Goal: Task Accomplishment & Management: Manage account settings

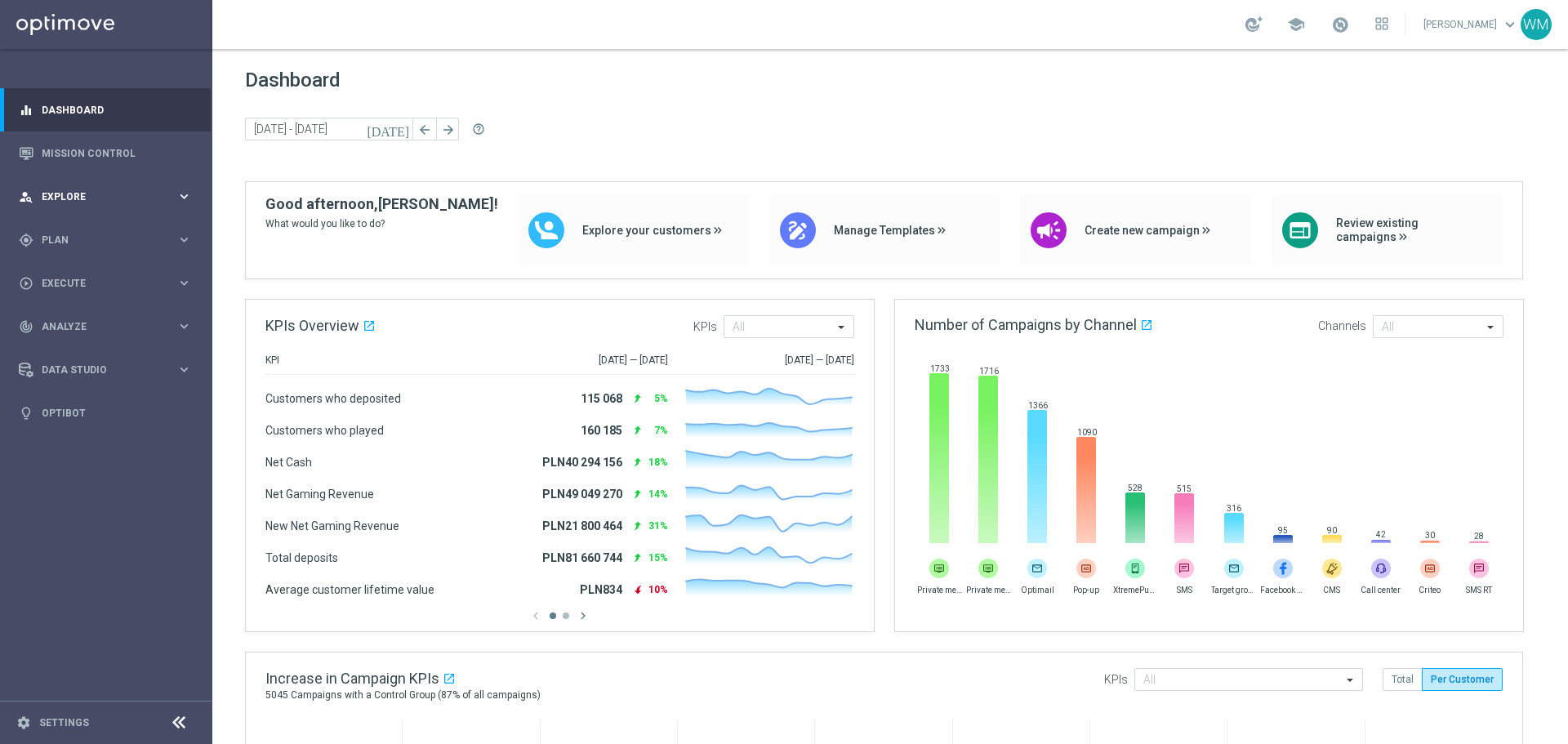
click at [73, 196] on span "Explore" at bounding box center [109, 196] width 135 height 9
click at [70, 230] on link "Customer Explorer" at bounding box center [106, 230] width 127 height 13
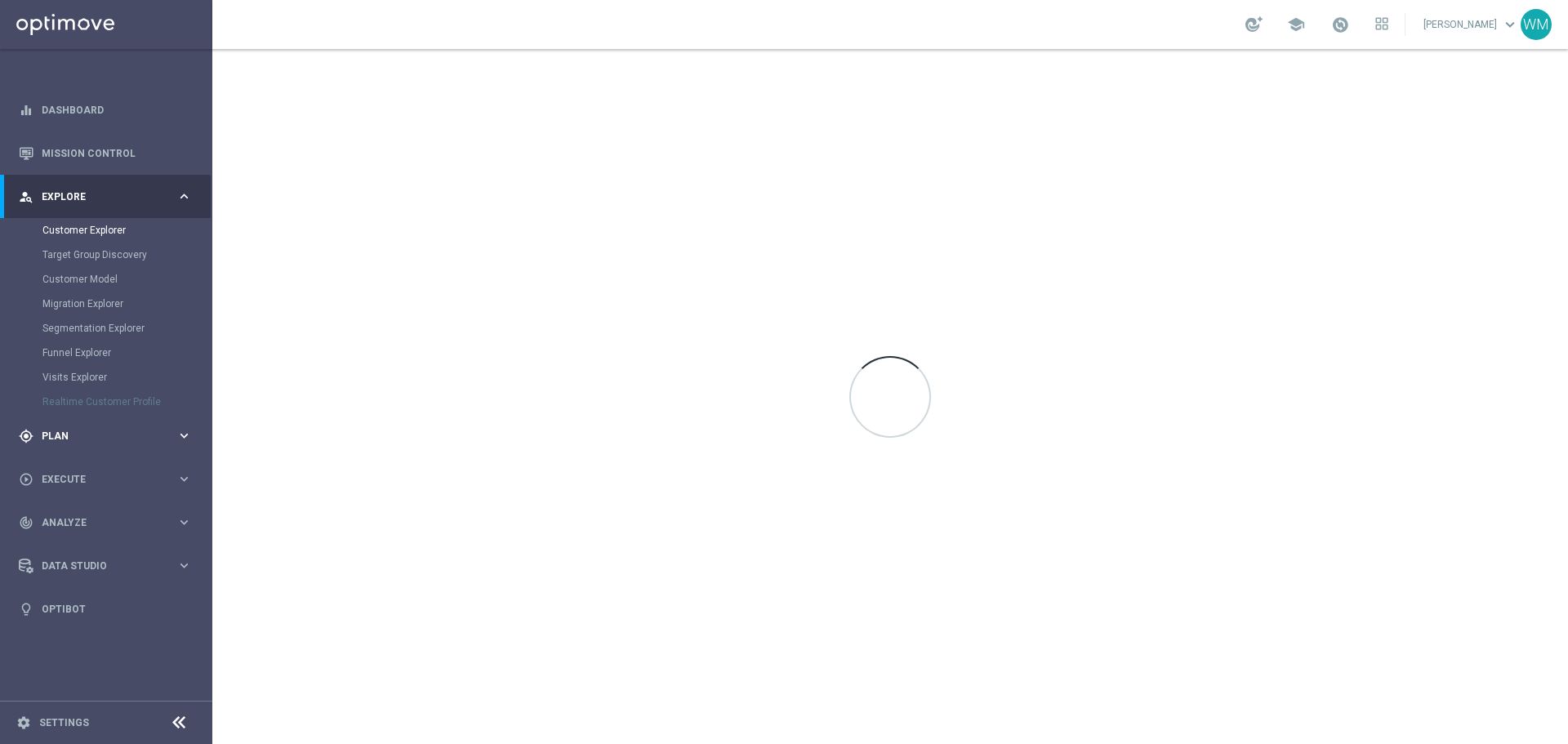
click at [81, 431] on span "Plan" at bounding box center [109, 435] width 135 height 9
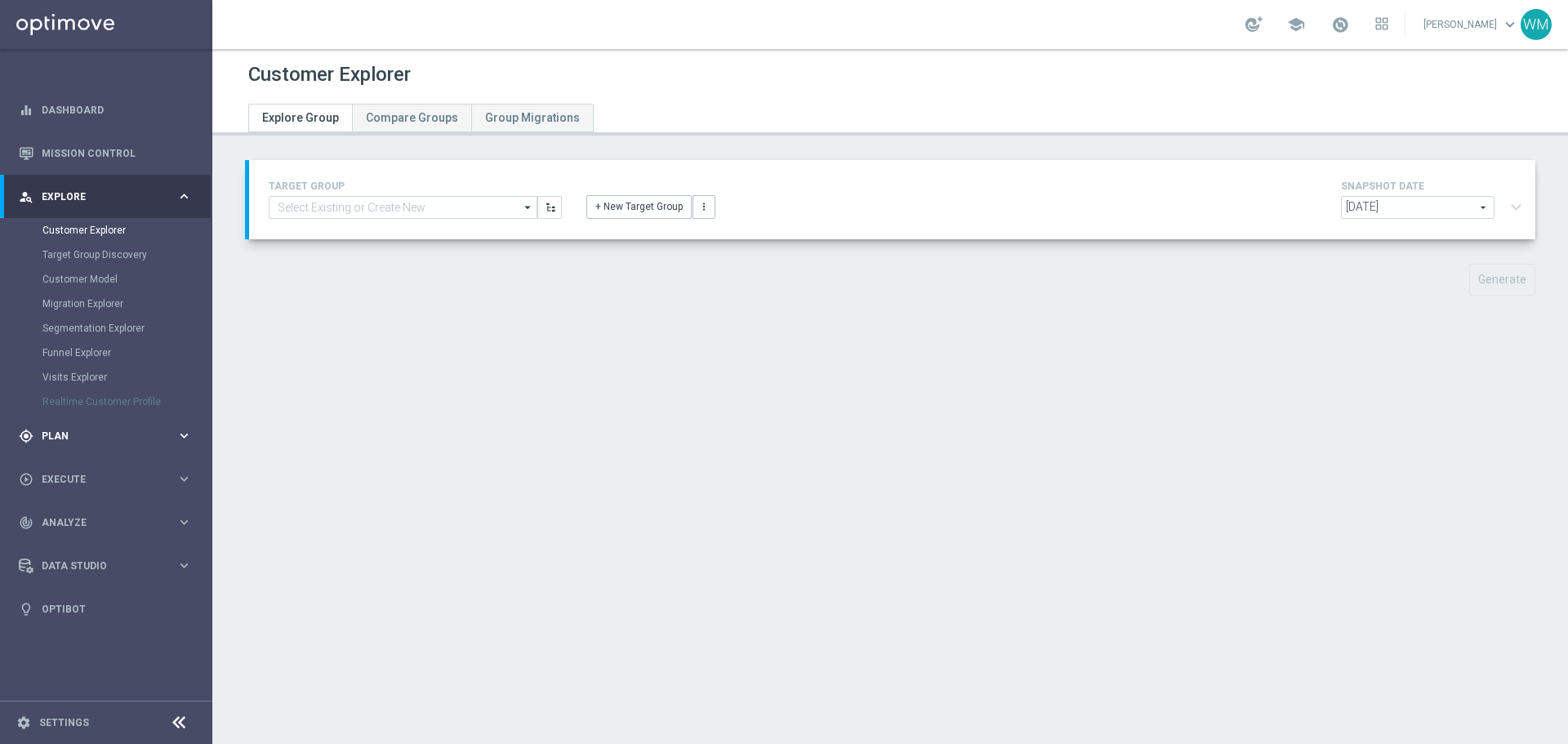
click at [69, 438] on span "Plan" at bounding box center [109, 435] width 135 height 9
click at [69, 406] on span "Execute" at bounding box center [109, 405] width 135 height 9
click at [69, 381] on div "track_changes Analyze" at bounding box center [97, 375] width 158 height 15
click at [74, 561] on span "Data Studio" at bounding box center [109, 565] width 135 height 9
click at [68, 403] on link "Attributes" at bounding box center [106, 403] width 127 height 13
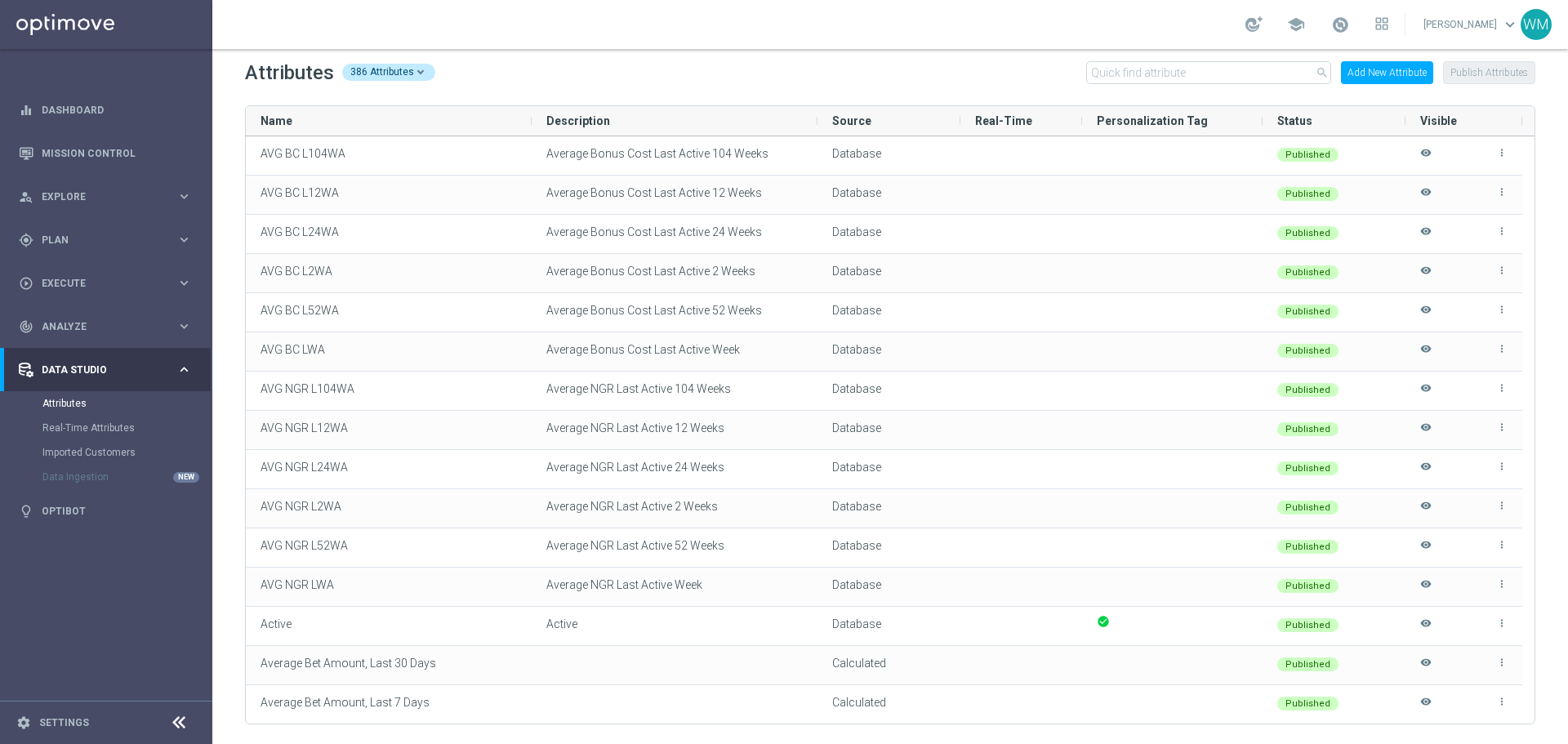
click at [1389, 77] on button "Add New Attribute" at bounding box center [1387, 73] width 92 height 23
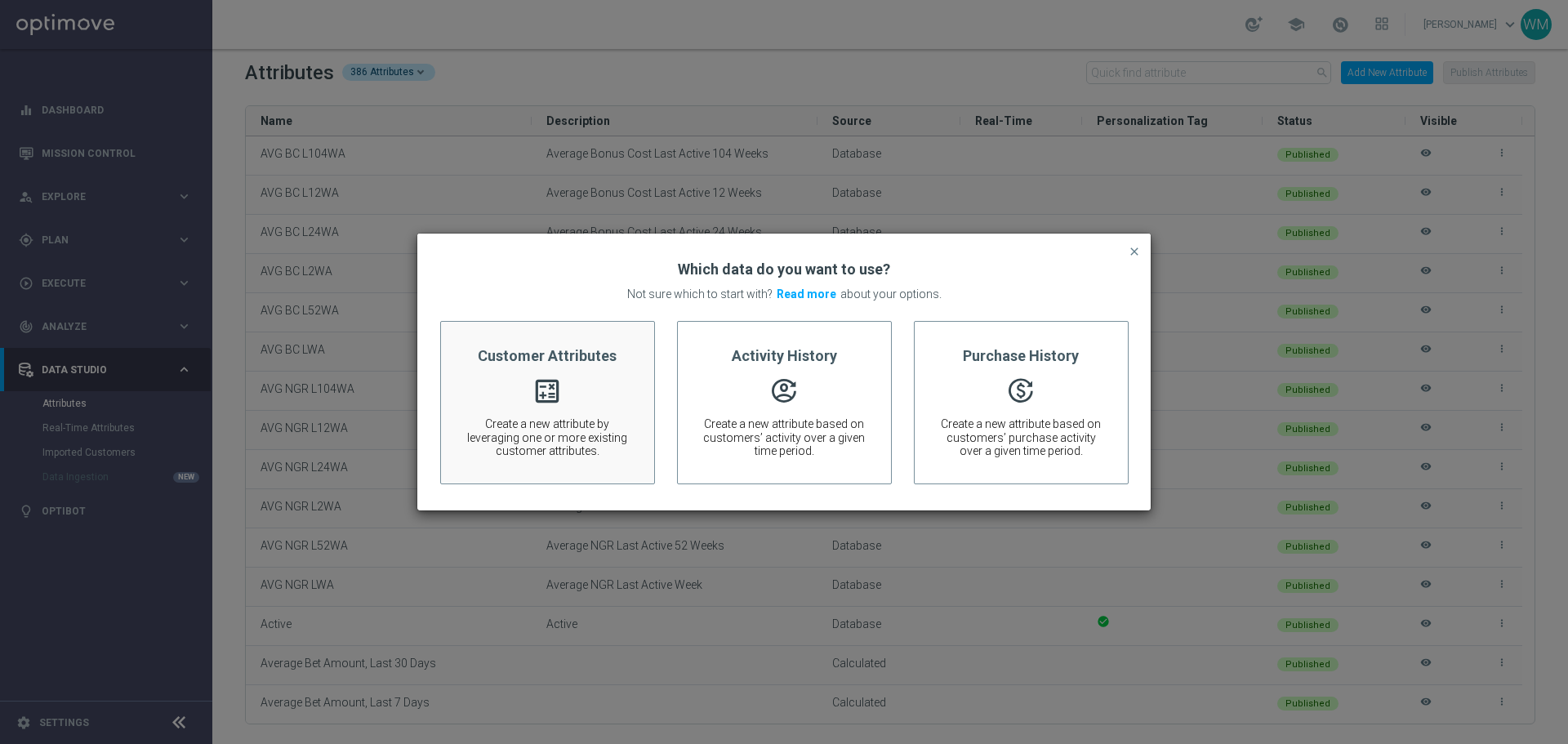
click at [541, 384] on icon "calculate" at bounding box center [547, 380] width 31 height 9
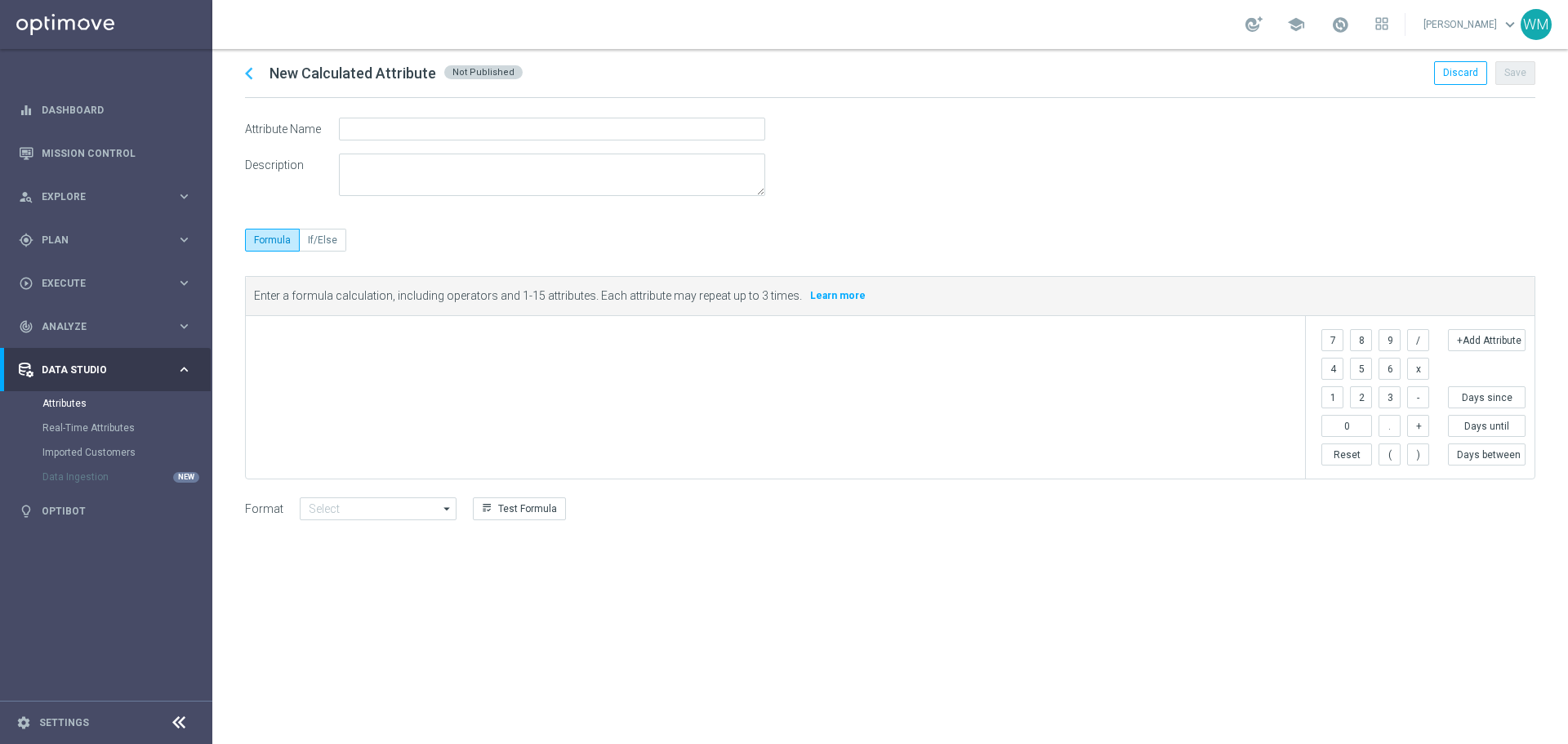
click at [462, 371] on div "​" at bounding box center [775, 397] width 1059 height 162
click at [427, 345] on span at bounding box center [779, 337] width 1041 height 20
click at [332, 236] on label "If/Else" at bounding box center [323, 240] width 47 height 23
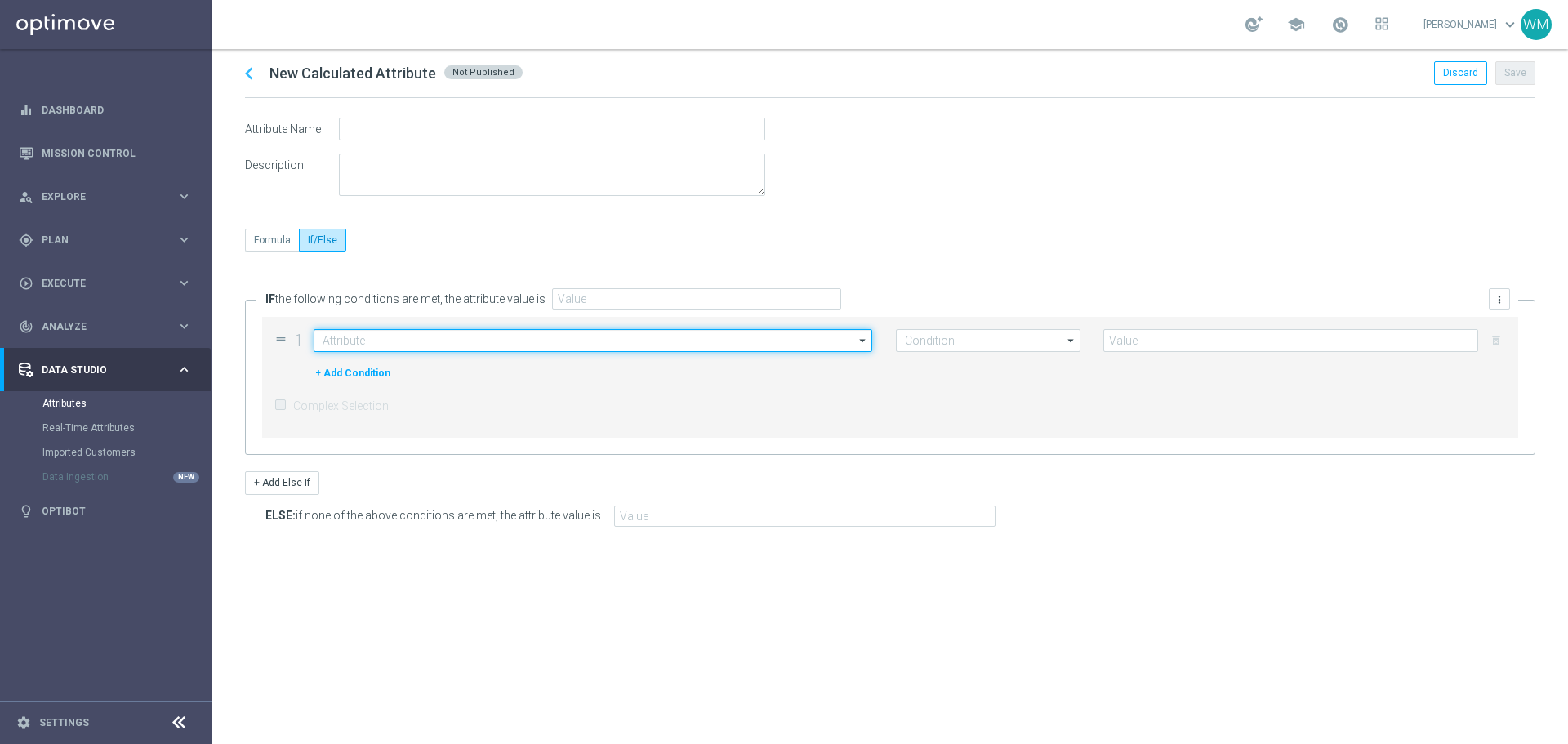
click at [368, 334] on input at bounding box center [592, 340] width 559 height 23
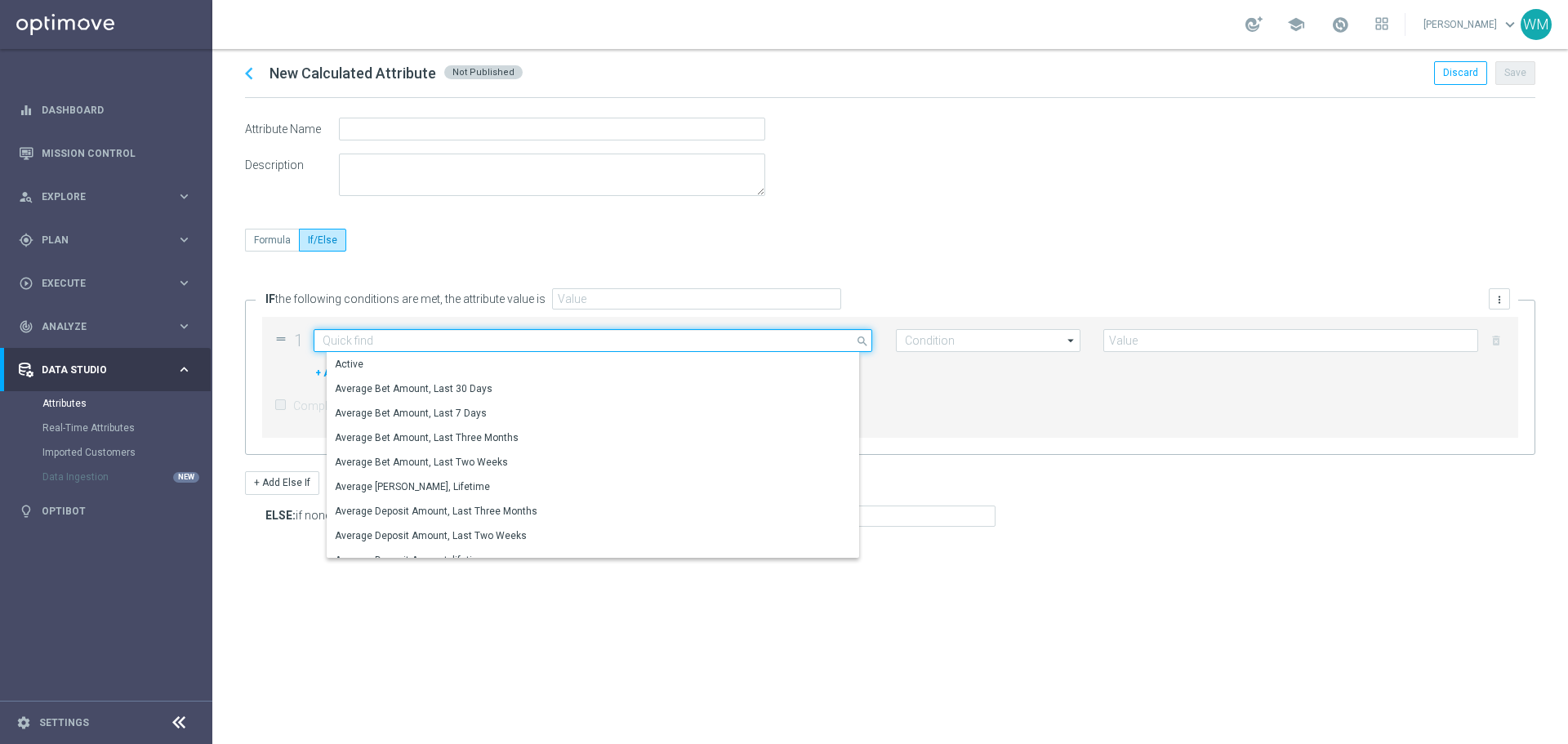
click at [372, 340] on input at bounding box center [592, 340] width 559 height 23
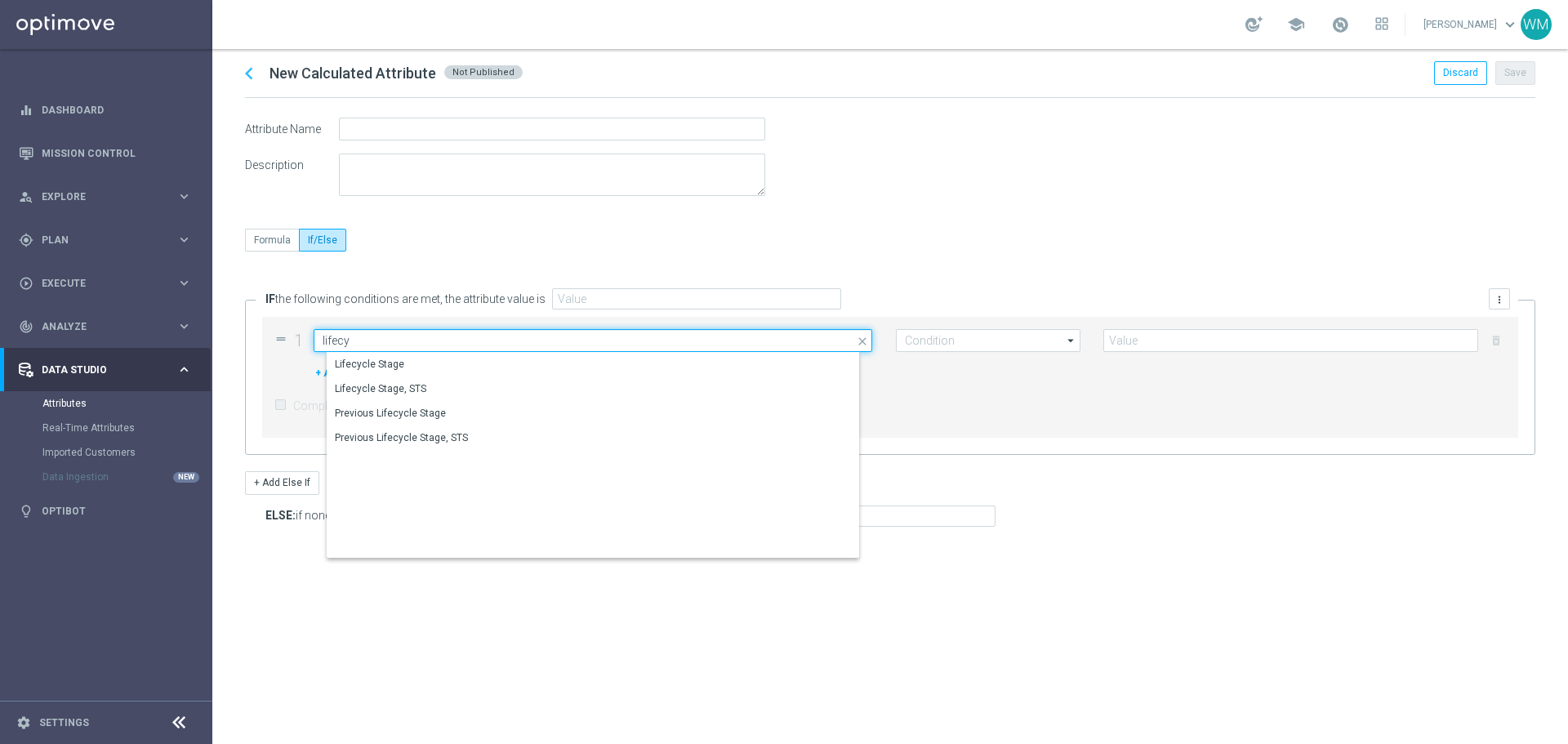
click at [390, 349] on input "lifecy" at bounding box center [592, 340] width 559 height 23
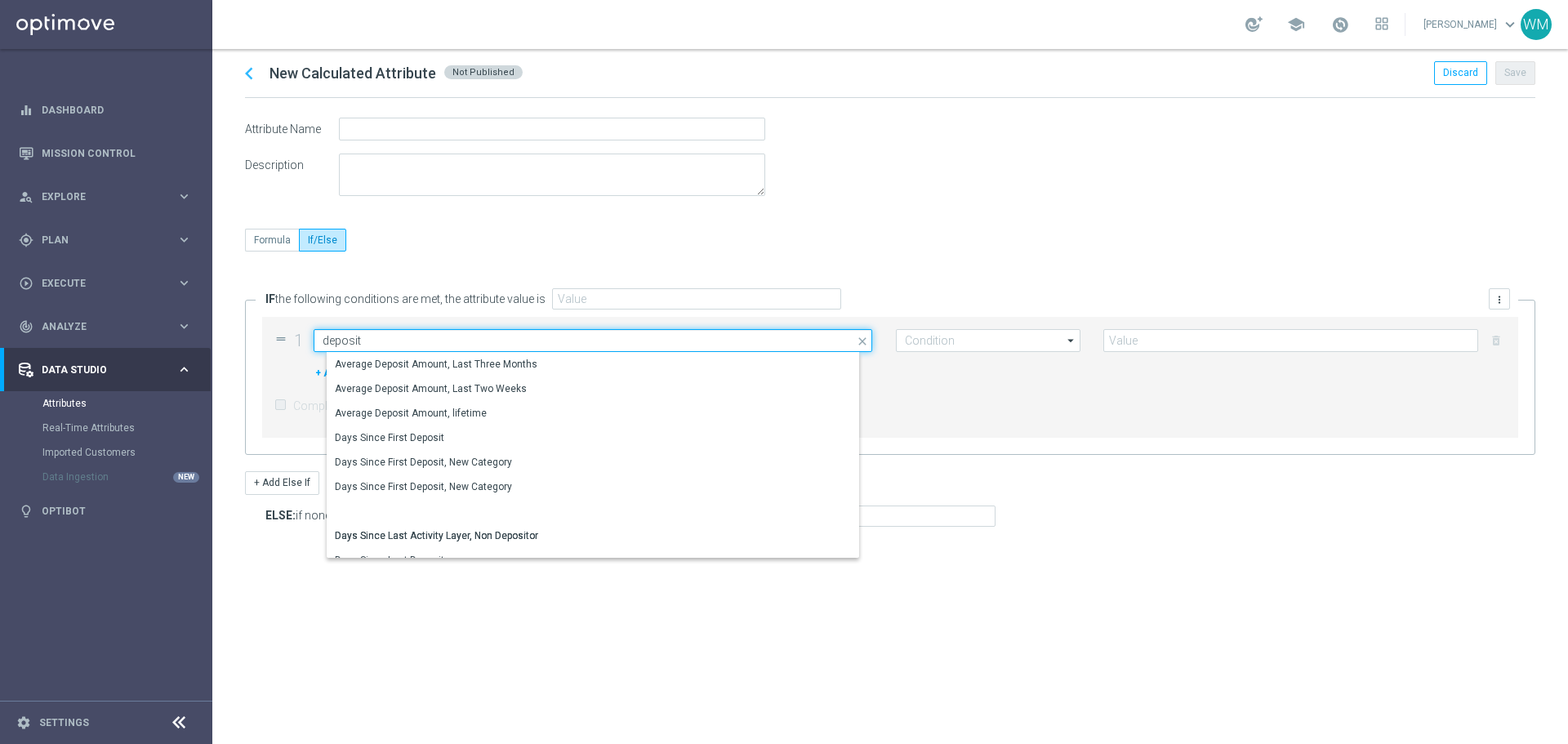
click at [363, 329] on input "deposit" at bounding box center [592, 340] width 559 height 23
click at [359, 340] on input "deposit" at bounding box center [592, 340] width 559 height 23
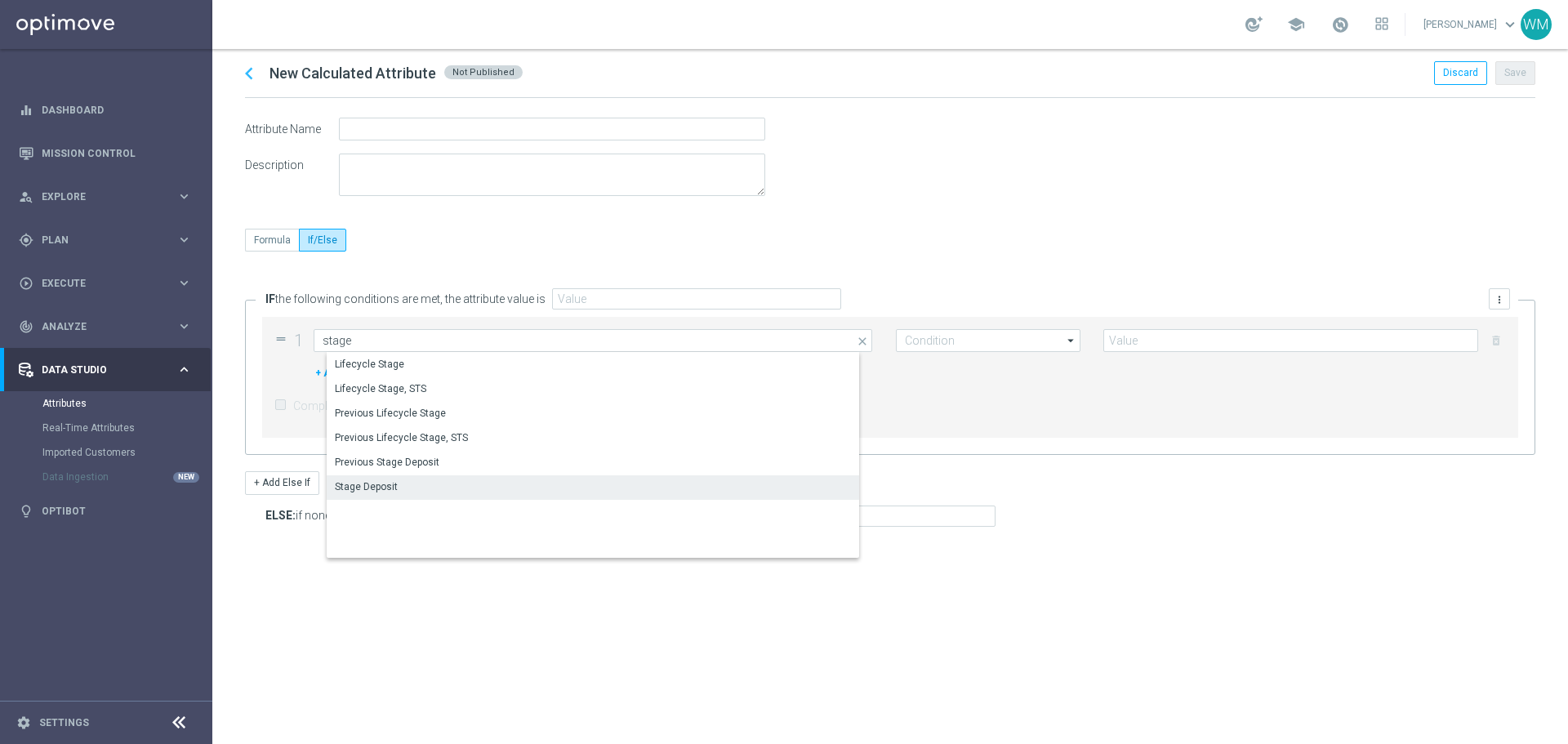
click at [388, 477] on div "Stage Deposit" at bounding box center [606, 486] width 559 height 23
type input "Stage Deposit"
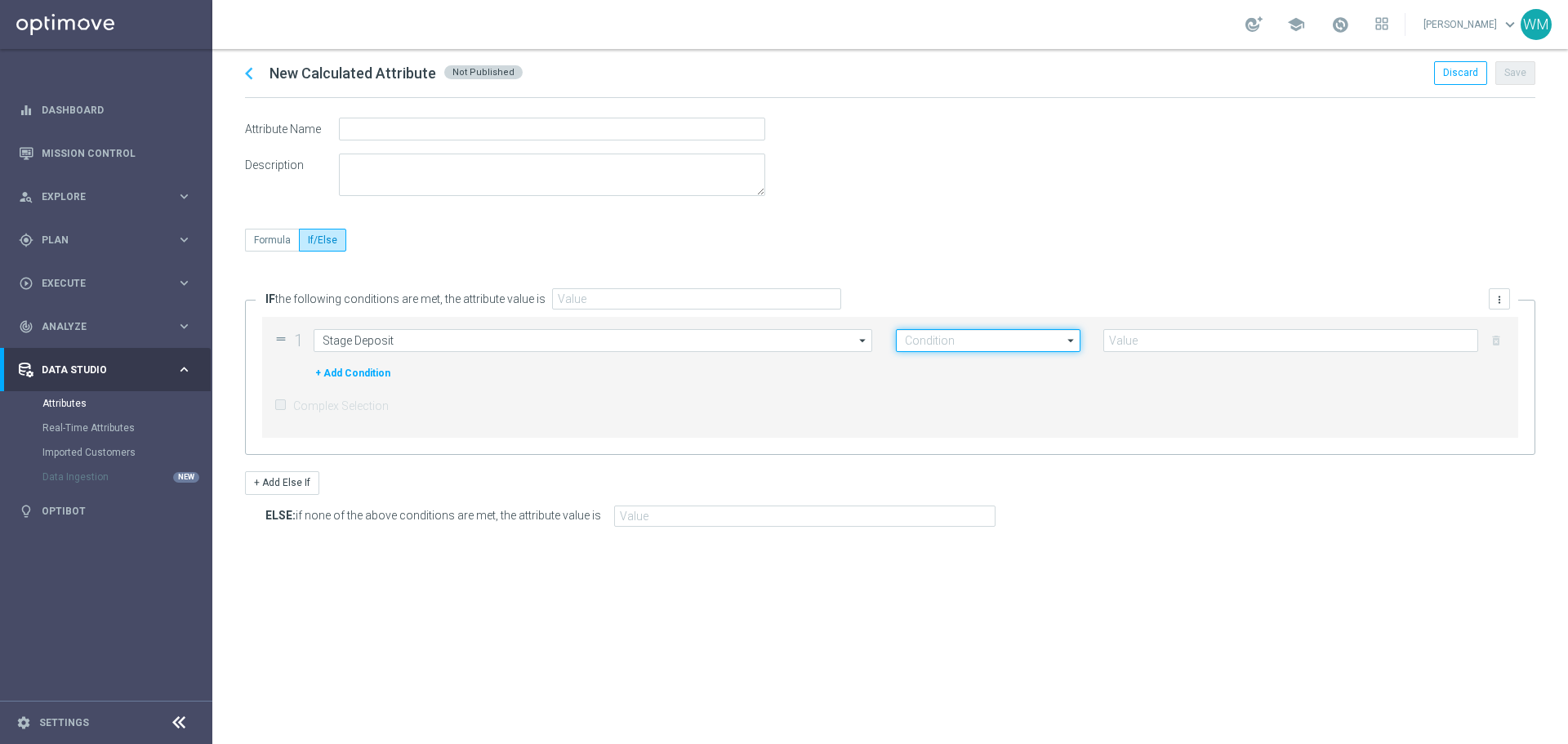
click at [1017, 346] on input at bounding box center [988, 340] width 184 height 23
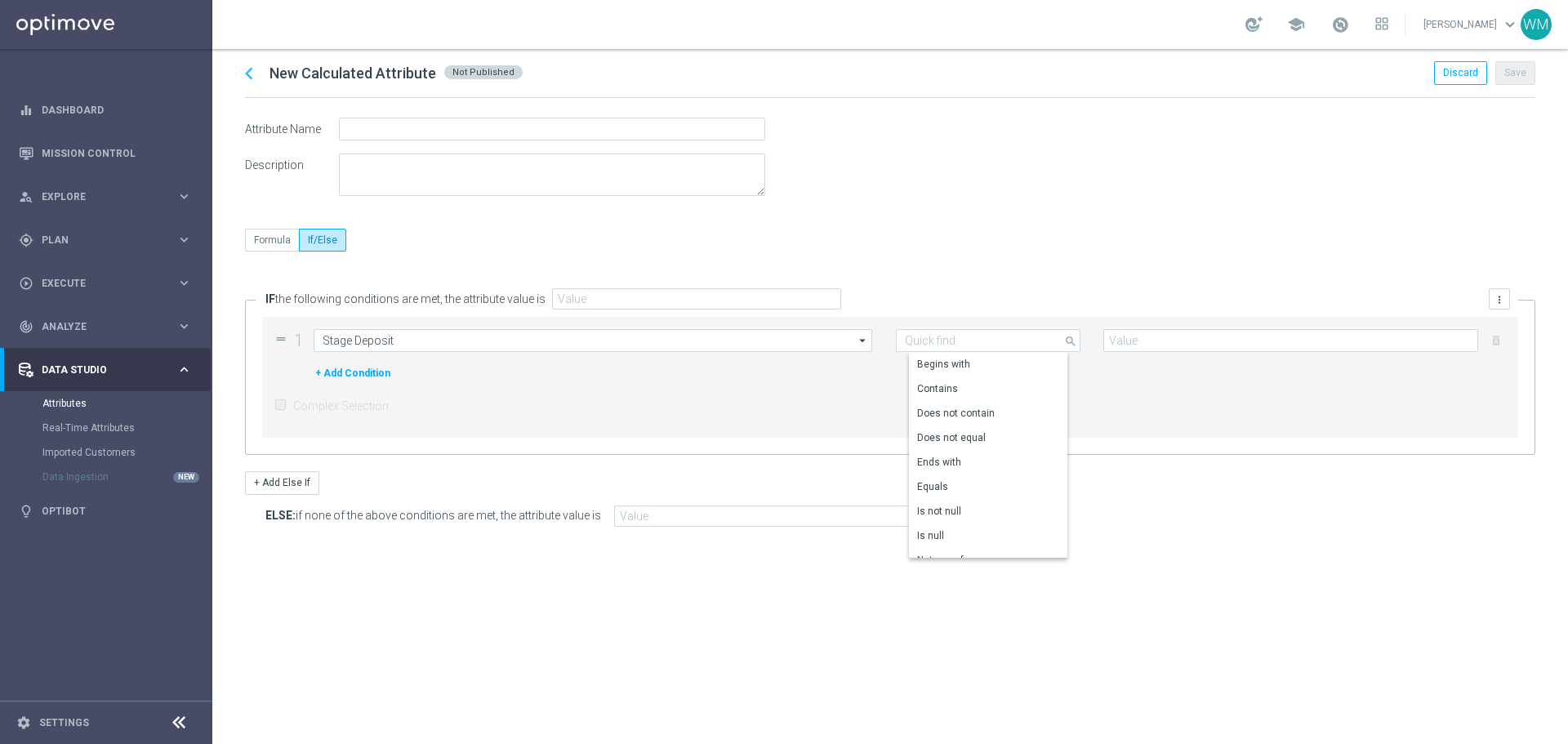
click at [535, 535] on div "ELSE: if none of the above conditions are met, the attribute value is" at bounding box center [890, 540] width 1291 height 70
click at [379, 371] on button "+ Add Condition" at bounding box center [353, 373] width 79 height 18
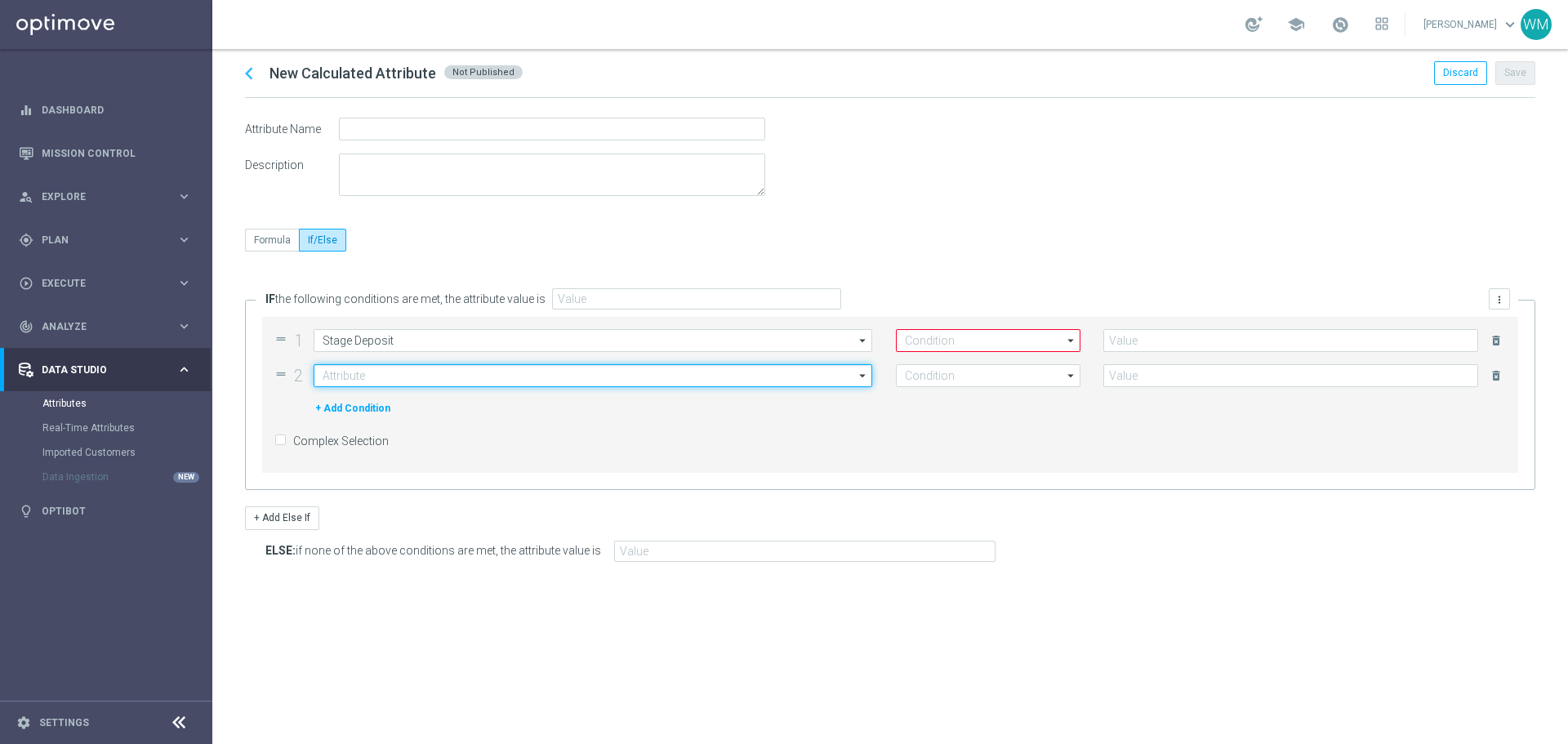
click at [392, 378] on input at bounding box center [592, 375] width 559 height 23
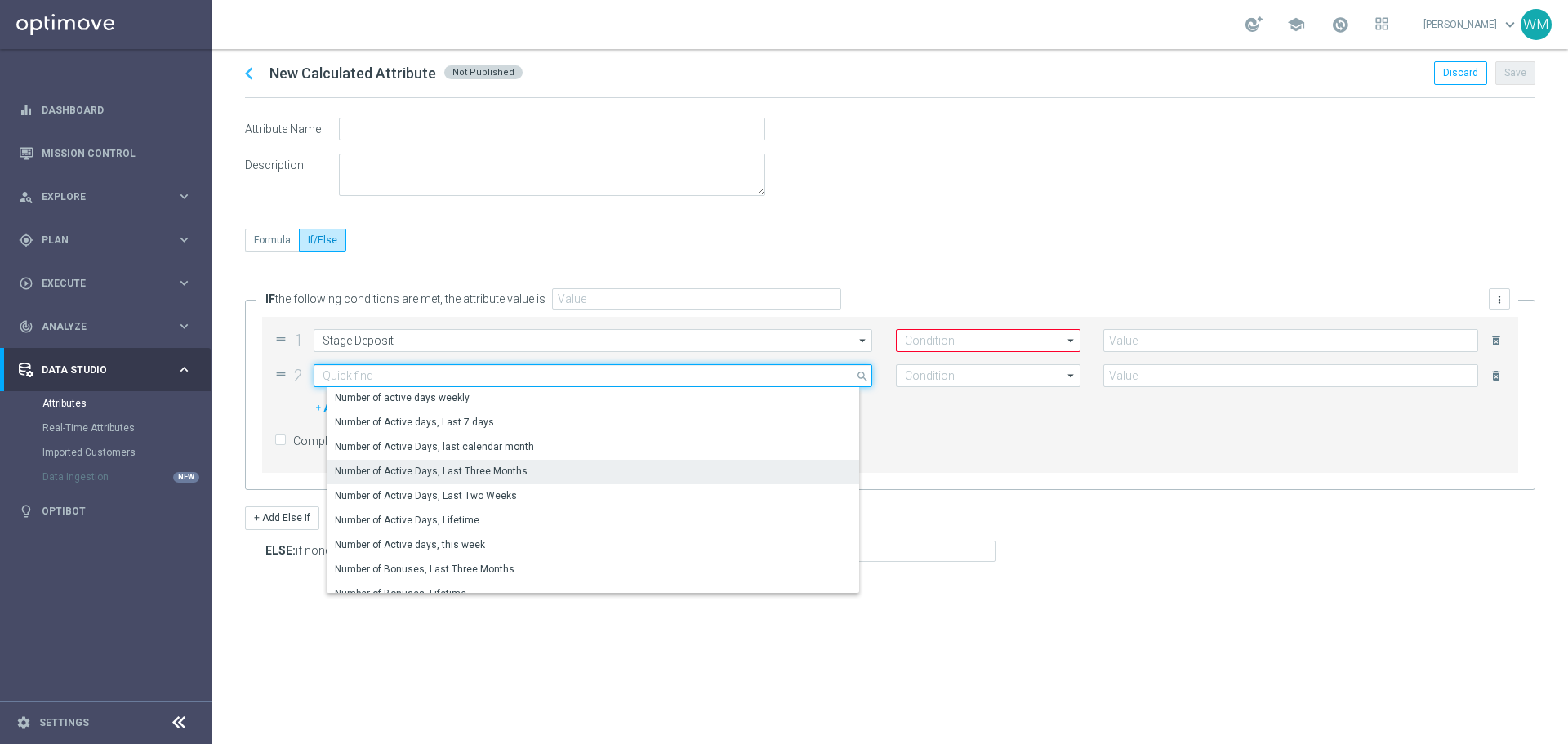
scroll to position [4612, 0]
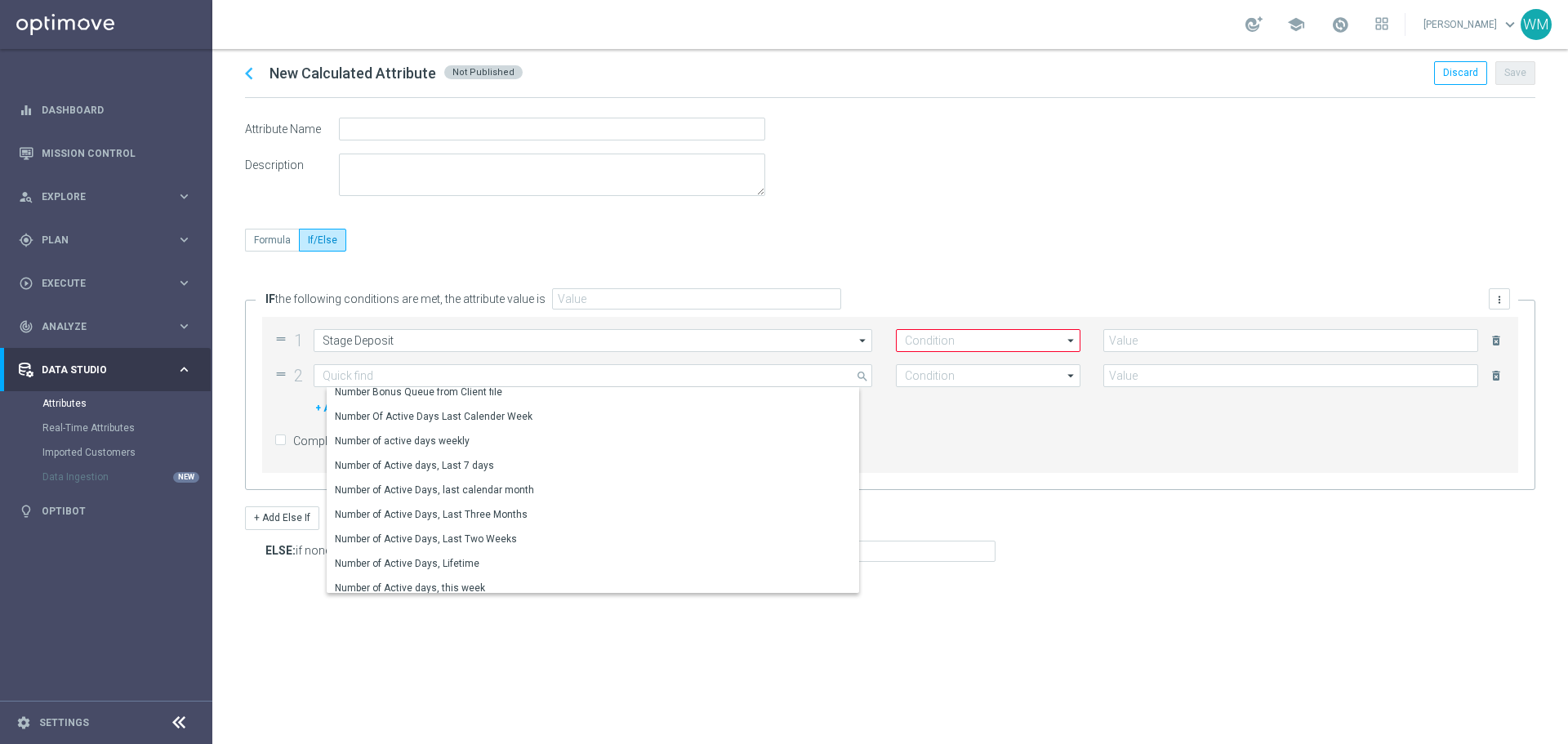
click at [916, 408] on div "+ Add Condition" at bounding box center [906, 408] width 1201 height 18
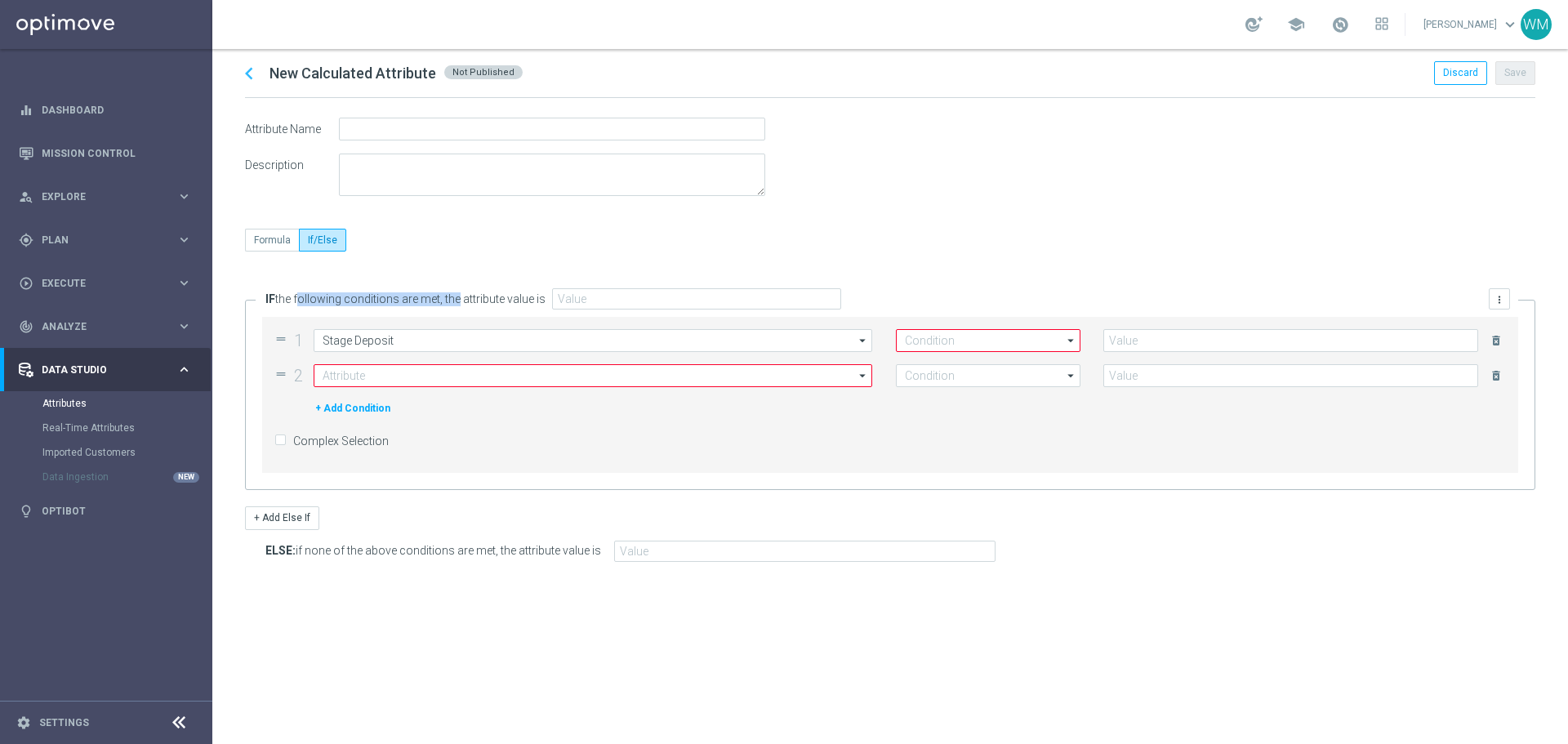
drag, startPoint x: 285, startPoint y: 302, endPoint x: 443, endPoint y: 299, distance: 158.0
click at [443, 299] on label "IF the following conditions are met, the attribute value is" at bounding box center [405, 299] width 280 height 14
click at [261, 252] on div "Formula If/Else" at bounding box center [890, 253] width 1291 height 48
click at [268, 241] on label "Formula" at bounding box center [271, 240] width 54 height 23
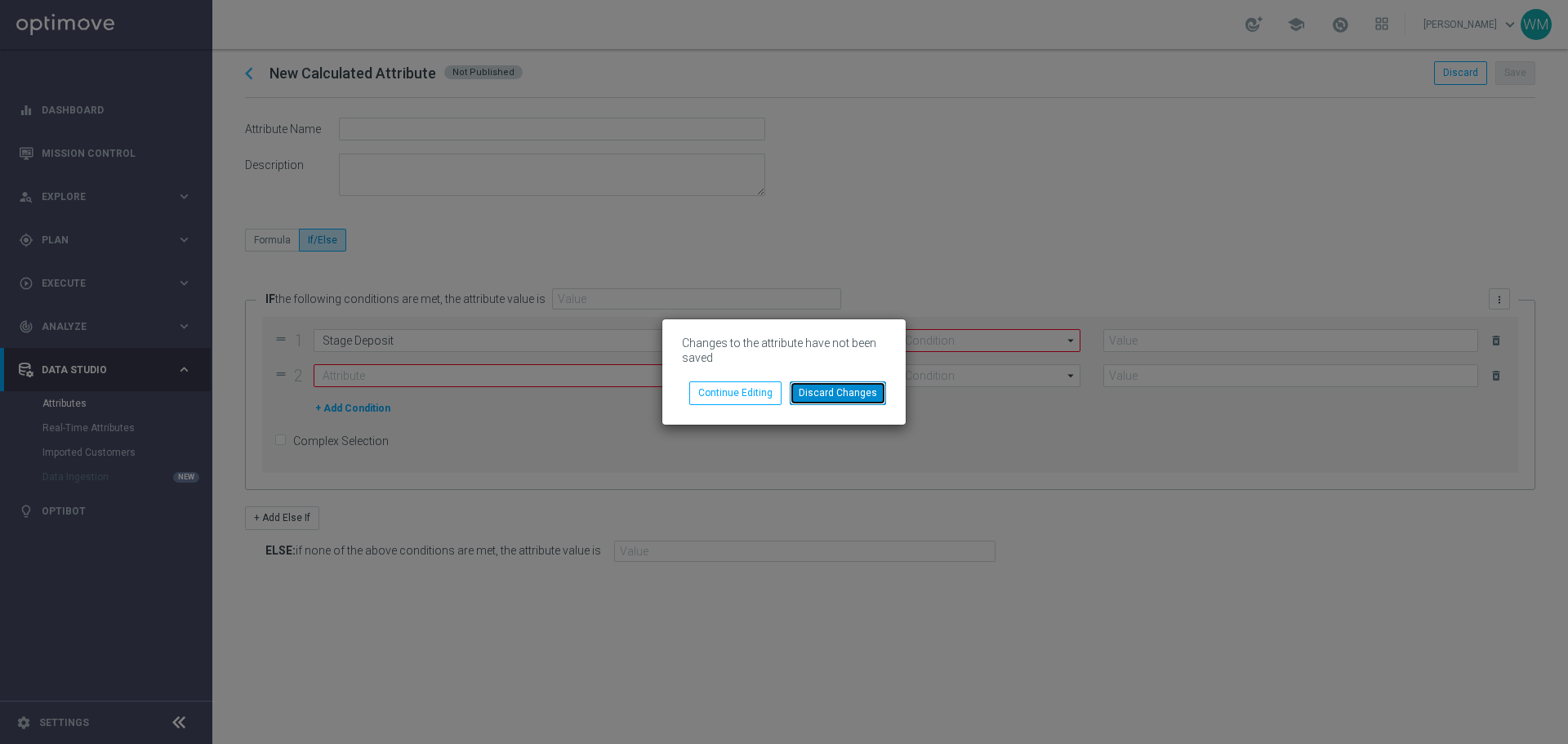
click at [801, 392] on button "Discard Changes" at bounding box center [837, 392] width 96 height 23
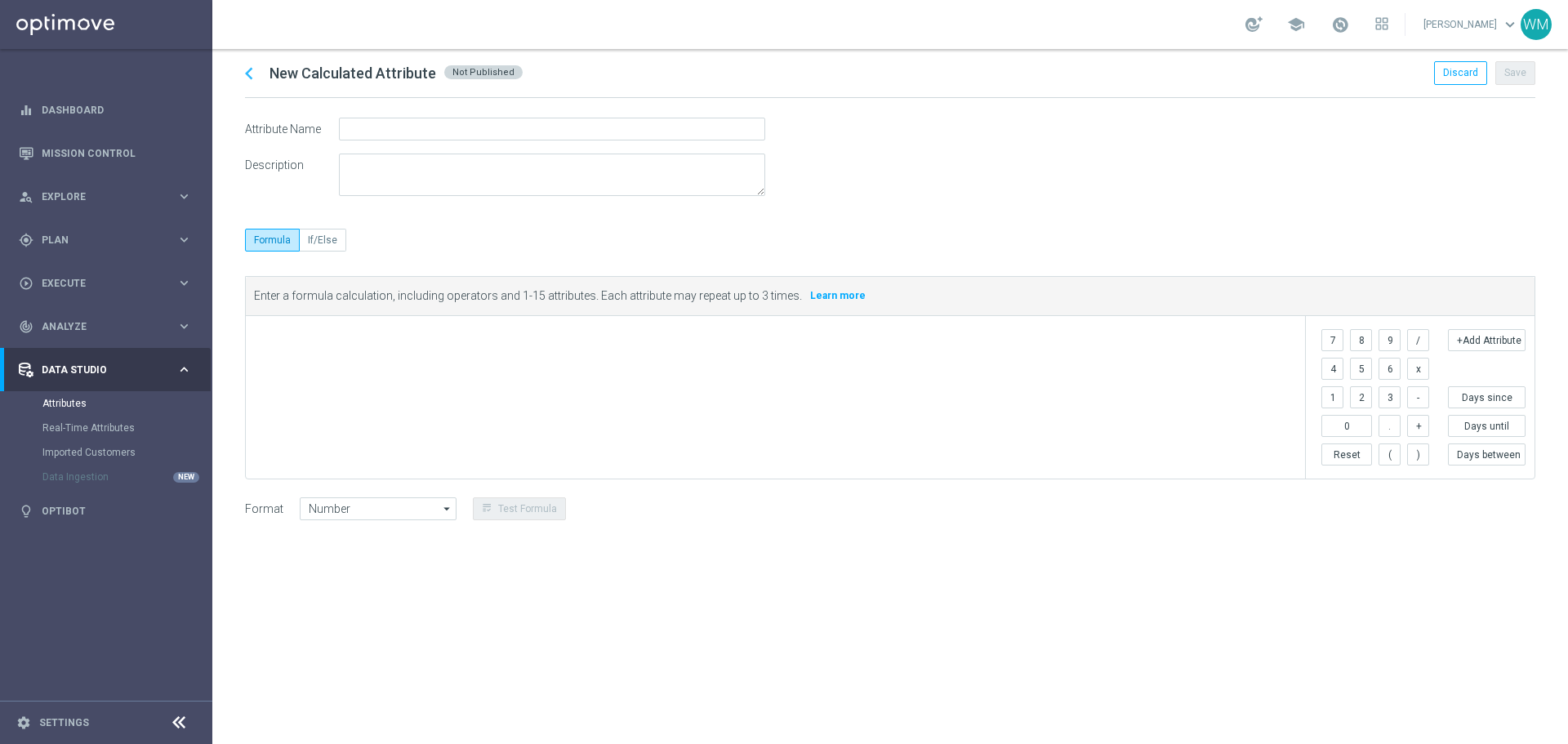
click at [685, 373] on div "​" at bounding box center [775, 397] width 1059 height 162
click at [776, 374] on div "​" at bounding box center [775, 397] width 1059 height 162
click at [676, 349] on tags "​" at bounding box center [780, 337] width 1052 height 29
click at [651, 326] on tags "​" at bounding box center [780, 337] width 1052 height 29
click at [332, 241] on label "If/Else" at bounding box center [323, 240] width 47 height 23
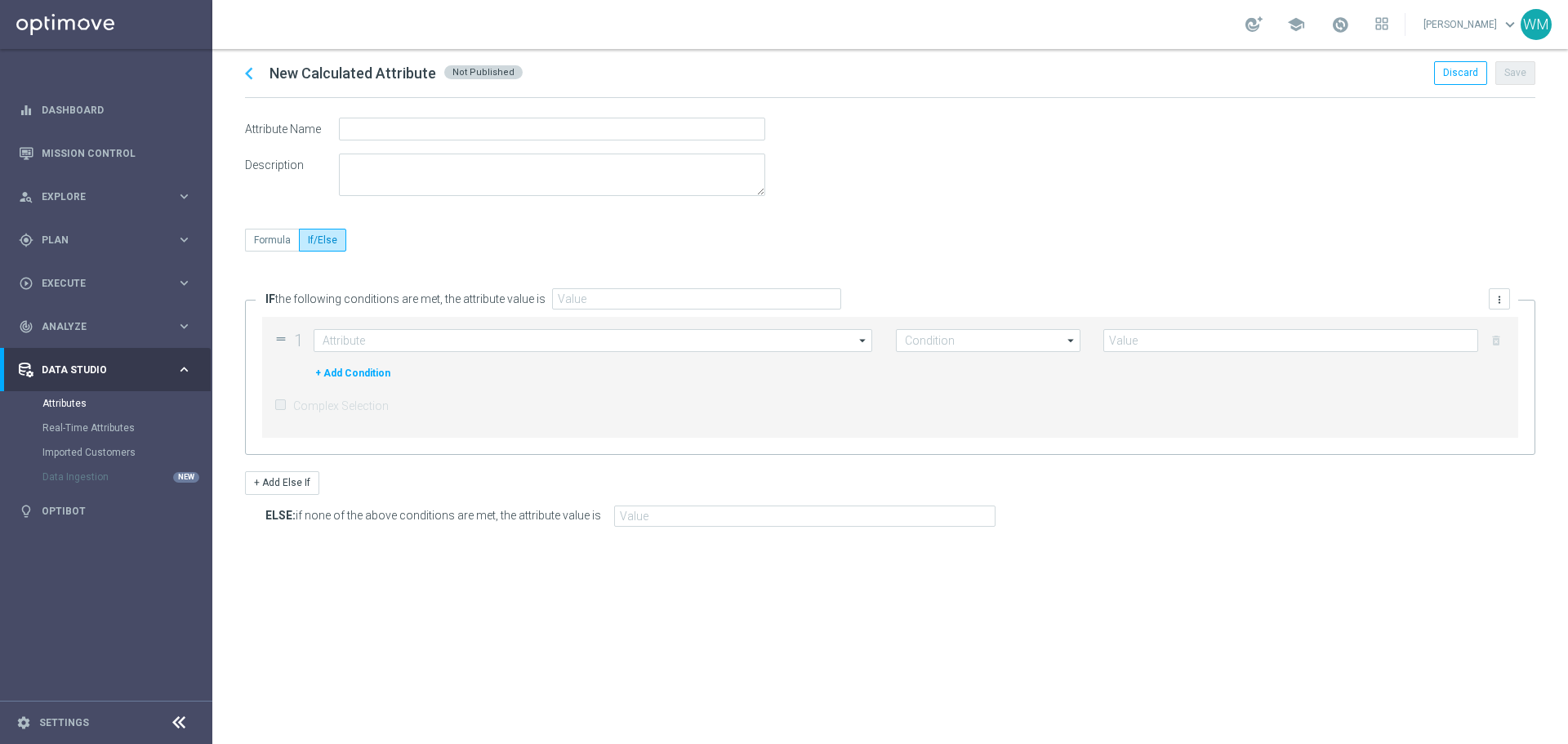
click at [332, 376] on button "+ Add Condition" at bounding box center [353, 373] width 79 height 18
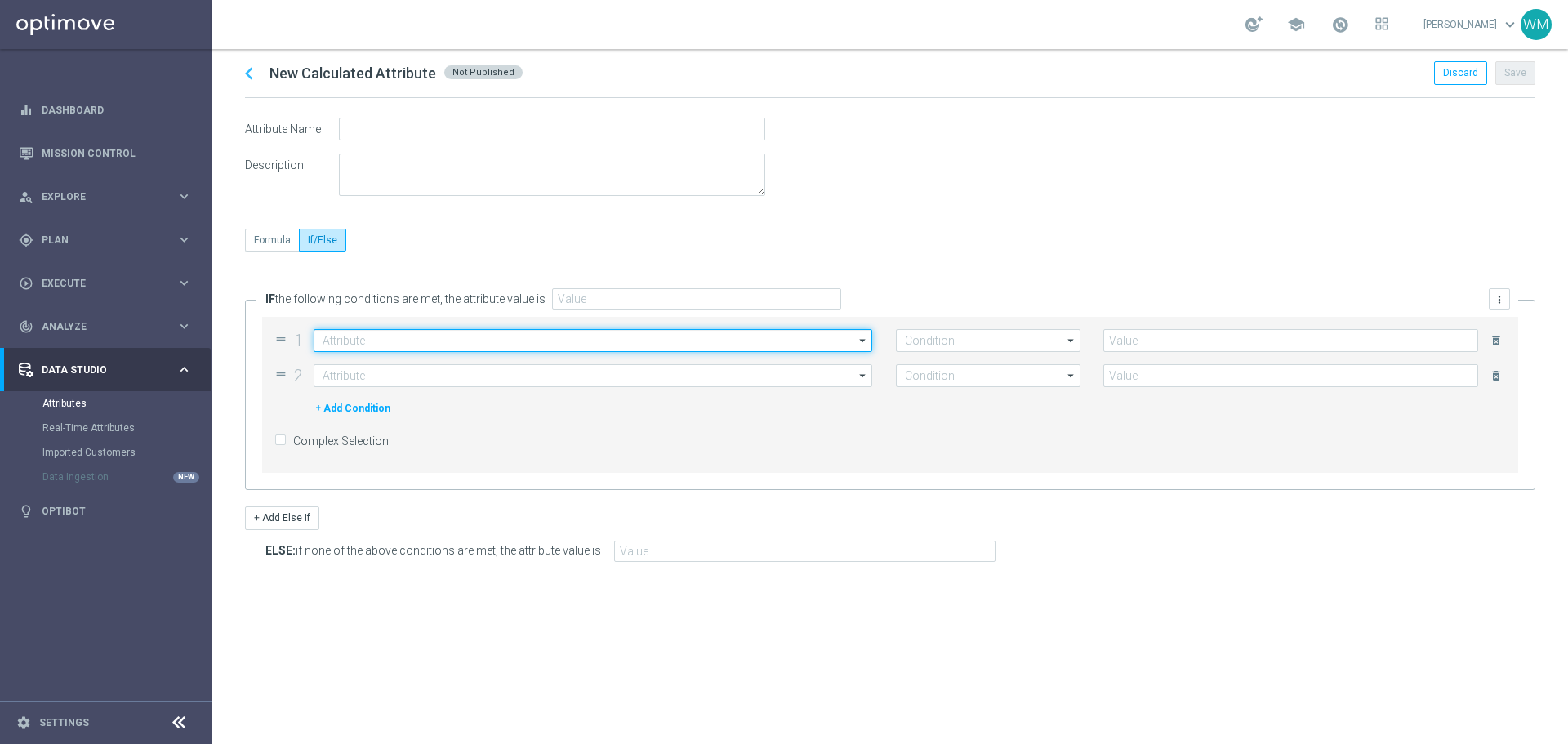
click at [373, 350] on input at bounding box center [592, 340] width 559 height 23
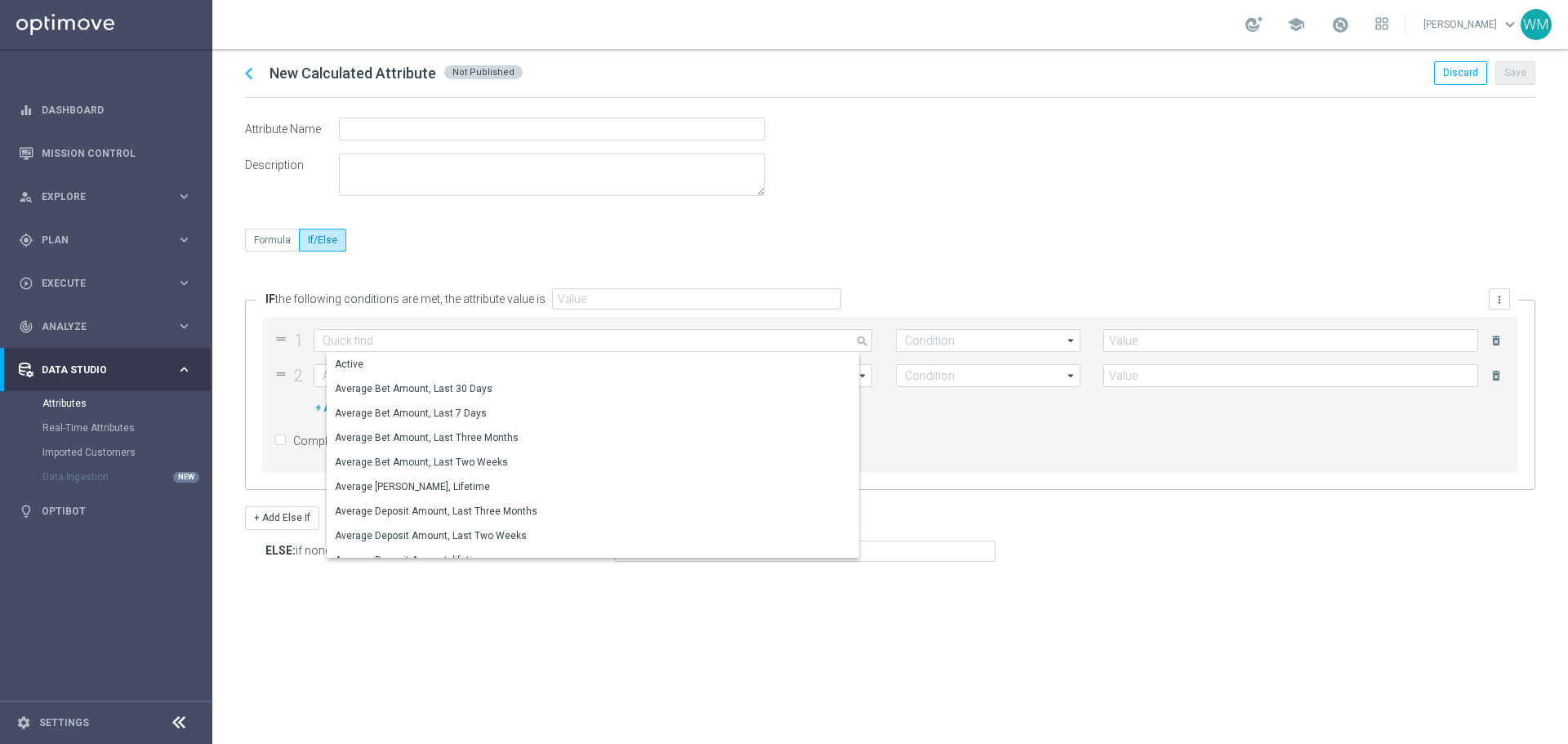
click at [276, 370] on icon "drag_handle" at bounding box center [281, 374] width 13 height 13
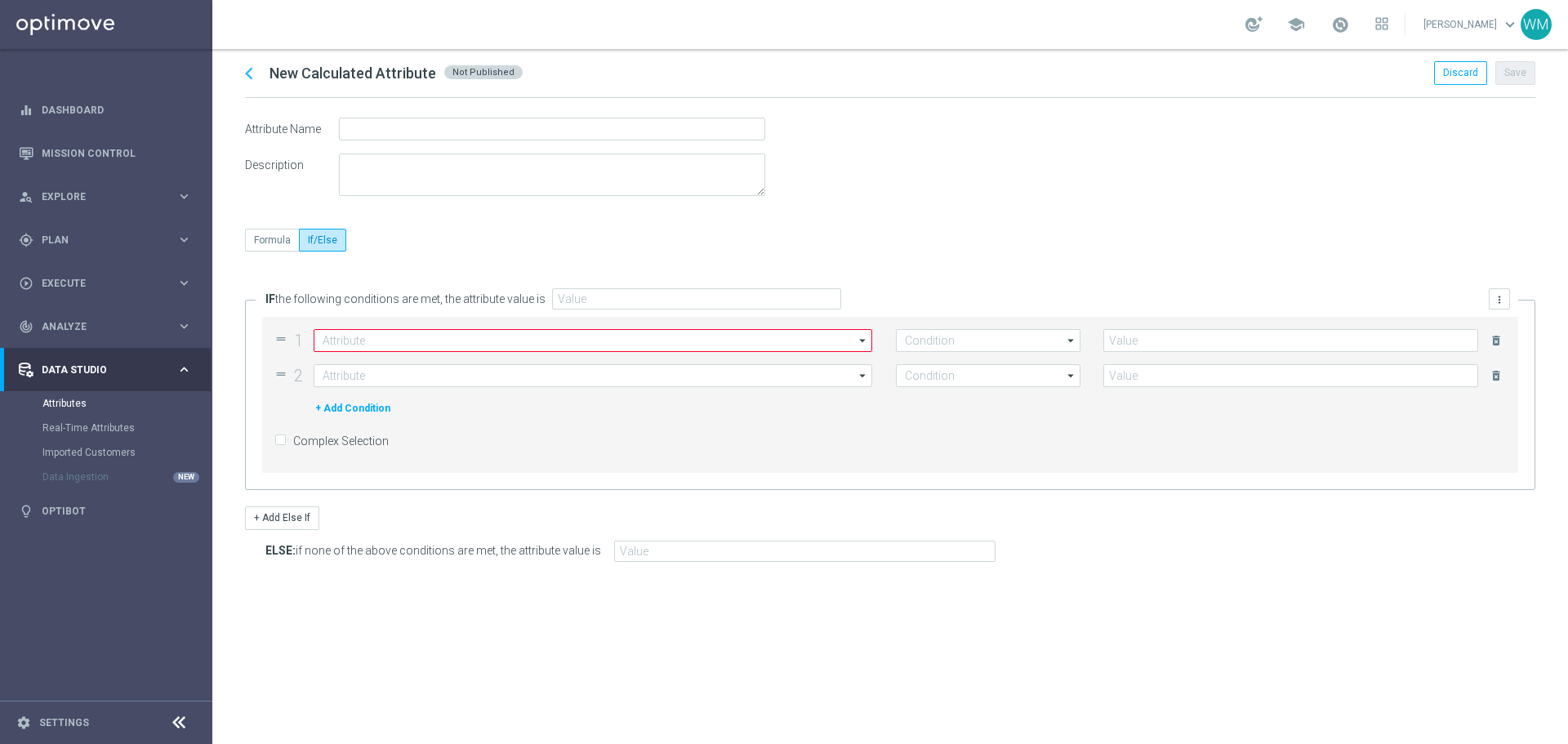
click at [294, 442] on label "Complex Selection" at bounding box center [341, 440] width 96 height 15
click at [277, 442] on input "checkbox" at bounding box center [280, 439] width 10 height 10
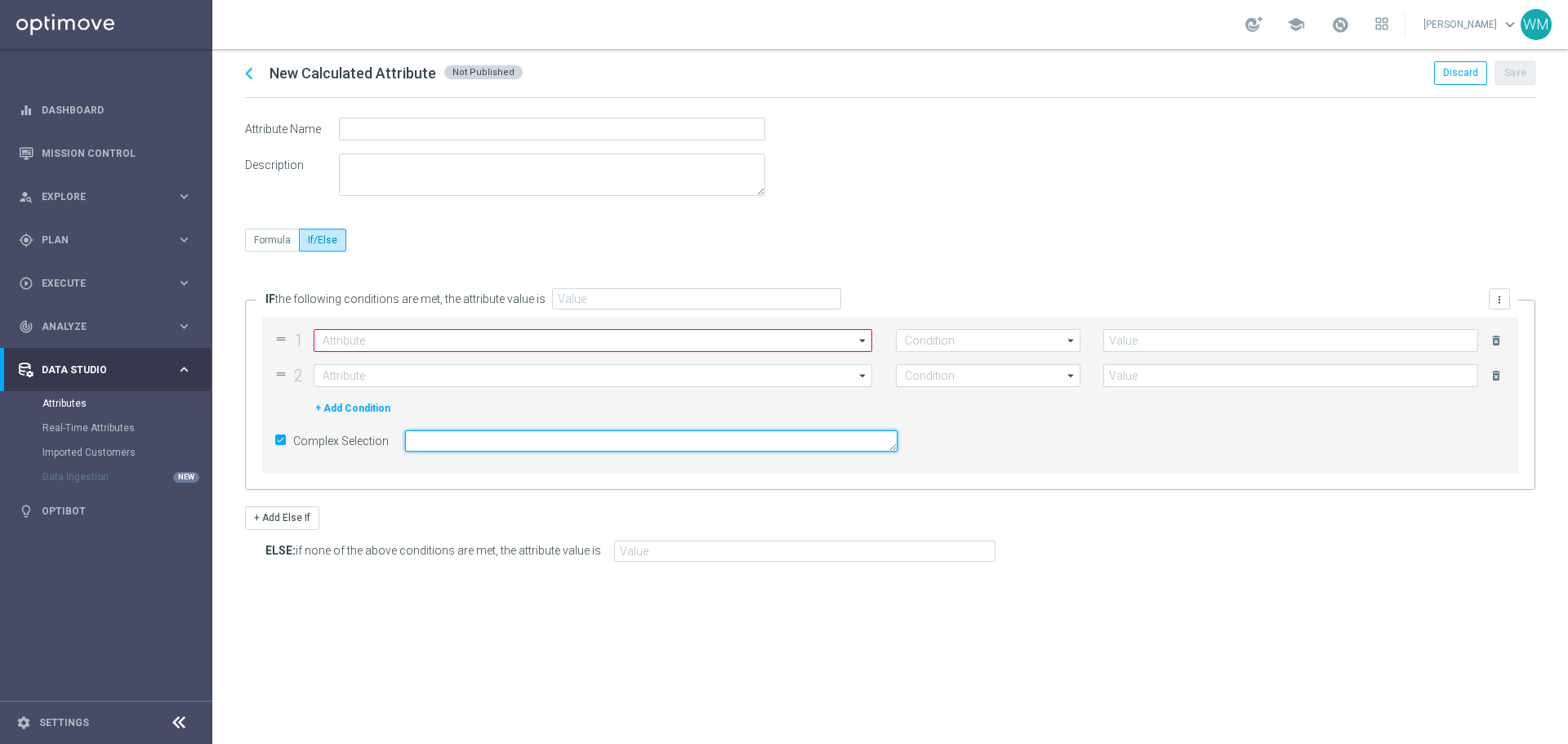
click at [466, 450] on textarea at bounding box center [651, 440] width 493 height 21
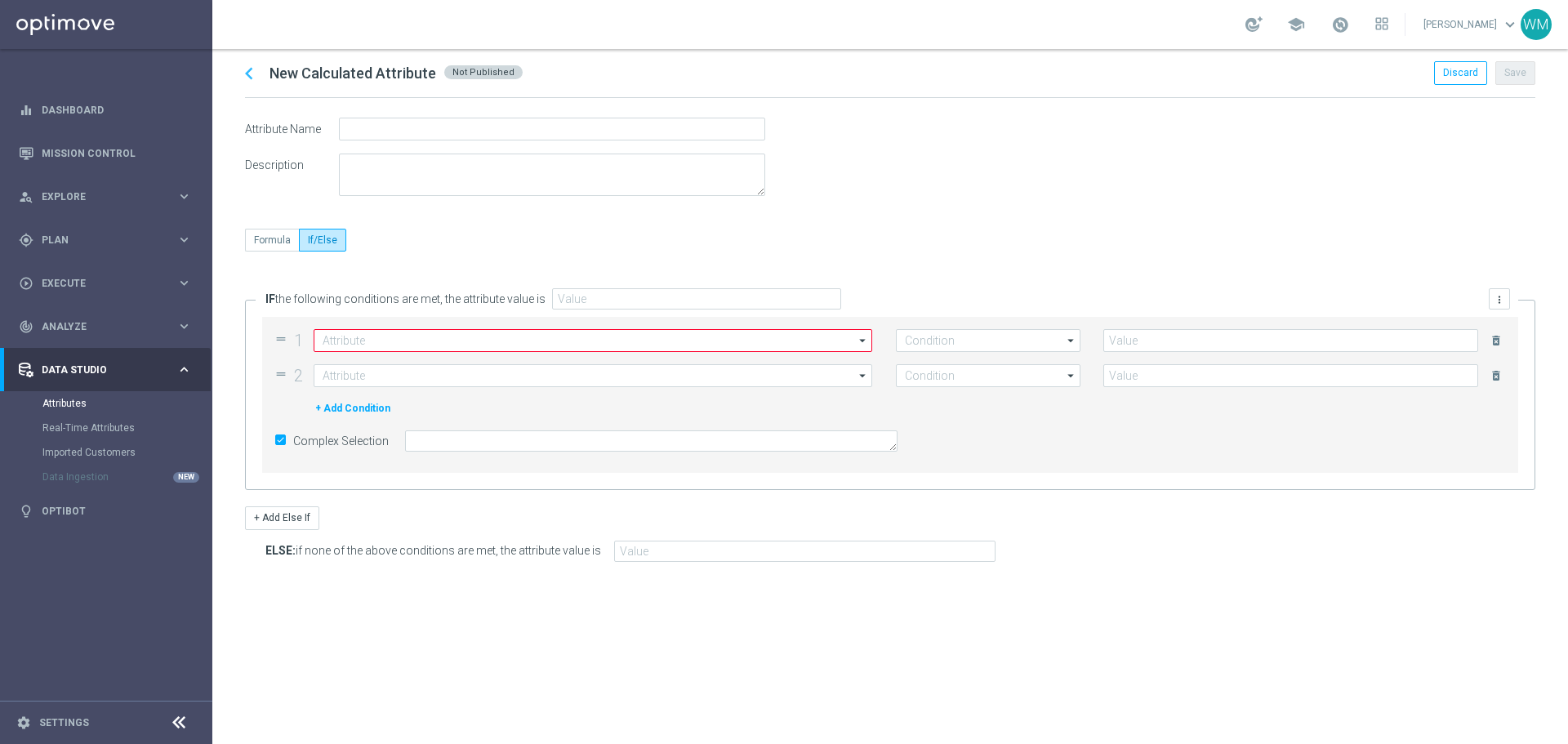
click at [284, 439] on input "checkbox" at bounding box center [280, 439] width 10 height 10
checkbox input "false"
click at [368, 339] on input at bounding box center [592, 340] width 559 height 23
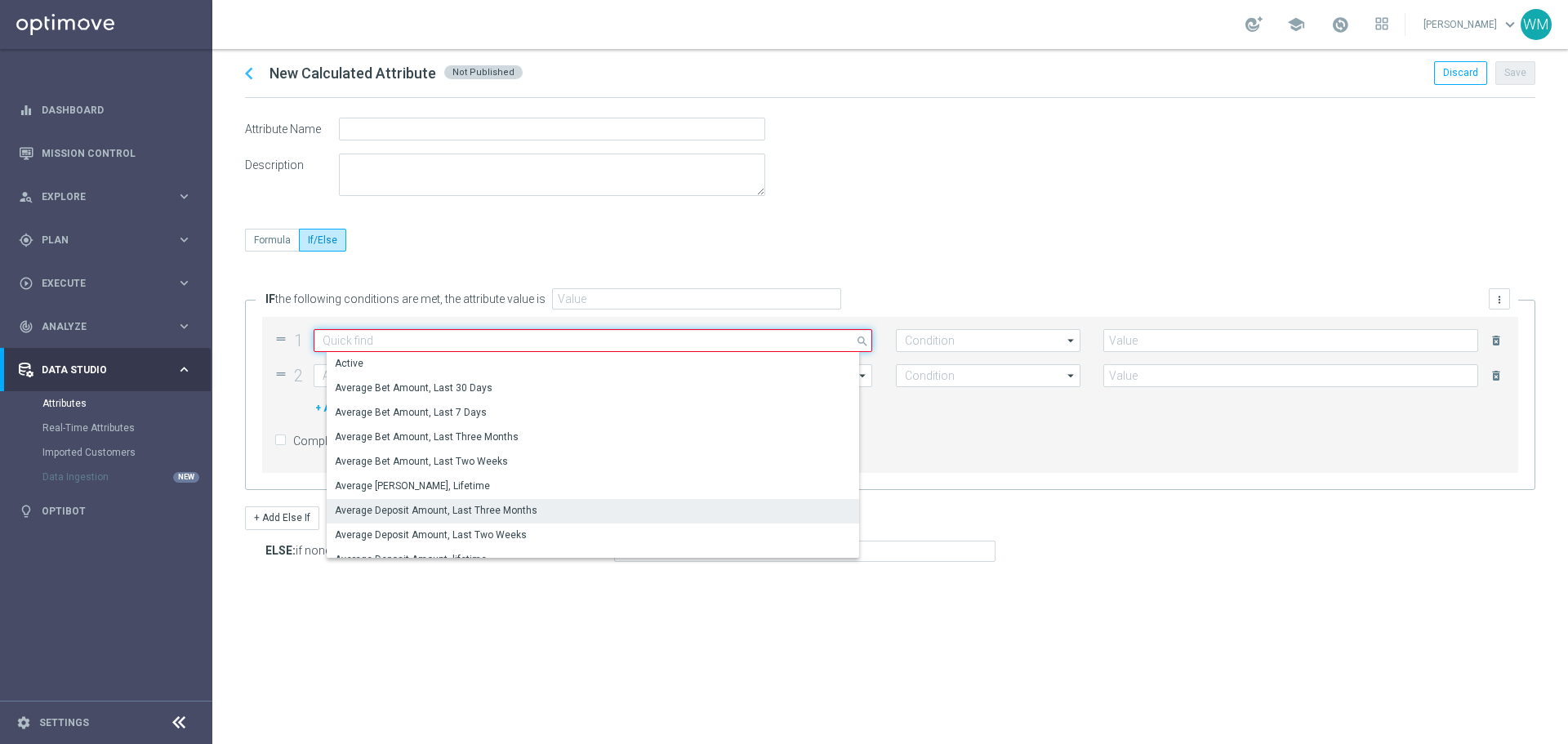
scroll to position [0, 0]
click at [463, 343] on input at bounding box center [592, 340] width 559 height 23
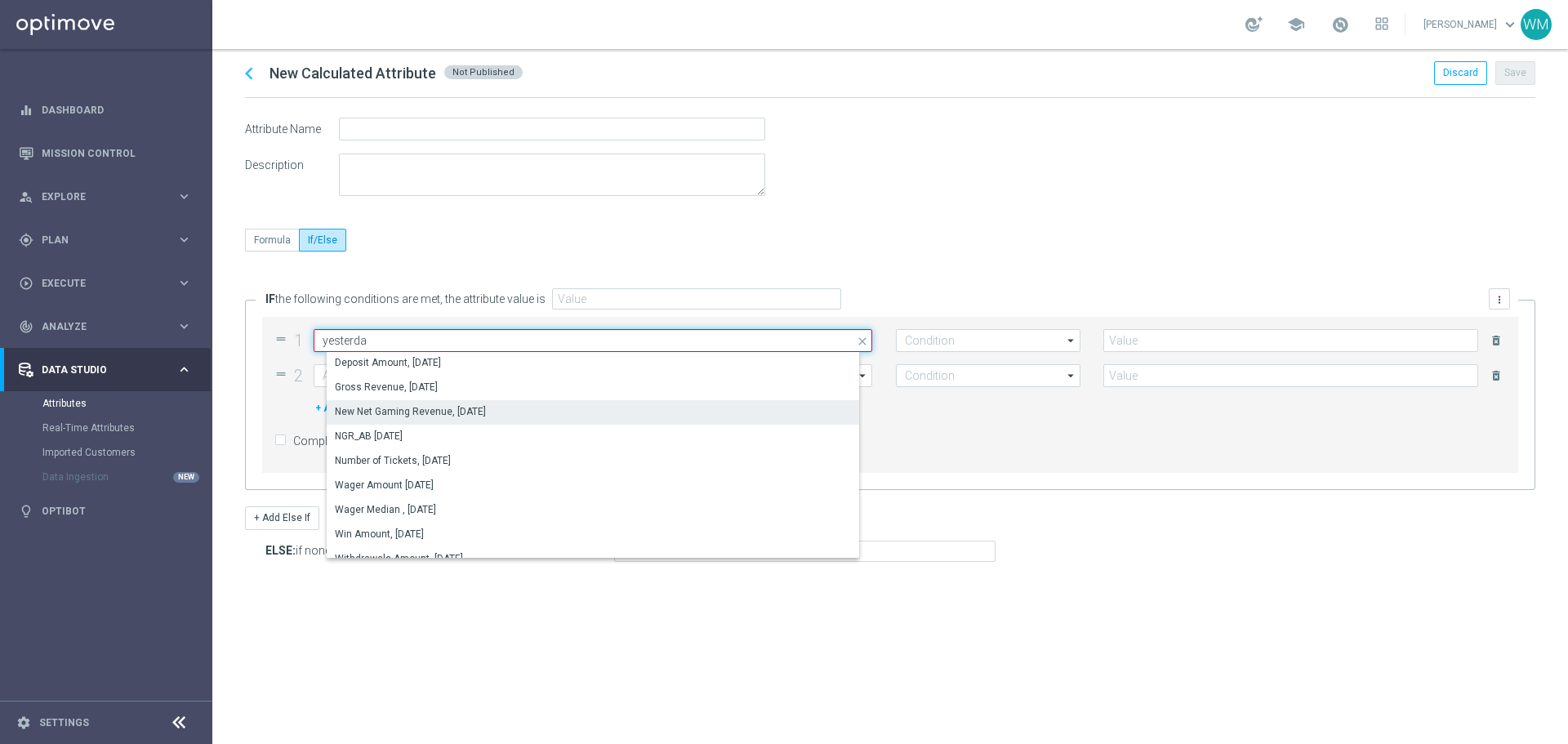
scroll to position [40, 0]
type input "yesterda"
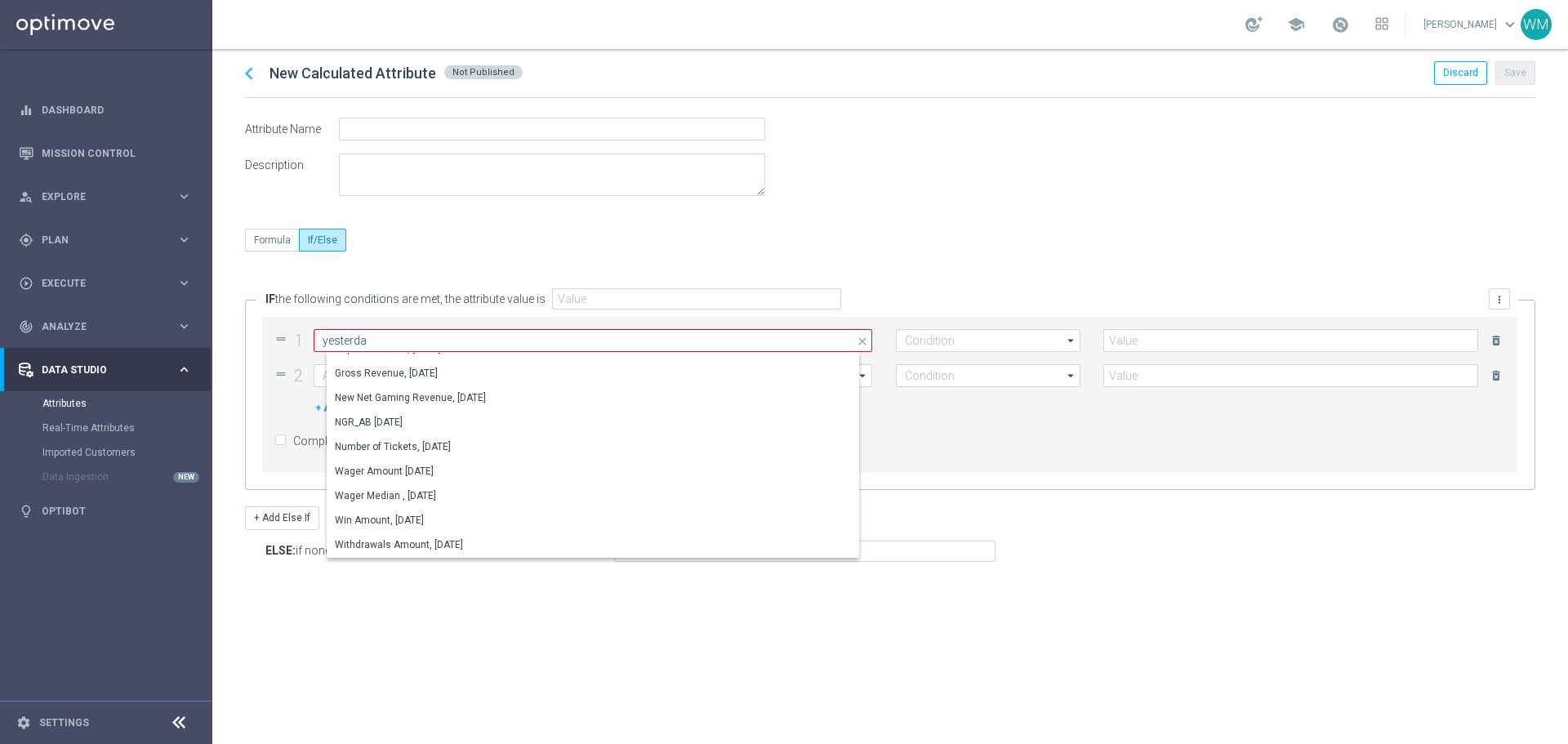
click at [577, 260] on div "Formula If/Else" at bounding box center [890, 253] width 1291 height 48
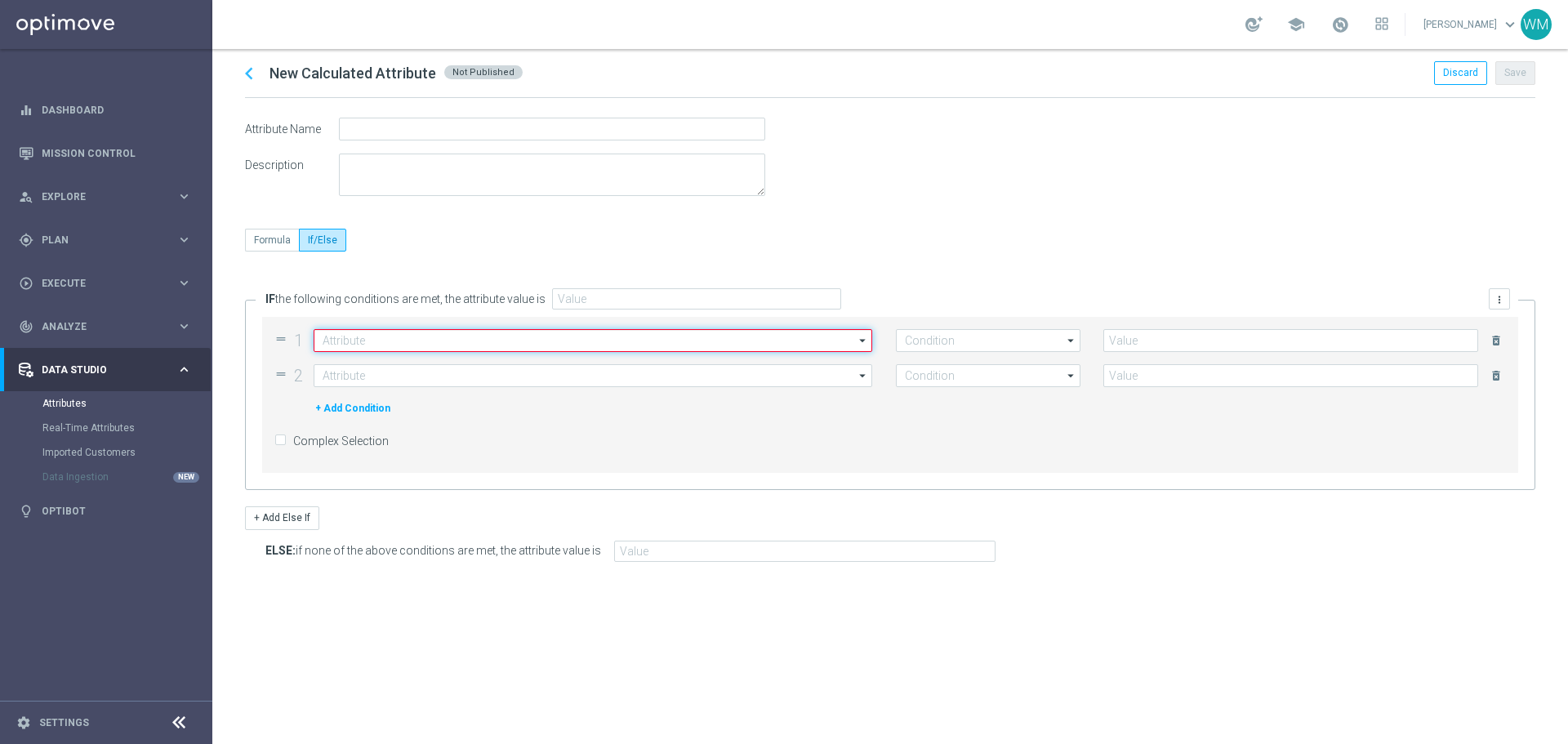
click at [354, 343] on input at bounding box center [592, 340] width 559 height 23
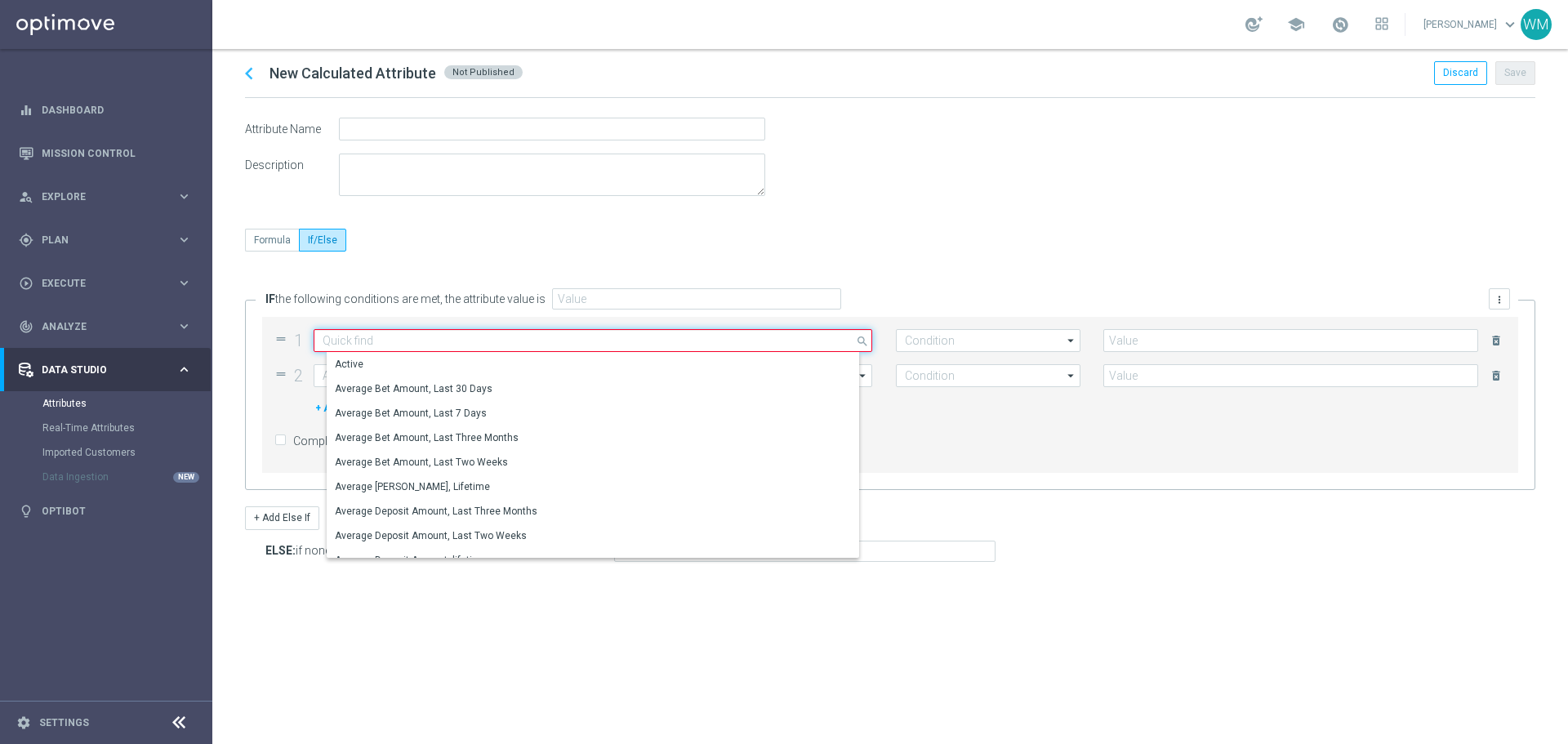
click at [354, 343] on input at bounding box center [592, 340] width 559 height 23
click at [813, 234] on div "Formula If/Else" at bounding box center [890, 253] width 1291 height 48
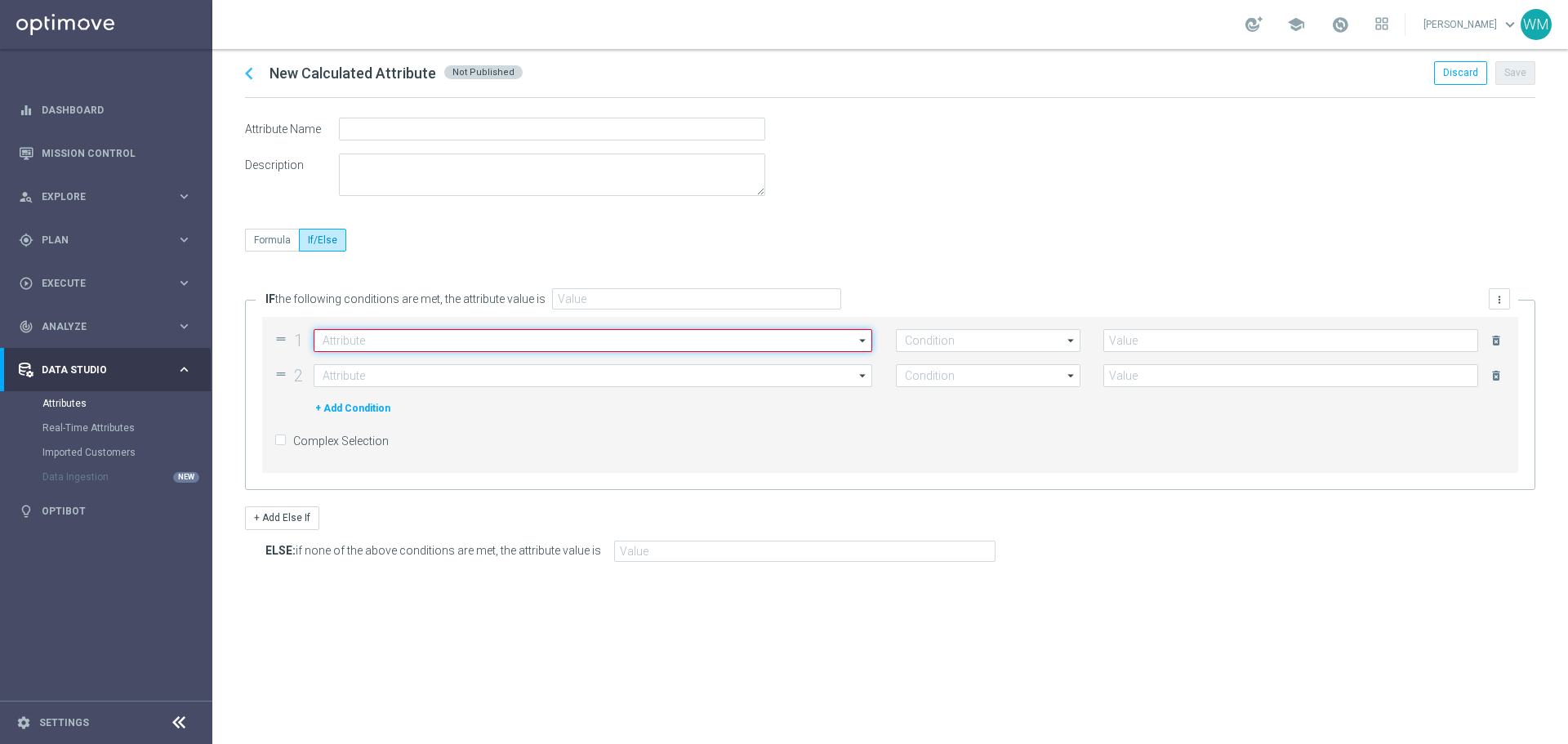
click at [393, 340] on input at bounding box center [592, 340] width 559 height 23
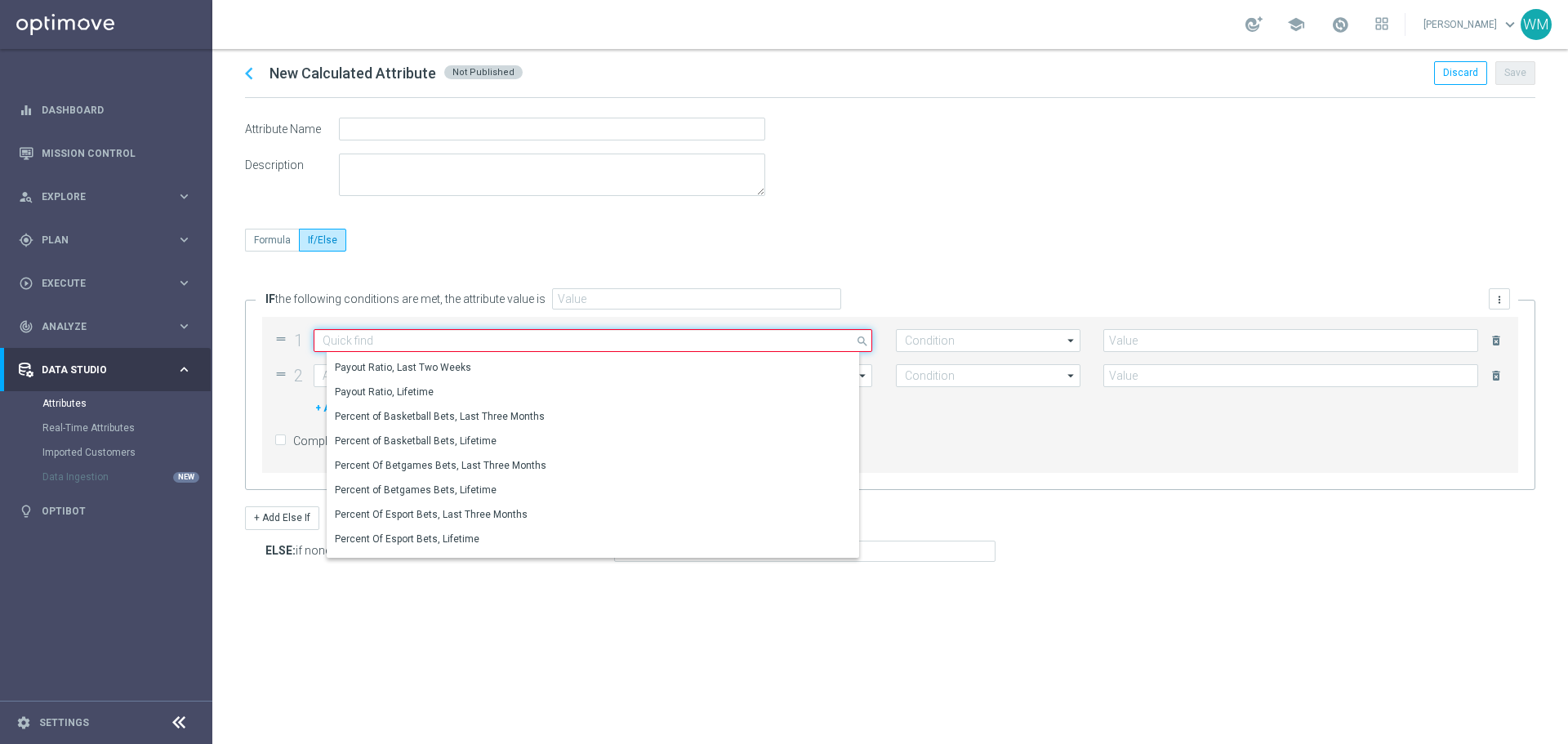
scroll to position [5716, 0]
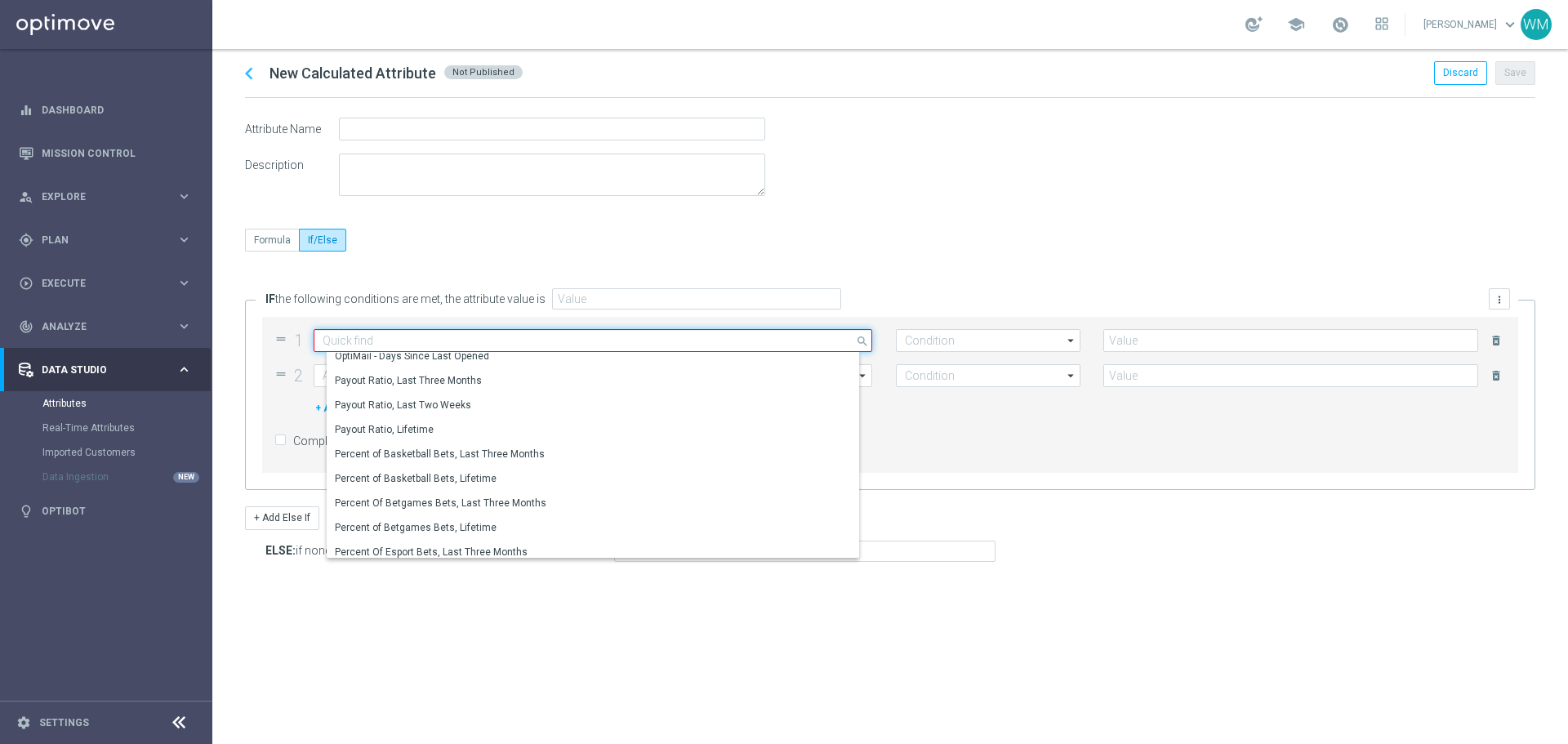
click at [356, 336] on input at bounding box center [592, 340] width 559 height 23
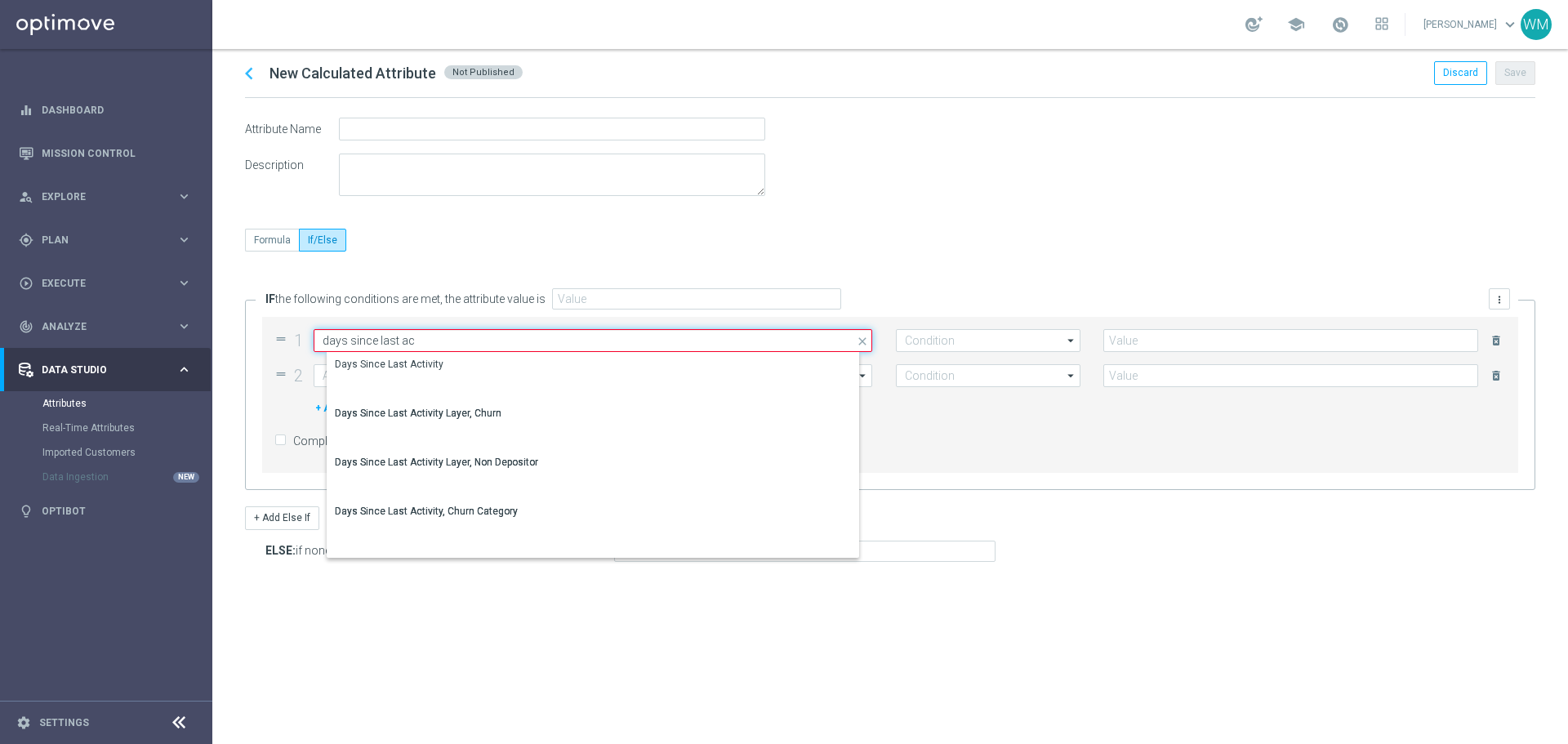
scroll to position [0, 0]
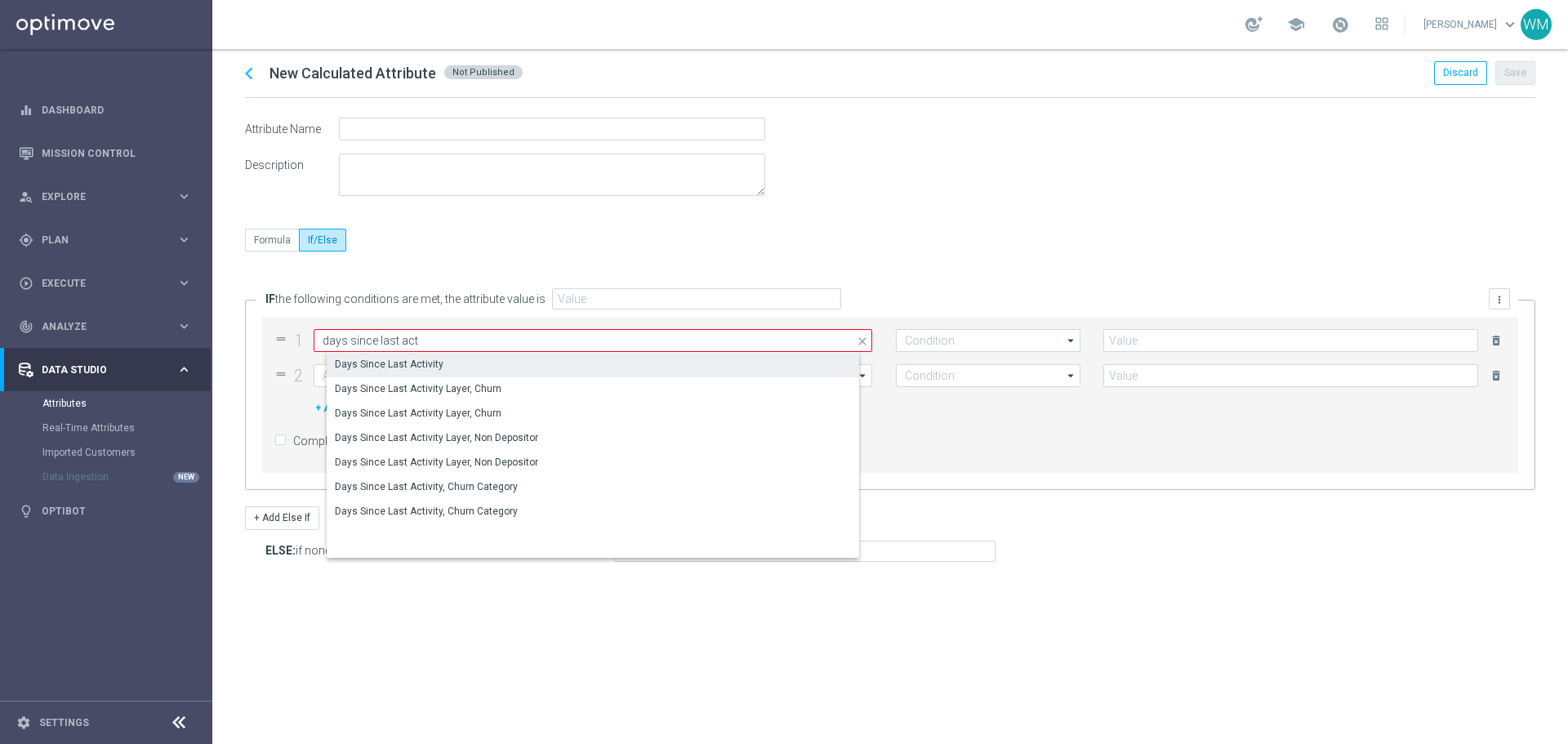
click at [419, 355] on div "Days Since Last Activity" at bounding box center [606, 363] width 559 height 23
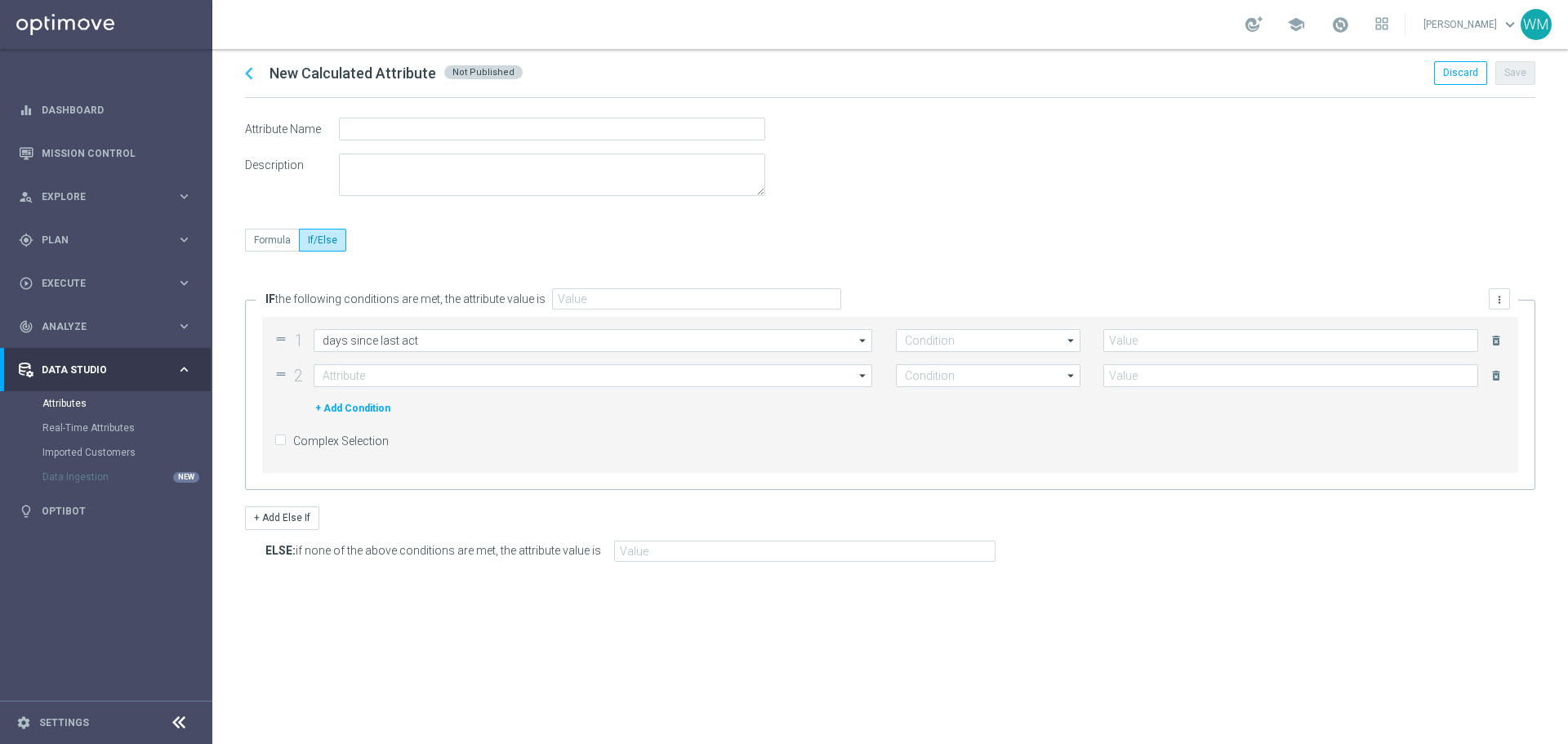
type input "Days Since Last Activity"
click at [61, 235] on span "Plan" at bounding box center [109, 240] width 135 height 9
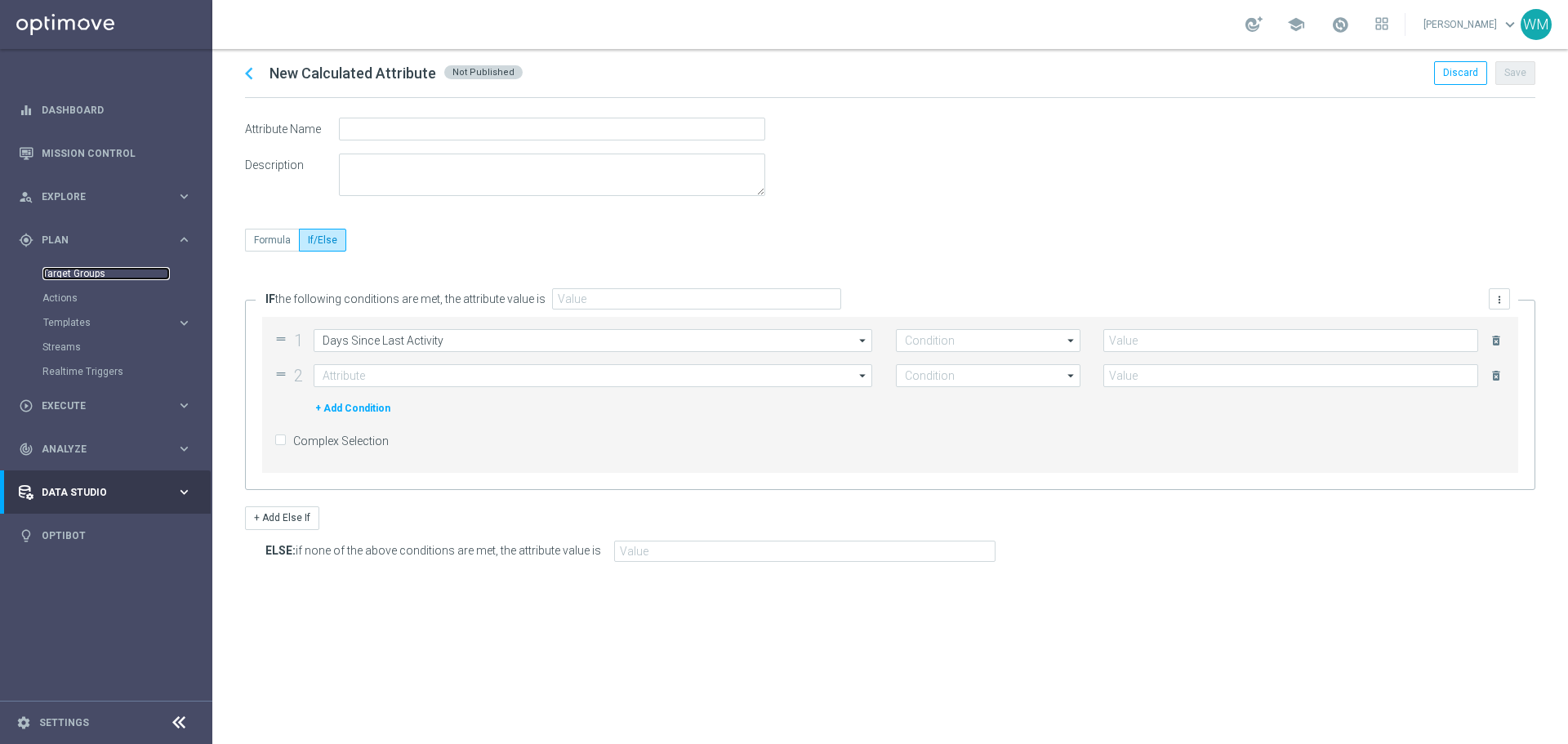
click at [85, 270] on link "Target Groups" at bounding box center [106, 273] width 127 height 13
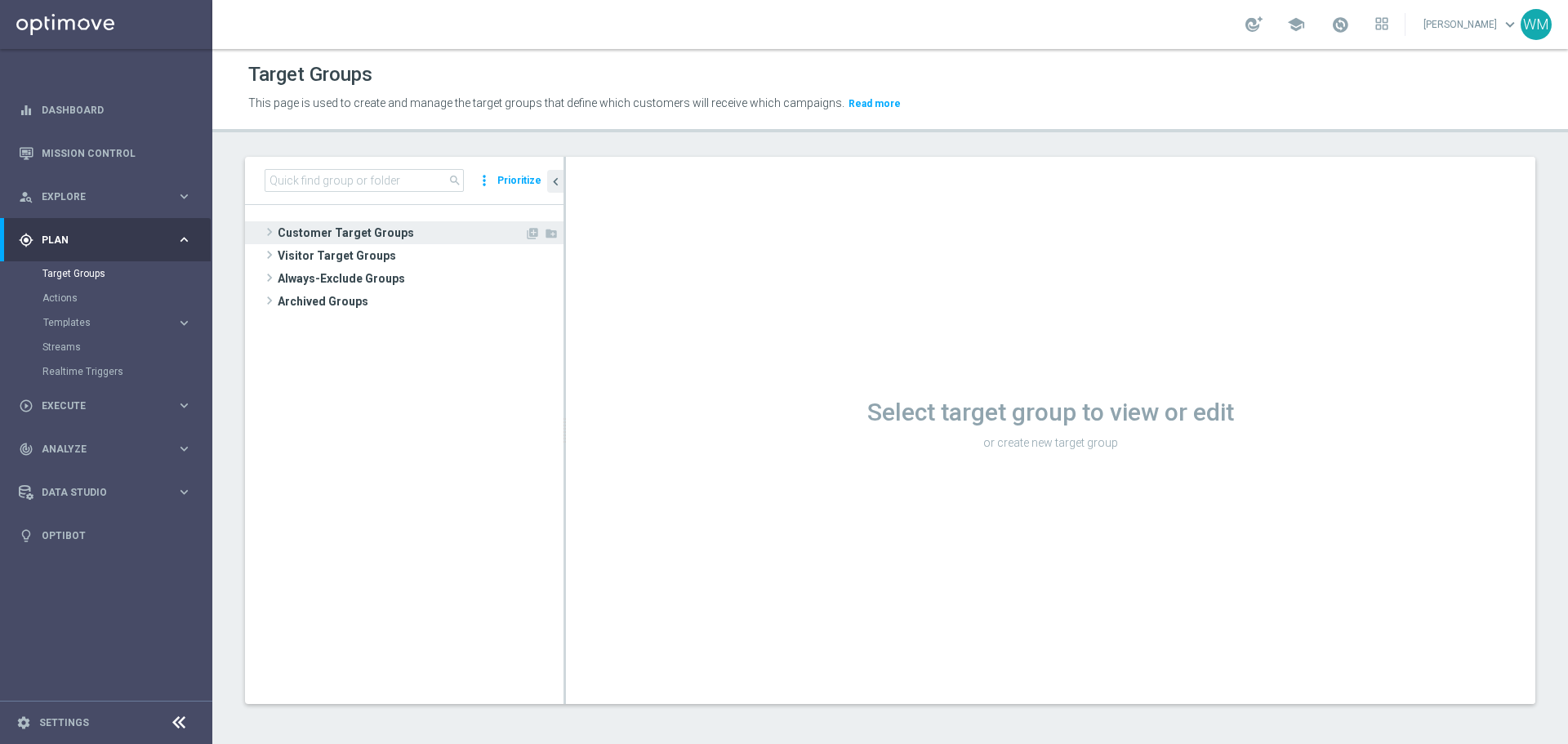
click at [354, 241] on span "Customer Target Groups" at bounding box center [400, 232] width 247 height 23
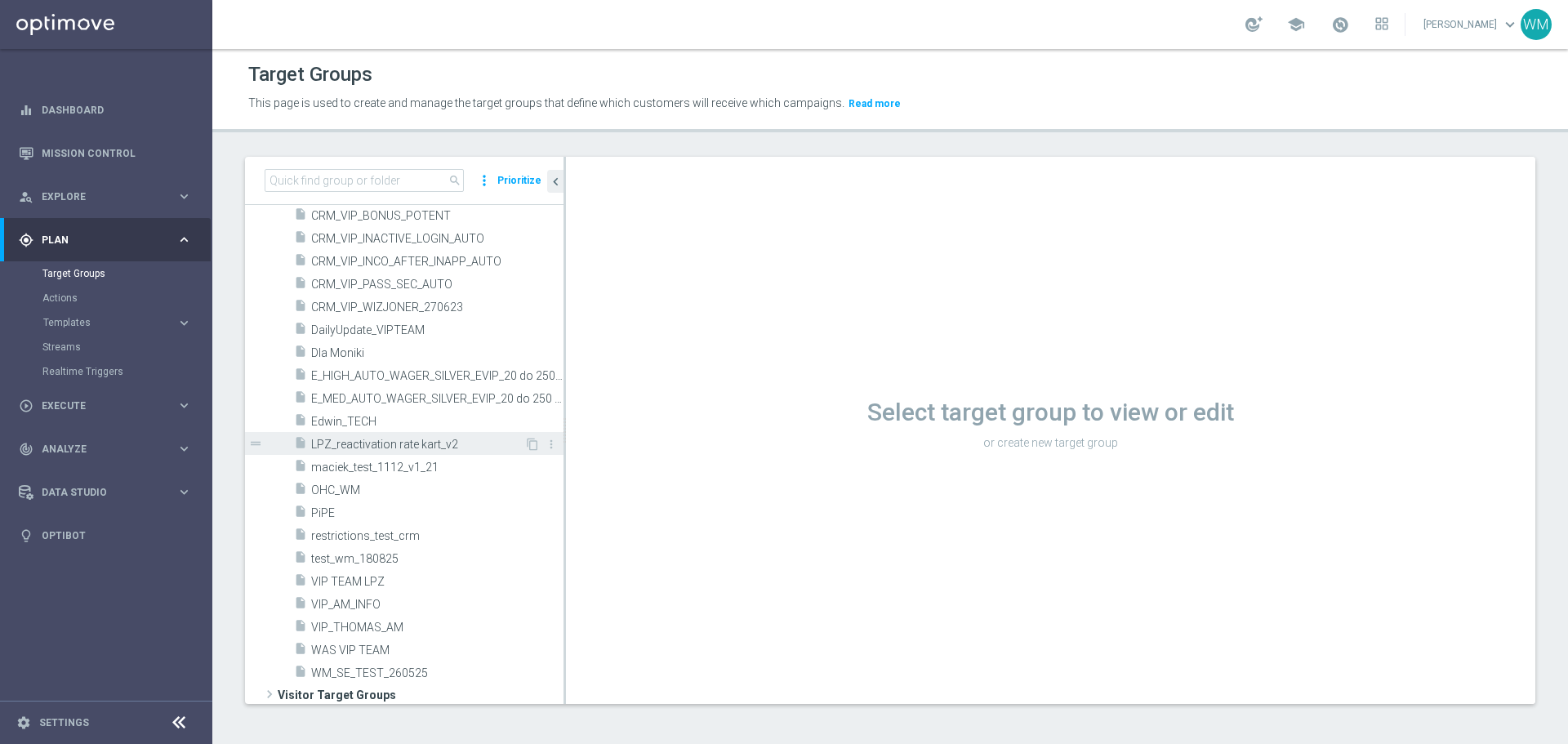
scroll to position [1309, 0]
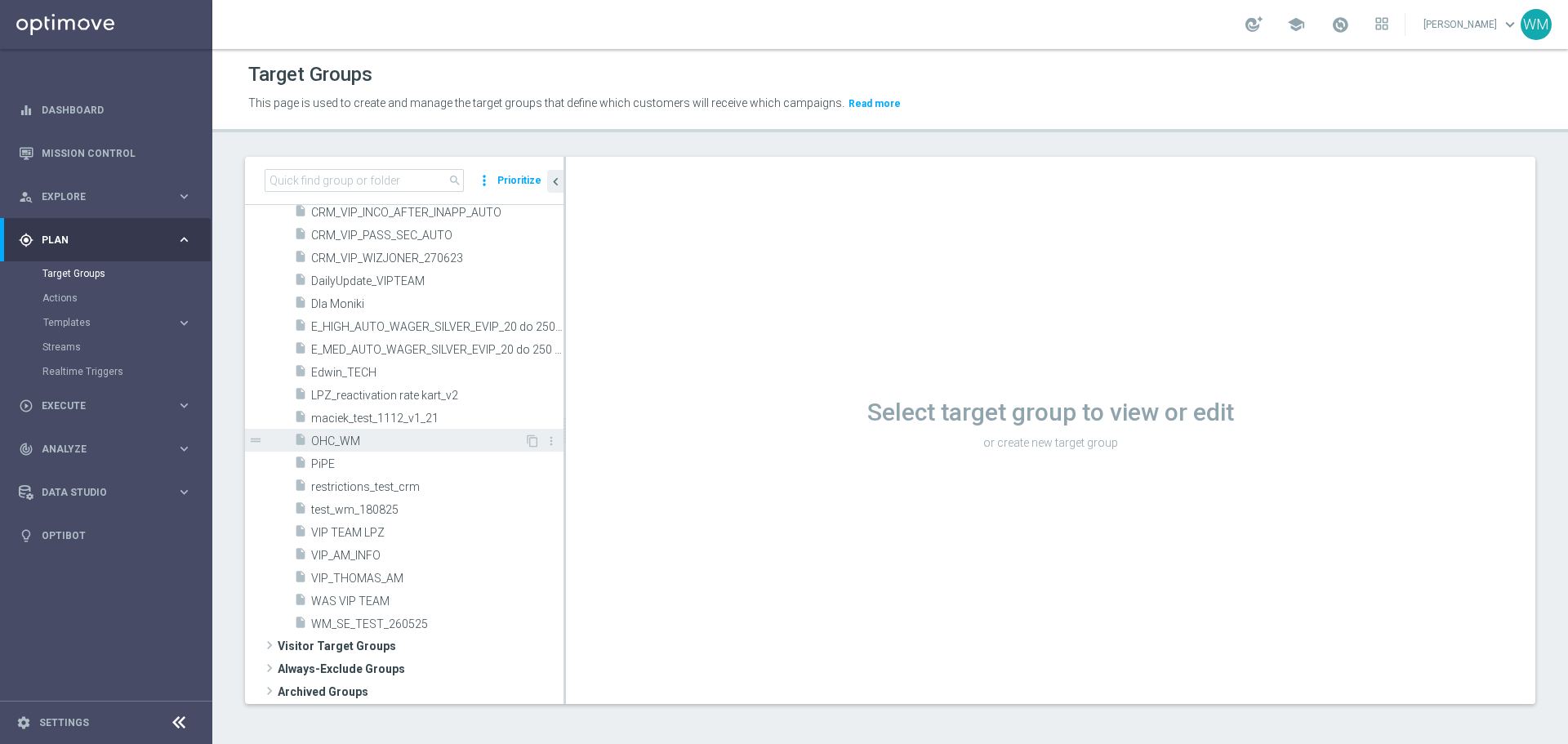
click at [404, 436] on span "OHC_WM" at bounding box center [418, 441] width 213 height 14
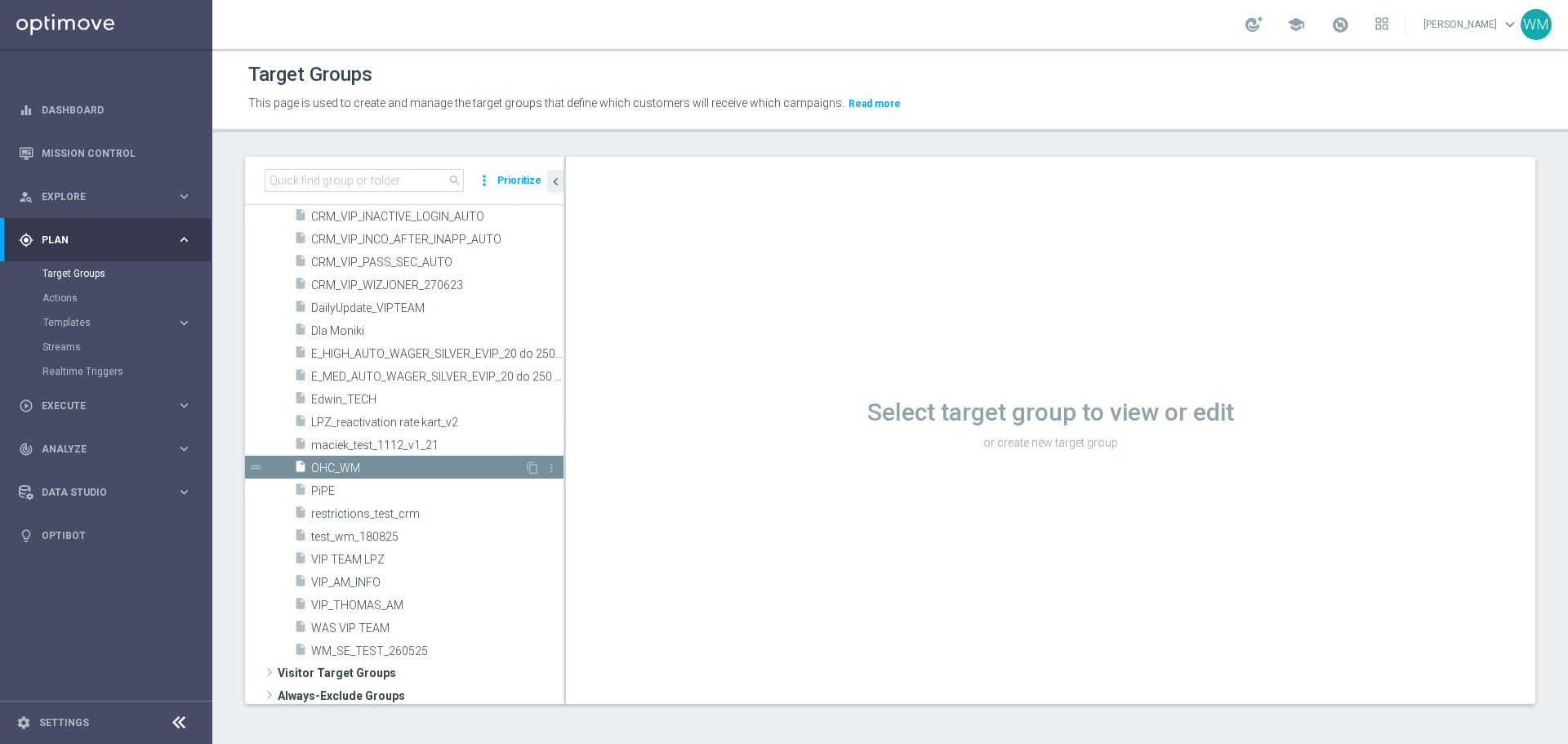
scroll to position [740, 0]
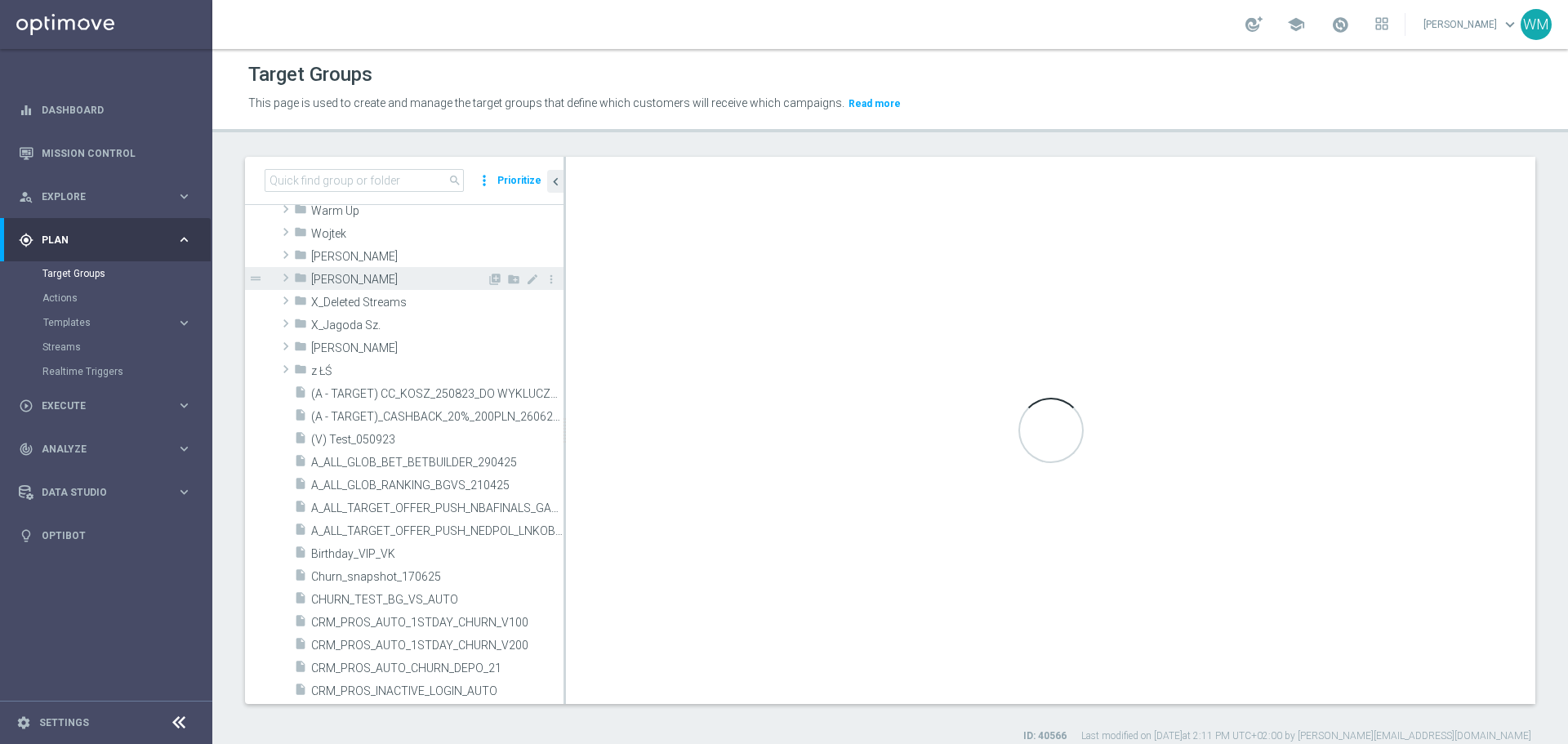
scroll to position [574, 0]
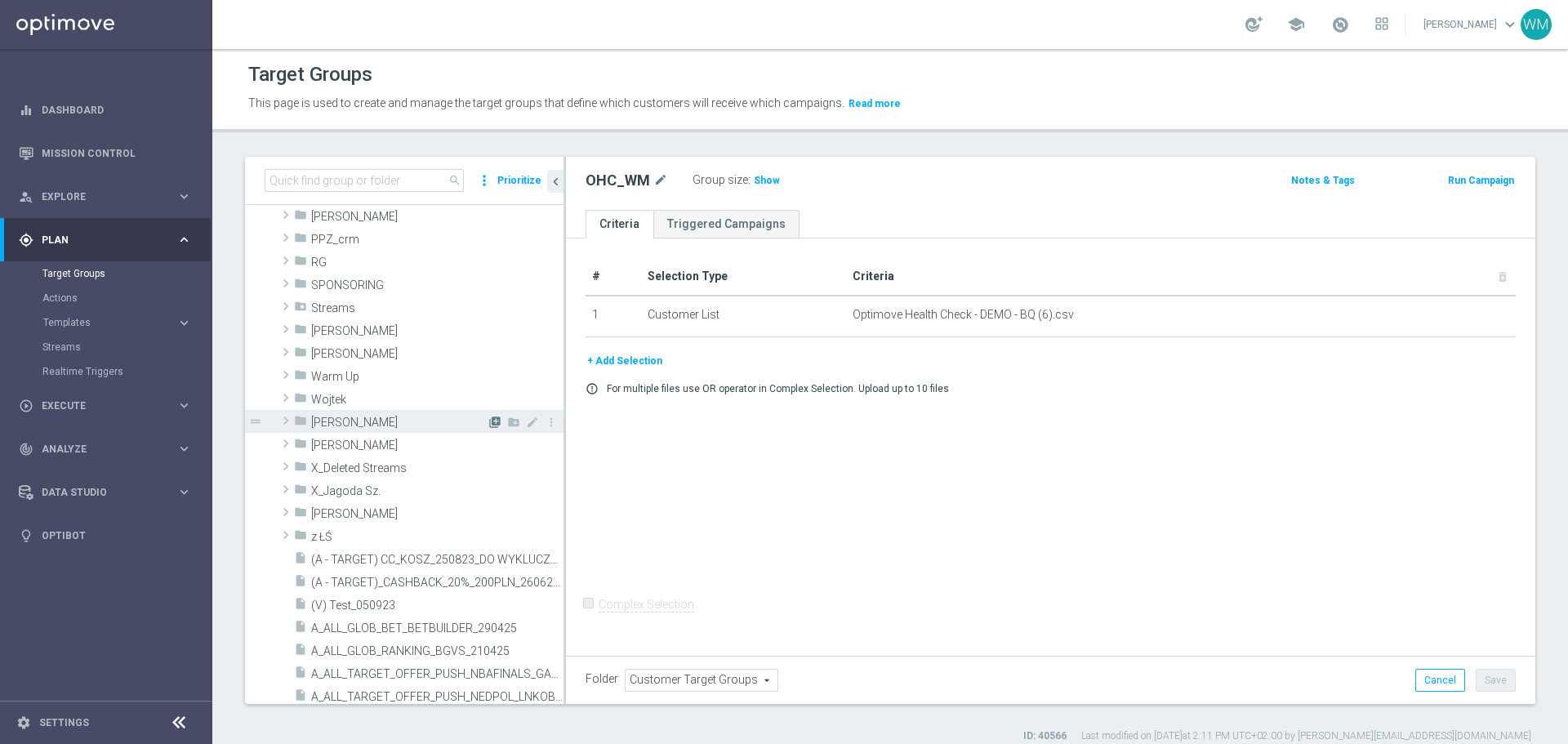
click at [488, 422] on icon "library_add" at bounding box center [494, 421] width 13 height 13
type input "Wojtek M."
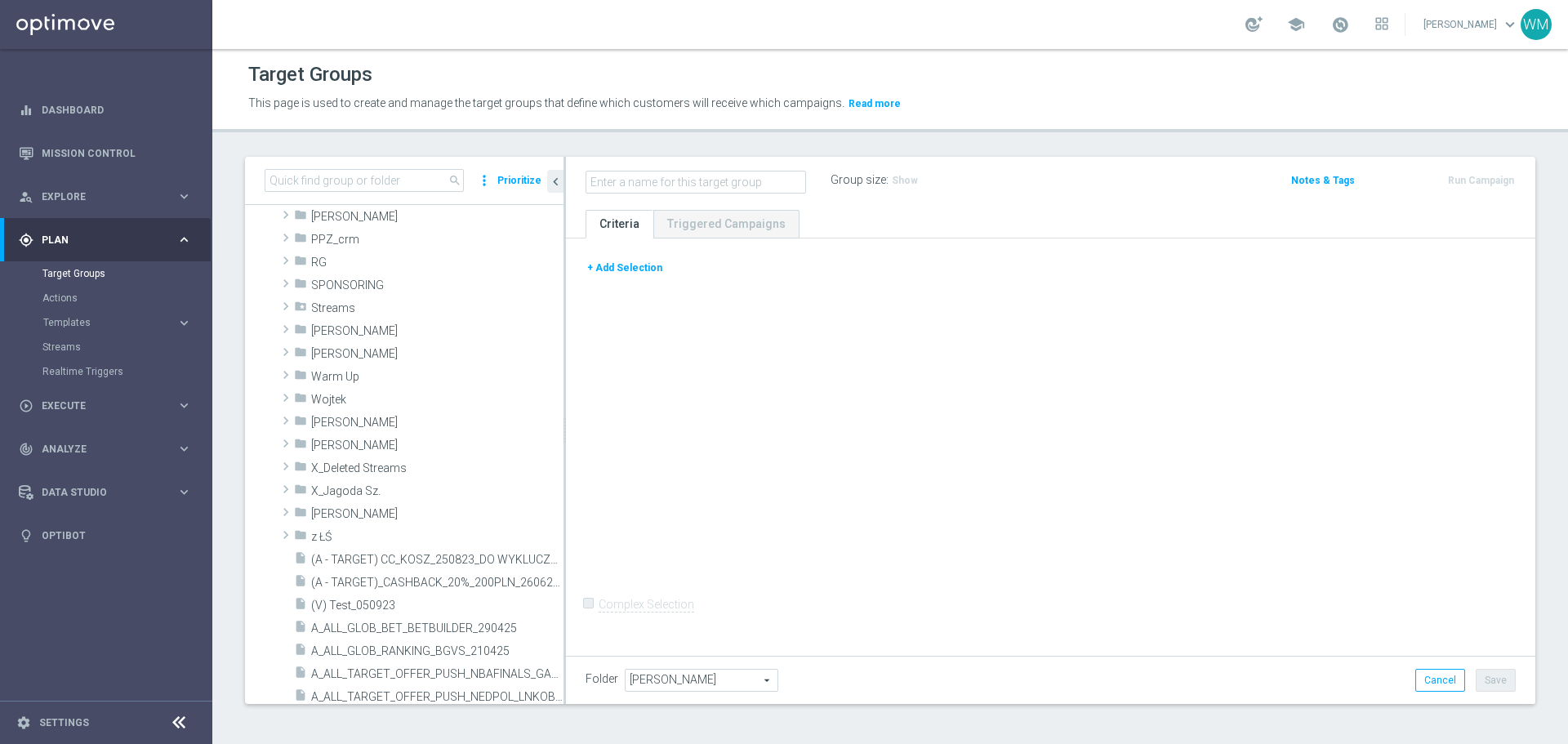
click at [632, 266] on button "+ Add Selection" at bounding box center [625, 267] width 79 height 18
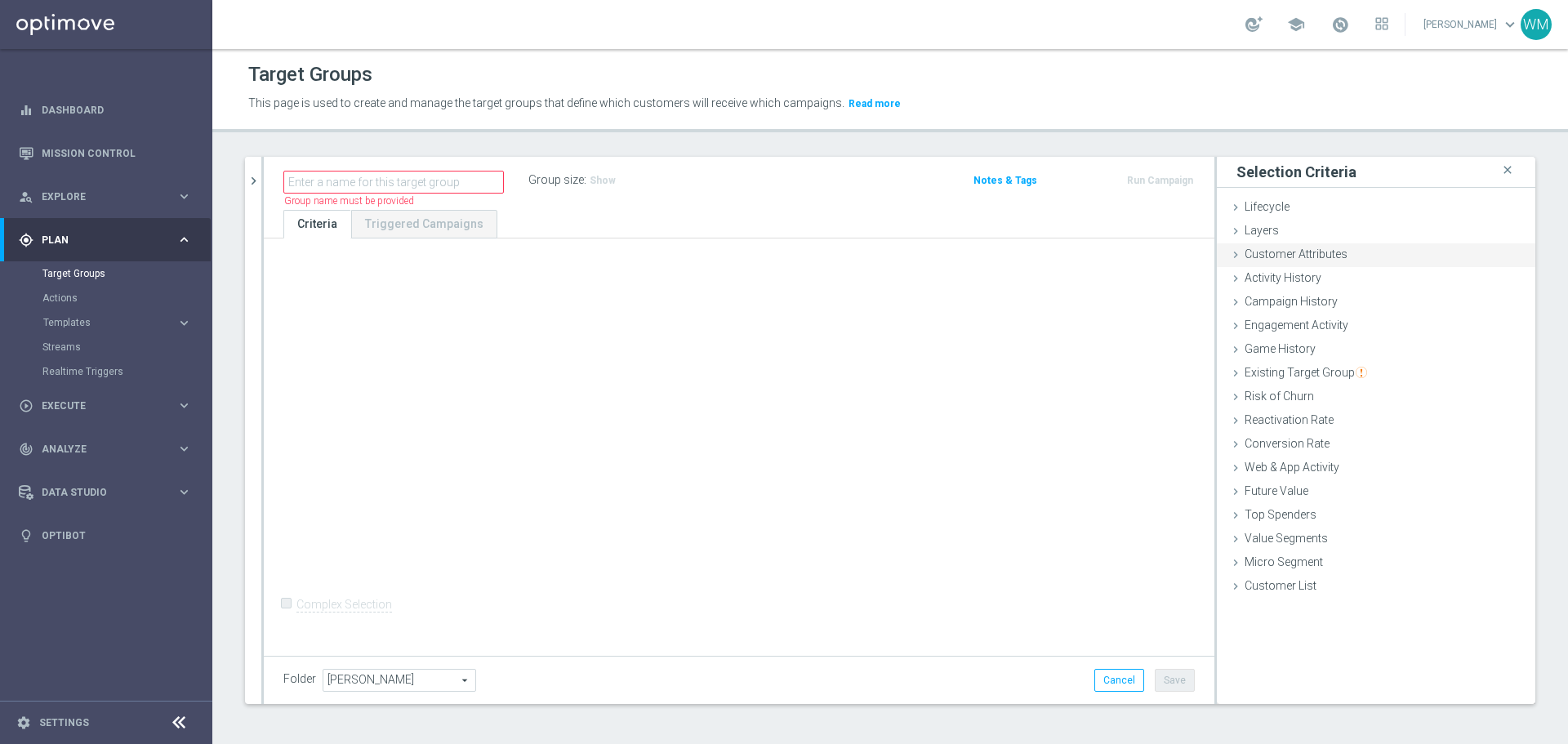
click at [1378, 260] on div "Customer Attributes done" at bounding box center [1376, 255] width 318 height 25
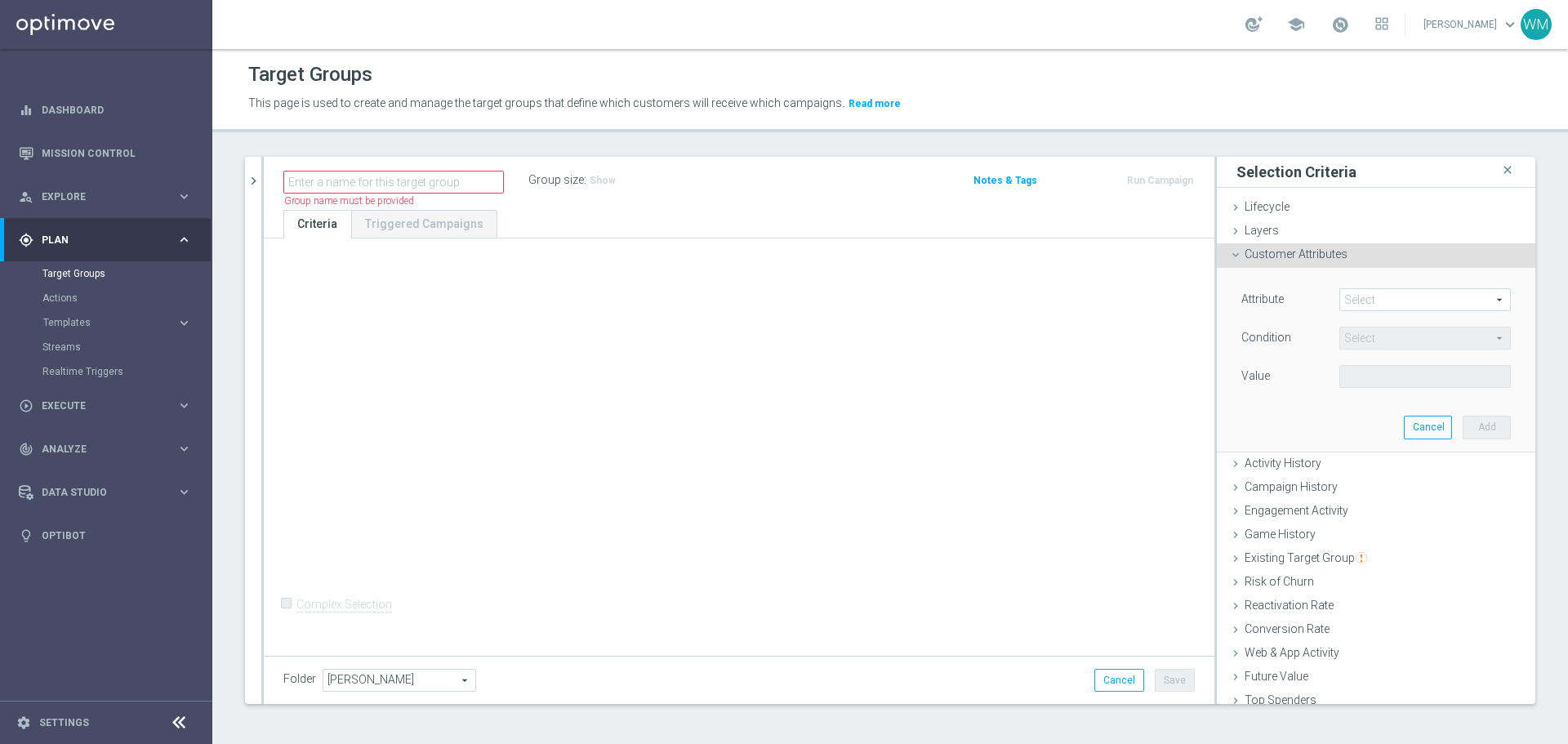
click at [1386, 296] on span at bounding box center [1425, 299] width 170 height 21
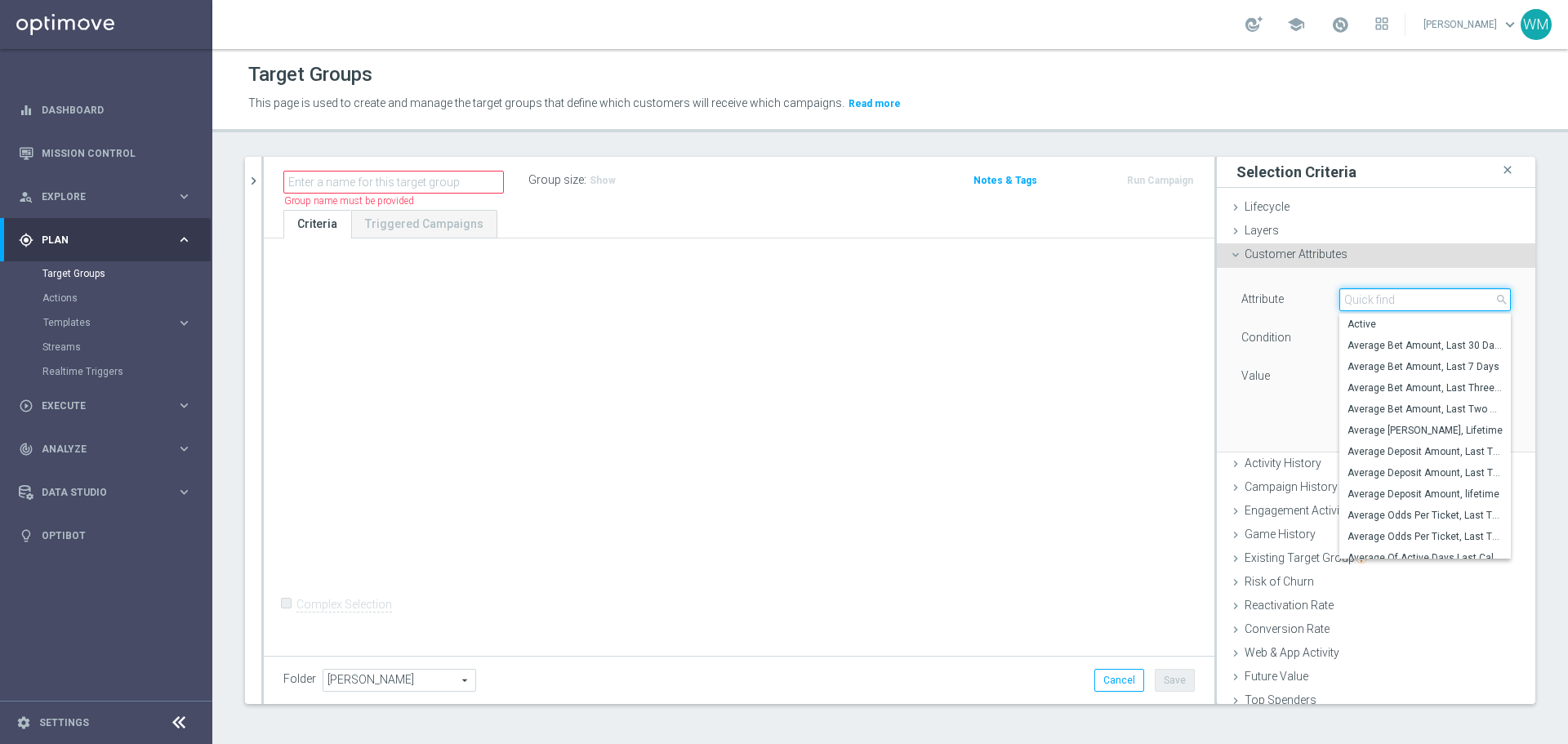
click at [1386, 296] on input "search" at bounding box center [1425, 299] width 172 height 23
type input "d"
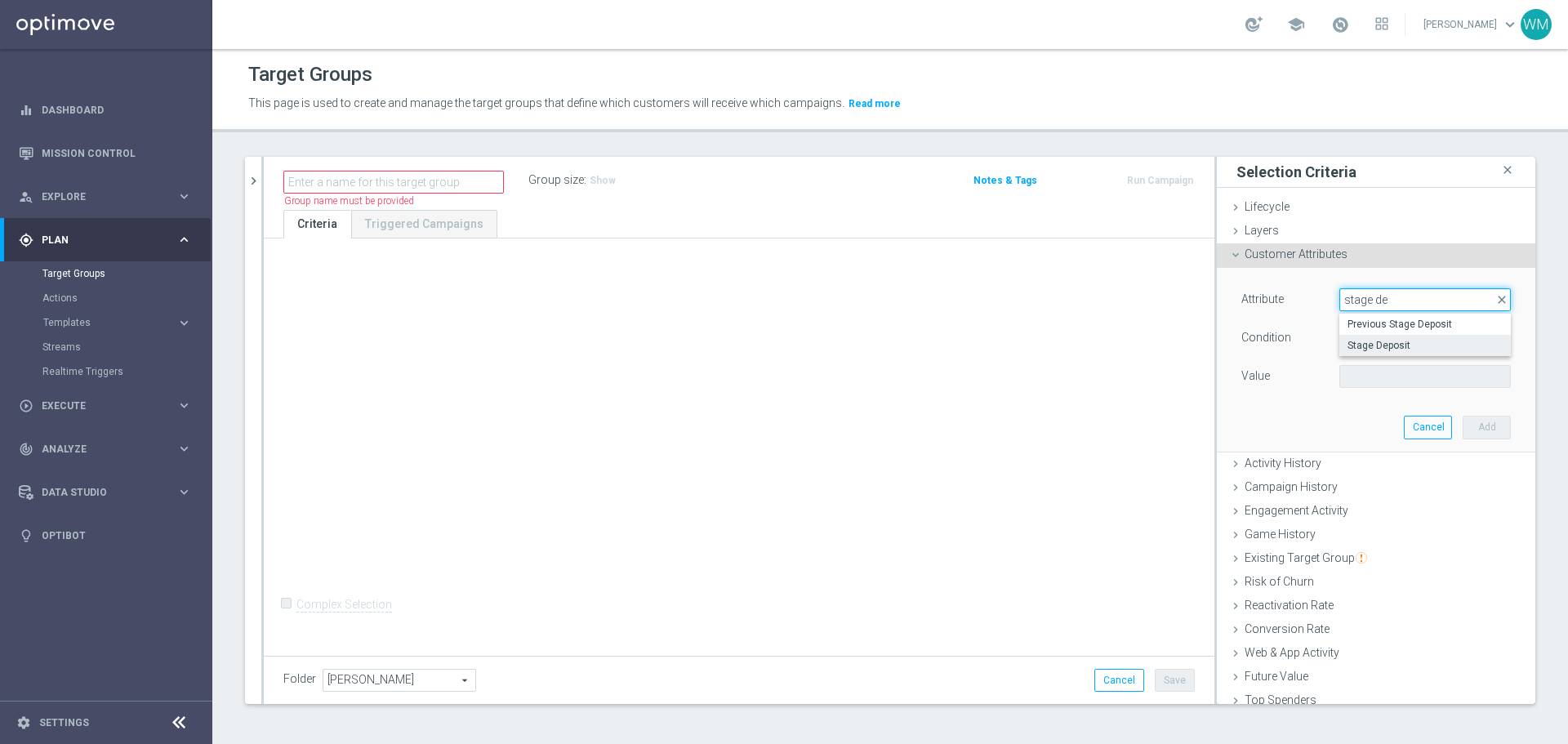
type input "stage de"
click at [1373, 349] on span "Stage Deposit" at bounding box center [1425, 345] width 155 height 13
type input "Stage Deposit"
type input "Equals"
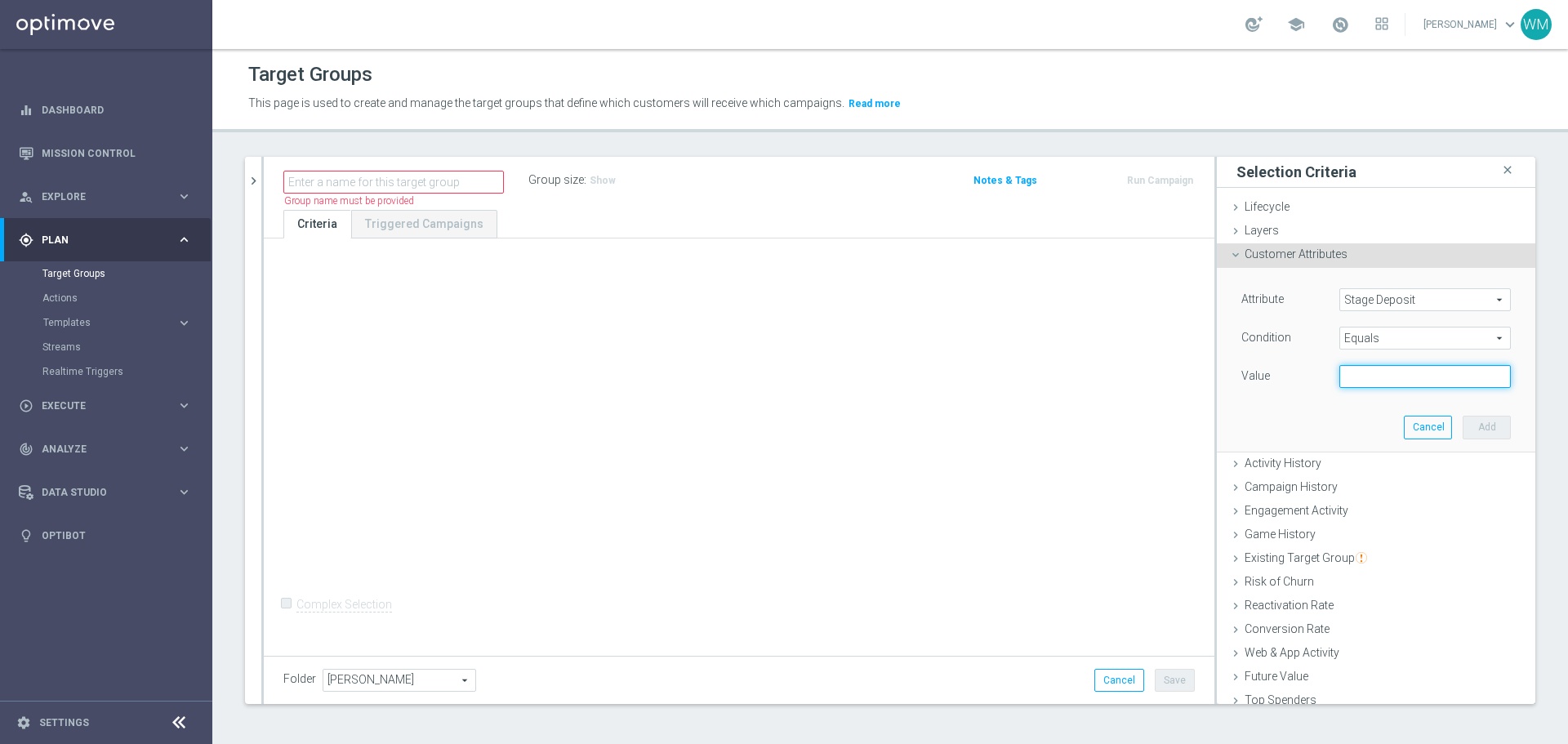
click at [1363, 370] on input "text" at bounding box center [1425, 376] width 172 height 23
type input "Churn"
click at [1469, 432] on button "Add" at bounding box center [1487, 427] width 48 height 23
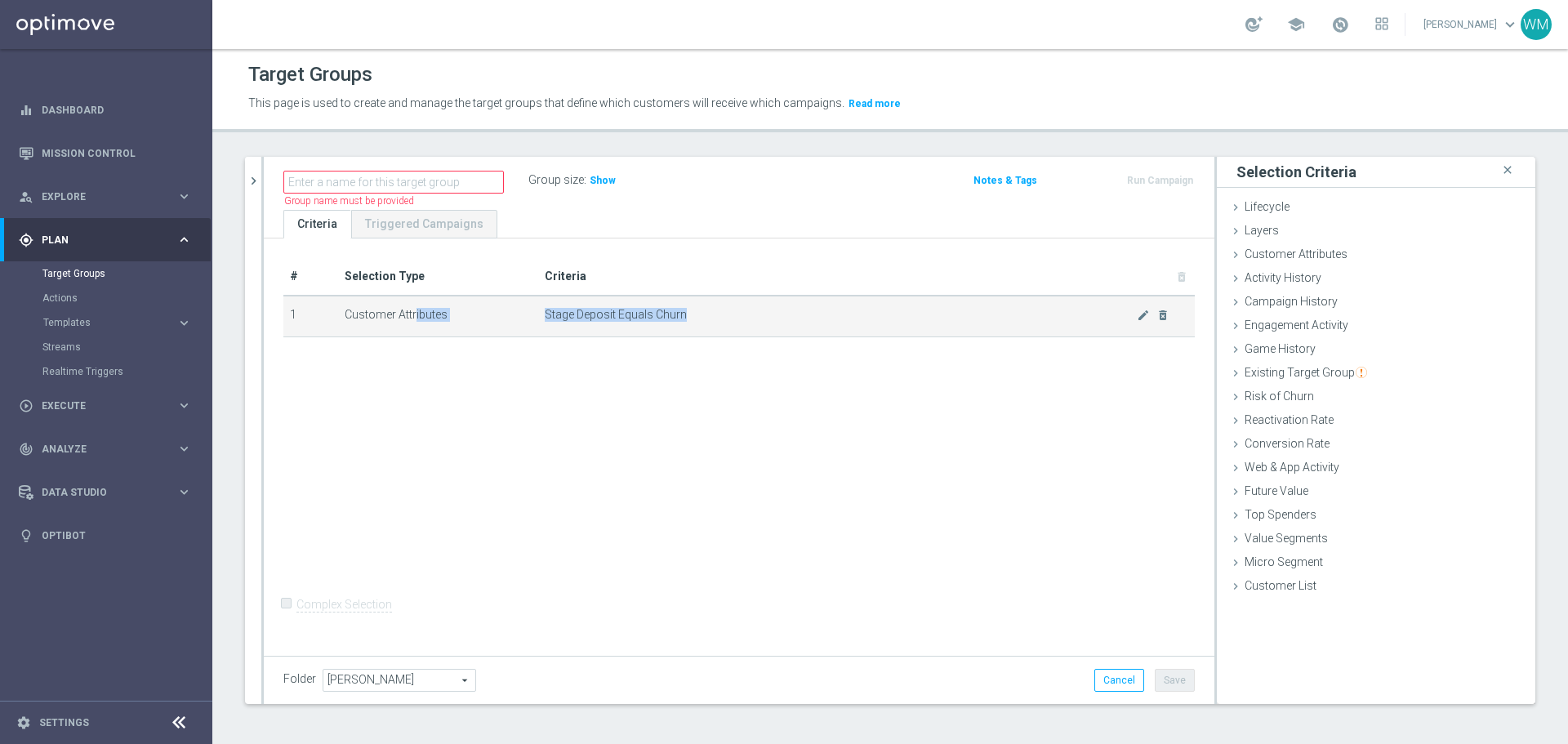
drag, startPoint x: 690, startPoint y: 316, endPoint x: 345, endPoint y: 316, distance: 345.0
click at [345, 316] on tr "1 Customer Attributes Stage Deposit Equals Churn mode_edit delete_forever" at bounding box center [739, 316] width 912 height 41
click at [345, 316] on td "Customer Attributes" at bounding box center [438, 316] width 201 height 41
drag, startPoint x: 345, startPoint y: 316, endPoint x: 708, endPoint y: 311, distance: 363.0
click at [708, 311] on tr "1 Customer Attributes Stage Deposit Equals Churn mode_edit delete_forever" at bounding box center [739, 316] width 912 height 41
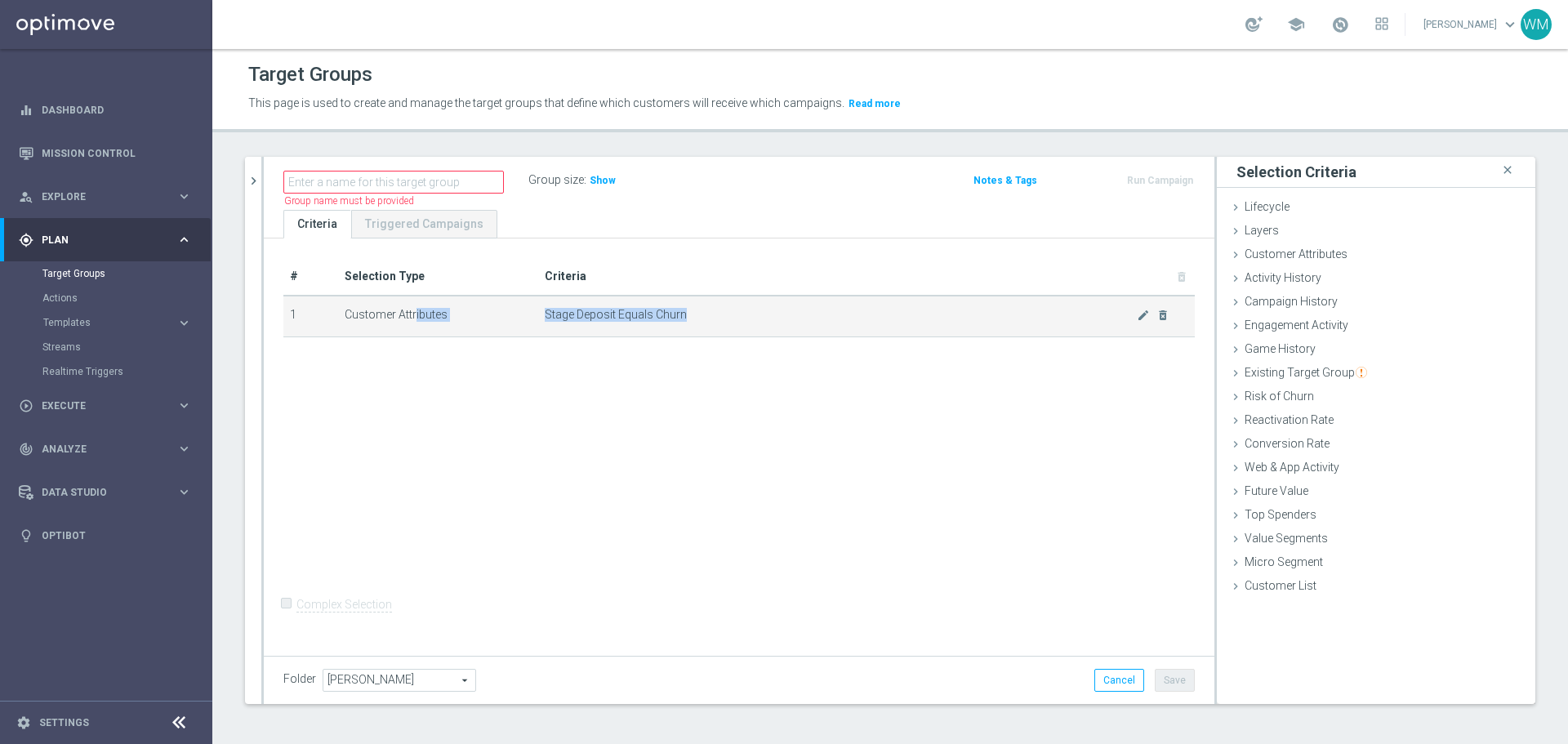
click at [708, 311] on span "Stage Deposit Equals Churn" at bounding box center [841, 315] width 592 height 14
drag, startPoint x: 708, startPoint y: 311, endPoint x: 332, endPoint y: 327, distance: 376.3
click at [332, 327] on tr "1 Customer Attributes Stage Deposit Equals Churn mode_edit delete_forever" at bounding box center [739, 316] width 912 height 41
click at [332, 327] on td "1" at bounding box center [311, 316] width 55 height 41
drag, startPoint x: 332, startPoint y: 327, endPoint x: 738, endPoint y: 329, distance: 406.0
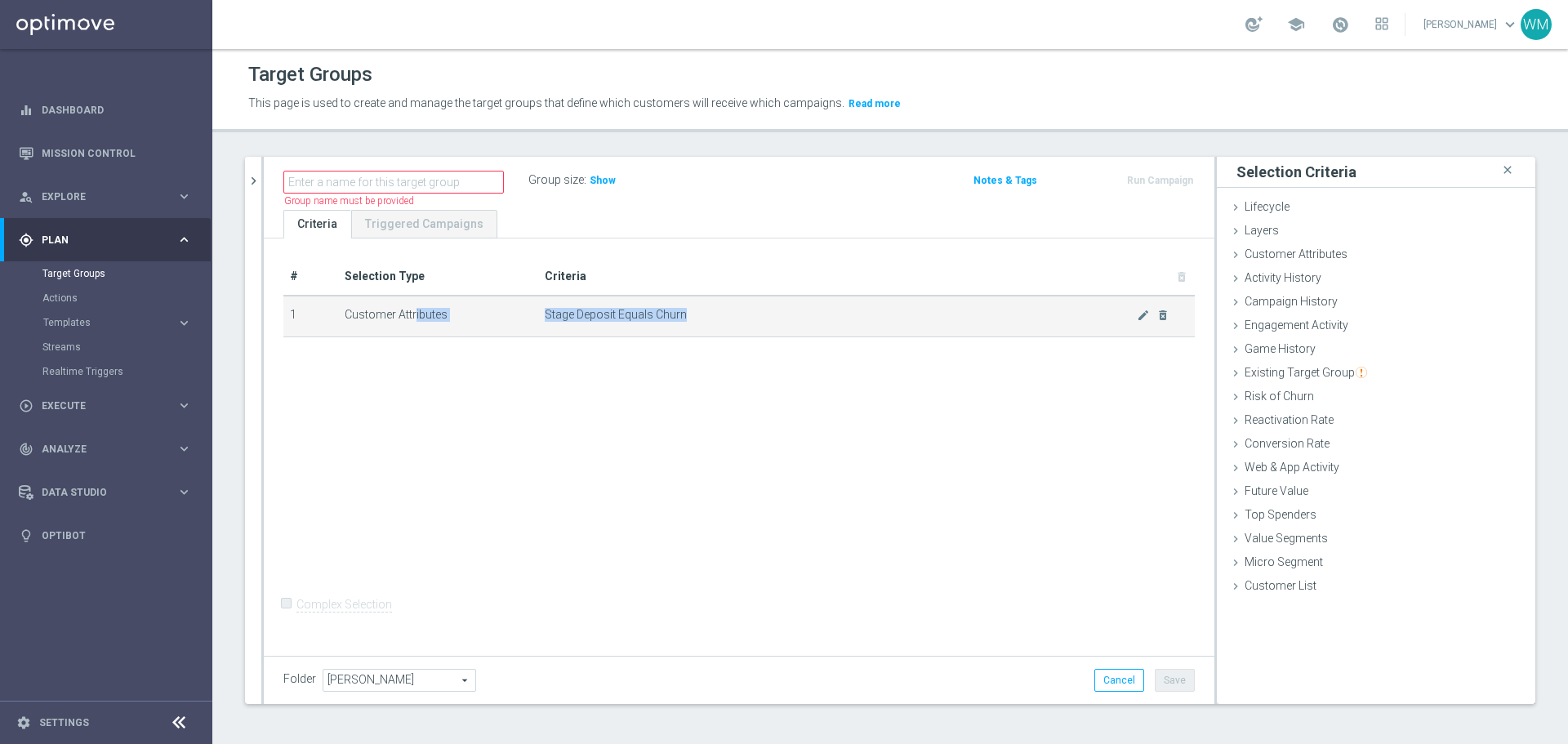
click at [738, 329] on tr "1 Customer Attributes Stage Deposit Equals Churn mode_edit delete_forever" at bounding box center [739, 316] width 912 height 41
click at [738, 329] on td "Stage Deposit Equals Churn mode_edit delete_forever" at bounding box center [866, 316] width 656 height 41
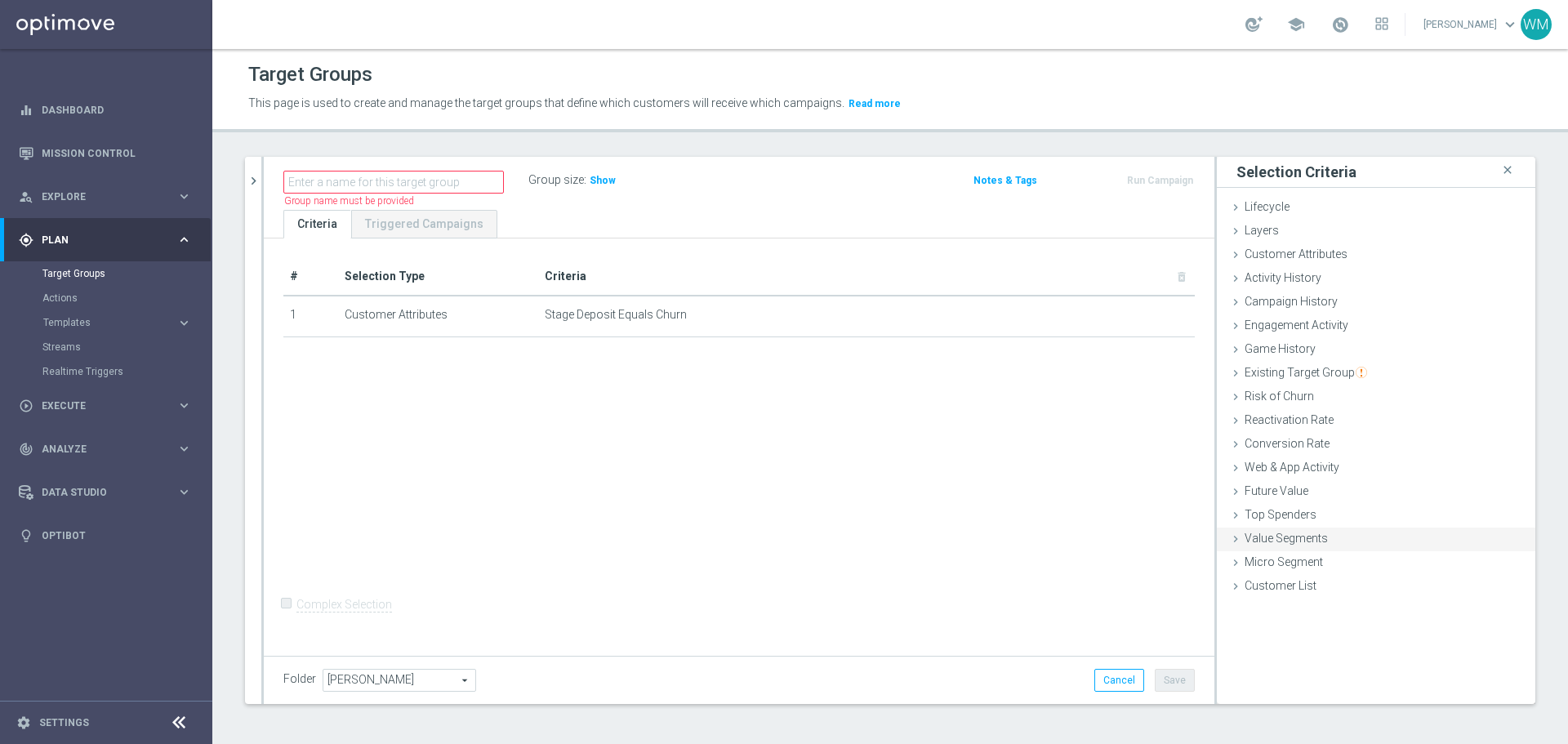
click at [1314, 538] on span "Value Segments" at bounding box center [1286, 538] width 84 height 13
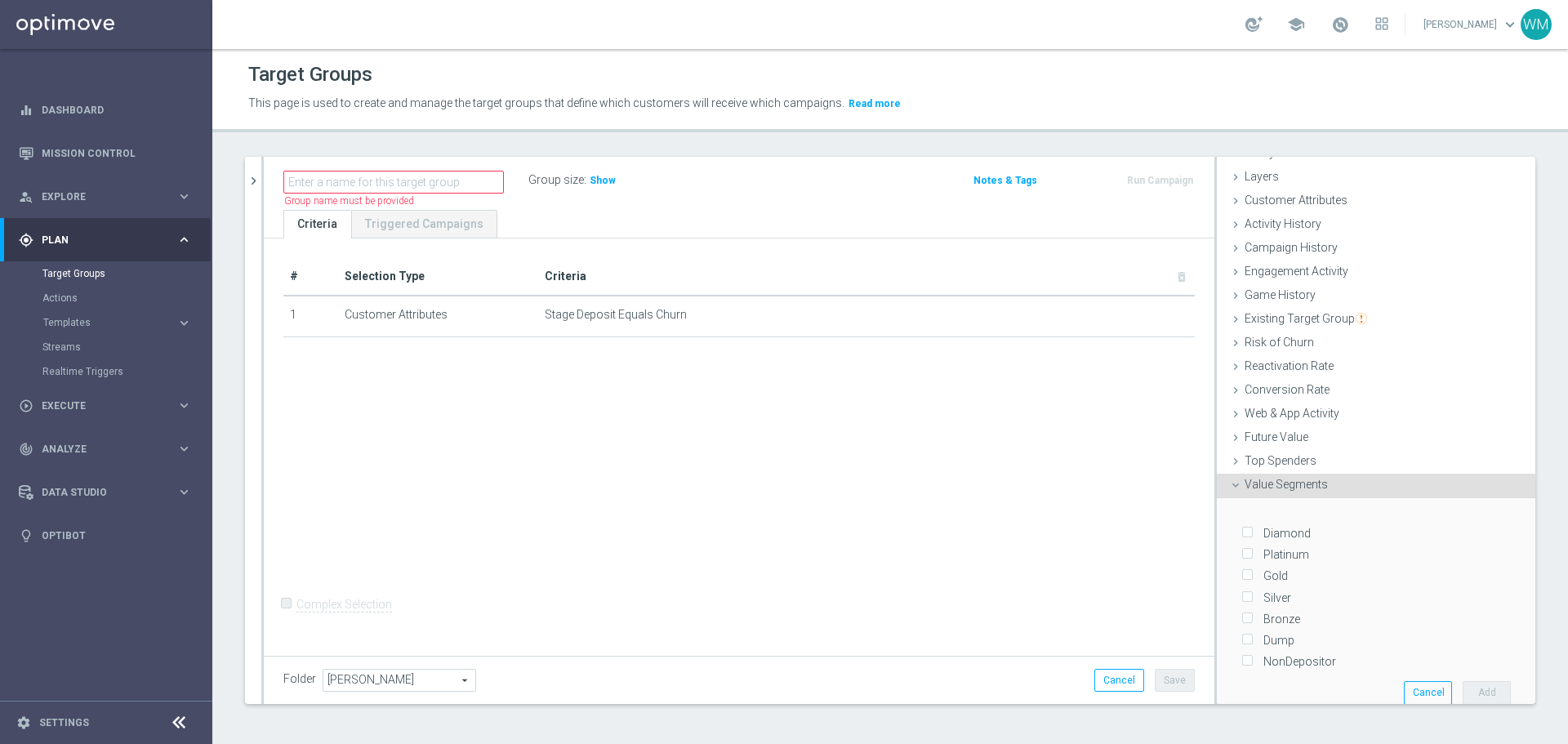
scroll to position [82, 0]
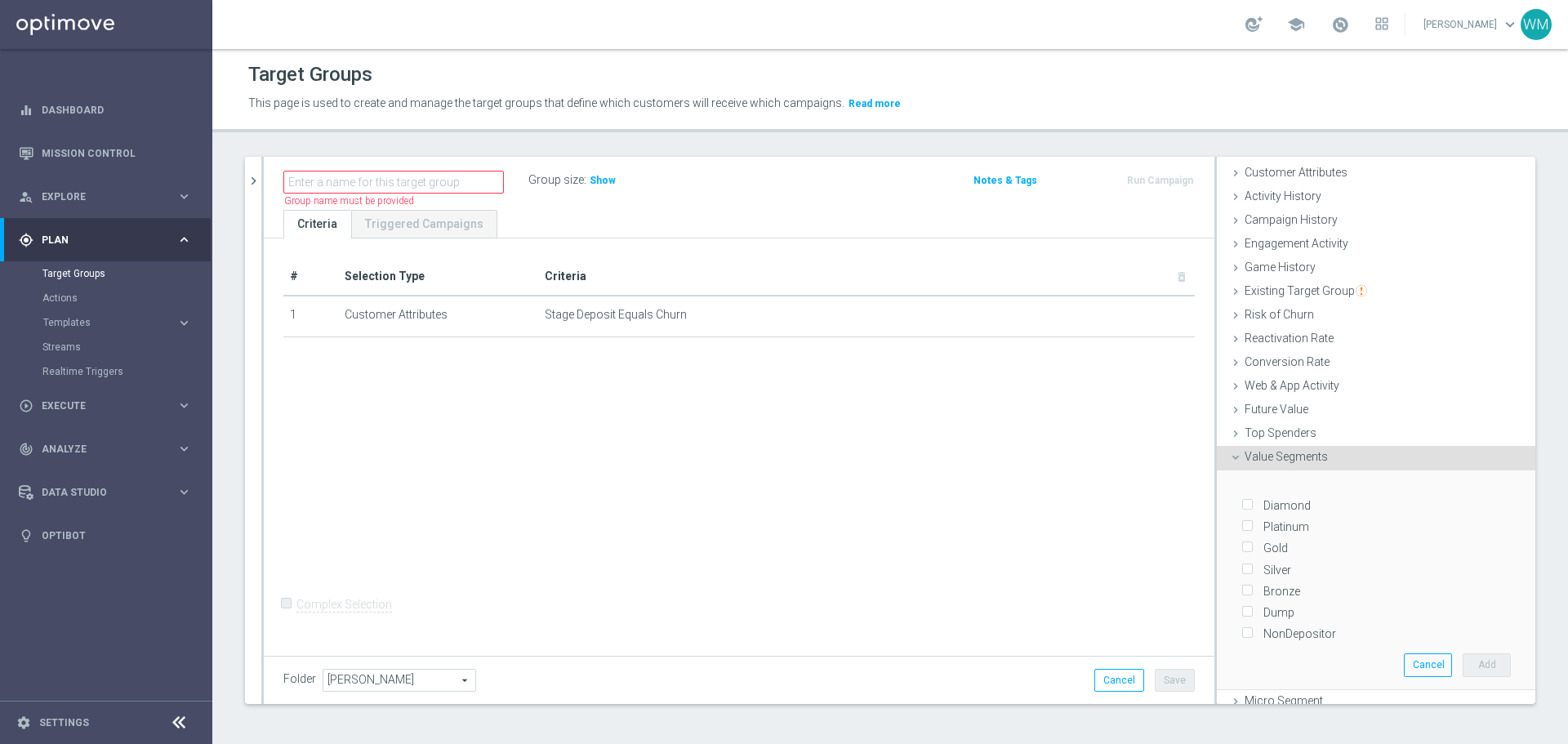
click at [1277, 450] on span "Value Segments" at bounding box center [1286, 456] width 84 height 13
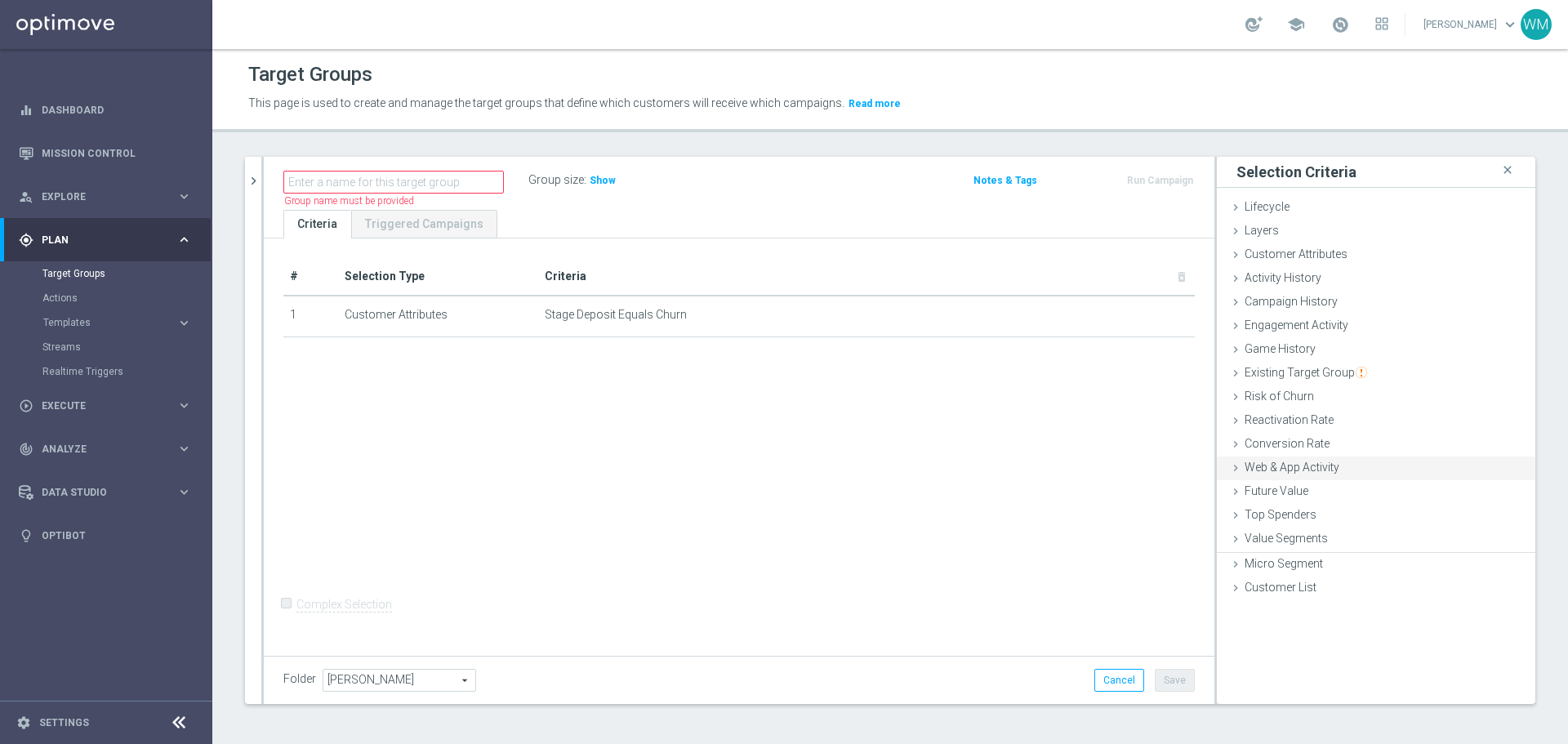
scroll to position [2, 0]
click at [1244, 587] on span "Customer List" at bounding box center [1280, 584] width 72 height 13
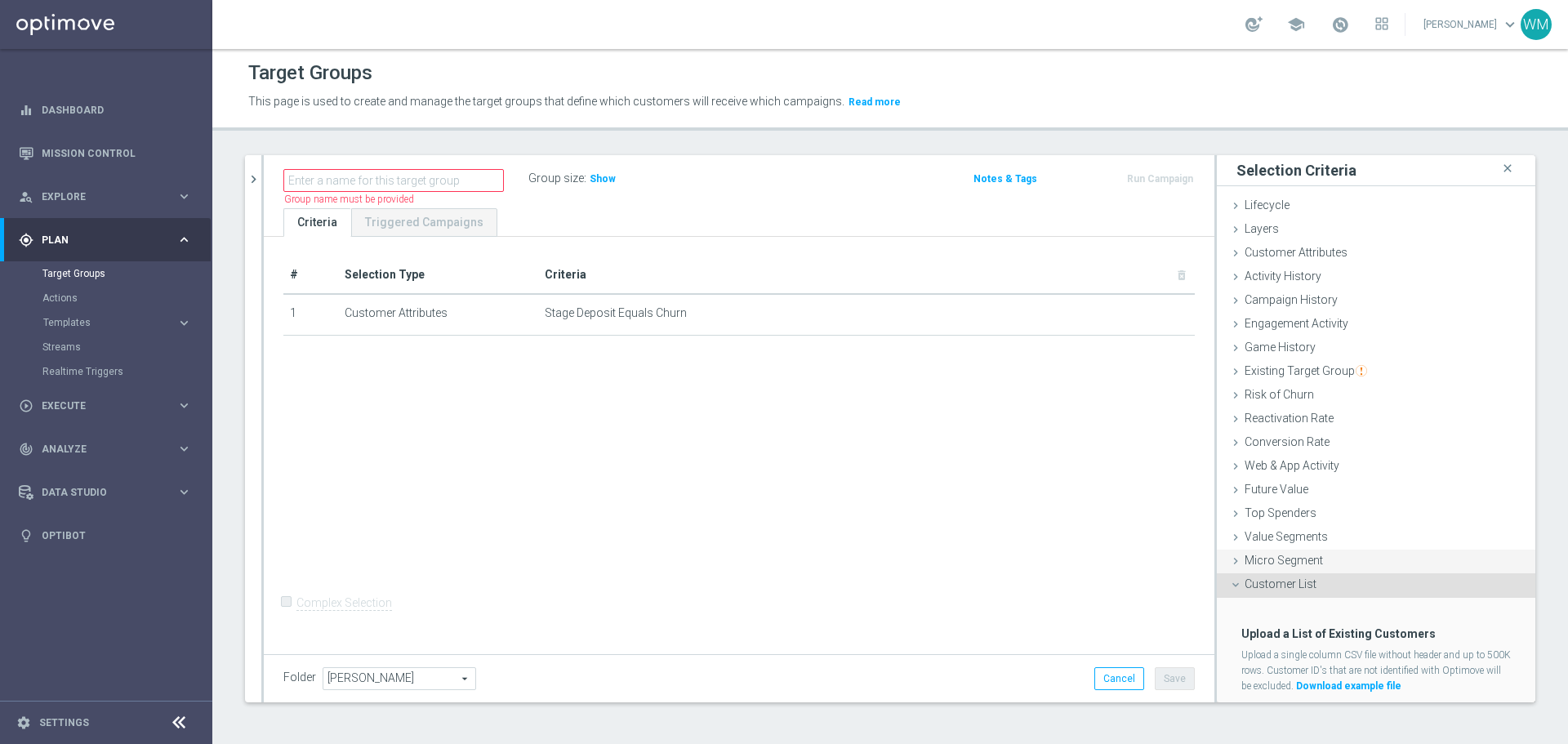
click at [1249, 572] on div "Micro Segment done" at bounding box center [1376, 561] width 318 height 25
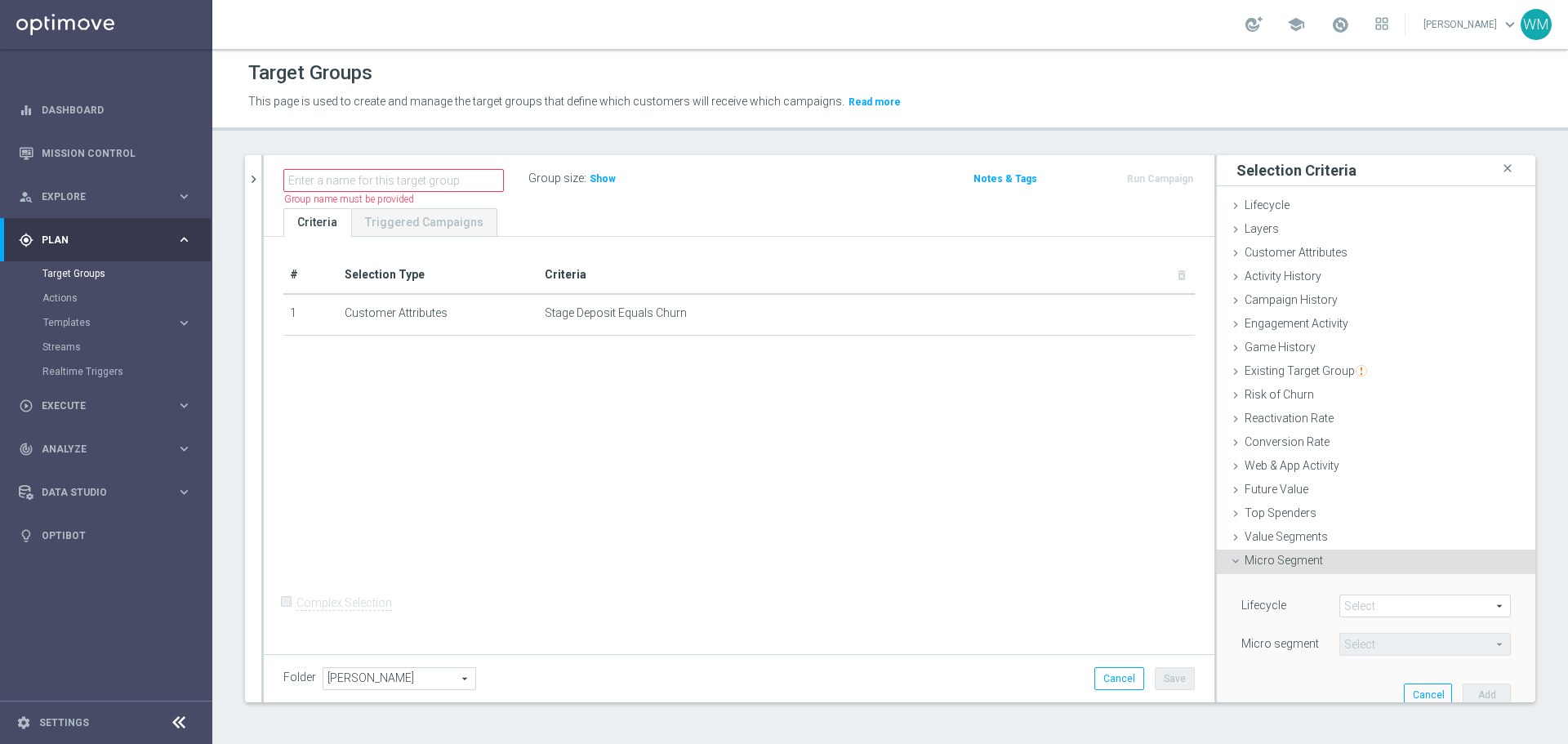
click at [1249, 572] on div "Micro Segment done" at bounding box center [1376, 561] width 318 height 25
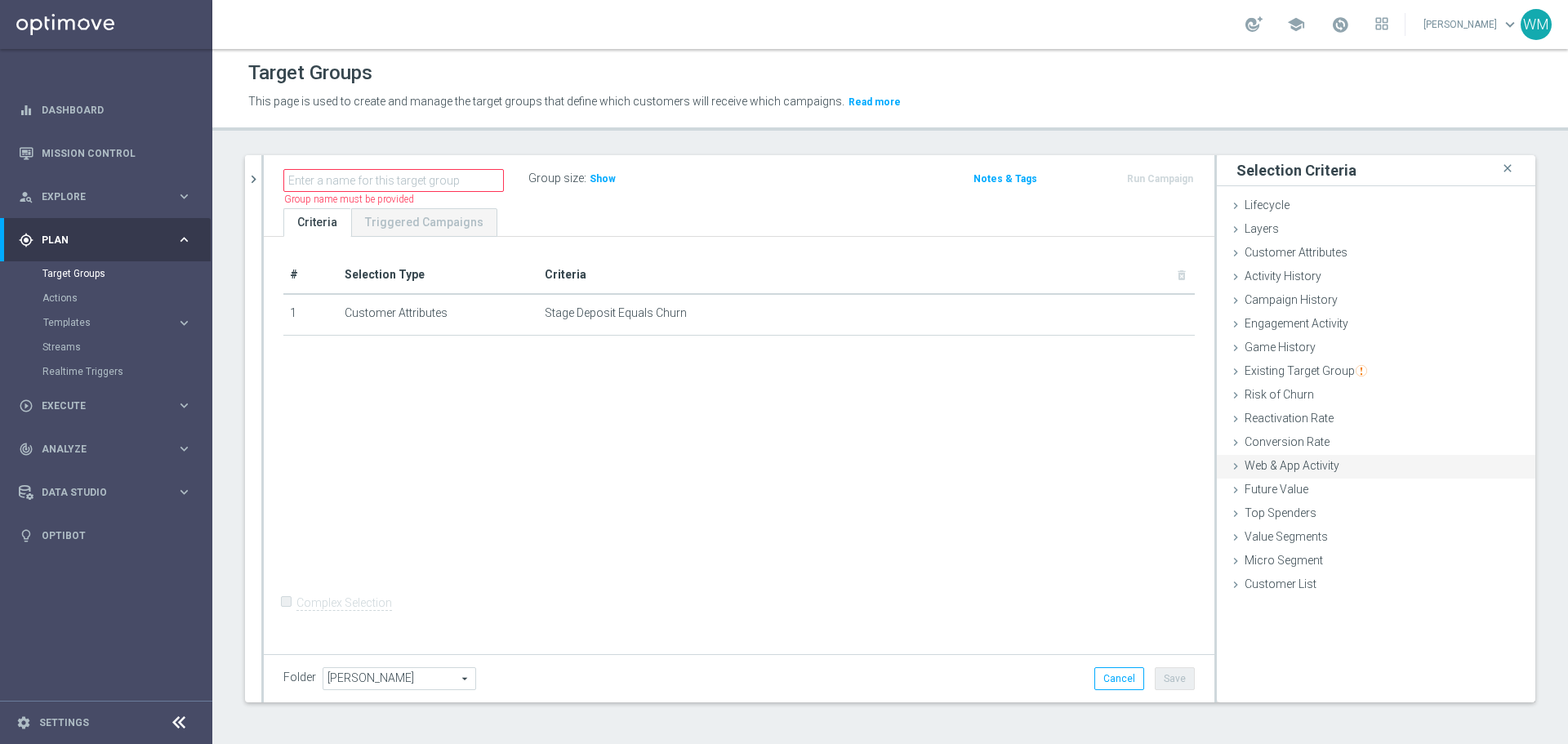
click at [1262, 474] on div "Web & App Activity done" at bounding box center [1376, 467] width 318 height 25
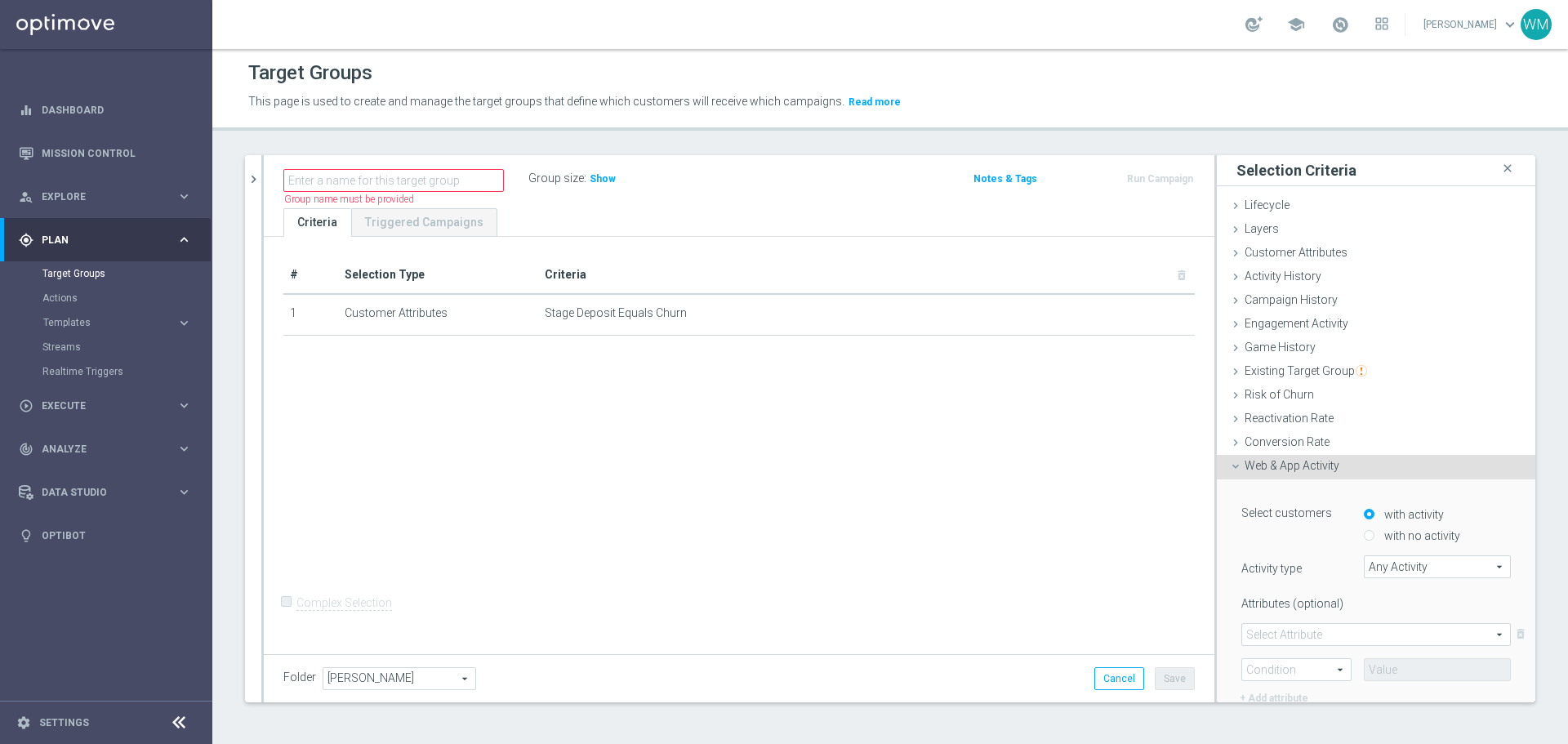
scroll to position [82, 0]
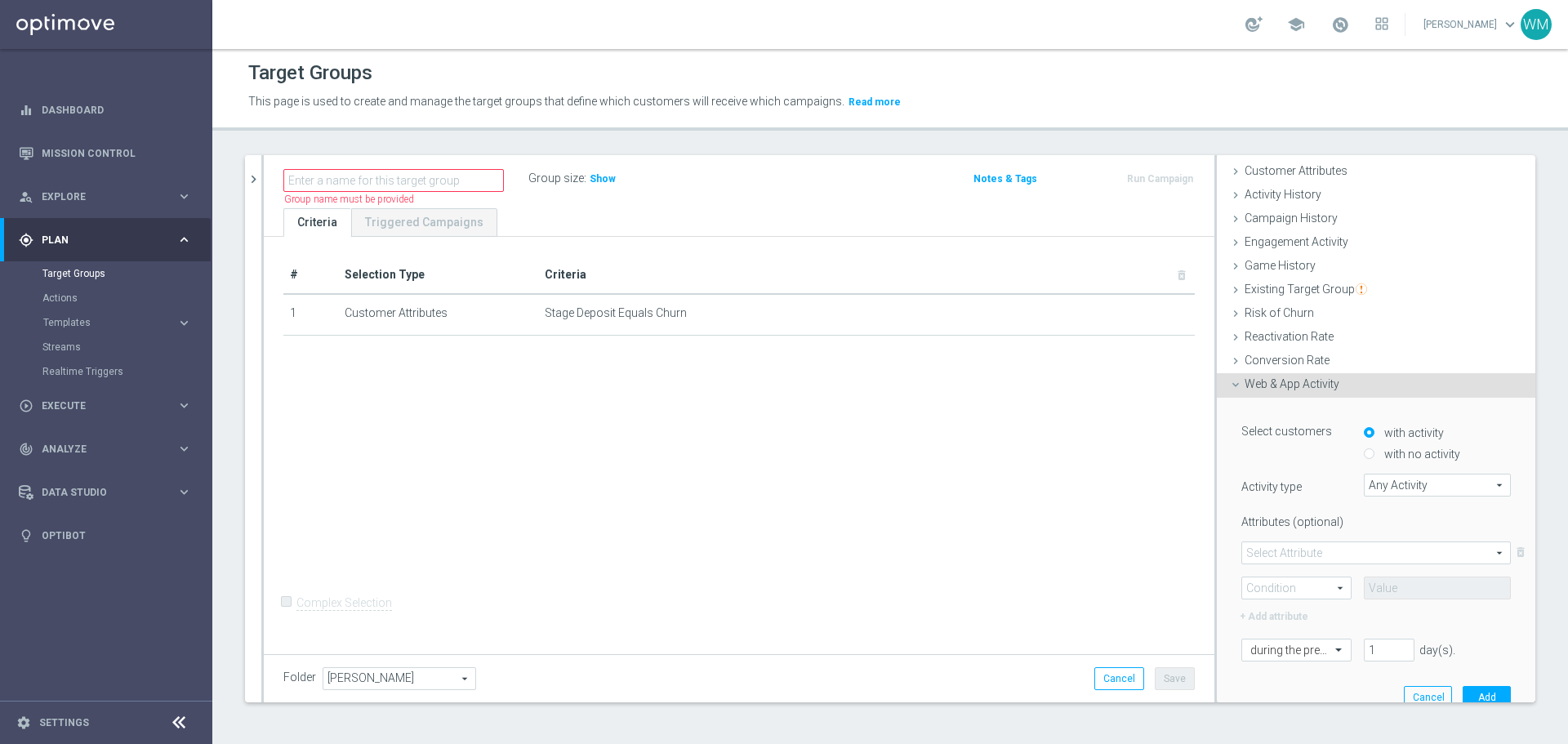
click at [1365, 484] on span "Any Activity" at bounding box center [1437, 485] width 145 height 21
click at [1253, 620] on div "+ Add attribute" at bounding box center [1376, 614] width 294 height 21
click at [1279, 654] on input "text" at bounding box center [1280, 650] width 60 height 15
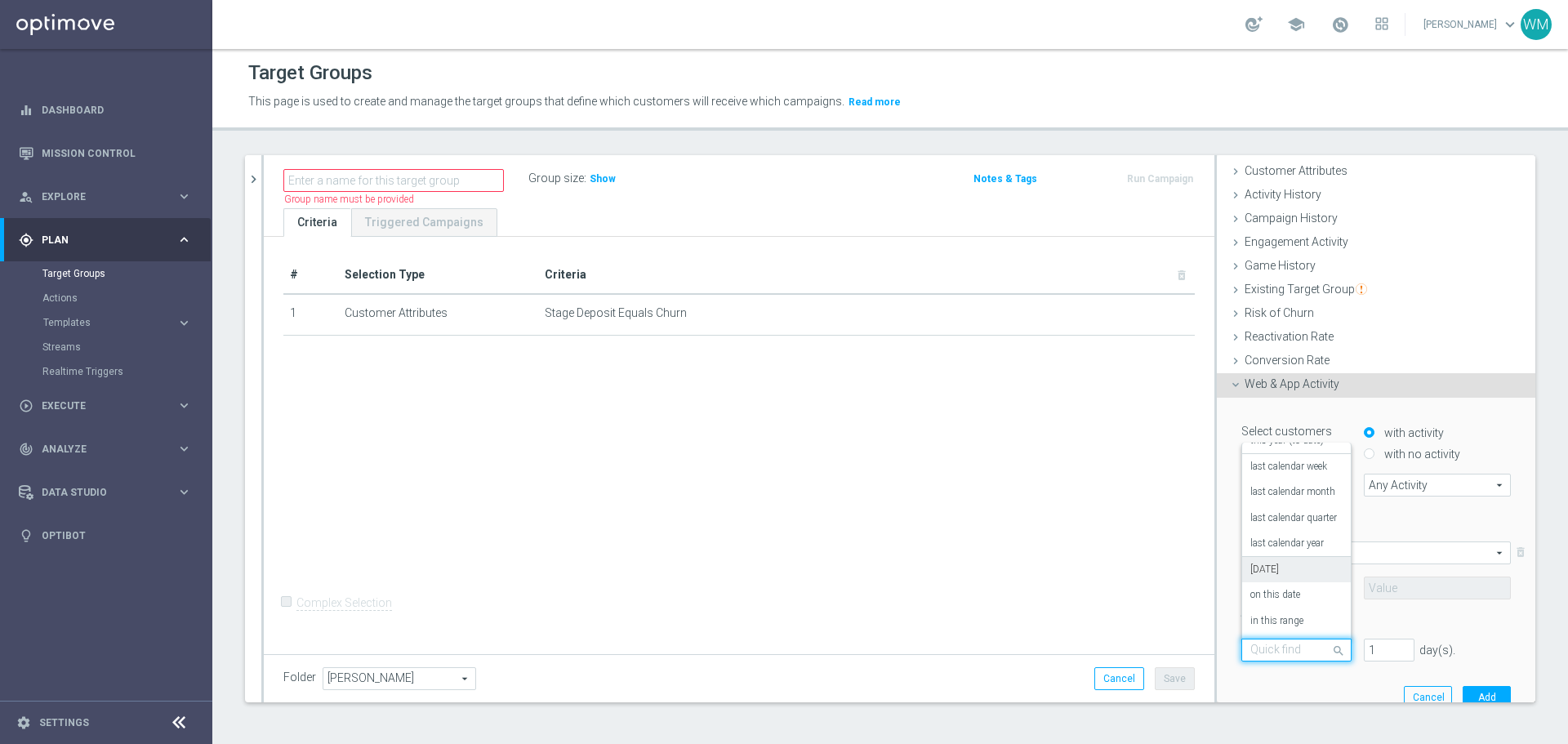
click at [1261, 570] on label "[DATE]" at bounding box center [1264, 569] width 28 height 13
click at [1384, 487] on span "Any Activity" at bounding box center [1437, 485] width 145 height 21
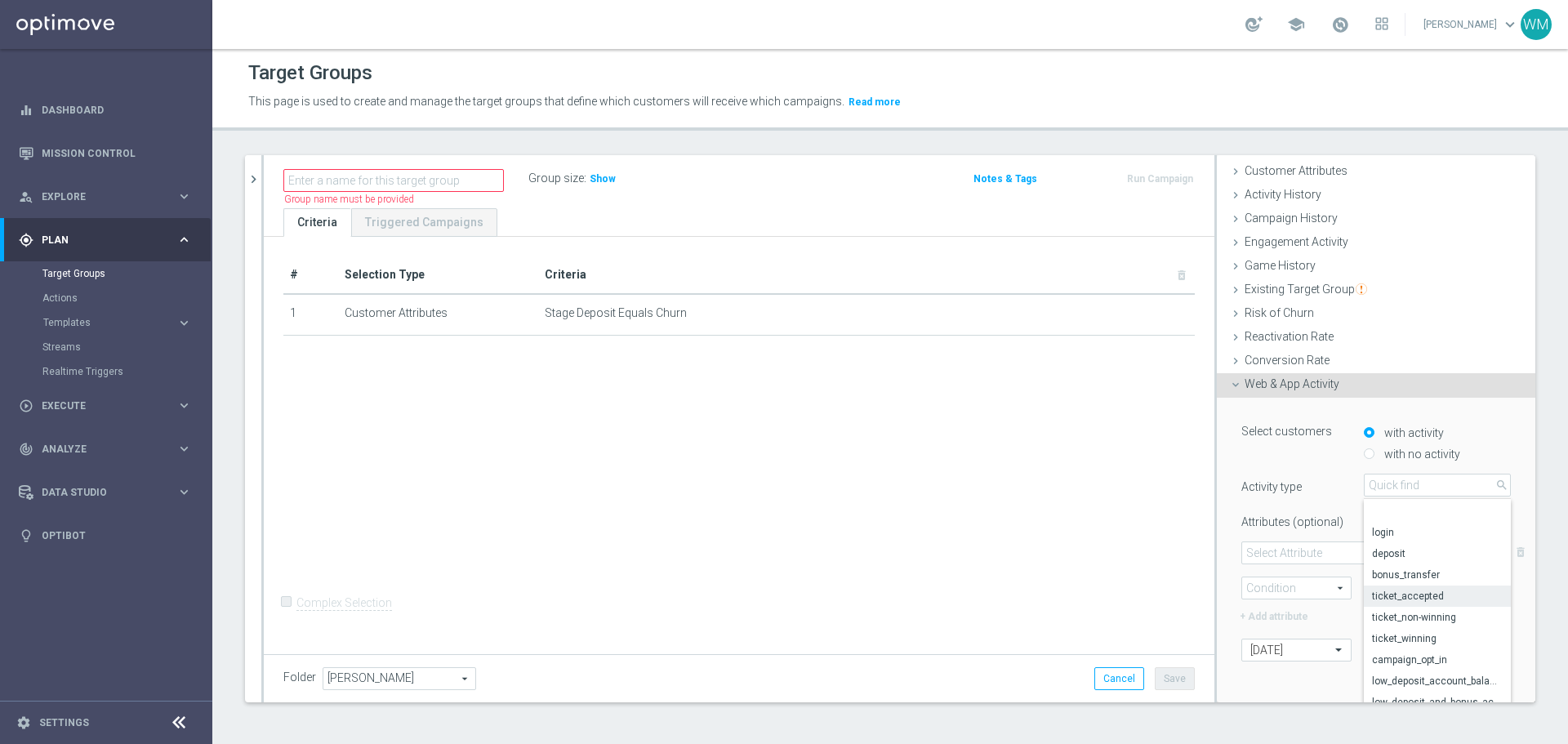
scroll to position [158, 0]
click at [1400, 521] on label "ticket_accepted" at bounding box center [1437, 515] width 147 height 21
type input "ticket_accepted"
click at [1293, 541] on div "Select Attribute arrow_drop_down search" at bounding box center [1377, 552] width 270 height 23
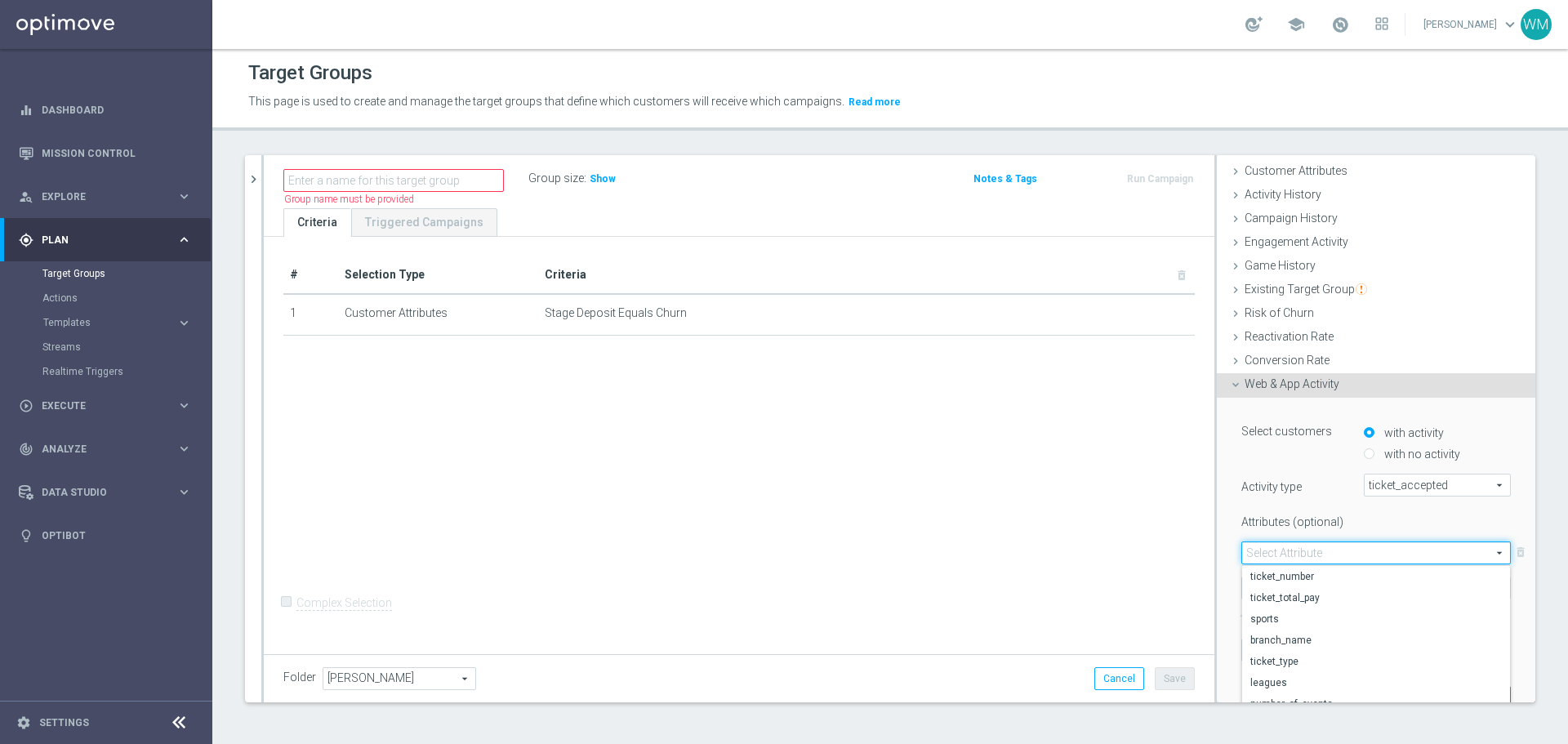
click at [1293, 549] on span at bounding box center [1377, 552] width 268 height 21
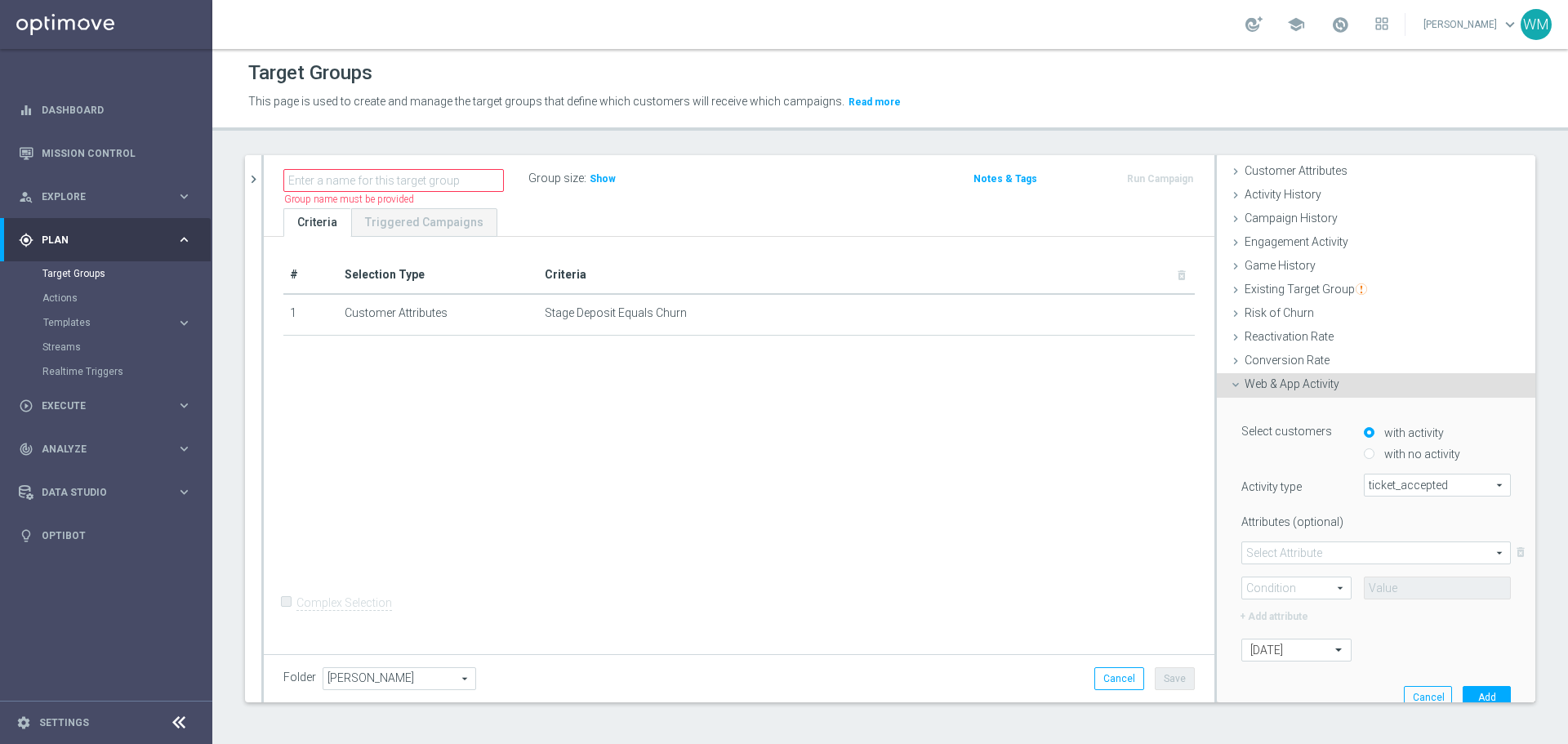
click at [1293, 549] on span at bounding box center [1377, 552] width 268 height 21
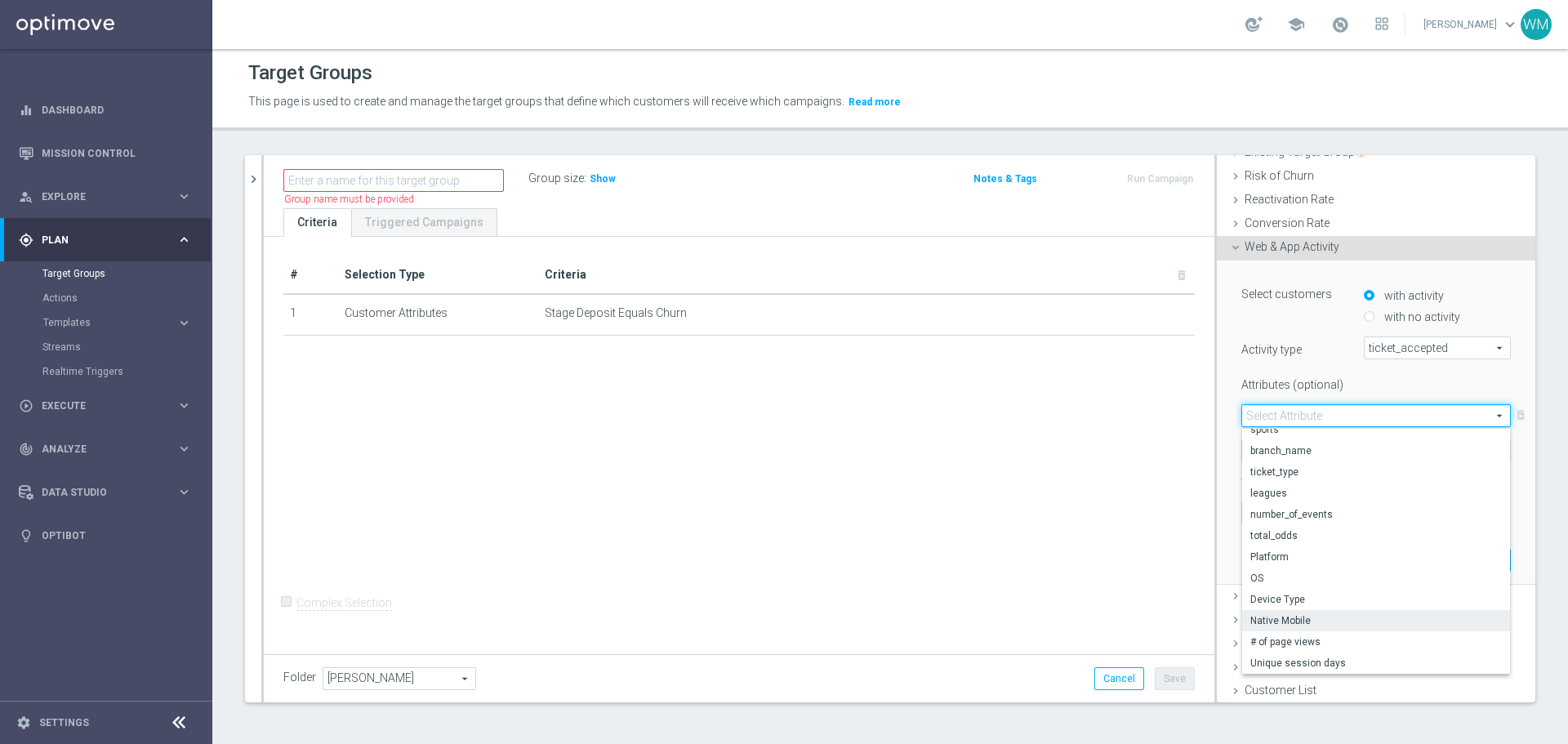
scroll to position [50, 0]
click at [1298, 364] on div "Select customers with activity with no activity Activity type ticket_accepted t…" at bounding box center [1377, 402] width 270 height 242
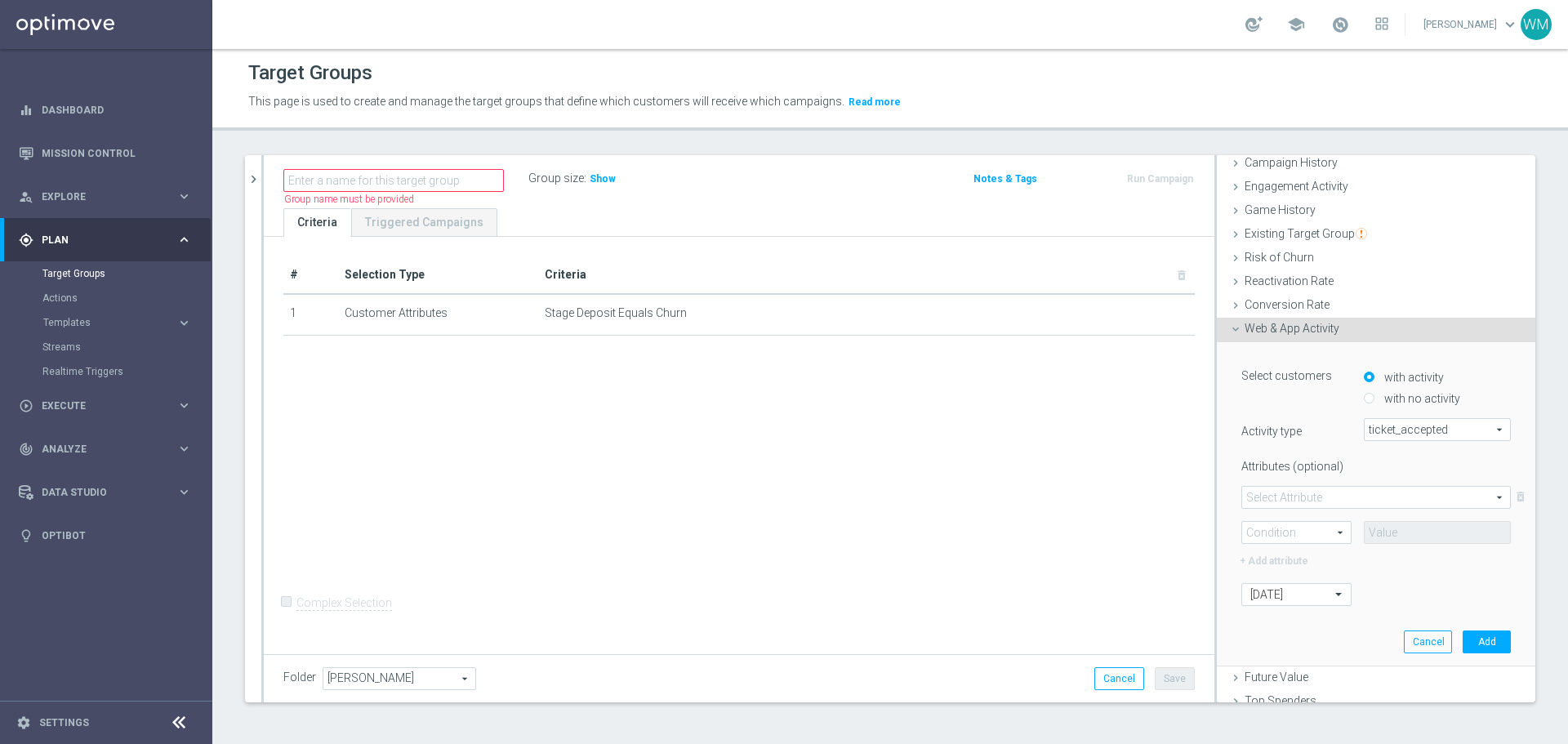
scroll to position [218, 0]
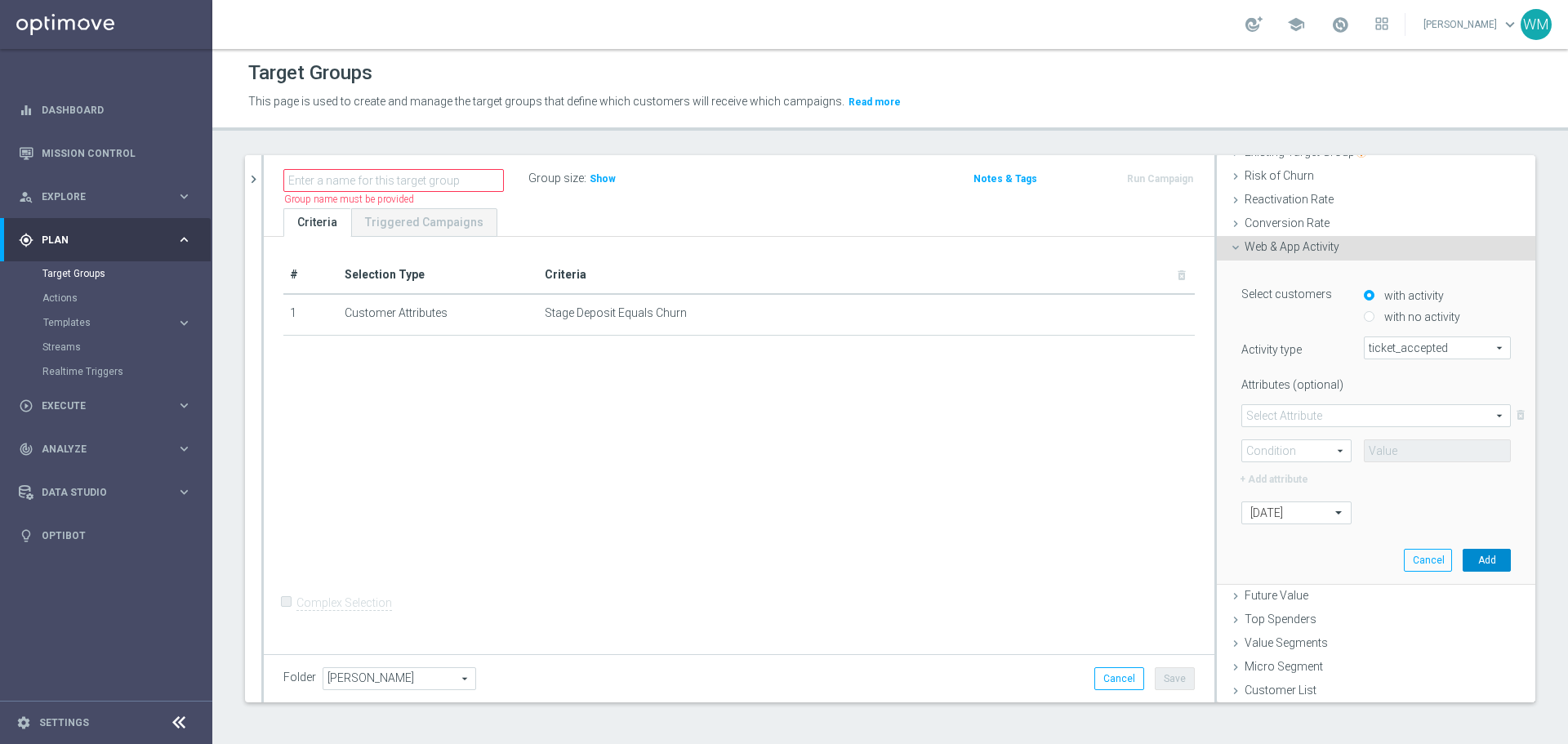
click at [1463, 553] on button "Add" at bounding box center [1487, 560] width 48 height 23
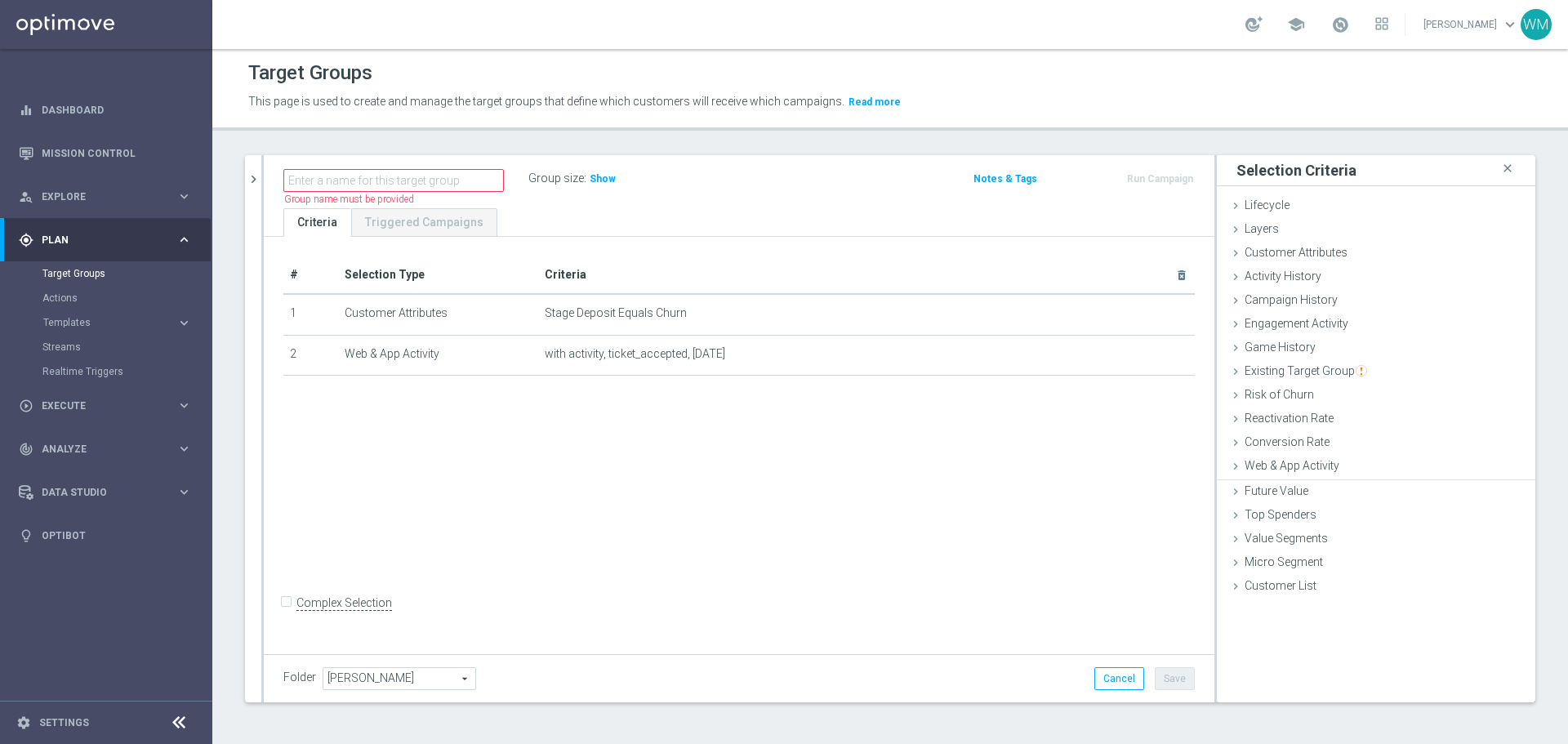
scroll to position [0, 0]
click at [592, 184] on h3 "Show" at bounding box center [603, 178] width 29 height 18
click at [450, 182] on input "text" at bounding box center [393, 180] width 220 height 23
type input "WM_TEST_Reactivated?"
click at [1287, 470] on span "Web & App Activity" at bounding box center [1291, 465] width 95 height 13
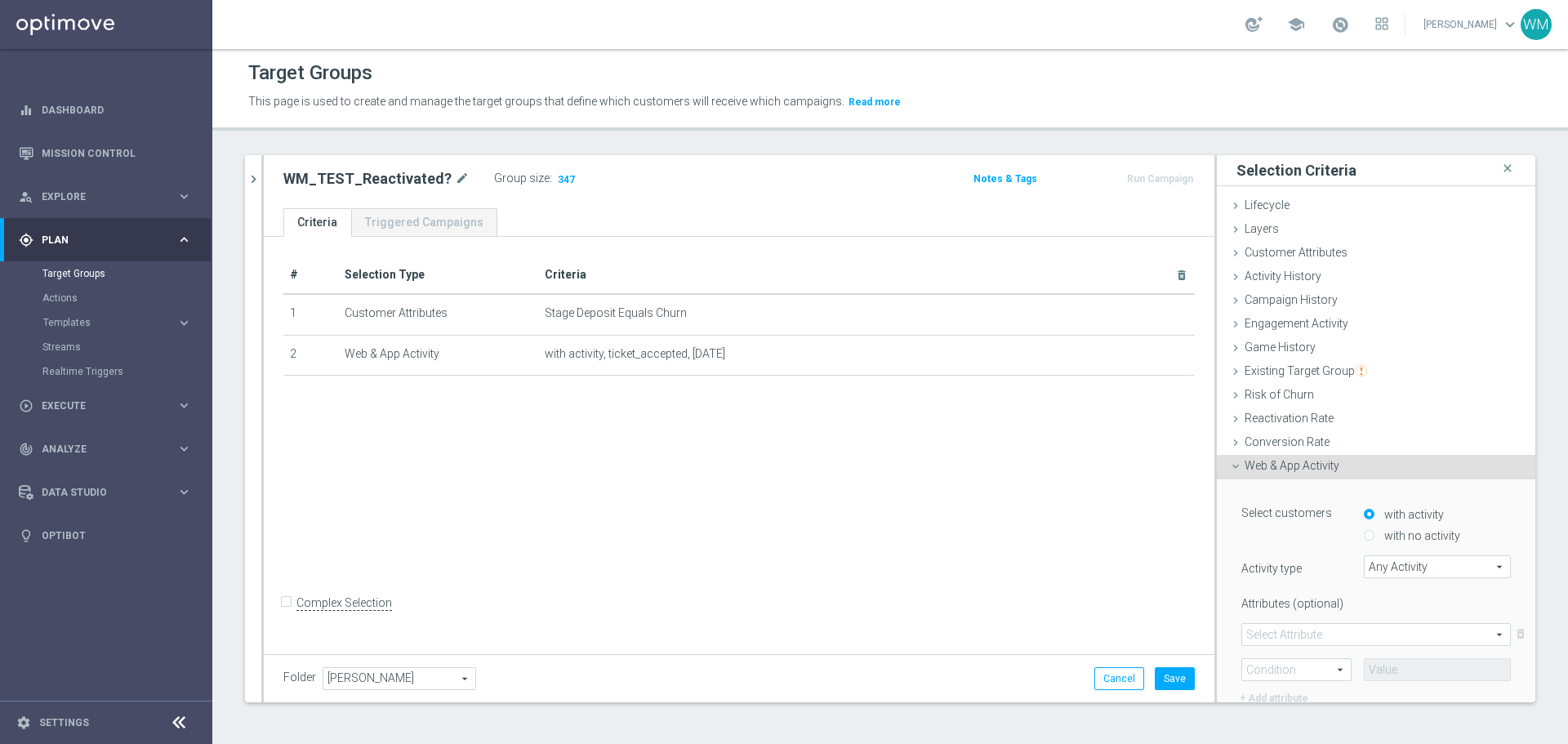
click at [1402, 561] on span "Any Activity" at bounding box center [1437, 567] width 145 height 21
click at [0, 0] on input "search" at bounding box center [0, 0] width 0 height 0
click at [1402, 561] on input "search" at bounding box center [1437, 567] width 147 height 23
type input "deposit"
click at [1412, 584] on span "deposit" at bounding box center [1437, 590] width 131 height 13
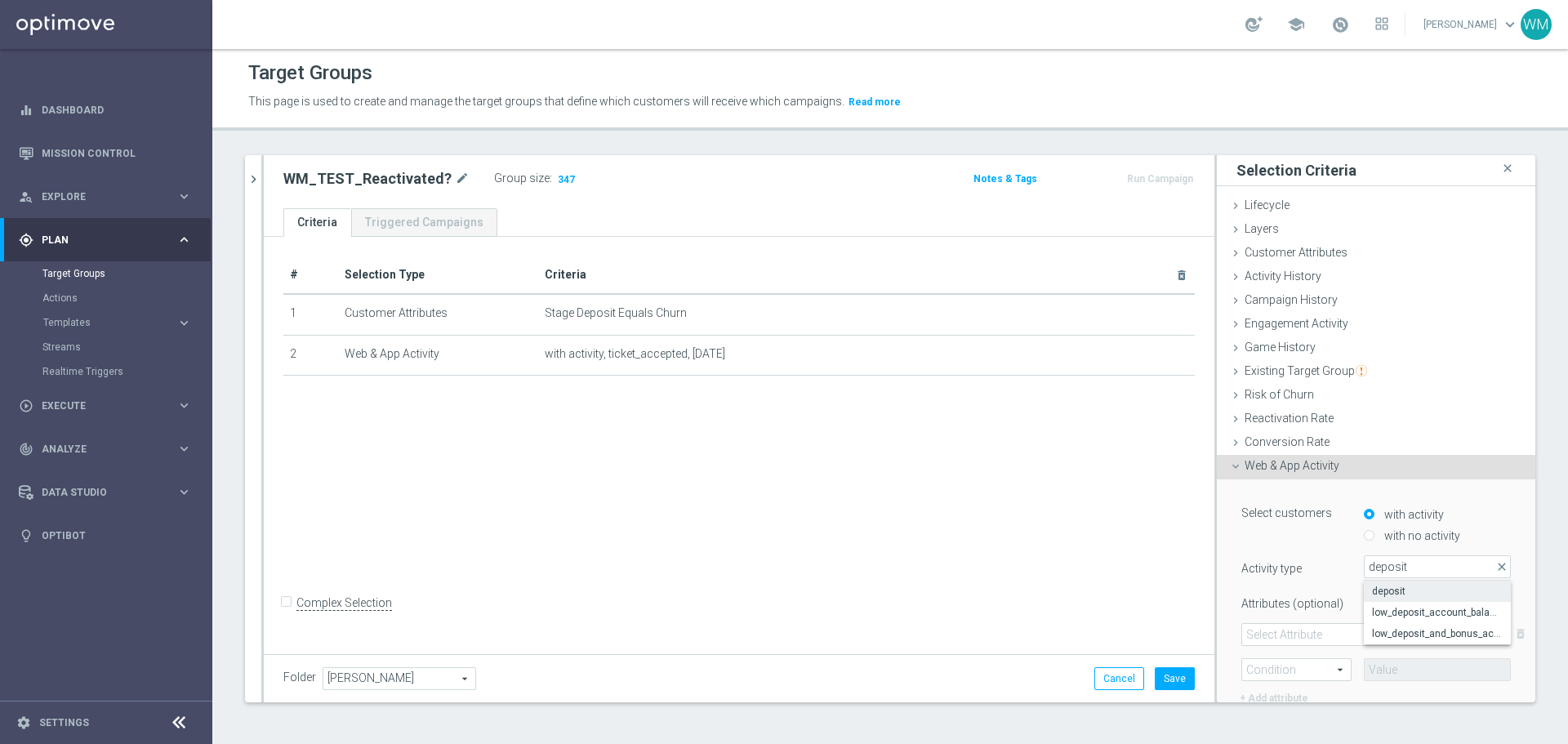
type input "deposit"
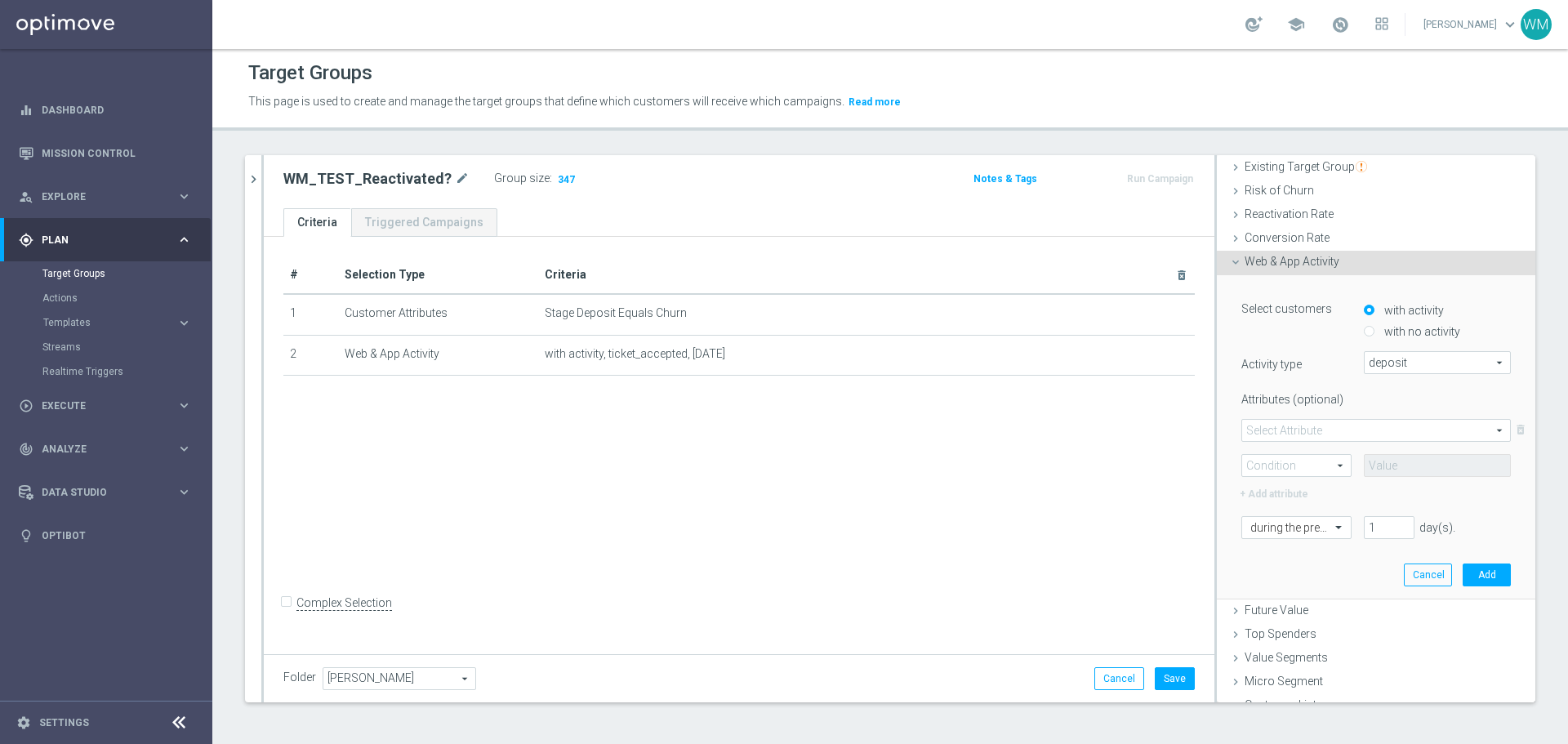
scroll to position [218, 0]
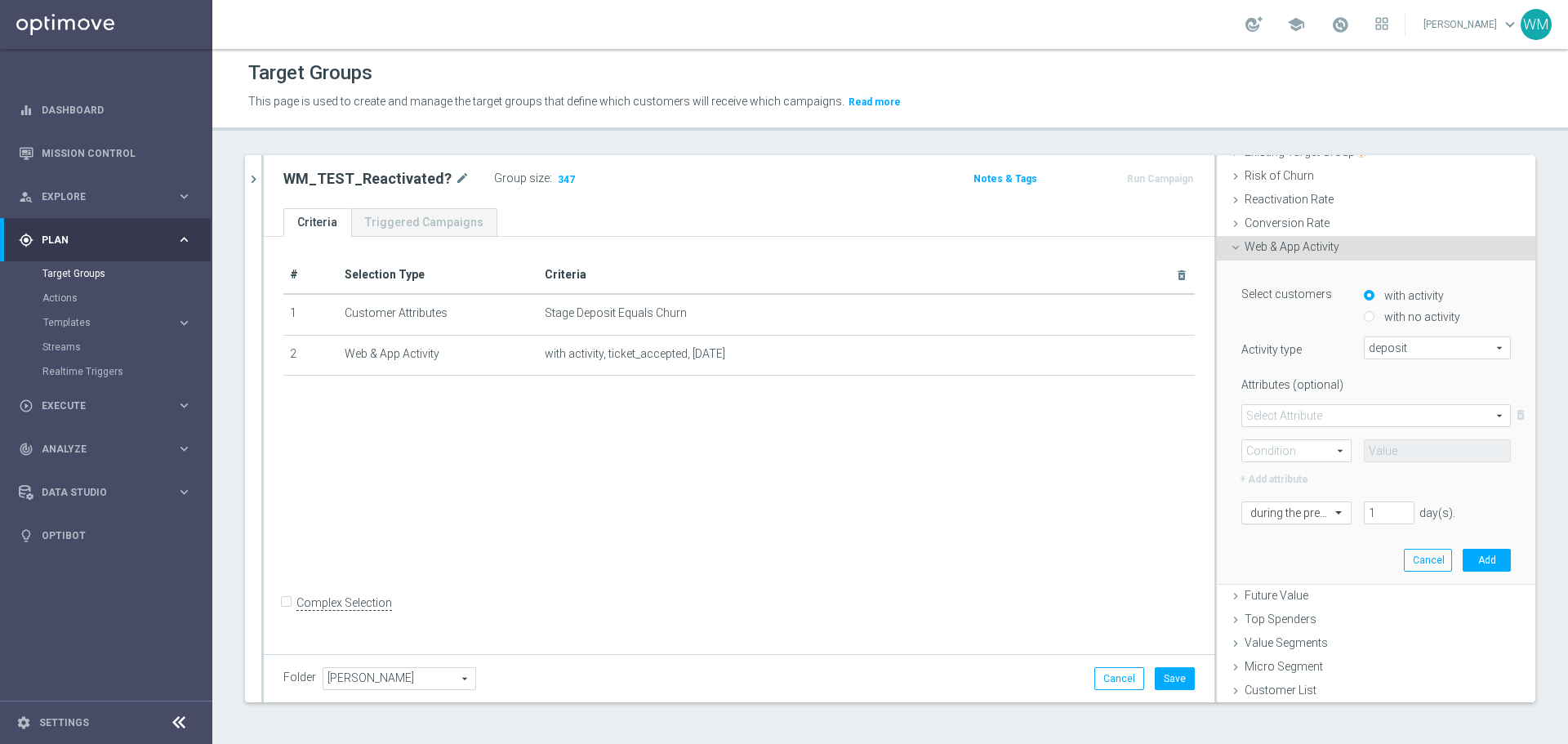
click at [1310, 521] on div "during the previous" at bounding box center [1297, 513] width 110 height 23
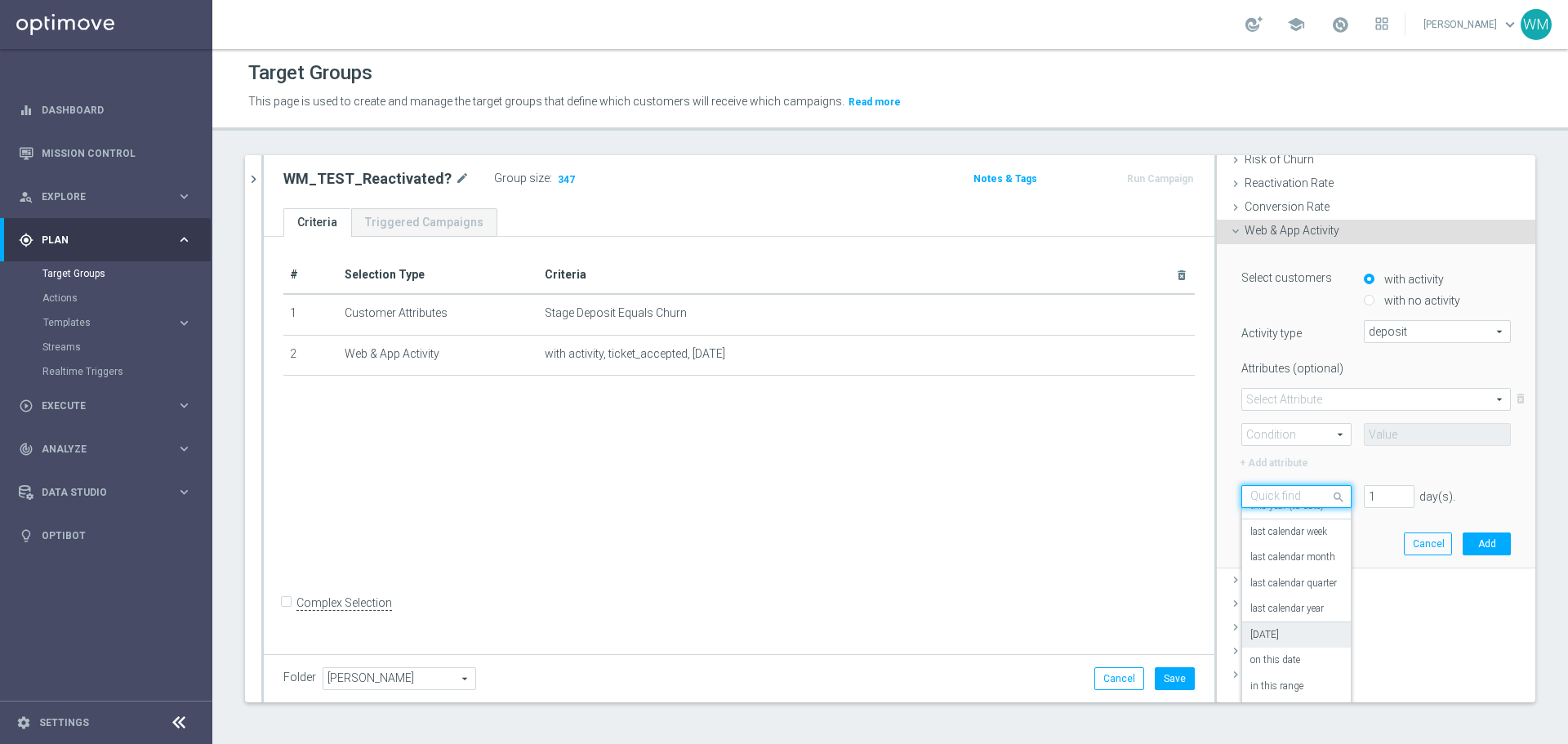
click at [1279, 631] on div "[DATE]" at bounding box center [1297, 635] width 92 height 26
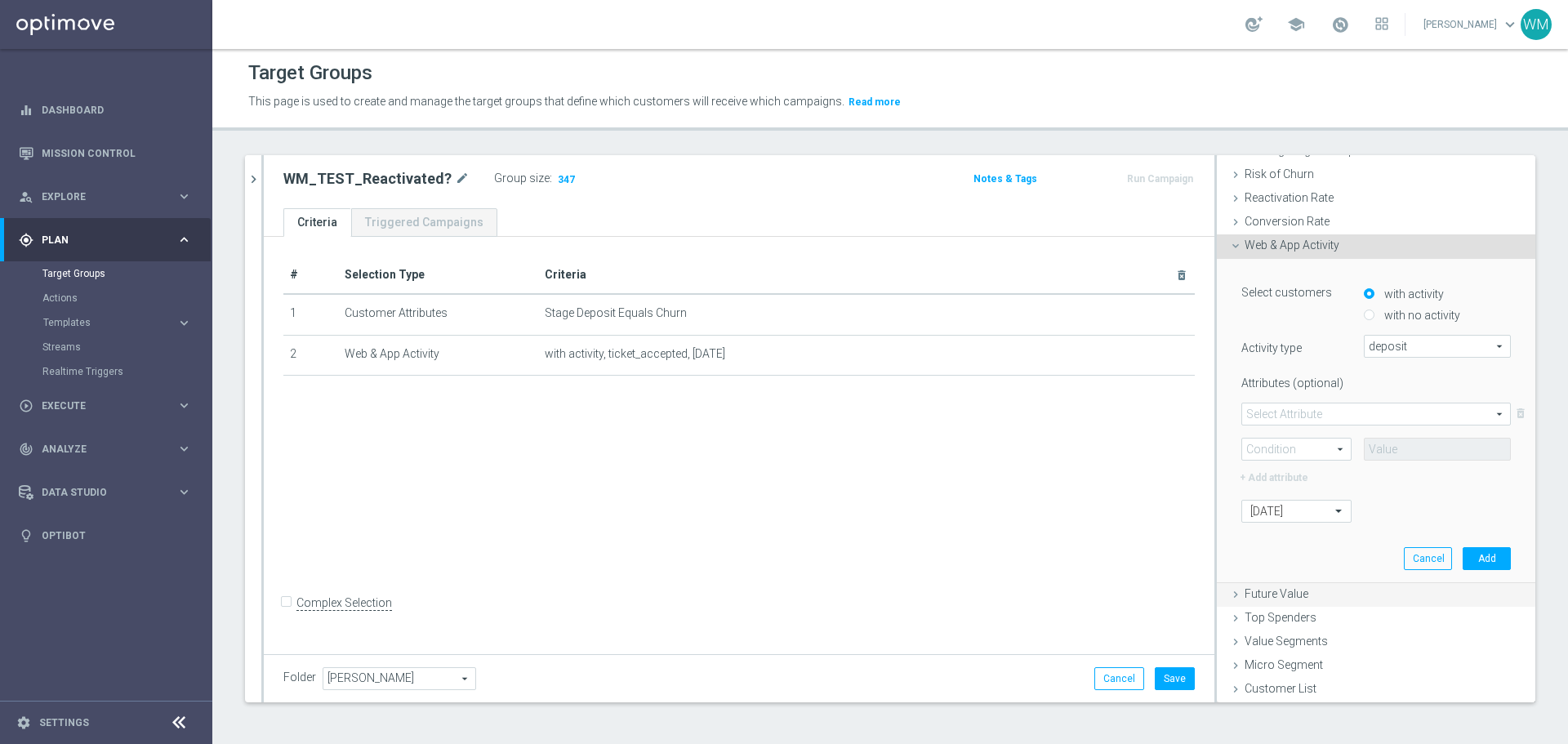
scroll to position [218, 0]
click at [1477, 560] on button "Add" at bounding box center [1487, 560] width 48 height 23
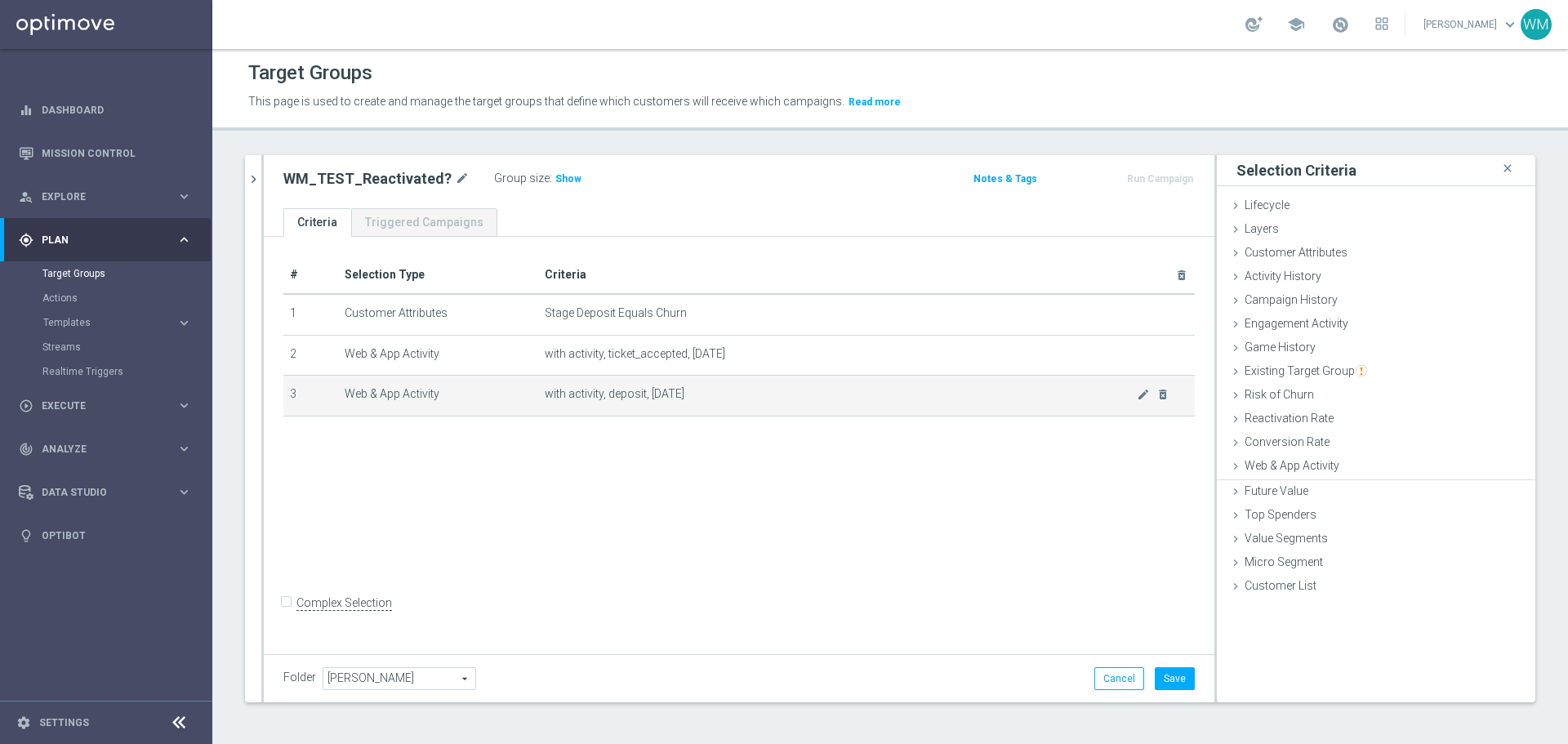
scroll to position [0, 0]
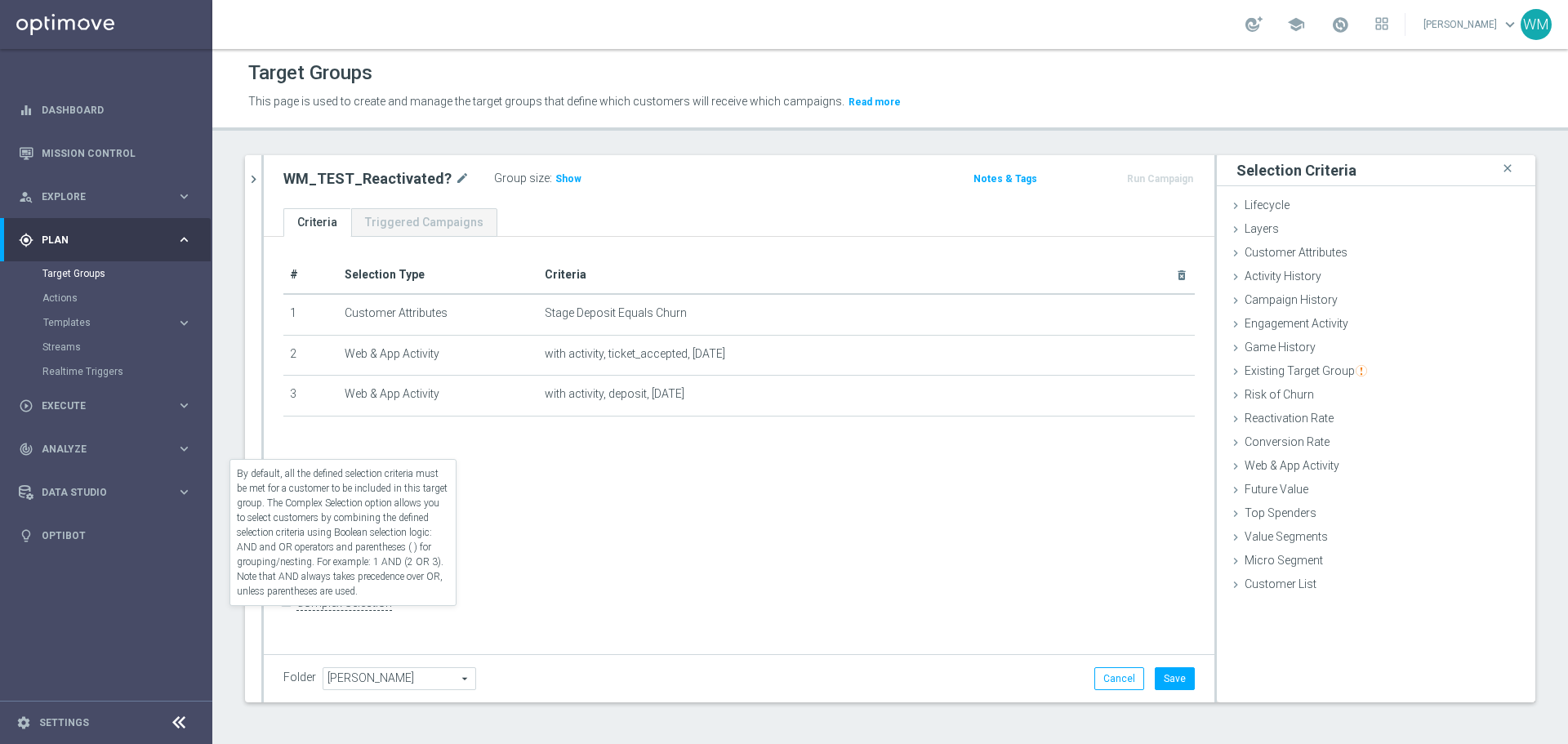
click at [309, 616] on div "Complex Selection" at bounding box center [337, 602] width 108 height 26
click at [316, 611] on label "Complex Selection" at bounding box center [344, 603] width 96 height 15
click at [294, 616] on input "Complex Selection" at bounding box center [289, 604] width 10 height 23
checkbox input "true"
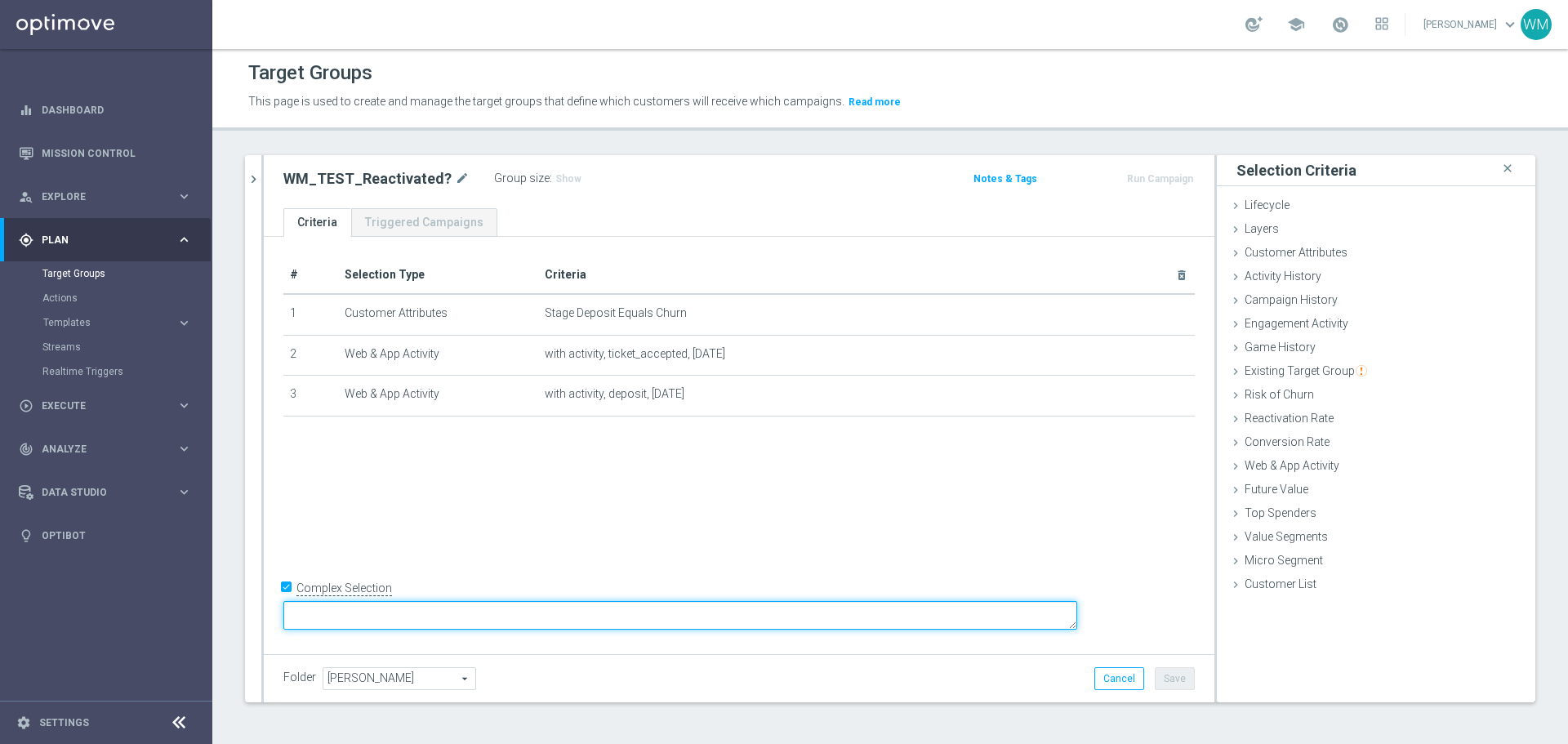
click at [452, 617] on textarea at bounding box center [680, 614] width 794 height 28
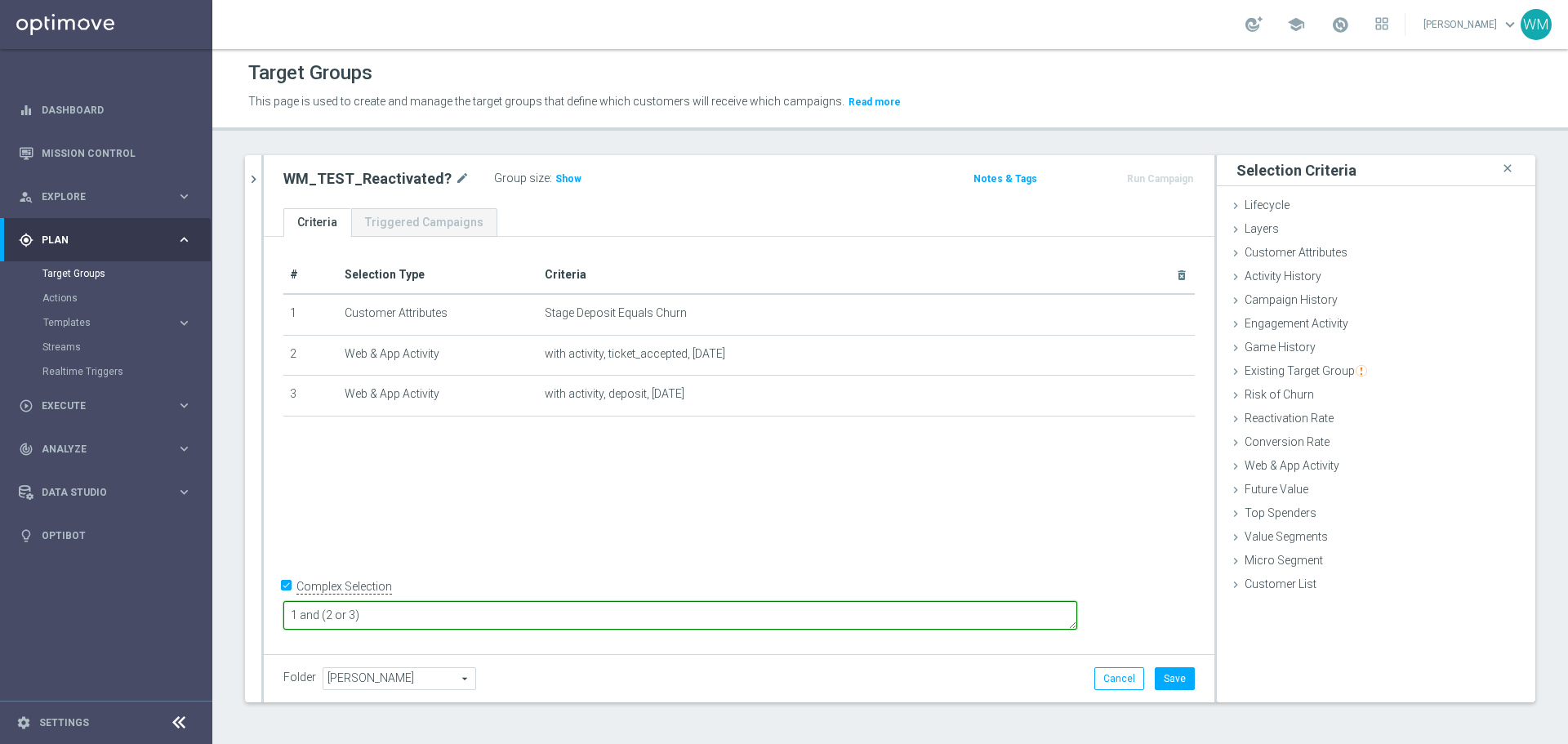
type textarea "1 and (2 or 3)"
click at [765, 514] on div "# Selection Type Criteria delete_forever 1 Customer Attributes Stage Deposit Eq…" at bounding box center [739, 443] width 951 height 412
click at [1163, 674] on button "Save" at bounding box center [1175, 678] width 40 height 23
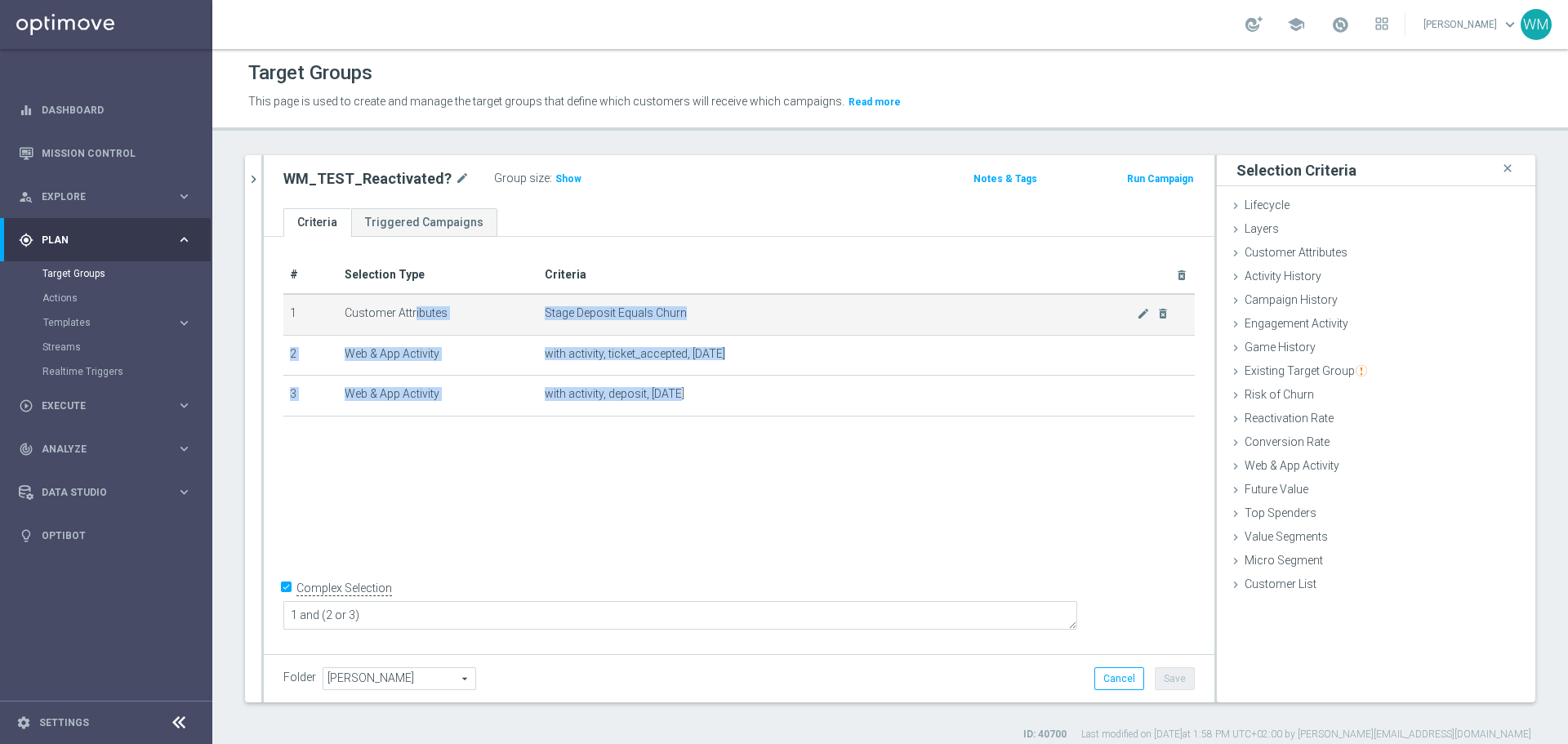
drag, startPoint x: 719, startPoint y: 401, endPoint x: 341, endPoint y: 308, distance: 389.3
click at [341, 308] on tbody "1 Customer Attributes Stage Deposit Equals Churn mode_edit delete_forever 2 Web…" at bounding box center [739, 355] width 912 height 122
click at [341, 308] on td "Customer Attributes" at bounding box center [438, 315] width 201 height 41
drag, startPoint x: 341, startPoint y: 308, endPoint x: 763, endPoint y: 445, distance: 443.7
click at [763, 445] on div "# Selection Type Criteria delete_forever 1 Customer Attributes Stage Deposit Eq…" at bounding box center [739, 443] width 951 height 412
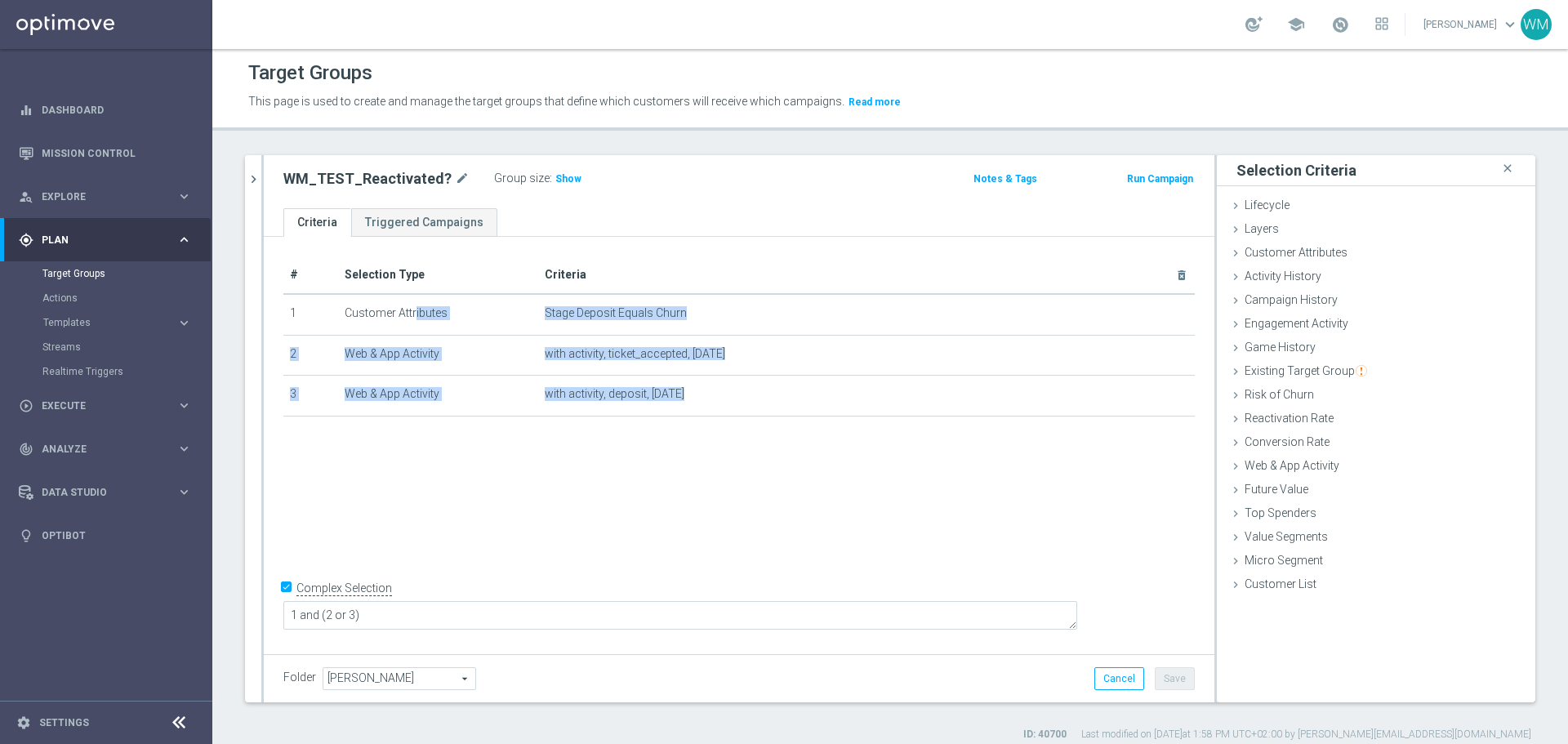
click at [763, 445] on div "+ Add Selection" at bounding box center [739, 437] width 936 height 13
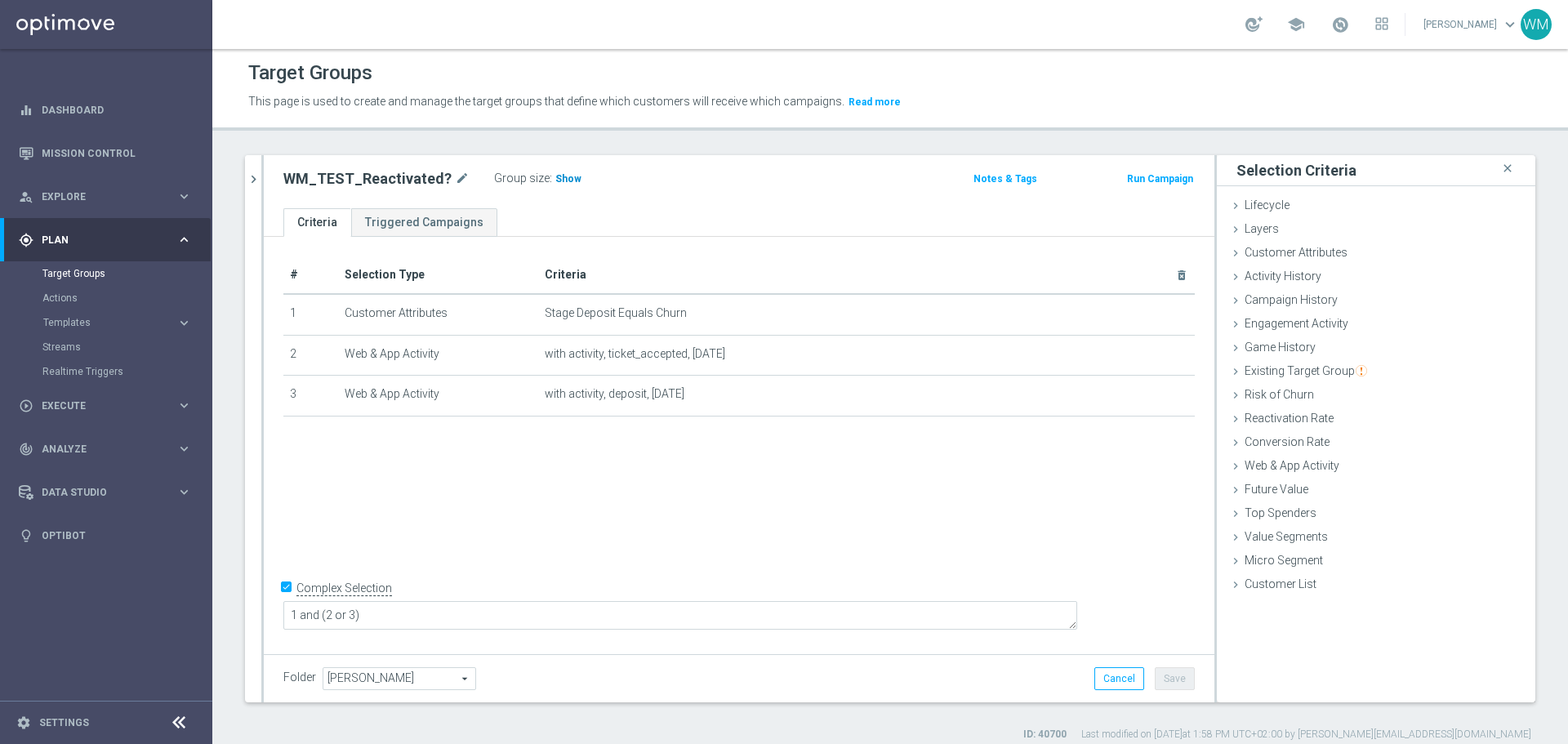
click at [556, 184] on span "Show" at bounding box center [568, 178] width 26 height 11
click at [557, 184] on span "431" at bounding box center [567, 181] width 20 height 15
click at [1286, 470] on span "Web & App Activity" at bounding box center [1291, 465] width 95 height 13
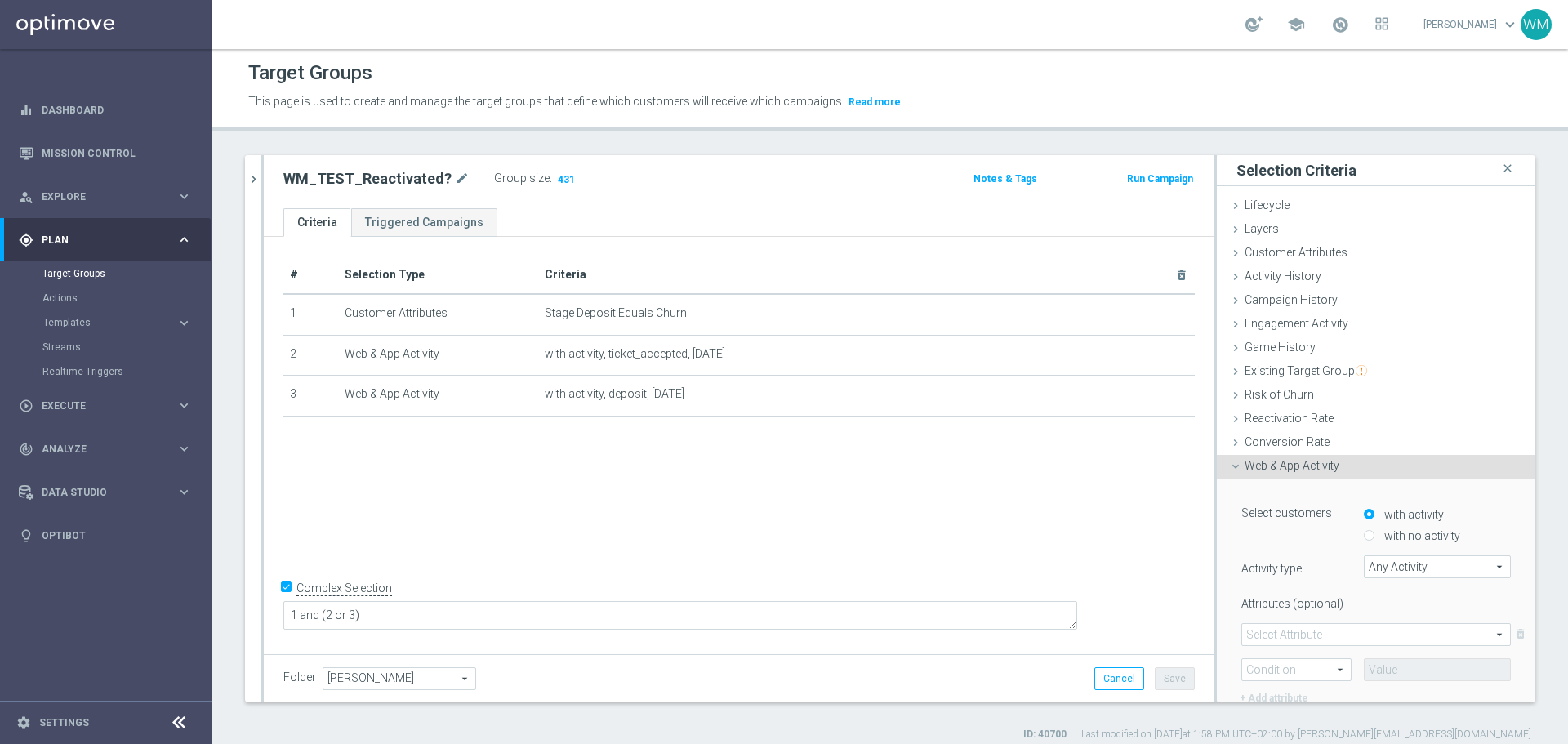
click at [1390, 569] on span "Any Activity" at bounding box center [1437, 567] width 145 height 21
click at [1385, 567] on input "search" at bounding box center [1437, 567] width 147 height 23
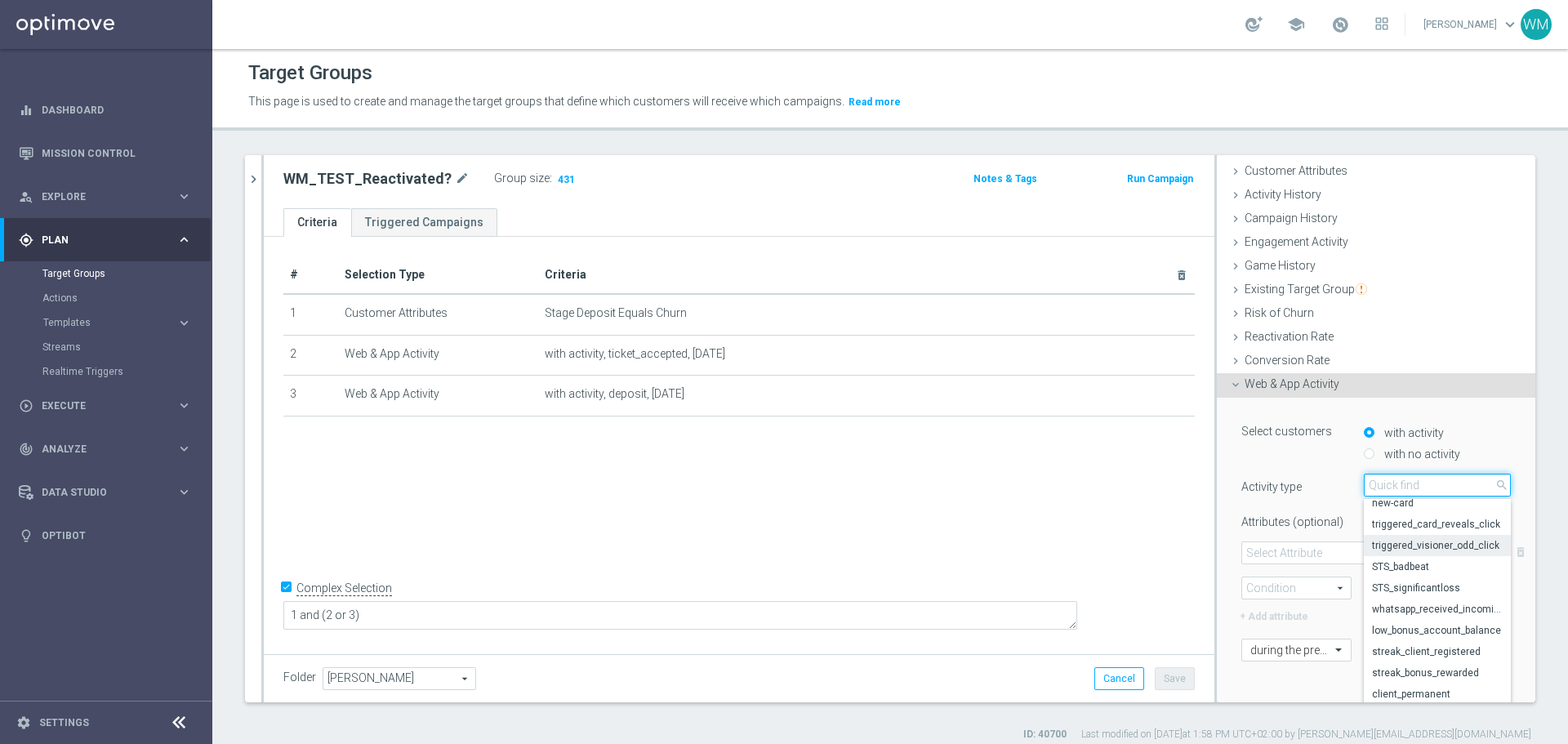
scroll to position [867, 0]
click at [914, 205] on div "WM_TEST_Reactivated? mode_edit Group size : 431 Notes & Tags Run Campaign" at bounding box center [739, 182] width 951 height 53
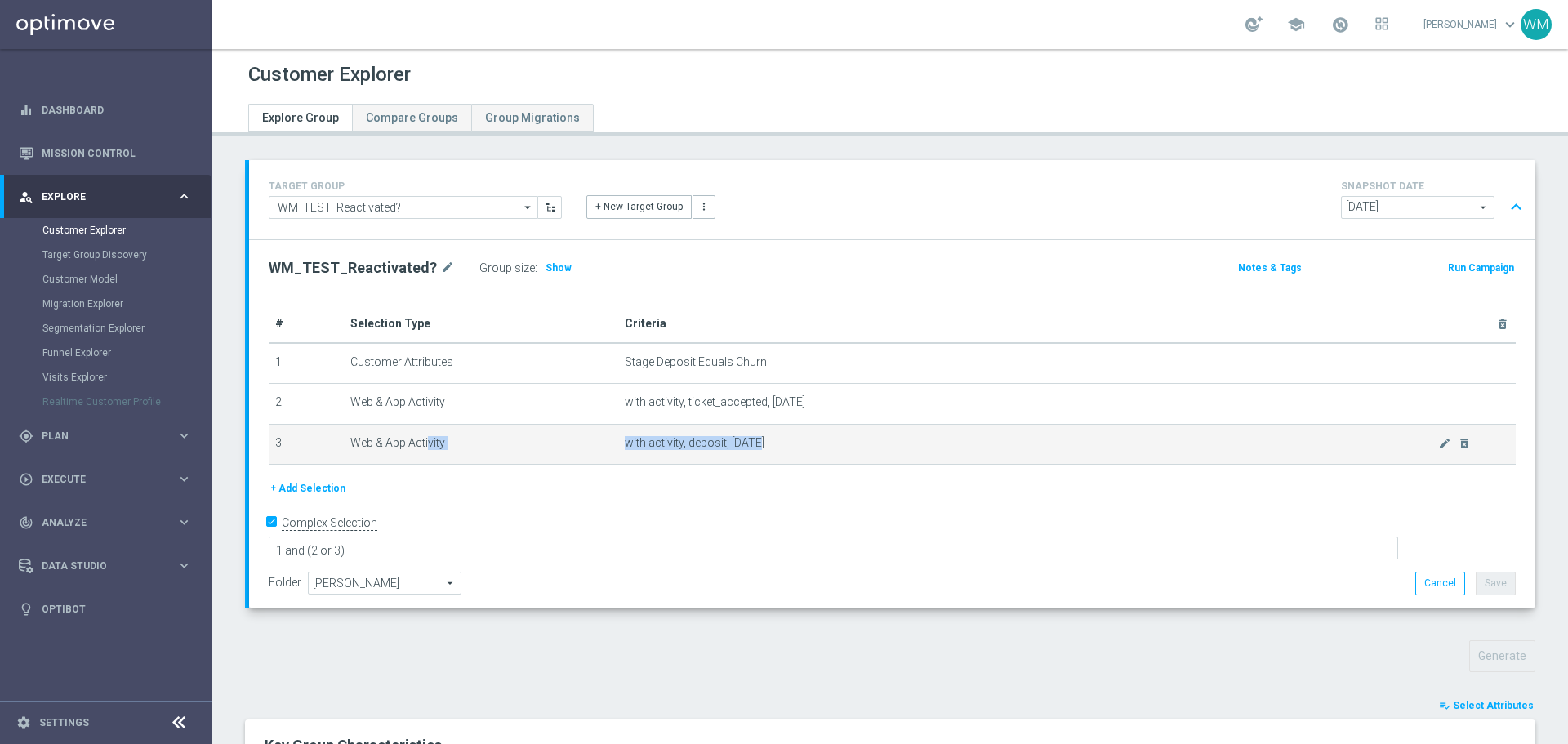
drag, startPoint x: 355, startPoint y: 433, endPoint x: 829, endPoint y: 441, distance: 474.1
click at [829, 441] on tr "3 Web & App Activity with activity, deposit, today mode_edit delete_forever" at bounding box center [892, 445] width 1247 height 41
click at [814, 442] on span "with activity, deposit, today" at bounding box center [1032, 443] width 814 height 14
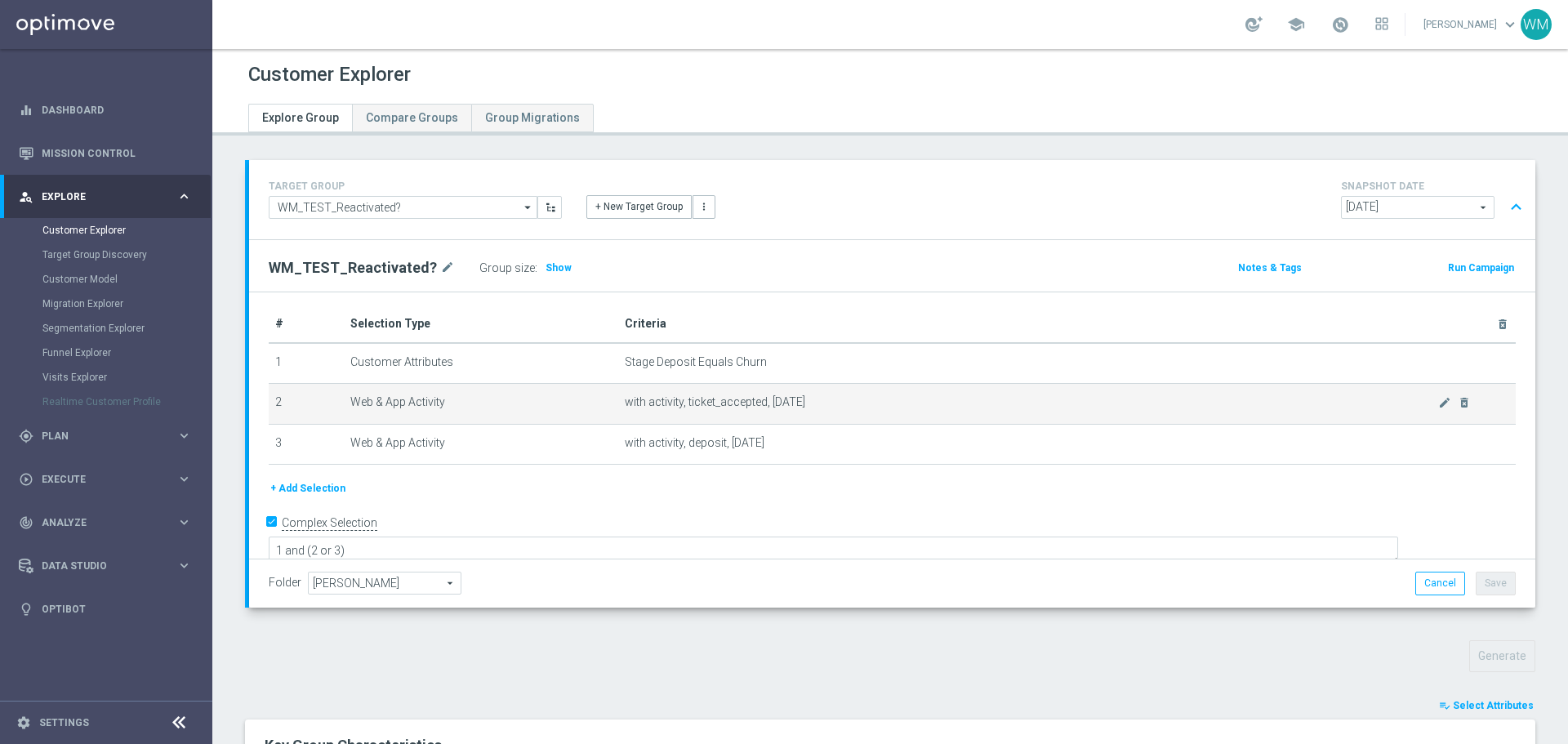
drag, startPoint x: 751, startPoint y: 443, endPoint x: 402, endPoint y: 417, distance: 350.0
click at [402, 417] on tbody "1 Customer Attributes Stage Deposit Equals Churn mode_edit delete_forever 2 Web…" at bounding box center [892, 404] width 1247 height 122
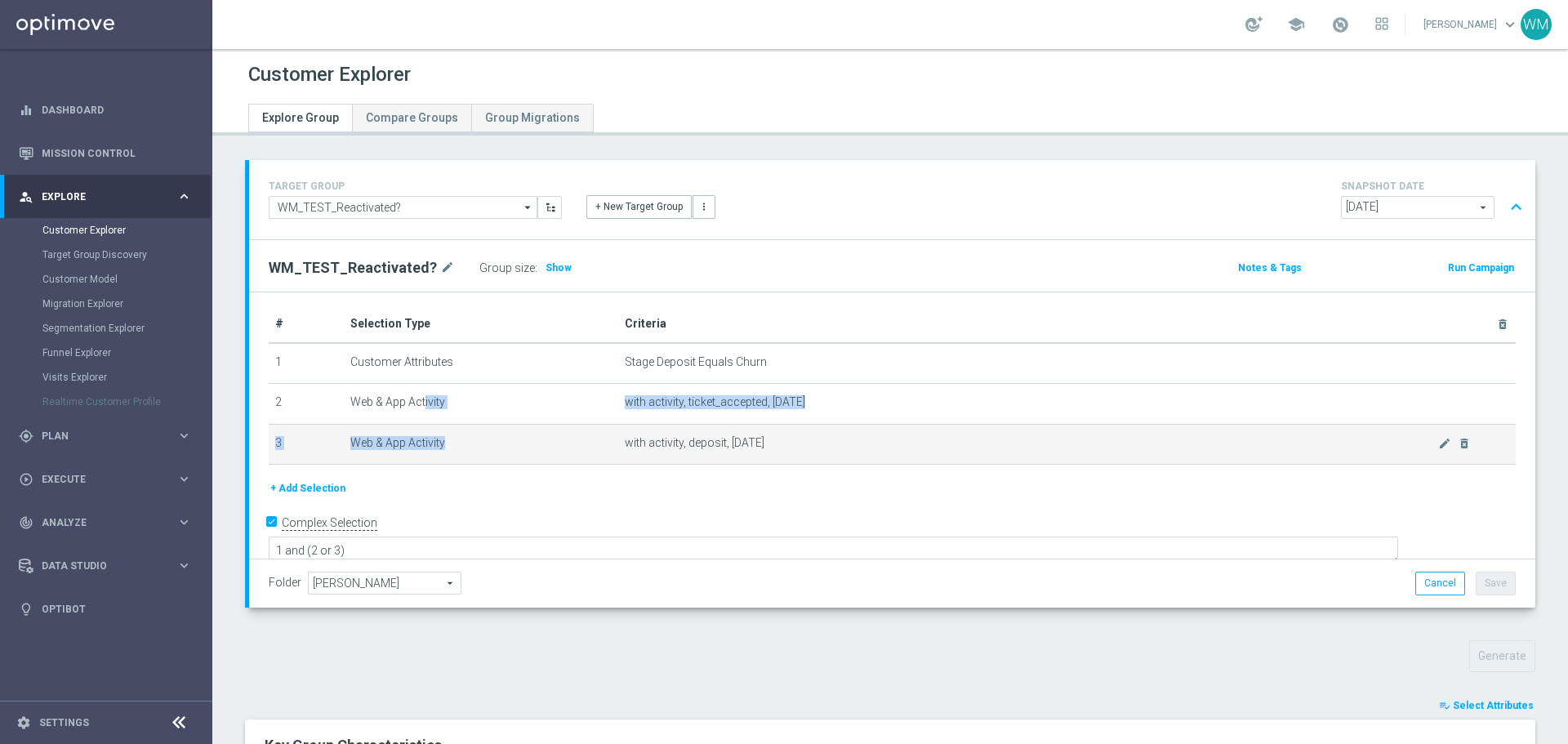
drag, startPoint x: 341, startPoint y: 403, endPoint x: 865, endPoint y: 434, distance: 524.9
click at [865, 434] on tbody "1 Customer Attributes Stage Deposit Equals Churn mode_edit delete_forever 2 Web…" at bounding box center [892, 404] width 1247 height 122
click at [865, 434] on td "with activity, deposit, today mode_edit delete_forever" at bounding box center [1067, 445] width 898 height 41
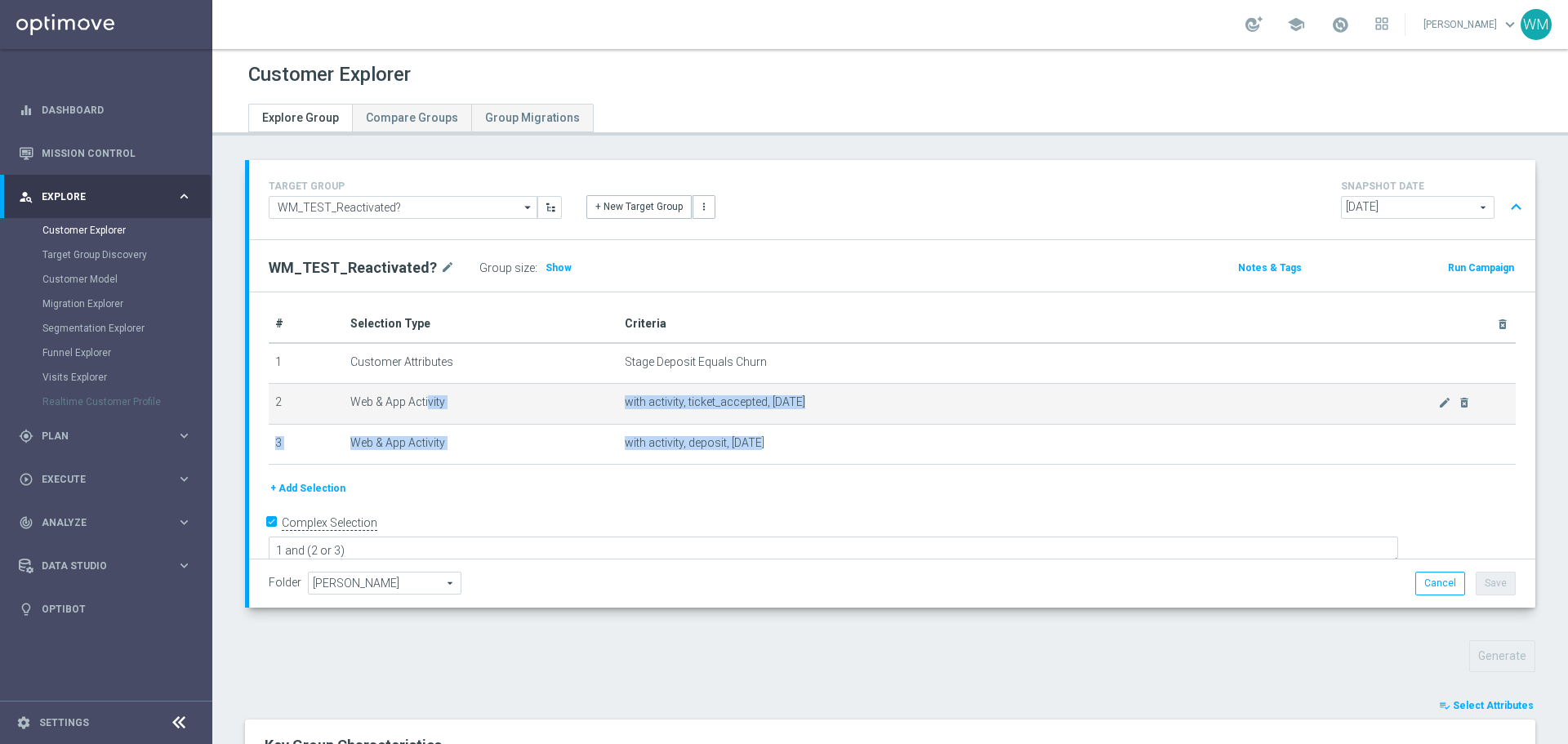
drag, startPoint x: 855, startPoint y: 447, endPoint x: 354, endPoint y: 406, distance: 502.7
click at [354, 406] on tbody "1 Customer Attributes Stage Deposit Equals Churn mode_edit delete_forever 2 Web…" at bounding box center [892, 404] width 1247 height 122
click at [354, 406] on td "Web & App Activity" at bounding box center [481, 404] width 275 height 41
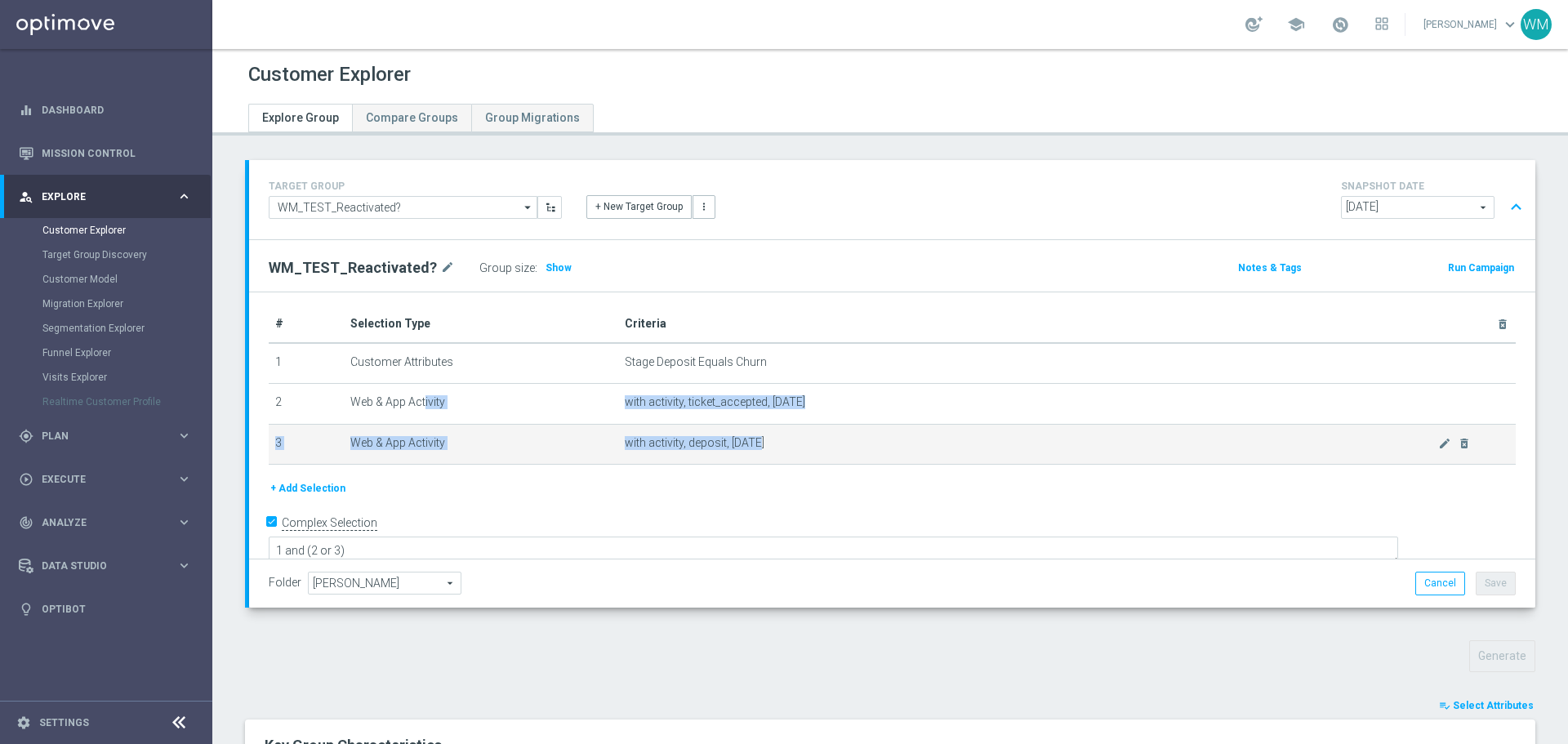
drag, startPoint x: 348, startPoint y: 403, endPoint x: 907, endPoint y: 445, distance: 560.6
click at [907, 445] on tbody "1 Customer Attributes Stage Deposit Equals Churn mode_edit delete_forever 2 Web…" at bounding box center [892, 404] width 1247 height 122
click at [907, 445] on span "with activity, deposit, today" at bounding box center [1032, 443] width 814 height 14
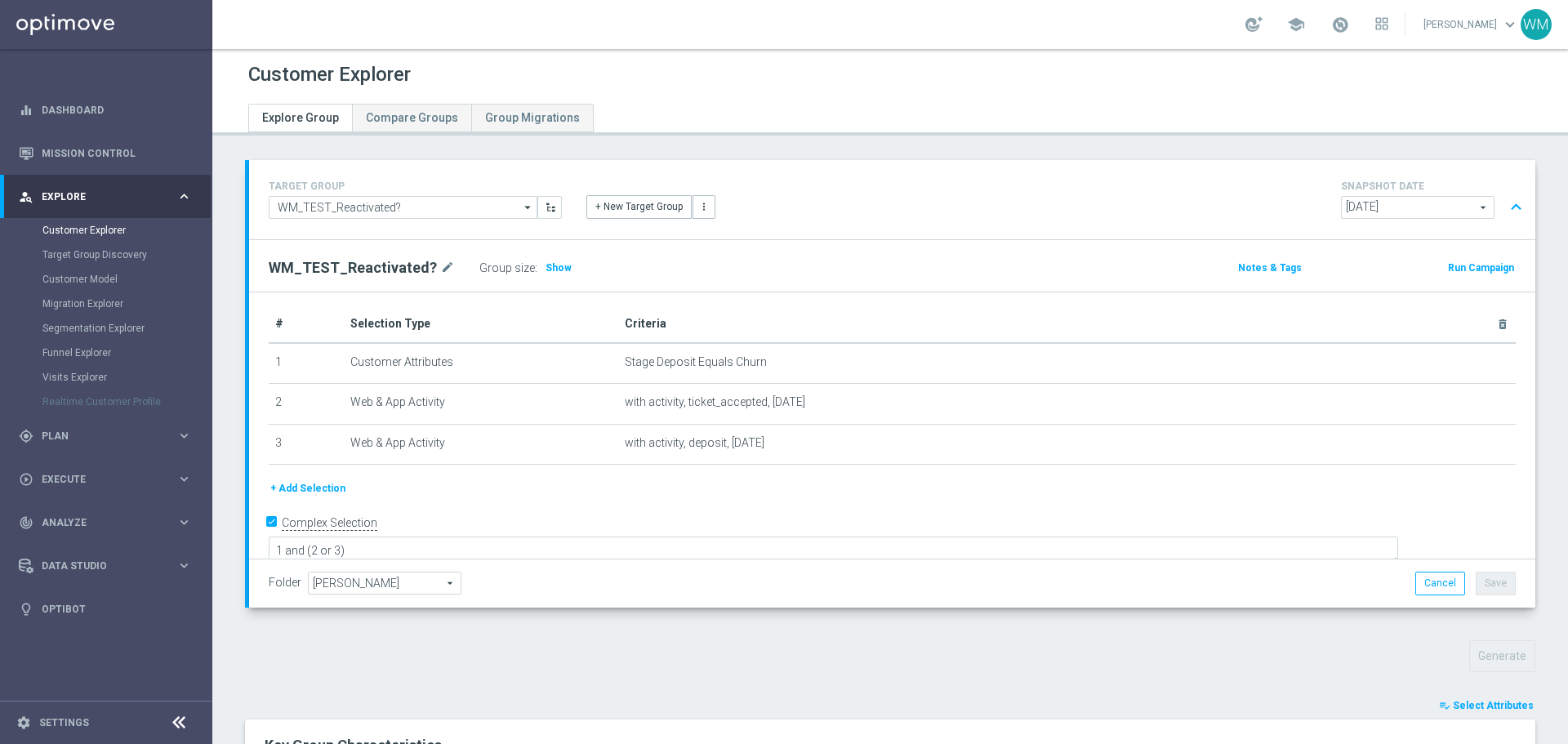
drag, startPoint x: 907, startPoint y: 445, endPoint x: 266, endPoint y: 361, distance: 646.5
click at [266, 361] on div "# Selection Type Criteria delete_forever 1 Customer Attributes Stage Deposit Eq…" at bounding box center [892, 392] width 1272 height 175
drag, startPoint x: 502, startPoint y: 427, endPoint x: 878, endPoint y: 495, distance: 382.1
click at [878, 495] on div "# Selection Type Criteria delete_forever 1 Customer Attributes Stage Deposit Eq…" at bounding box center [892, 434] width 1286 height 297
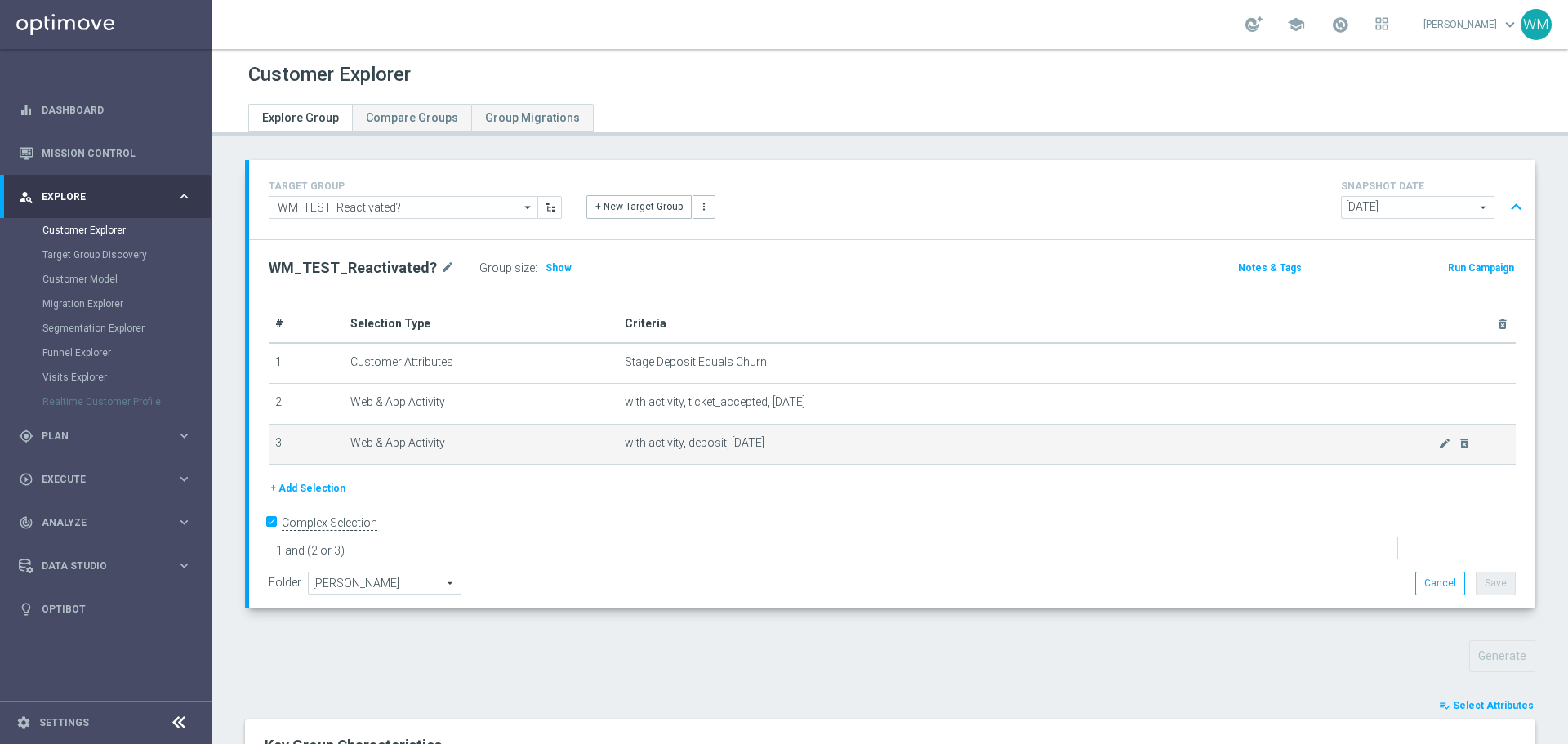
click at [780, 433] on td "with activity, deposit, today mode_edit delete_forever" at bounding box center [1067, 445] width 898 height 41
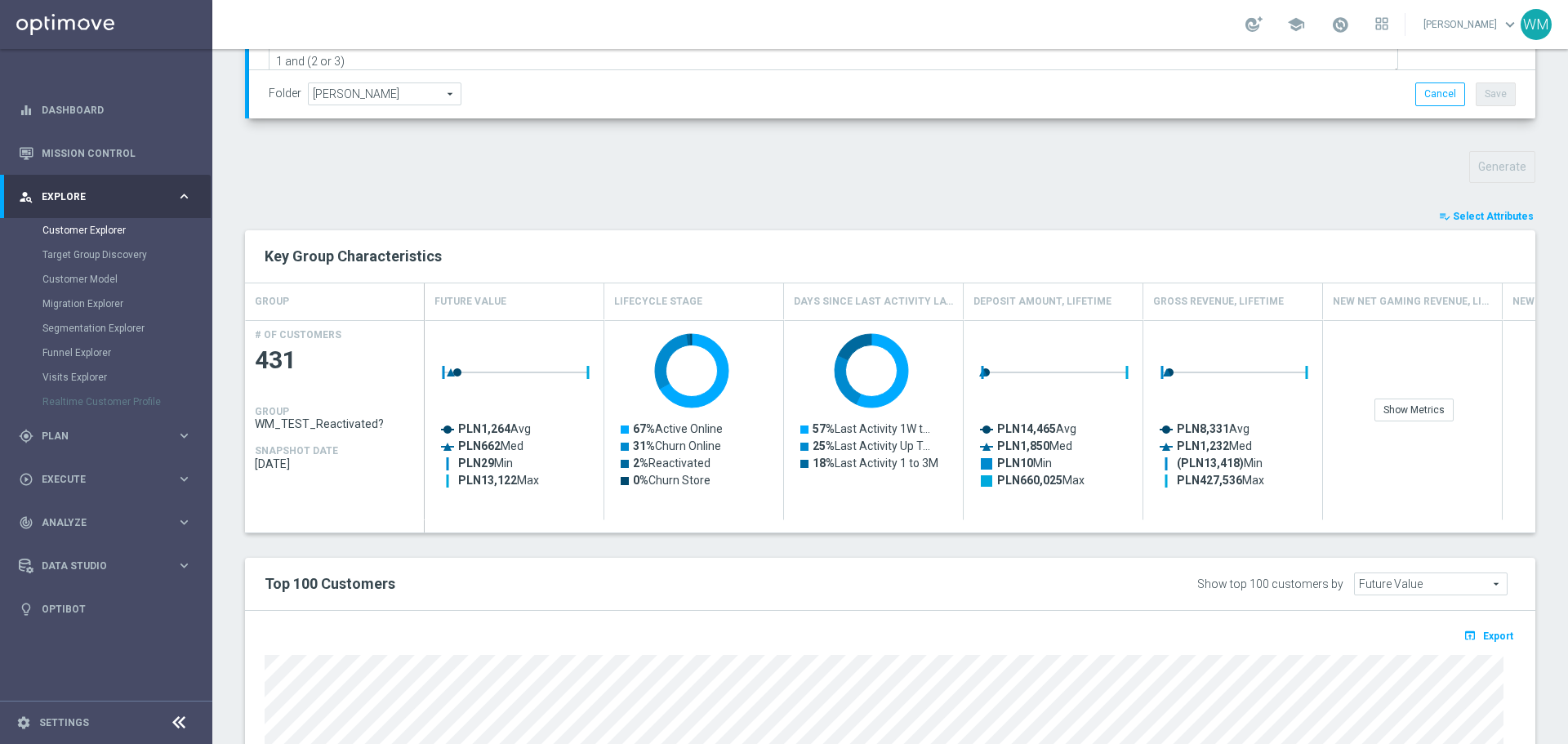
scroll to position [490, 0]
click at [531, 561] on div "Top 100 Customers Show top 100 customers by Future Value Future Value arrow_dro…" at bounding box center [890, 584] width 1291 height 53
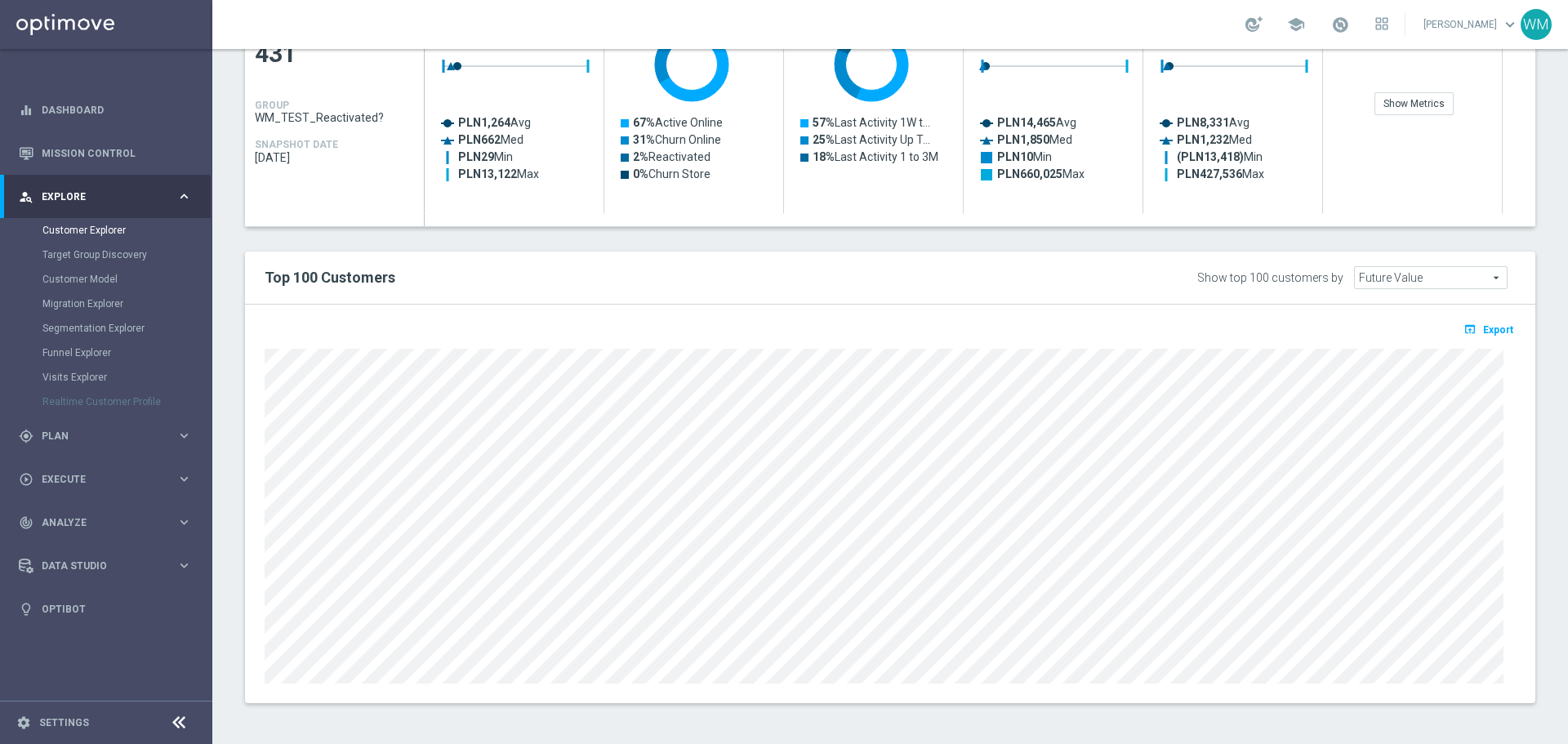
click at [327, 308] on div "open_in_browser Export" at bounding box center [890, 503] width 1291 height 398
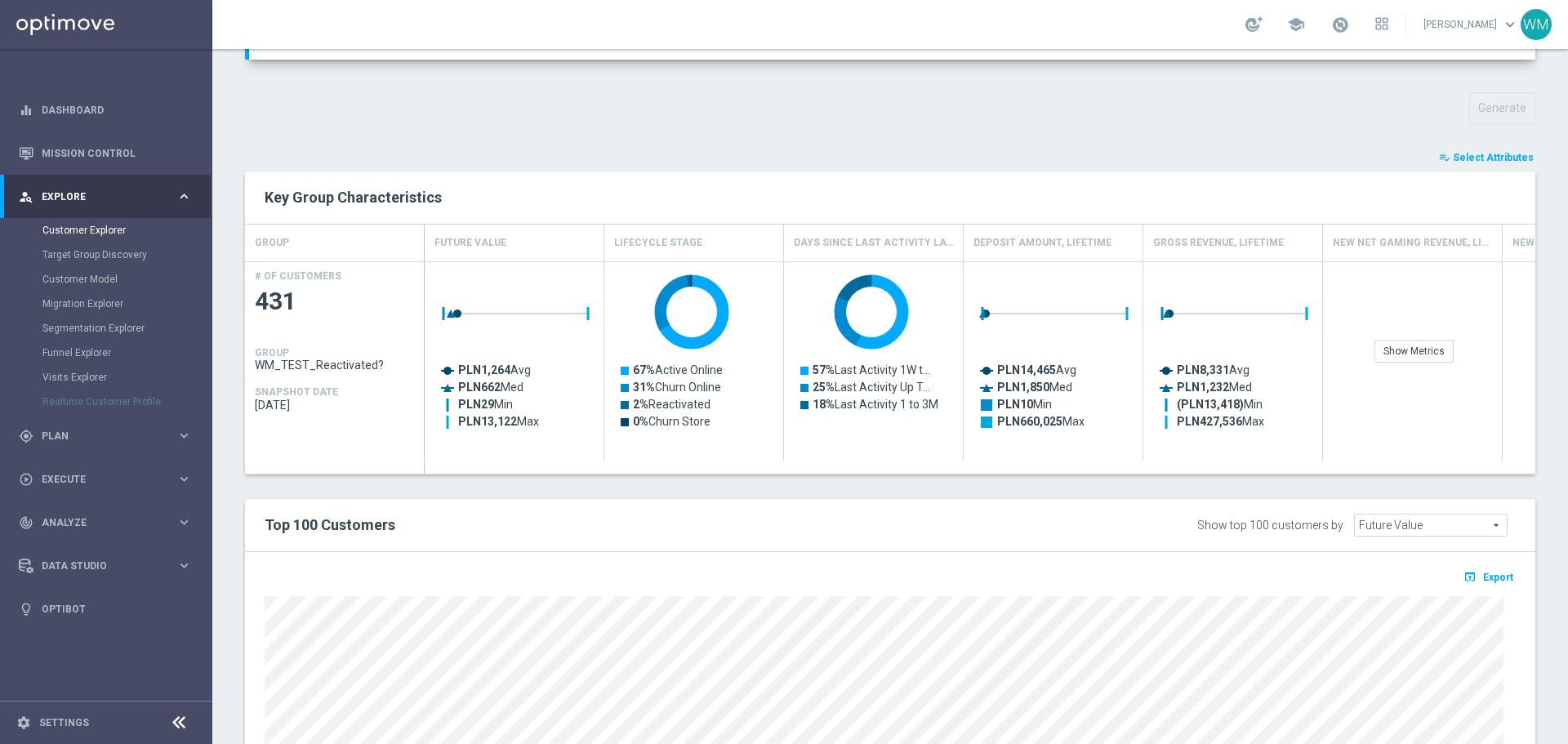
scroll to position [305, 0]
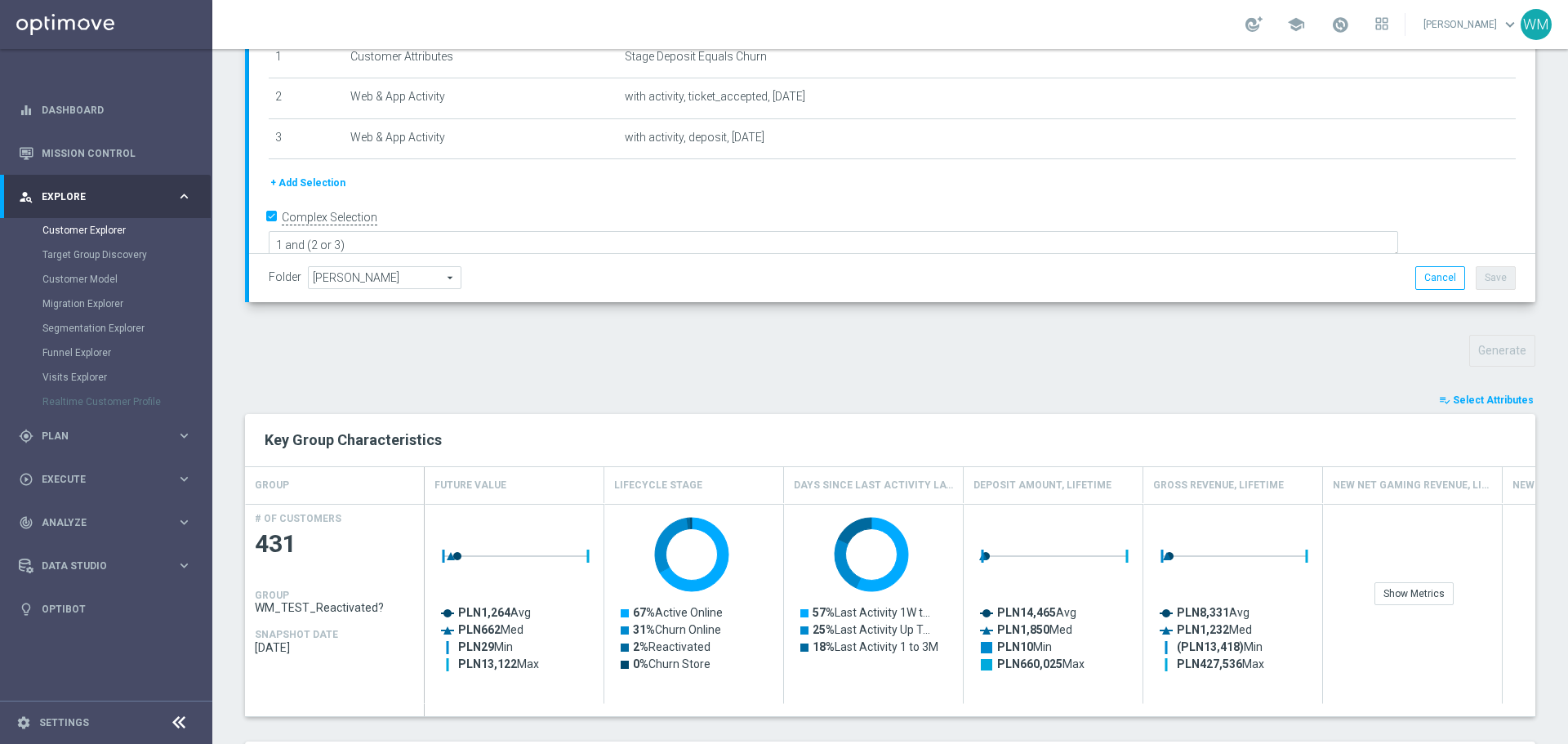
click at [1492, 401] on span "Select Attributes" at bounding box center [1493, 399] width 81 height 11
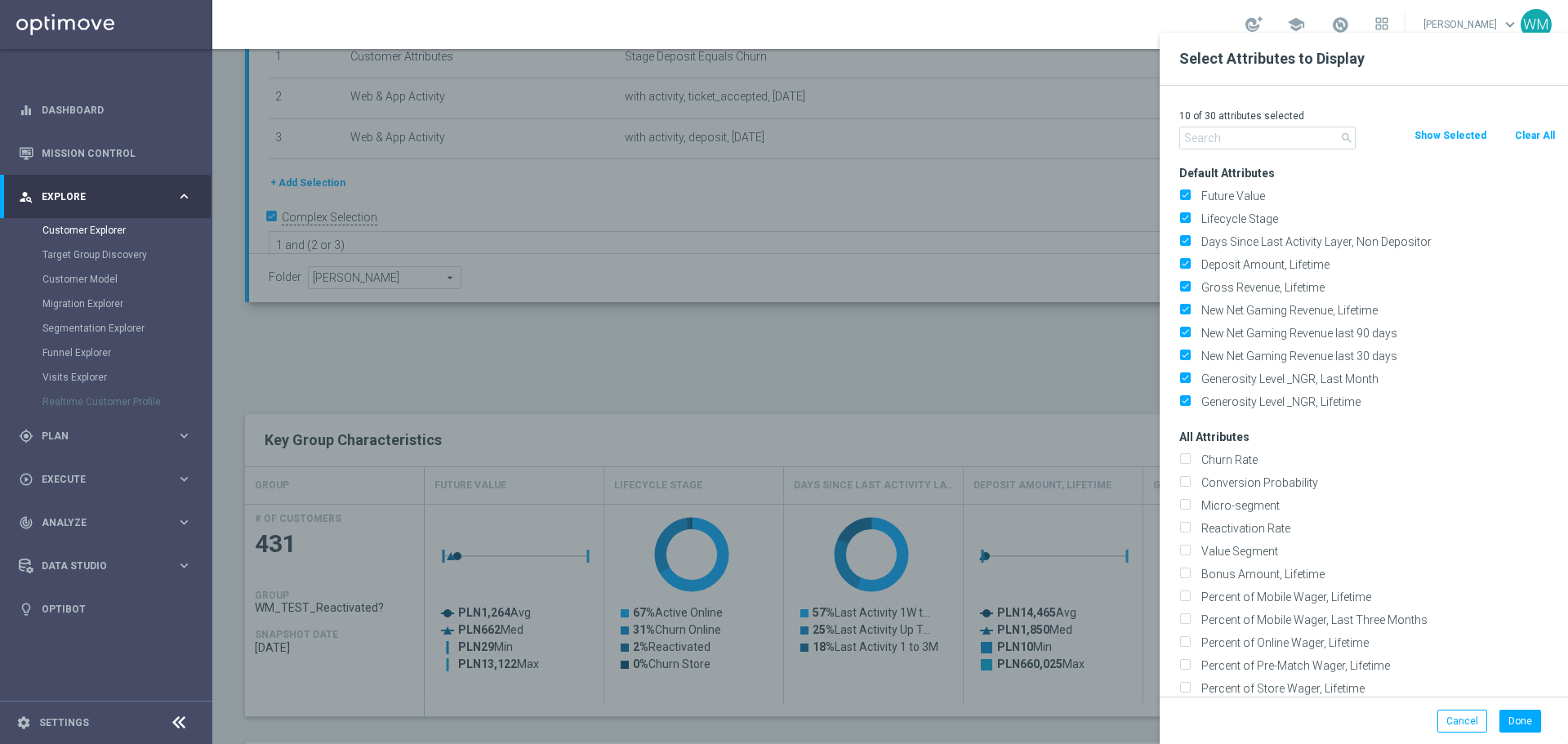
click at [1523, 132] on button "Clear All" at bounding box center [1535, 135] width 44 height 18
checkbox input "false"
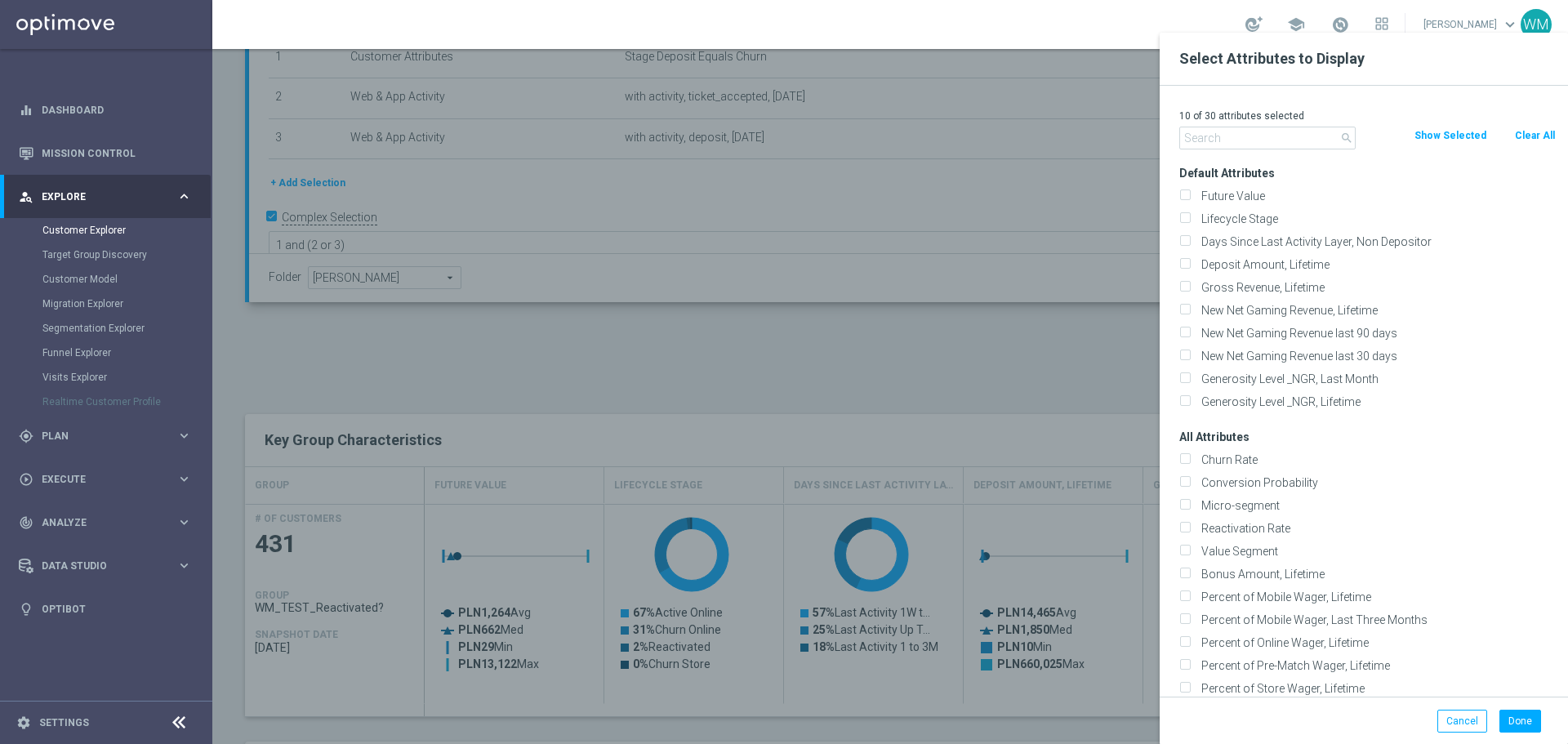
checkbox input "false"
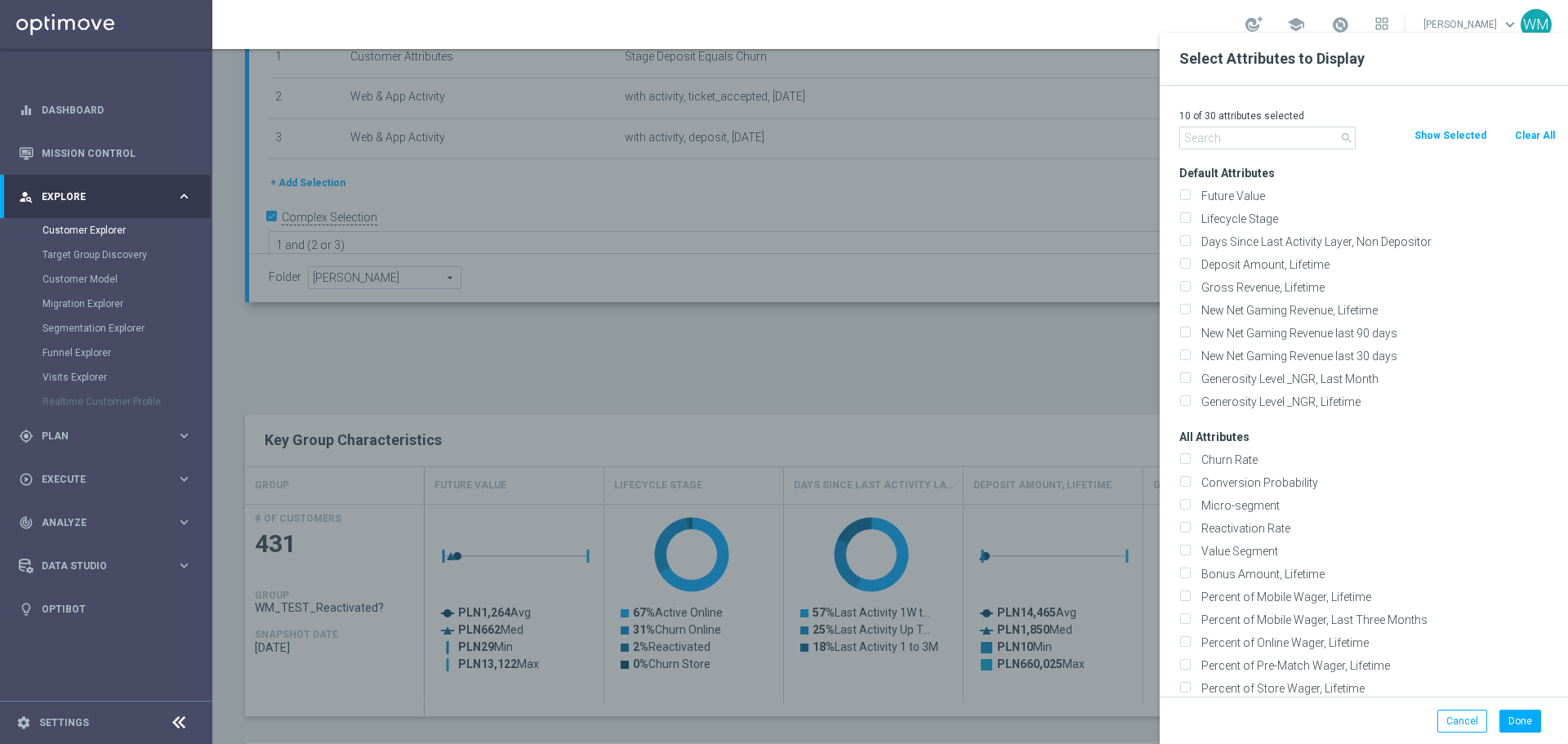
checkbox input "false"
click at [1226, 144] on input "text" at bounding box center [1268, 137] width 177 height 23
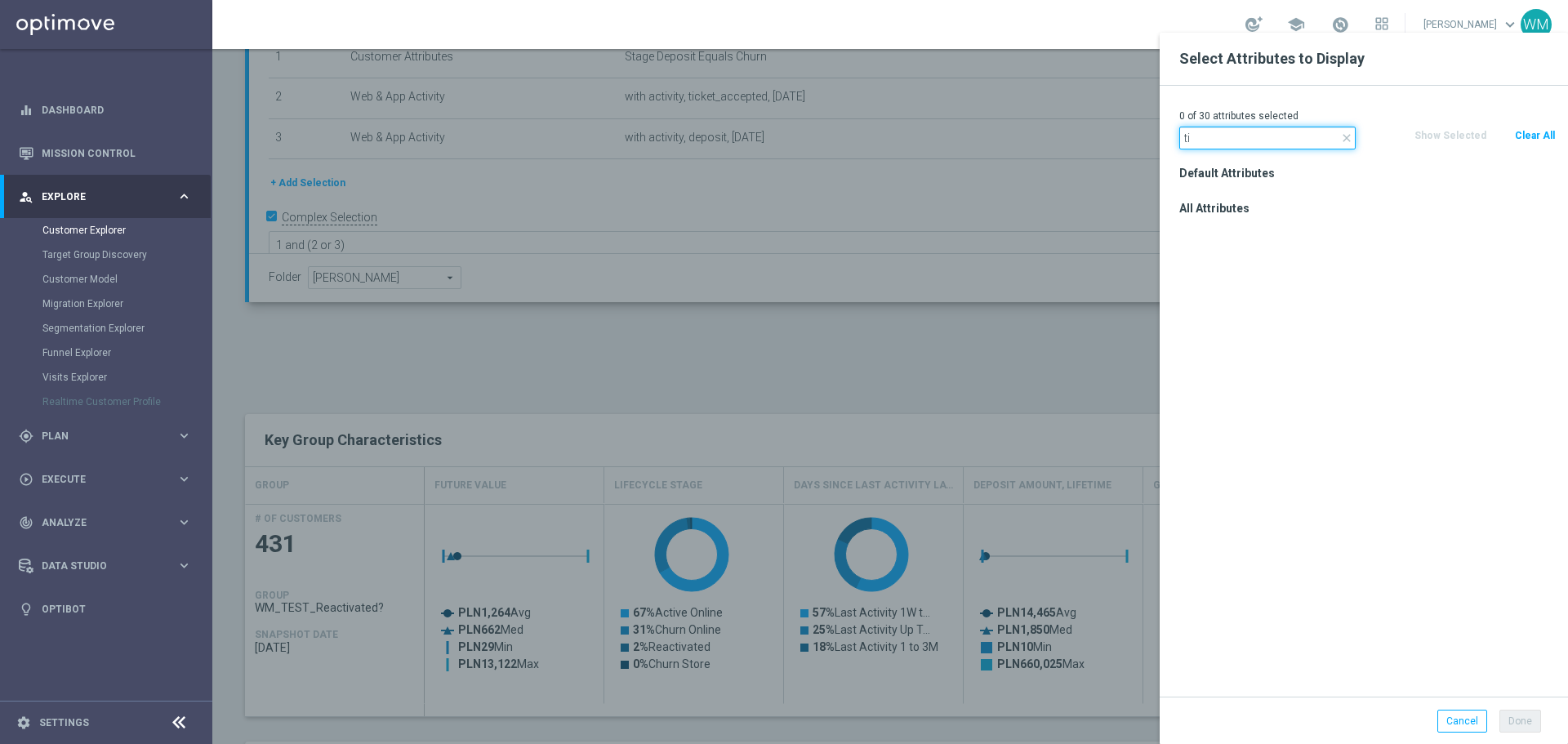
type input "t"
type input "stage depo"
click at [1266, 230] on label "Stage Deposit" at bounding box center [1376, 230] width 360 height 15
click at [1190, 230] on input "Stage Deposit" at bounding box center [1185, 233] width 10 height 10
checkbox input "true"
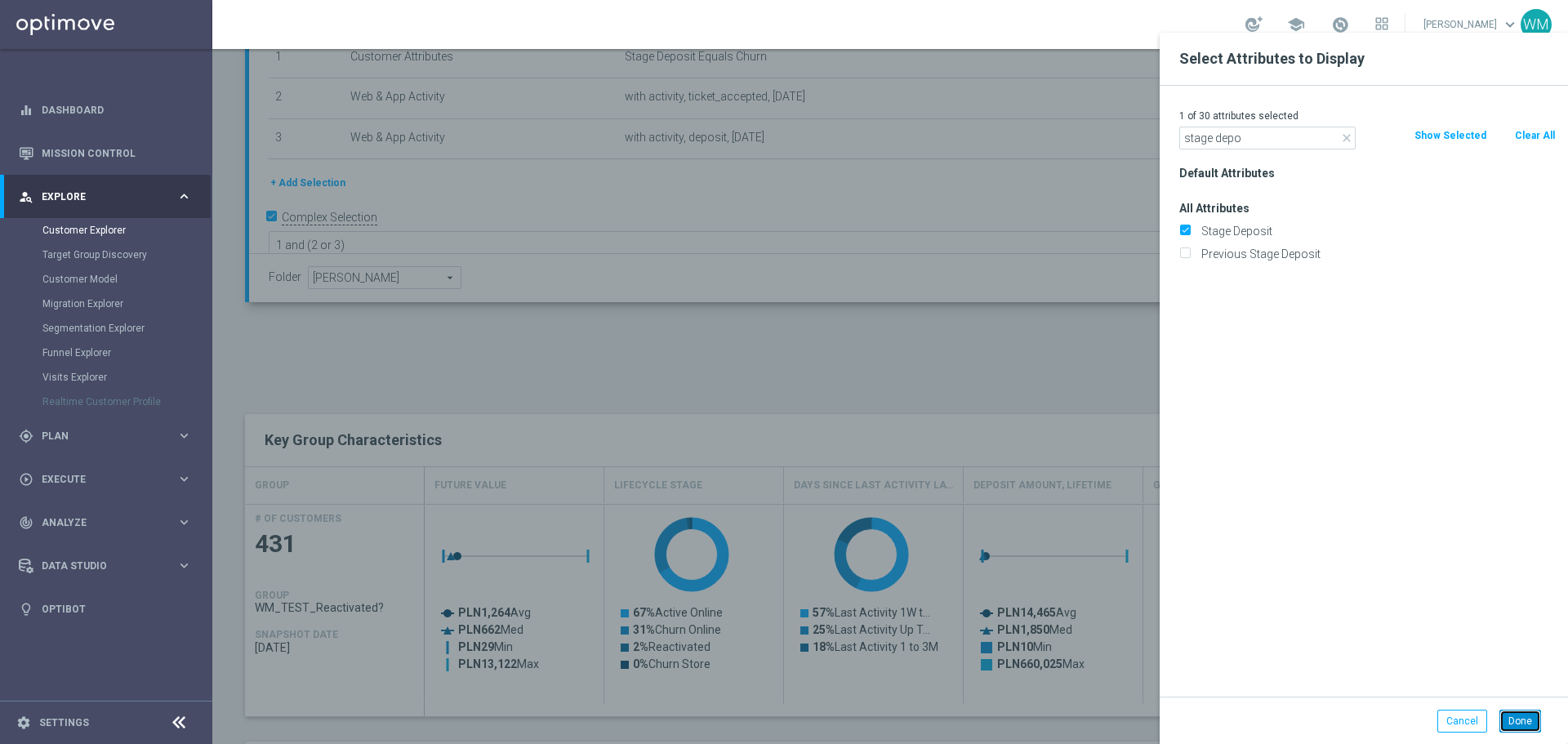
click at [1531, 730] on button "Done" at bounding box center [1520, 721] width 42 height 23
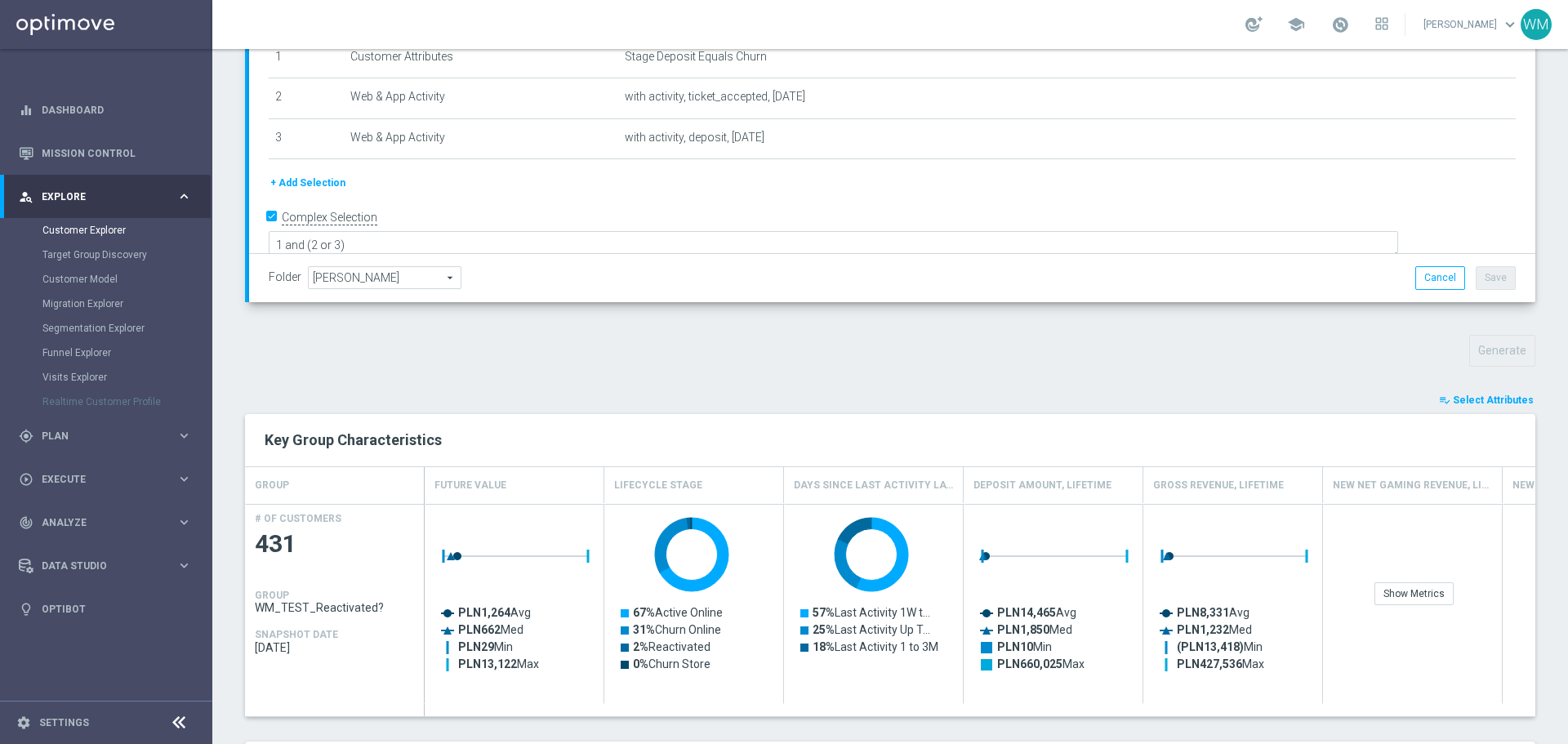
type input "Search"
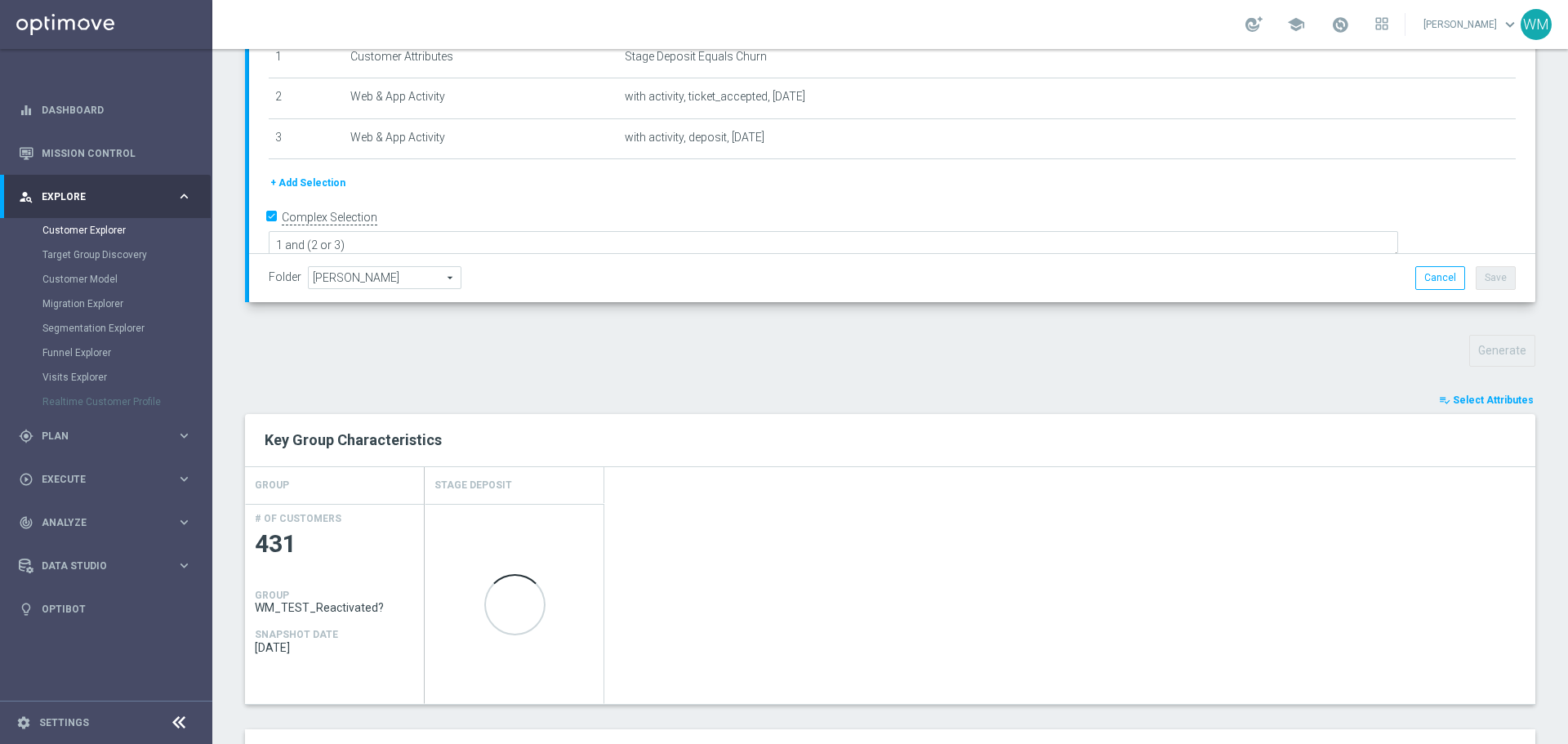
click at [914, 299] on div "Folder Wojtek M. Wojtek M. arrow_drop_down search Cancel Save Saving..." at bounding box center [892, 277] width 1286 height 48
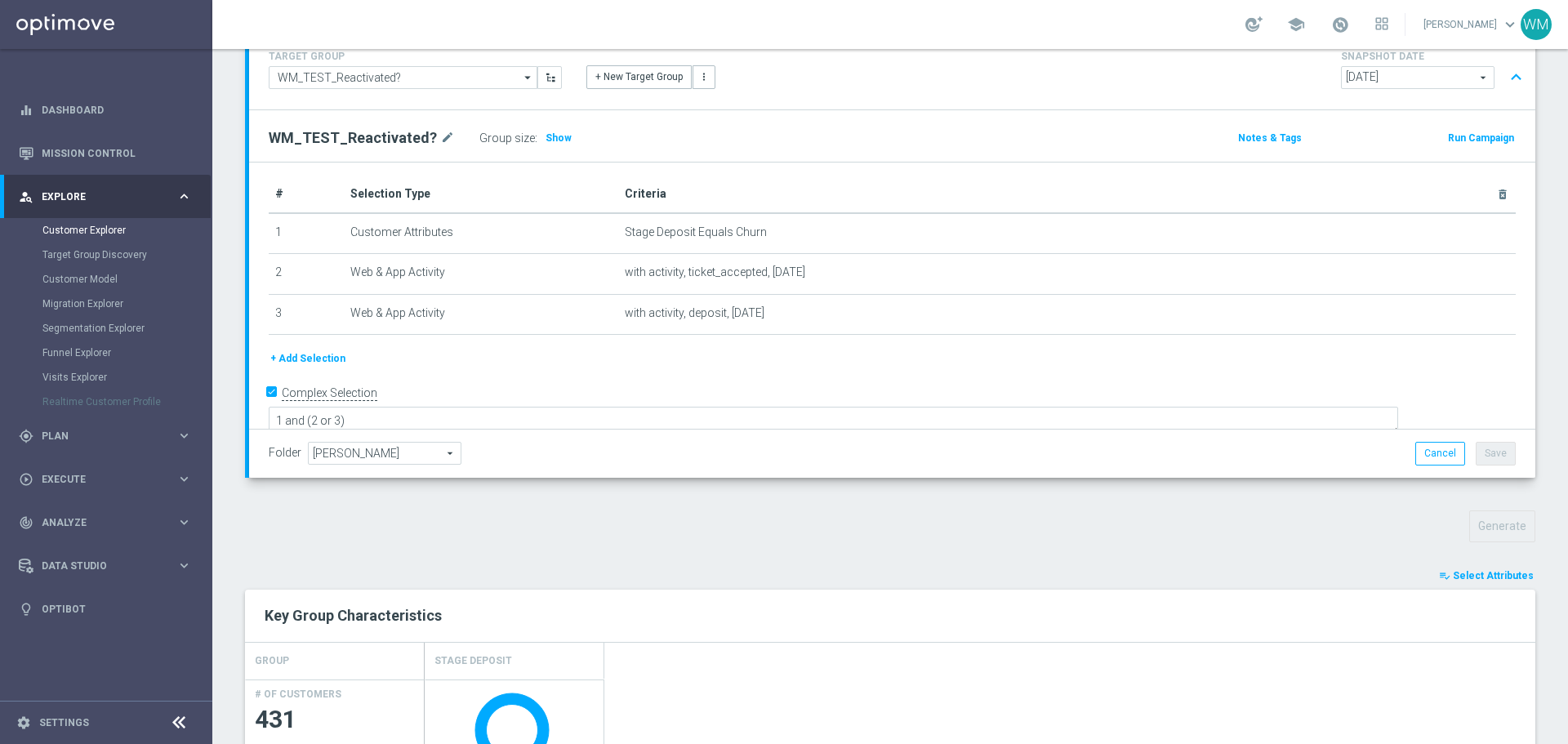
scroll to position [0, 0]
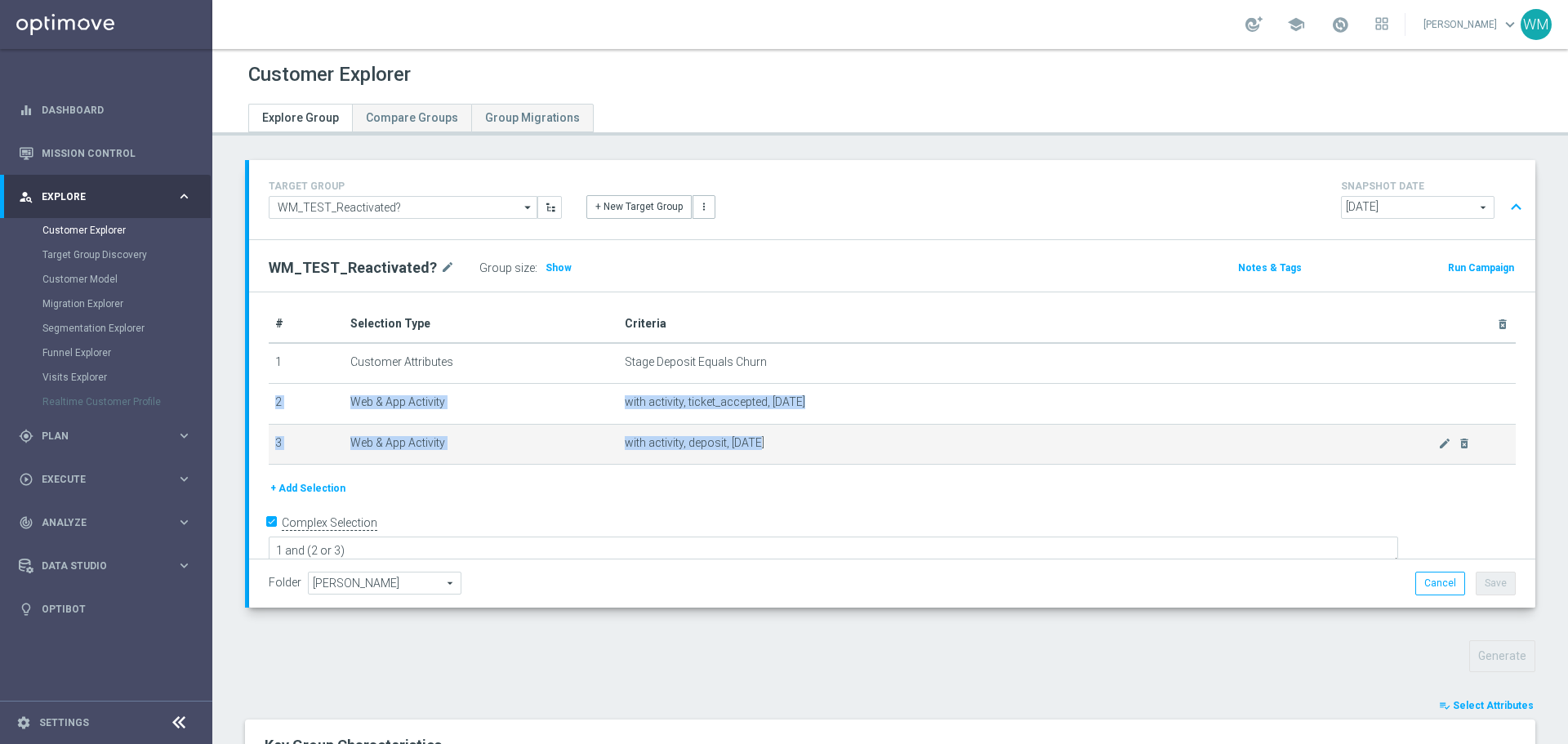
drag, startPoint x: 655, startPoint y: 381, endPoint x: 886, endPoint y: 451, distance: 241.4
click at [886, 451] on tbody "1 Customer Attributes Stage Deposit Equals Churn mode_edit delete_forever 2 Web…" at bounding box center [892, 404] width 1247 height 122
click at [886, 451] on td "with activity, deposit, today mode_edit delete_forever" at bounding box center [1067, 445] width 898 height 41
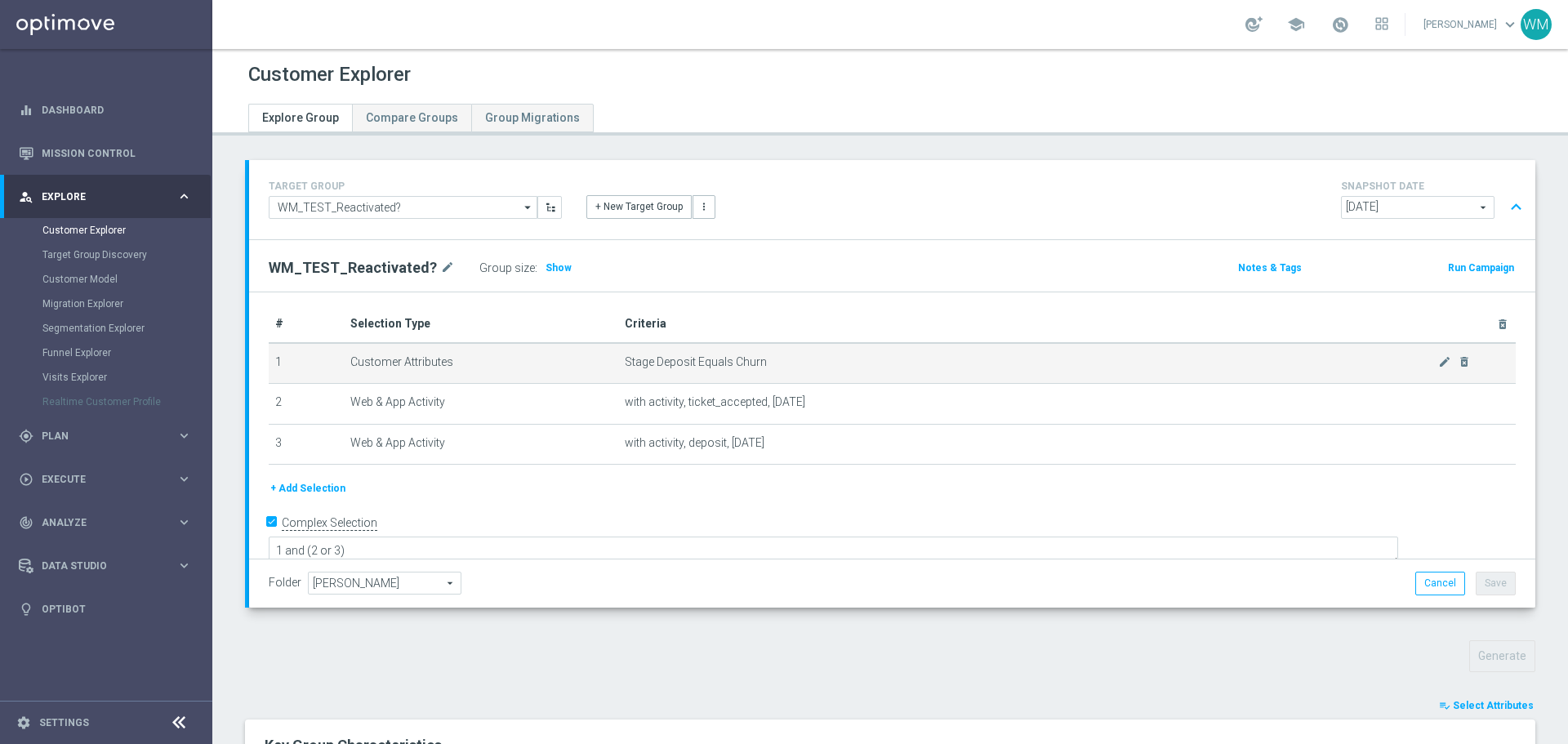
drag, startPoint x: 713, startPoint y: 436, endPoint x: 309, endPoint y: 380, distance: 407.9
click at [309, 380] on tbody "1 Customer Attributes Stage Deposit Equals Churn mode_edit delete_forever 2 Web…" at bounding box center [892, 404] width 1247 height 122
click at [309, 380] on td "1" at bounding box center [306, 363] width 75 height 41
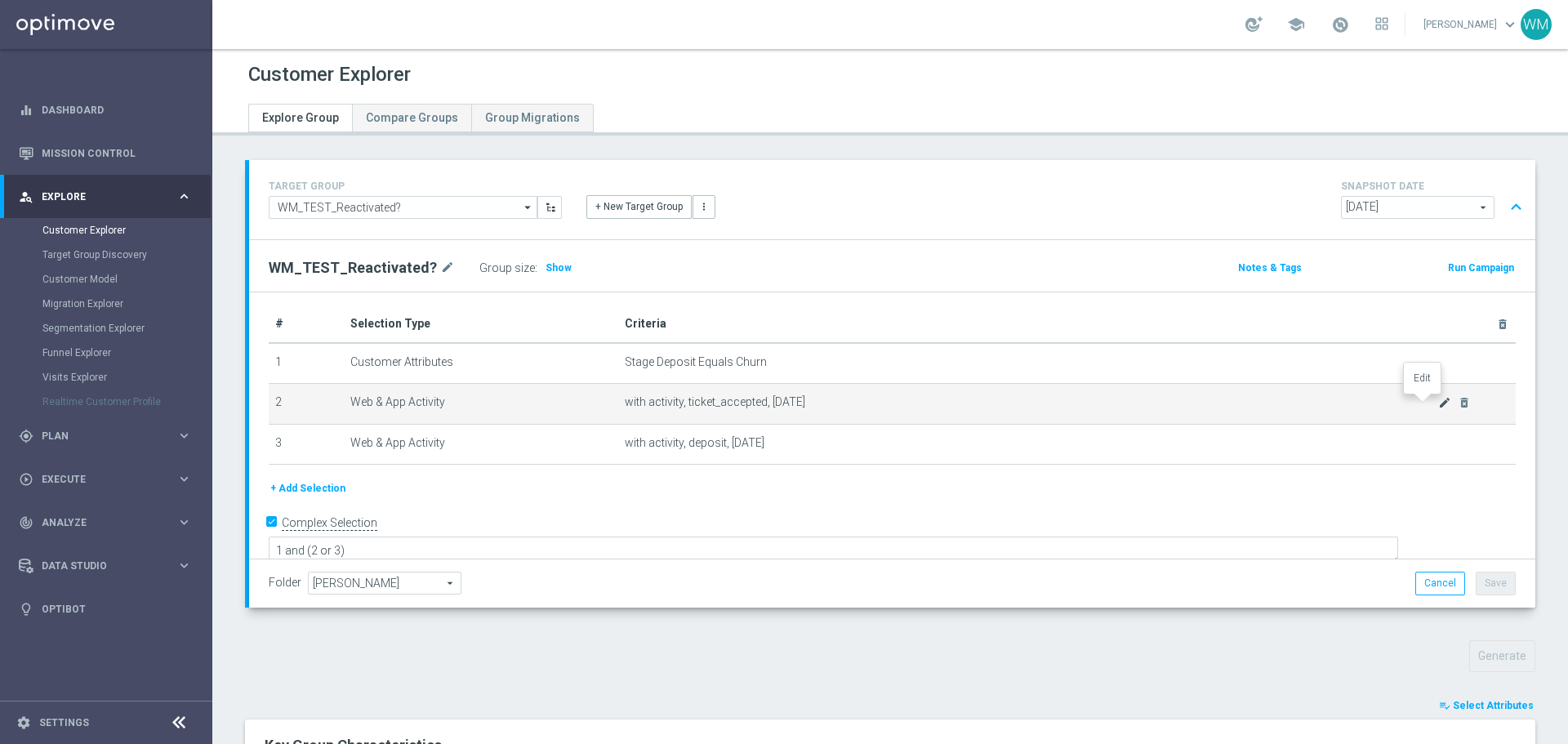
click at [1438, 399] on icon "mode_edit" at bounding box center [1444, 402] width 13 height 13
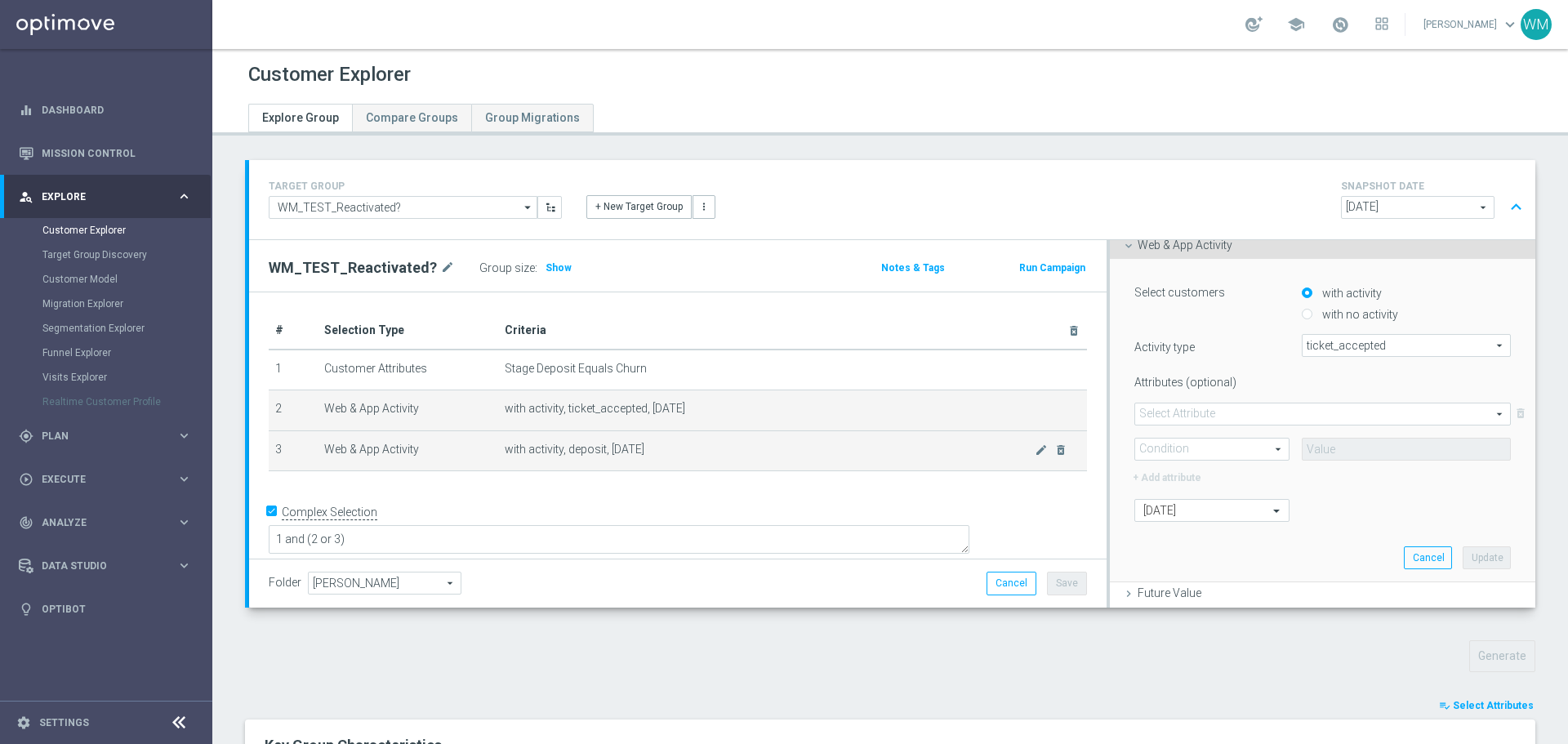
scroll to position [327, 0]
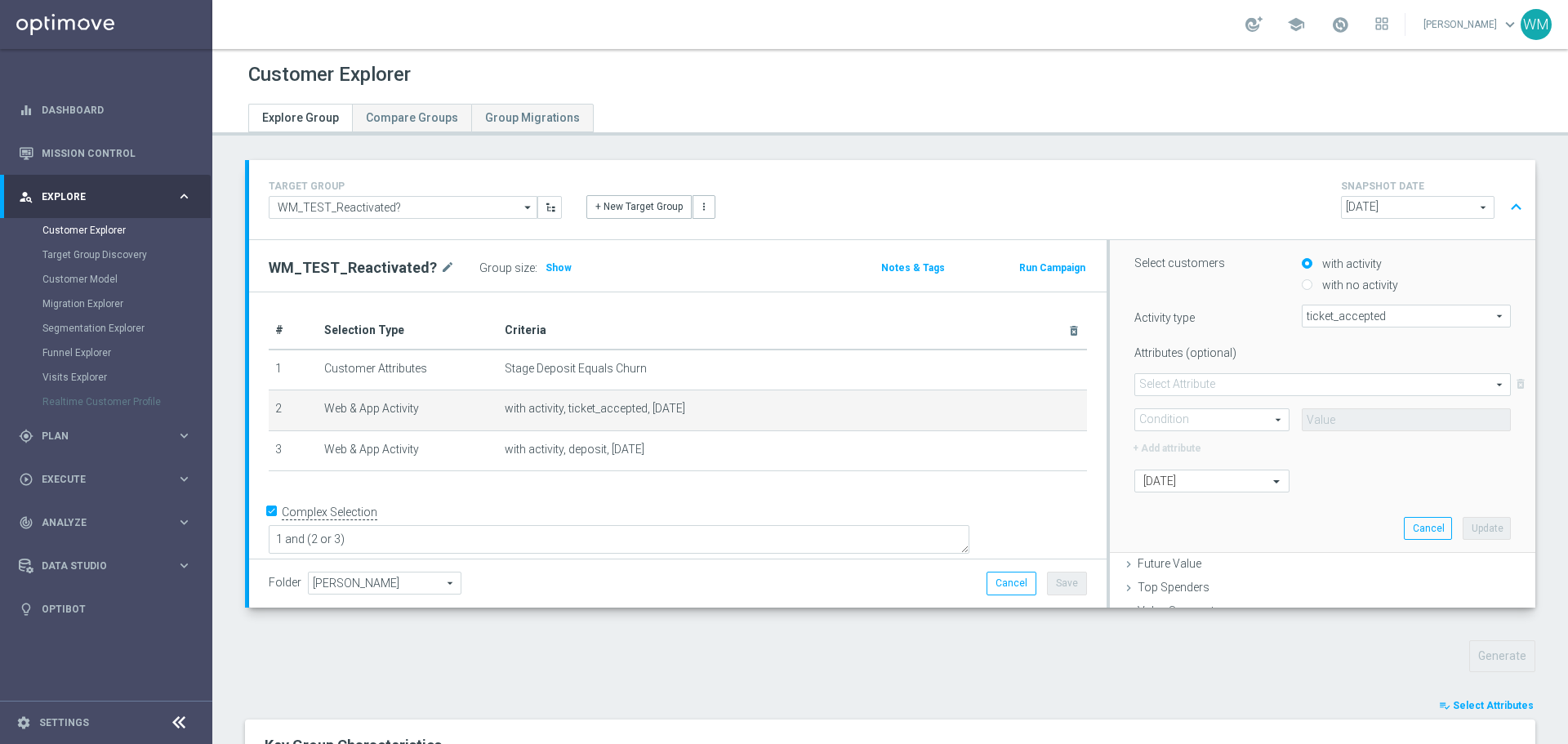
click at [487, 475] on div "# Selection Type Criteria delete_forever 1 Customer Attributes Stage Deposit Eq…" at bounding box center [678, 399] width 843 height 175
click at [959, 332] on th "Criteria delete_forever" at bounding box center [793, 331] width 589 height 38
click at [1404, 534] on button "Cancel" at bounding box center [1428, 528] width 48 height 23
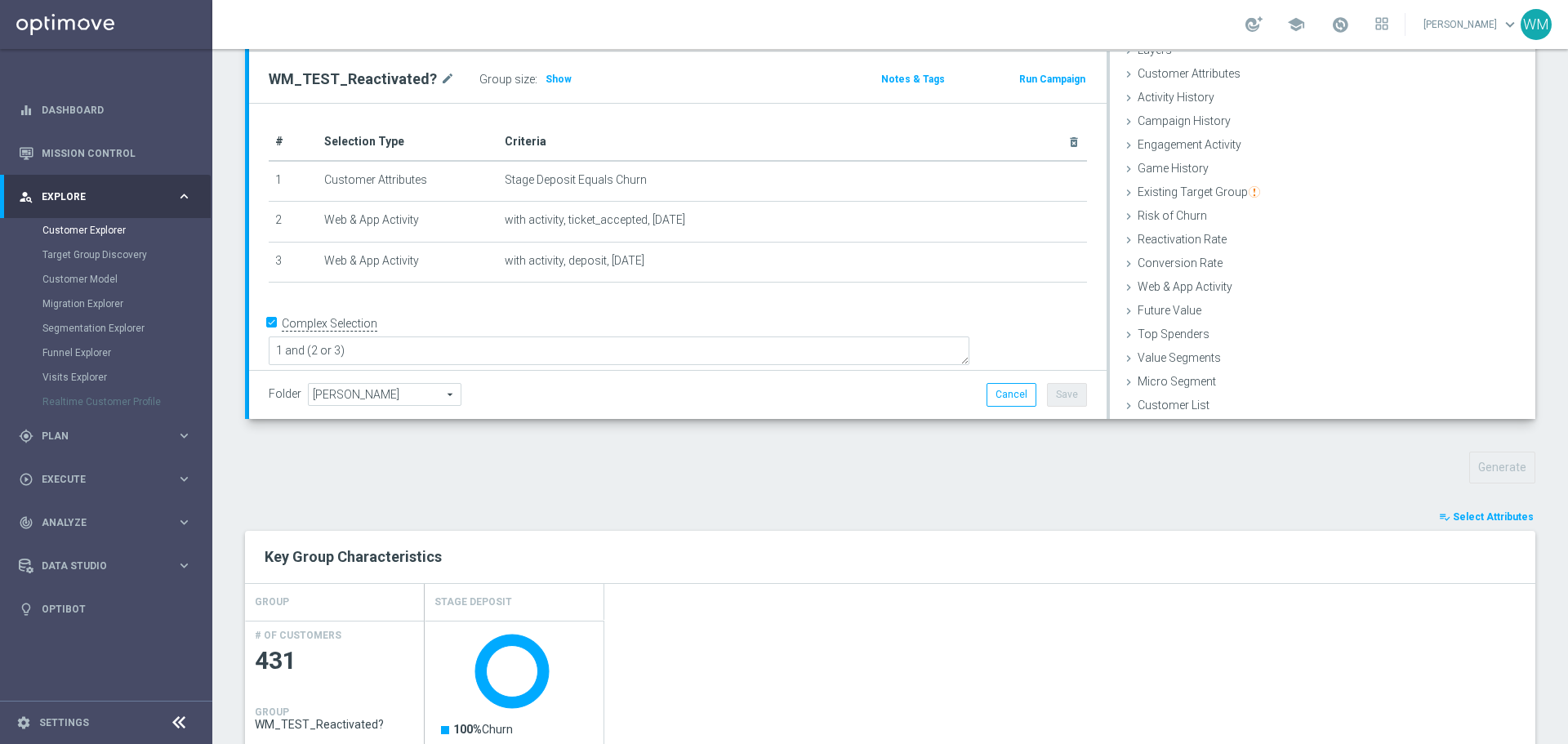
scroll to position [163, 0]
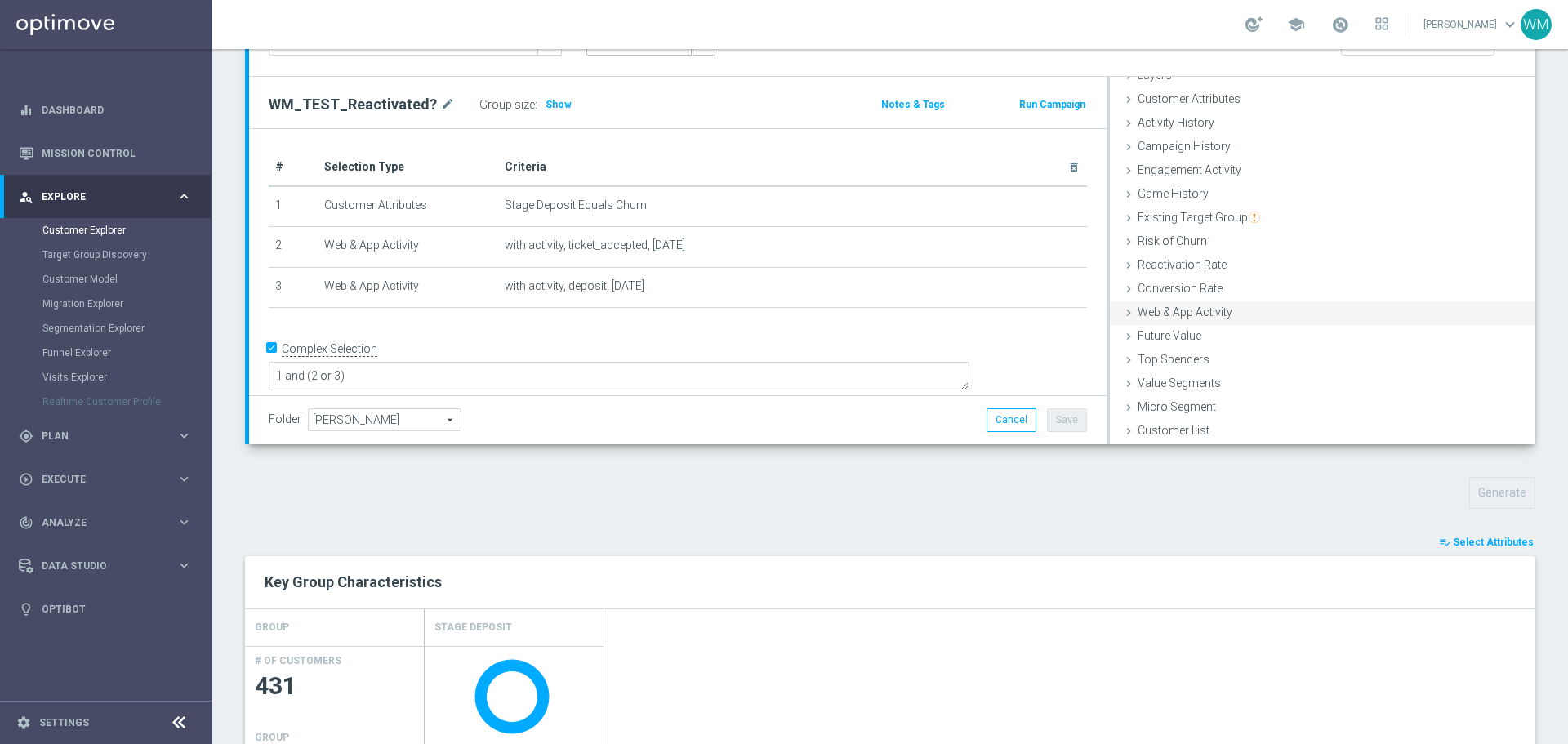
click at [1149, 314] on span "Web & App Activity" at bounding box center [1185, 311] width 95 height 13
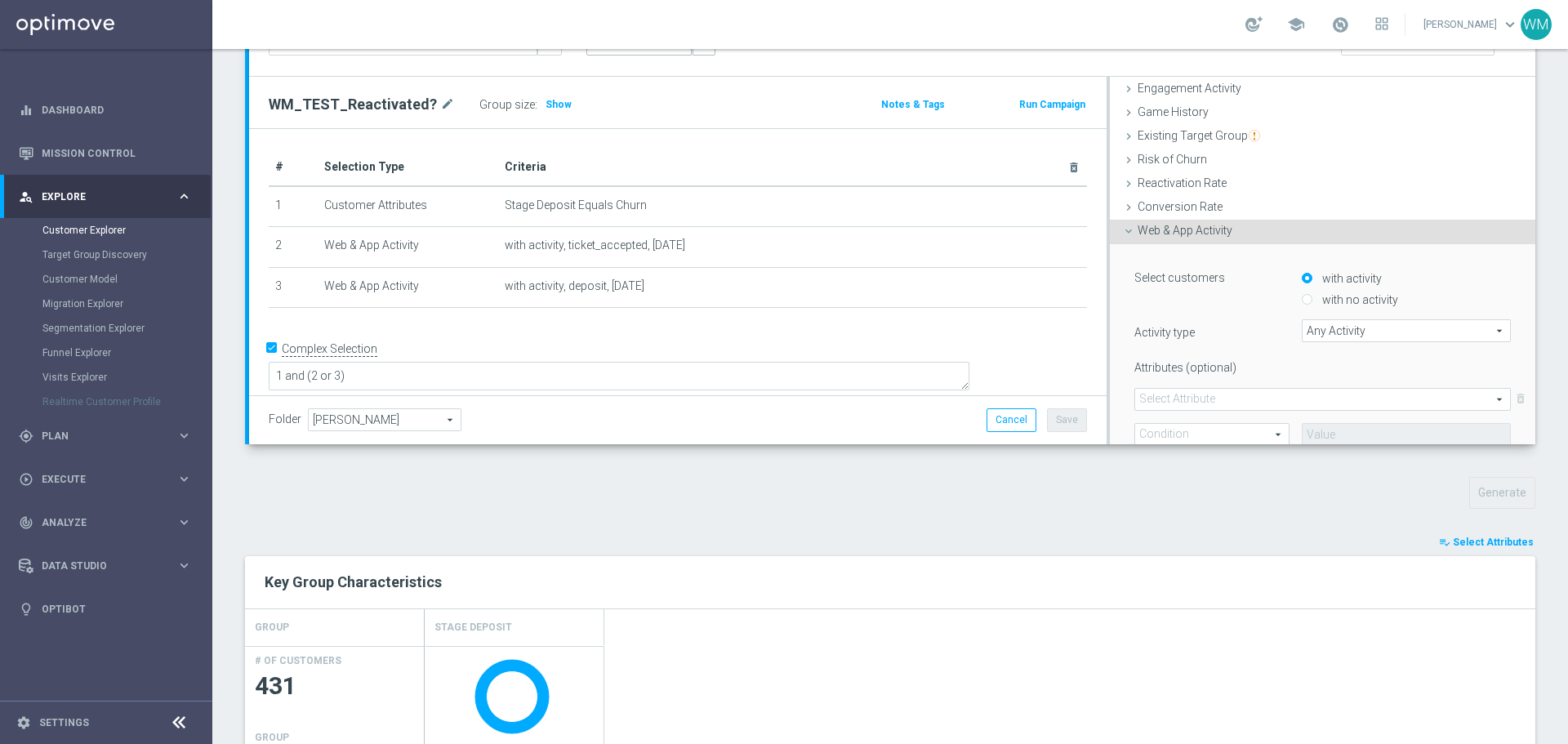
scroll to position [230, 0]
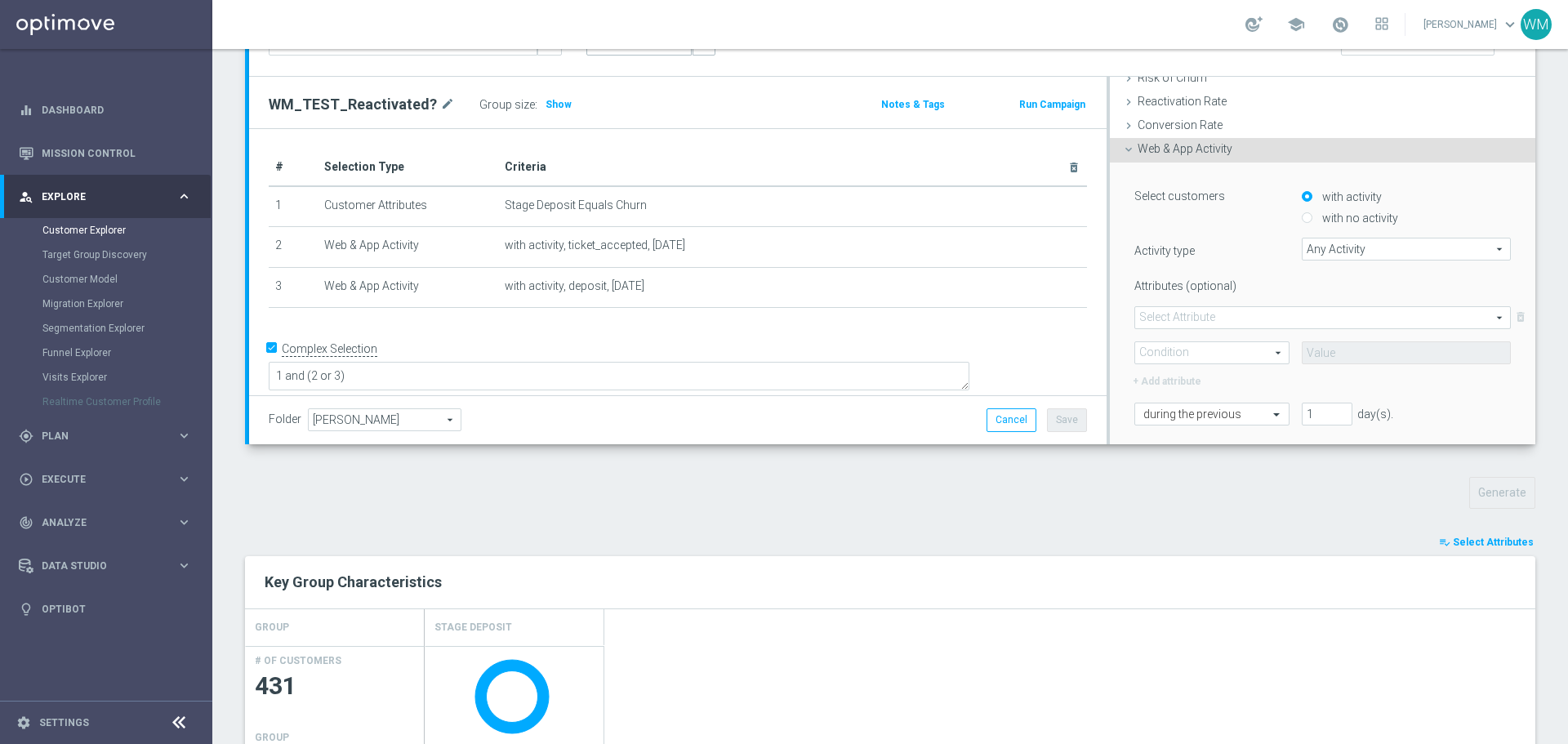
click at [1326, 244] on span "Any Activity" at bounding box center [1406, 248] width 207 height 21
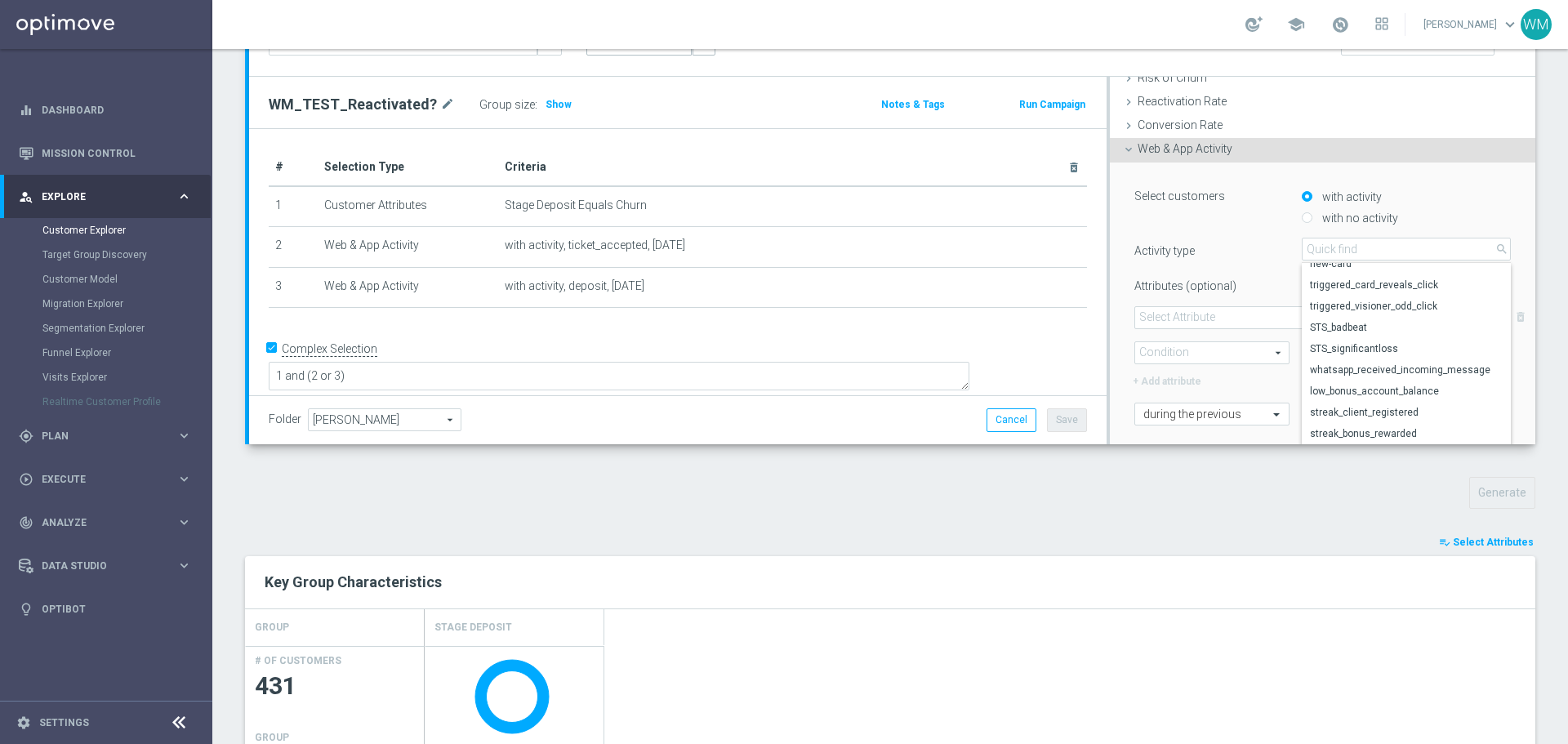
scroll to position [312, 0]
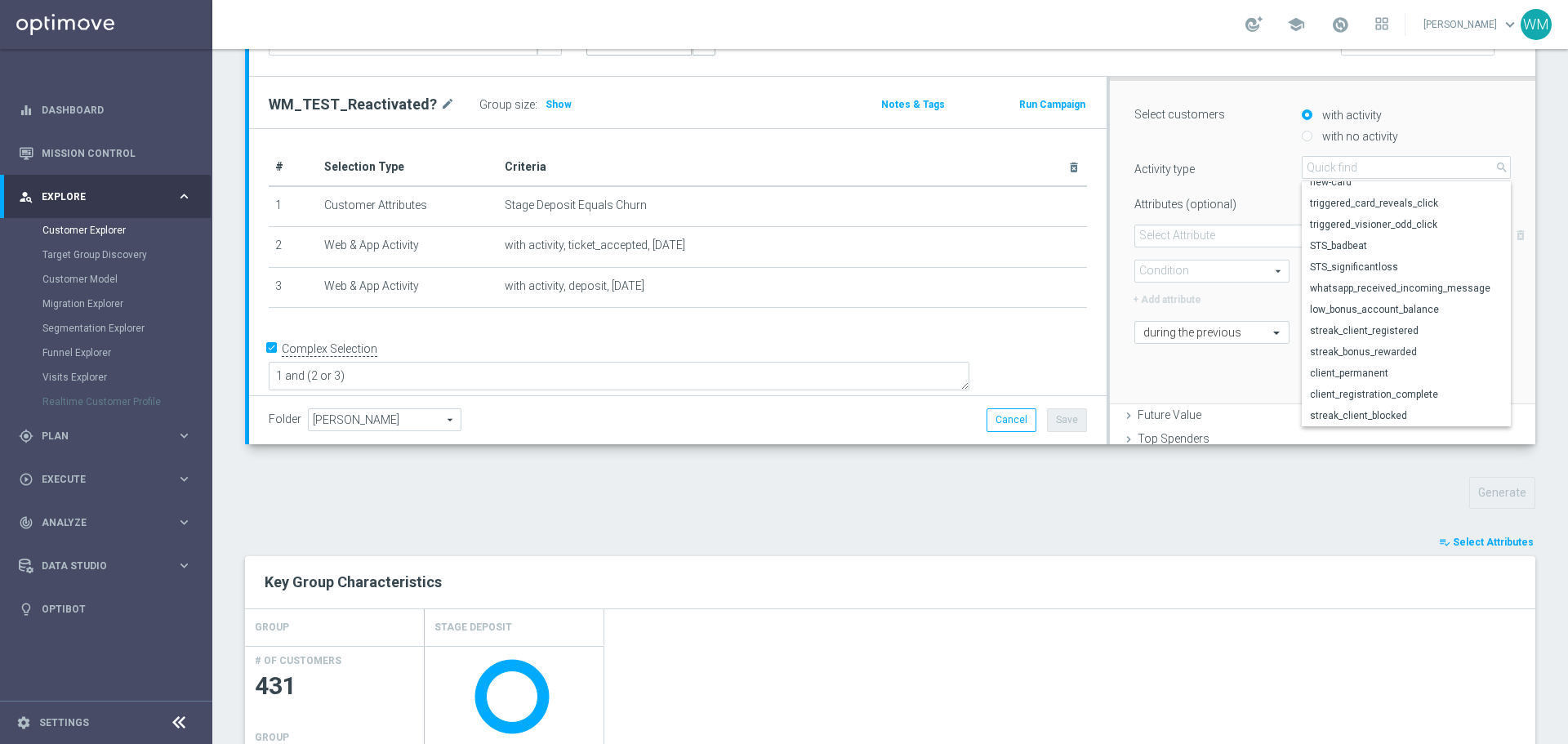
click at [1125, 534] on div "playlist_add_check Select Attributes" at bounding box center [890, 542] width 1315 height 18
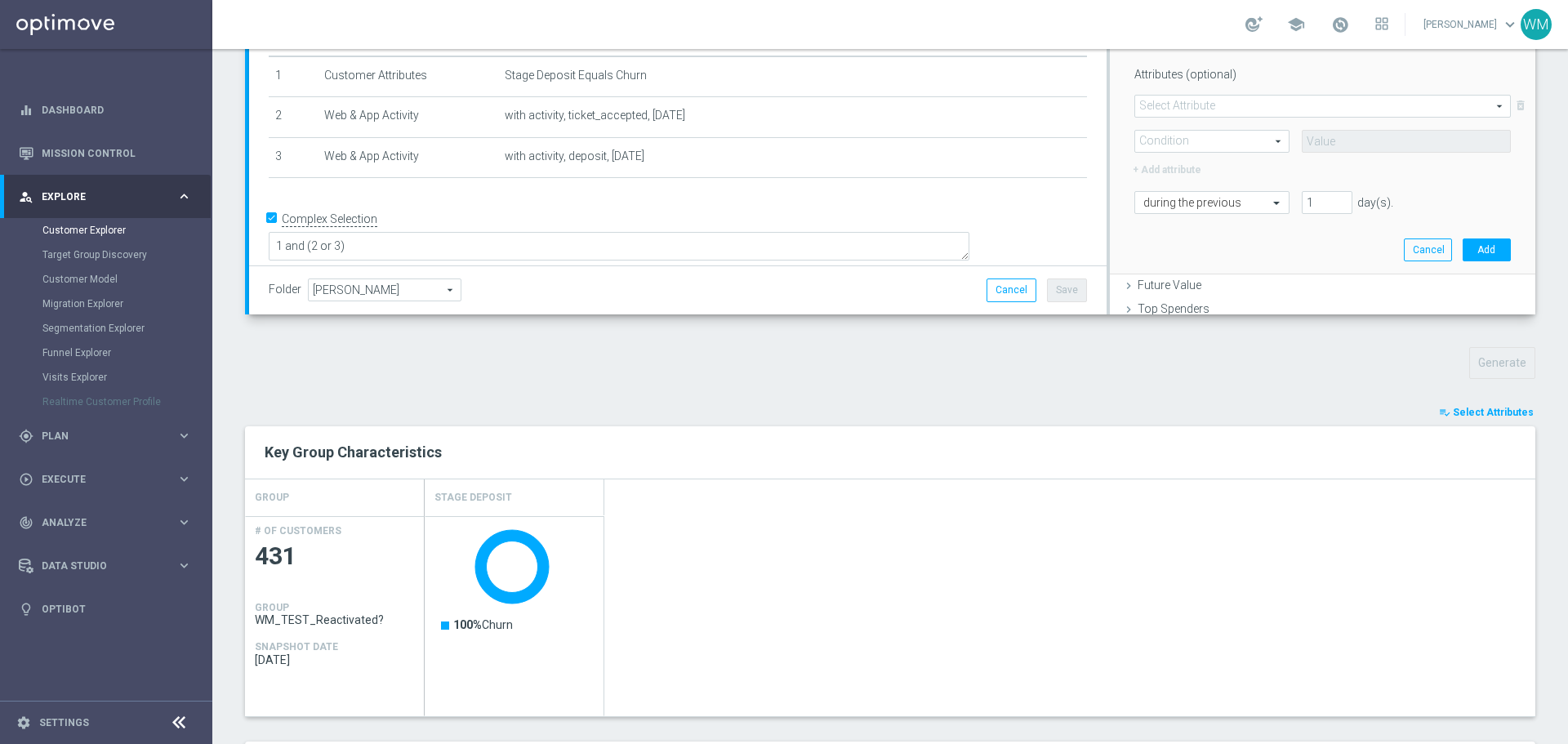
scroll to position [0, 0]
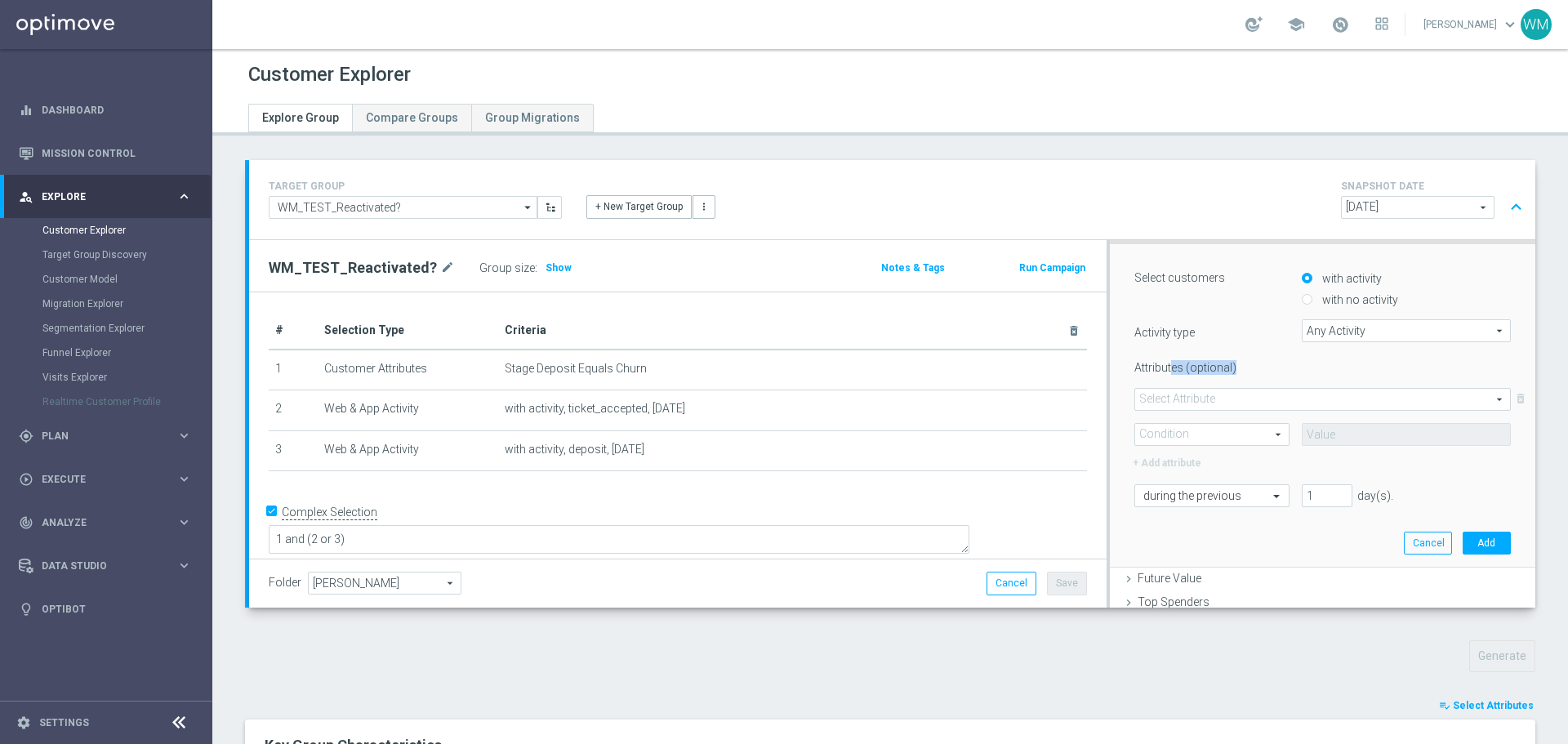
drag, startPoint x: 1164, startPoint y: 366, endPoint x: 1240, endPoint y: 364, distance: 76.0
click at [1240, 364] on label "Attributes (optional)" at bounding box center [1206, 364] width 167 height 20
click at [1322, 330] on span "Any Activity" at bounding box center [1406, 330] width 207 height 21
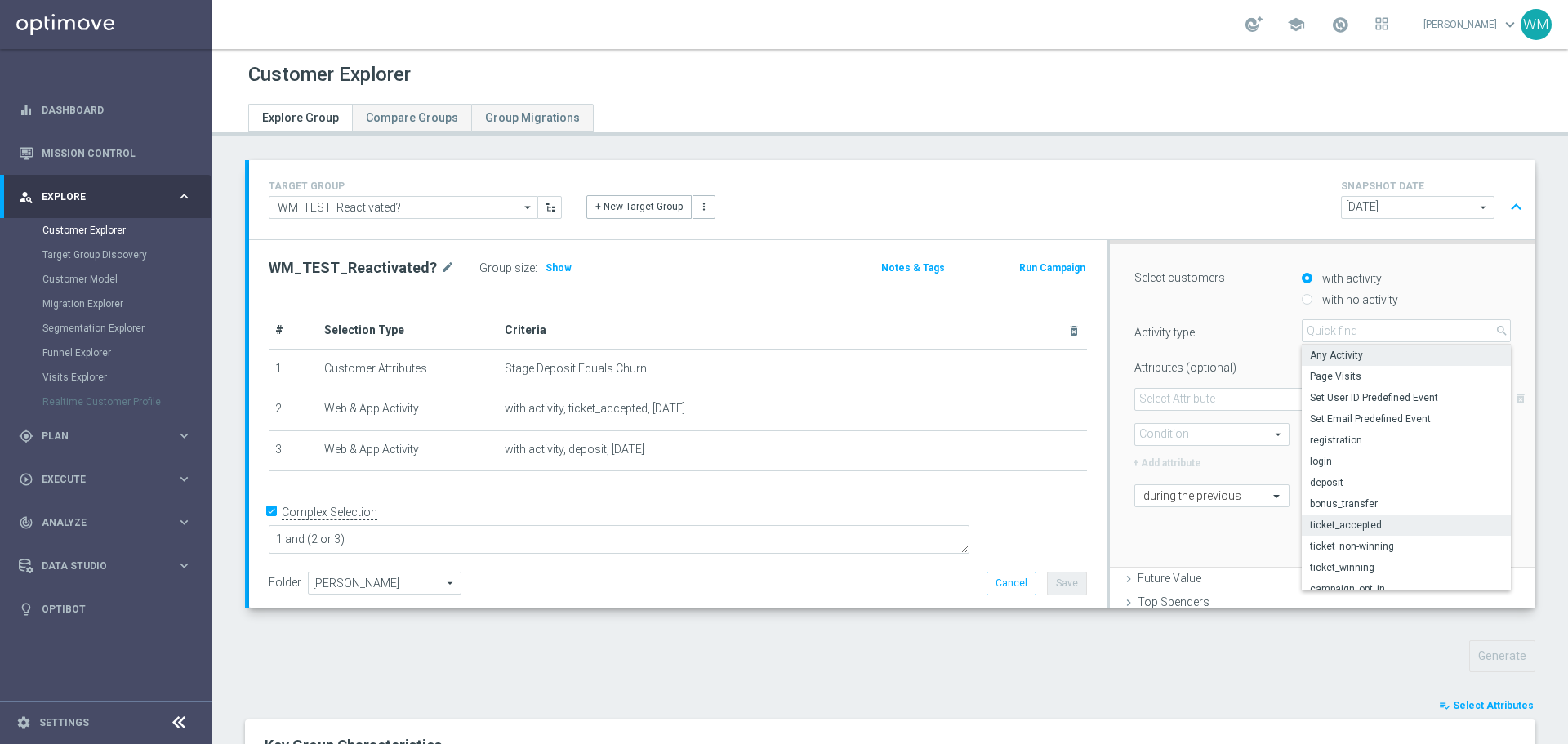
click at [1355, 522] on span "ticket_accepted" at bounding box center [1407, 525] width 193 height 13
type input "ticket_accepted"
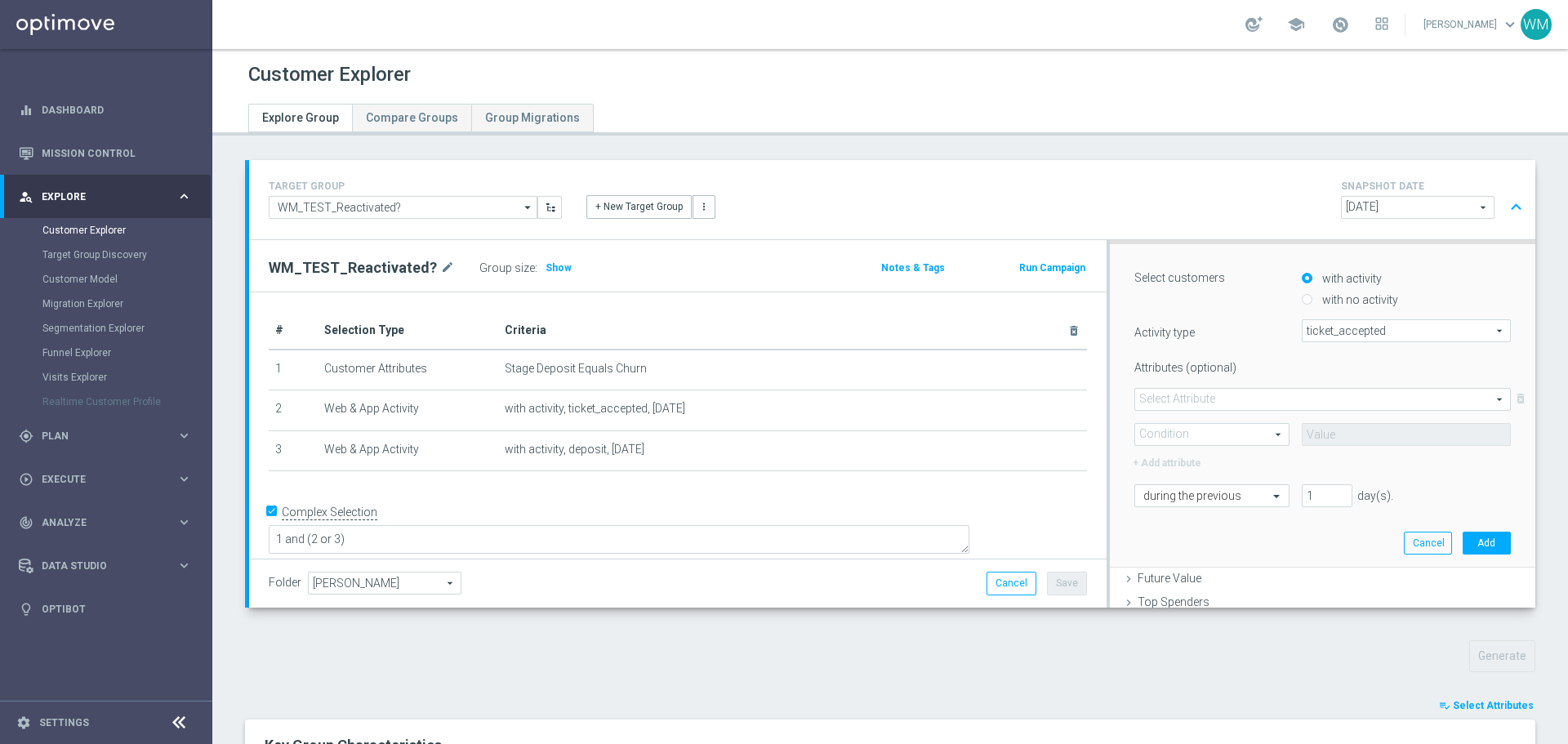
click at [1180, 408] on span at bounding box center [1322, 399] width 375 height 21
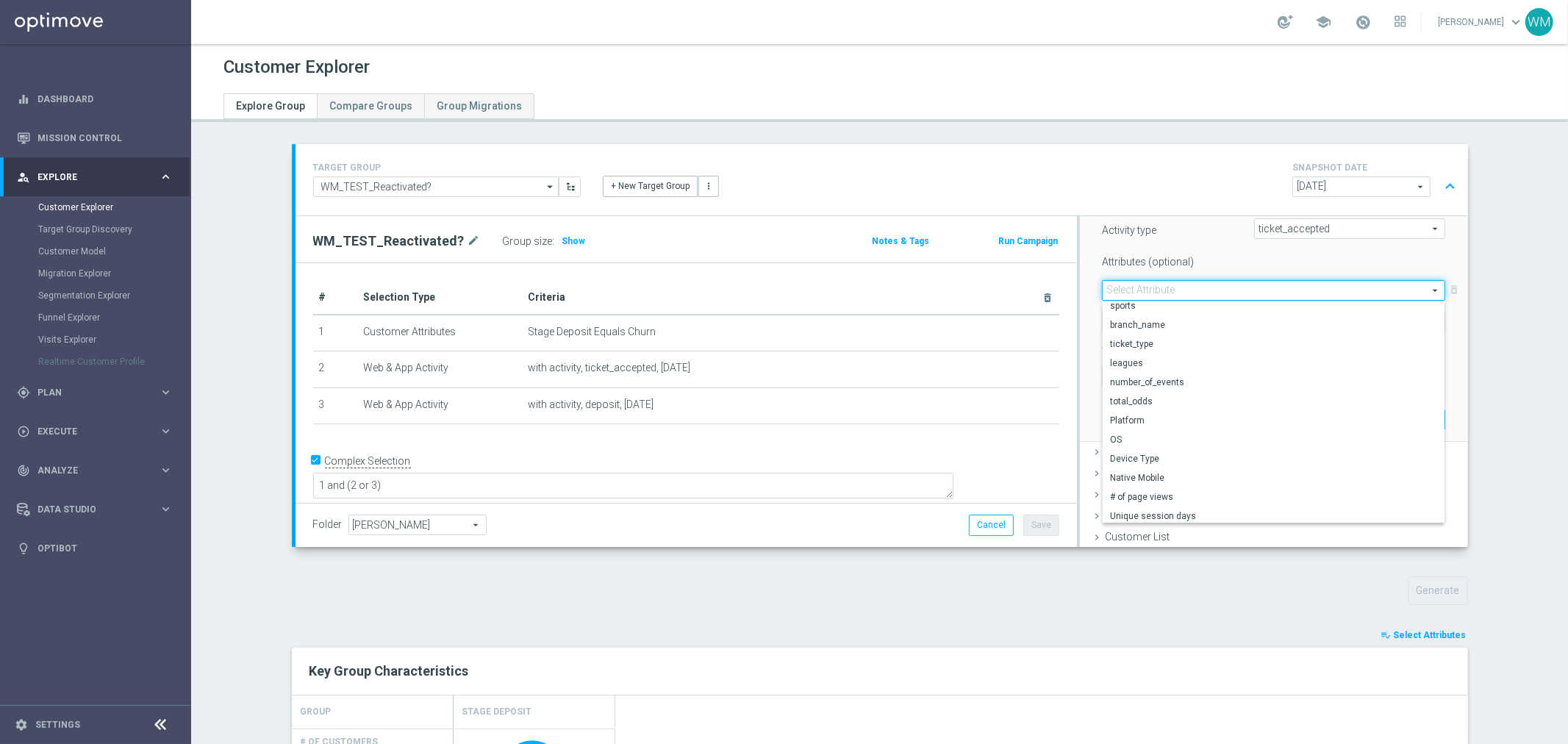
scroll to position [45, 0]
click at [777, 343] on td "Stage Deposit Equals Churn mode_edit delete_forever" at bounding box center [791, 334] width 538 height 37
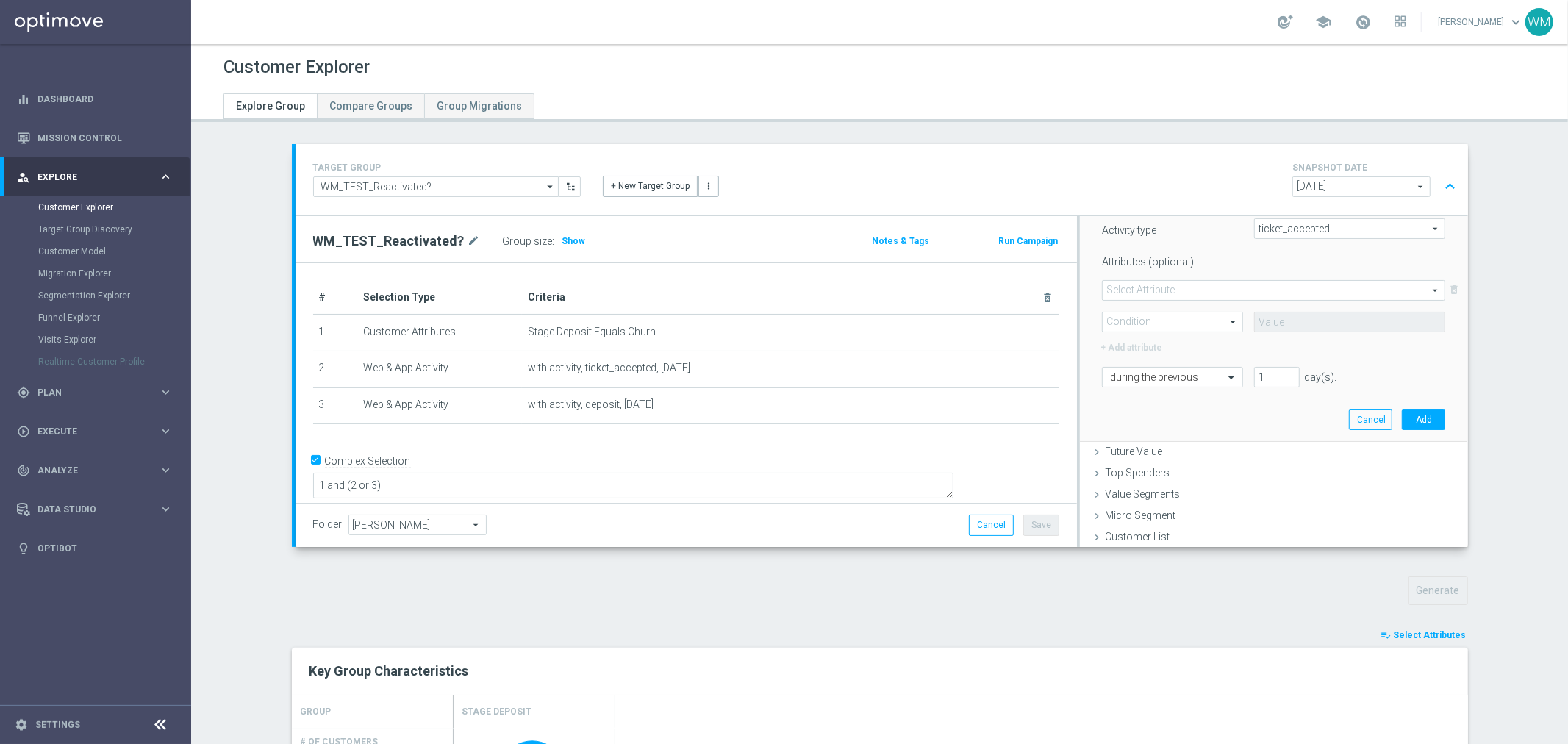
drag, startPoint x: 767, startPoint y: 405, endPoint x: 310, endPoint y: 296, distance: 469.8
click at [313, 296] on table "# Selection Type Criteria delete_forever 1 Customer Attributes Stage Deposit Eq…" at bounding box center [686, 354] width 746 height 144
click at [313, 296] on th "#" at bounding box center [336, 298] width 45 height 34
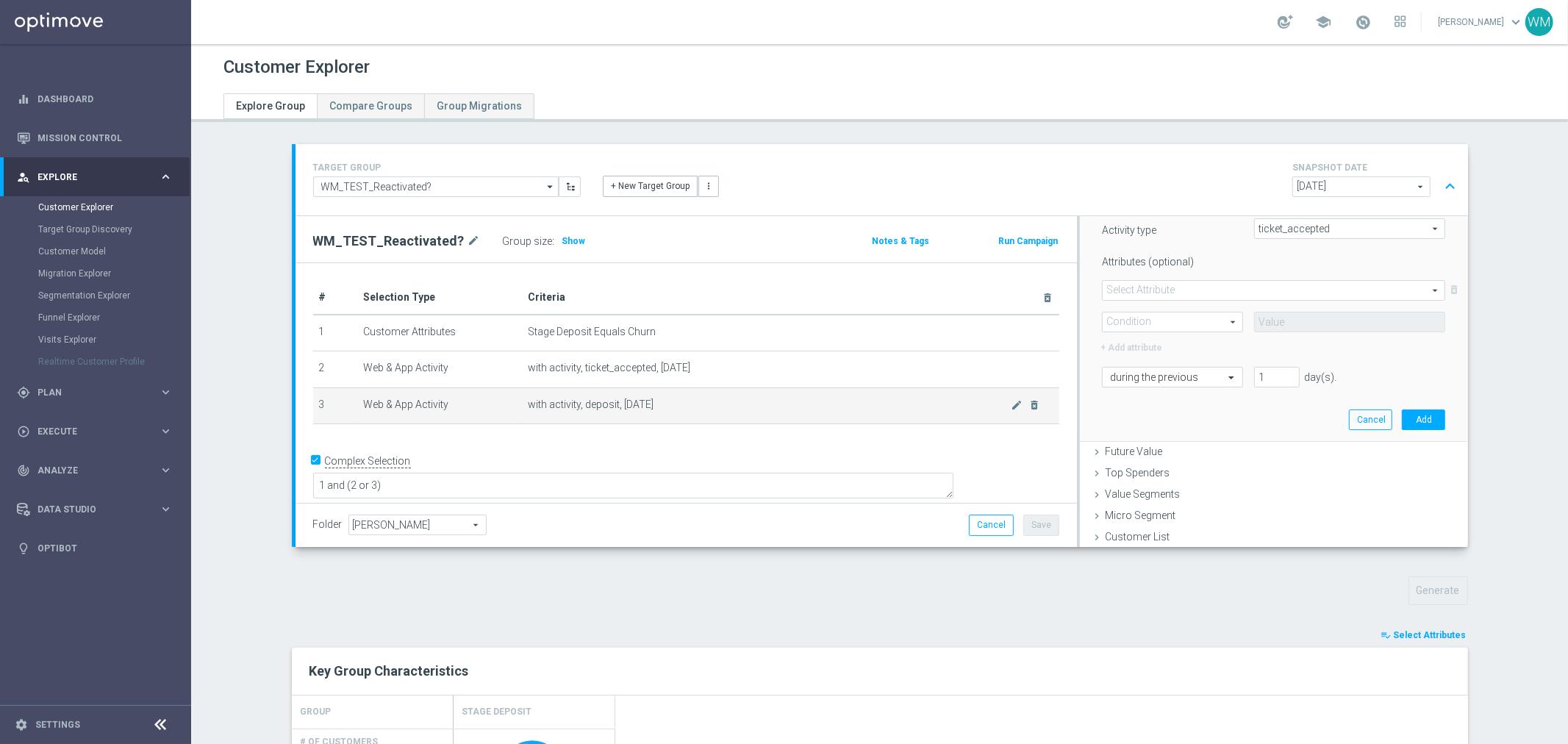
drag, startPoint x: 310, startPoint y: 296, endPoint x: 671, endPoint y: 418, distance: 381.1
click at [671, 418] on table "# Selection Type Criteria delete_forever 1 Customer Attributes Stage Deposit Eq…" at bounding box center [686, 354] width 746 height 144
click at [671, 418] on td "with activity, deposit, today mode_edit delete_forever" at bounding box center [791, 406] width 538 height 37
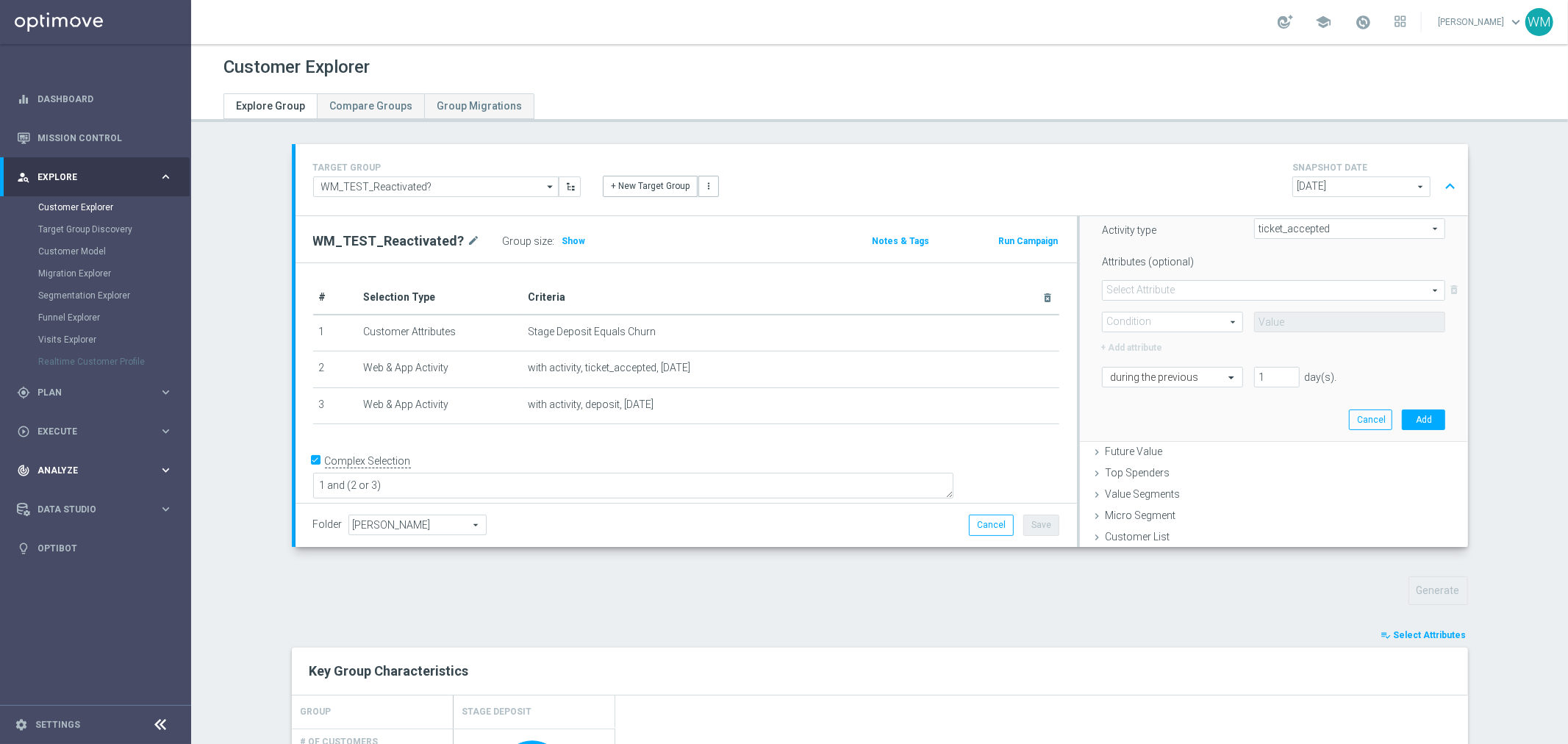
click at [94, 469] on span "Analyze" at bounding box center [98, 470] width 121 height 8
click at [62, 508] on span "Data Studio" at bounding box center [98, 508] width 121 height 8
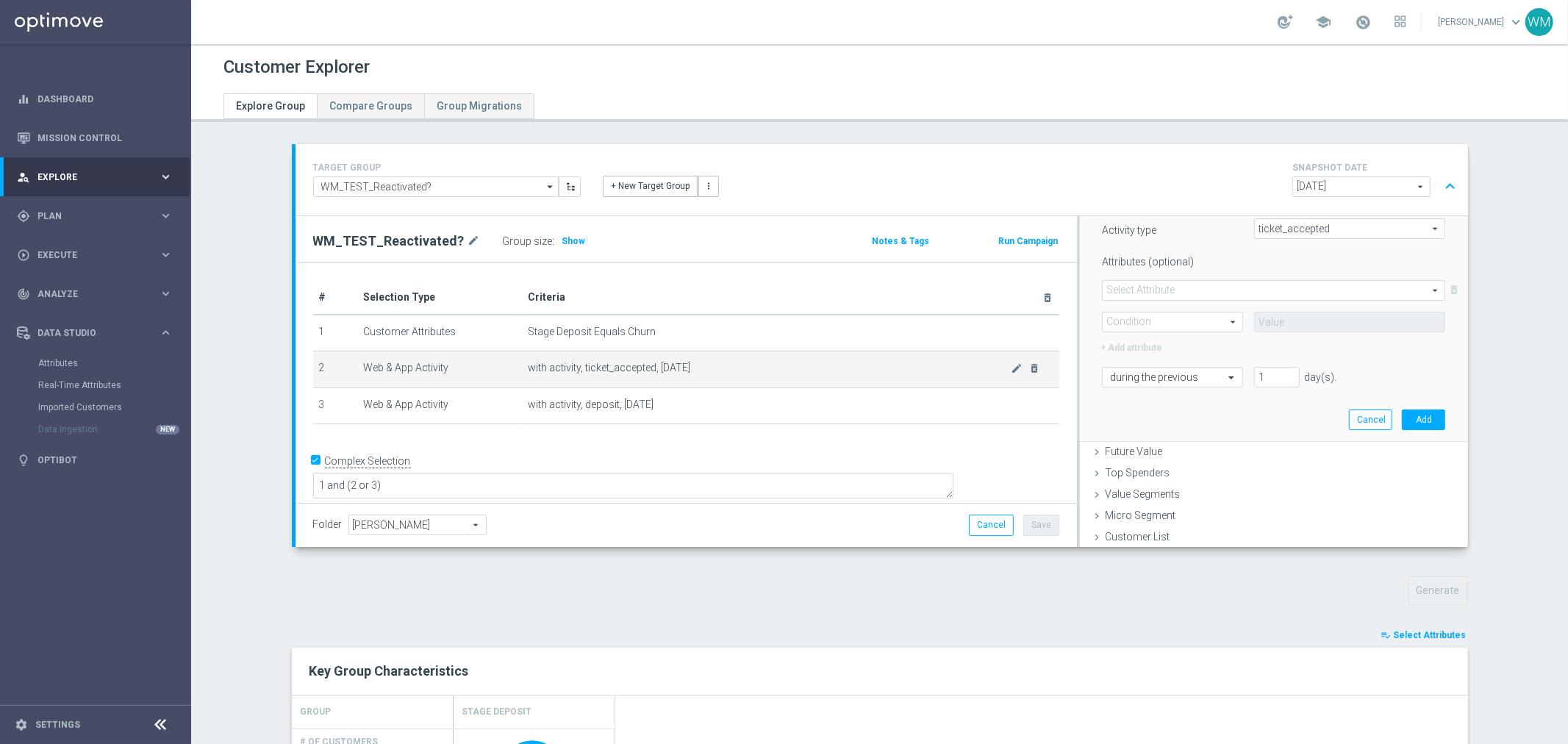
click at [731, 378] on td "with activity, ticket_accepted, today mode_edit delete_forever" at bounding box center [791, 370] width 538 height 37
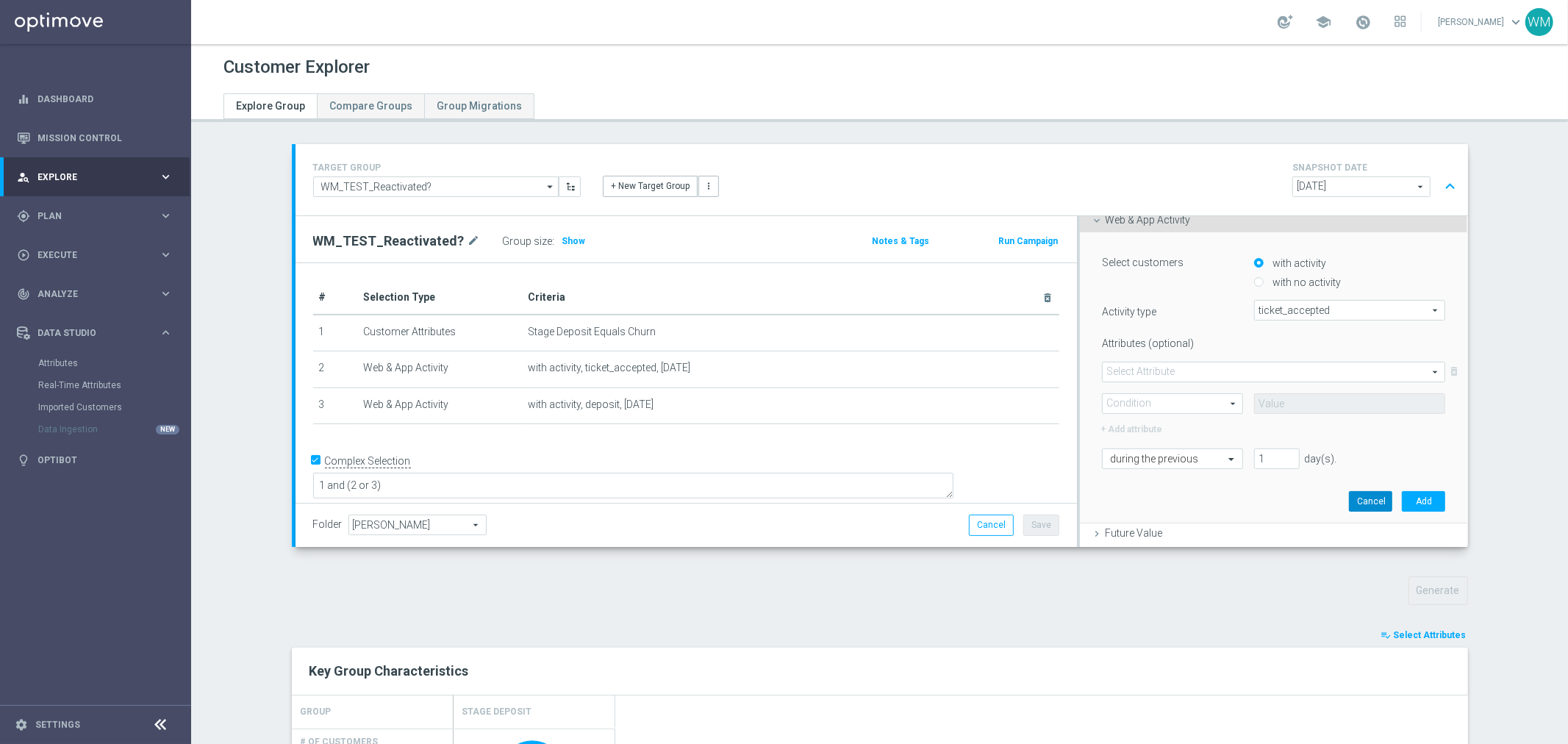
click at [1358, 498] on button "Cancel" at bounding box center [1371, 501] width 43 height 21
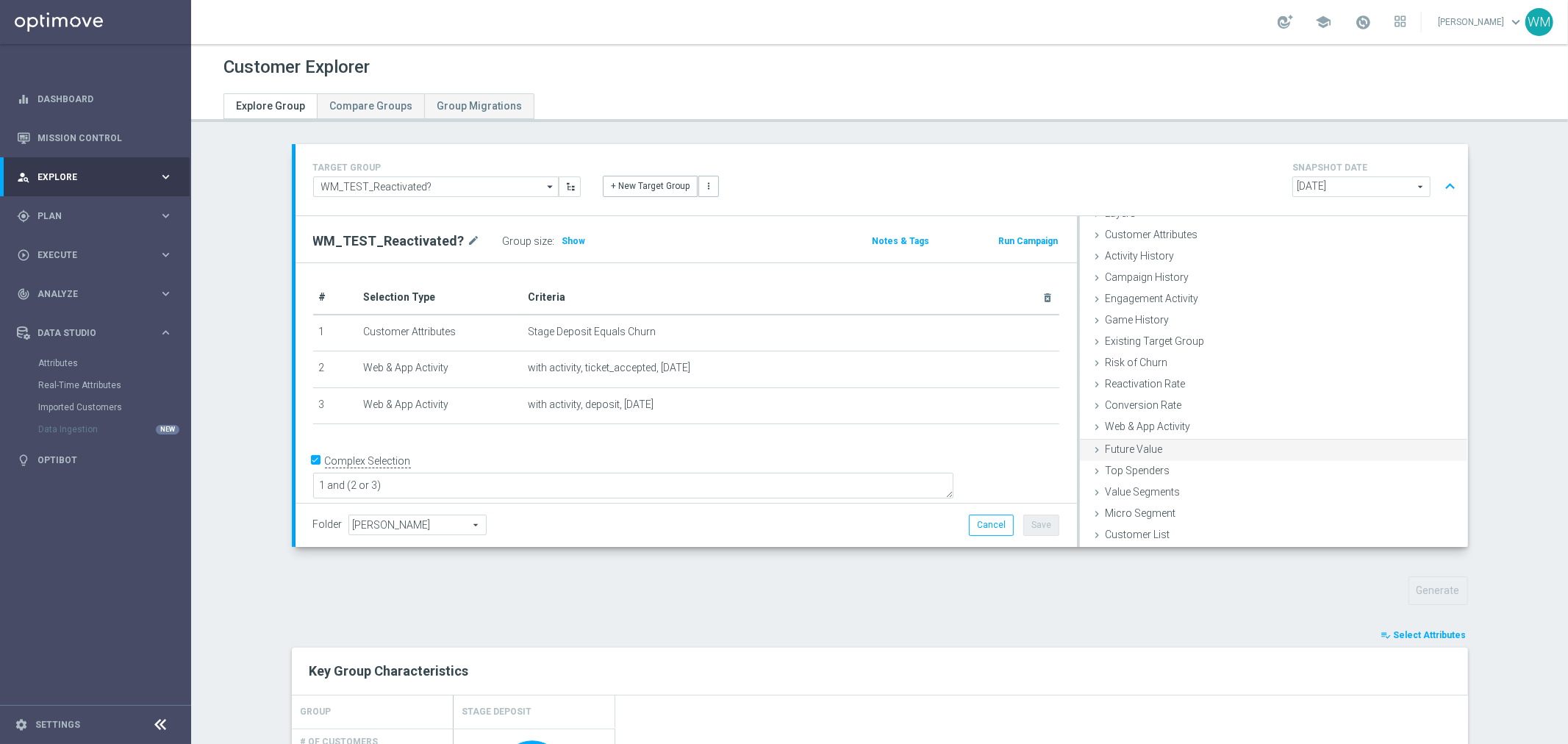
scroll to position [60, 0]
click at [1239, 434] on div "Web & App Activity done" at bounding box center [1274, 430] width 388 height 22
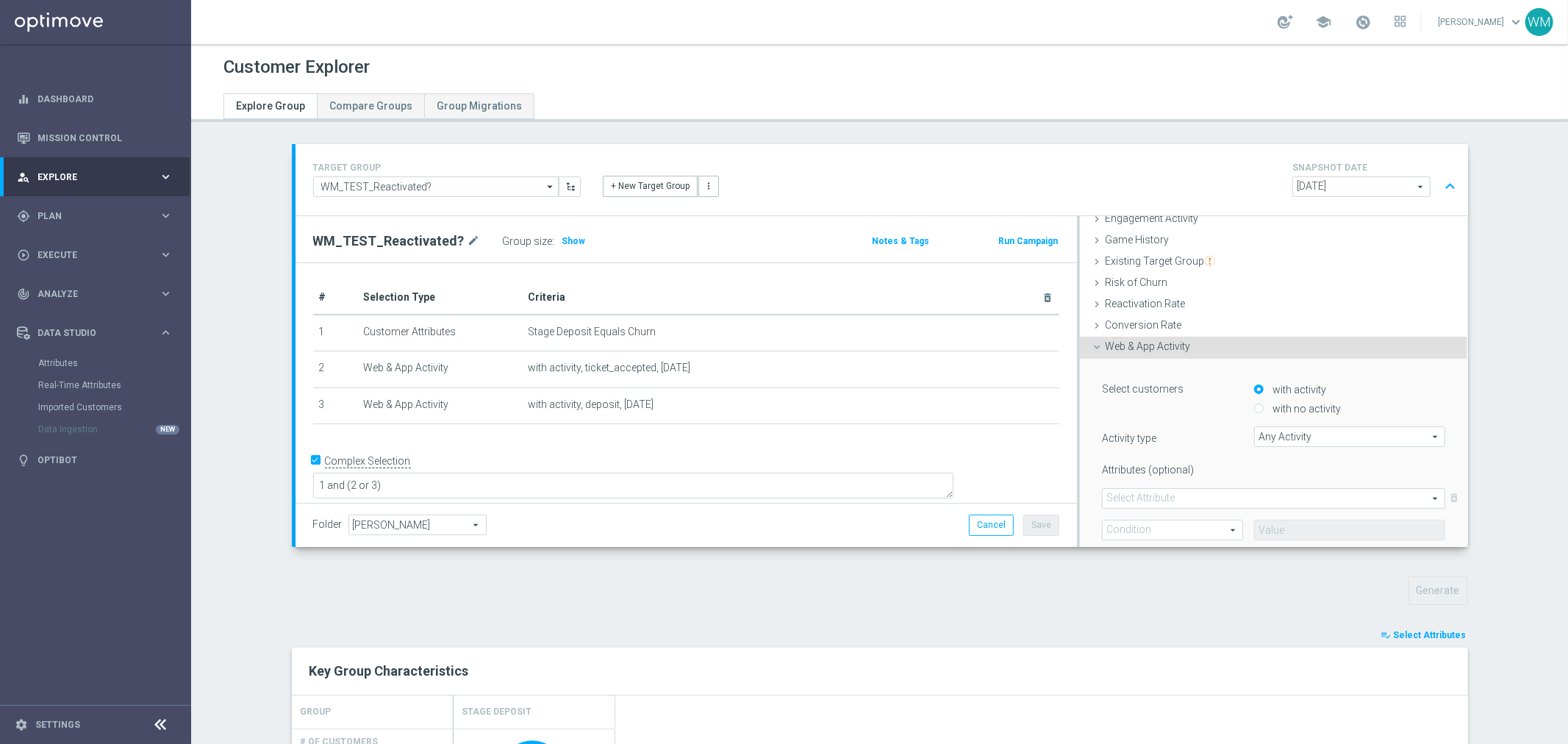
click at [1268, 436] on span "Any Activity" at bounding box center [1350, 437] width 190 height 19
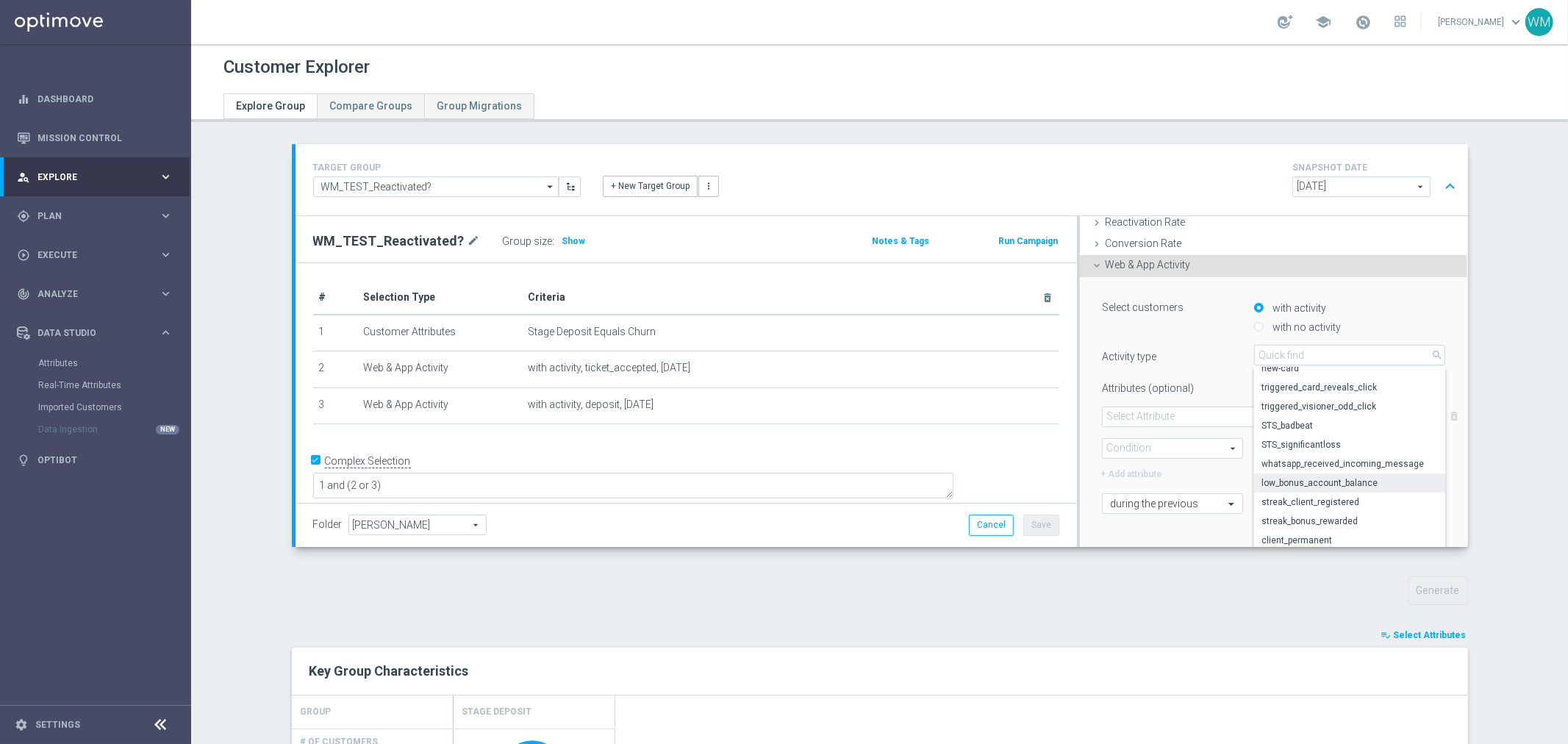
scroll to position [305, 0]
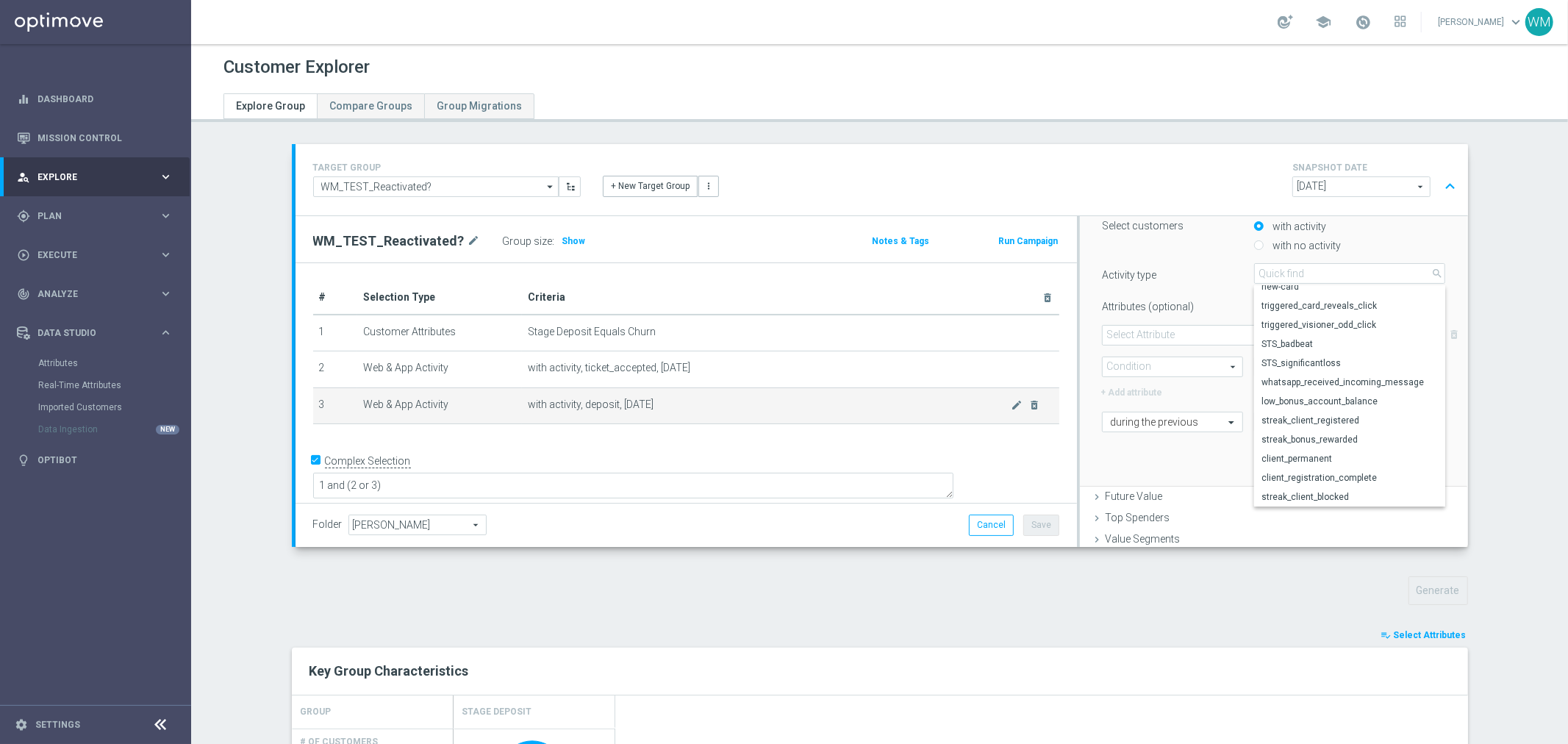
click at [556, 387] on td "with activity, deposit, today mode_edit delete_forever" at bounding box center [791, 406] width 538 height 37
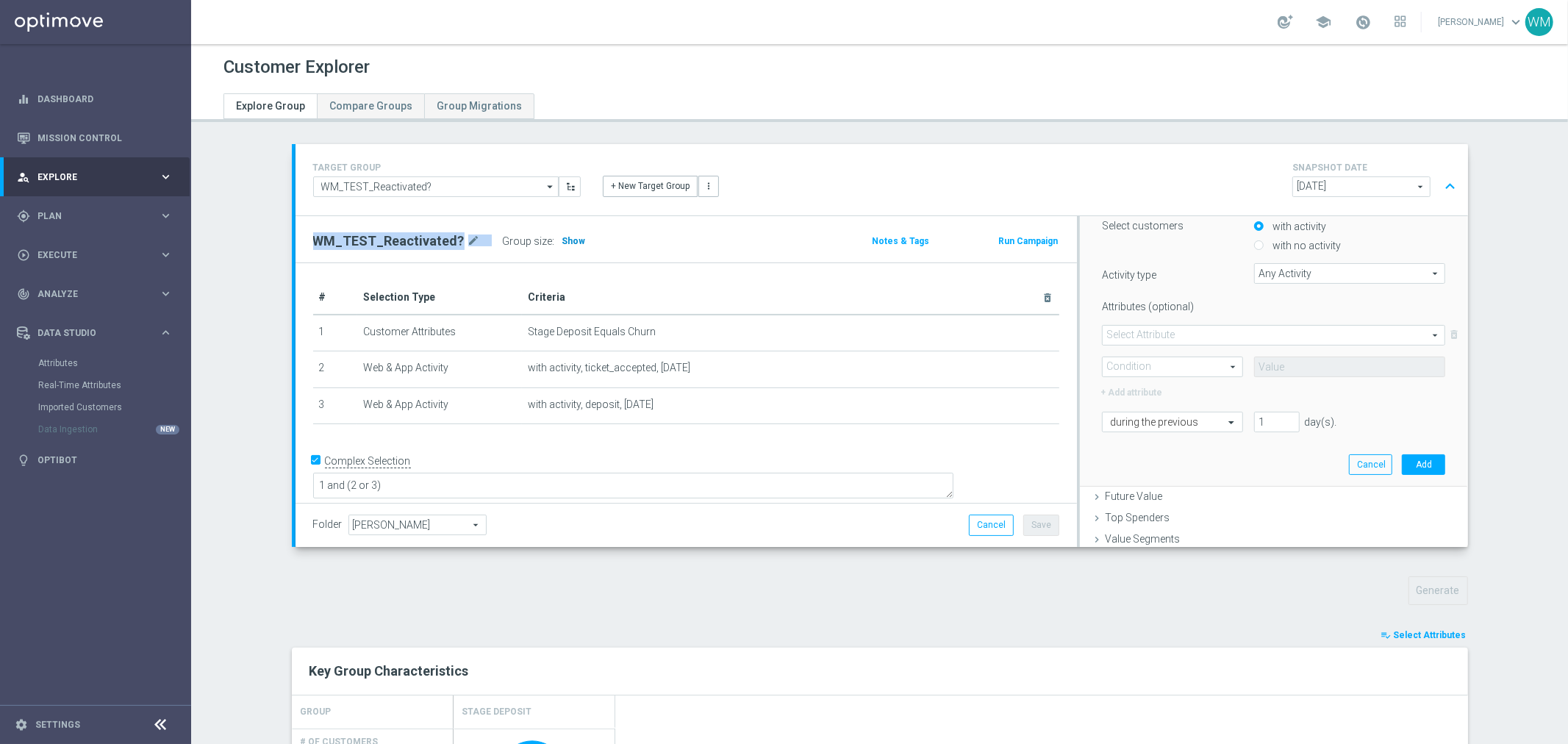
drag, startPoint x: 555, startPoint y: 255, endPoint x: 555, endPoint y: 247, distance: 8.0
click at [555, 251] on div "WM_TEST_Reactivated? mode_edit Group size : Show Notes & Tags Run Campaign" at bounding box center [686, 239] width 781 height 46
click at [561, 247] on h3 "Show" at bounding box center [574, 241] width 26 height 16
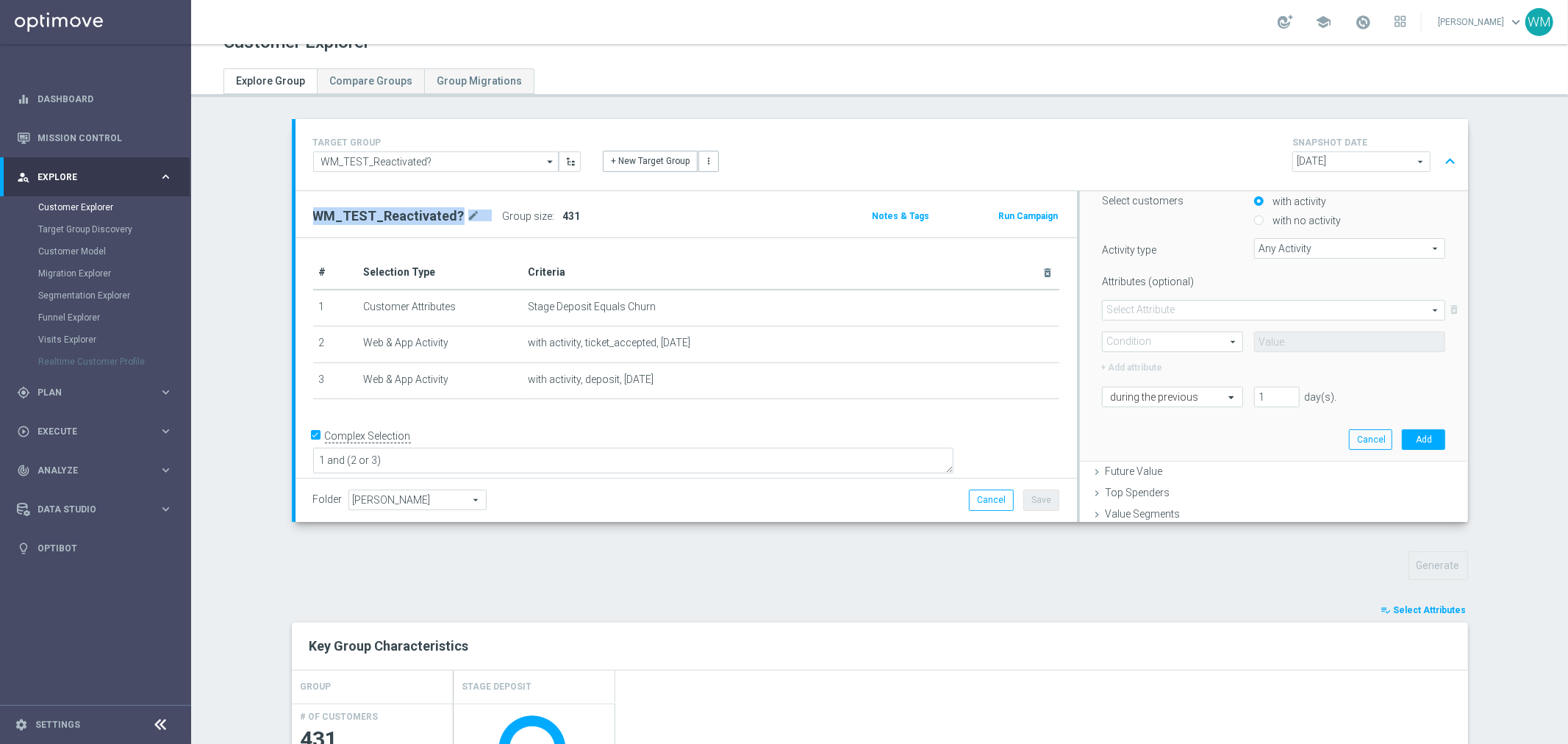
scroll to position [0, 0]
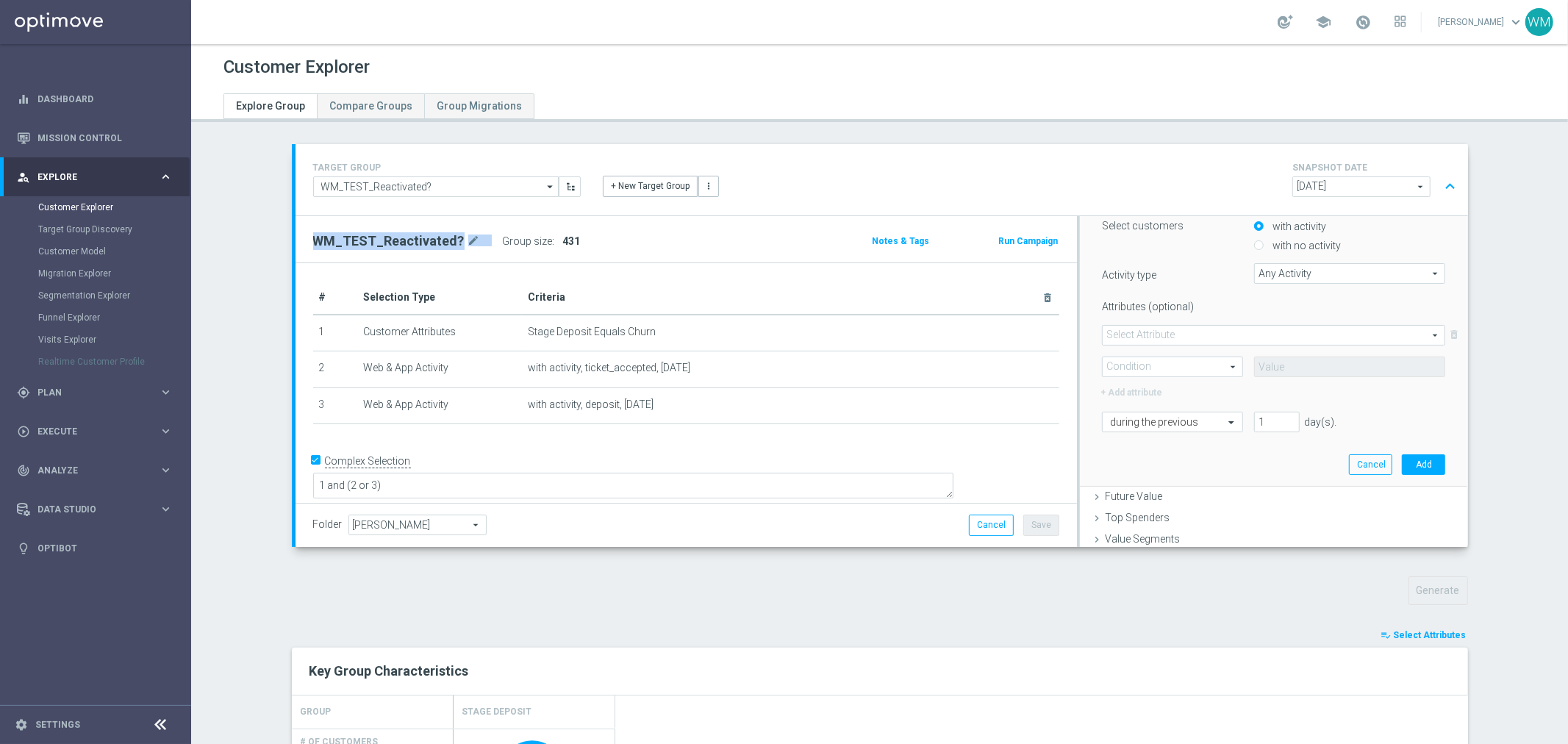
click at [570, 246] on div "Group size : 431" at bounding box center [576, 241] width 147 height 21
click at [346, 244] on h2 "WM_TEST_Reactivated?" at bounding box center [389, 241] width 151 height 18
drag, startPoint x: 346, startPoint y: 244, endPoint x: 601, endPoint y: 244, distance: 255.0
click at [601, 244] on div "WM_TEST_Reactivated? mode_edit Group size : 431" at bounding box center [558, 241] width 512 height 21
click at [601, 244] on div "Group size : 431" at bounding box center [576, 241] width 147 height 21
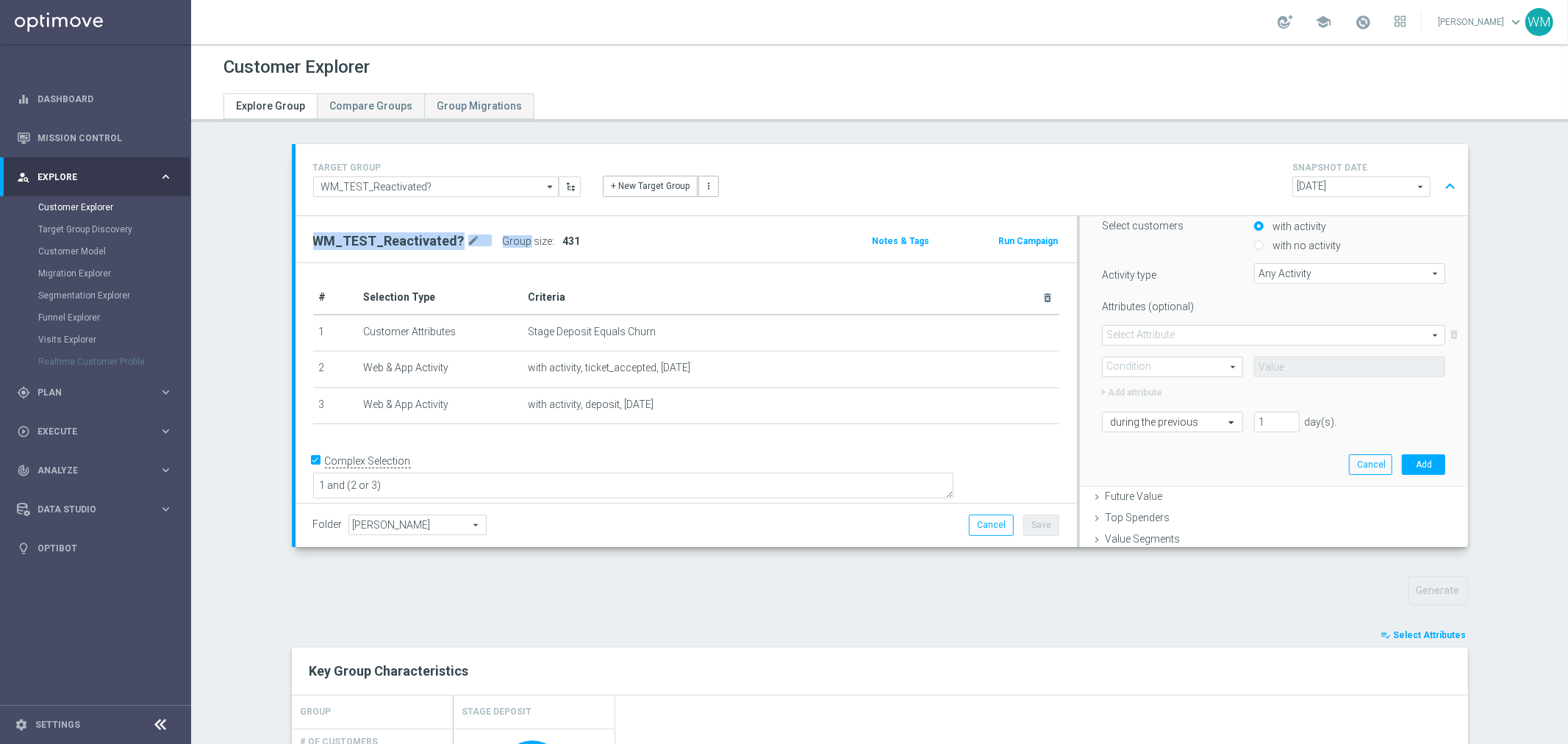
drag, startPoint x: 601, startPoint y: 244, endPoint x: 268, endPoint y: 237, distance: 333.1
click at [268, 237] on div "TARGET GROUP WM_TEST_Reactivated? WM_TEST_Reactivated? arrow_drop_down Show Sel…" at bounding box center [880, 752] width 1235 height 1217
click at [302, 237] on div "WM_TEST_Reactivated? mode_edit Group size : 431" at bounding box center [558, 241] width 512 height 21
drag, startPoint x: 299, startPoint y: 237, endPoint x: 649, endPoint y: 235, distance: 350.0
click at [649, 235] on div "WM_TEST_Reactivated? mode_edit Group size : 431" at bounding box center [558, 241] width 512 height 21
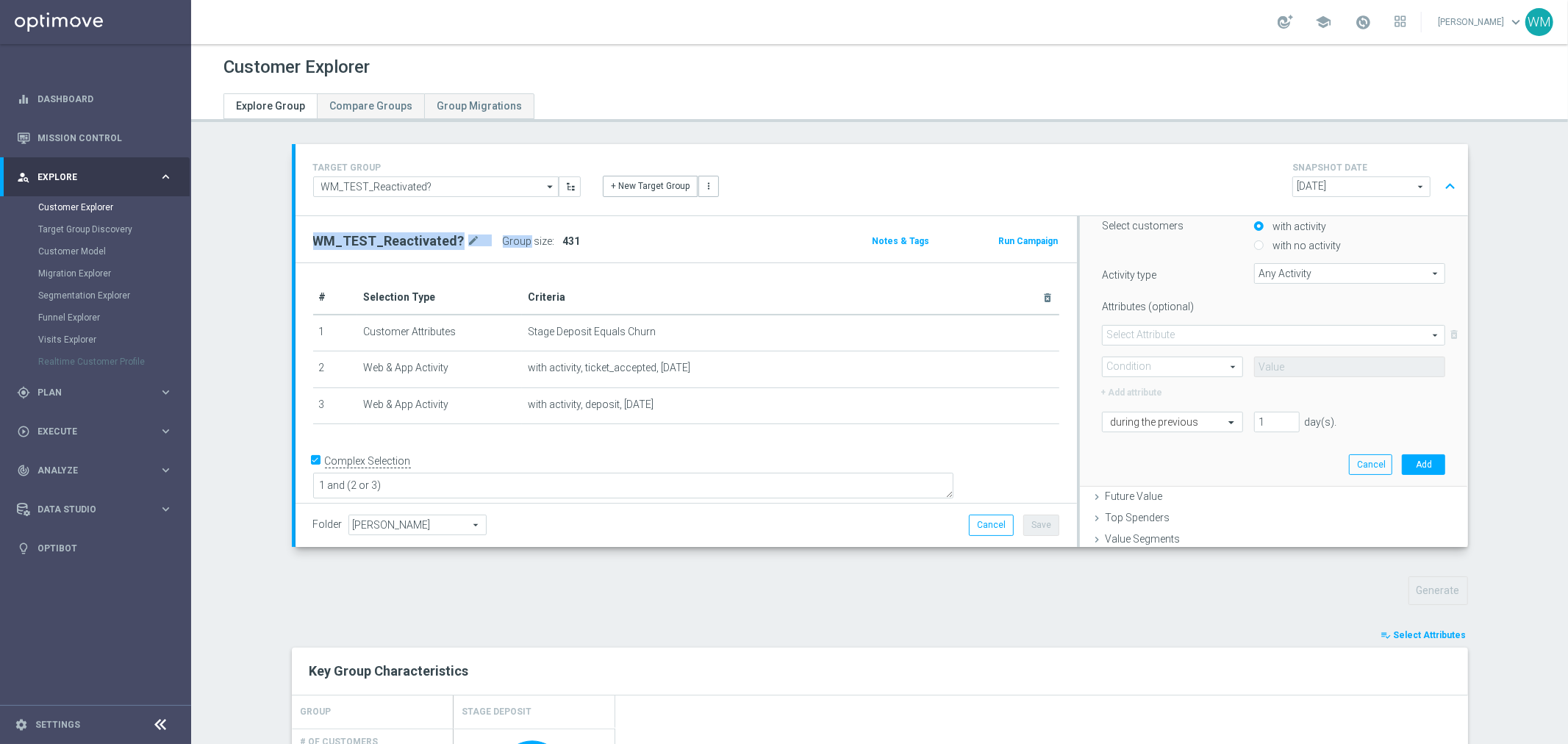
click at [649, 235] on div "WM_TEST_Reactivated? mode_edit Group size : 431" at bounding box center [558, 241] width 512 height 21
click at [1349, 461] on button "Cancel" at bounding box center [1371, 464] width 43 height 21
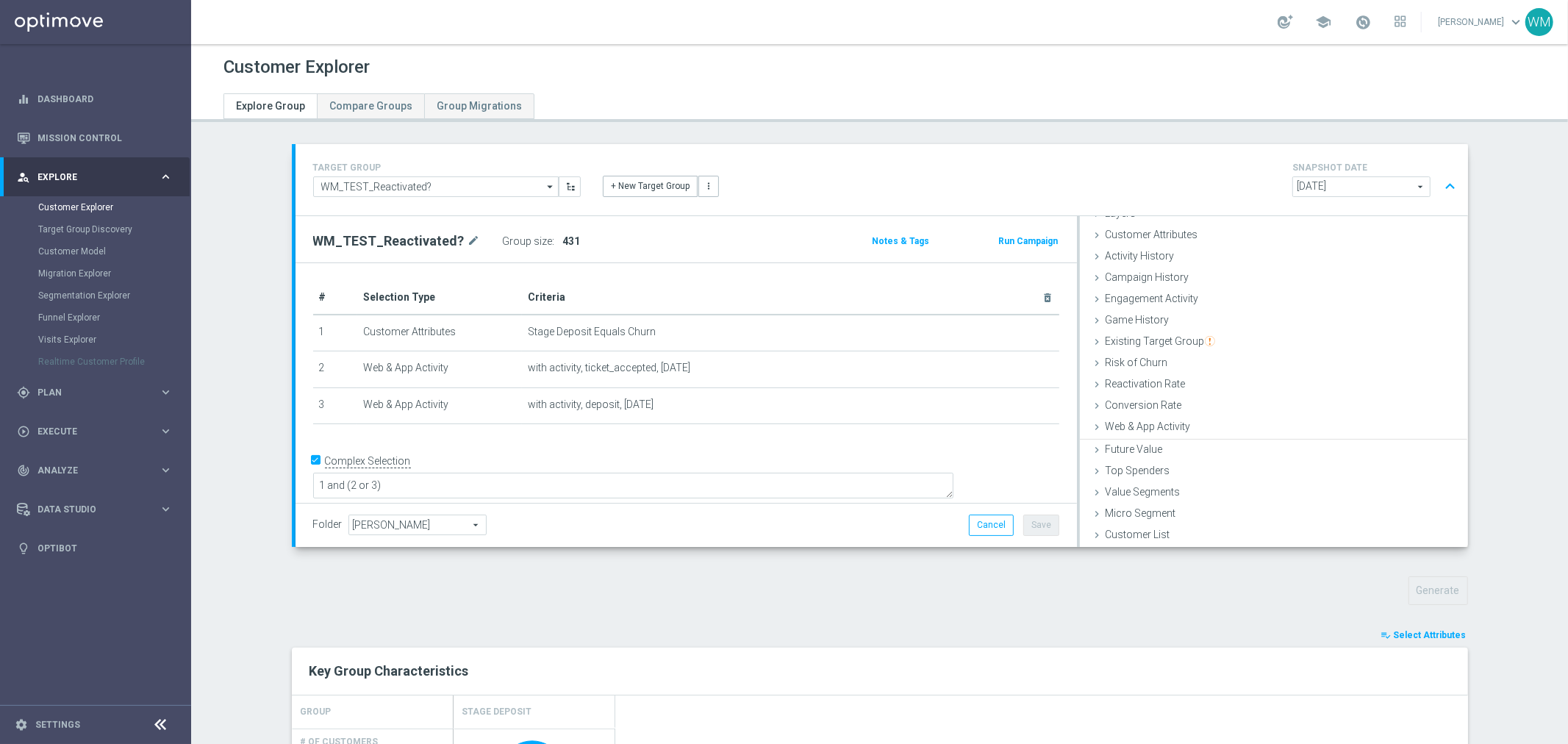
scroll to position [60, 0]
click at [263, 330] on div "TARGET GROUP WM_TEST_Reactivated? WM_TEST_Reactivated? arrow_drop_down Show Sel…" at bounding box center [880, 752] width 1235 height 1217
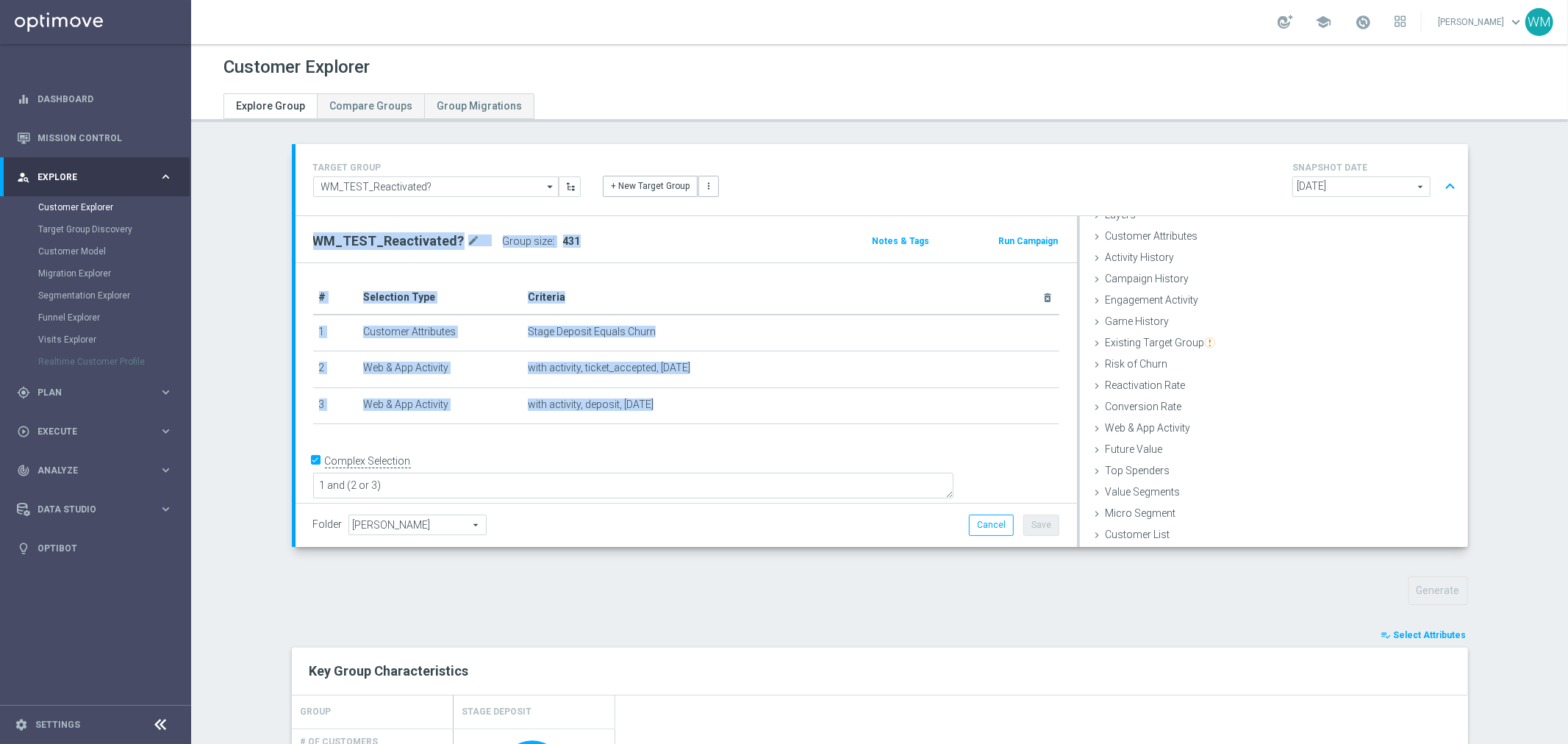
drag, startPoint x: 280, startPoint y: 256, endPoint x: 651, endPoint y: 453, distance: 420.1
click at [651, 453] on div "TARGET GROUP WM_TEST_Reactivated? WM_TEST_Reactivated? arrow_drop_down Show Sel…" at bounding box center [880, 752] width 1235 height 1217
click at [663, 435] on div "# Selection Type Criteria delete_forever 1 Customer Attributes Stage Deposit Eq…" at bounding box center [686, 360] width 768 height 158
click at [313, 239] on h2 "WM_TEST_Reactivated?" at bounding box center [389, 241] width 151 height 18
drag, startPoint x: 299, startPoint y: 237, endPoint x: 717, endPoint y: 414, distance: 453.9
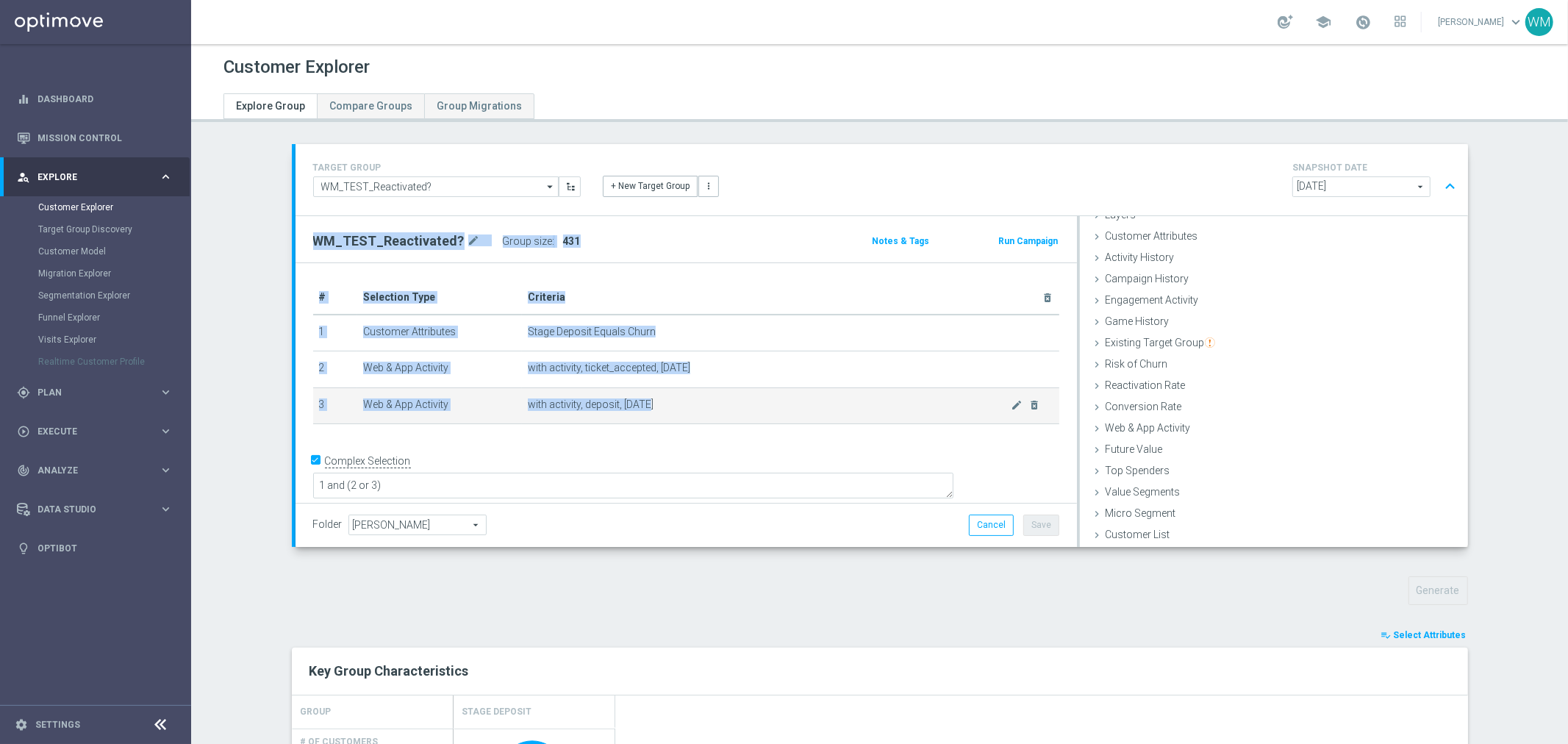
click at [717, 414] on div "WM_TEST_Reactivated? mode_edit Group size : 431 Notes & Tags Run Campaign # Sel…" at bounding box center [686, 381] width 781 height 331
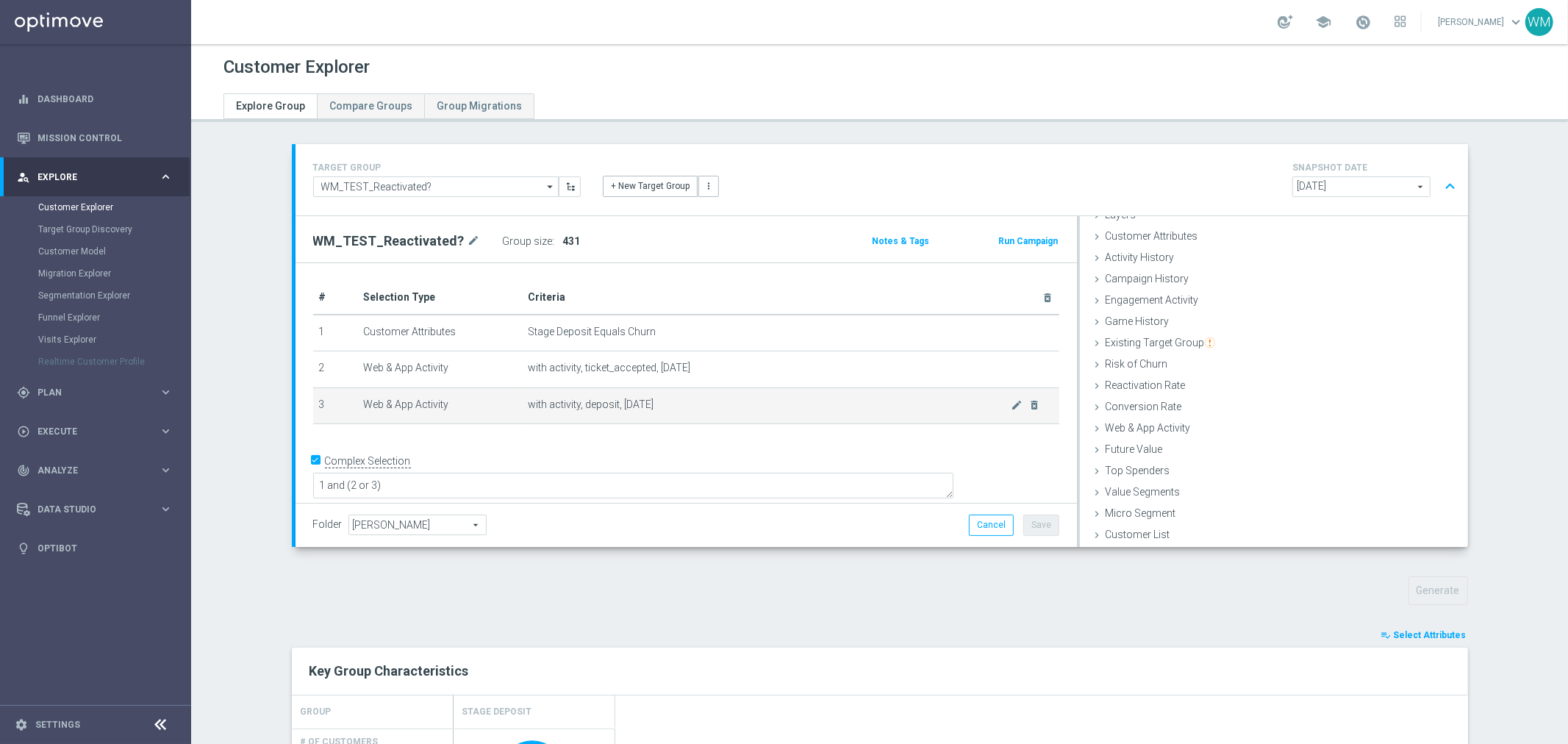
click at [717, 414] on td "with activity, deposit, today mode_edit delete_forever" at bounding box center [791, 406] width 538 height 37
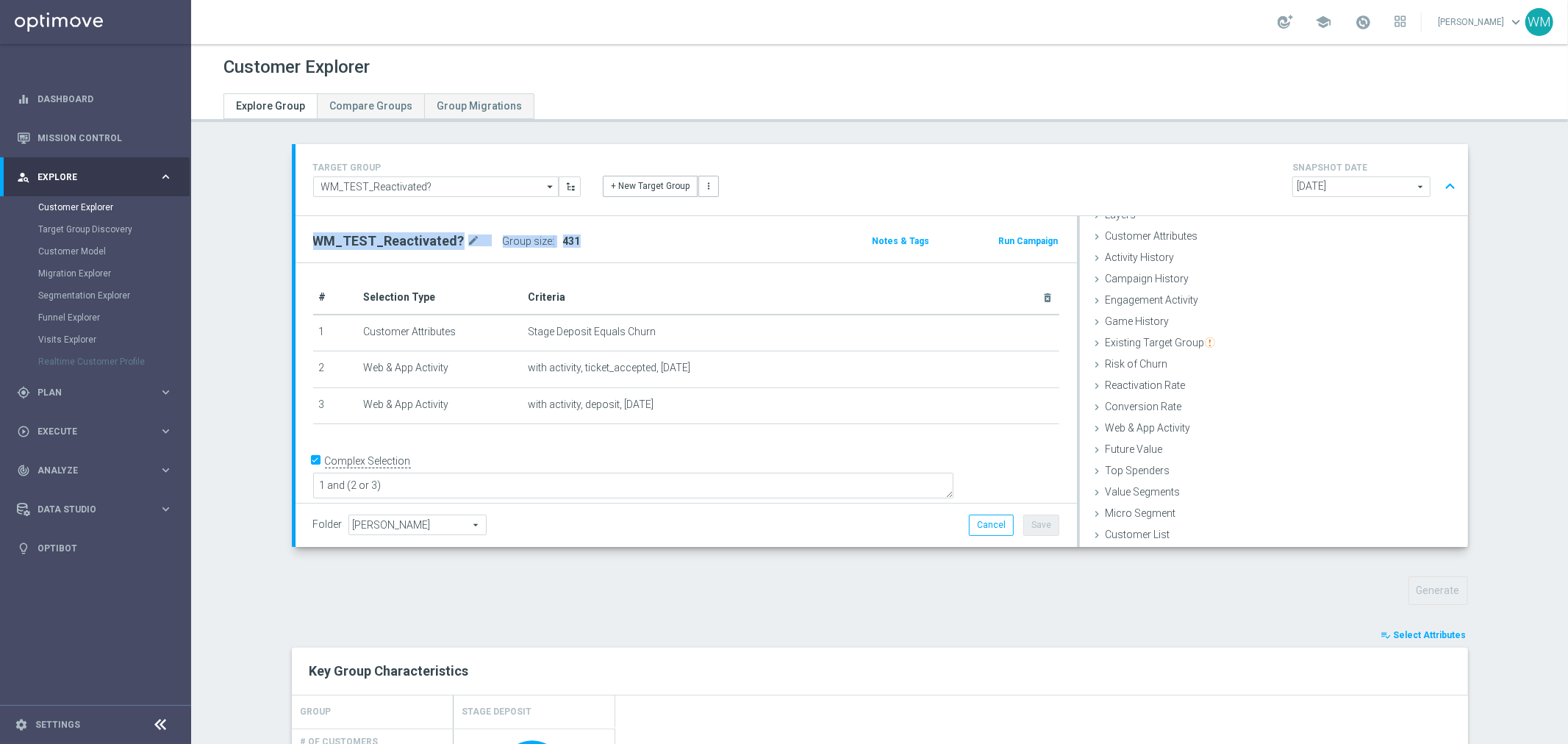
drag, startPoint x: 717, startPoint y: 414, endPoint x: 292, endPoint y: 228, distance: 463.9
click at [296, 228] on div "WM_TEST_Reactivated? mode_edit Group size : 431 Notes & Tags Run Campaign # Sel…" at bounding box center [686, 381] width 781 height 331
click at [296, 228] on div "WM_TEST_Reactivated? mode_edit Group size : 431 Notes & Tags Run Campaign" at bounding box center [686, 239] width 781 height 46
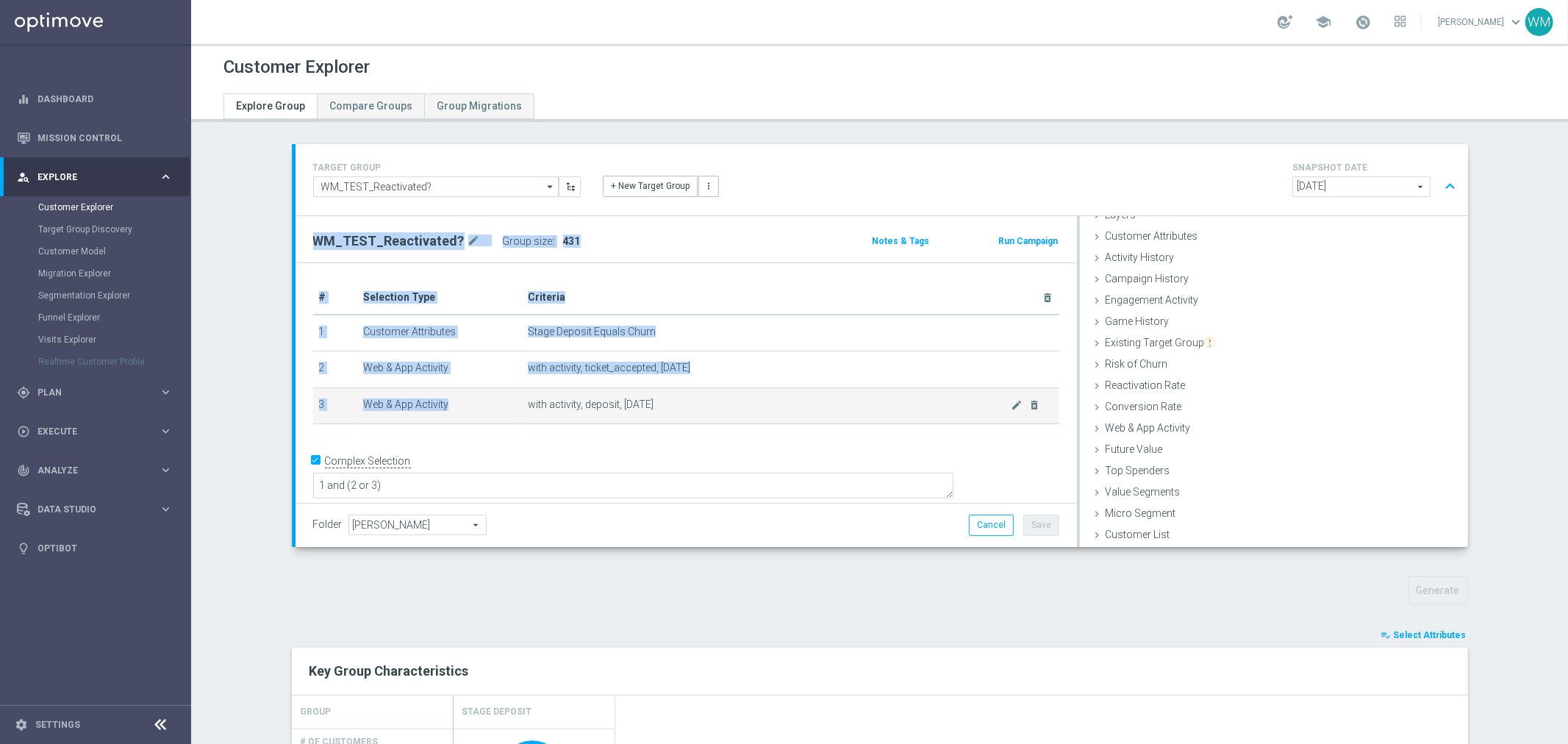
drag, startPoint x: 555, startPoint y: 350, endPoint x: 662, endPoint y: 396, distance: 116.5
click at [662, 396] on div "WM_TEST_Reactivated? mode_edit Group size : 431 Notes & Tags Run Campaign # Sel…" at bounding box center [686, 381] width 781 height 331
click at [662, 396] on td "with activity, deposit, today mode_edit delete_forever" at bounding box center [791, 406] width 538 height 37
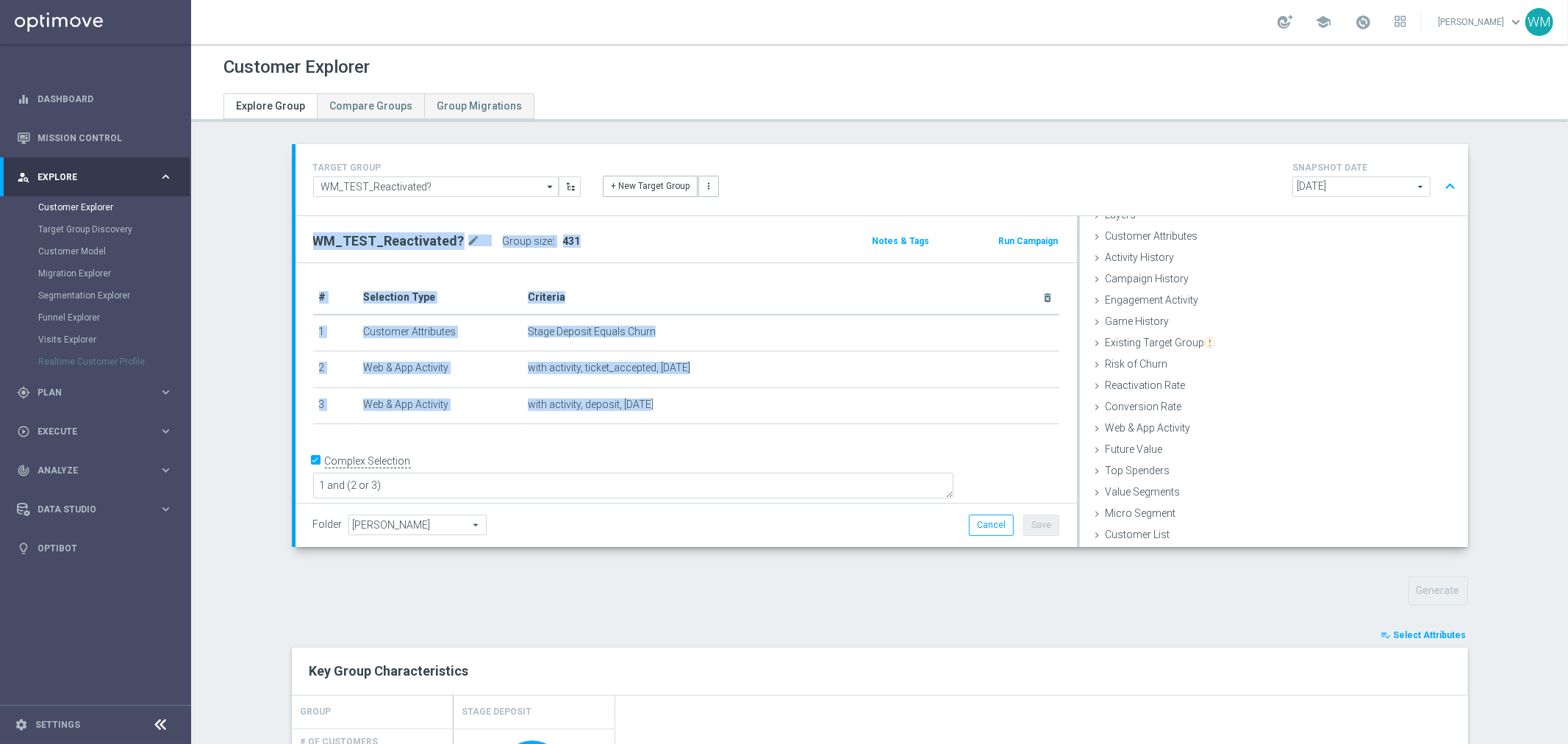
drag, startPoint x: 661, startPoint y: 403, endPoint x: 301, endPoint y: 251, distance: 390.8
click at [301, 251] on div "WM_TEST_Reactivated? mode_edit Group size : 431 Notes & Tags Run Campaign # Sel…" at bounding box center [686, 381] width 781 height 331
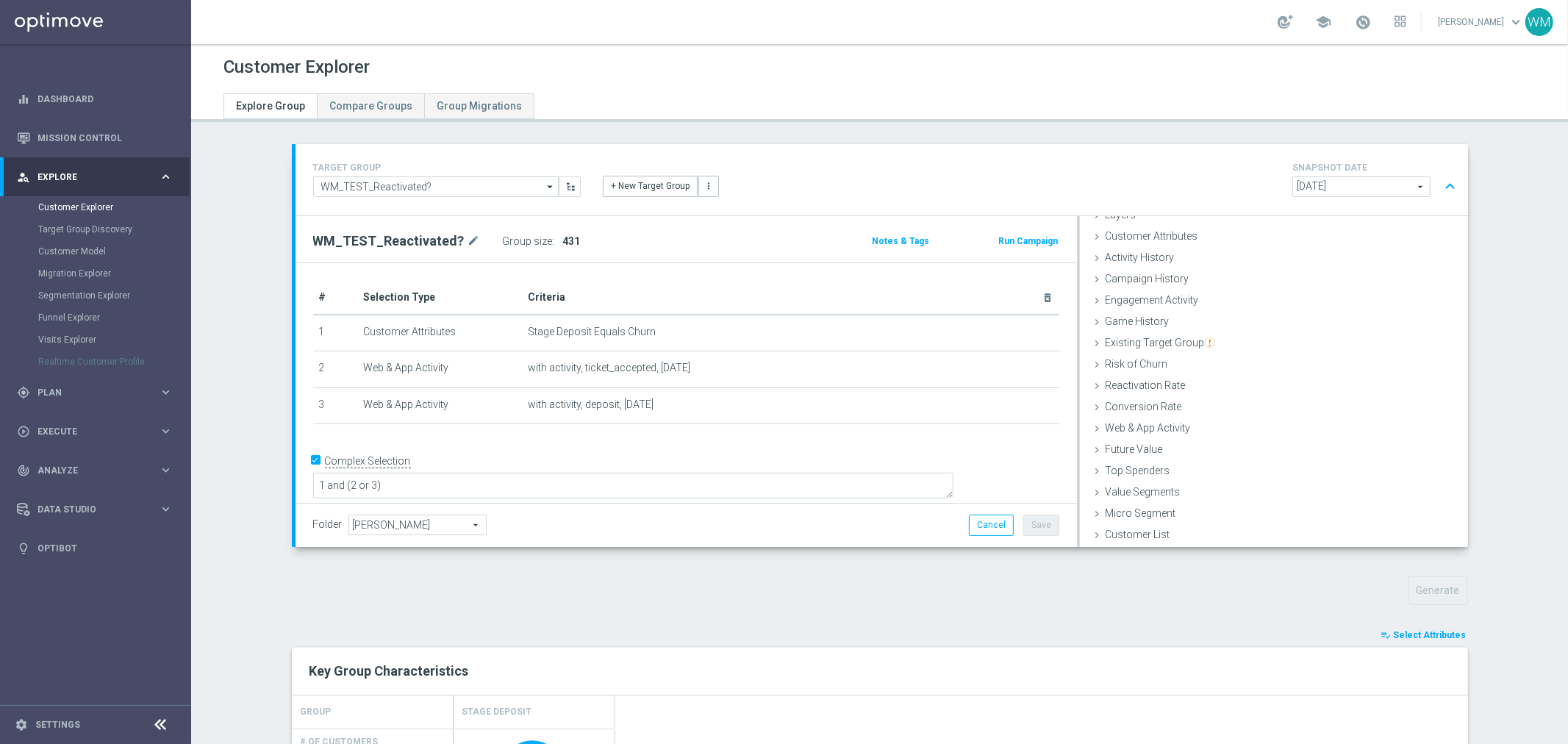
click at [302, 251] on div "WM_TEST_Reactivated? mode_edit Group size : 431" at bounding box center [558, 241] width 512 height 21
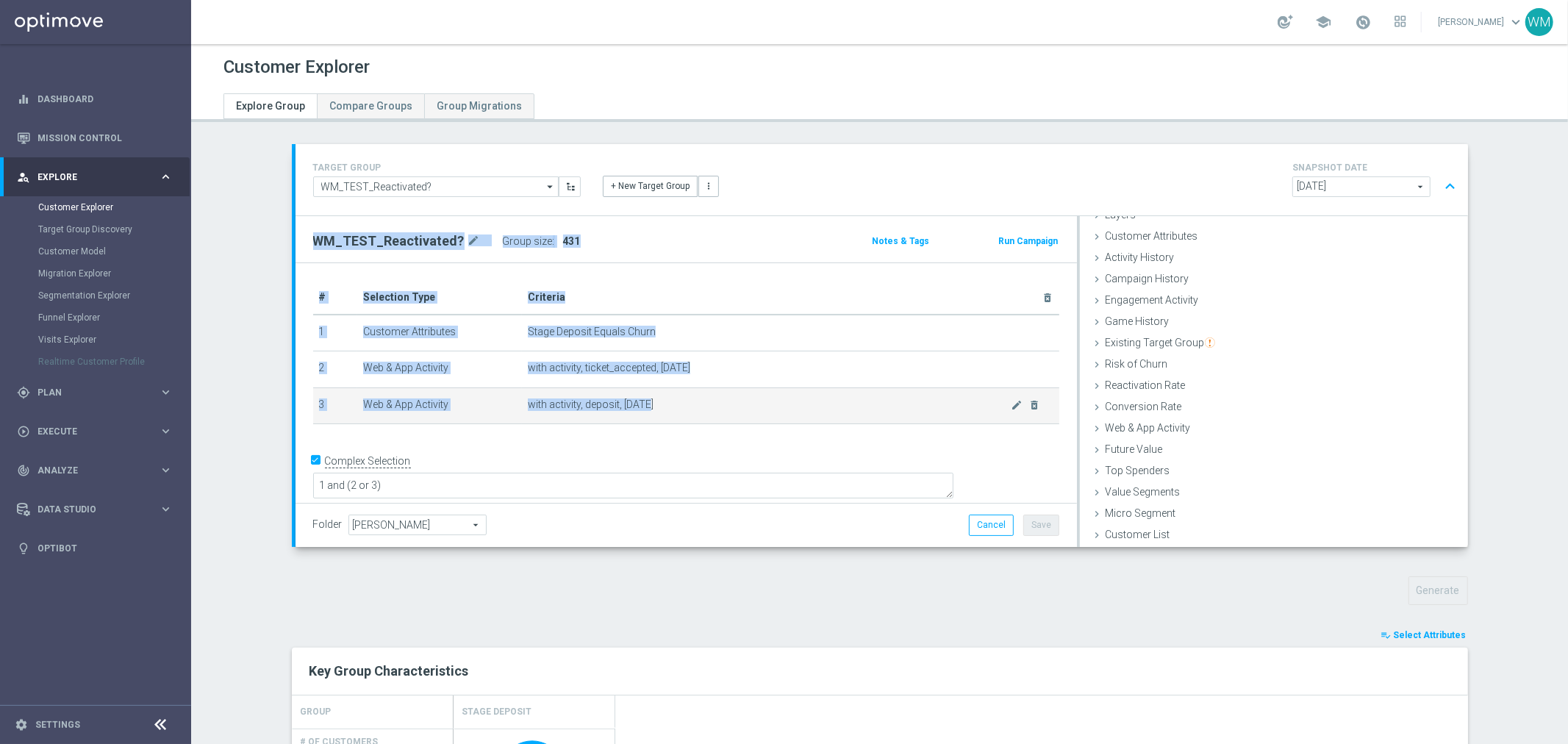
drag, startPoint x: 569, startPoint y: 362, endPoint x: 651, endPoint y: 406, distance: 93.1
click at [651, 406] on div "WM_TEST_Reactivated? mode_edit Group size : 431 Notes & Tags Run Campaign # Sel…" at bounding box center [686, 381] width 781 height 331
click at [651, 406] on span "with activity, deposit, today" at bounding box center [770, 405] width 484 height 12
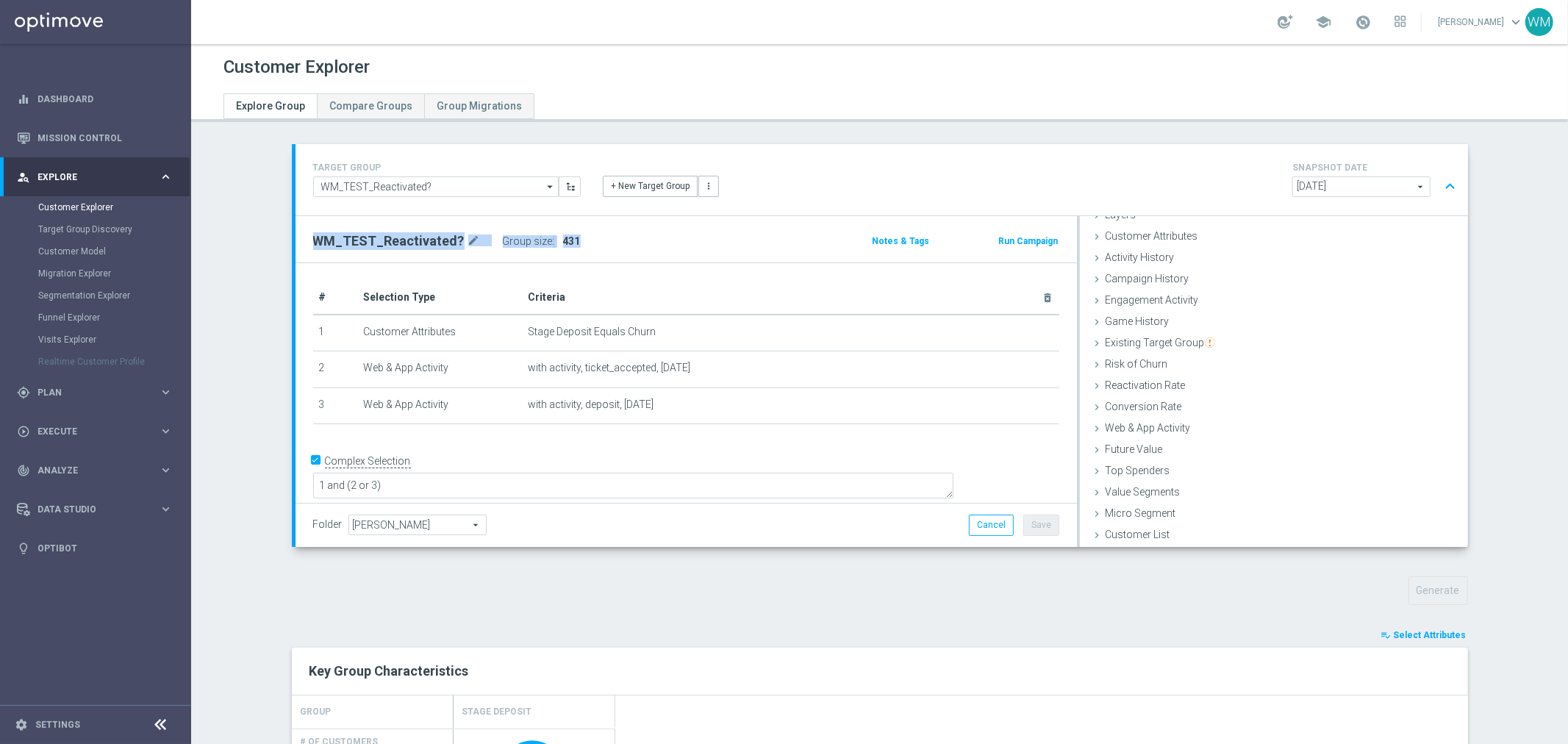
drag, startPoint x: 651, startPoint y: 406, endPoint x: 307, endPoint y: 240, distance: 382.0
click at [307, 240] on div "WM_TEST_Reactivated? mode_edit Group size : 431 Notes & Tags Run Campaign # Sel…" at bounding box center [686, 381] width 781 height 331
click at [313, 240] on h2 "WM_TEST_Reactivated?" at bounding box center [389, 241] width 151 height 18
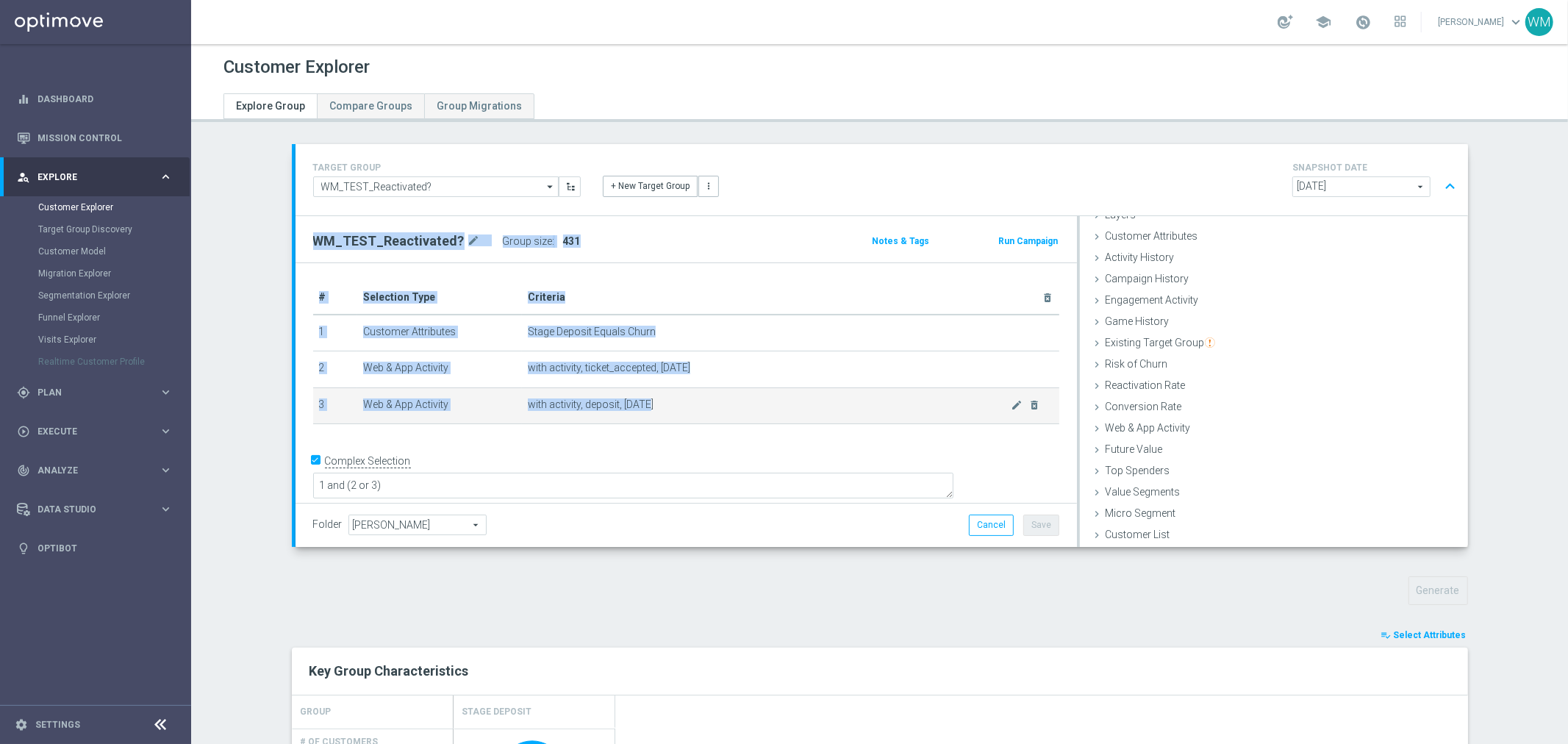
drag, startPoint x: 307, startPoint y: 240, endPoint x: 718, endPoint y: 402, distance: 441.8
click at [718, 402] on div "WM_TEST_Reactivated? mode_edit Group size : 431 Notes & Tags Run Campaign # Sel…" at bounding box center [686, 381] width 781 height 331
click at [718, 402] on span "with activity, deposit, today" at bounding box center [770, 405] width 484 height 12
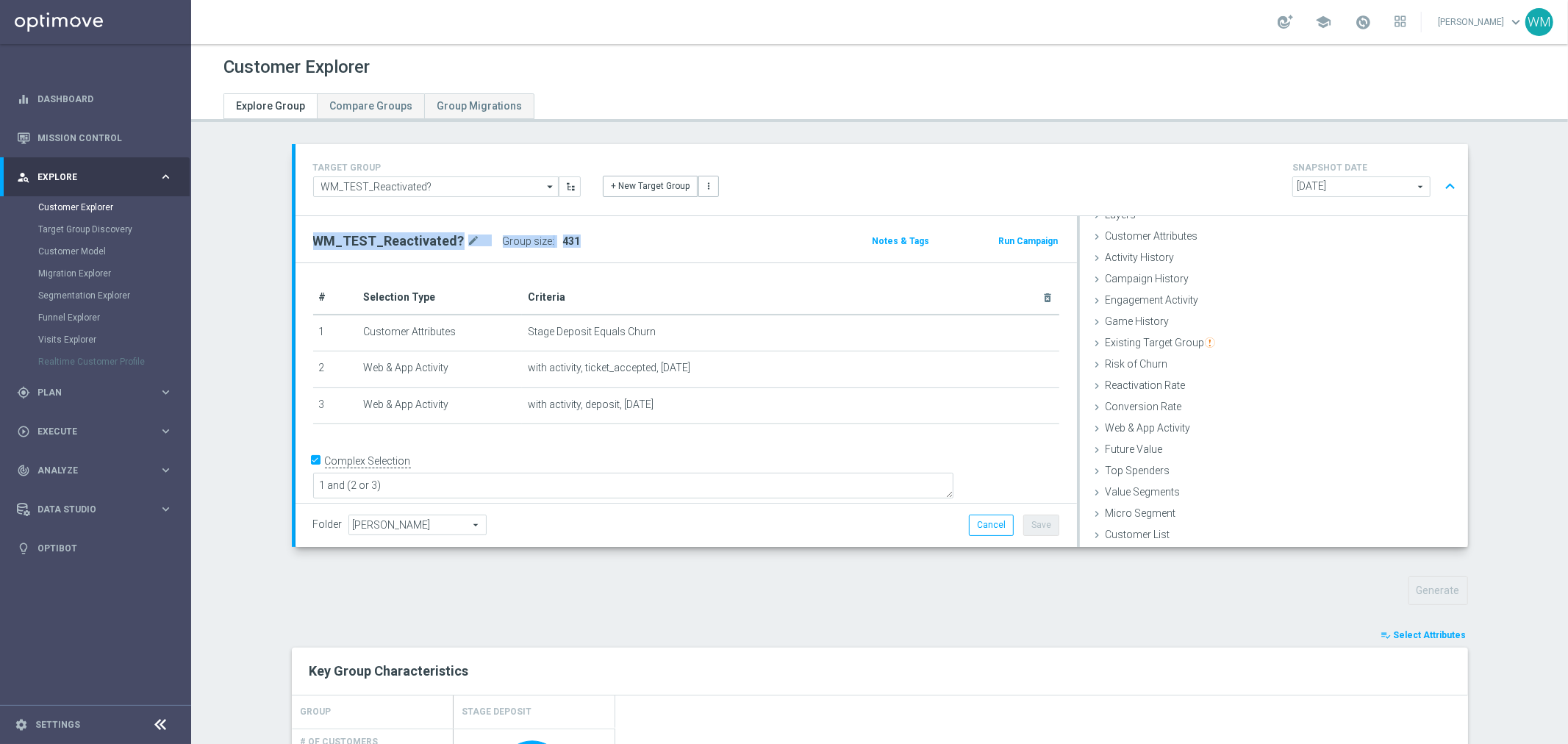
drag, startPoint x: 718, startPoint y: 402, endPoint x: 306, endPoint y: 241, distance: 442.3
click at [306, 241] on div "WM_TEST_Reactivated? mode_edit Group size : 431 Notes & Tags Run Campaign # Sel…" at bounding box center [686, 381] width 781 height 331
click at [313, 241] on h2 "WM_TEST_Reactivated?" at bounding box center [389, 241] width 151 height 18
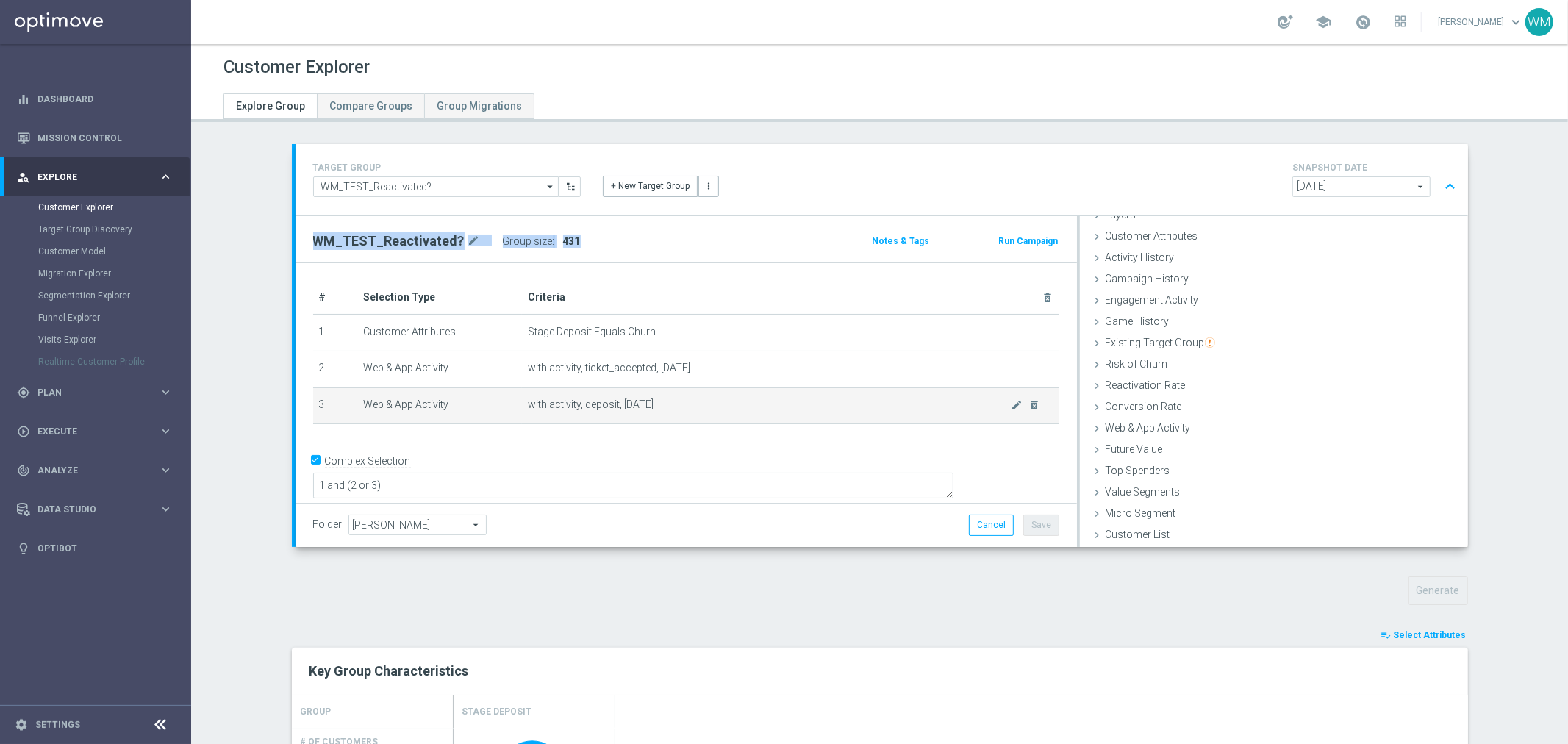
drag, startPoint x: 306, startPoint y: 241, endPoint x: 638, endPoint y: 403, distance: 369.4
click at [638, 403] on div "WM_TEST_Reactivated? mode_edit Group size : 431 Notes & Tags Run Campaign # Sel…" at bounding box center [686, 381] width 781 height 331
click at [638, 403] on span "with activity, deposit, today" at bounding box center [770, 405] width 484 height 12
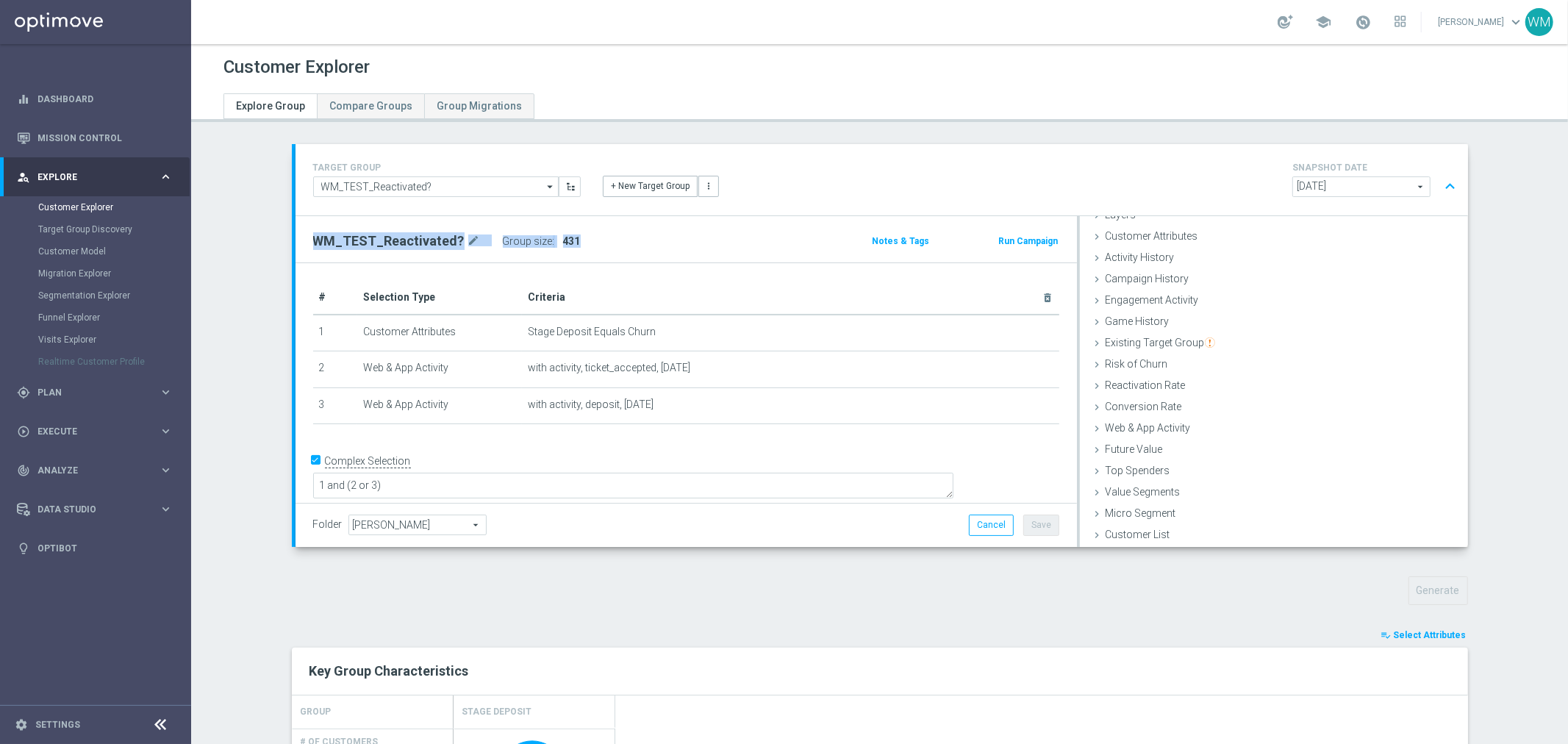
drag, startPoint x: 638, startPoint y: 403, endPoint x: 301, endPoint y: 227, distance: 380.2
click at [301, 227] on div "WM_TEST_Reactivated? mode_edit Group size : 431 Notes & Tags Run Campaign # Sel…" at bounding box center [686, 381] width 781 height 331
click at [301, 227] on div "WM_TEST_Reactivated? mode_edit Group size : 431 Notes & Tags Run Campaign" at bounding box center [686, 239] width 781 height 46
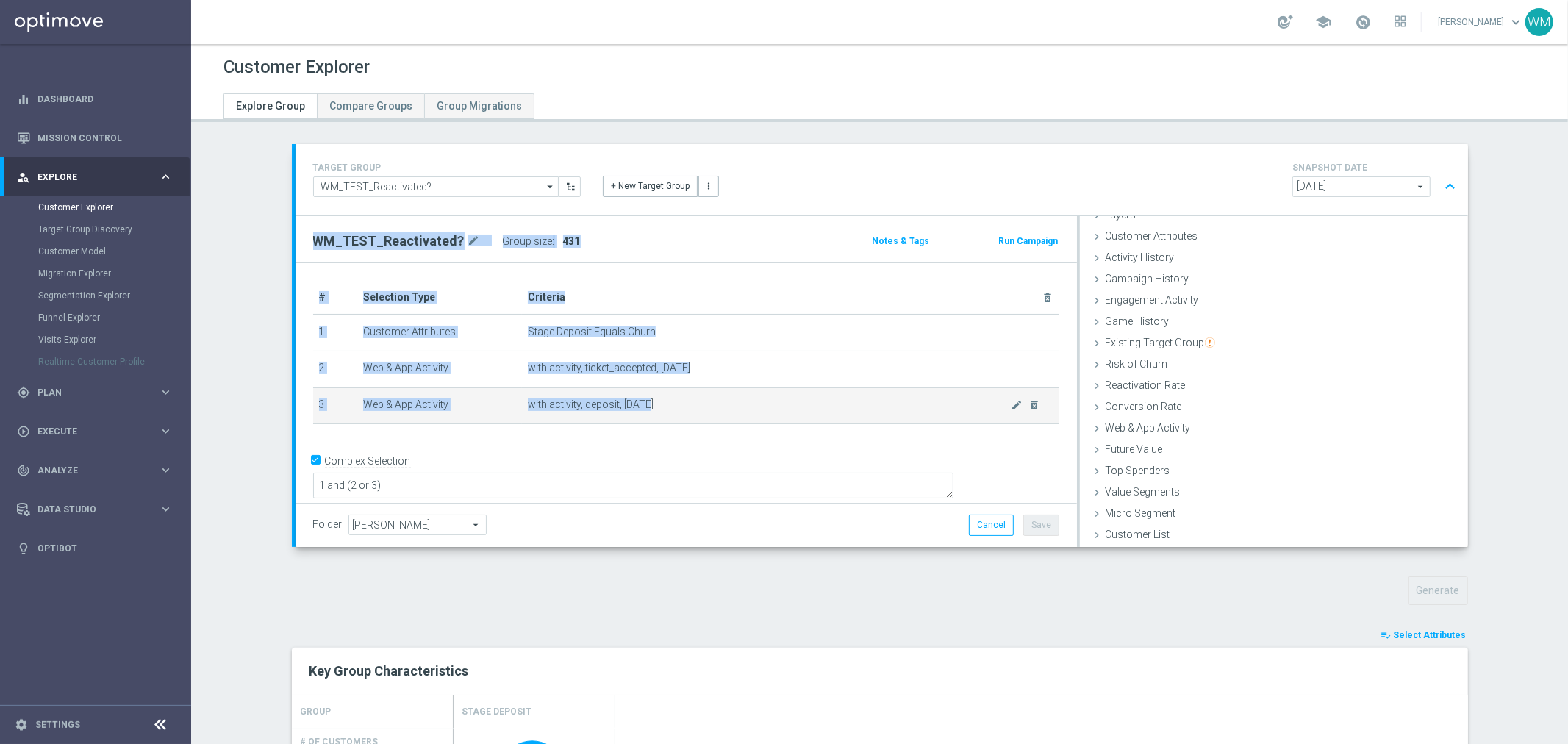
drag, startPoint x: 301, startPoint y: 227, endPoint x: 748, endPoint y: 406, distance: 481.5
click at [748, 406] on div "WM_TEST_Reactivated? mode_edit Group size : 431 Notes & Tags Run Campaign # Sel…" at bounding box center [686, 381] width 781 height 331
click at [748, 406] on span "with activity, deposit, today" at bounding box center [770, 405] width 484 height 12
drag, startPoint x: 748, startPoint y: 406, endPoint x: 307, endPoint y: 229, distance: 475.2
click at [307, 229] on div "WM_TEST_Reactivated? mode_edit Group size : 431 Notes & Tags Run Campaign # Sel…" at bounding box center [686, 381] width 781 height 331
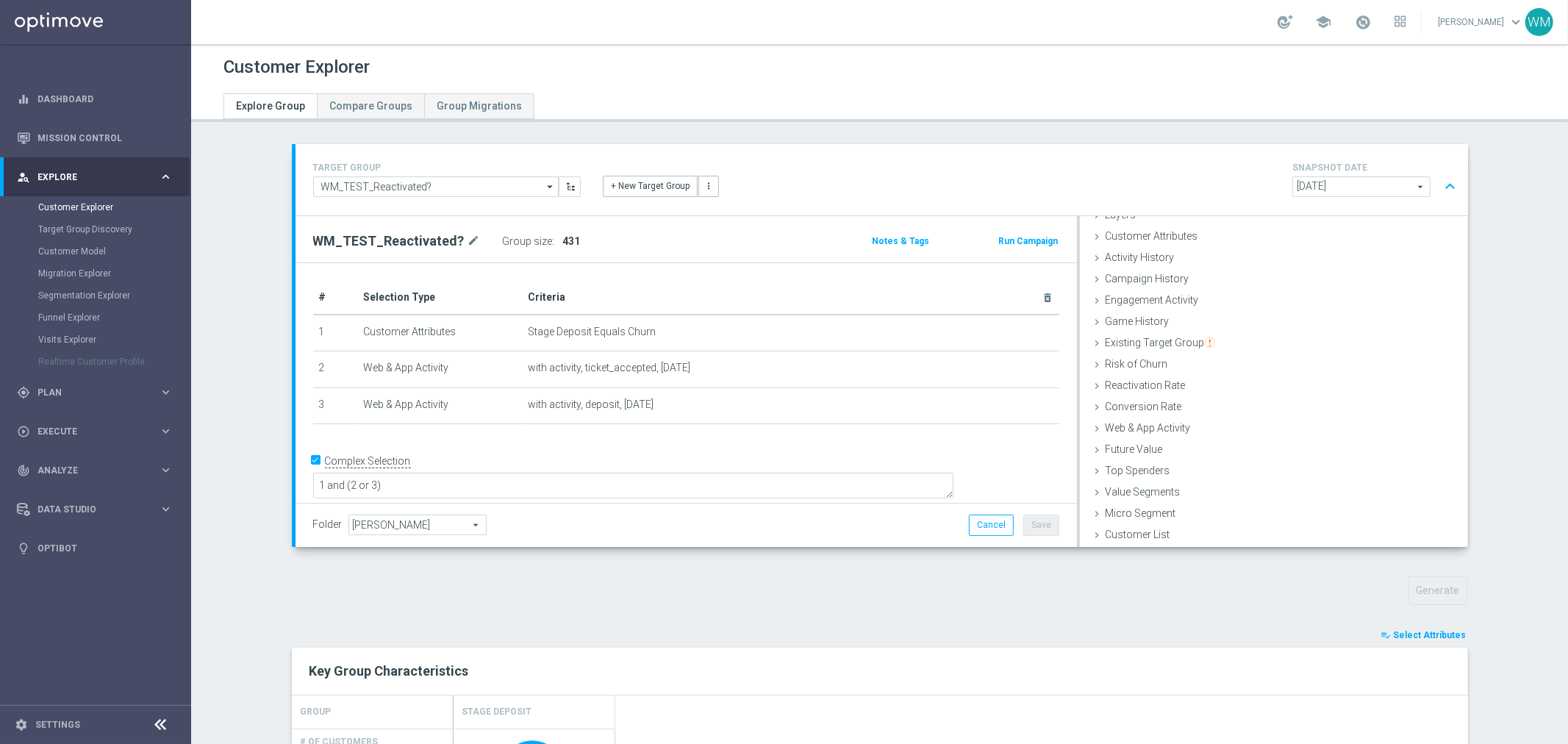
click at [307, 229] on div "WM_TEST_Reactivated? mode_edit Group size : 431 Notes & Tags Run Campaign" at bounding box center [686, 239] width 781 height 46
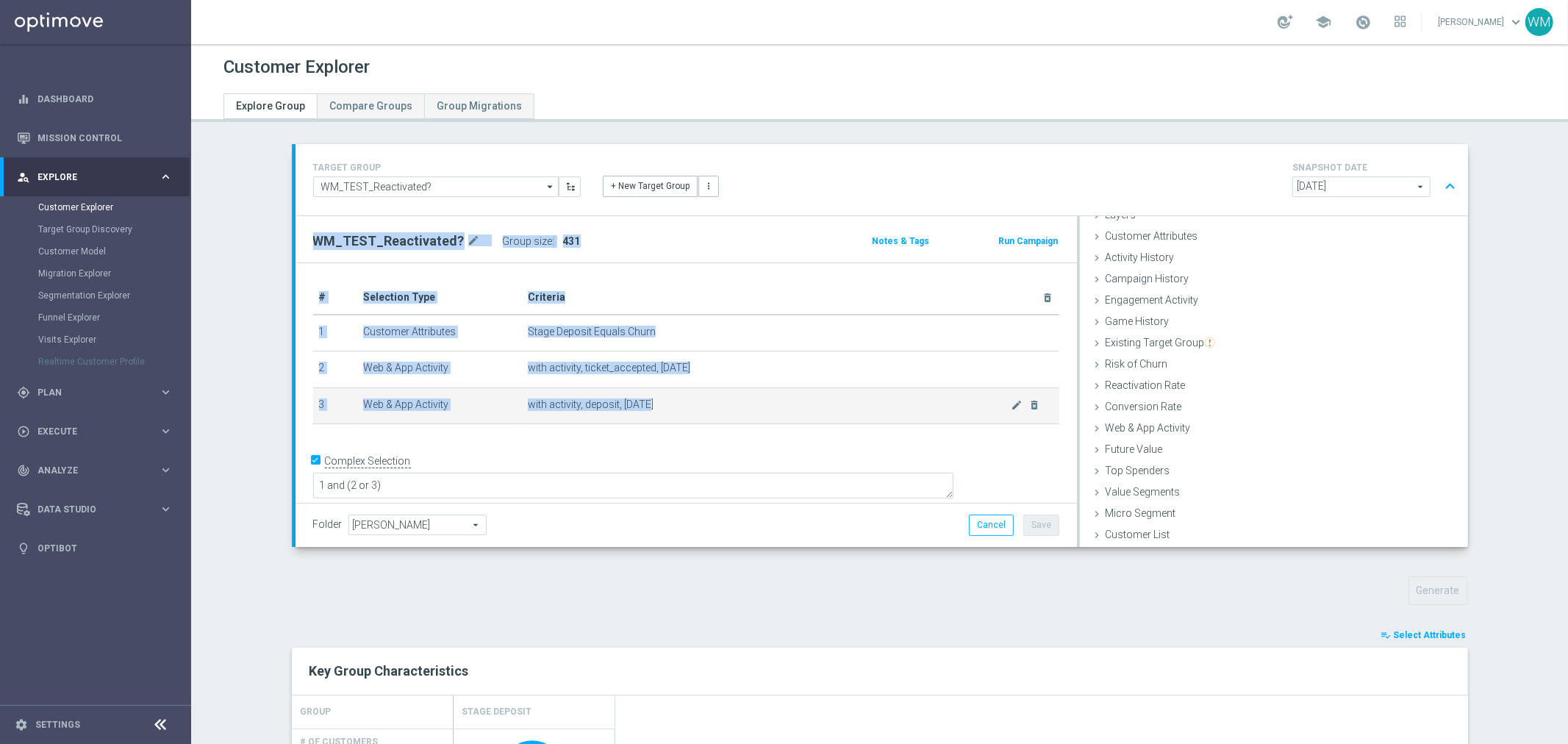
drag, startPoint x: 300, startPoint y: 244, endPoint x: 671, endPoint y: 398, distance: 401.7
click at [671, 398] on div "WM_TEST_Reactivated? mode_edit Group size : 431 Notes & Tags Run Campaign # Sel…" at bounding box center [686, 381] width 781 height 331
click at [671, 399] on span "with activity, deposit, today" at bounding box center [770, 405] width 484 height 12
drag, startPoint x: 658, startPoint y: 401, endPoint x: 310, endPoint y: 243, distance: 382.2
click at [310, 243] on div "WM_TEST_Reactivated? mode_edit Group size : 431 Notes & Tags Run Campaign # Sel…" at bounding box center [686, 381] width 781 height 331
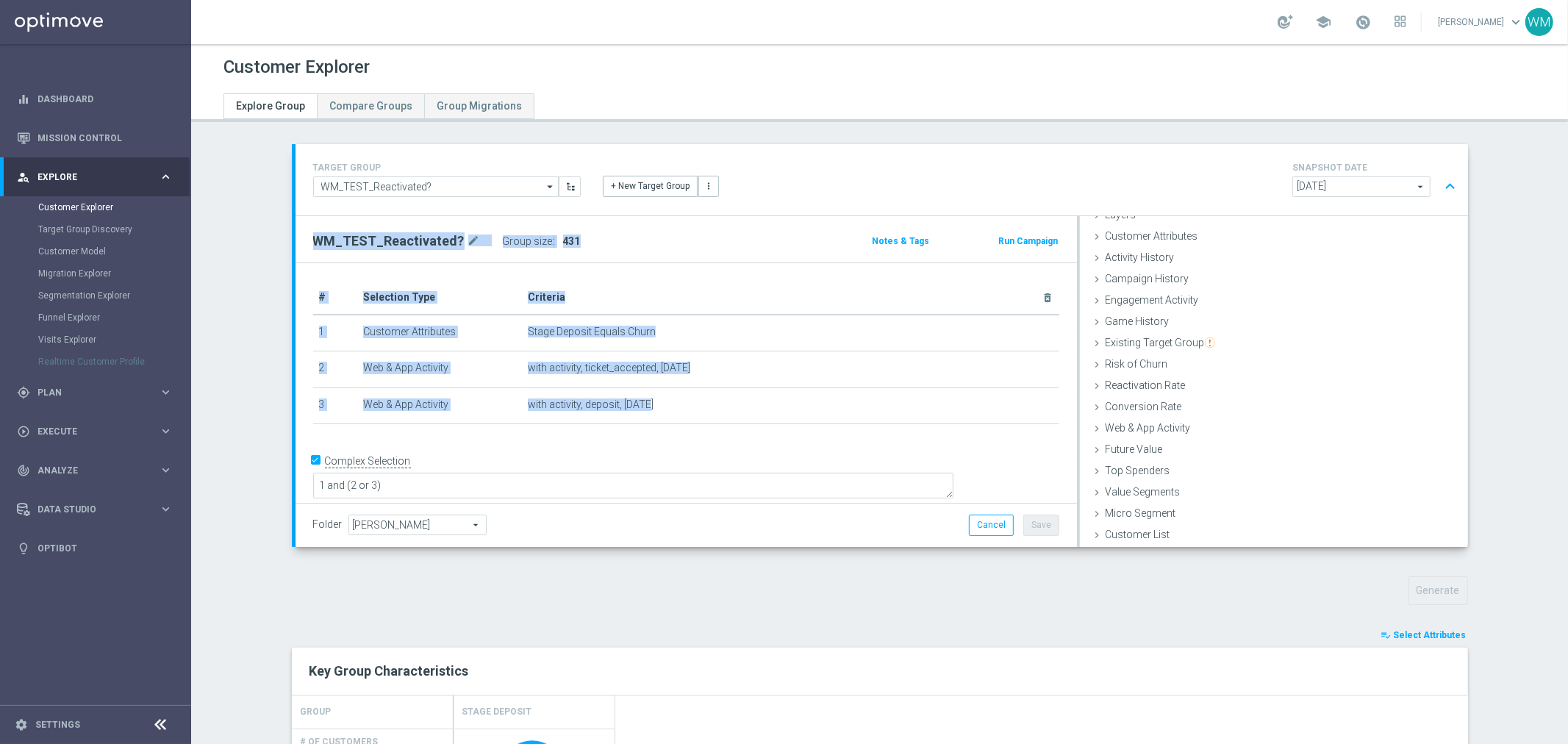
click at [313, 243] on h2 "WM_TEST_Reactivated?" at bounding box center [389, 241] width 151 height 18
drag, startPoint x: 310, startPoint y: 243, endPoint x: 655, endPoint y: 407, distance: 382.0
click at [655, 407] on div "WM_TEST_Reactivated? mode_edit Group size : 431 Notes & Tags Run Campaign # Sel…" at bounding box center [686, 381] width 781 height 331
click at [655, 407] on span "with activity, deposit, today" at bounding box center [770, 405] width 484 height 12
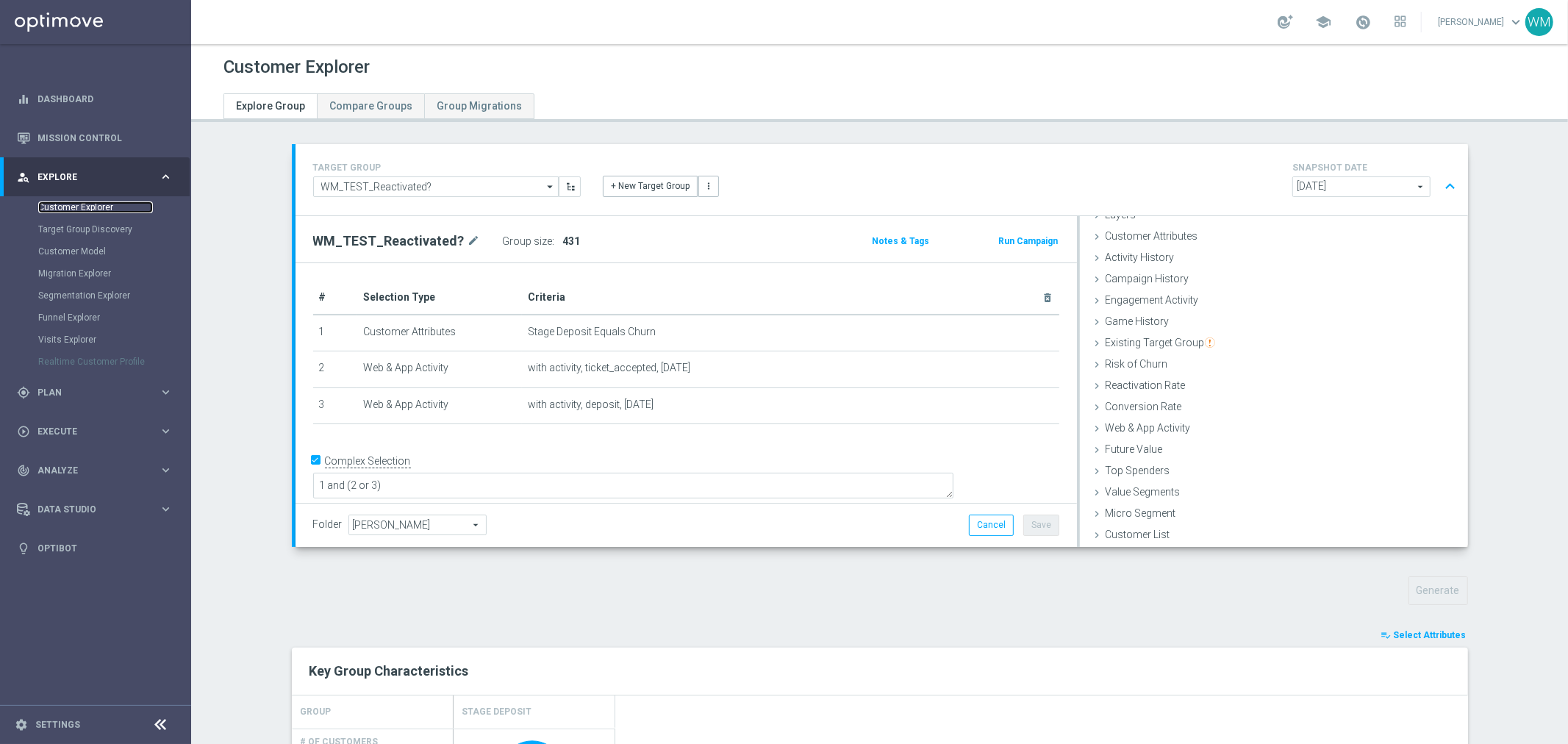
click at [85, 207] on link "Customer Explorer" at bounding box center [95, 207] width 114 height 12
click at [78, 458] on div "track_changes Analyze keyboard_arrow_right" at bounding box center [94, 470] width 190 height 39
click at [77, 503] on div "Data Studio" at bounding box center [88, 509] width 142 height 13
click at [61, 362] on link "Attributes" at bounding box center [95, 363] width 114 height 12
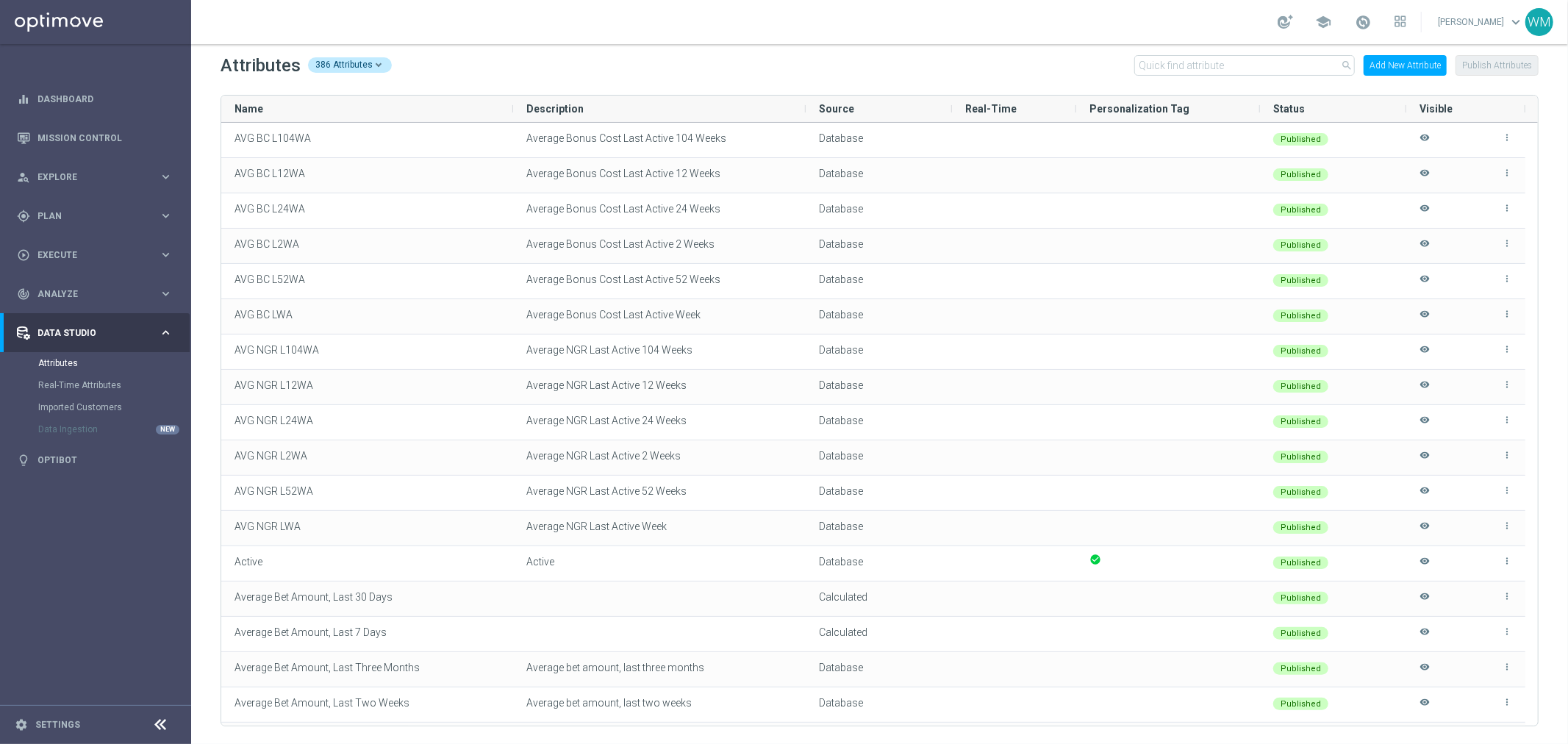
click at [1406, 68] on button "Add New Attribute" at bounding box center [1405, 65] width 83 height 21
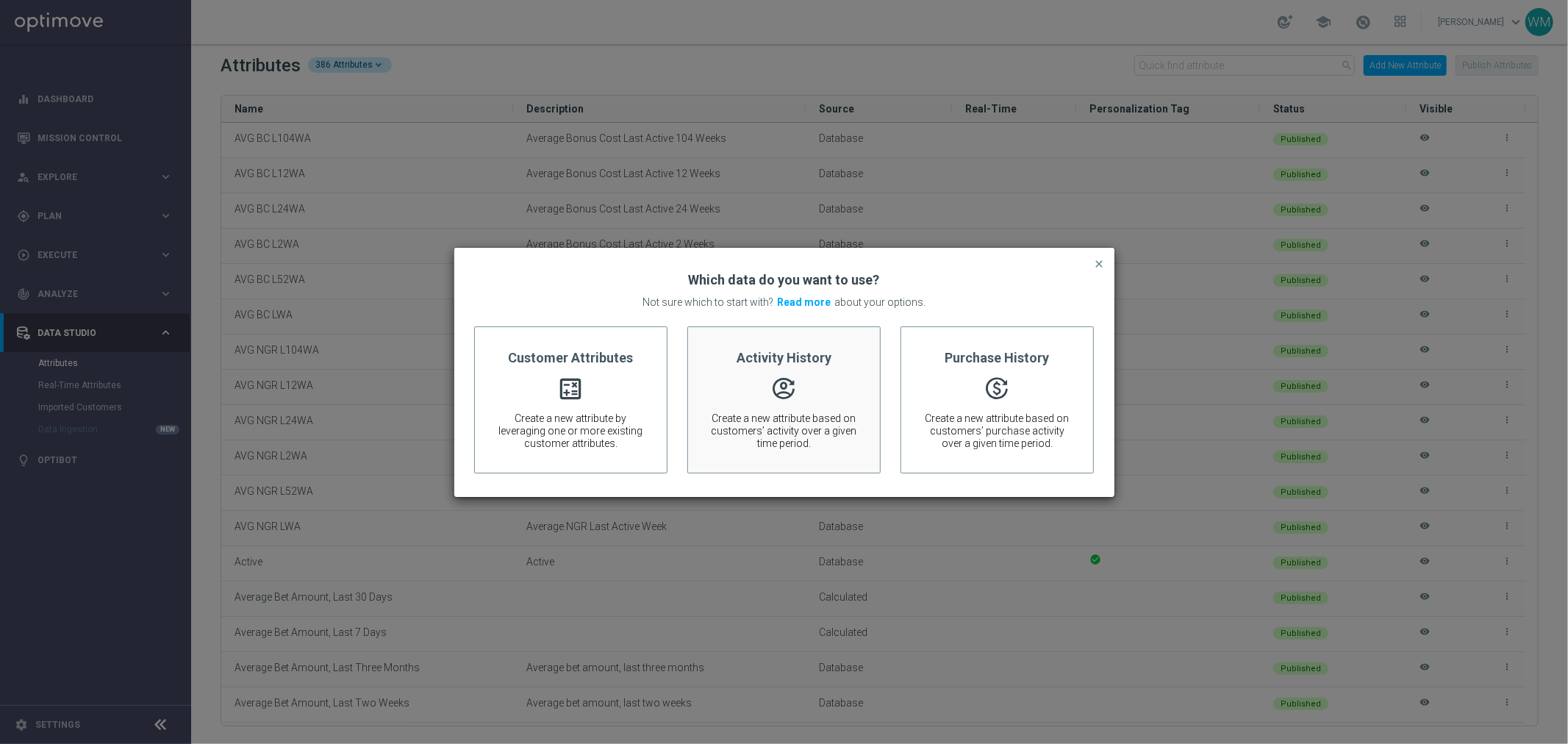
click at [751, 390] on span "" at bounding box center [784, 389] width 148 height 16
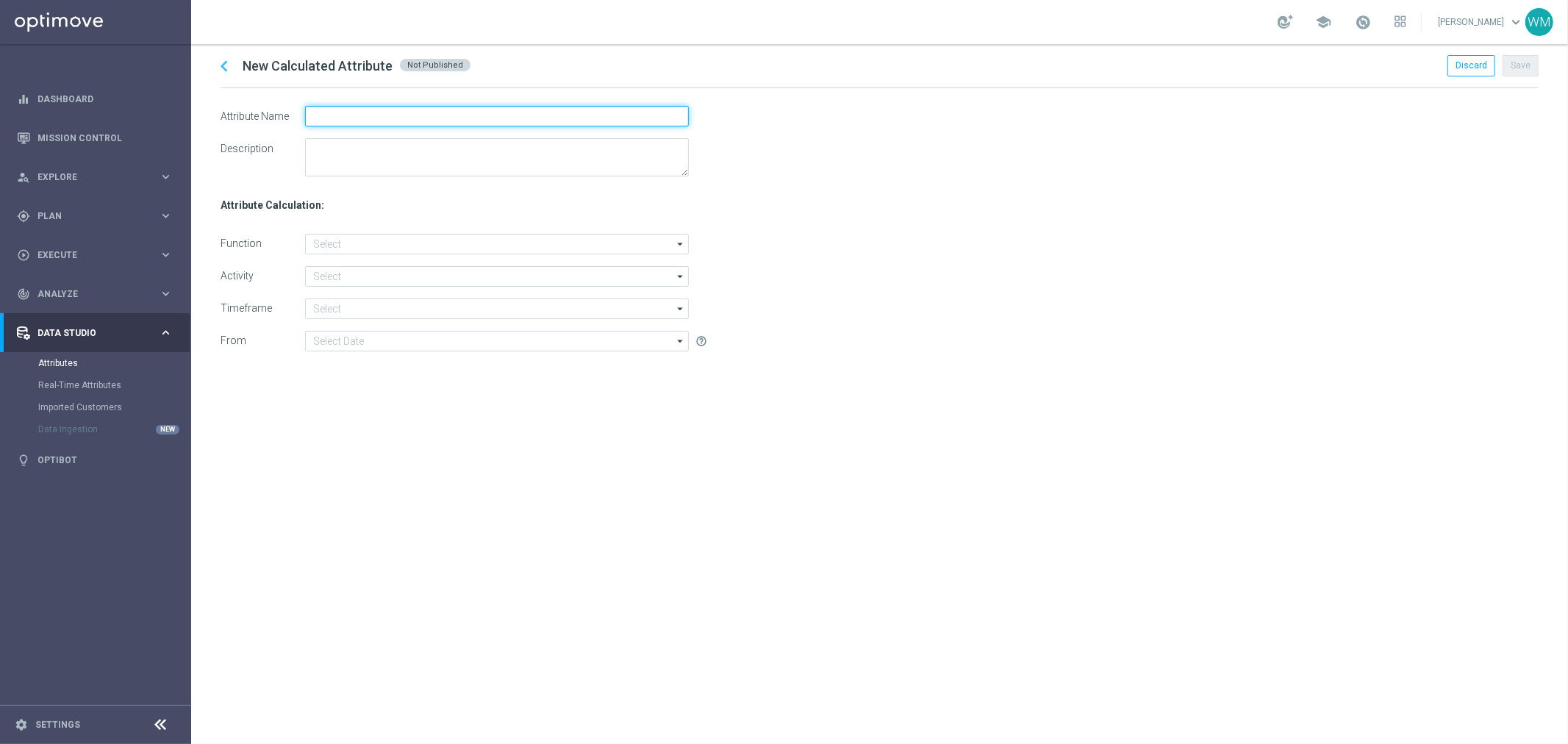
click at [334, 111] on input "text" at bounding box center [497, 116] width 384 height 21
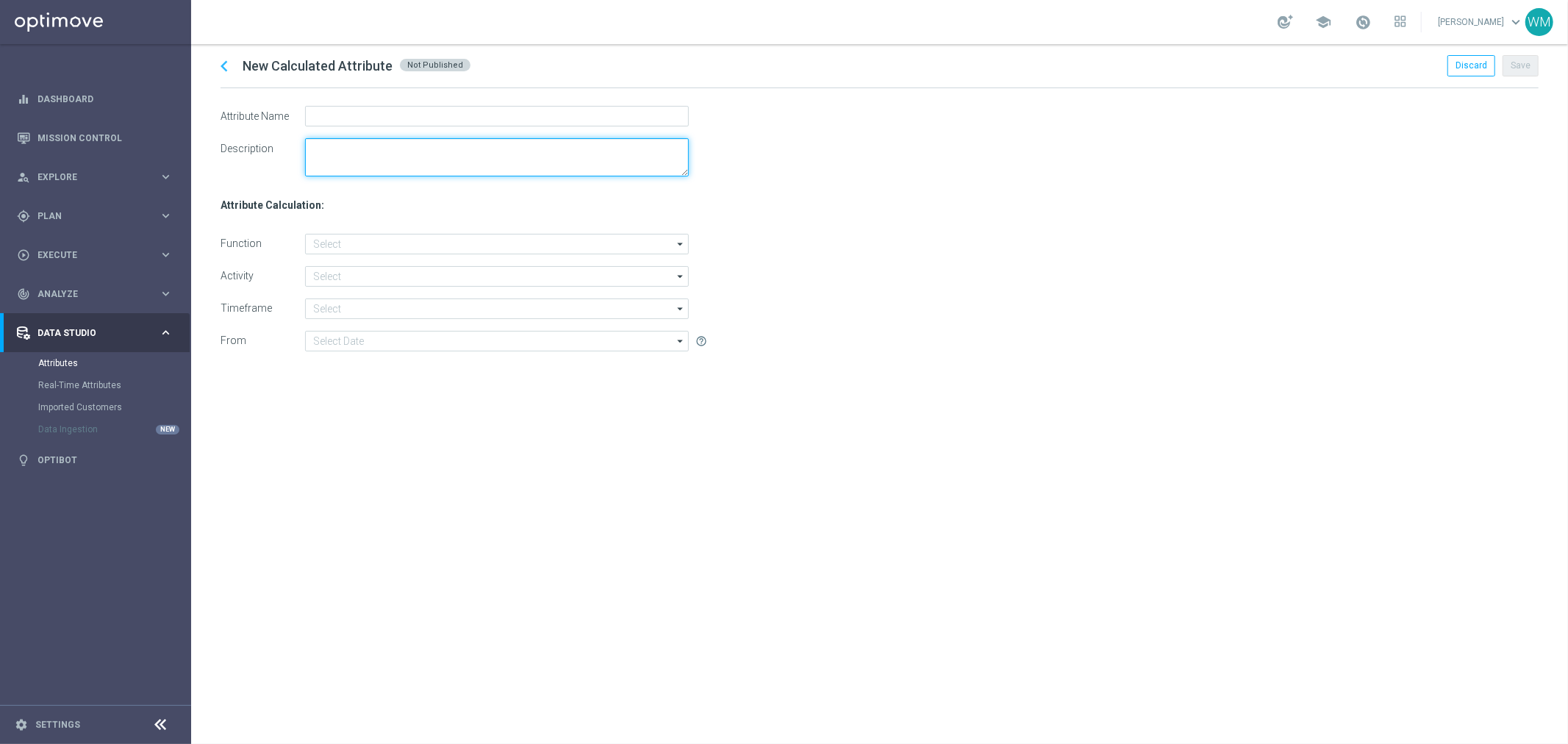
click at [324, 157] on textarea at bounding box center [497, 158] width 384 height 38
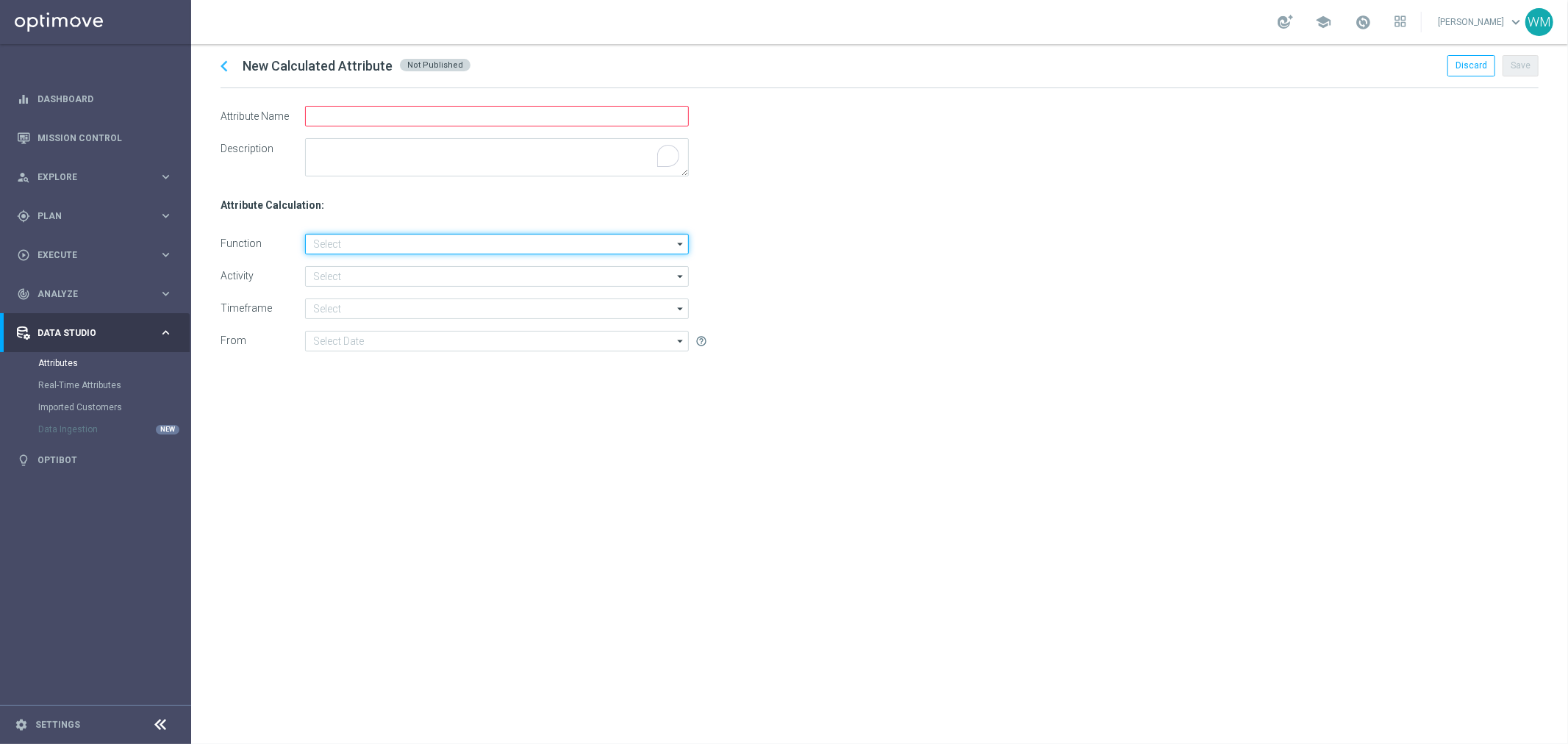
click at [348, 253] on input at bounding box center [497, 244] width 384 height 21
click at [347, 244] on input at bounding box center [497, 244] width 384 height 21
click at [334, 239] on input at bounding box center [497, 244] width 384 height 21
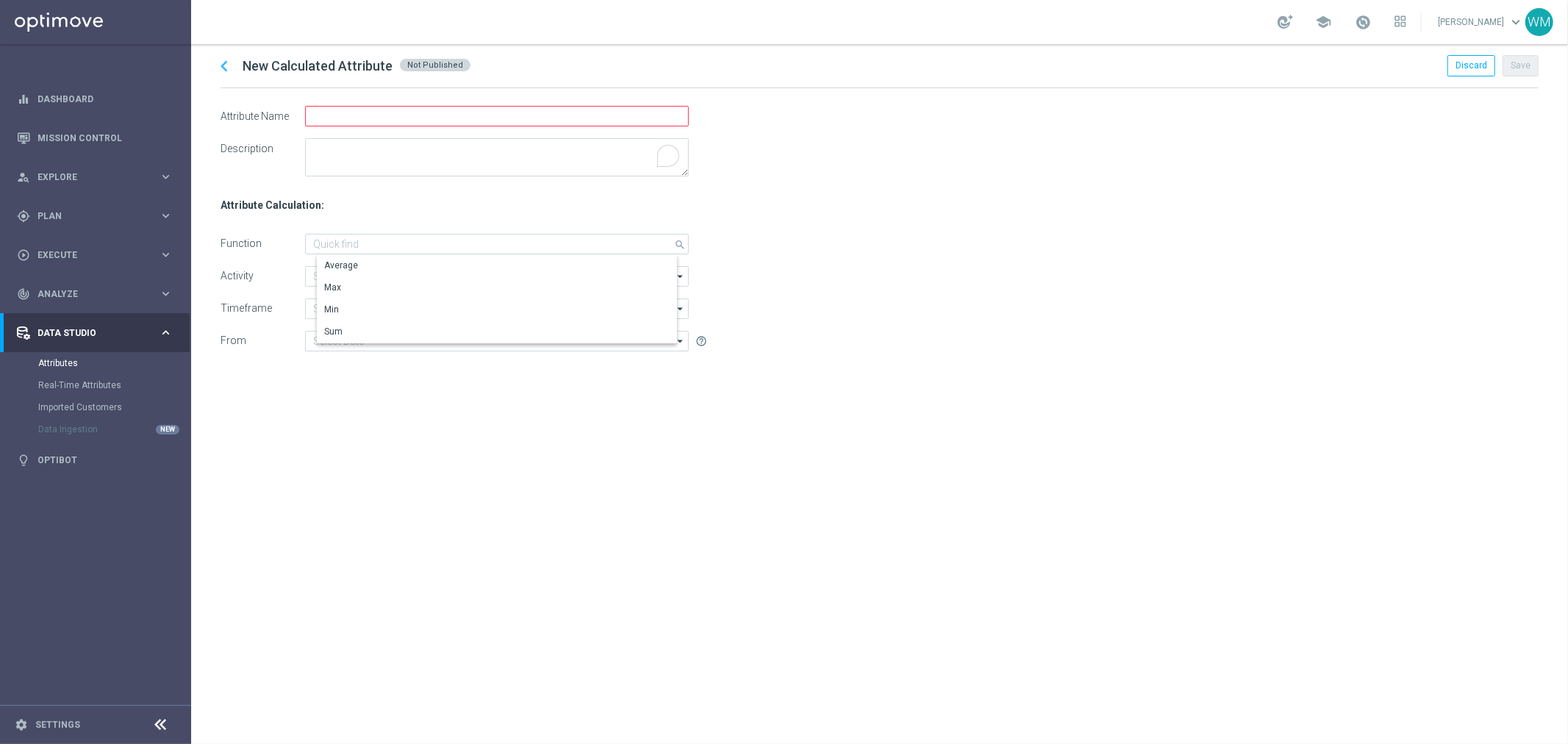
click at [266, 248] on div "Function" at bounding box center [263, 244] width 85 height 21
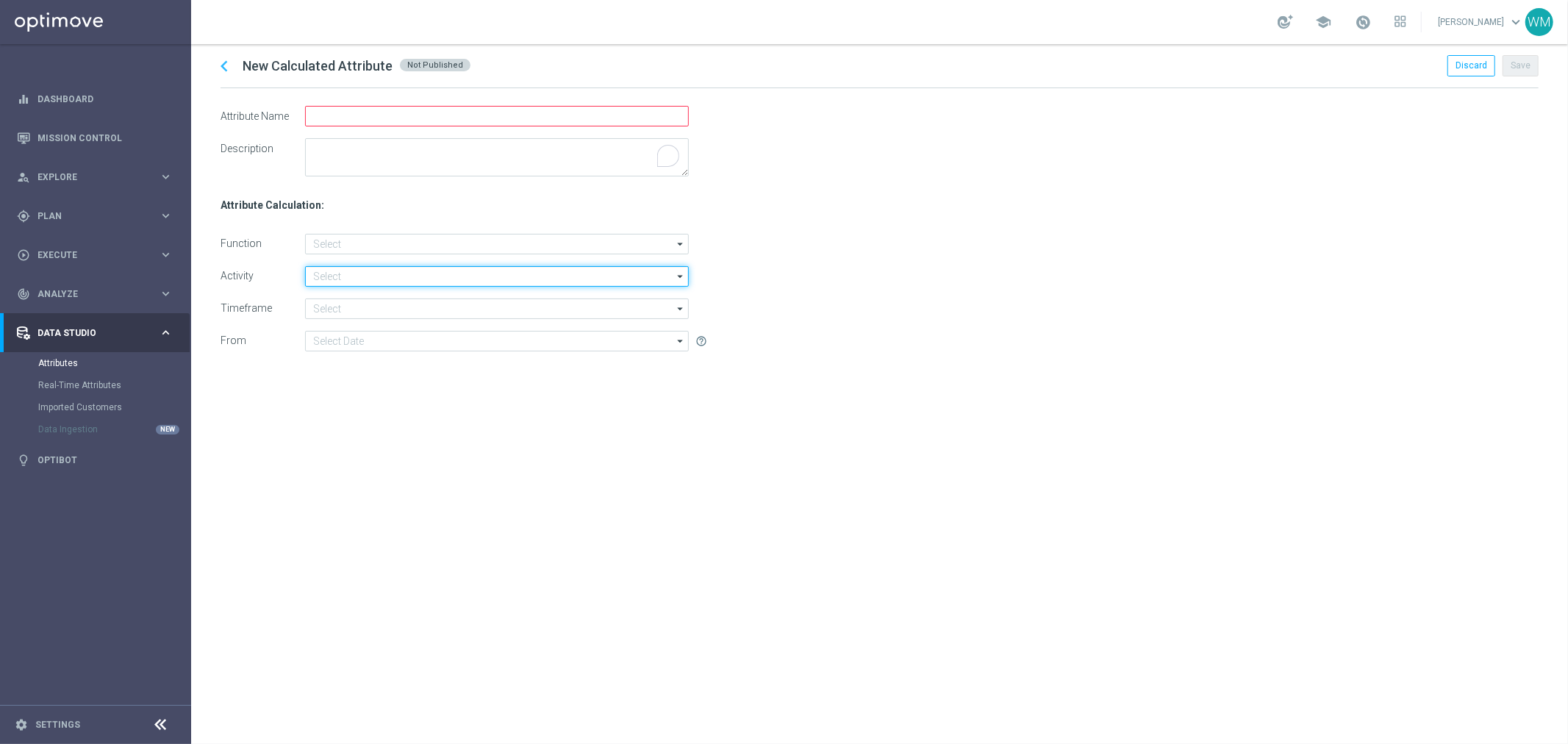
click at [320, 273] on input at bounding box center [497, 276] width 384 height 21
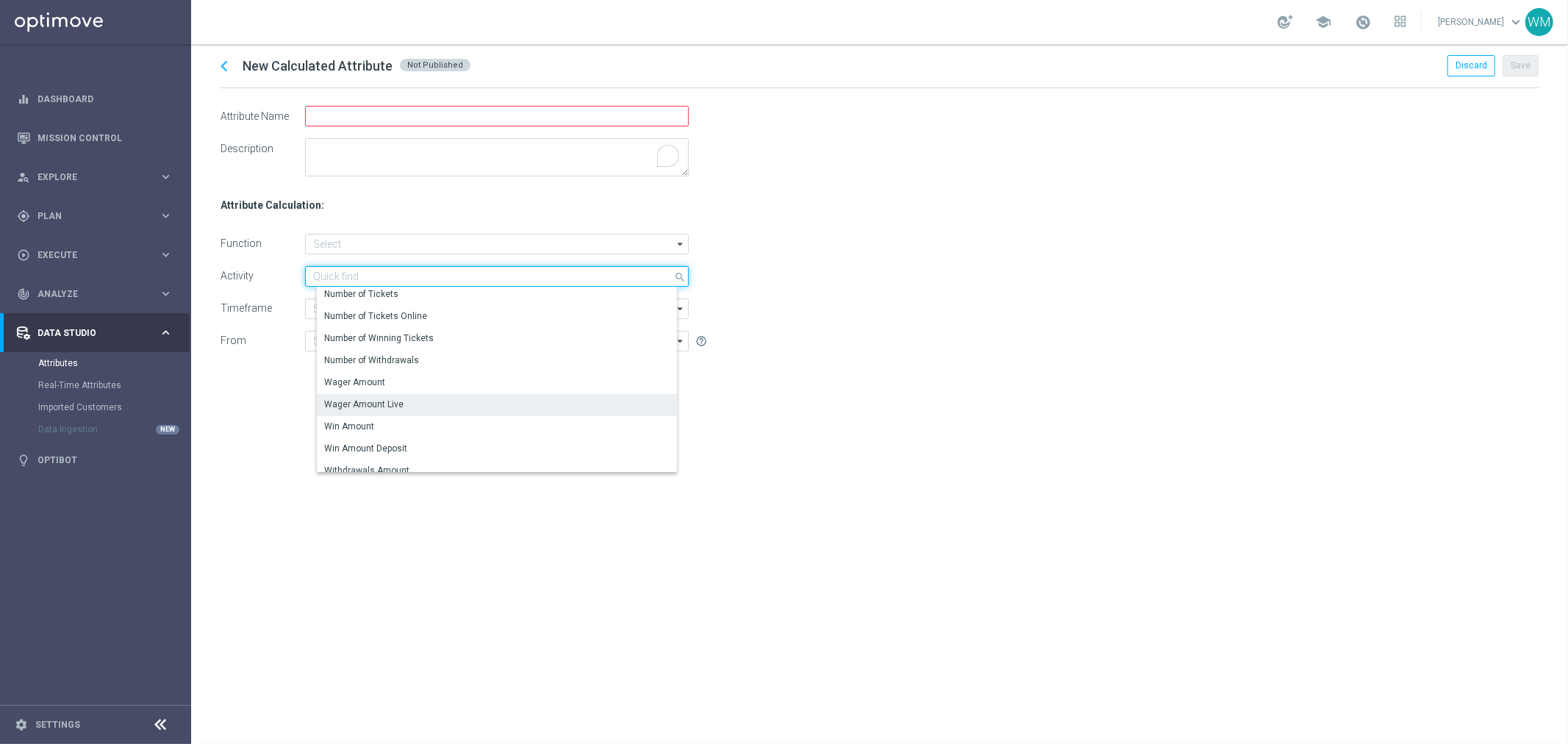
scroll to position [521, 0]
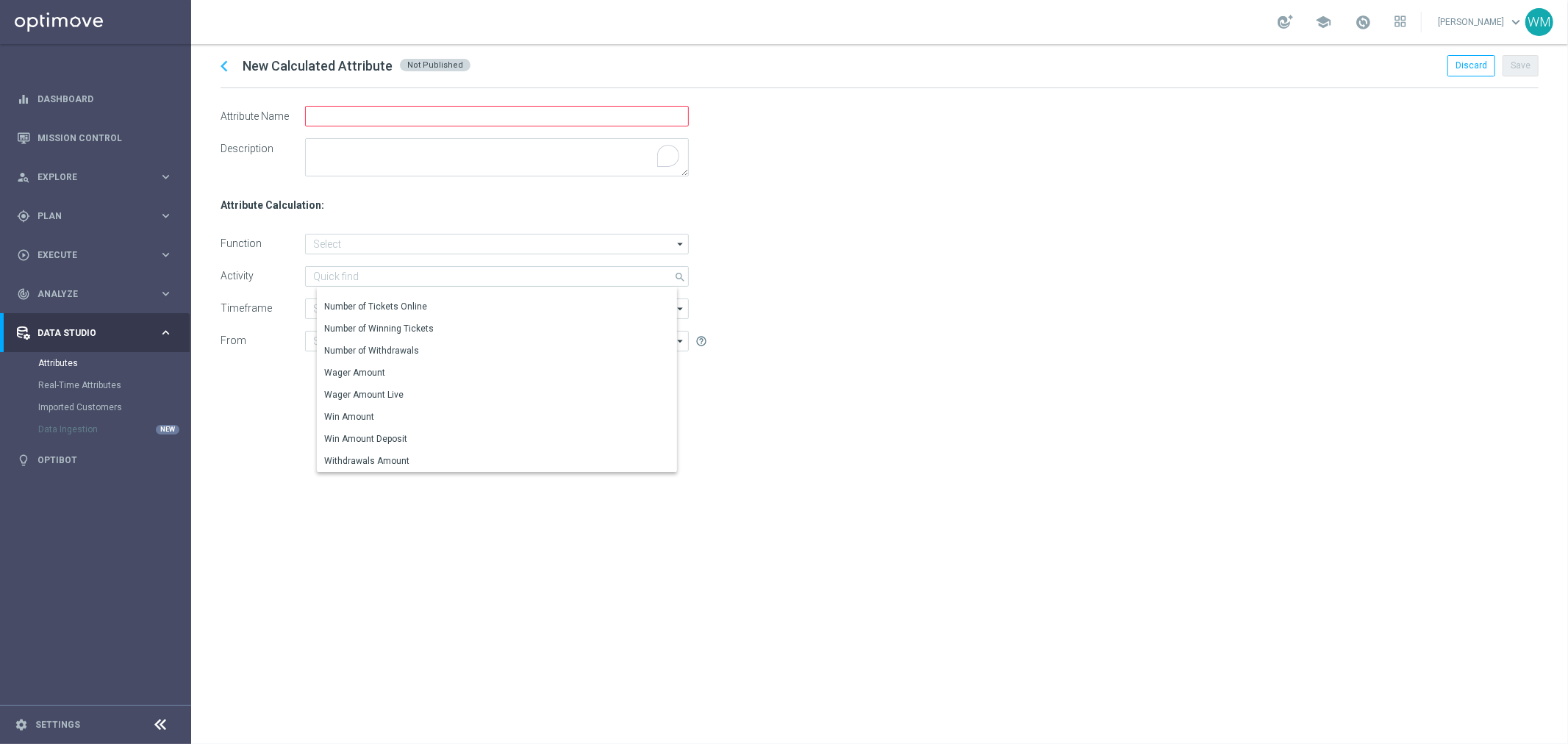
click at [253, 412] on div "chevron_left New Calculated Attribute Not Published Discard Save Attribute Name…" at bounding box center [880, 394] width 1377 height 700
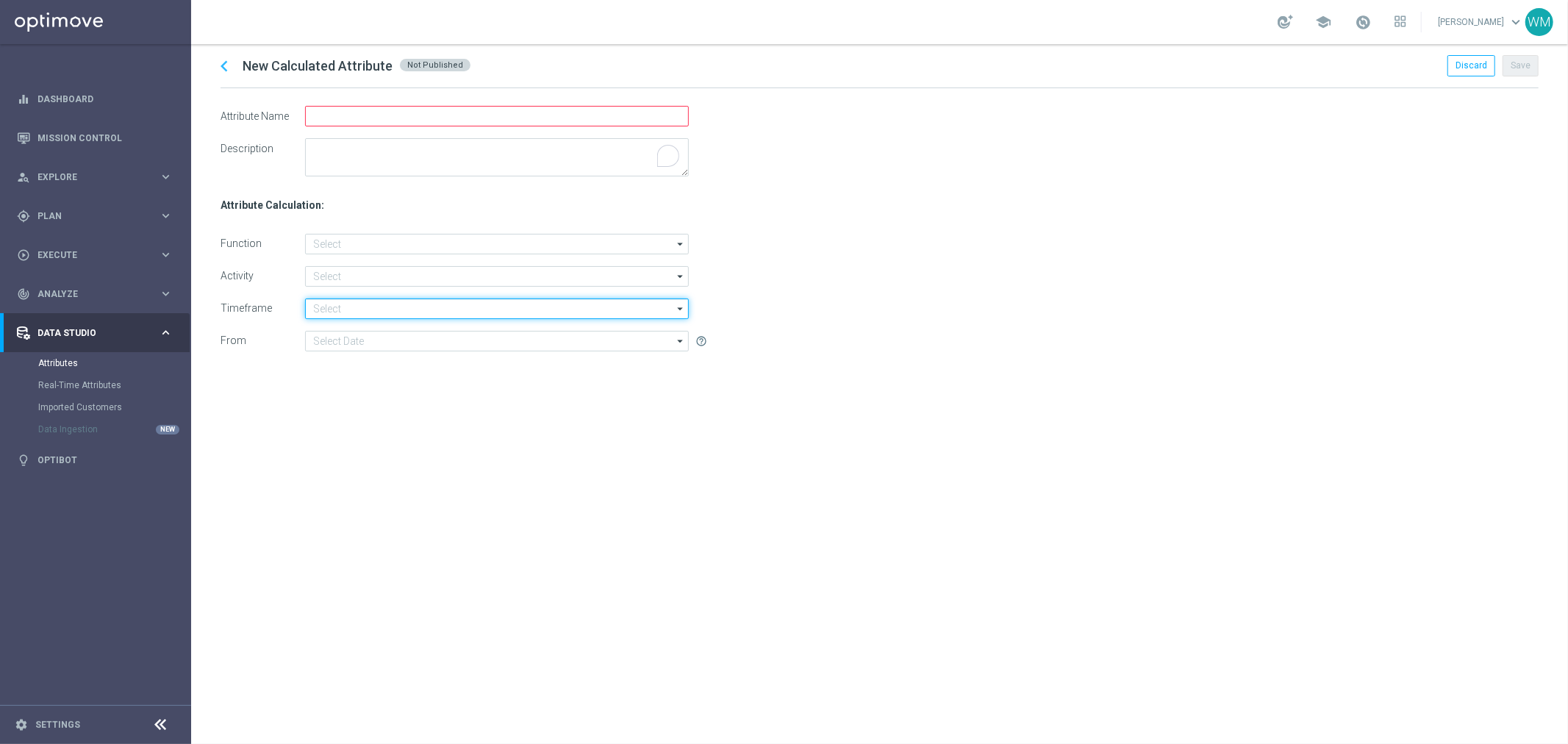
click at [320, 312] on input at bounding box center [497, 309] width 384 height 21
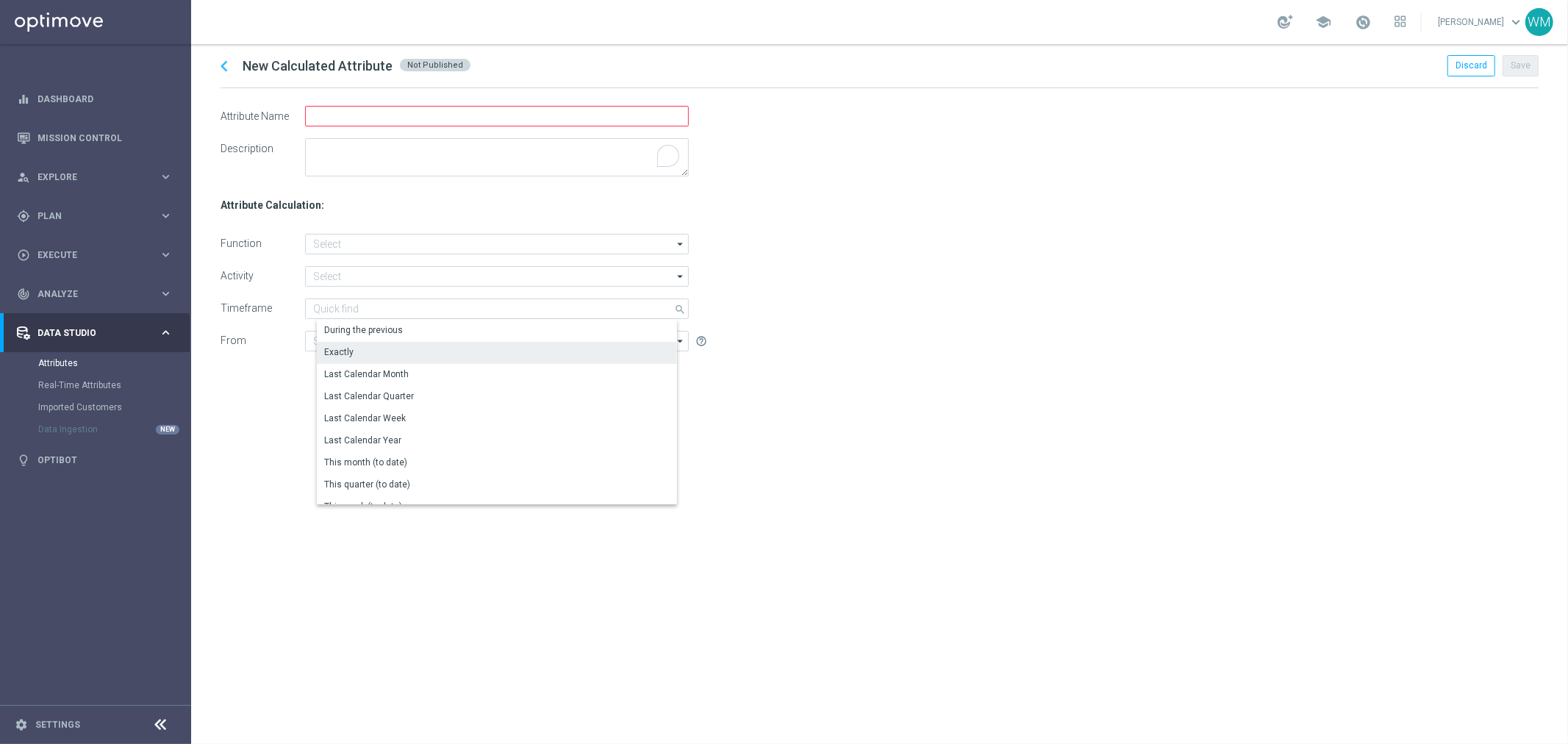
click at [383, 359] on div "Exactly" at bounding box center [502, 352] width 371 height 21
type input "Exactly"
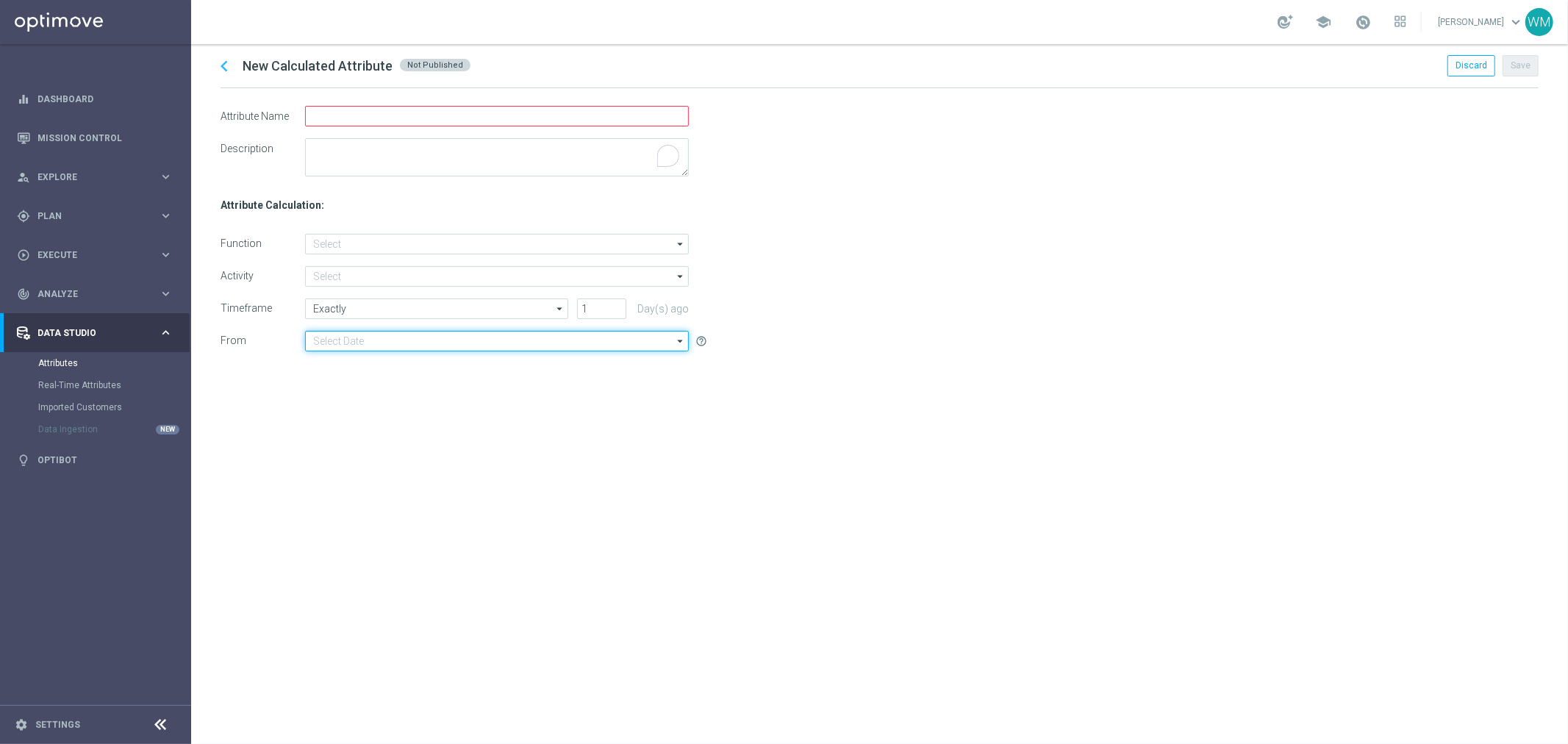
click at [367, 339] on input at bounding box center [497, 341] width 384 height 21
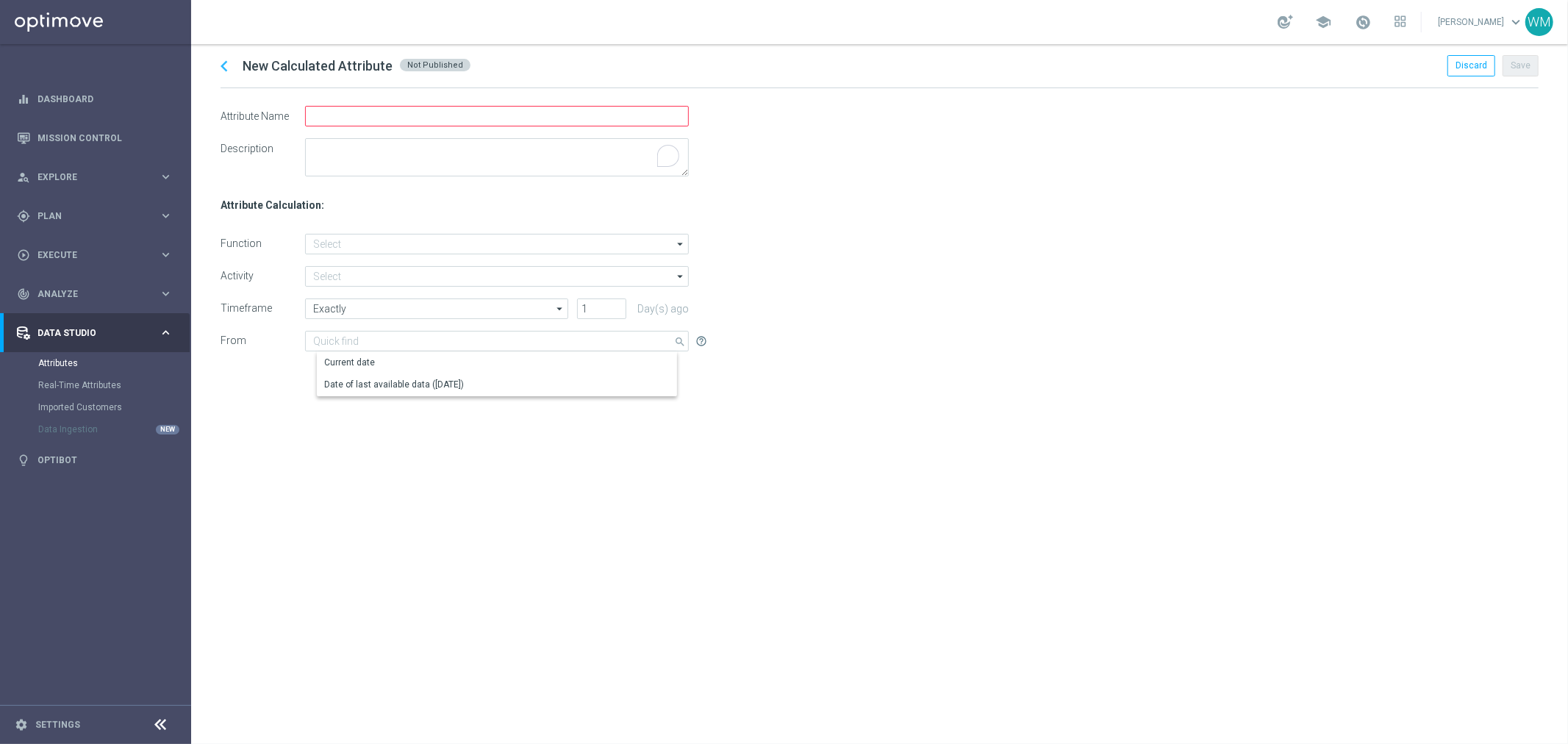
click at [370, 509] on div "chevron_left New Calculated Attribute Not Published Discard Save Attribute Name…" at bounding box center [880, 394] width 1377 height 700
click at [67, 363] on link "Attributes" at bounding box center [95, 363] width 114 height 12
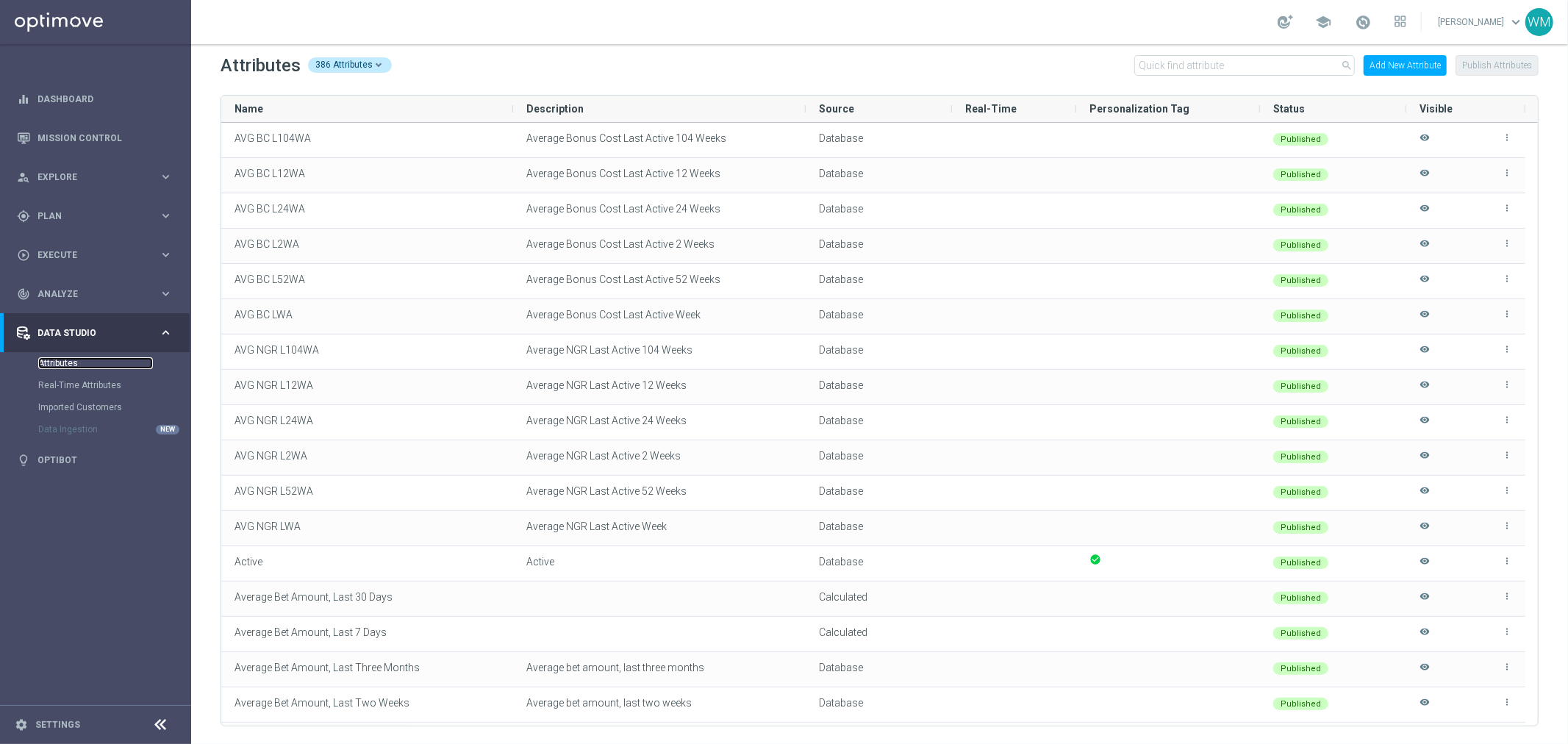
click at [62, 366] on link "Attributes" at bounding box center [95, 363] width 114 height 12
click at [1397, 68] on button "Add New Attribute" at bounding box center [1405, 65] width 83 height 21
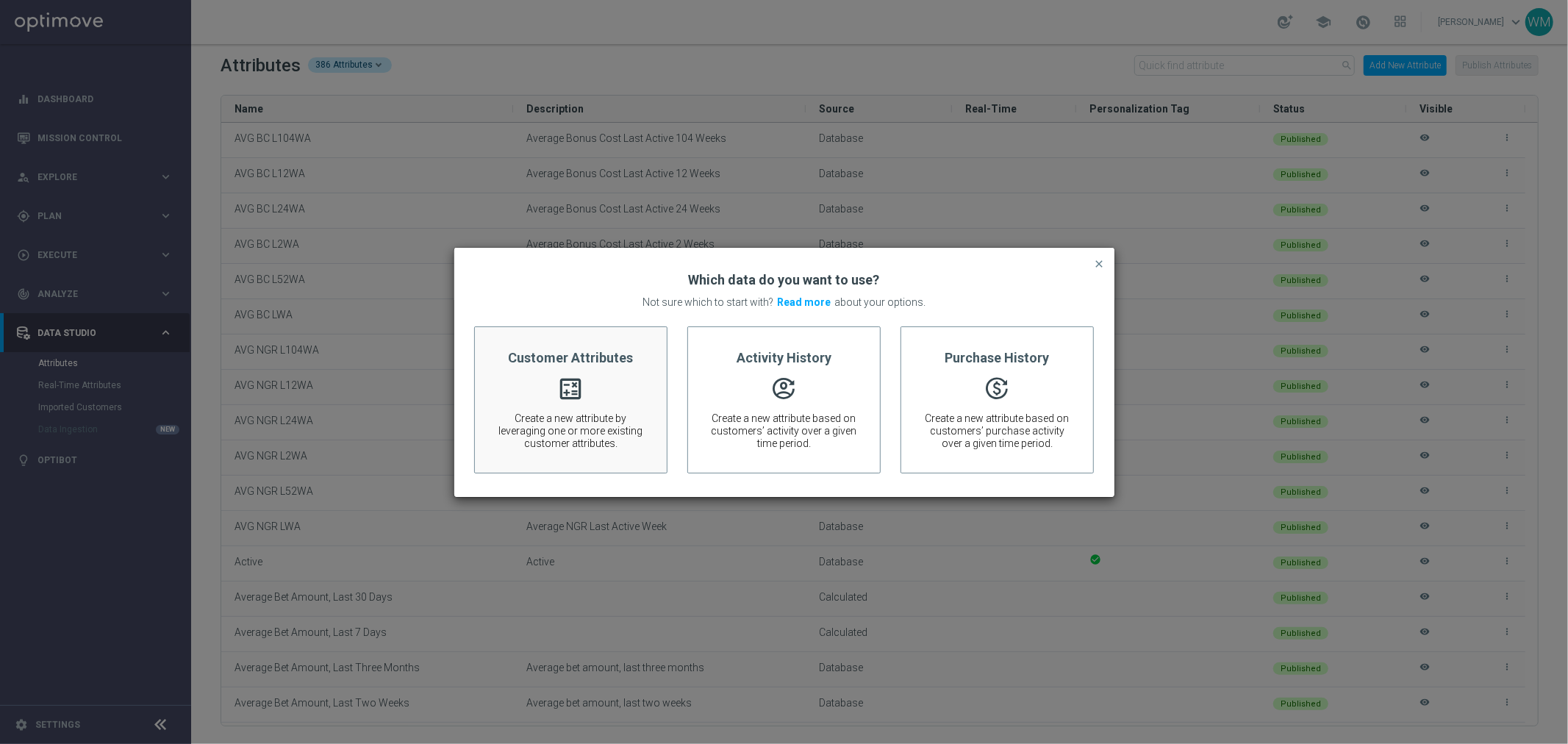
click at [588, 417] on span "Create a new attribute by leveraging one or more existing customer attributes." at bounding box center [571, 431] width 148 height 37
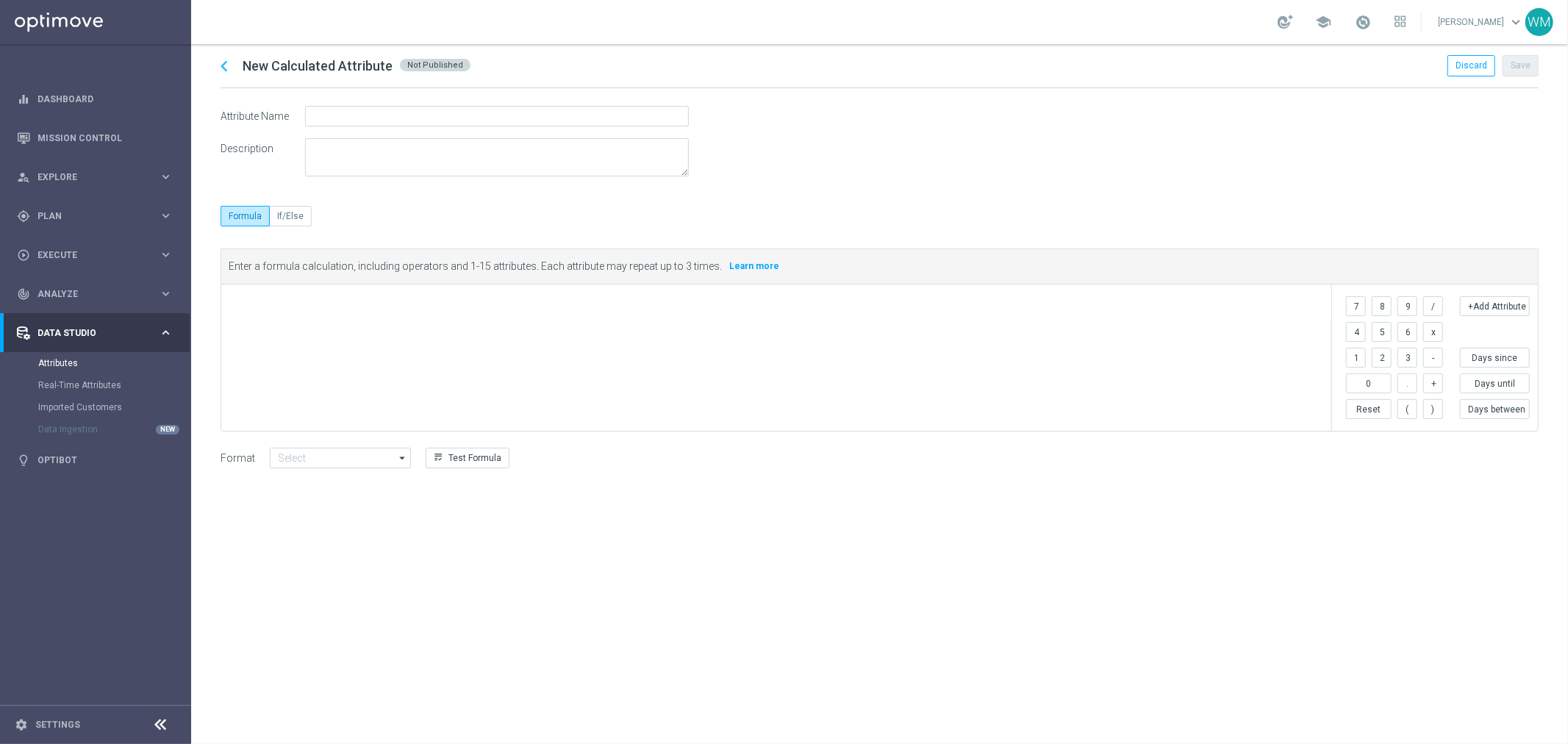
click at [493, 360] on div "​" at bounding box center [776, 357] width 1110 height 146
click at [295, 221] on label "If/Else" at bounding box center [290, 216] width 42 height 21
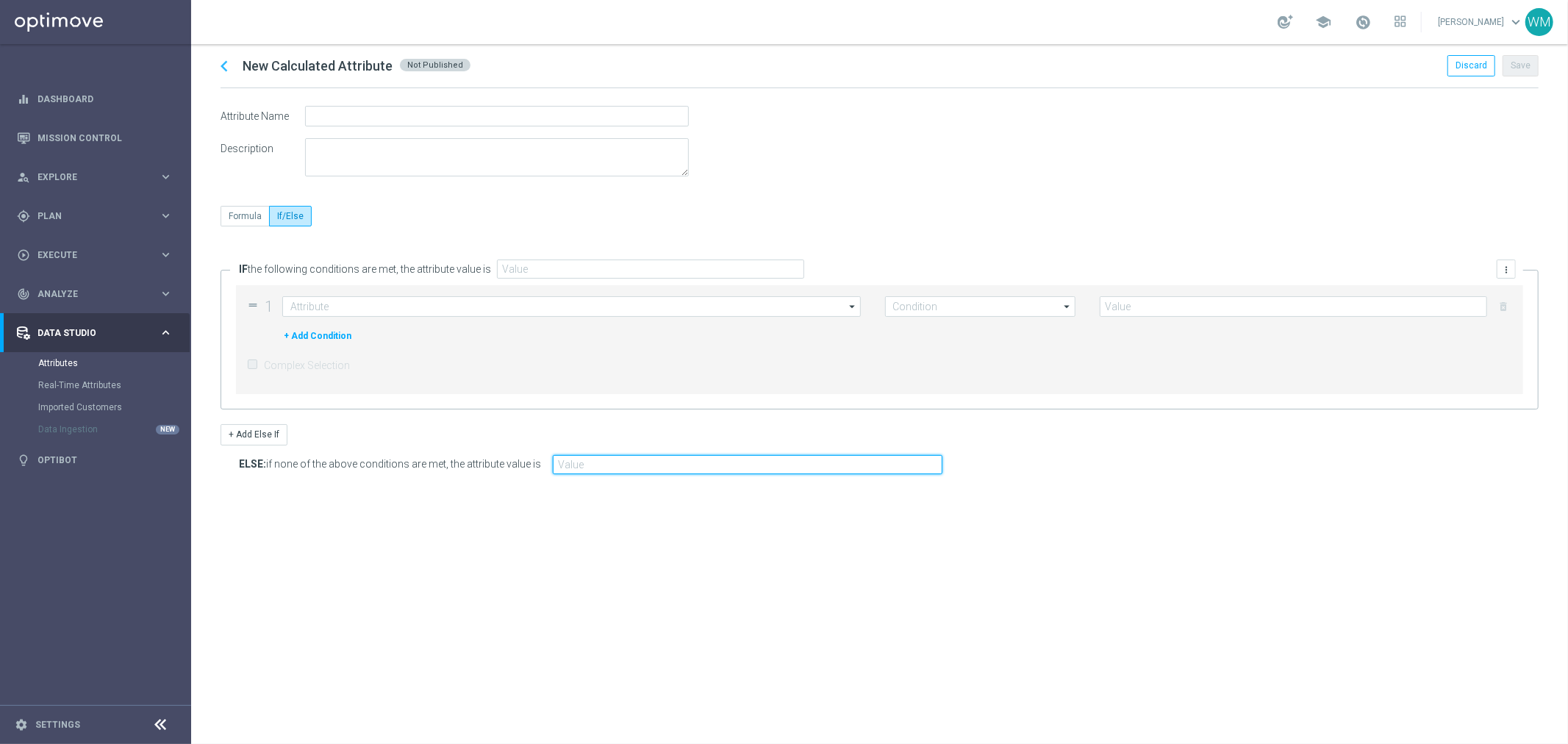
click at [575, 470] on input "text" at bounding box center [748, 464] width 390 height 19
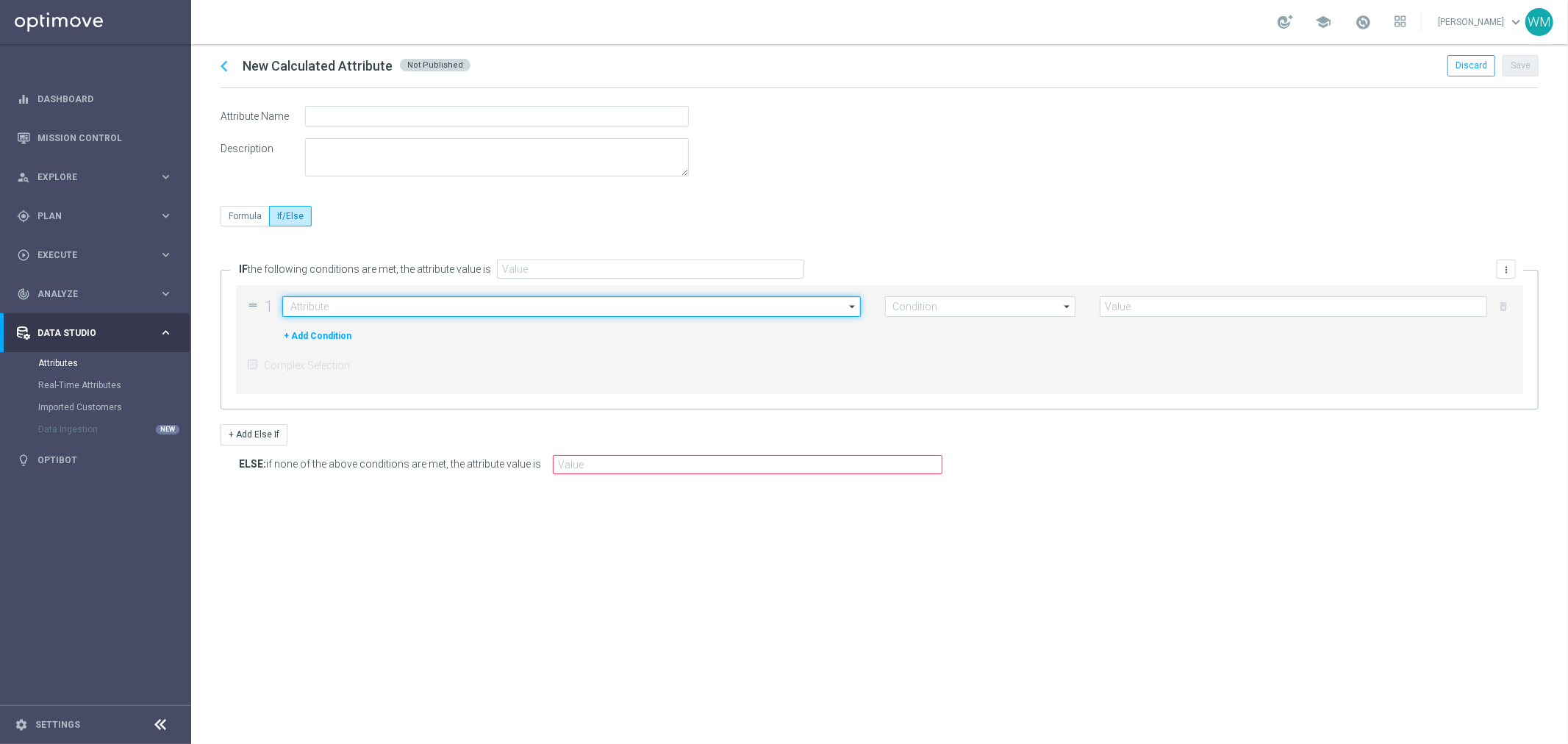
click at [326, 301] on input at bounding box center [571, 307] width 578 height 21
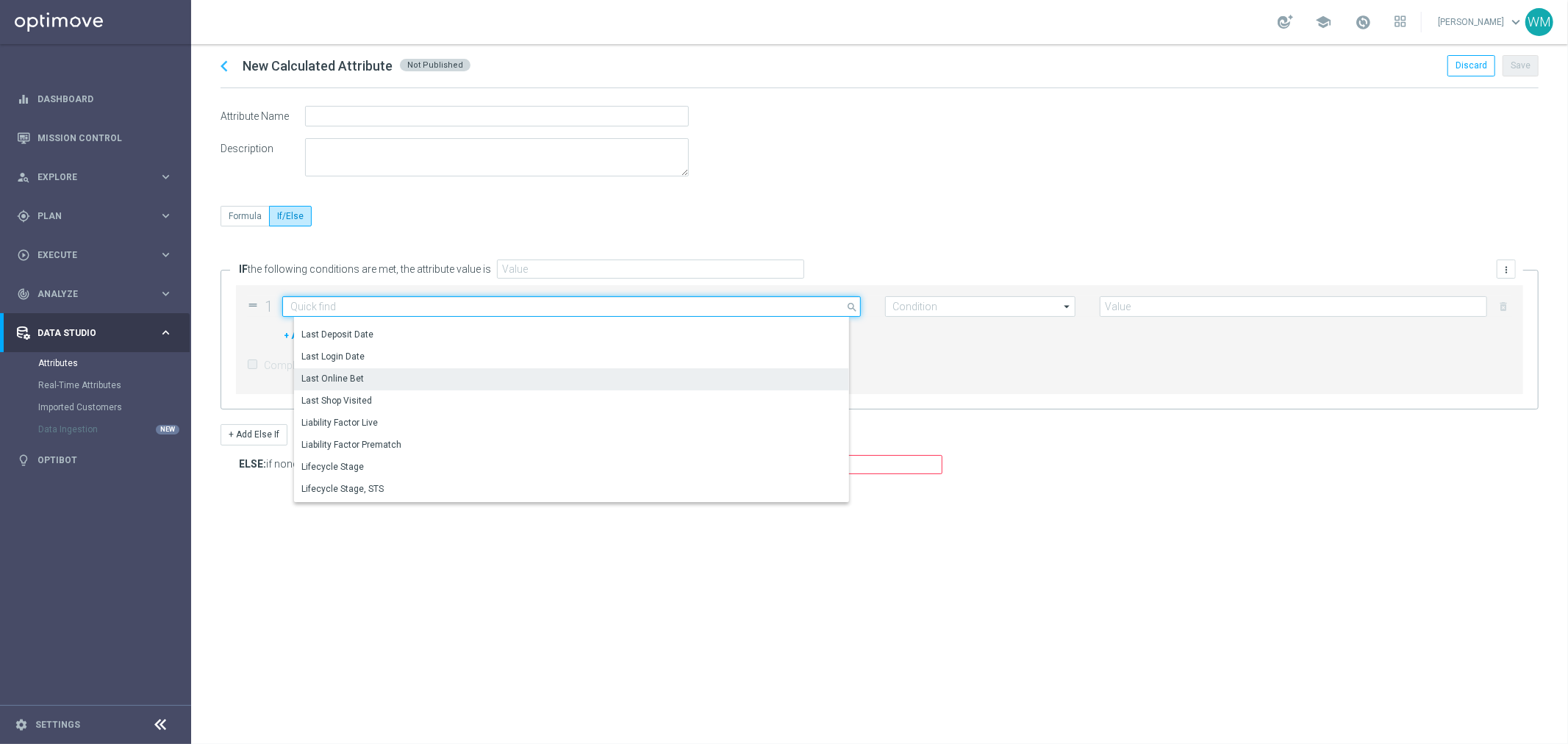
scroll to position [3350, 0]
click at [360, 305] on input at bounding box center [571, 307] width 578 height 21
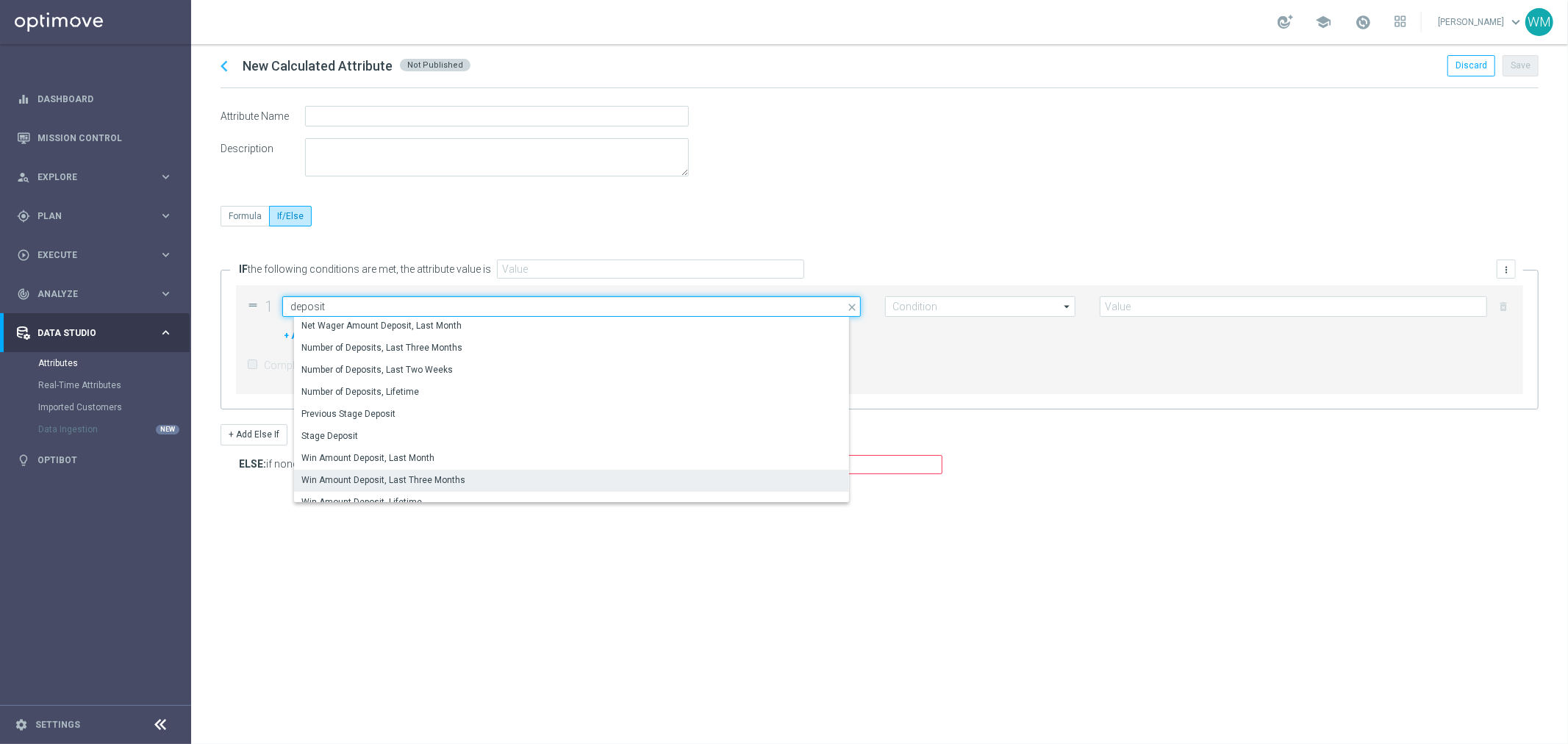
scroll to position [543, 0]
type input "deposit"
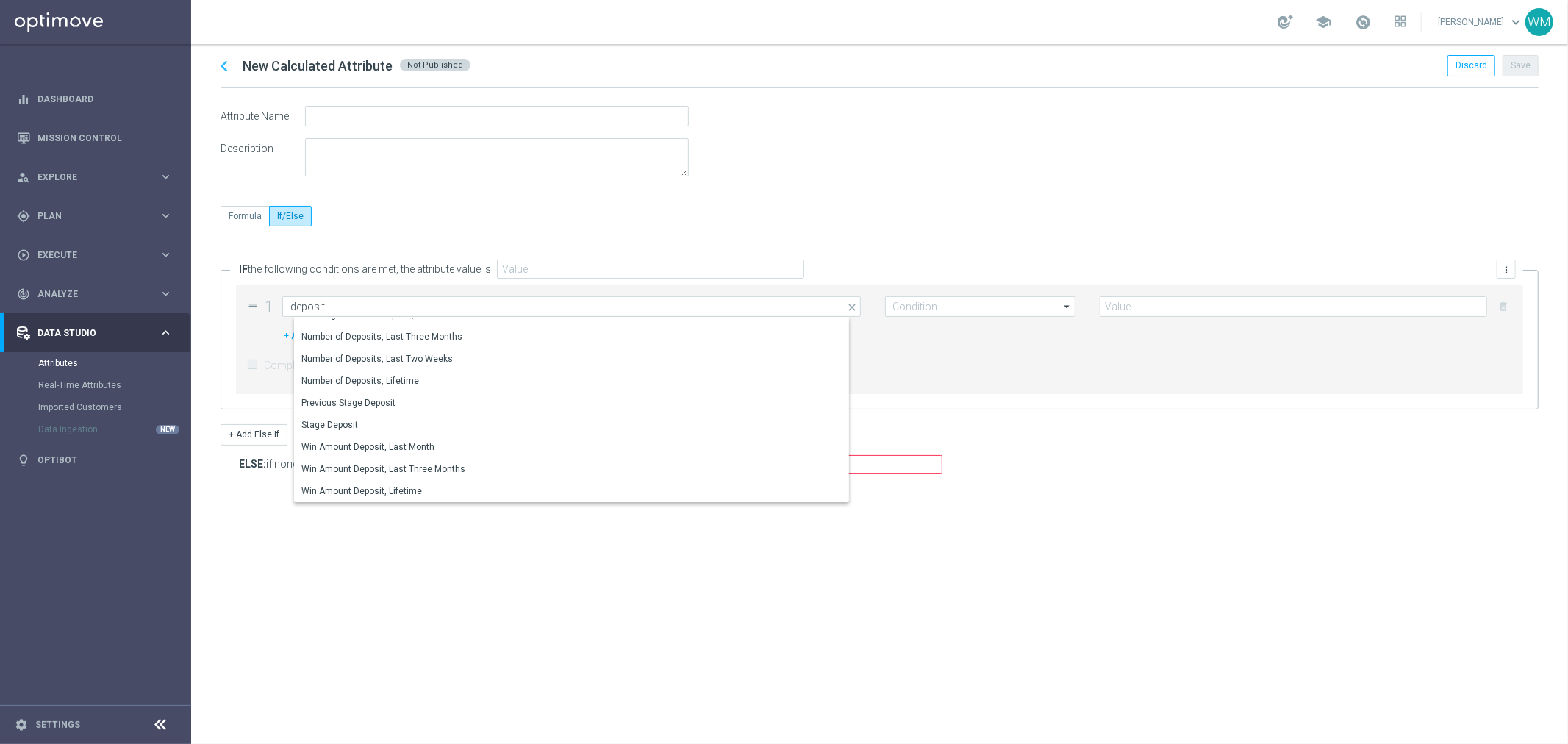
click at [350, 221] on div "Formula If/Else" at bounding box center [880, 228] width 1318 height 43
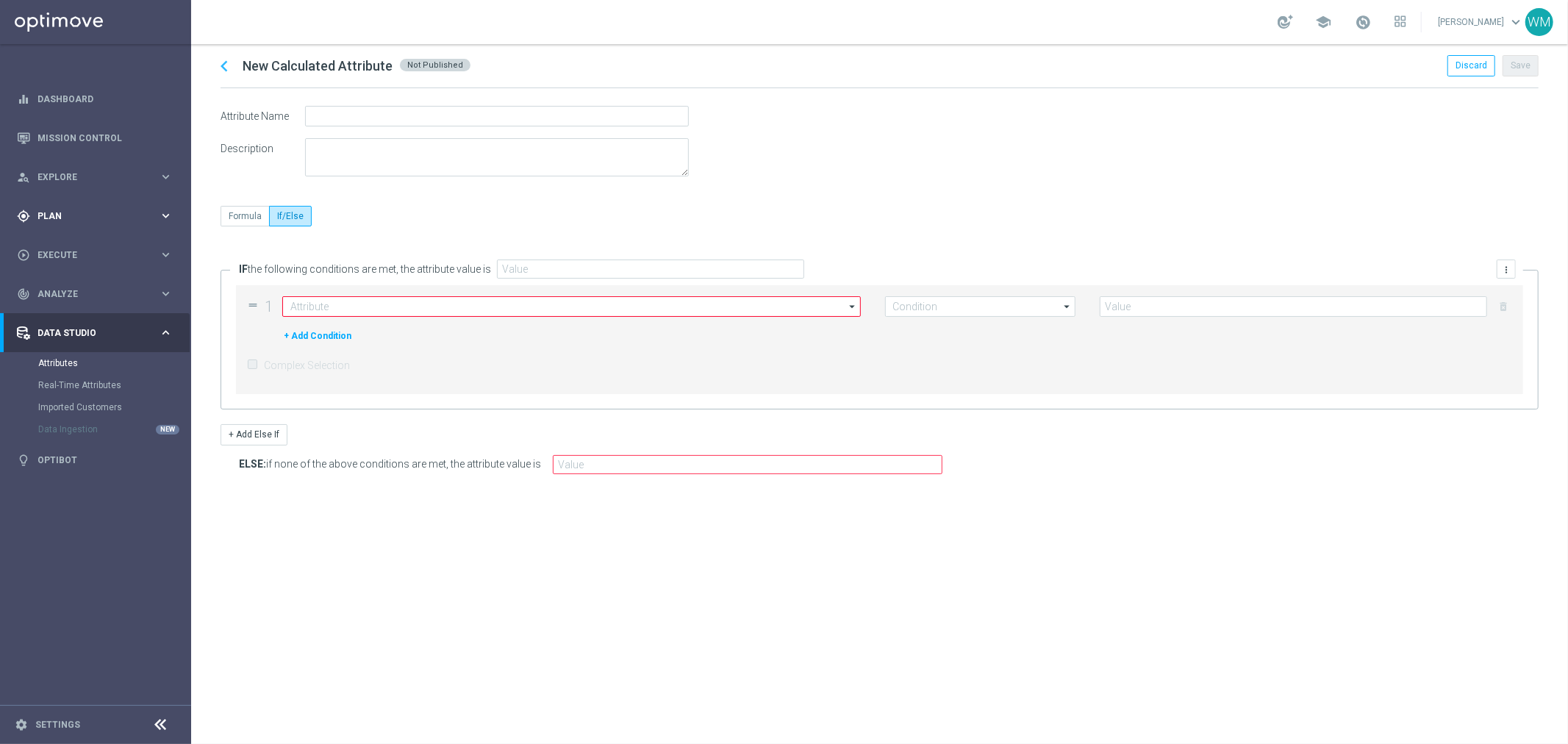
click at [57, 208] on div "gps_fixed Plan keyboard_arrow_right" at bounding box center [94, 216] width 190 height 39
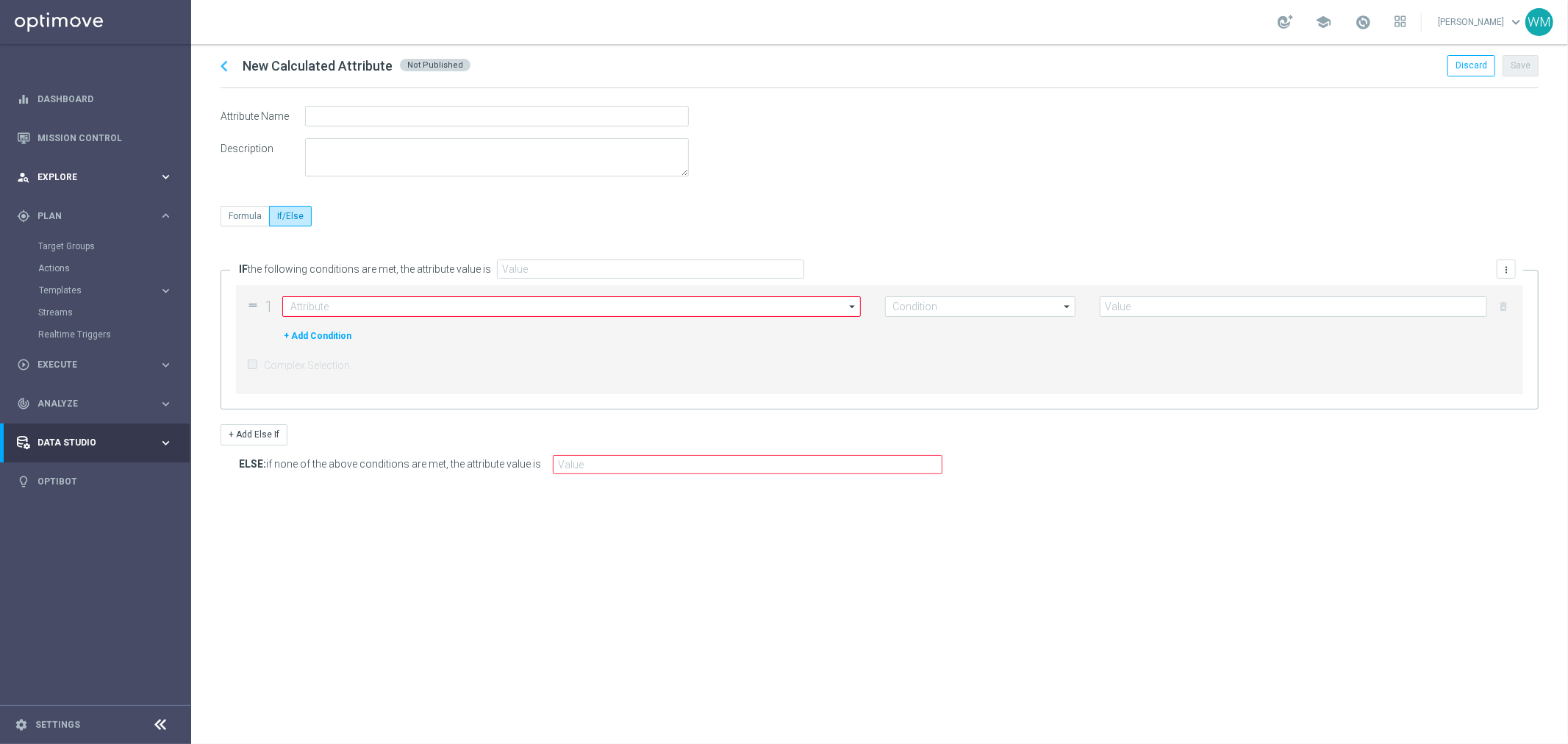
click at [66, 174] on span "Explore" at bounding box center [98, 177] width 121 height 8
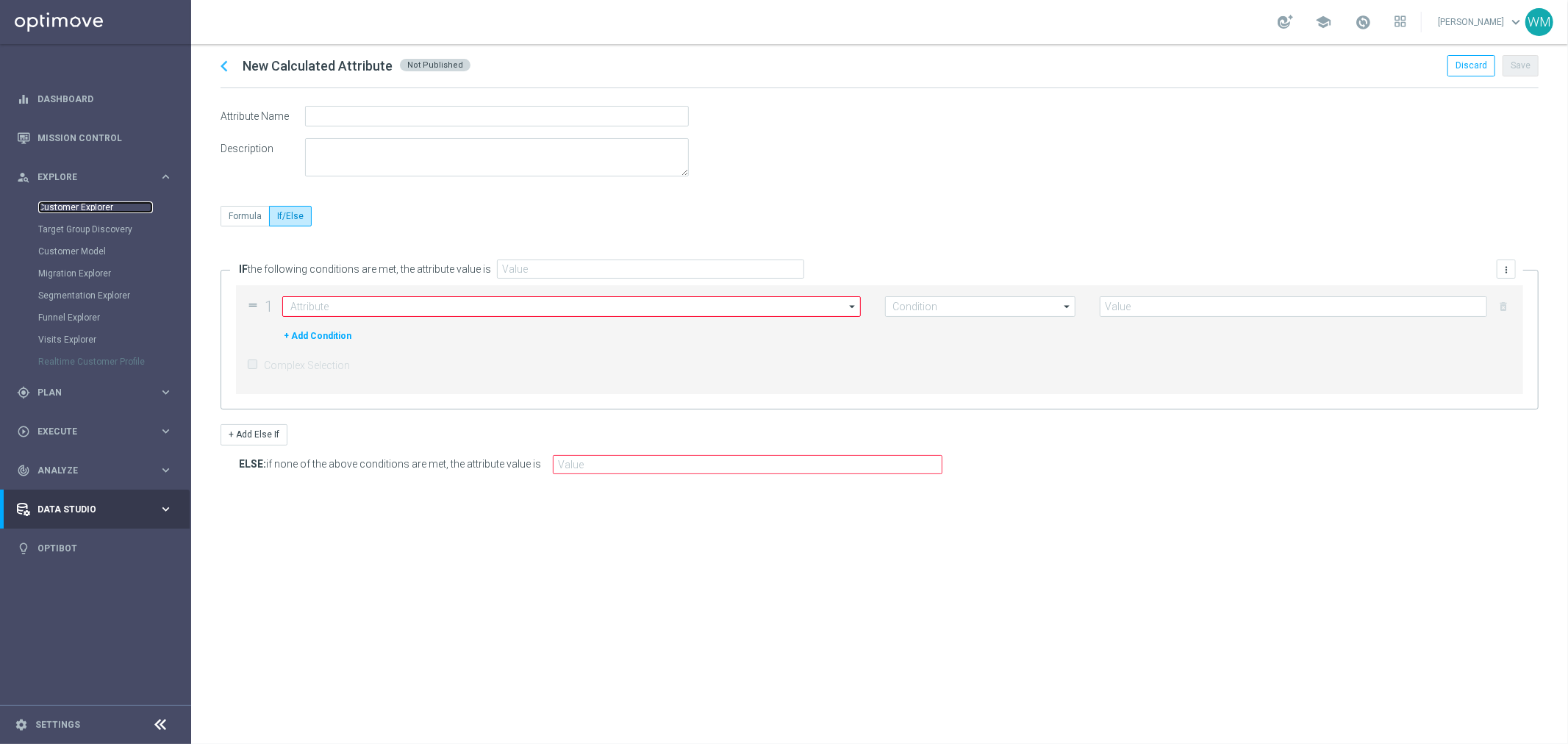
click at [70, 201] on link "Customer Explorer" at bounding box center [95, 207] width 114 height 12
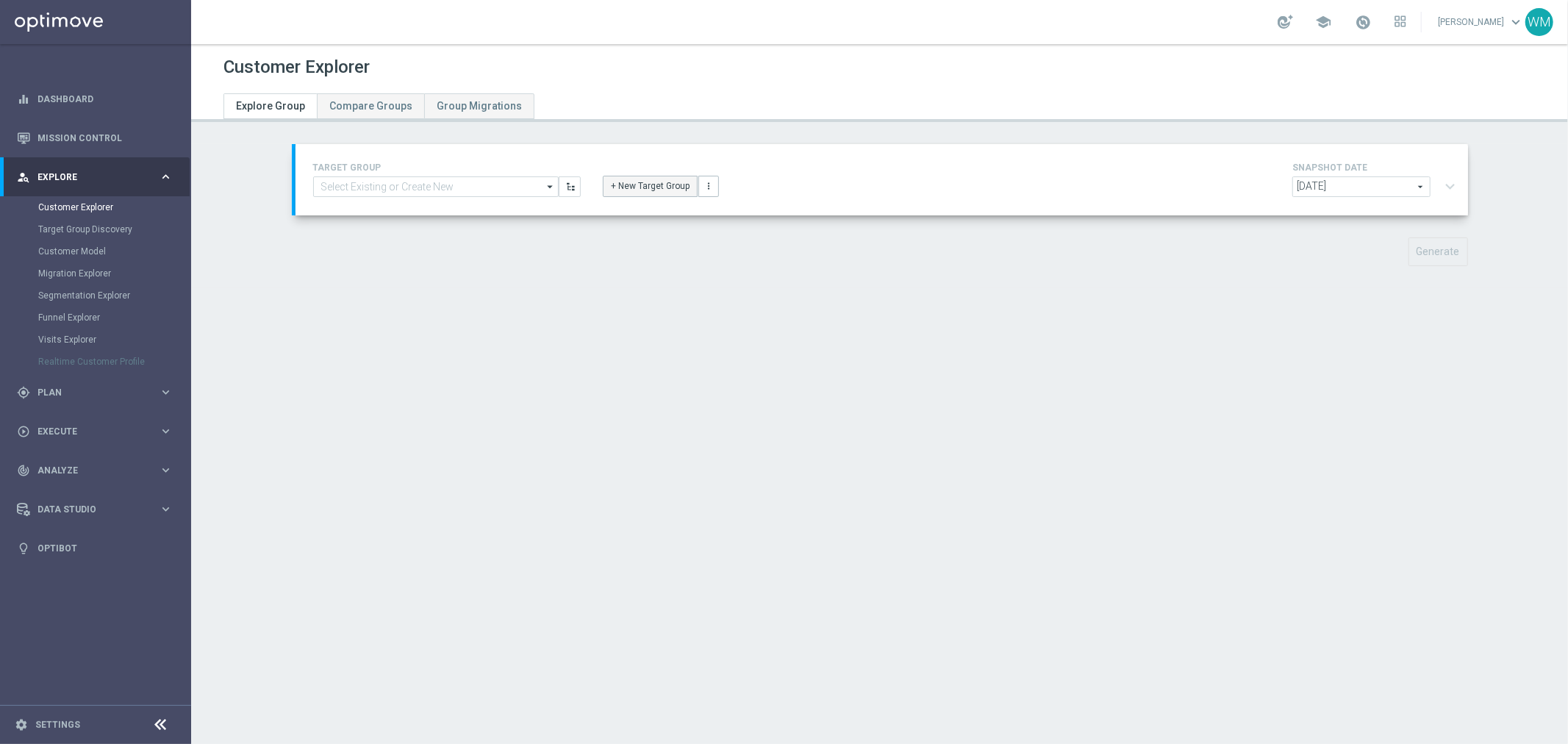
click at [616, 184] on button "+ New Target Group" at bounding box center [650, 186] width 94 height 21
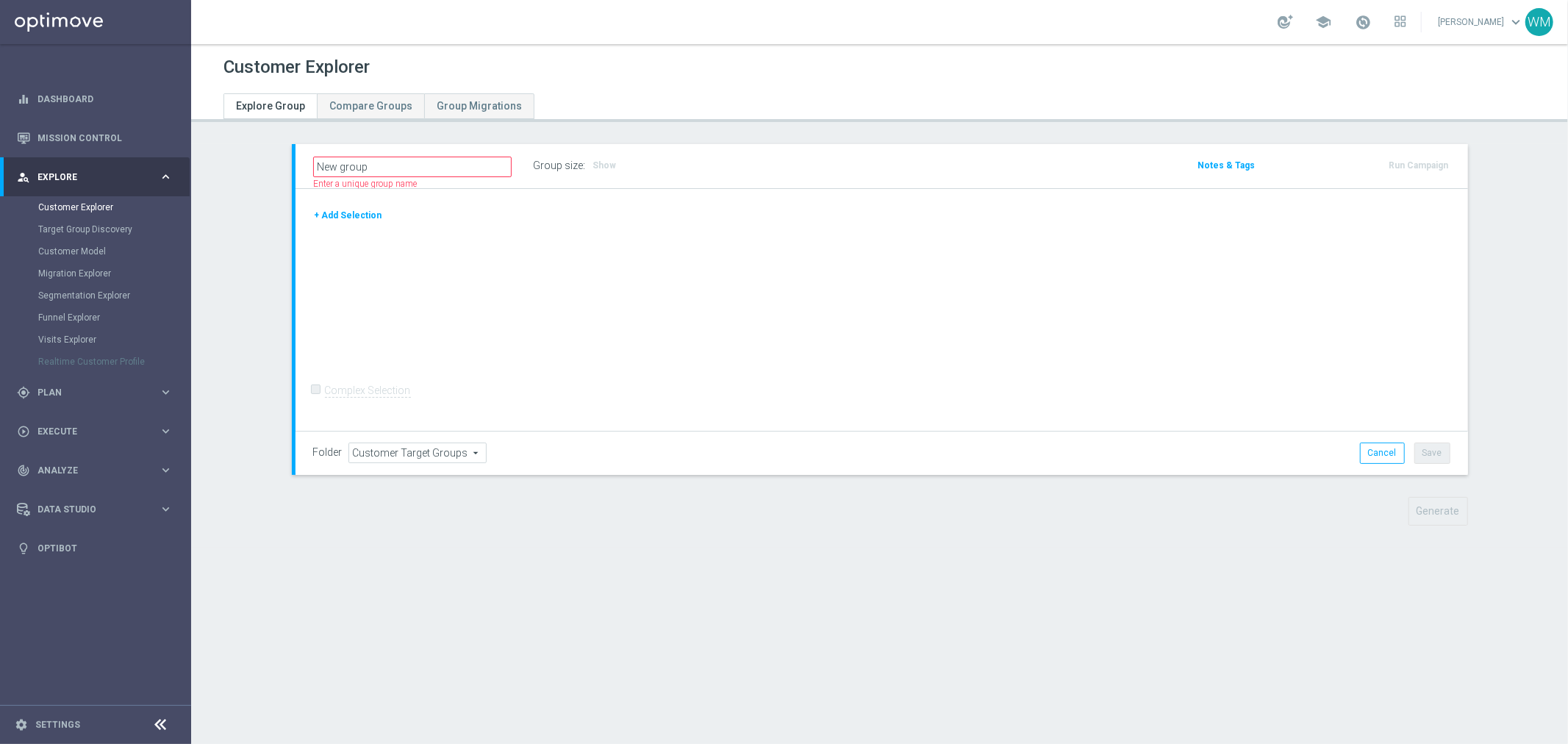
click at [811, 390] on form "Complex Selection Invalid Expression" at bounding box center [882, 406] width 1137 height 52
click at [45, 396] on span "Plan" at bounding box center [98, 392] width 121 height 8
click at [60, 246] on link "Target Groups" at bounding box center [95, 246] width 114 height 12
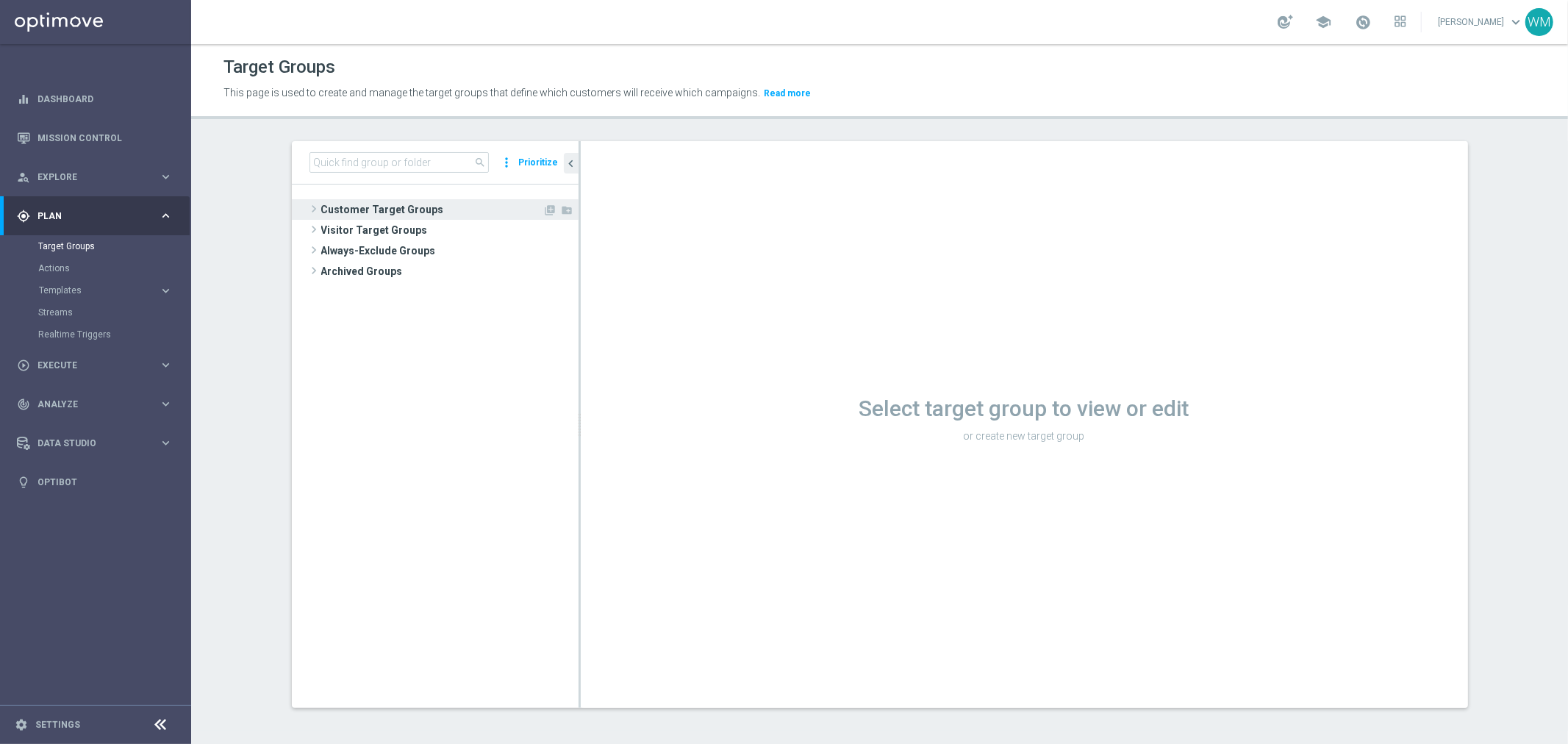
click at [356, 218] on span "Customer Target Groups" at bounding box center [432, 209] width 222 height 21
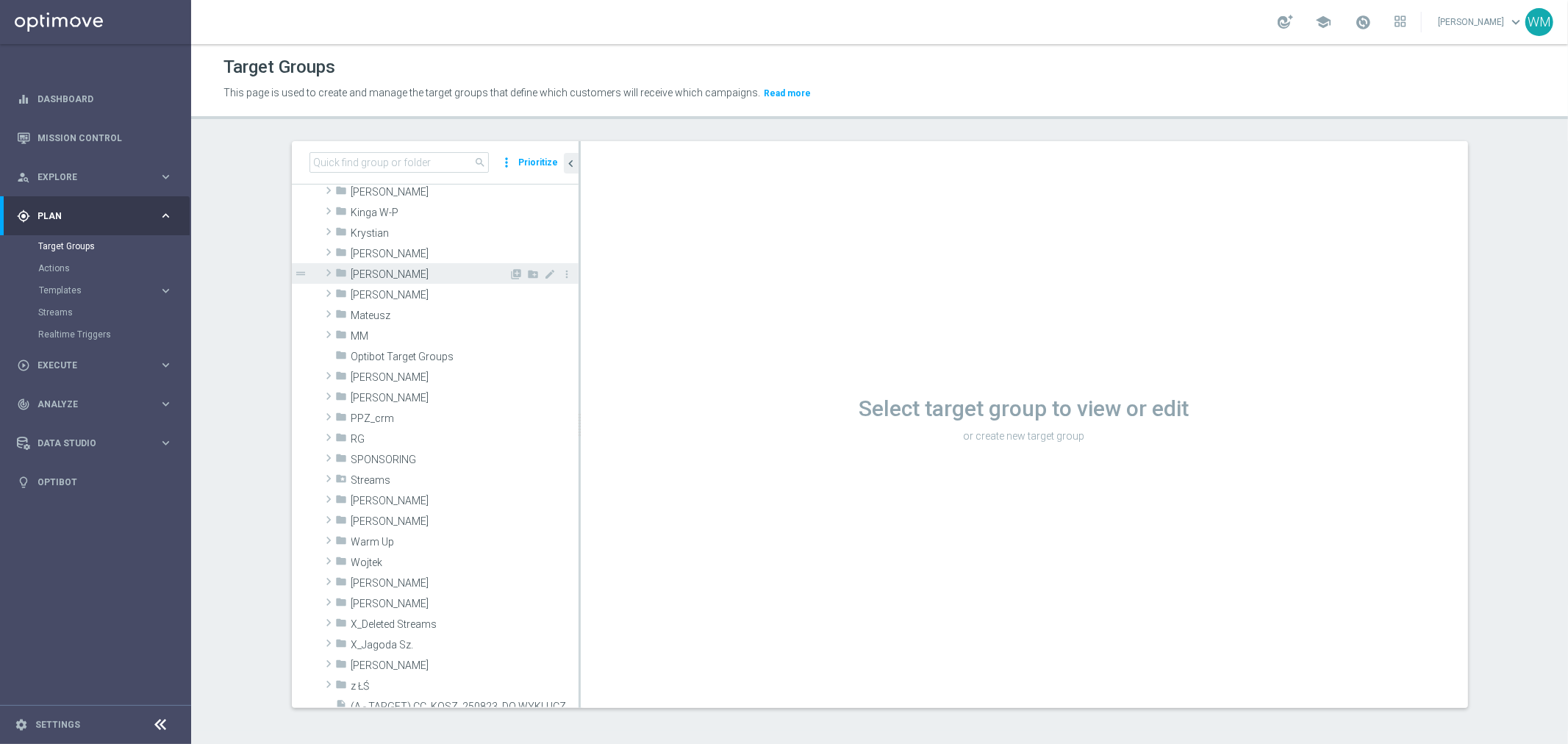
scroll to position [408, 0]
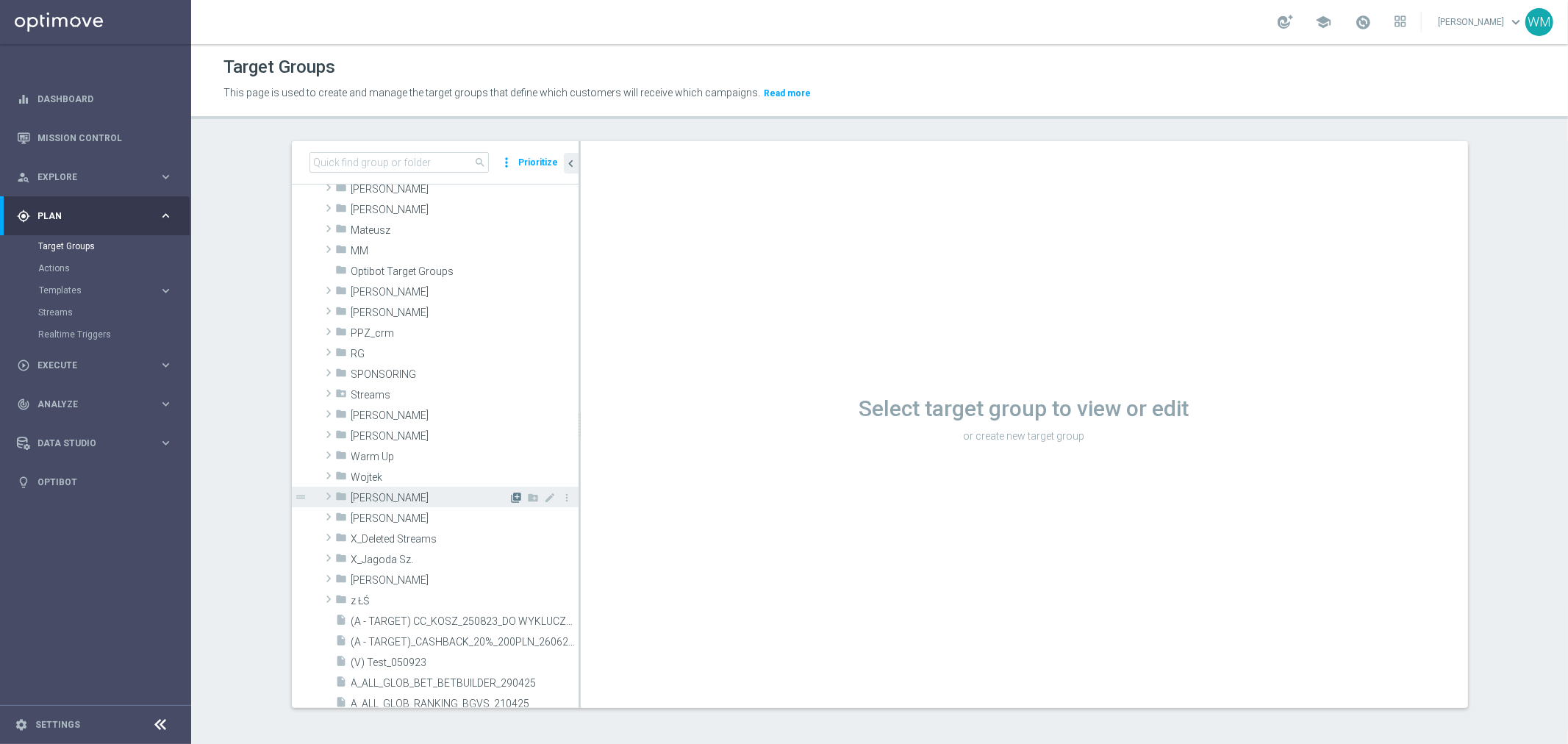
click at [511, 497] on icon "library_add" at bounding box center [516, 497] width 12 height 12
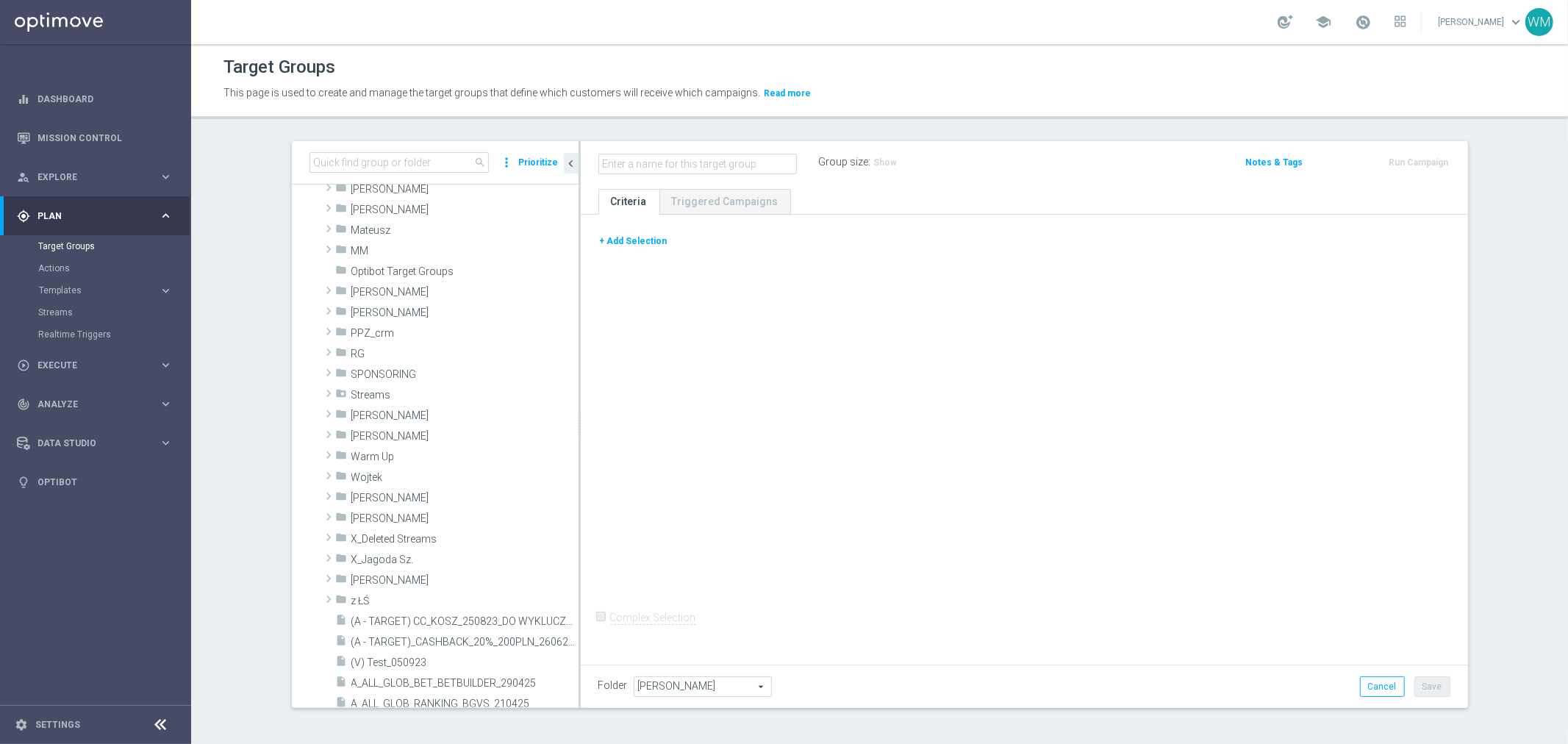
click at [649, 247] on button "+ Add Selection" at bounding box center [634, 241] width 71 height 16
click at [634, 237] on div "+ Add Selection" at bounding box center [1025, 246] width 874 height 27
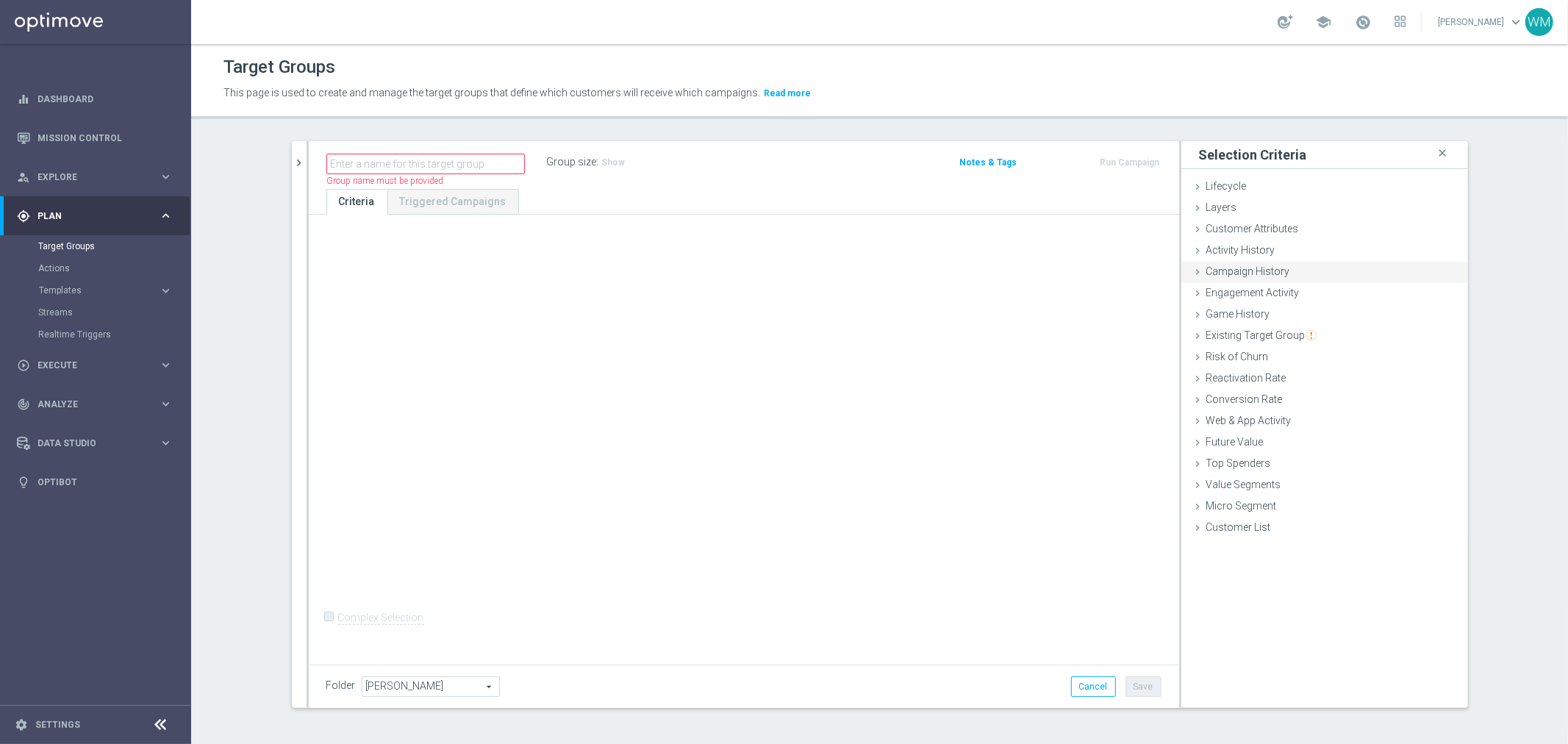
click at [1231, 281] on div "Campaign History done" at bounding box center [1324, 273] width 287 height 22
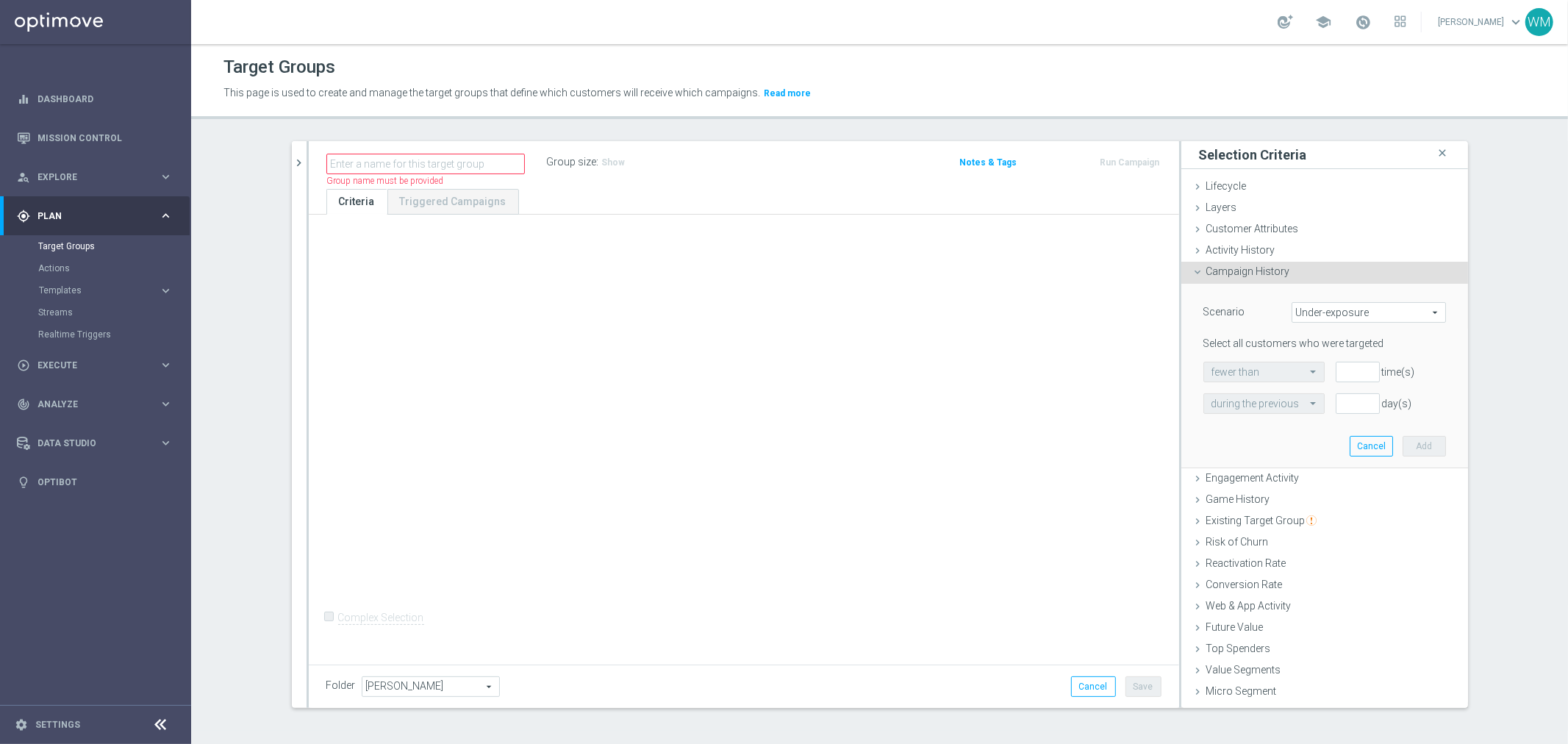
click at [1325, 307] on span "Under-exposure" at bounding box center [1368, 312] width 153 height 19
click at [1277, 269] on span "Campaign History" at bounding box center [1248, 271] width 84 height 12
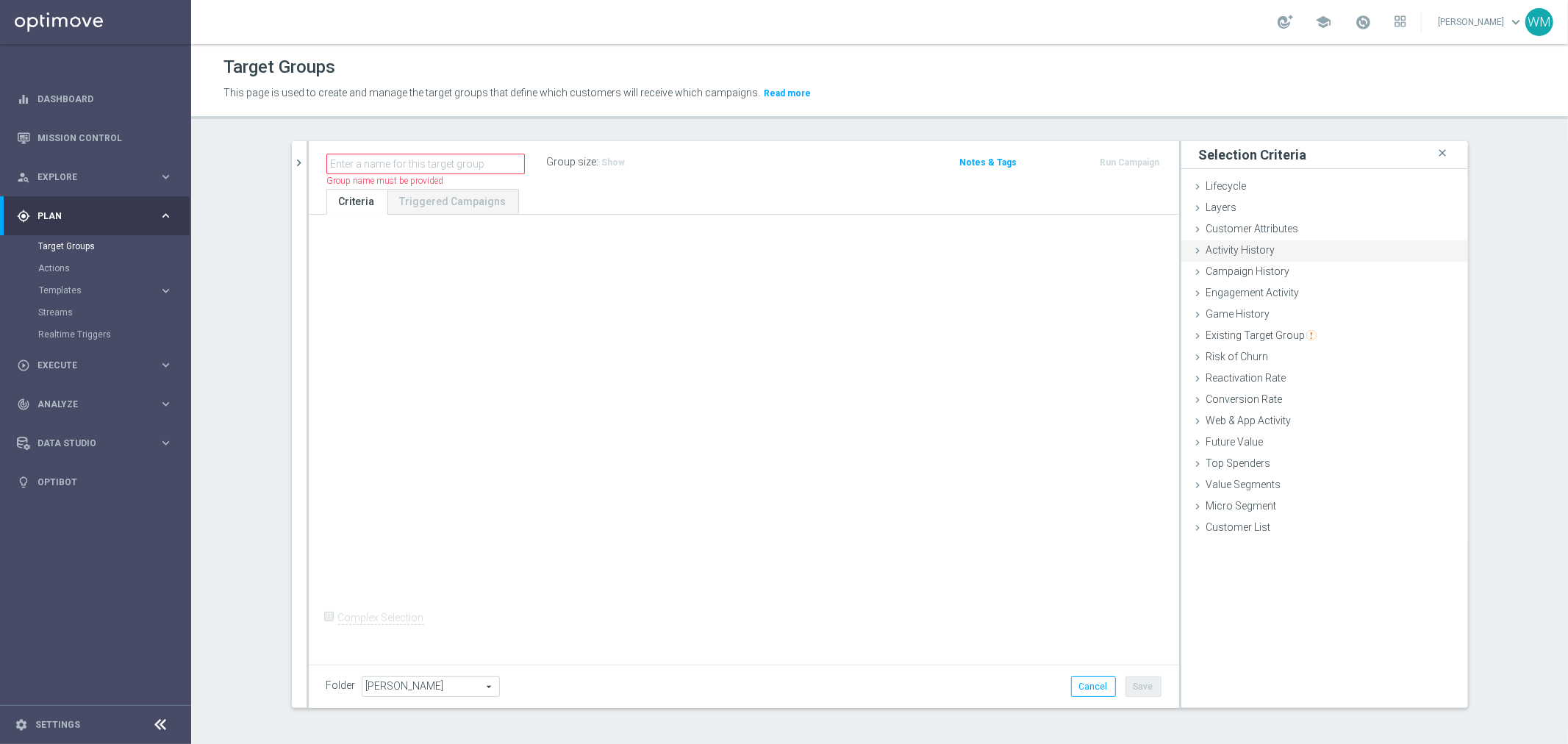
click at [1250, 250] on span "Activity History" at bounding box center [1241, 250] width 69 height 12
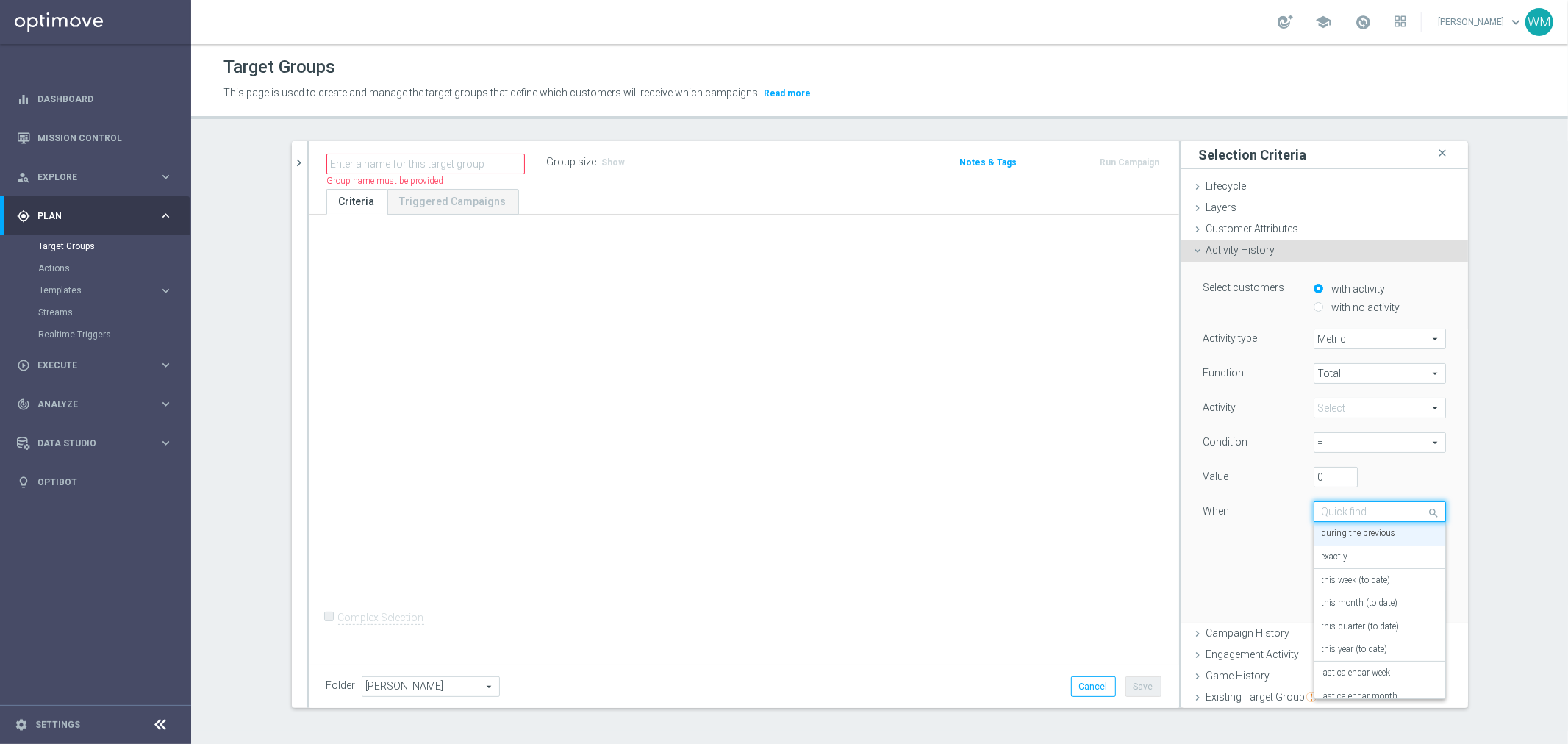
click at [1329, 508] on input "text" at bounding box center [1365, 512] width 87 height 13
click at [1192, 512] on div "When" at bounding box center [1248, 513] width 111 height 24
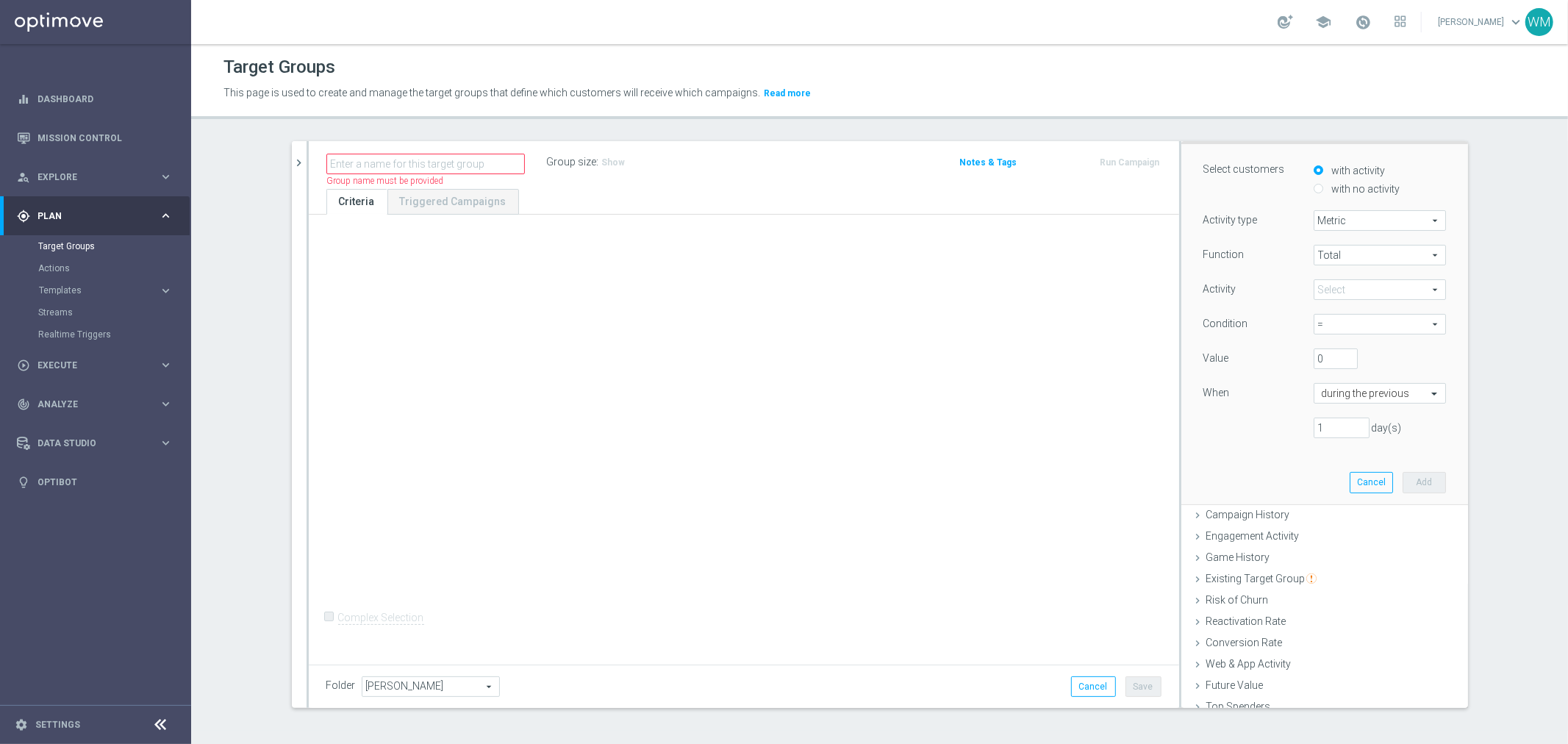
scroll to position [0, 0]
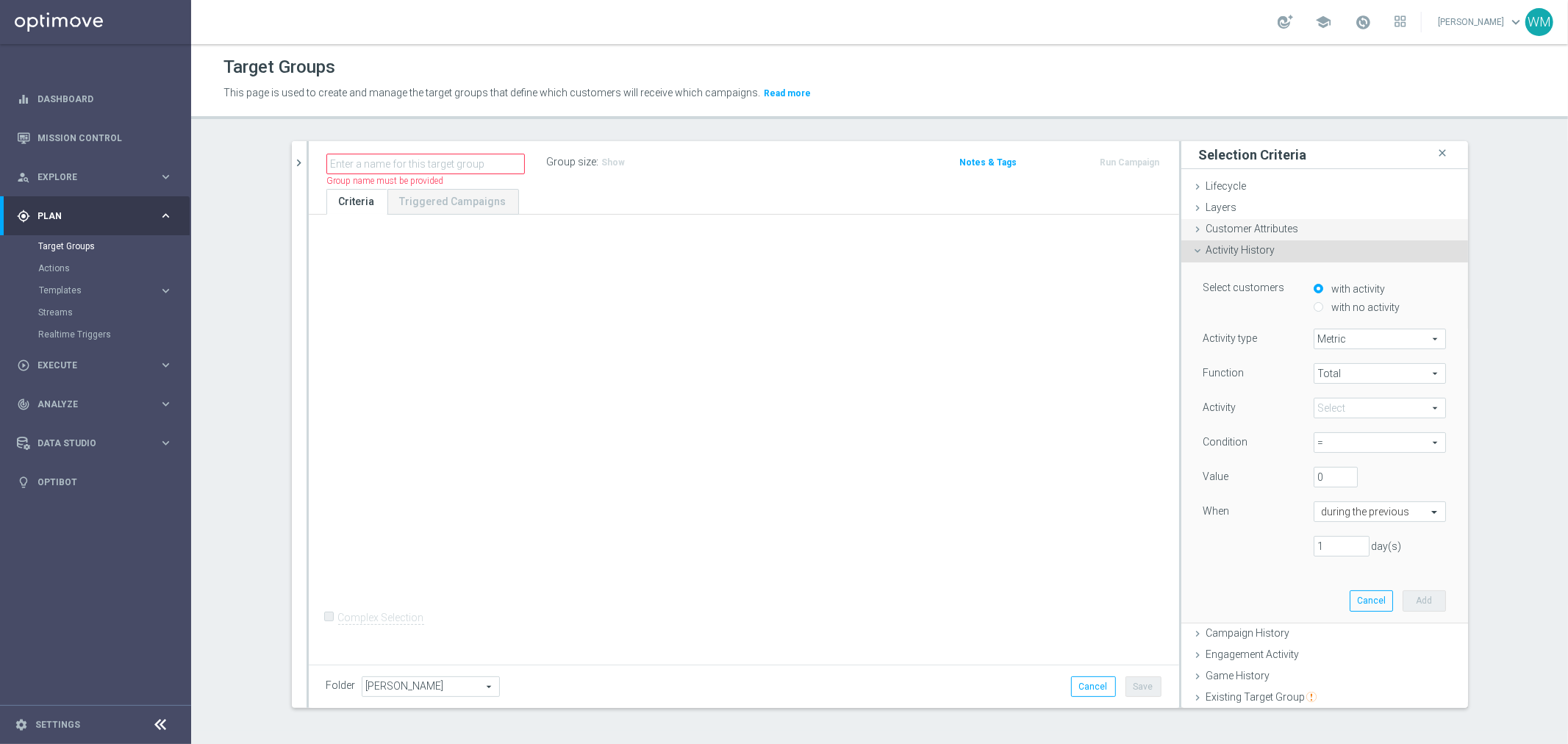
click at [1233, 228] on span "Customer Attributes" at bounding box center [1252, 228] width 93 height 12
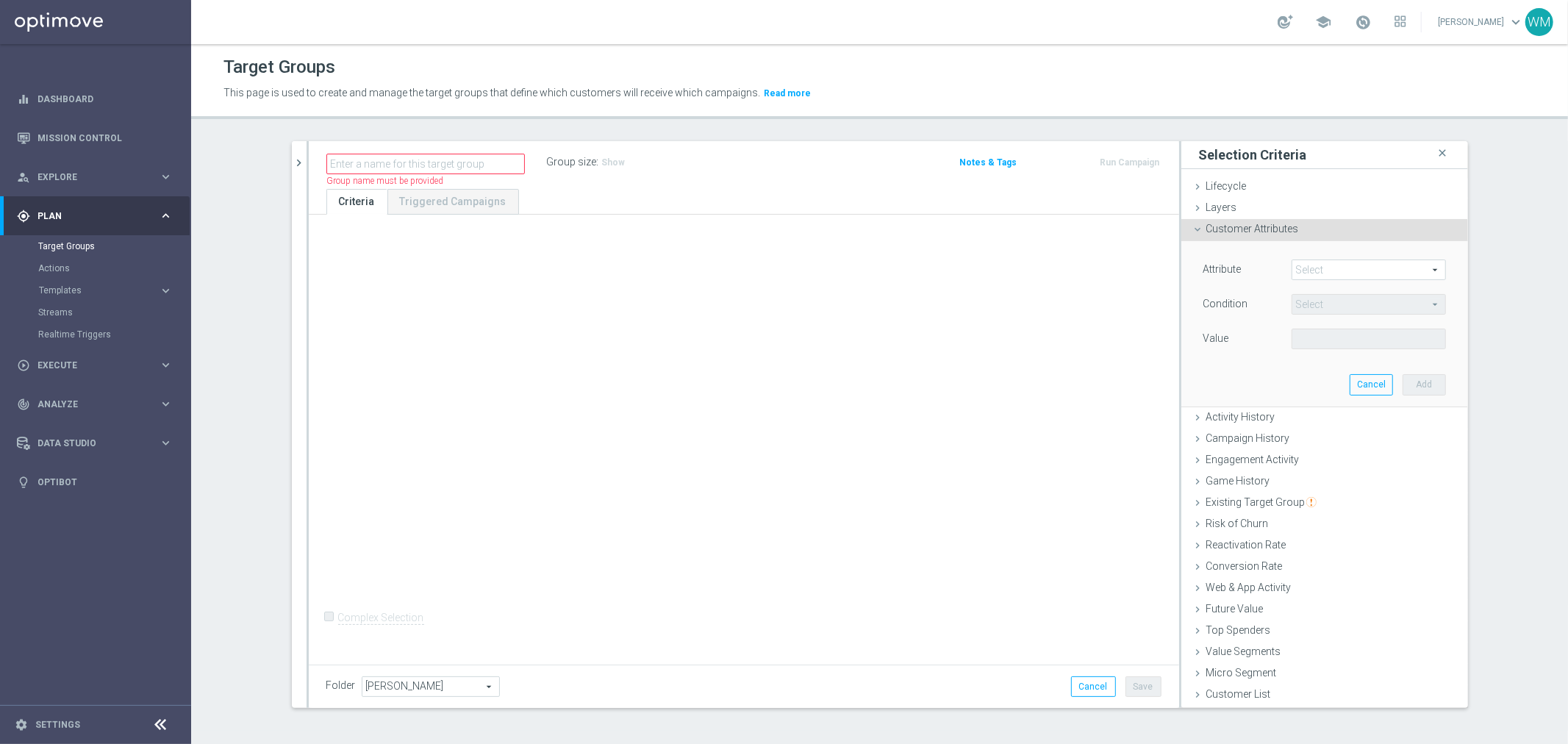
click at [1304, 269] on span at bounding box center [1368, 270] width 153 height 19
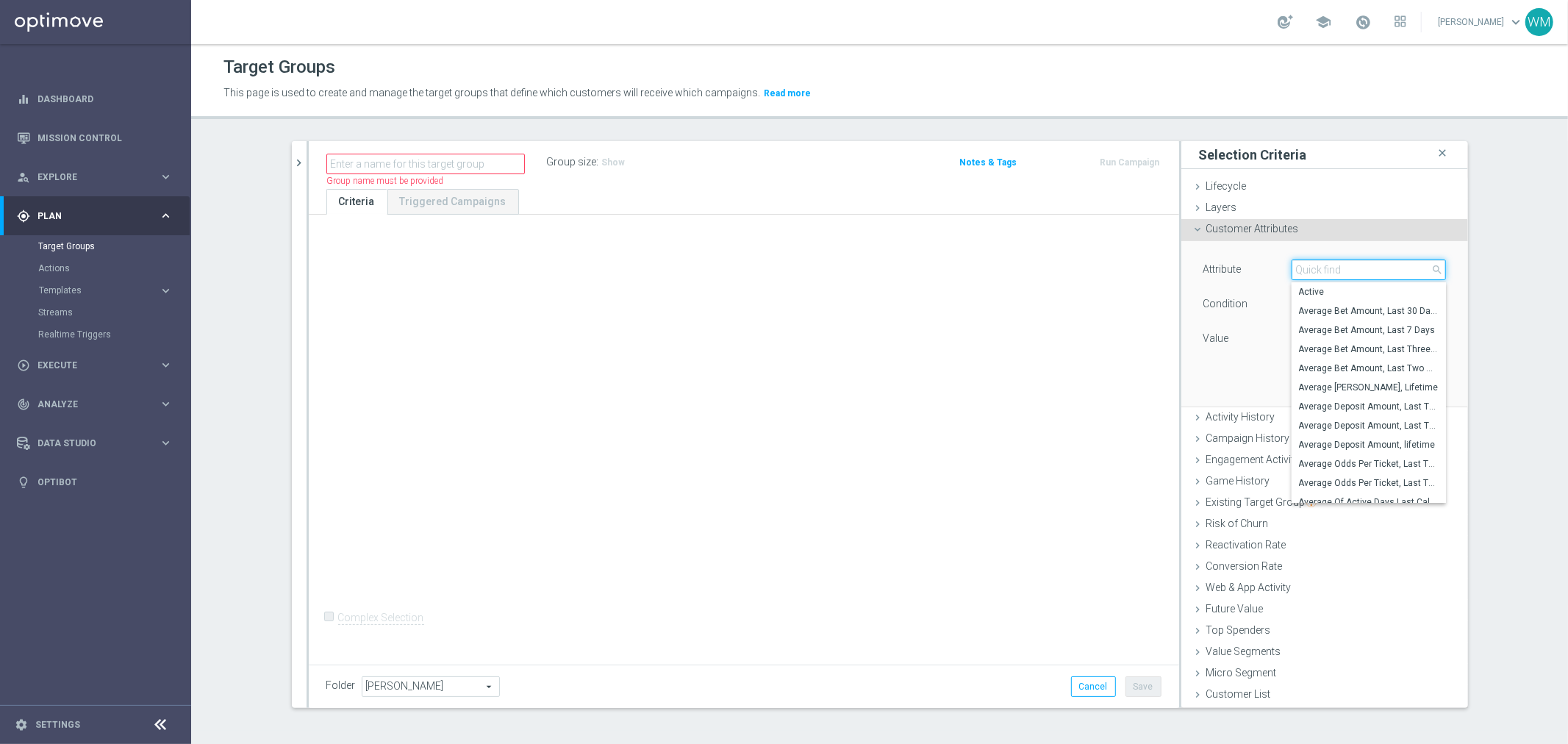
click at [1304, 269] on input "search" at bounding box center [1368, 270] width 154 height 21
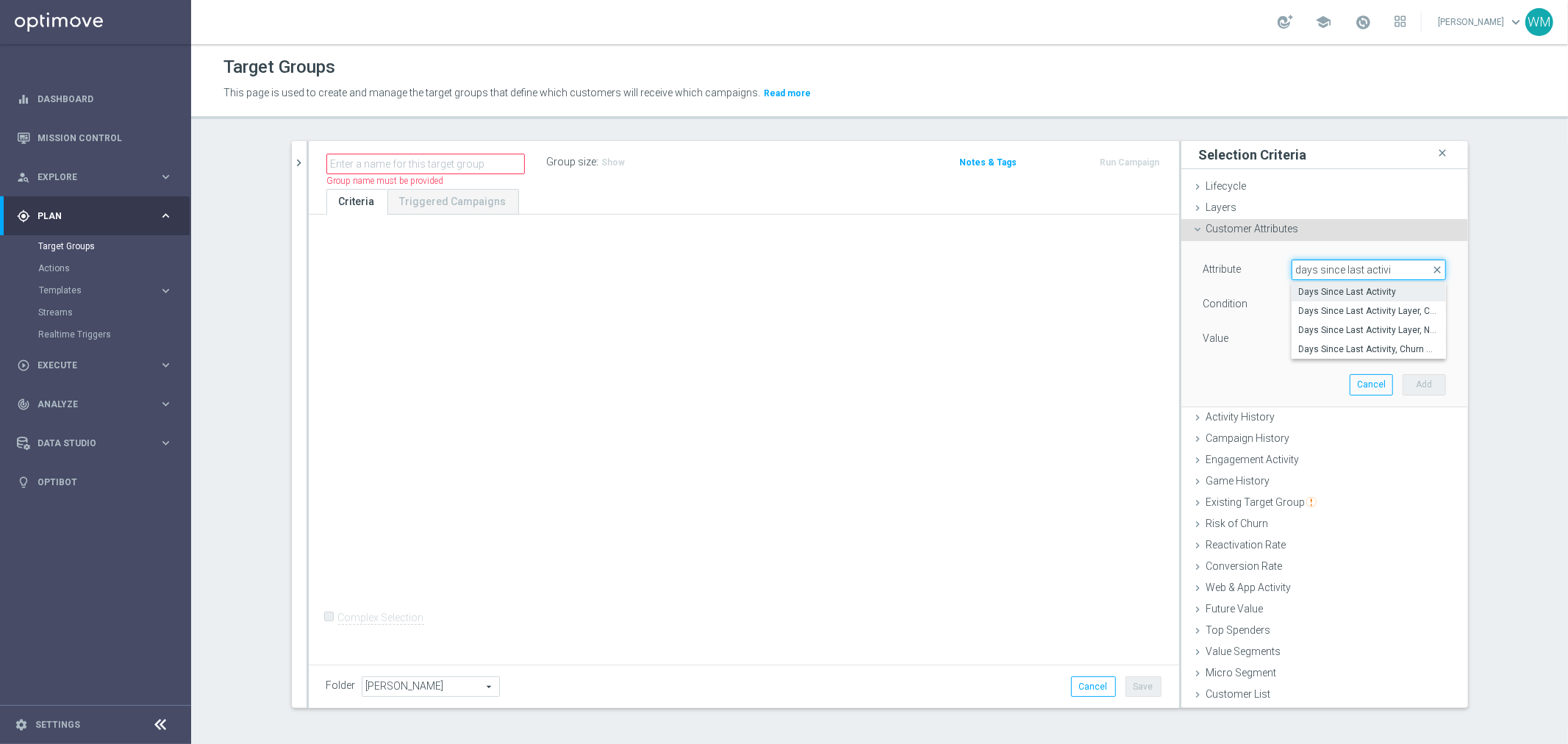
type input "days since last activi"
click at [1310, 282] on label "Days Since Last Activity" at bounding box center [1368, 291] width 154 height 19
type input "Days Since Last Activity"
type input "="
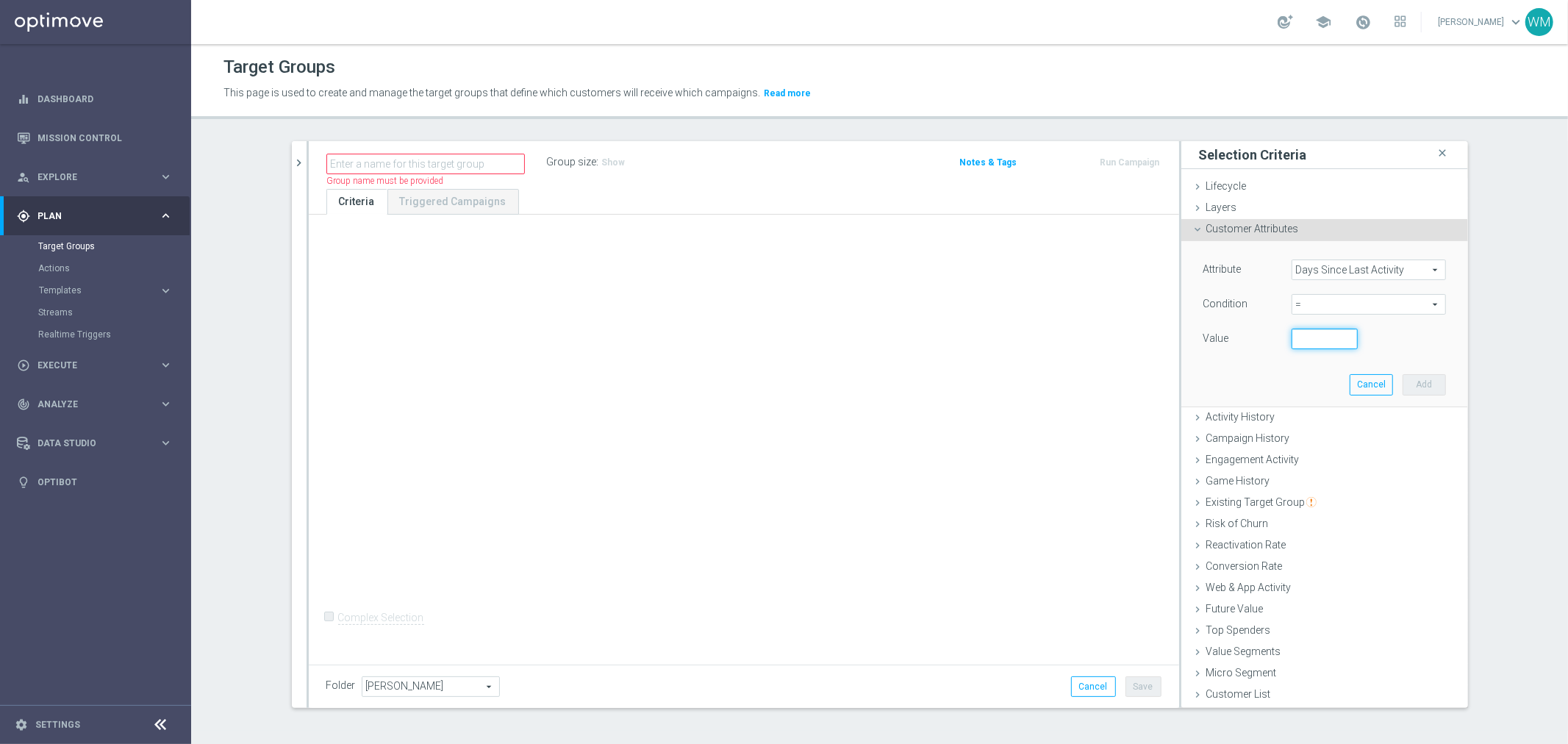
click at [1309, 338] on input "number" at bounding box center [1324, 339] width 66 height 21
type input "1"
click at [1411, 378] on button "Add" at bounding box center [1424, 384] width 43 height 21
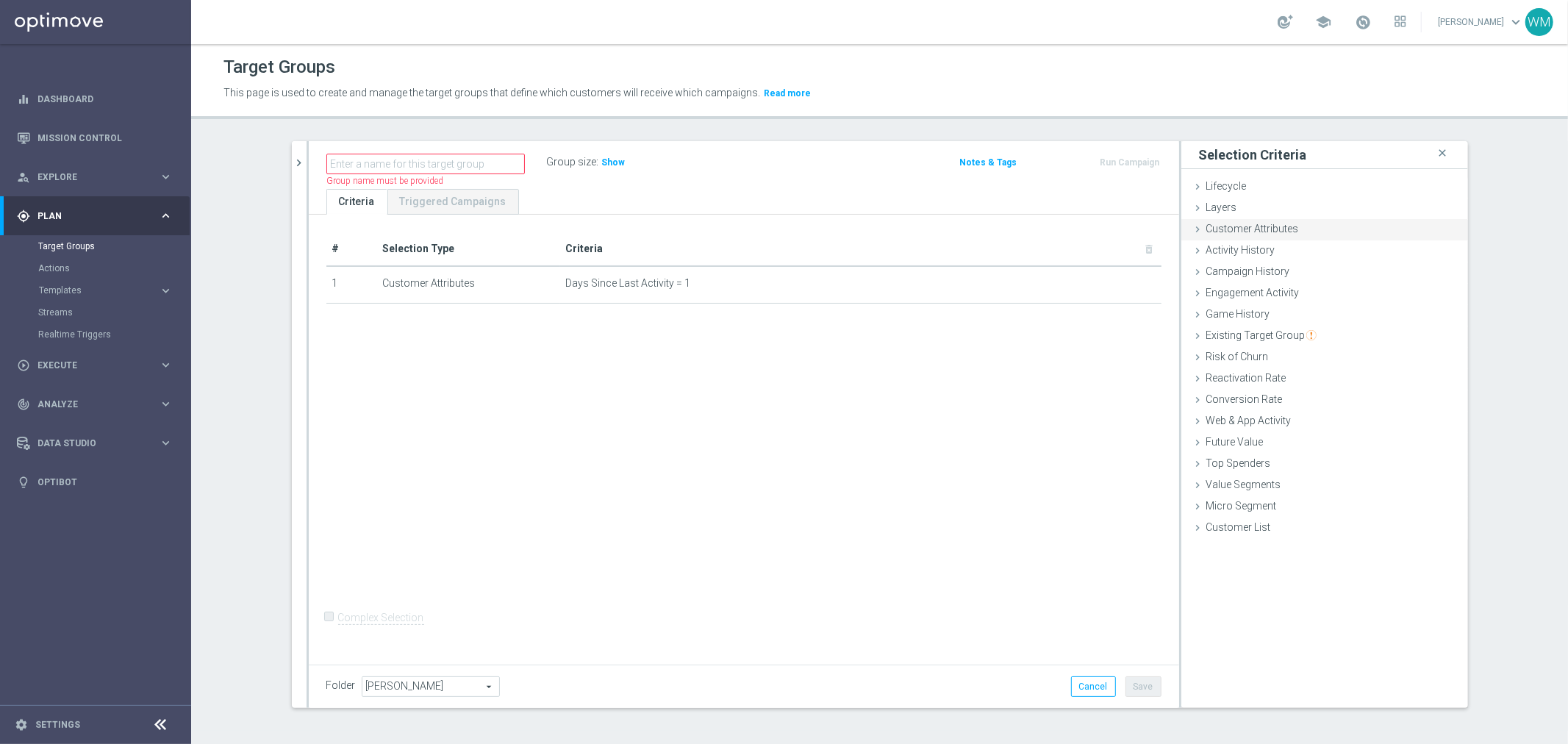
click at [1257, 226] on span "Customer Attributes" at bounding box center [1252, 228] width 93 height 12
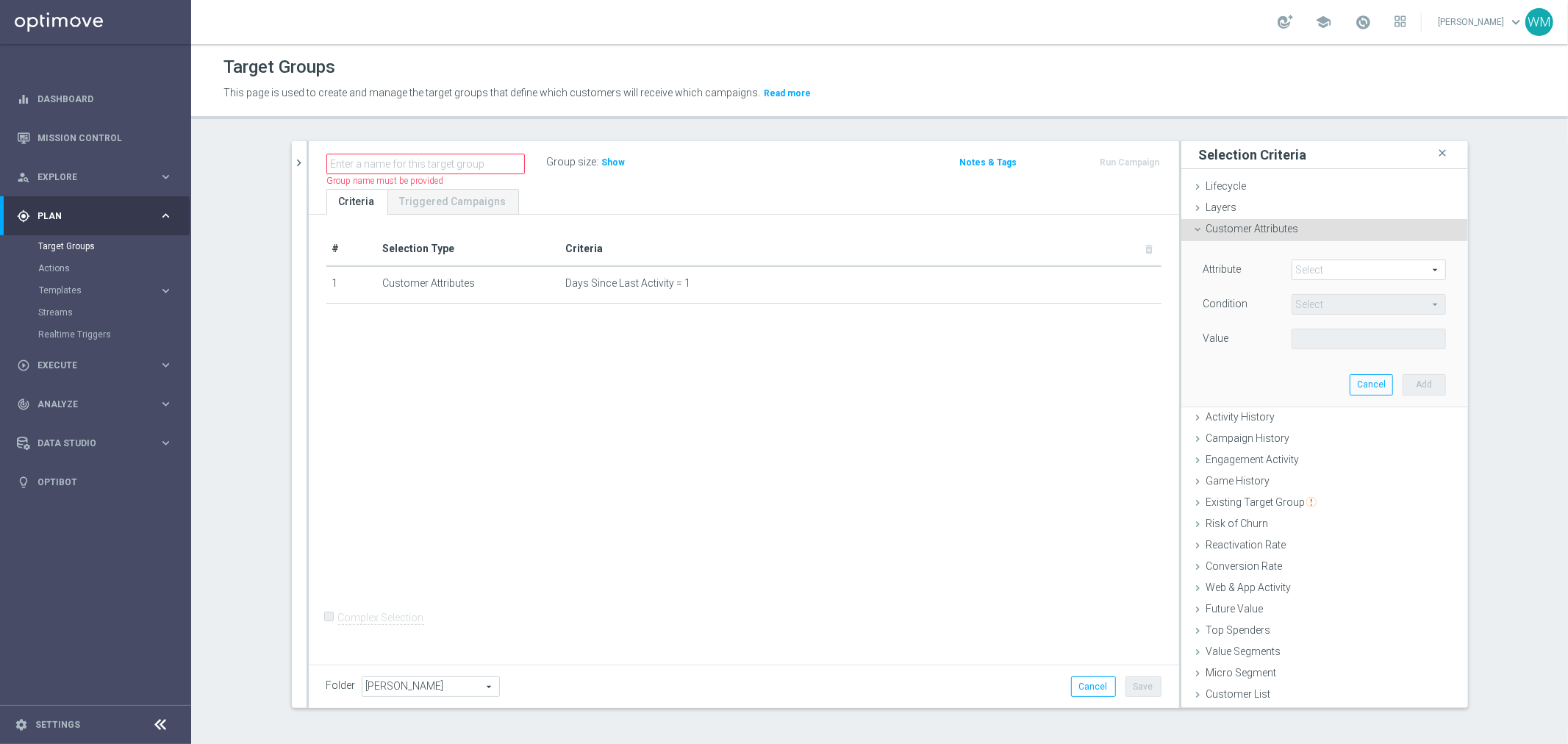
click at [1292, 271] on span at bounding box center [1368, 270] width 153 height 19
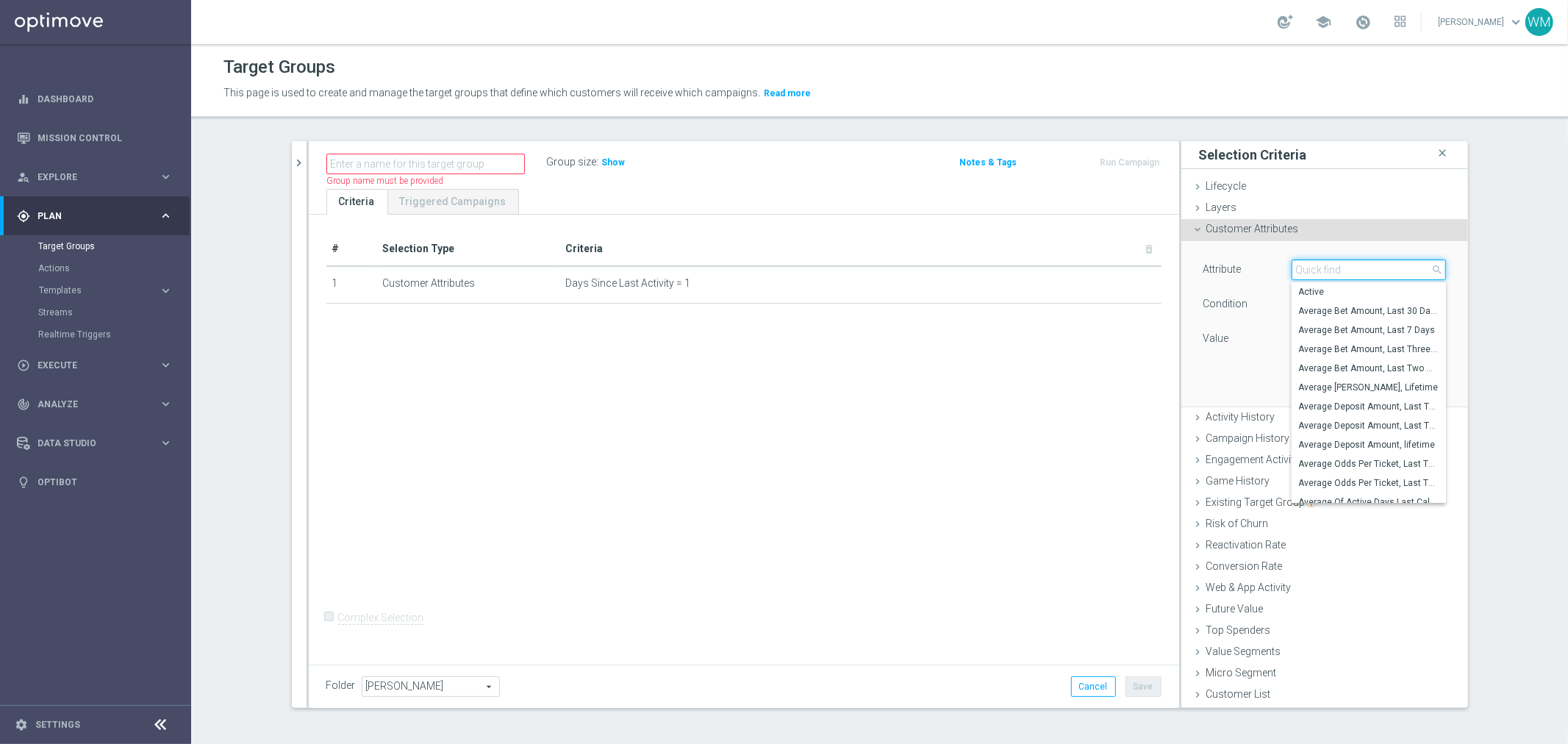
click at [1300, 271] on input "search" at bounding box center [1368, 270] width 154 height 21
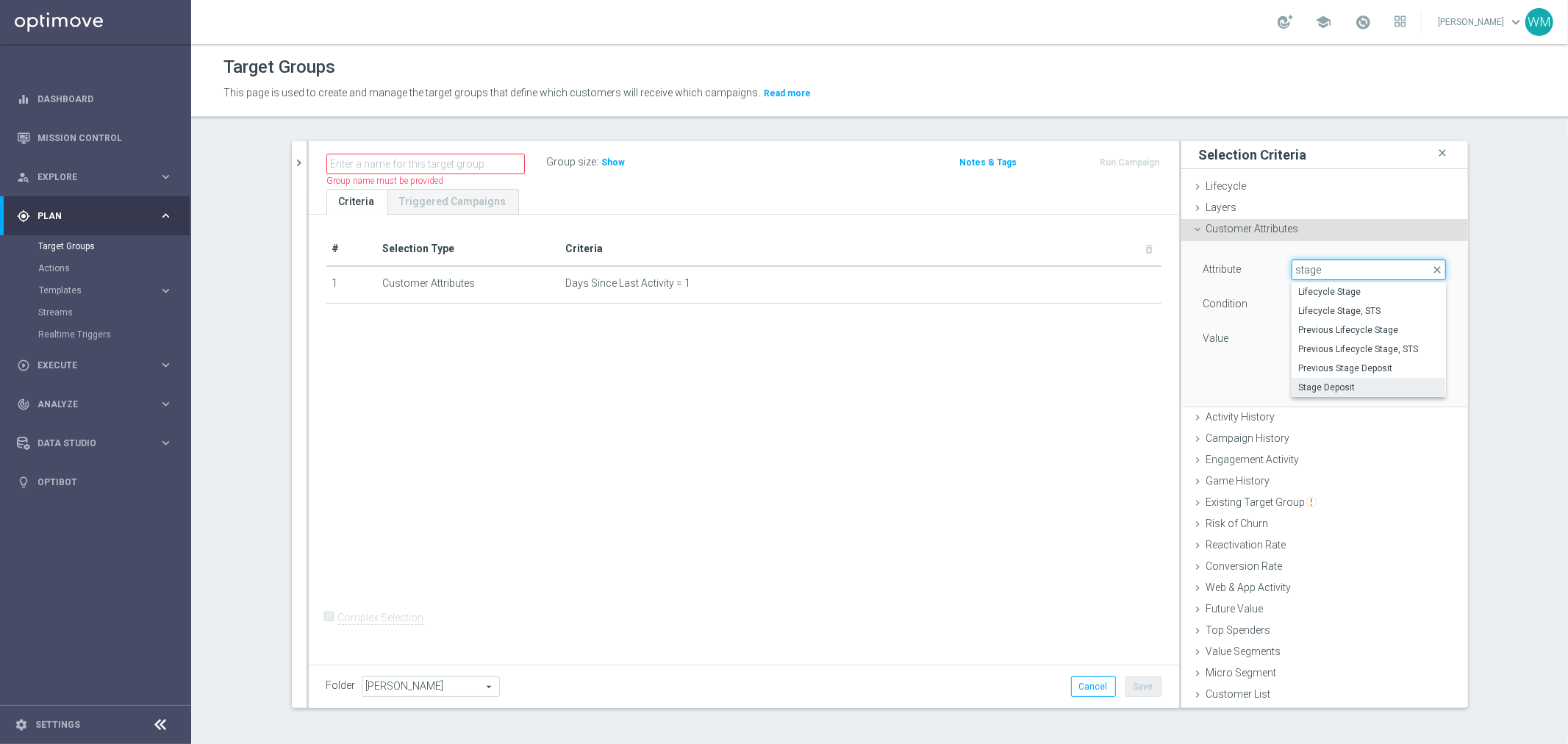
type input "stage"
click at [1304, 380] on label "Stage Deposit" at bounding box center [1368, 387] width 154 height 19
type input "Stage Deposit"
type input "Equals"
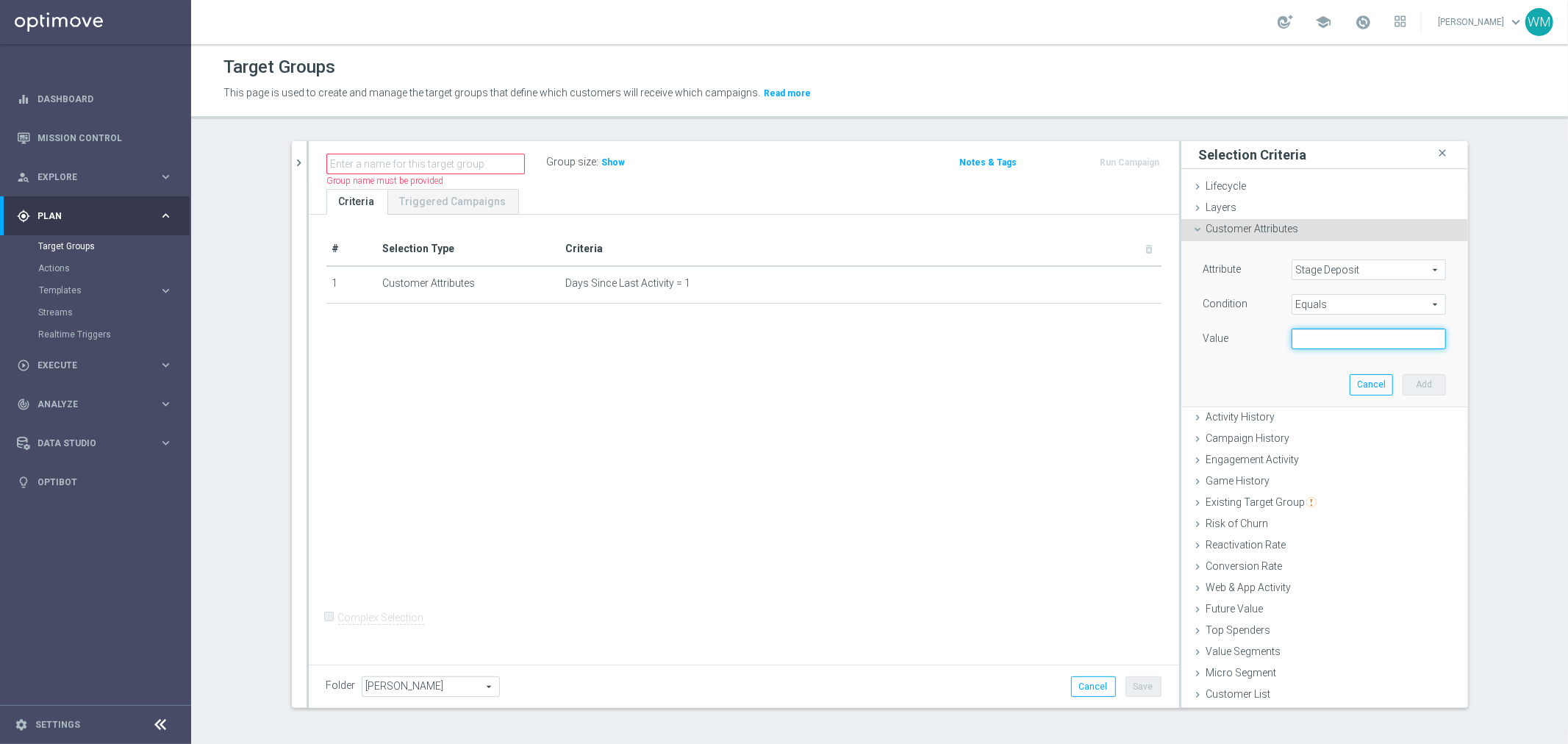
click at [1310, 344] on input "text" at bounding box center [1368, 339] width 154 height 21
type input "Active"
click at [1367, 310] on span "Equals" at bounding box center [1368, 304] width 153 height 19
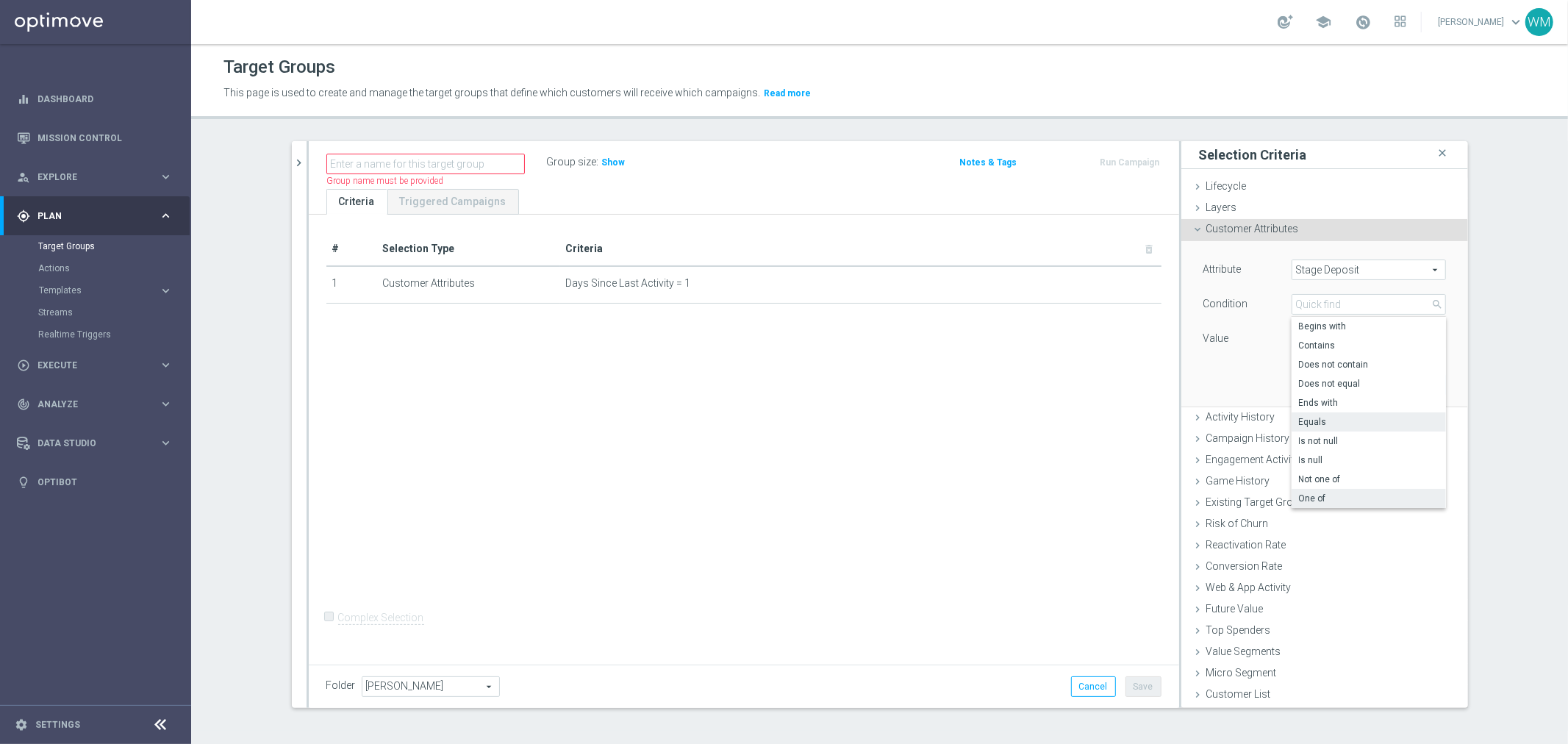
click at [1334, 497] on span "One of" at bounding box center [1369, 498] width 140 height 12
type input "One of"
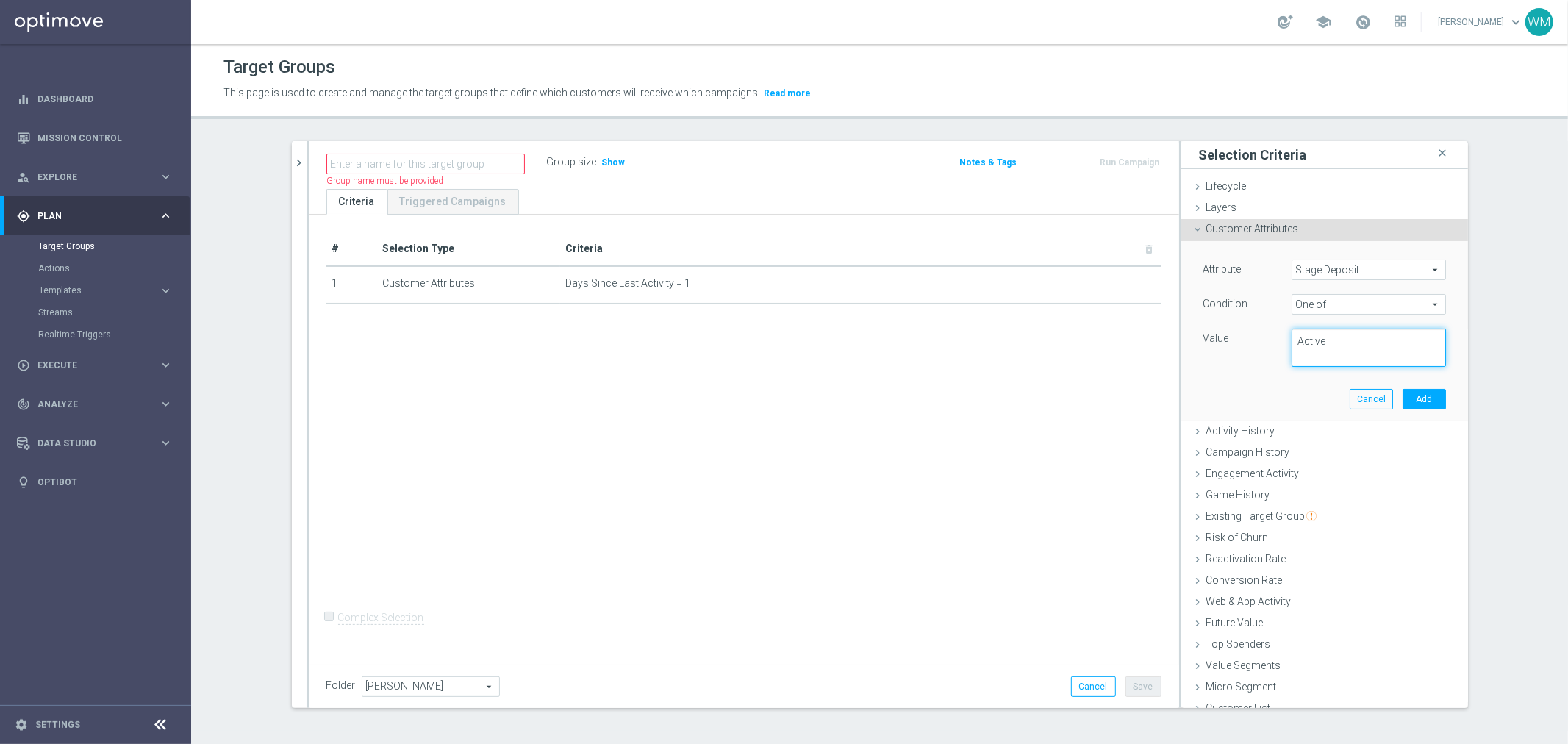
click at [1317, 341] on textarea "Active" at bounding box center [1368, 348] width 154 height 38
type textarea "Active, Reactivated Churn, Reactivated Dump"
click at [1403, 393] on button "Add" at bounding box center [1424, 399] width 43 height 21
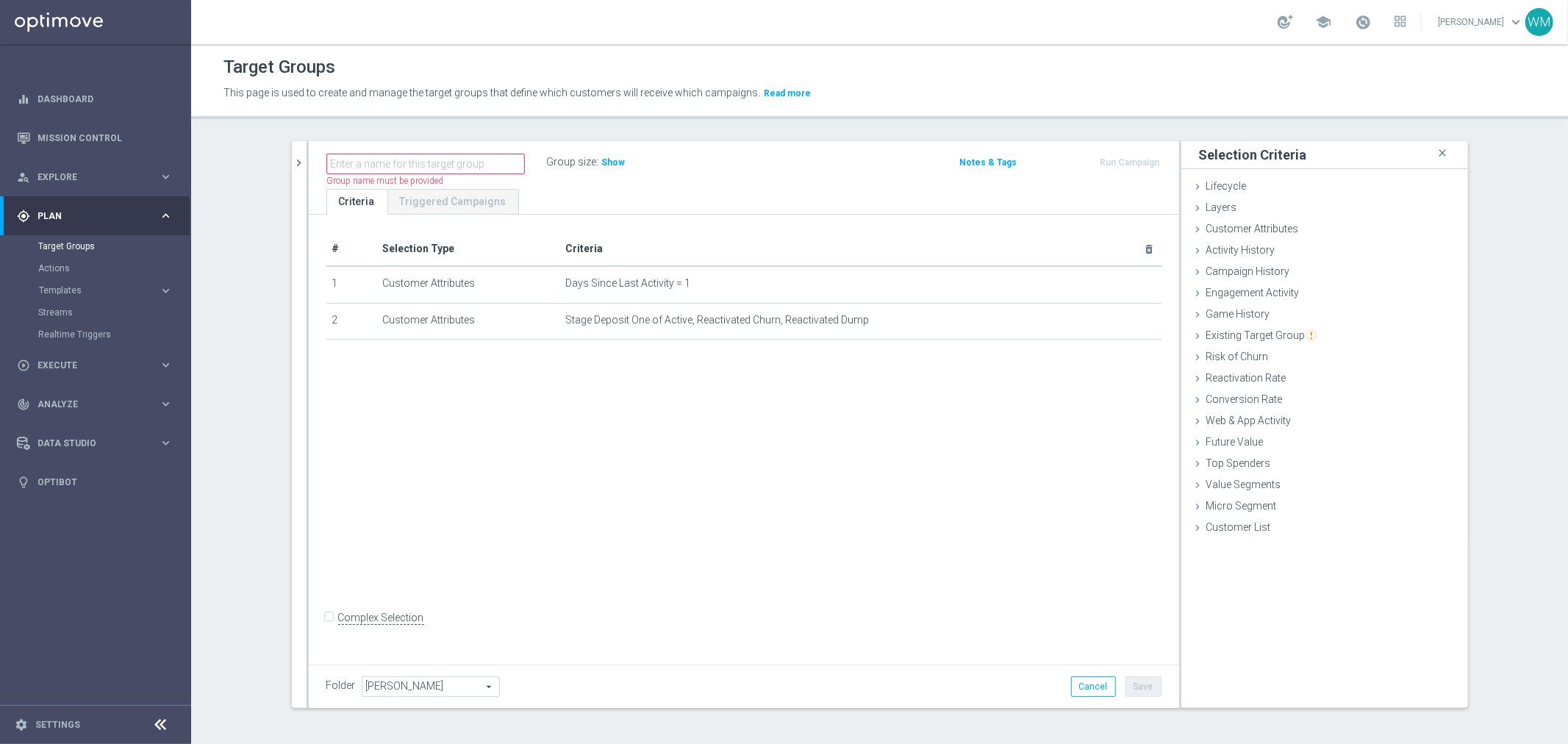
click at [605, 167] on h3 "Show" at bounding box center [614, 162] width 26 height 16
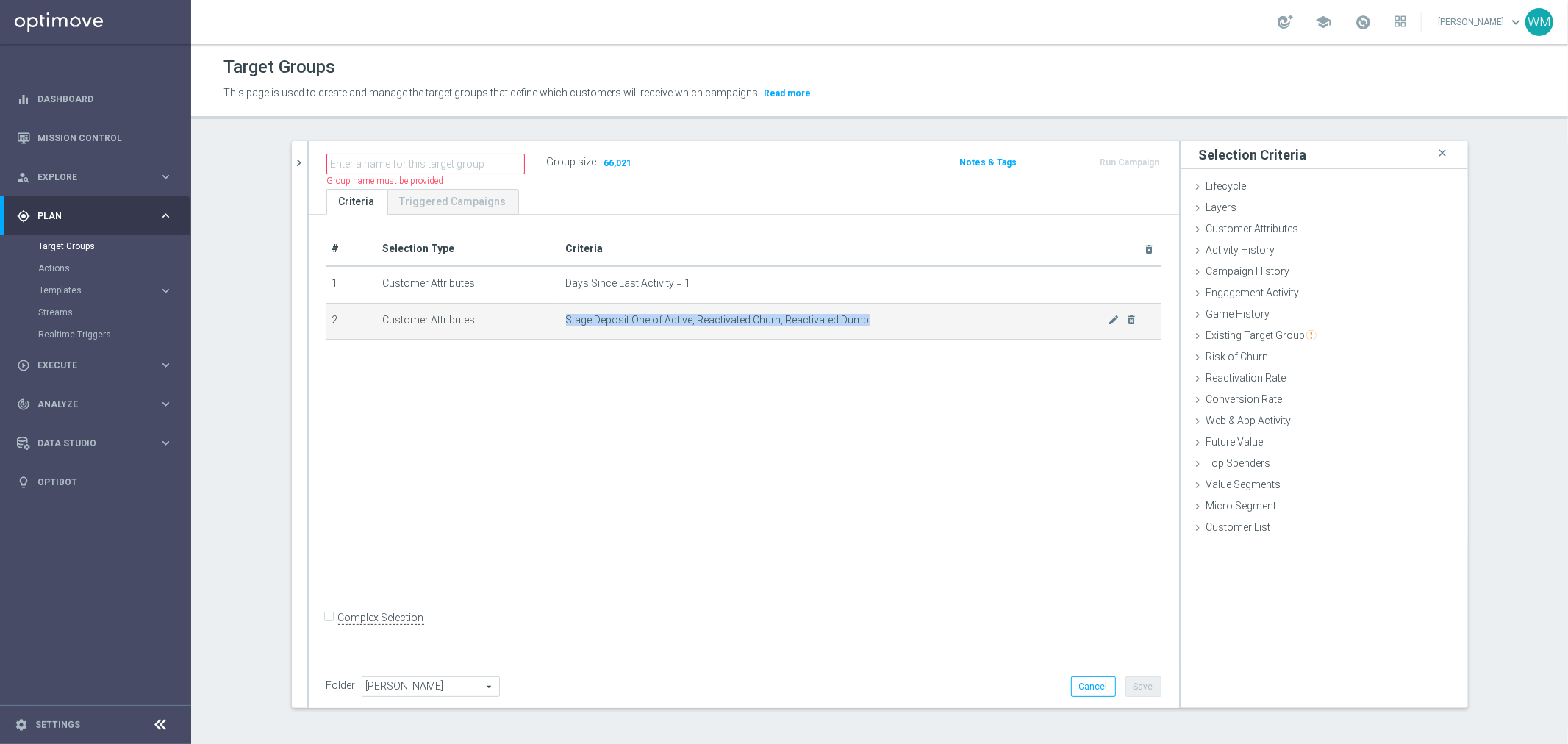
drag, startPoint x: 906, startPoint y: 318, endPoint x: 560, endPoint y: 318, distance: 346.0
click at [566, 318] on span "Stage Deposit One of Active, Reactivated Churn, Reactivated Dump" at bounding box center [837, 321] width 542 height 12
drag, startPoint x: 560, startPoint y: 318, endPoint x: 915, endPoint y: 317, distance: 355.0
click at [915, 317] on span "Stage Deposit One of Active, Reactivated Churn, Reactivated Dump" at bounding box center [837, 321] width 542 height 12
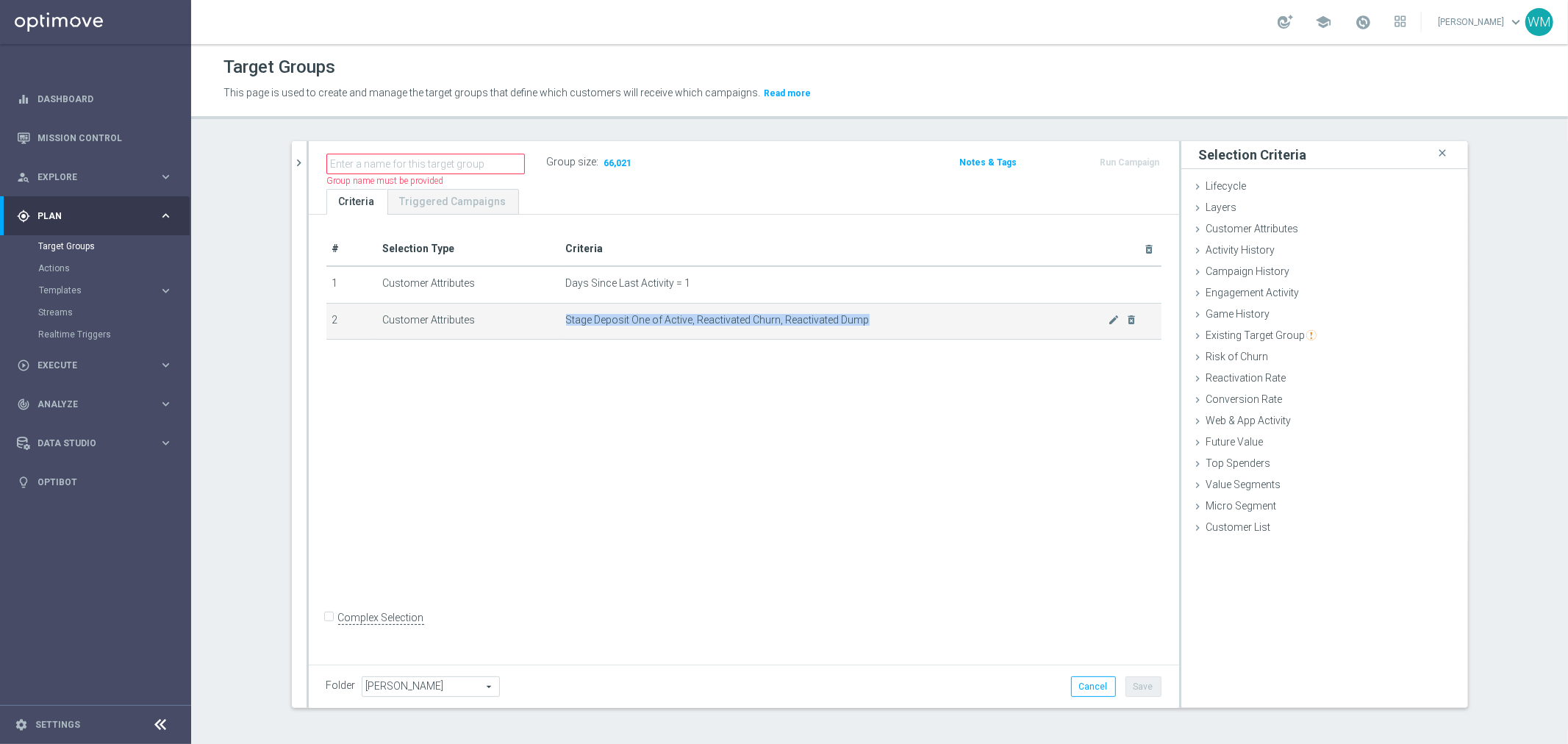
click at [915, 317] on span "Stage Deposit One of Active, Reactivated Churn, Reactivated Dump" at bounding box center [837, 321] width 542 height 12
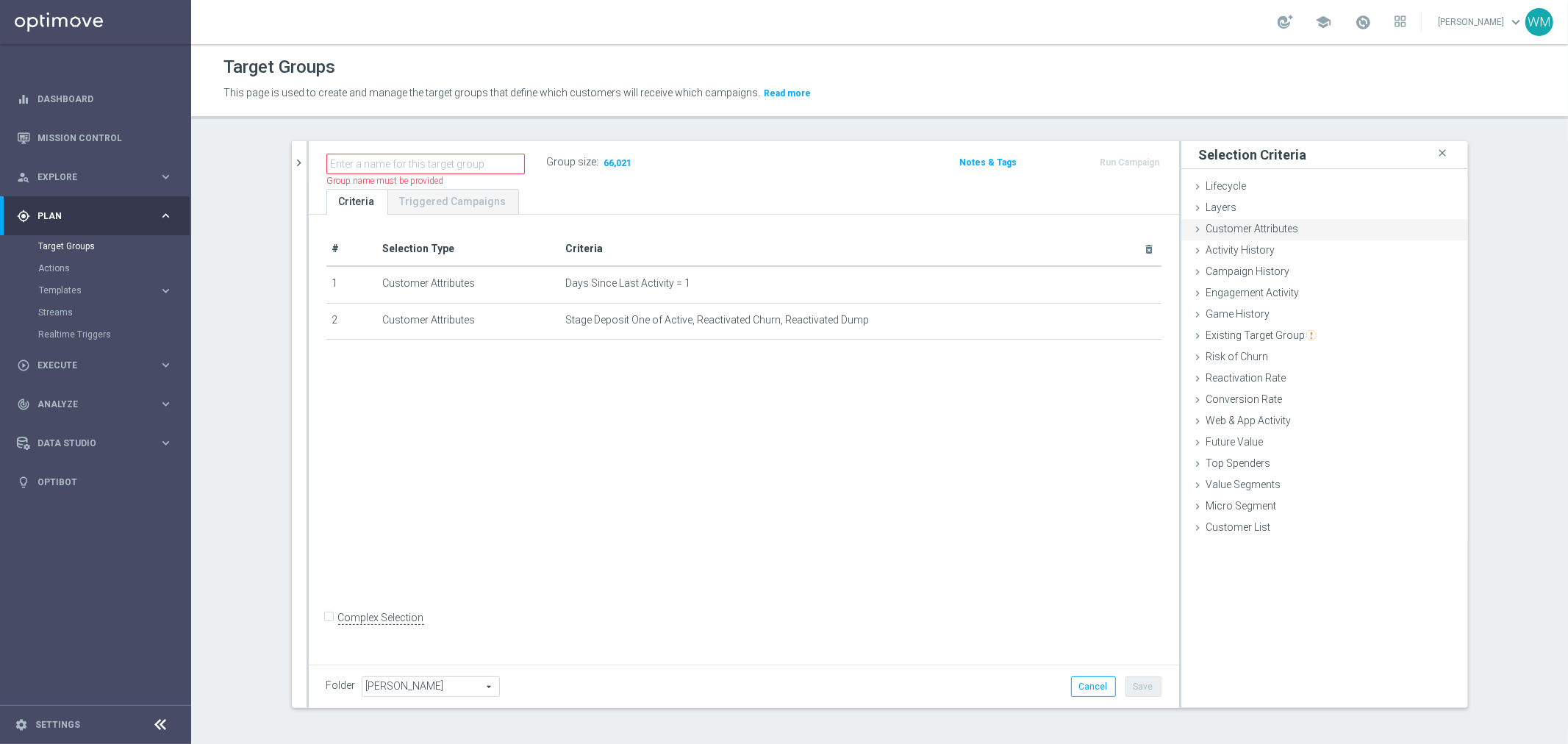
click at [1258, 225] on span "Customer Attributes" at bounding box center [1252, 228] width 93 height 12
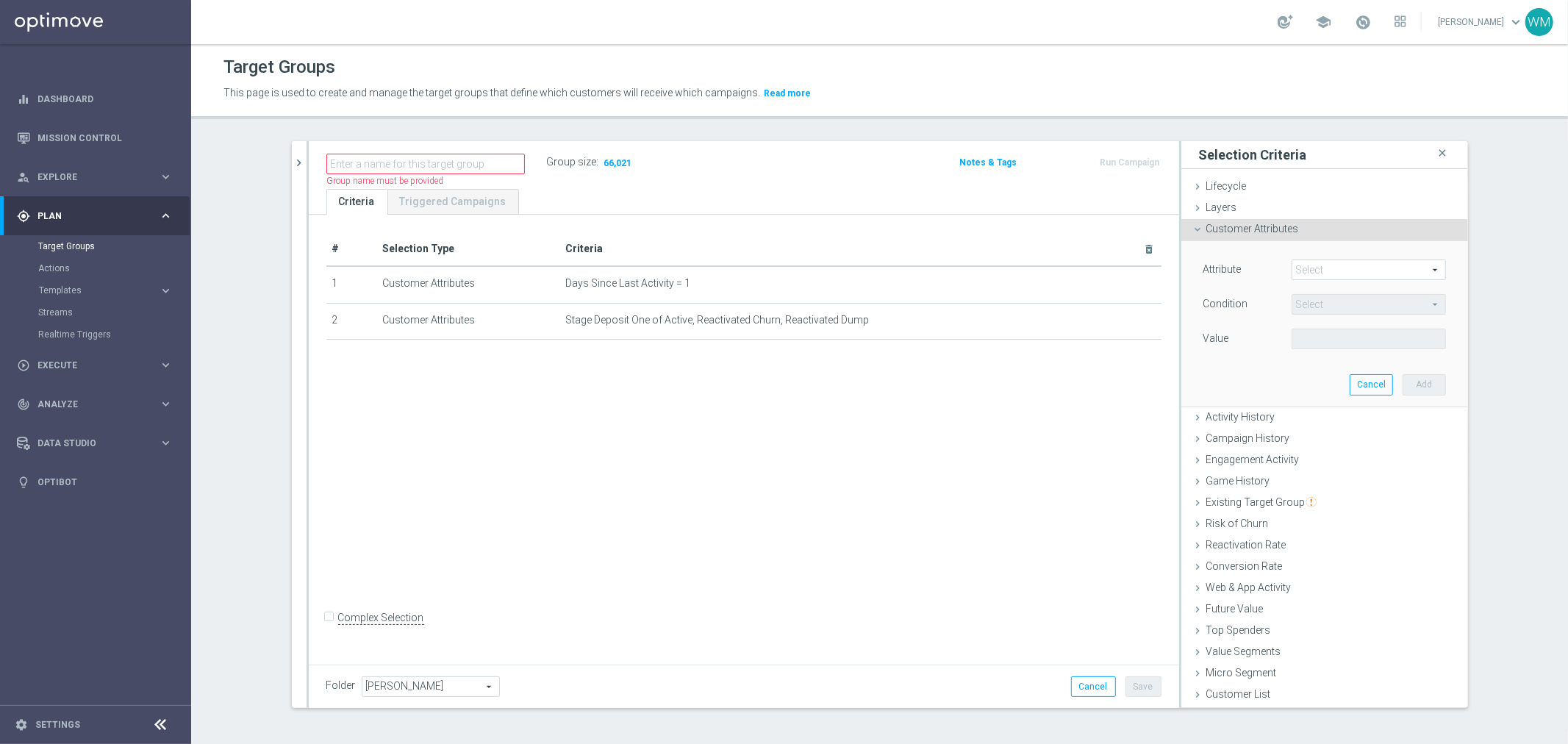
click at [1309, 273] on span at bounding box center [1368, 270] width 153 height 19
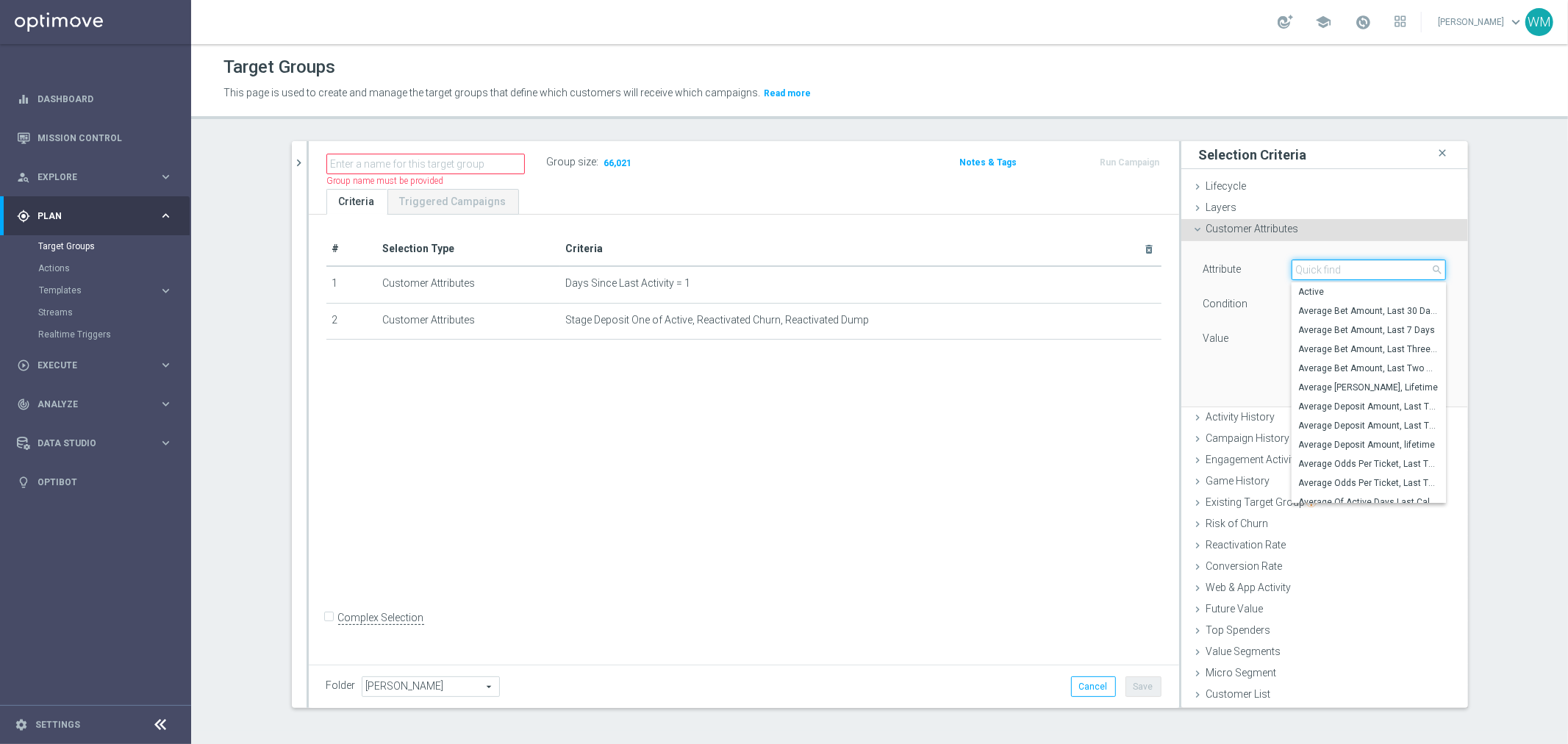
click at [1309, 273] on input "search" at bounding box center [1368, 270] width 154 height 21
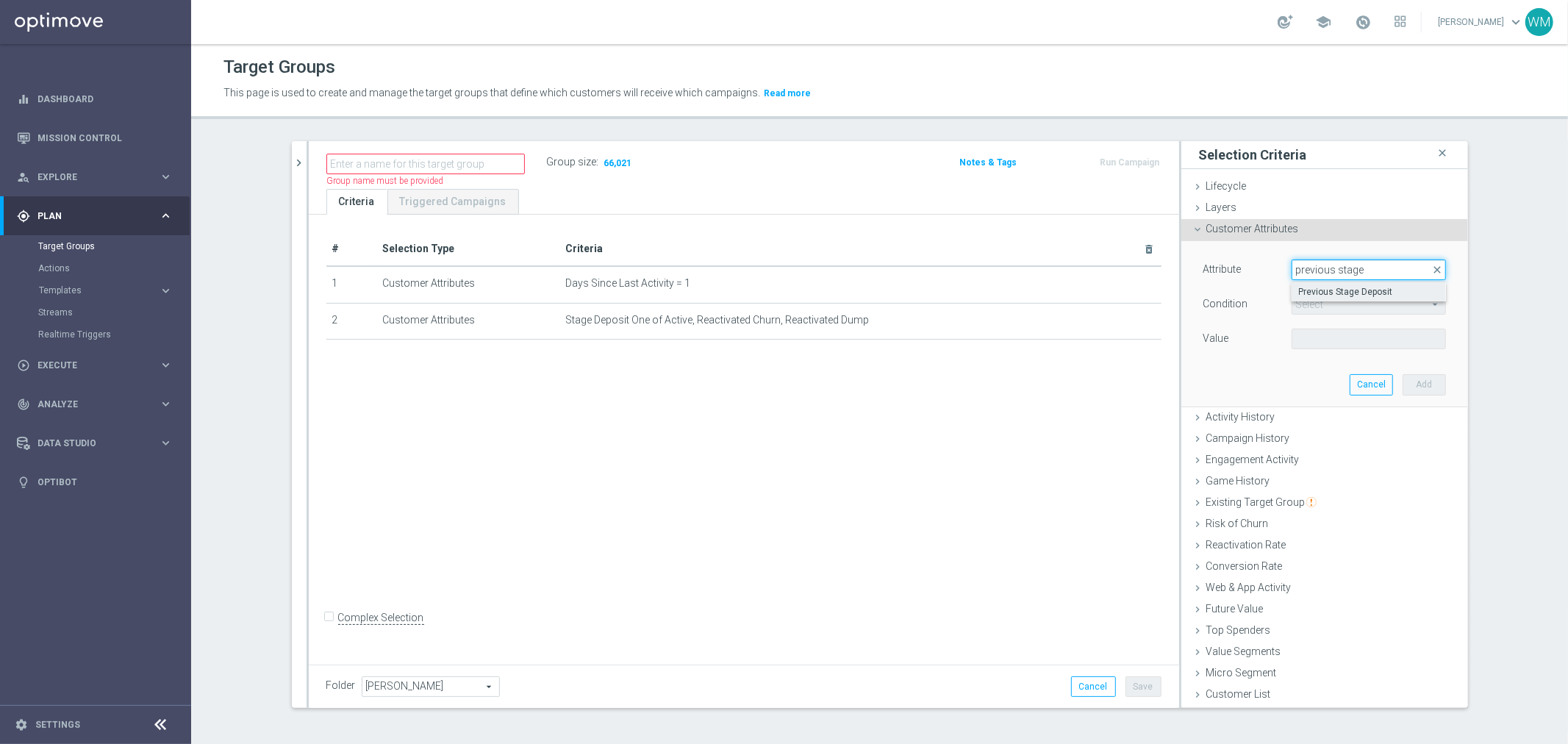
type input "previous stage"
click at [1301, 296] on span "Previous Stage Deposit" at bounding box center [1369, 291] width 140 height 12
type input "Previous Stage Deposit"
click at [1298, 304] on span "Equals" at bounding box center [1368, 304] width 153 height 19
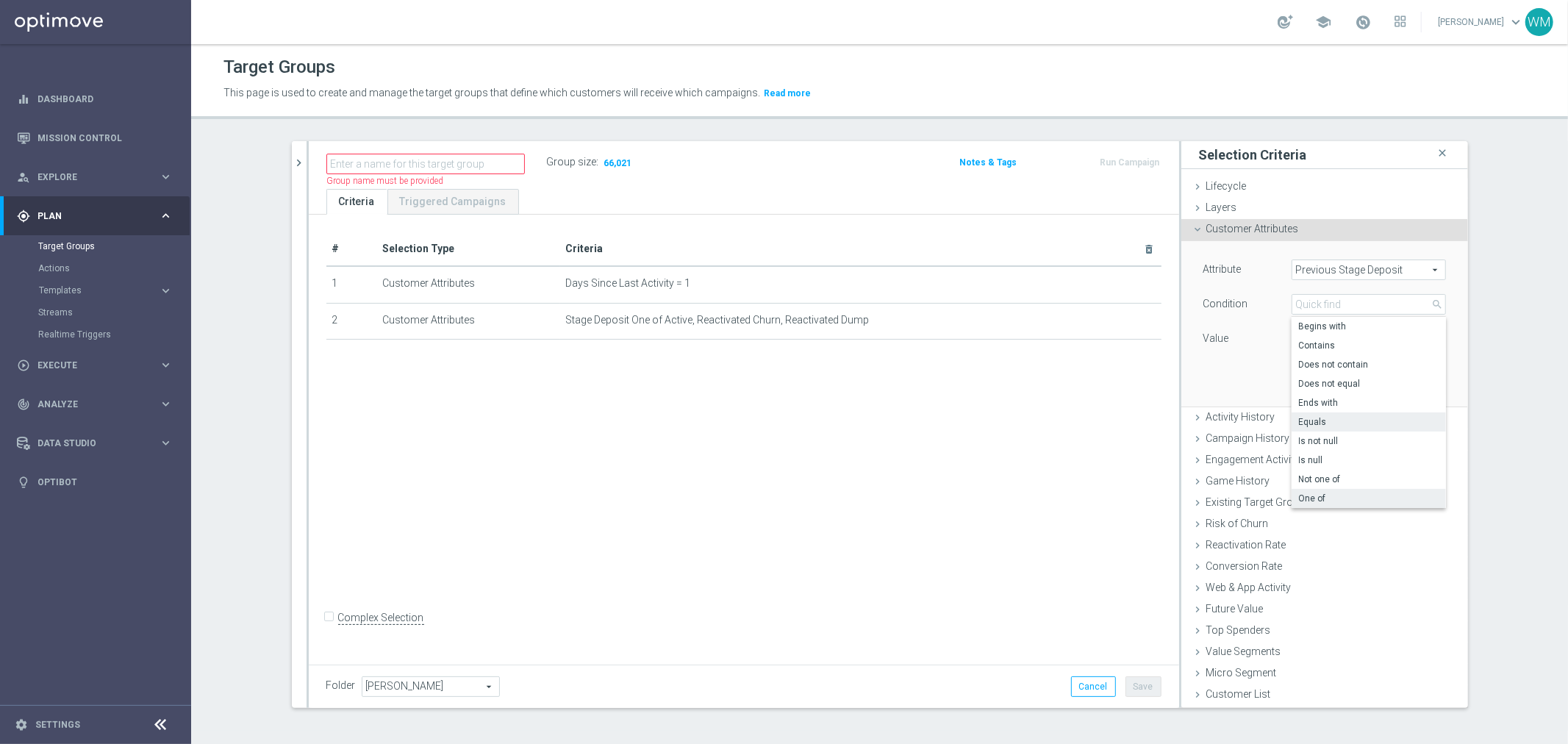
click at [1322, 499] on span "One of" at bounding box center [1369, 498] width 140 height 12
type input "One of"
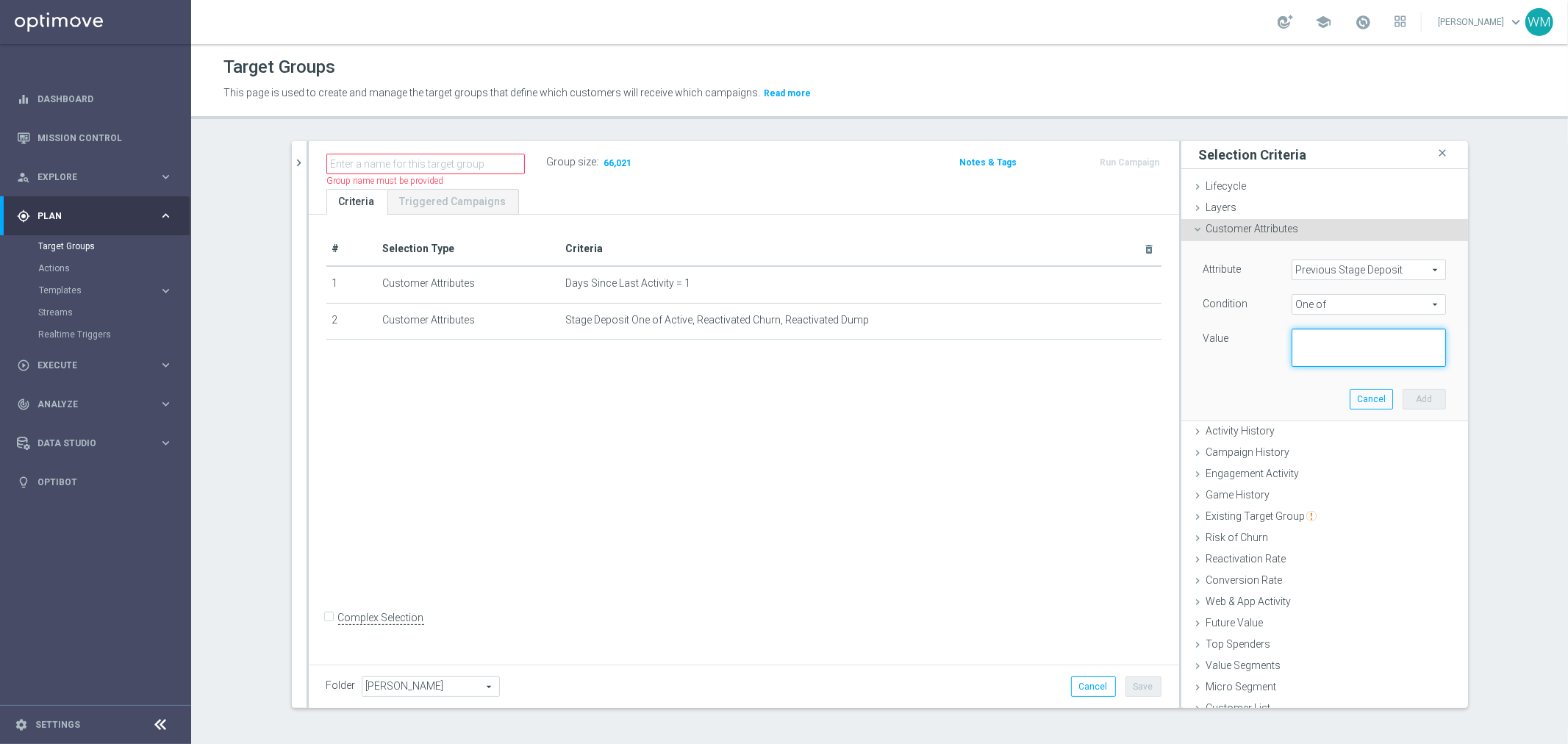
click at [1313, 350] on textarea at bounding box center [1368, 348] width 154 height 38
click at [1312, 337] on textarea "Chuen, Dump" at bounding box center [1368, 348] width 154 height 38
click at [1351, 340] on textarea "Churn, Dump" at bounding box center [1368, 348] width 154 height 38
type textarea "Churn, Dump"
click at [1411, 401] on button "Add" at bounding box center [1424, 399] width 43 height 21
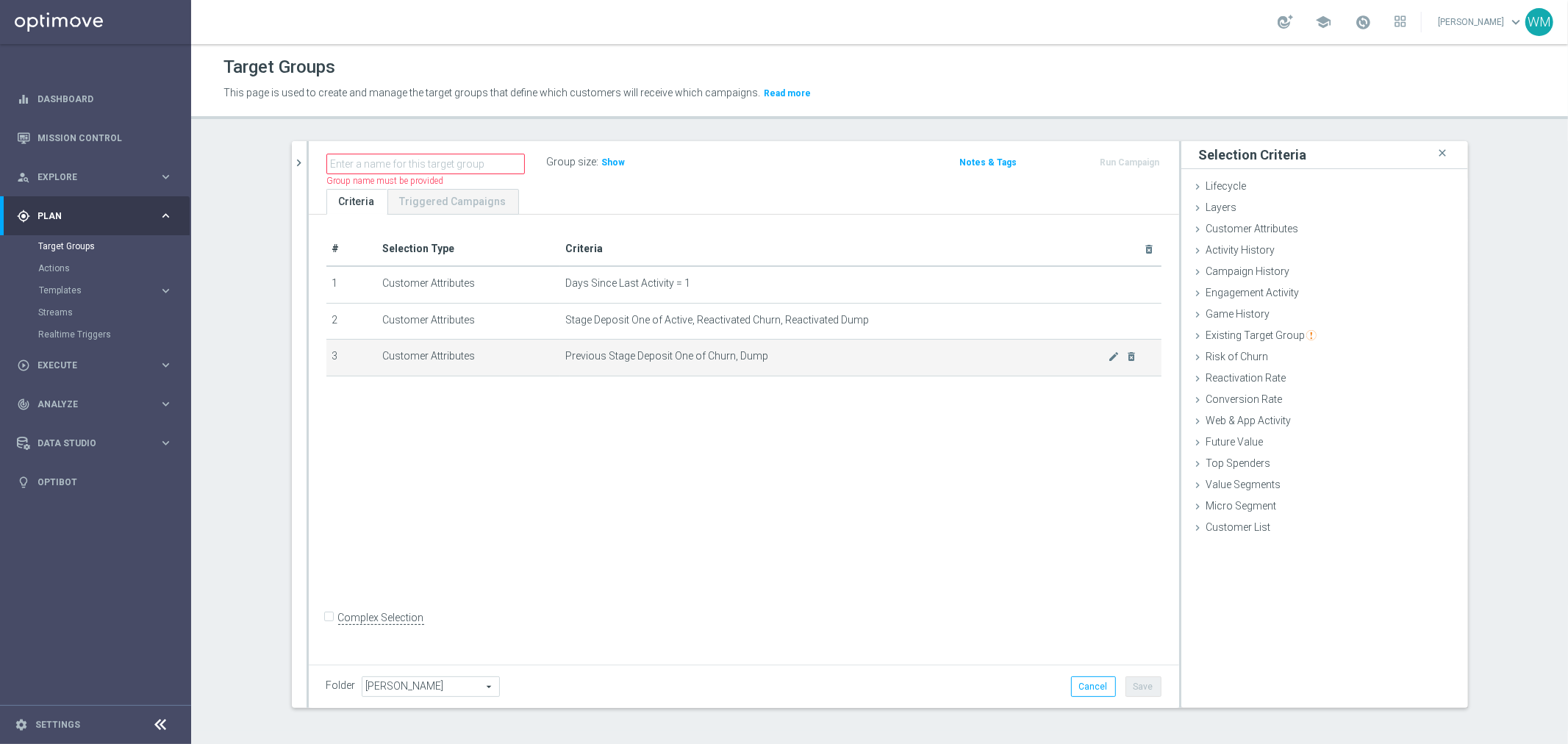
click at [741, 370] on td "Previous Stage Deposit One of Churn, Dump mode_edit delete_forever" at bounding box center [860, 358] width 602 height 37
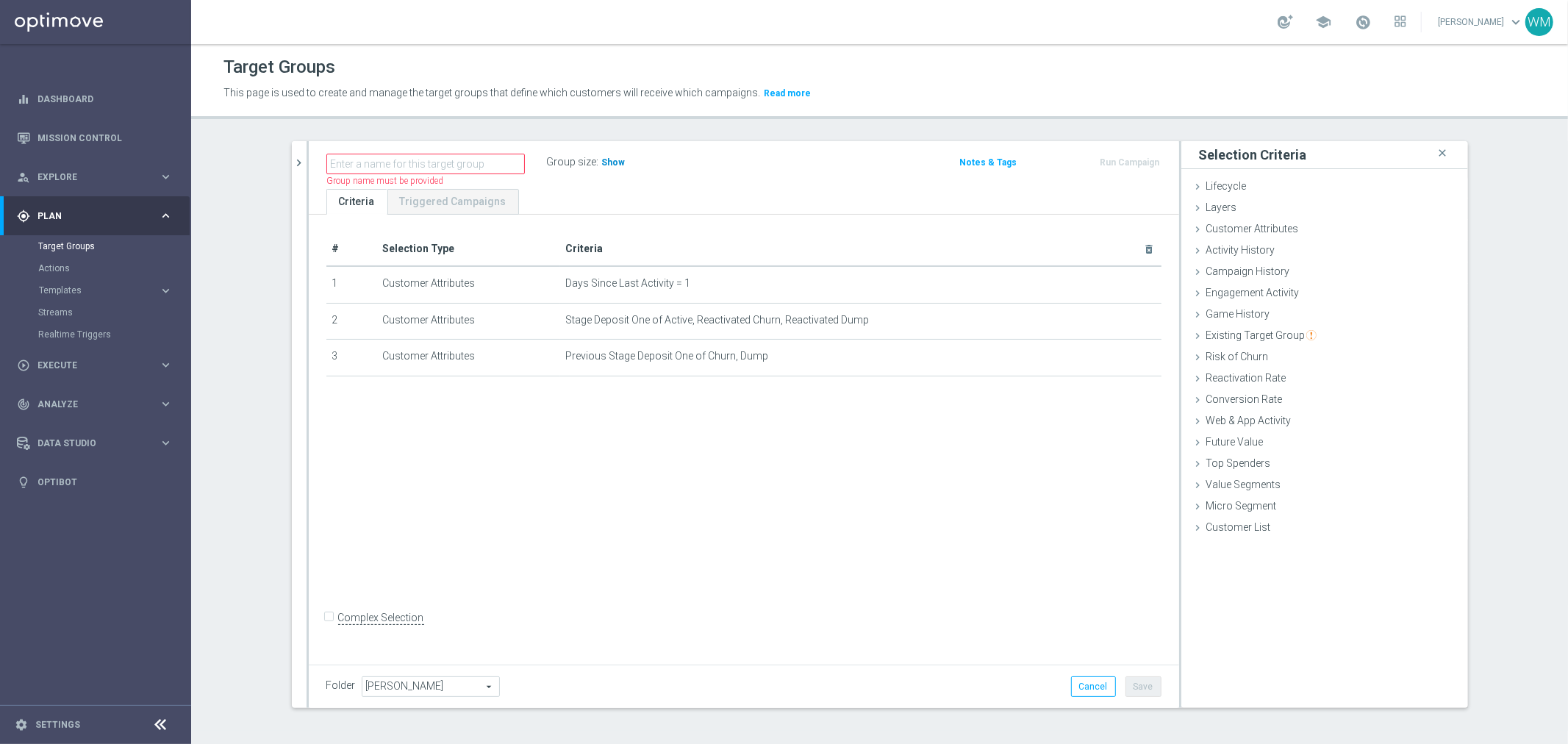
click at [601, 168] on h3 "Show" at bounding box center [614, 162] width 26 height 16
click at [813, 443] on div "# Selection Type Criteria delete_forever 1 Customer Attributes Days Since Last …" at bounding box center [744, 437] width 870 height 445
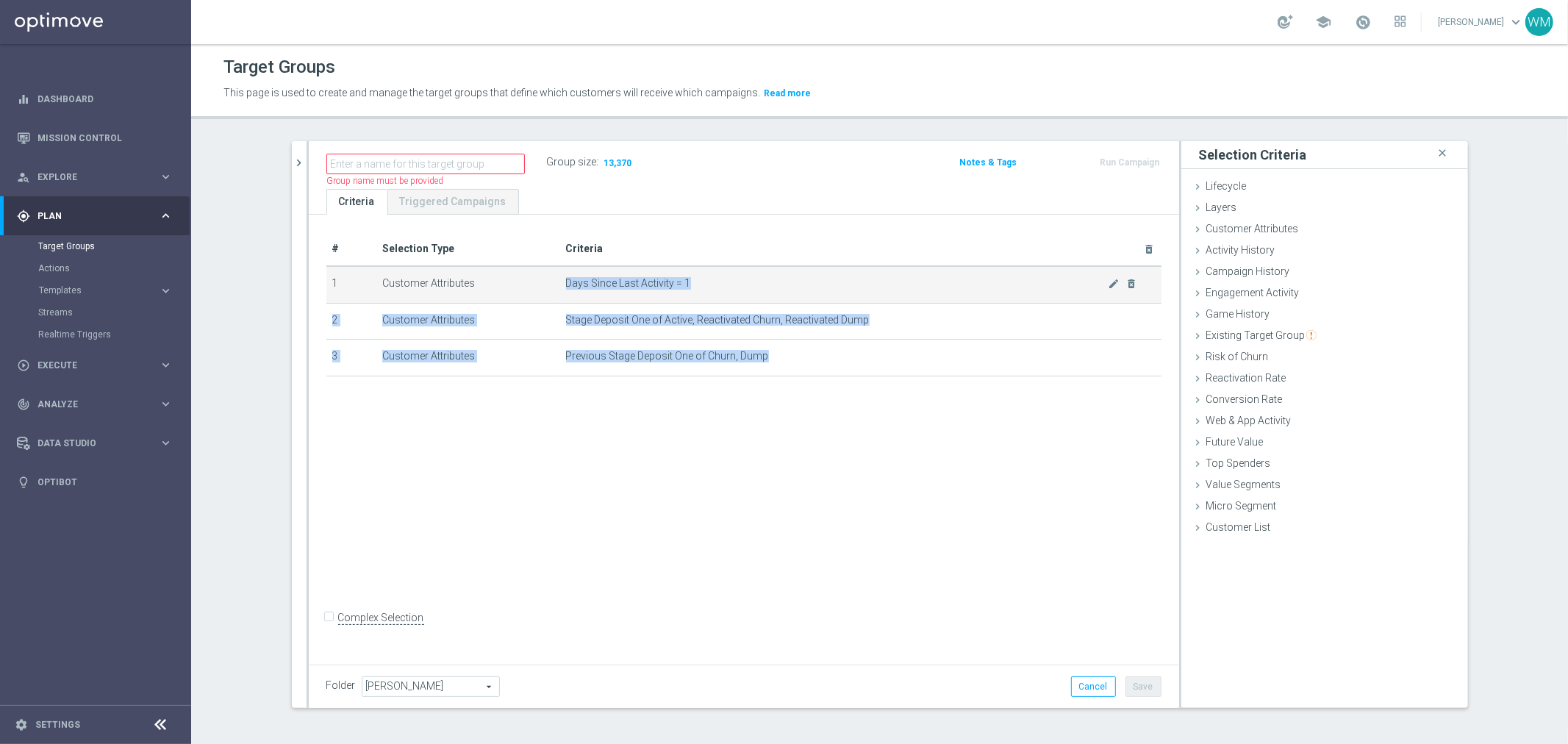
drag, startPoint x: 791, startPoint y: 367, endPoint x: 561, endPoint y: 285, distance: 244.2
click at [561, 285] on tbody "1 Customer Attributes Days Since Last Activity = 1 mode_edit delete_forever 2 C…" at bounding box center [744, 321] width 835 height 110
click at [566, 285] on span "Days Since Last Activity = 1" at bounding box center [837, 284] width 542 height 12
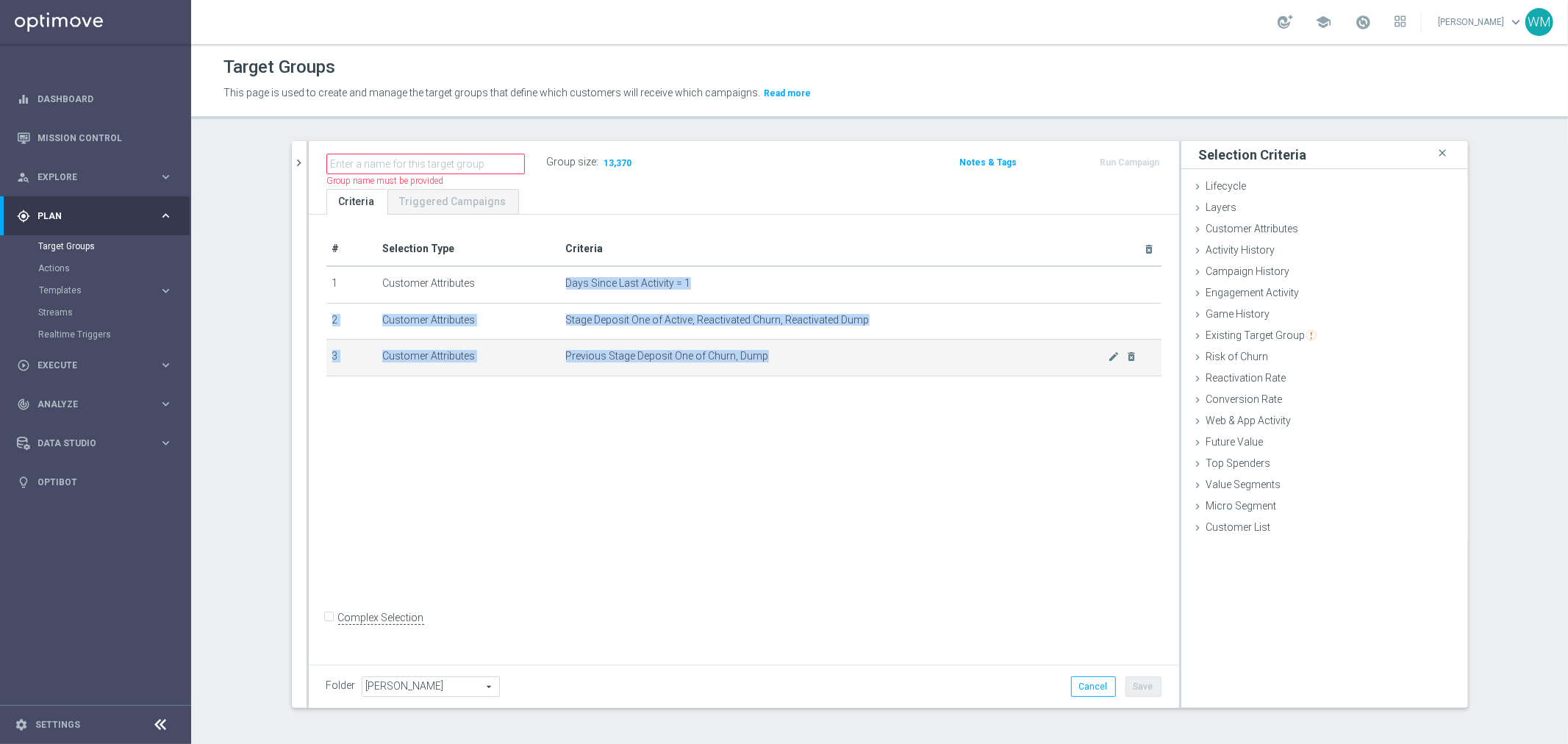
drag, startPoint x: 561, startPoint y: 285, endPoint x: 817, endPoint y: 368, distance: 269.1
click at [817, 368] on tbody "1 Customer Attributes Days Since Last Activity = 1 mode_edit delete_forever 2 C…" at bounding box center [744, 321] width 835 height 110
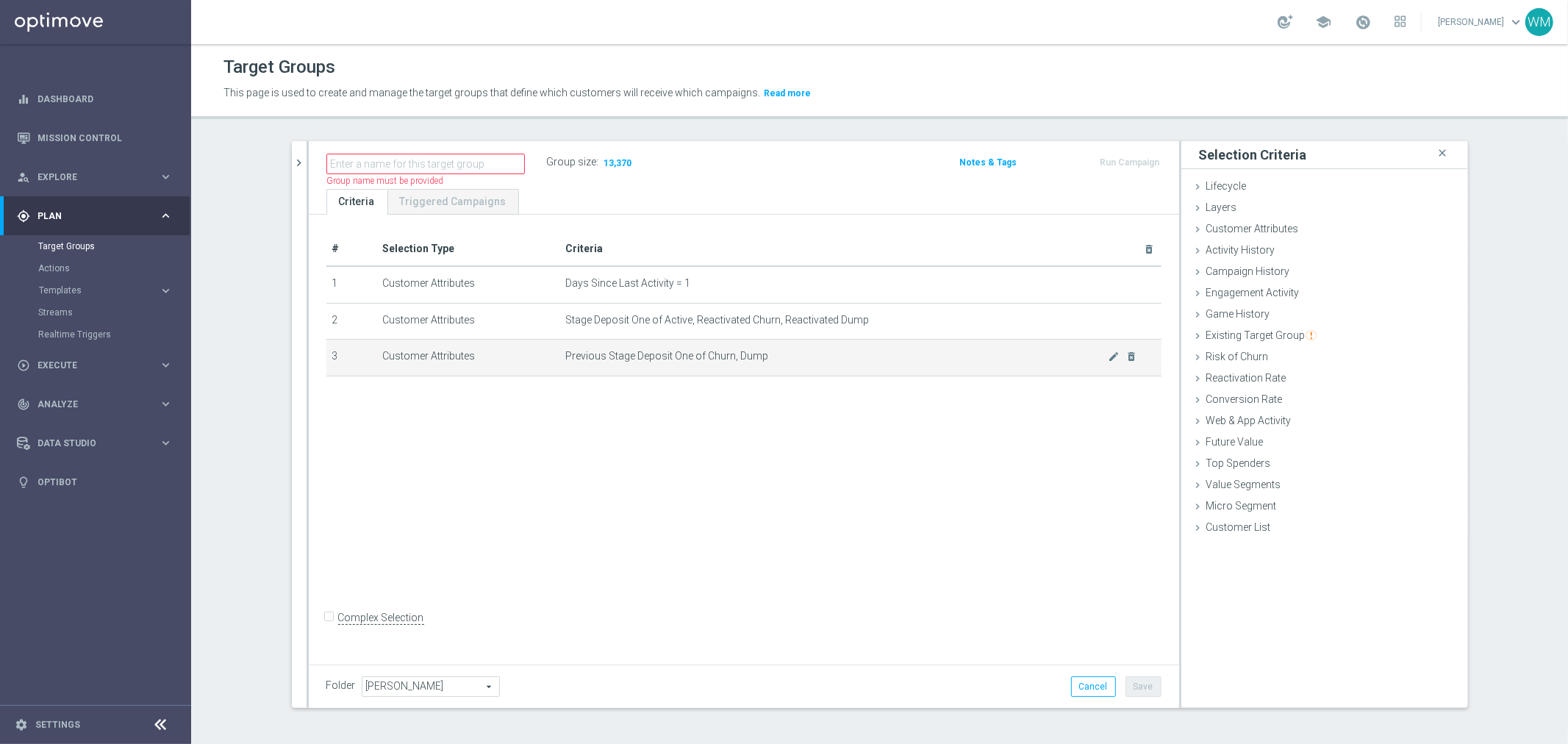
click at [817, 368] on td "Previous Stage Deposit One of Churn, Dump mode_edit delete_forever" at bounding box center [860, 358] width 602 height 37
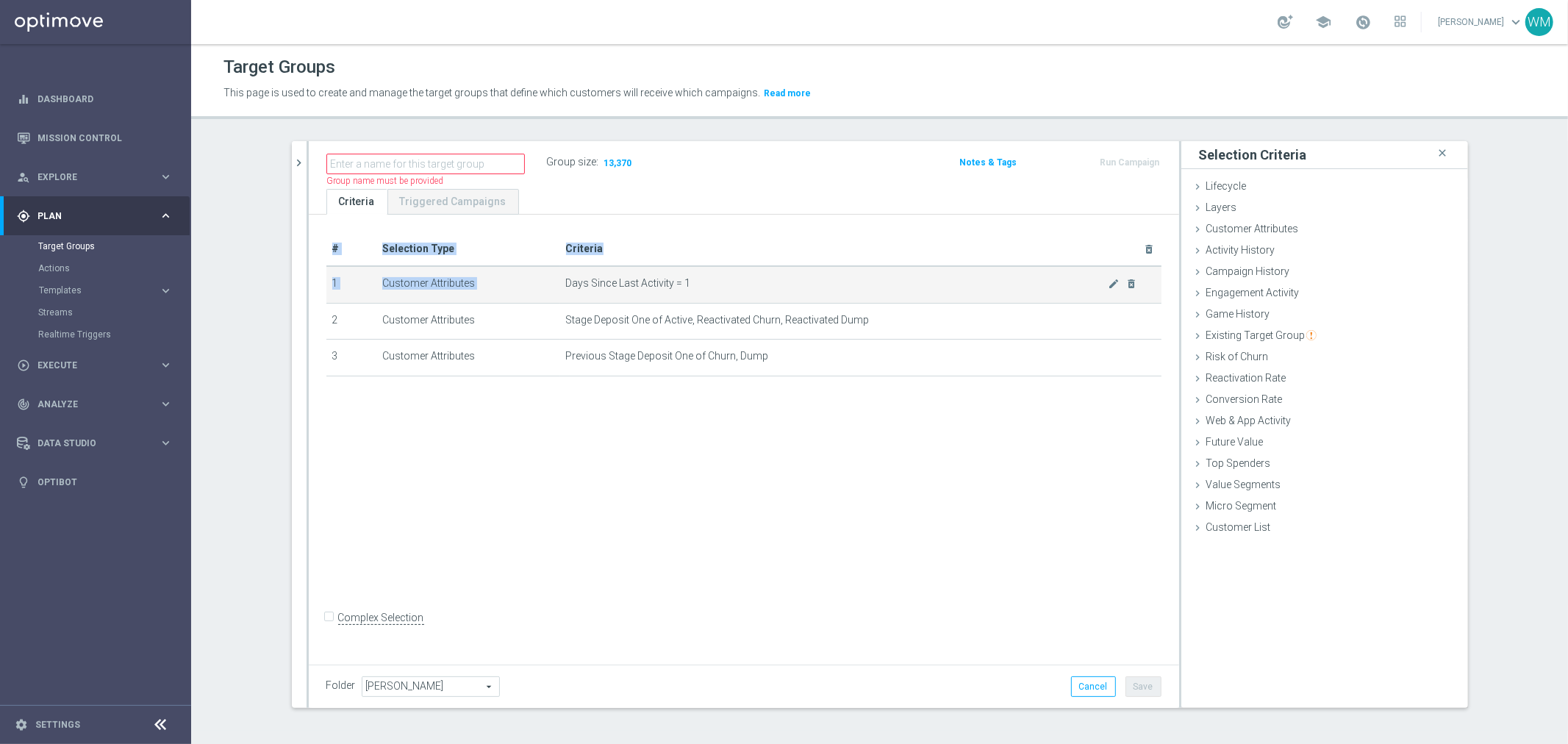
drag, startPoint x: 817, startPoint y: 368, endPoint x: 562, endPoint y: 274, distance: 271.8
click at [562, 274] on tbody "1 Customer Attributes Days Since Last Activity = 1 mode_edit delete_forever 2 C…" at bounding box center [744, 321] width 835 height 110
click at [562, 274] on td "Days Since Last Activity = 1 mode_edit delete_forever" at bounding box center [860, 284] width 602 height 37
drag, startPoint x: 747, startPoint y: 367, endPoint x: 806, endPoint y: 384, distance: 61.4
click at [806, 384] on div "# Selection Type Criteria delete_forever 1 Customer Attributes Days Since Last …" at bounding box center [744, 311] width 857 height 158
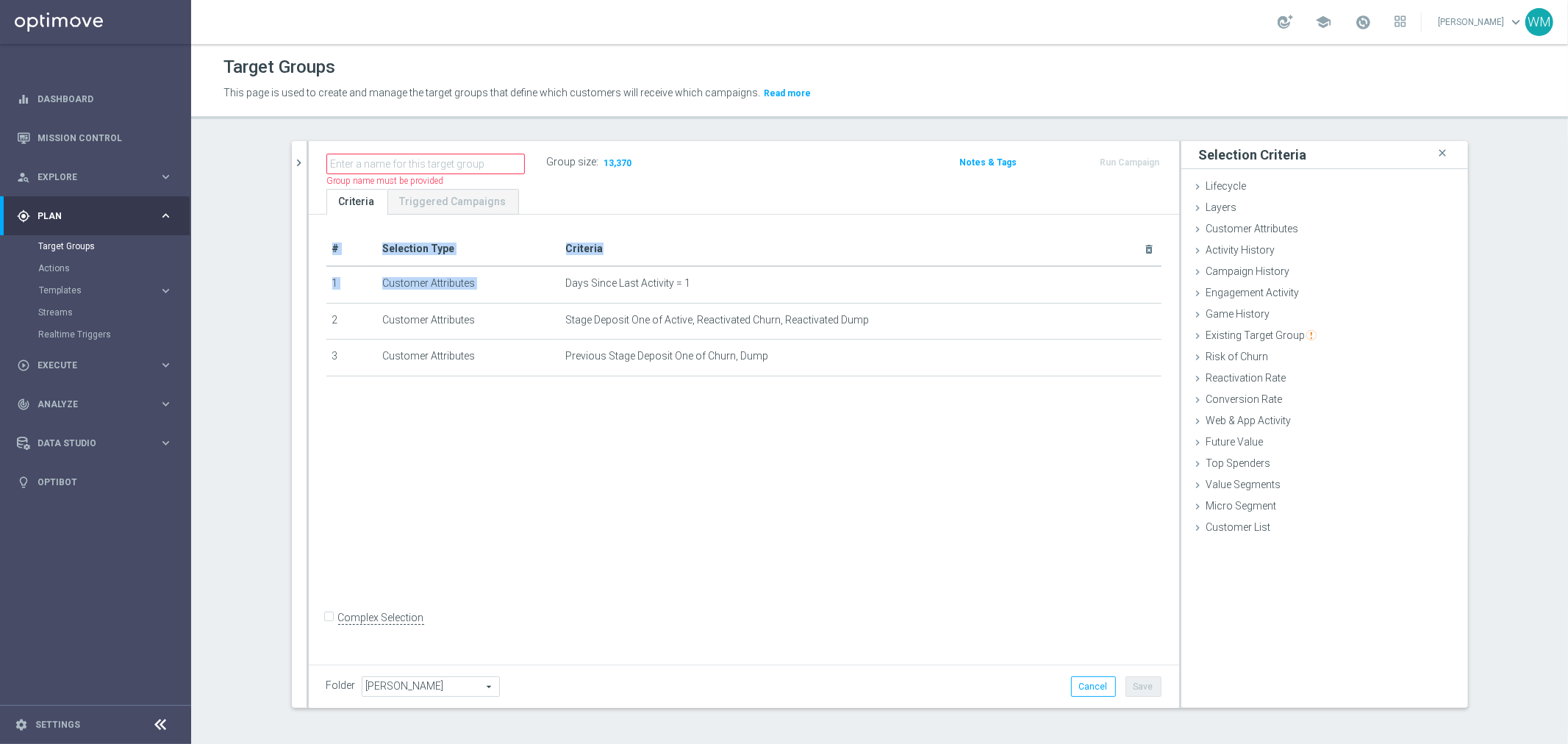
click at [806, 384] on div "# Selection Type Criteria delete_forever 1 Customer Attributes Days Since Last …" at bounding box center [744, 311] width 857 height 158
drag, startPoint x: 798, startPoint y: 375, endPoint x: 313, endPoint y: 257, distance: 499.1
click at [316, 257] on div "# Selection Type Criteria delete_forever 1 Customer Attributes Days Since Last …" at bounding box center [744, 311] width 857 height 158
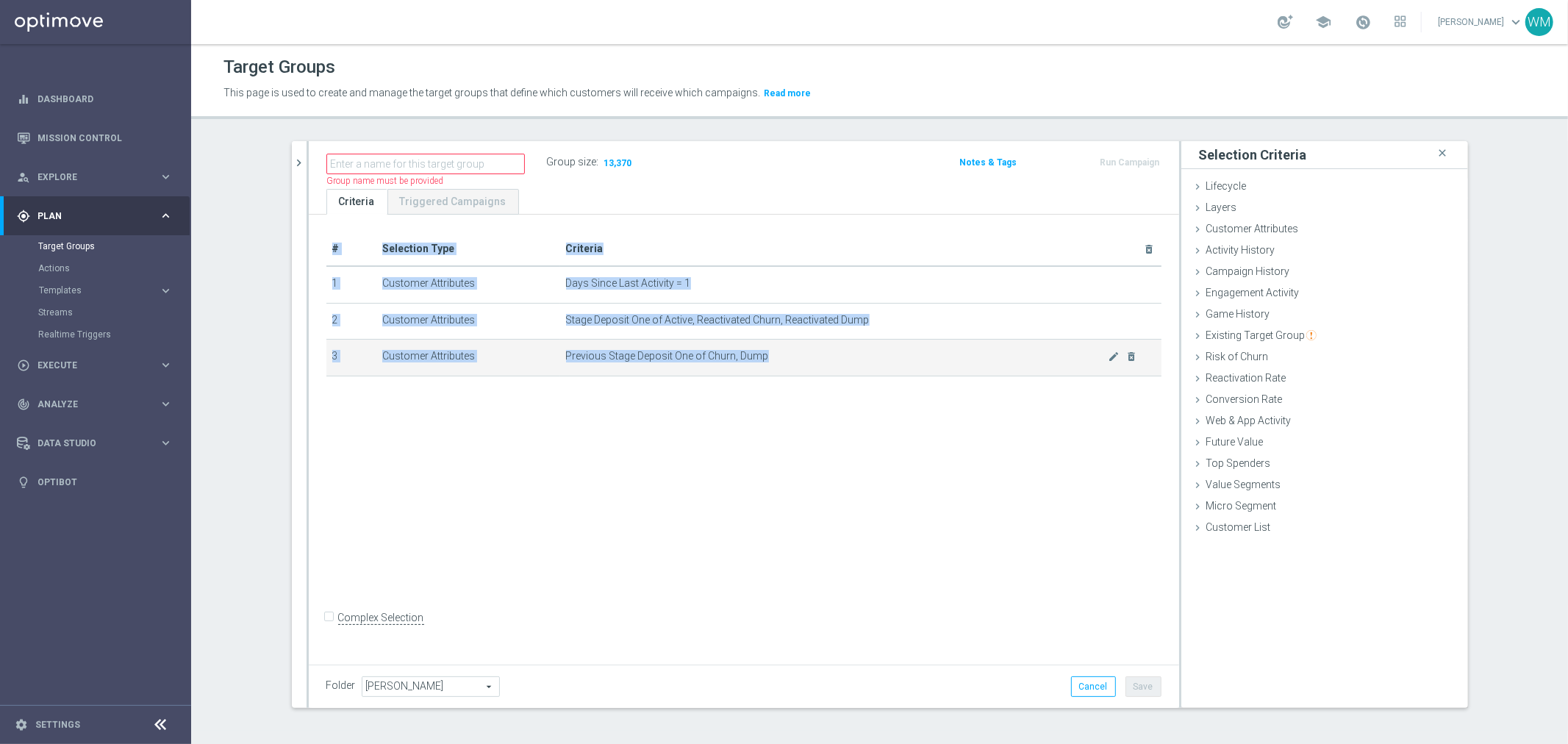
drag, startPoint x: 313, startPoint y: 257, endPoint x: 756, endPoint y: 361, distance: 455.0
click at [756, 361] on div "# Selection Type Criteria delete_forever 1 Customer Attributes Days Since Last …" at bounding box center [744, 311] width 857 height 158
click at [756, 361] on span "Previous Stage Deposit One of Churn, Dump" at bounding box center [837, 357] width 542 height 12
drag, startPoint x: 756, startPoint y: 361, endPoint x: 320, endPoint y: 244, distance: 451.4
click at [327, 244] on table "# Selection Type Criteria delete_forever 1 Customer Attributes Days Since Last …" at bounding box center [744, 304] width 835 height 144
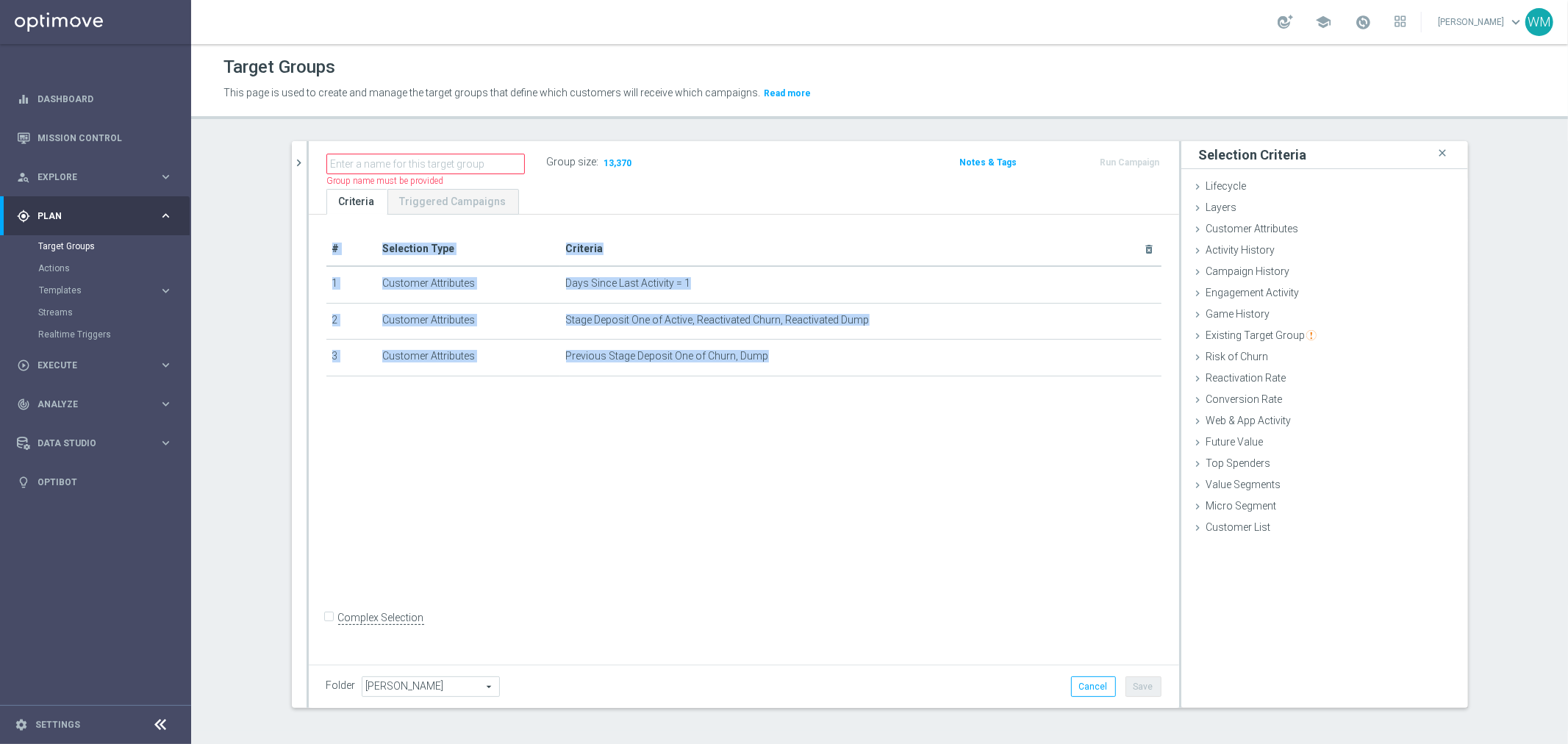
click at [327, 244] on th "#" at bounding box center [351, 249] width 50 height 34
drag, startPoint x: 320, startPoint y: 244, endPoint x: 856, endPoint y: 342, distance: 544.9
click at [856, 342] on table "# Selection Type Criteria delete_forever 1 Customer Attributes Days Since Last …" at bounding box center [744, 304] width 835 height 144
click at [856, 342] on td "Previous Stage Deposit One of Churn, Dump mode_edit delete_forever" at bounding box center [860, 358] width 602 height 37
drag, startPoint x: 791, startPoint y: 357, endPoint x: 320, endPoint y: 275, distance: 478.1
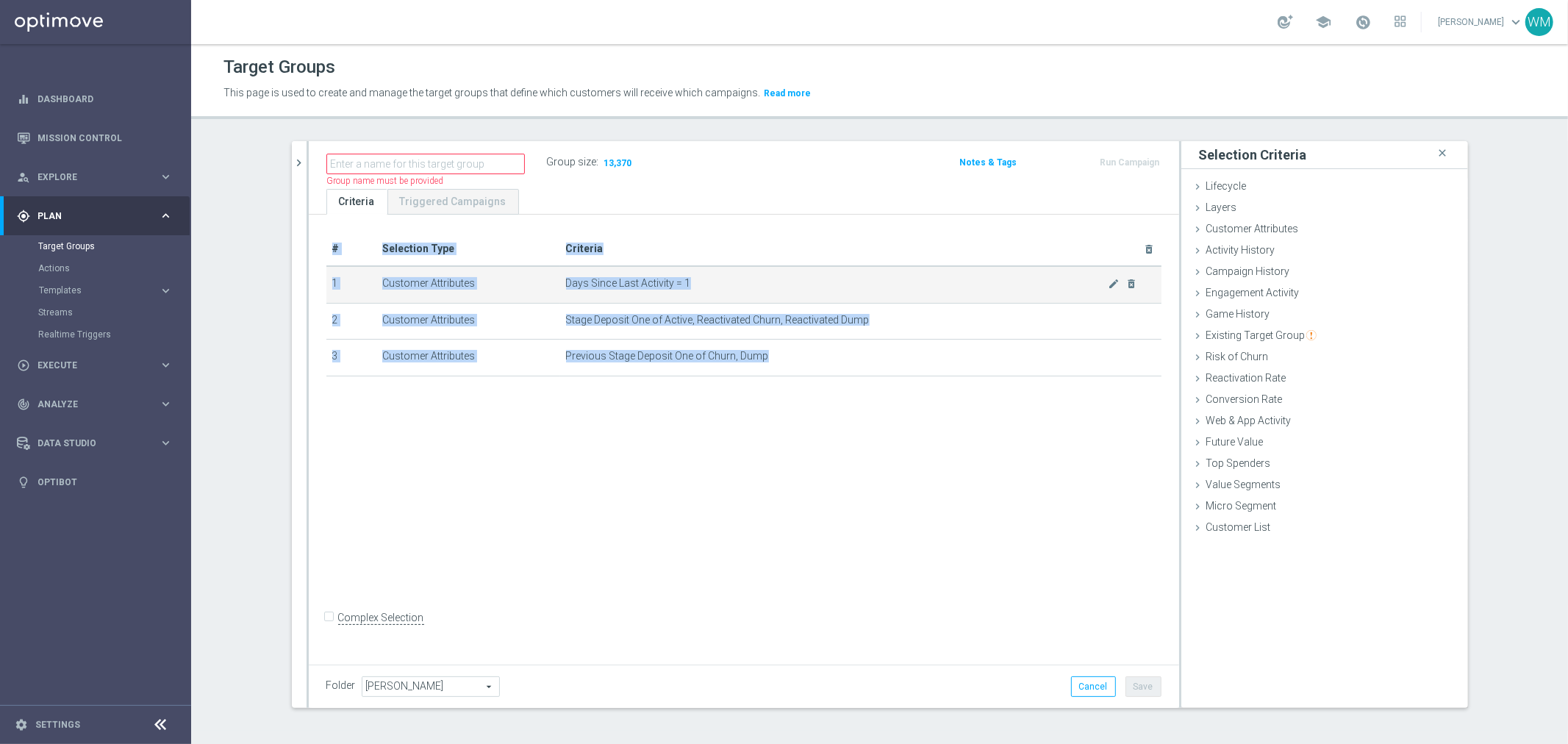
click at [327, 275] on tbody "1 Customer Attributes Days Since Last Activity = 1 mode_edit delete_forever 2 C…" at bounding box center [744, 321] width 835 height 110
click at [327, 275] on td "1" at bounding box center [351, 284] width 50 height 37
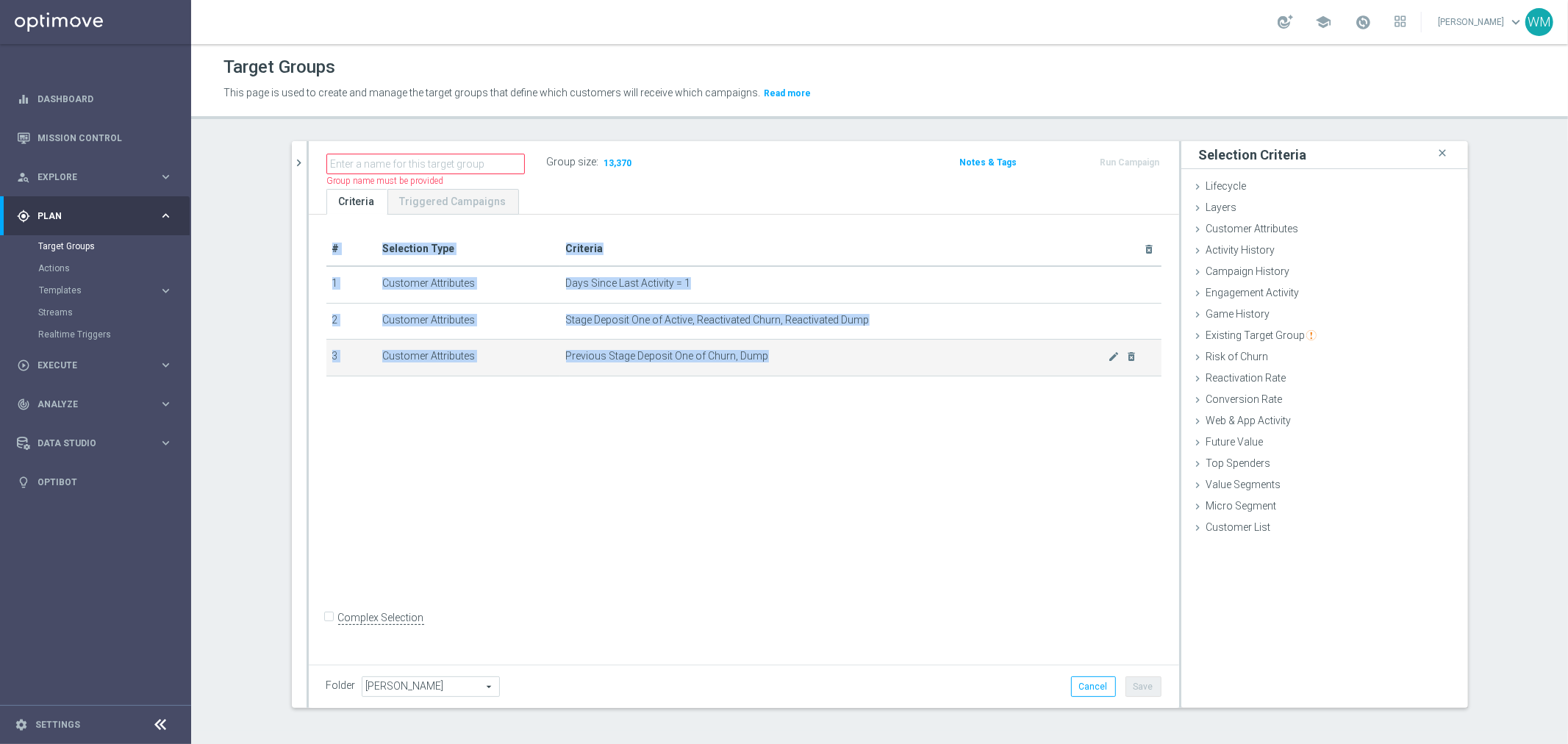
drag, startPoint x: 320, startPoint y: 275, endPoint x: 840, endPoint y: 367, distance: 528.1
click at [840, 367] on tbody "1 Customer Attributes Days Since Last Activity = 1 mode_edit delete_forever 2 C…" at bounding box center [744, 321] width 835 height 110
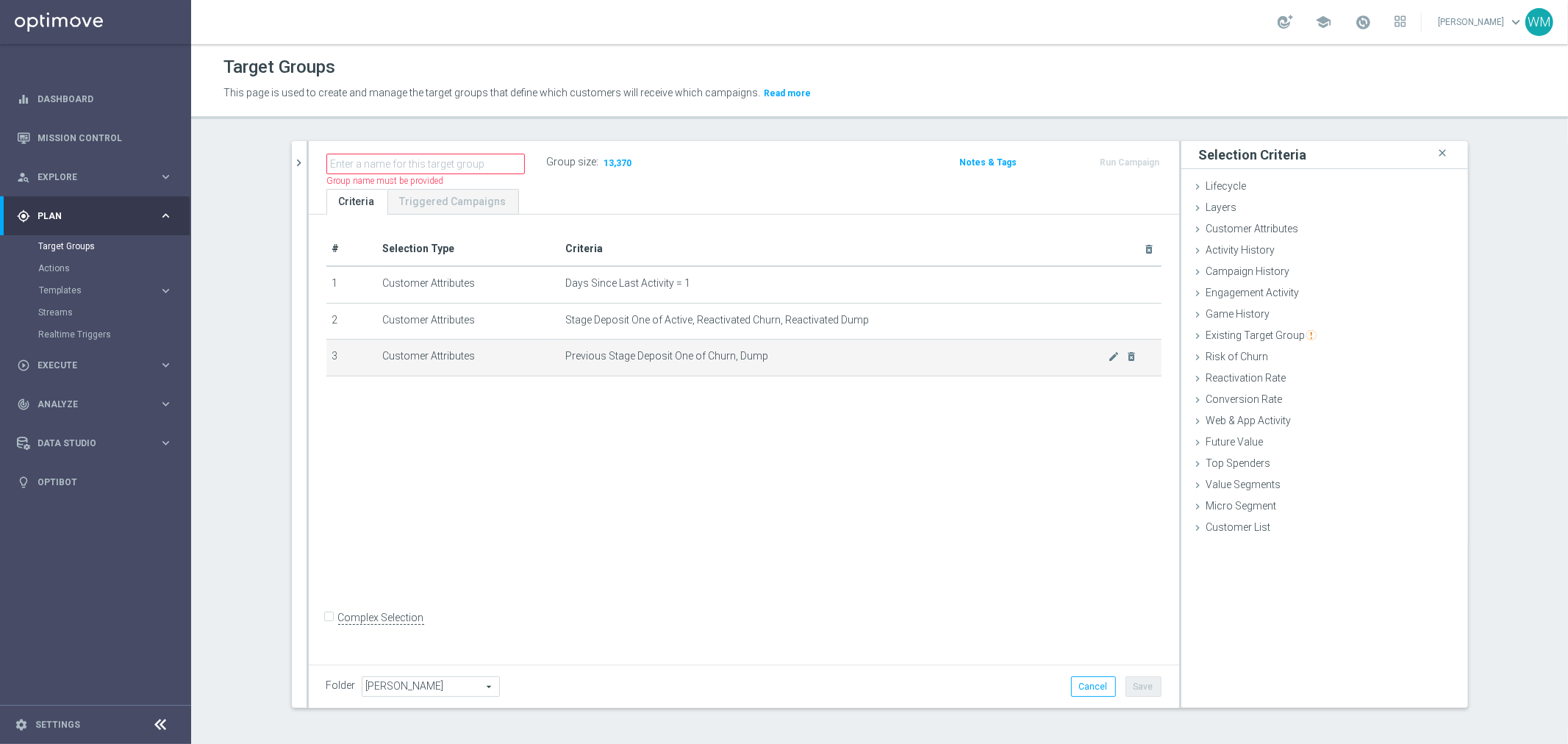
click at [840, 367] on td "Previous Stage Deposit One of Churn, Dump mode_edit delete_forever" at bounding box center [860, 358] width 602 height 37
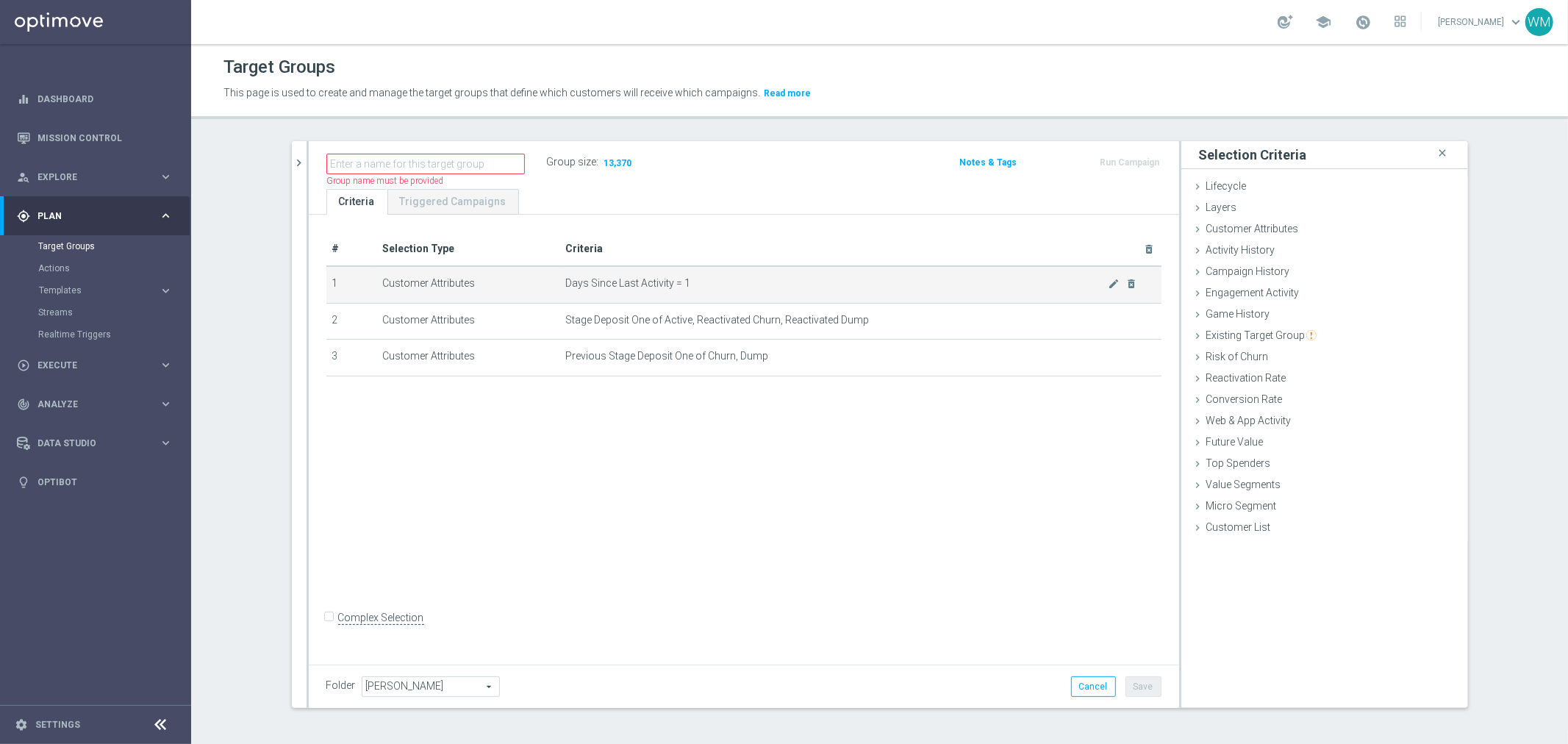
drag, startPoint x: 840, startPoint y: 367, endPoint x: 321, endPoint y: 281, distance: 526.1
click at [327, 281] on tbody "1 Customer Attributes Days Since Last Activity = 1 mode_edit delete_forever 2 C…" at bounding box center [744, 321] width 835 height 110
click at [327, 281] on td "1" at bounding box center [351, 284] width 50 height 37
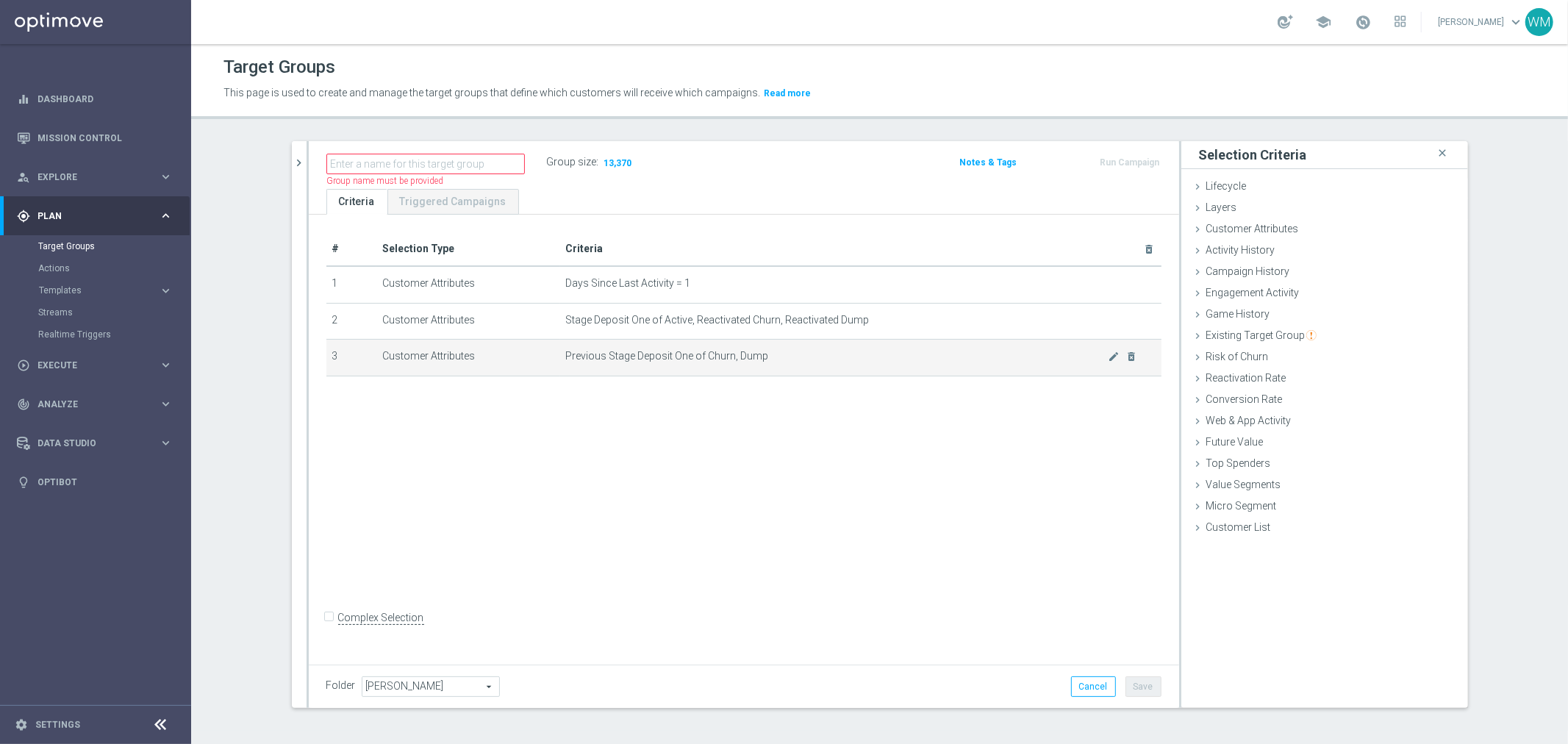
drag, startPoint x: 321, startPoint y: 281, endPoint x: 898, endPoint y: 368, distance: 583.5
click at [898, 368] on tbody "1 Customer Attributes Days Since Last Activity = 1 mode_edit delete_forever 2 C…" at bounding box center [744, 321] width 835 height 110
click at [898, 368] on td "Previous Stage Deposit One of Churn, Dump mode_edit delete_forever" at bounding box center [860, 358] width 602 height 37
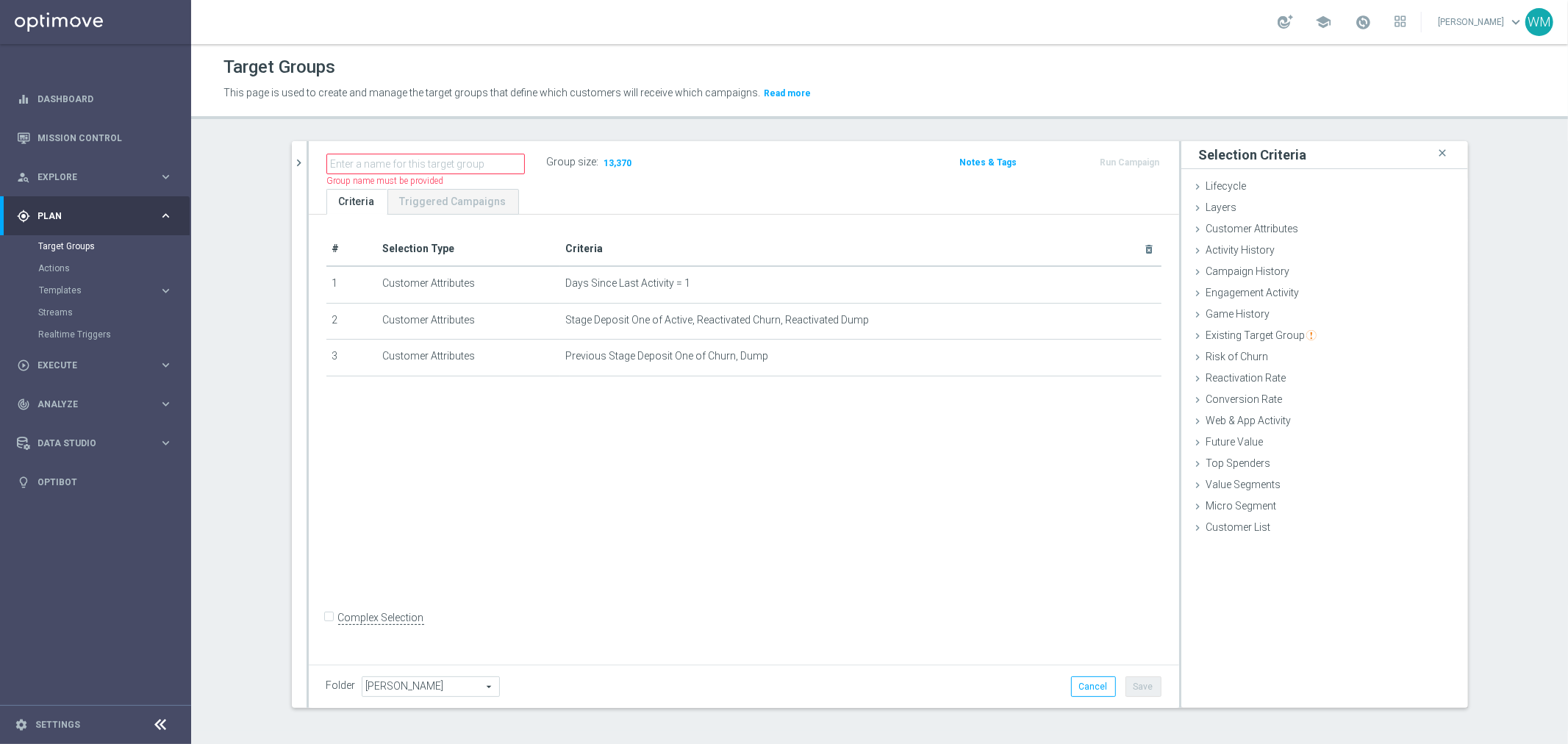
click at [593, 461] on div "# Selection Type Criteria delete_forever 1 Customer Attributes Days Since Last …" at bounding box center [744, 437] width 870 height 445
drag, startPoint x: 761, startPoint y: 366, endPoint x: 364, endPoint y: 284, distance: 405.4
click at [364, 284] on tbody "1 Customer Attributes Days Since Last Activity = 1 mode_edit delete_forever 2 C…" at bounding box center [744, 321] width 835 height 110
click at [364, 284] on td "1" at bounding box center [351, 284] width 50 height 37
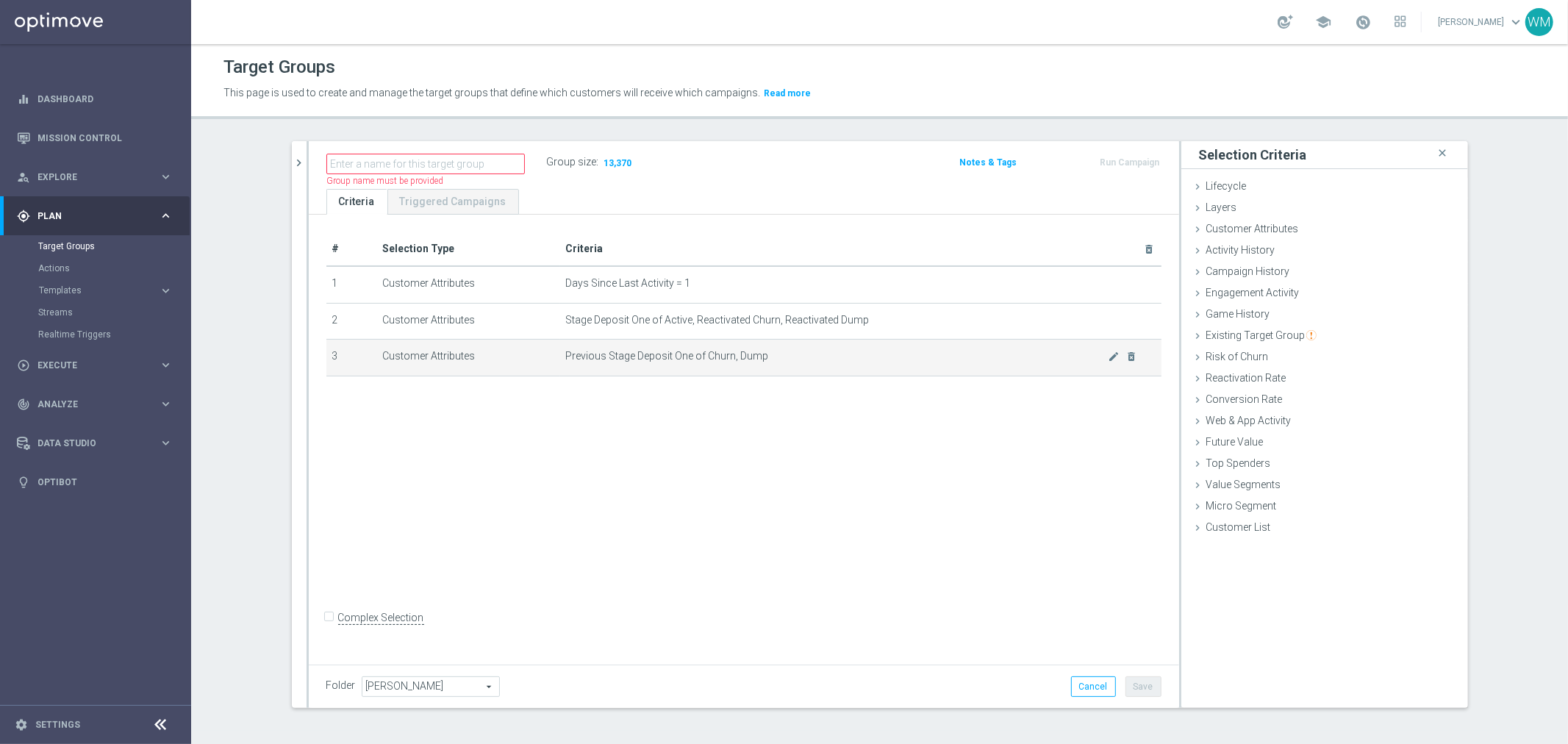
drag, startPoint x: 364, startPoint y: 284, endPoint x: 842, endPoint y: 366, distance: 485.0
click at [842, 366] on tbody "1 Customer Attributes Days Since Last Activity = 1 mode_edit delete_forever 2 C…" at bounding box center [744, 321] width 835 height 110
click at [842, 366] on td "Previous Stage Deposit One of Churn, Dump mode_edit delete_forever" at bounding box center [860, 358] width 602 height 37
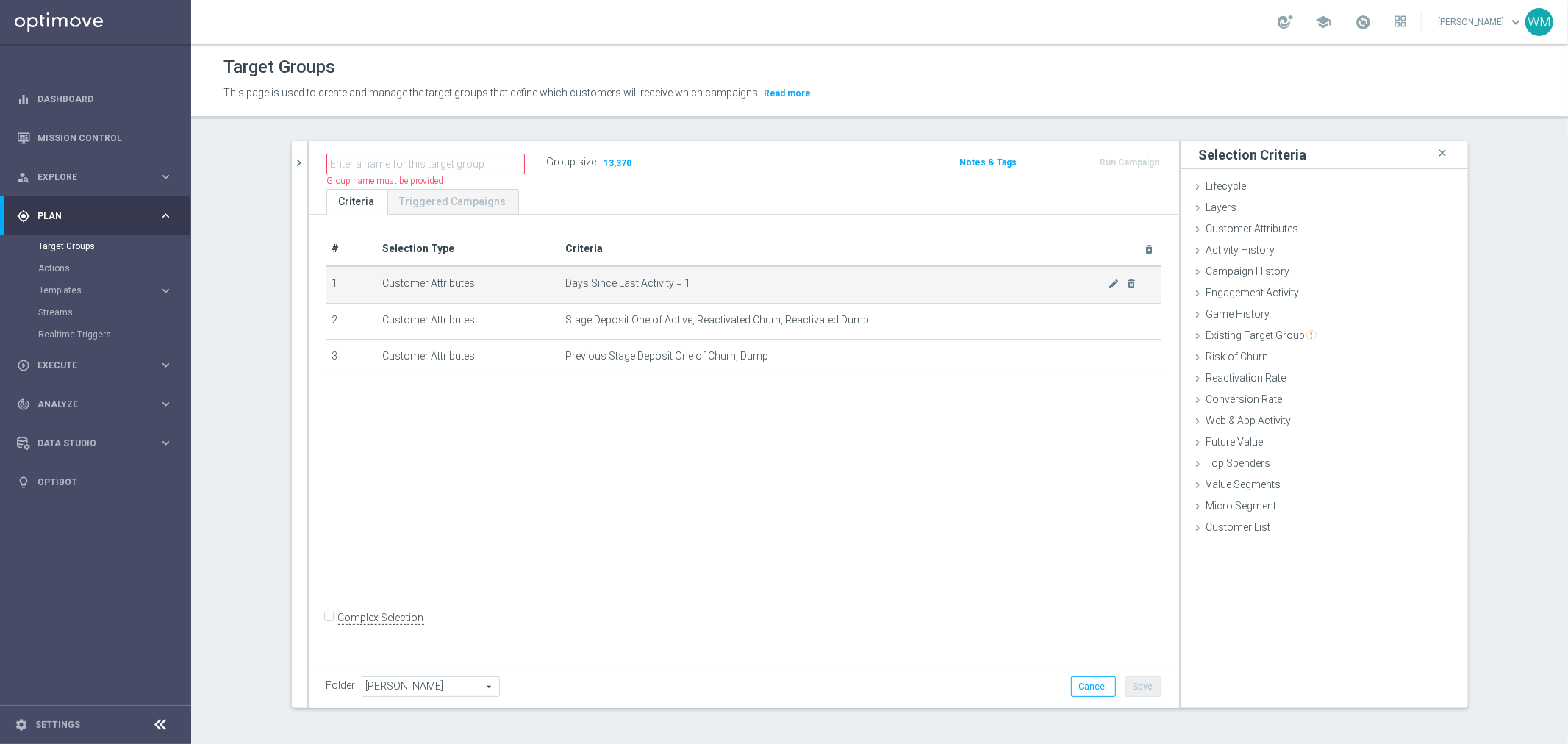
drag, startPoint x: 842, startPoint y: 366, endPoint x: 320, endPoint y: 281, distance: 528.9
click at [327, 281] on tbody "1 Customer Attributes Days Since Last Activity = 1 mode_edit delete_forever 2 C…" at bounding box center [744, 321] width 835 height 110
click at [327, 281] on td "1" at bounding box center [351, 284] width 50 height 37
drag, startPoint x: 320, startPoint y: 281, endPoint x: 816, endPoint y: 387, distance: 507.2
click at [816, 387] on div "# Selection Type Criteria delete_forever 1 Customer Attributes Days Since Last …" at bounding box center [744, 437] width 870 height 445
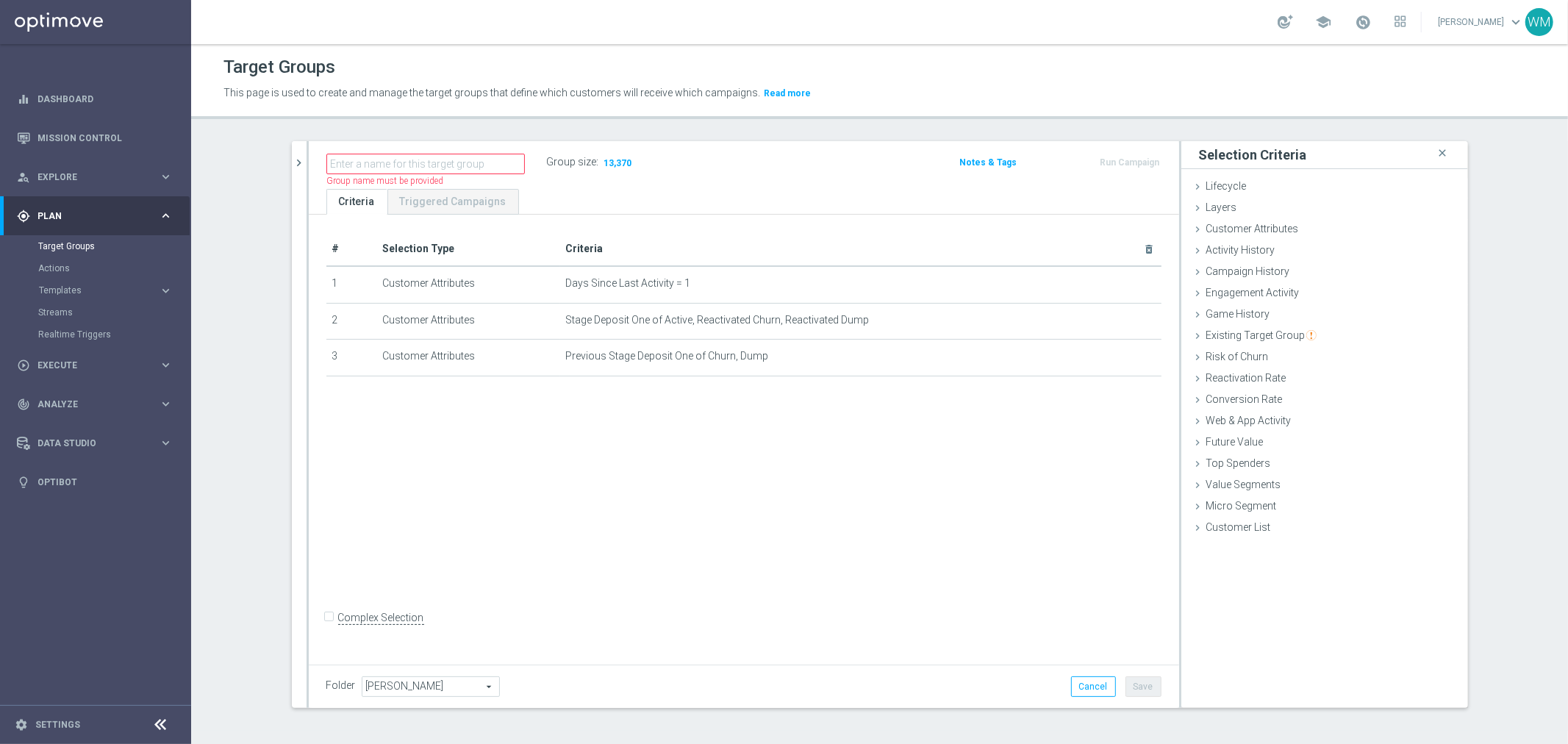
click at [816, 390] on div "+ Add Selection" at bounding box center [744, 390] width 857 height 1
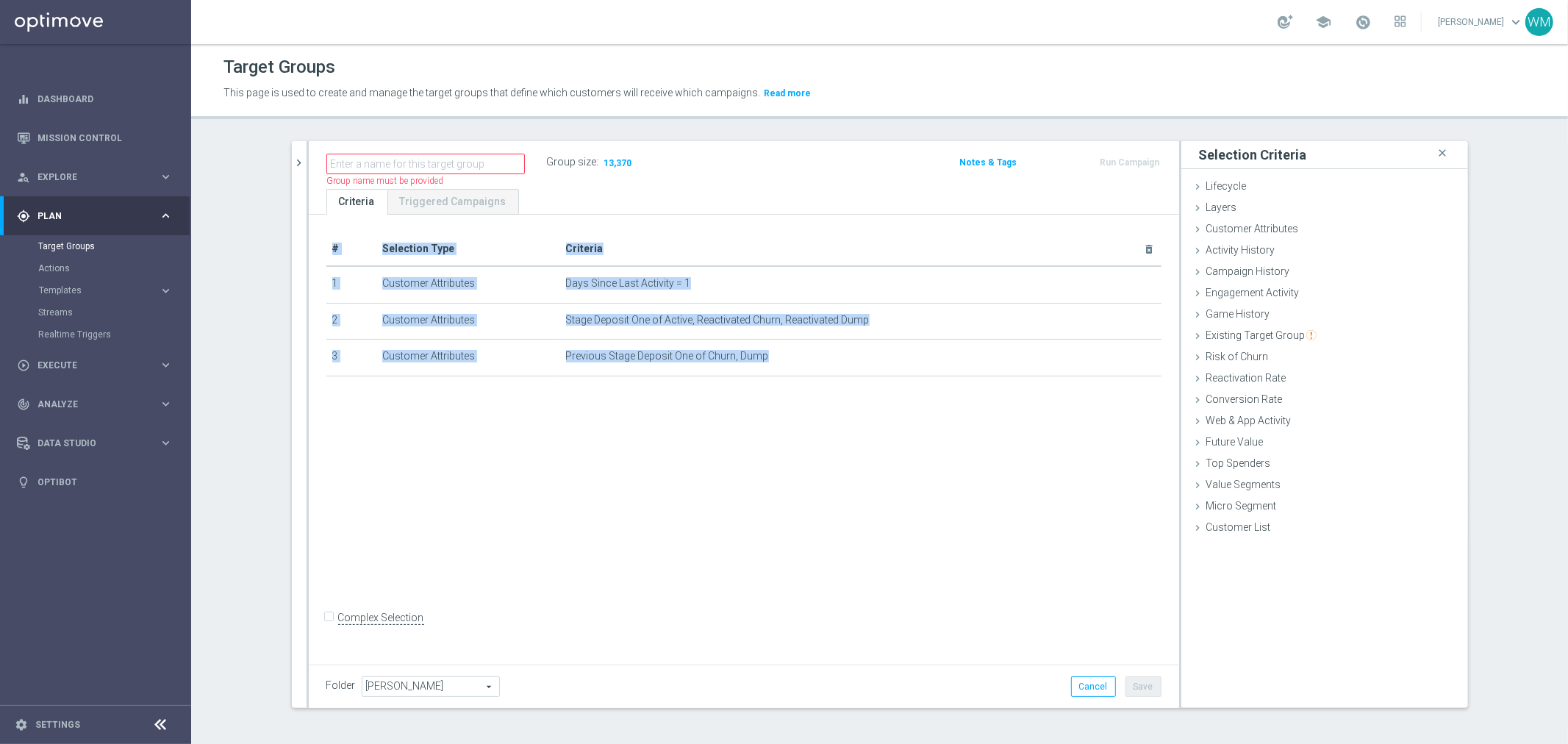
drag, startPoint x: 816, startPoint y: 387, endPoint x: 317, endPoint y: 278, distance: 510.8
click at [317, 278] on div "# Selection Type Criteria delete_forever 1 Customer Attributes Days Since Last …" at bounding box center [744, 437] width 870 height 445
click at [317, 278] on div "# Selection Type Criteria delete_forever 1 Customer Attributes Days Since Last …" at bounding box center [744, 311] width 857 height 158
drag, startPoint x: 317, startPoint y: 278, endPoint x: 854, endPoint y: 402, distance: 551.1
click at [854, 402] on div "# Selection Type Criteria delete_forever 1 Customer Attributes Days Since Last …" at bounding box center [744, 437] width 870 height 445
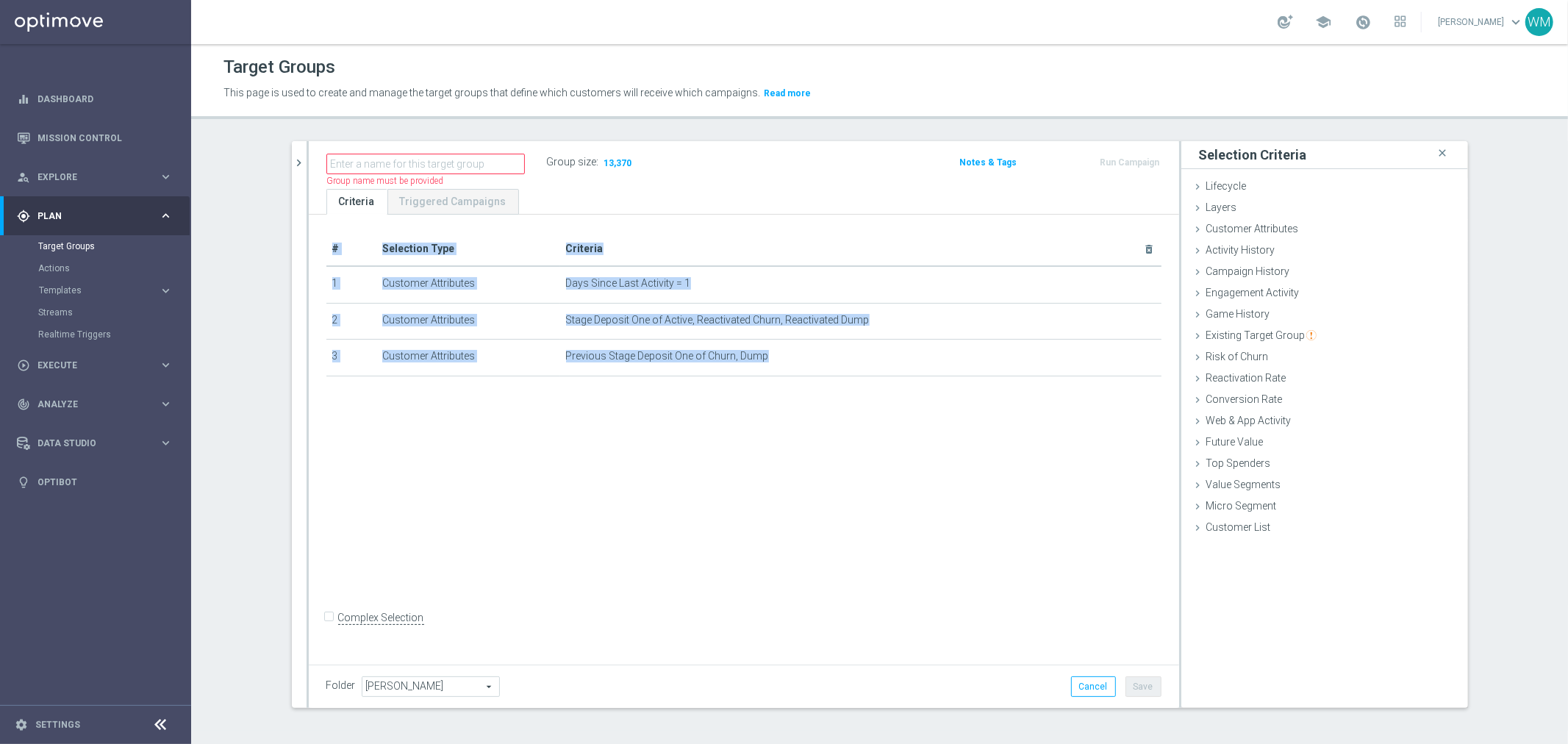
click at [854, 402] on div "# Selection Type Criteria delete_forever 1 Customer Attributes Days Since Last …" at bounding box center [744, 437] width 870 height 445
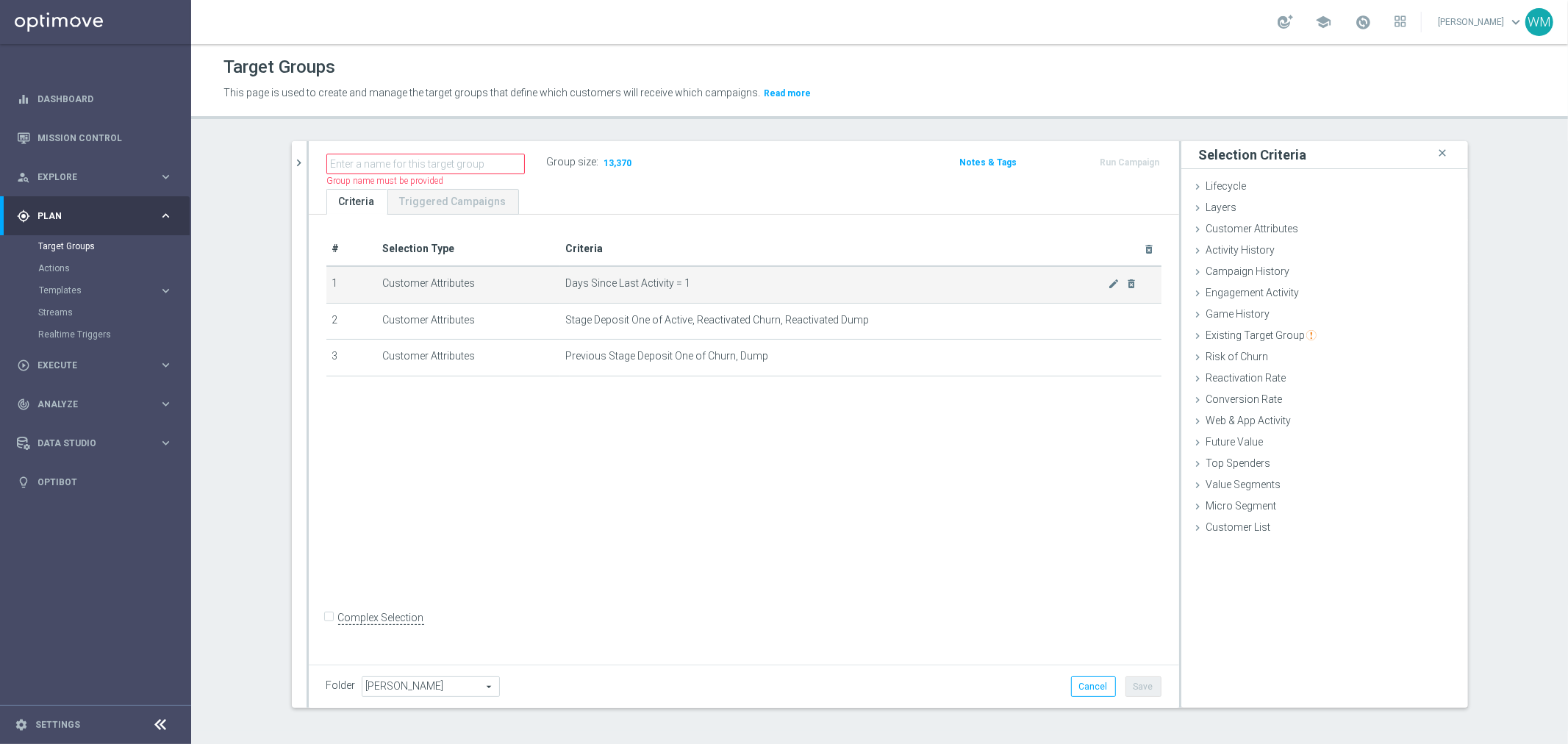
drag, startPoint x: 817, startPoint y: 377, endPoint x: 327, endPoint y: 277, distance: 500.1
click at [327, 277] on div "# Selection Type Criteria delete_forever 1 Customer Attributes Days Since Last …" at bounding box center [744, 311] width 857 height 158
click at [327, 277] on td "1" at bounding box center [351, 284] width 50 height 37
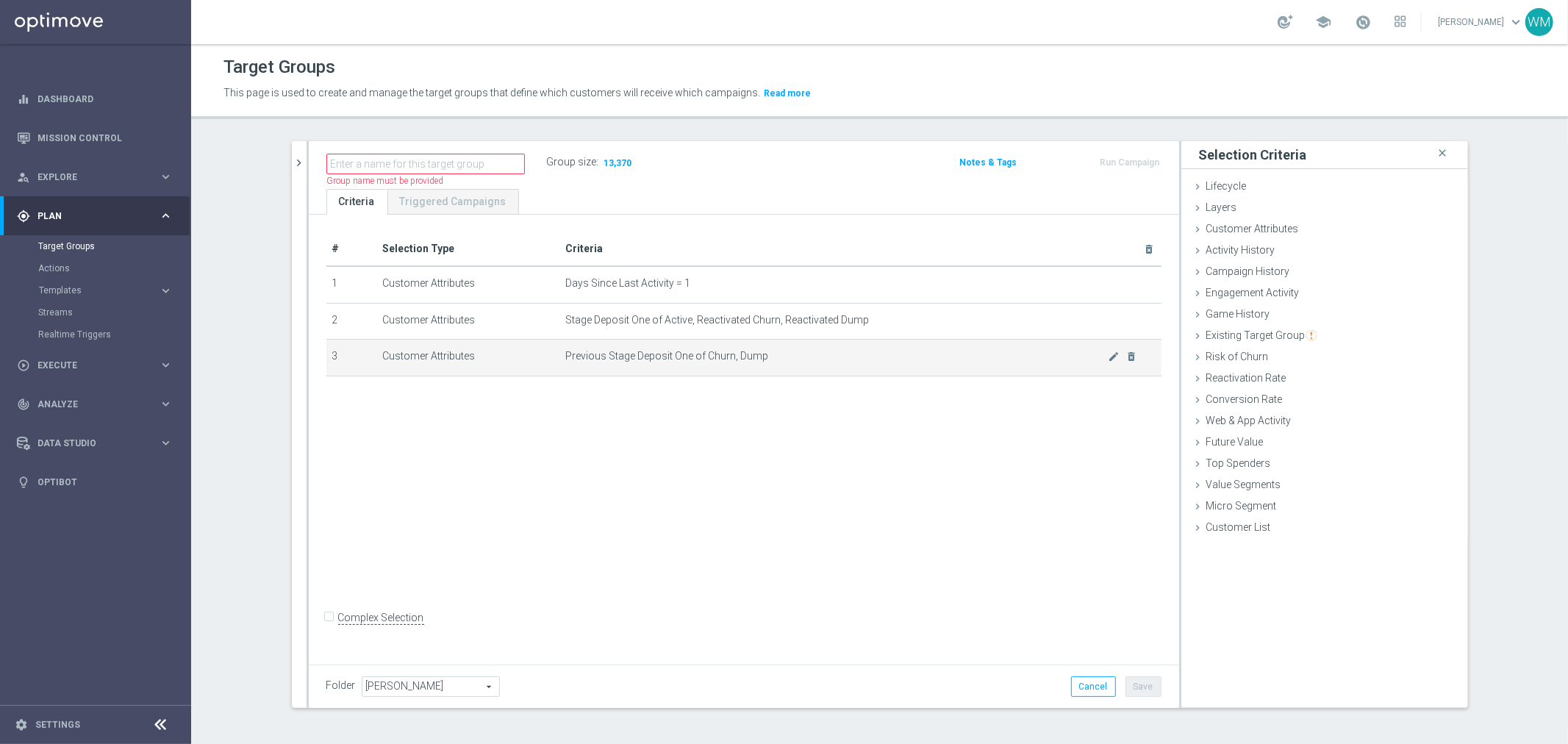
drag, startPoint x: 327, startPoint y: 277, endPoint x: 866, endPoint y: 359, distance: 545.2
click at [866, 359] on tbody "1 Customer Attributes Days Since Last Activity = 1 mode_edit delete_forever 2 C…" at bounding box center [744, 321] width 835 height 110
click at [866, 359] on span "Previous Stage Deposit One of Churn, Dump" at bounding box center [837, 357] width 542 height 12
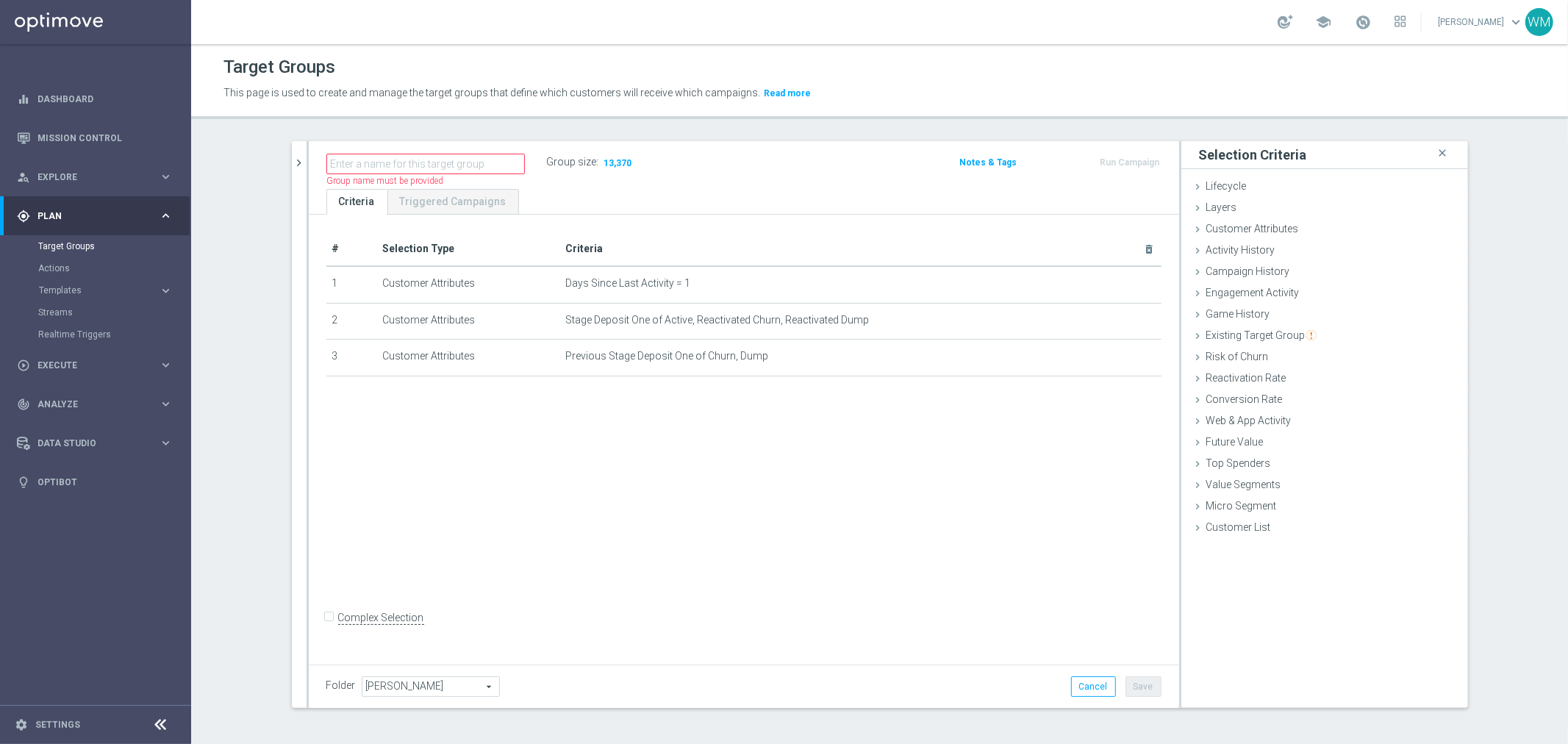
click at [912, 542] on div "# Selection Type Criteria delete_forever 1 Customer Attributes Days Since Last …" at bounding box center [744, 437] width 870 height 445
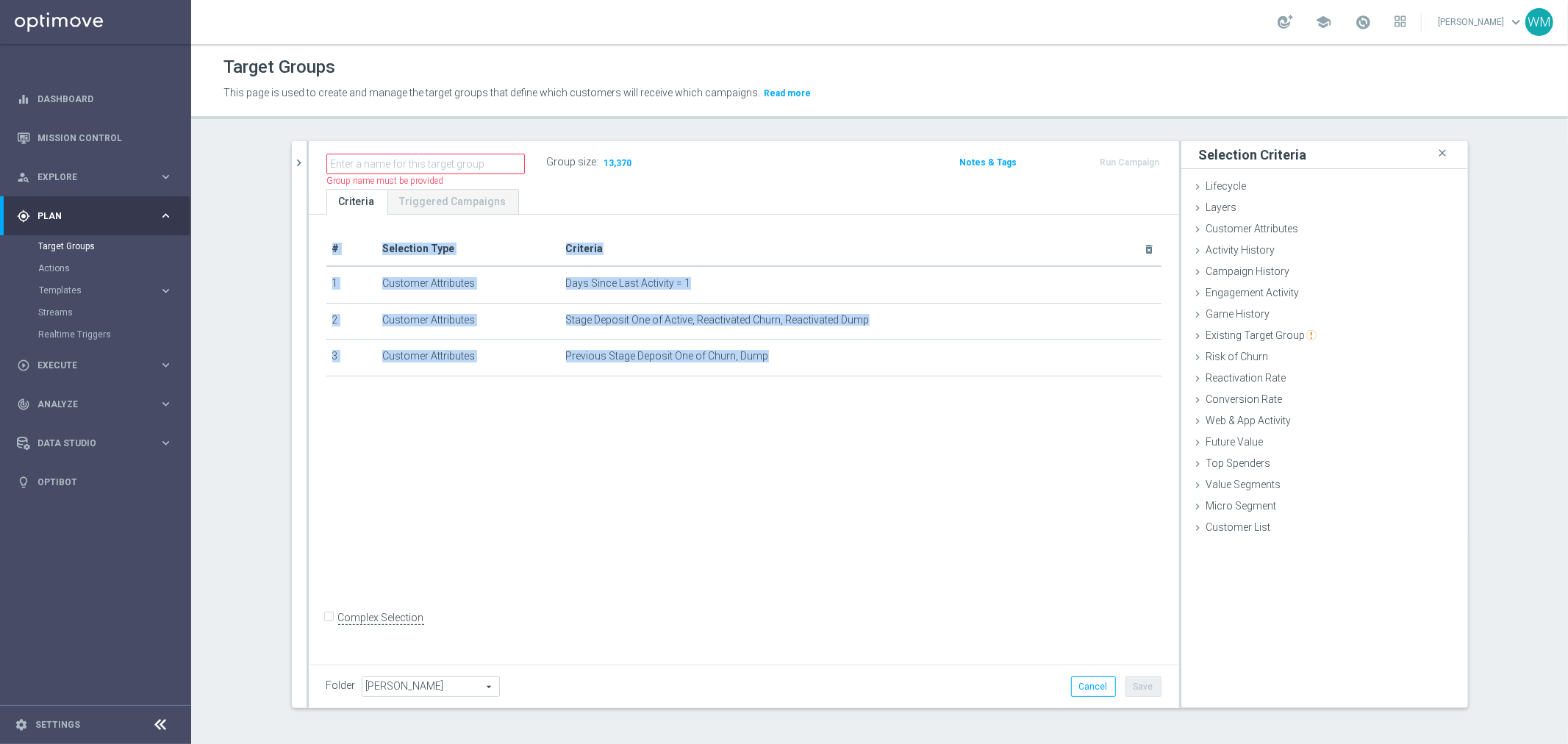
drag, startPoint x: 775, startPoint y: 360, endPoint x: 306, endPoint y: 274, distance: 476.8
click at [309, 274] on div "# Selection Type Criteria delete_forever 1 Customer Attributes Days Since Last …" at bounding box center [744, 437] width 870 height 445
drag, startPoint x: 306, startPoint y: 274, endPoint x: 809, endPoint y: 350, distance: 508.7
click at [809, 350] on div "# Selection Type Criteria delete_forever 1 Customer Attributes Days Since Last …" at bounding box center [744, 437] width 870 height 445
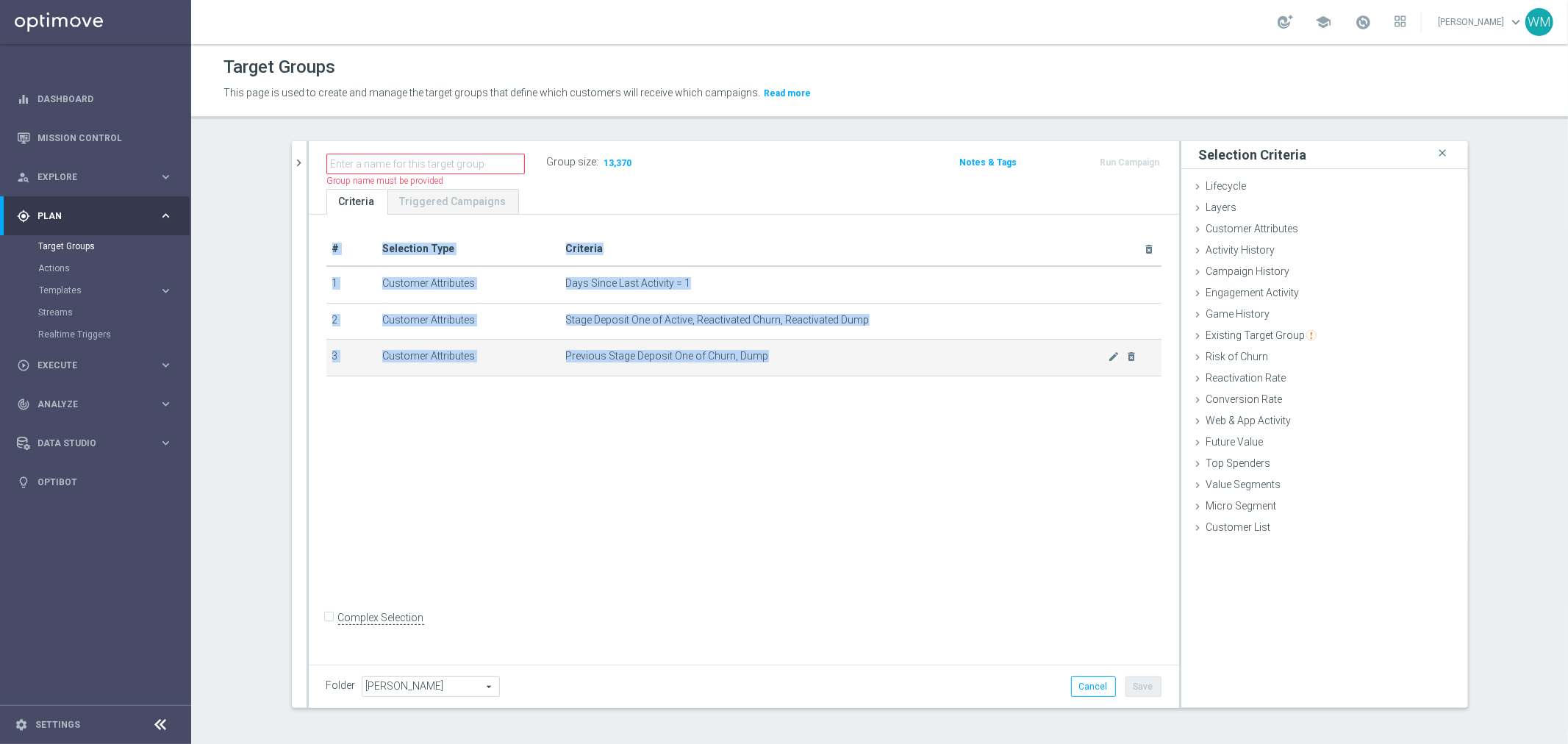
click at [809, 350] on span "Previous Stage Deposit One of Churn, Dump" at bounding box center [837, 357] width 542 height 12
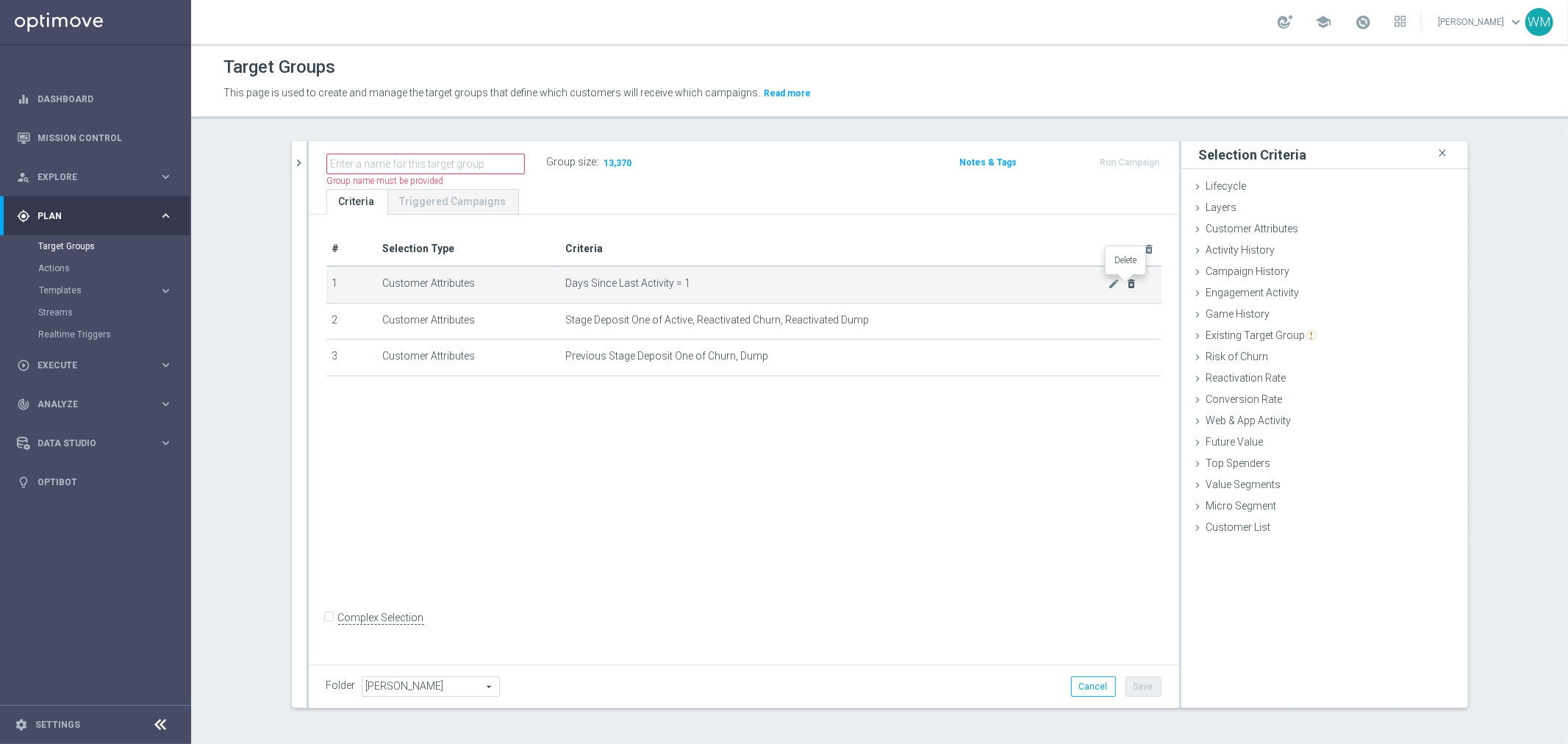
click at [1126, 281] on icon "delete_forever" at bounding box center [1131, 284] width 12 height 12
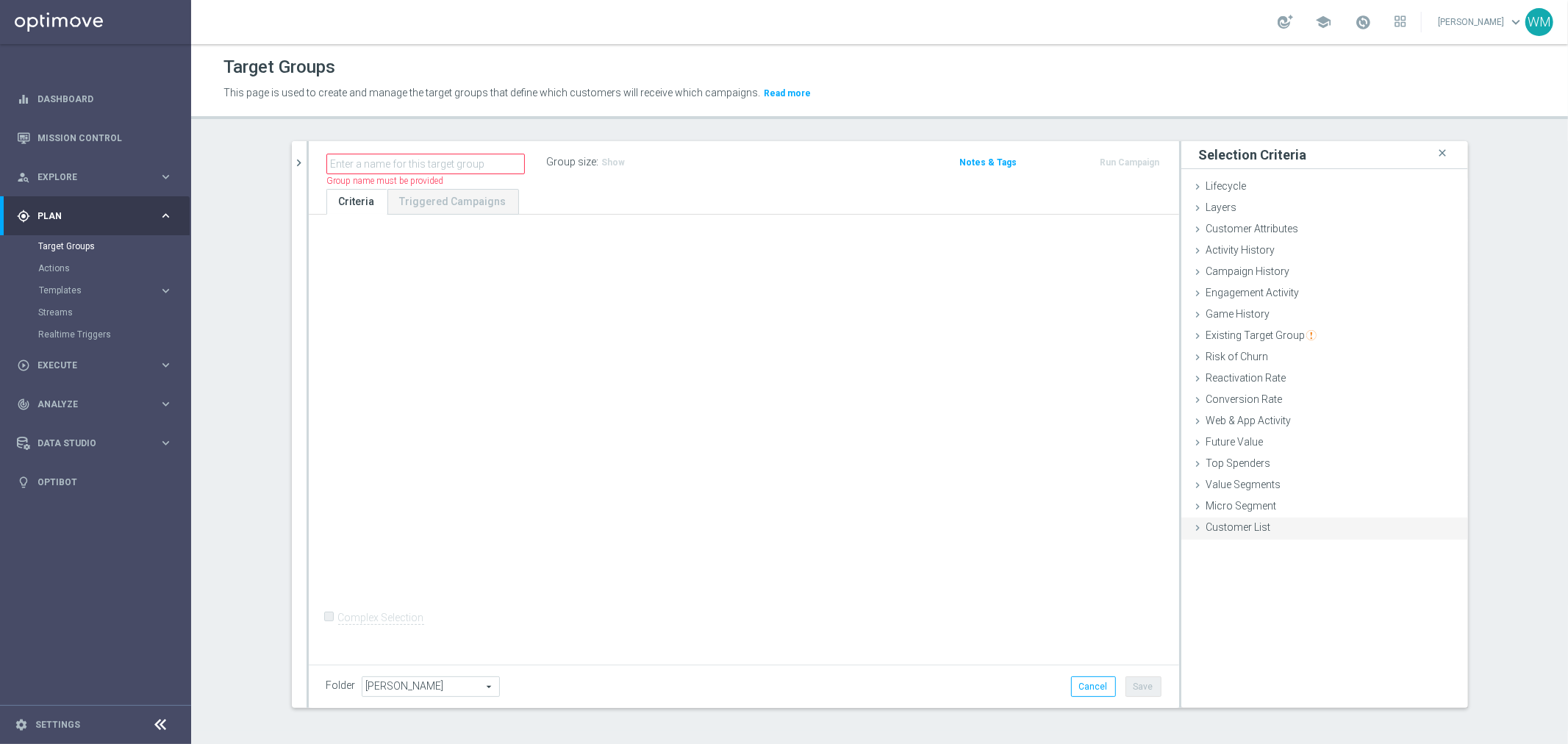
click at [1224, 524] on span "Customer List" at bounding box center [1238, 526] width 65 height 12
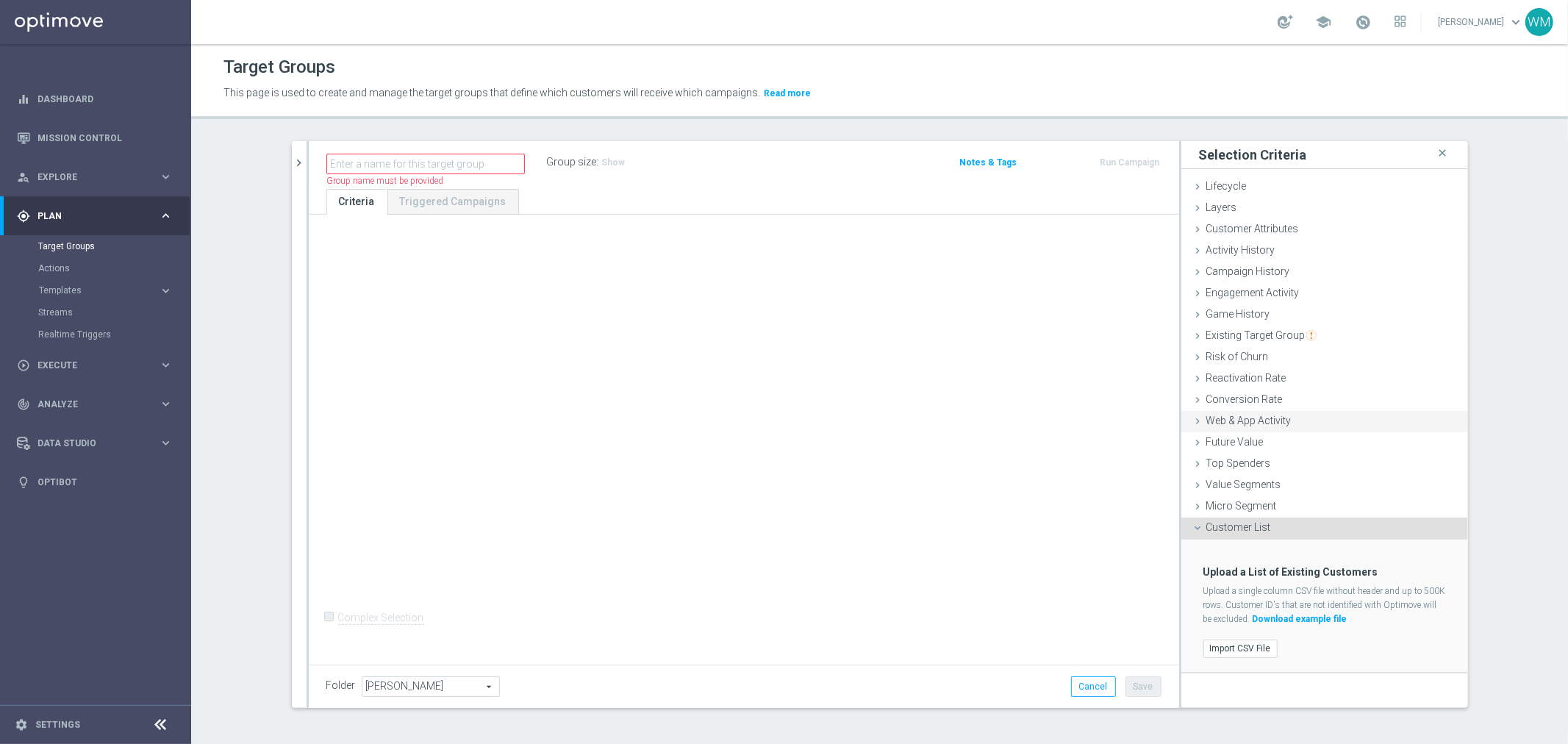
click at [1226, 424] on span "Web & App Activity" at bounding box center [1248, 420] width 85 height 12
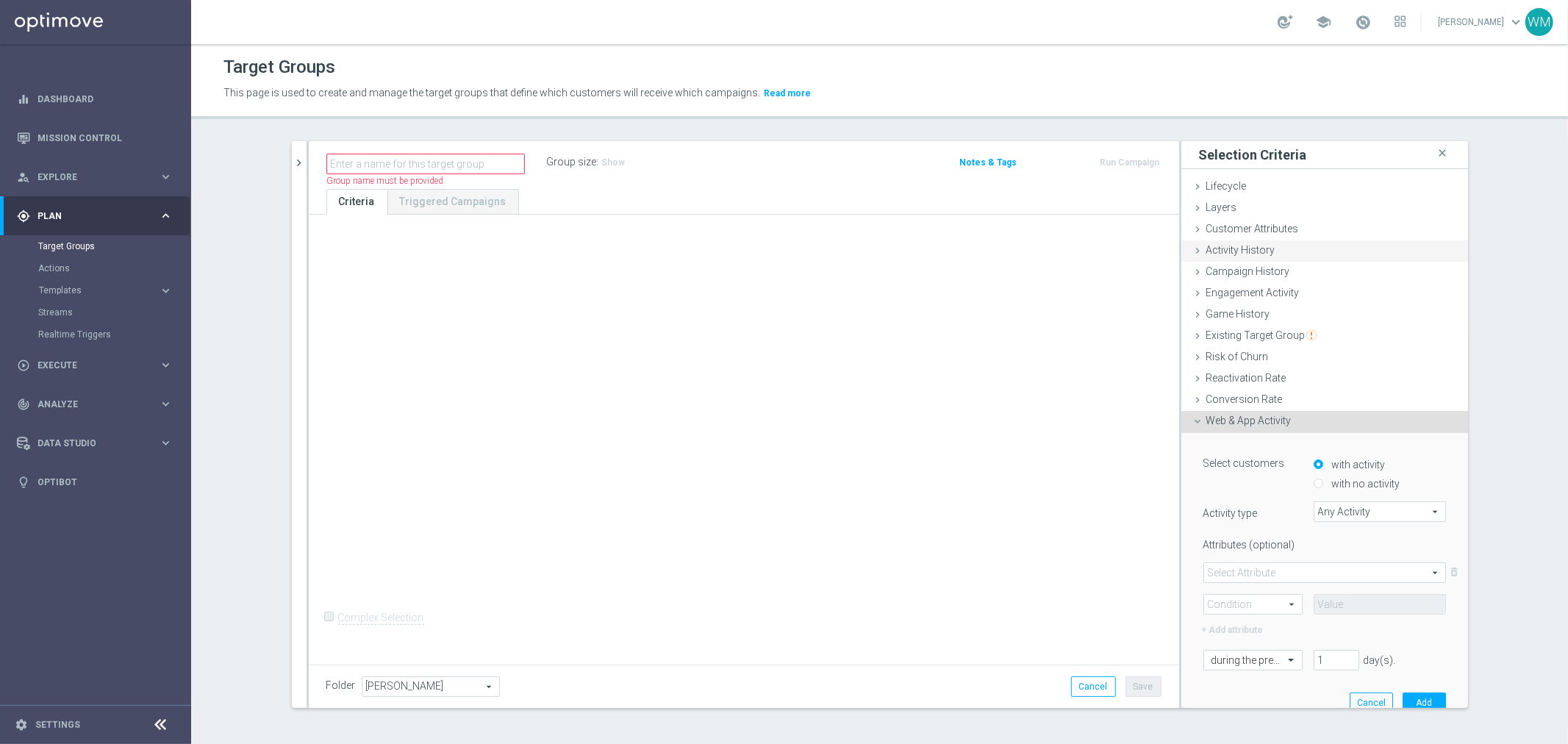
click at [1232, 253] on span "Activity History" at bounding box center [1241, 250] width 69 height 12
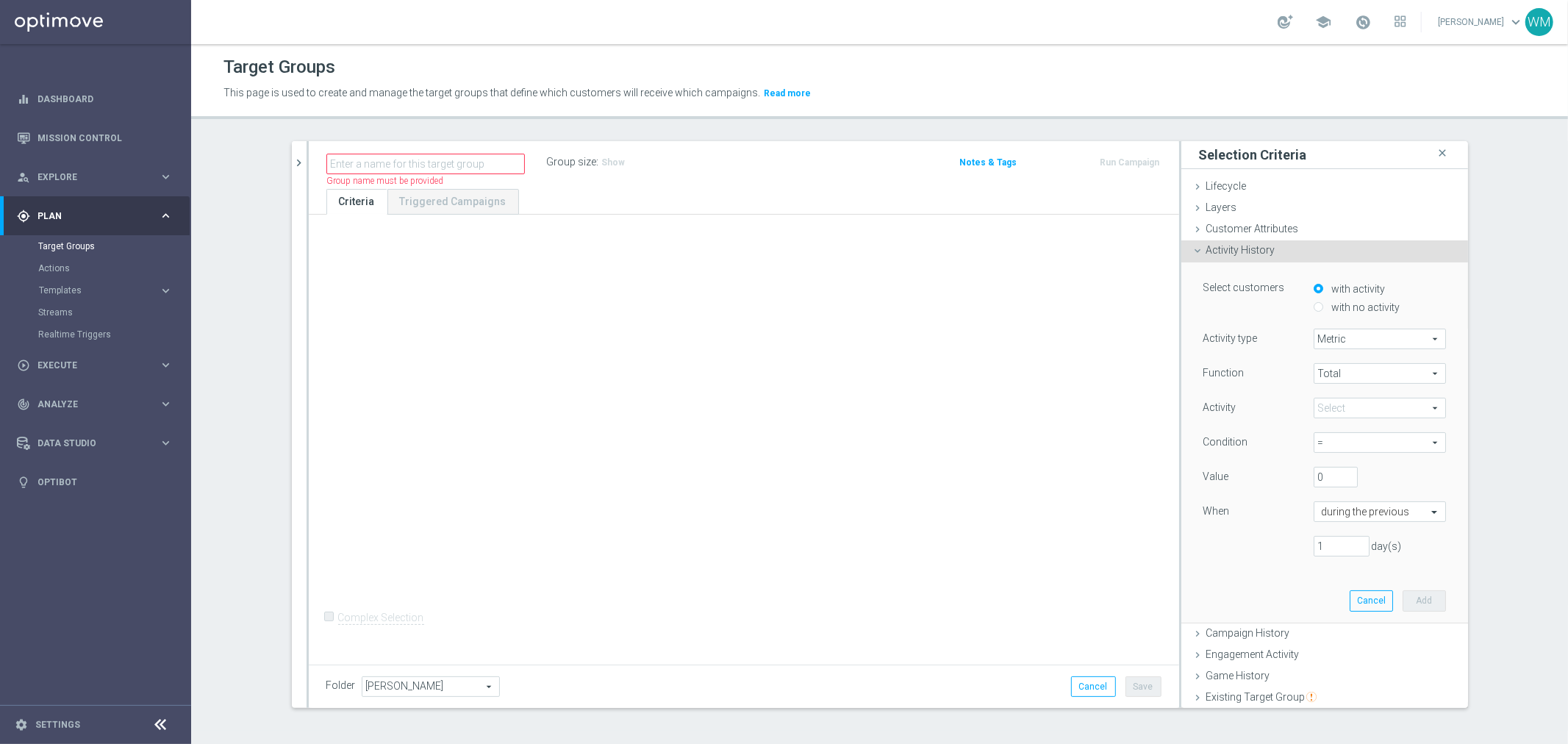
click at [1354, 340] on span "Metric" at bounding box center [1380, 339] width 131 height 19
click at [1351, 377] on span "Days with activity" at bounding box center [1380, 379] width 116 height 12
type input "Days with activity"
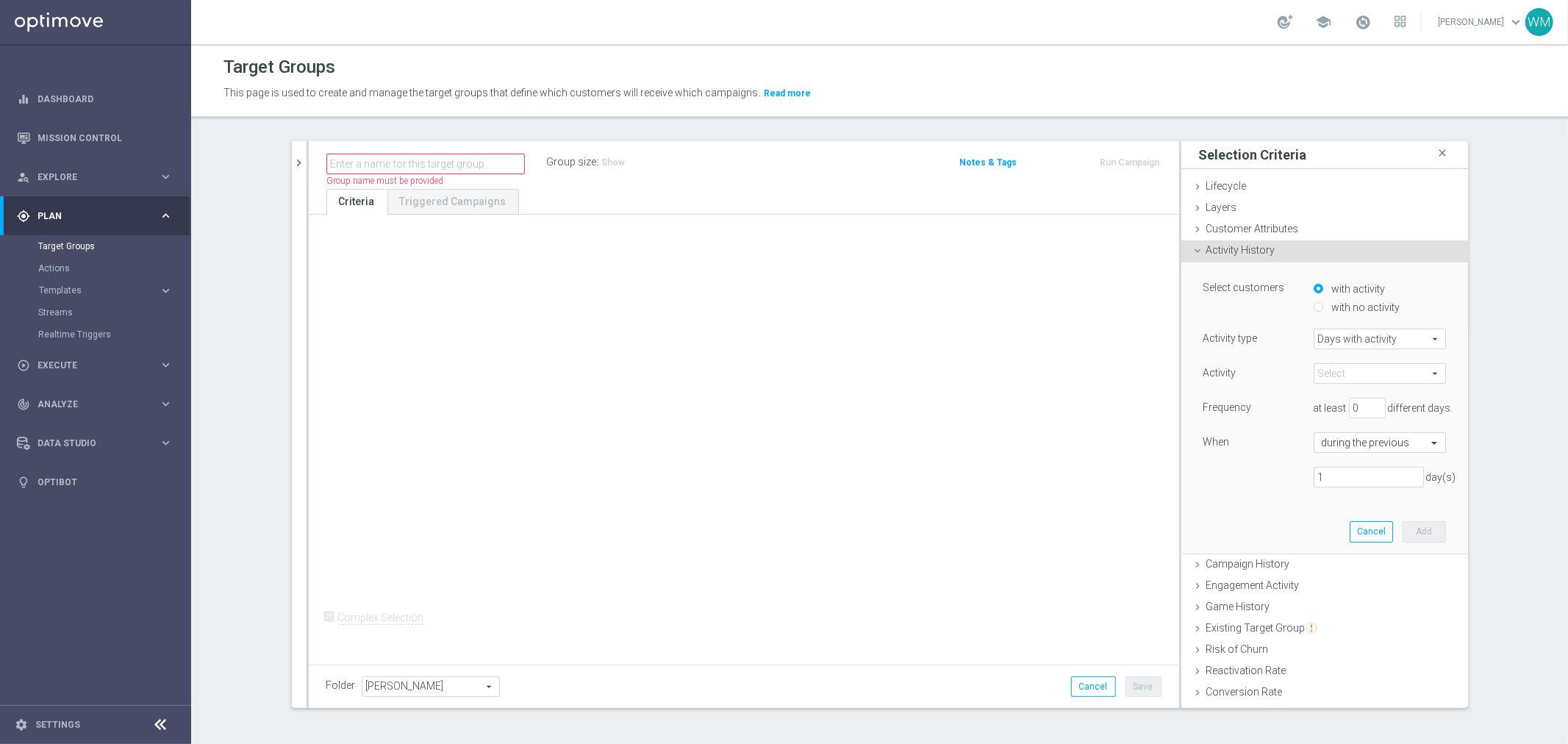
click at [1331, 366] on span at bounding box center [1380, 374] width 131 height 19
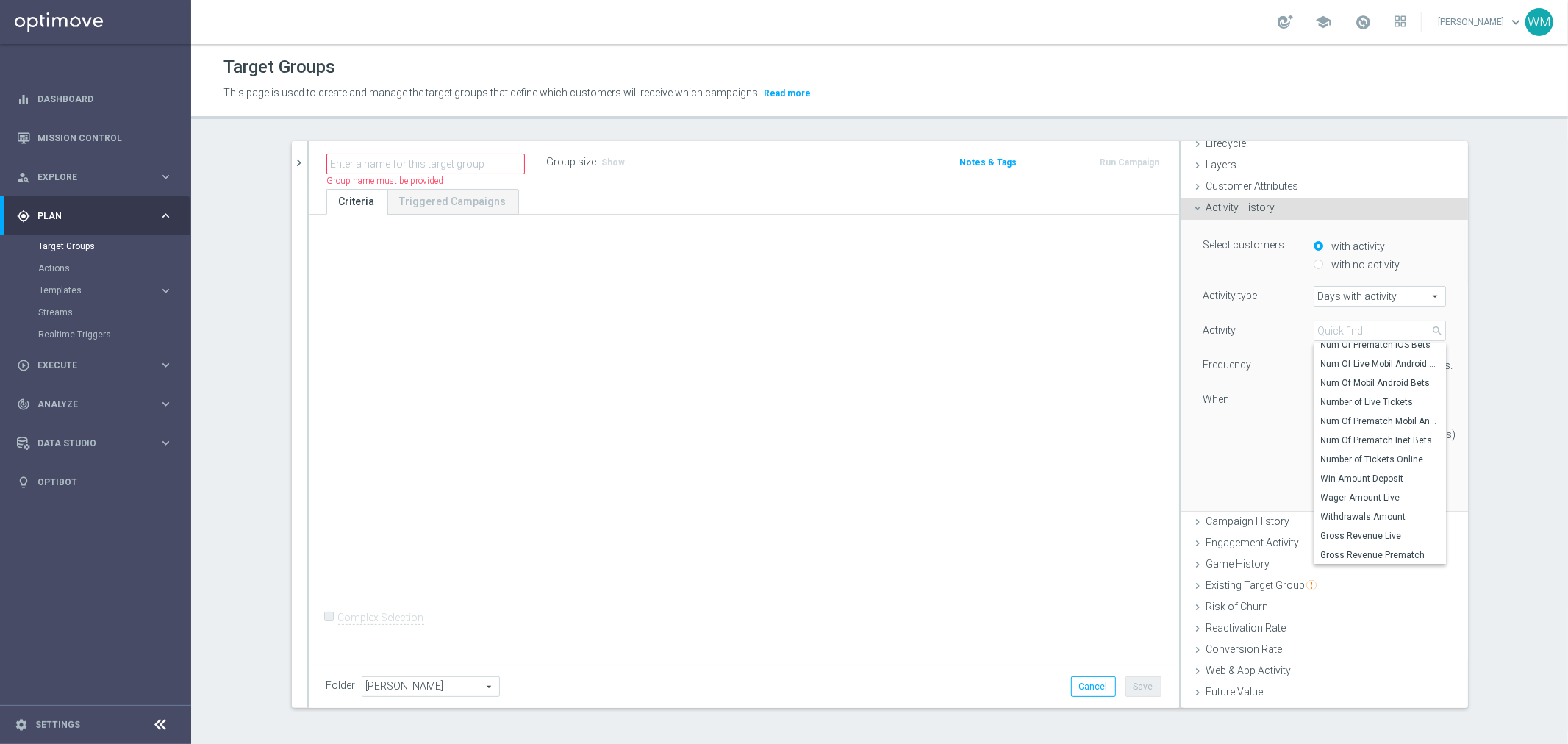
scroll to position [81, 0]
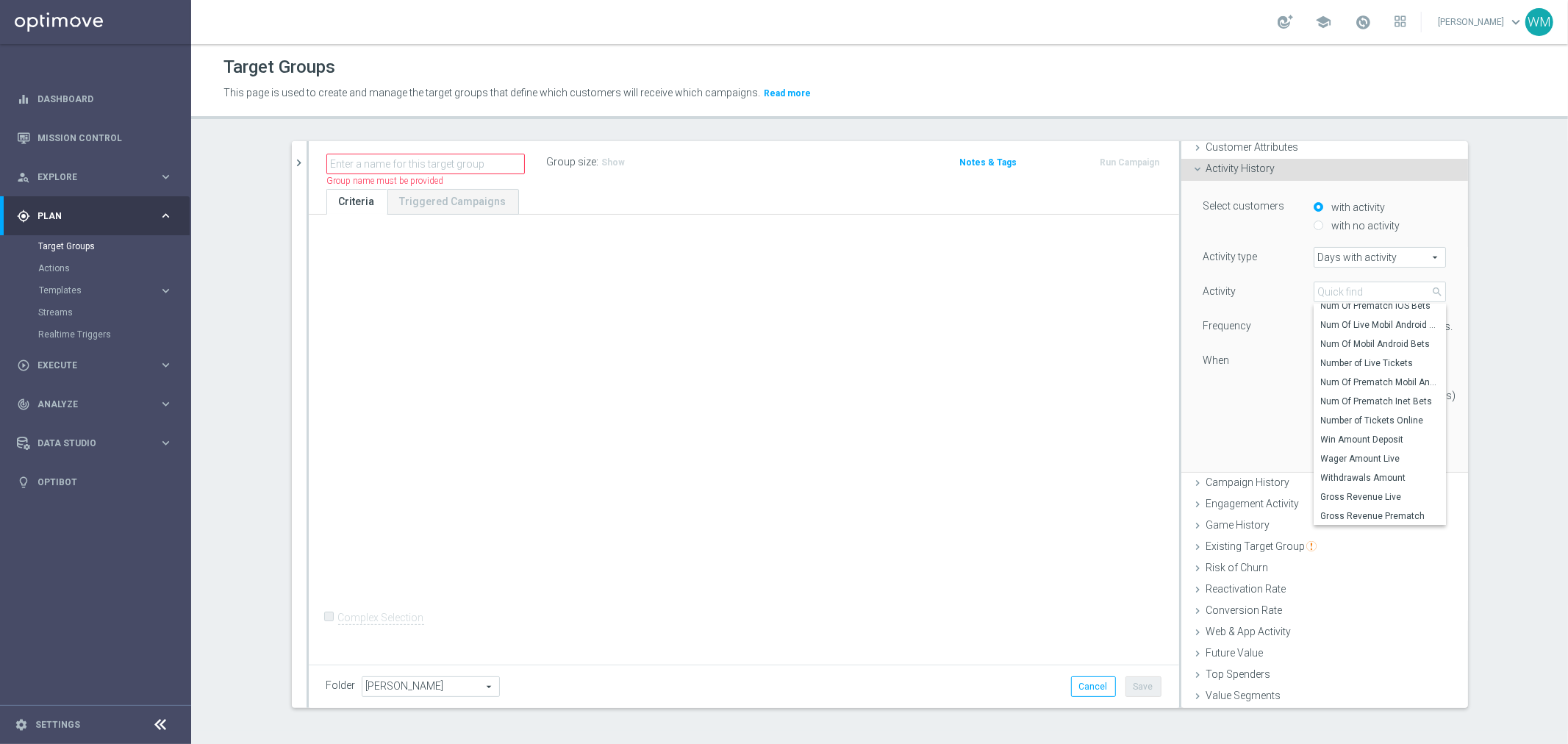
click at [1253, 415] on div "Activity Select arrow_drop_down search Num Of Prematch IOS Bets Num Of Live Mob…" at bounding box center [1325, 350] width 243 height 136
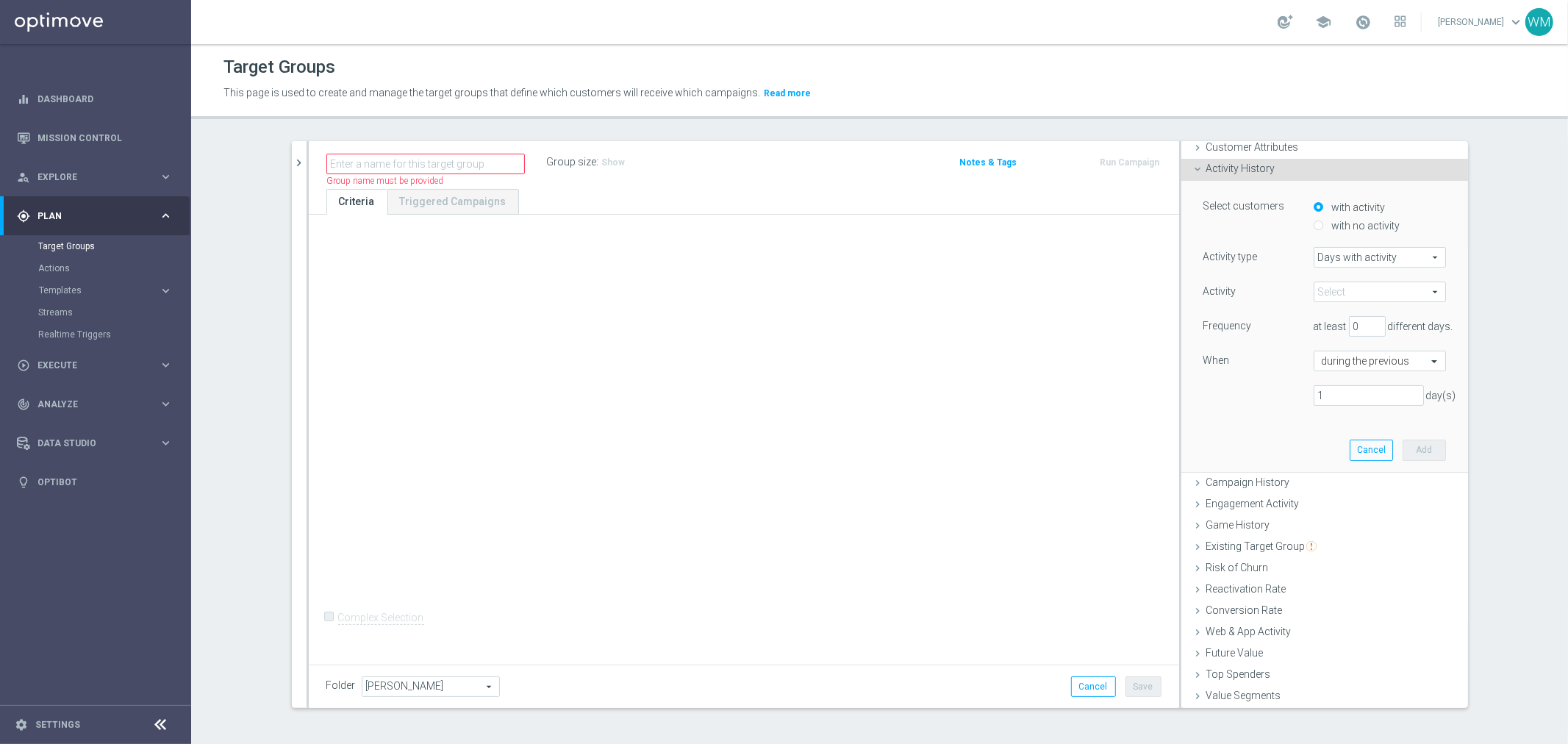
scroll to position [0, 0]
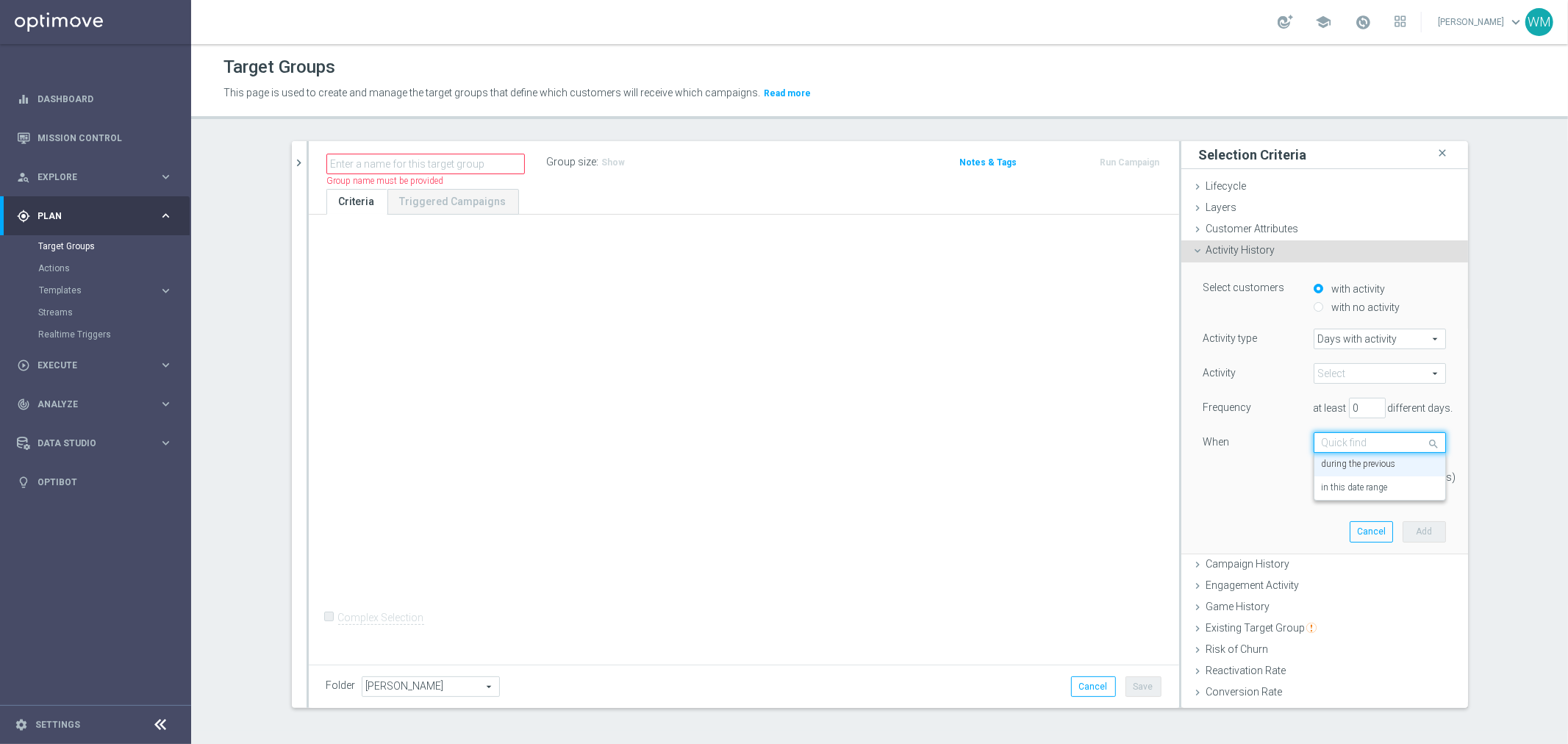
click at [1322, 444] on input "text" at bounding box center [1365, 443] width 87 height 13
click at [1271, 447] on div "When" at bounding box center [1248, 444] width 111 height 24
click at [1341, 377] on span at bounding box center [1380, 374] width 131 height 19
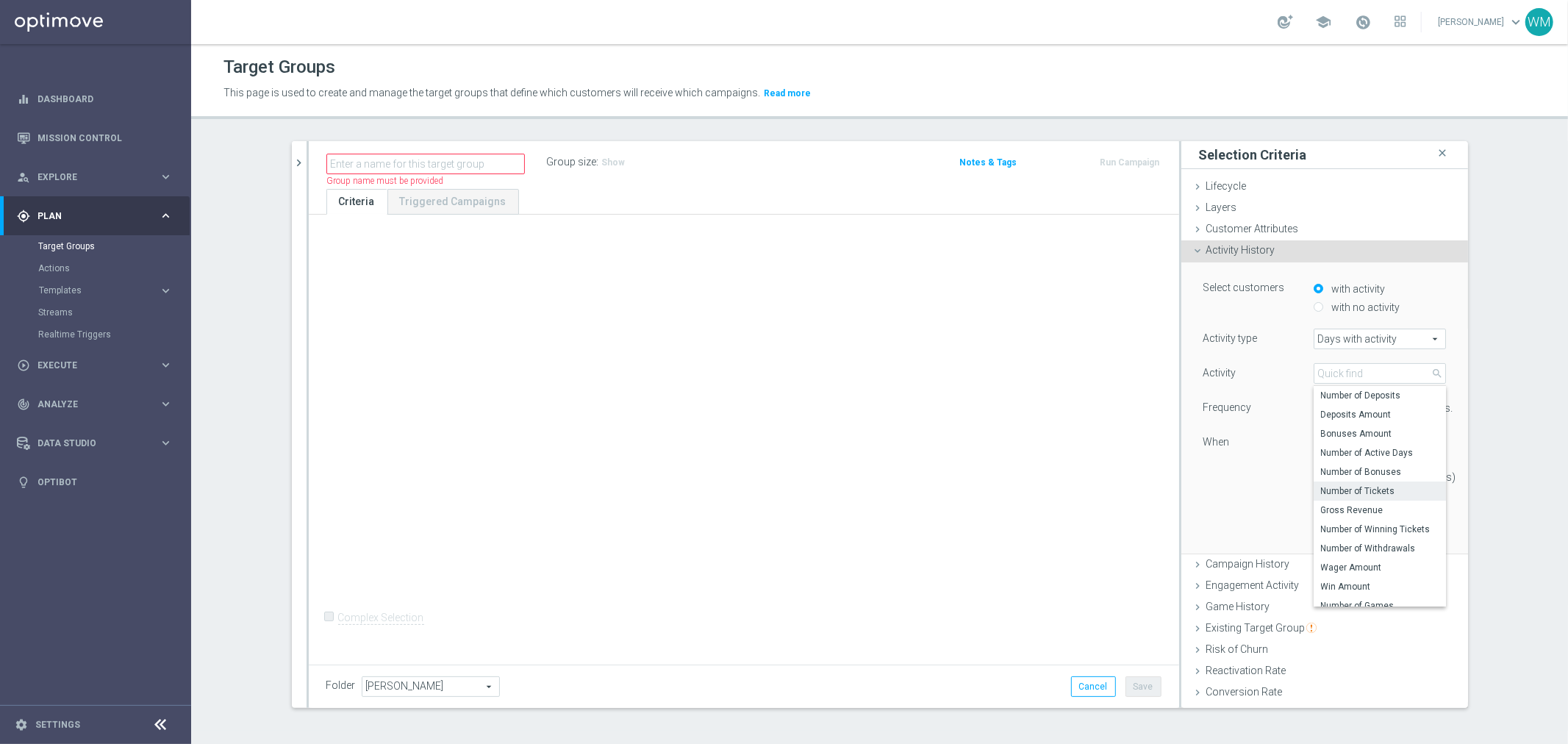
click at [1348, 493] on span "Number of Tickets" at bounding box center [1380, 491] width 118 height 12
type input "Number of Tickets"
click at [1233, 237] on div "Customer Attributes done selection saved" at bounding box center [1324, 230] width 287 height 22
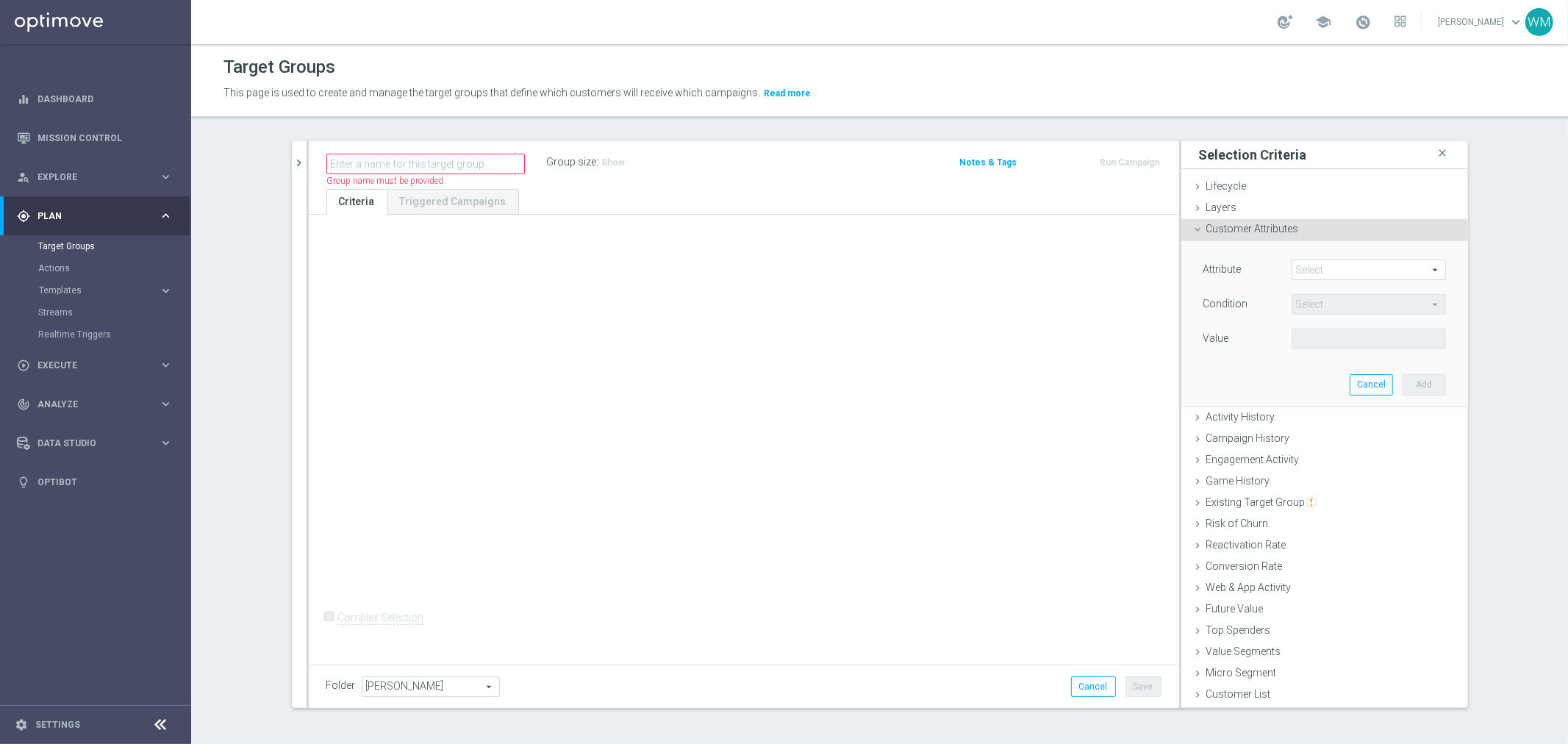
click at [1292, 274] on span at bounding box center [1368, 270] width 153 height 19
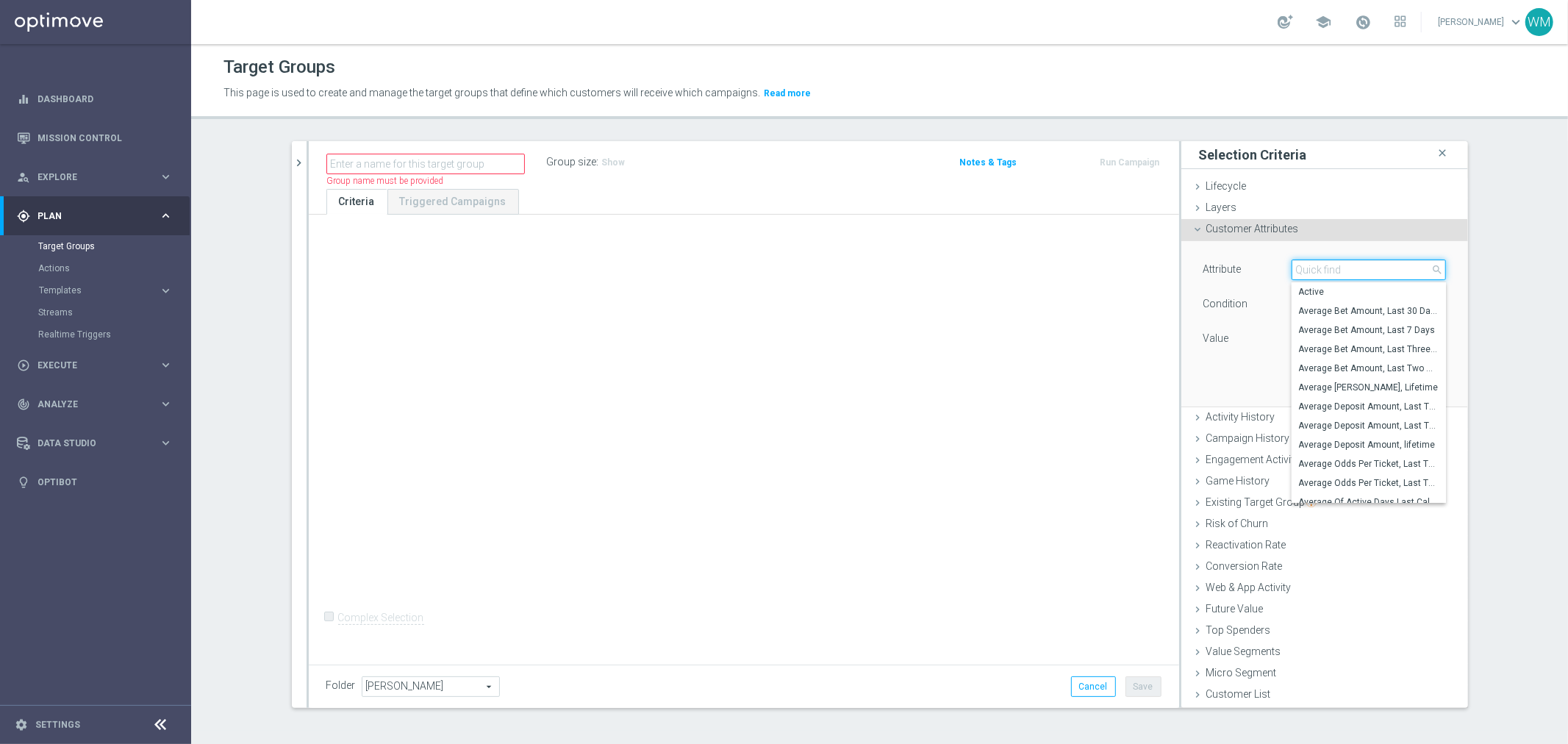
click at [1291, 274] on input "search" at bounding box center [1368, 270] width 154 height 21
click at [1300, 268] on input "search" at bounding box center [1368, 270] width 154 height 21
paste input "Wager Amount"
type input "Wager Amount"
click at [555, 387] on div "+ Add Selection Complex Selection Invalid Expression" at bounding box center [744, 437] width 870 height 445
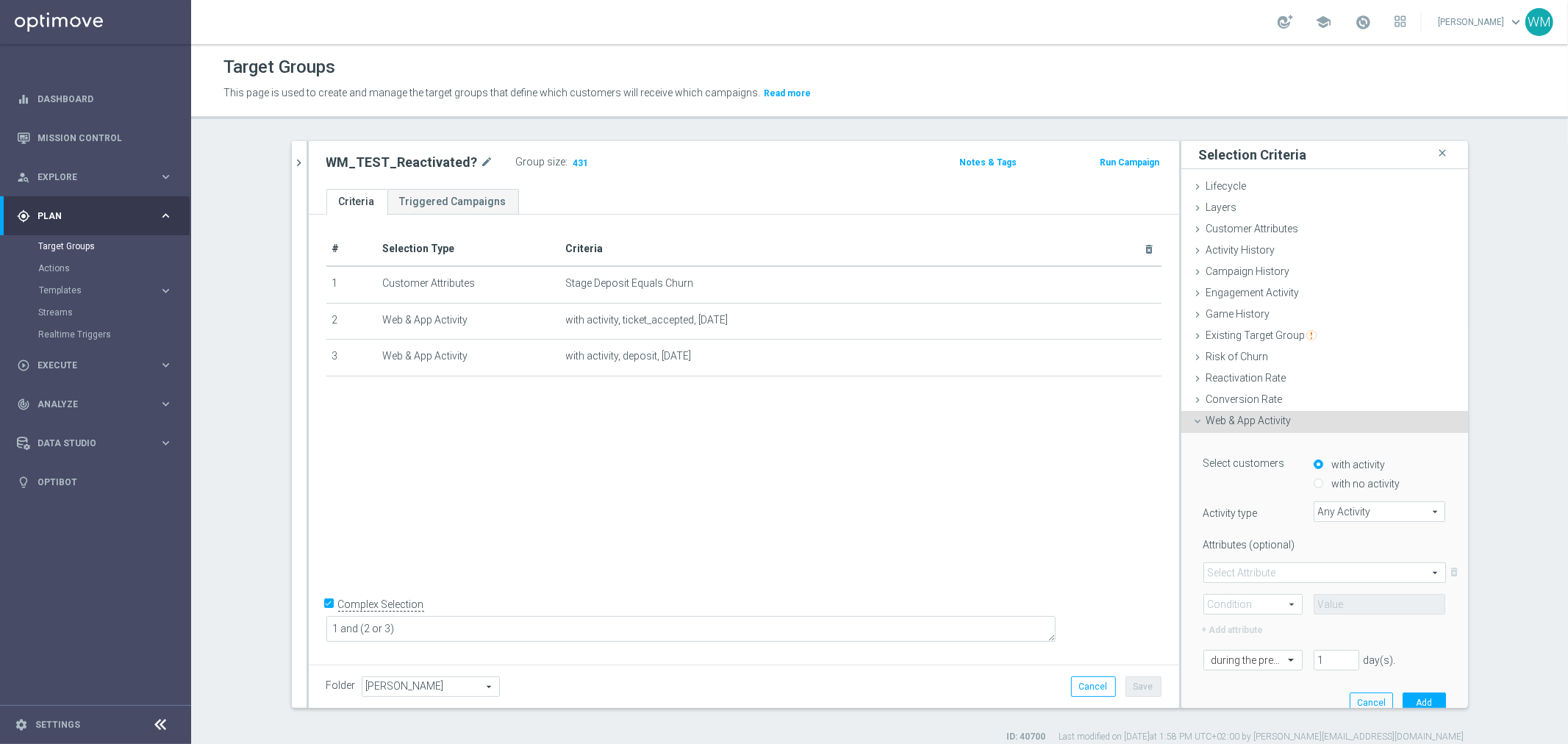
scroll to position [74, 0]
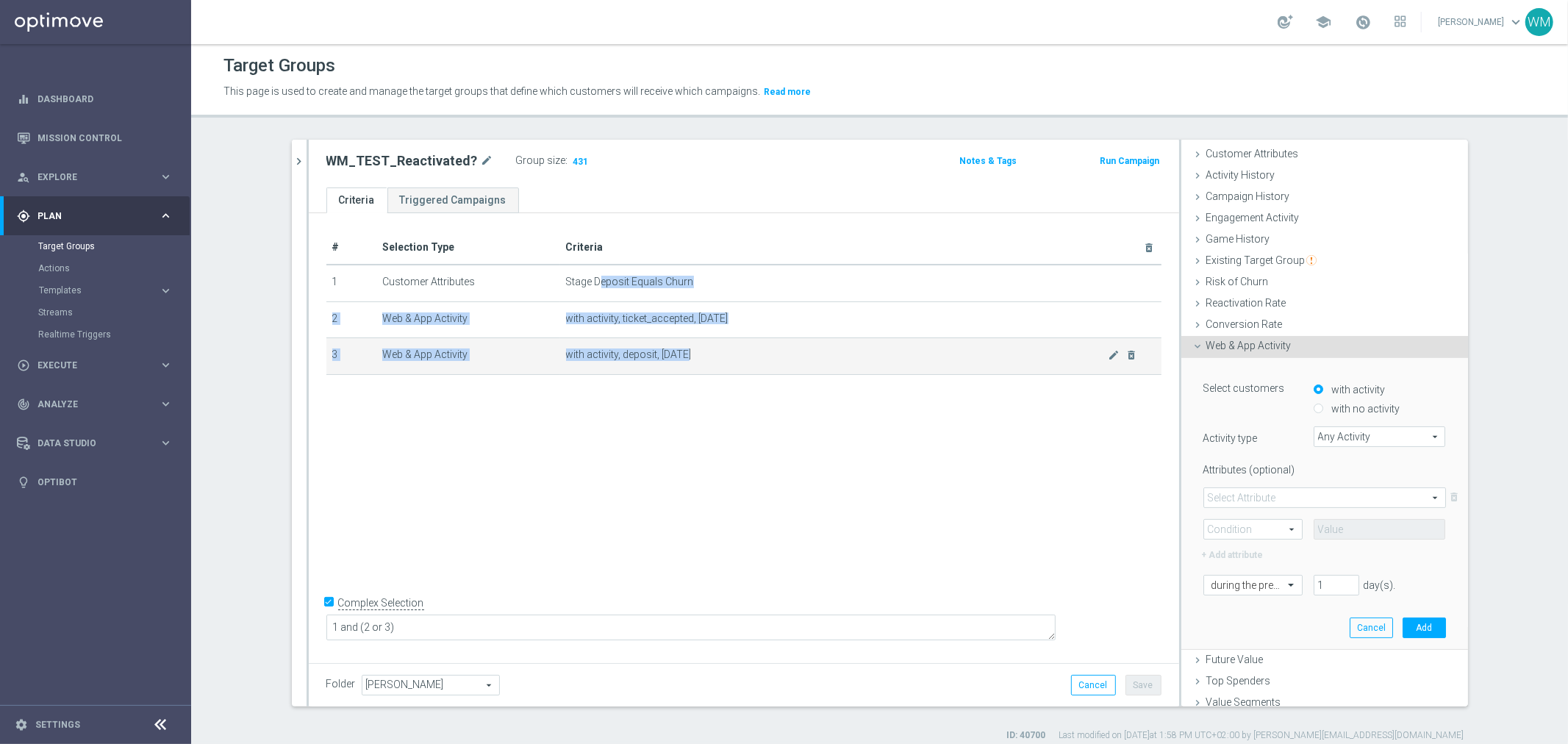
drag, startPoint x: 592, startPoint y: 287, endPoint x: 732, endPoint y: 350, distance: 153.5
click at [732, 350] on tbody "1 Customer Attributes Stage Deposit Equals Churn mode_edit delete_forever 2 Web…" at bounding box center [744, 320] width 835 height 110
click at [732, 350] on span "with activity, deposit, today" at bounding box center [837, 355] width 542 height 12
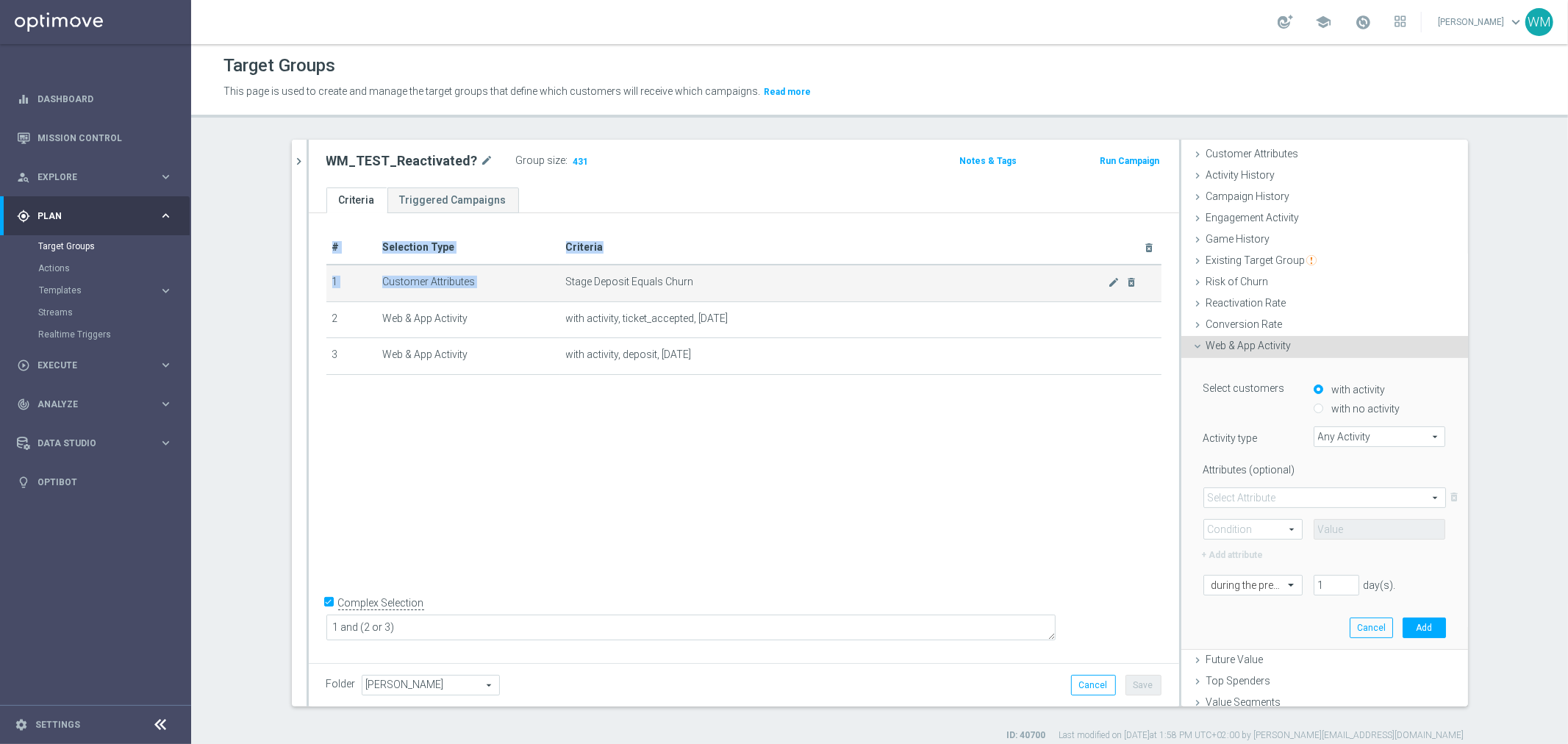
drag, startPoint x: 732, startPoint y: 350, endPoint x: 562, endPoint y: 282, distance: 183.1
click at [562, 282] on tbody "1 Customer Attributes Stage Deposit Equals Churn mode_edit delete_forever 2 Web…" at bounding box center [744, 320] width 835 height 110
click at [566, 282] on span "Stage Deposit Equals Churn" at bounding box center [837, 282] width 542 height 12
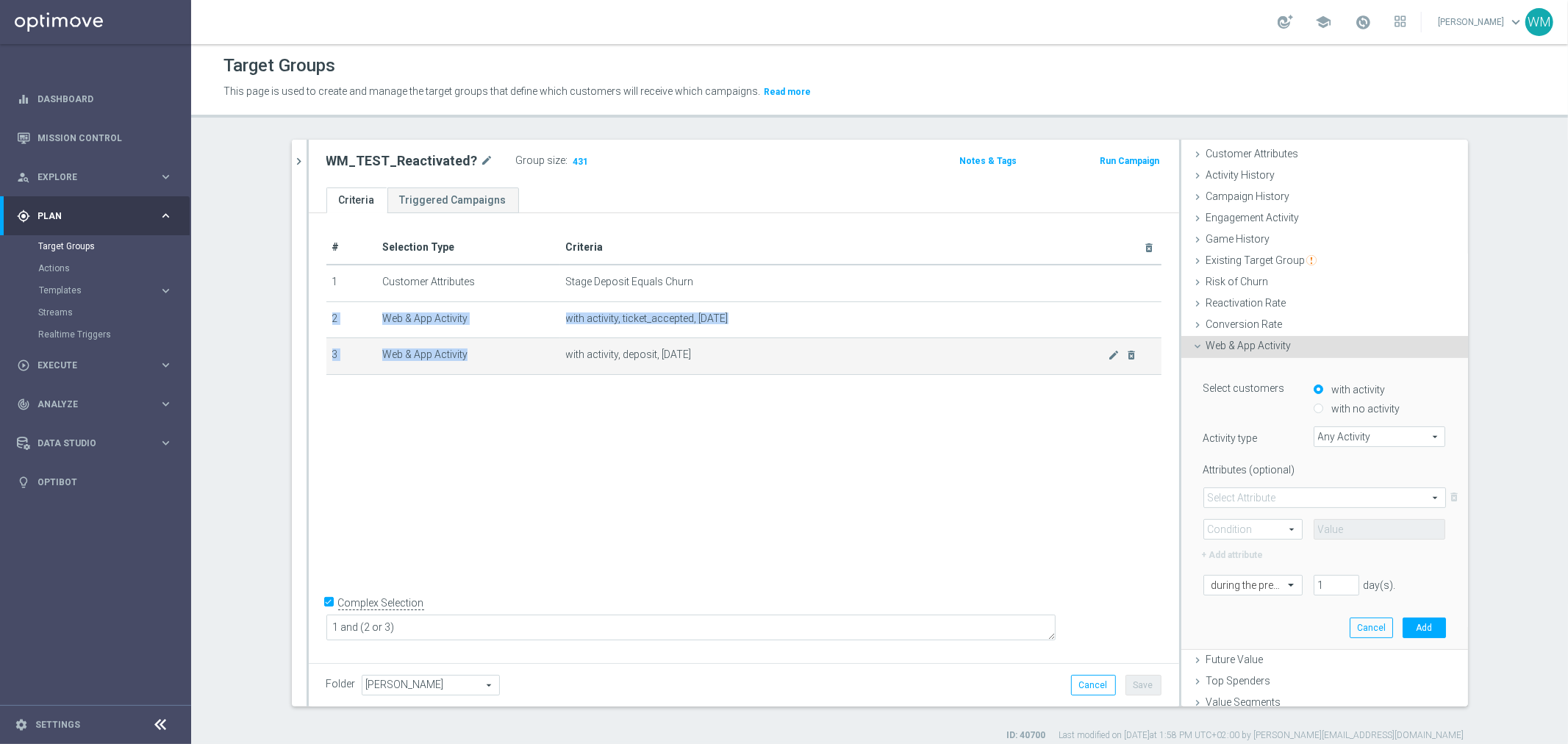
drag, startPoint x: 676, startPoint y: 326, endPoint x: 718, endPoint y: 346, distance: 46.5
click at [718, 346] on tbody "1 Customer Attributes Stage Deposit Equals Churn mode_edit delete_forever 2 Web…" at bounding box center [744, 320] width 835 height 110
click at [718, 346] on td "with activity, deposit, today mode_edit delete_forever" at bounding box center [860, 357] width 602 height 37
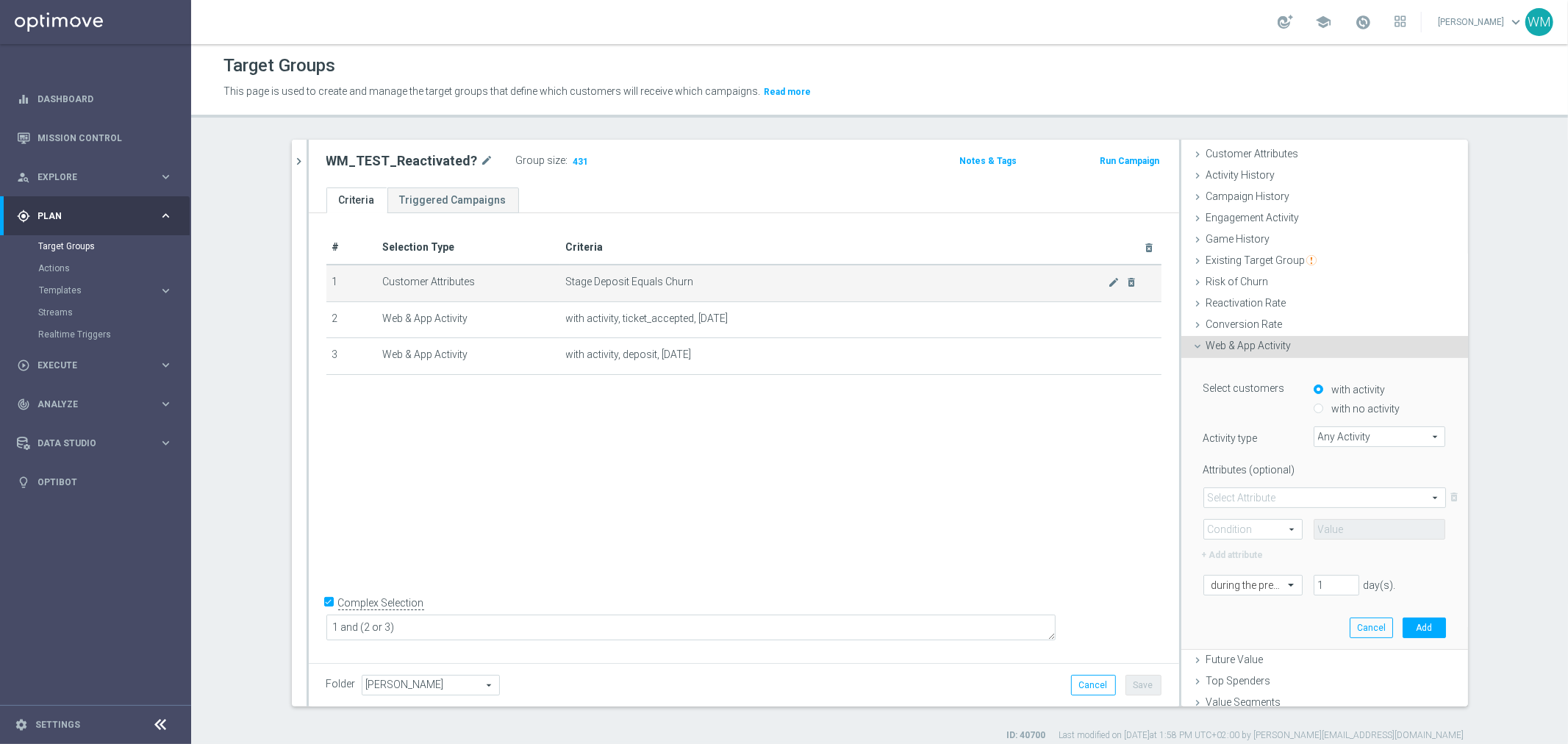
drag, startPoint x: 710, startPoint y: 358, endPoint x: 535, endPoint y: 291, distance: 187.4
click at [535, 291] on tbody "1 Customer Attributes Stage Deposit Equals Churn mode_edit delete_forever 2 Web…" at bounding box center [744, 320] width 835 height 110
click at [535, 291] on td "Customer Attributes" at bounding box center [468, 284] width 184 height 37
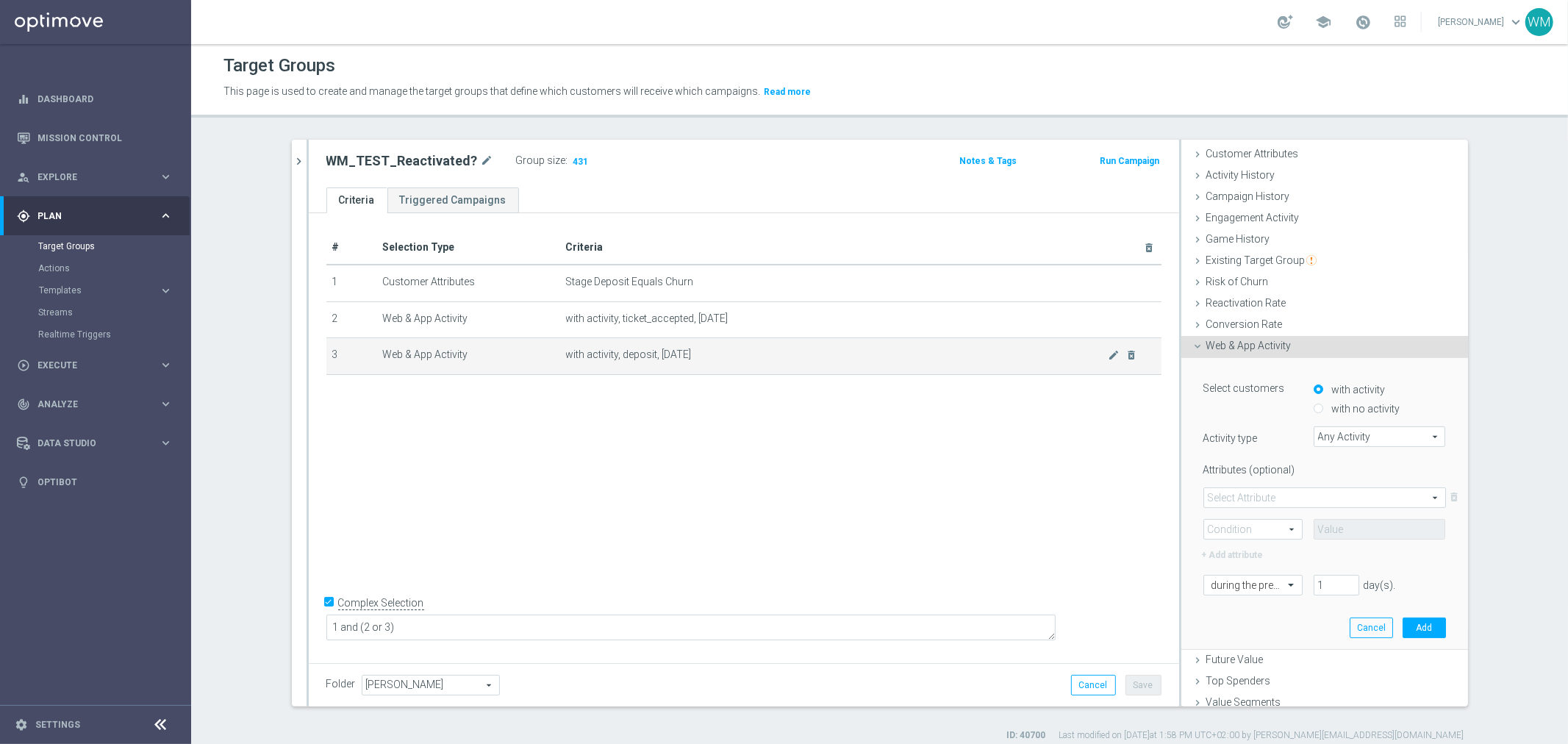
drag, startPoint x: 645, startPoint y: 331, endPoint x: 731, endPoint y: 369, distance: 94.0
click at [731, 369] on tbody "1 Customer Attributes Stage Deposit Equals Churn mode_edit delete_forever 2 Web…" at bounding box center [744, 320] width 835 height 110
click at [731, 369] on td "with activity, deposit, today mode_edit delete_forever" at bounding box center [860, 357] width 602 height 37
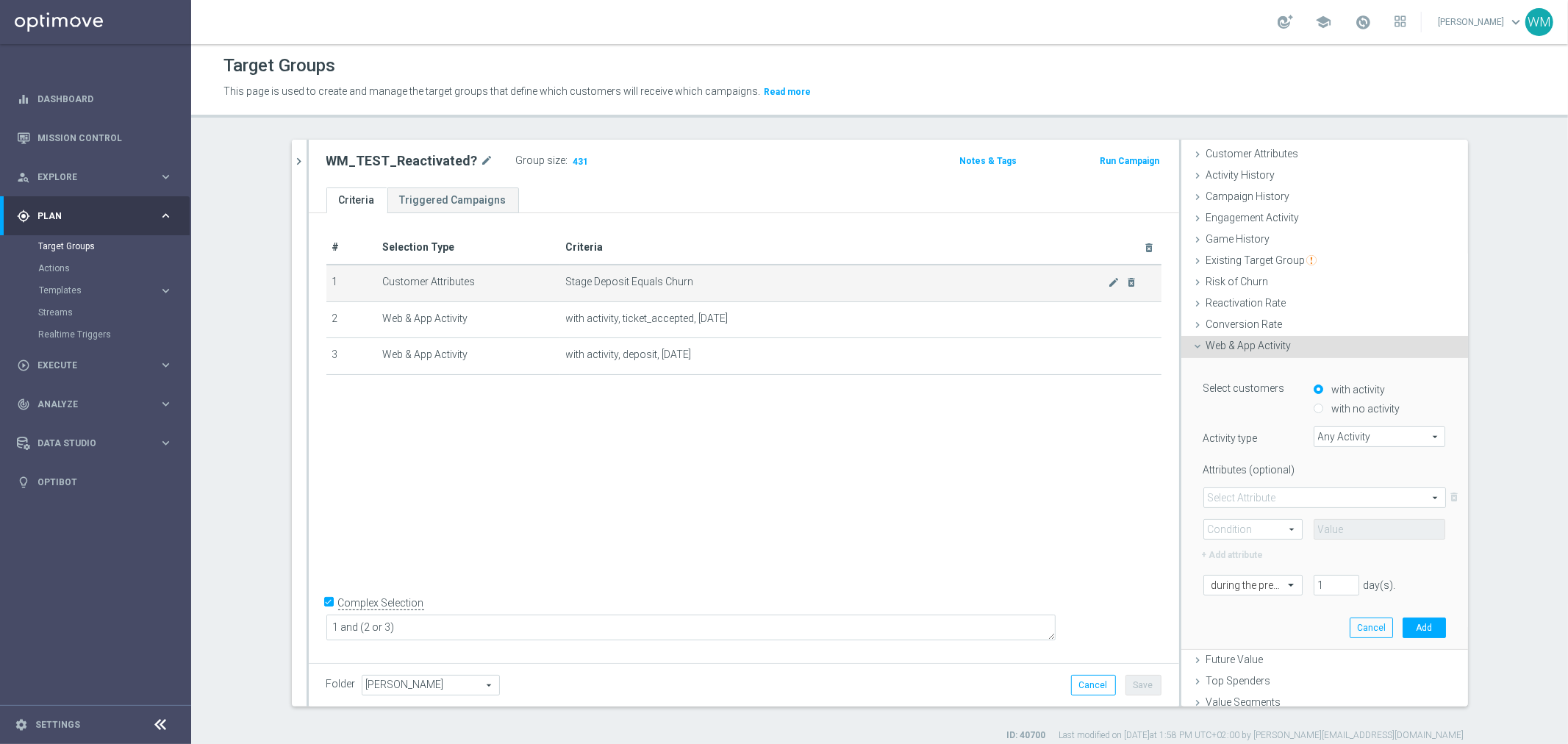
drag, startPoint x: 731, startPoint y: 369, endPoint x: 519, endPoint y: 283, distance: 228.8
click at [519, 283] on tbody "1 Customer Attributes Stage Deposit Equals Churn mode_edit delete_forever 2 Web…" at bounding box center [744, 320] width 835 height 110
click at [519, 283] on td "Customer Attributes" at bounding box center [468, 284] width 184 height 37
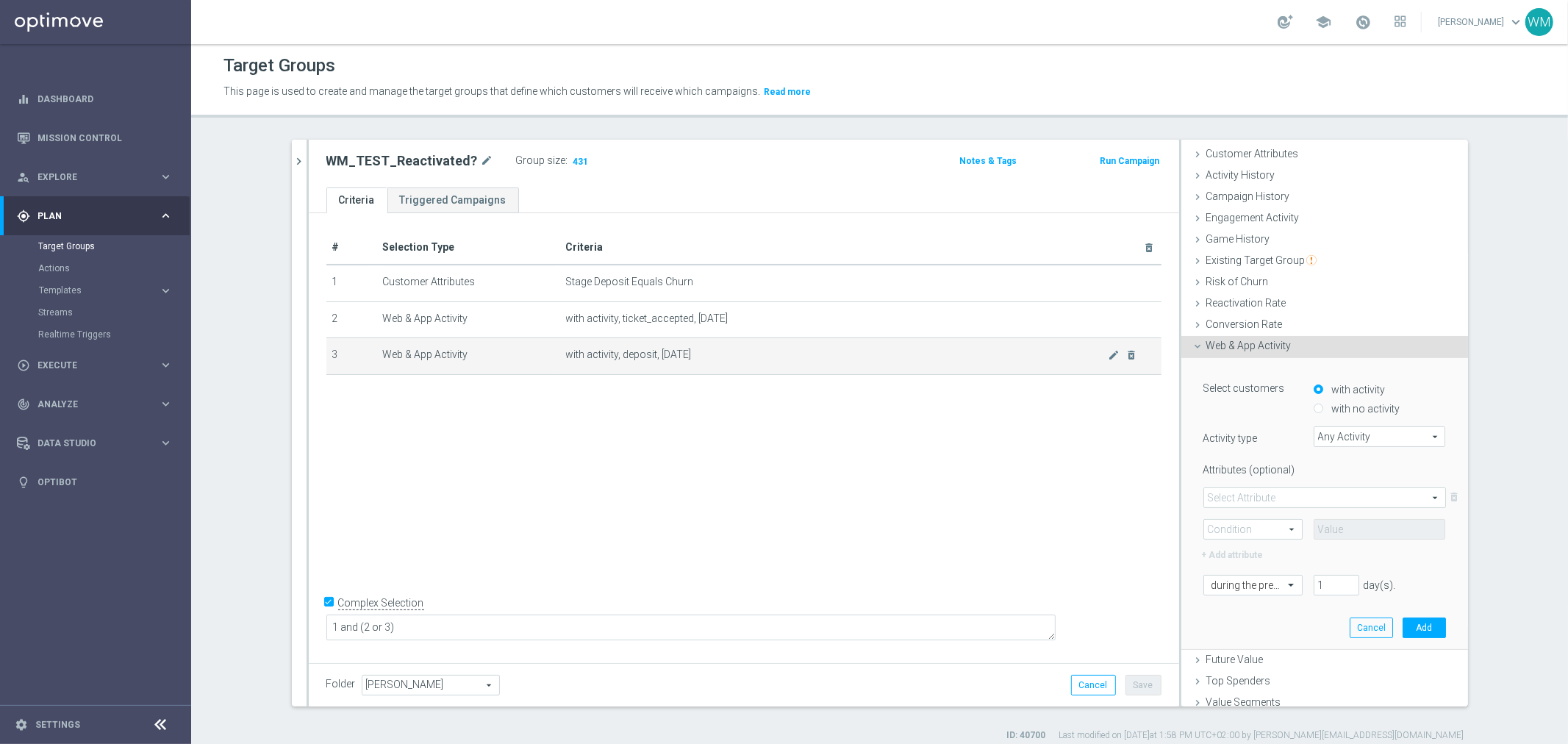
drag, startPoint x: 525, startPoint y: 285, endPoint x: 723, endPoint y: 368, distance: 214.7
click at [723, 368] on tbody "1 Customer Attributes Stage Deposit Equals Churn mode_edit delete_forever 2 Web…" at bounding box center [744, 320] width 835 height 110
click at [723, 368] on td "with activity, deposit, today mode_edit delete_forever" at bounding box center [860, 357] width 602 height 37
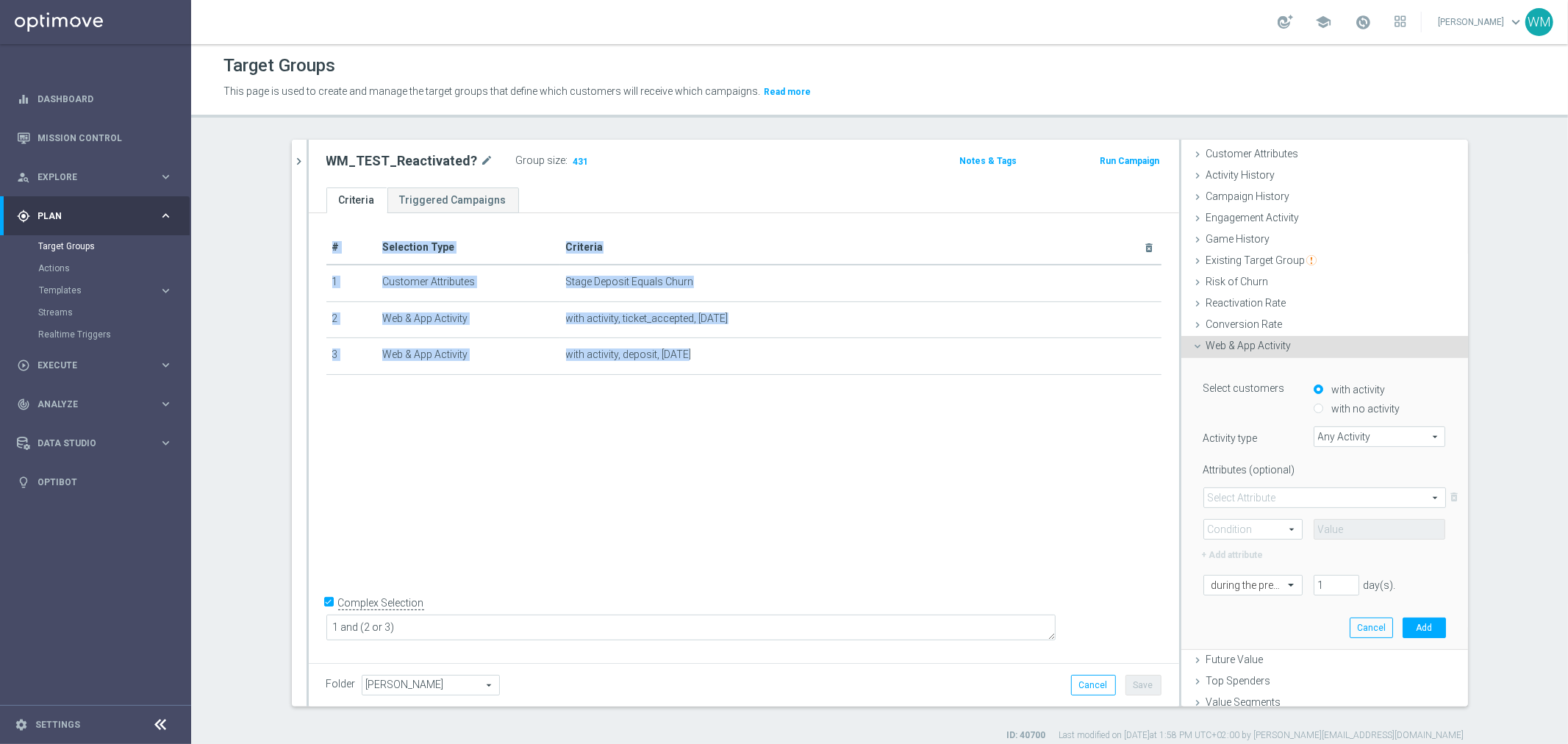
drag, startPoint x: 723, startPoint y: 368, endPoint x: 315, endPoint y: 254, distance: 423.6
click at [316, 254] on div "# Selection Type Criteria delete_forever 1 Customer Attributes Stage Deposit Eq…" at bounding box center [744, 309] width 857 height 158
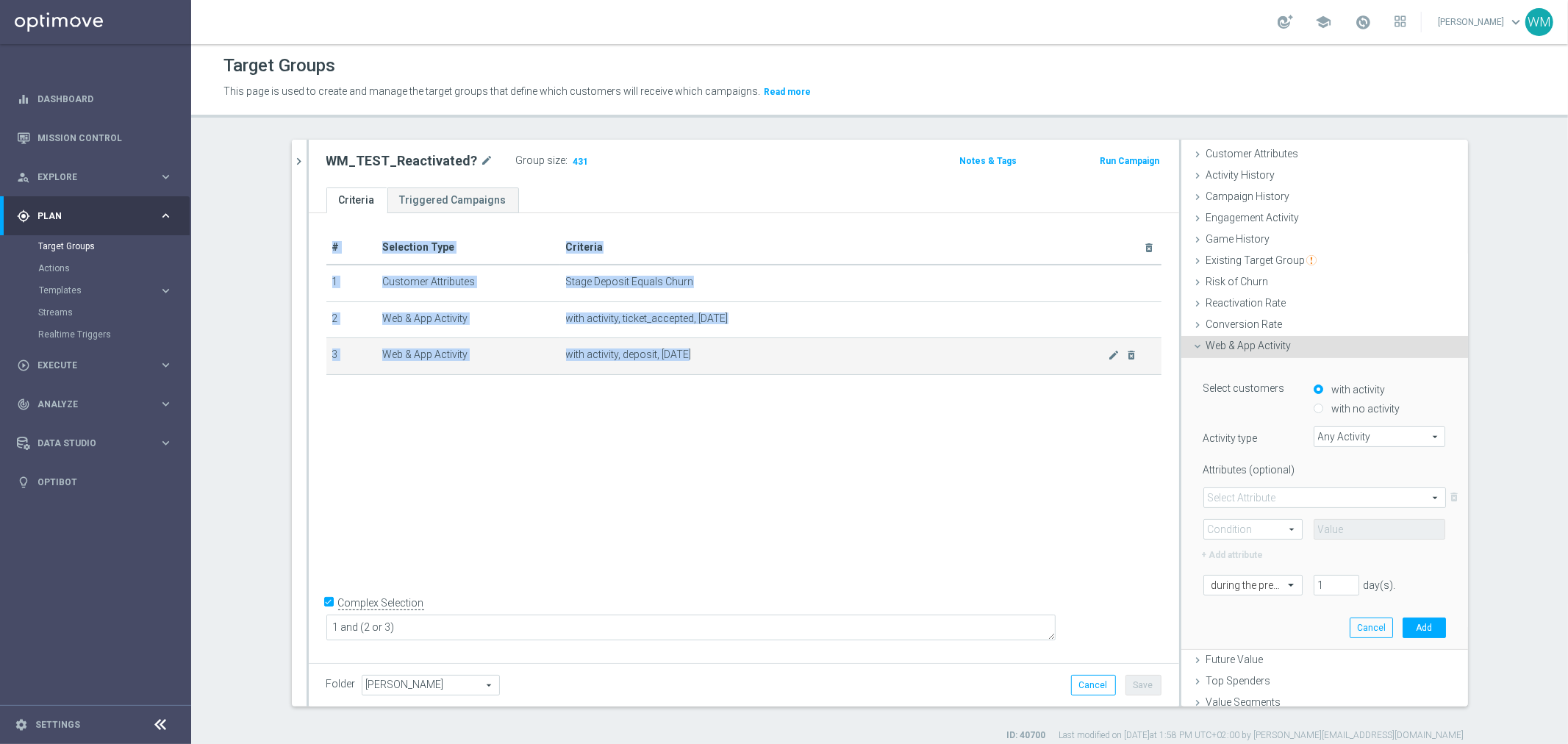
drag, startPoint x: 315, startPoint y: 254, endPoint x: 688, endPoint y: 370, distance: 390.6
click at [688, 370] on div "# Selection Type Criteria delete_forever 1 Customer Attributes Stage Deposit Eq…" at bounding box center [744, 309] width 857 height 158
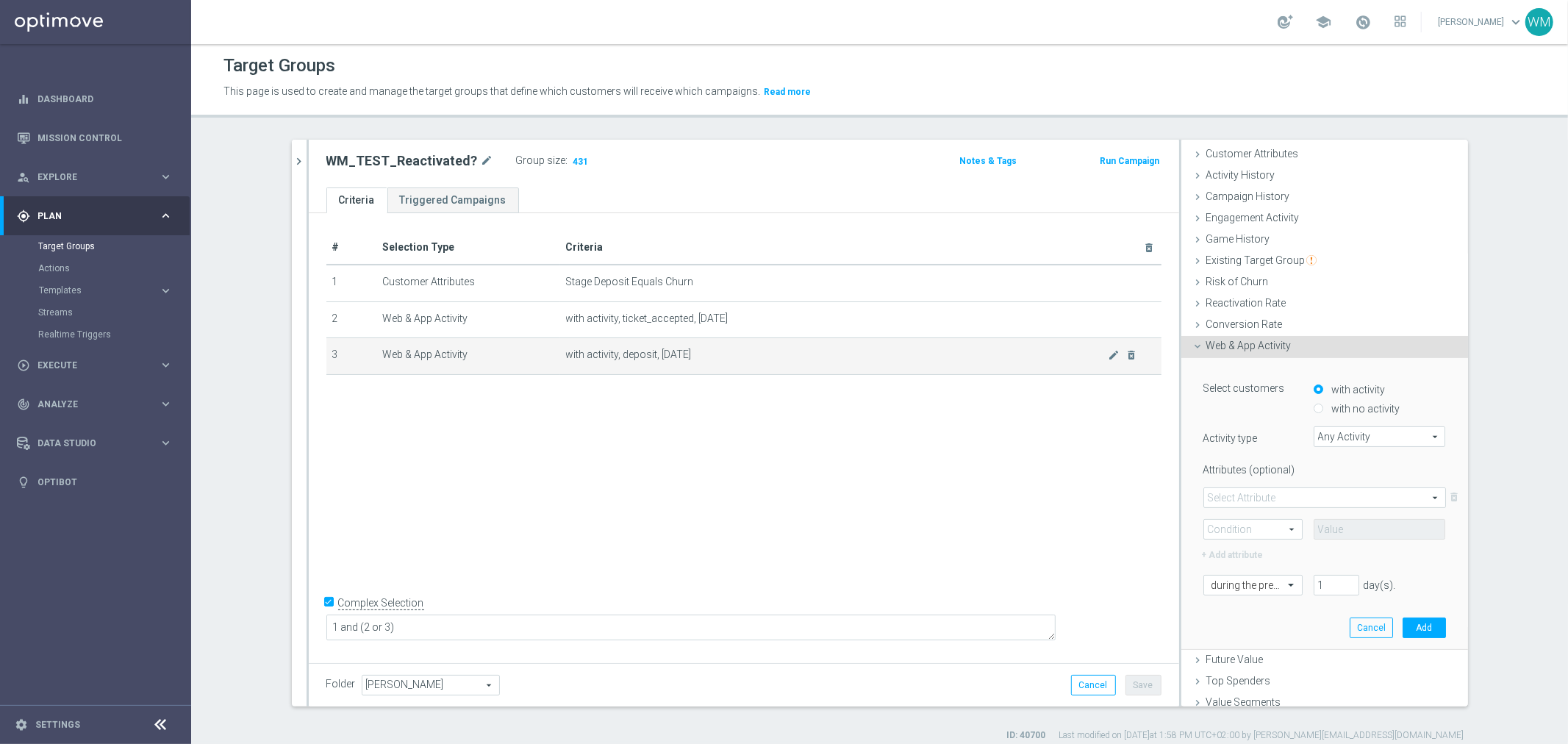
click at [688, 370] on td "with activity, deposit, today mode_edit delete_forever" at bounding box center [860, 357] width 602 height 37
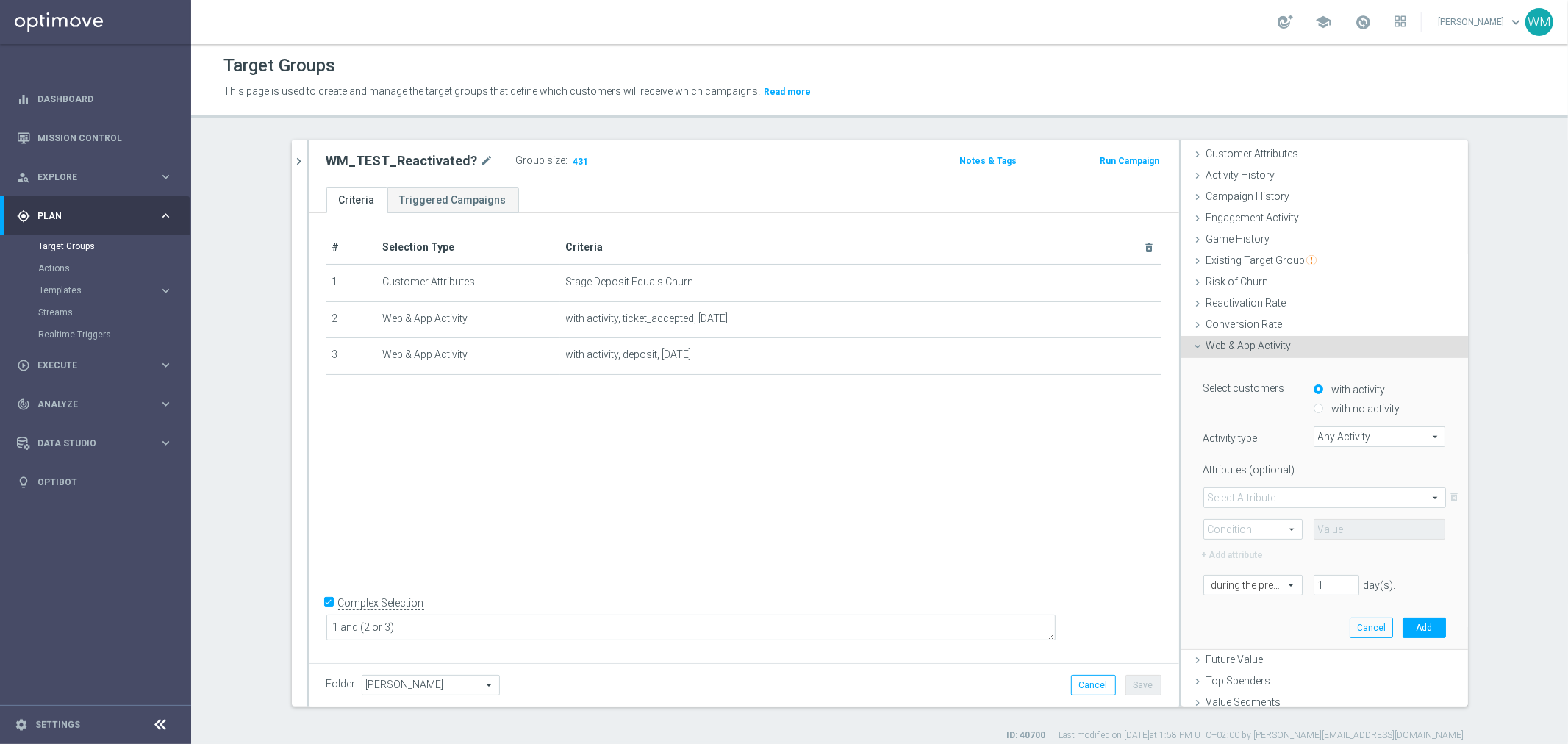
drag, startPoint x: 688, startPoint y: 370, endPoint x: 324, endPoint y: 246, distance: 384.5
click at [327, 246] on table "# Selection Type Criteria delete_forever 1 Customer Attributes Stage Deposit Eq…" at bounding box center [744, 303] width 835 height 144
click at [327, 246] on th "#" at bounding box center [351, 247] width 50 height 34
drag, startPoint x: 324, startPoint y: 246, endPoint x: 726, endPoint y: 373, distance: 421.6
click at [726, 373] on div "# Selection Type Criteria delete_forever 1 Customer Attributes Stage Deposit Eq…" at bounding box center [744, 309] width 857 height 158
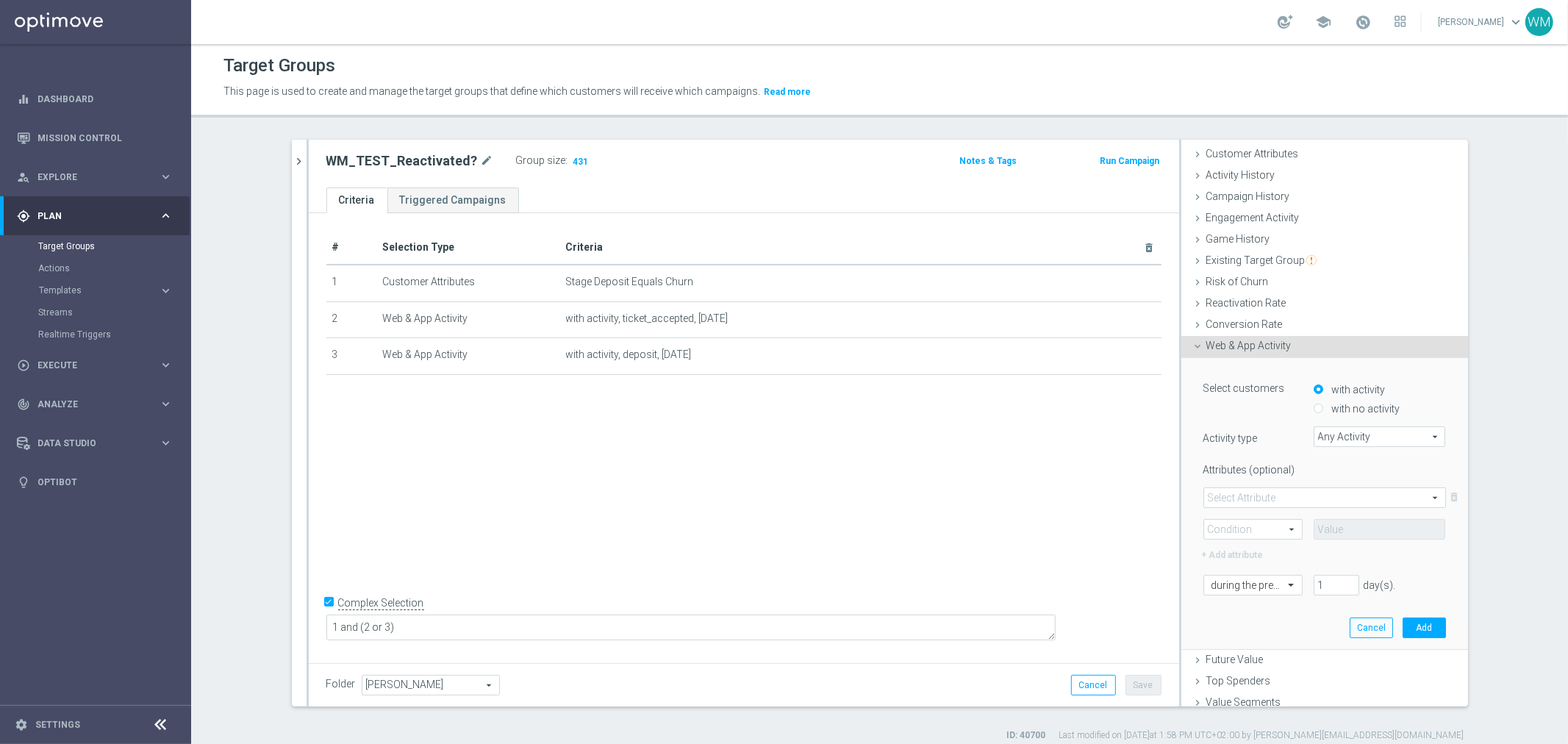
click at [726, 373] on div "# Selection Type Criteria delete_forever 1 Customer Attributes Stage Deposit Eq…" at bounding box center [744, 309] width 857 height 158
click at [1108, 315] on icon "mode_edit" at bounding box center [1113, 318] width 12 height 12
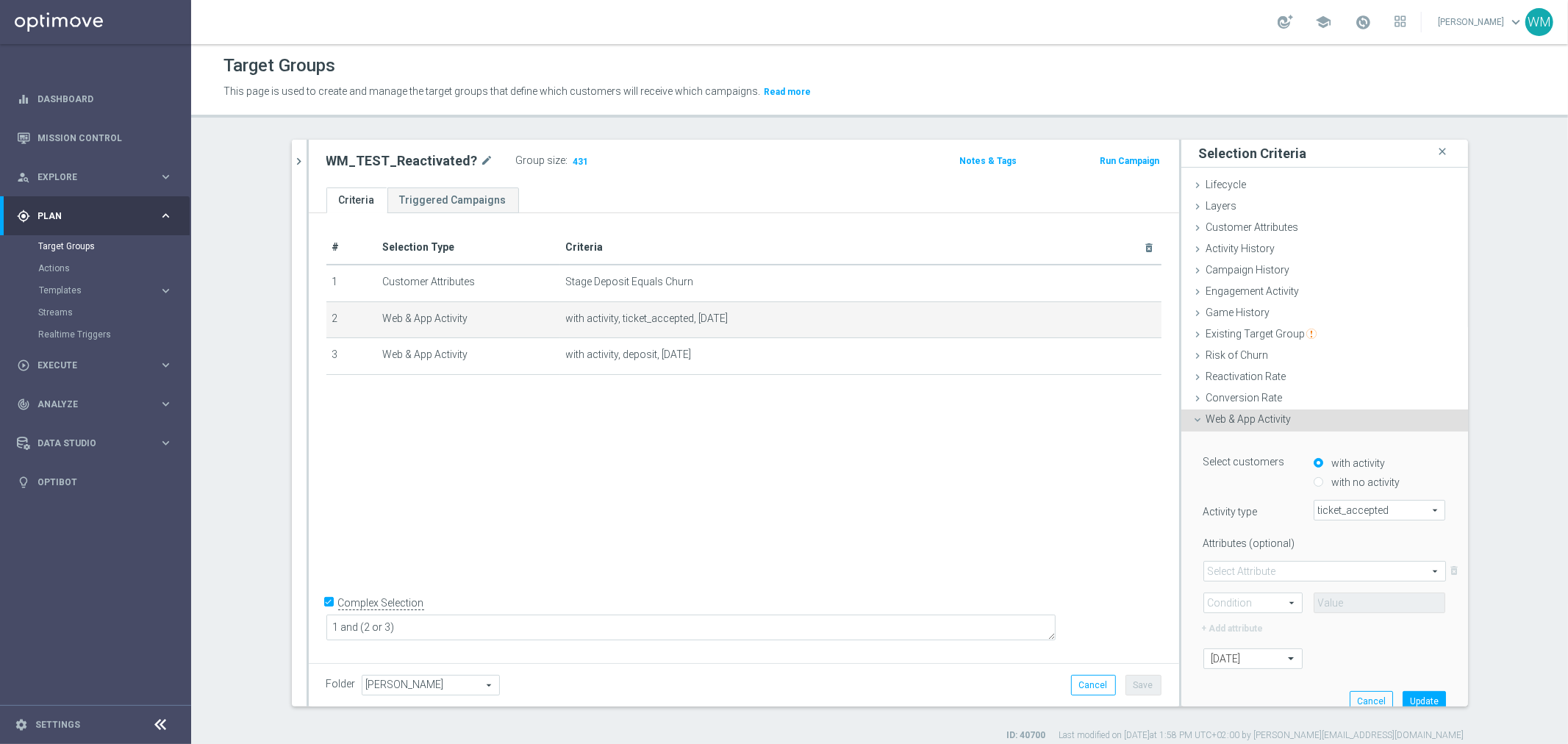
scroll to position [81, 0]
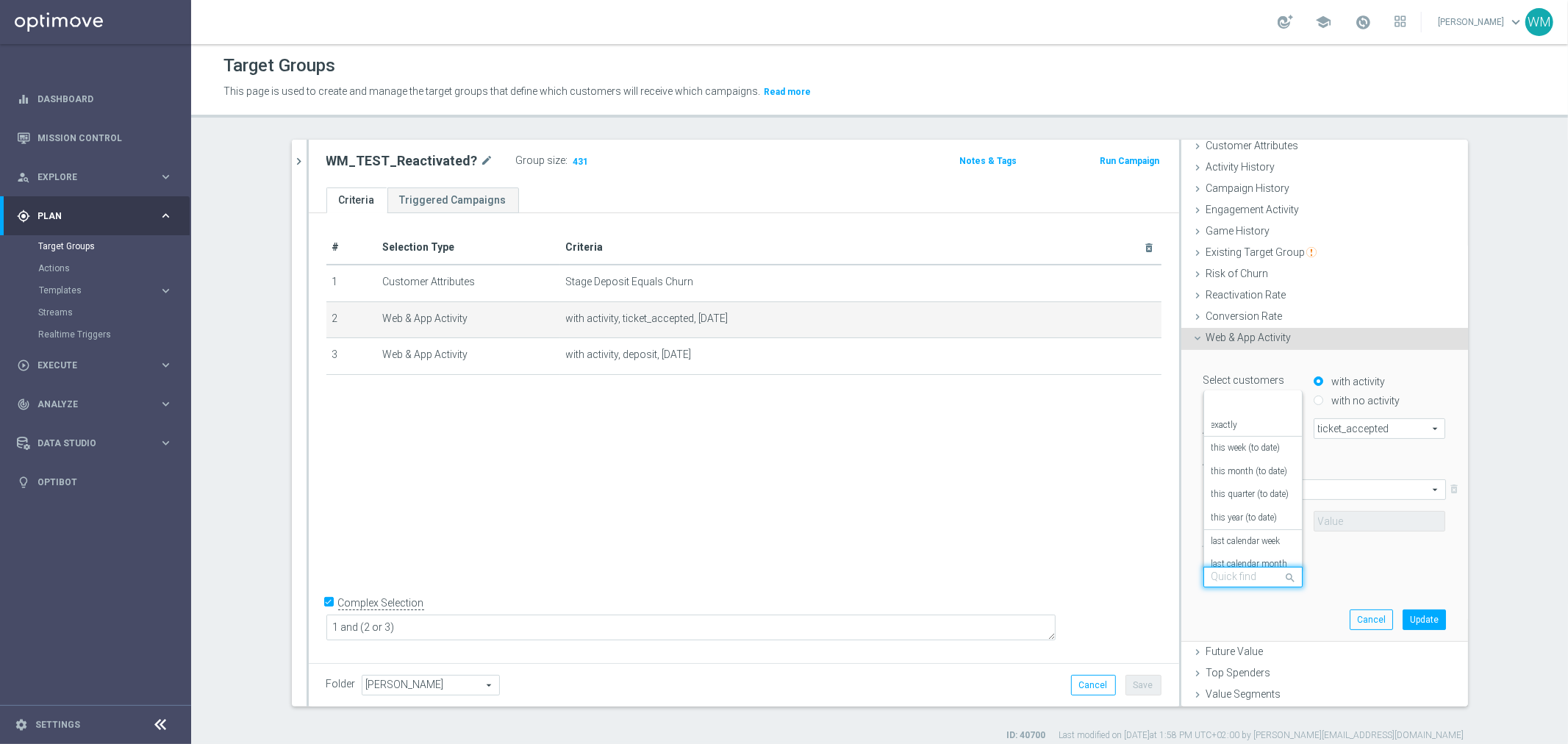
click at [1250, 573] on input "text" at bounding box center [1238, 578] width 54 height 13
click at [1230, 417] on div "exactly" at bounding box center [1253, 425] width 83 height 24
click at [1320, 571] on input "number" at bounding box center [1336, 577] width 45 height 21
type input "1"
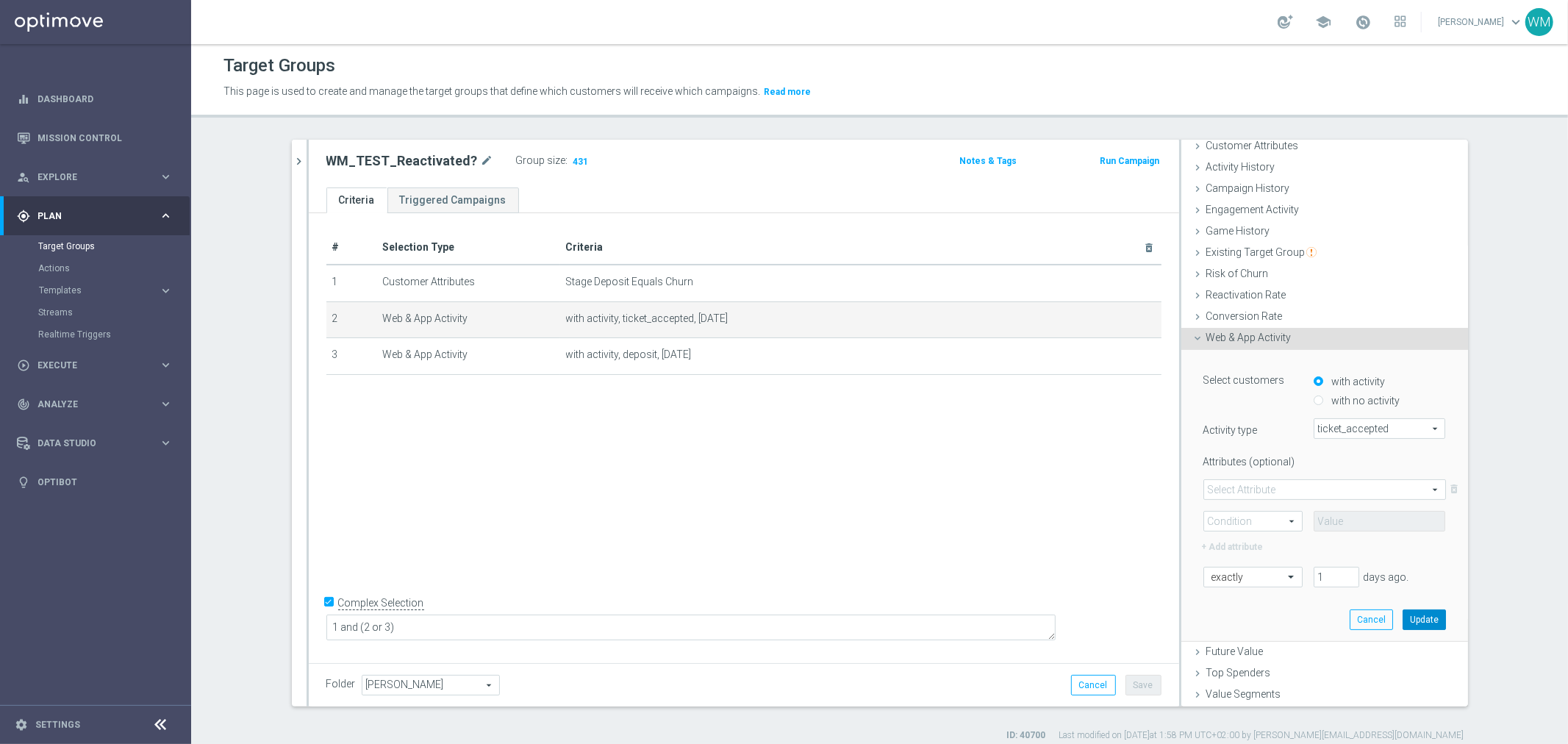
click at [1409, 626] on button "Update" at bounding box center [1424, 619] width 43 height 21
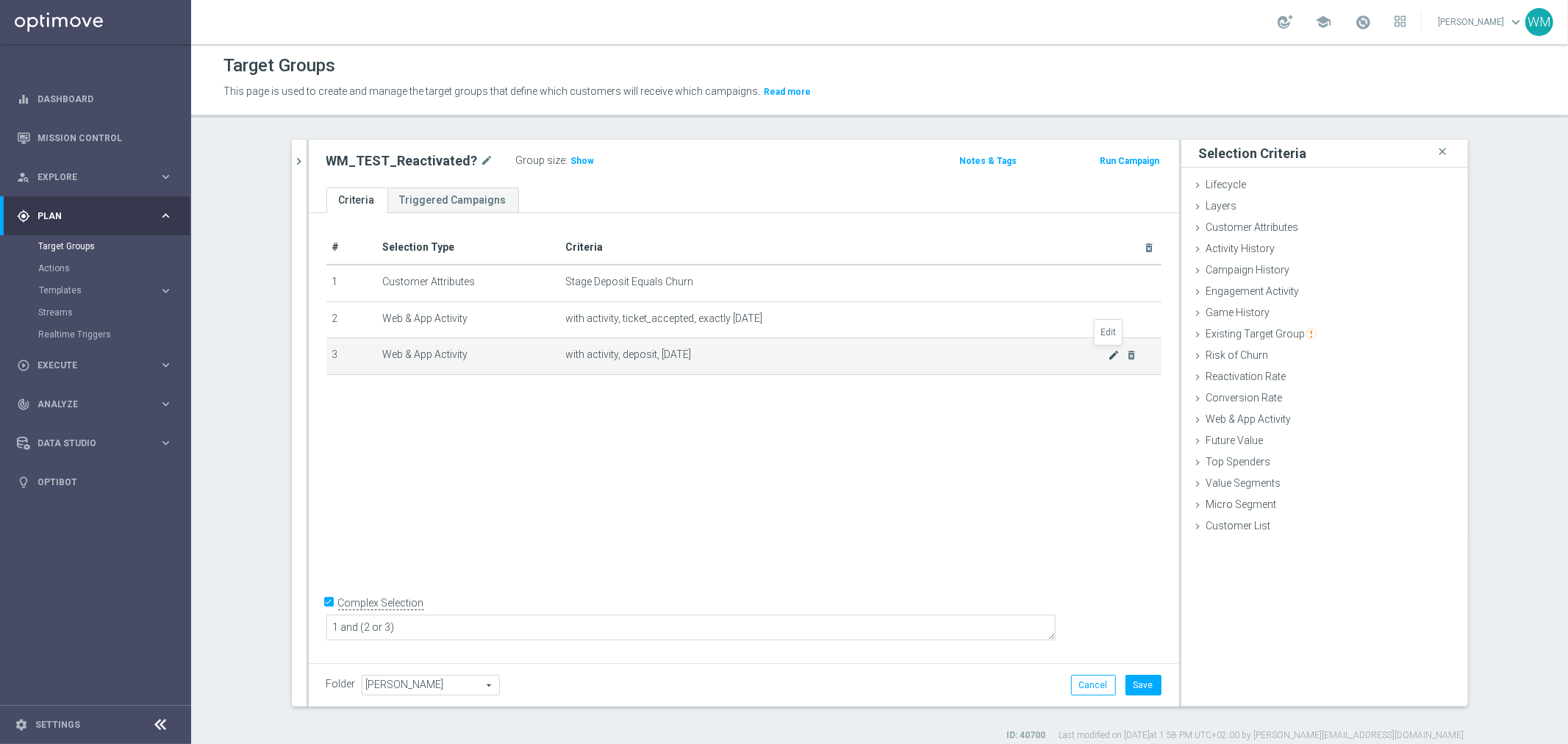
click at [1108, 350] on icon "mode_edit" at bounding box center [1113, 355] width 12 height 12
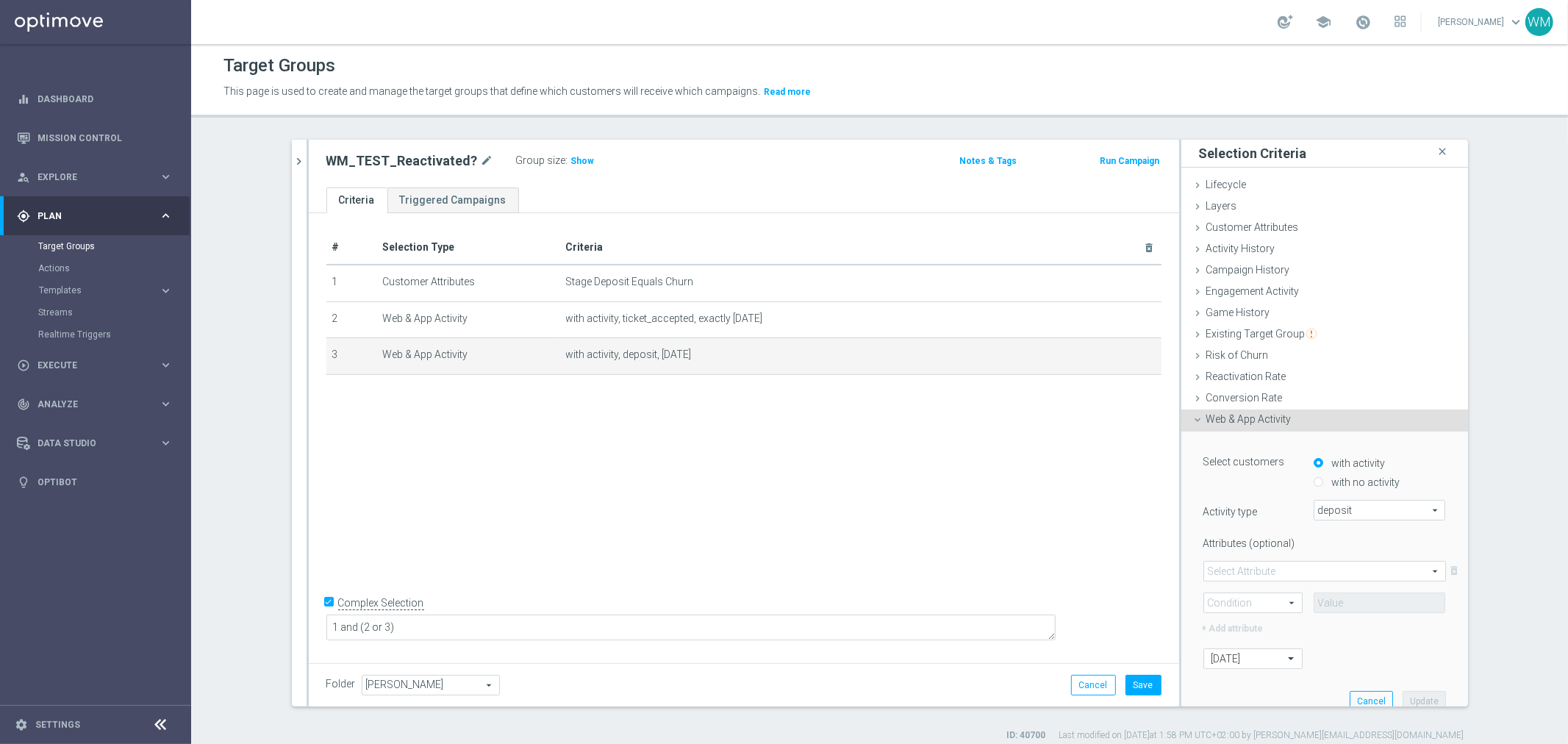
scroll to position [81, 0]
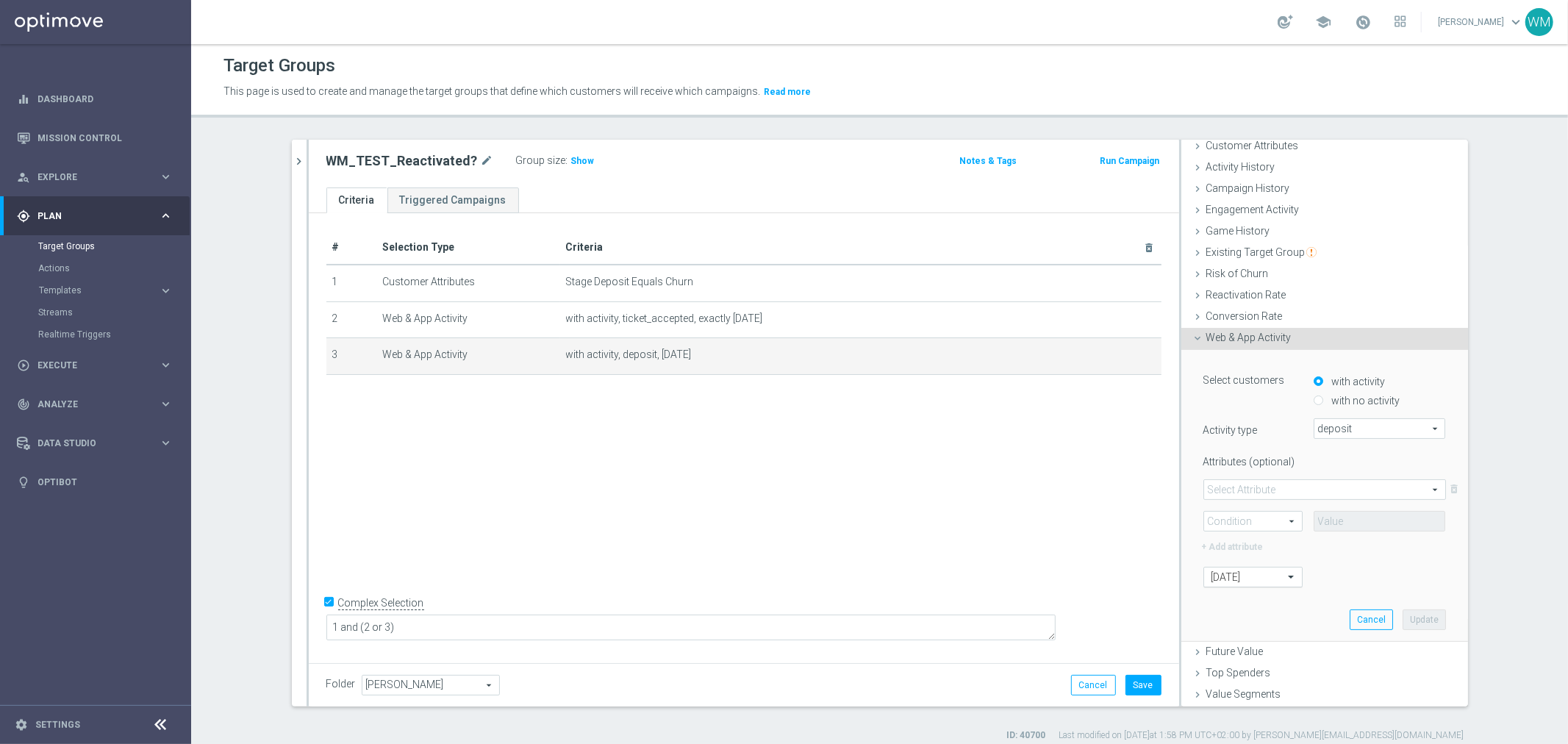
click at [1245, 576] on input "text" at bounding box center [1238, 578] width 54 height 13
click at [1230, 437] on div "this week (to date)" at bounding box center [1253, 448] width 83 height 24
click at [1254, 572] on div at bounding box center [1253, 578] width 98 height 13
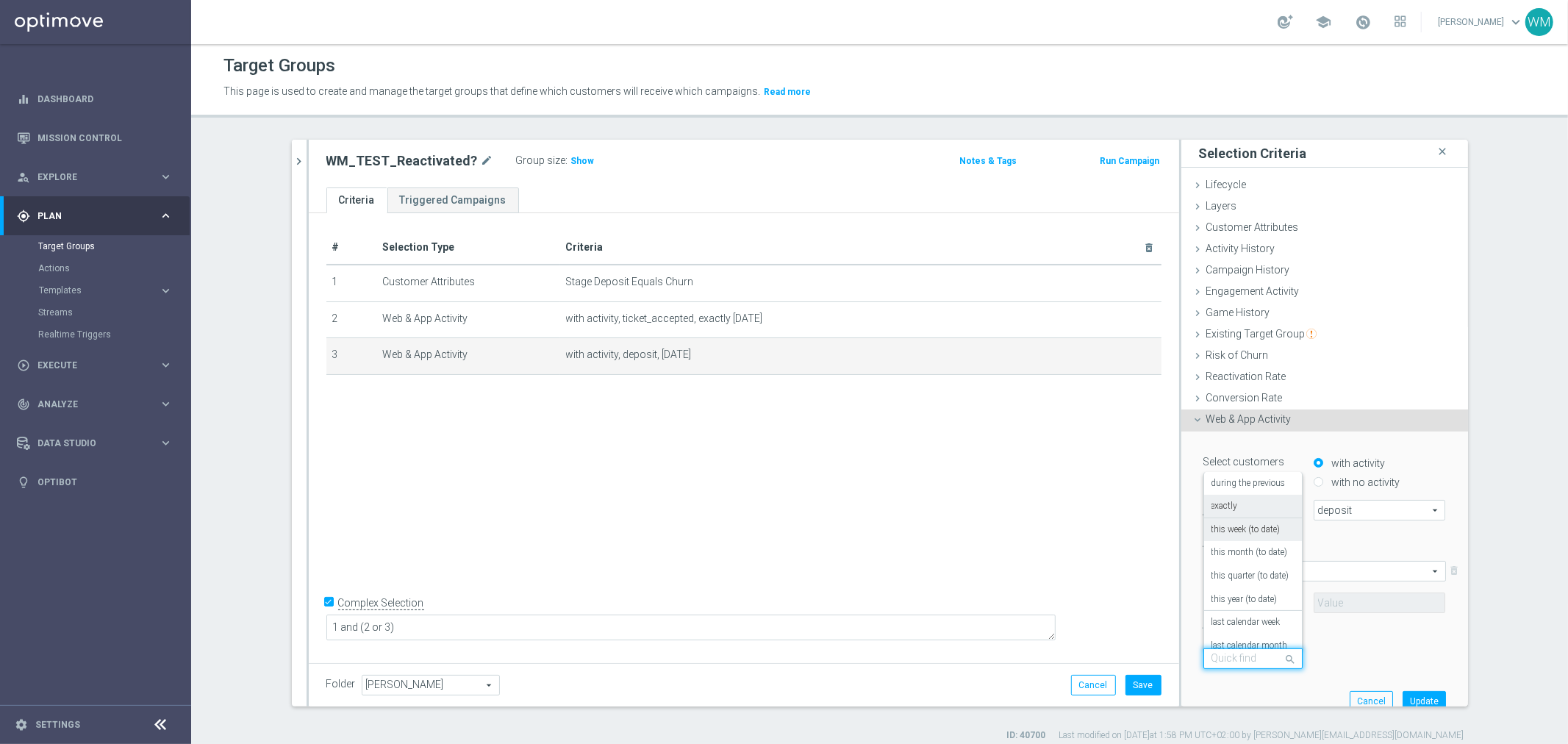
click at [1237, 500] on div "exactly" at bounding box center [1253, 507] width 83 height 24
click at [1314, 649] on input "number" at bounding box center [1336, 659] width 45 height 21
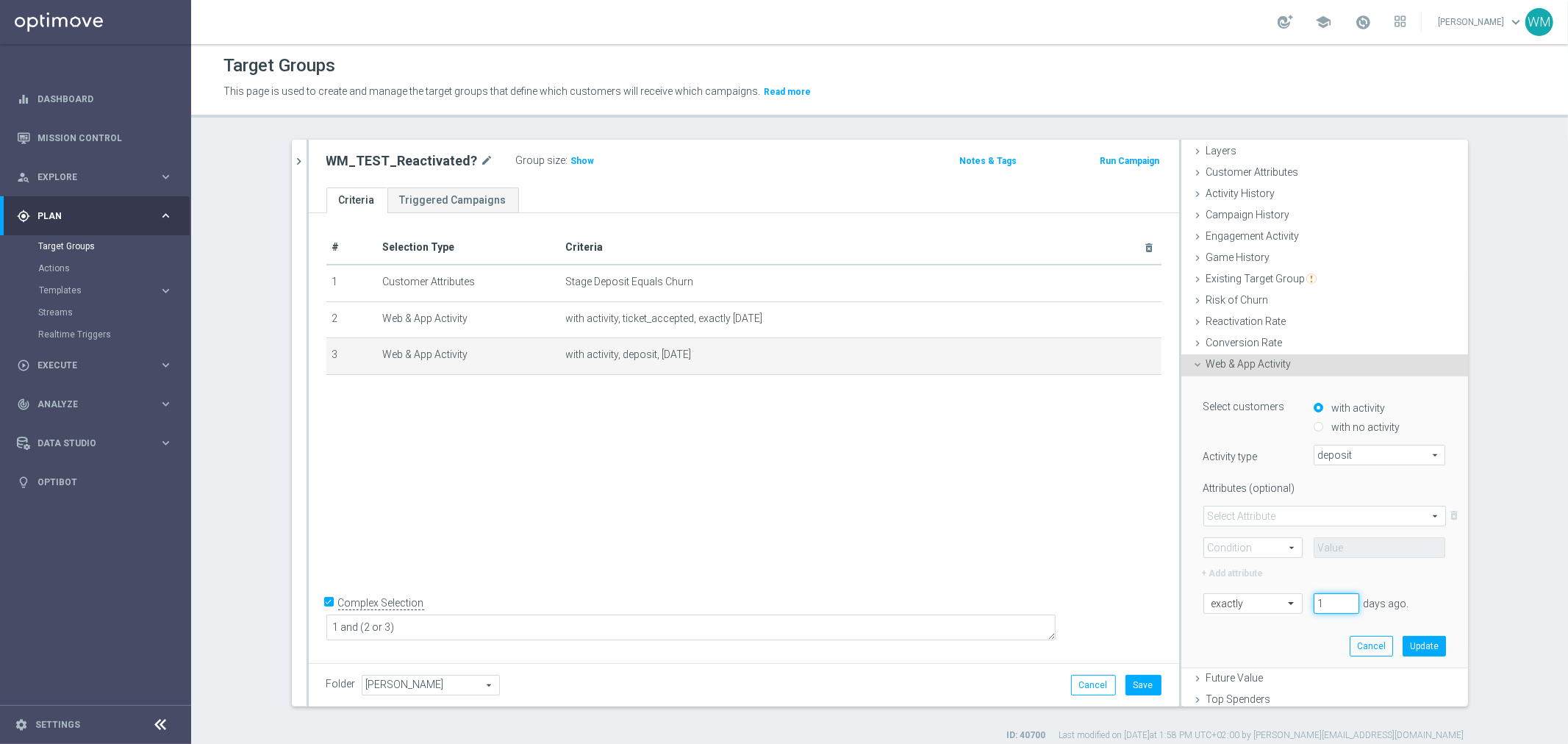
scroll to position [81, 0]
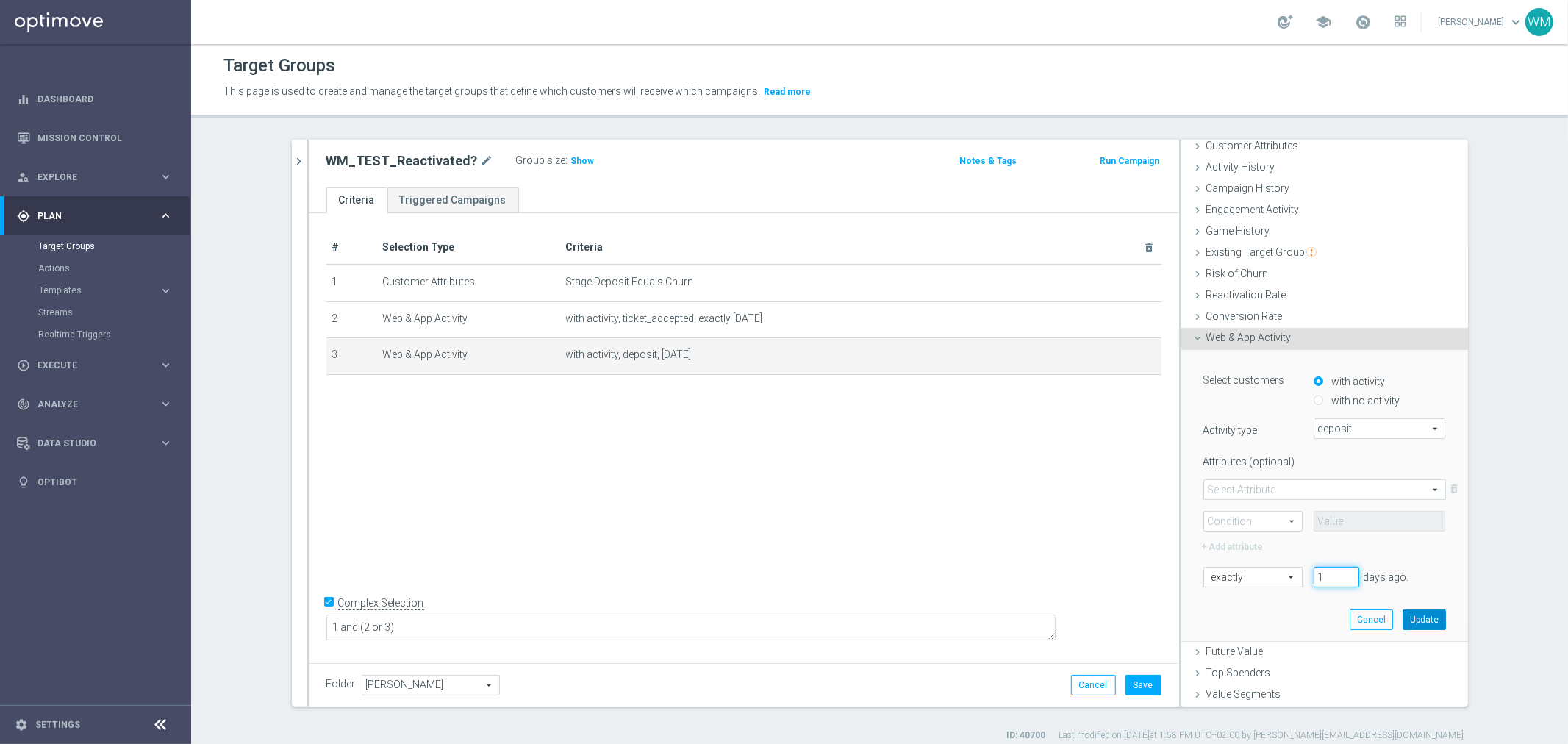
type input "1"
click at [1410, 615] on button "Update" at bounding box center [1424, 619] width 43 height 21
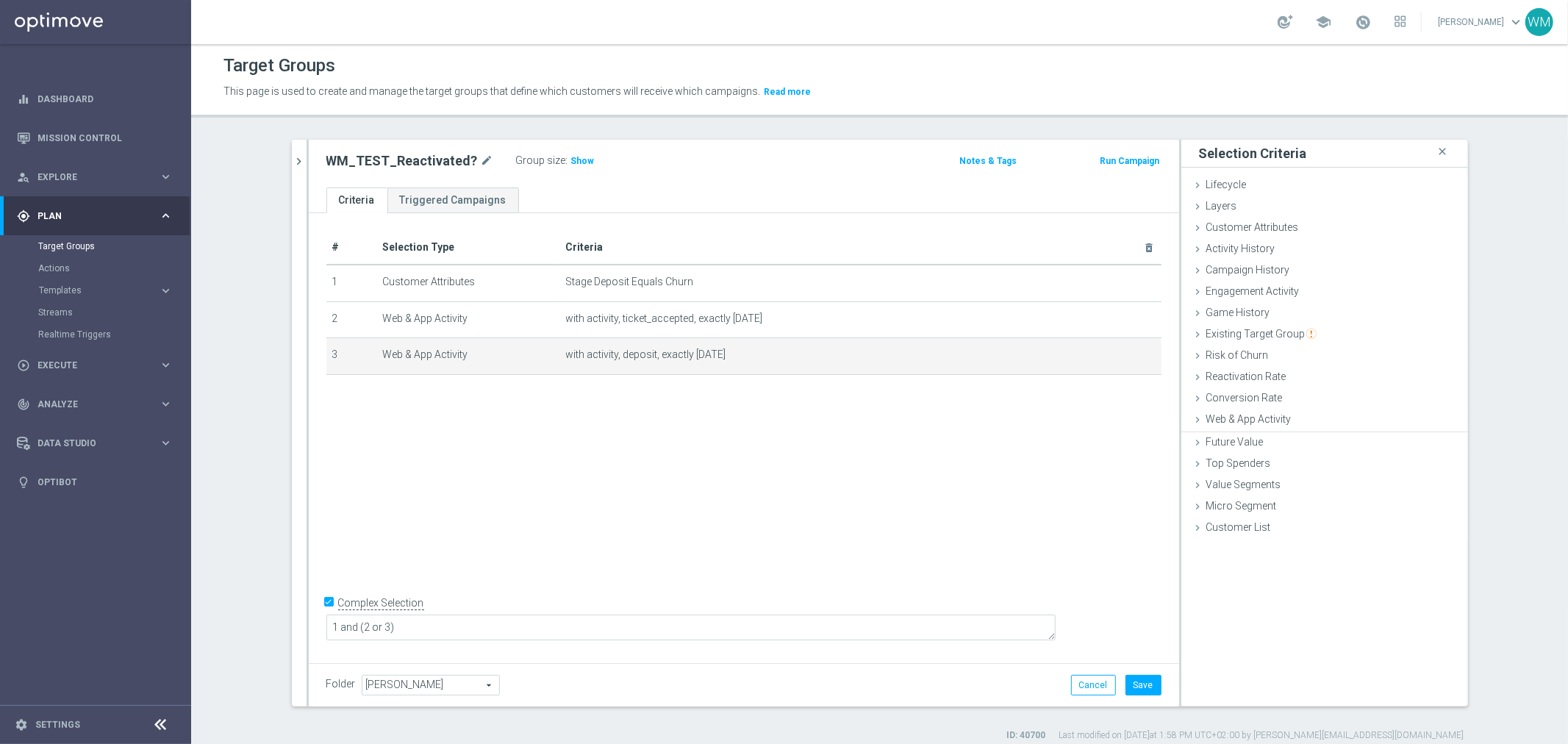
scroll to position [0, 0]
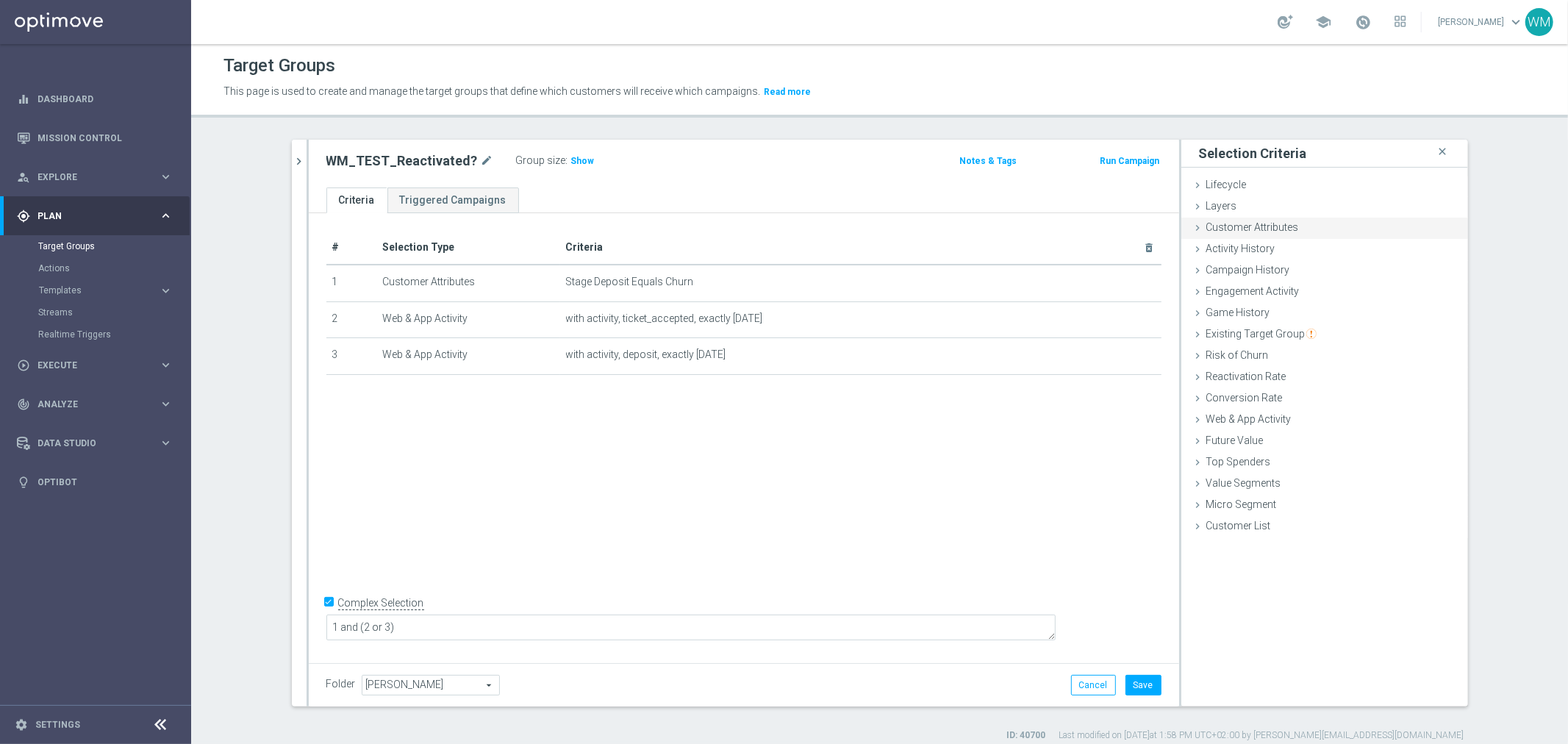
click at [1248, 235] on div "Customer Attributes done selection saved" at bounding box center [1324, 228] width 287 height 22
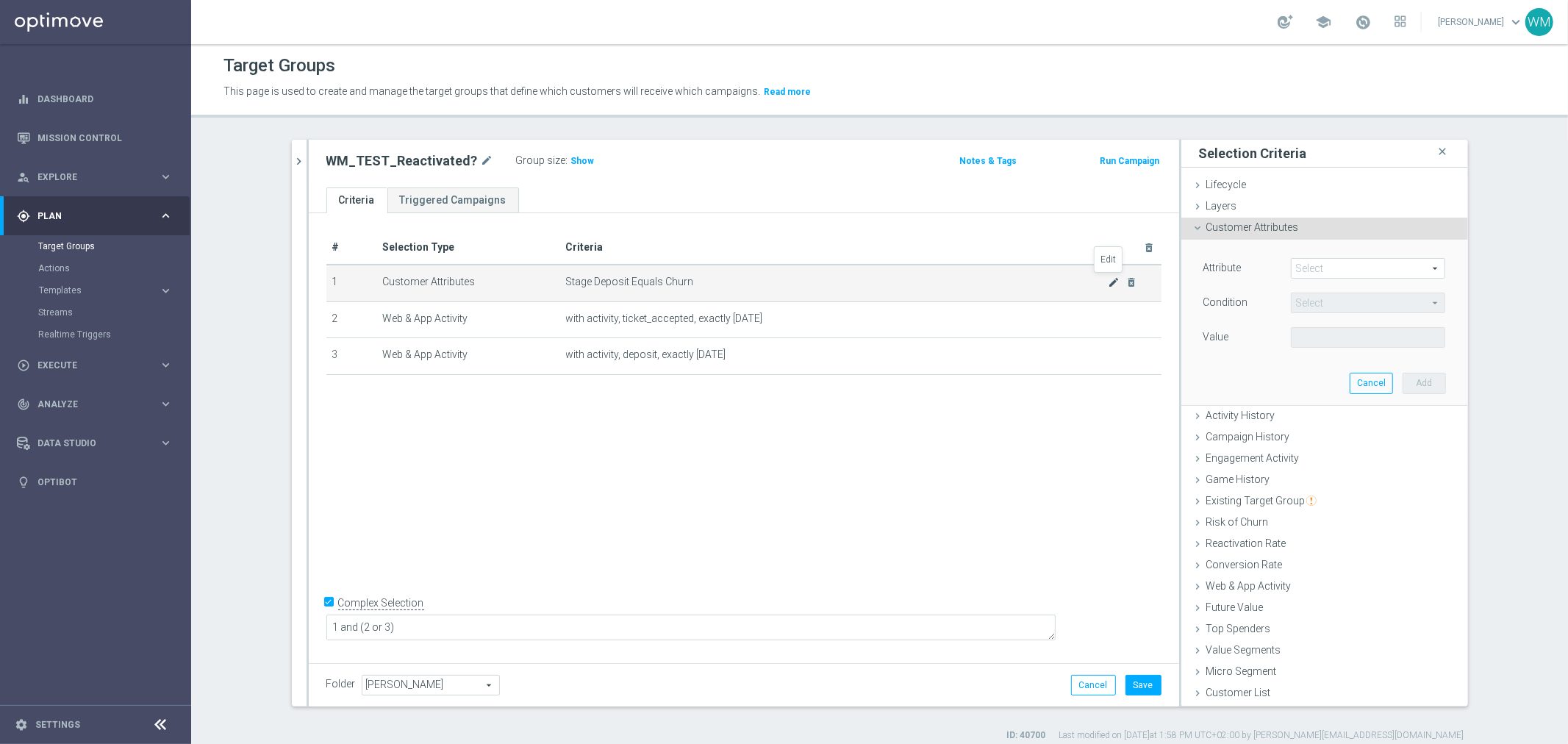
click at [1110, 281] on icon "mode_edit" at bounding box center [1113, 282] width 12 height 12
click at [1306, 334] on input "Churn" at bounding box center [1367, 337] width 154 height 21
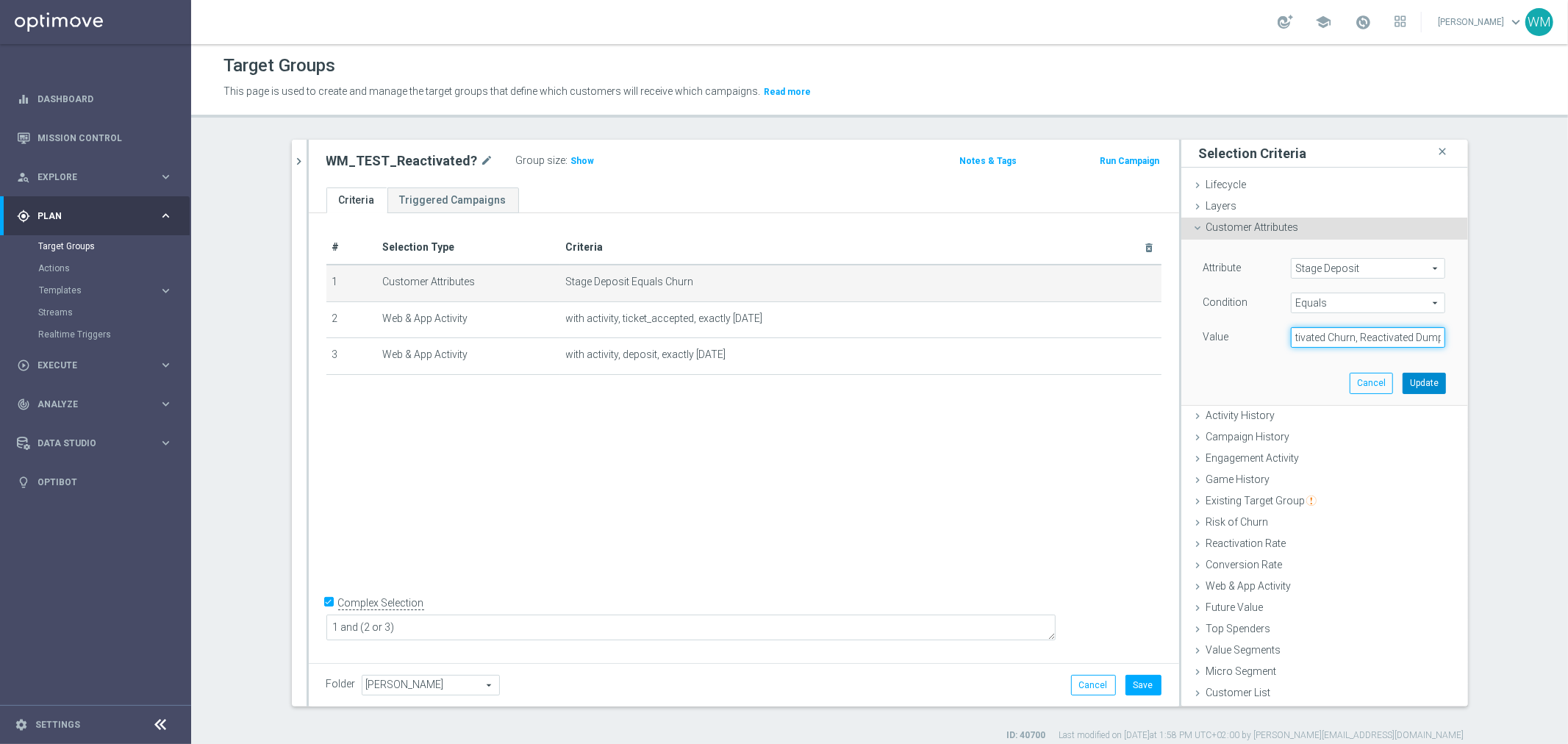
type input "Active, Reactivated Churn, Reactivated Dump"
click at [1405, 376] on button "Update" at bounding box center [1424, 383] width 43 height 21
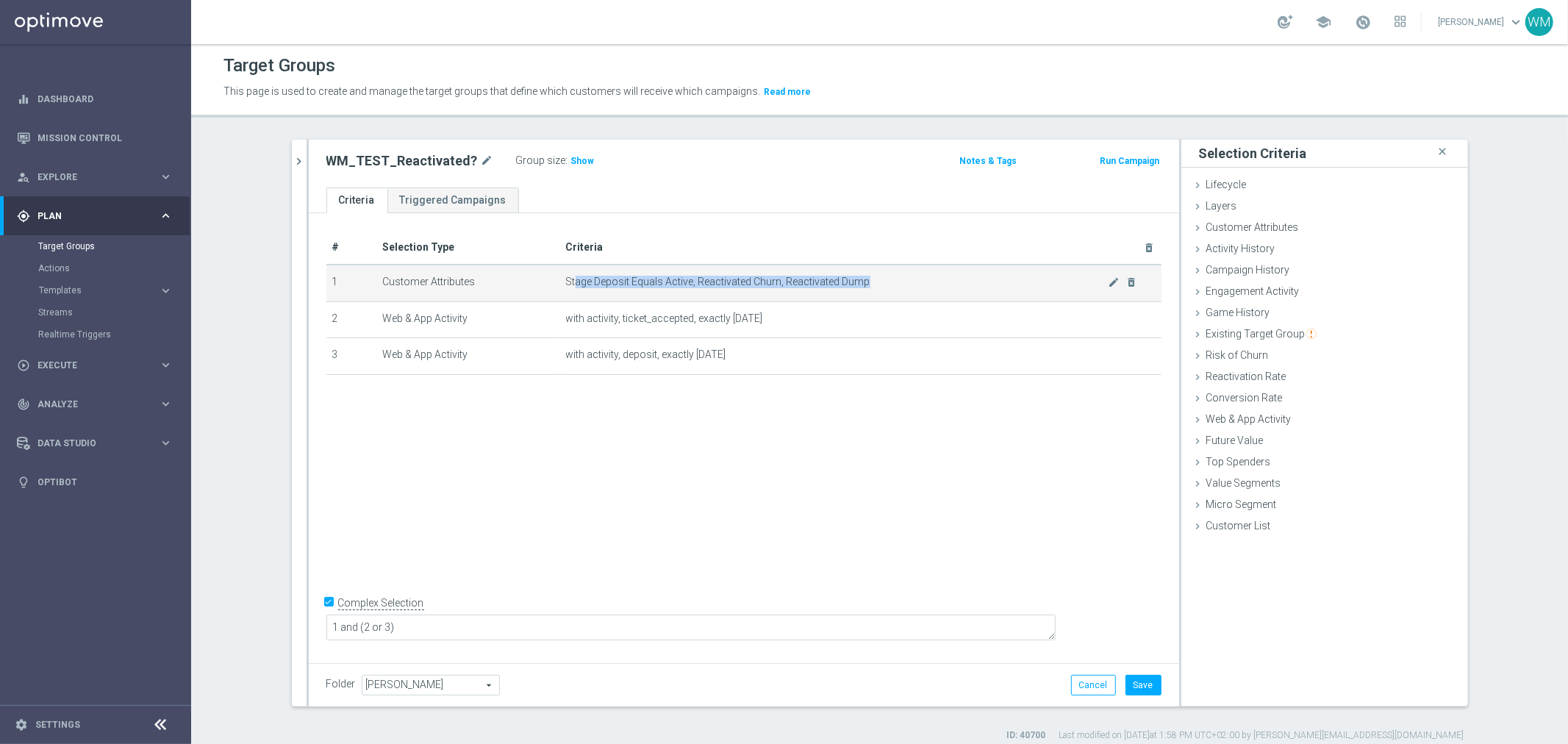
drag, startPoint x: 582, startPoint y: 280, endPoint x: 873, endPoint y: 284, distance: 291.0
click at [873, 284] on span "Stage Deposit Equals Active, Reactivated Churn, Reactivated Dump" at bounding box center [837, 282] width 542 height 12
drag, startPoint x: 873, startPoint y: 284, endPoint x: 586, endPoint y: 274, distance: 287.2
click at [586, 274] on td "Stage Deposit Equals Active, Reactivated Churn, Reactivated Dump mode_edit dele…" at bounding box center [860, 284] width 602 height 37
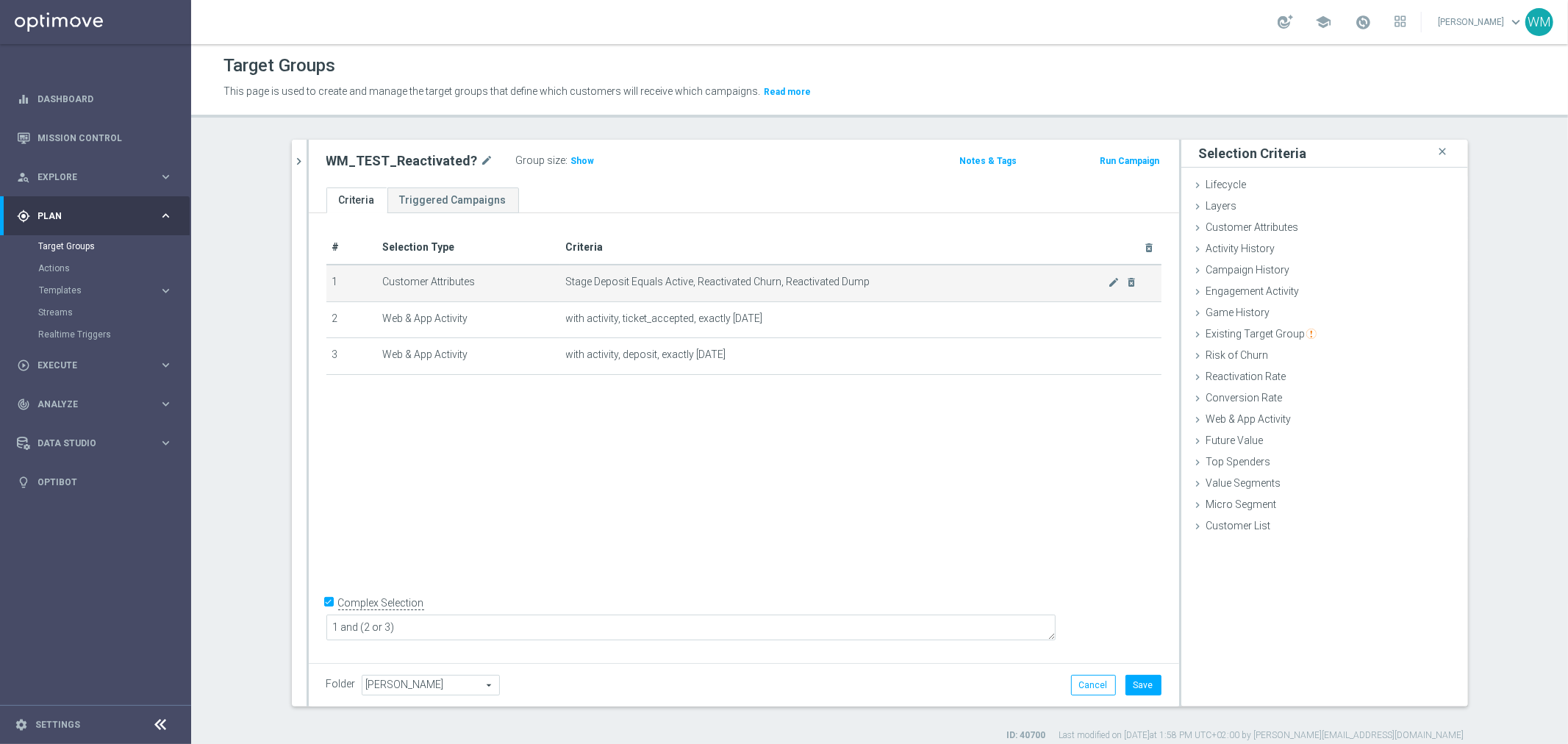
click at [586, 274] on td "Stage Deposit Equals Active, Reactivated Churn, Reactivated Dump mode_edit dele…" at bounding box center [860, 284] width 602 height 37
drag, startPoint x: 586, startPoint y: 274, endPoint x: 952, endPoint y: 294, distance: 366.5
click at [952, 294] on td "Stage Deposit Equals Active, Reactivated Churn, Reactivated Dump mode_edit dele…" at bounding box center [860, 284] width 602 height 37
click at [1222, 216] on div "Layers done" at bounding box center [1324, 208] width 287 height 22
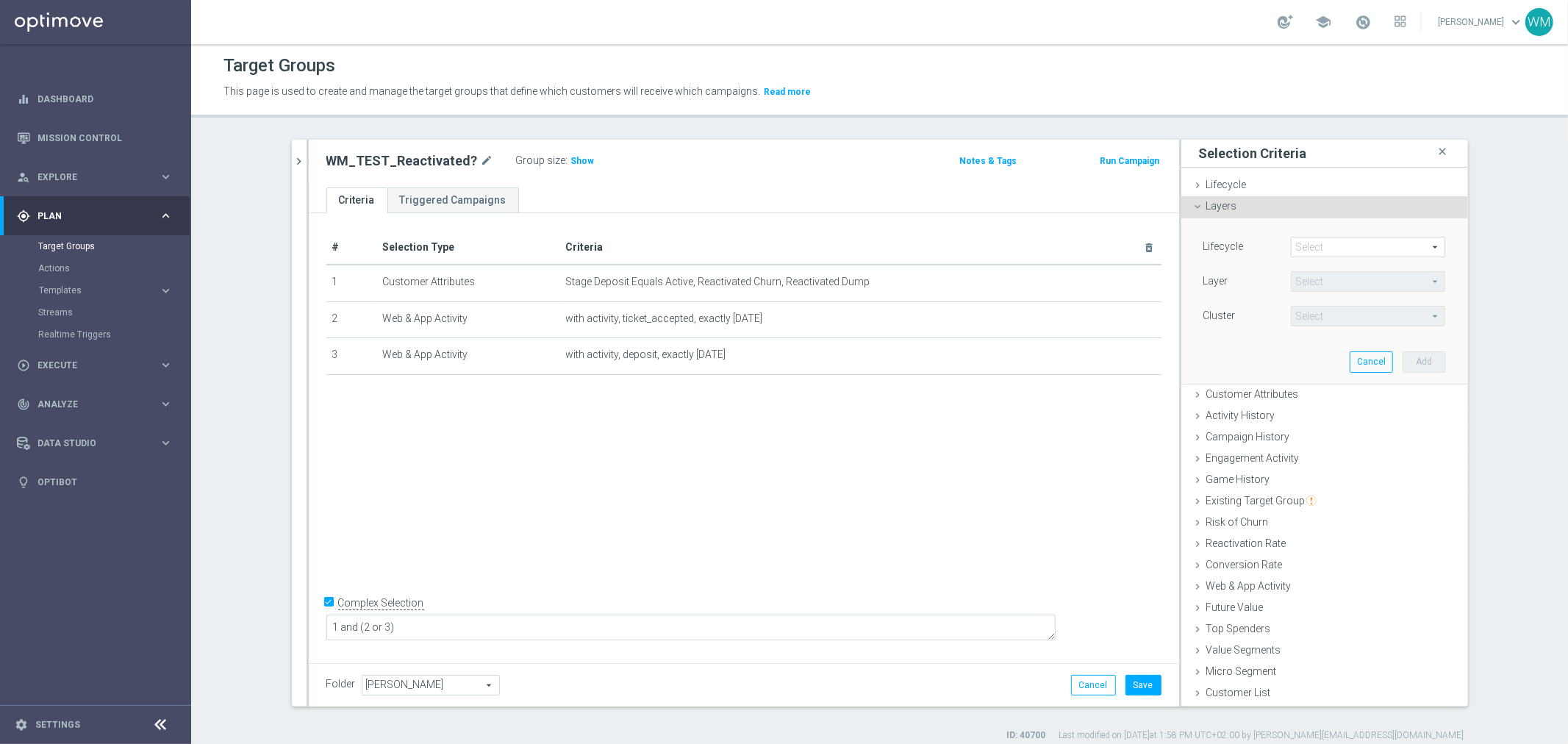
click at [1222, 216] on div "Layers done" at bounding box center [1324, 208] width 287 height 22
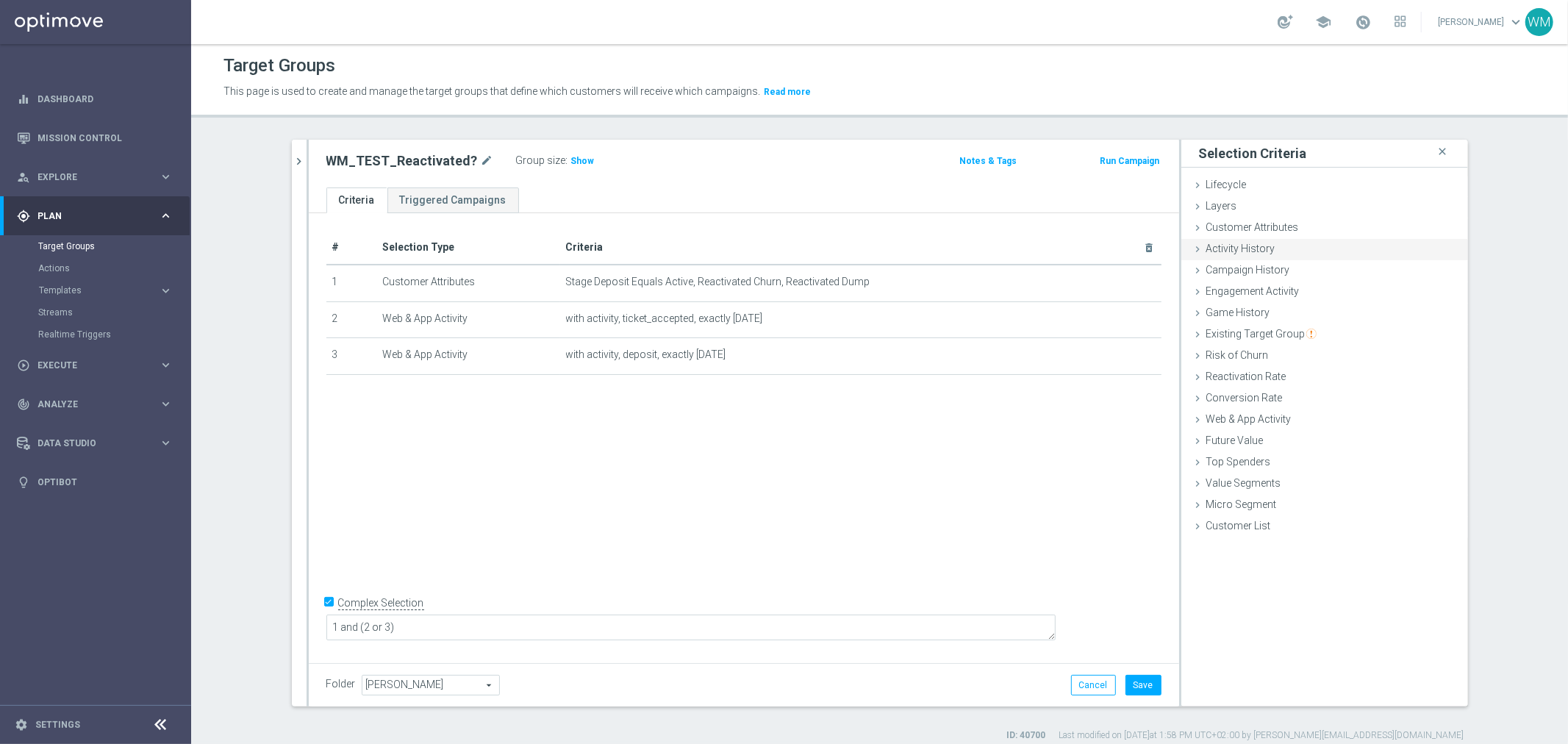
click at [1222, 244] on span "Activity History" at bounding box center [1241, 248] width 69 height 12
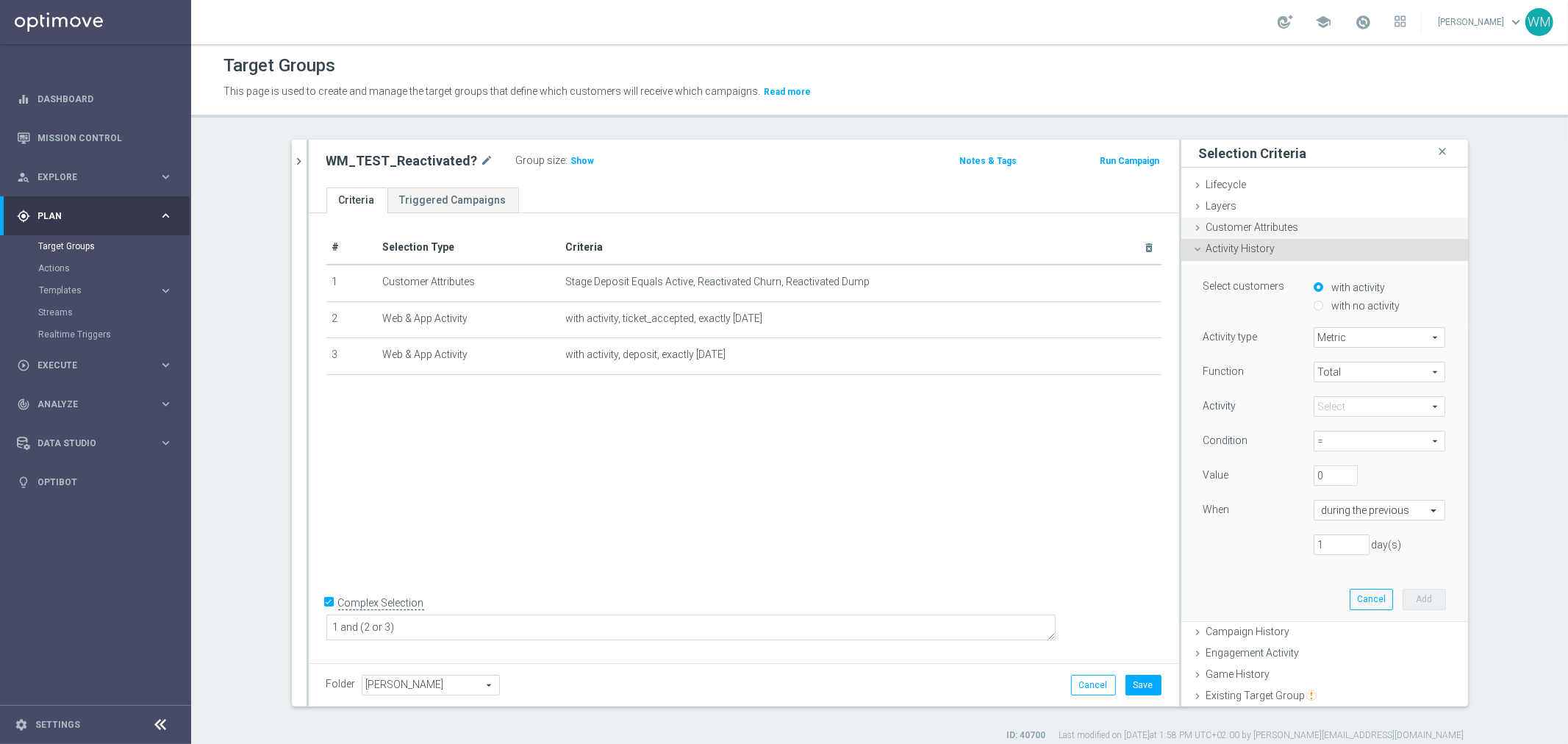
click at [1222, 231] on span "Customer Attributes" at bounding box center [1252, 227] width 93 height 12
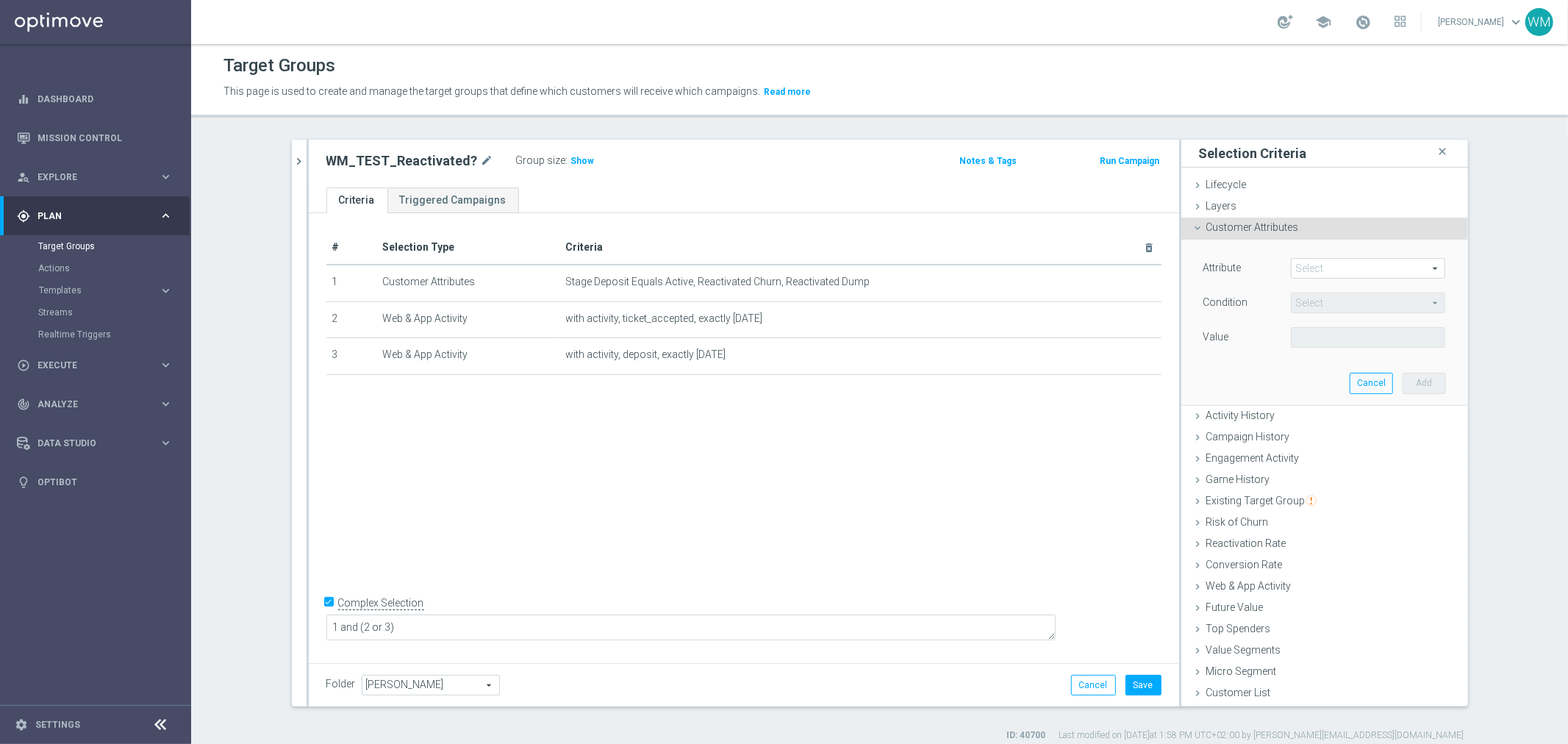
click at [1291, 259] on span at bounding box center [1367, 268] width 153 height 19
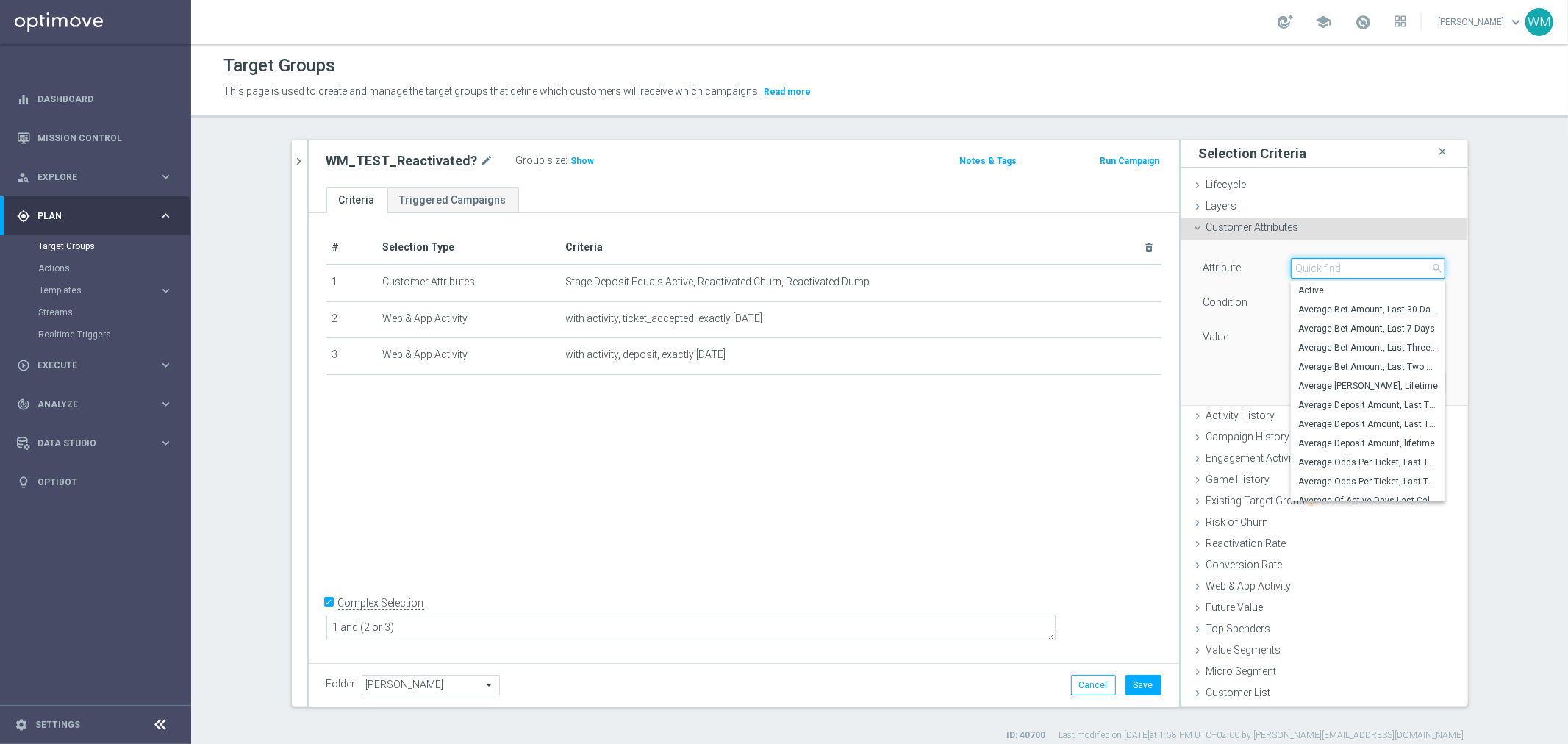
click at [1294, 261] on input "search" at bounding box center [1367, 268] width 154 height 21
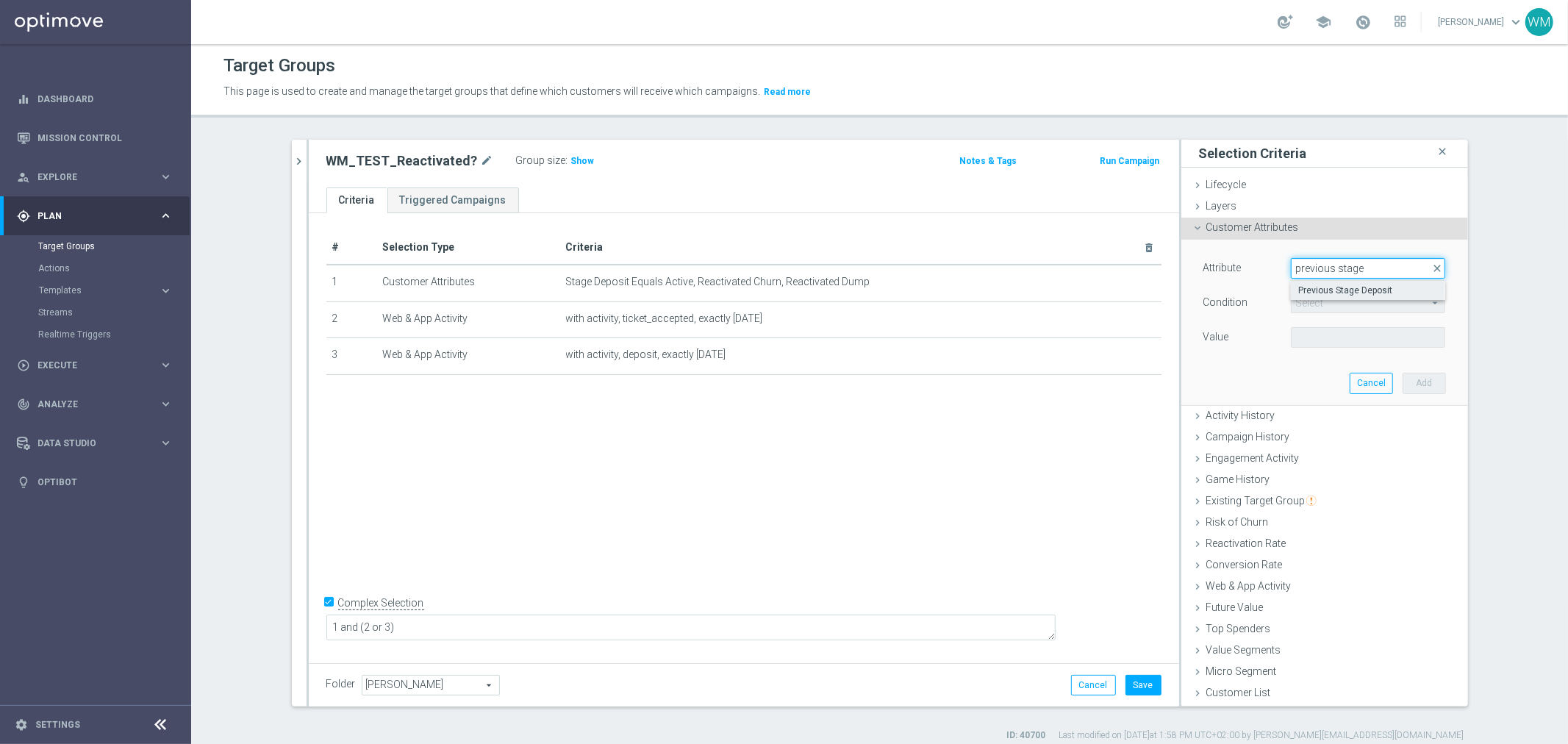
type input "previous stage"
click at [1304, 288] on span "Previous Stage Deposit" at bounding box center [1368, 290] width 140 height 12
type input "Previous Stage Deposit"
type input "Equals"
click at [1312, 336] on input "text" at bounding box center [1367, 337] width 154 height 21
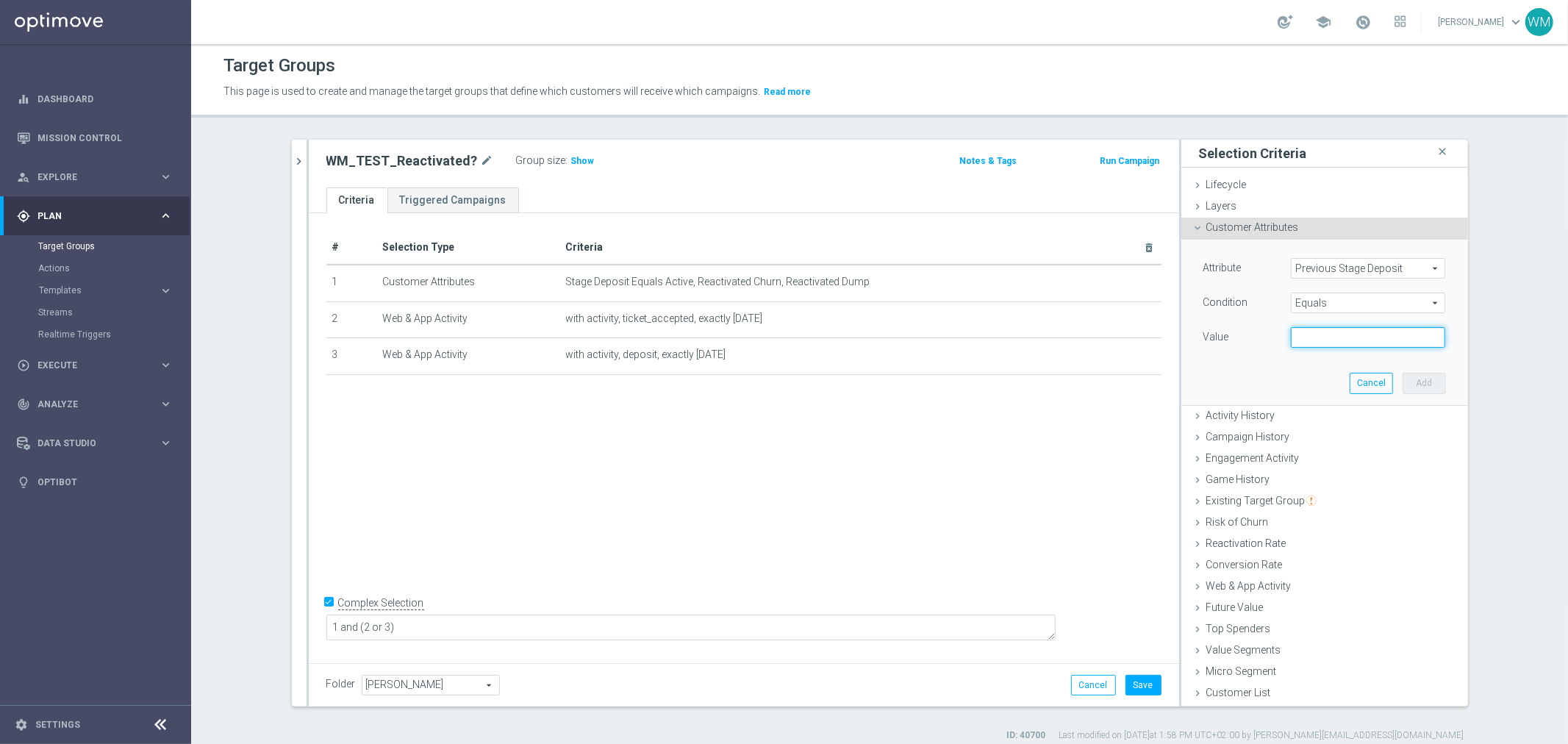
type input "C"
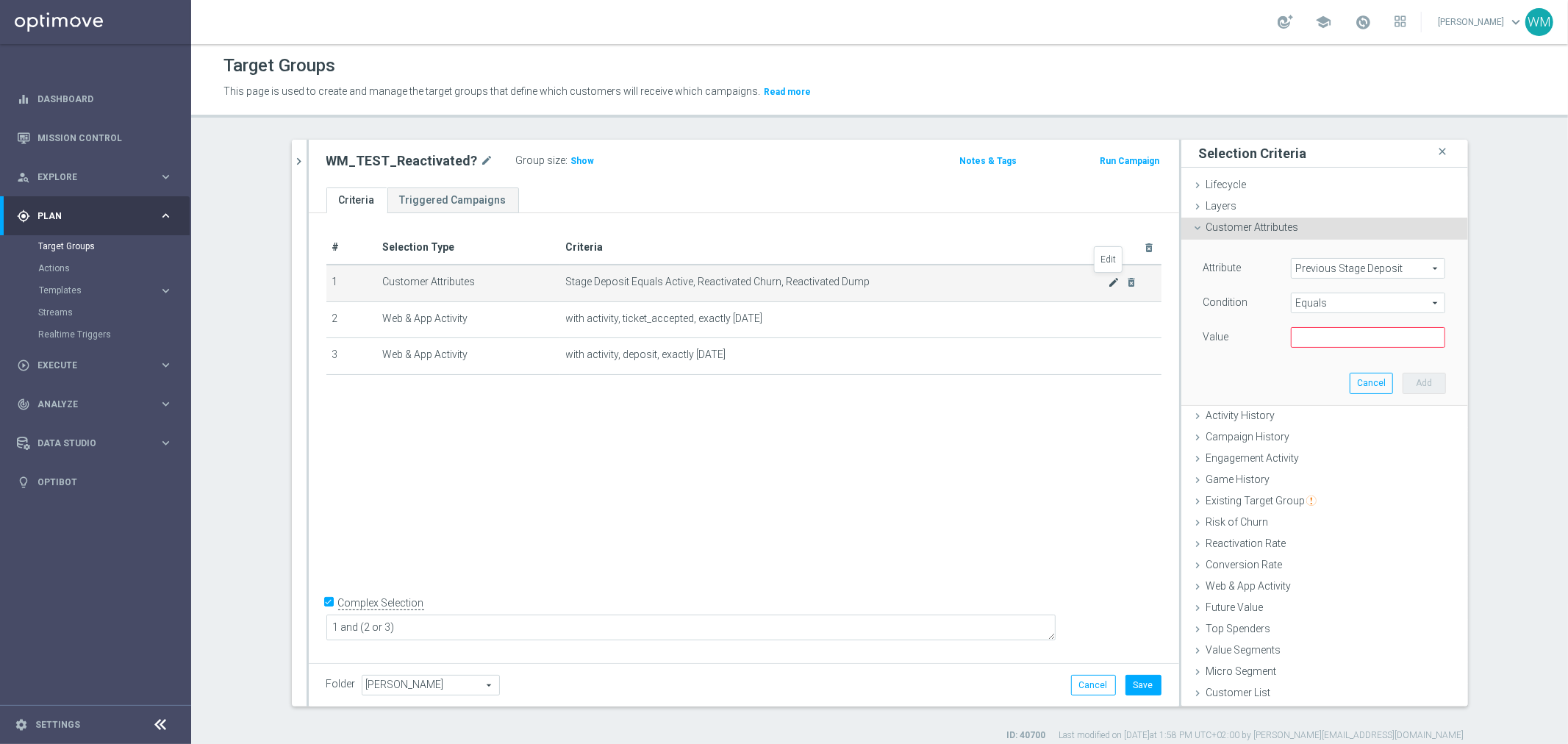
click at [1110, 282] on icon "mode_edit" at bounding box center [1113, 282] width 12 height 12
click at [1333, 327] on input "Active, Reactivated Churn, Reactivated Dump" at bounding box center [1367, 337] width 154 height 21
click at [1335, 299] on span "Equals" at bounding box center [1367, 303] width 153 height 19
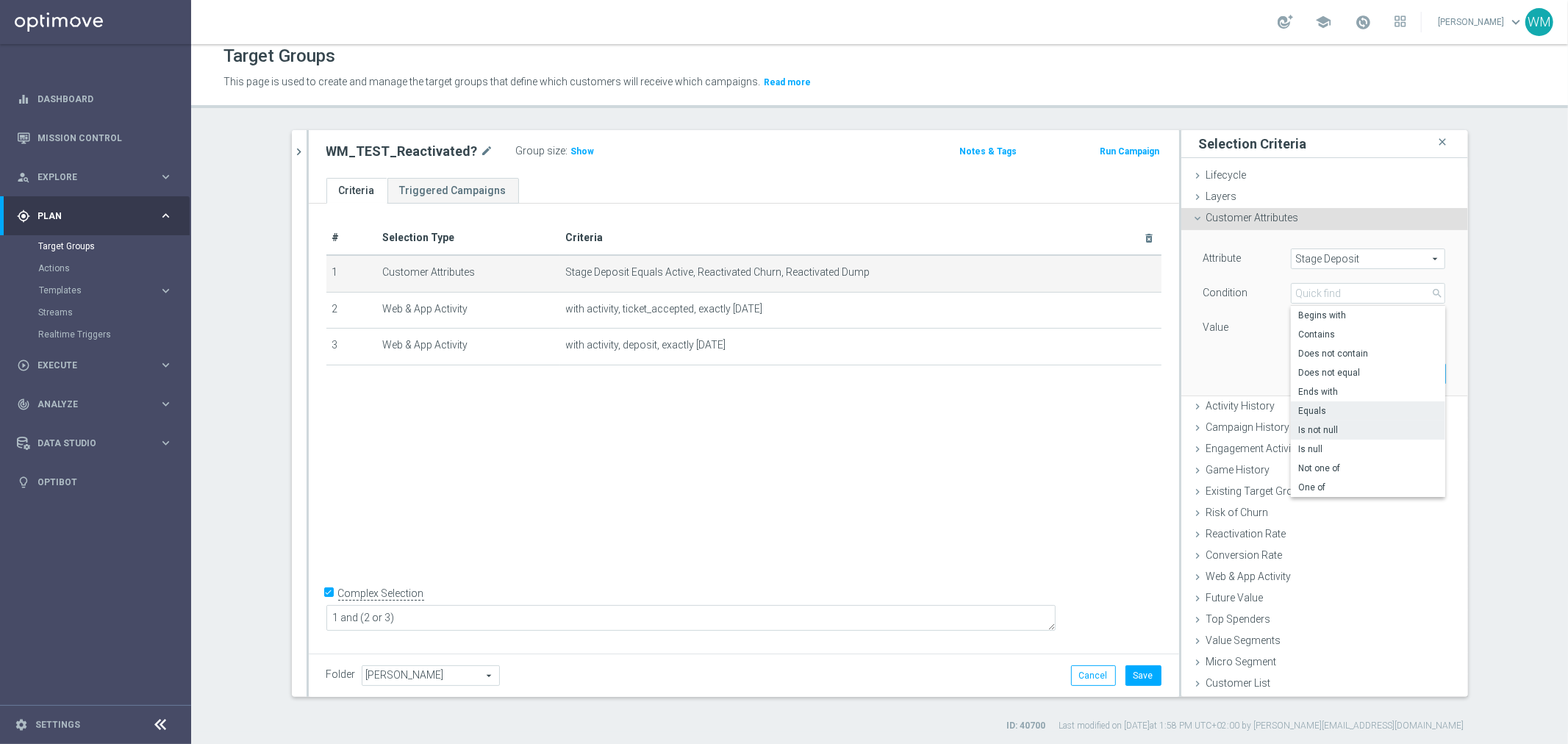
scroll to position [13, 0]
click at [1332, 487] on span "One of" at bounding box center [1368, 485] width 140 height 12
type input "One of"
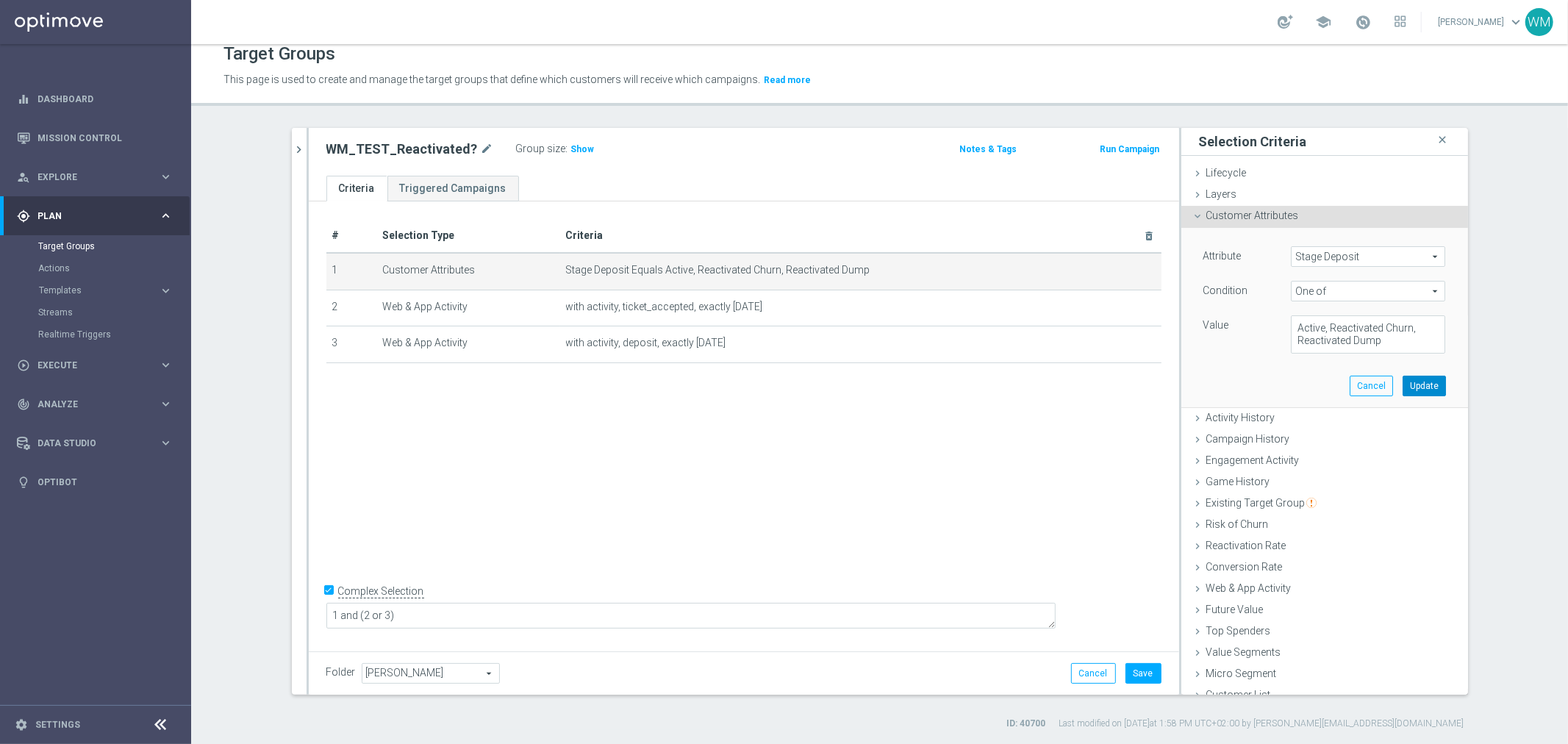
click at [1407, 380] on button "Update" at bounding box center [1424, 386] width 43 height 21
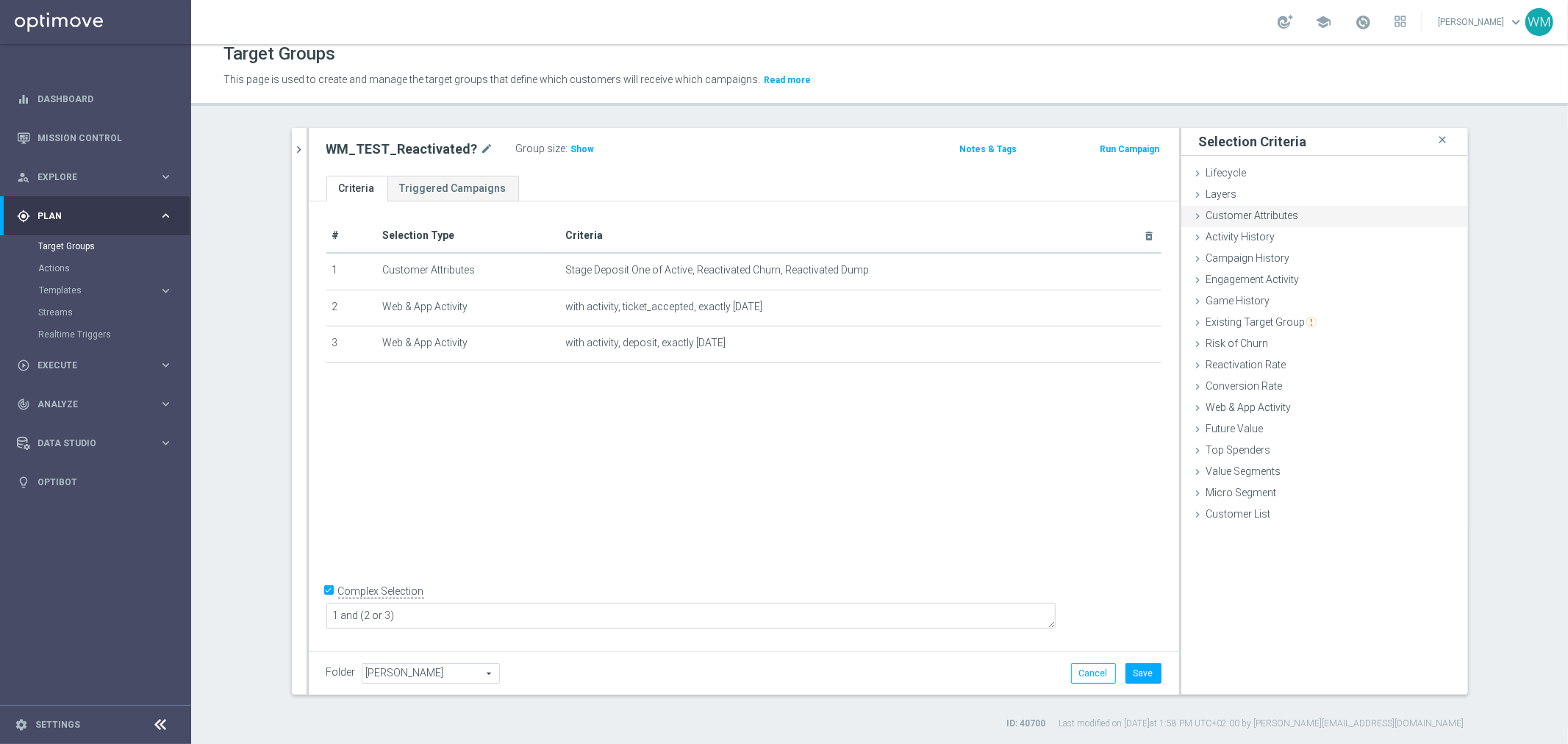
click at [1266, 211] on span "Customer Attributes" at bounding box center [1252, 215] width 93 height 12
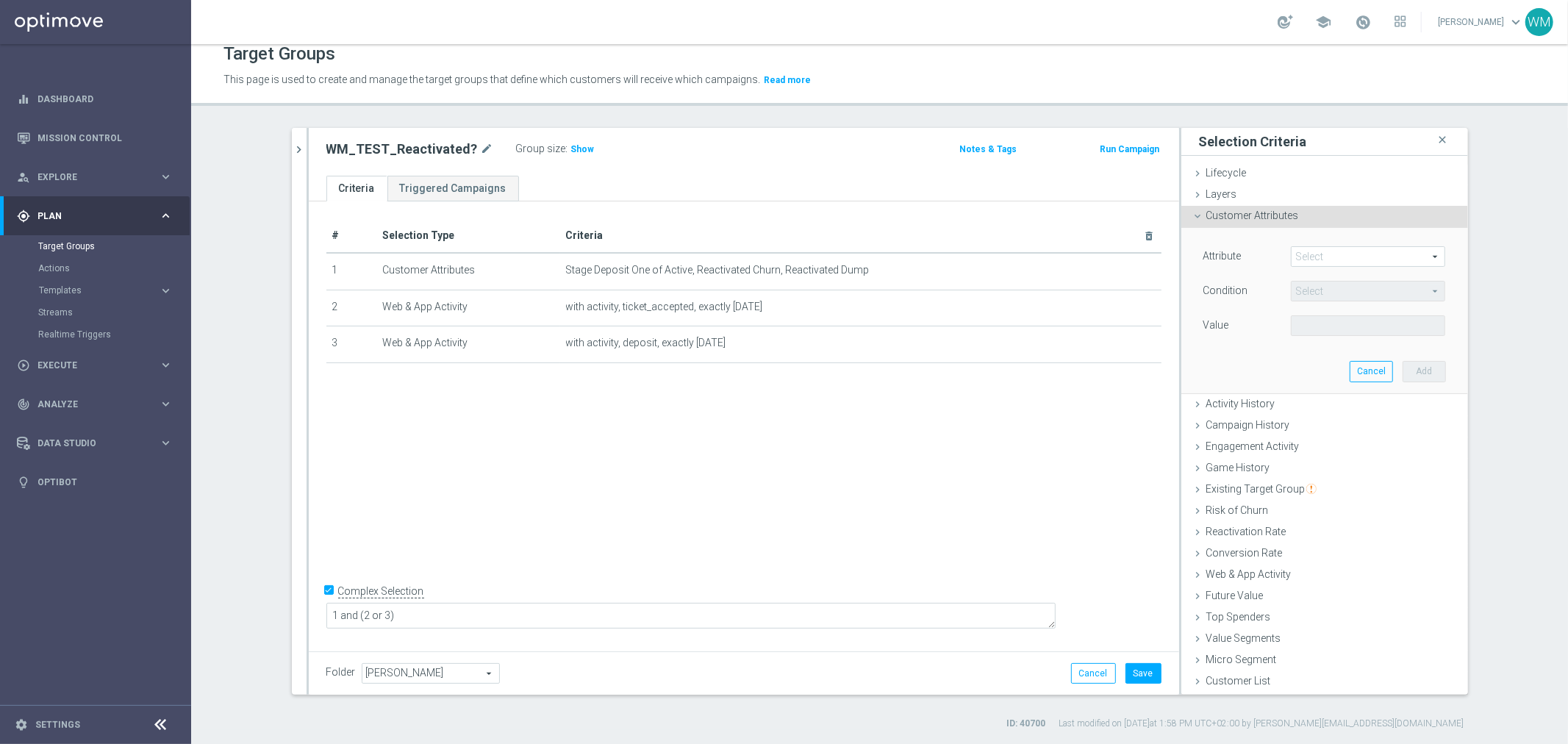
click at [1358, 259] on span at bounding box center [1367, 257] width 153 height 19
click at [0, 0] on input "search" at bounding box center [0, 0] width 0 height 0
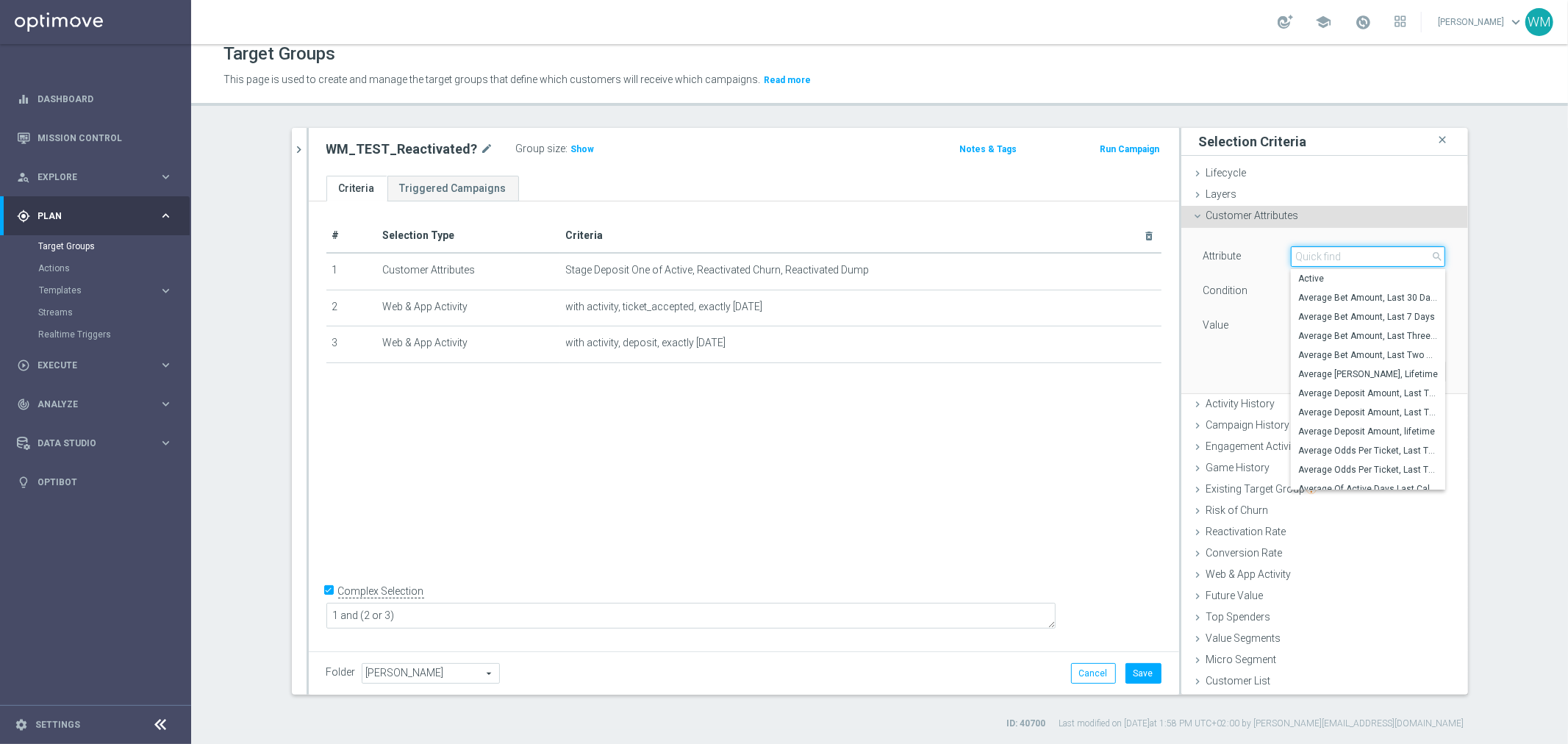
click at [1358, 259] on input "search" at bounding box center [1367, 257] width 154 height 21
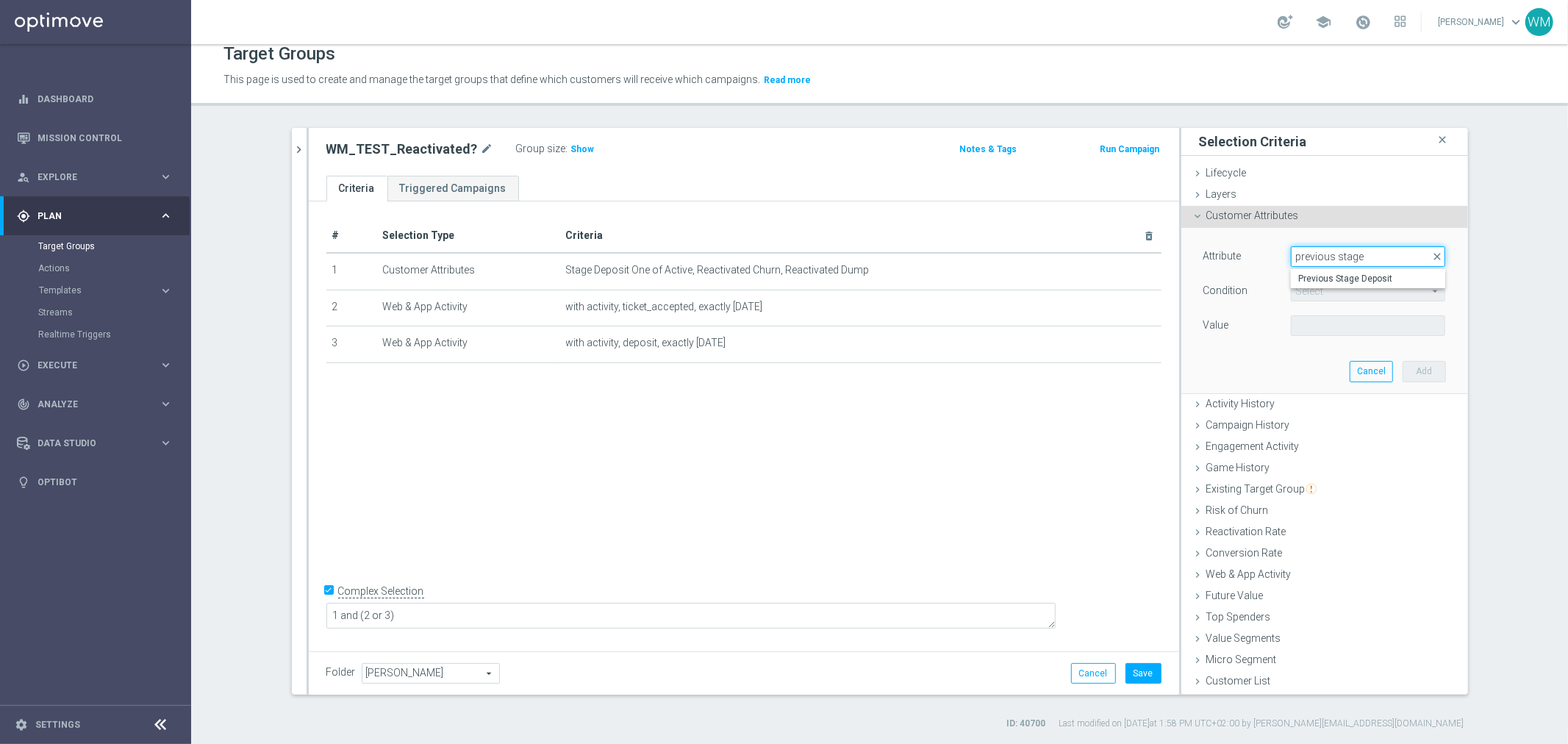
type input "previous stage"
click at [1377, 277] on span "Previous Stage Deposit" at bounding box center [1368, 278] width 140 height 12
type input "Previous Stage Deposit"
click at [1367, 285] on span "Equals" at bounding box center [1367, 291] width 153 height 19
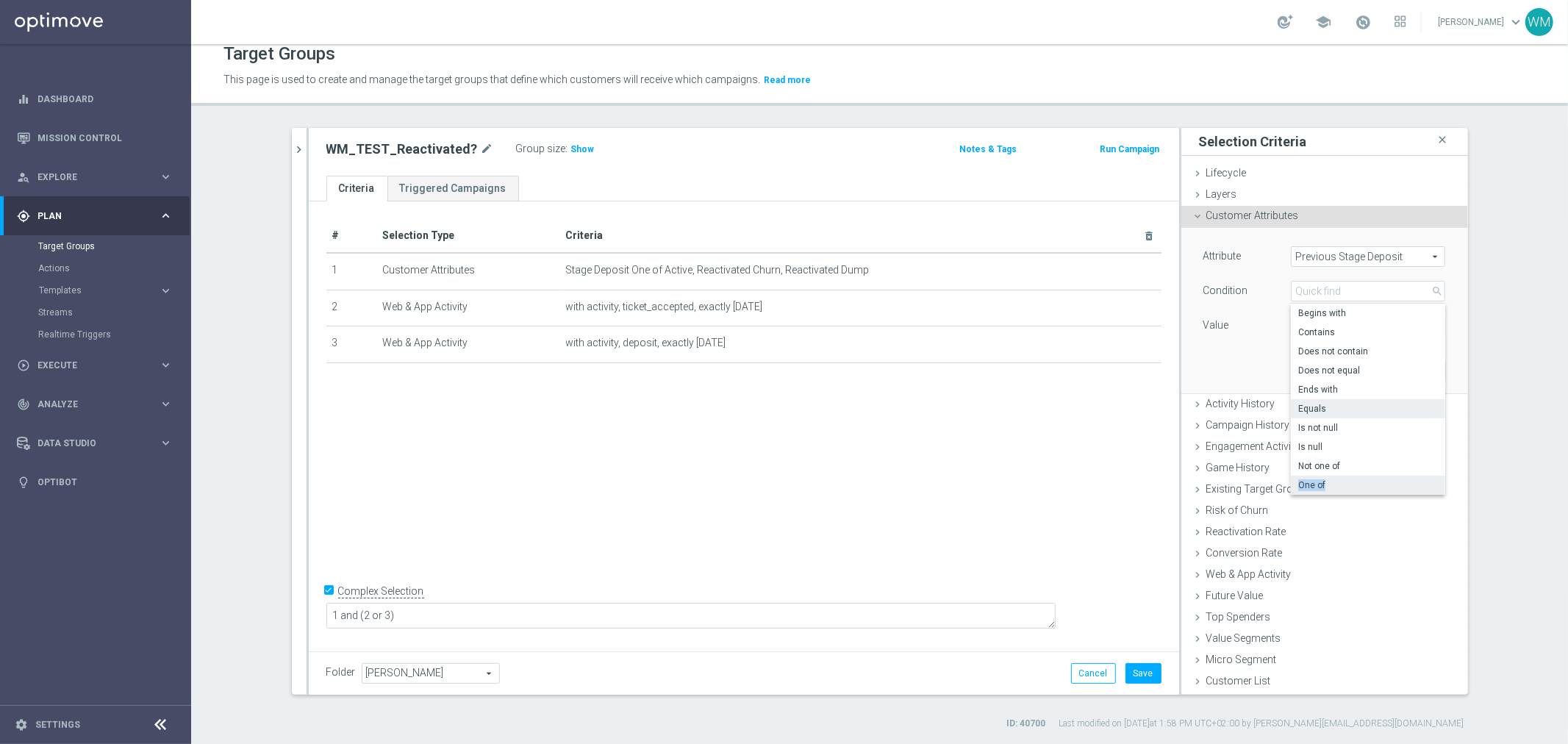
drag, startPoint x: 1357, startPoint y: 470, endPoint x: 1354, endPoint y: 480, distance: 10.4
click at [1354, 480] on div "Begins with Contains Does not contain Does not equal Ends with Equals Is not nu…" at bounding box center [1367, 399] width 154 height 191
click at [1354, 480] on span "One of" at bounding box center [1368, 485] width 140 height 12
type input "One of"
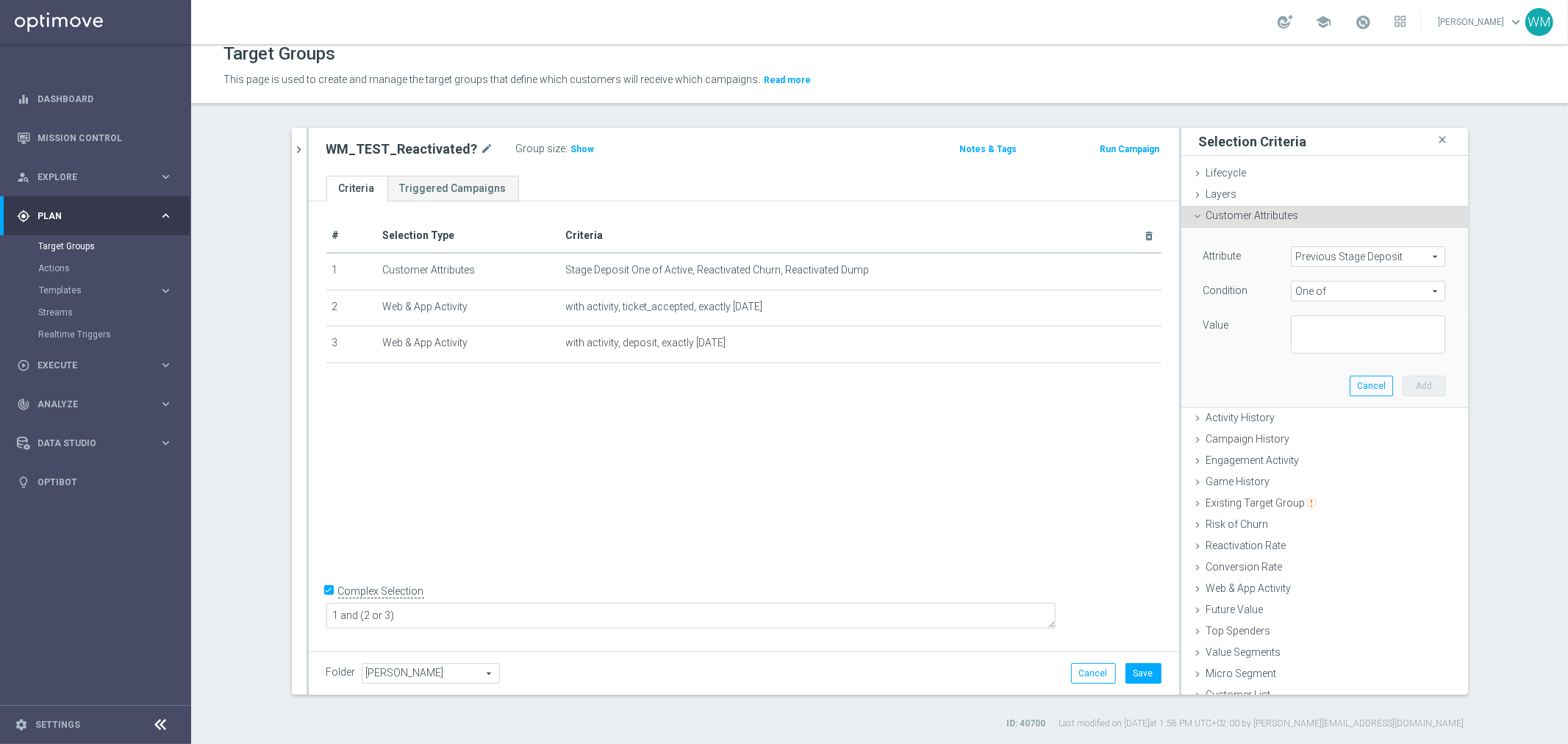
click at [1304, 304] on div "Attribute Previous Stage Deposit Previous Stage Deposit arrow_drop_down search …" at bounding box center [1325, 301] width 243 height 108
click at [1318, 348] on textarea at bounding box center [1367, 335] width 154 height 38
type textarea "Churn, Dump"
click at [1403, 377] on button "Add" at bounding box center [1424, 386] width 43 height 21
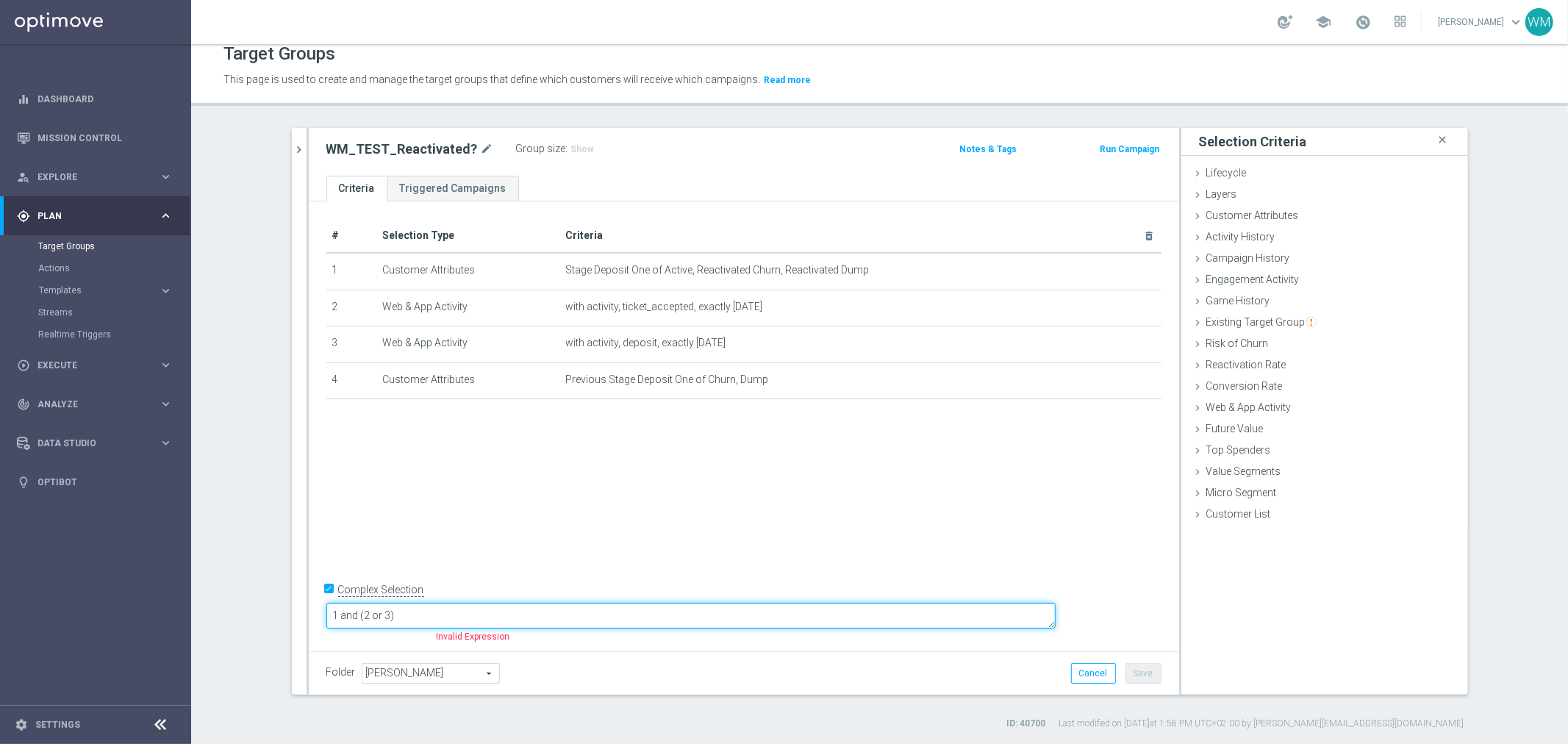
click at [562, 618] on textarea "1 and (2 or 3)" at bounding box center [691, 616] width 729 height 25
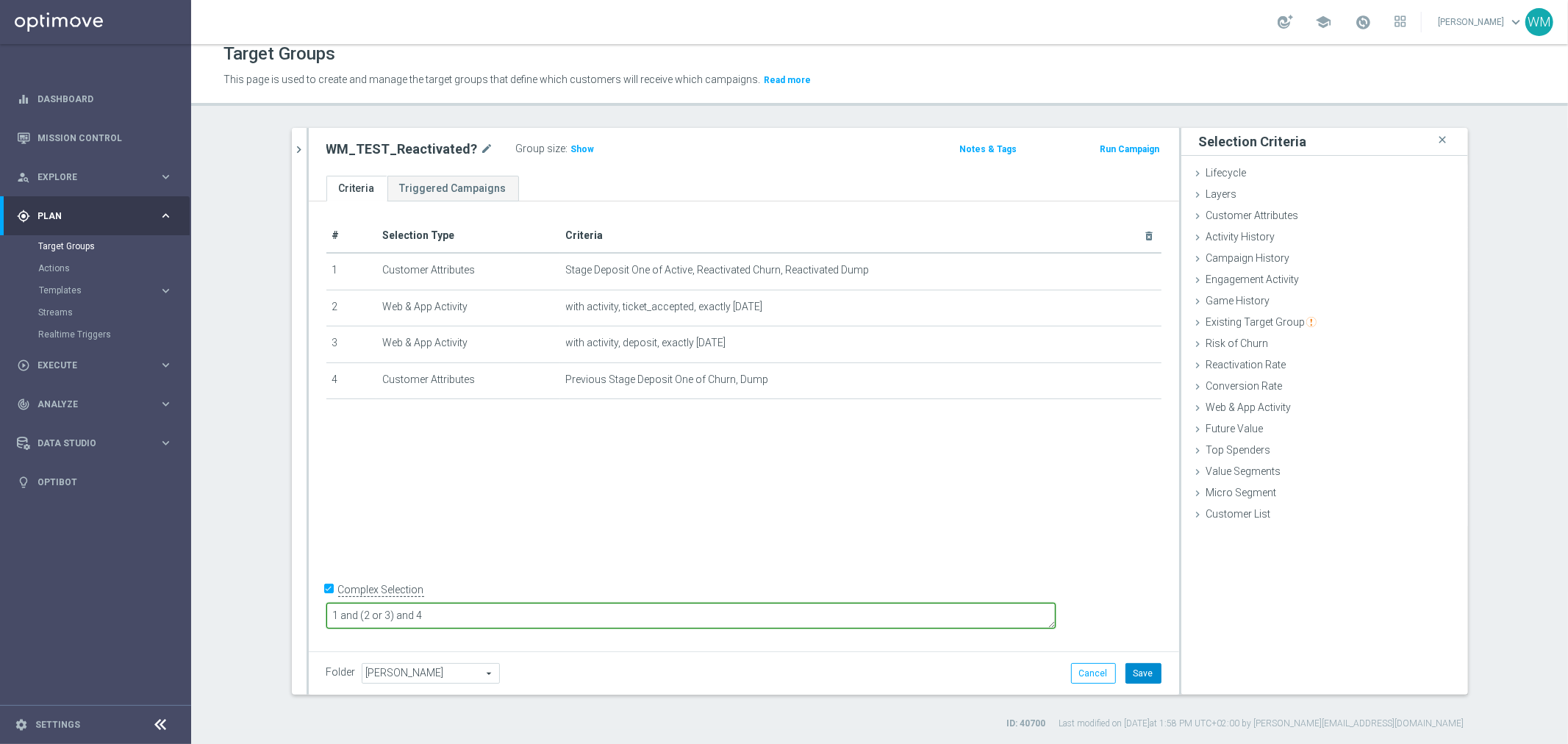
type textarea "1 and (2 or 3) and 4"
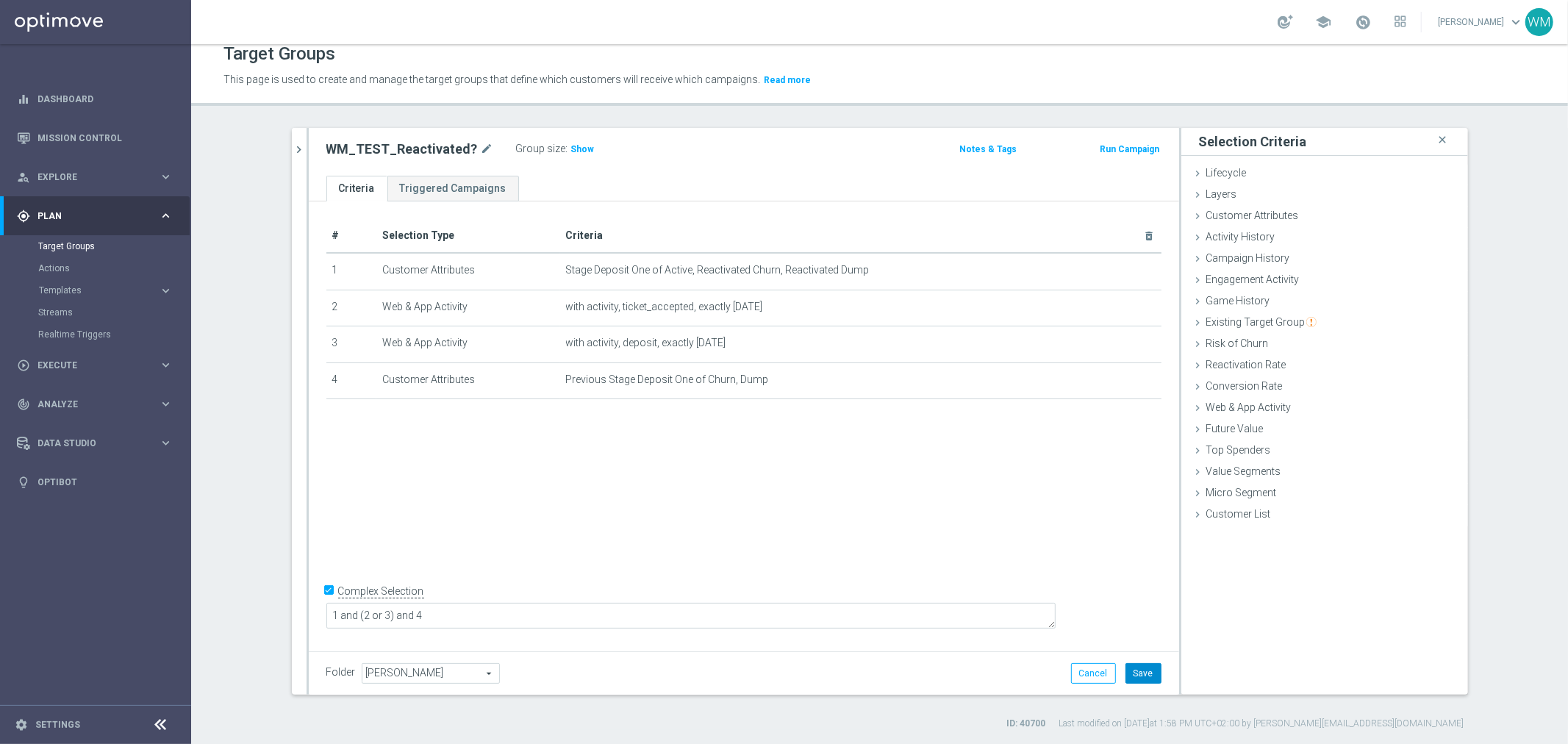
click at [1131, 670] on button "Save" at bounding box center [1143, 673] width 36 height 21
click at [570, 153] on h3 "Show" at bounding box center [583, 149] width 26 height 16
click at [99, 419] on div "track_changes Analyze keyboard_arrow_right" at bounding box center [94, 404] width 190 height 39
click at [109, 495] on div "Data Studio keyboard_arrow_right" at bounding box center [94, 509] width 190 height 39
click at [78, 385] on link "Real-Time Attributes" at bounding box center [95, 385] width 114 height 12
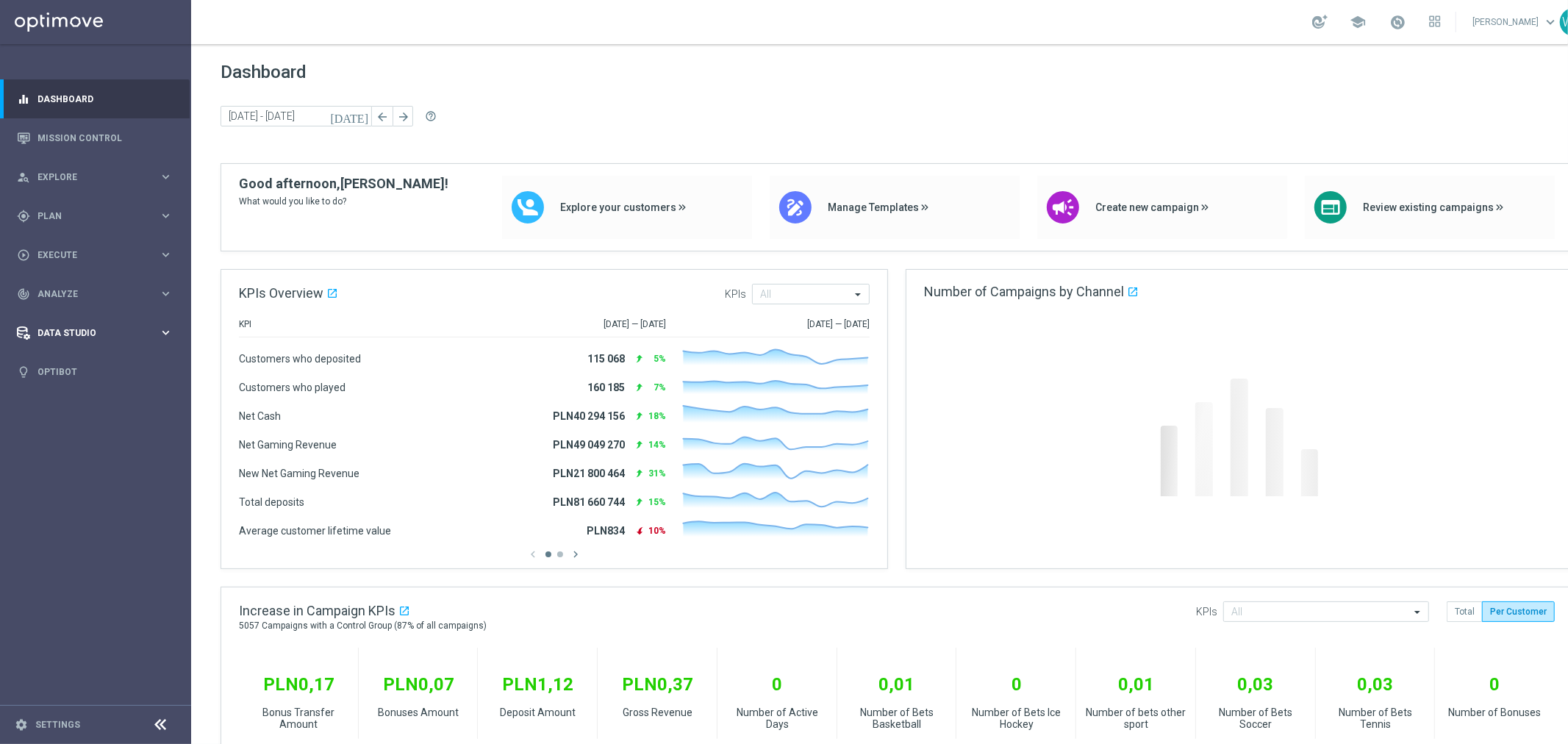
click at [65, 334] on span "Data Studio" at bounding box center [98, 333] width 121 height 8
click at [76, 384] on link "Real-Time Attributes" at bounding box center [95, 385] width 114 height 12
click at [70, 331] on span "Data Studio" at bounding box center [98, 333] width 121 height 8
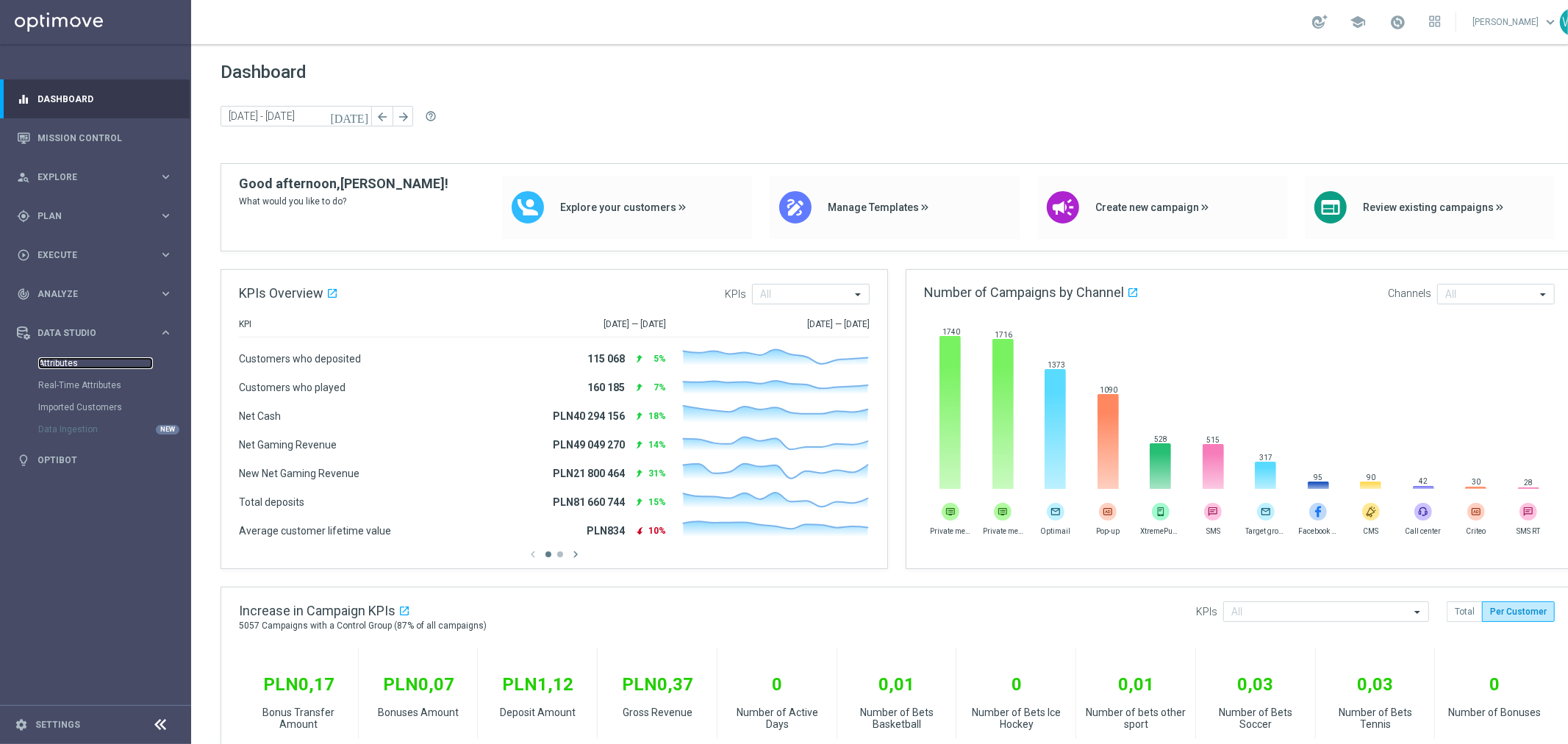
click at [71, 363] on link "Attributes" at bounding box center [95, 363] width 114 height 12
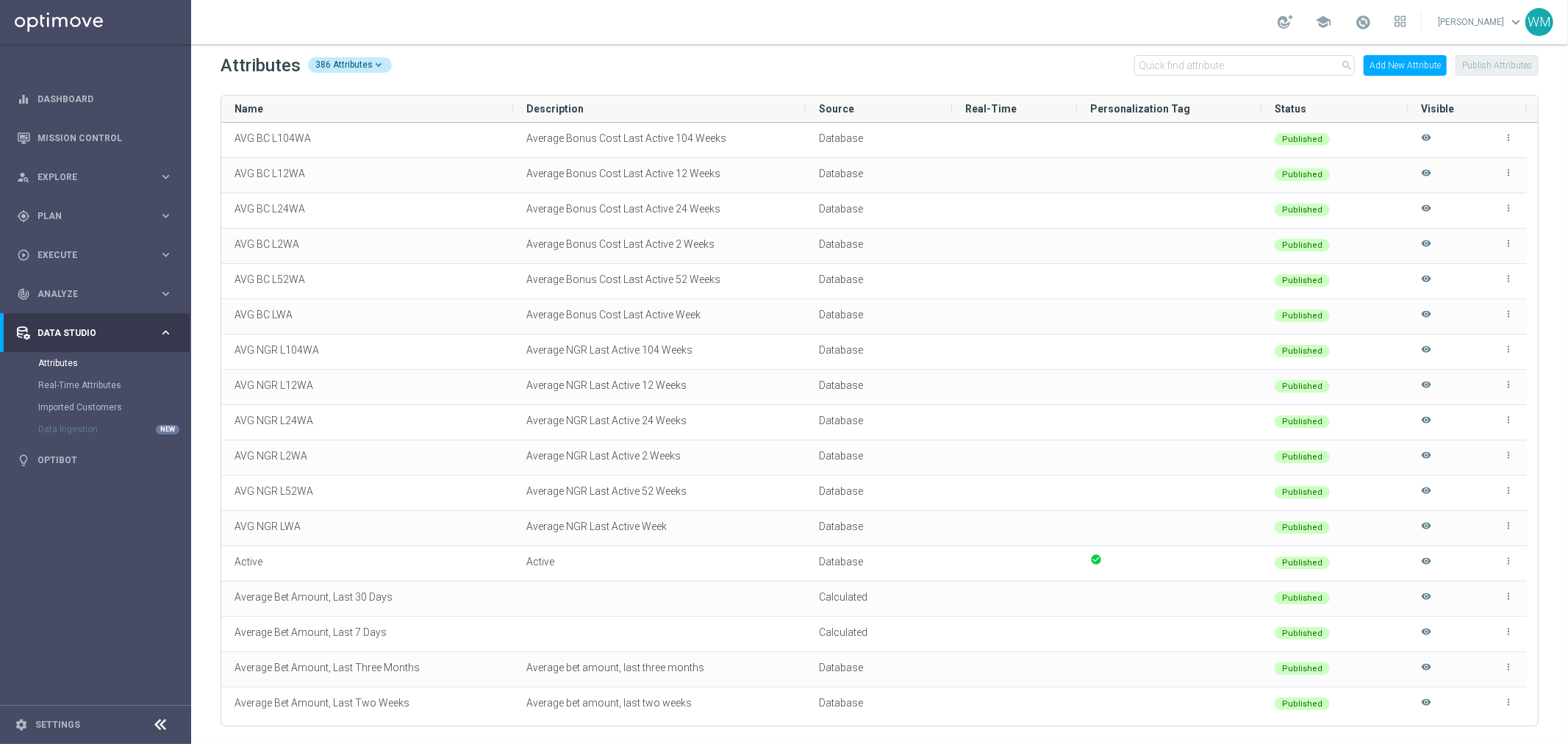
click at [1414, 71] on button "Add New Attribute" at bounding box center [1405, 65] width 83 height 21
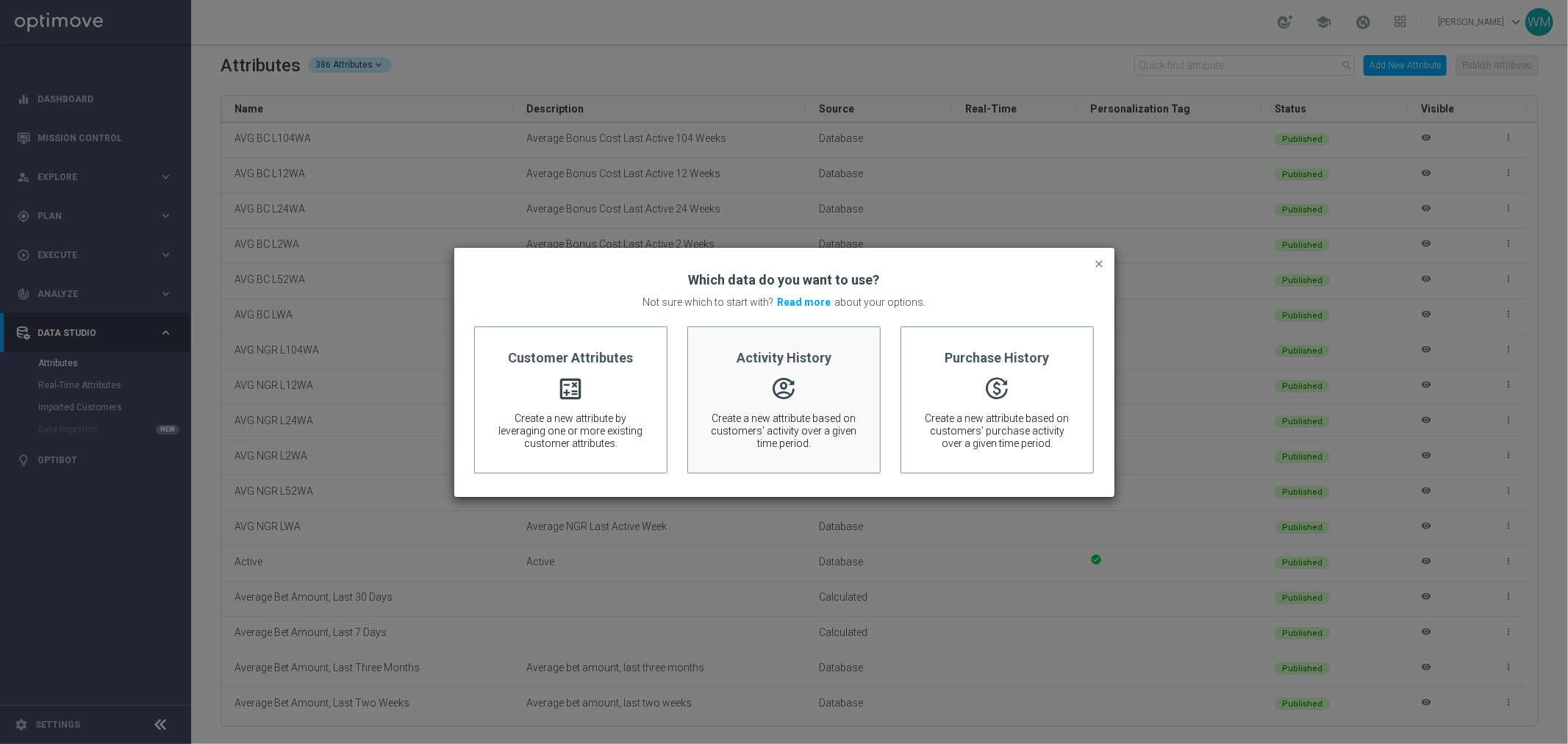
click at [780, 381] on span "" at bounding box center [784, 389] width 148 height 16
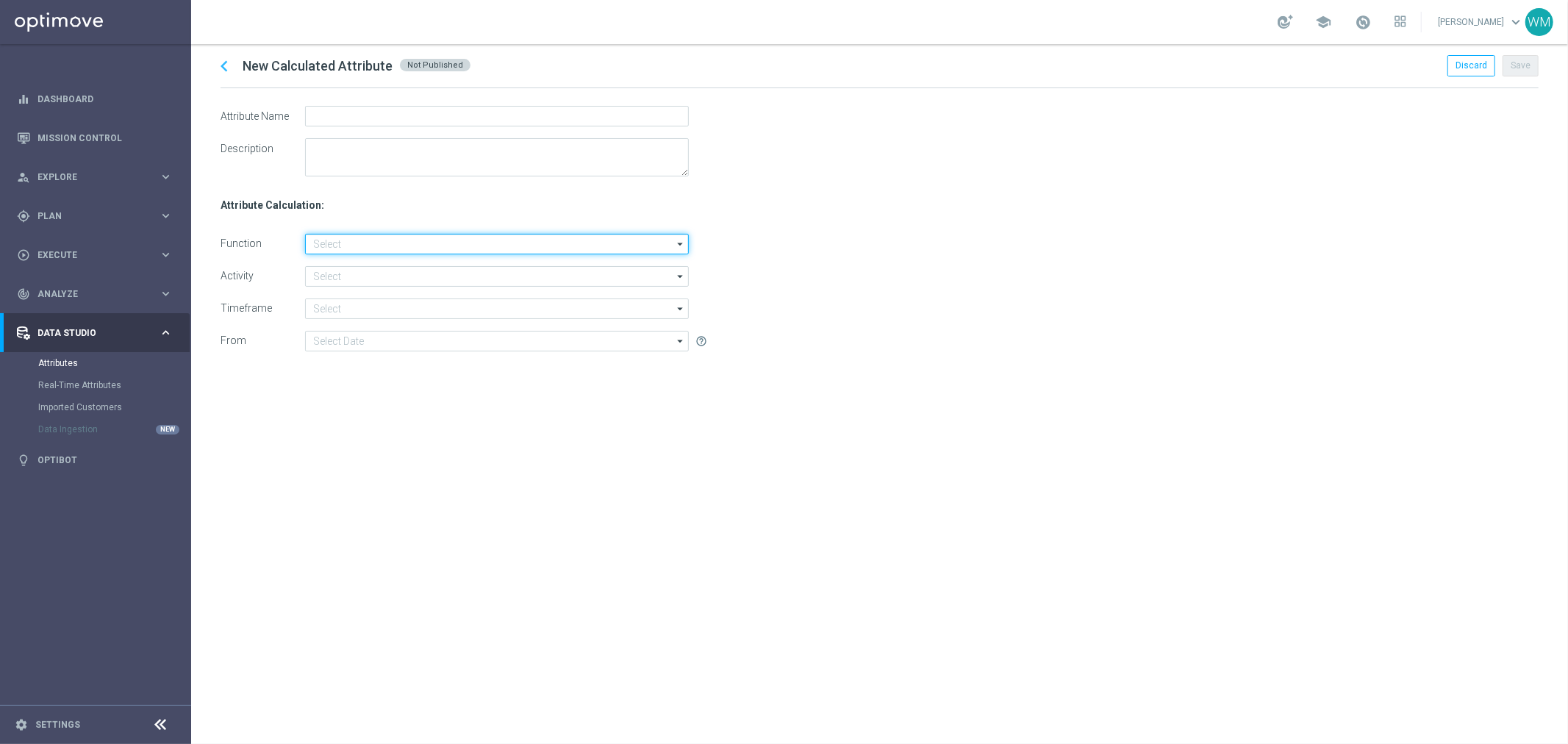
click at [333, 248] on input at bounding box center [497, 244] width 384 height 21
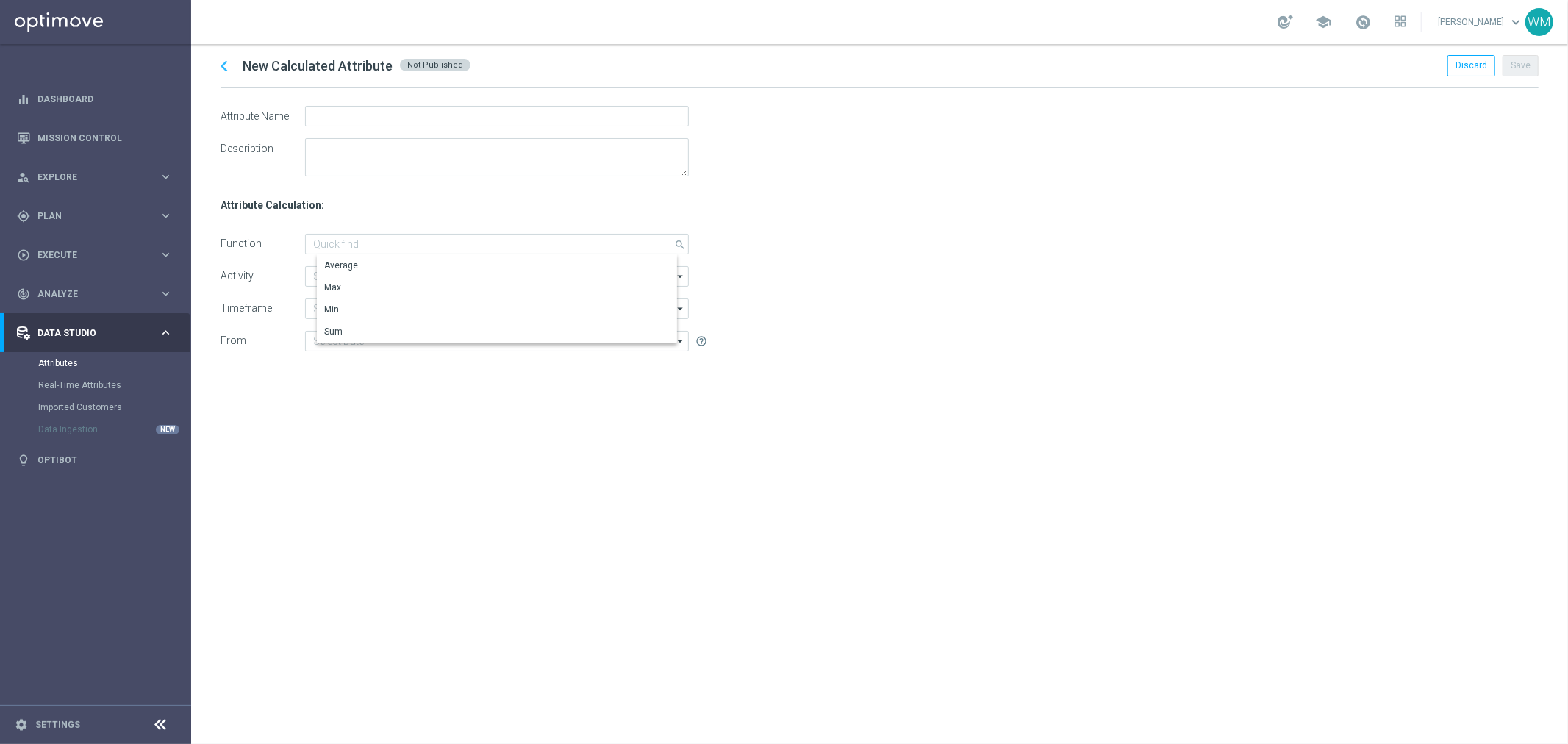
click at [357, 380] on div "chevron_left New Calculated Attribute Not Published Discard Save Attribute Name…" at bounding box center [880, 394] width 1377 height 700
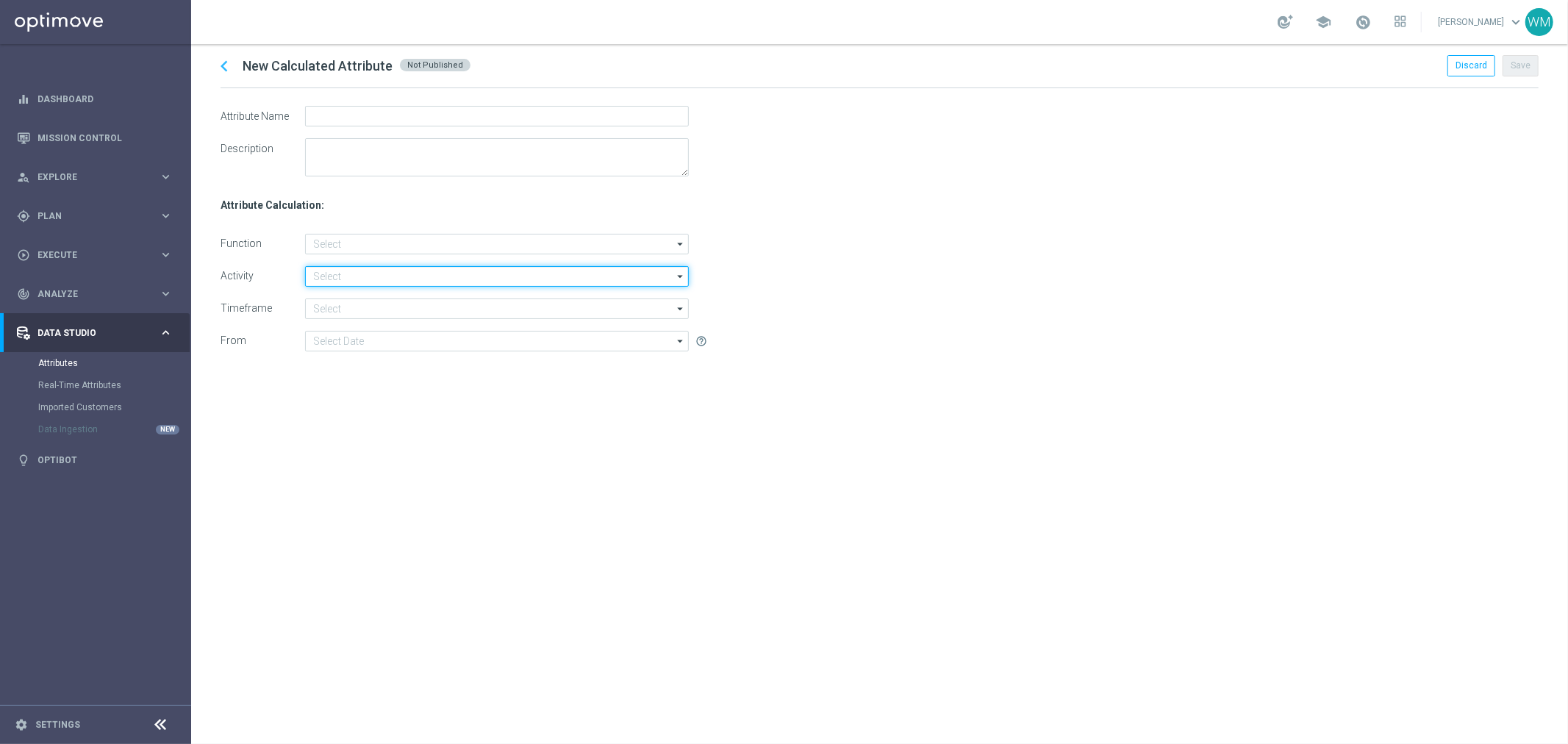
click at [346, 276] on input at bounding box center [497, 276] width 384 height 21
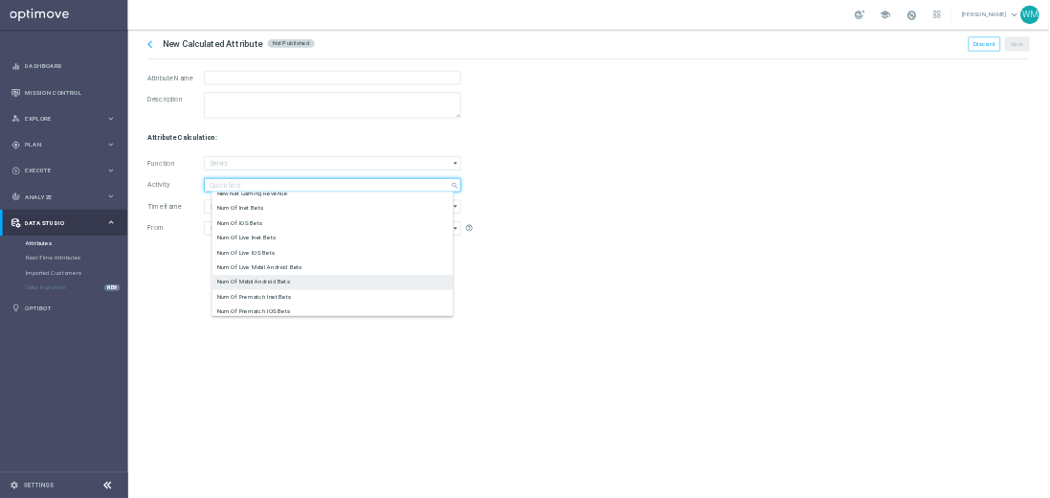
scroll to position [319, 0]
type input "Number of Active Days"
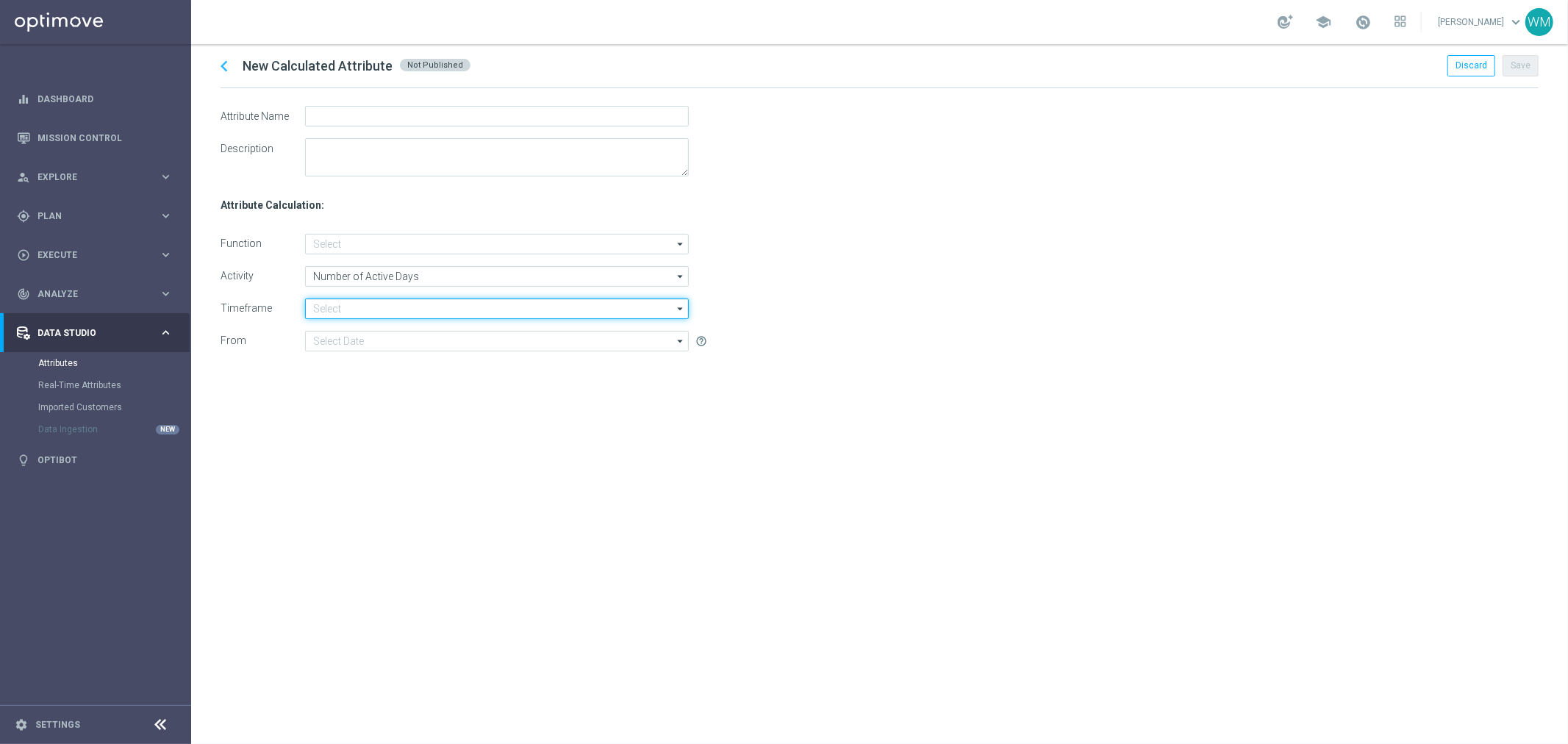
click at [344, 314] on input at bounding box center [497, 309] width 384 height 21
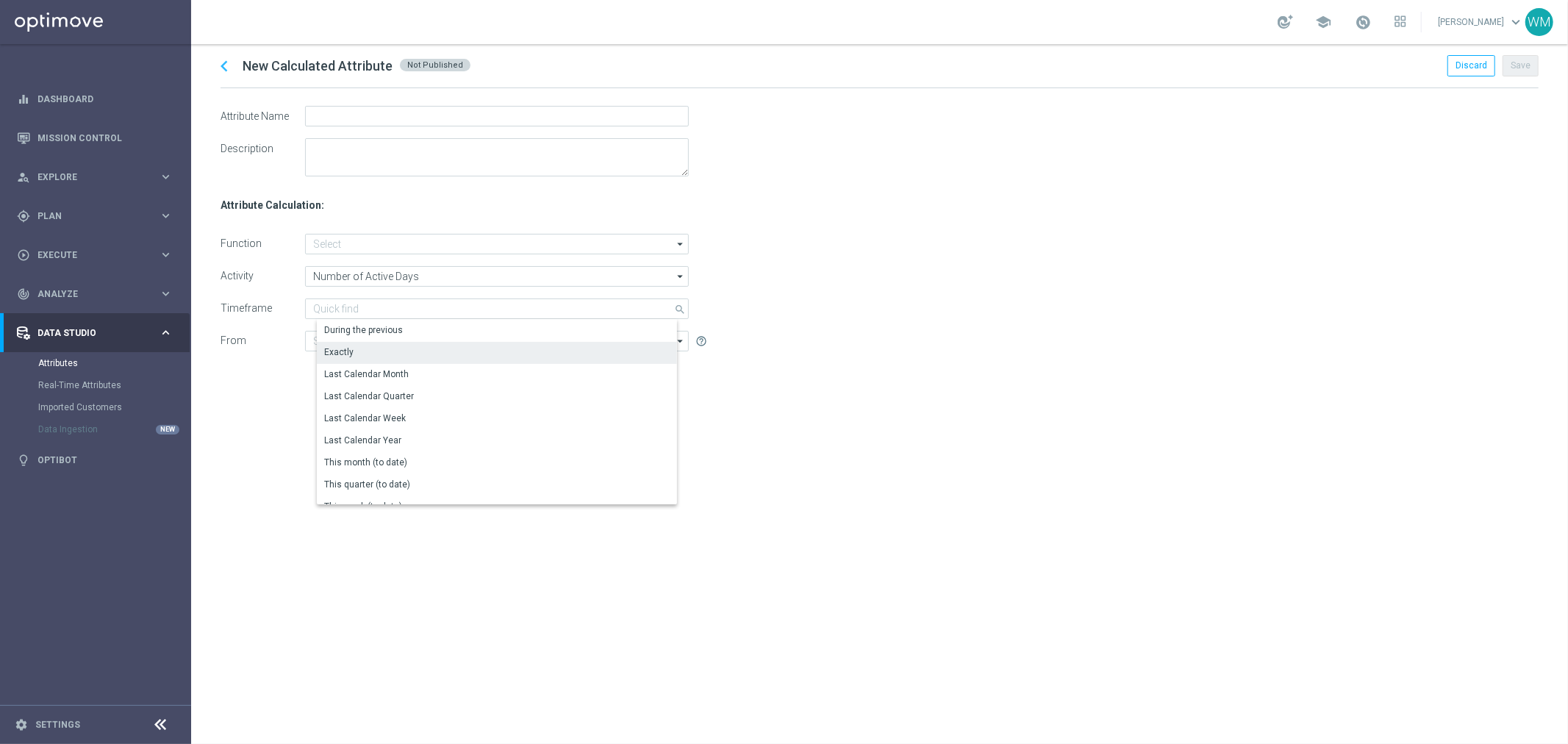
click at [368, 358] on div "Exactly" at bounding box center [502, 352] width 371 height 21
type input "Exactly"
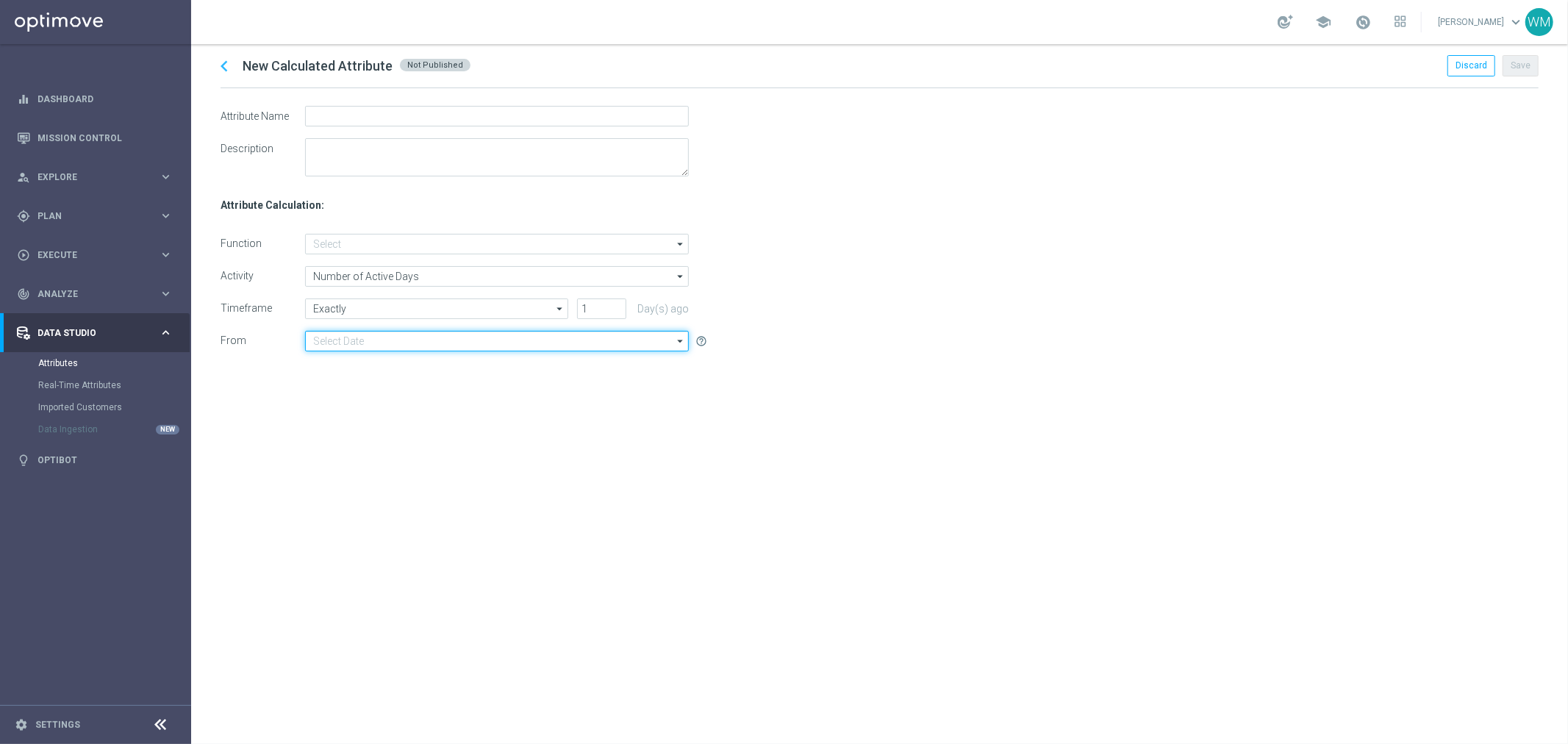
click at [340, 340] on input at bounding box center [497, 341] width 384 height 21
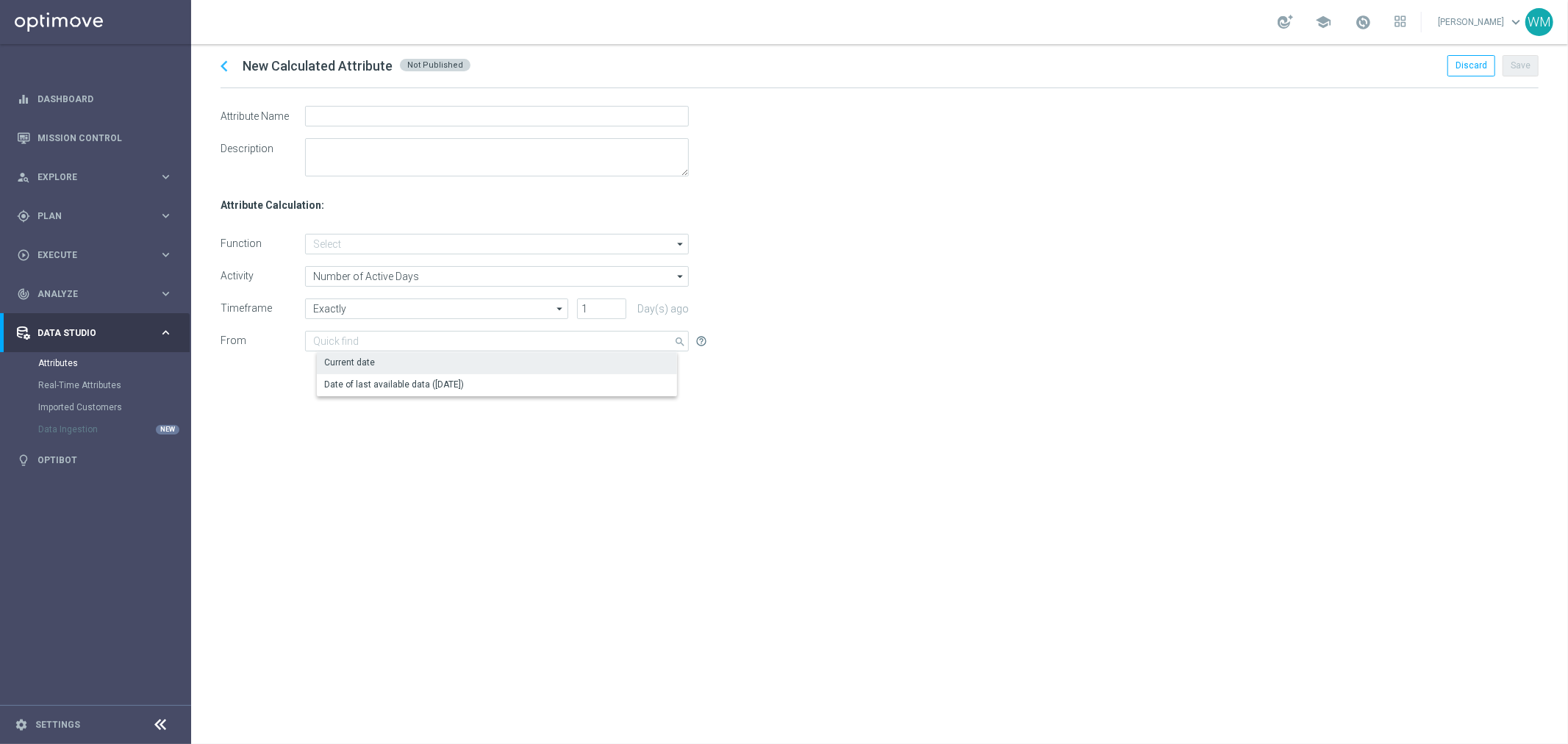
click at [346, 366] on div "Current date" at bounding box center [350, 362] width 51 height 13
type input "Current date"
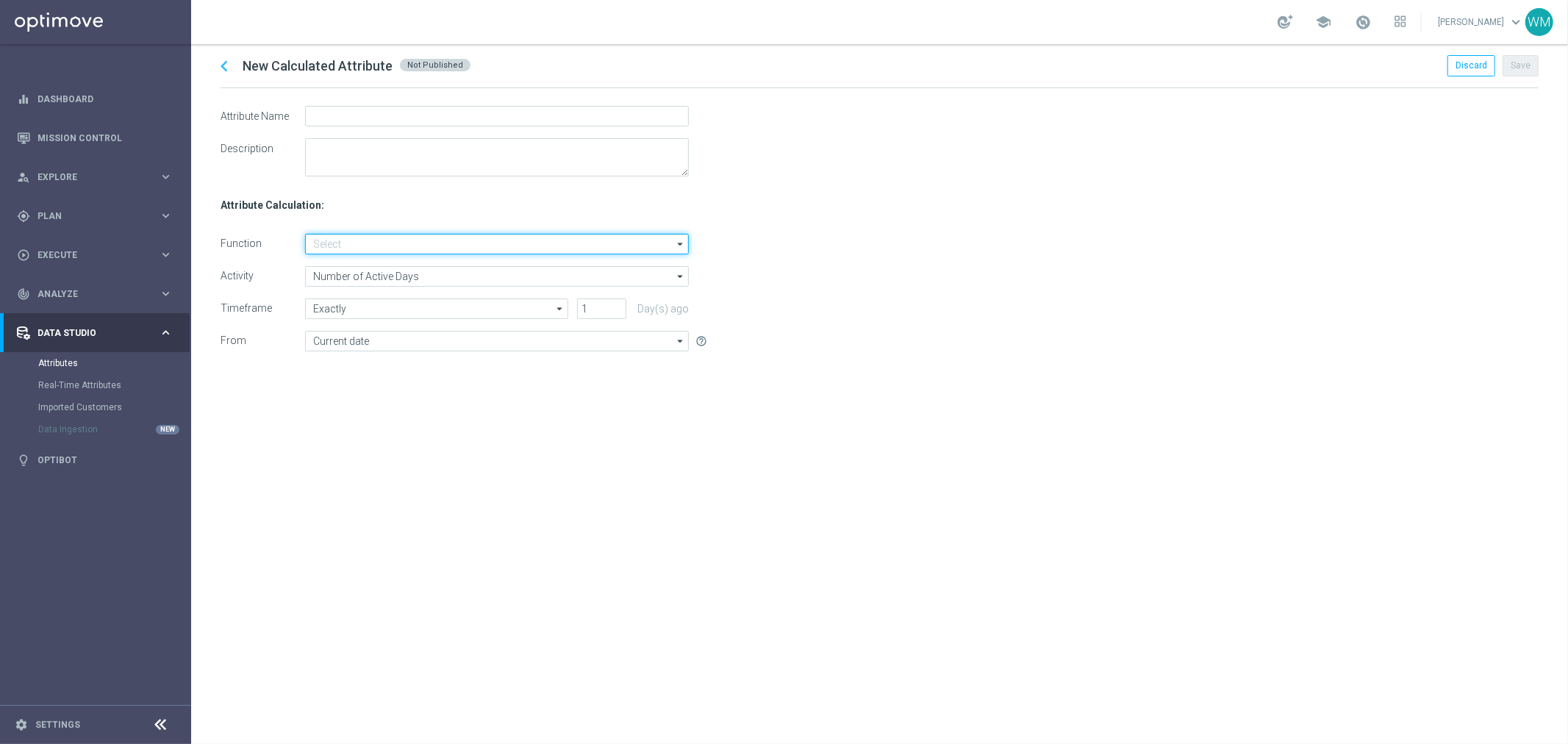
click at [335, 245] on input at bounding box center [497, 244] width 384 height 21
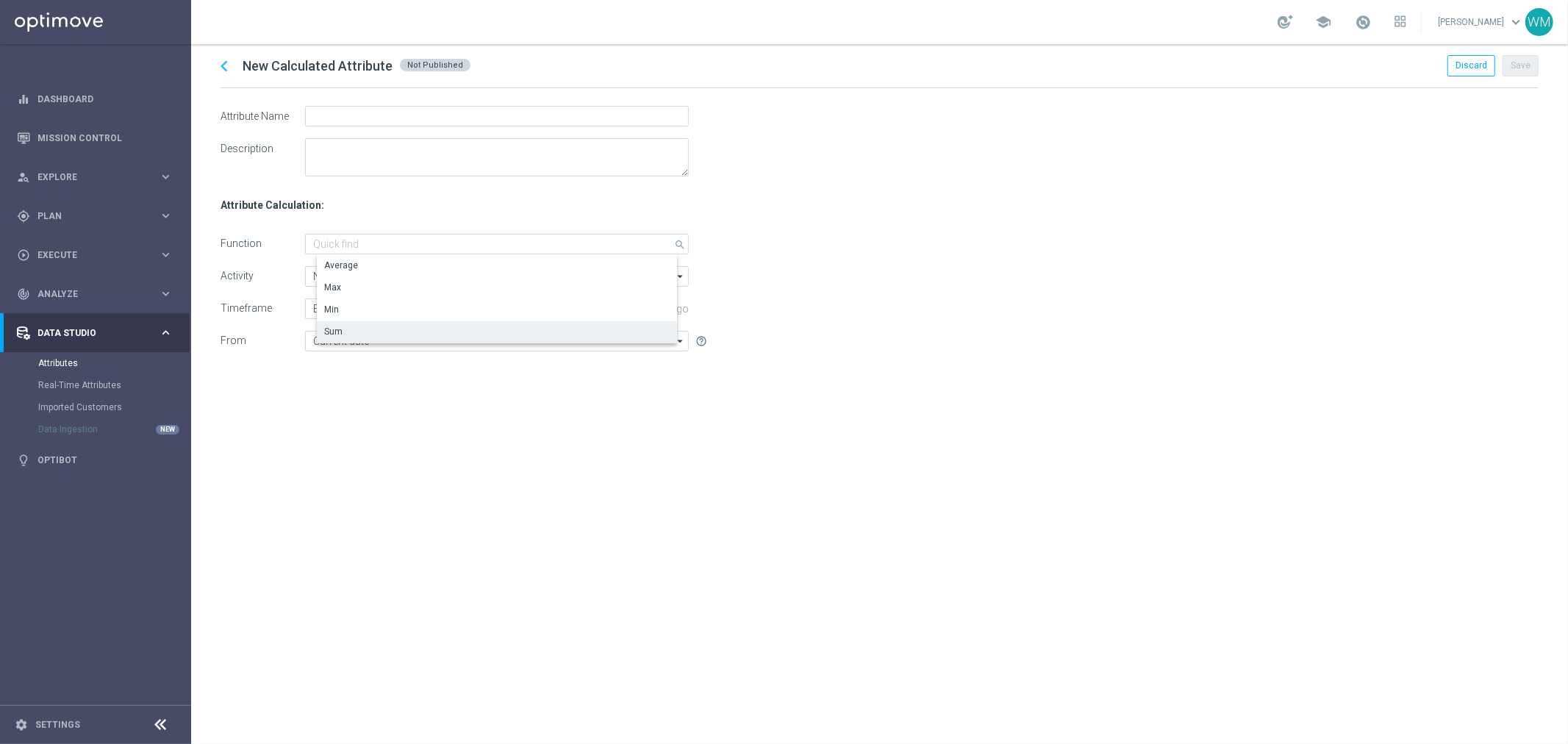
click at [346, 326] on div "Sum" at bounding box center [509, 331] width 384 height 21
type input "Sum"
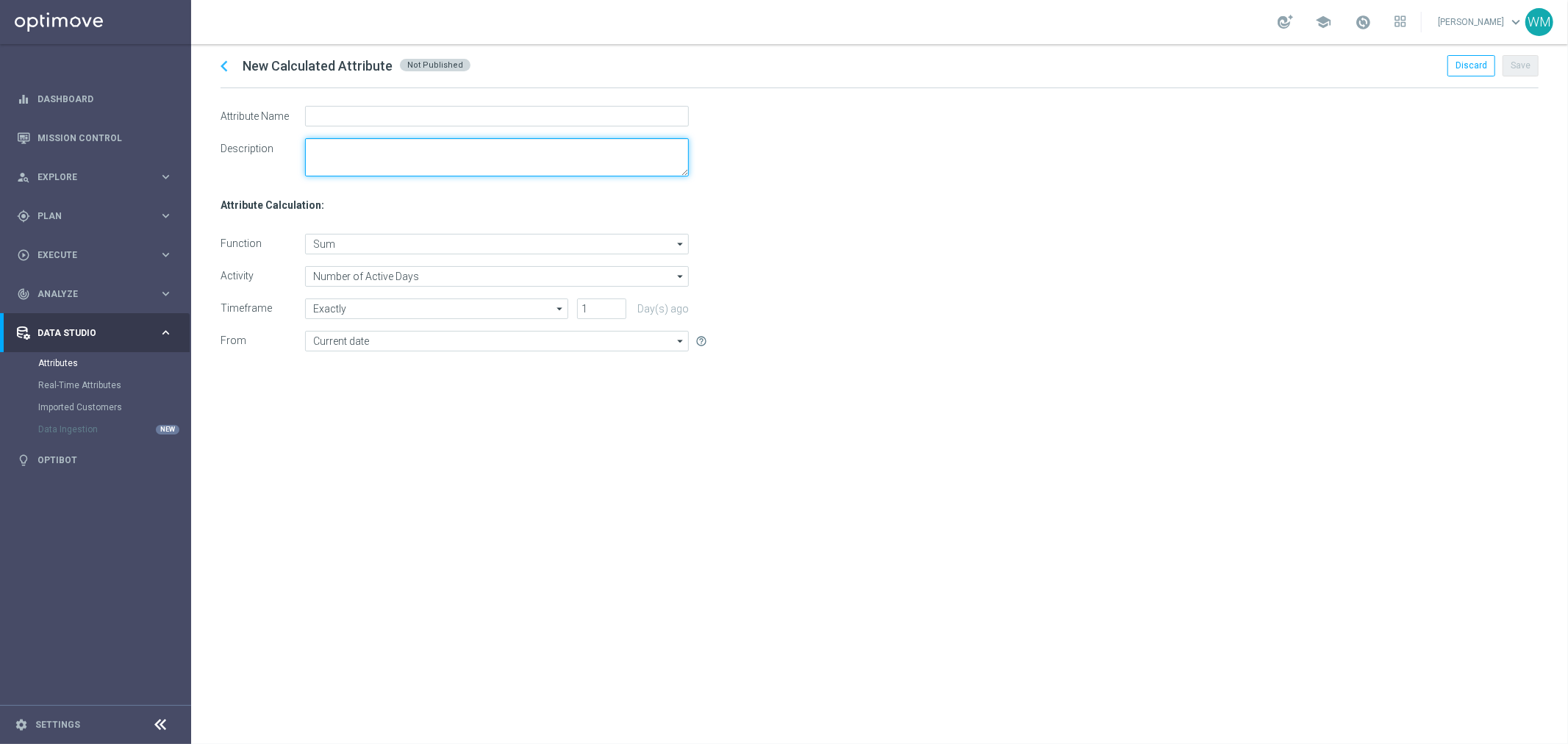
click at [376, 158] on textarea at bounding box center [497, 158] width 384 height 38
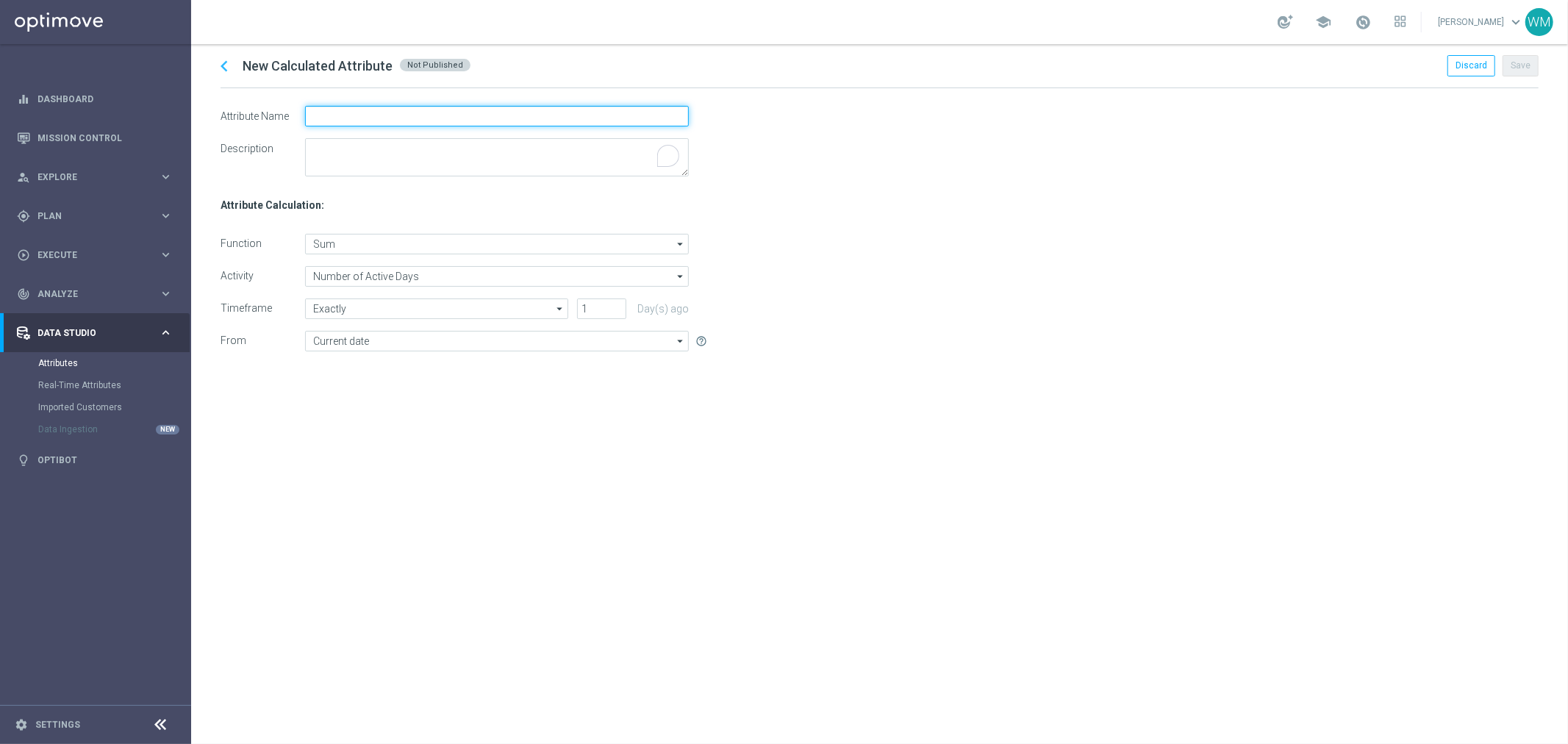
click at [346, 113] on input "text" at bounding box center [497, 116] width 384 height 21
type input "Number of Active Days _ WM test"
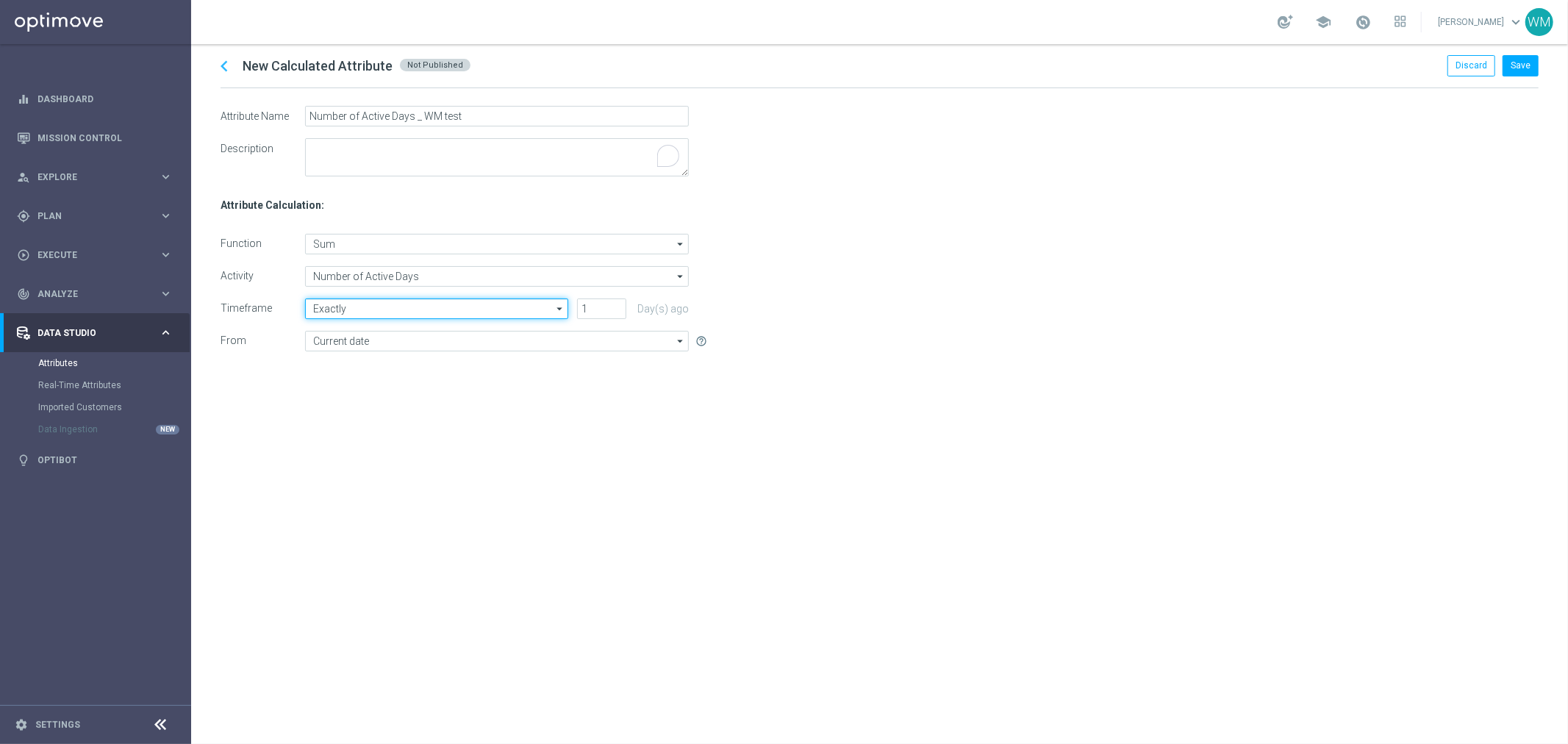
click at [405, 307] on input "Exactly" at bounding box center [436, 309] width 264 height 21
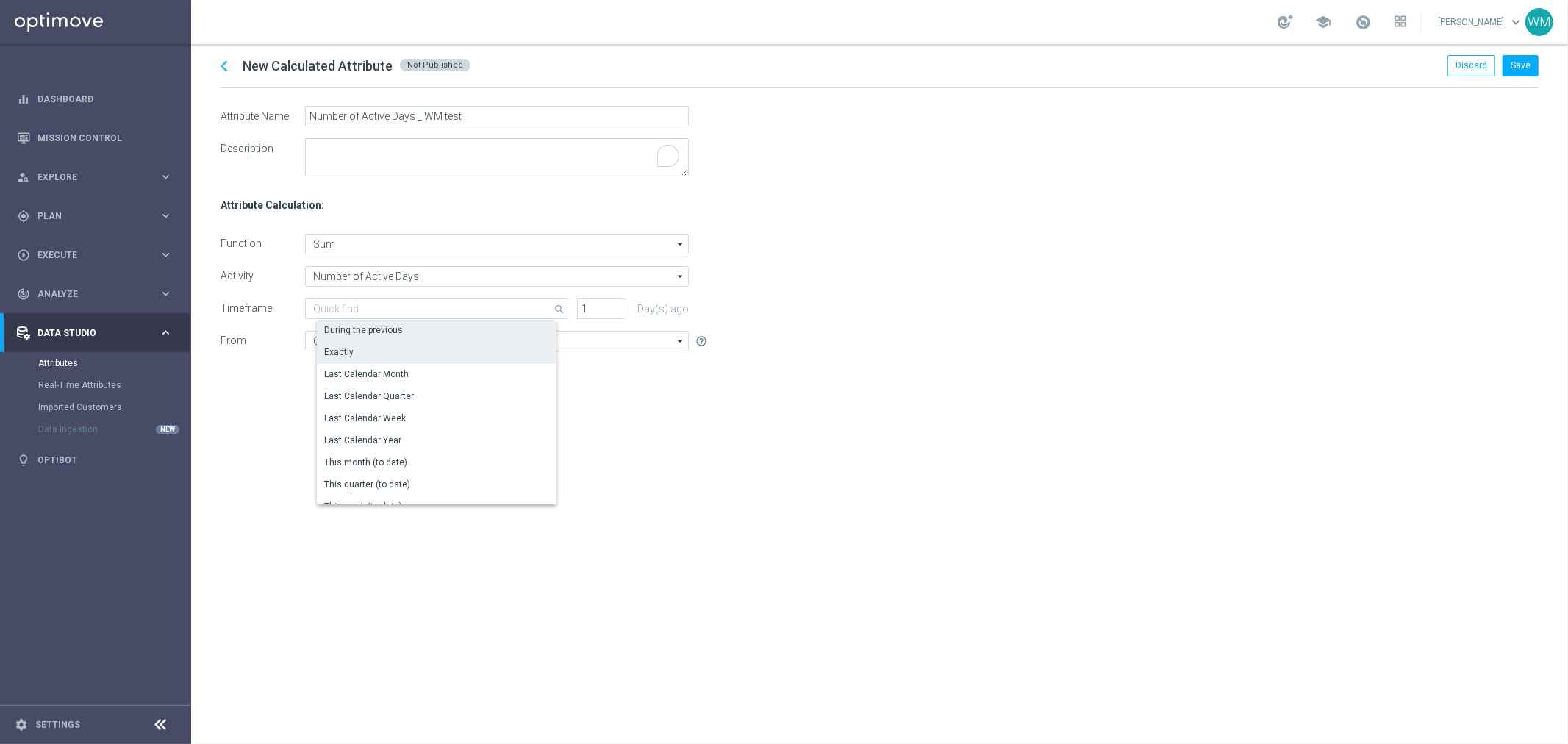
click at [405, 324] on div "During the previous" at bounding box center [443, 330] width 254 height 21
type input "During the previous"
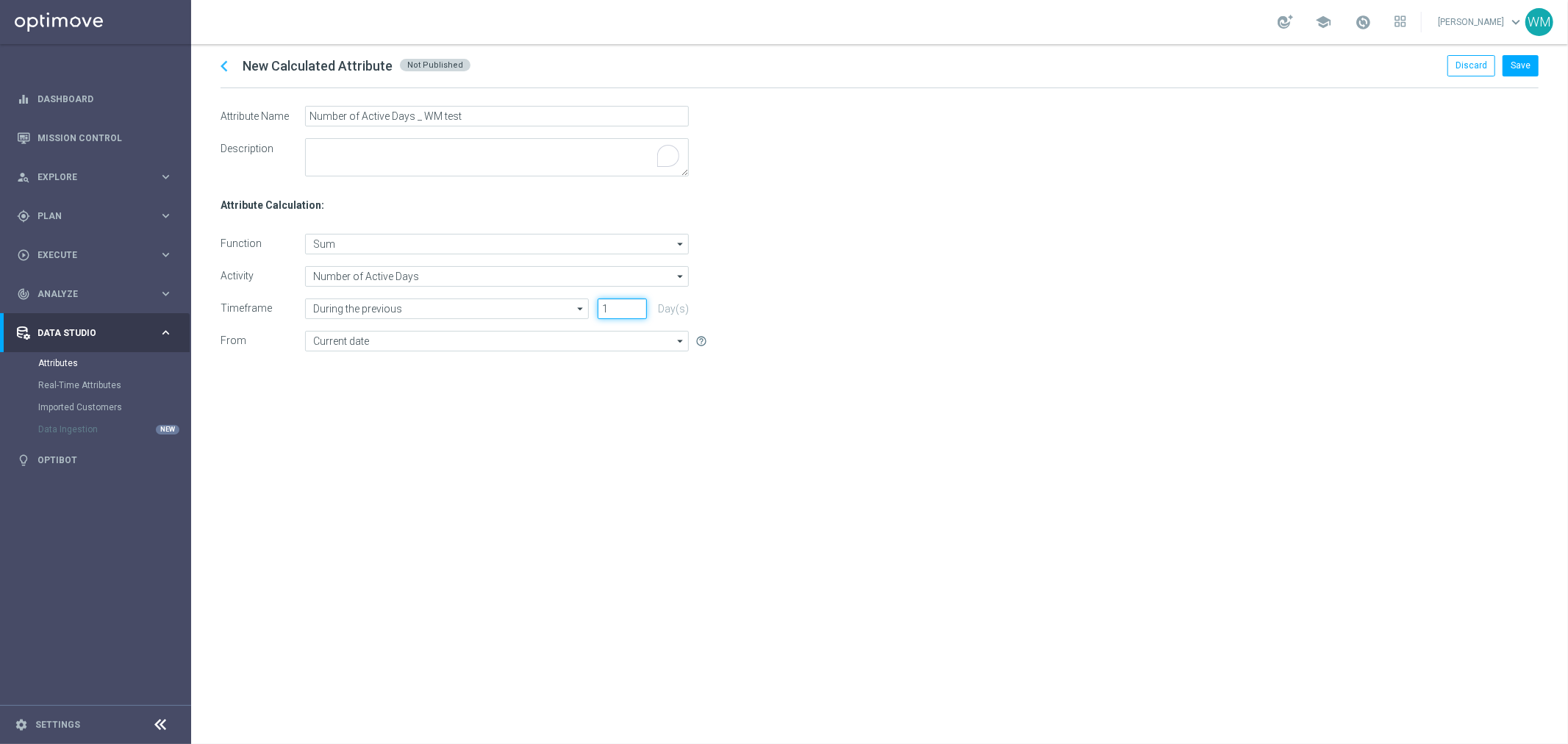
drag, startPoint x: 611, startPoint y: 304, endPoint x: 568, endPoint y: 307, distance: 43.1
click at [568, 307] on div "During the previous During the previous arrow_drop_down Drag here to set row gr…" at bounding box center [497, 309] width 384 height 21
click at [79, 178] on span "Explore" at bounding box center [98, 177] width 121 height 8
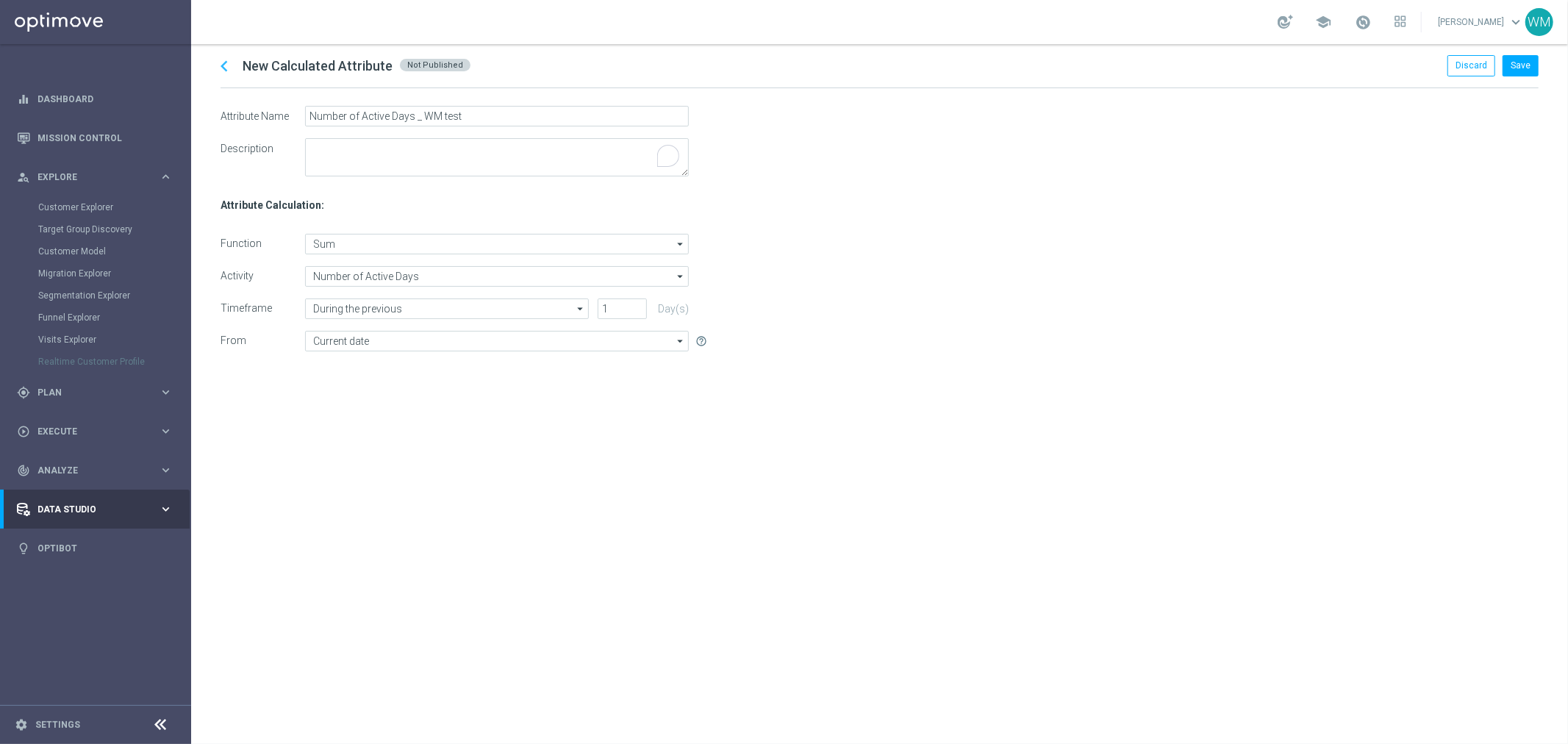
click at [531, 493] on div "chevron_left New Calculated Attribute Not Published Discard Save Attribute Name…" at bounding box center [880, 394] width 1377 height 700
drag, startPoint x: 618, startPoint y: 302, endPoint x: 578, endPoint y: 299, distance: 40.1
click at [578, 299] on div "During the previous During the previous arrow_drop_down Drag here to set row gr…" at bounding box center [497, 309] width 384 height 21
type input "14"
click at [475, 480] on div "chevron_left New Calculated Attribute Not Published Discard Save Attribute Name…" at bounding box center [880, 394] width 1377 height 700
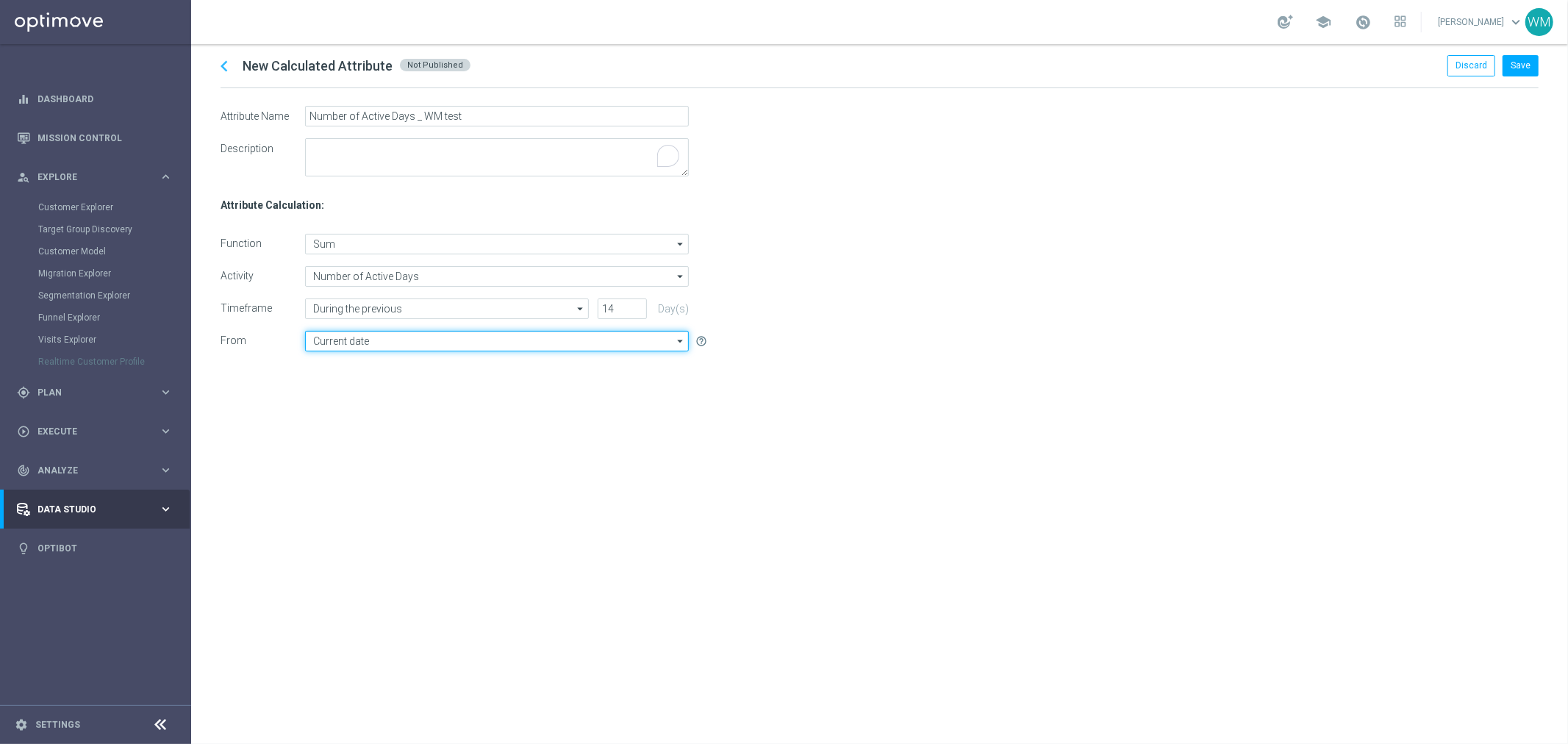
click at [361, 340] on input "Current date" at bounding box center [497, 341] width 384 height 21
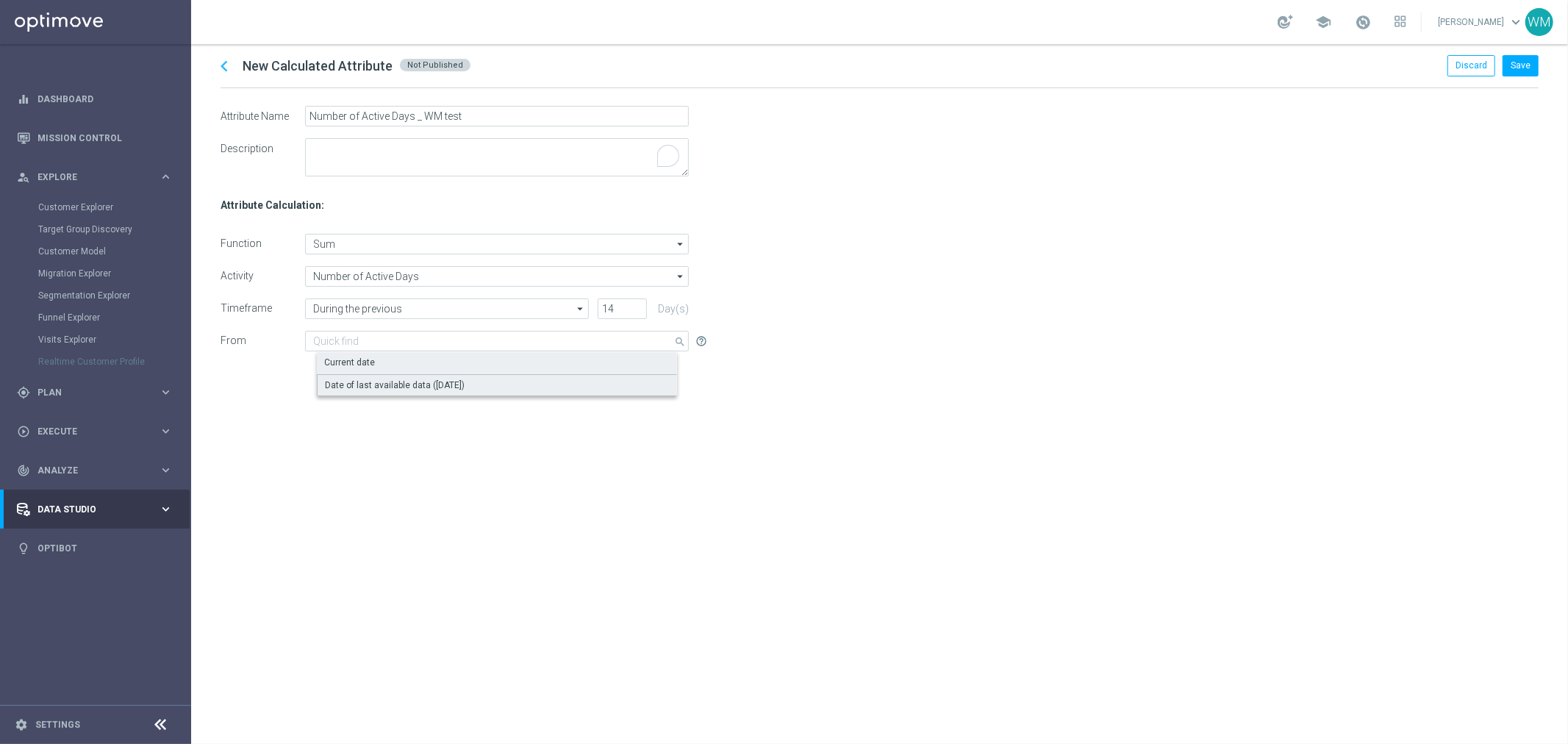
click at [394, 386] on div "Date of last available data (21 Aug 2025)" at bounding box center [395, 385] width 140 height 13
type input "Date of last available data (21 Aug 2025)"
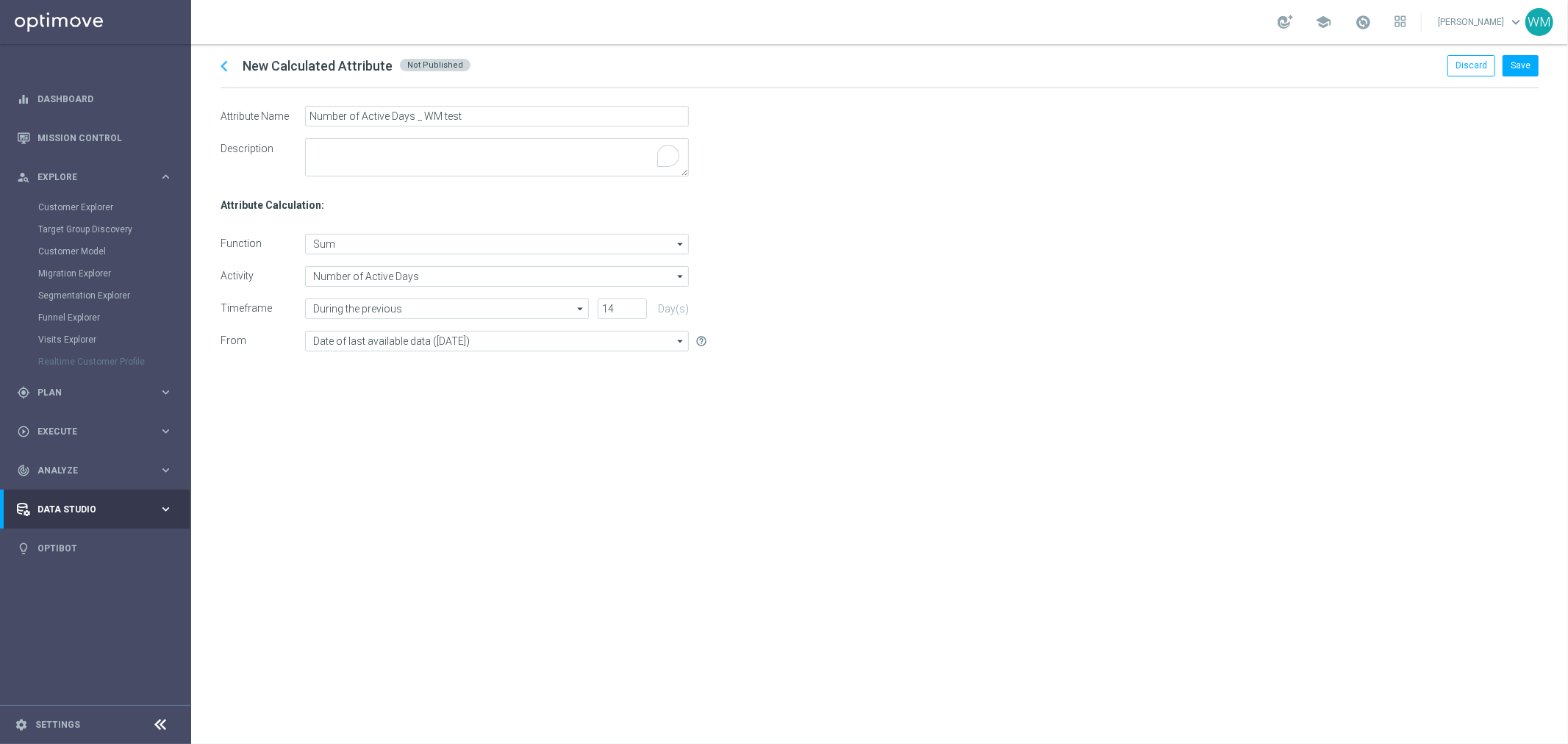
click at [699, 340] on span "help_outline" at bounding box center [701, 340] width 12 height 12
click at [766, 337] on div "Function Activity Timeframe From Sum Sum arrow_drop_down Drag here to set row g…" at bounding box center [880, 292] width 1318 height 118
click at [437, 115] on input "Number of Active Days _ WM test" at bounding box center [497, 116] width 384 height 21
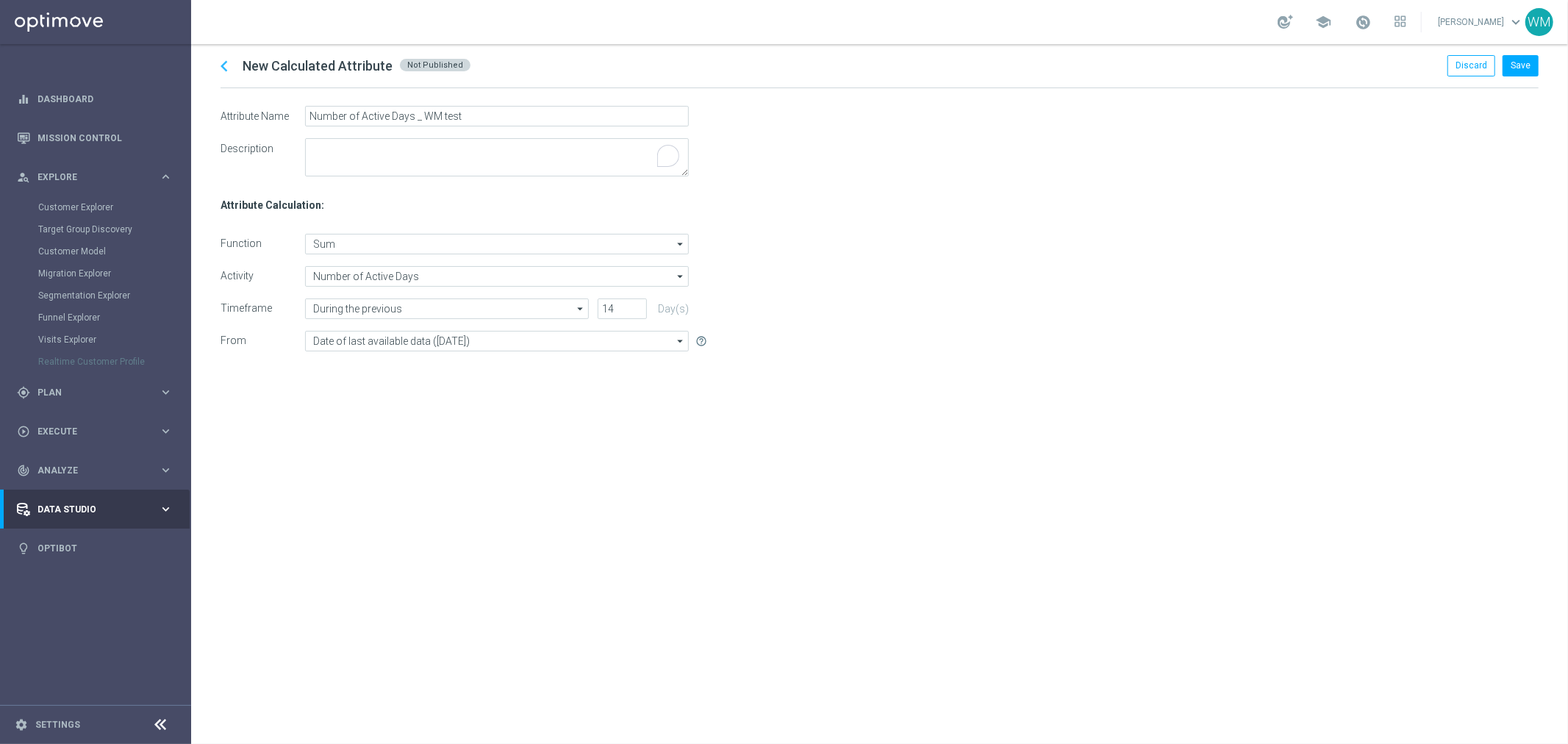
click at [1376, 135] on form "Attribute Name Description Number of Active Days _ WM test" at bounding box center [880, 141] width 1318 height 71
click at [1518, 70] on button "Save" at bounding box center [1520, 65] width 36 height 21
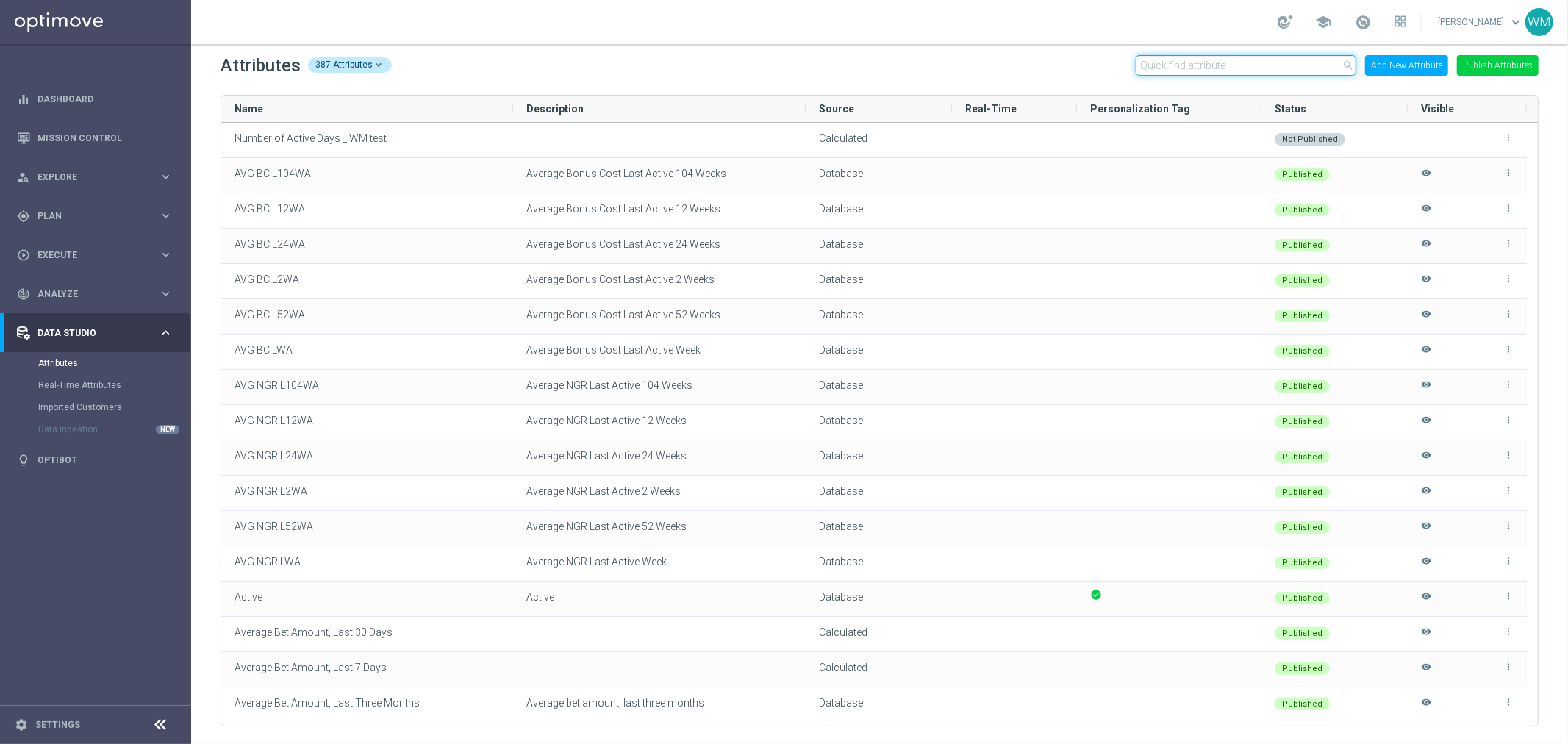
click at [1152, 68] on input "text" at bounding box center [1246, 65] width 220 height 21
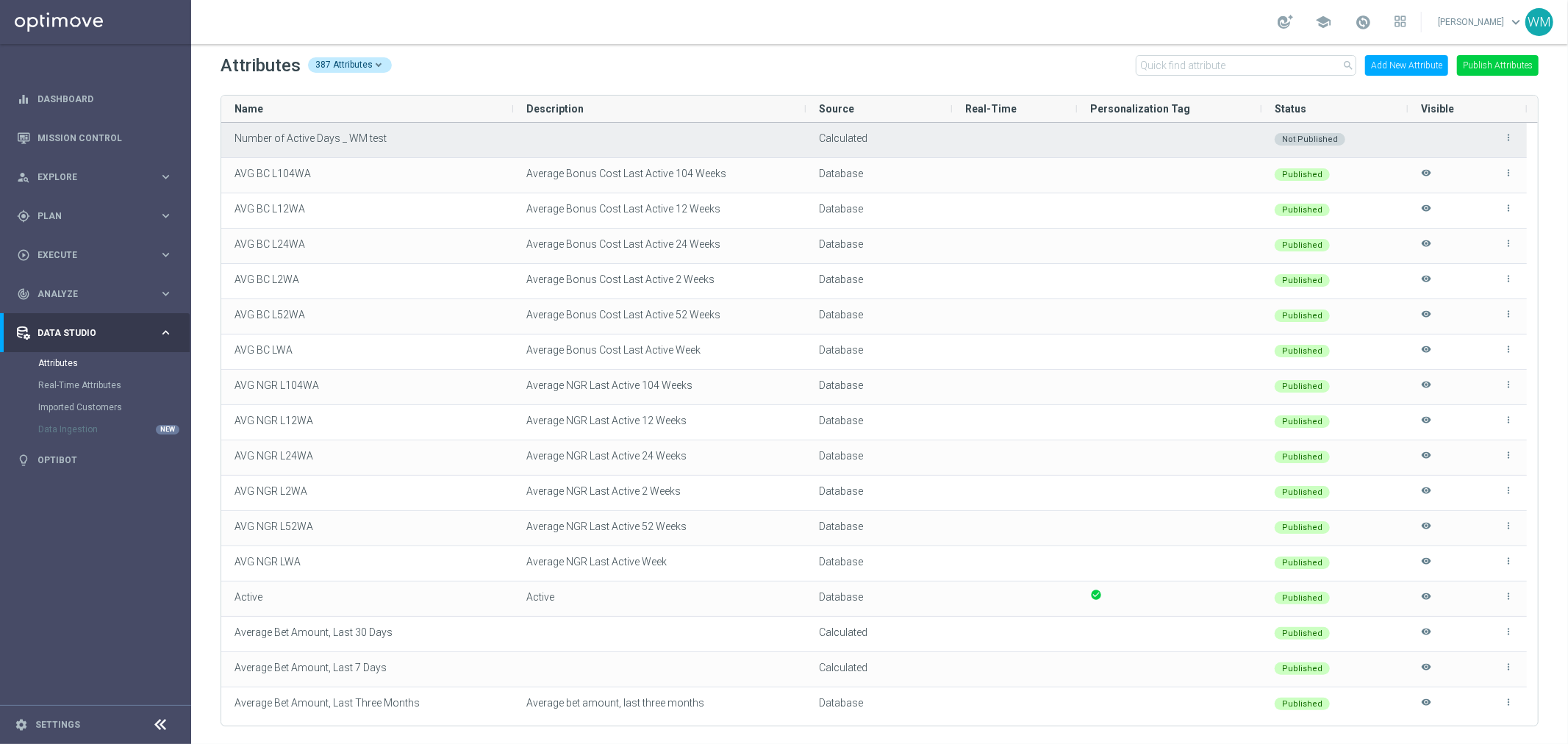
click at [1506, 141] on icon "more_vert" at bounding box center [1508, 137] width 10 height 10
click at [1283, 133] on div "Not Published" at bounding box center [1310, 139] width 71 height 12
click at [1316, 137] on div "Not Published" at bounding box center [1310, 139] width 71 height 12
click at [1424, 138] on div "more_vert" at bounding box center [1467, 140] width 93 height 33
click at [1508, 134] on icon "more_vert" at bounding box center [1508, 137] width 10 height 10
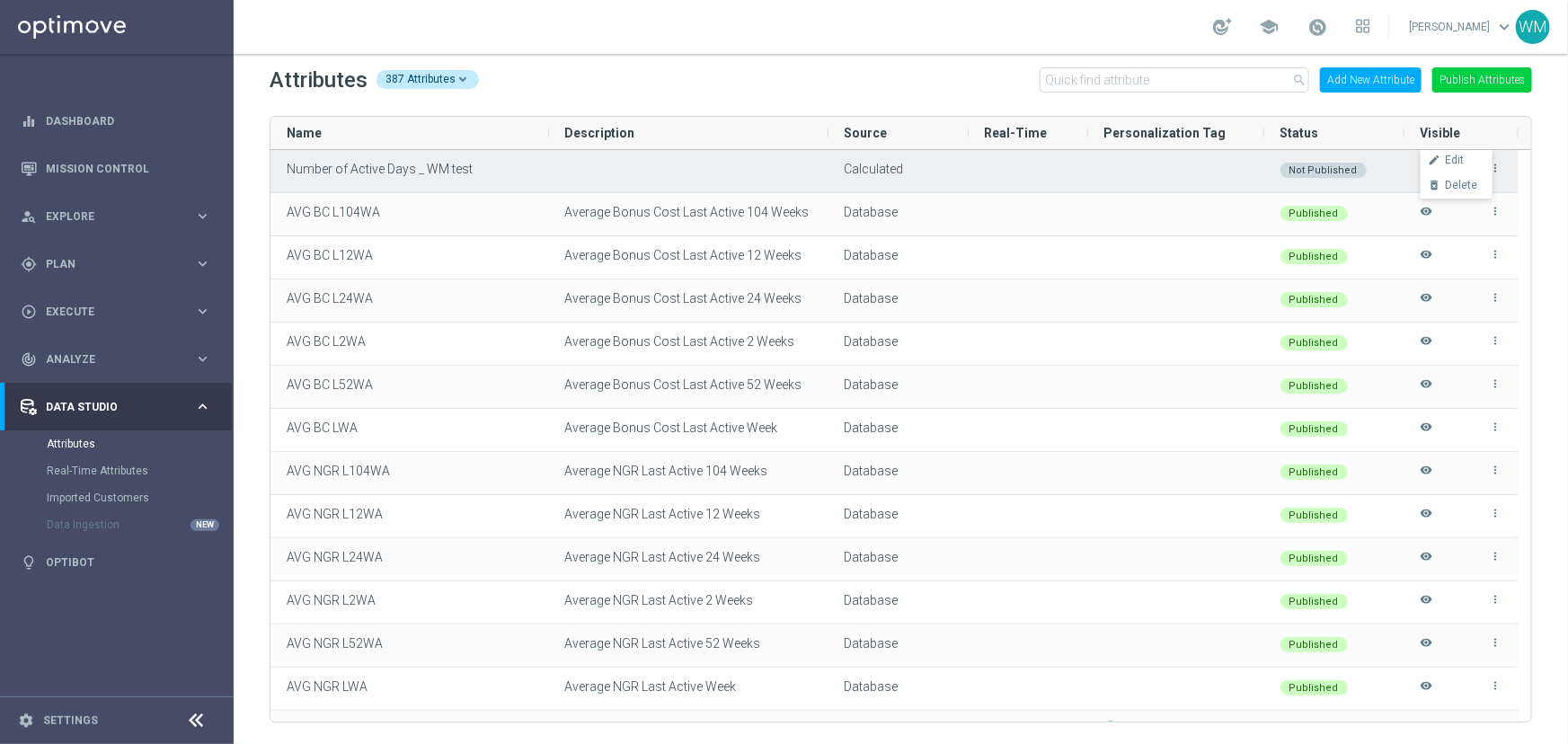
click at [1312, 162] on colored-tag "Not Published" at bounding box center [1324, 168] width 86 height 14
click at [1307, 169] on div "Not Published" at bounding box center [1324, 170] width 86 height 15
click at [1321, 162] on colored-tag "Not Published" at bounding box center [1325, 168] width 86 height 14
click at [1318, 171] on div "Not Published" at bounding box center [1325, 170] width 86 height 15
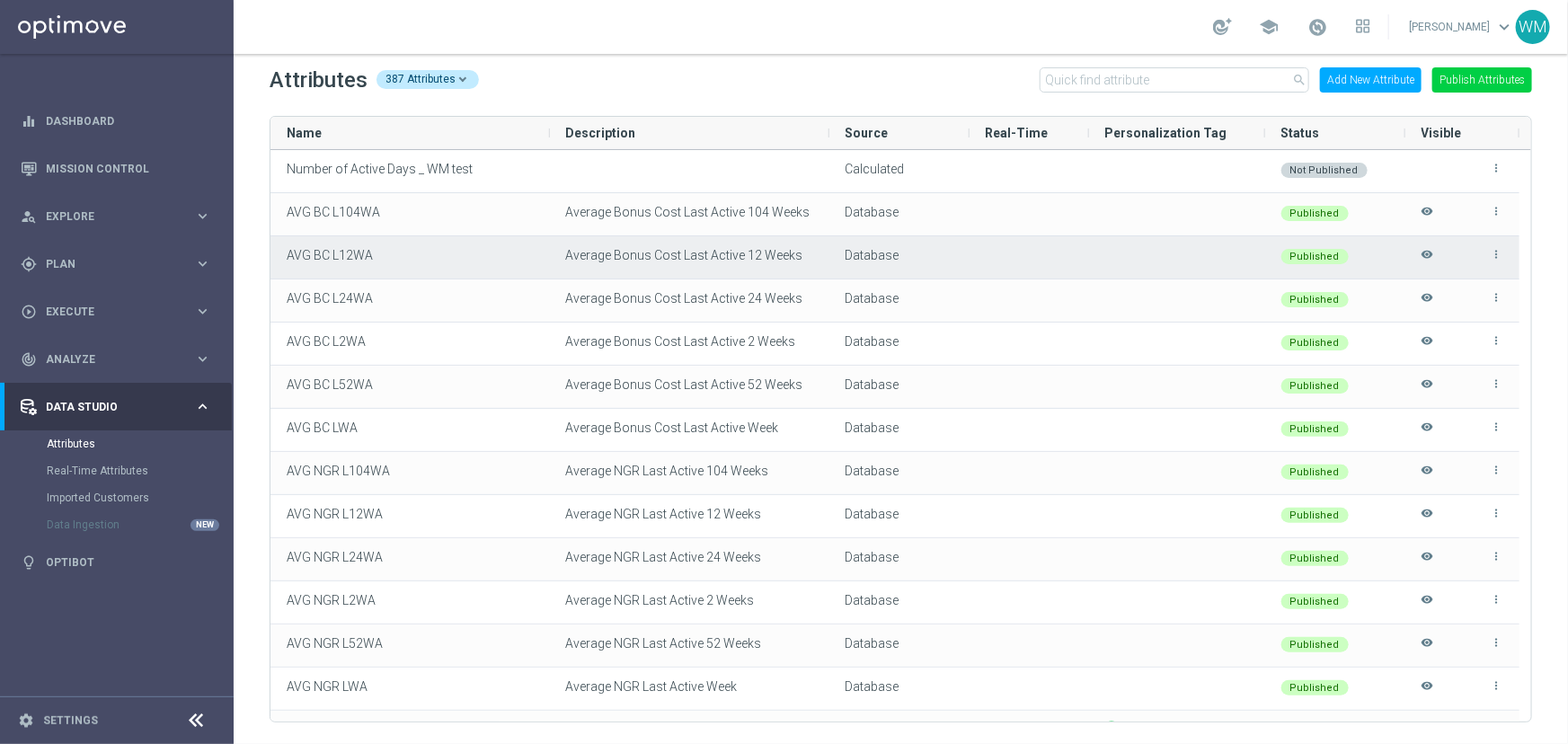
click at [1014, 269] on div at bounding box center [1029, 257] width 119 height 42
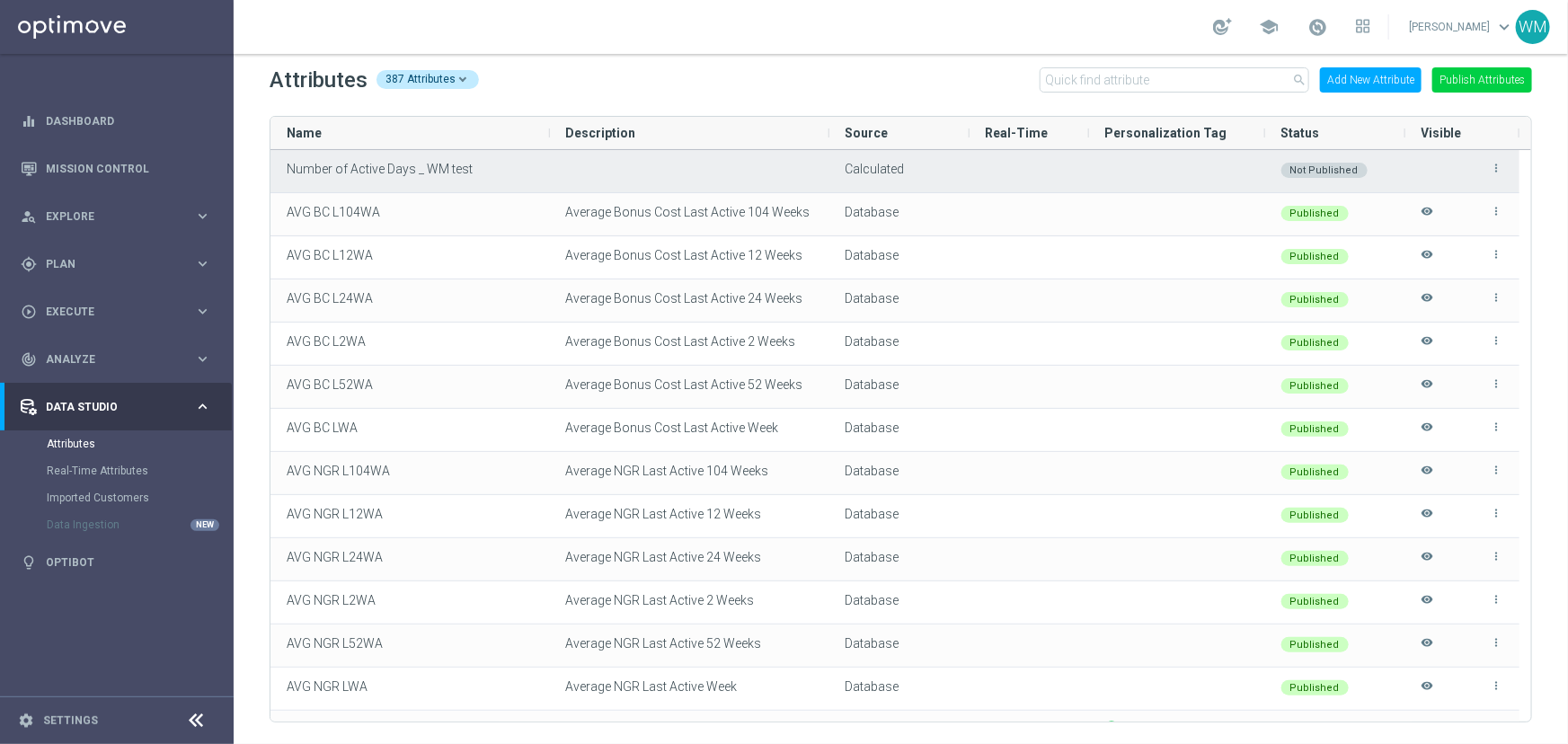
click at [1500, 164] on icon "more_vert" at bounding box center [1497, 167] width 12 height 12
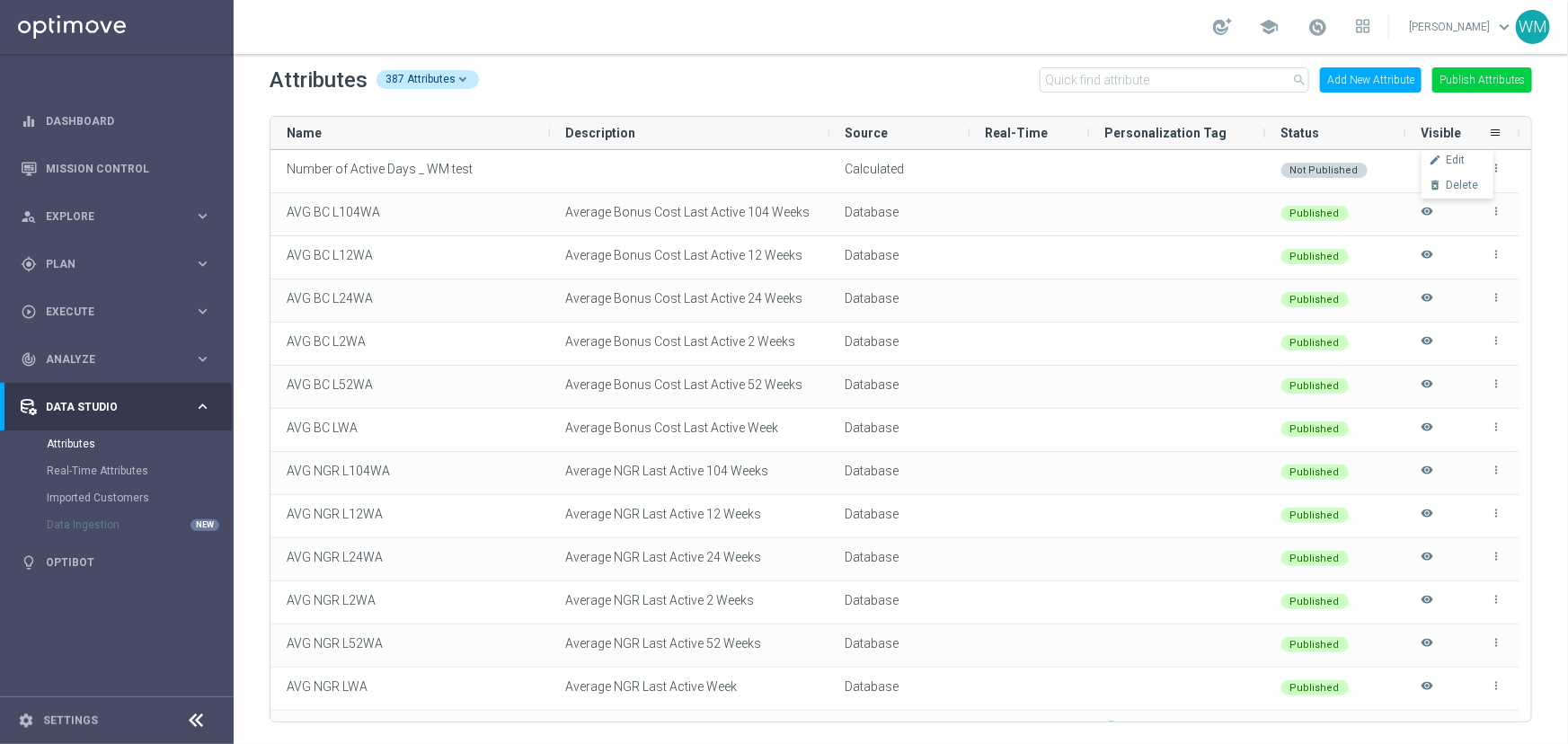
click at [1463, 135] on div "Visible" at bounding box center [1455, 132] width 68 height 32
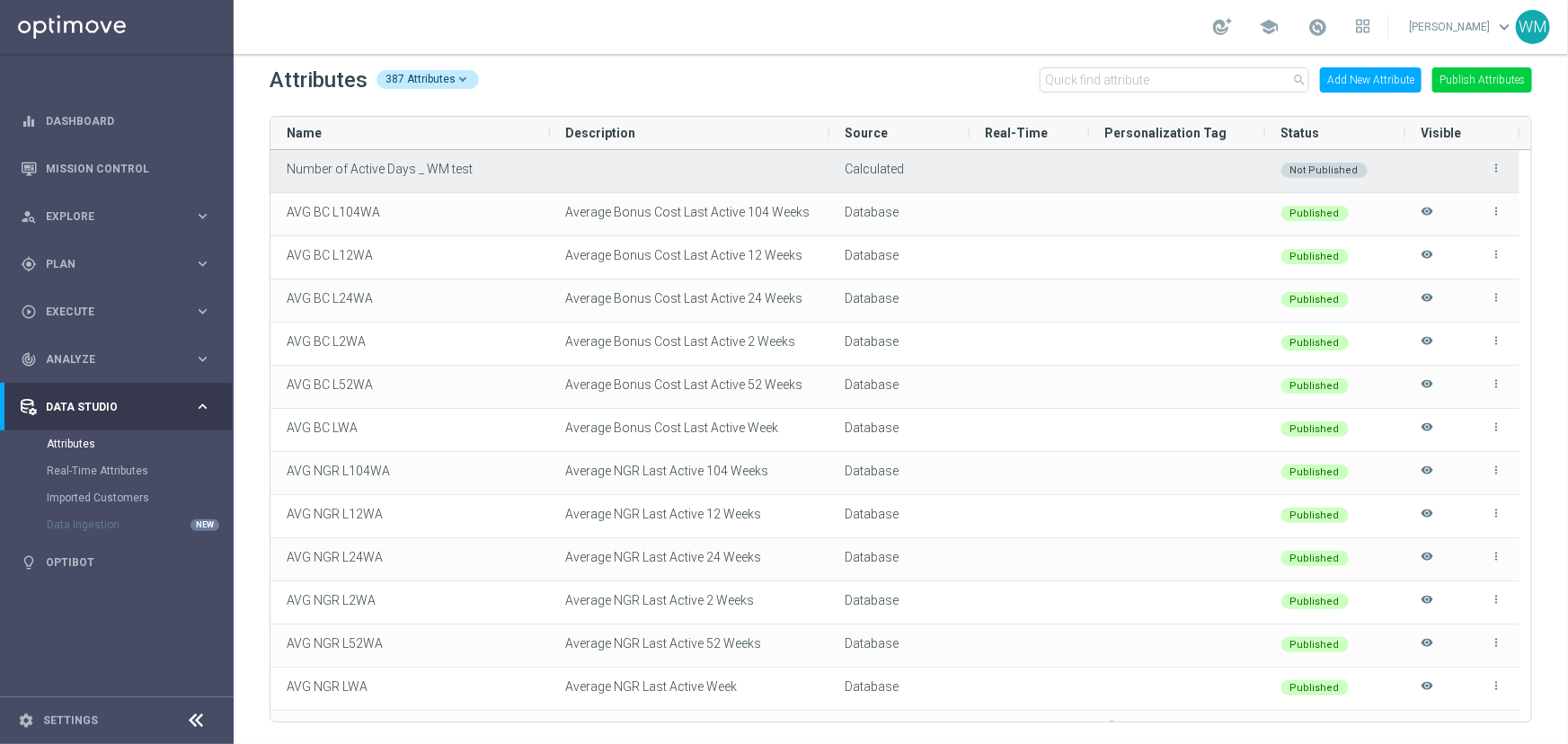
click at [1428, 166] on div "more_vert" at bounding box center [1462, 171] width 82 height 40
click at [1499, 168] on icon "more_vert" at bounding box center [1497, 167] width 12 height 12
click at [452, 170] on span "Number of Active Days _ WM test" at bounding box center [379, 168] width 186 height 14
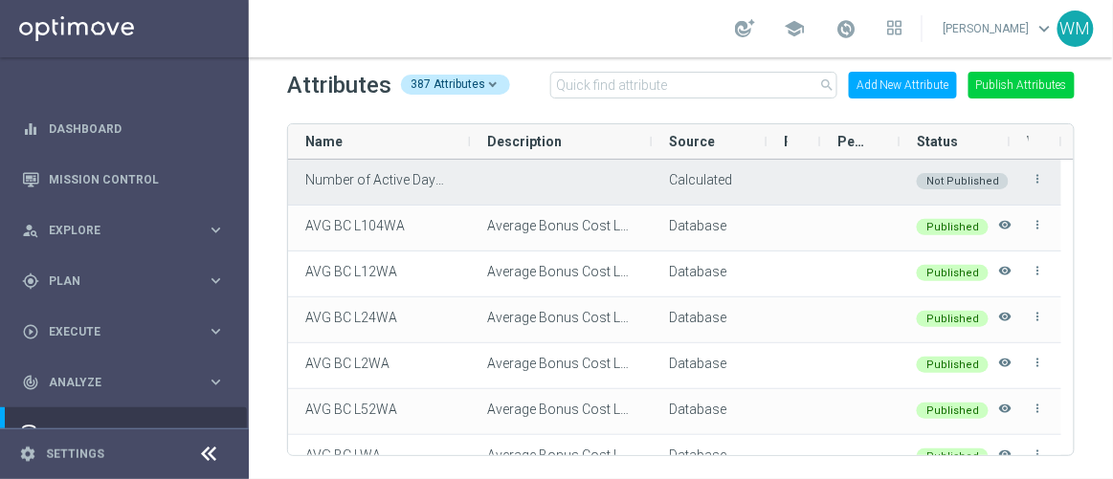
click at [1033, 175] on icon "more_vert" at bounding box center [1037, 178] width 13 height 13
click at [1013, 165] on li "edit Edit" at bounding box center [995, 171] width 77 height 27
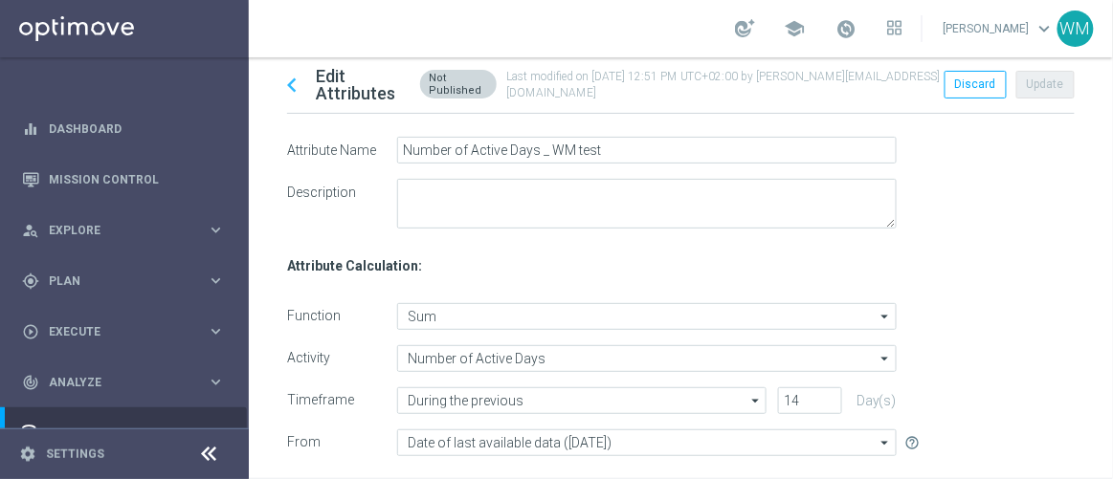
scroll to position [2, 0]
click at [285, 82] on icon "chevron_left" at bounding box center [292, 84] width 29 height 29
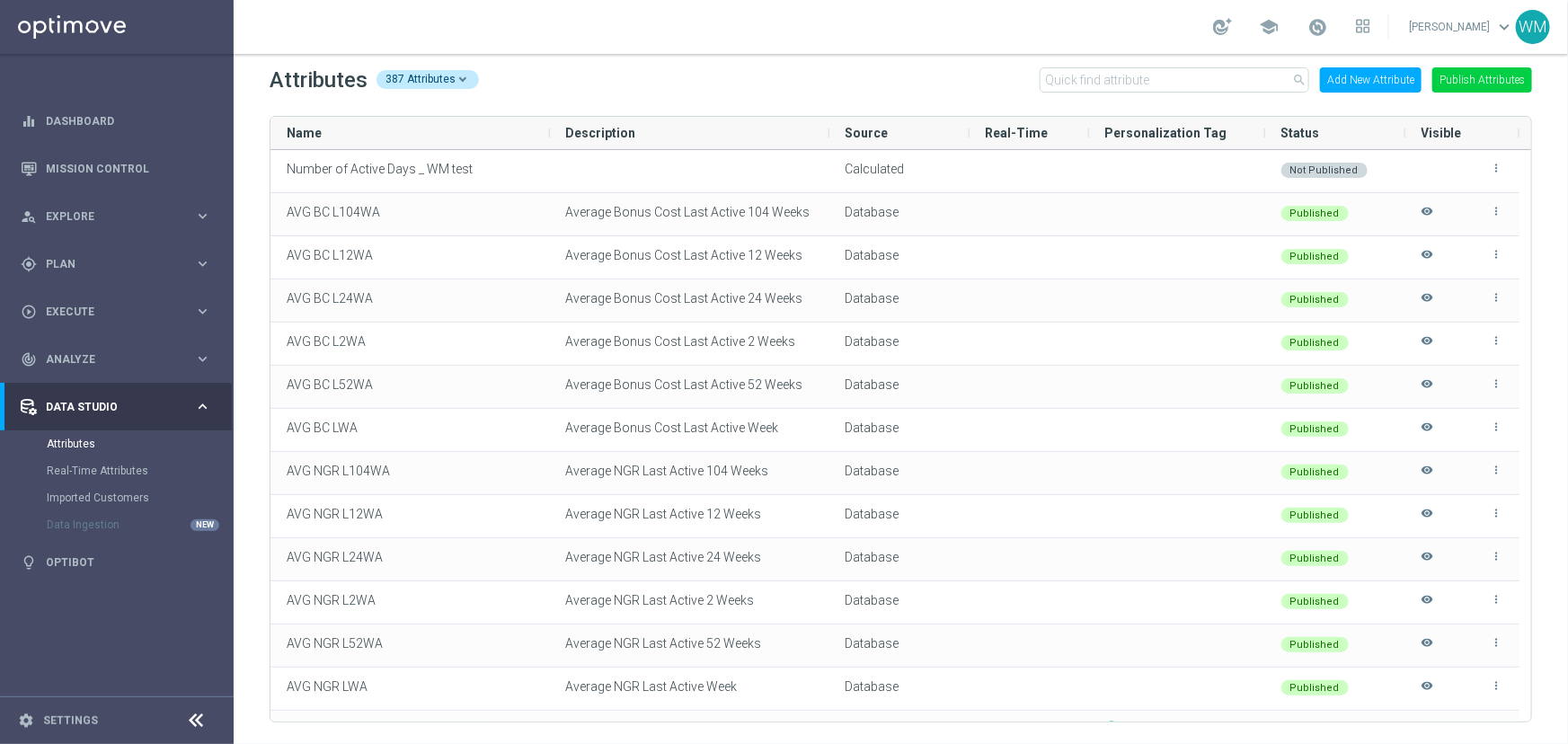
click at [917, 89] on div "Attributes 387 Attributes search Add New Attribute Publish Attributes" at bounding box center [900, 80] width 1263 height 29
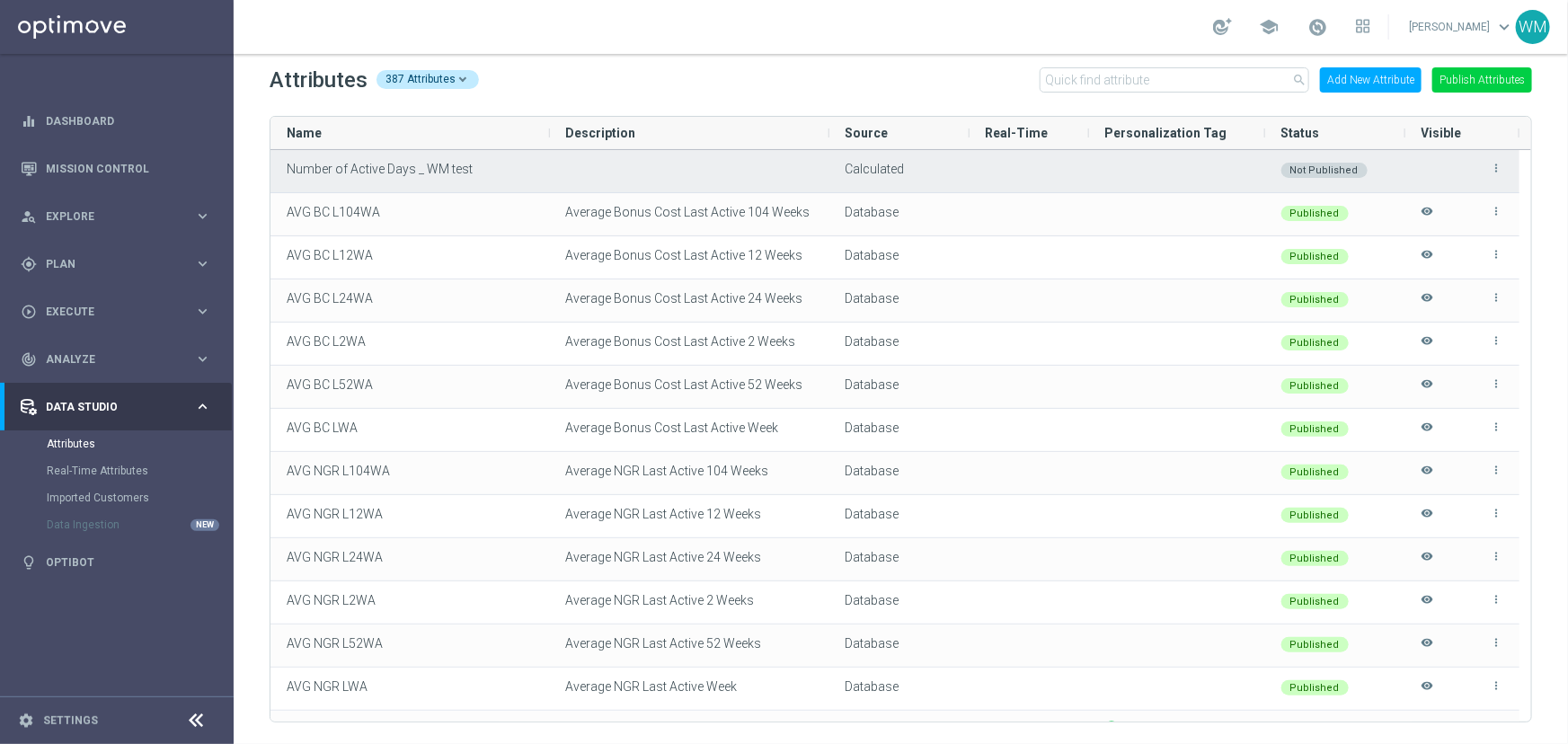
click at [314, 159] on div "Number of Active Days _ WM test" at bounding box center [410, 171] width 280 height 42
click at [314, 171] on span "Number of Active Days _ WM test" at bounding box center [379, 168] width 186 height 14
click at [331, 171] on span "Number of Active Days _ WM test" at bounding box center [379, 168] width 186 height 14
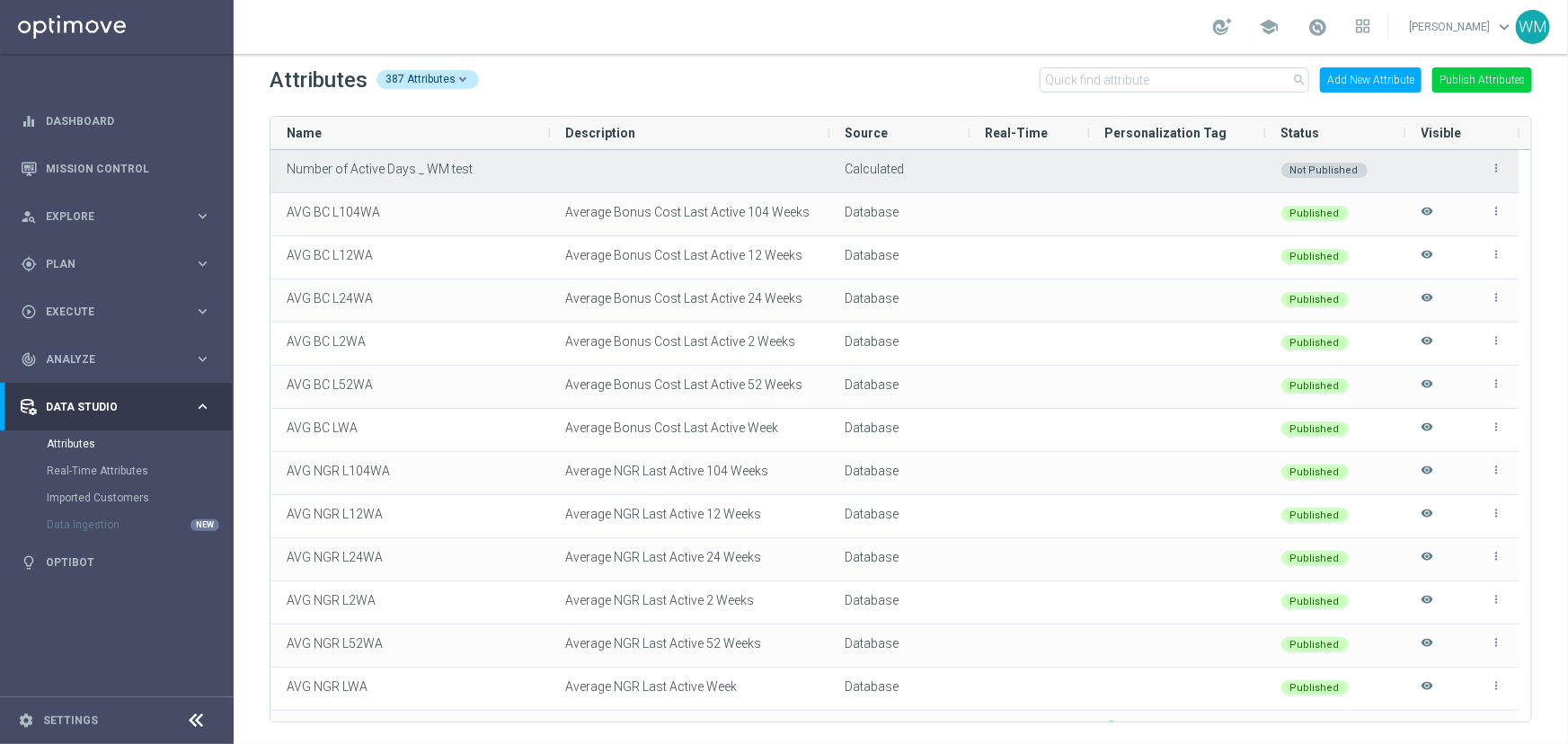
click at [331, 171] on span "Number of Active Days _ WM test" at bounding box center [379, 168] width 186 height 14
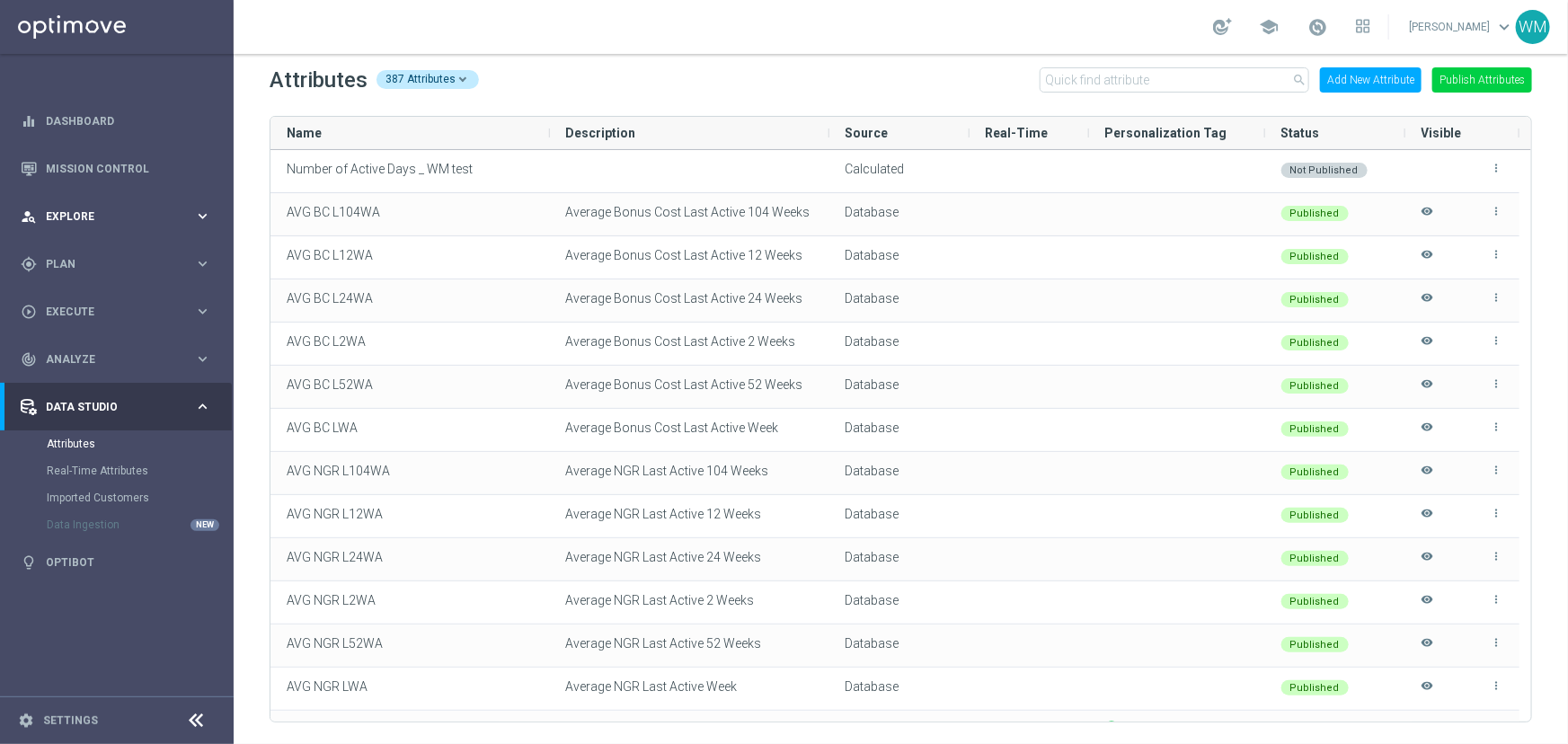
click at [95, 213] on span "Explore" at bounding box center [120, 216] width 148 height 10
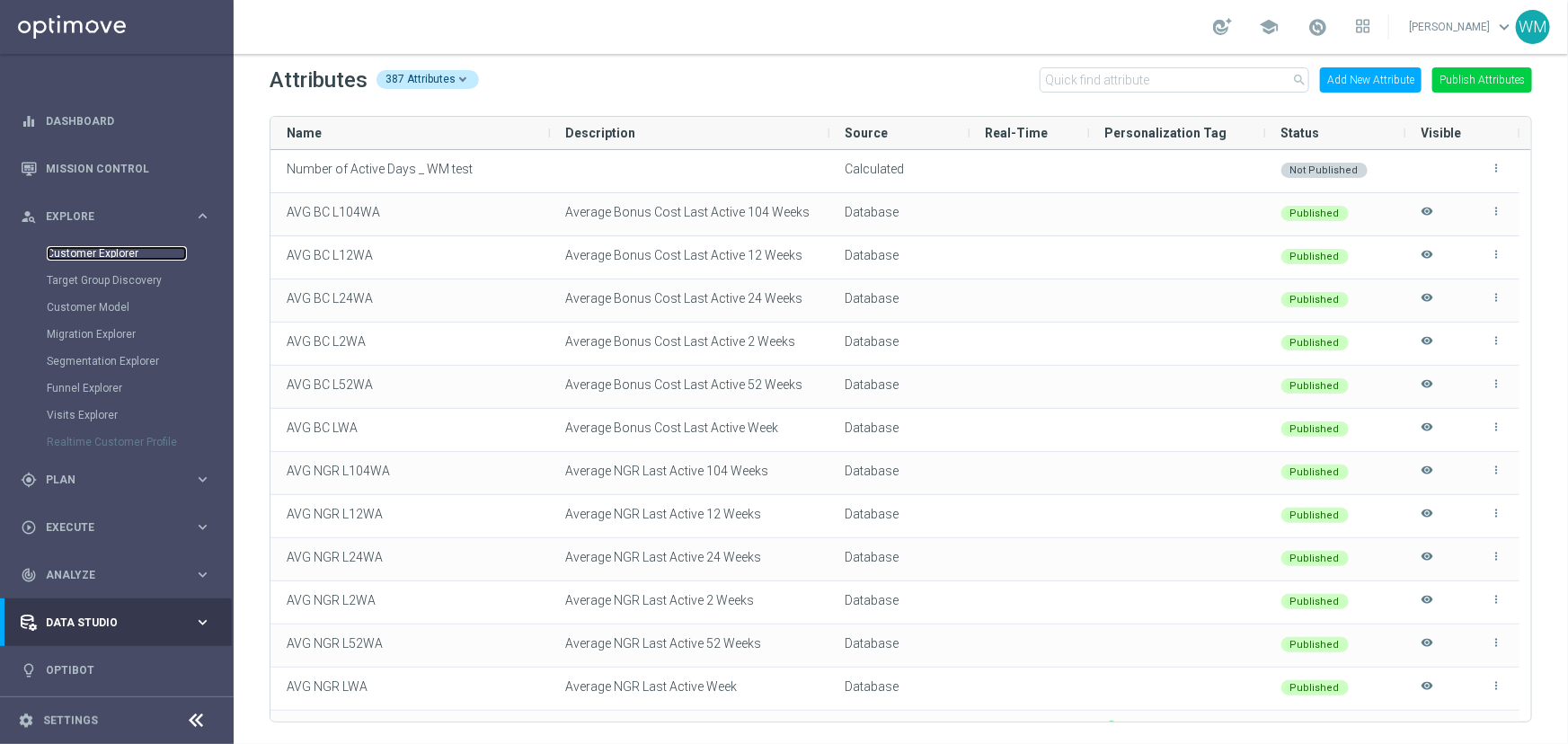
click at [98, 255] on link "Customer Explorer" at bounding box center [116, 253] width 140 height 14
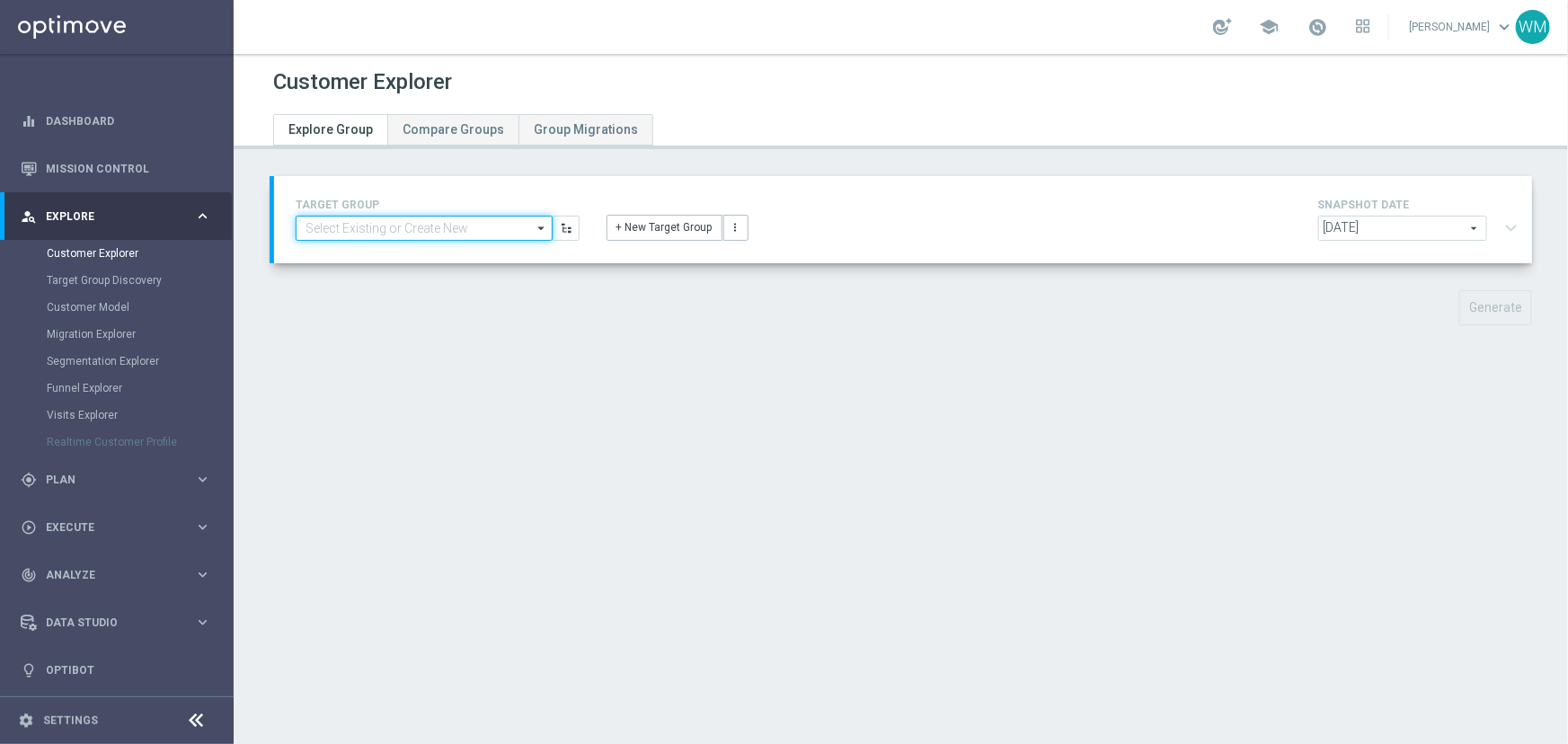
click at [411, 226] on input at bounding box center [424, 228] width 257 height 25
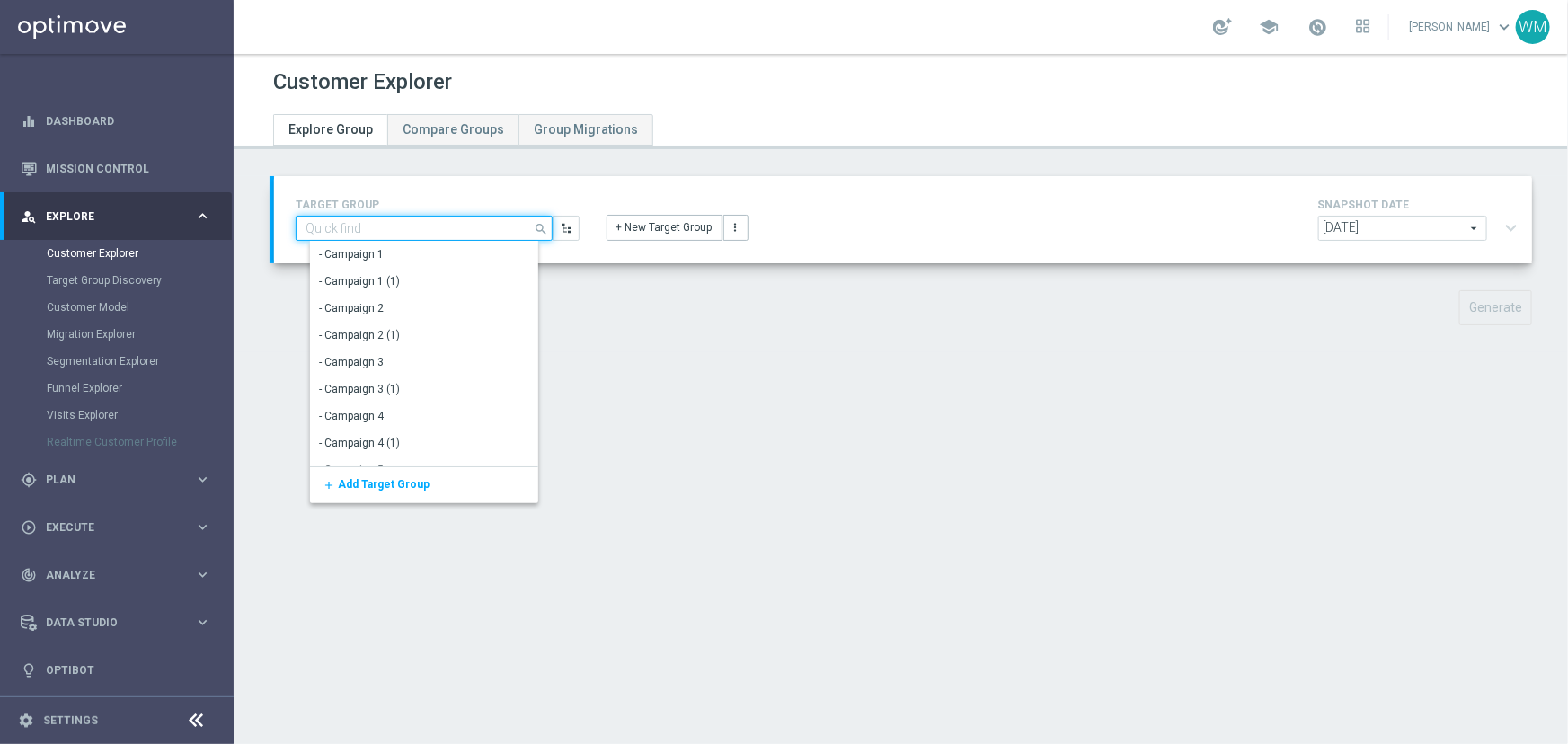
click at [411, 226] on input at bounding box center [424, 228] width 257 height 25
click at [629, 231] on button "+ New Target Group" at bounding box center [664, 227] width 115 height 25
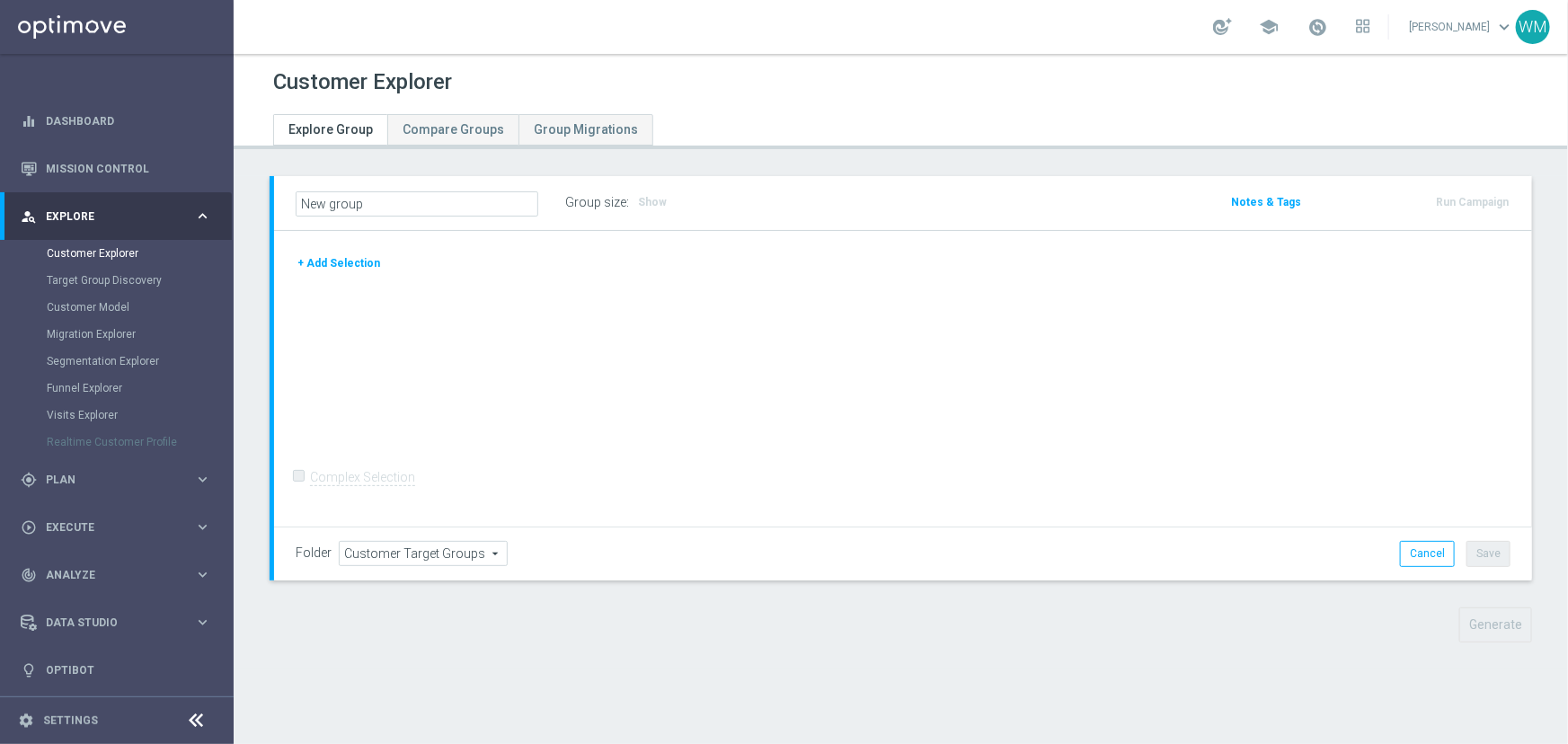
click at [407, 199] on input "New group" at bounding box center [417, 204] width 242 height 25
type input "WM_TEST_220825"
drag, startPoint x: 331, startPoint y: 261, endPoint x: 631, endPoint y: 338, distance: 309.7
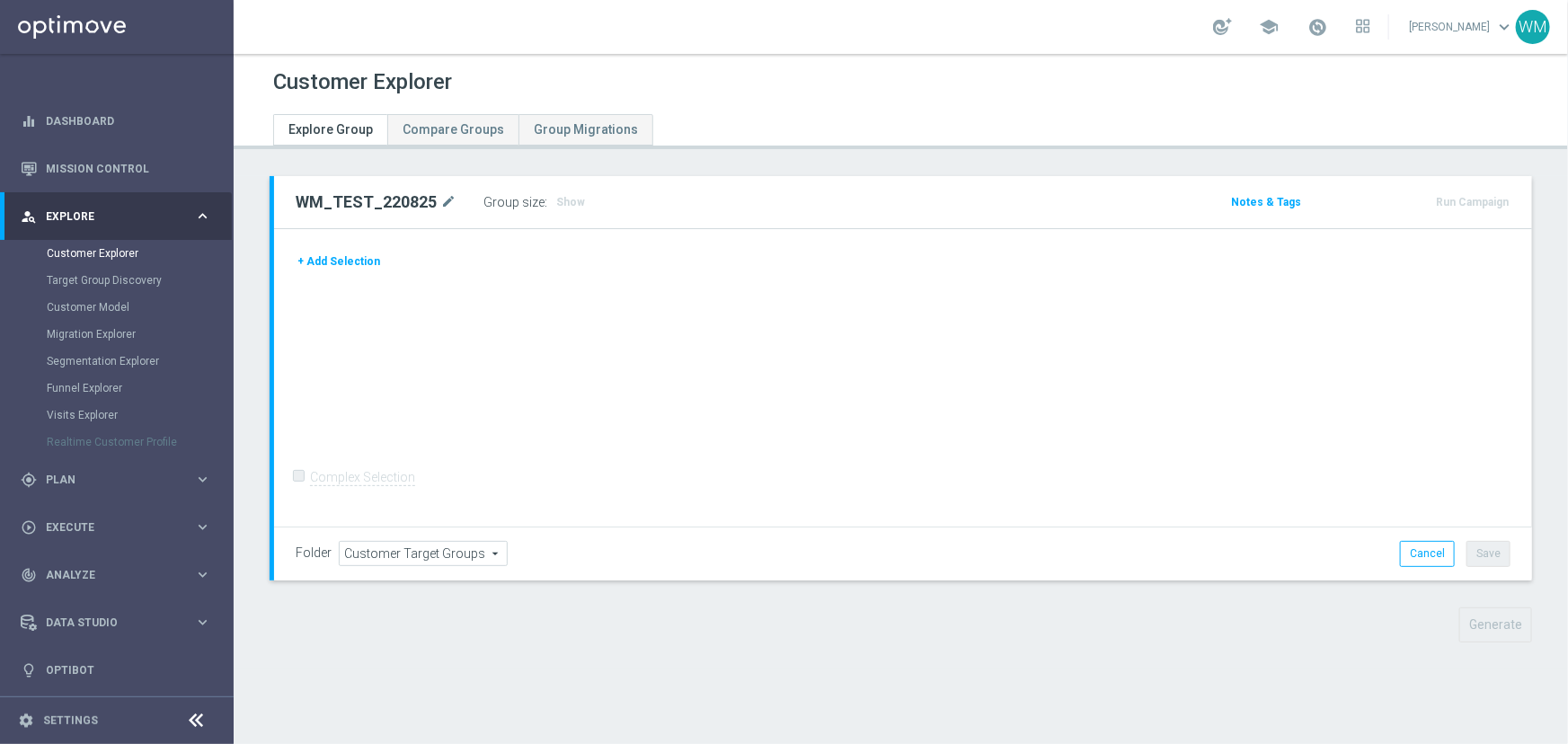
click at [331, 261] on button "+ Add Selection" at bounding box center [339, 261] width 86 height 20
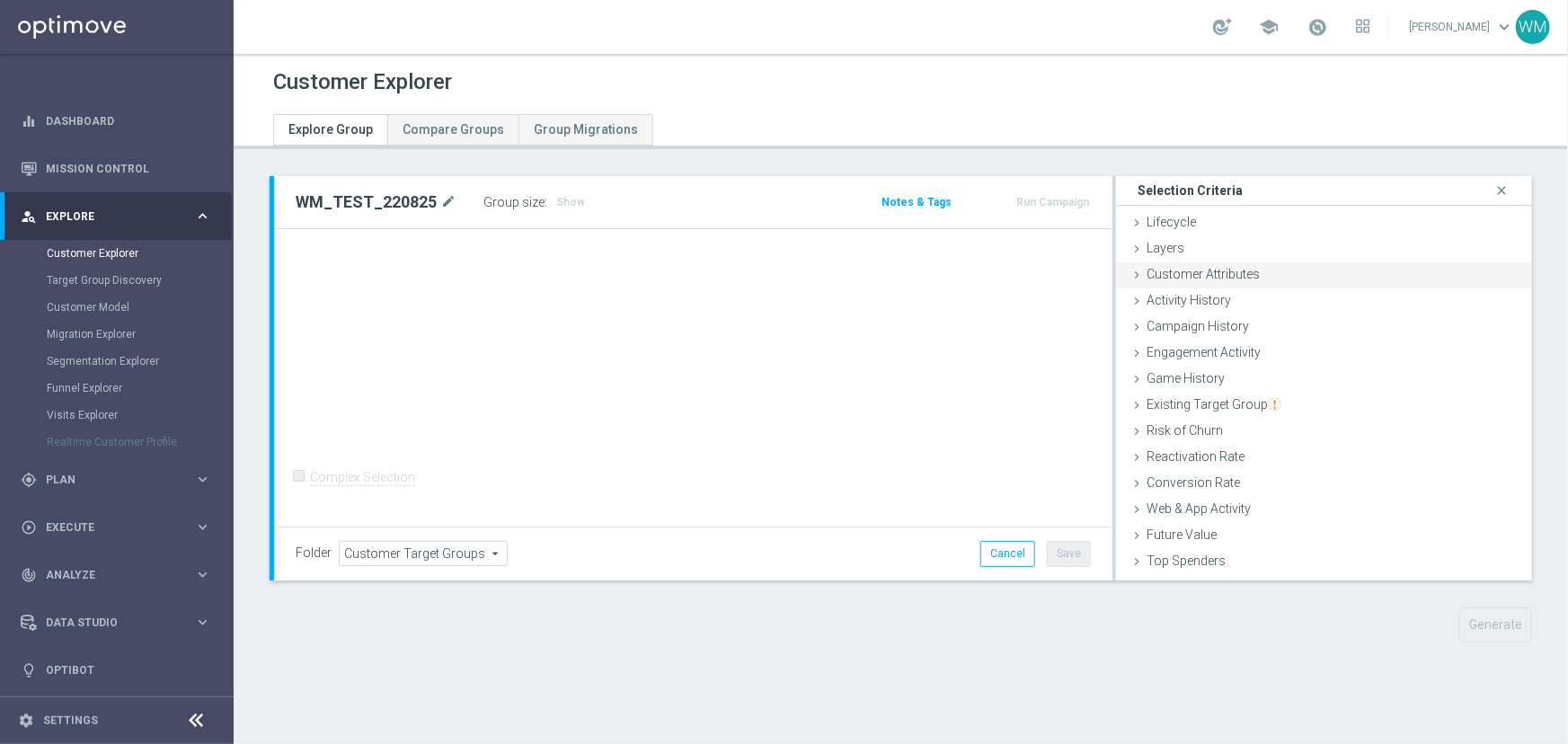
click at [1214, 277] on span "Customer Attributes" at bounding box center [1203, 273] width 114 height 14
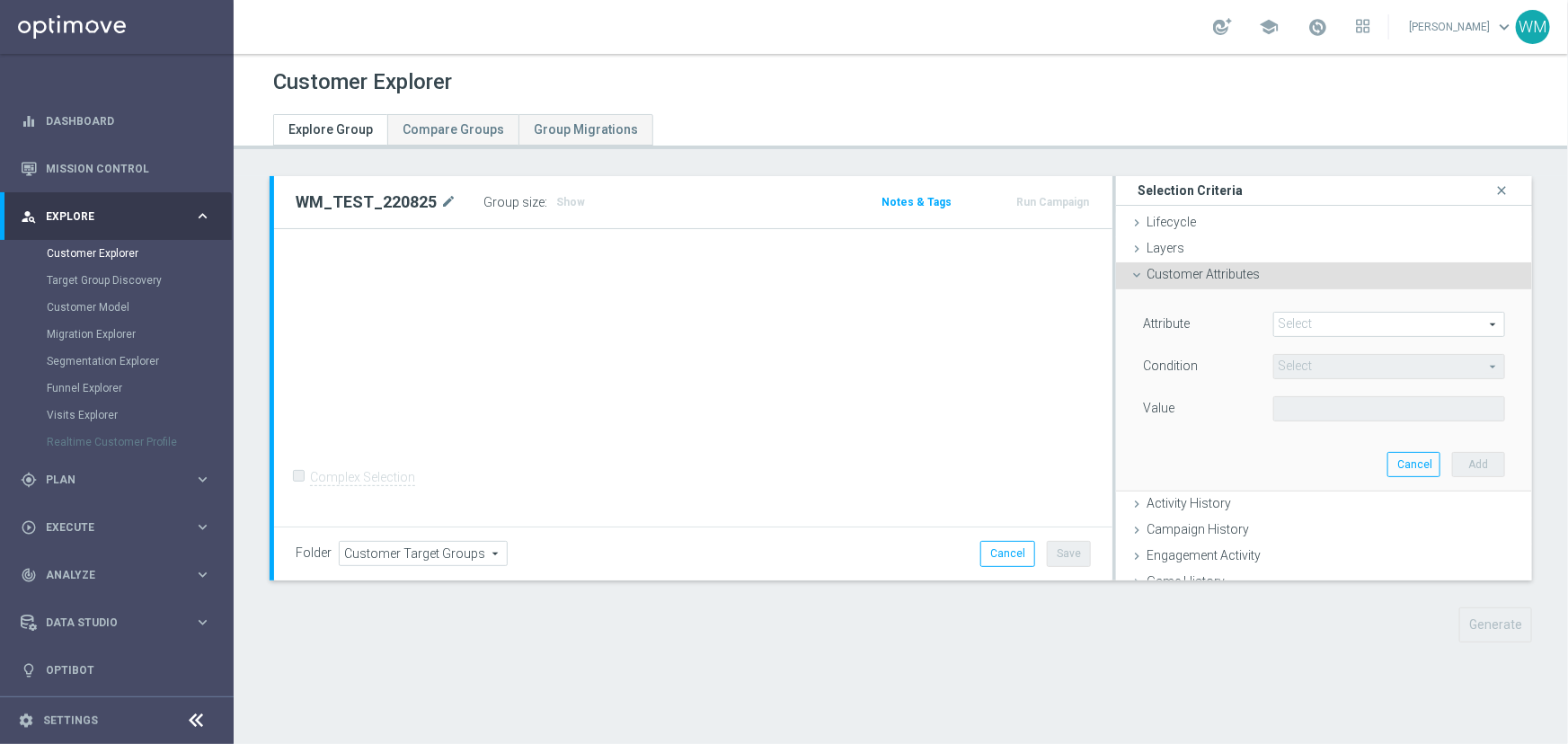
click at [1297, 323] on span at bounding box center [1389, 324] width 230 height 23
click at [0, 0] on input "search" at bounding box center [0, 0] width 0 height 0
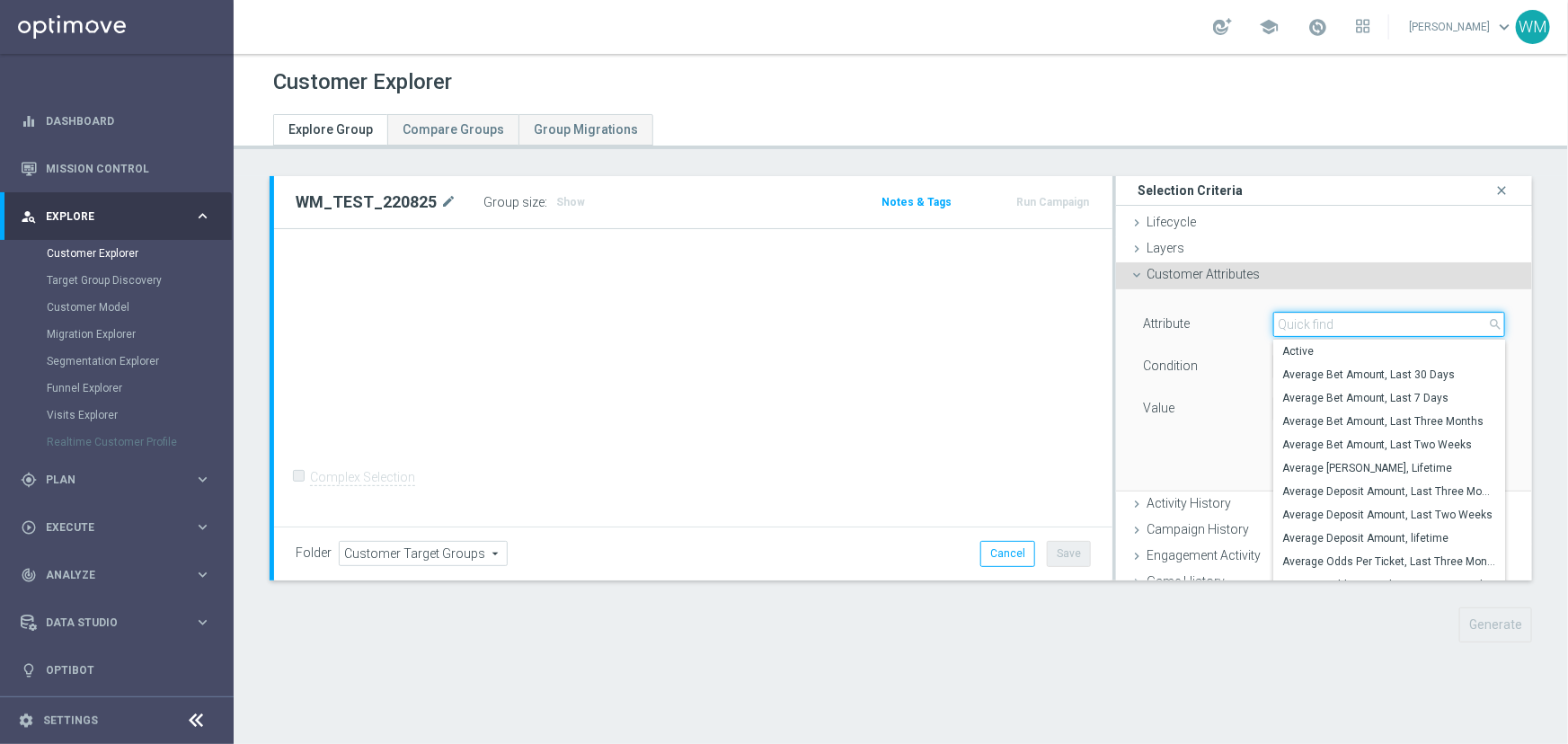
click at [1297, 323] on input "search" at bounding box center [1389, 324] width 232 height 25
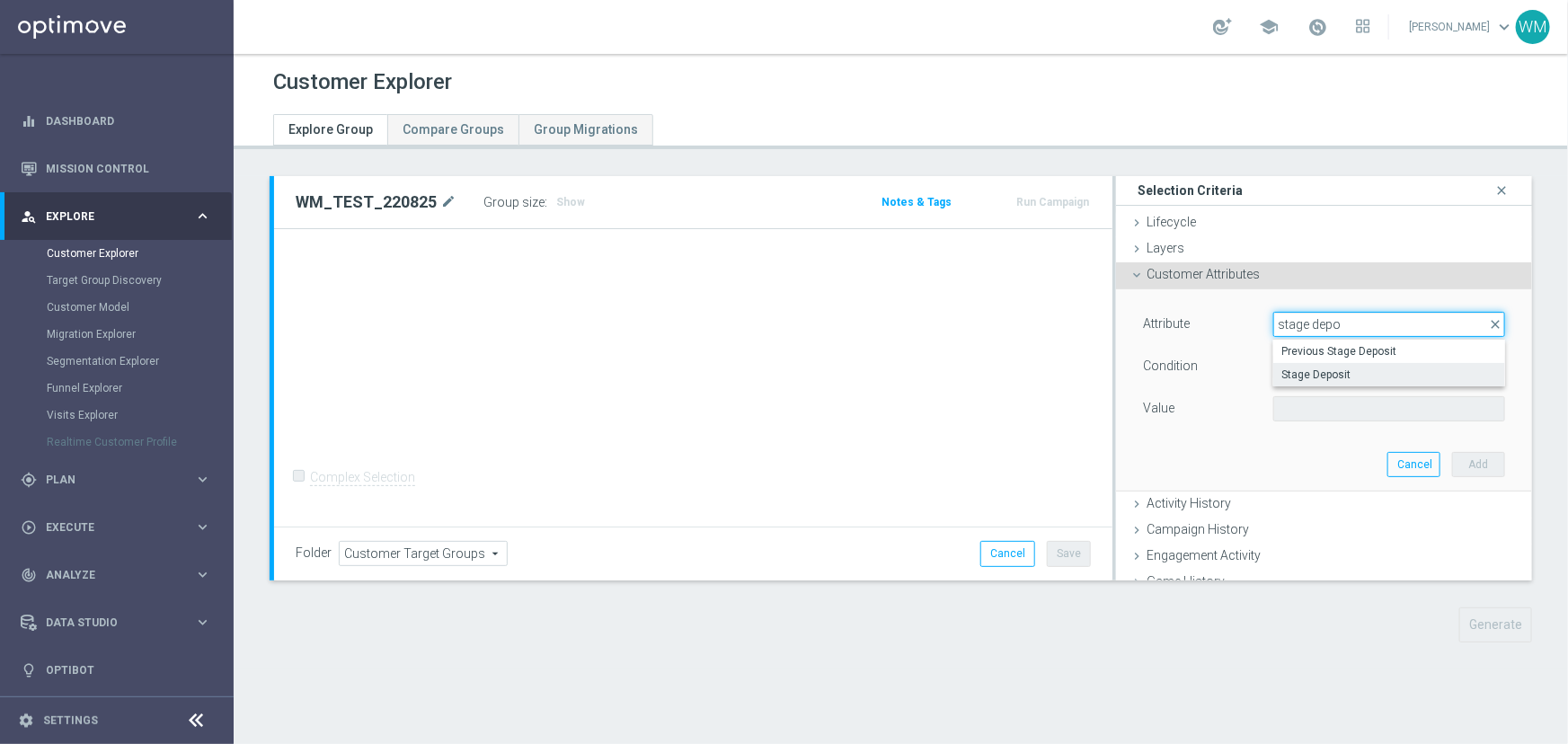
type input "stage depo"
click at [1303, 367] on span "Stage Deposit" at bounding box center [1390, 374] width 214 height 14
type input "Stage Deposit"
type input "Equals"
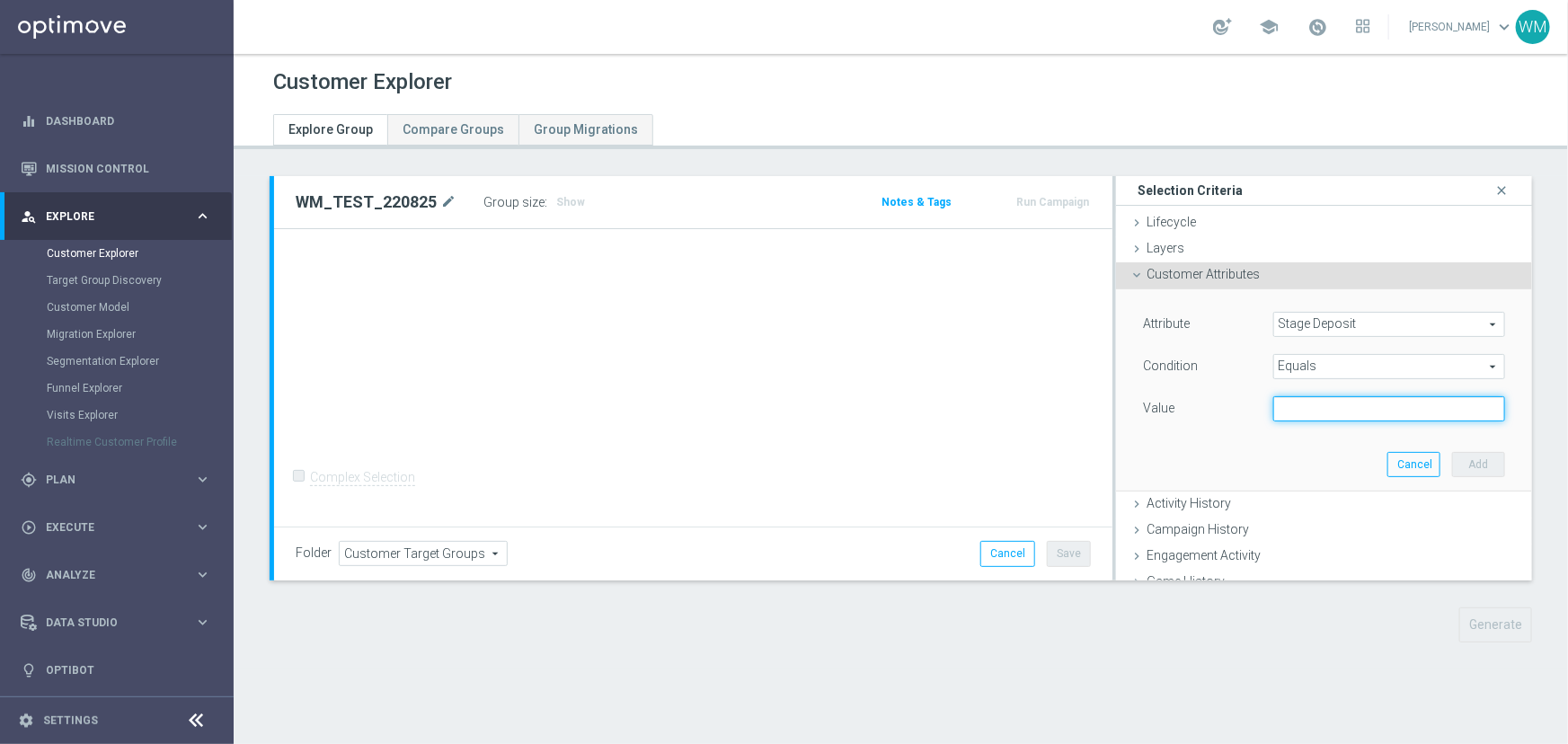
click at [1294, 402] on input "text" at bounding box center [1389, 409] width 232 height 25
type input "A"
click at [1294, 360] on span "Equals" at bounding box center [1389, 366] width 230 height 23
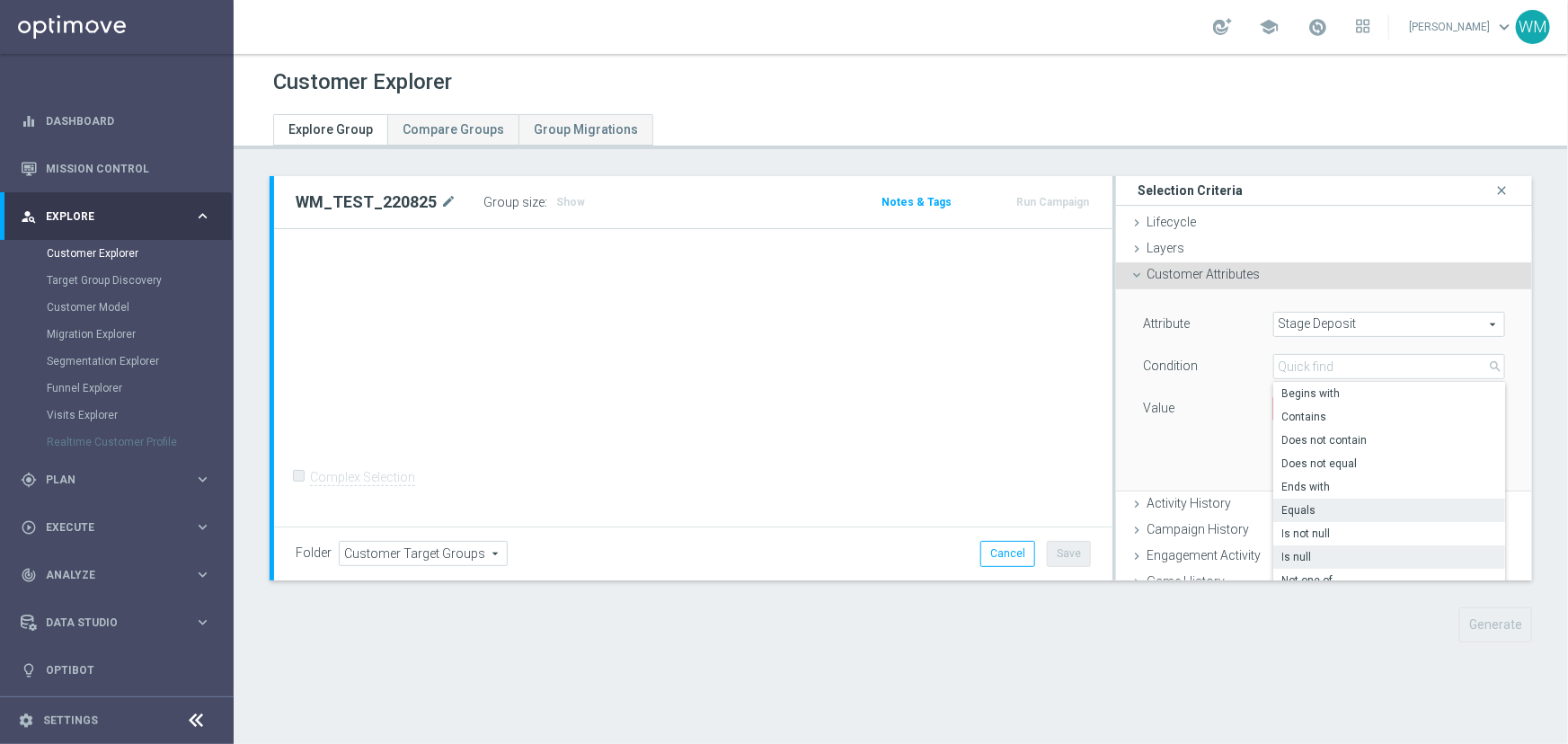
scroll to position [277, 0]
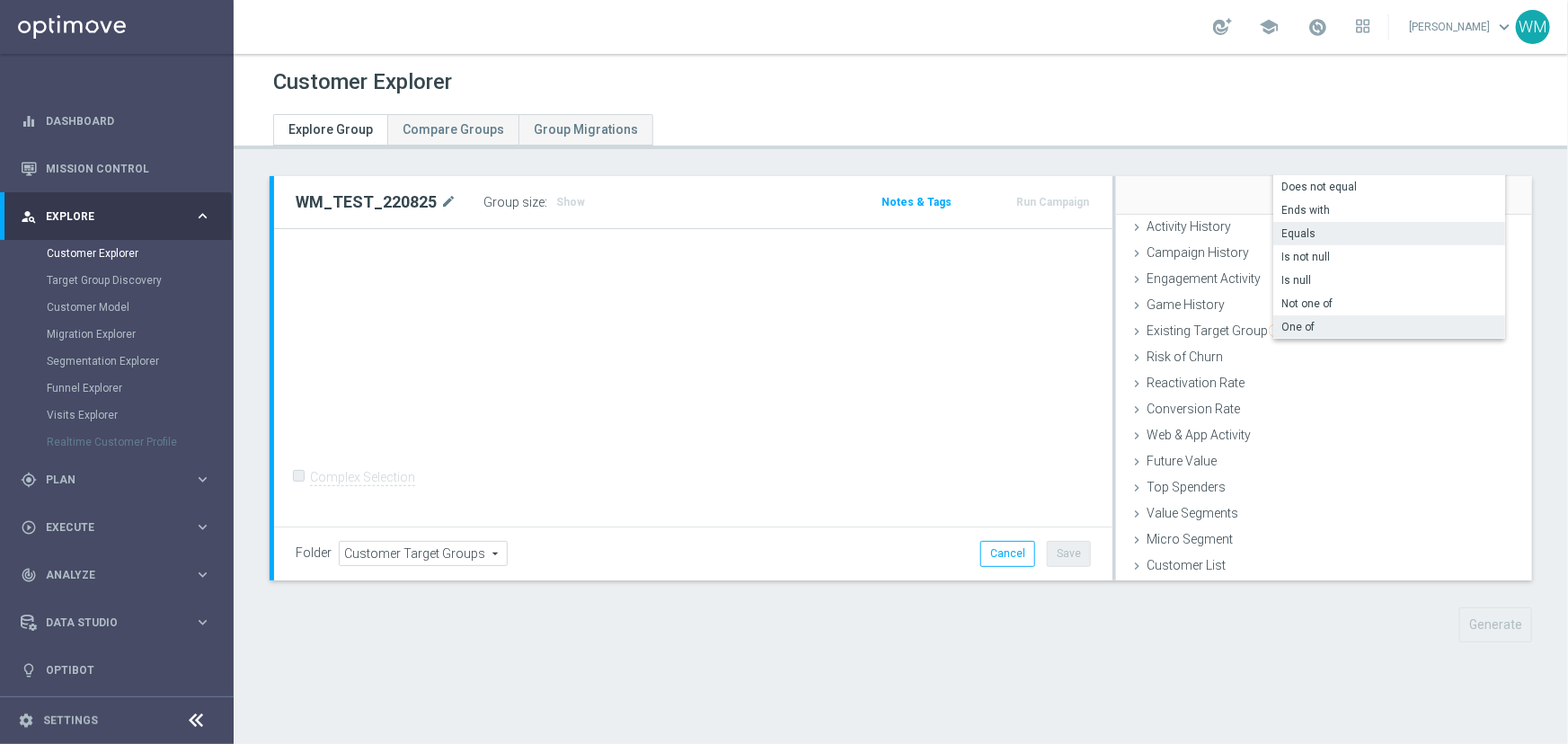
click at [1288, 330] on span "One of" at bounding box center [1390, 327] width 214 height 14
type input "One of"
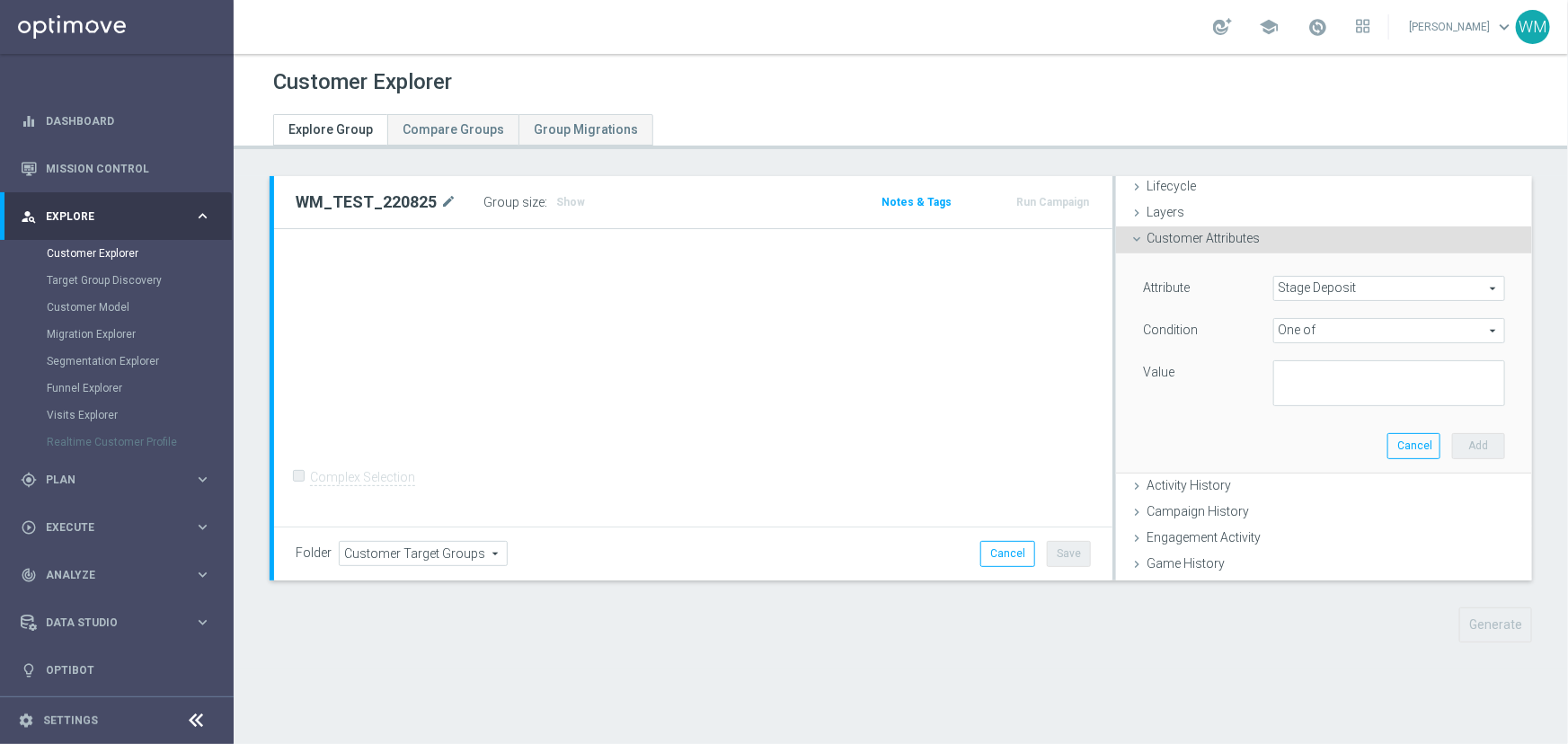
scroll to position [31, 0]
click at [1297, 371] on textarea at bounding box center [1389, 389] width 232 height 47
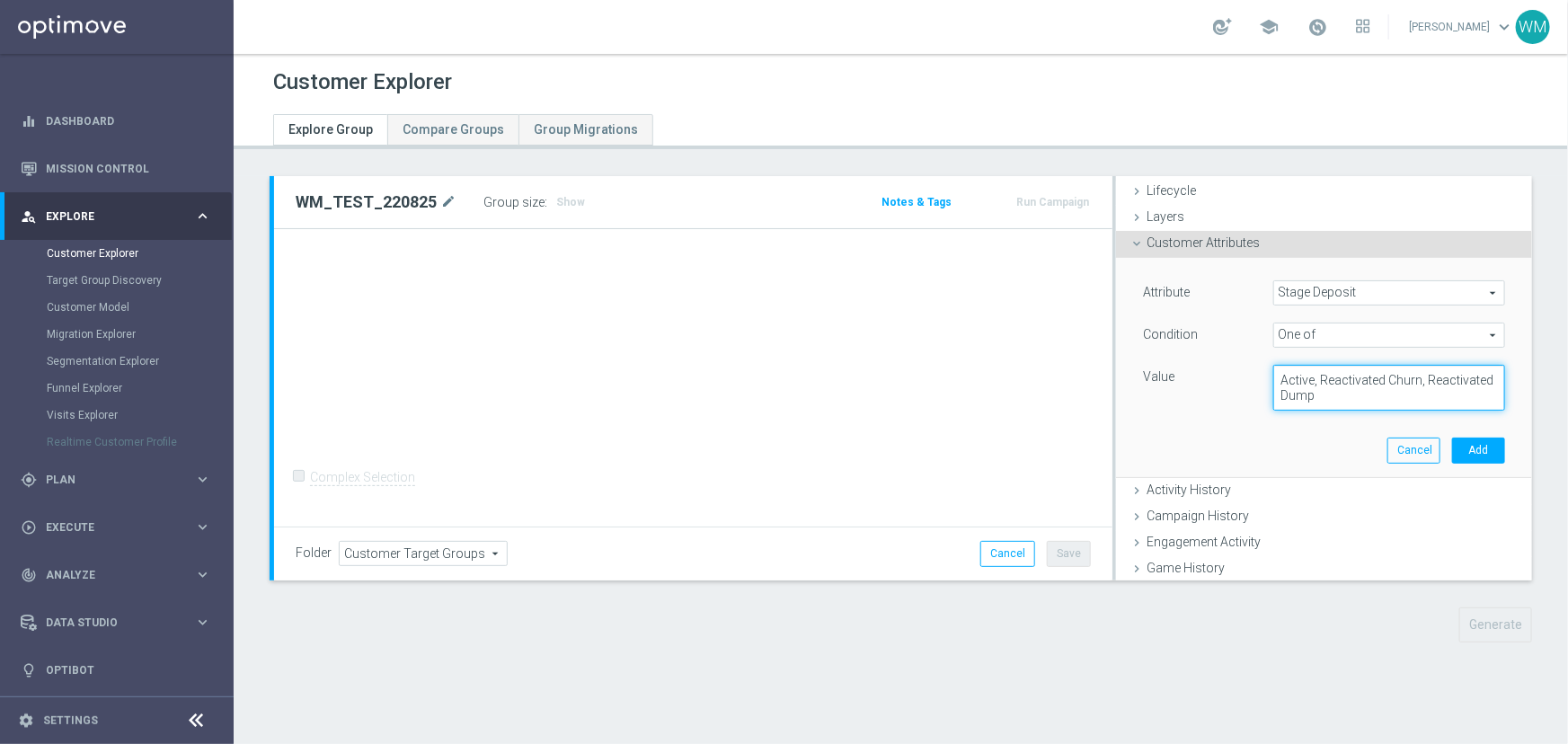
click at [1409, 388] on textarea "Active, Reactivated Churn, Reactivated Dump" at bounding box center [1389, 389] width 232 height 47
type textarea "Active, Reactivated Churn, Reactivated Dump"
click at [1459, 456] on button "Add" at bounding box center [1478, 450] width 53 height 25
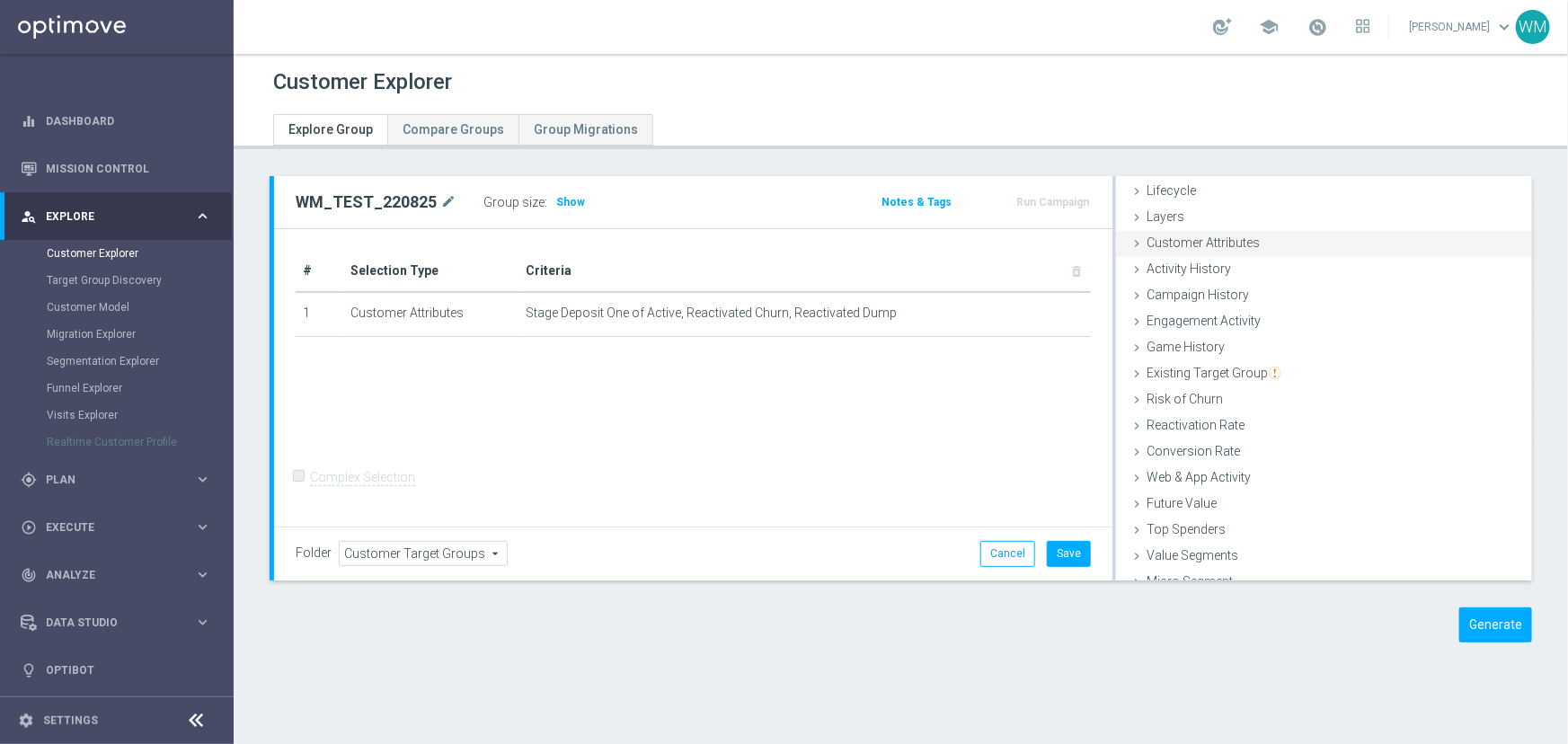
click at [1237, 246] on span "Customer Attributes" at bounding box center [1203, 242] width 114 height 14
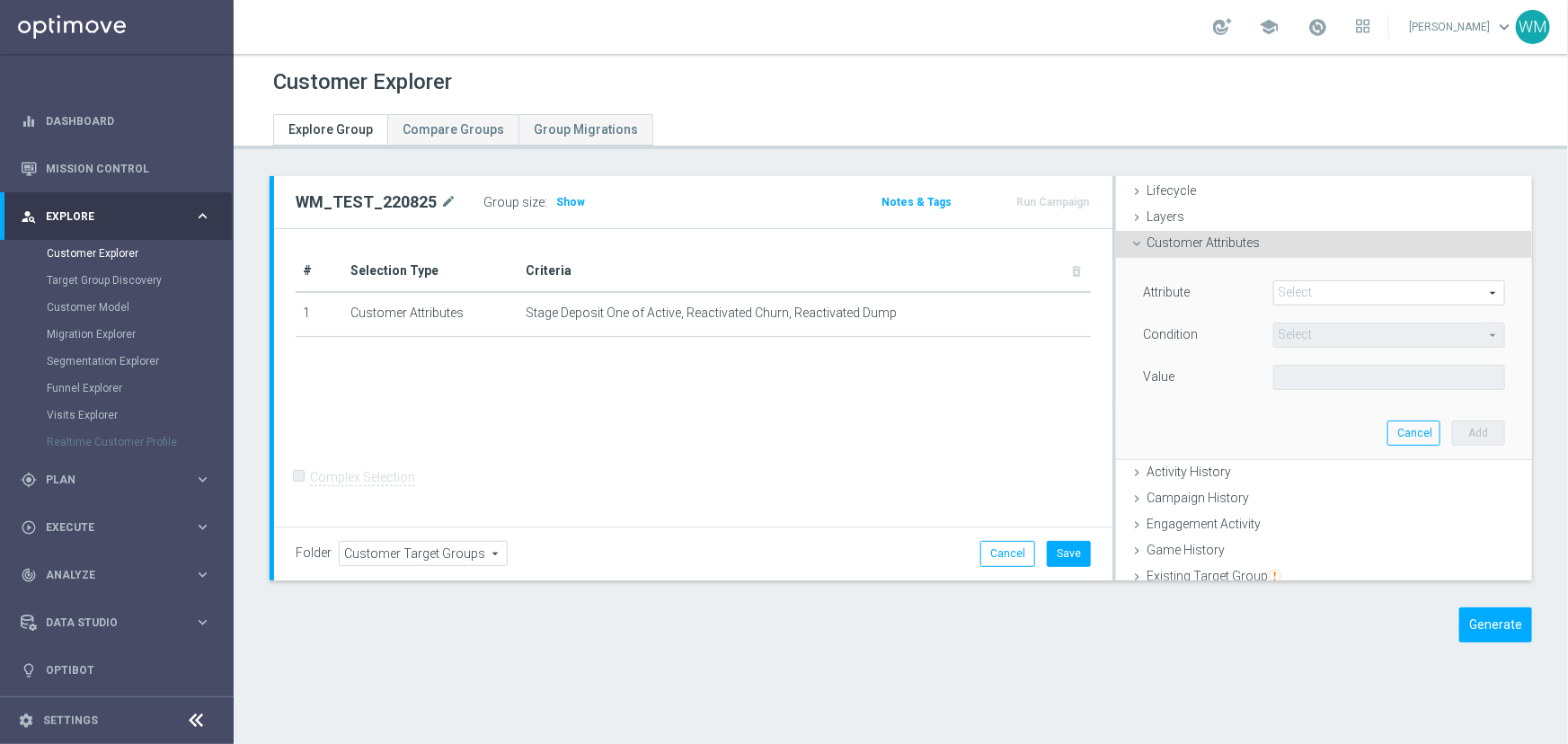
click at [1330, 292] on span at bounding box center [1389, 293] width 230 height 23
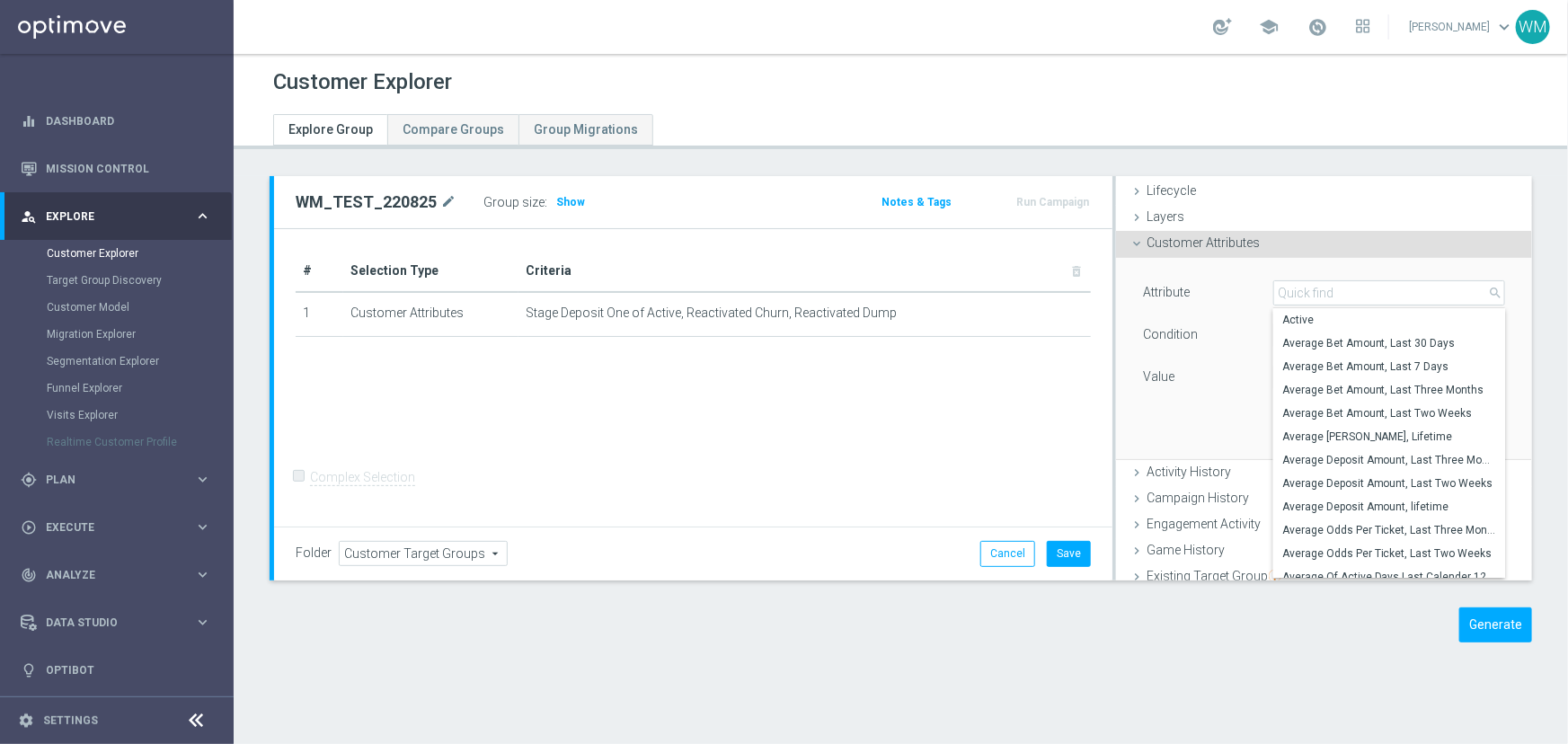
click at [1330, 292] on input "search" at bounding box center [1389, 293] width 232 height 25
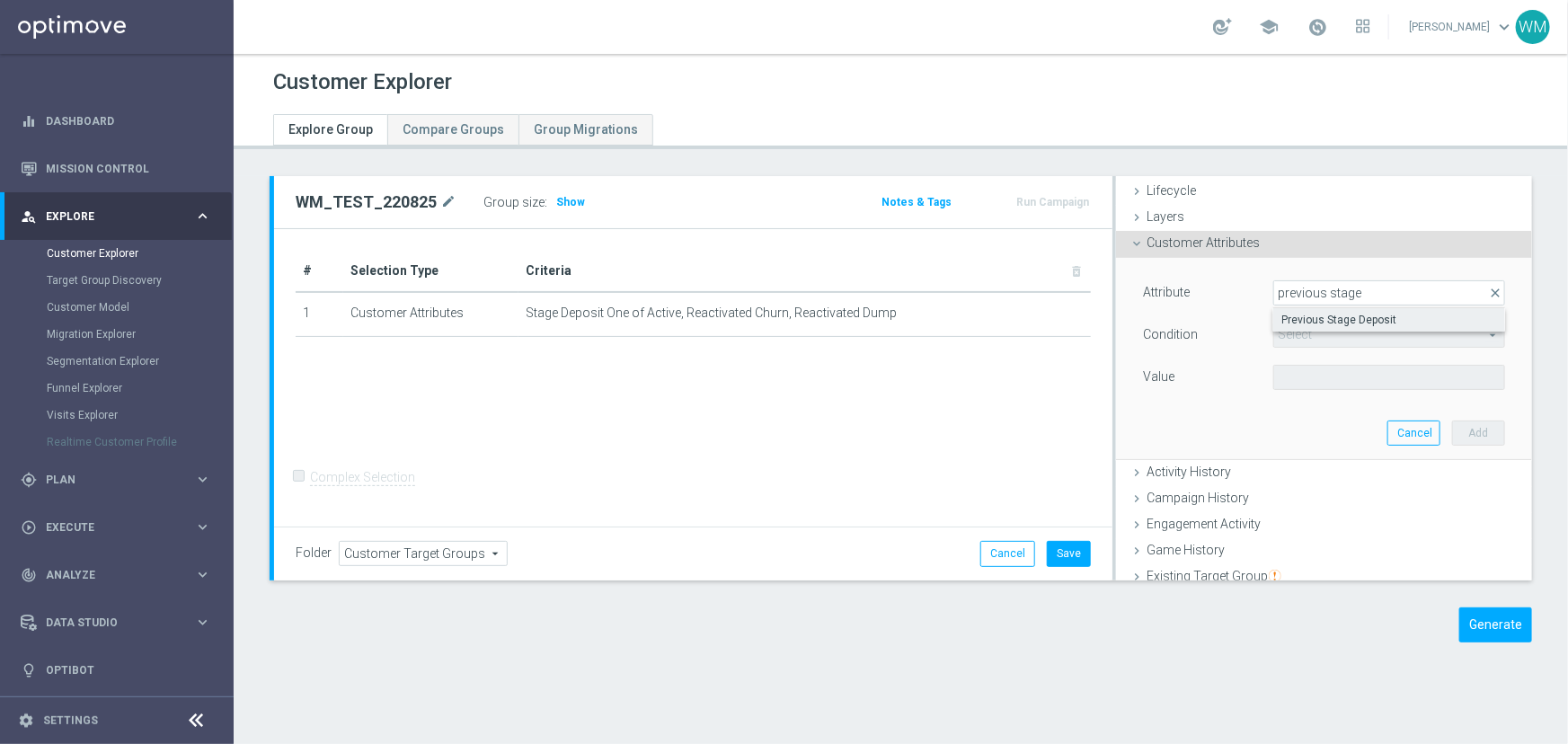
type input "previous stage"
click at [1309, 318] on span "Previous Stage Deposit" at bounding box center [1390, 319] width 214 height 14
type input "Previous Stage Deposit"
click at [1298, 340] on span "Equals" at bounding box center [1389, 335] width 230 height 23
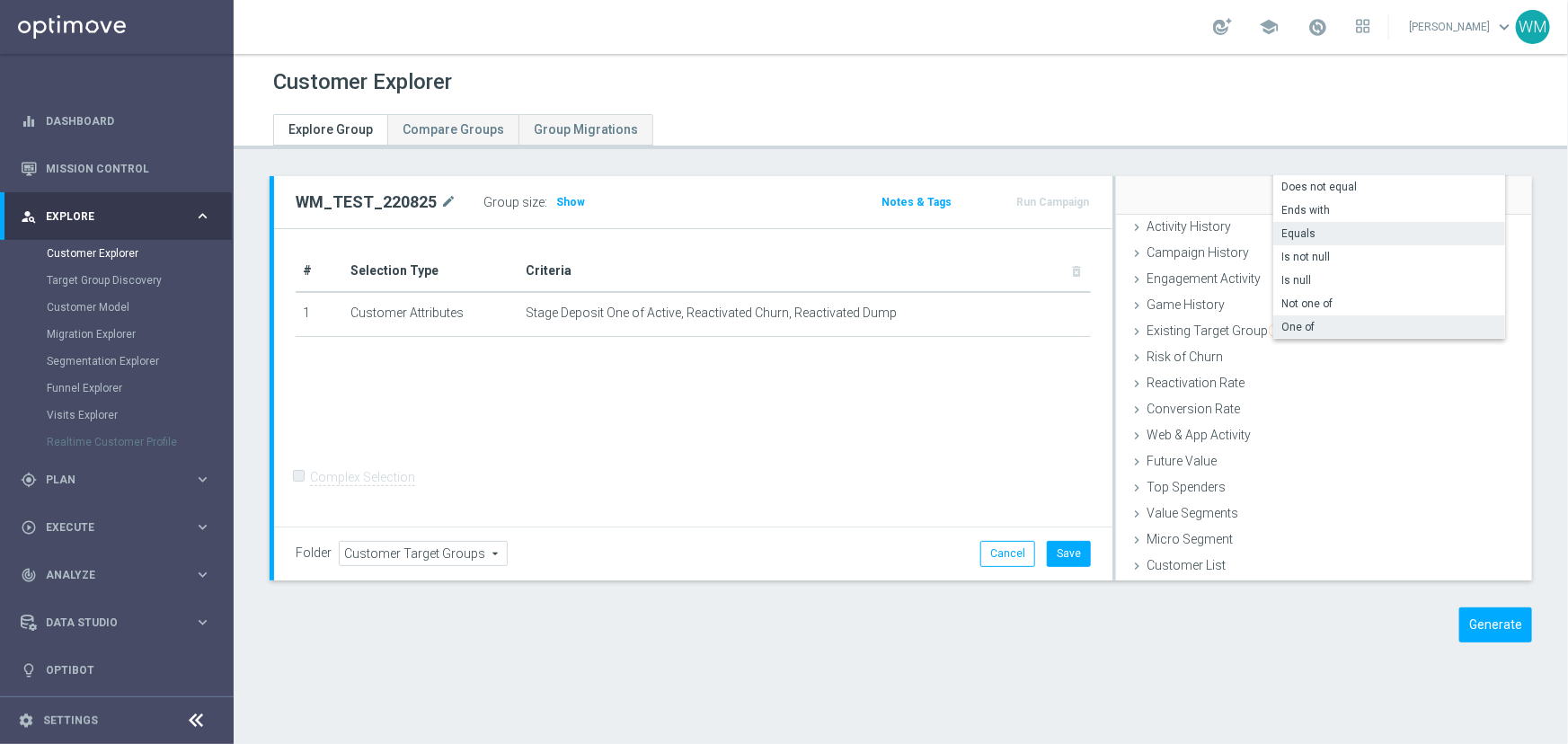
click at [1293, 336] on label "One of" at bounding box center [1389, 327] width 232 height 23
type input "One of"
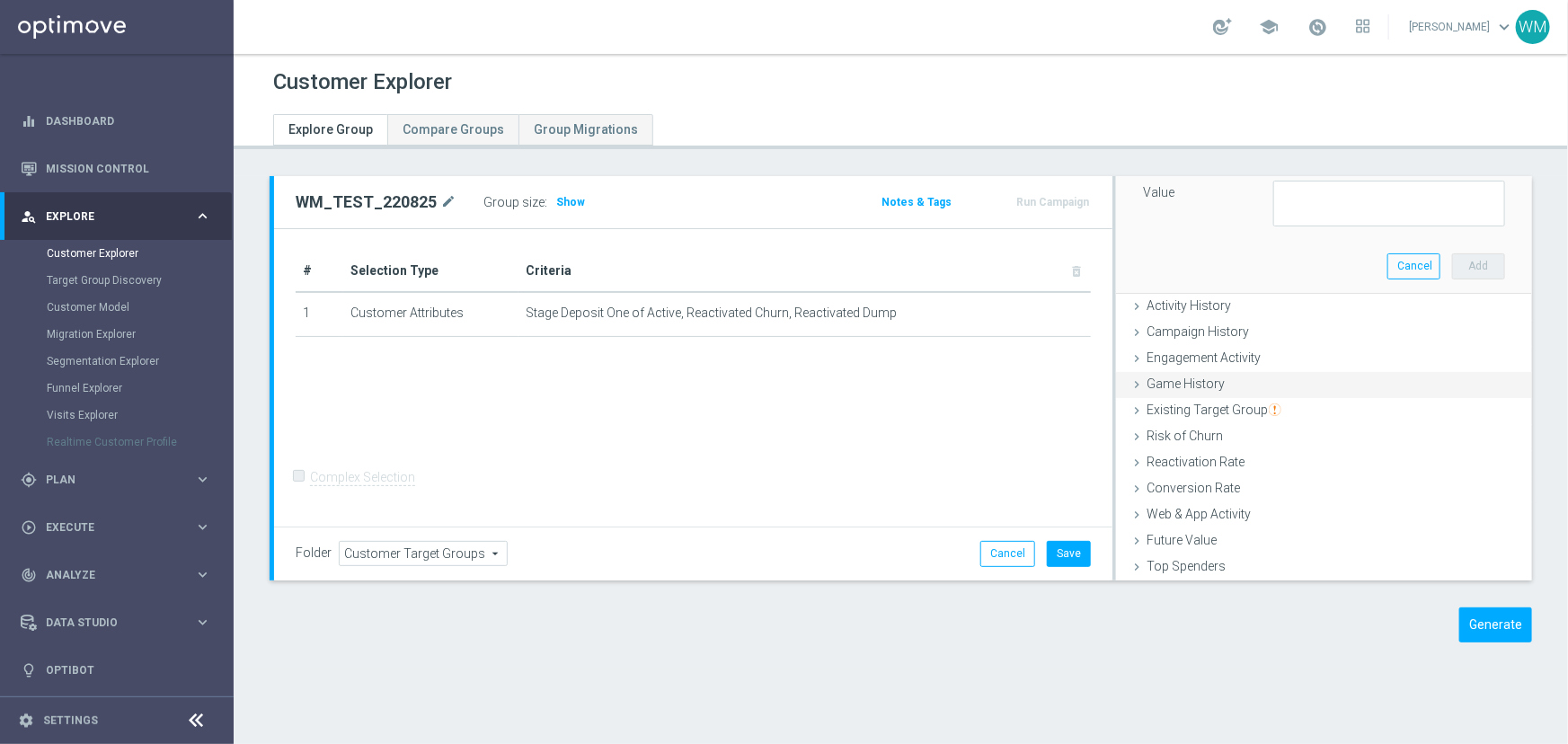
scroll to position [114, 0]
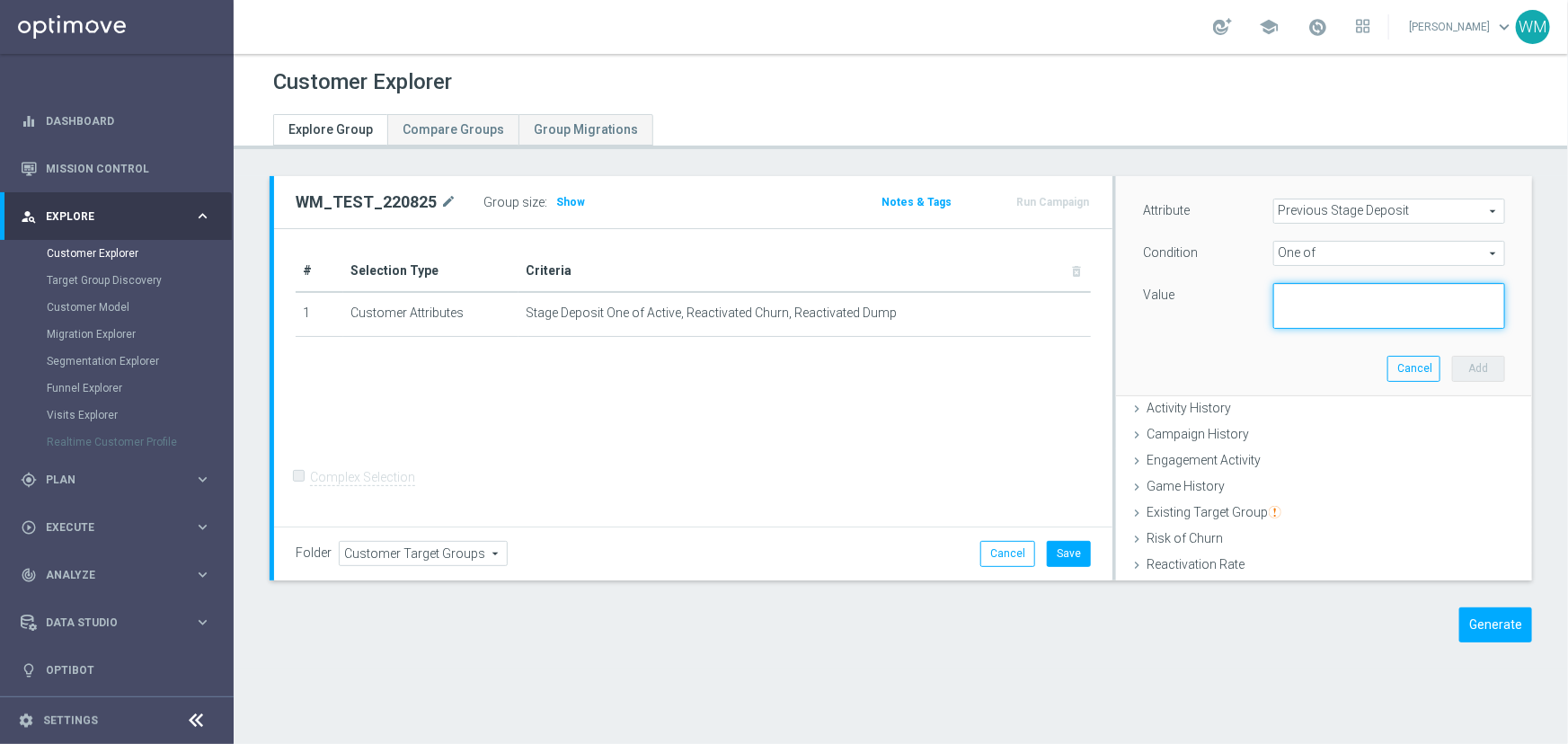
click at [1282, 314] on textarea at bounding box center [1389, 306] width 232 height 47
type textarea "c"
type textarea "Churn, Dump"
click at [1472, 363] on button "Add" at bounding box center [1478, 368] width 53 height 25
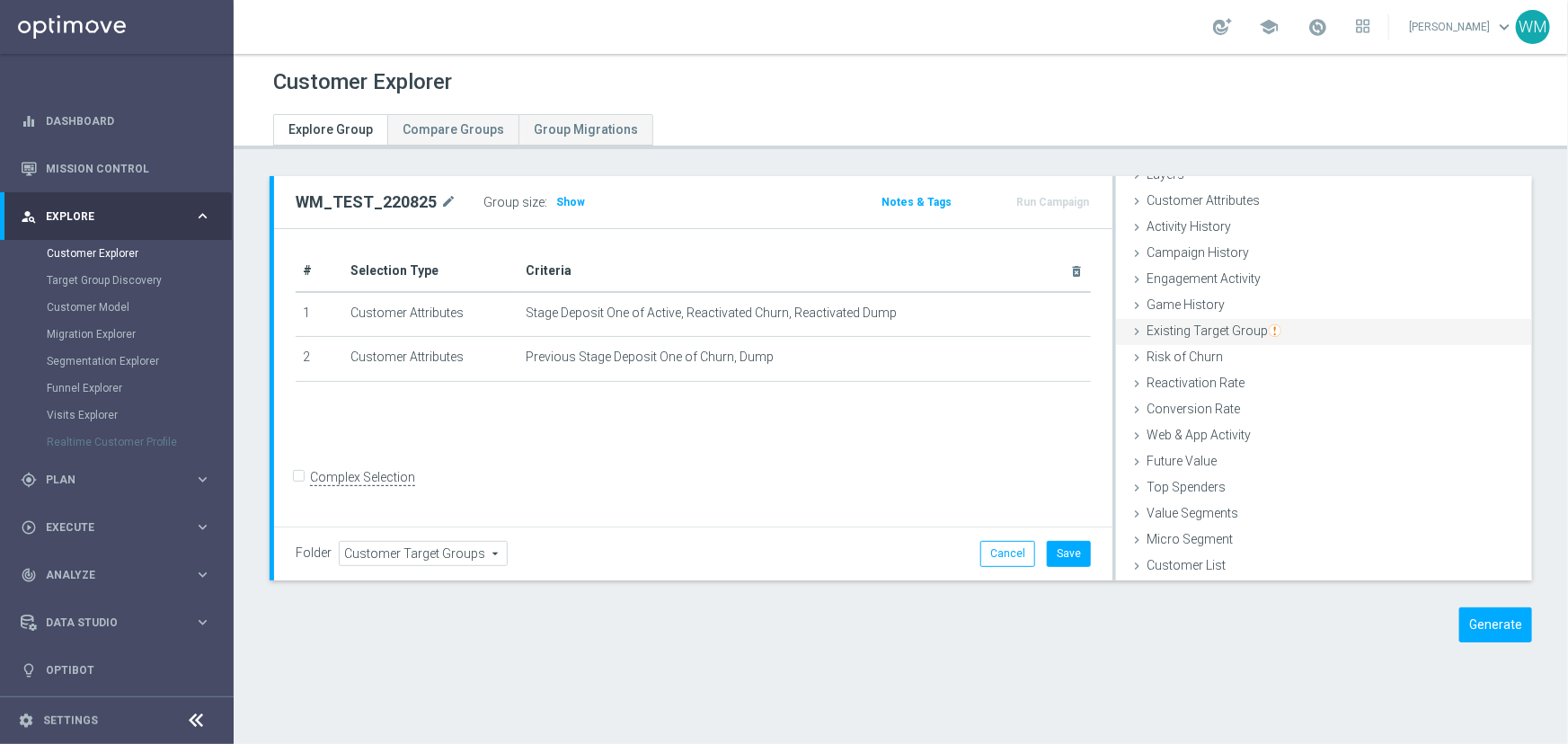
scroll to position [73, 0]
click at [1311, 197] on div "Customer Attributes done selection saved" at bounding box center [1324, 203] width 416 height 27
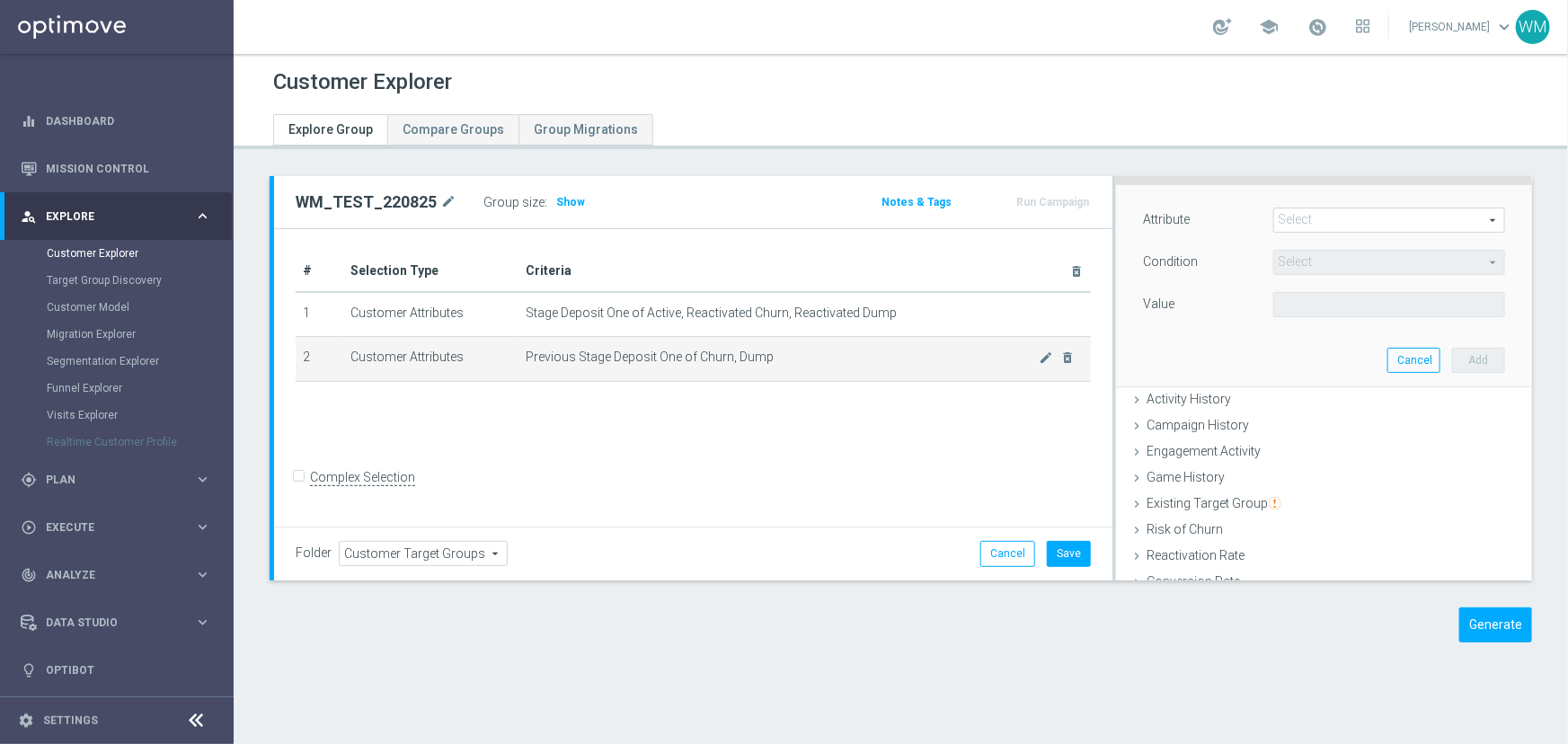
click at [823, 348] on td "Previous Stage Deposit One of Churn, Dump mode_edit delete_forever" at bounding box center [805, 360] width 573 height 45
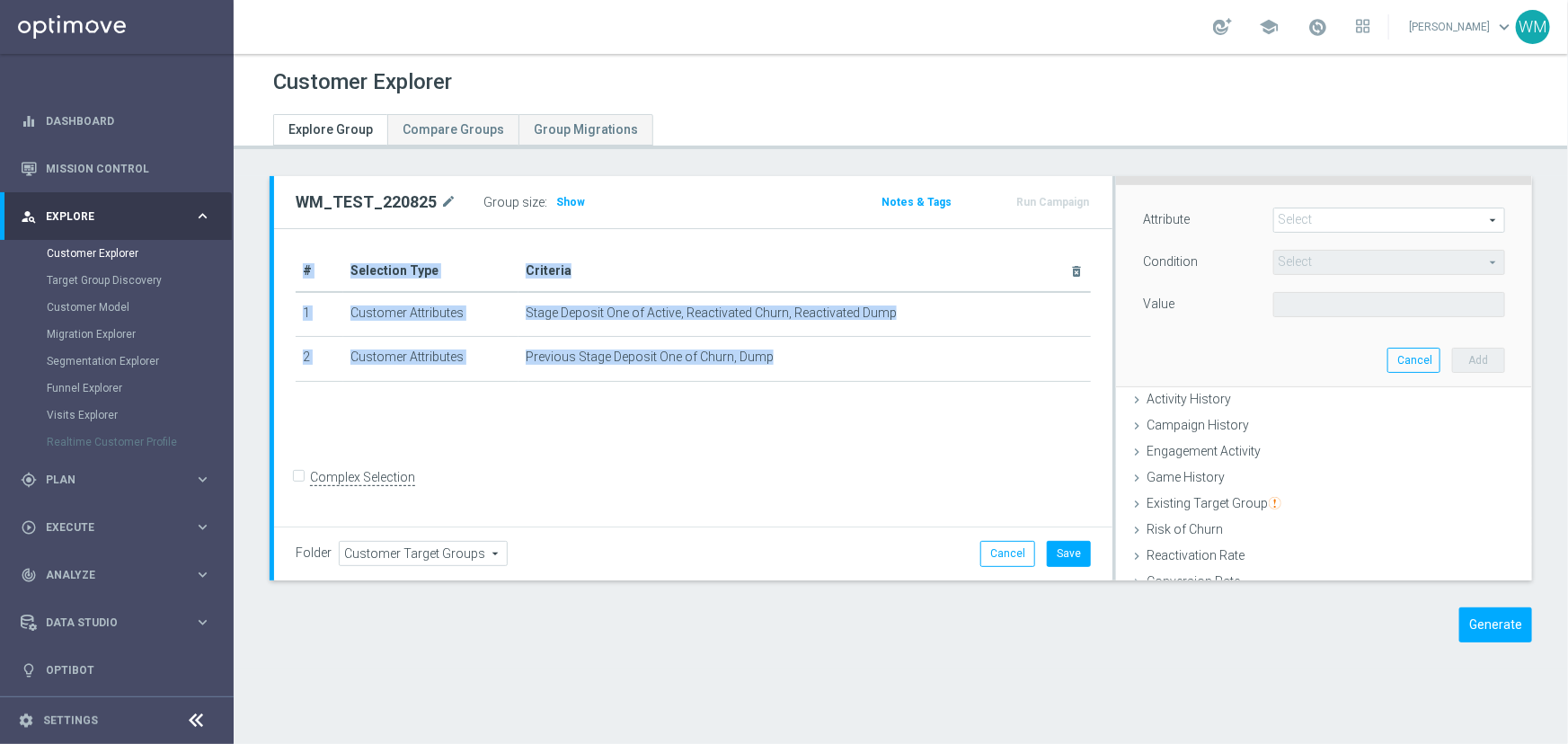
drag, startPoint x: 792, startPoint y: 364, endPoint x: 291, endPoint y: 311, distance: 503.8
click at [291, 311] on div "# Selection Type Criteria delete_forever 1 Customer Attributes Stage Deposit On…" at bounding box center [693, 324] width 822 height 147
drag, startPoint x: 392, startPoint y: 324, endPoint x: 764, endPoint y: 367, distance: 374.5
click at [764, 367] on div "# Selection Type Criteria delete_forever 1 Customer Attributes Stage Deposit On…" at bounding box center [693, 324] width 822 height 147
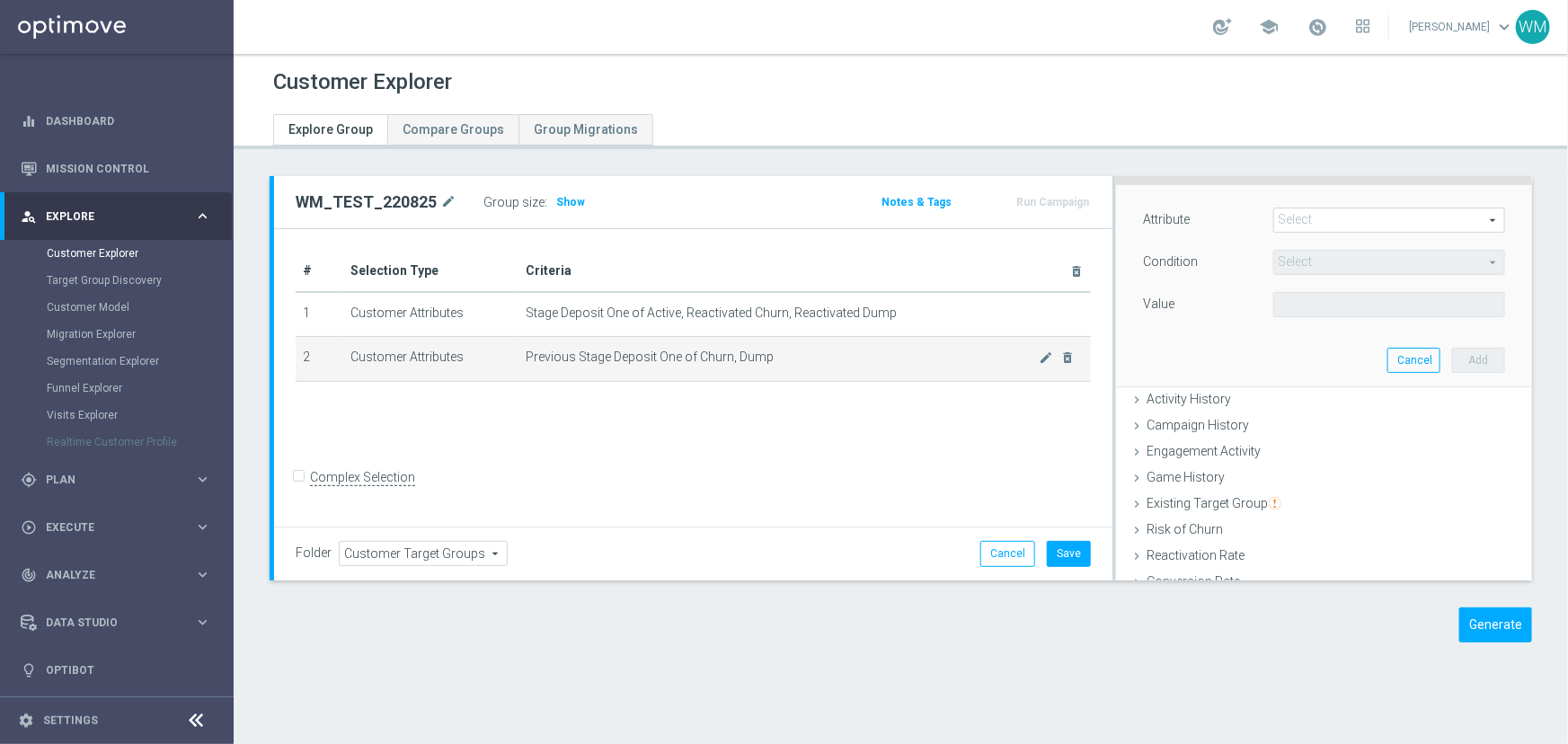
click at [764, 367] on td "Previous Stage Deposit One of Churn, Dump mode_edit delete_forever" at bounding box center [805, 360] width 573 height 45
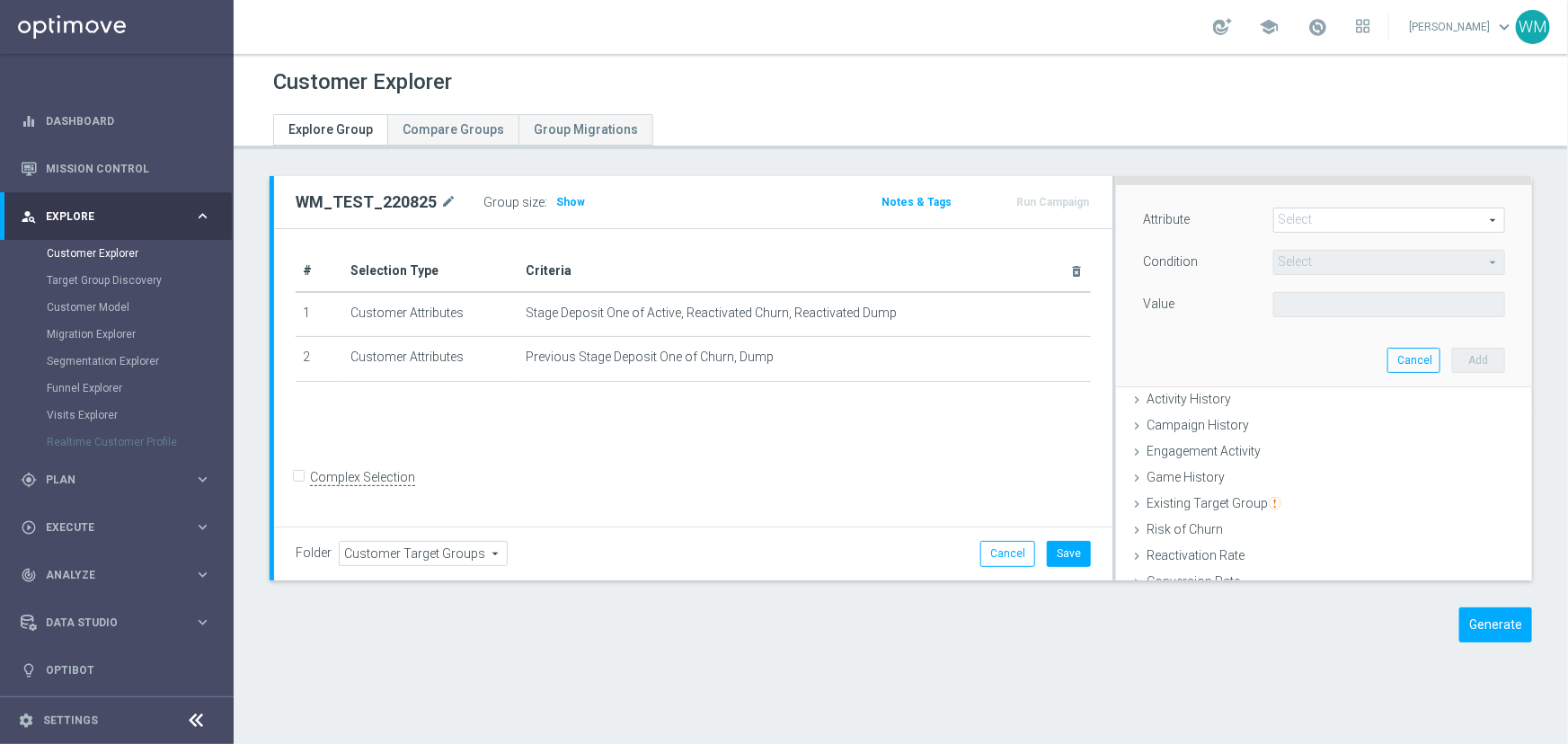
scroll to position [0, 0]
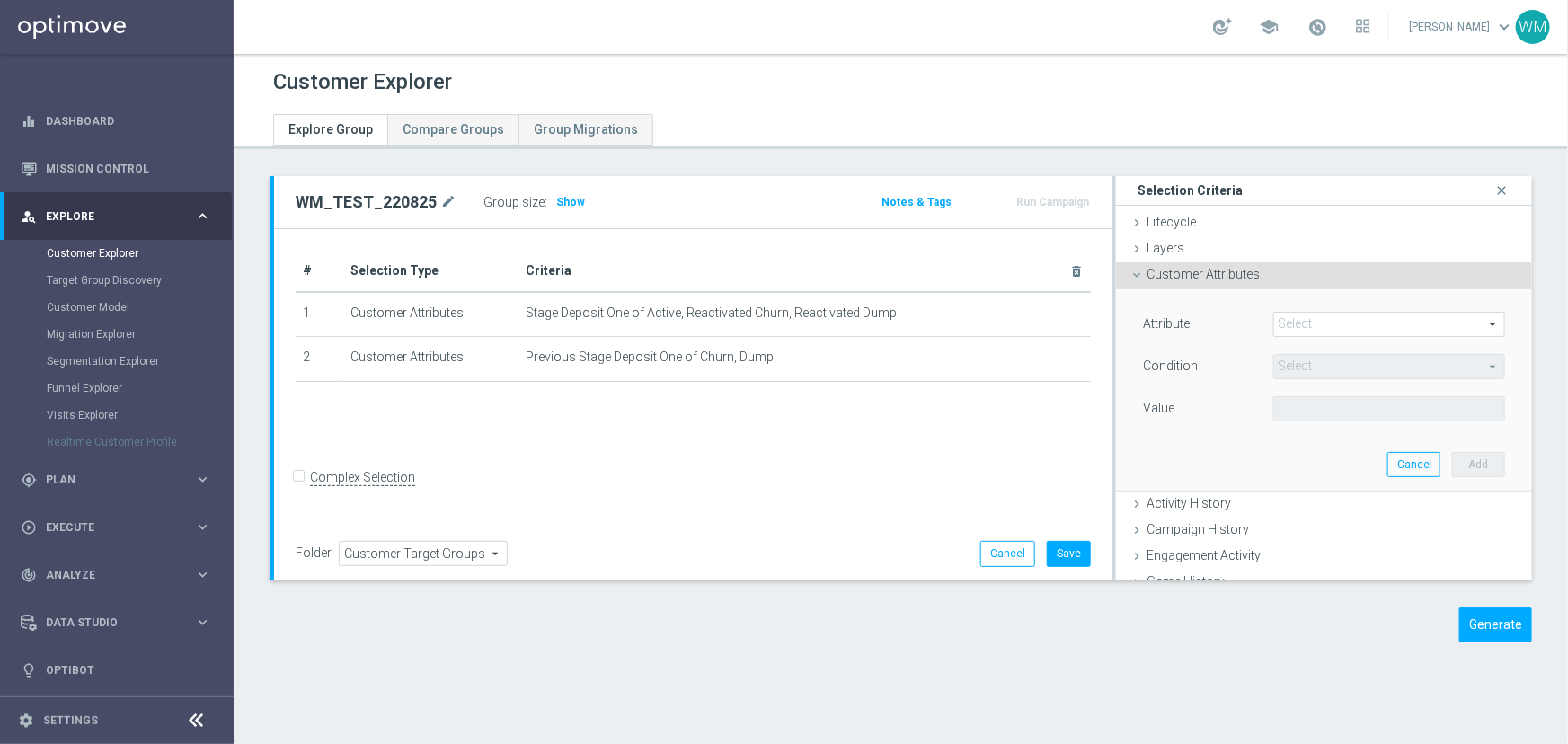
click at [1252, 279] on div "Customer Attributes done selection saved" at bounding box center [1324, 275] width 416 height 27
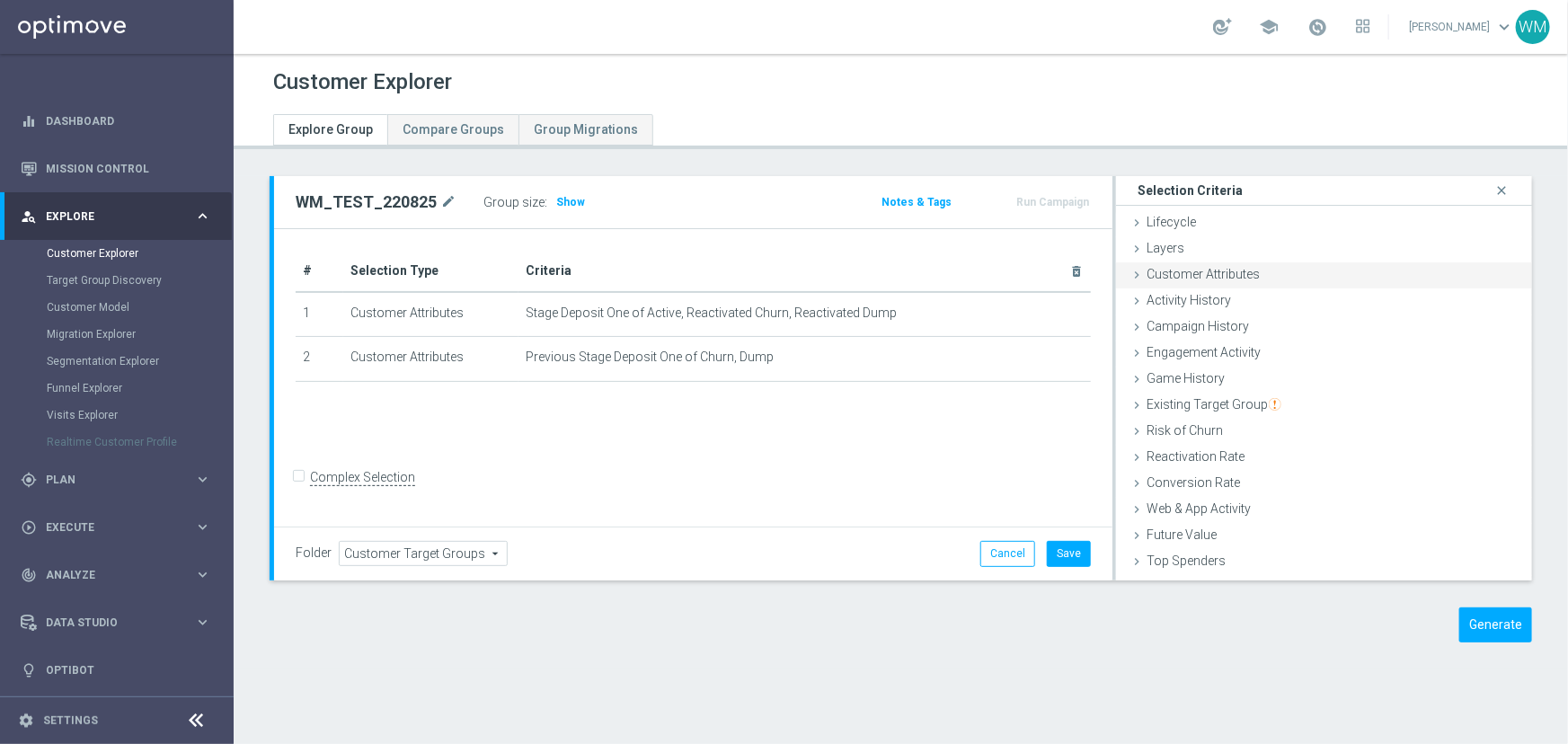
click at [1242, 274] on span "Customer Attributes" at bounding box center [1203, 273] width 114 height 14
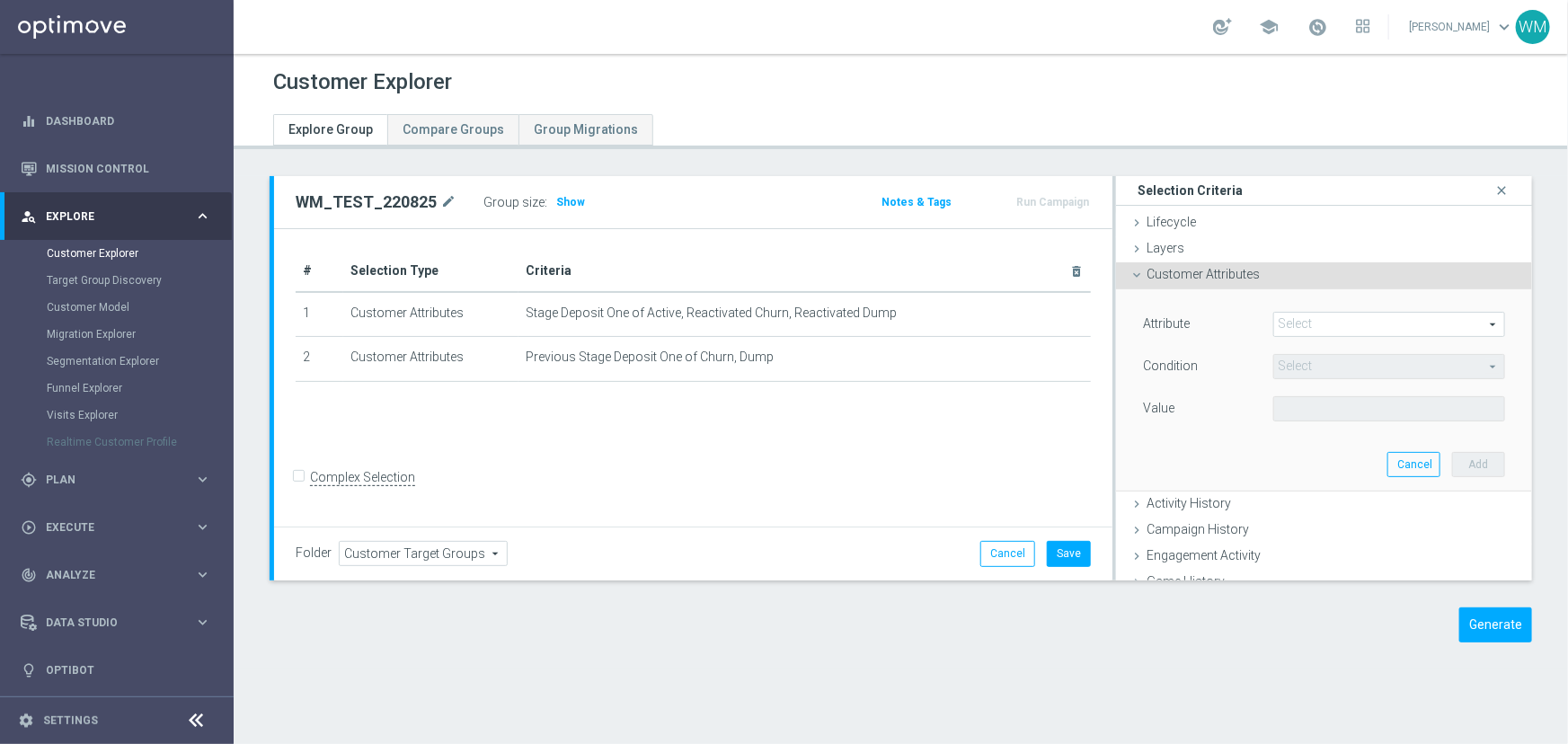
click at [1242, 274] on span "Customer Attributes" at bounding box center [1203, 273] width 114 height 14
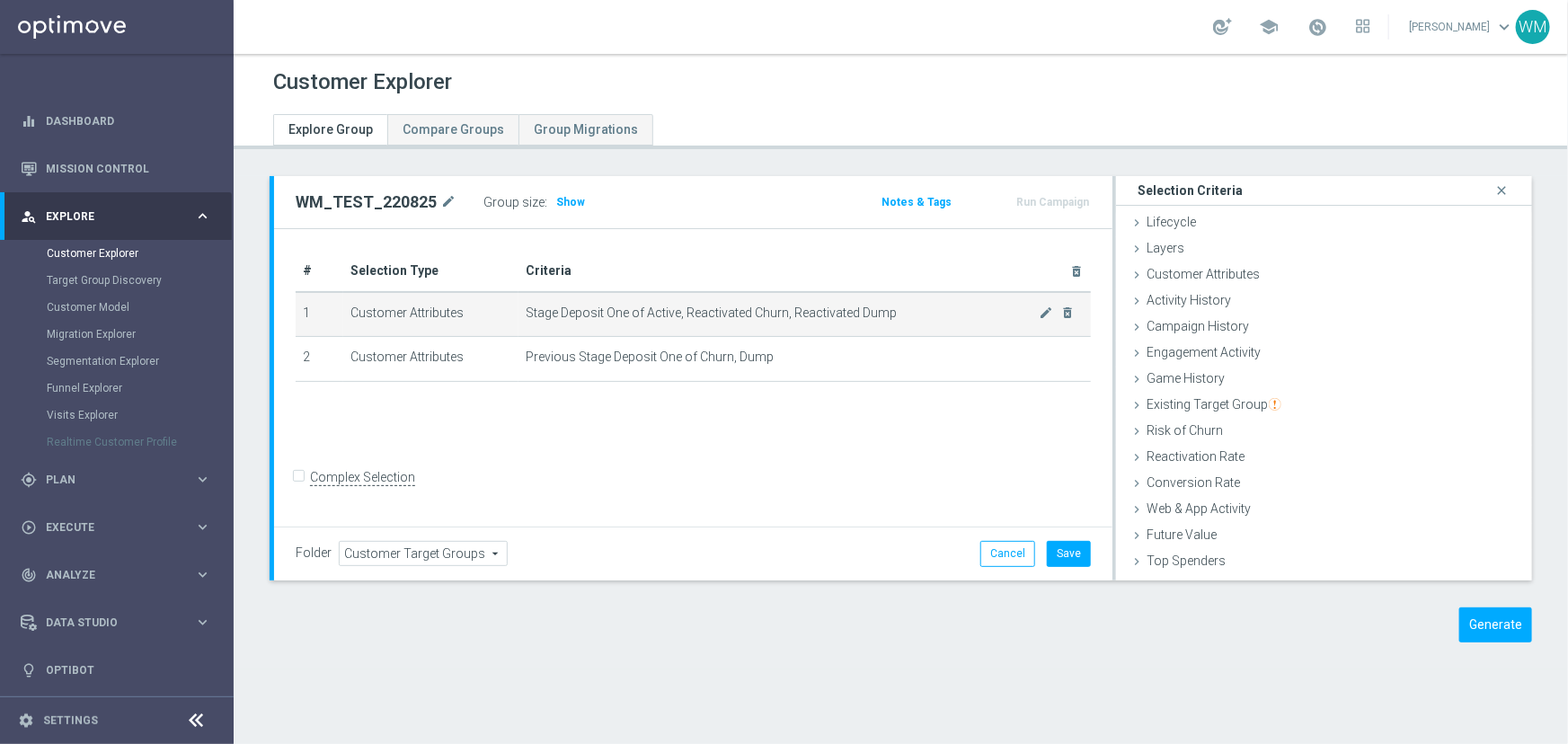
drag, startPoint x: 825, startPoint y: 360, endPoint x: 296, endPoint y: 305, distance: 531.9
click at [296, 305] on tbody "1 Customer Attributes Stage Deposit One of Active, Reactivated Churn, Reactivat…" at bounding box center [693, 337] width 795 height 90
click at [296, 305] on td "1" at bounding box center [319, 315] width 48 height 45
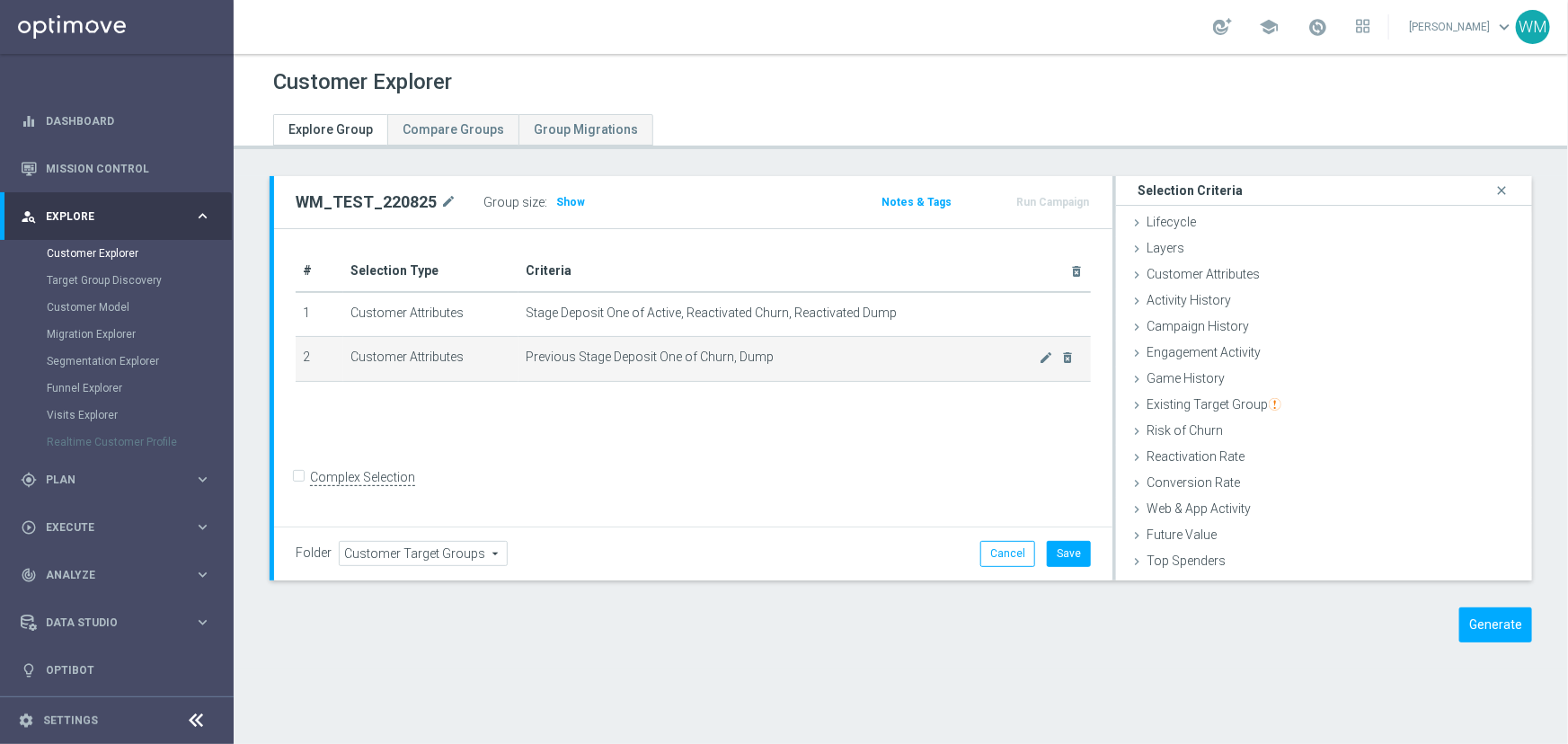
drag, startPoint x: 296, startPoint y: 305, endPoint x: 821, endPoint y: 349, distance: 526.8
click at [821, 349] on tbody "1 Customer Attributes Stage Deposit One of Active, Reactivated Churn, Reactivat…" at bounding box center [693, 337] width 795 height 90
click at [821, 349] on span "Previous Stage Deposit One of Churn, Dump" at bounding box center [782, 357] width 514 height 15
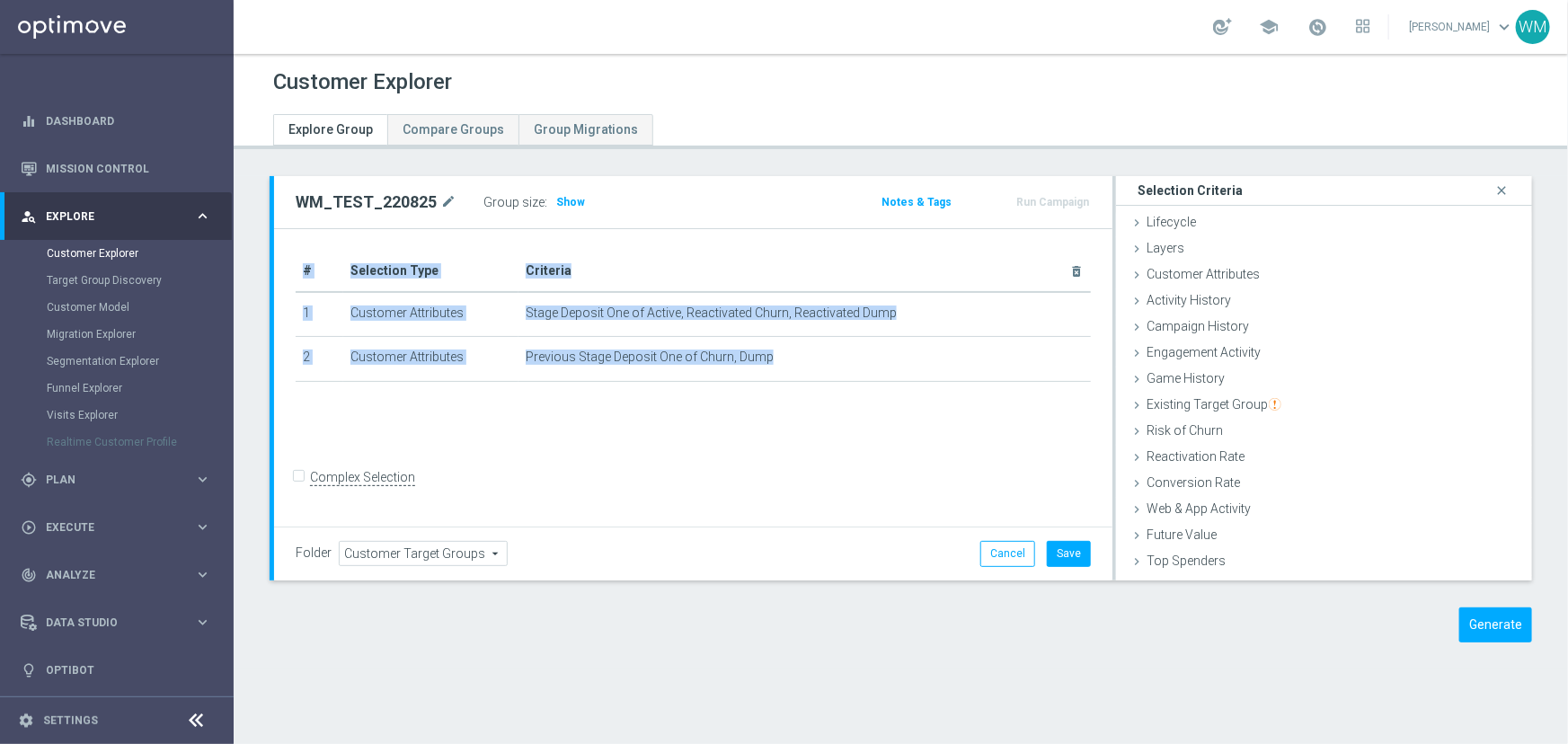
drag, startPoint x: 817, startPoint y: 363, endPoint x: 293, endPoint y: 315, distance: 526.2
click at [293, 315] on div "# Selection Type Criteria delete_forever 1 Customer Attributes Stage Deposit On…" at bounding box center [693, 324] width 822 height 147
drag, startPoint x: 293, startPoint y: 315, endPoint x: 864, endPoint y: 375, distance: 574.1
click at [864, 375] on div "# Selection Type Criteria delete_forever 1 Customer Attributes Stage Deposit On…" at bounding box center [693, 324] width 822 height 147
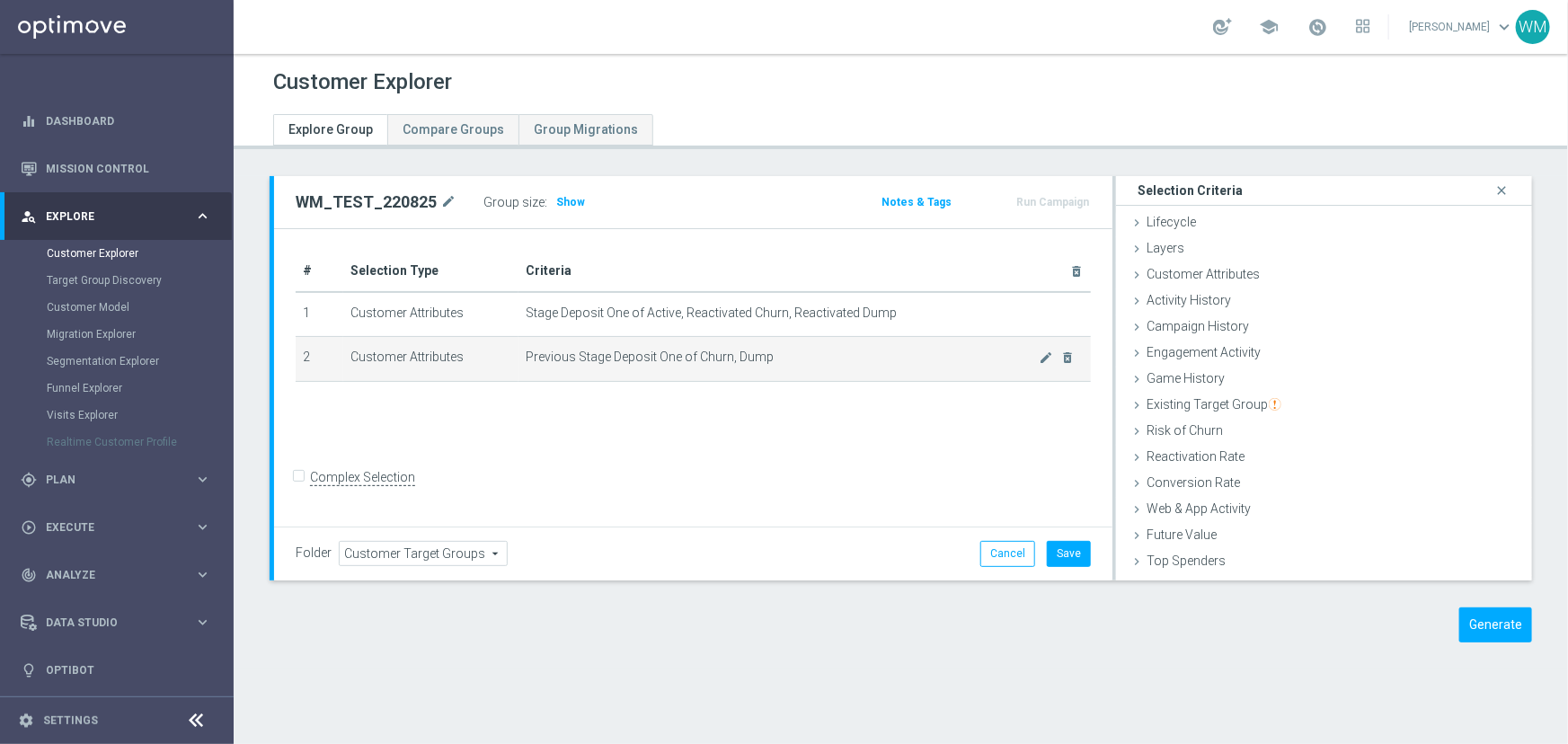
click at [864, 375] on td "Previous Stage Deposit One of Churn, Dump mode_edit delete_forever" at bounding box center [805, 360] width 573 height 45
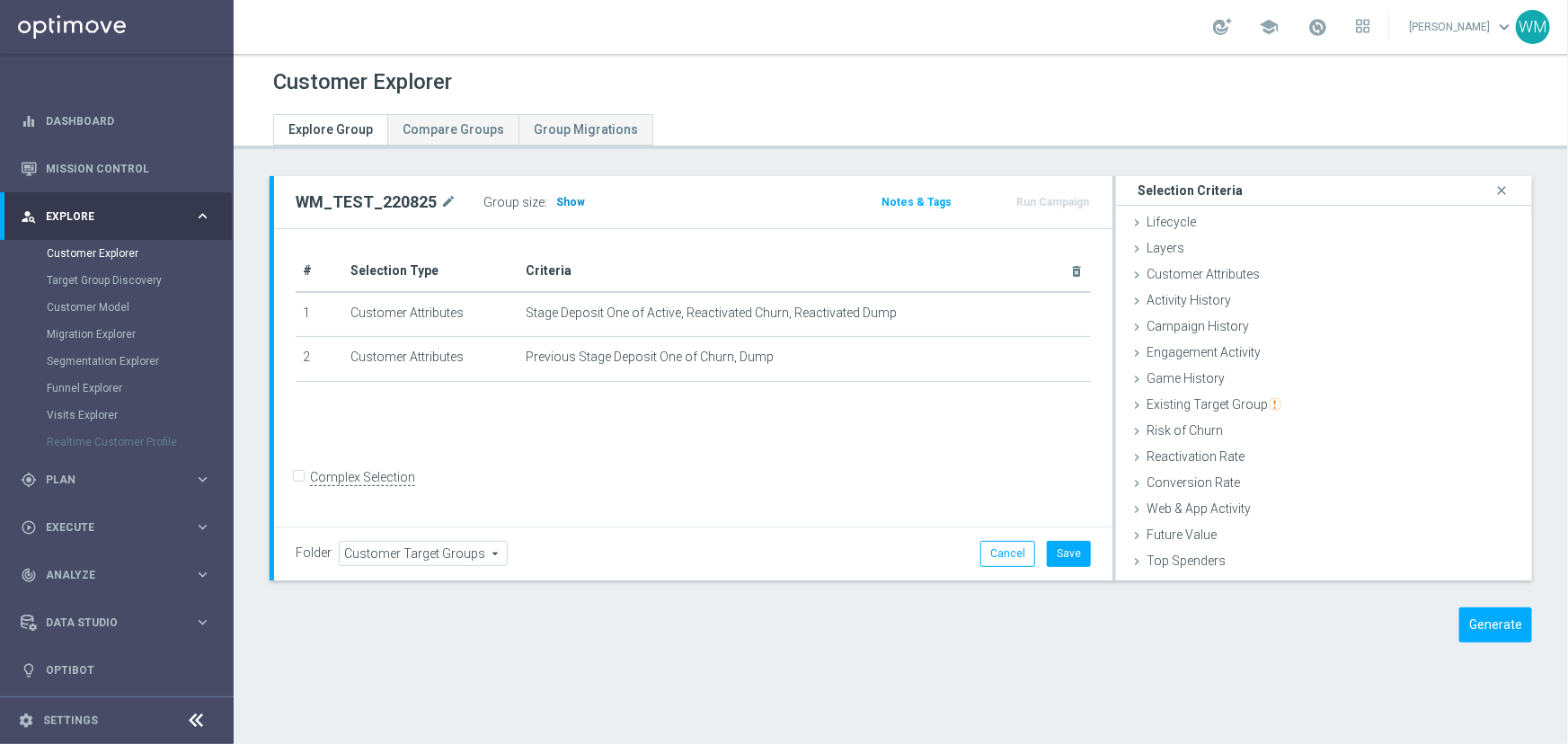
click at [571, 202] on span "Show" at bounding box center [570, 202] width 29 height 12
click at [1191, 378] on span "Game History" at bounding box center [1185, 378] width 78 height 14
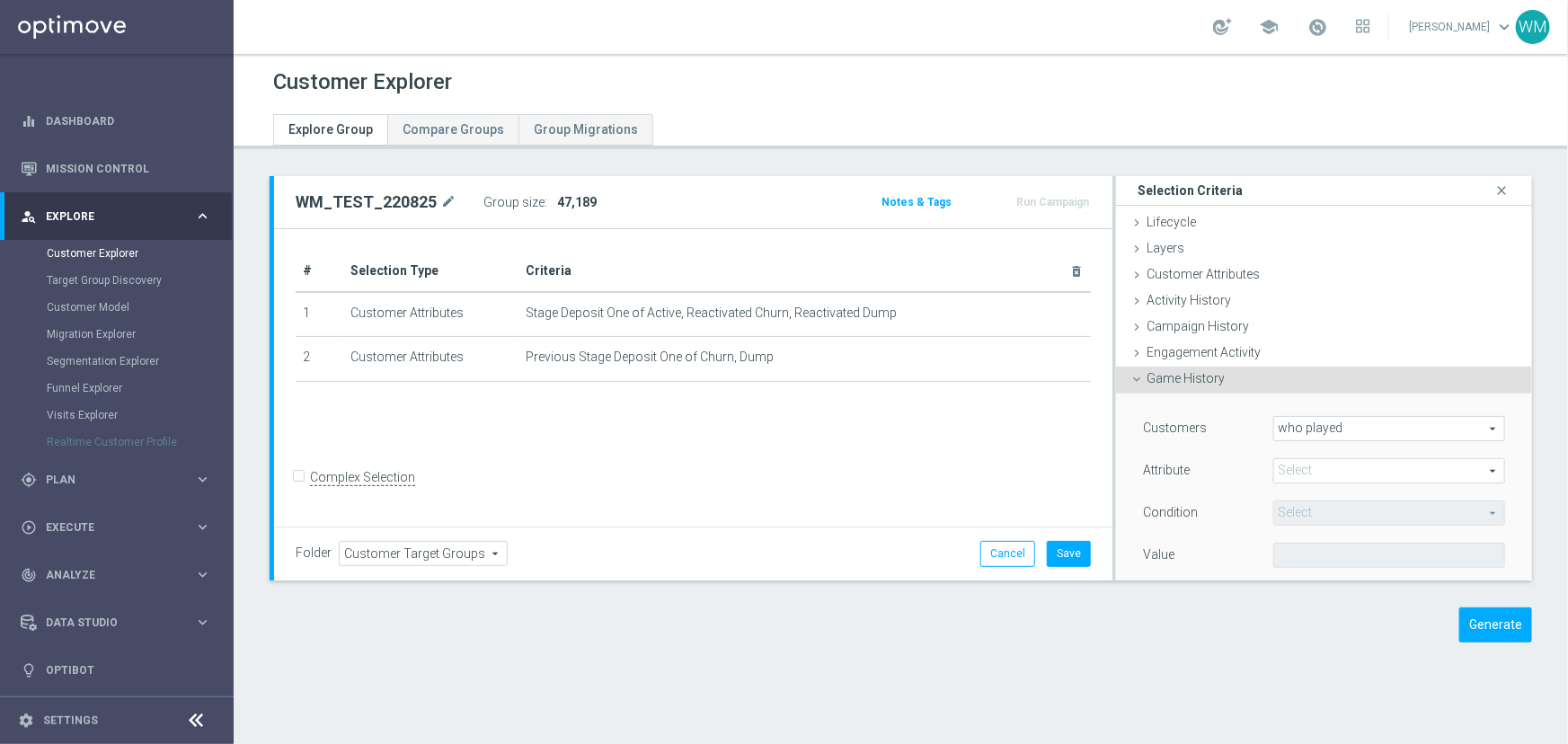
click at [1274, 419] on span "who played" at bounding box center [1389, 428] width 230 height 23
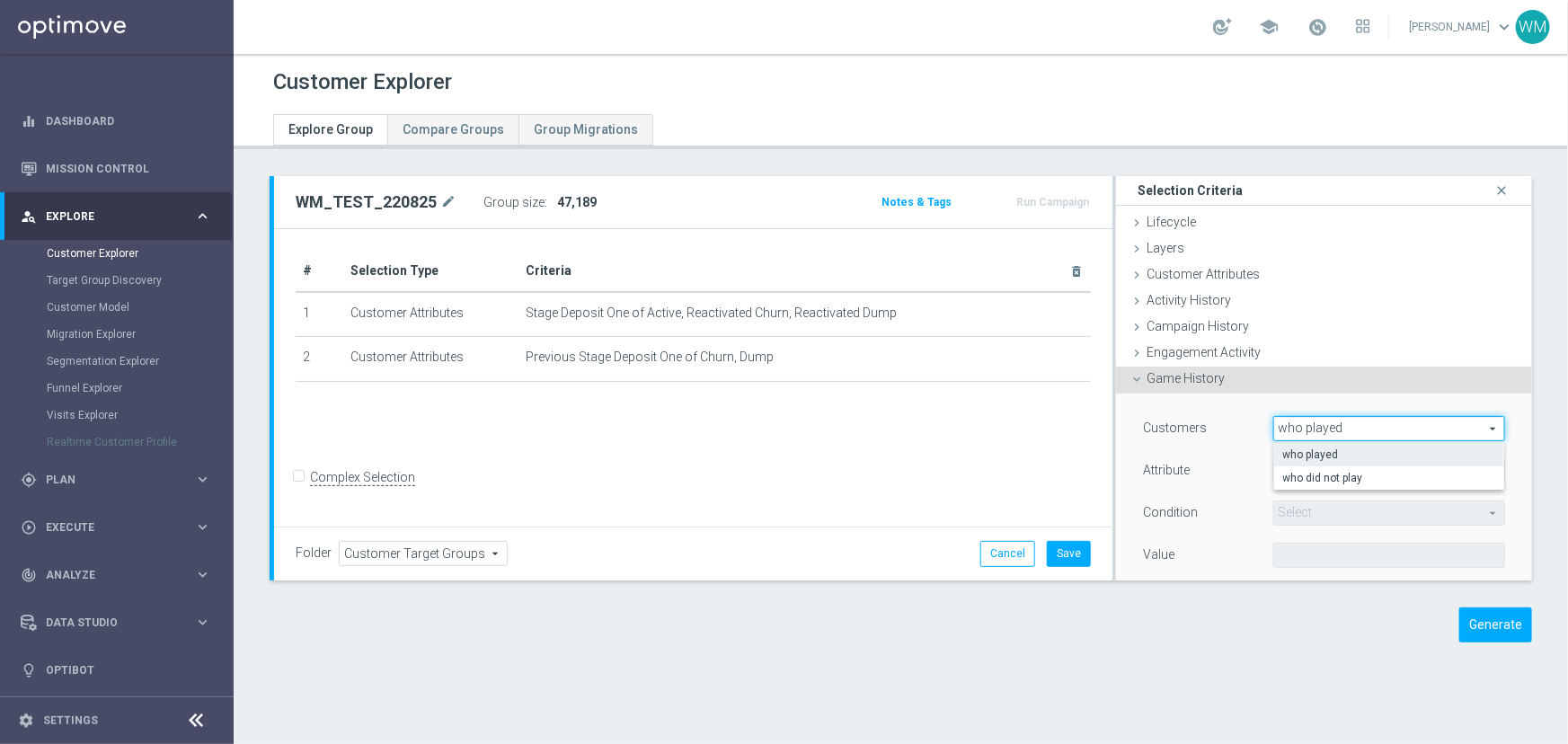
click at [1280, 425] on span "who played" at bounding box center [1389, 428] width 230 height 23
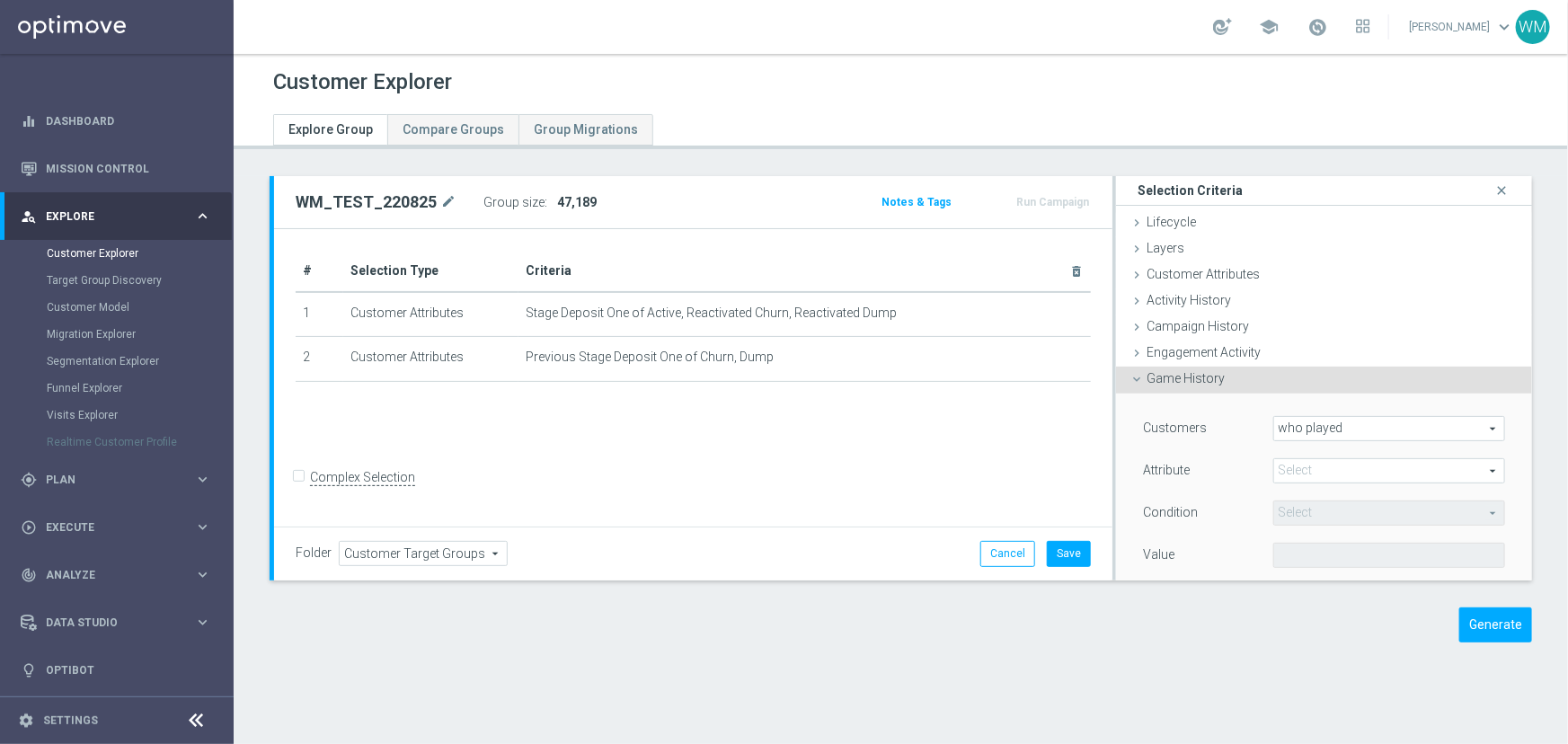
click at [1280, 425] on span "who played" at bounding box center [1389, 428] width 230 height 23
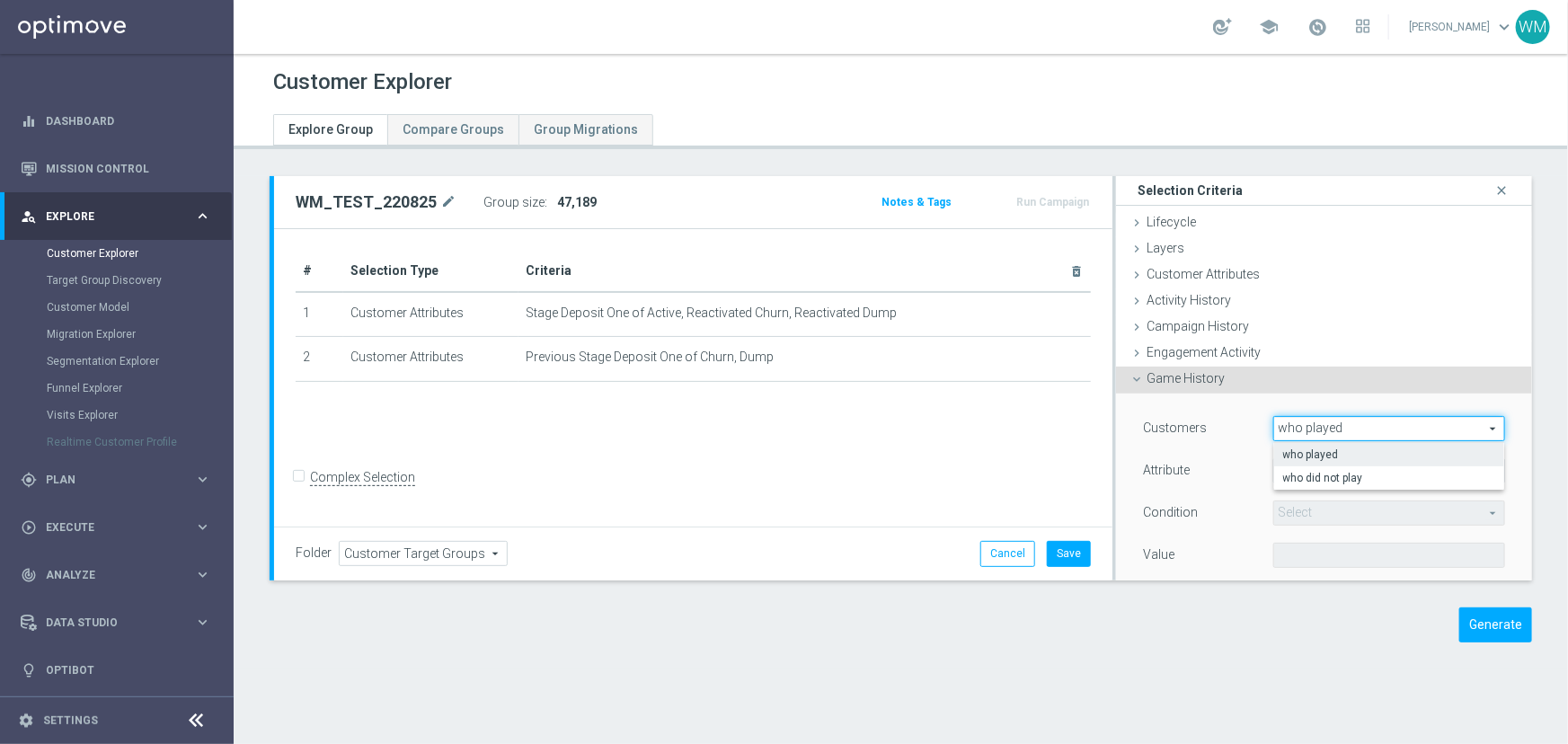
click at [1280, 425] on span "who played" at bounding box center [1389, 428] width 230 height 23
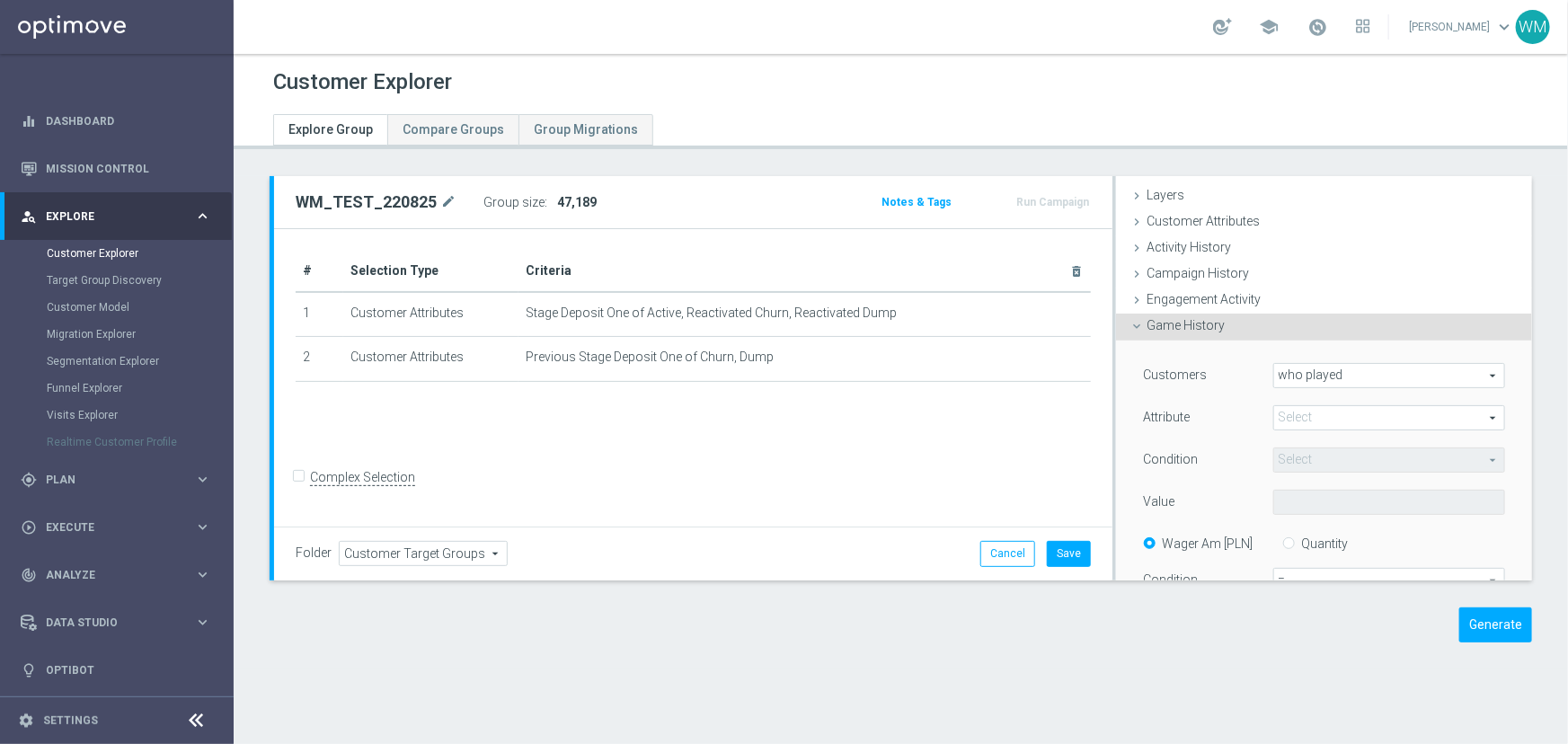
scroll to position [81, 0]
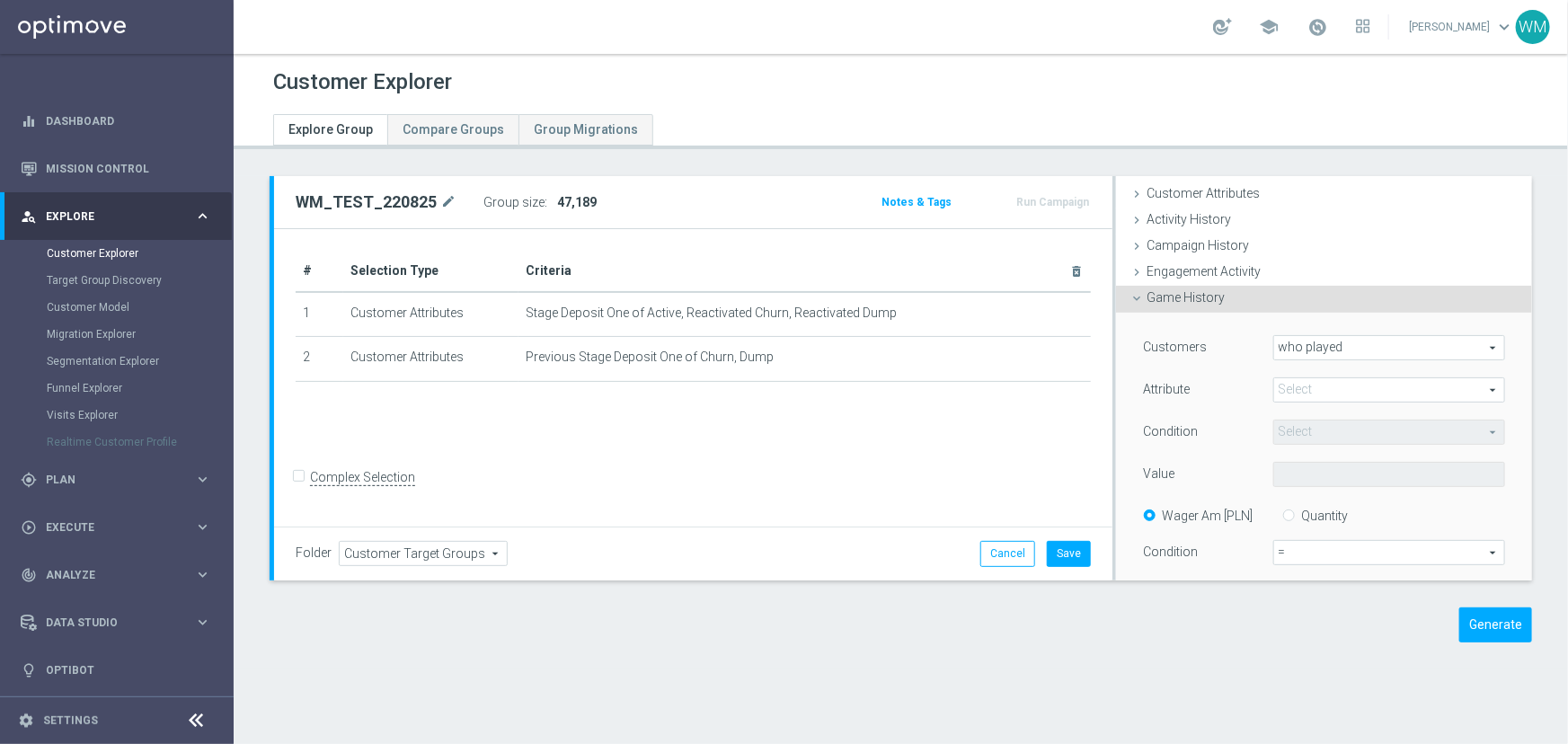
click at [1278, 384] on span at bounding box center [1389, 390] width 230 height 23
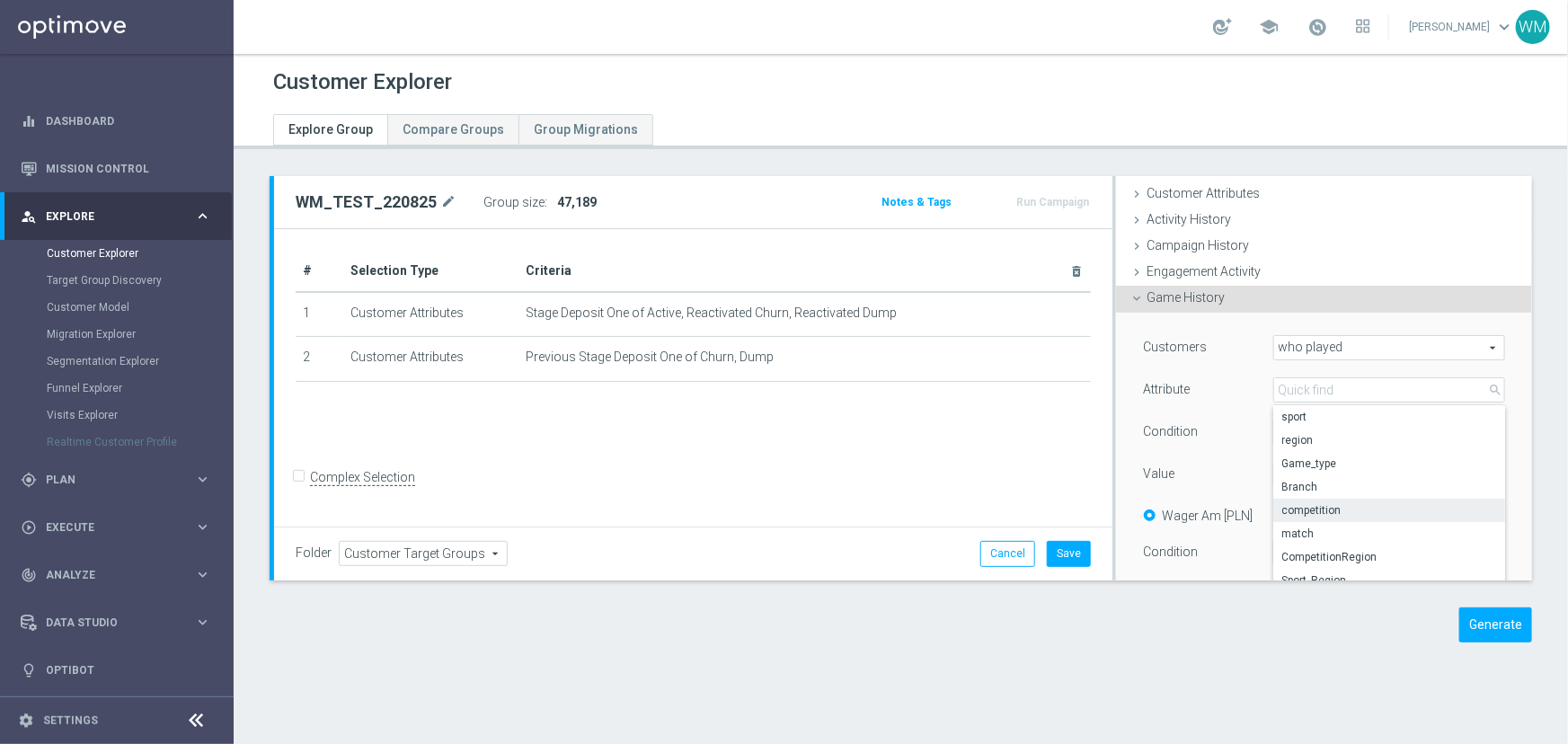
scroll to position [163, 0]
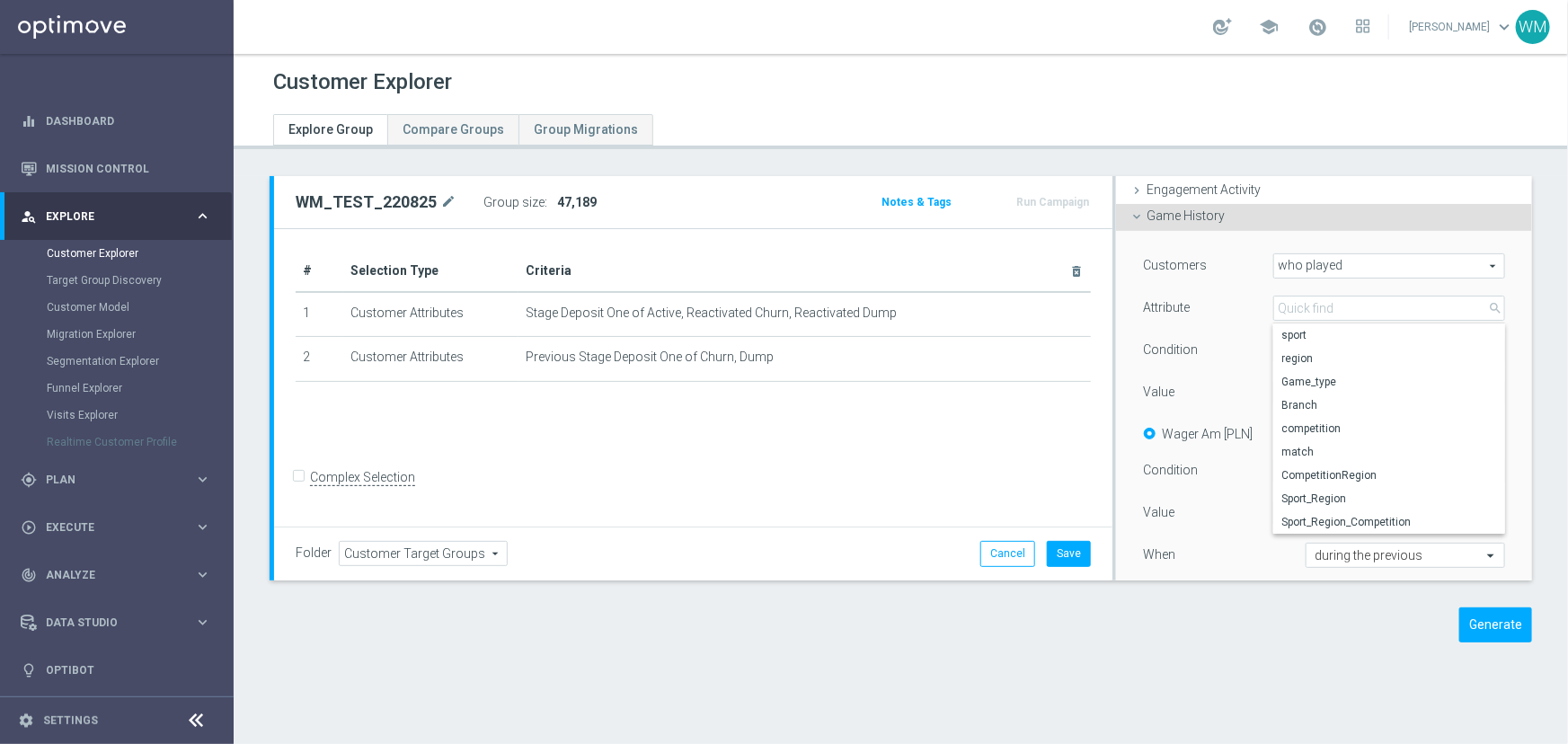
click at [1204, 338] on div "Condition" at bounding box center [1194, 352] width 130 height 29
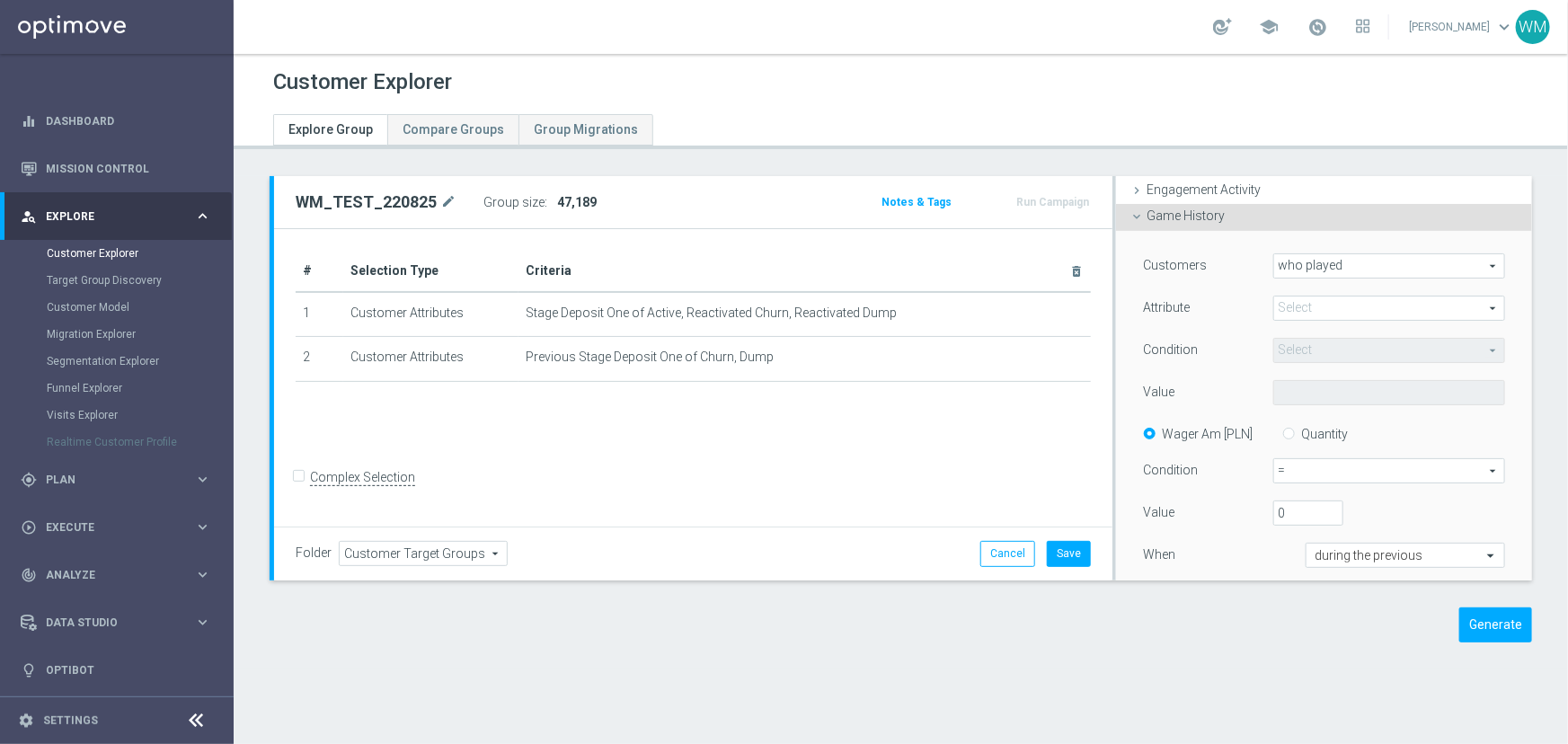
click at [1314, 437] on label "Quantity" at bounding box center [1325, 434] width 47 height 16
click at [1299, 437] on input "Quantity" at bounding box center [1292, 432] width 11 height 11
radio input "true"
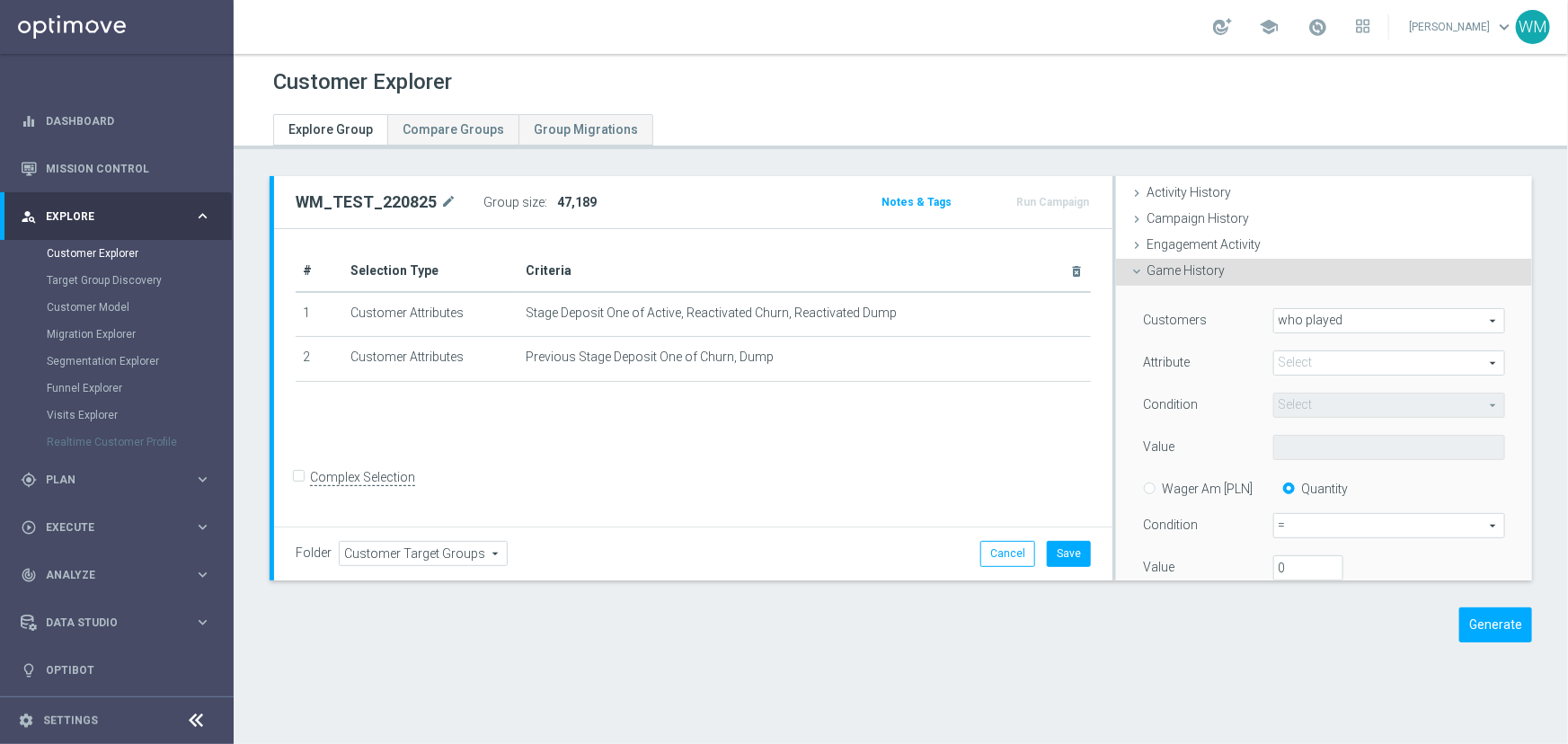
scroll to position [0, 0]
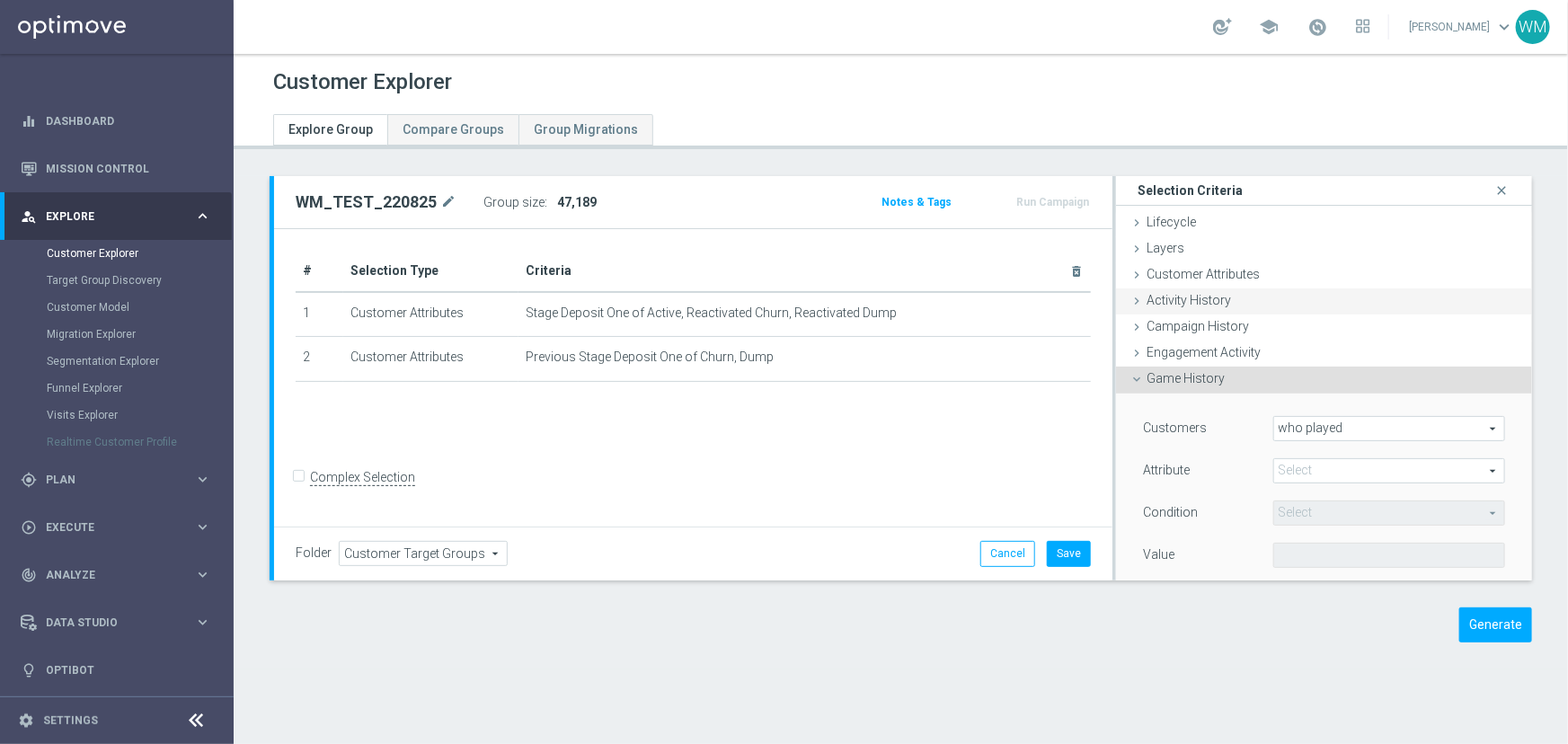
click at [1217, 306] on div "Activity History done" at bounding box center [1324, 302] width 416 height 27
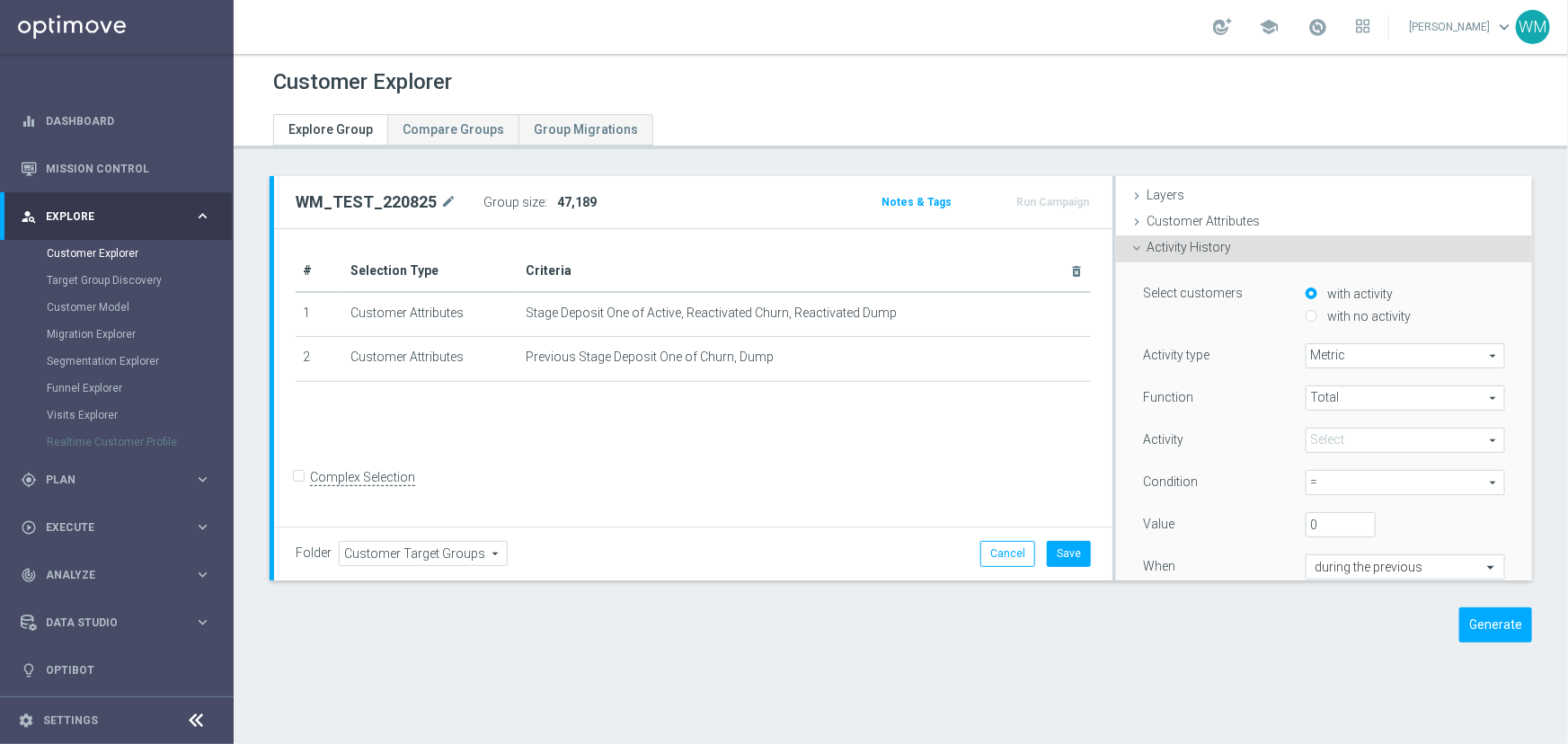
scroll to position [81, 0]
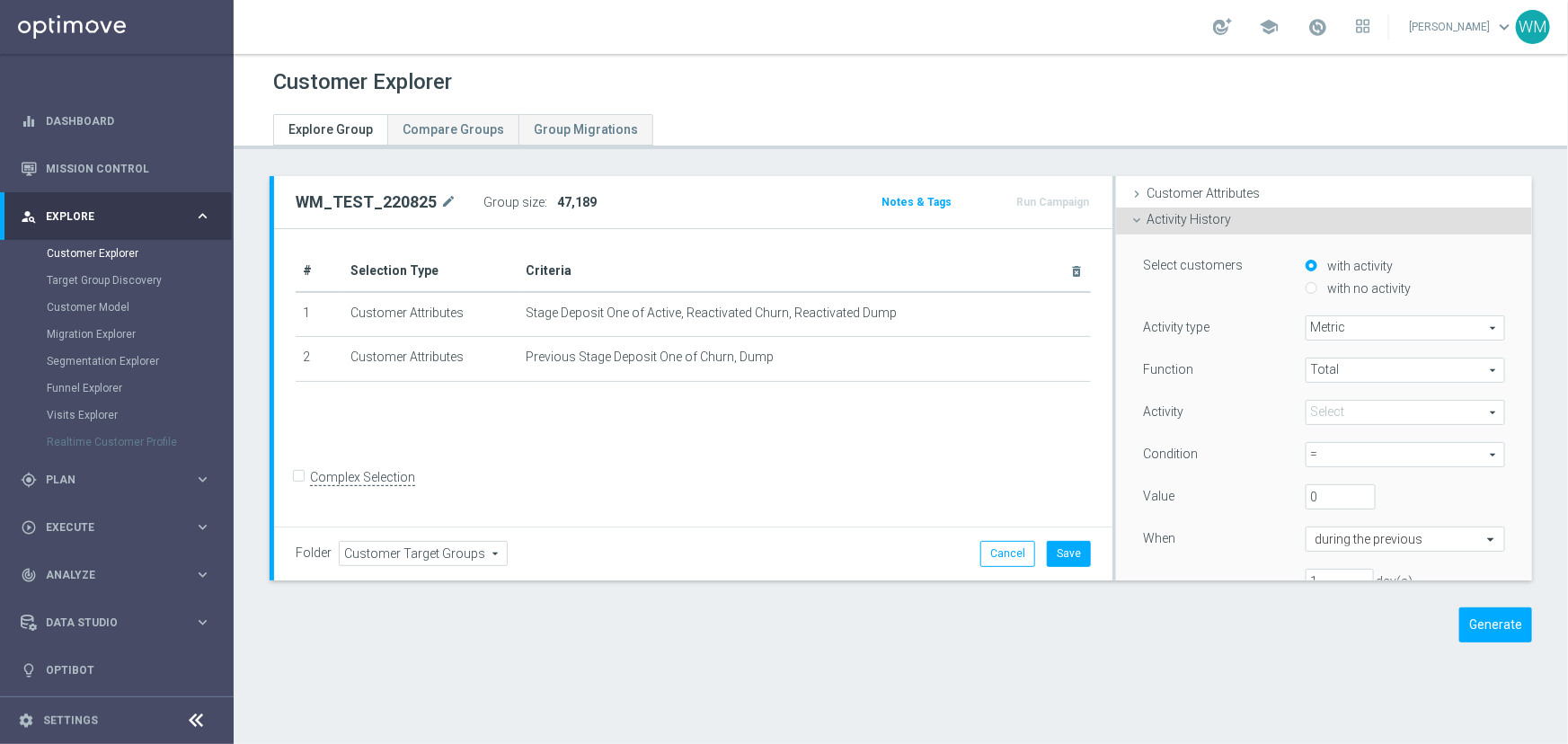
click at [1329, 333] on span "Metric" at bounding box center [1405, 328] width 198 height 23
click at [1326, 370] on span "Days with activity" at bounding box center [1405, 377] width 179 height 14
type input "Days with activity"
click at [1314, 364] on span at bounding box center [1405, 370] width 198 height 23
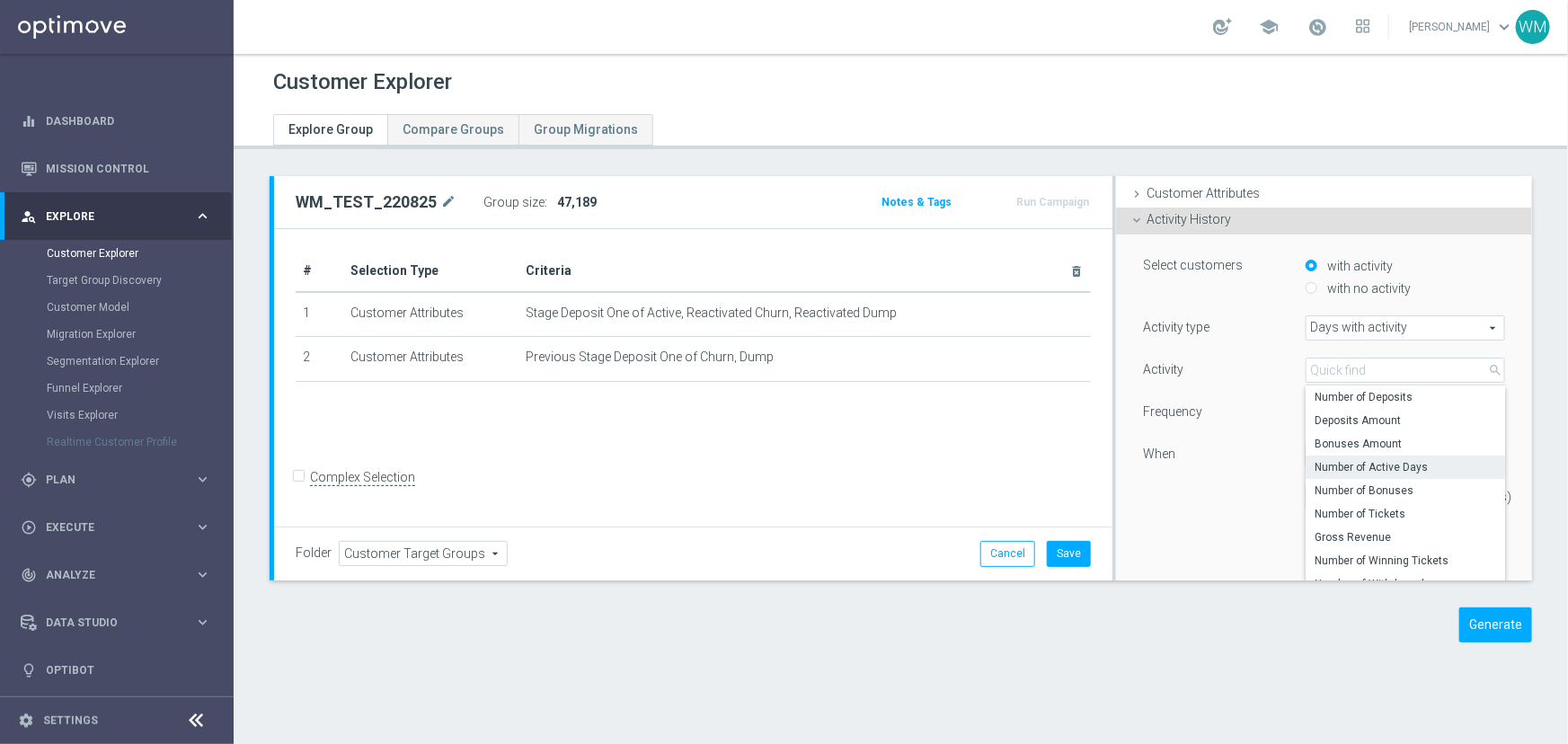
click at [1330, 469] on span "Number of Active Days" at bounding box center [1405, 467] width 181 height 14
type input "Number of Active Days"
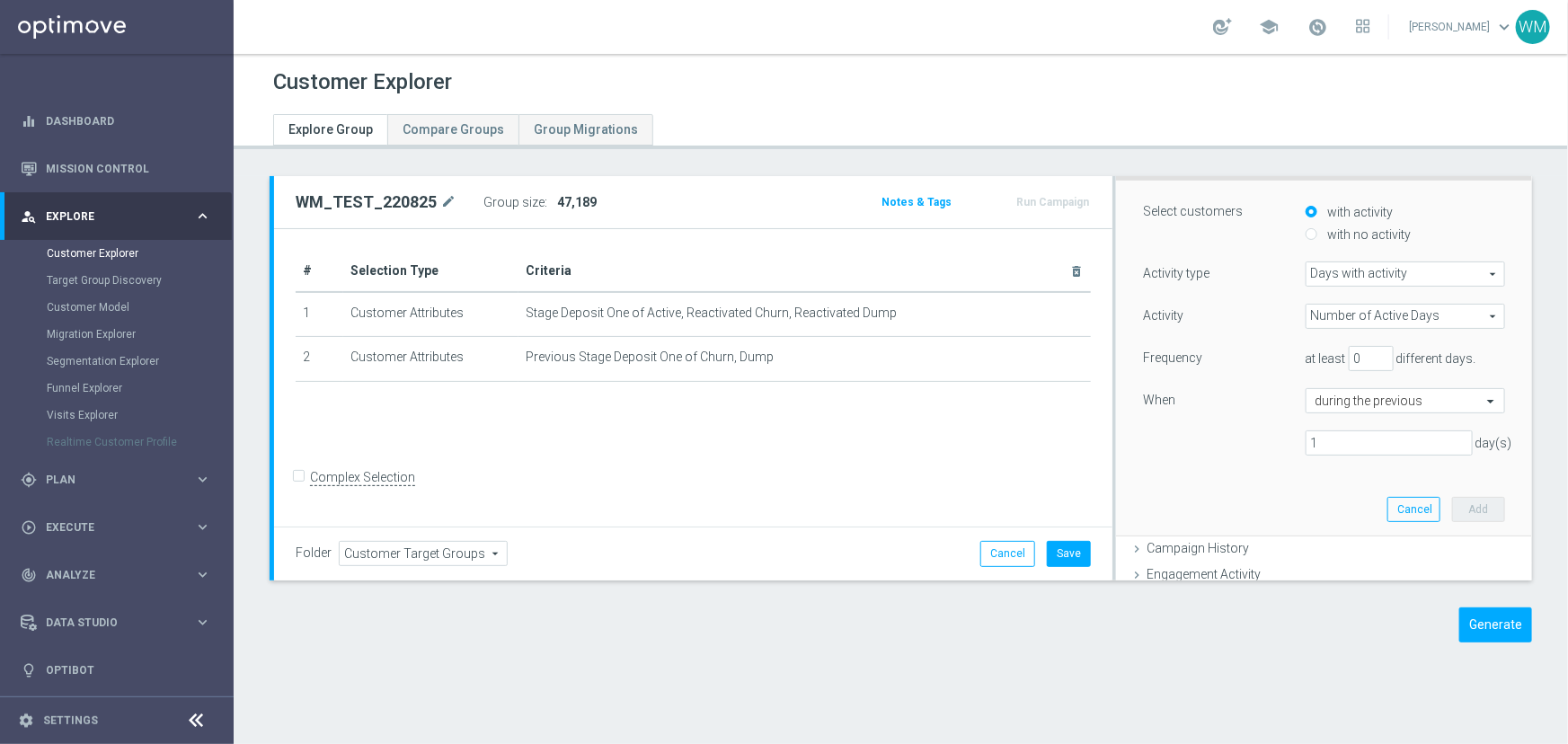
scroll to position [163, 0]
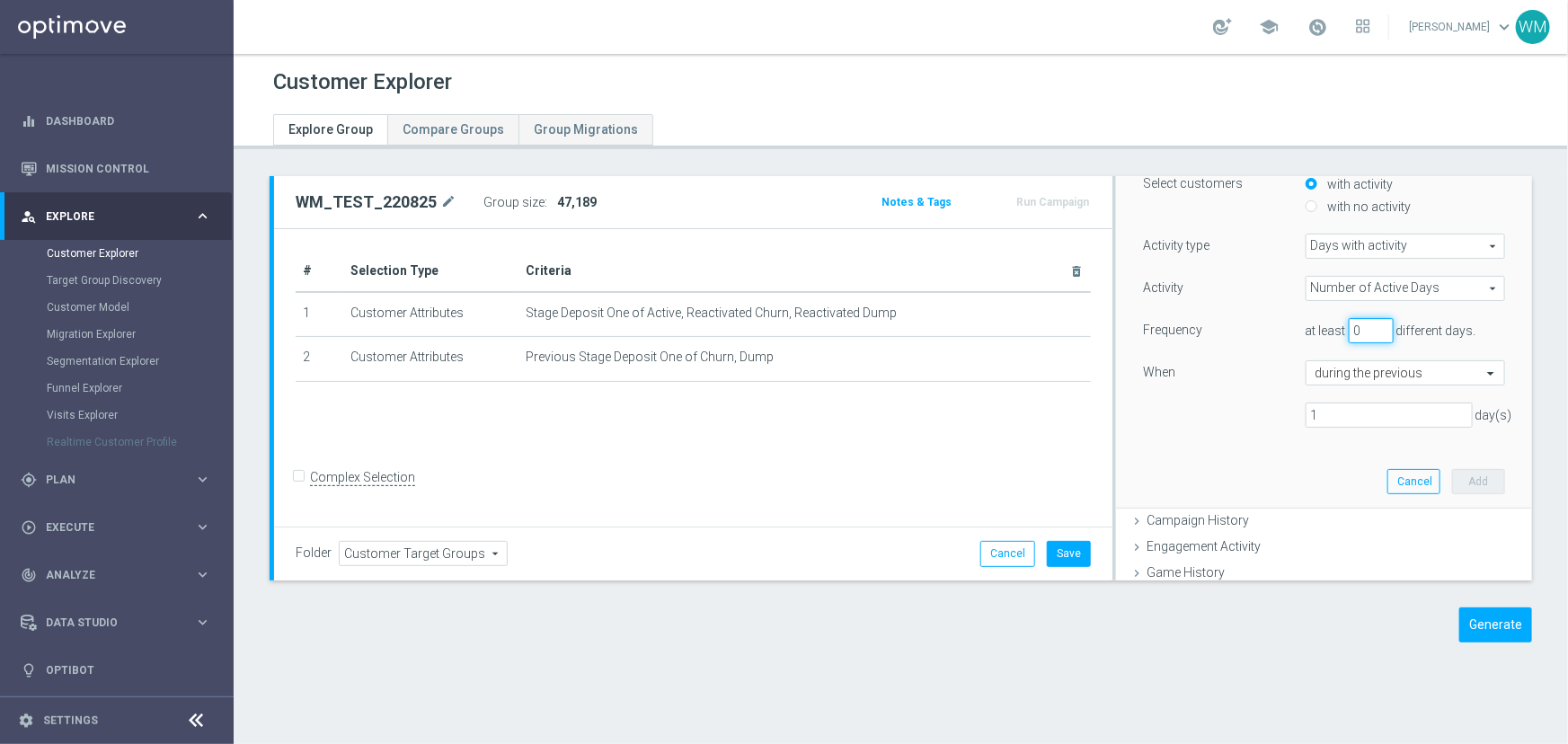
click at [1349, 327] on input "0" at bounding box center [1371, 331] width 45 height 25
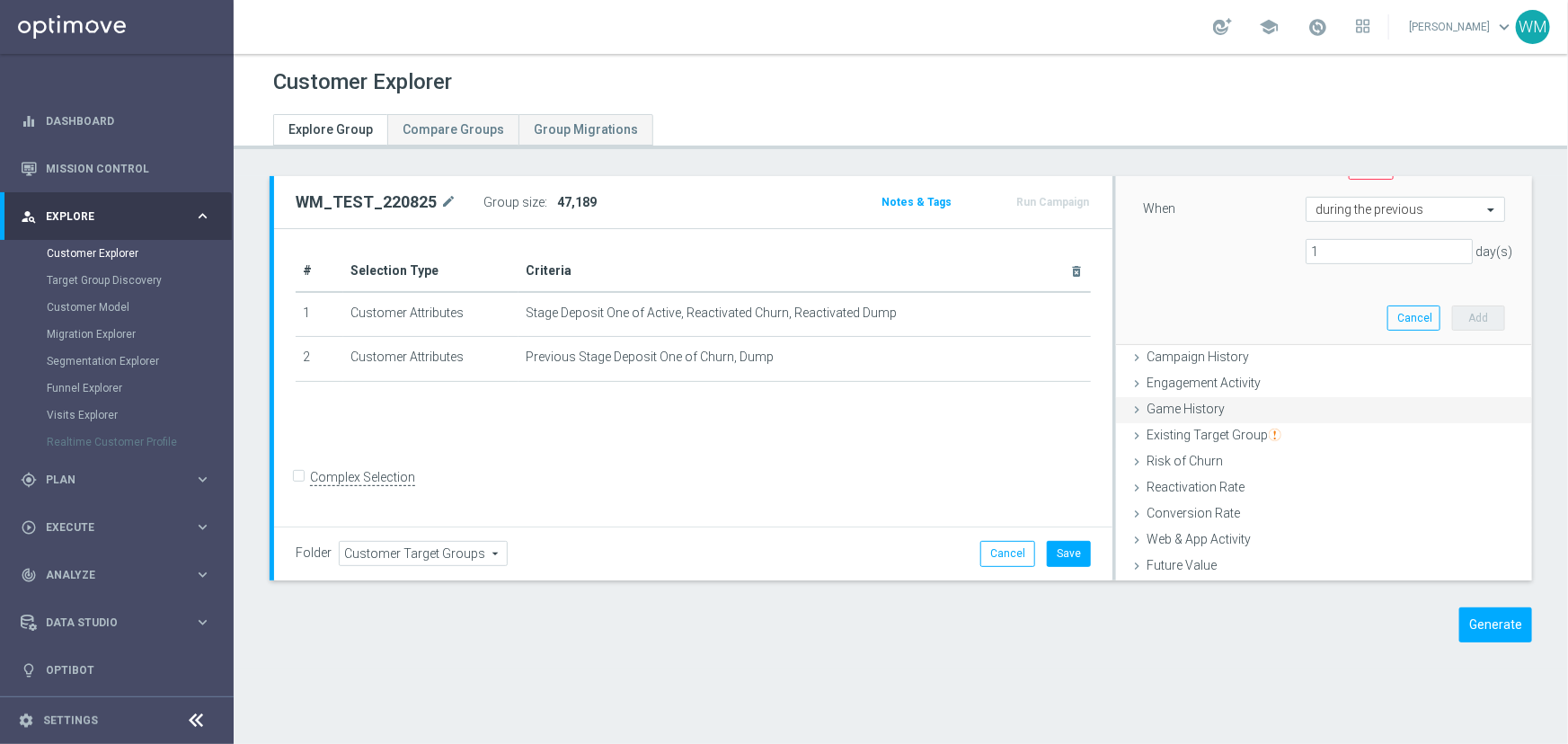
click at [1205, 409] on span "Game History" at bounding box center [1185, 409] width 78 height 14
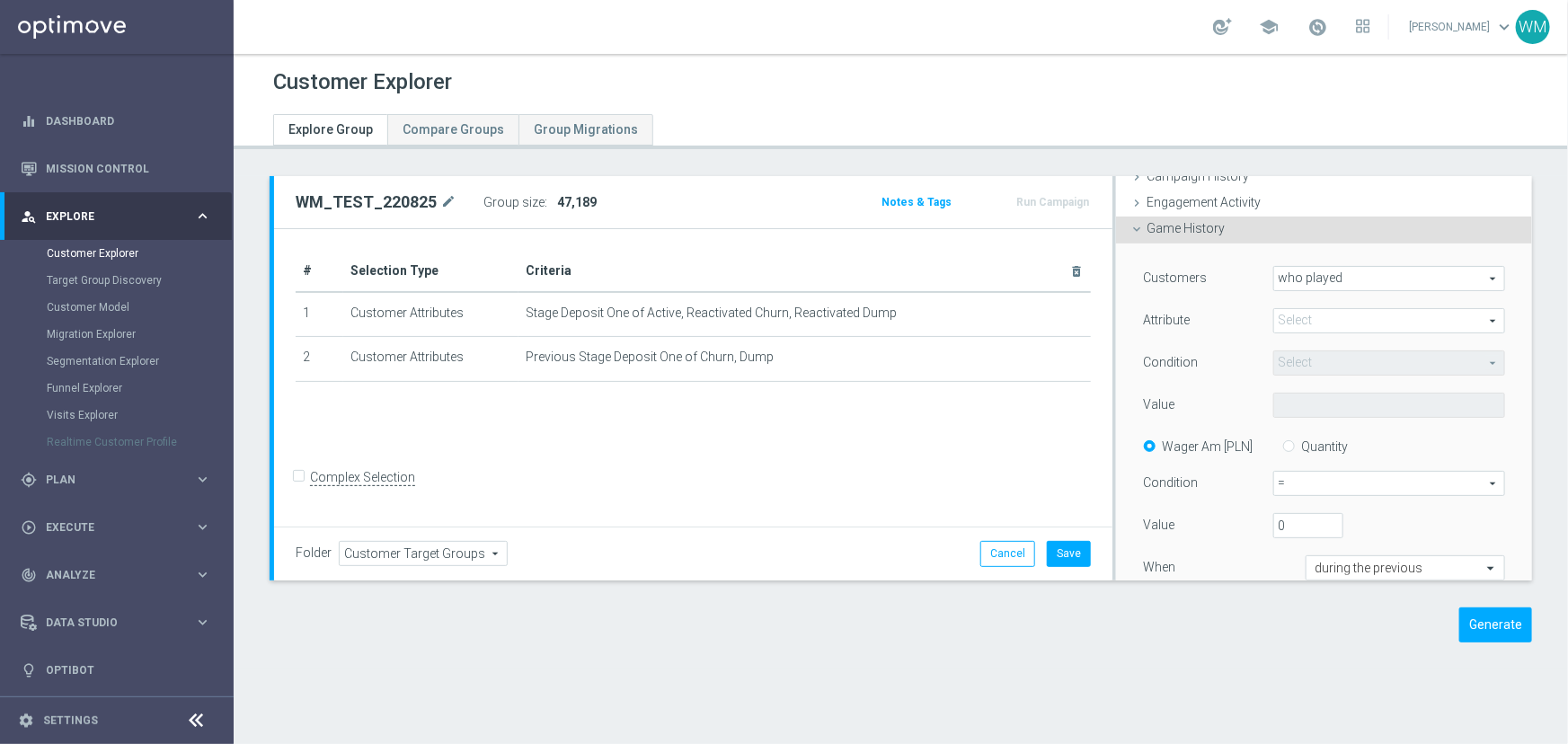
scroll to position [147, 0]
click at [1308, 321] on span at bounding box center [1389, 323] width 230 height 23
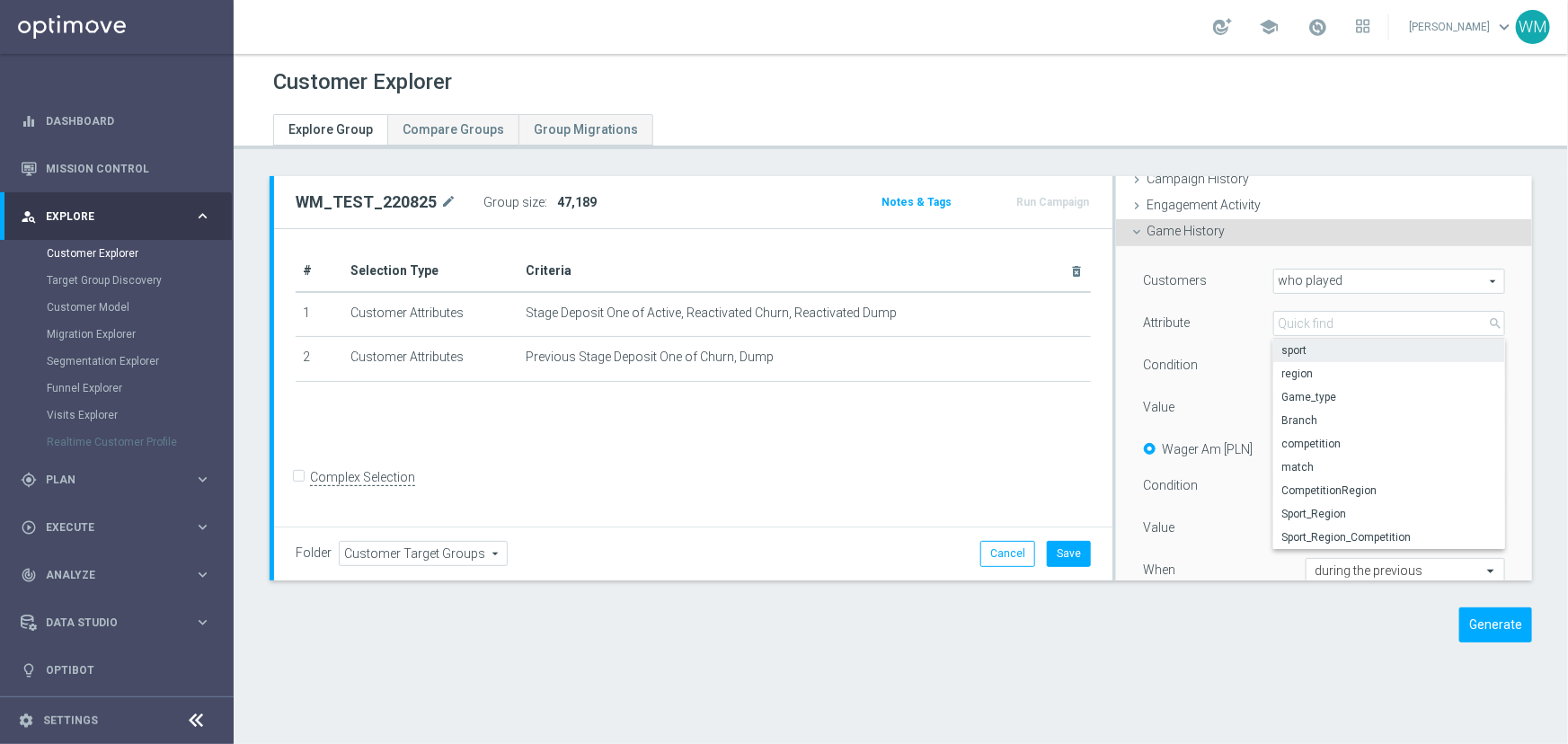
click at [1312, 351] on span "sport" at bounding box center [1390, 350] width 214 height 14
type input "sport"
type input "Equals"
click at [1309, 360] on span "Equals" at bounding box center [1389, 365] width 230 height 23
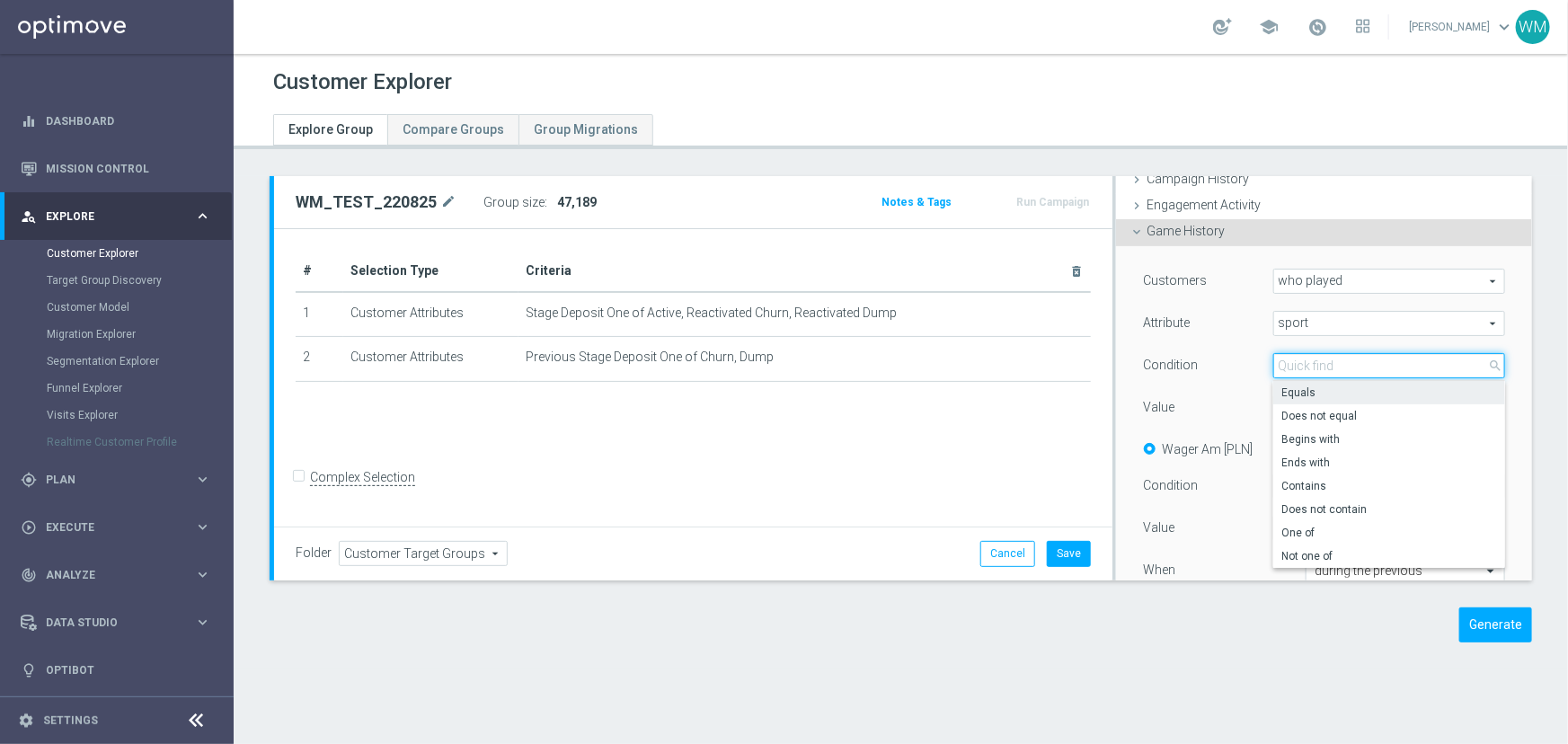
click at [1309, 360] on input "search" at bounding box center [1389, 365] width 232 height 25
click at [1211, 386] on div "Customers who played who played arrow_drop_down search Attribute sport sport ar…" at bounding box center [1324, 454] width 362 height 371
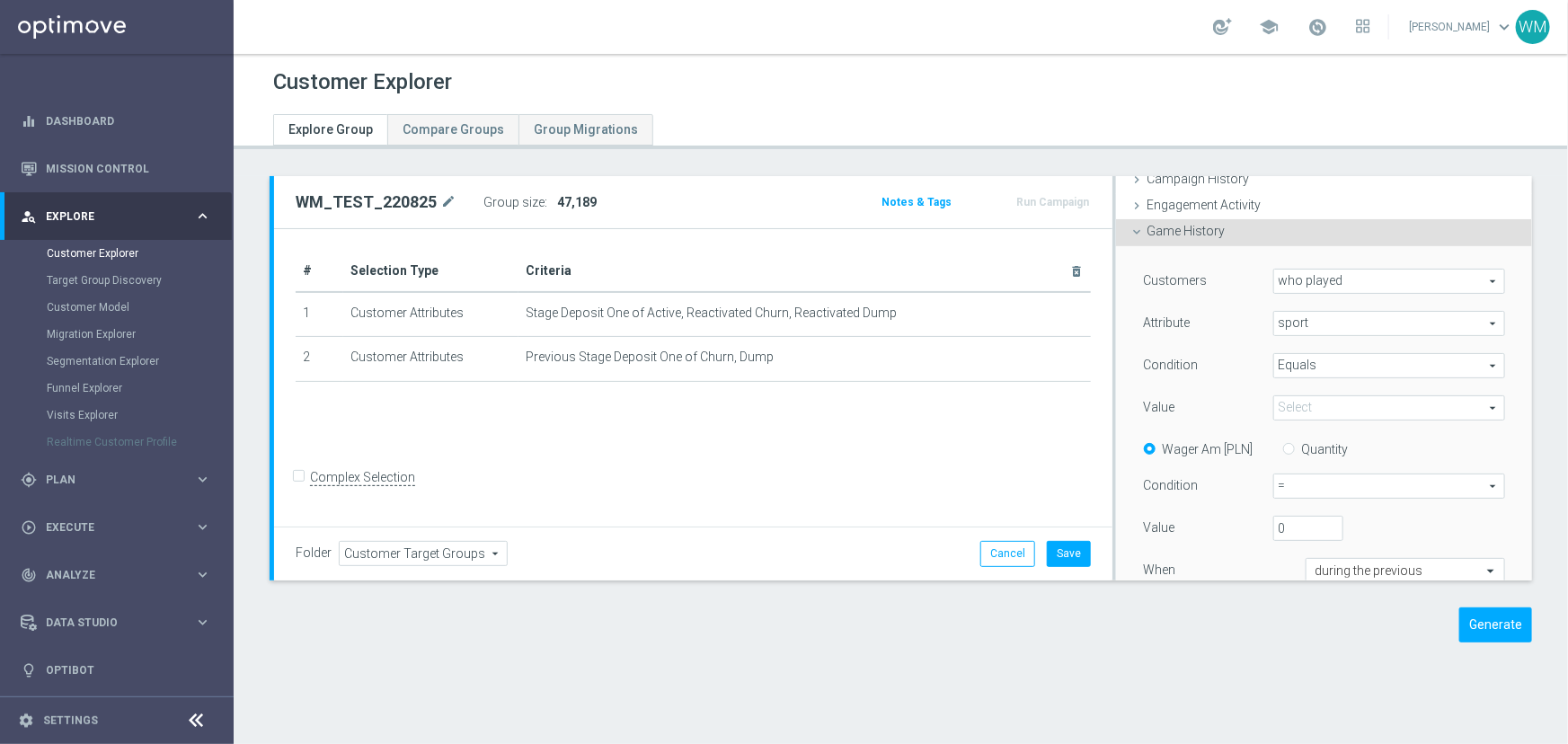
click at [1303, 411] on span at bounding box center [1389, 408] width 230 height 23
click at [1242, 368] on div "Condition" at bounding box center [1194, 367] width 130 height 29
click at [1314, 279] on span "who played" at bounding box center [1389, 281] width 230 height 23
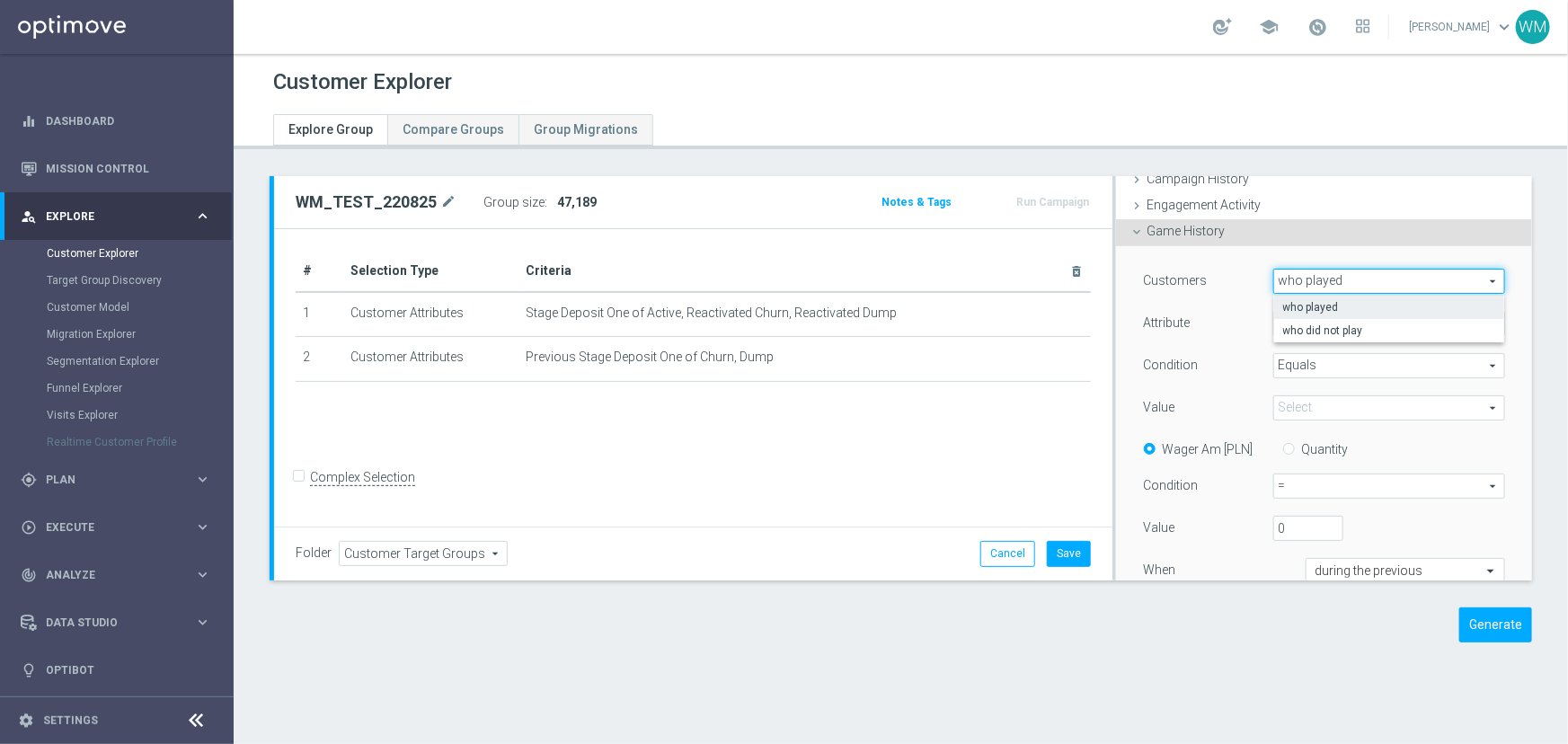
click at [1310, 303] on span "who played" at bounding box center [1390, 307] width 212 height 14
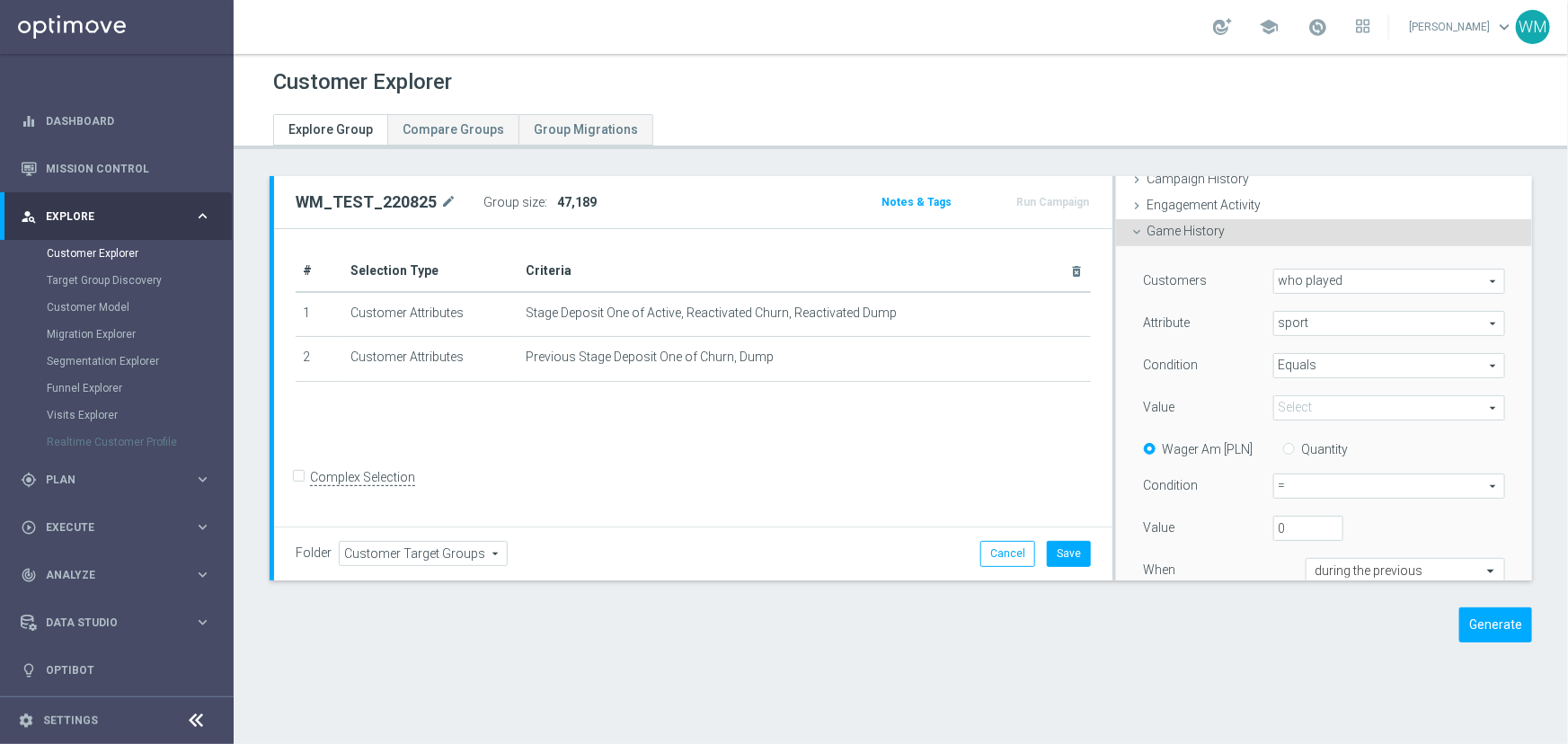
click at [1274, 332] on span "sport" at bounding box center [1389, 323] width 230 height 23
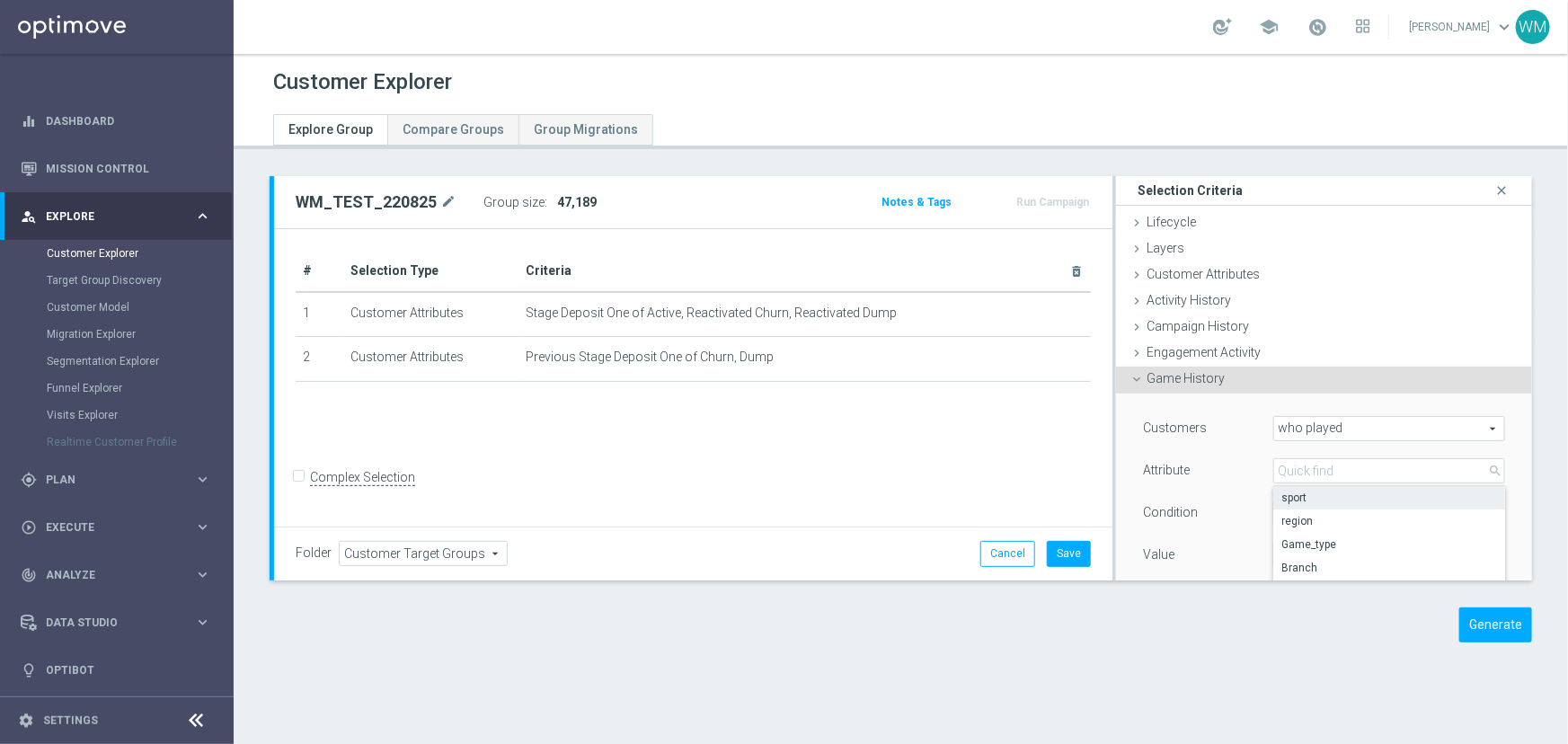
click at [1213, 457] on div "Customers who played who played arrow_drop_down search Attribute sport sport ar…" at bounding box center [1324, 601] width 362 height 371
click at [1289, 469] on span "sport" at bounding box center [1389, 471] width 230 height 23
click at [1289, 469] on input "search" at bounding box center [1389, 471] width 232 height 25
click at [1171, 481] on div "Attribute" at bounding box center [1194, 473] width 130 height 29
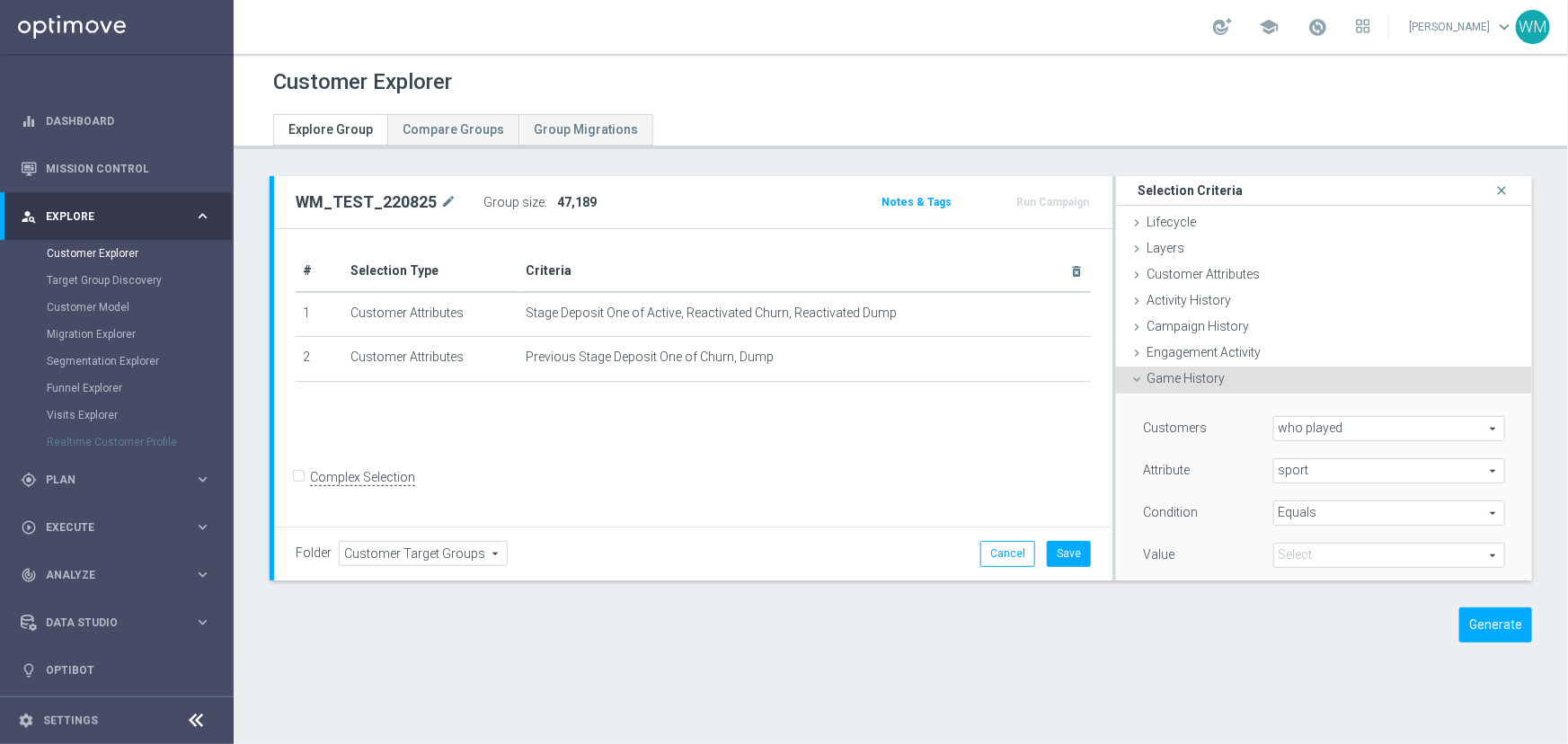
click at [1282, 486] on div "Attribute sport sport arrow_drop_down search" at bounding box center [1324, 473] width 389 height 29
click at [1291, 452] on div "Customers who played who played arrow_drop_down search Attribute sport sport ar…" at bounding box center [1324, 601] width 362 height 371
click at [1294, 473] on span "sport" at bounding box center [1389, 471] width 230 height 23
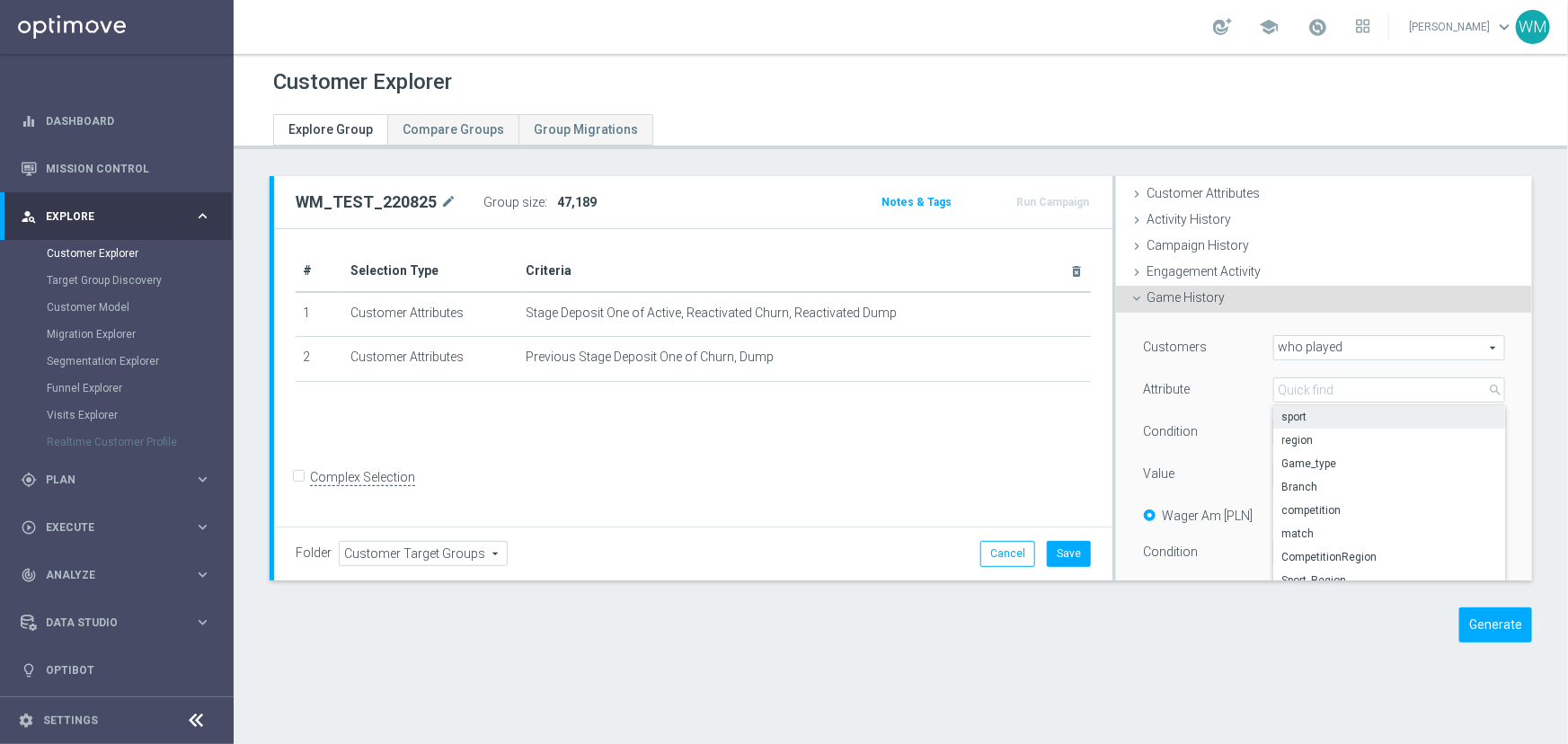
click at [1197, 411] on div "Customers who played who played arrow_drop_down search Attribute sport sport ar…" at bounding box center [1324, 520] width 362 height 371
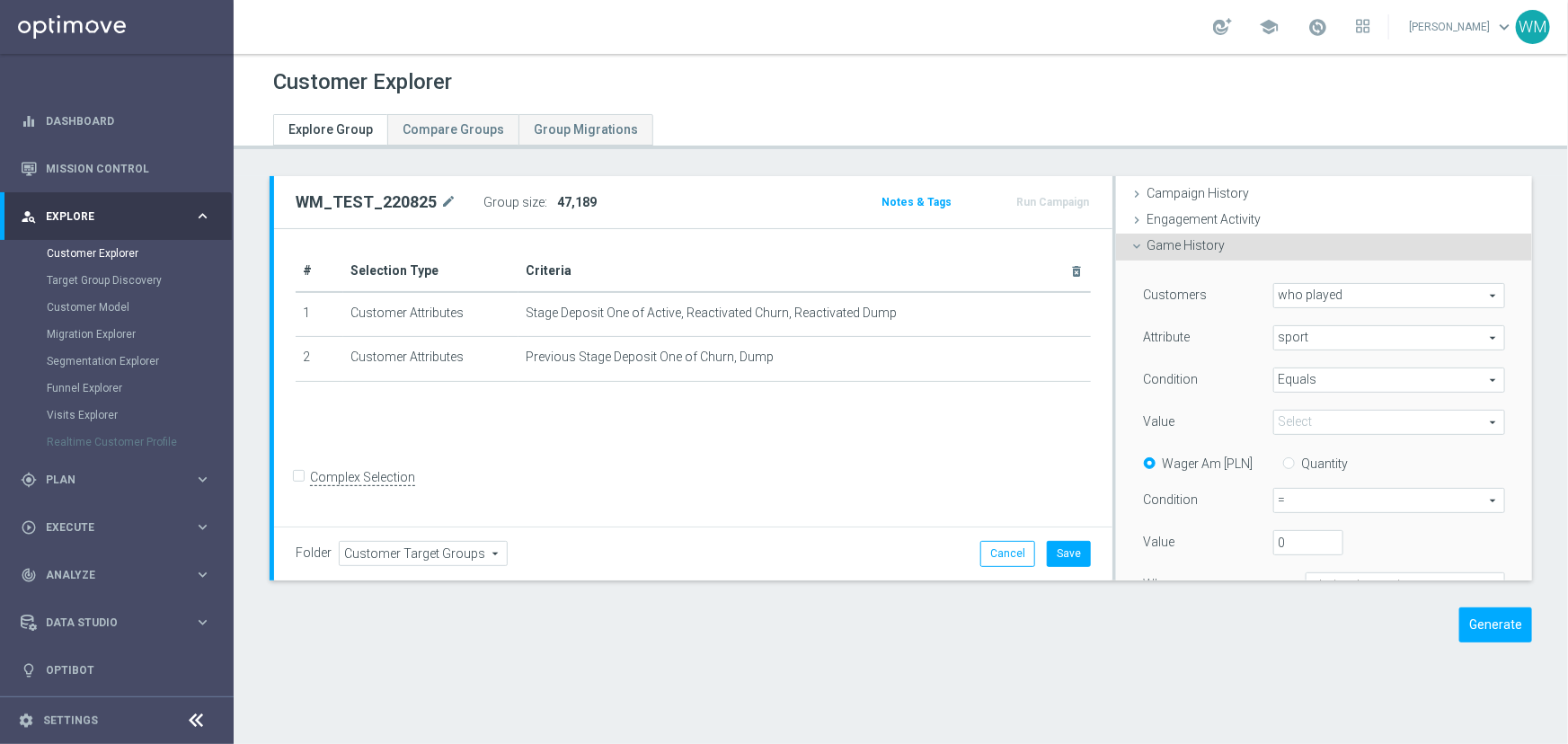
scroll to position [326, 0]
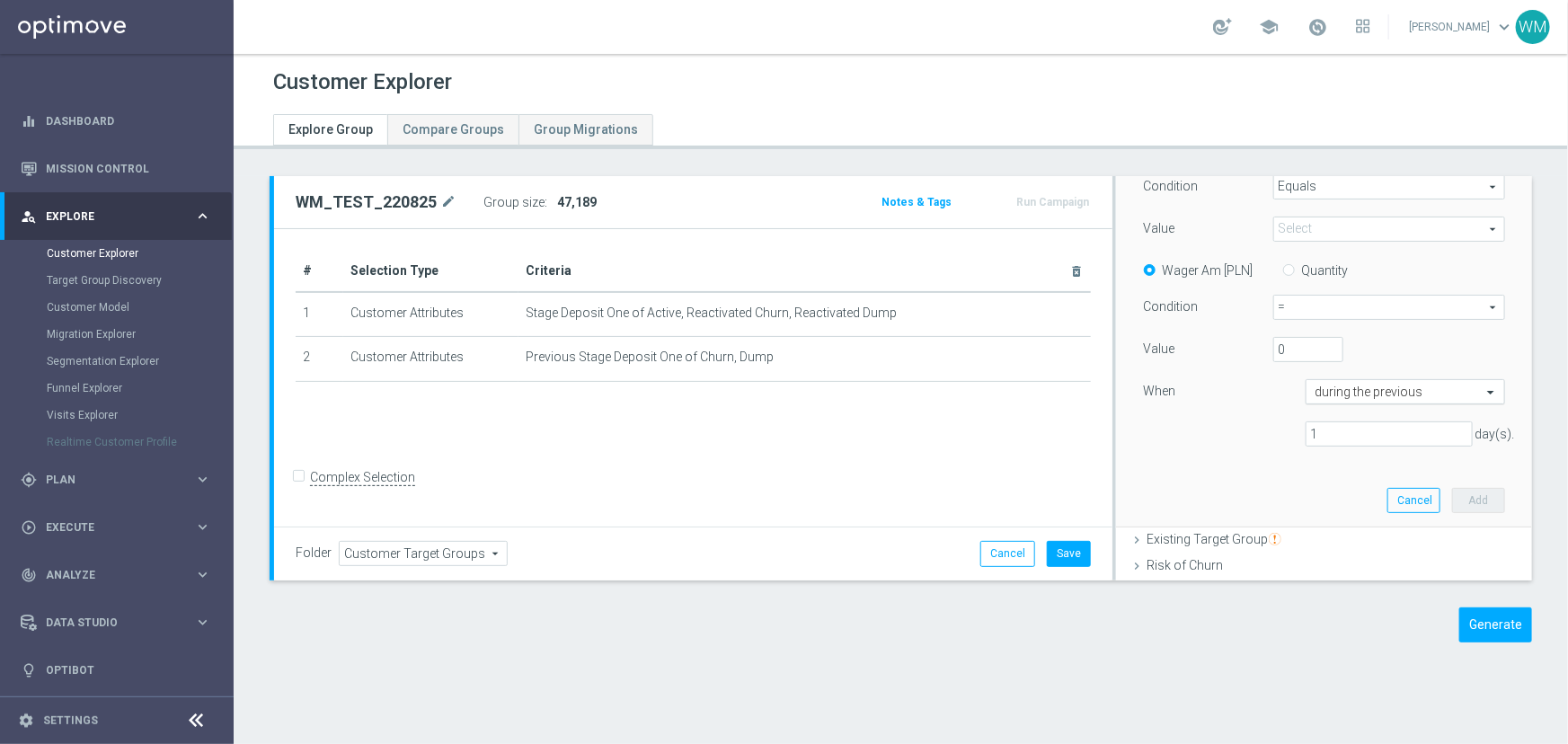
click at [1337, 396] on input "text" at bounding box center [1387, 393] width 144 height 16
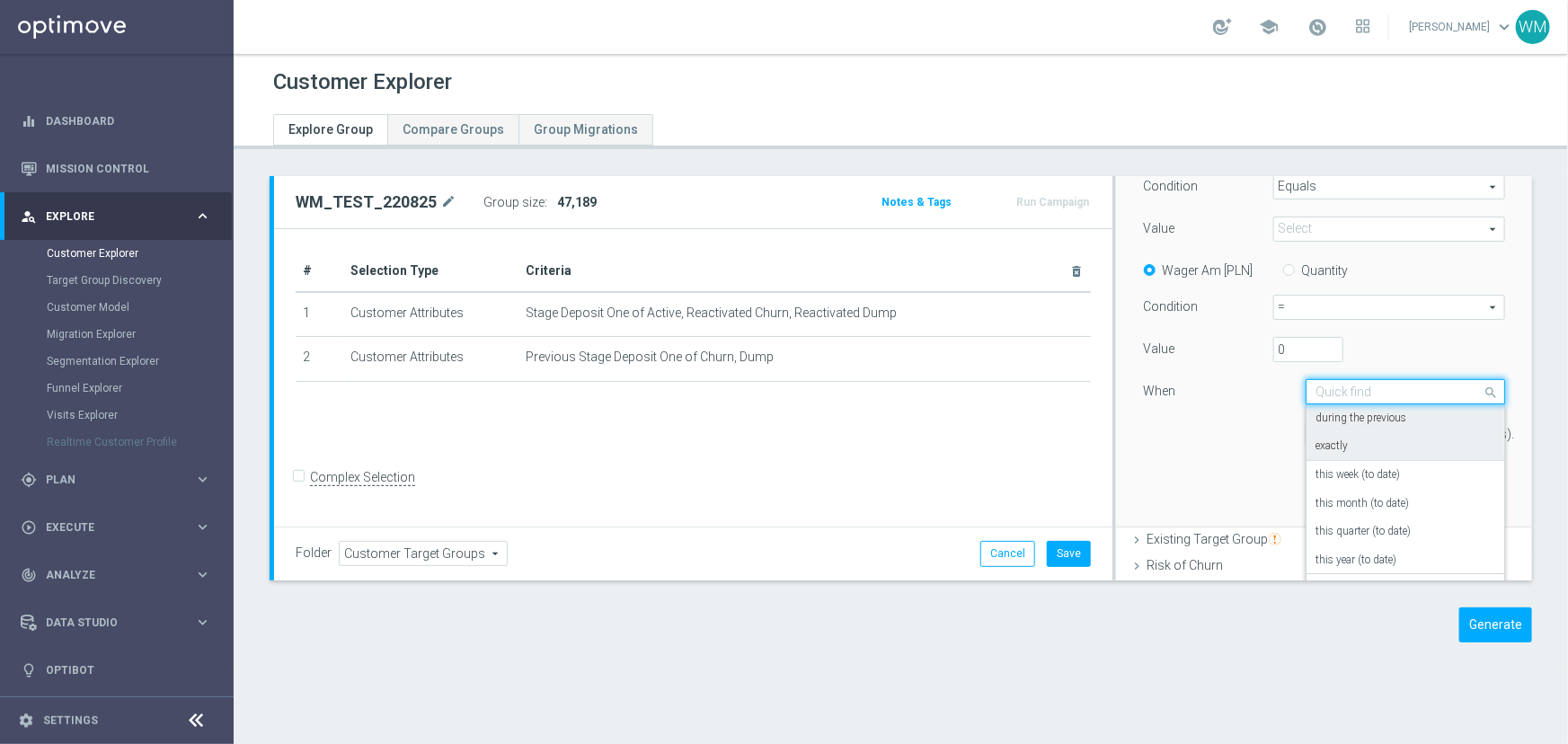
click at [1335, 440] on div "exactly" at bounding box center [1405, 446] width 179 height 29
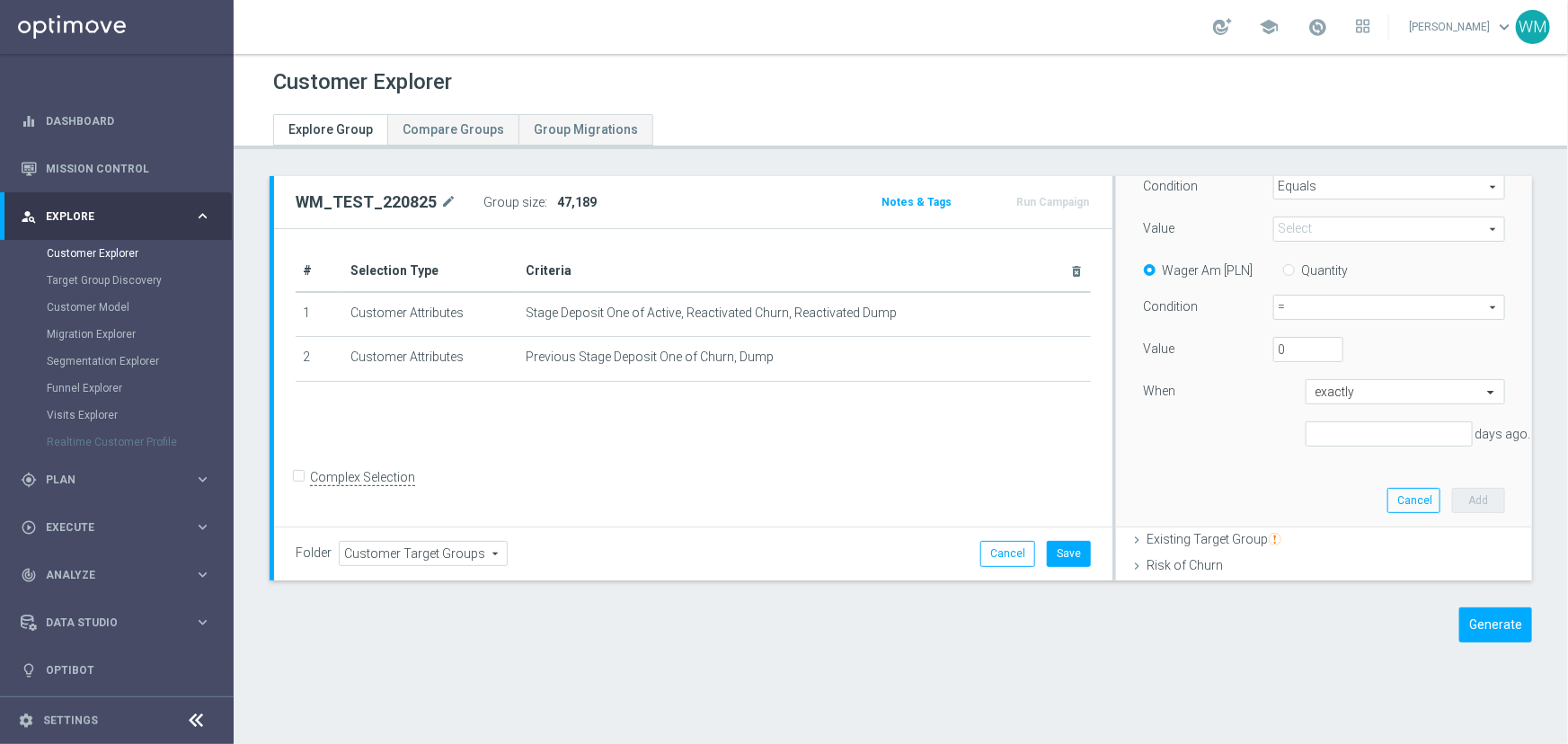
scroll to position [534, 0]
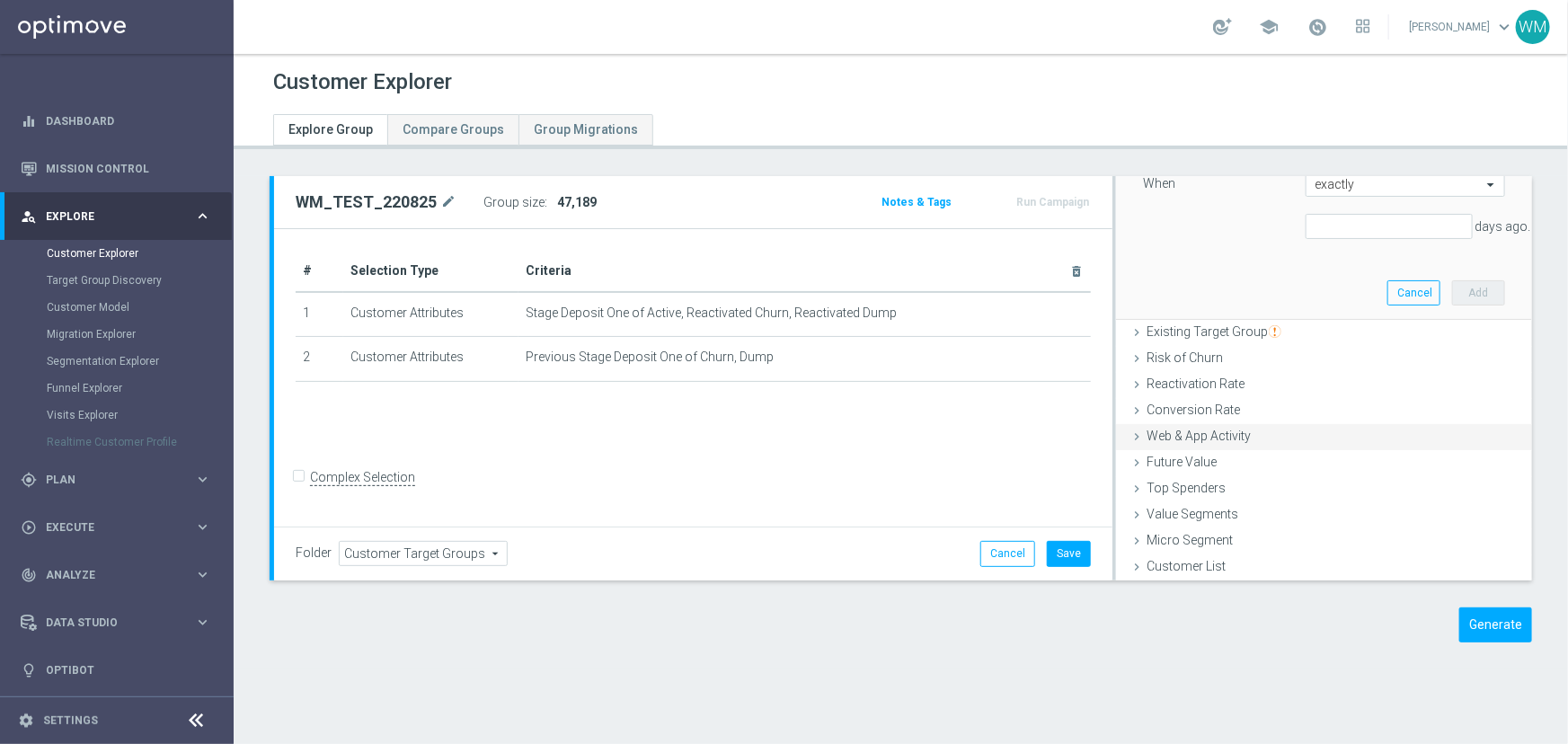
click at [1201, 428] on span "Web & App Activity" at bounding box center [1198, 435] width 104 height 14
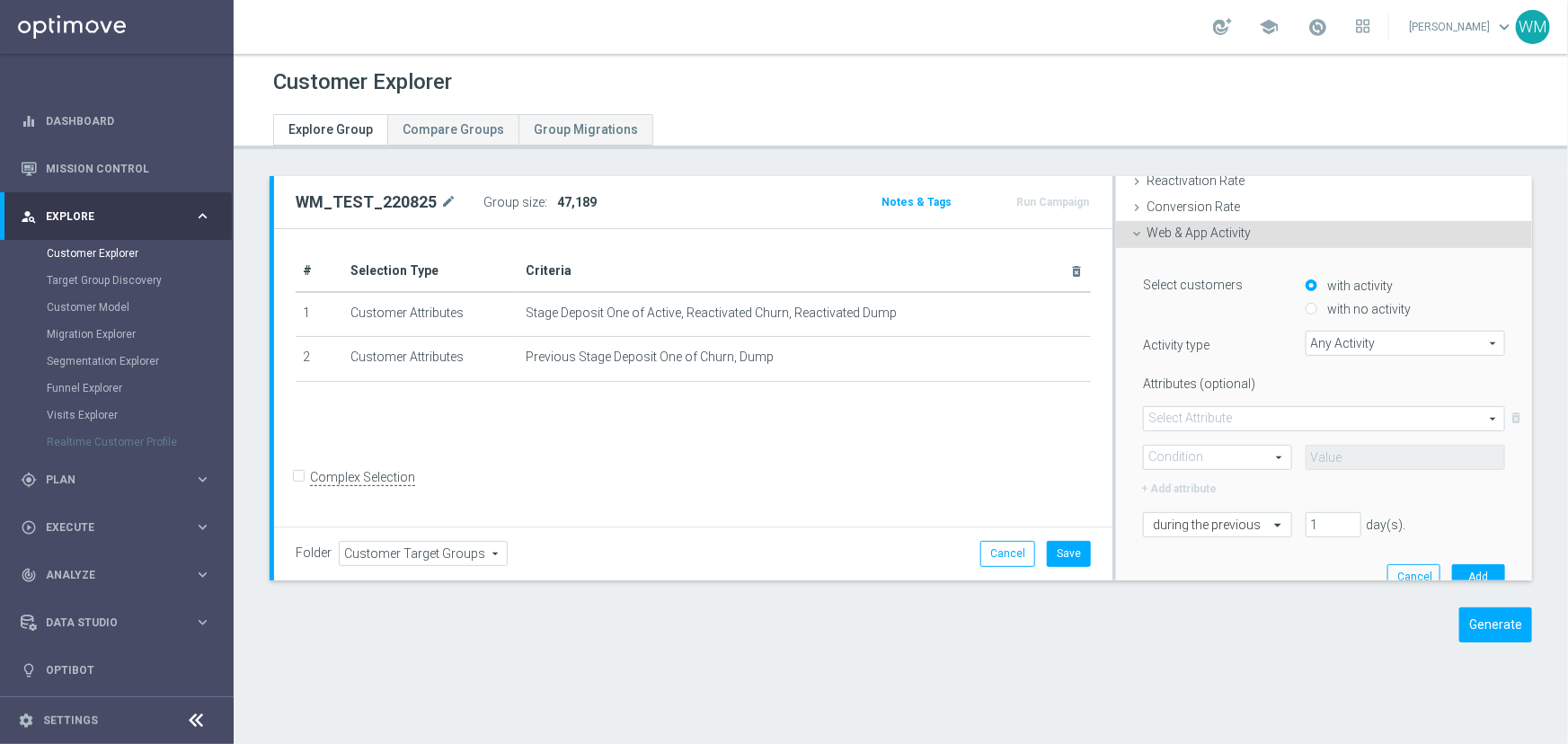
scroll to position [314, 0]
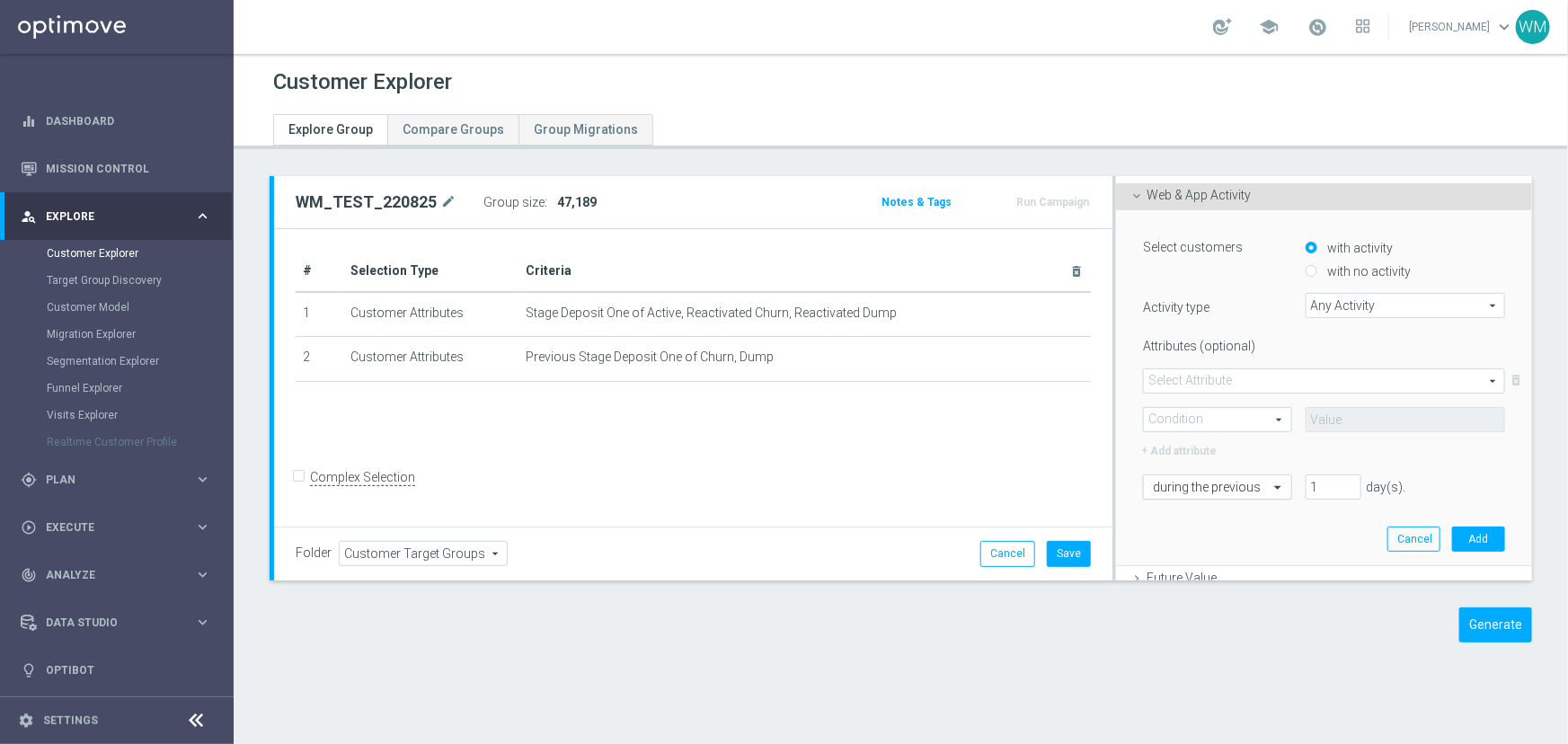
click at [1214, 480] on input "text" at bounding box center [1199, 488] width 93 height 16
click at [1216, 460] on div "Select customers with activity with no activity Activity type Any Activity Any …" at bounding box center [1324, 366] width 362 height 267
click at [1221, 376] on span at bounding box center [1324, 380] width 361 height 23
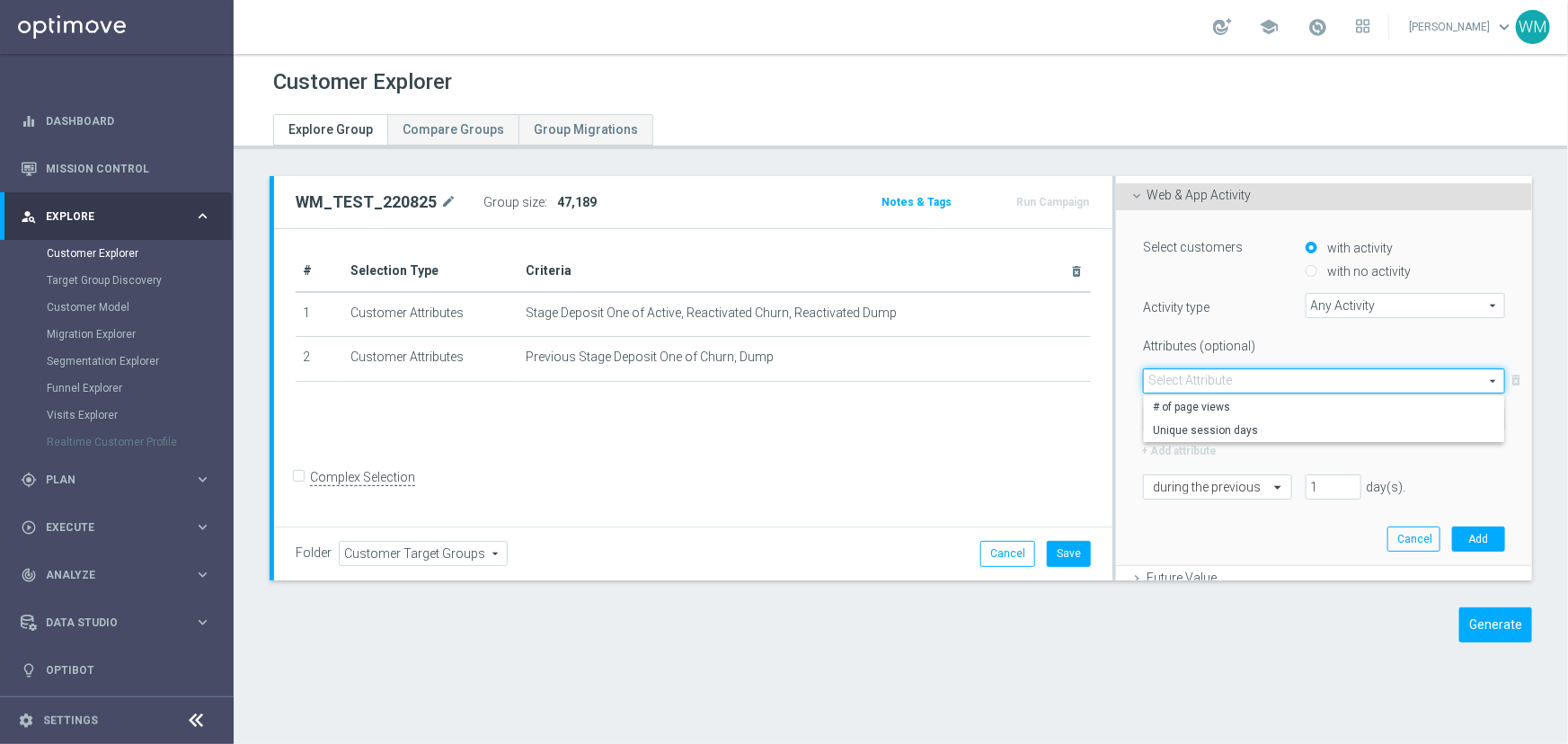
click at [1270, 345] on label "Attributes (optional)" at bounding box center [1210, 343] width 161 height 23
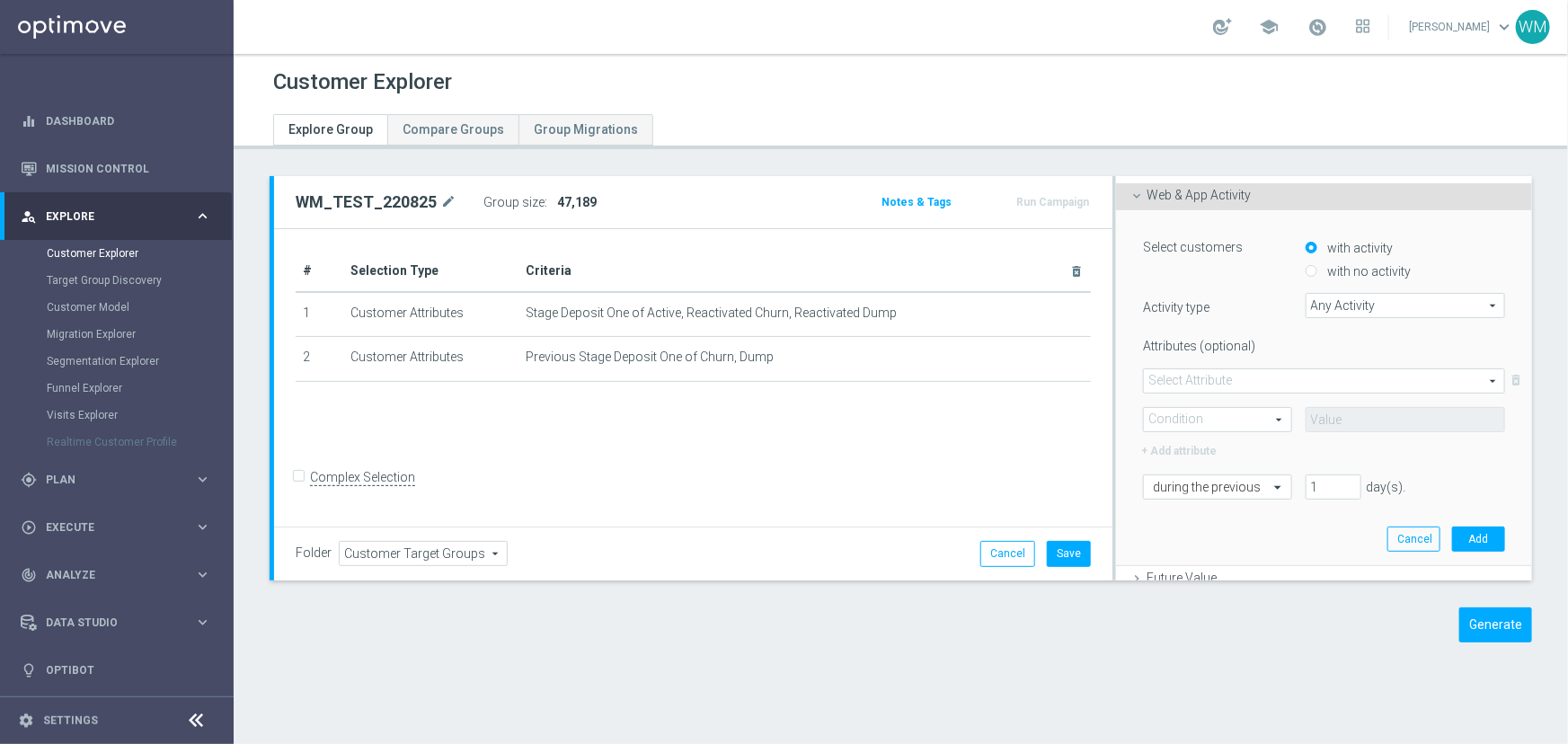
click at [1330, 304] on span "Any Activity" at bounding box center [1405, 305] width 198 height 23
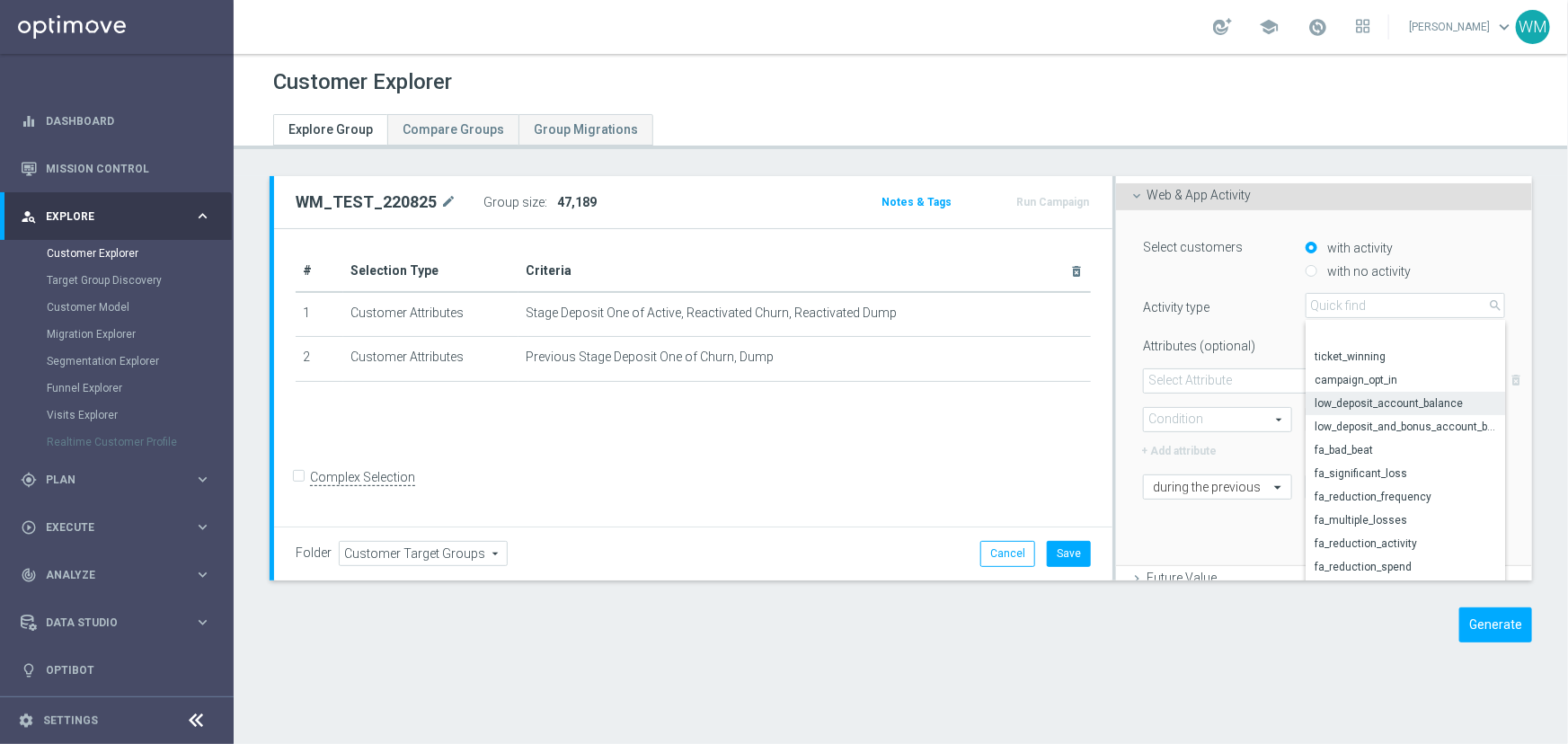
scroll to position [237, 0]
click at [1242, 345] on label "Attributes (optional)" at bounding box center [1210, 343] width 161 height 23
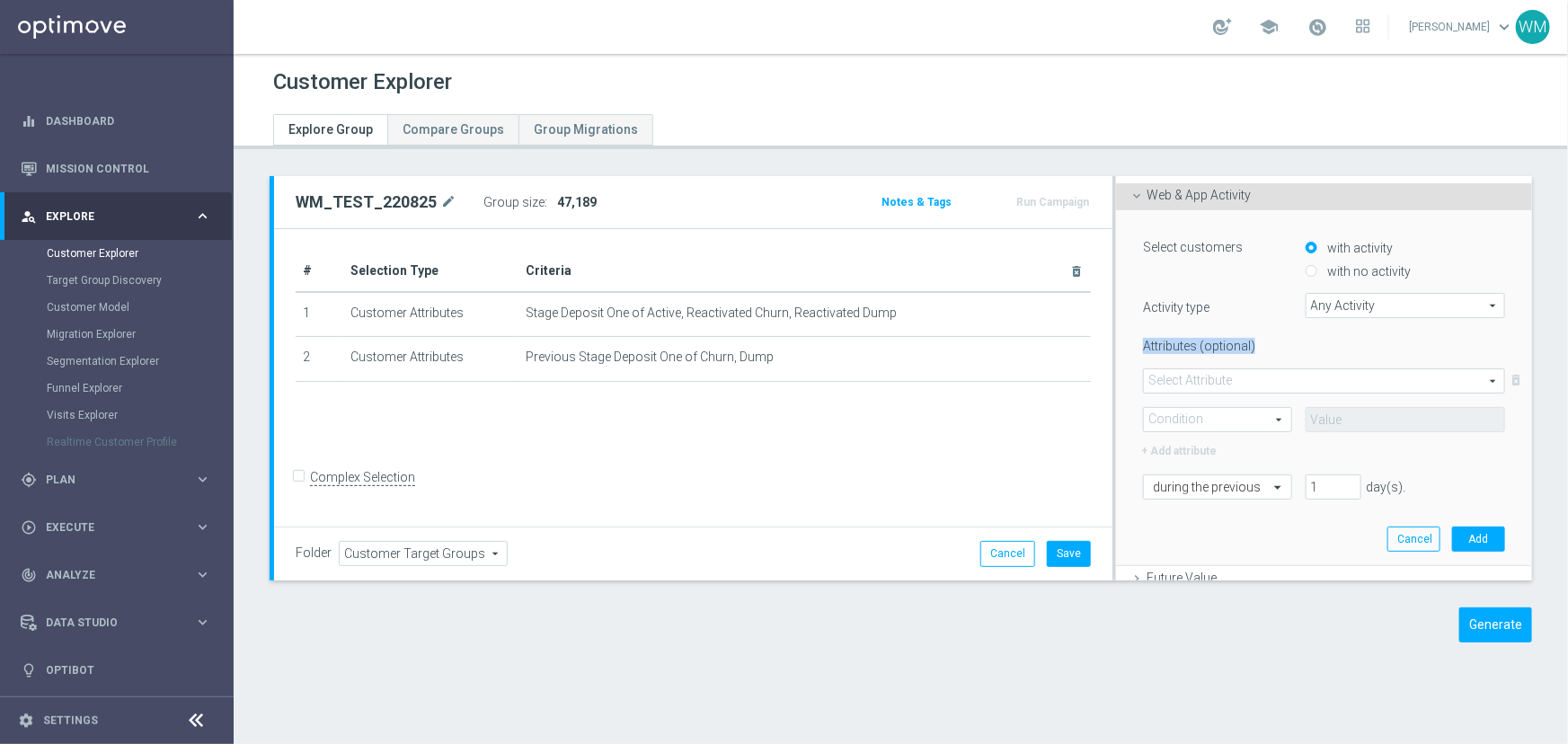
drag, startPoint x: 1246, startPoint y: 344, endPoint x: 1133, endPoint y: 344, distance: 113.0
click at [1133, 344] on label "Attributes (optional)" at bounding box center [1210, 343] width 161 height 23
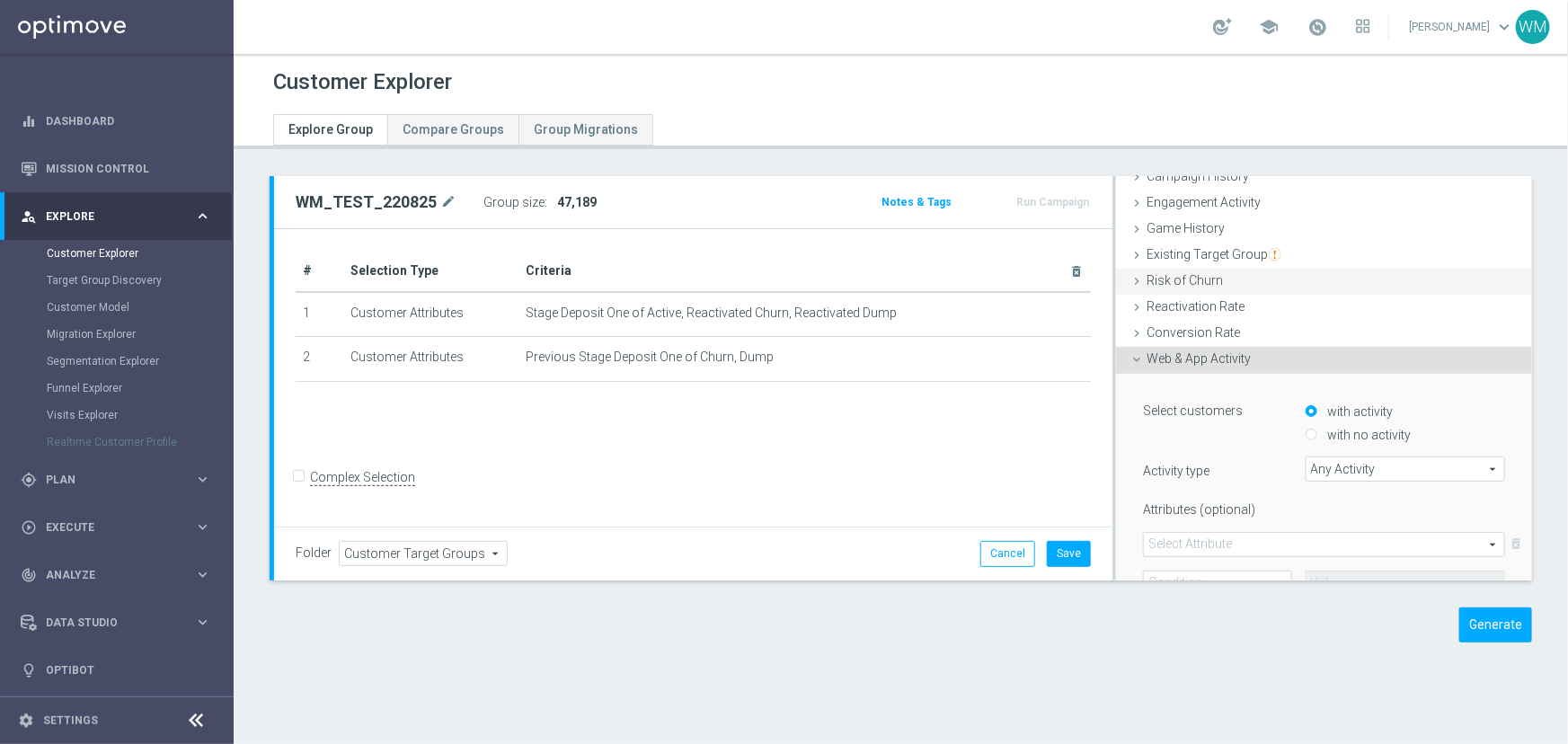
scroll to position [69, 0]
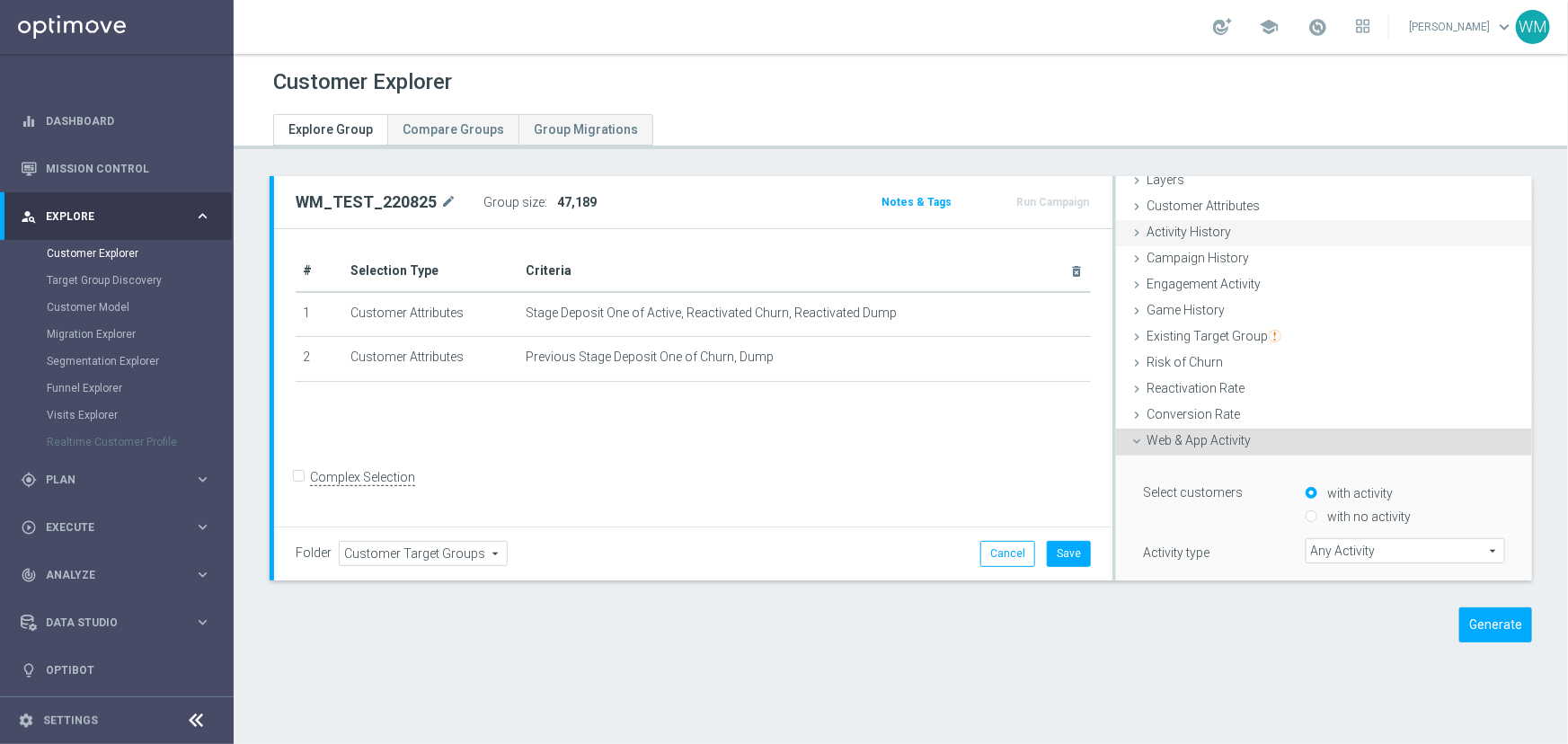
click at [1251, 240] on div "Activity History done" at bounding box center [1324, 233] width 416 height 27
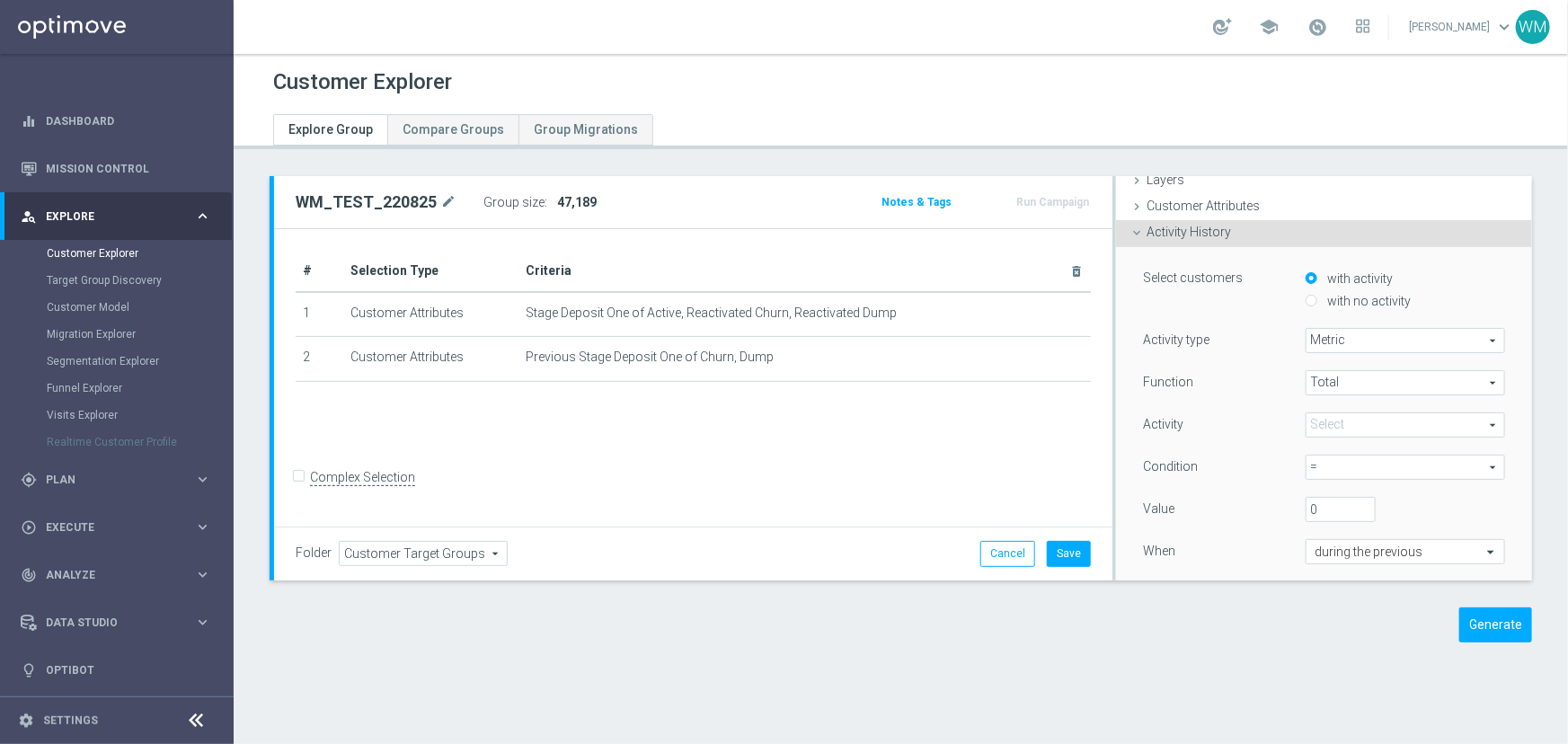
click at [1306, 341] on span "Metric" at bounding box center [1405, 340] width 198 height 23
click at [1315, 384] on span "Days with activity" at bounding box center [1405, 390] width 179 height 14
type input "Days with activity"
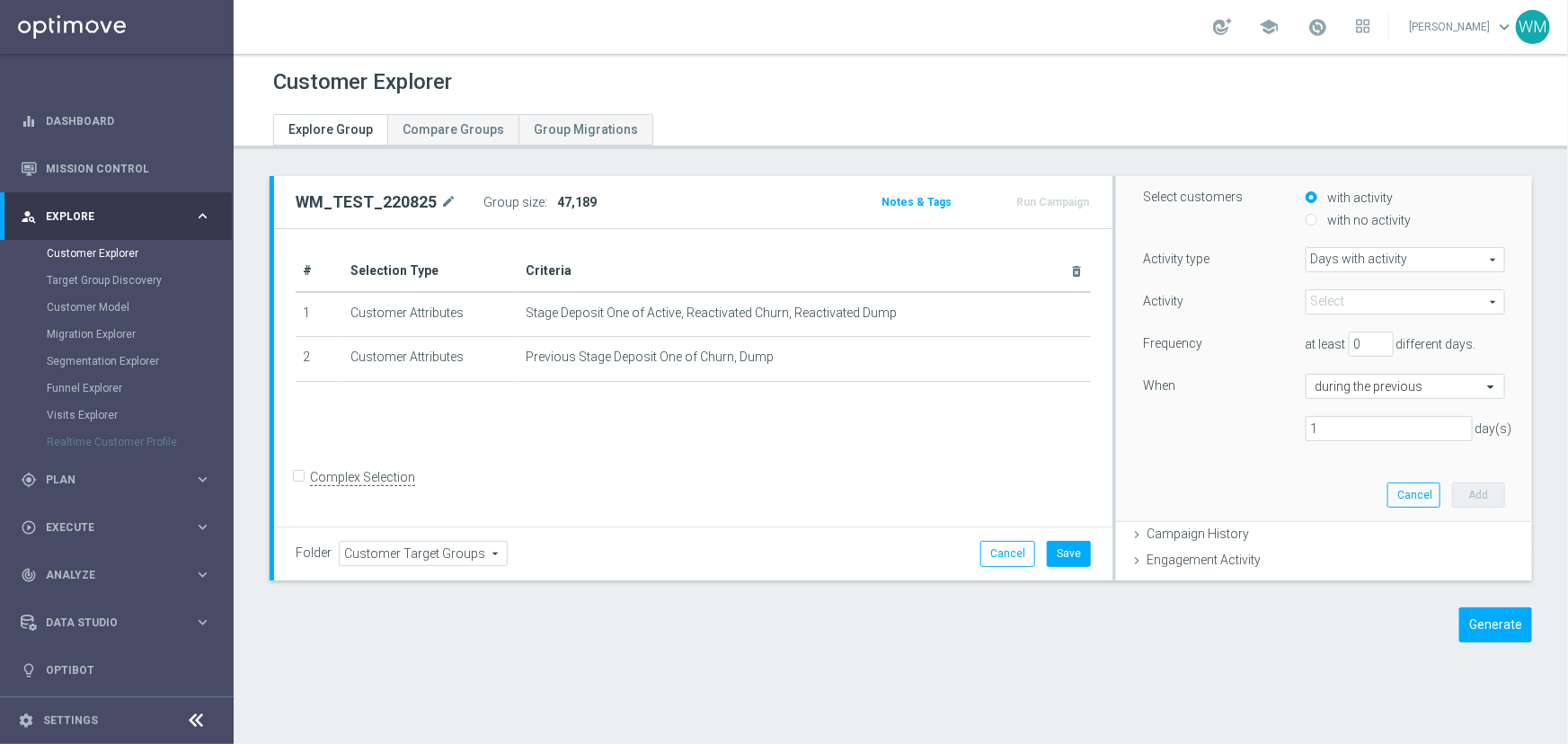
scroll to position [150, 0]
click at [1317, 338] on span "at least" at bounding box center [1325, 343] width 40 height 14
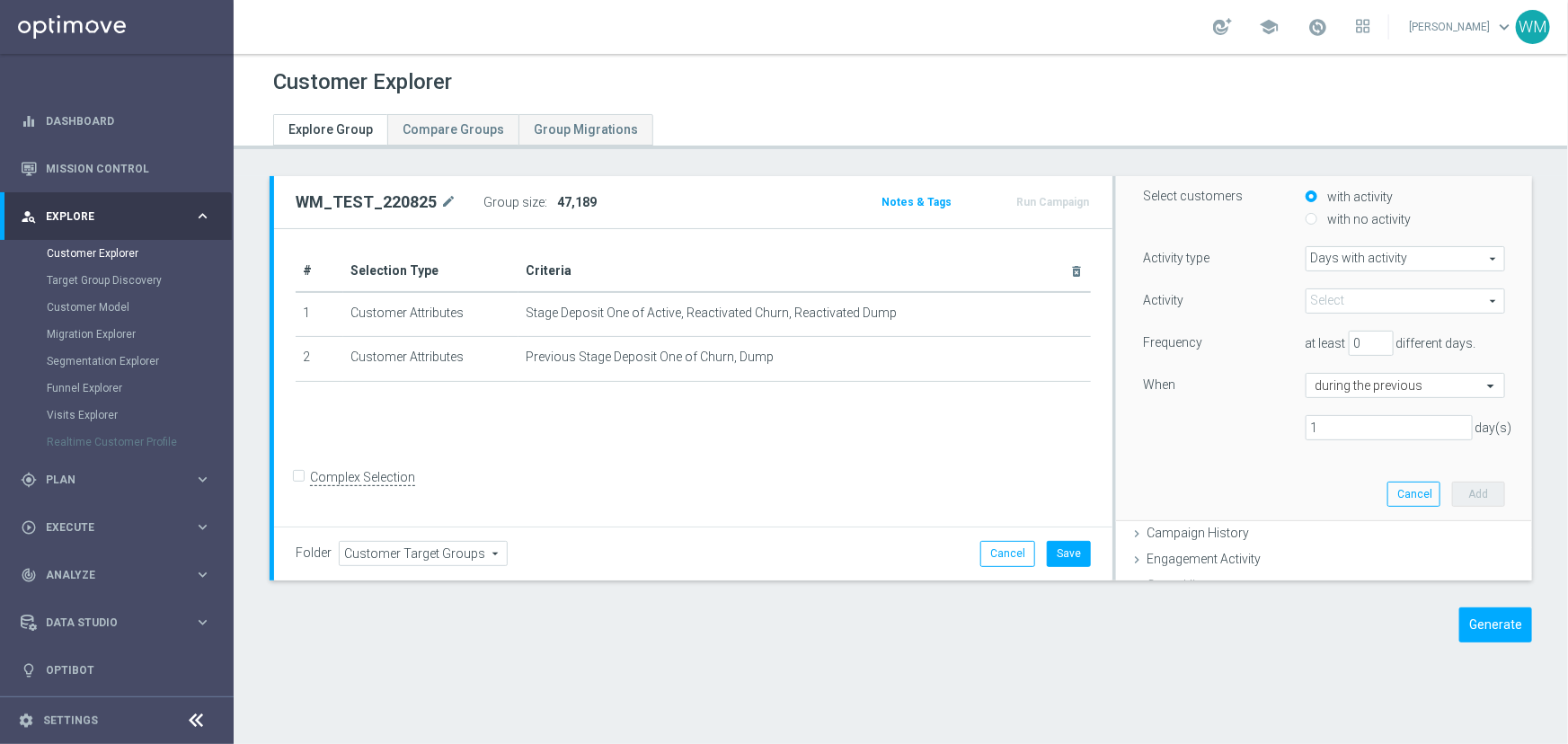
click at [1346, 295] on span at bounding box center [1405, 301] width 198 height 23
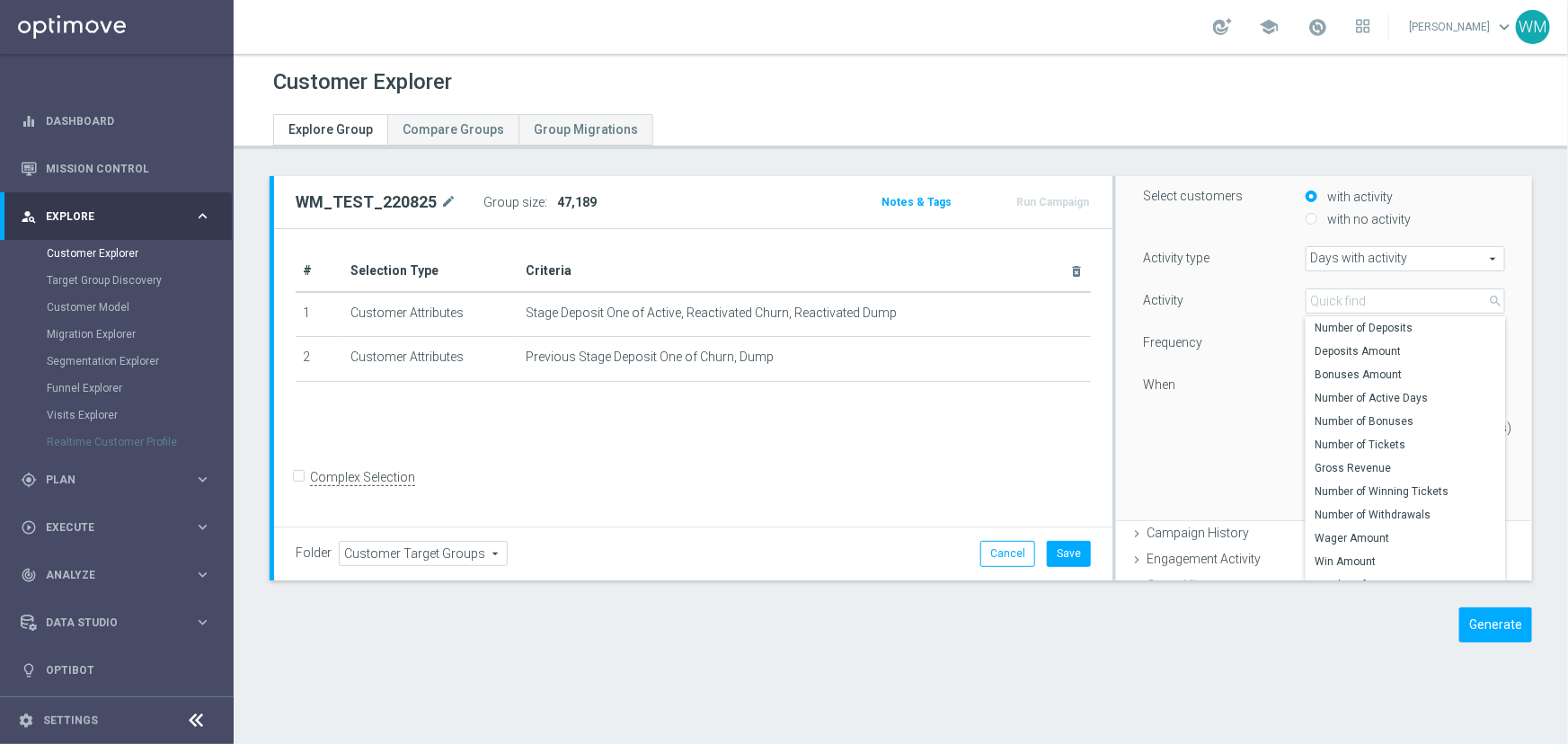
click at [1220, 349] on div "Frequency" at bounding box center [1210, 345] width 161 height 29
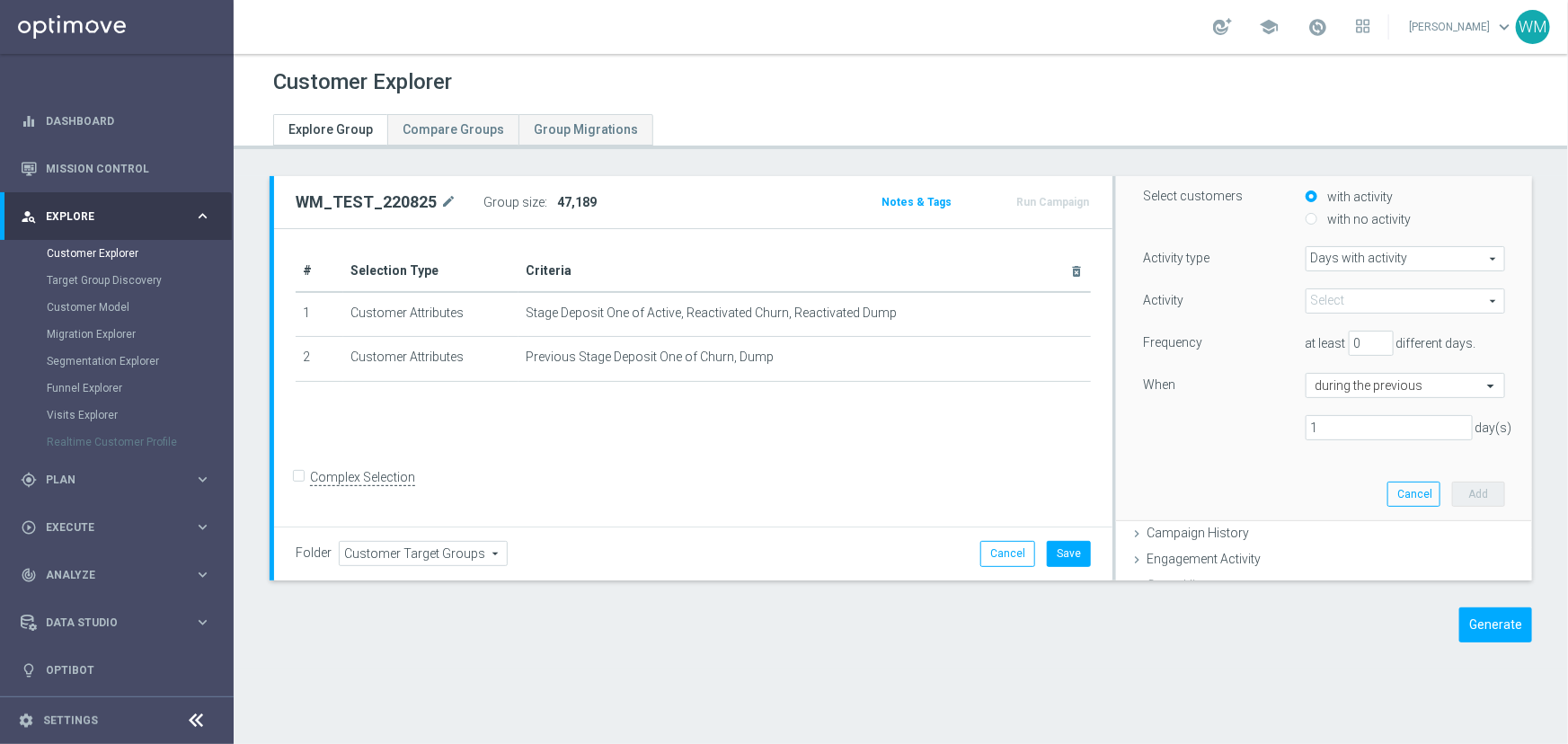
click at [1292, 300] on div "Select arrow_drop_down search" at bounding box center [1405, 301] width 226 height 25
click at [1306, 296] on span at bounding box center [1405, 301] width 198 height 23
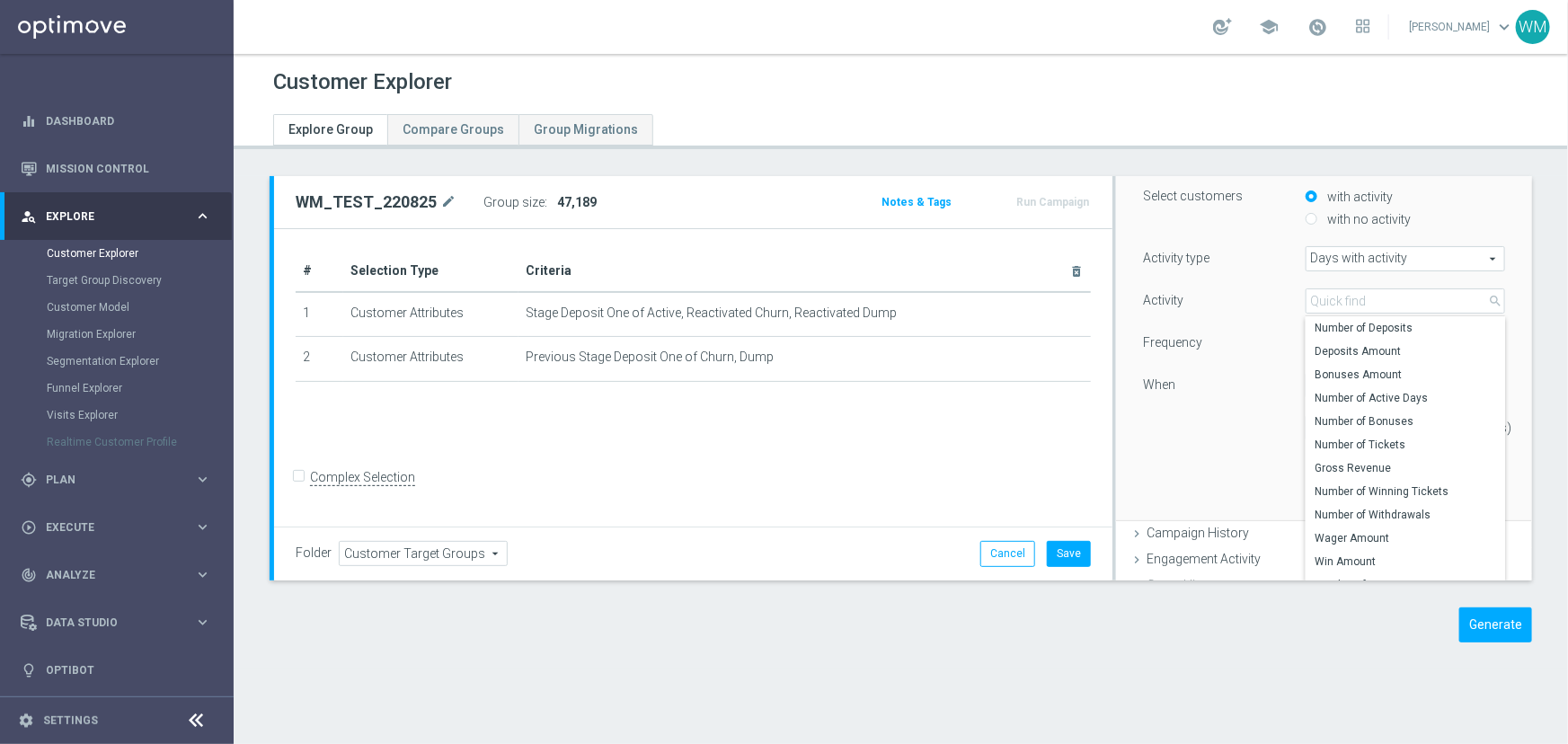
click at [1196, 305] on div "Activity" at bounding box center [1210, 302] width 161 height 29
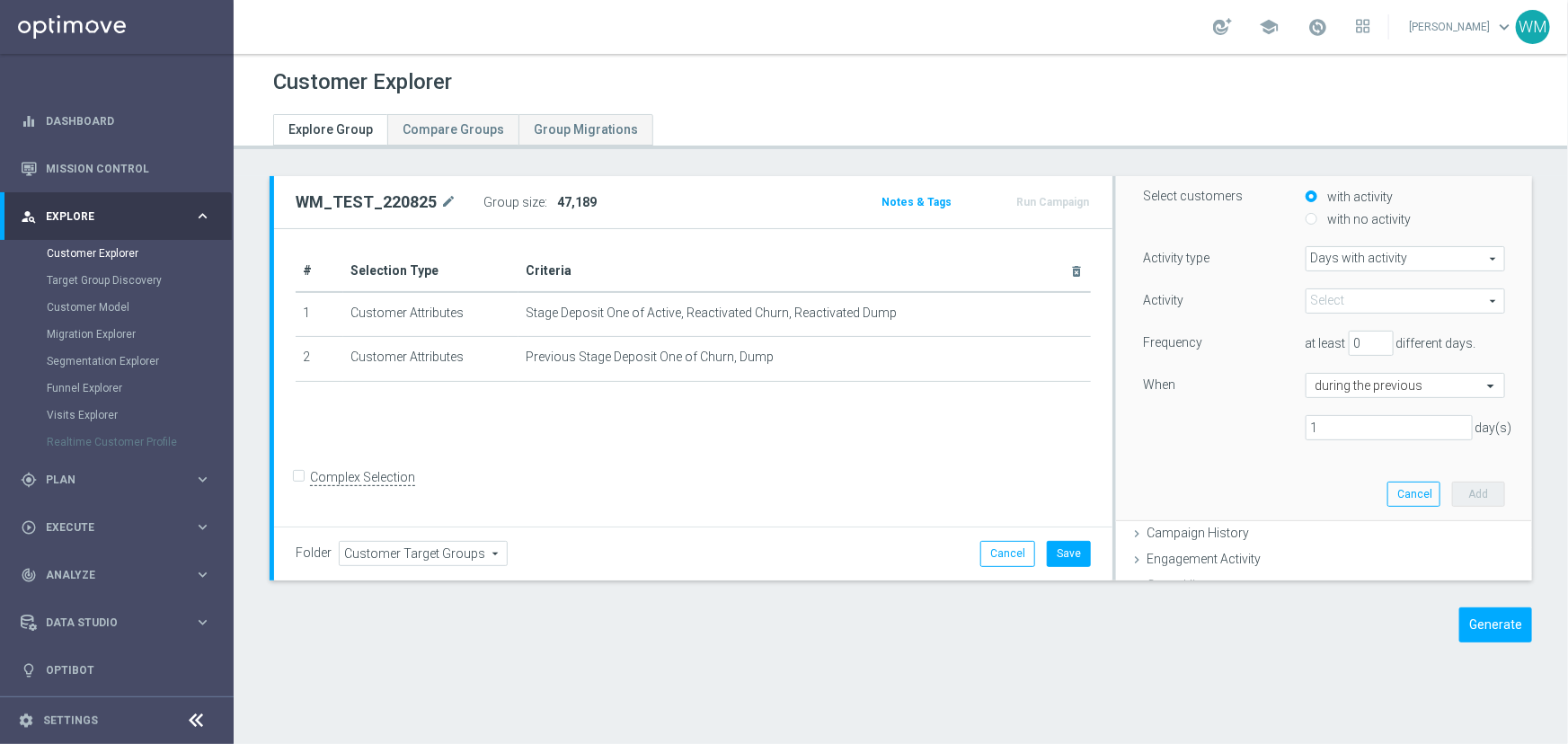
click at [1306, 256] on span "Days with activity" at bounding box center [1405, 258] width 198 height 23
drag, startPoint x: 1320, startPoint y: 345, endPoint x: 1242, endPoint y: 333, distance: 78.9
click at [1257, 336] on div "Frequency at least 0 different days." at bounding box center [1324, 345] width 389 height 29
type input "1"
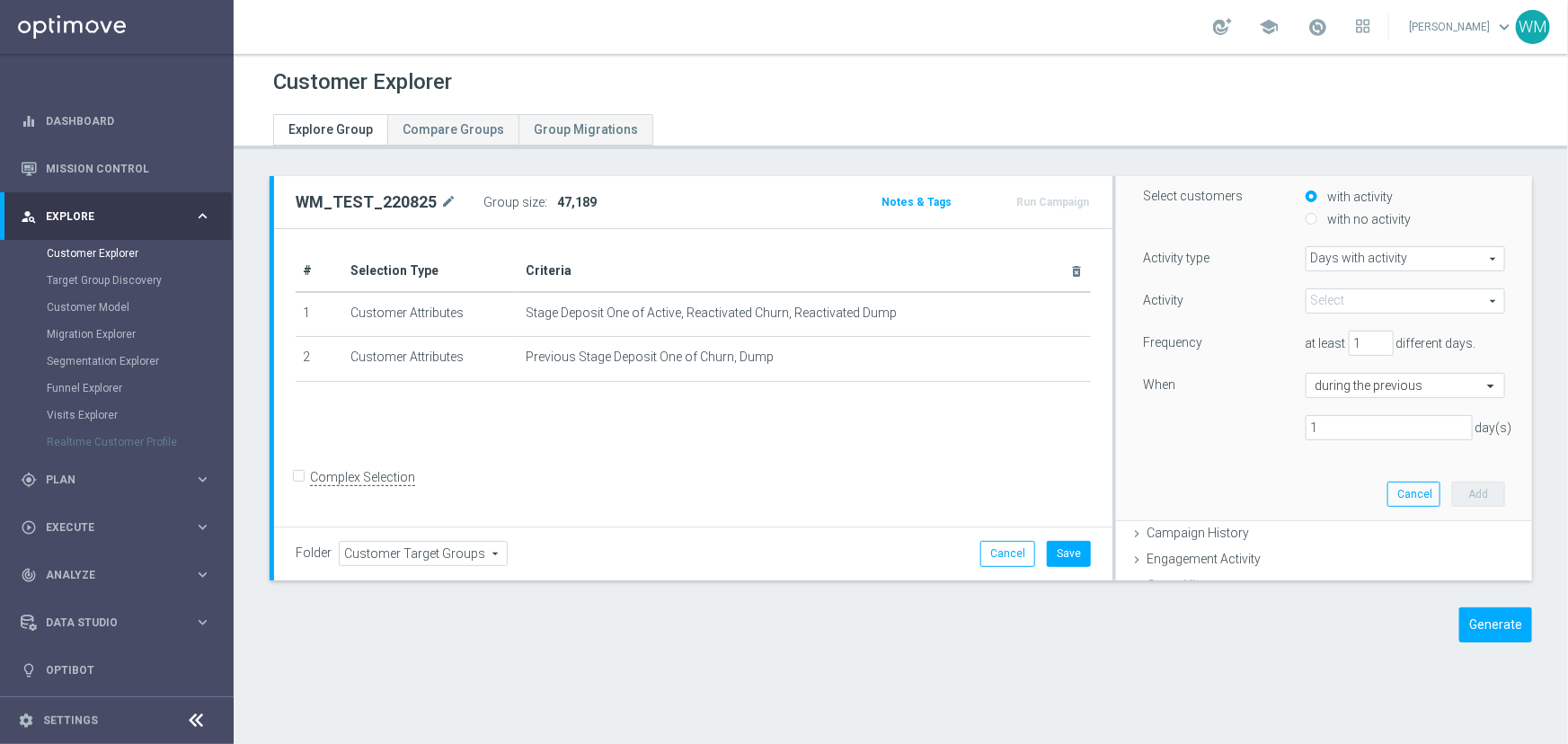
click at [1366, 223] on label "with no activity" at bounding box center [1368, 219] width 88 height 16
click at [1317, 223] on input "with no activity" at bounding box center [1311, 220] width 11 height 11
radio input "true"
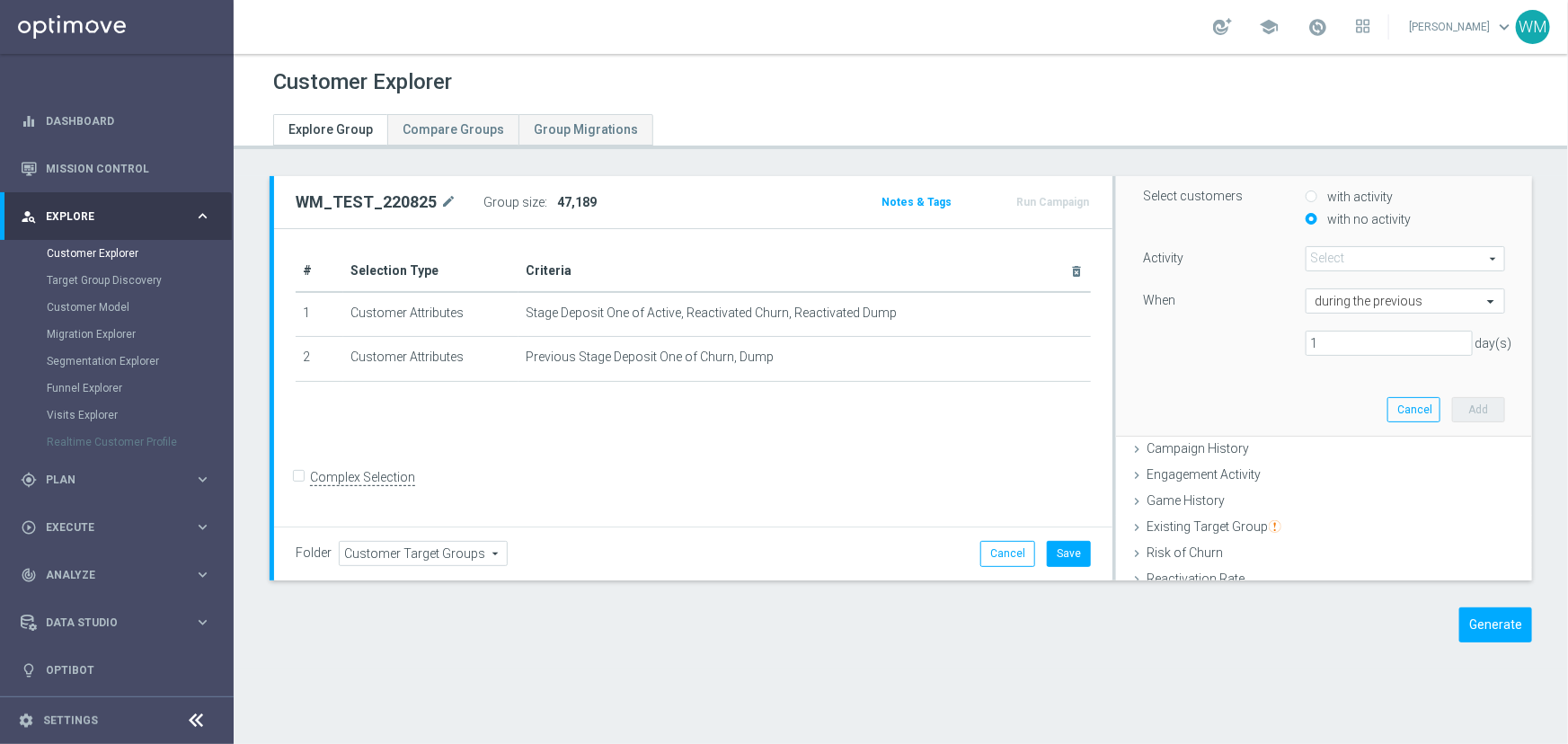
click at [1339, 266] on span at bounding box center [1405, 258] width 198 height 23
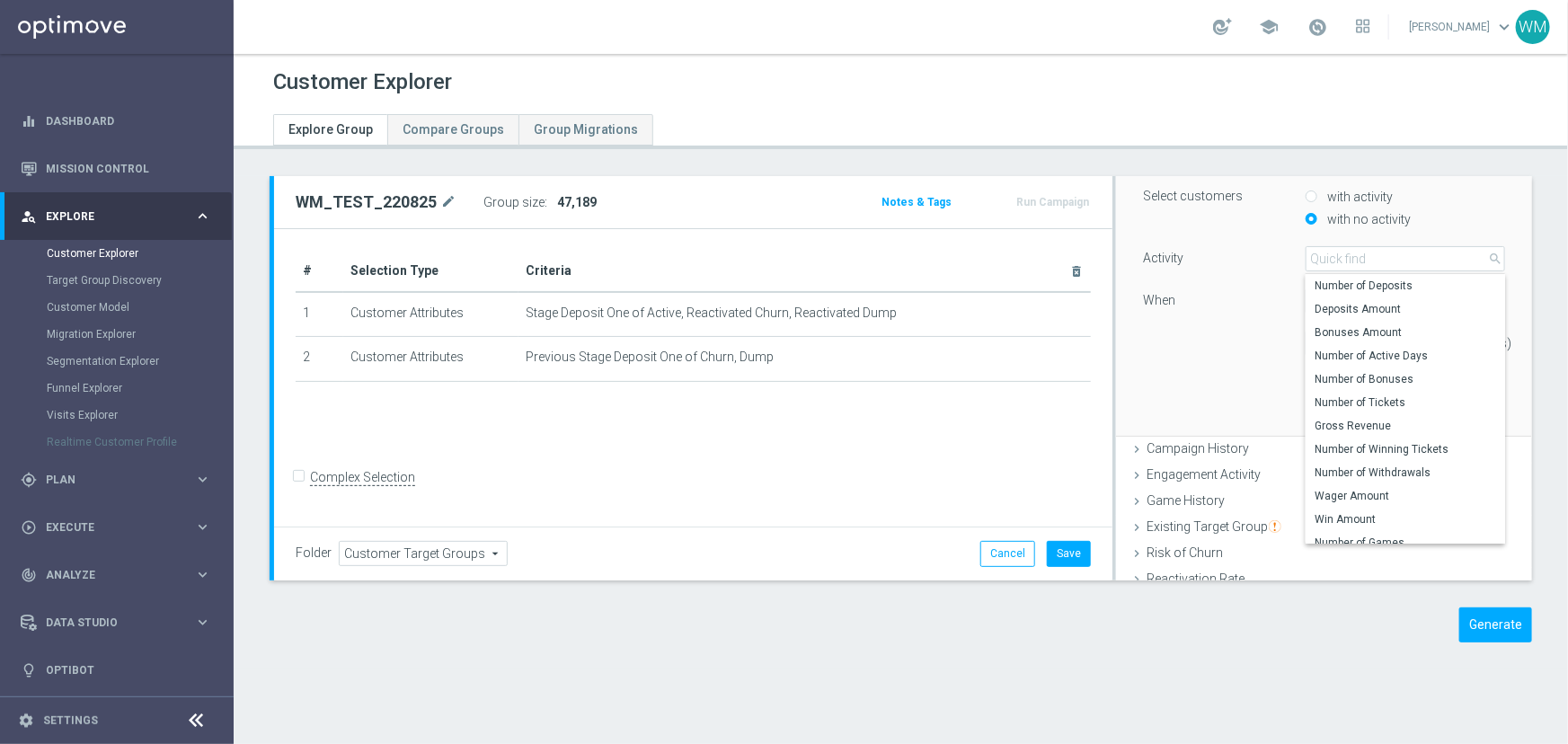
click at [1213, 365] on div "Activity Select arrow_drop_down search Number of Deposits Deposits Amount Bonus…" at bounding box center [1324, 308] width 362 height 124
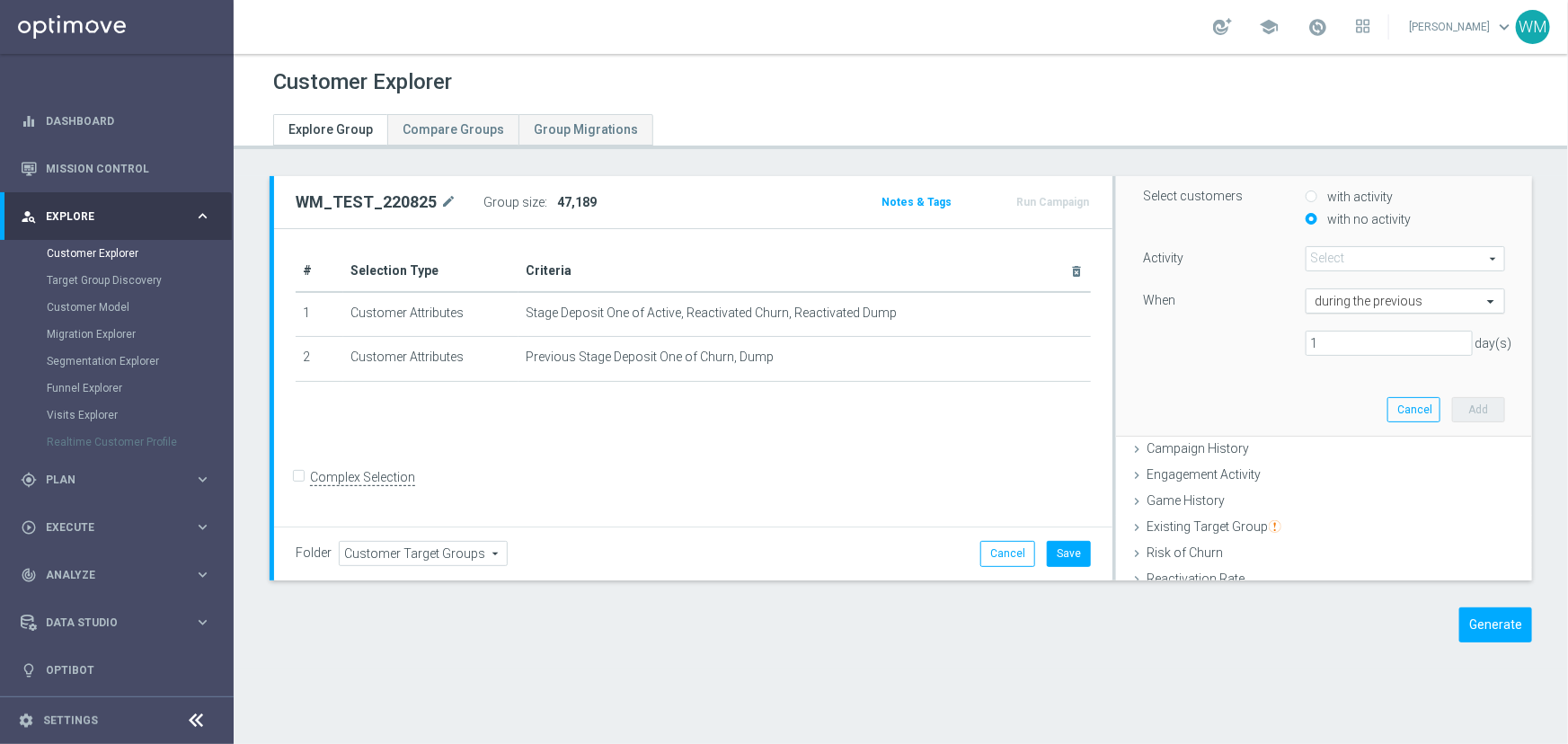
click at [1344, 297] on input "text" at bounding box center [1387, 302] width 144 height 16
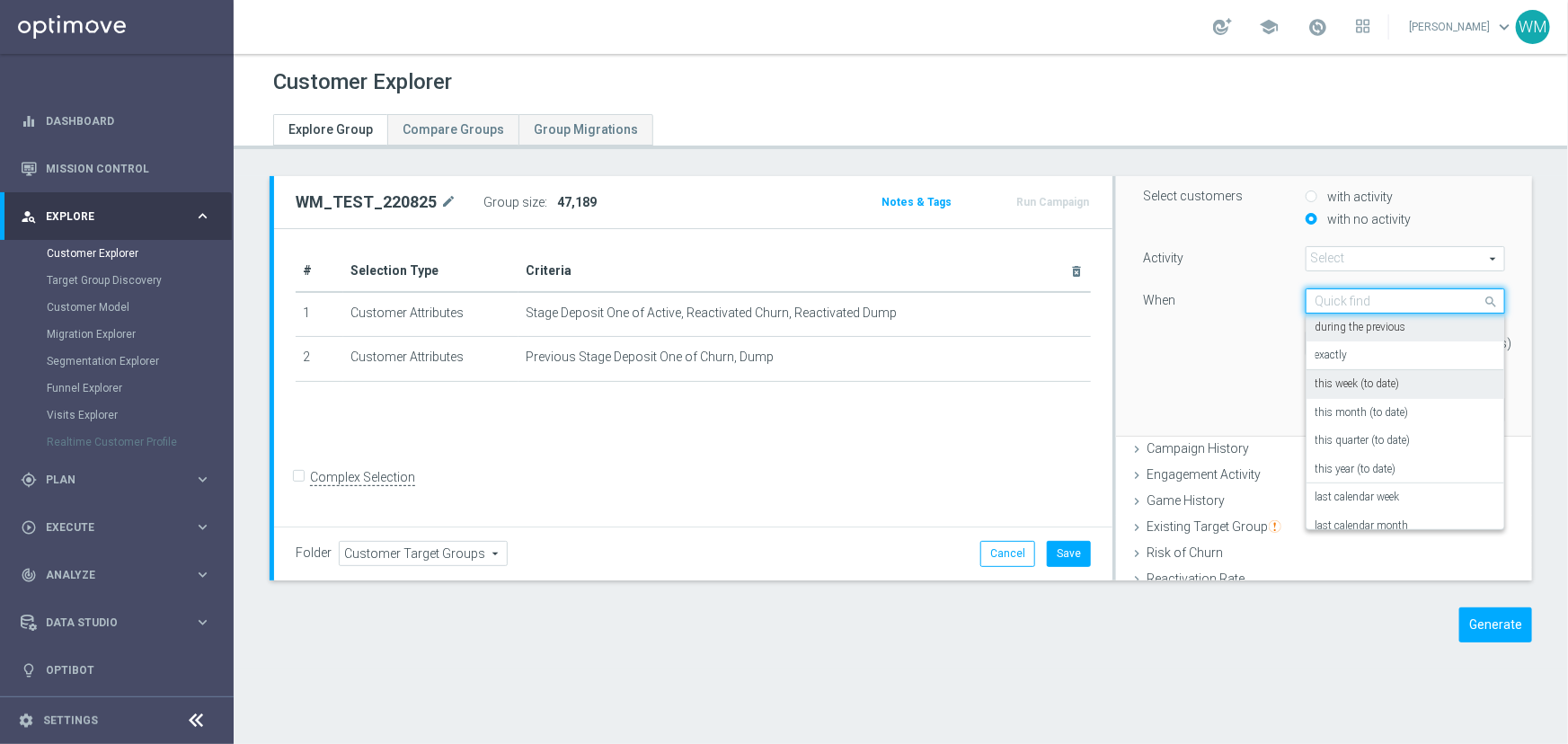
scroll to position [69, 0]
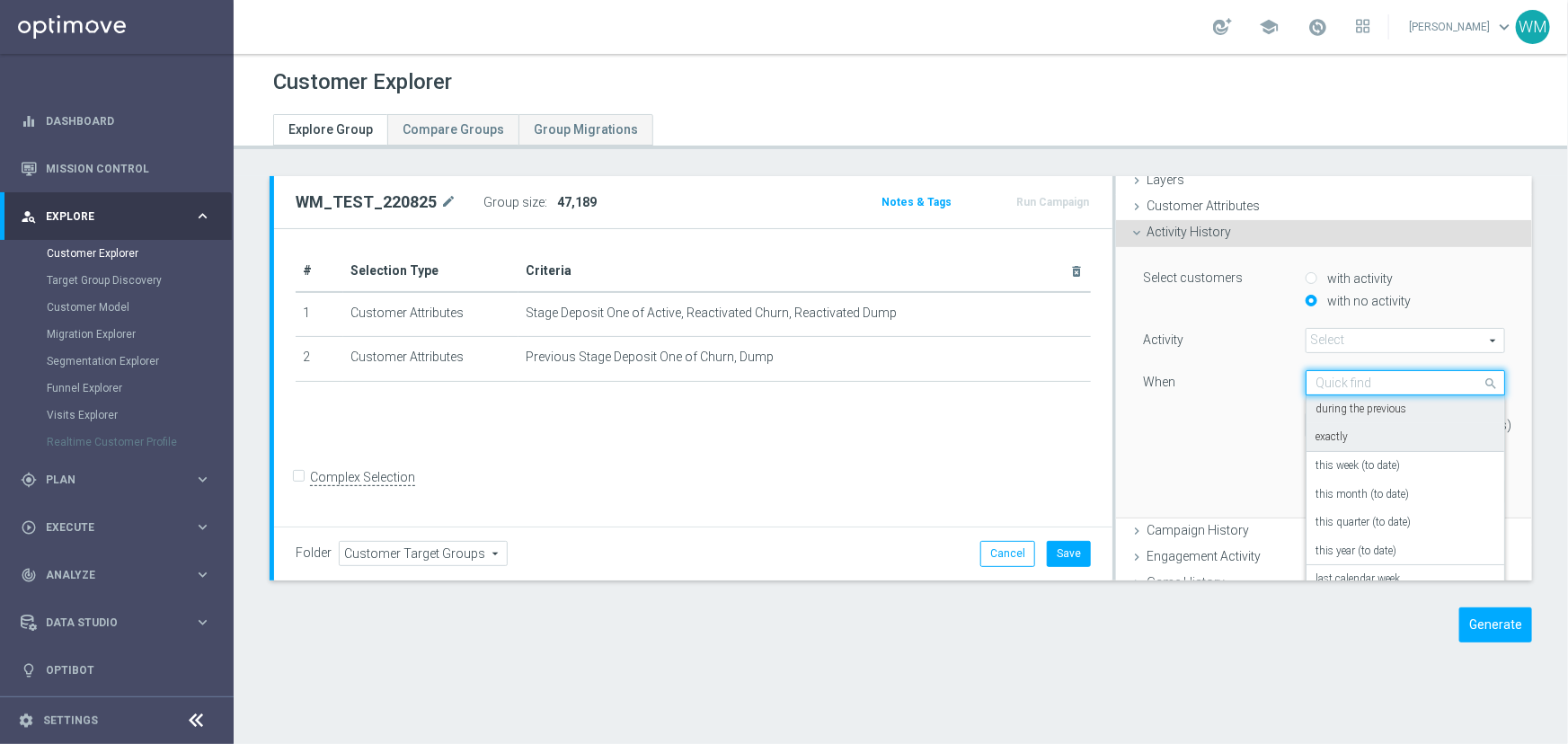
click at [1329, 440] on label "exactly" at bounding box center [1331, 437] width 32 height 14
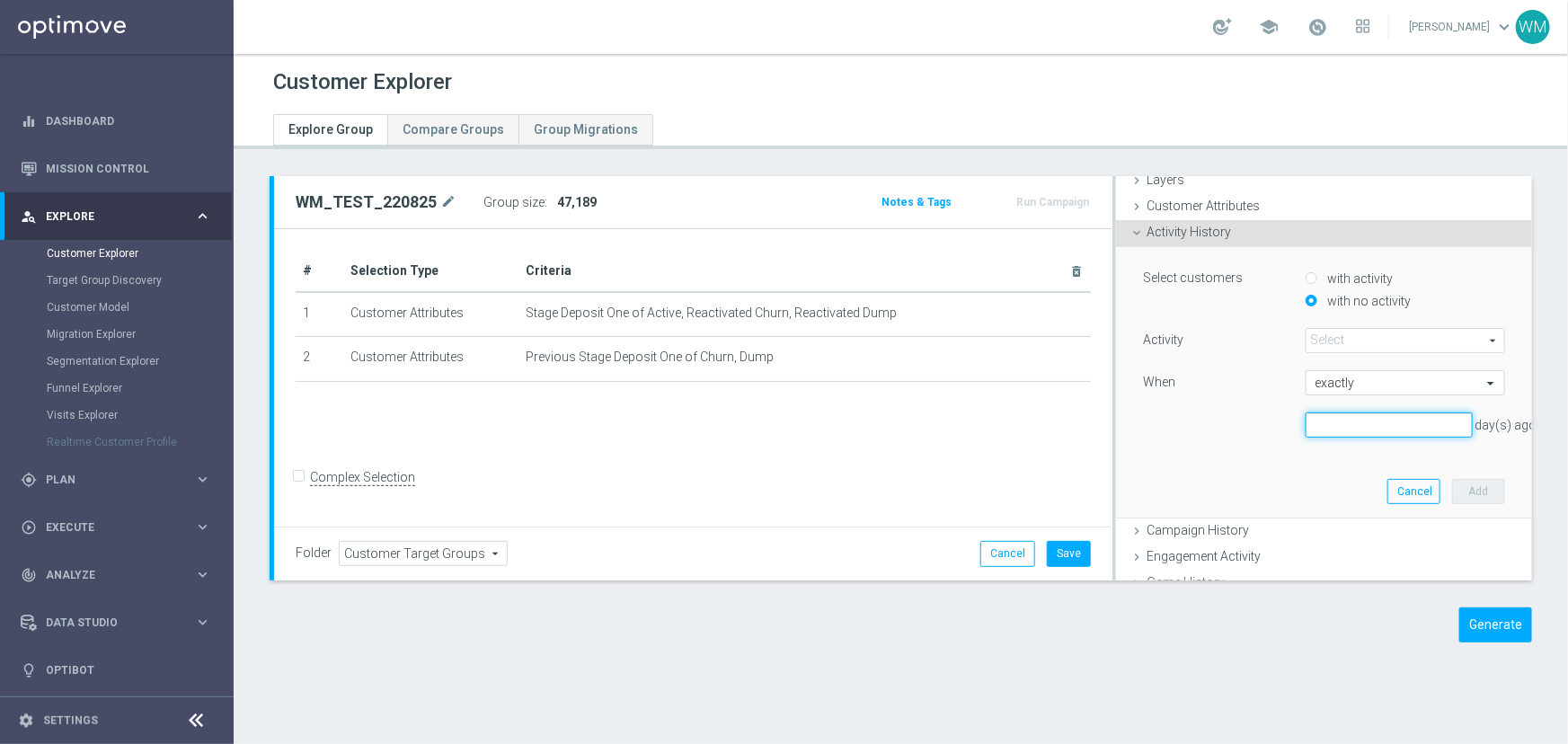
click at [1329, 426] on input "number" at bounding box center [1389, 425] width 167 height 25
click at [1315, 385] on input "text" at bounding box center [1387, 383] width 144 height 16
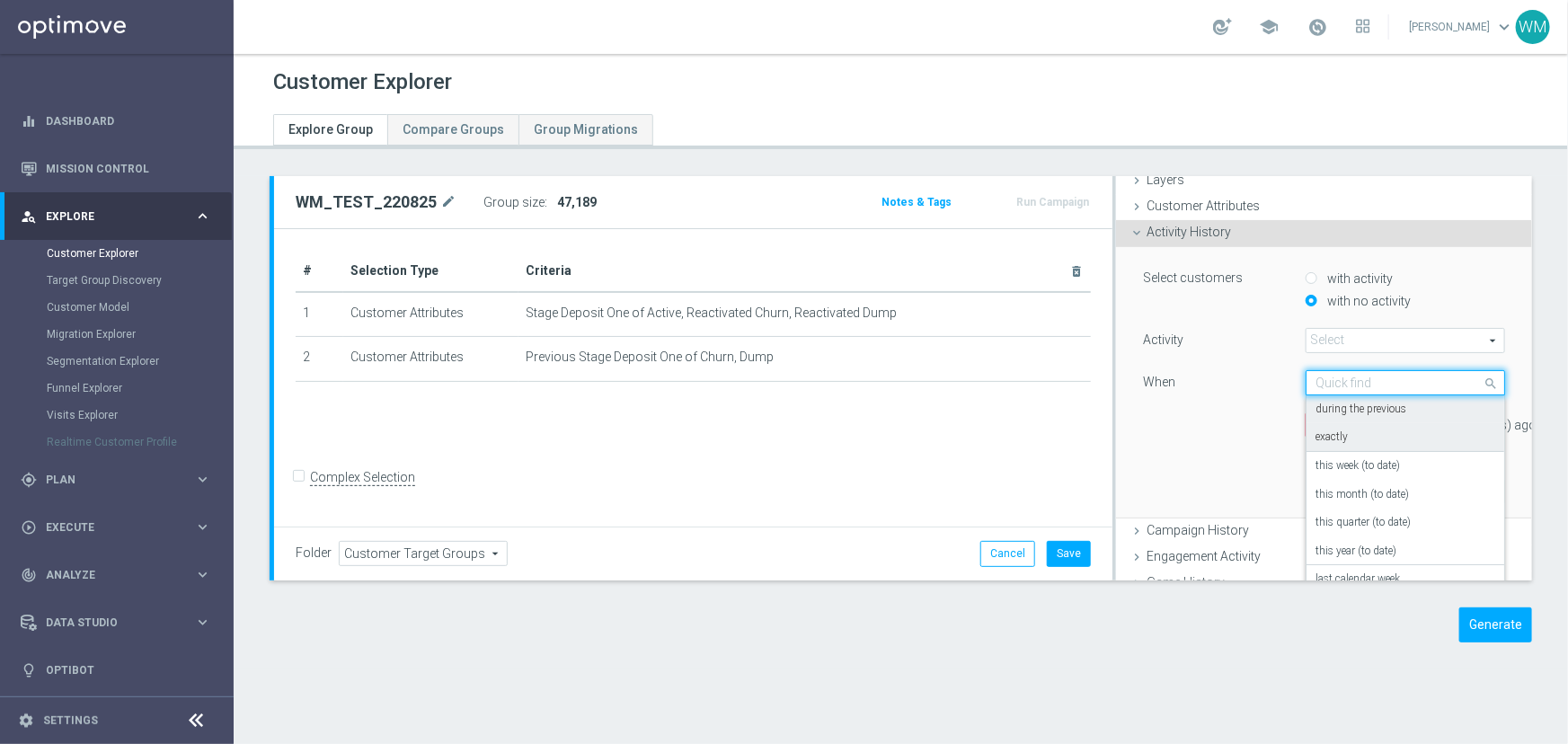
click at [1316, 403] on label "during the previous" at bounding box center [1360, 410] width 91 height 14
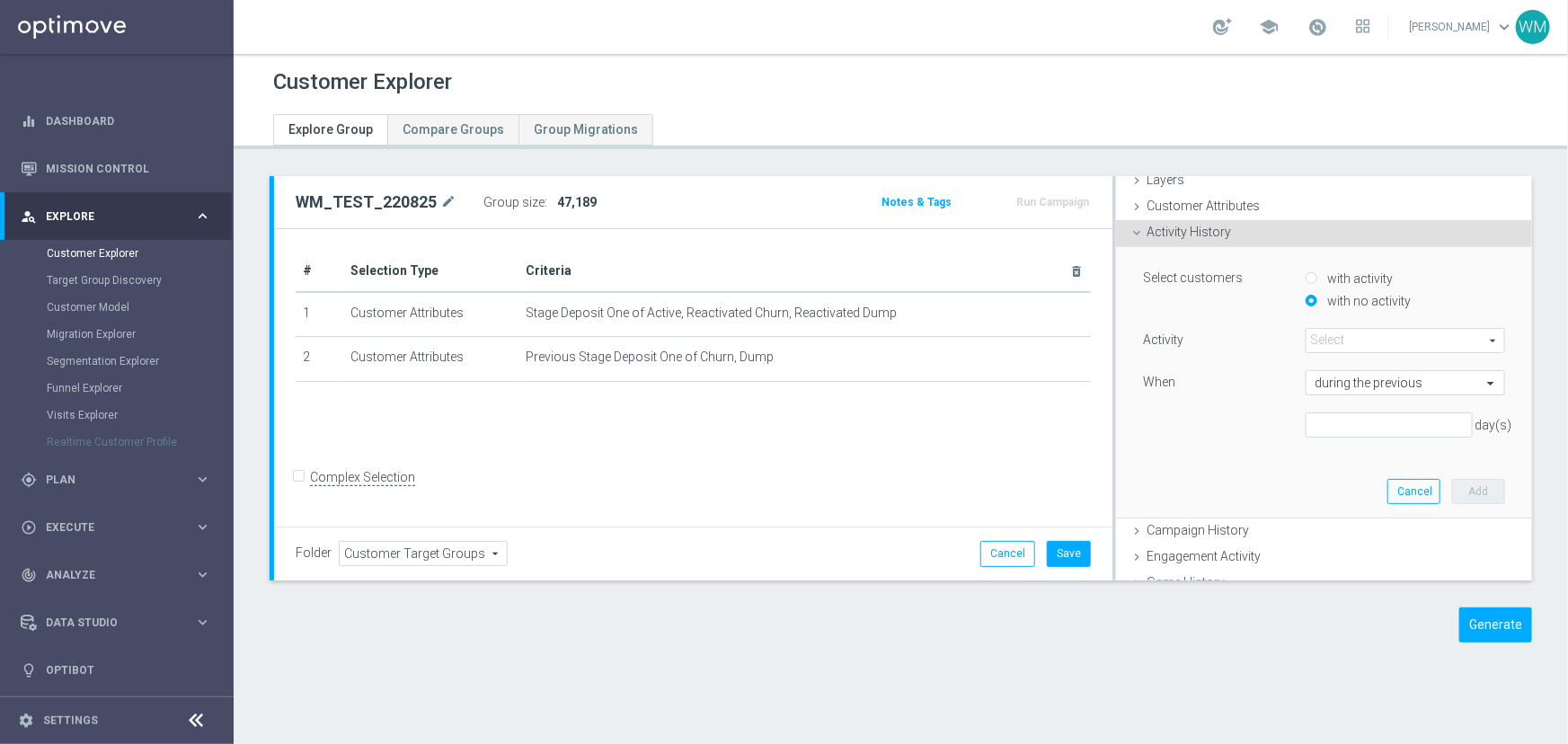
click at [1322, 286] on div "with activity" at bounding box center [1405, 281] width 199 height 23
click at [1324, 282] on label "with activity" at bounding box center [1359, 278] width 70 height 16
click at [1317, 282] on input "with activity" at bounding box center [1311, 279] width 11 height 11
radio input "true"
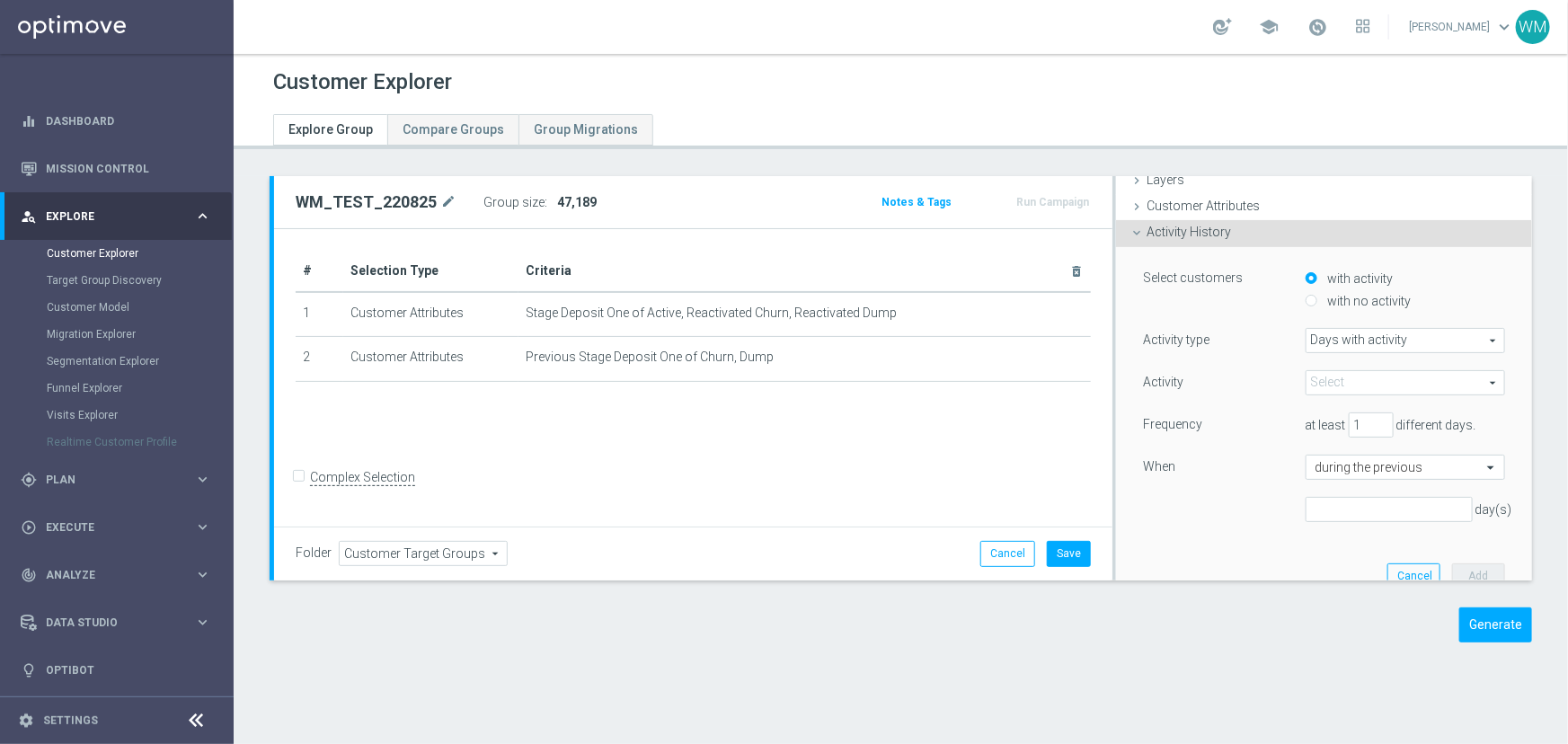
click at [1314, 419] on span "at least" at bounding box center [1325, 425] width 40 height 14
drag, startPoint x: 1344, startPoint y: 417, endPoint x: 1333, endPoint y: 418, distance: 11.0
click at [1348, 418] on input "1" at bounding box center [1371, 425] width 45 height 25
click at [1305, 418] on span "at least" at bounding box center [1325, 425] width 40 height 14
click at [1328, 380] on span at bounding box center [1405, 382] width 198 height 23
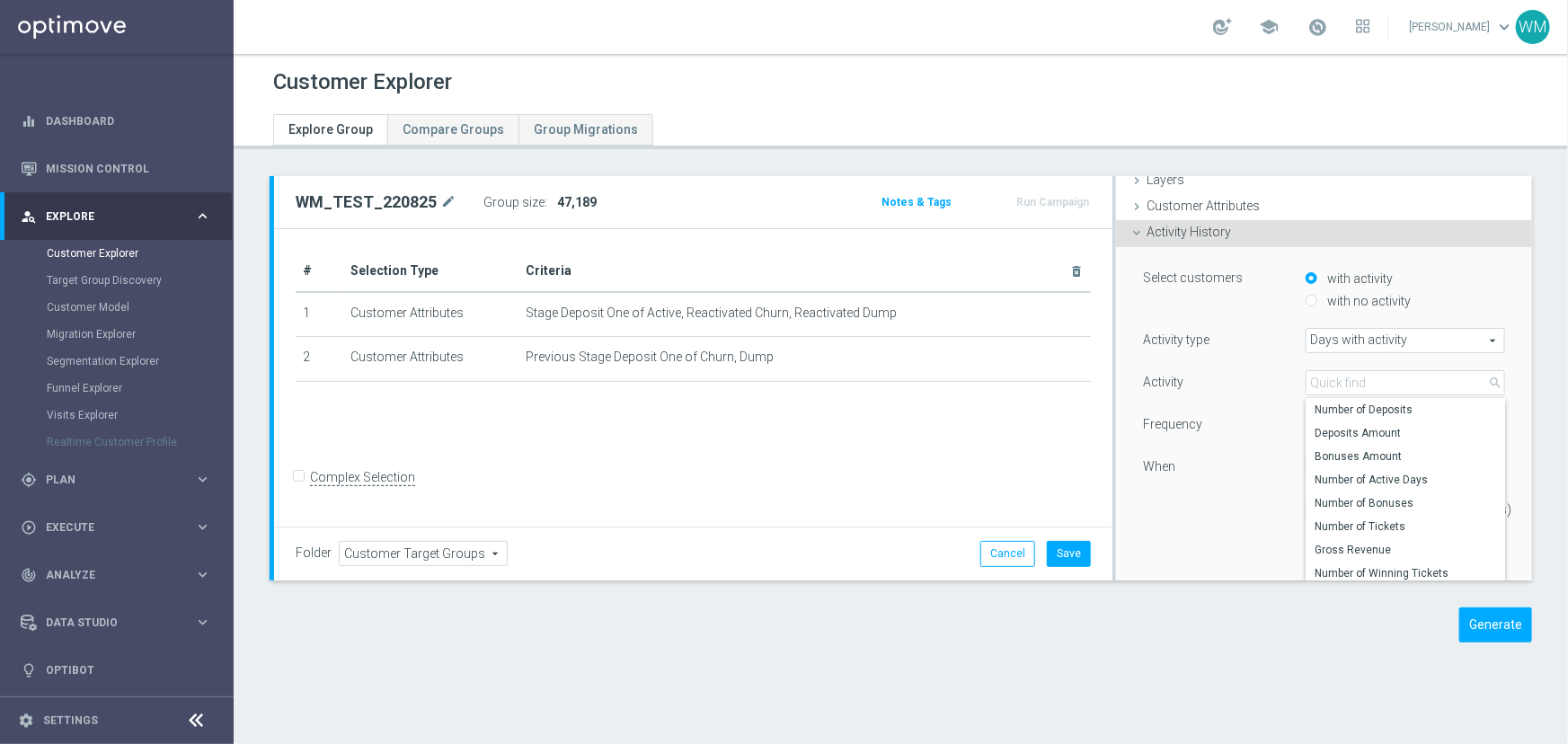
click at [1219, 395] on div "Activity" at bounding box center [1210, 384] width 161 height 29
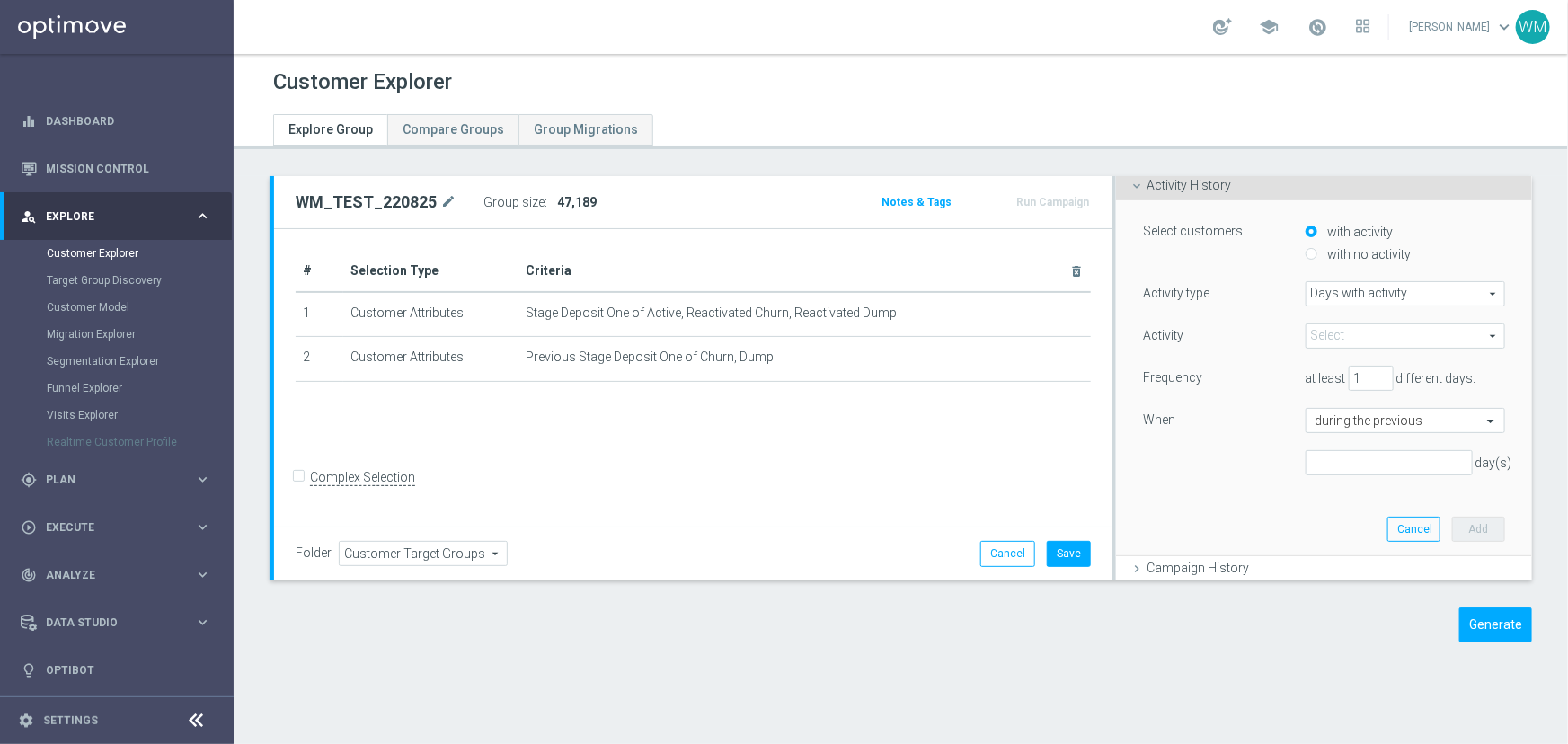
scroll to position [150, 0]
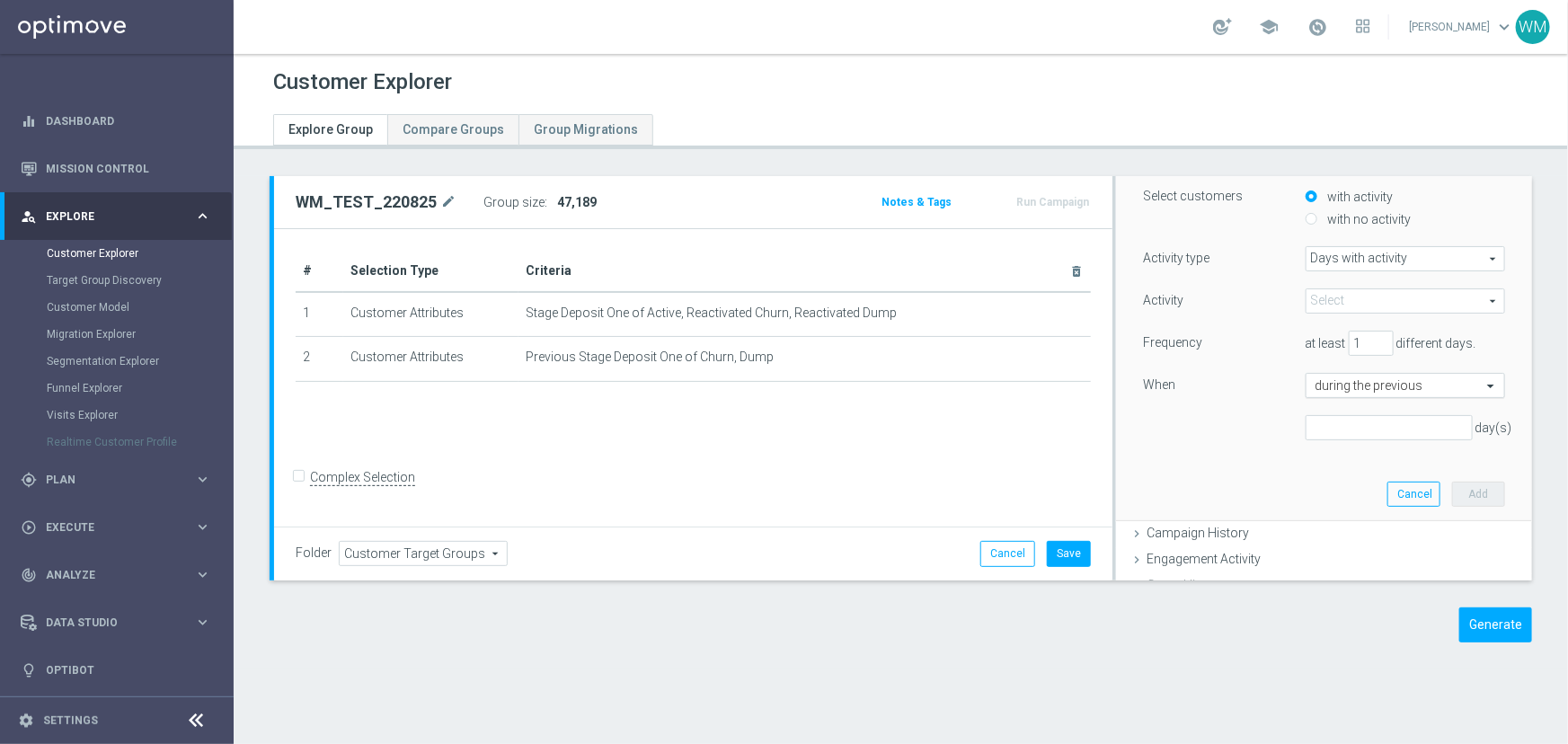
click at [1306, 382] on div at bounding box center [1405, 386] width 198 height 16
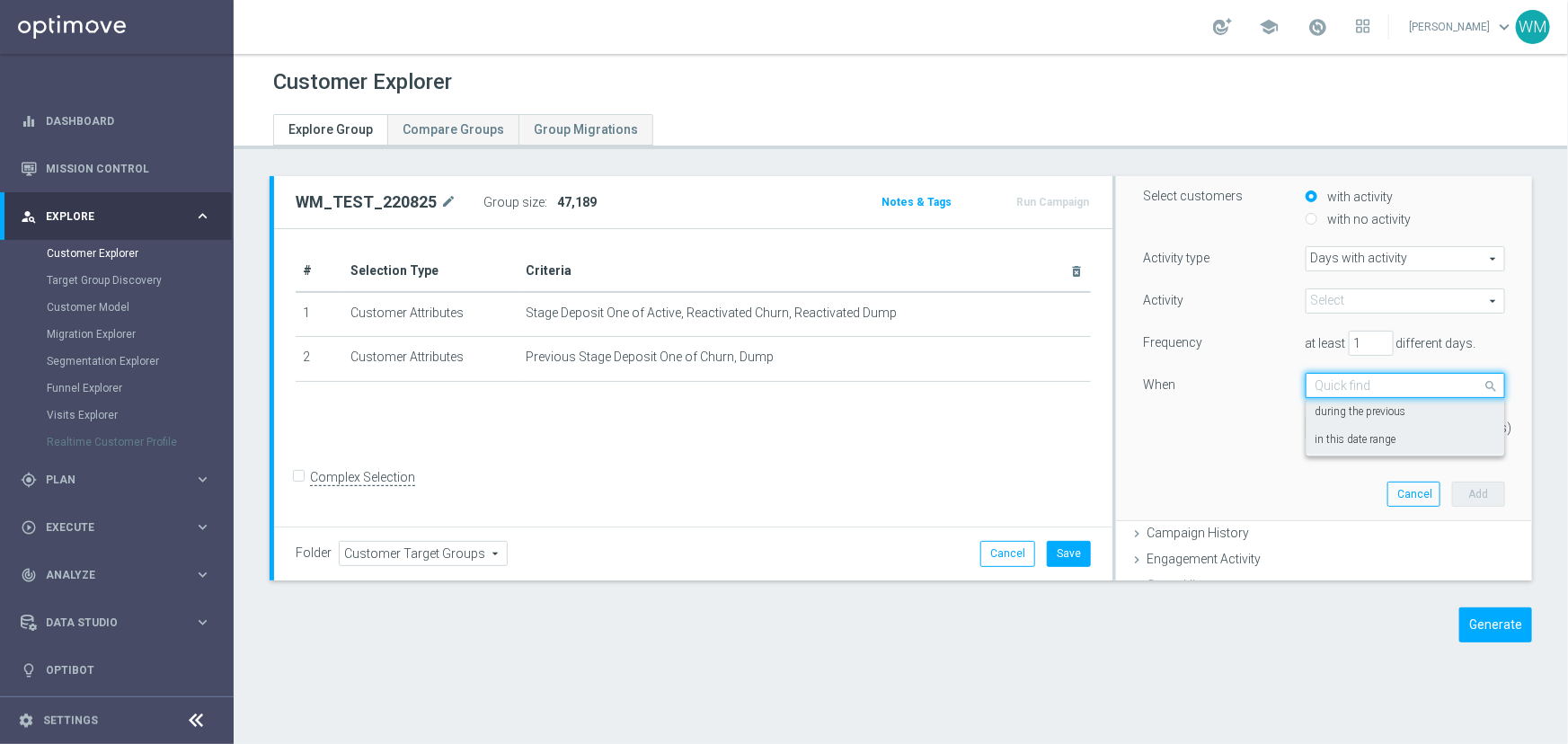
click at [1315, 447] on div "in this date range" at bounding box center [1405, 441] width 179 height 29
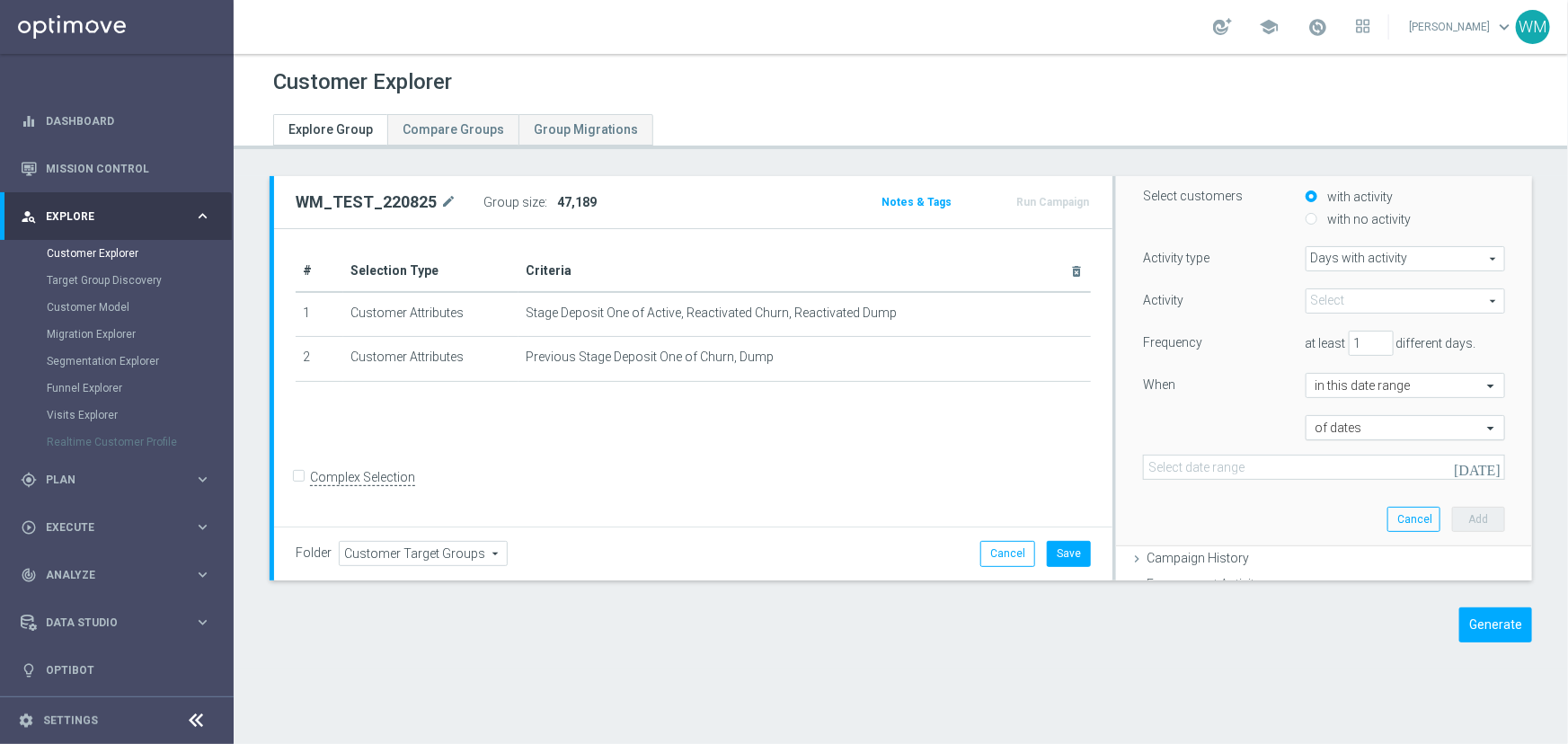
click at [1327, 427] on input "text" at bounding box center [1387, 428] width 144 height 16
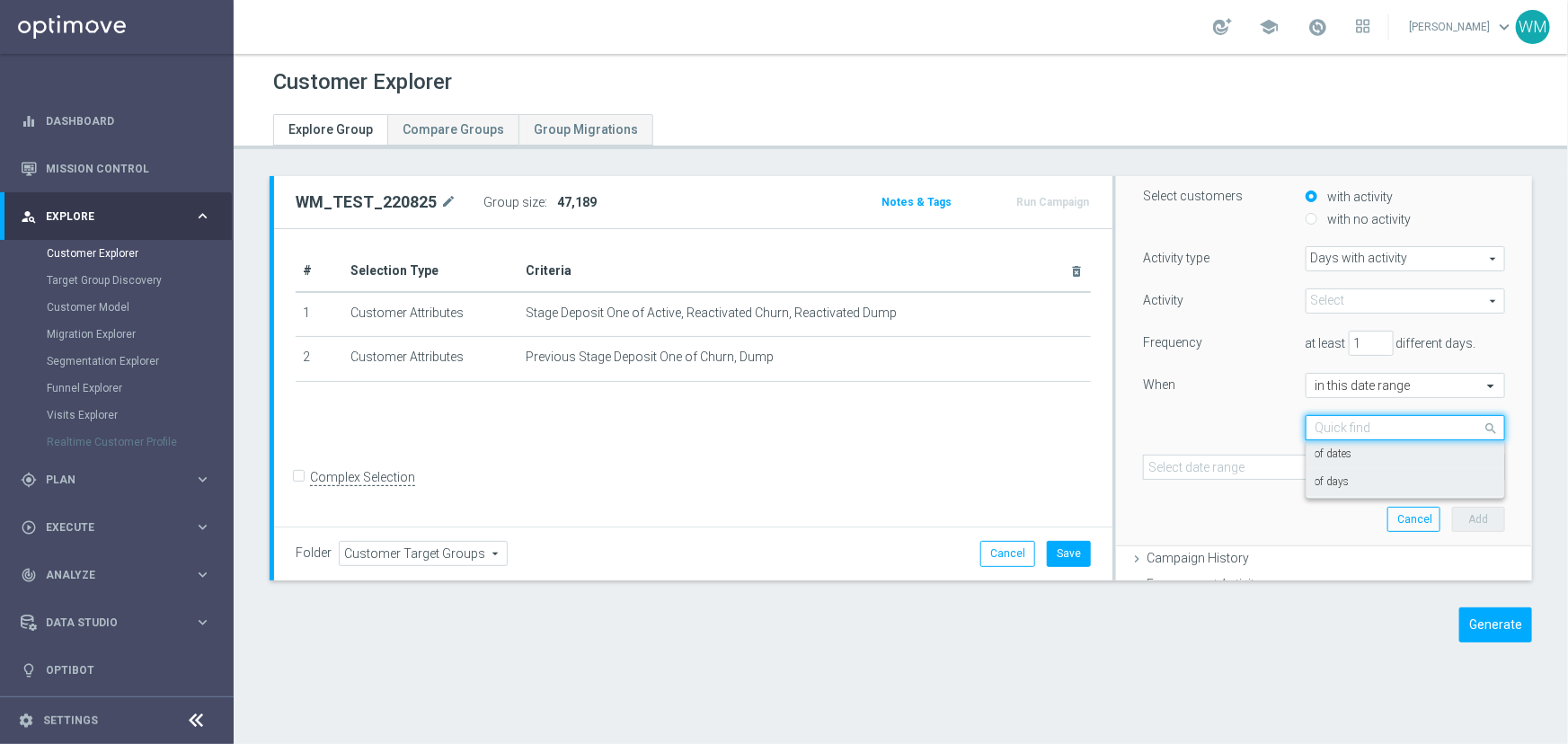
click at [1316, 480] on label "of days" at bounding box center [1332, 482] width 34 height 14
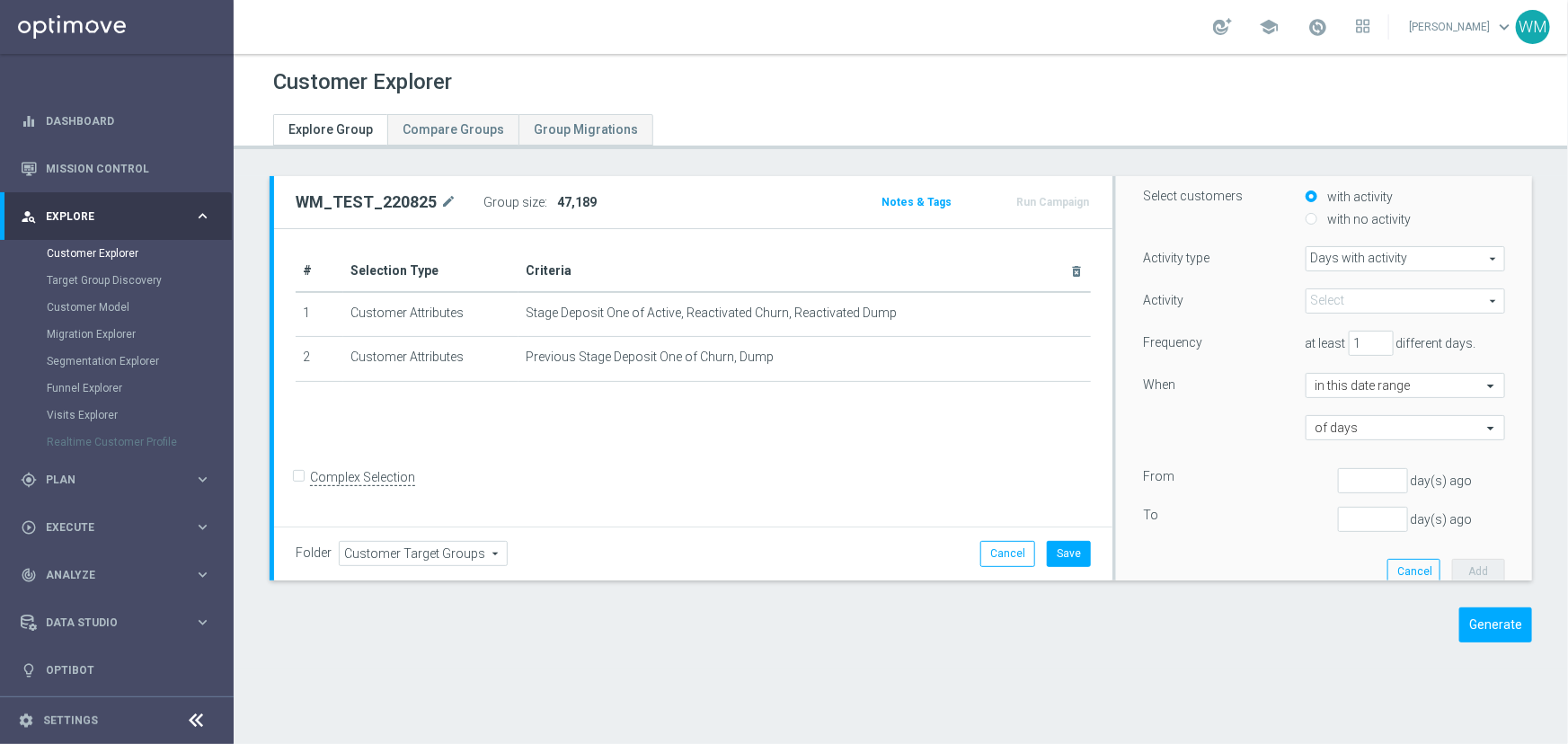
scroll to position [232, 0]
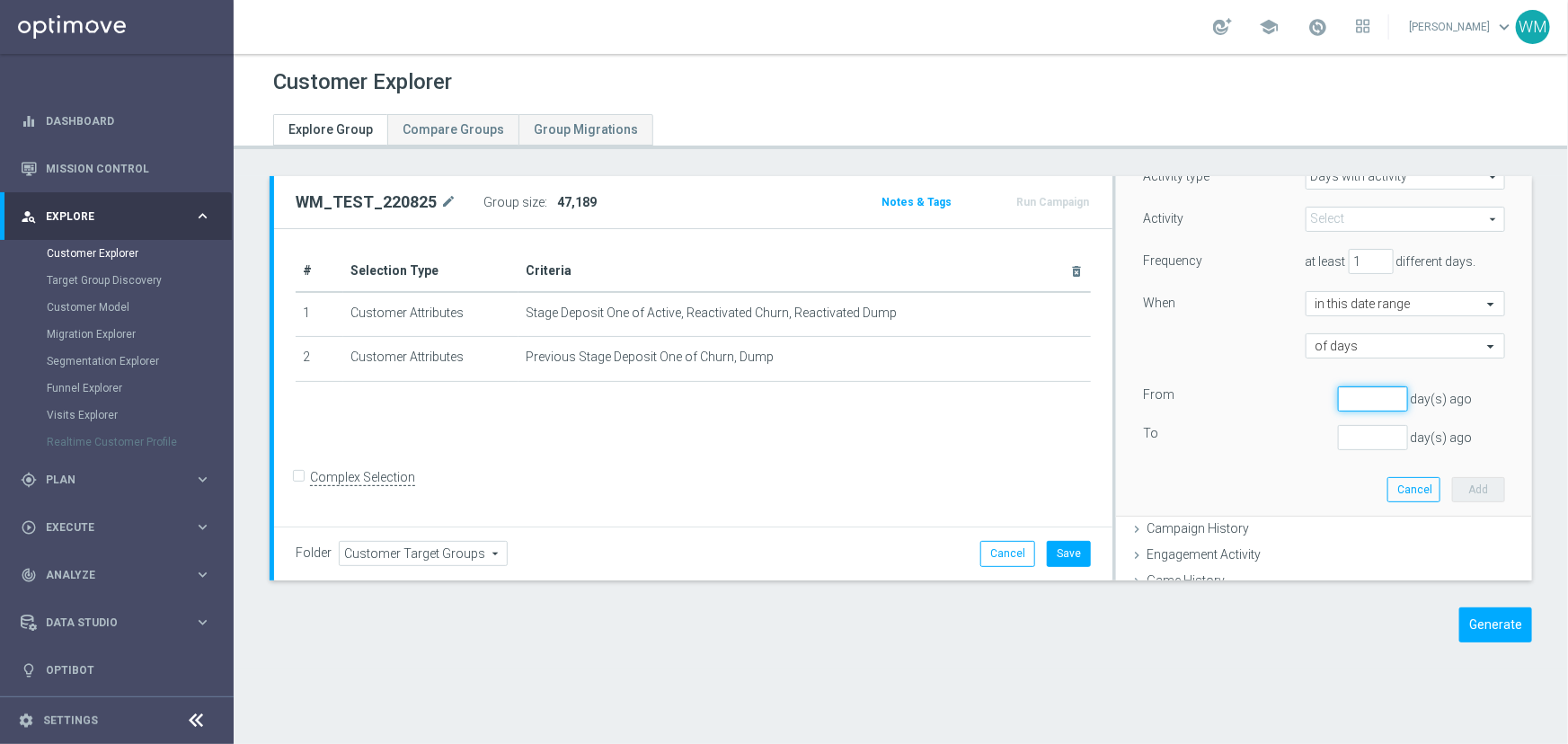
click at [1338, 389] on input "number" at bounding box center [1373, 399] width 70 height 25
type input "2"
click at [1338, 436] on input "number" at bounding box center [1373, 438] width 70 height 25
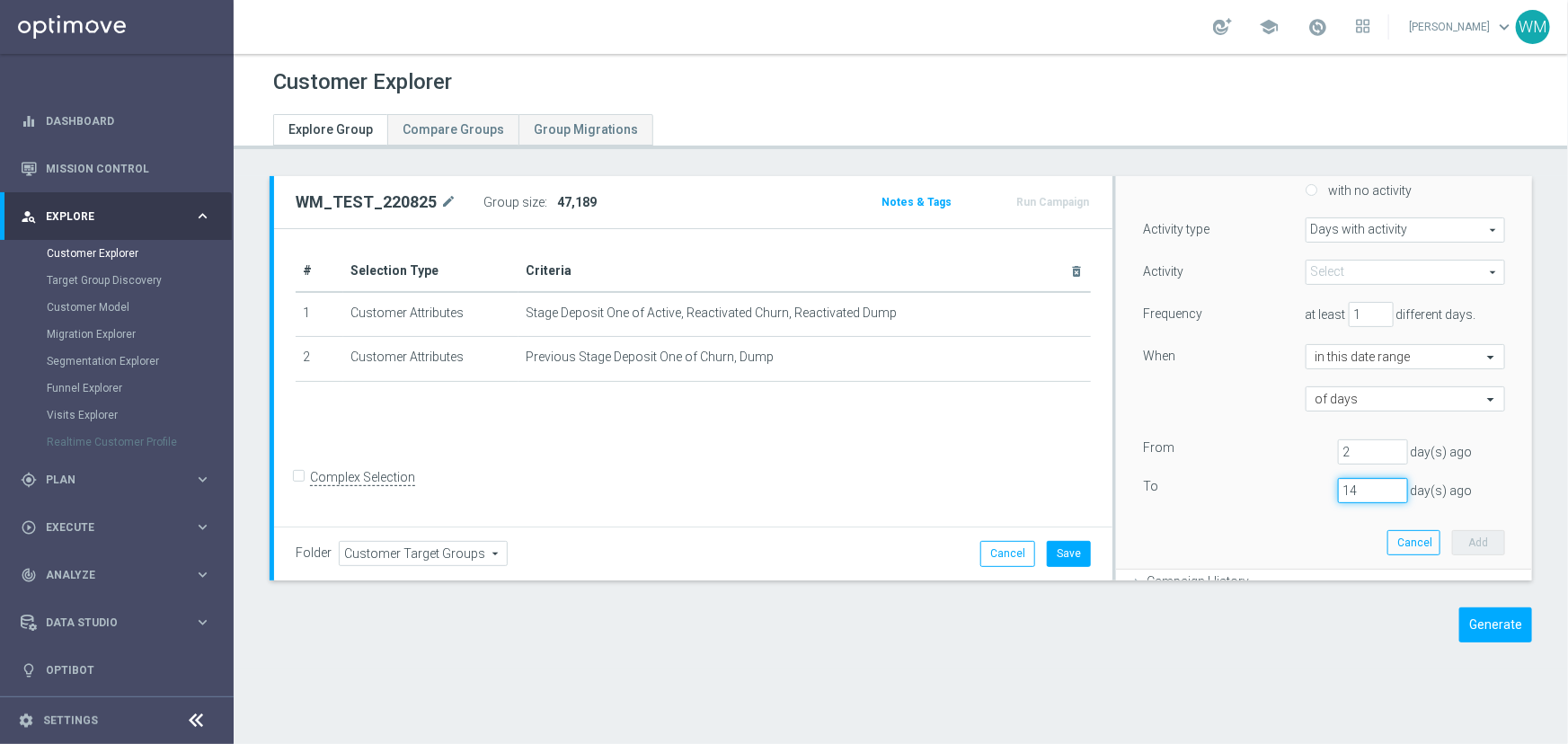
scroll to position [150, 0]
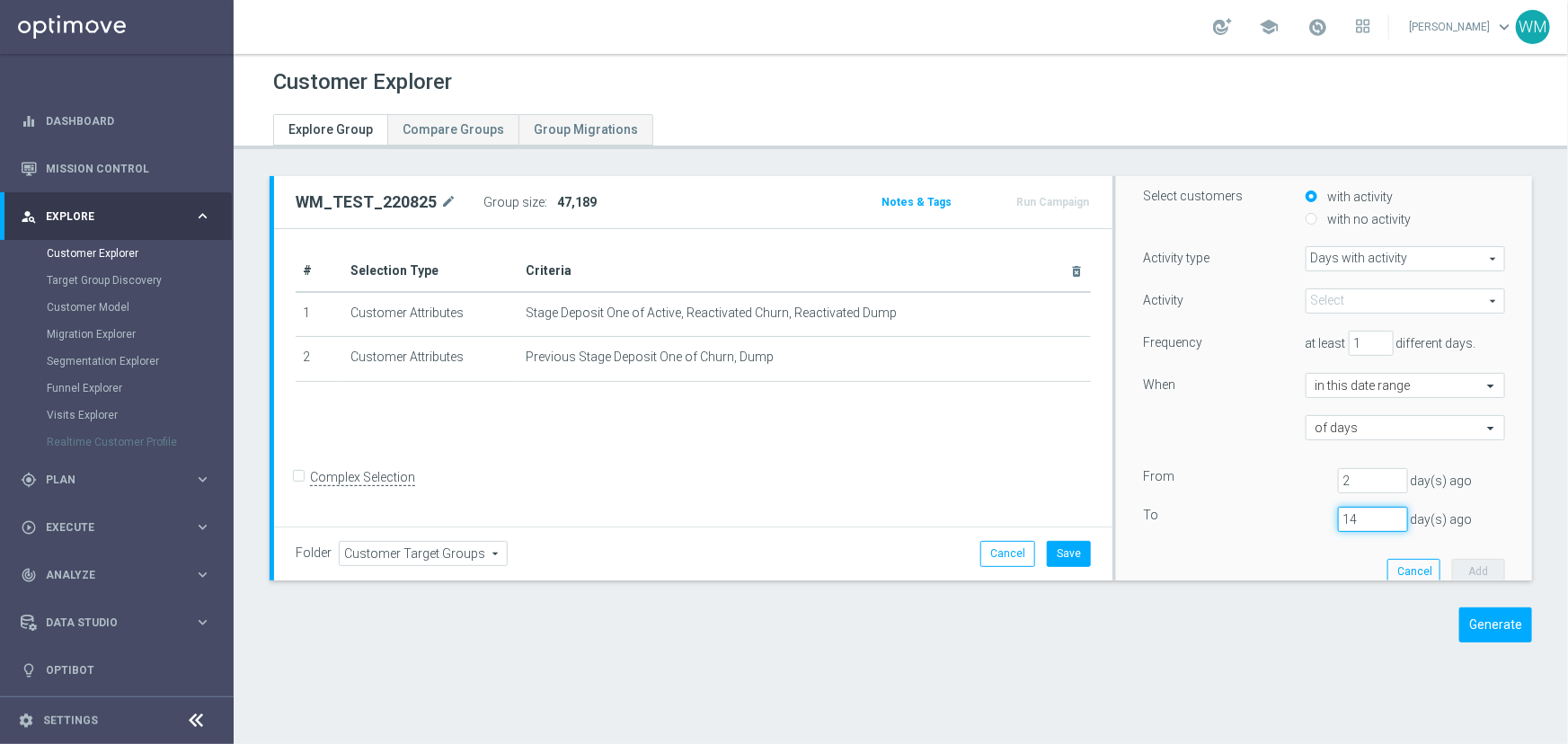
type input "14"
click at [1324, 221] on label "with no activity" at bounding box center [1368, 219] width 88 height 16
click at [1316, 221] on input "with no activity" at bounding box center [1311, 220] width 11 height 11
radio input "true"
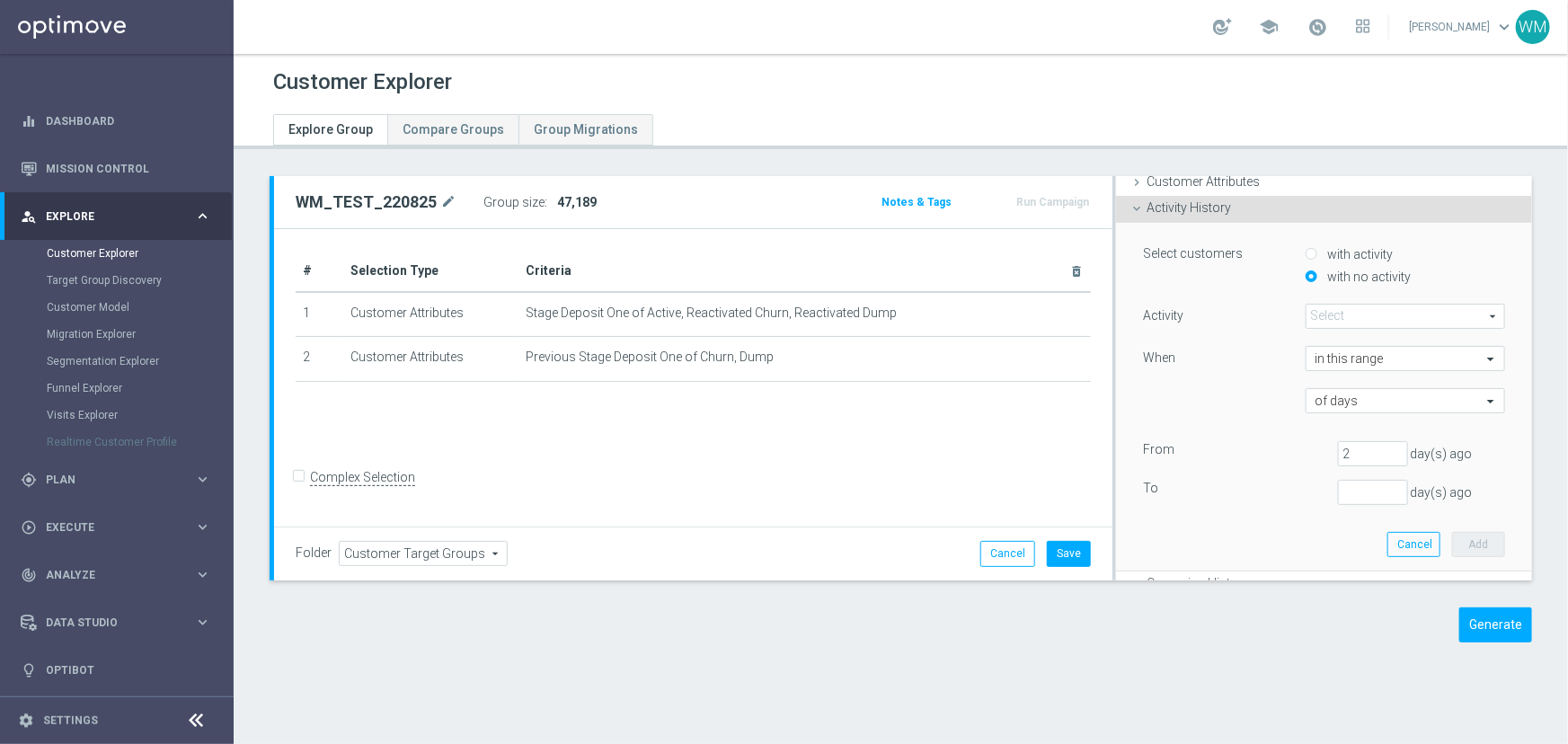
scroll to position [69, 0]
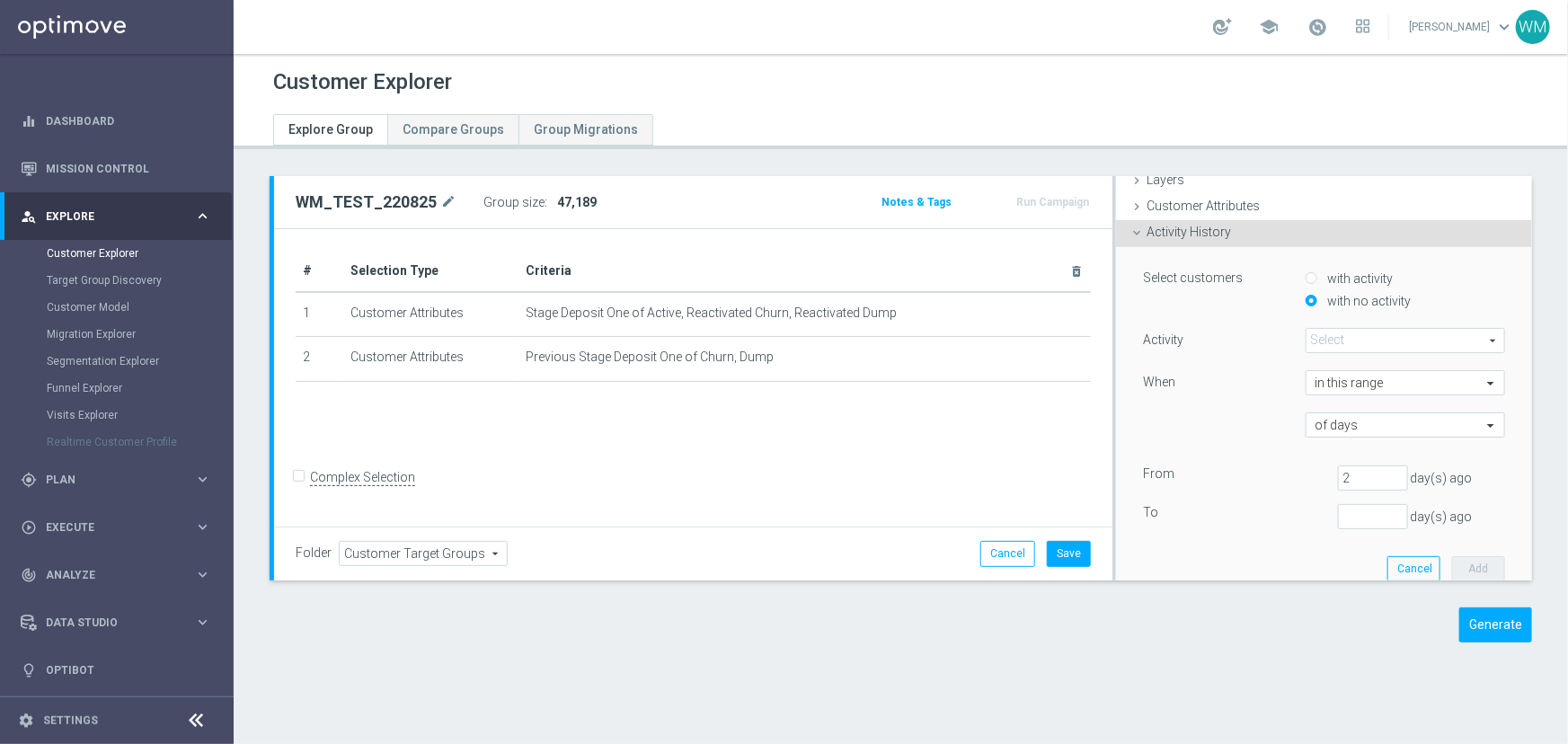
click at [1326, 342] on span at bounding box center [1405, 340] width 198 height 23
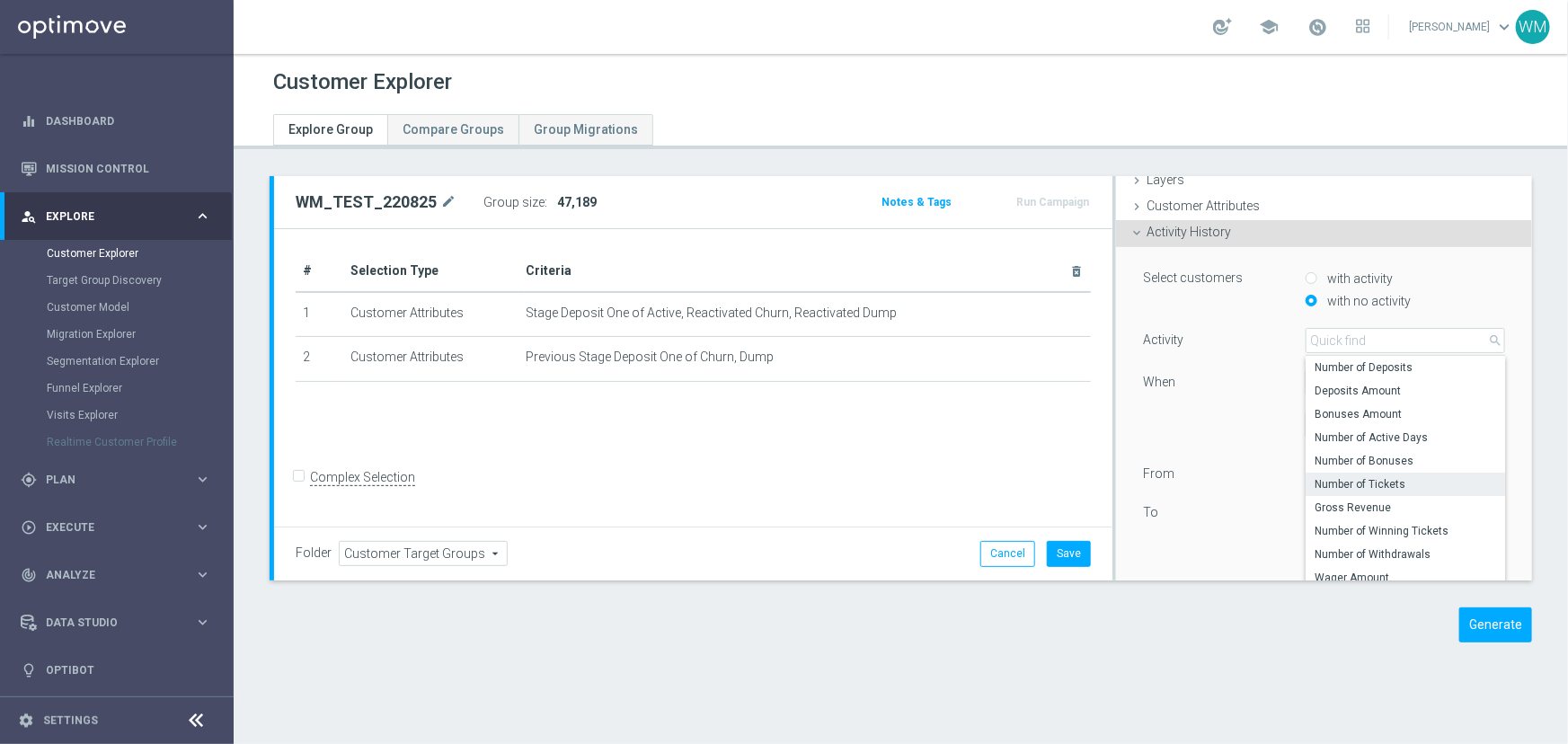
click at [1326, 481] on span "Number of Tickets" at bounding box center [1405, 484] width 181 height 14
type input "Number of Tickets"
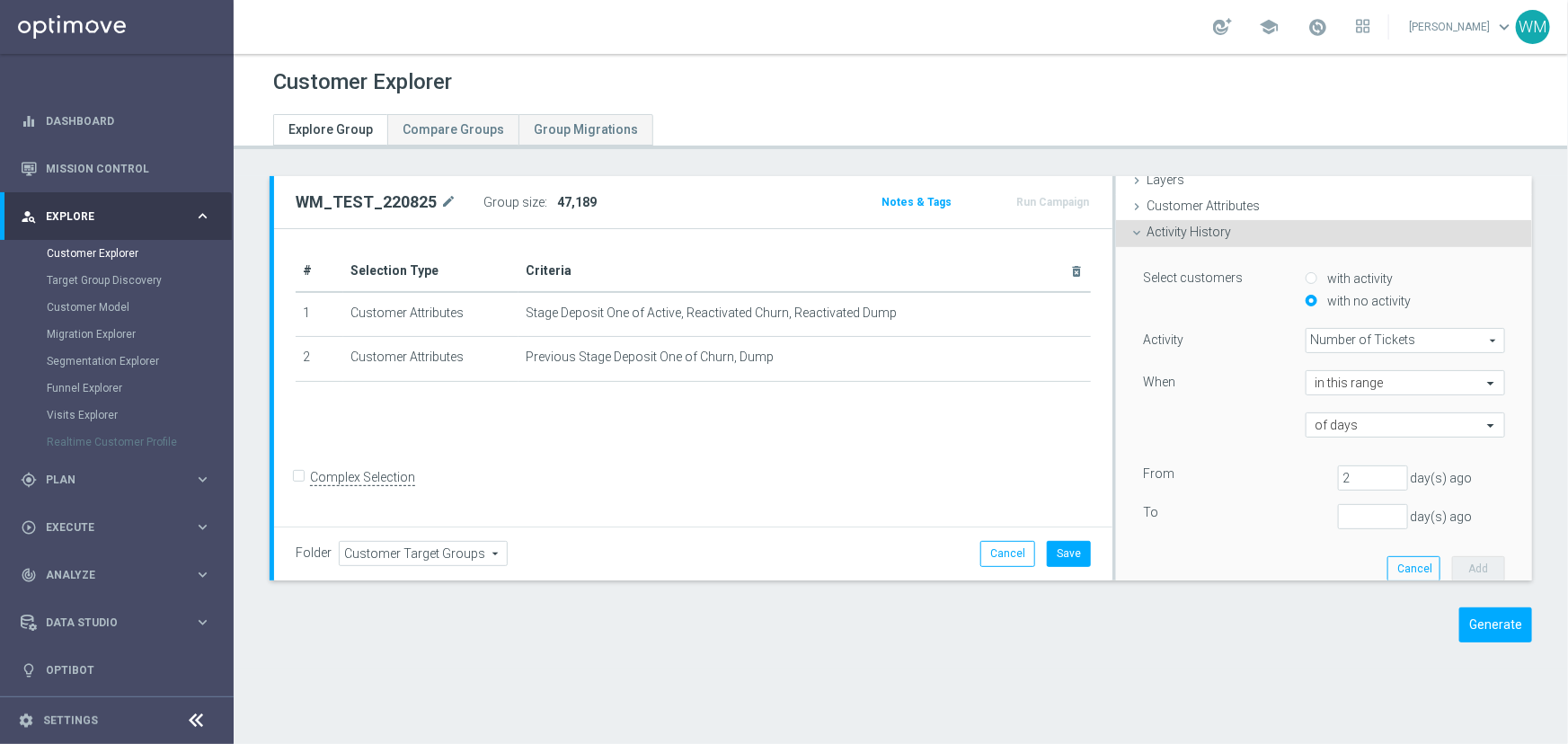
click at [1326, 339] on span "Number of Tickets" at bounding box center [1405, 340] width 198 height 23
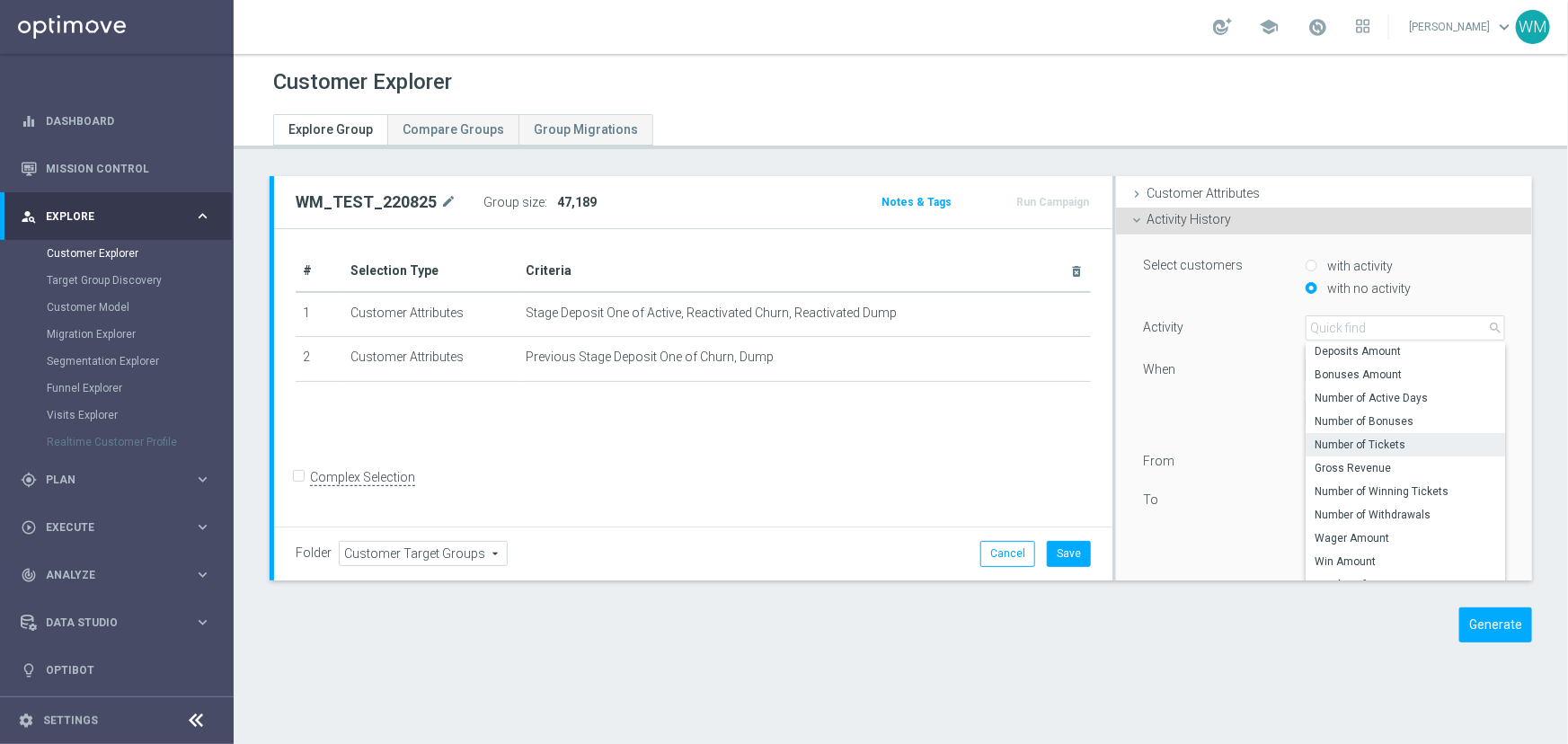
scroll to position [0, 0]
click at [1222, 383] on div "When" at bounding box center [1210, 372] width 161 height 29
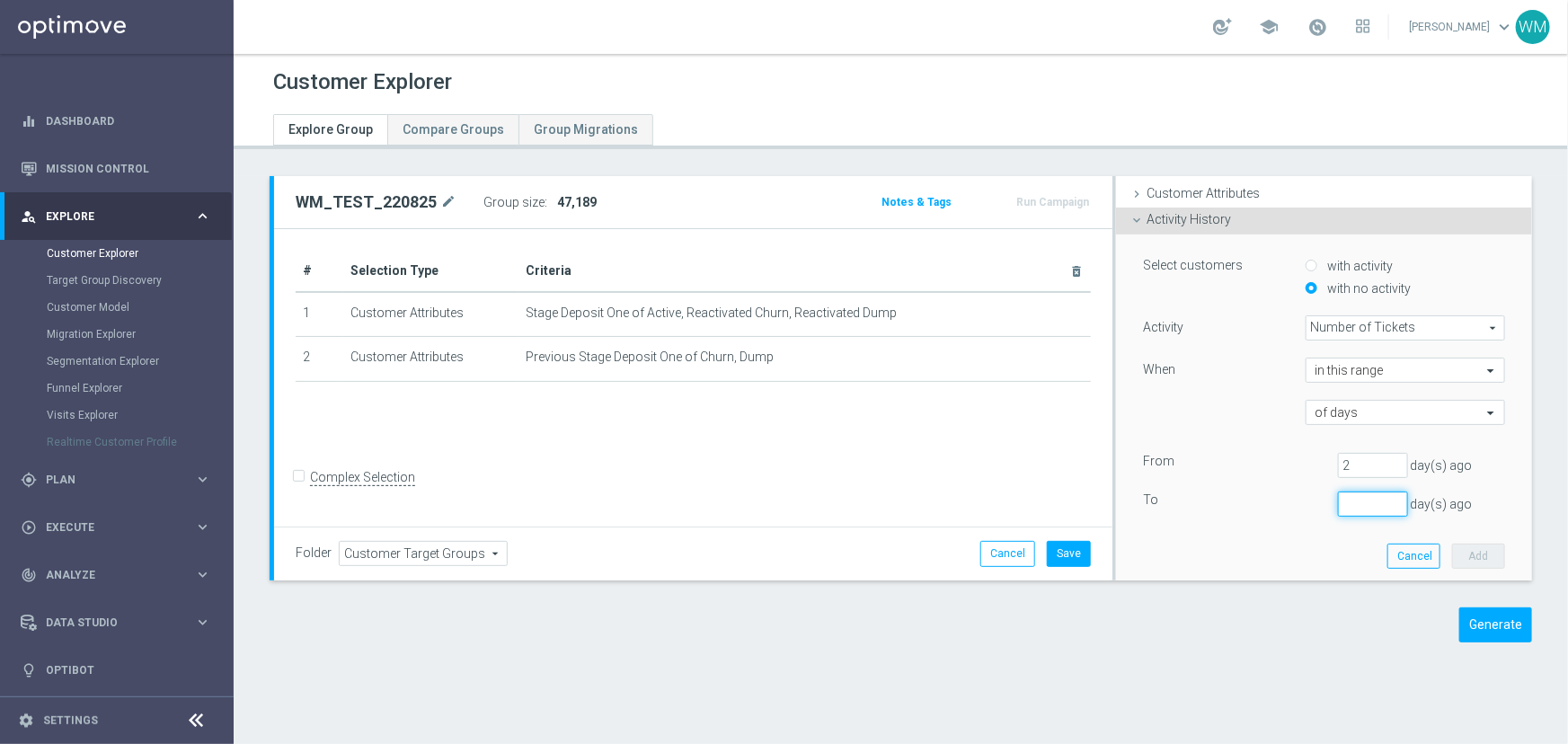
click at [1338, 510] on input "number" at bounding box center [1373, 504] width 70 height 25
click at [1358, 504] on input "14" at bounding box center [1373, 504] width 70 height 25
type input "1"
click at [1378, 504] on input "1" at bounding box center [1373, 504] width 70 height 25
click at [1277, 477] on div "From 2 day(s) ago To 1 day(s) ago" at bounding box center [1324, 485] width 362 height 64
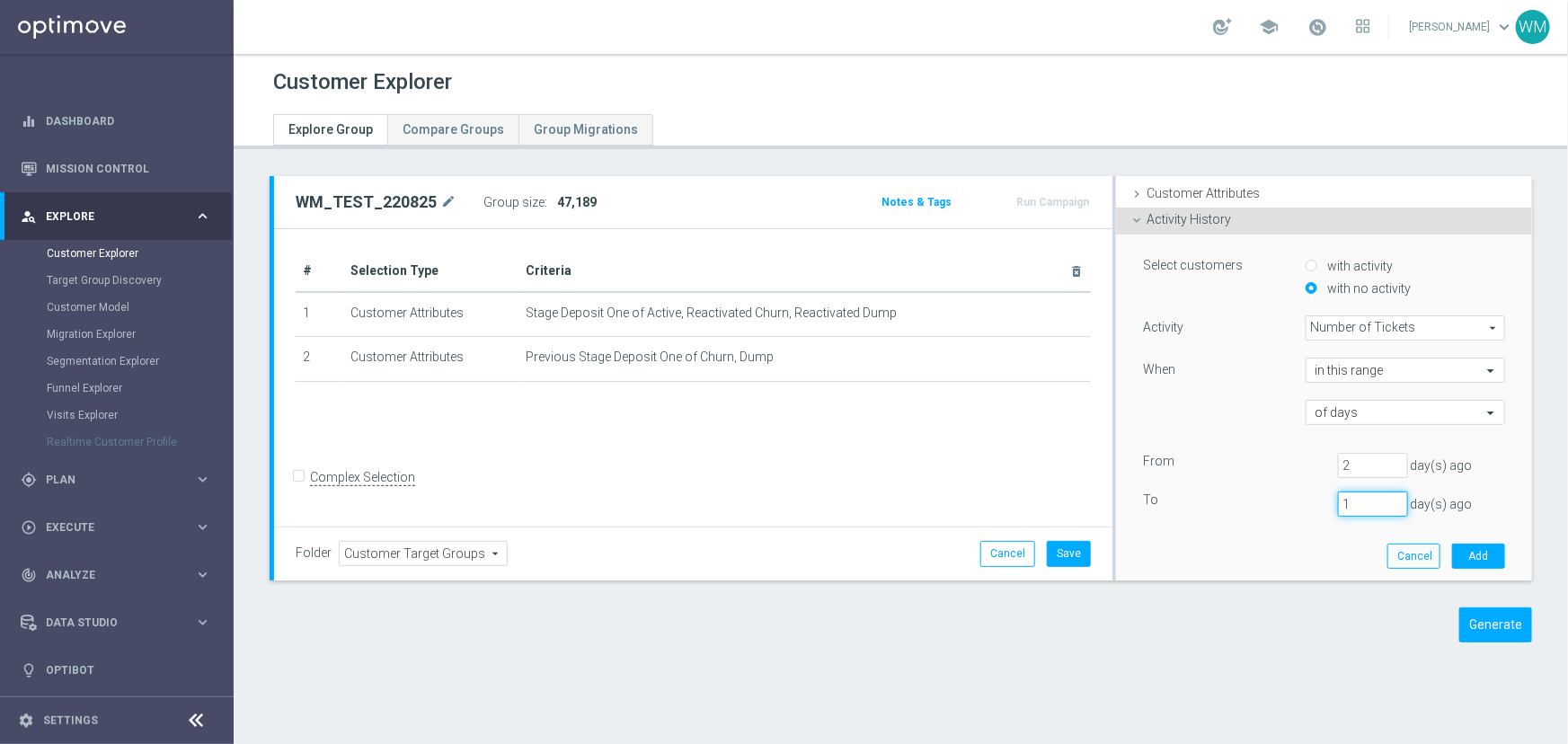
click at [1343, 494] on input "1" at bounding box center [1373, 504] width 70 height 25
click at [1347, 466] on input "2" at bounding box center [1373, 465] width 70 height 25
type input "14"
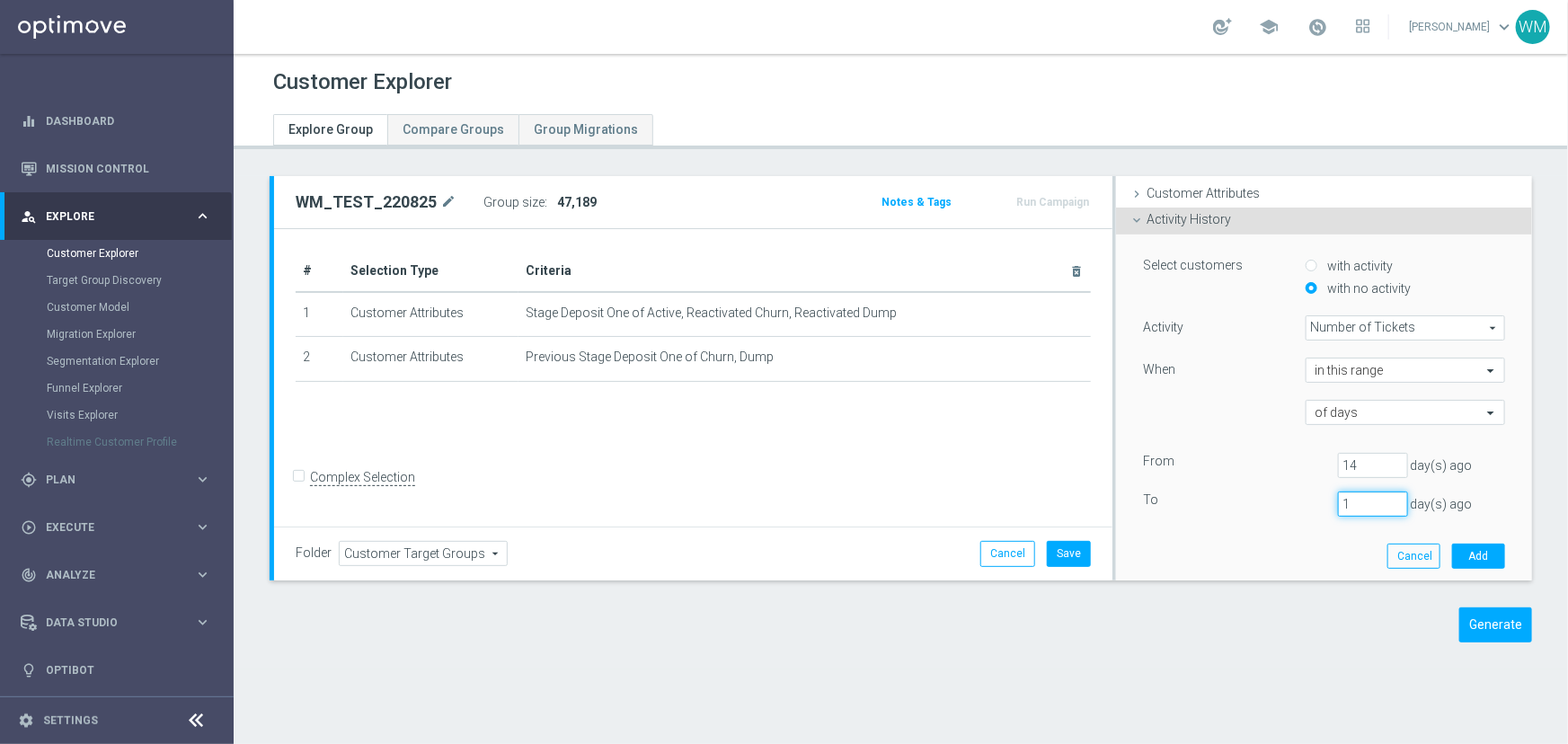
drag, startPoint x: 1345, startPoint y: 508, endPoint x: 1249, endPoint y: 492, distance: 97.3
click at [1249, 492] on div "To 1 day(s) ago" at bounding box center [1324, 504] width 389 height 25
type input "2"
click at [1191, 475] on div "From 14 day(s) ago" at bounding box center [1324, 465] width 389 height 25
click at [1454, 556] on button "Add" at bounding box center [1478, 556] width 53 height 25
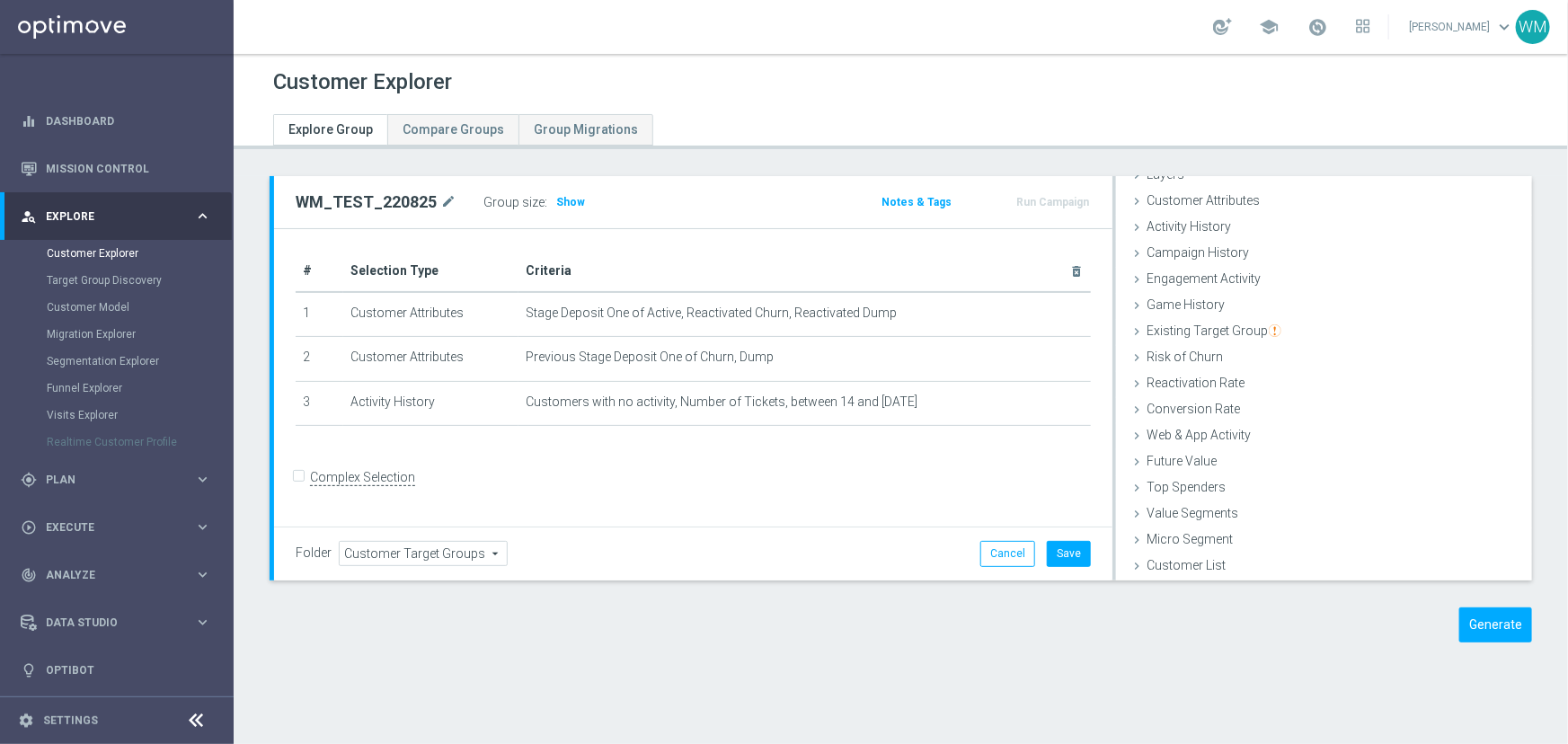
scroll to position [73, 0]
click at [560, 208] on h3 "Show" at bounding box center [570, 202] width 32 height 20
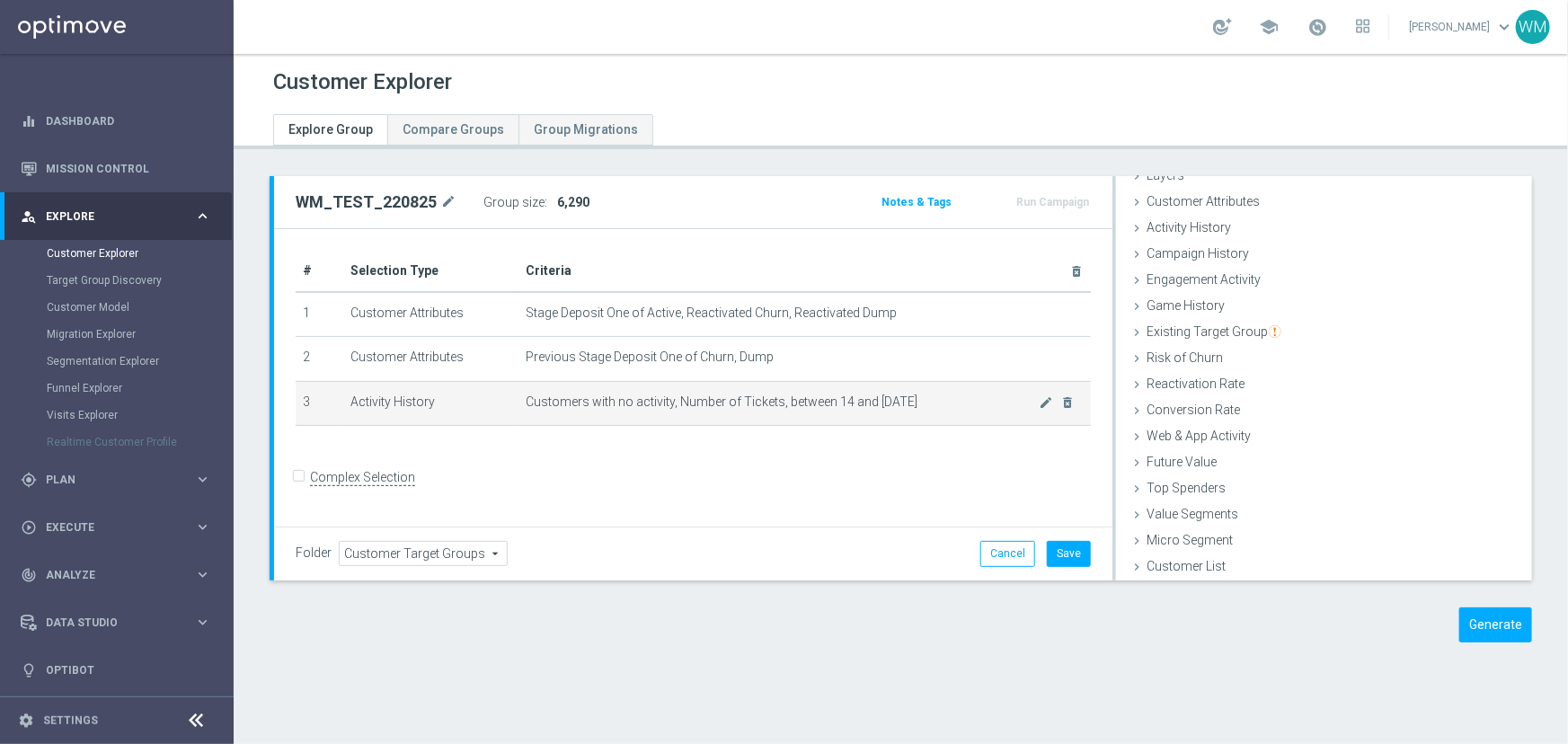
drag, startPoint x: 616, startPoint y: 391, endPoint x: 938, endPoint y: 407, distance: 322.4
click at [938, 407] on td "Customers with no activity, Number of Tickets, between 14 and 2 days ago mode_e…" at bounding box center [805, 404] width 573 height 45
click at [938, 407] on span "Customers with no activity, Number of Tickets, between 14 and 2 days ago" at bounding box center [782, 402] width 514 height 15
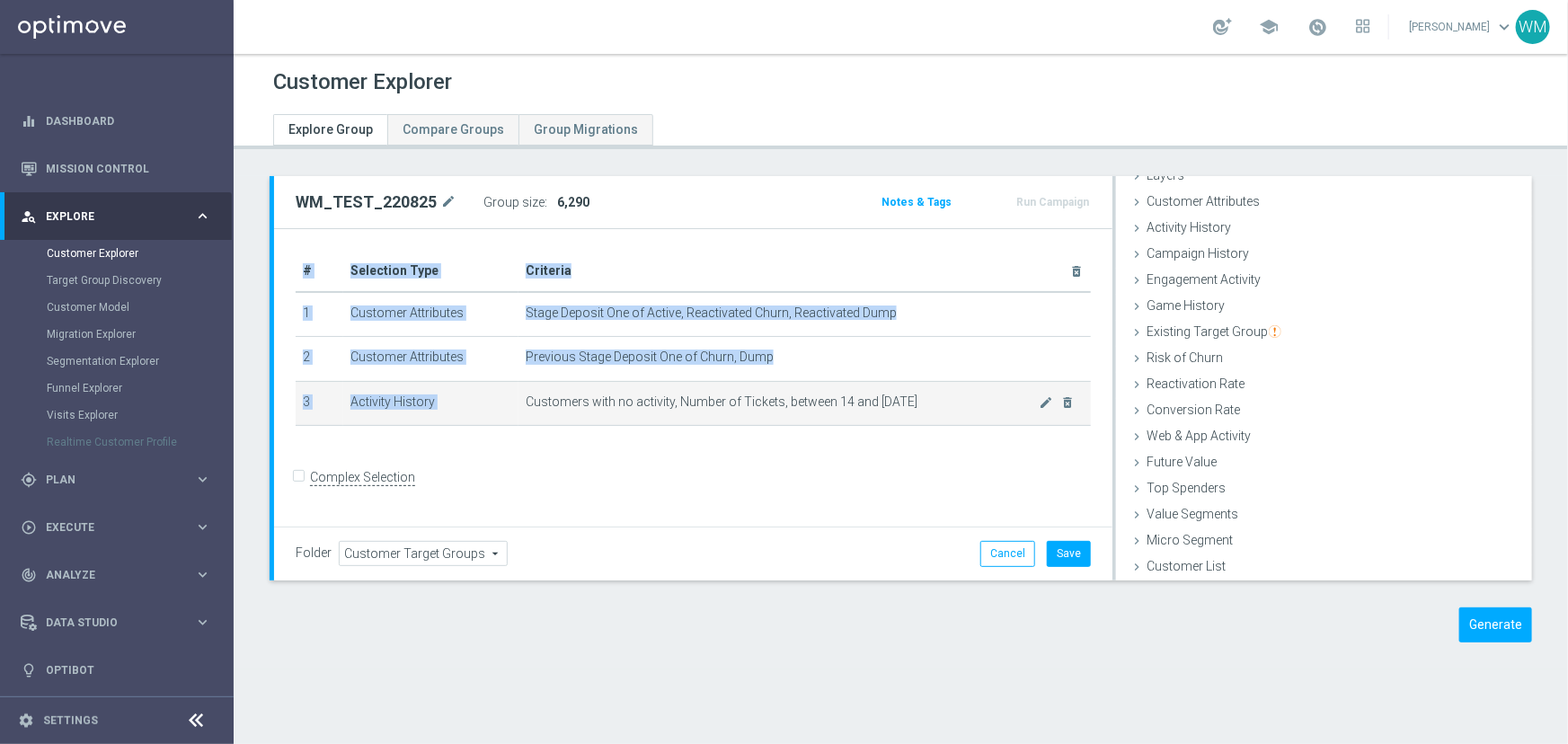
drag, startPoint x: 938, startPoint y: 407, endPoint x: 526, endPoint y: 392, distance: 412.3
click at [526, 392] on td "Customers with no activity, Number of Tickets, between 14 and 2 days ago mode_e…" at bounding box center [805, 404] width 573 height 45
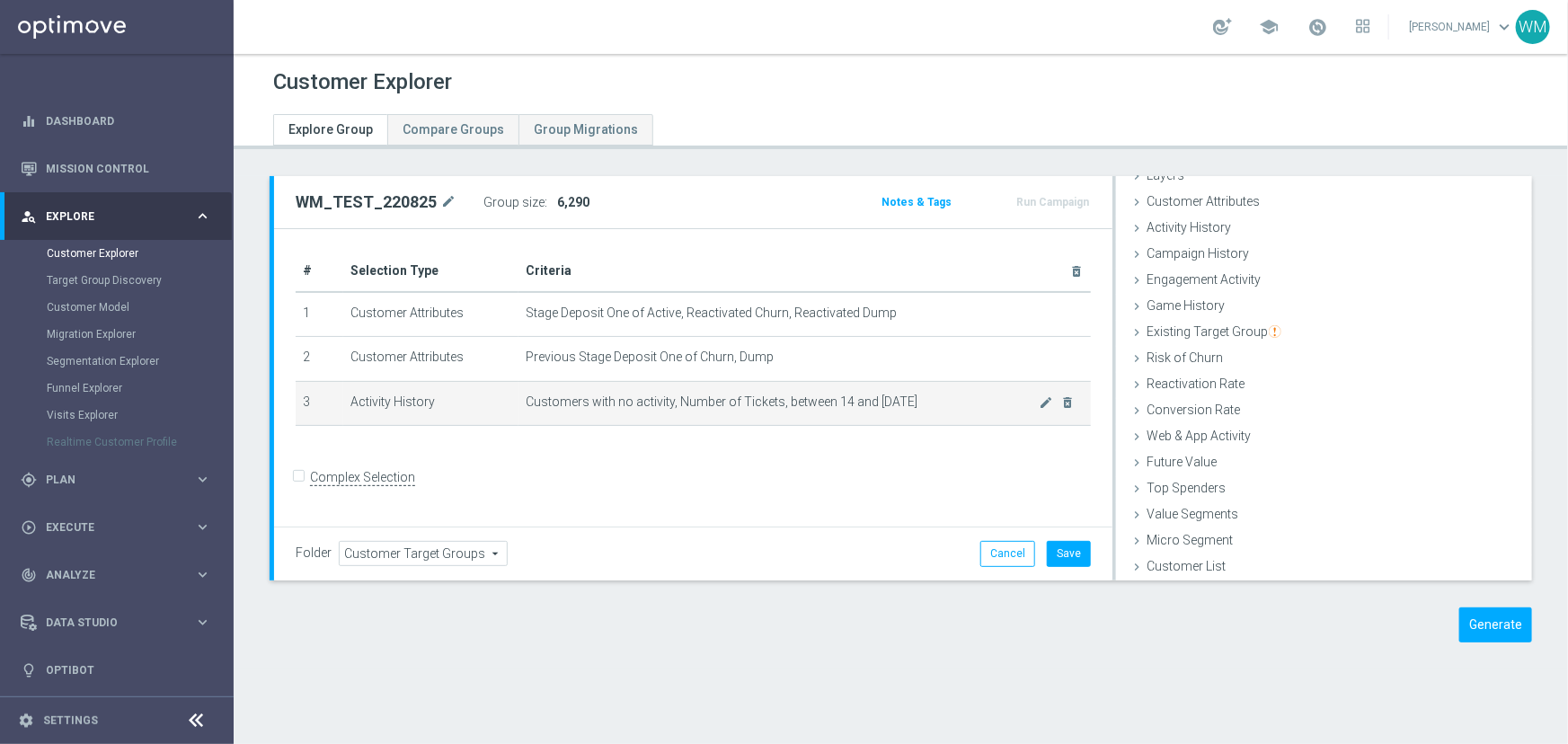
click at [526, 392] on td "Customers with no activity, Number of Tickets, between 14 and 2 days ago mode_e…" at bounding box center [805, 404] width 573 height 45
drag, startPoint x: 526, startPoint y: 392, endPoint x: 903, endPoint y: 418, distance: 377.9
click at [903, 418] on td "Customers with no activity, Number of Tickets, between 14 and 2 days ago mode_e…" at bounding box center [805, 404] width 573 height 45
drag, startPoint x: 938, startPoint y: 404, endPoint x: 516, endPoint y: 406, distance: 422.0
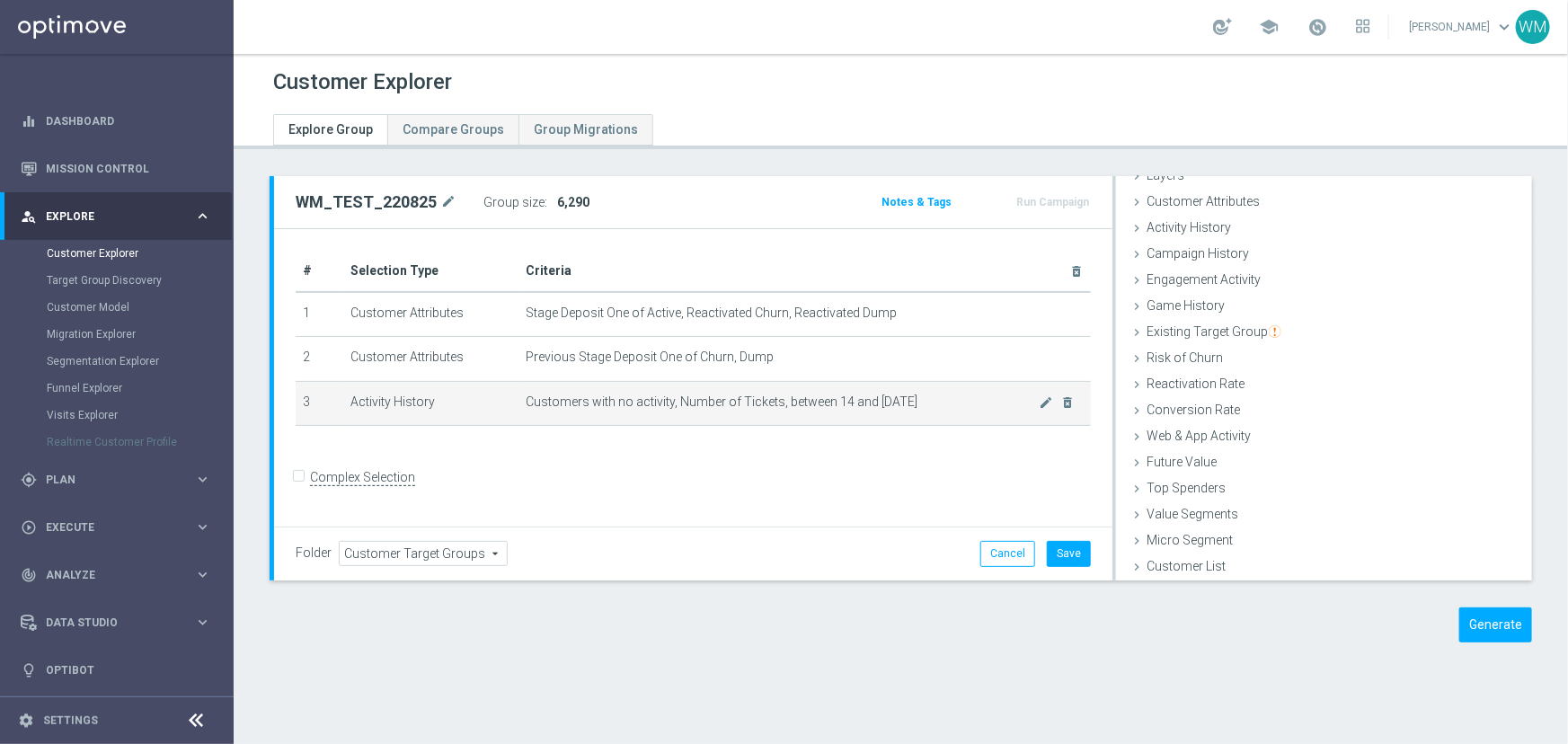
click at [518, 406] on td "Customers with no activity, Number of Tickets, between 14 and 2 days ago mode_e…" at bounding box center [805, 404] width 573 height 45
drag, startPoint x: 516, startPoint y: 406, endPoint x: 921, endPoint y: 416, distance: 405.1
click at [921, 416] on td "Customers with no activity, Number of Tickets, between 14 and 2 days ago mode_e…" at bounding box center [805, 404] width 573 height 45
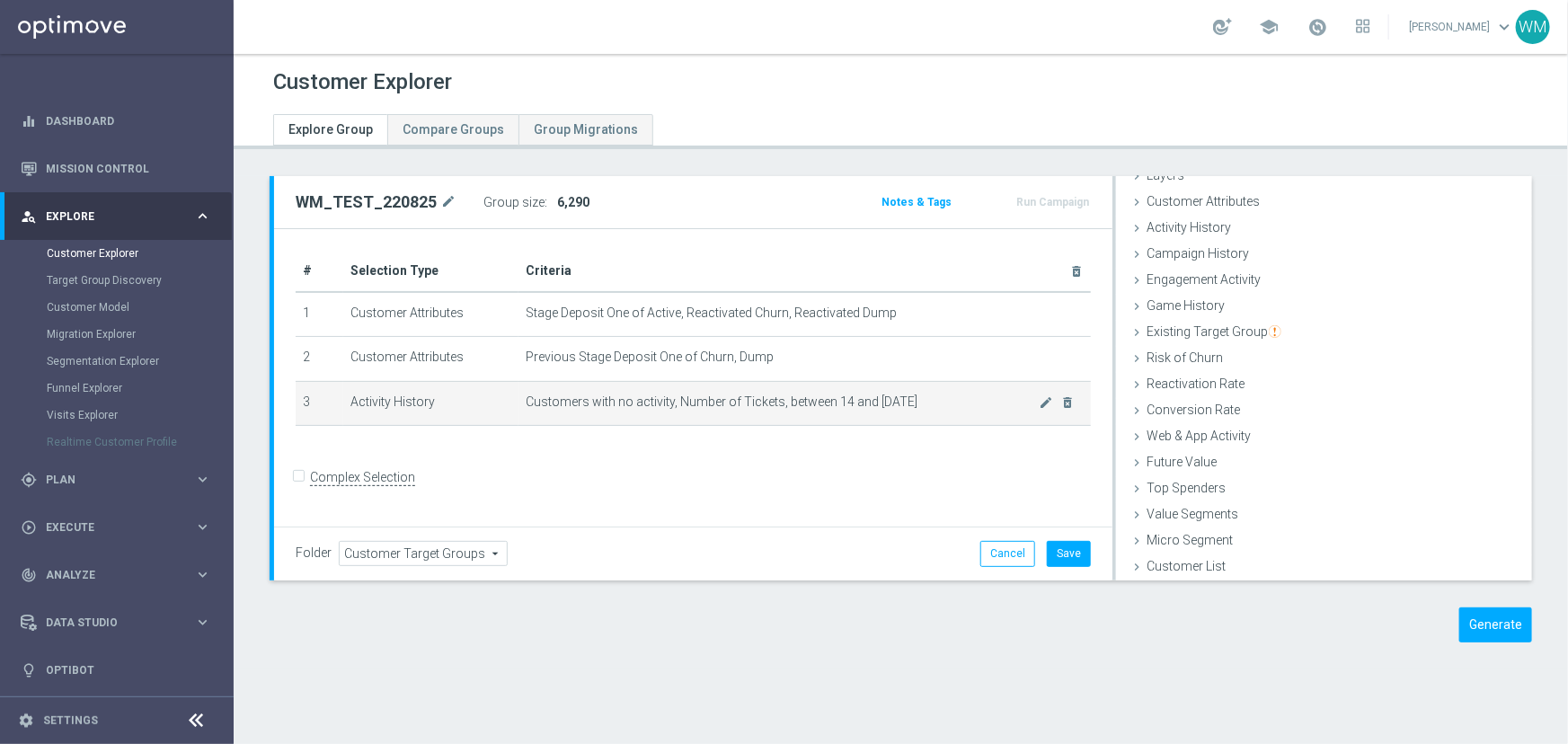
drag, startPoint x: 942, startPoint y: 408, endPoint x: 522, endPoint y: 403, distance: 420.0
click at [526, 403] on span "Customers with no activity, Number of Tickets, between 14 and [DATE]" at bounding box center [782, 402] width 514 height 15
drag, startPoint x: 522, startPoint y: 403, endPoint x: 932, endPoint y: 408, distance: 410.0
click at [932, 408] on span "Customers with no activity, Number of Tickets, between 14 and [DATE]" at bounding box center [782, 402] width 514 height 15
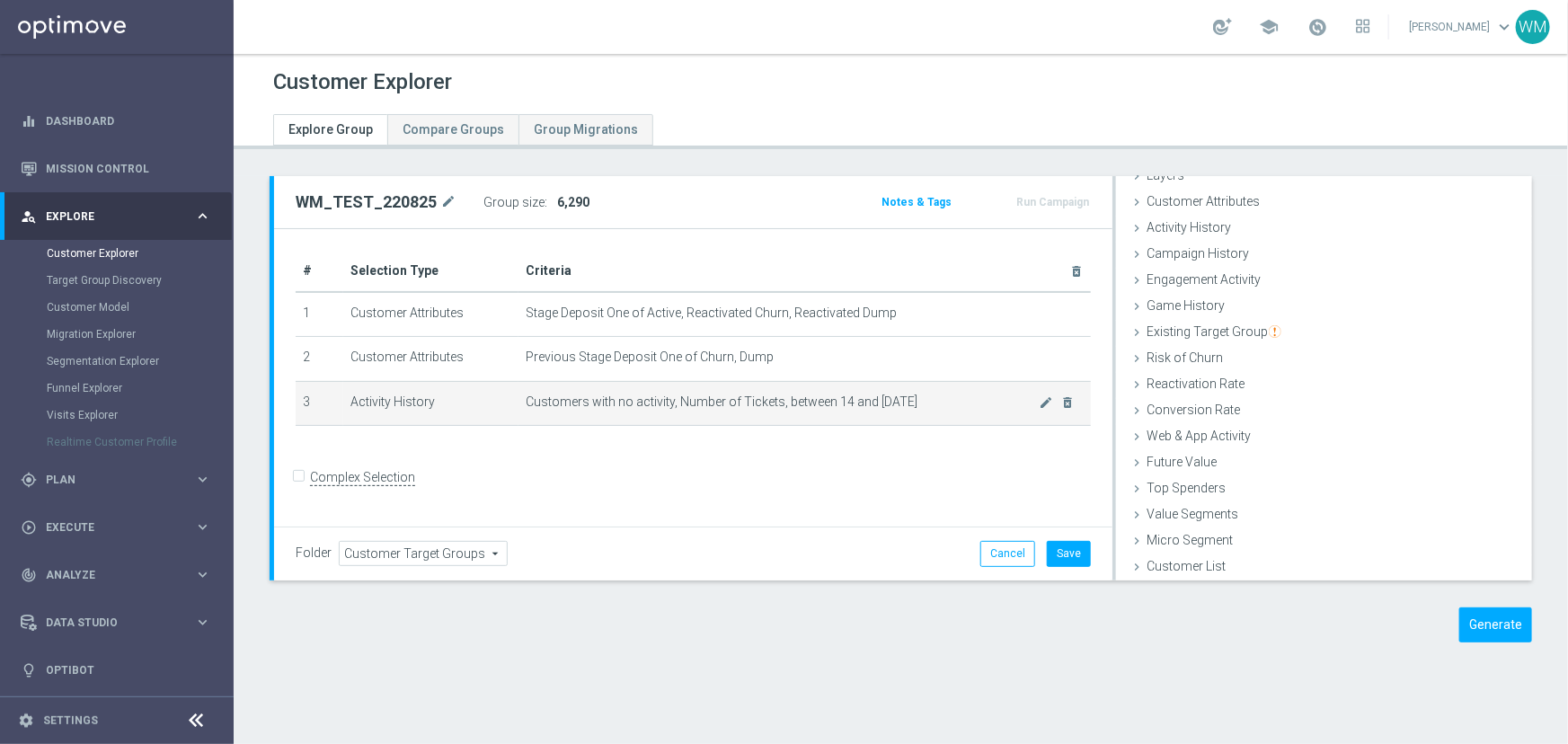
click at [932, 408] on span "Customers with no activity, Number of Tickets, between 14 and [DATE]" at bounding box center [782, 402] width 514 height 15
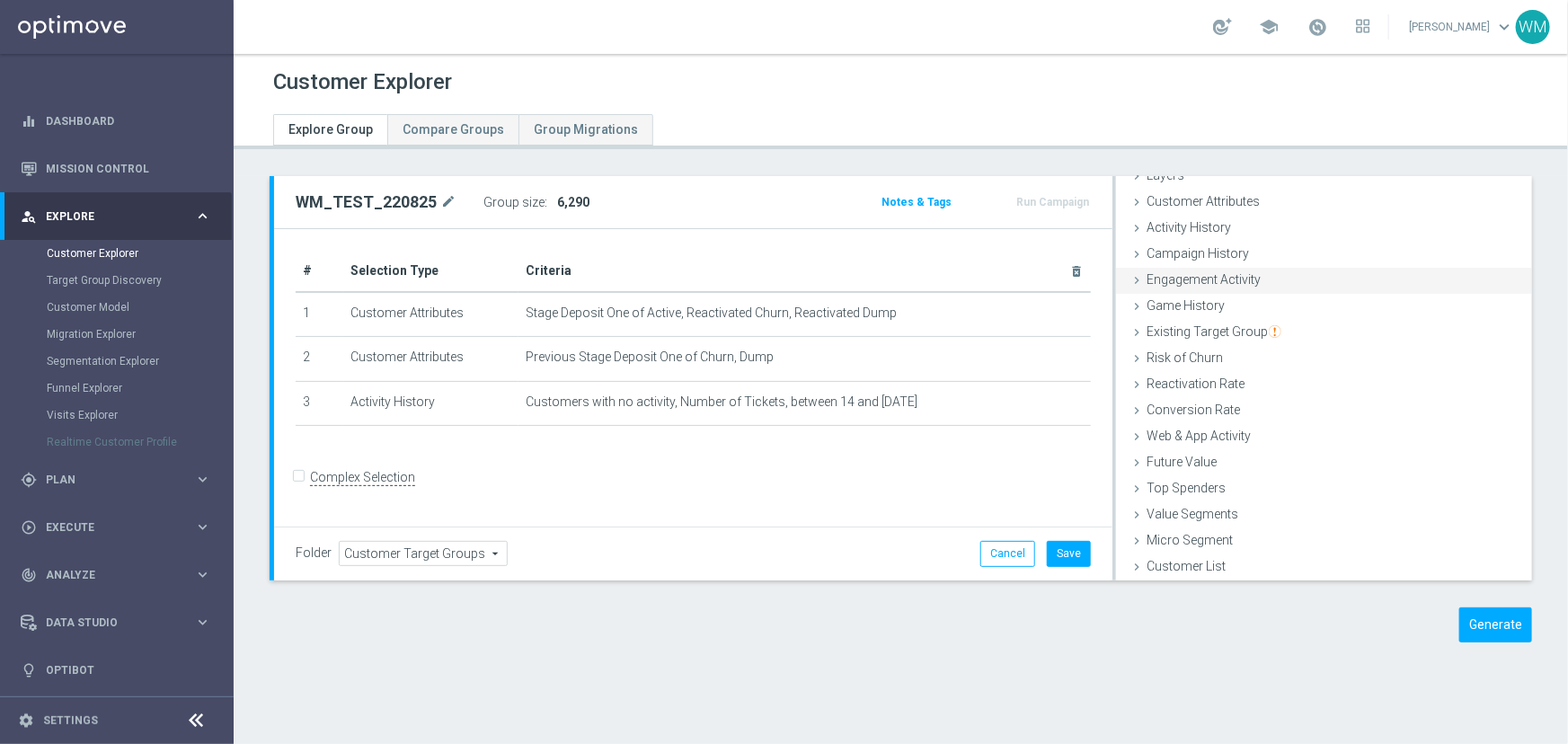
click at [1221, 279] on span "Engagement Activity" at bounding box center [1204, 279] width 115 height 14
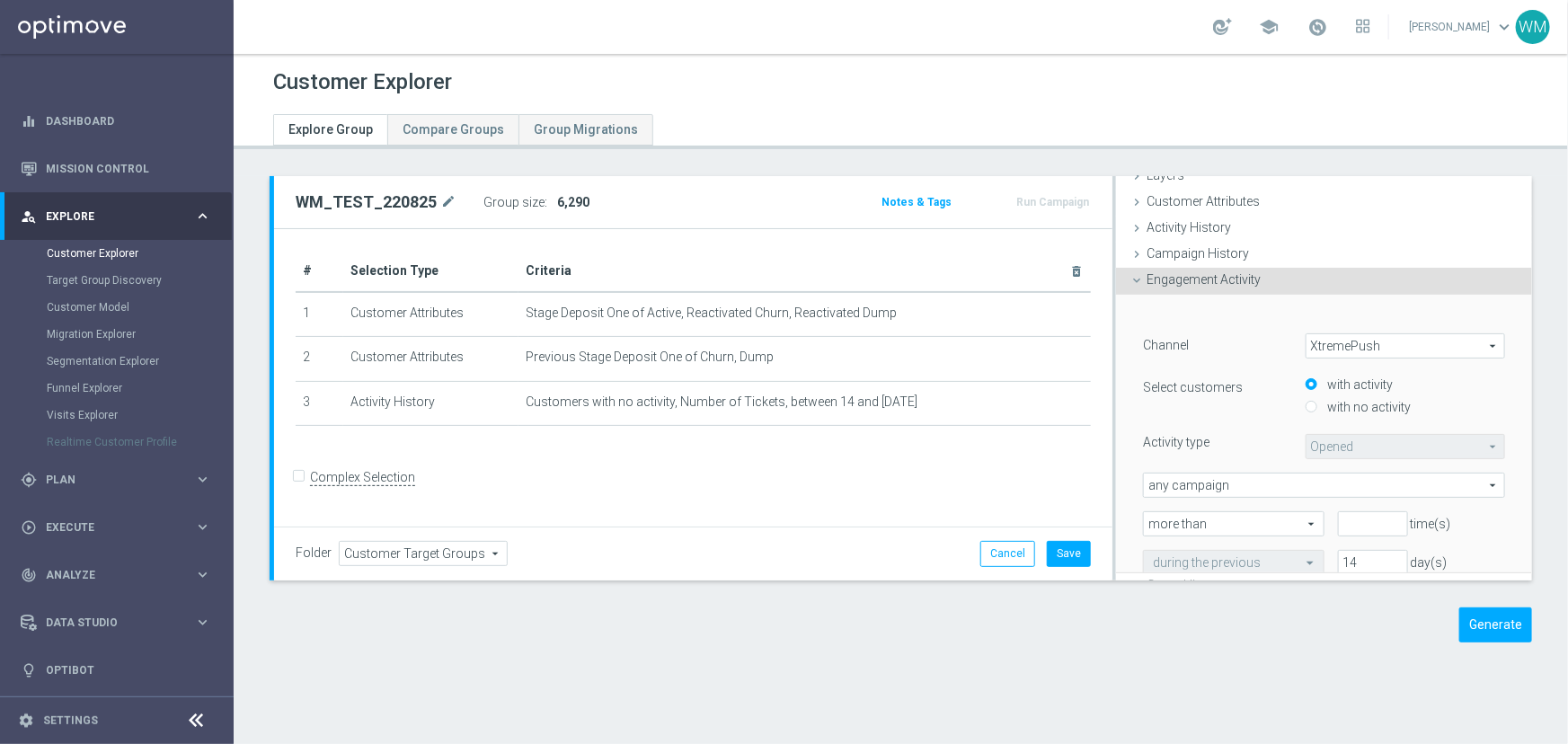
scroll to position [74, 0]
click at [1221, 279] on span "Engagement Activity" at bounding box center [1204, 277] width 115 height 14
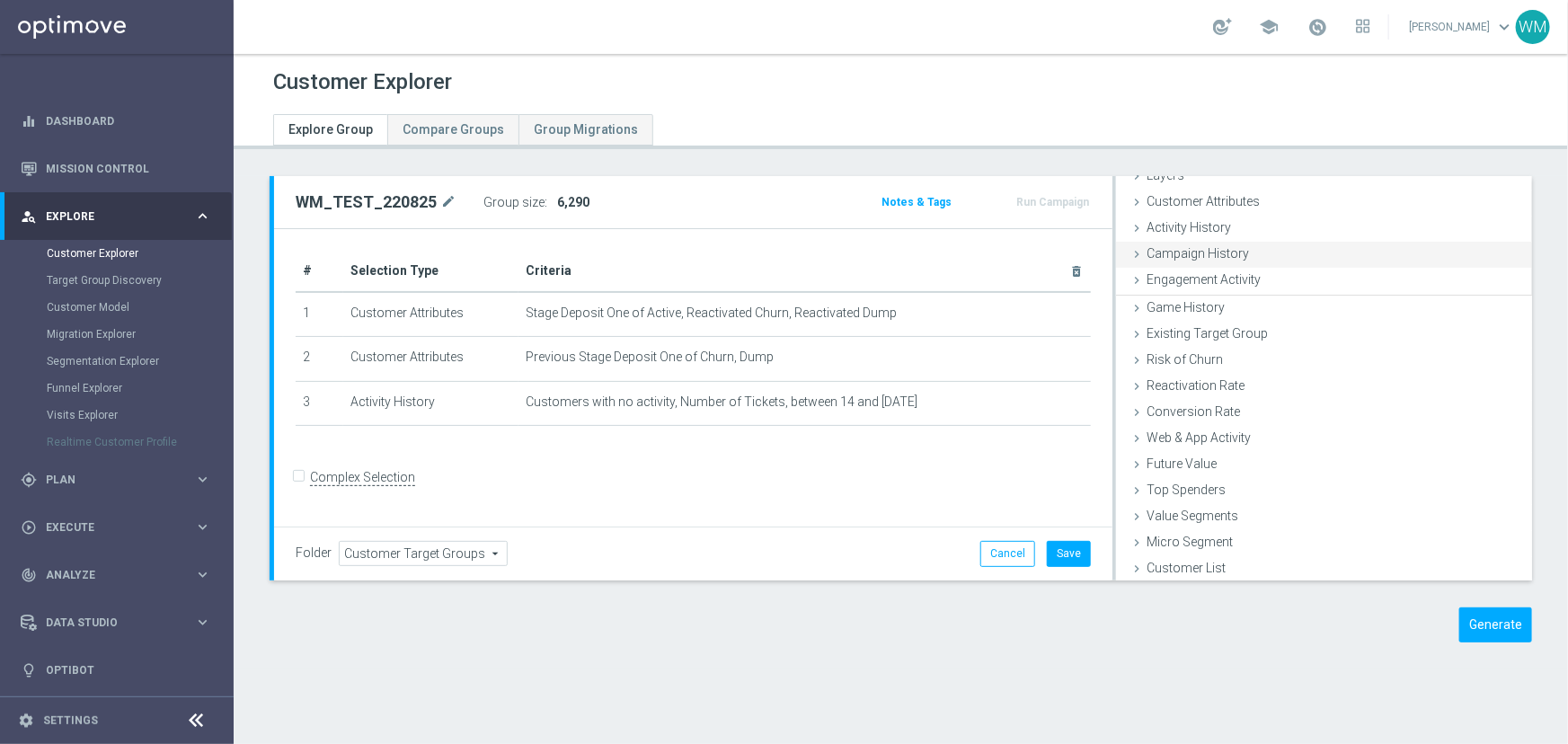
click at [1209, 254] on span "Campaign History" at bounding box center [1197, 253] width 102 height 14
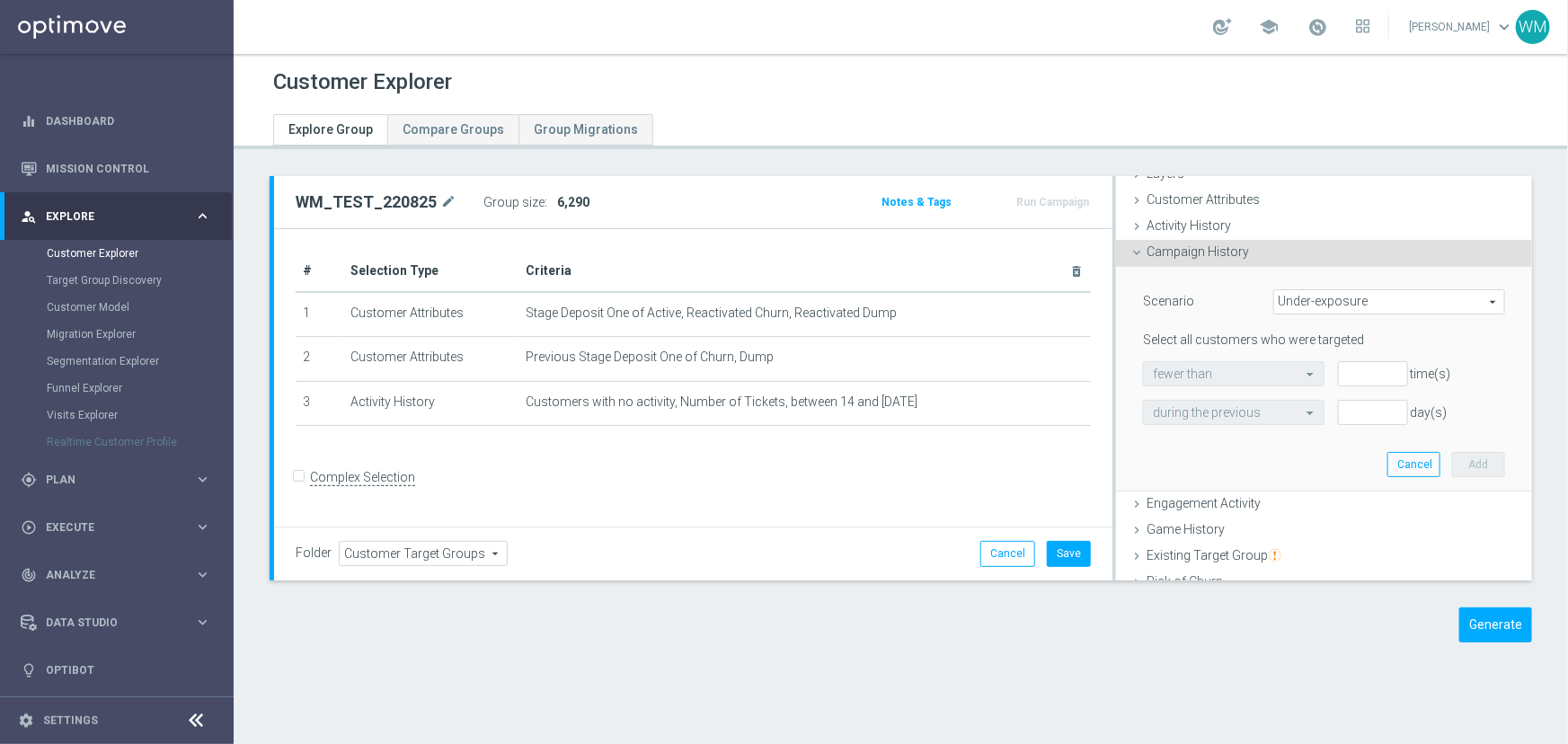
click at [1209, 254] on span "Campaign History" at bounding box center [1197, 251] width 102 height 14
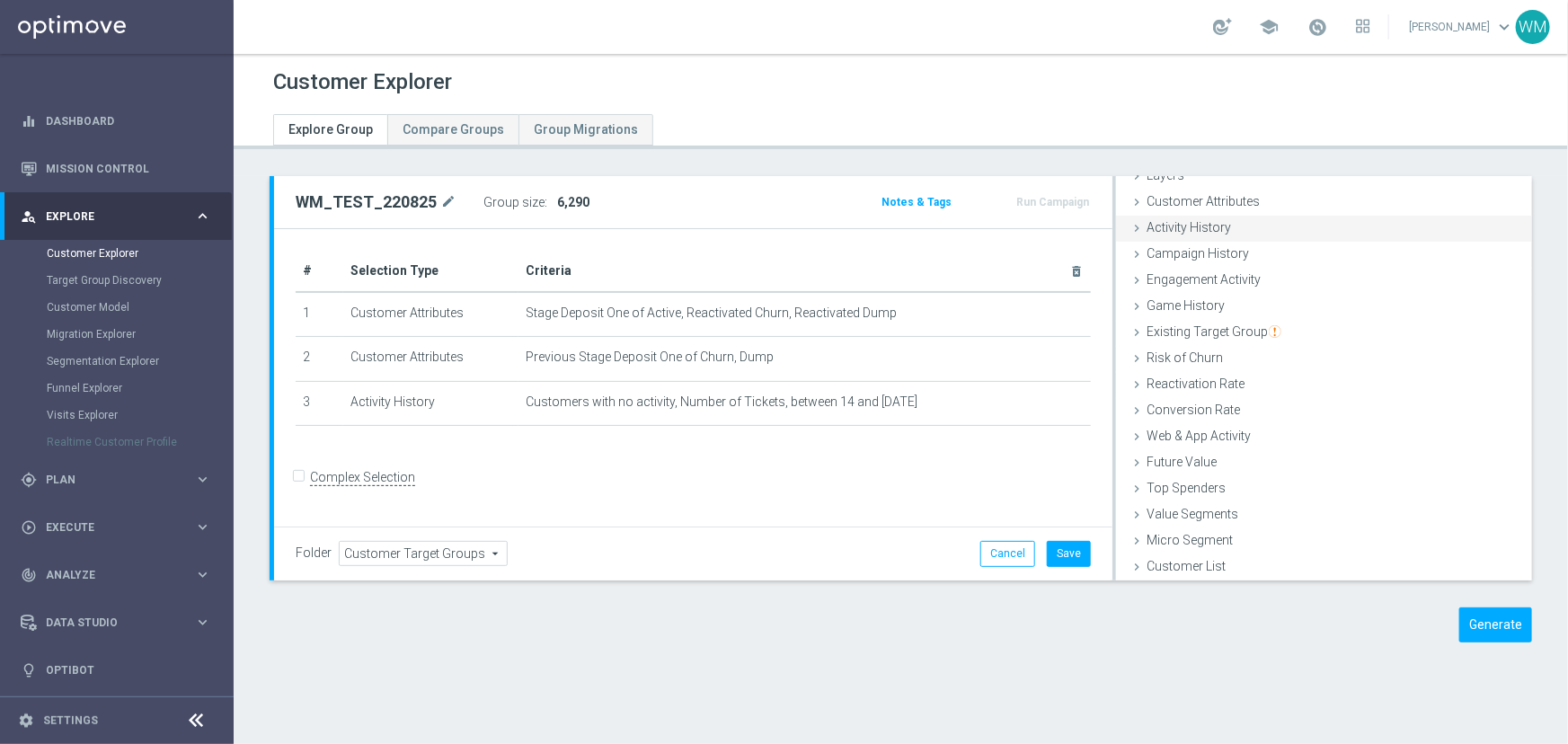
click at [1202, 227] on span "Activity History" at bounding box center [1189, 226] width 85 height 14
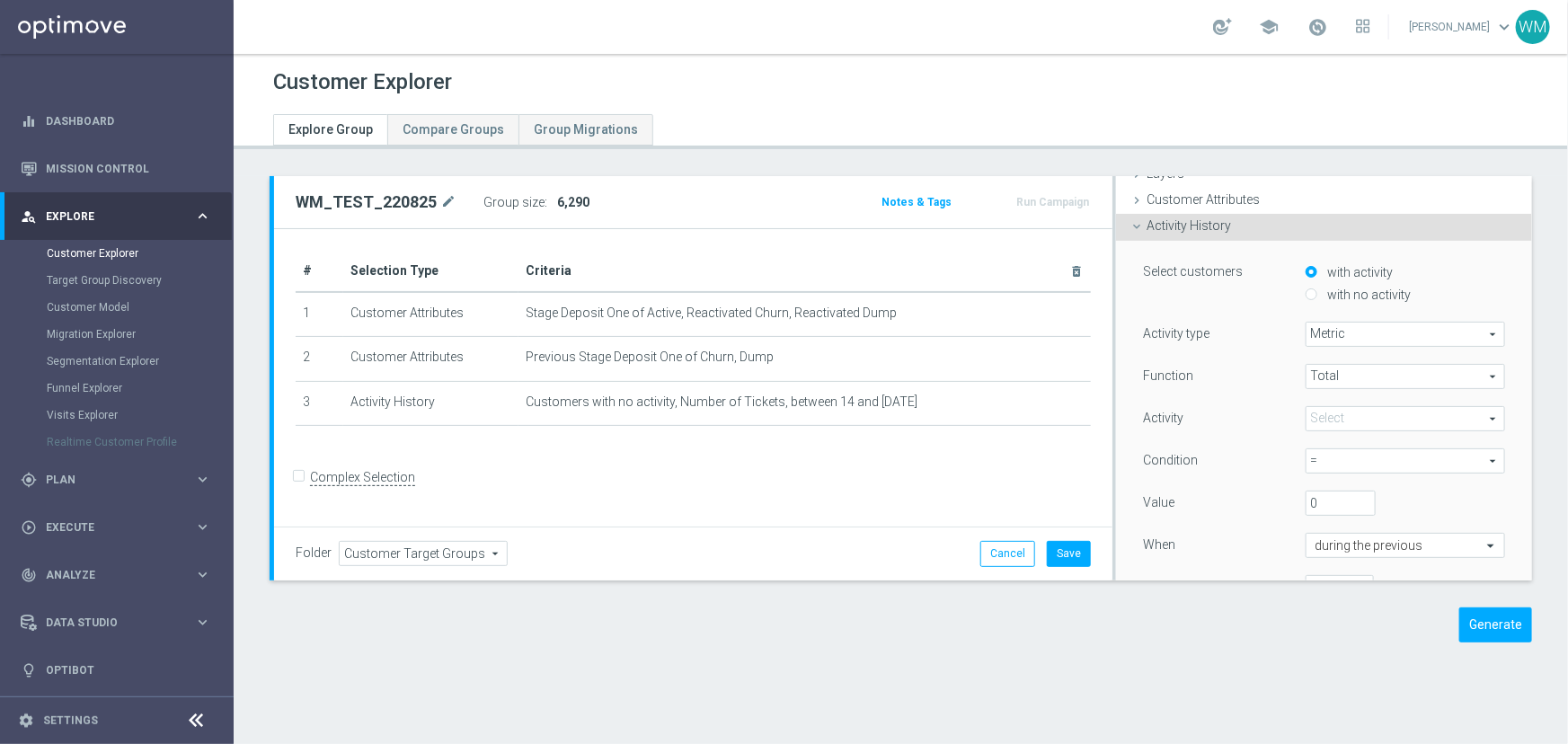
click at [1351, 294] on label "with no activity" at bounding box center [1368, 294] width 88 height 16
click at [1317, 294] on input "with no activity" at bounding box center [1311, 295] width 11 height 11
radio input "true"
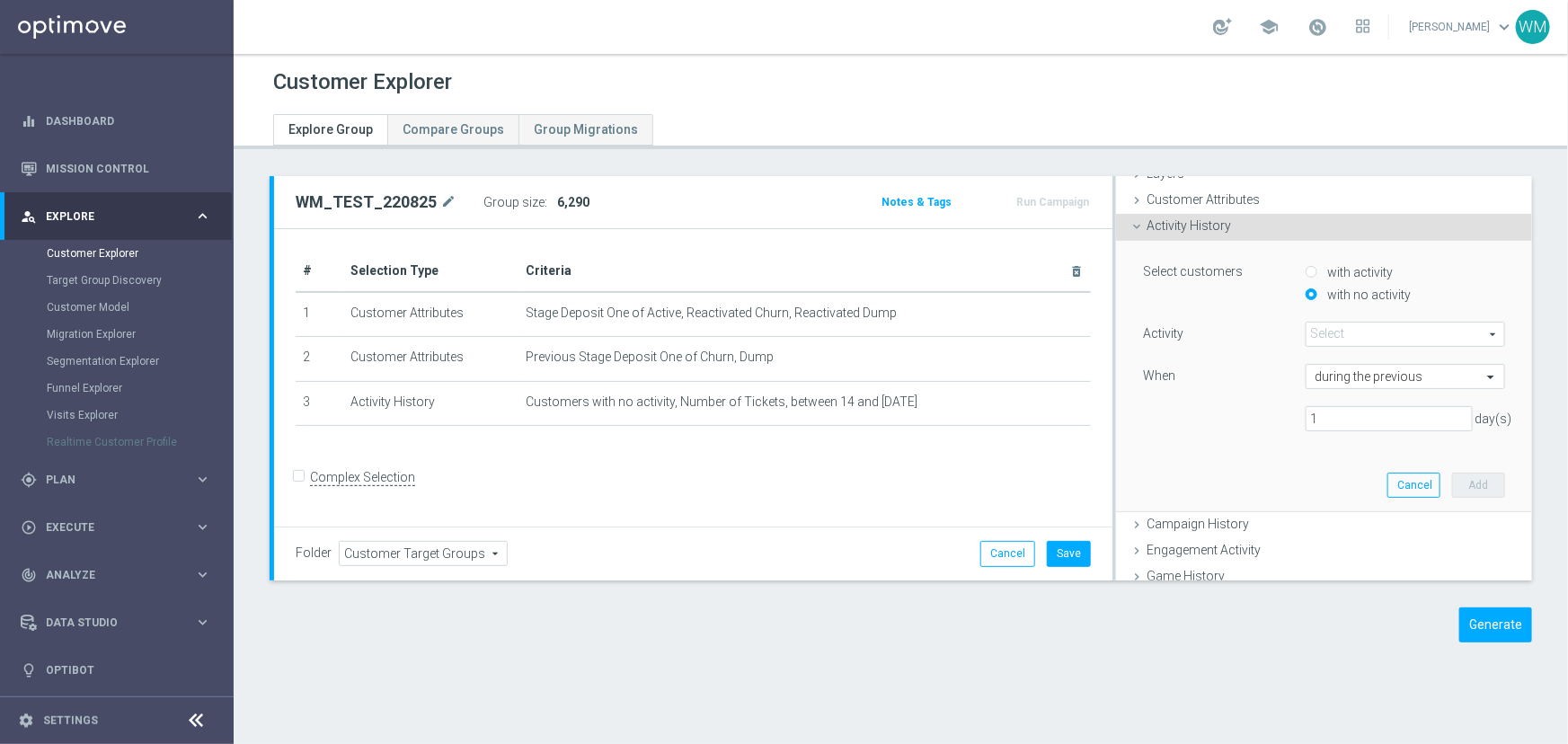
click at [1349, 338] on span at bounding box center [1405, 334] width 198 height 23
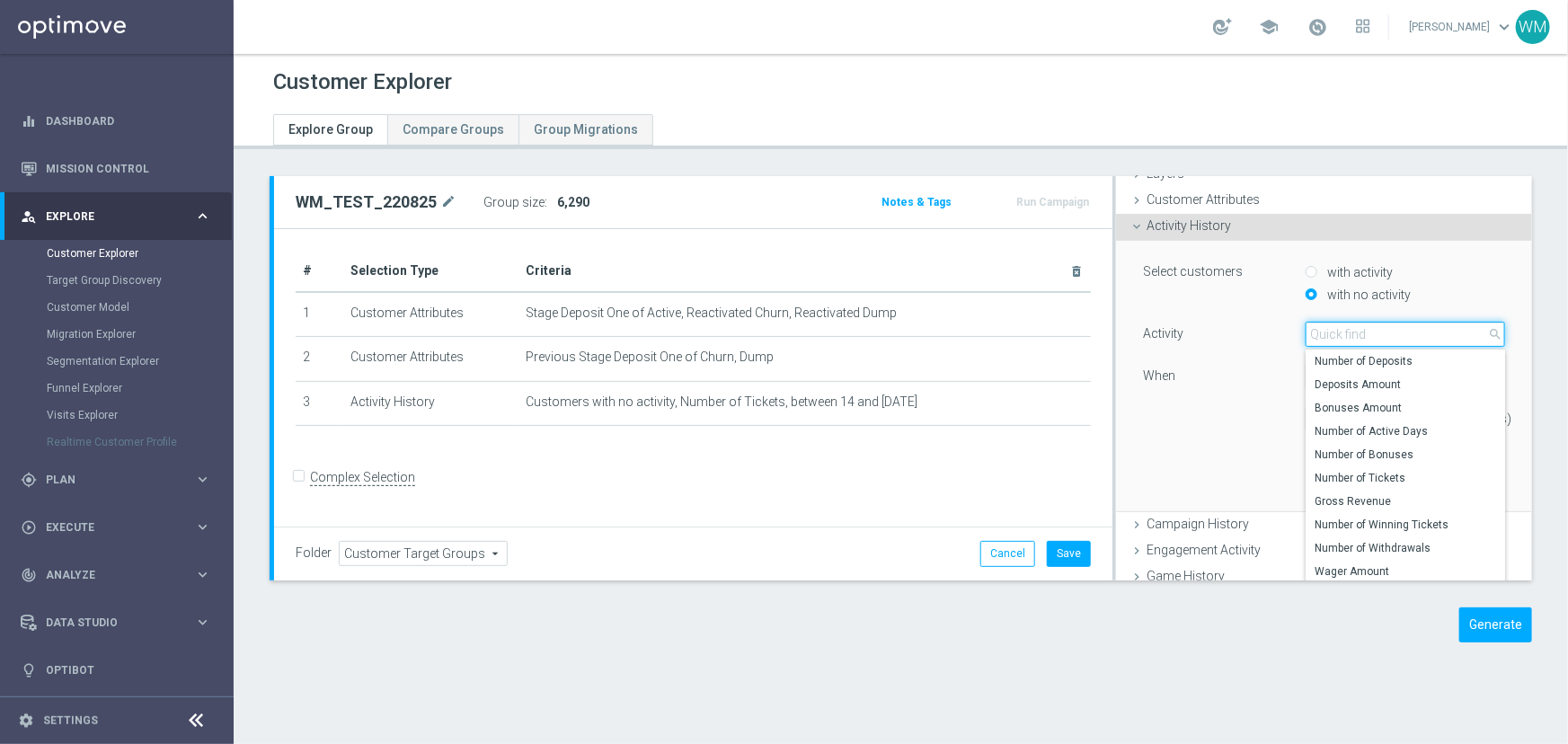
click at [1349, 338] on input "search" at bounding box center [1405, 334] width 199 height 25
click at [1350, 355] on span "Number of Deposits" at bounding box center [1405, 361] width 181 height 14
type input "Number of Deposits"
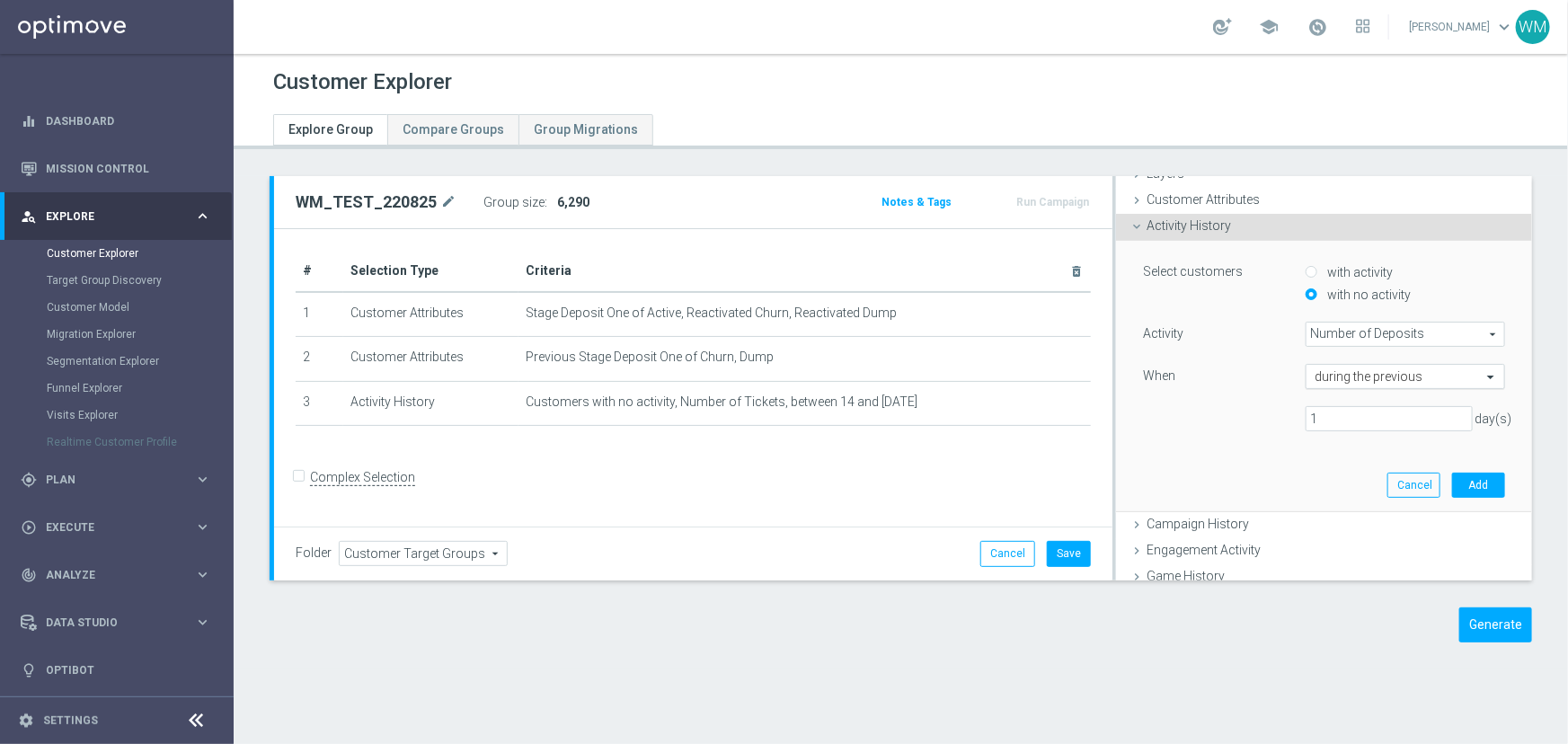
click at [1348, 370] on input "text" at bounding box center [1387, 377] width 144 height 16
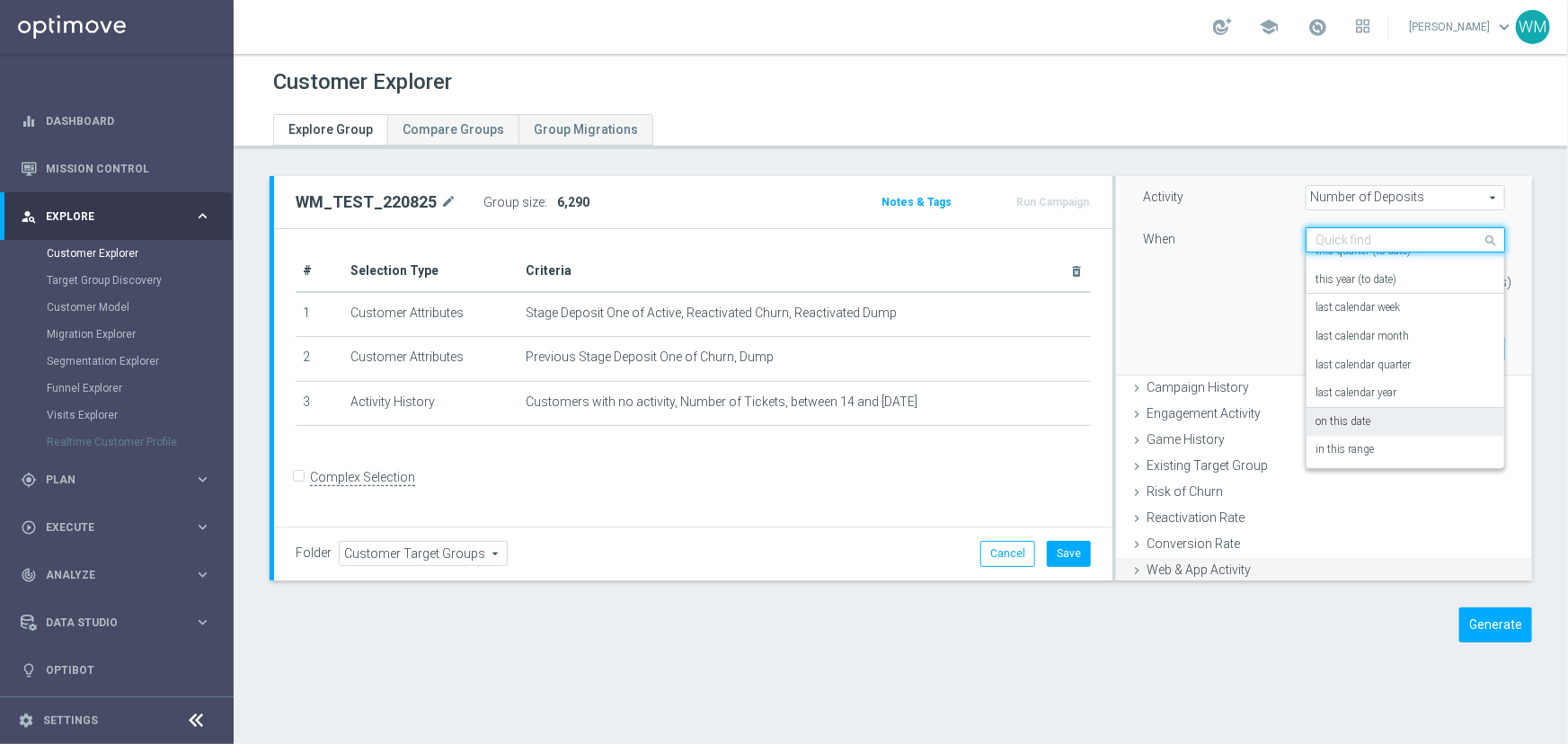
scroll to position [239, 0]
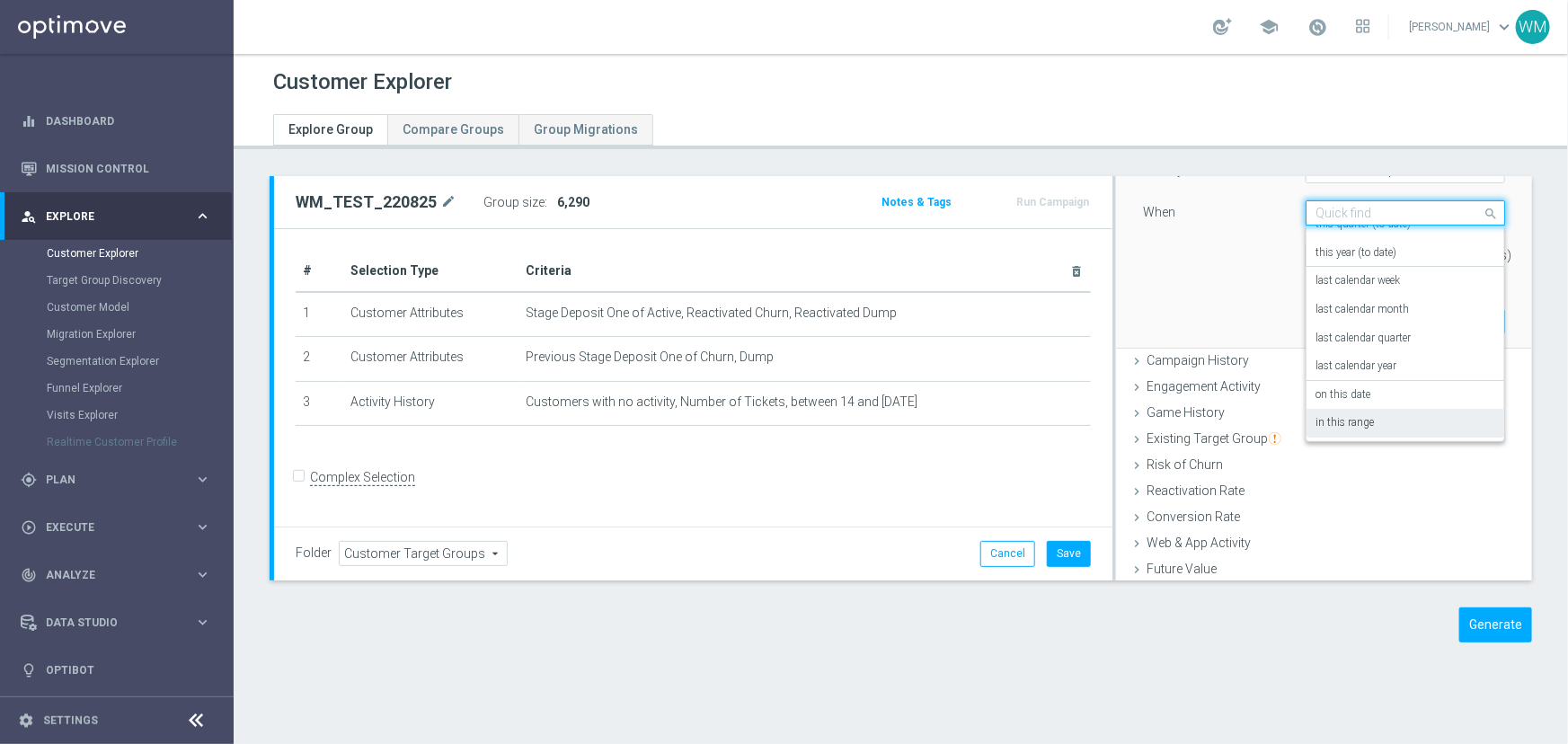
click at [1331, 422] on label "in this range" at bounding box center [1345, 423] width 58 height 14
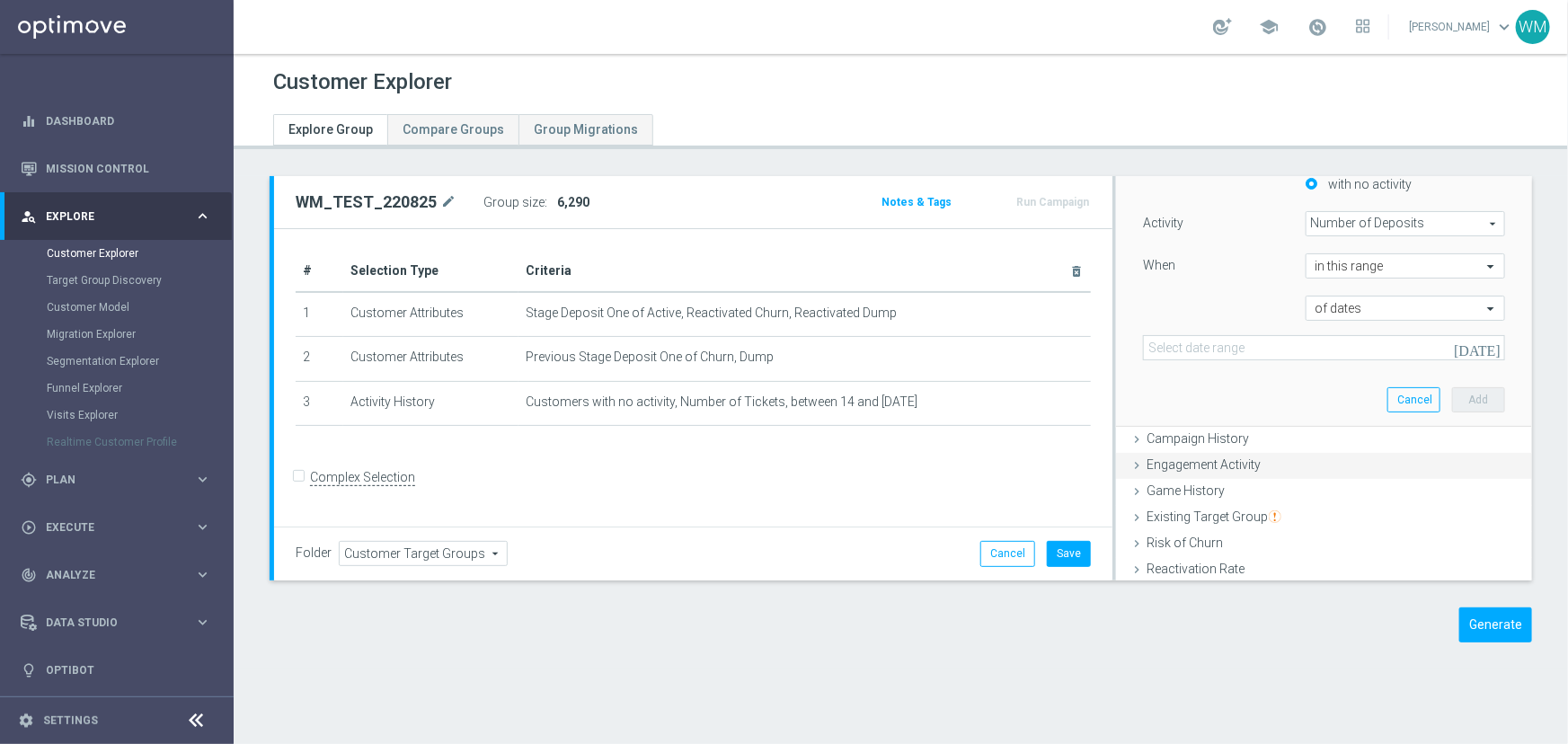
scroll to position [157, 0]
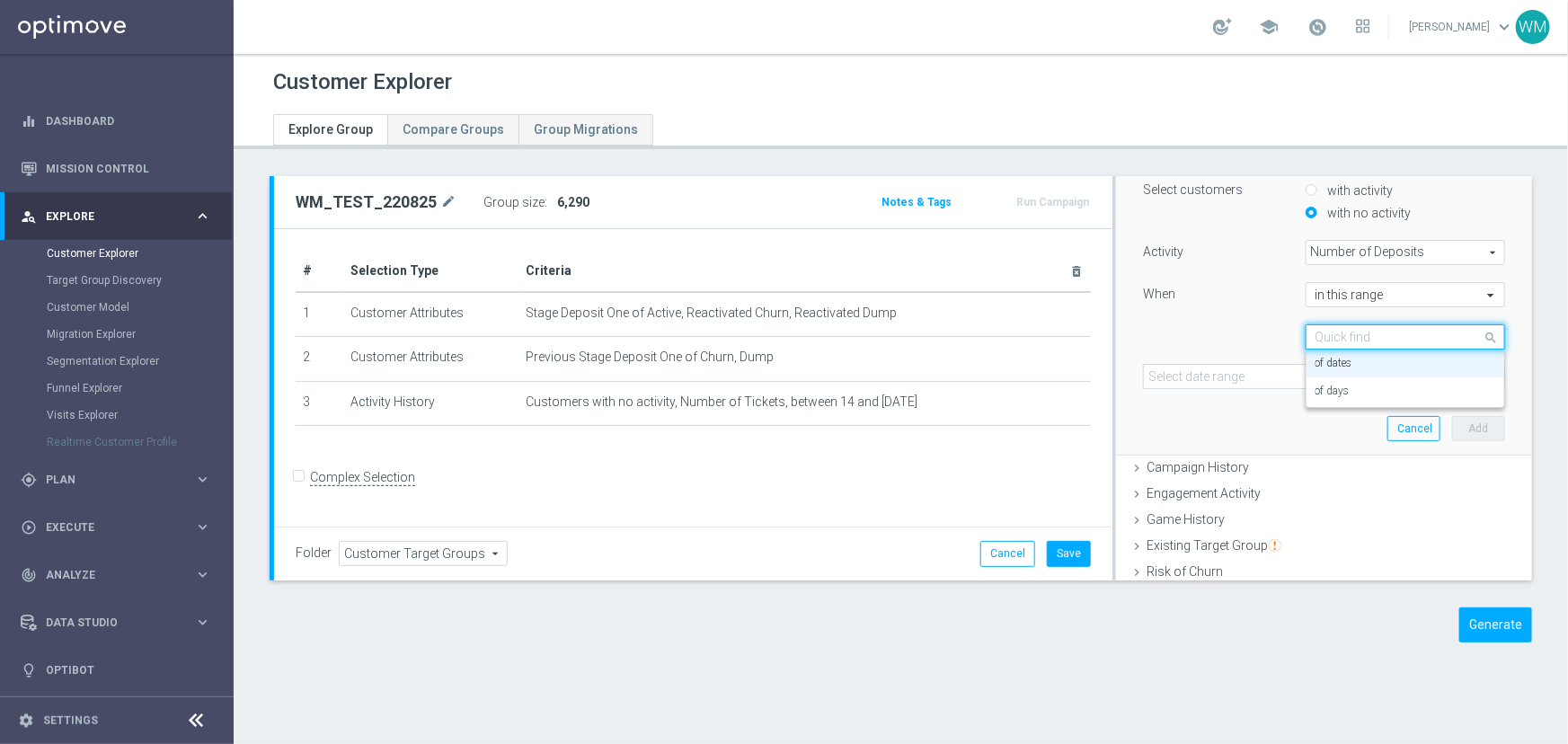
click at [1315, 334] on input "text" at bounding box center [1387, 337] width 144 height 16
click at [1315, 387] on label "of days" at bounding box center [1332, 392] width 34 height 14
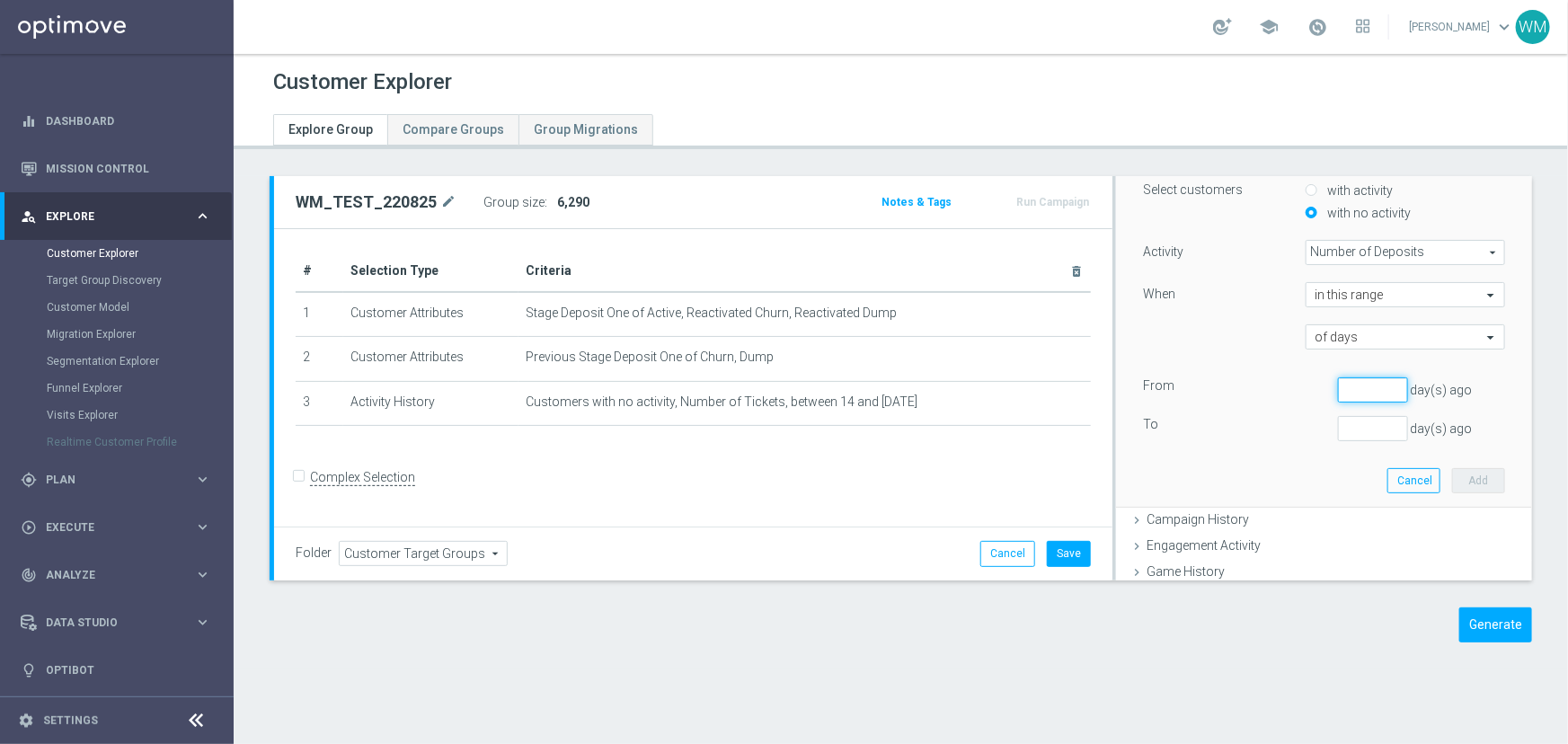
click at [1339, 389] on input "number" at bounding box center [1373, 390] width 70 height 25
type input "2"
drag, startPoint x: 1347, startPoint y: 413, endPoint x: 1351, endPoint y: 426, distance: 13.6
click at [1347, 416] on input "number" at bounding box center [1373, 428] width 70 height 25
type input "14"
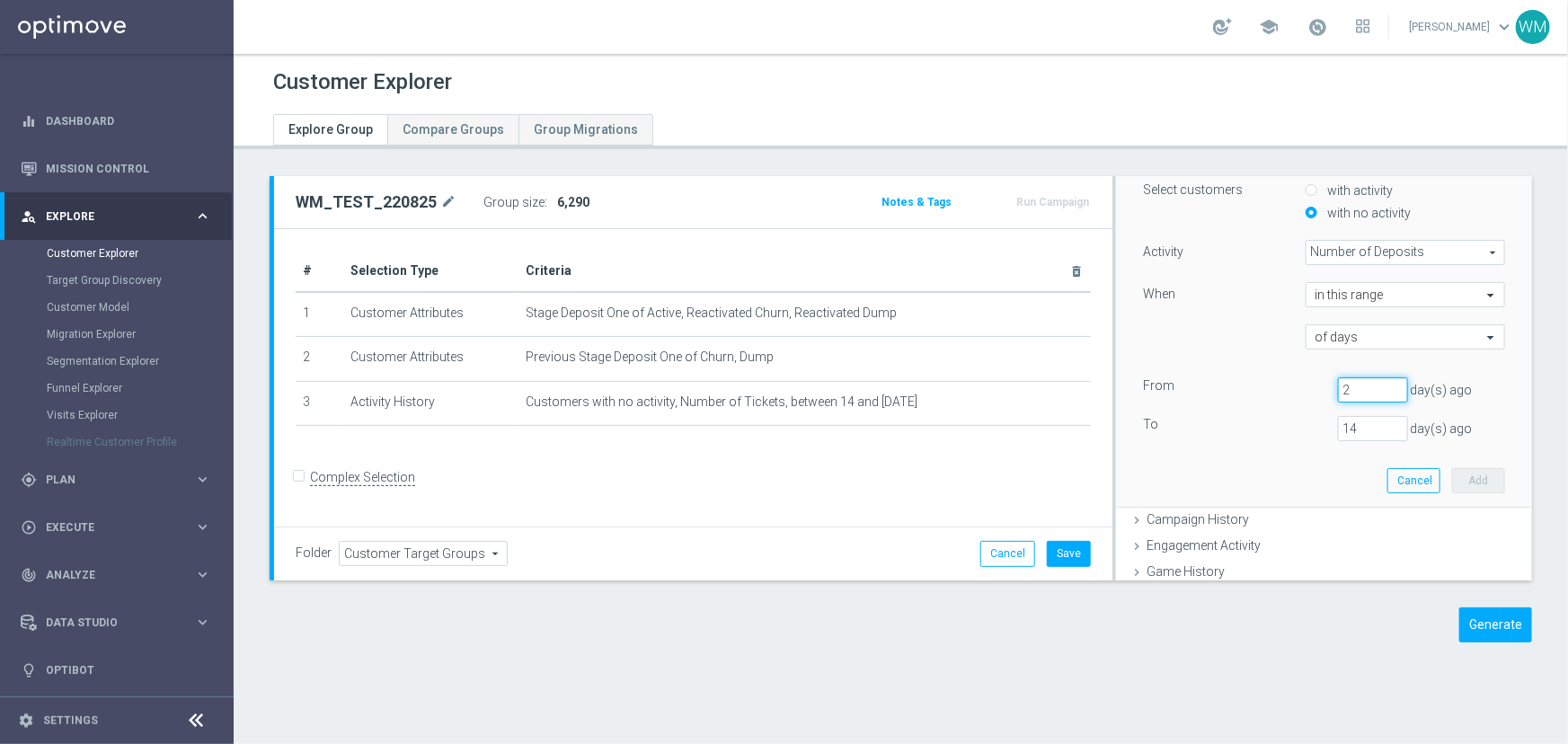
click at [1338, 386] on input "2" at bounding box center [1373, 390] width 70 height 25
type input "14"
drag, startPoint x: 1358, startPoint y: 429, endPoint x: 1276, endPoint y: 418, distance: 82.7
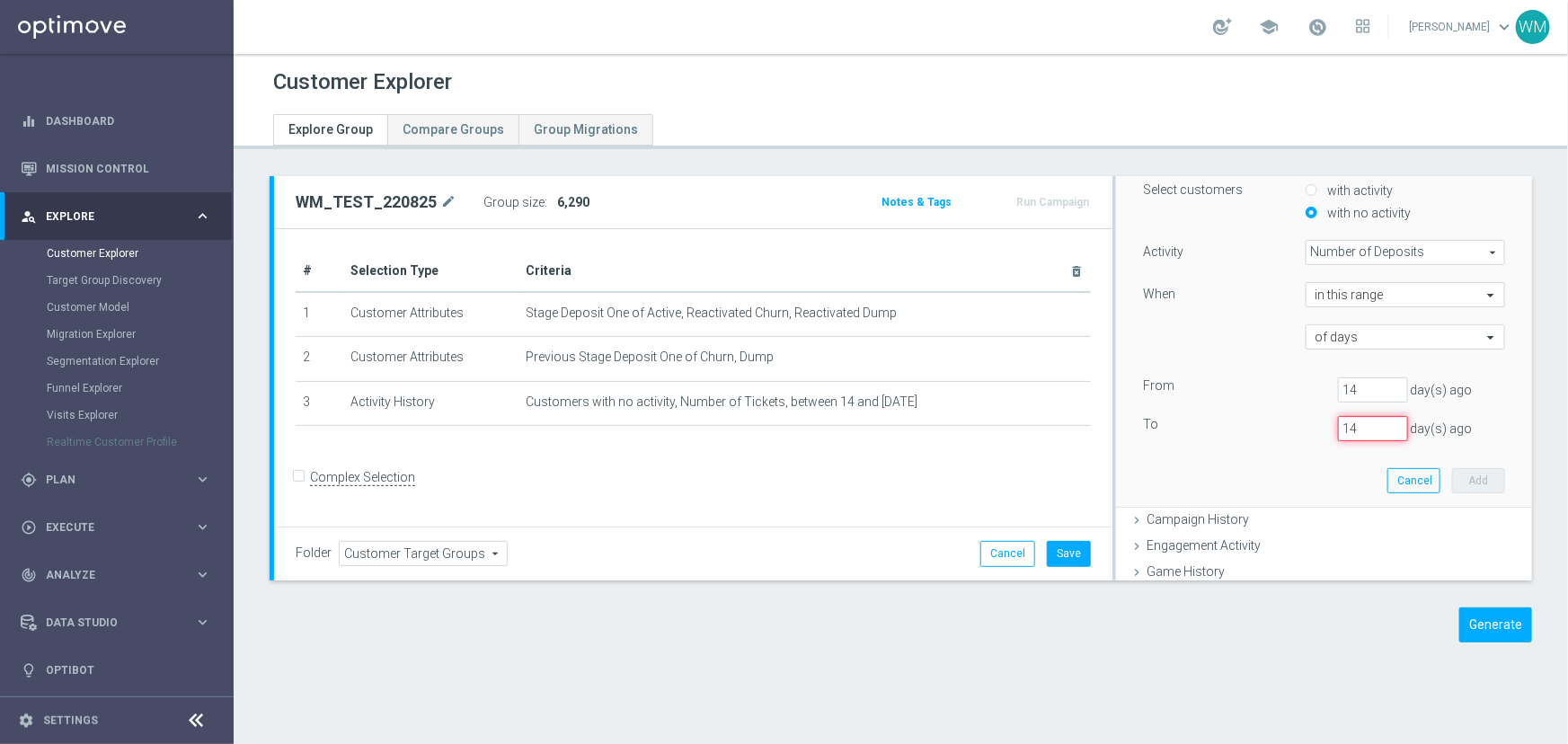
click at [1276, 418] on div "To 14 day(s) ago" at bounding box center [1324, 428] width 389 height 25
type input "2"
click at [1452, 470] on button "Add" at bounding box center [1478, 481] width 53 height 25
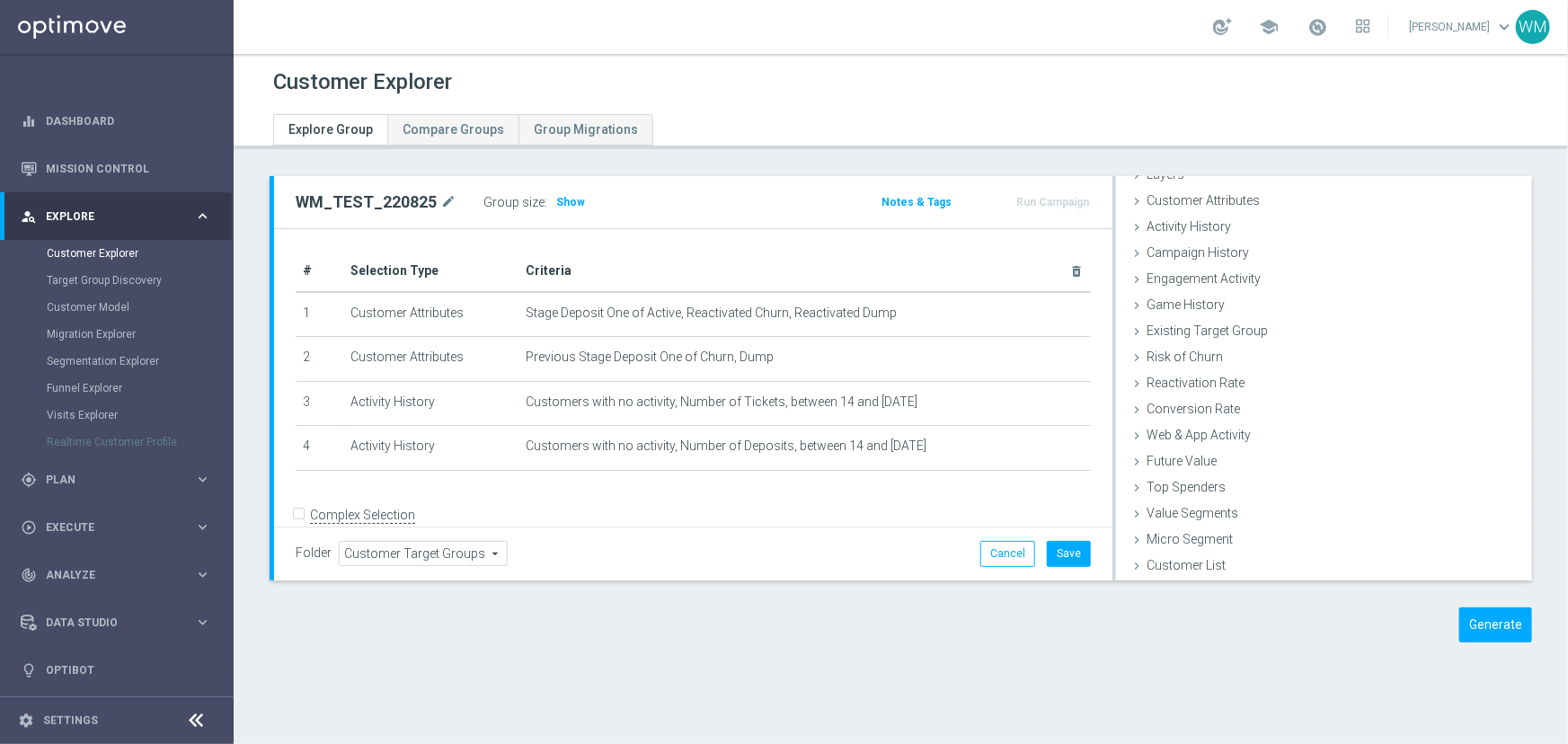
scroll to position [73, 0]
click at [556, 203] on span "Show" at bounding box center [570, 202] width 29 height 12
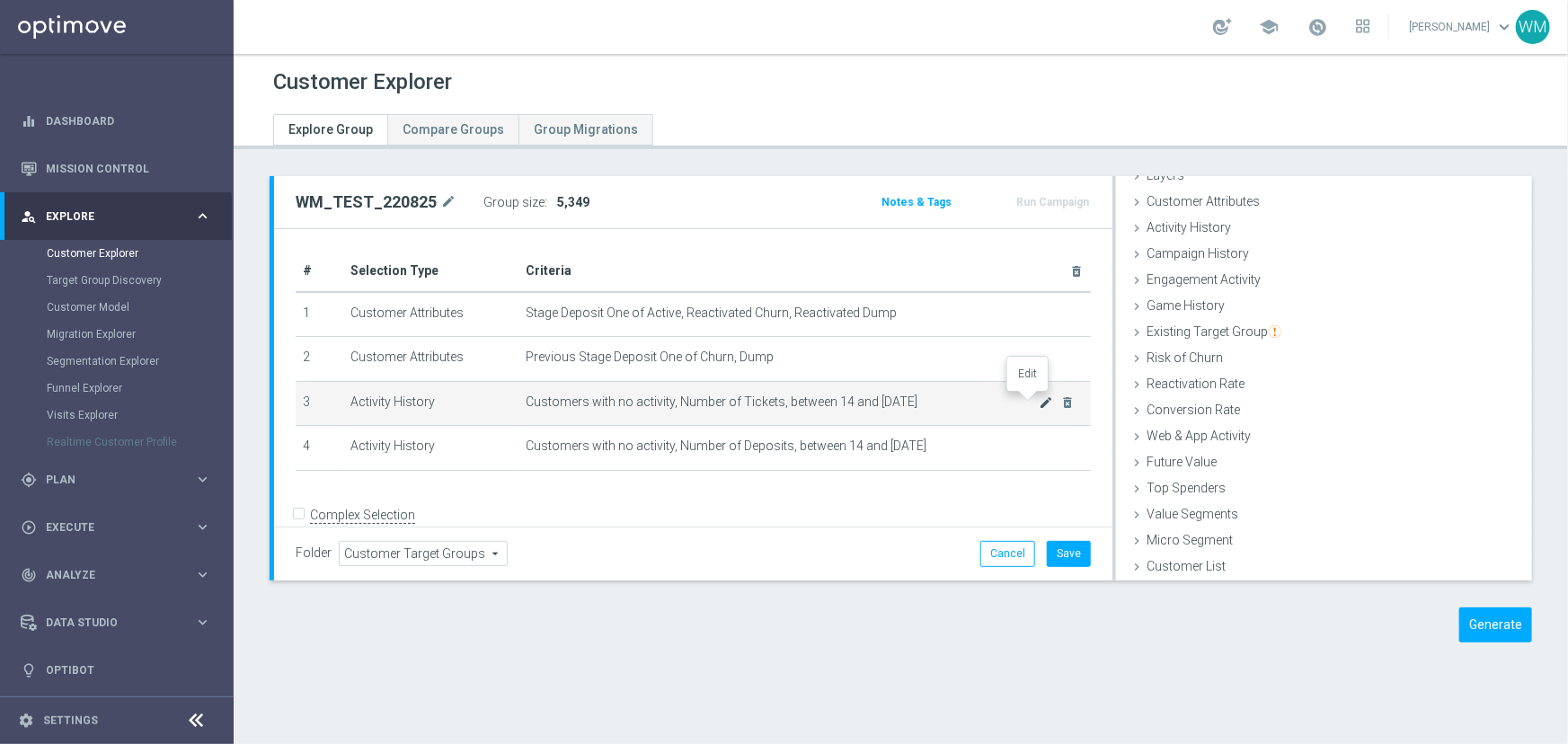
click at [1039, 405] on icon "mode_edit" at bounding box center [1046, 402] width 14 height 14
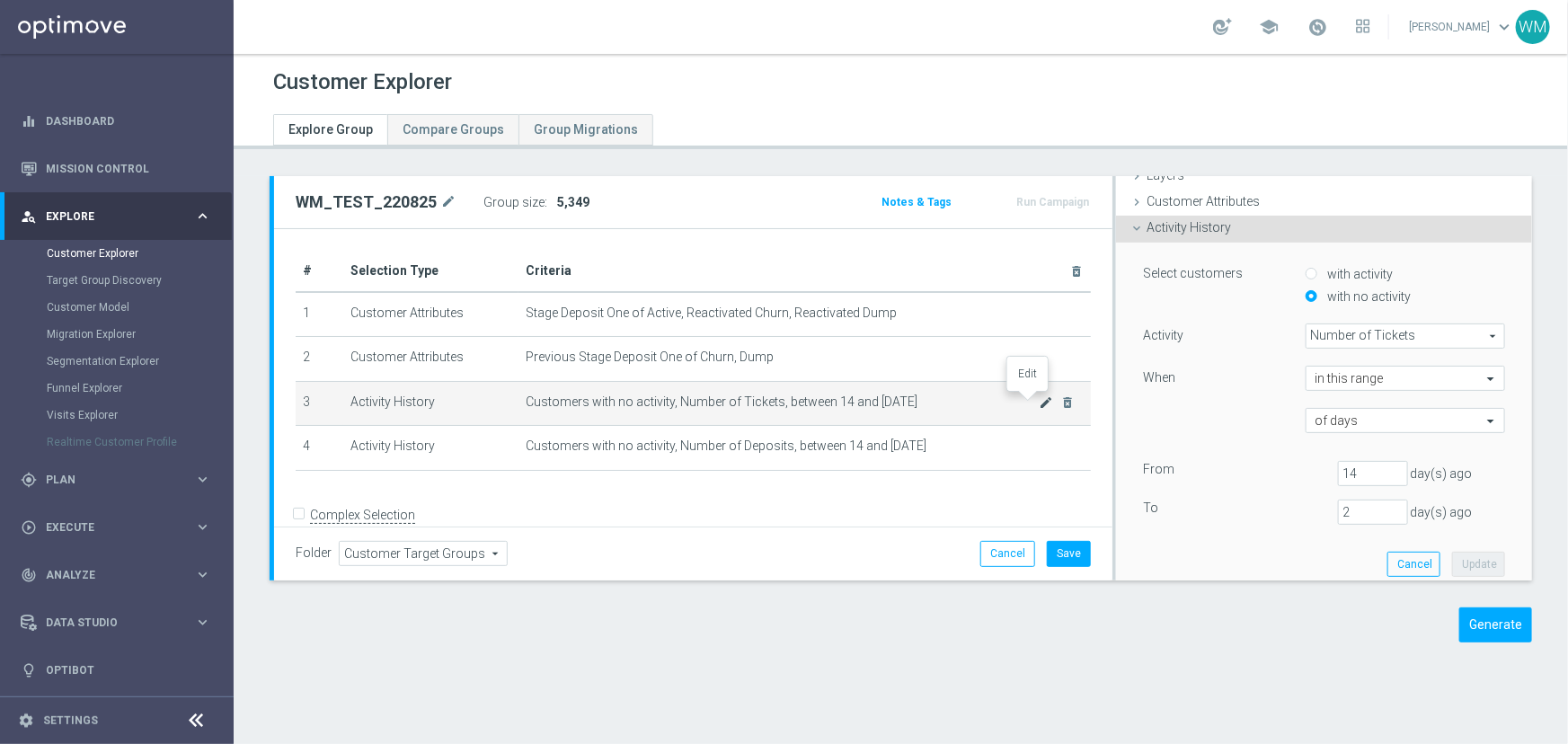
scroll to position [74, 0]
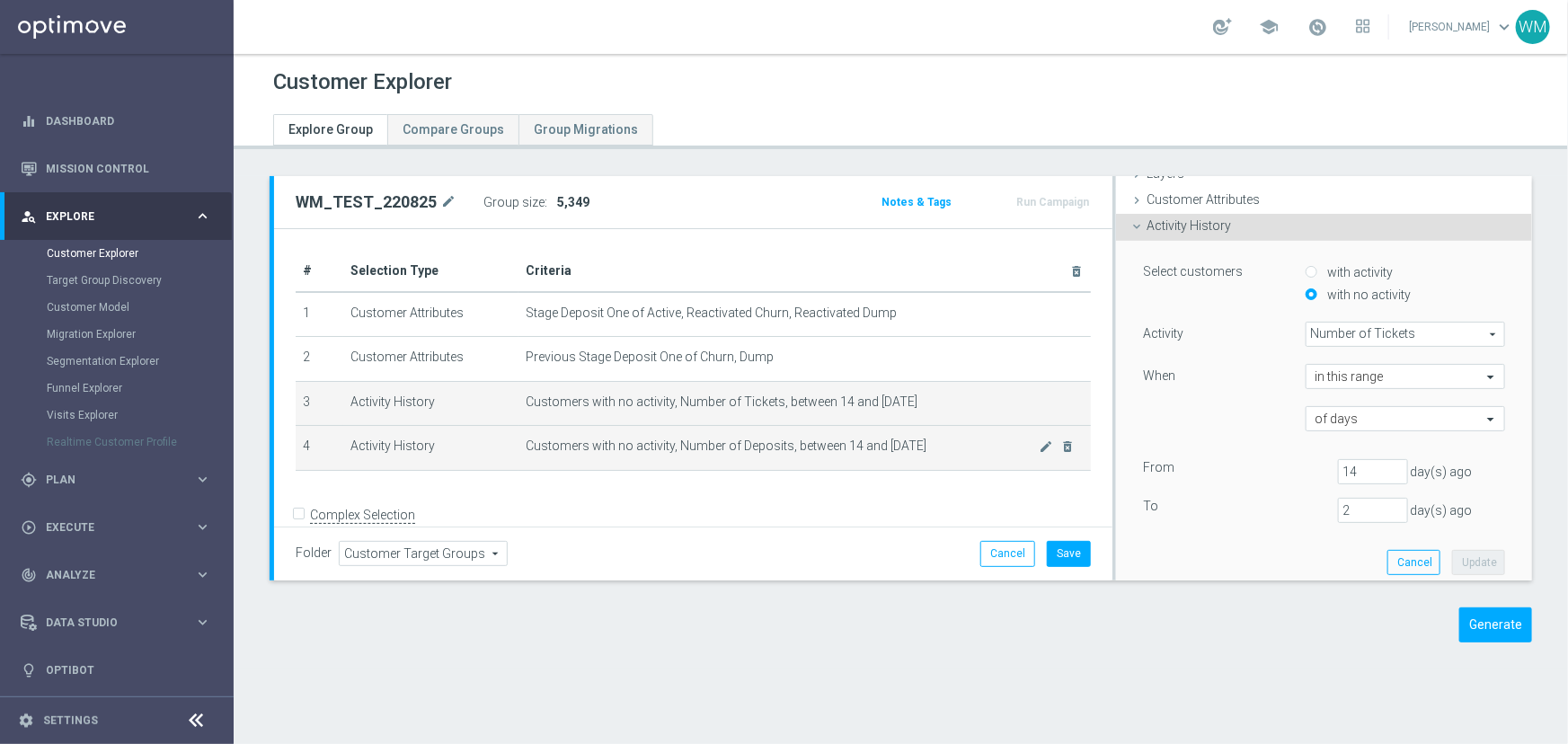
click at [884, 445] on span "Customers with no activity, Number of Deposits, between 14 and [DATE]" at bounding box center [782, 446] width 514 height 15
drag, startPoint x: 810, startPoint y: 449, endPoint x: 933, endPoint y: 449, distance: 123.0
click at [933, 449] on span "Customers with no activity, Number of Deposits, between 14 and [DATE]" at bounding box center [782, 446] width 514 height 15
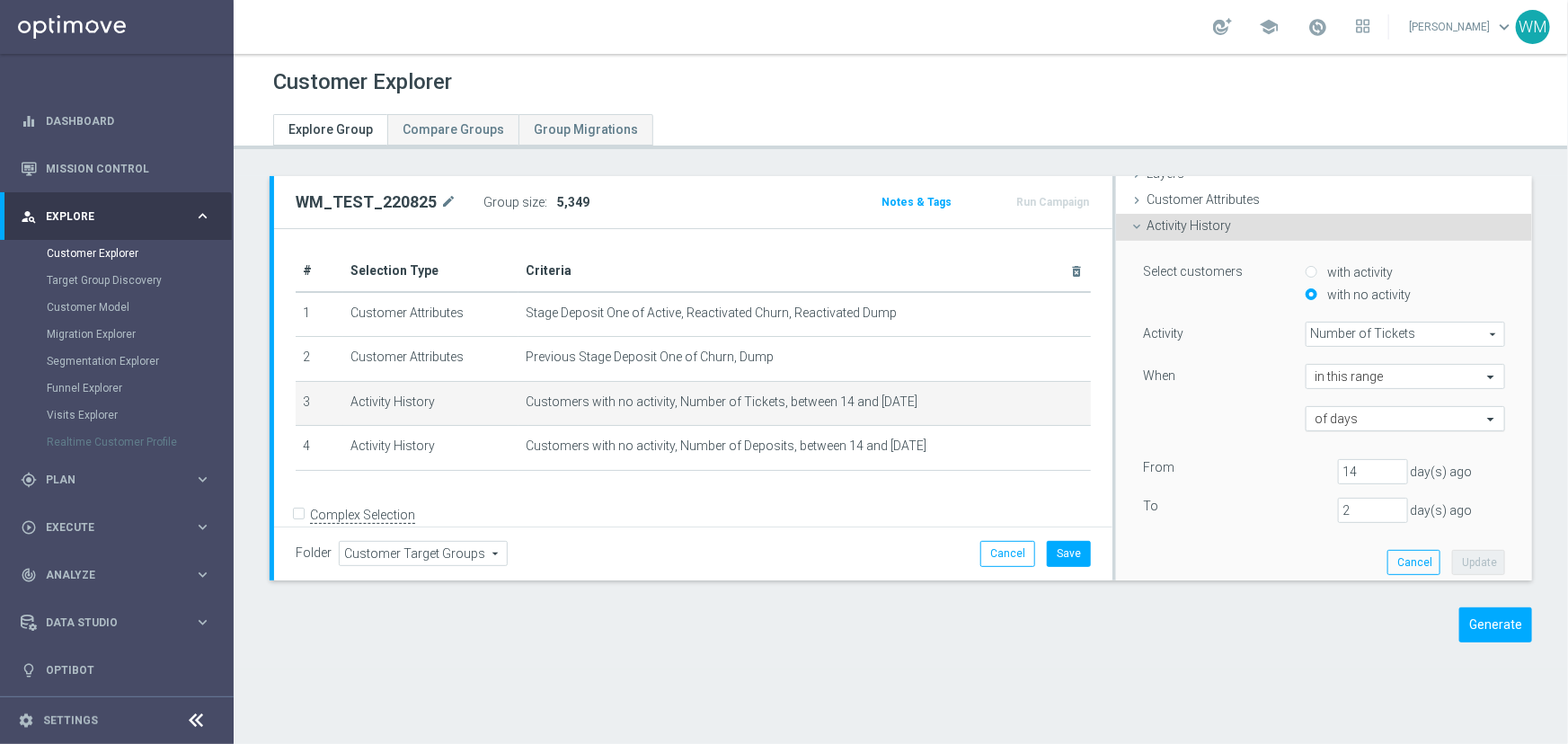
click at [1398, 414] on input "text" at bounding box center [1387, 419] width 144 height 16
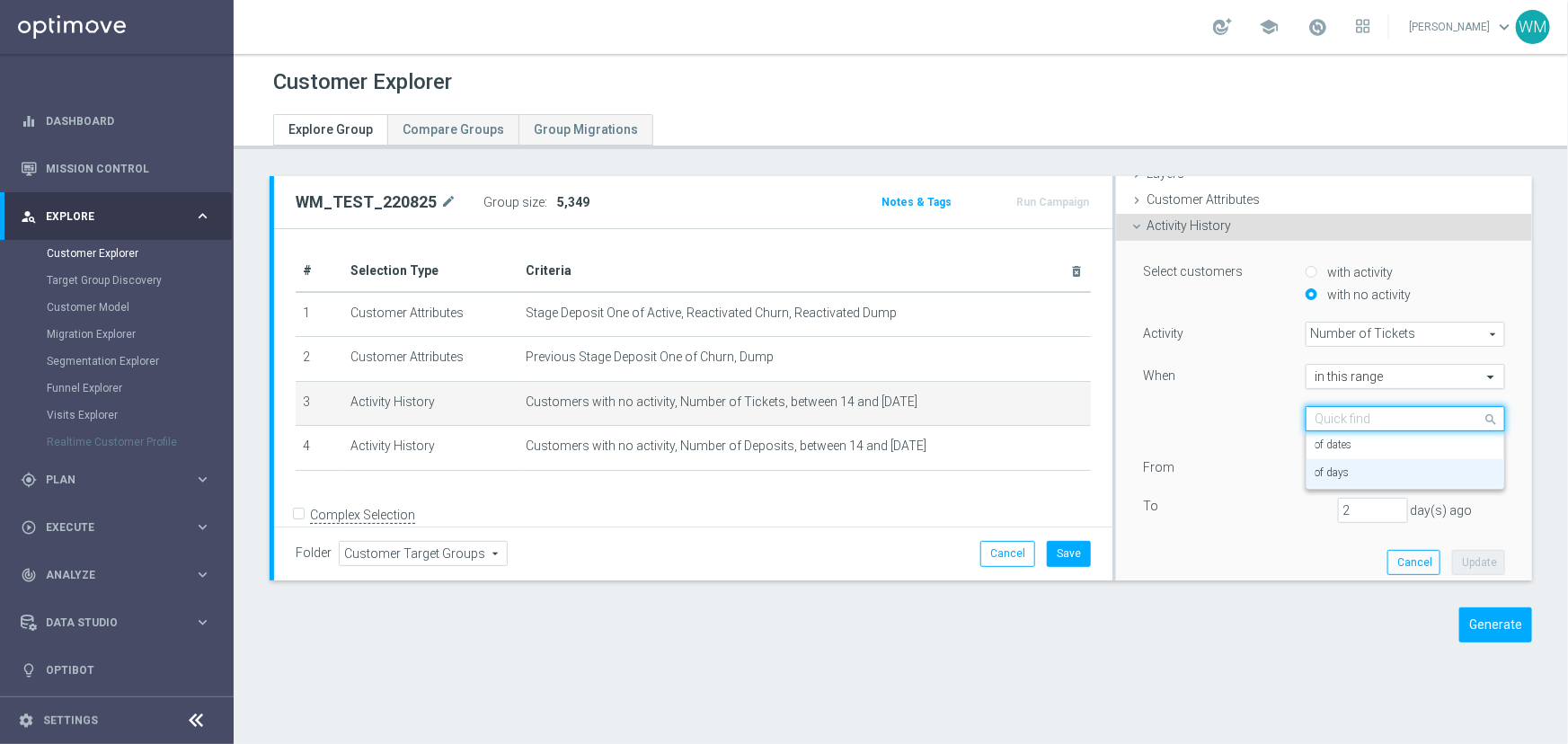
click at [1373, 379] on input "text" at bounding box center [1387, 377] width 144 height 16
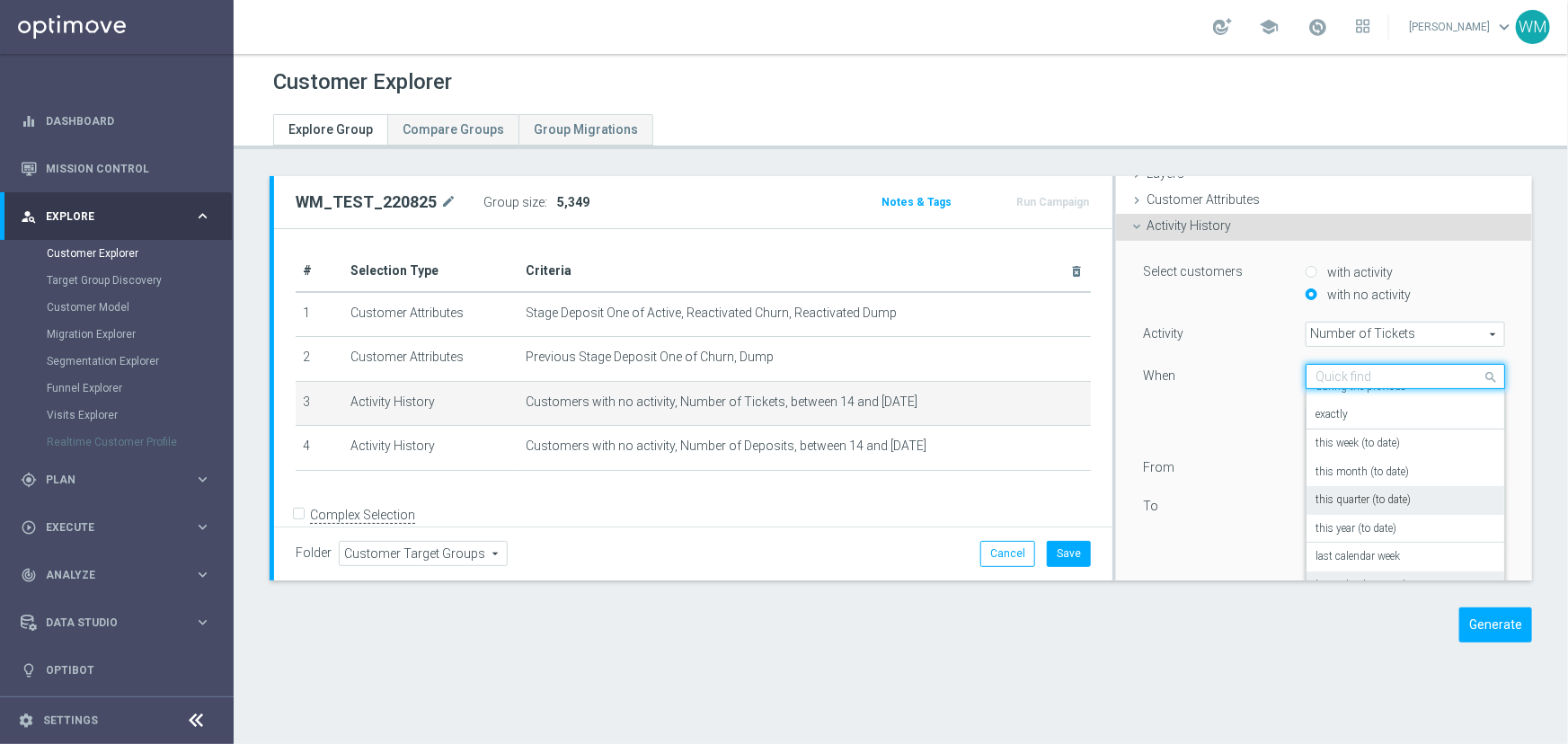
scroll to position [0, 0]
click at [1220, 380] on div "When" at bounding box center [1210, 379] width 161 height 29
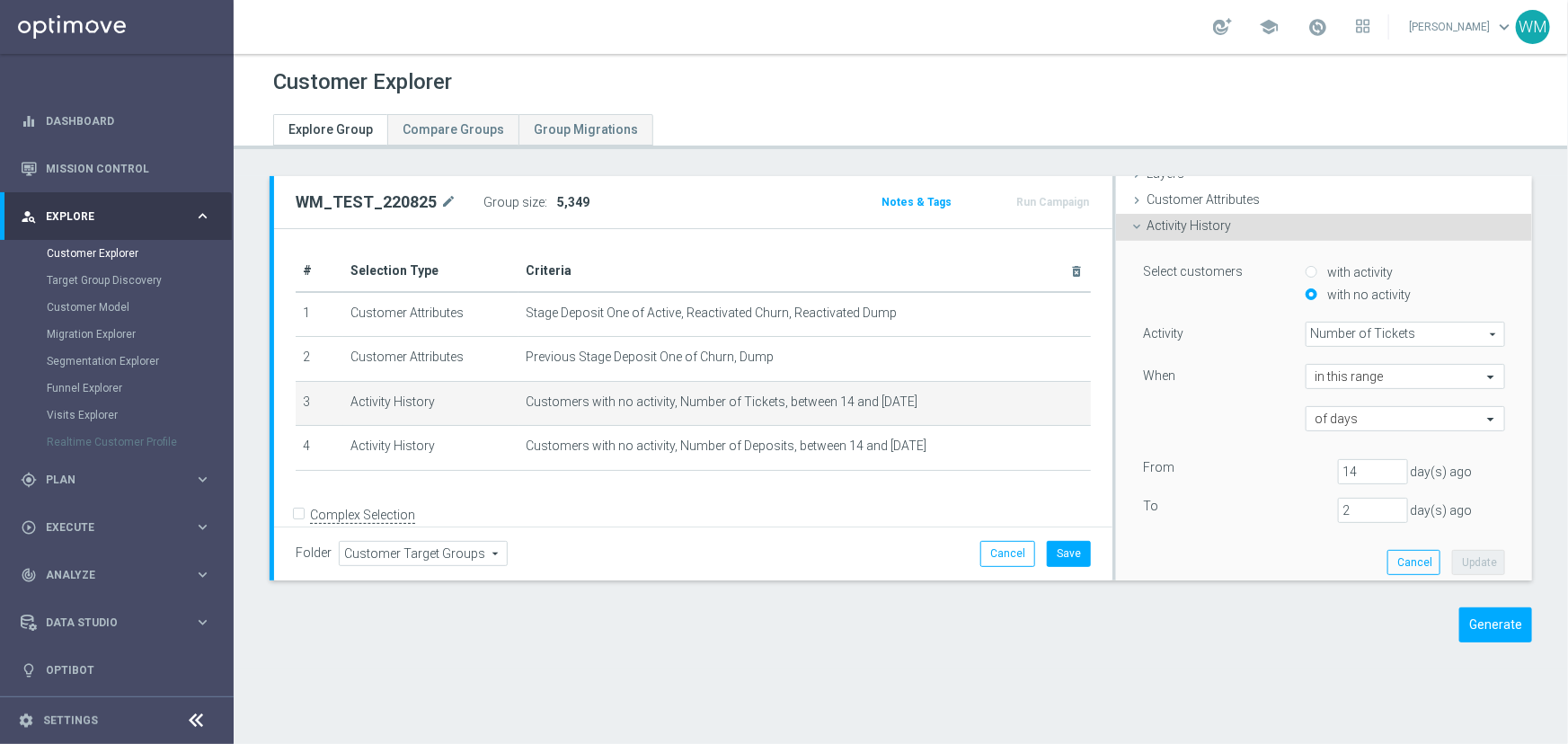
click at [1327, 269] on label "with activity" at bounding box center [1359, 271] width 70 height 16
click at [1317, 269] on input "with activity" at bounding box center [1311, 272] width 11 height 11
radio input "true"
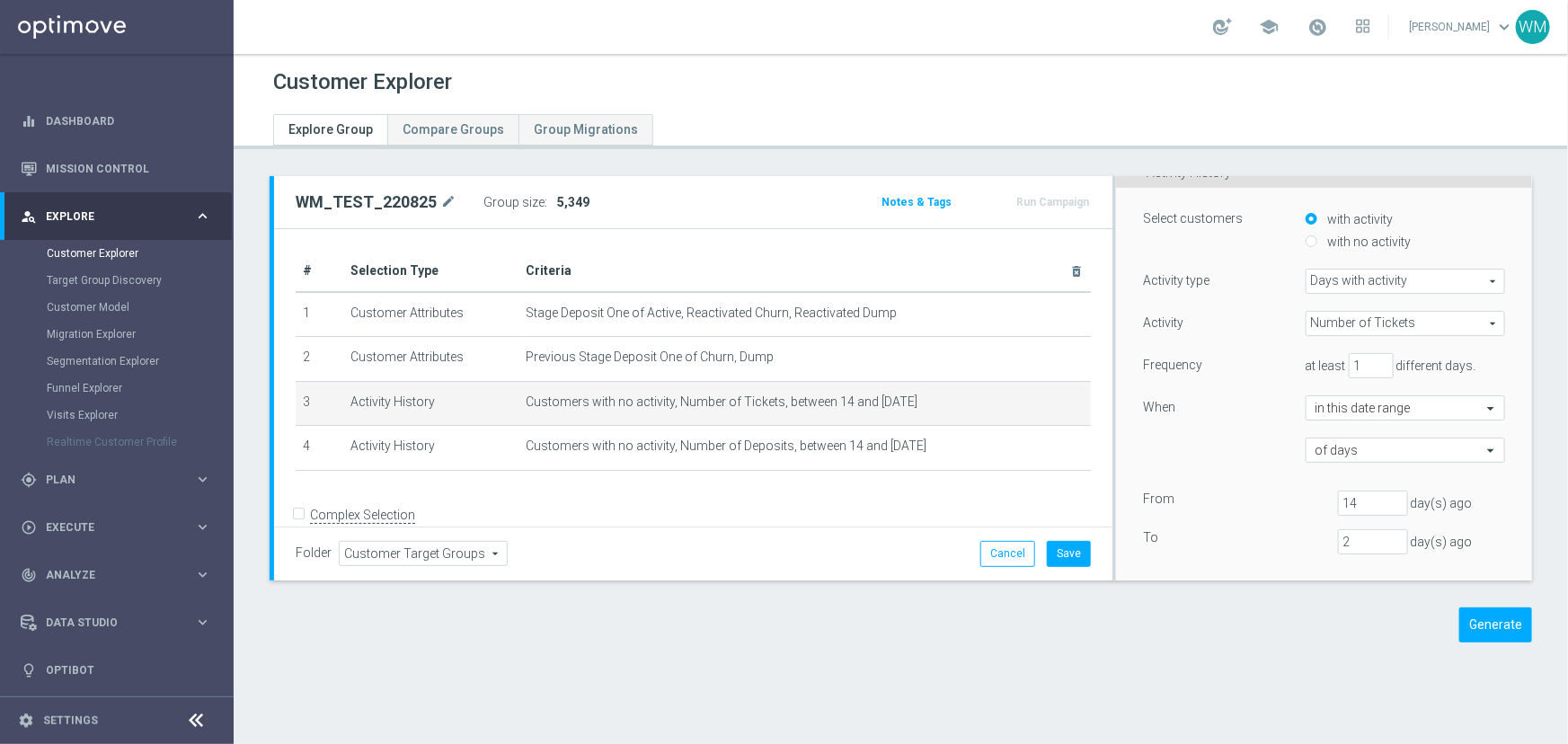
scroll to position [157, 0]
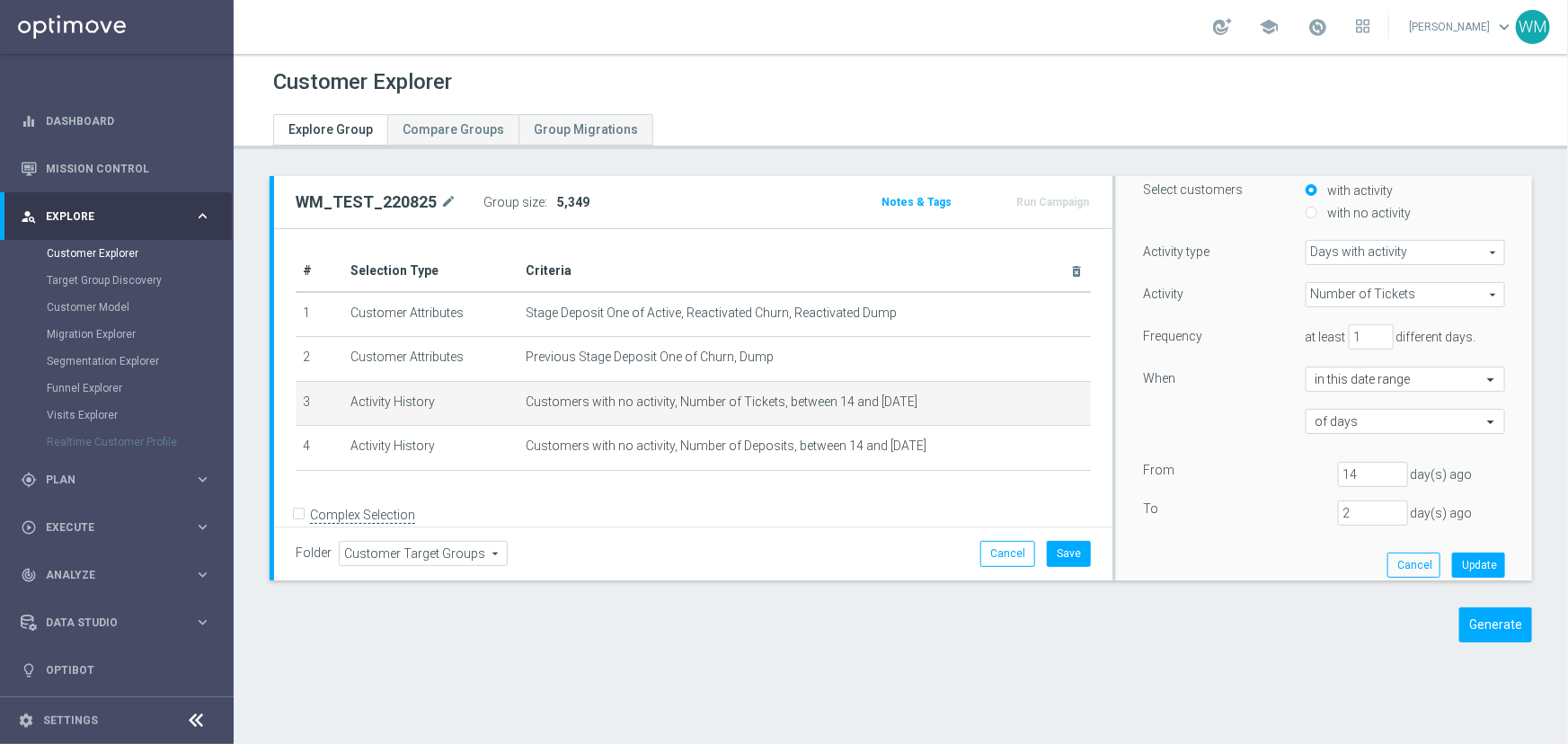
click at [1149, 382] on label "When" at bounding box center [1159, 378] width 32 height 16
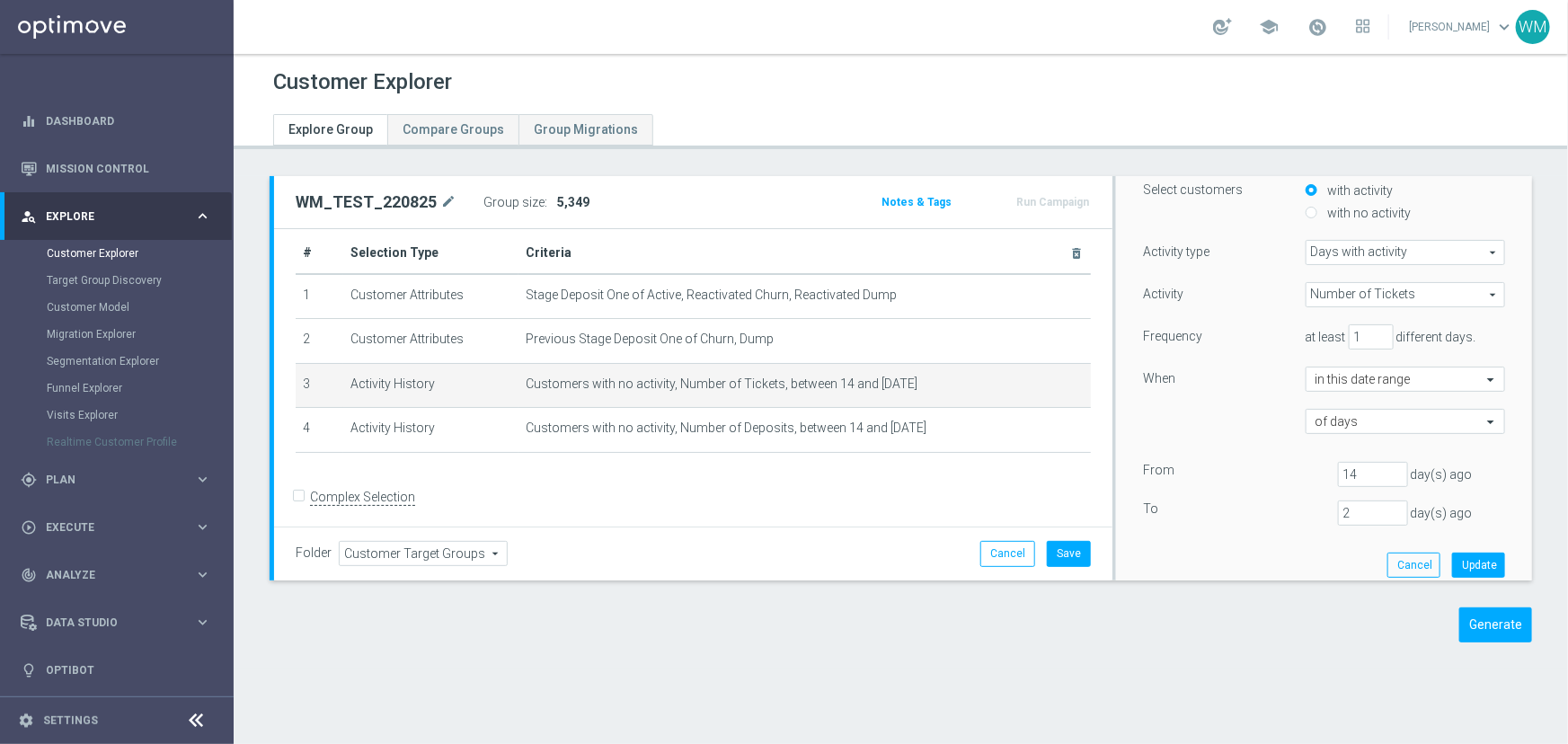
scroll to position [23, 0]
click at [934, 438] on td "Customers with no activity, Number of Deposits, between 14 and 2 days ago mode_…" at bounding box center [805, 426] width 573 height 45
click at [933, 428] on span "Customers with no activity, Number of Deposits, between 14 and [DATE]" at bounding box center [782, 424] width 514 height 15
drag, startPoint x: 935, startPoint y: 419, endPoint x: 479, endPoint y: 392, distance: 456.8
click at [479, 392] on tbody "1 Customer Attributes Stage Deposit One of Active, Reactivated Churn, Reactivat…" at bounding box center [693, 359] width 795 height 178
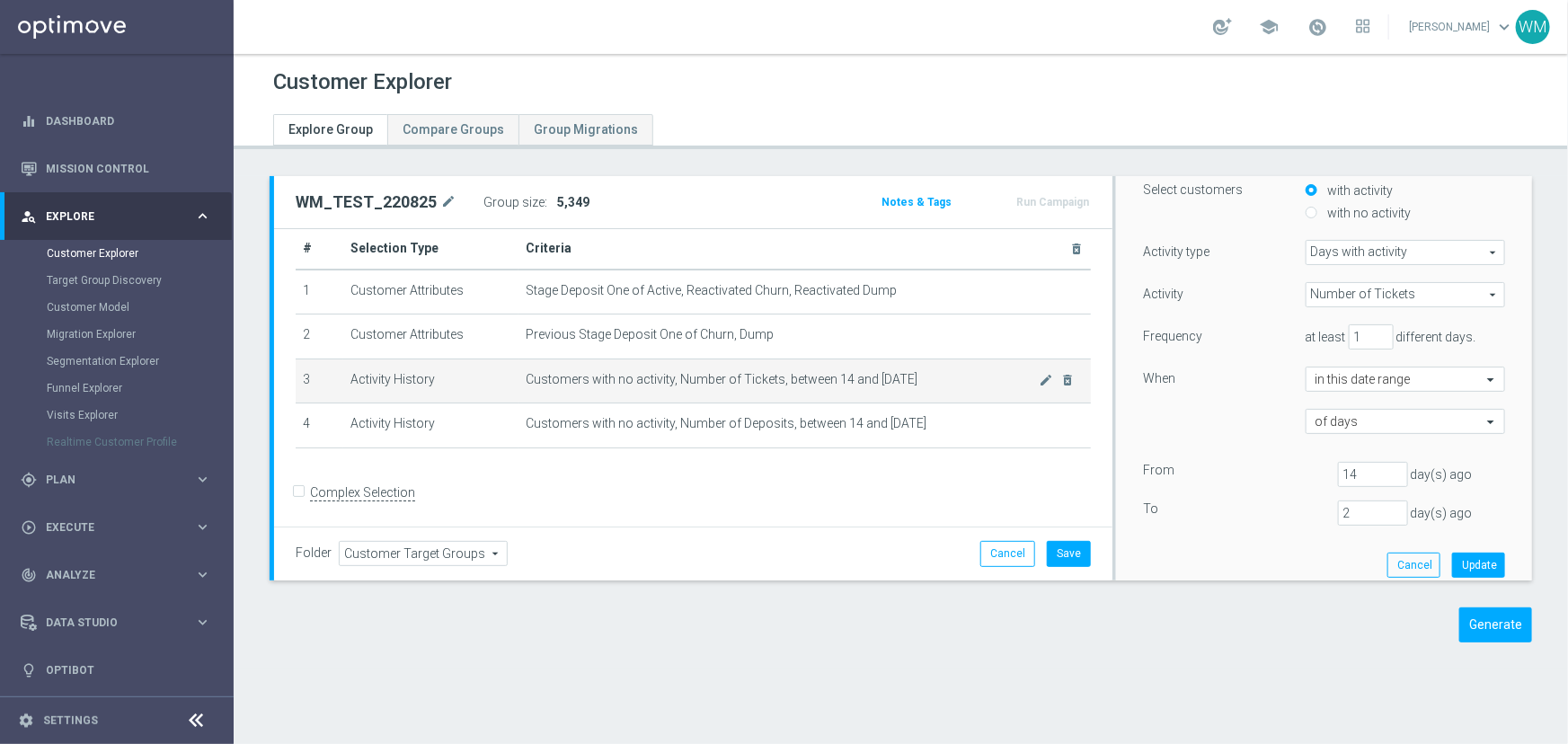
click at [479, 392] on td "Activity History" at bounding box center [431, 381] width 176 height 45
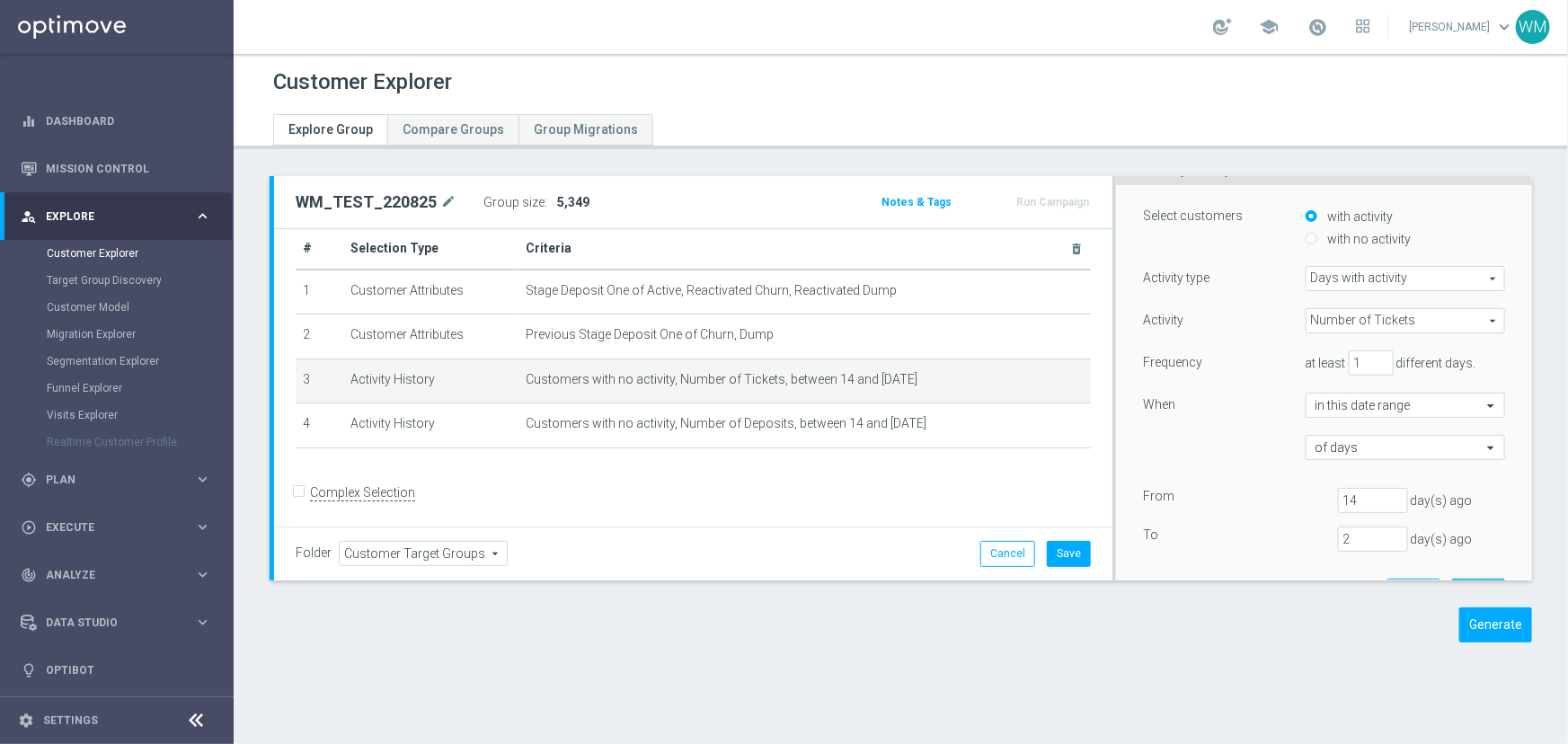
scroll to position [157, 0]
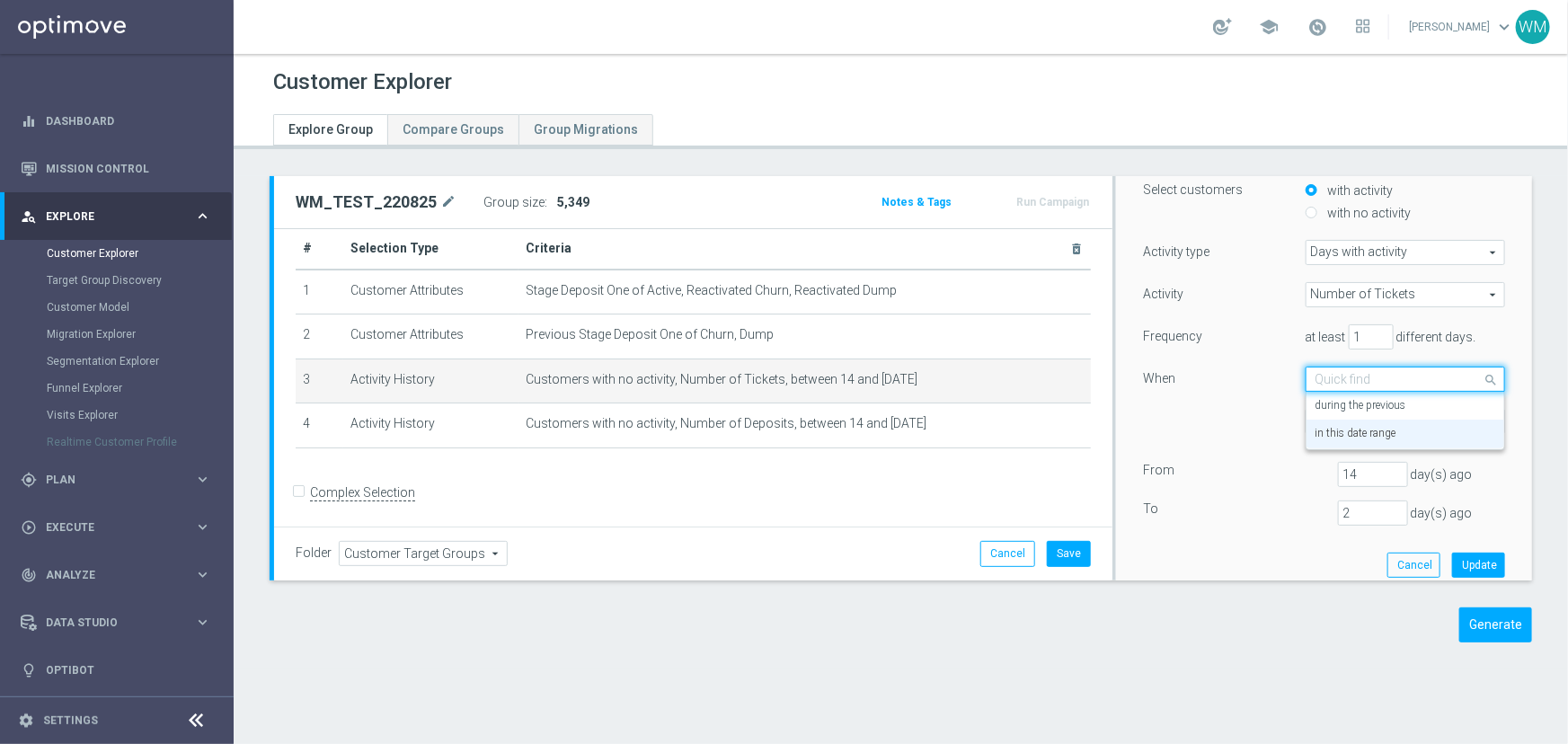
click at [1326, 382] on input "text" at bounding box center [1387, 380] width 144 height 16
click at [1331, 405] on label "during the previous" at bounding box center [1360, 406] width 91 height 14
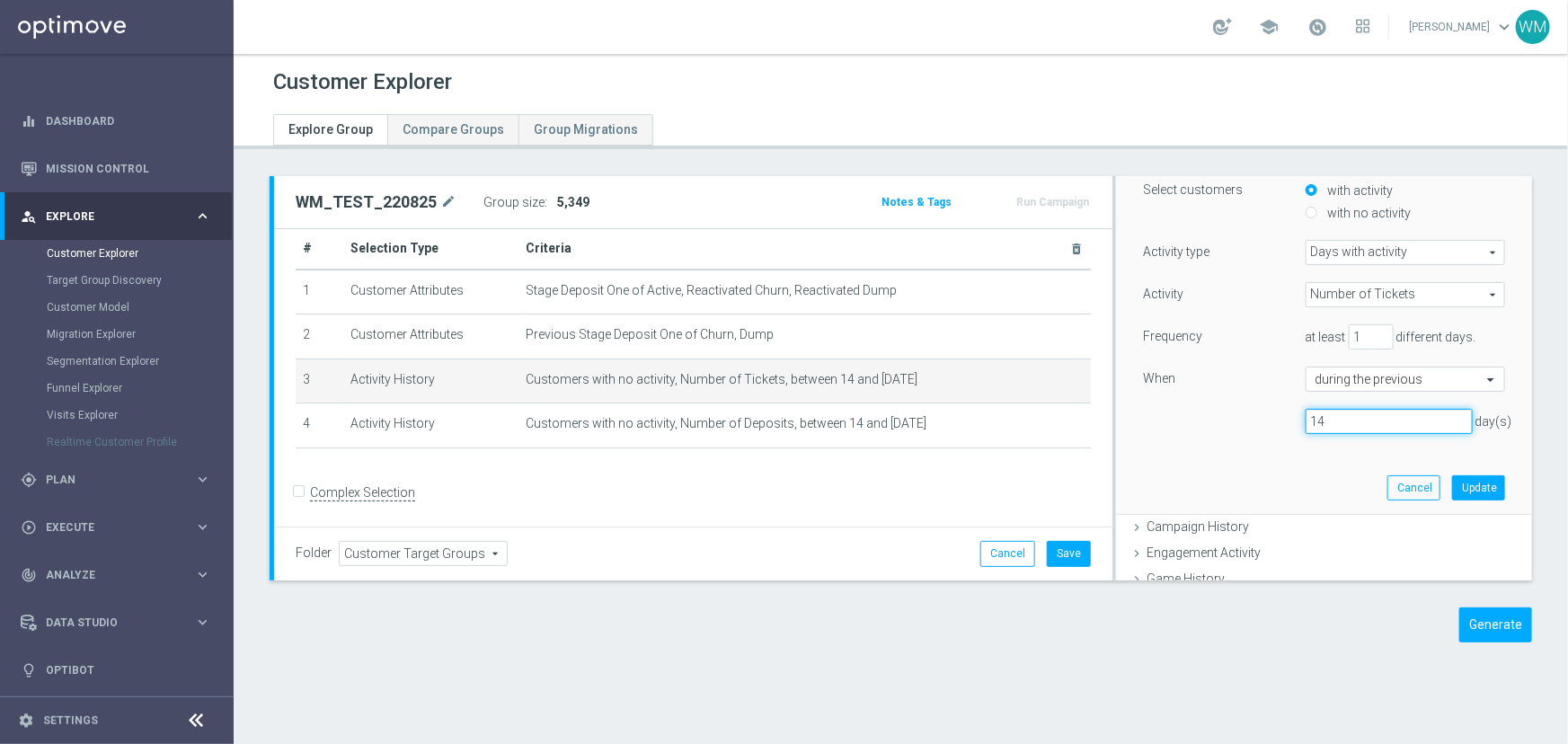
drag, startPoint x: 1339, startPoint y: 422, endPoint x: 1249, endPoint y: 425, distance: 90.0
click at [1249, 425] on div "14 day(s)" at bounding box center [1324, 421] width 389 height 25
type input "1"
click at [867, 385] on span "Customers with no activity, Number of Tickets, between 14 and [DATE]" at bounding box center [782, 380] width 514 height 15
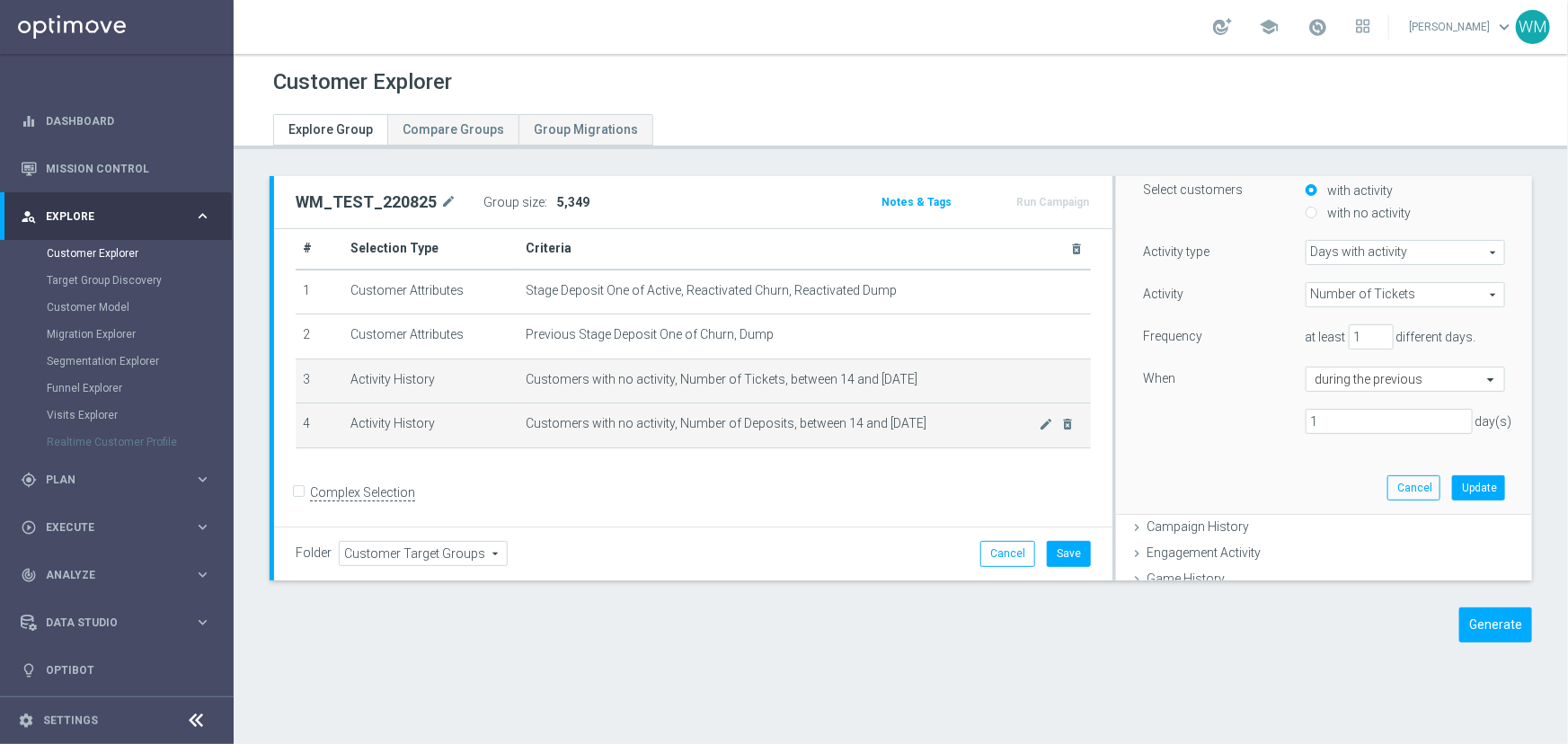
drag, startPoint x: 785, startPoint y: 386, endPoint x: 925, endPoint y: 435, distance: 148.3
click at [925, 435] on tbody "1 Customer Attributes Stage Deposit One of Active, Reactivated Churn, Reactivat…" at bounding box center [693, 359] width 795 height 178
click at [925, 435] on td "Customers with no activity, Number of Deposits, between 14 and 2 days ago mode_…" at bounding box center [805, 426] width 573 height 45
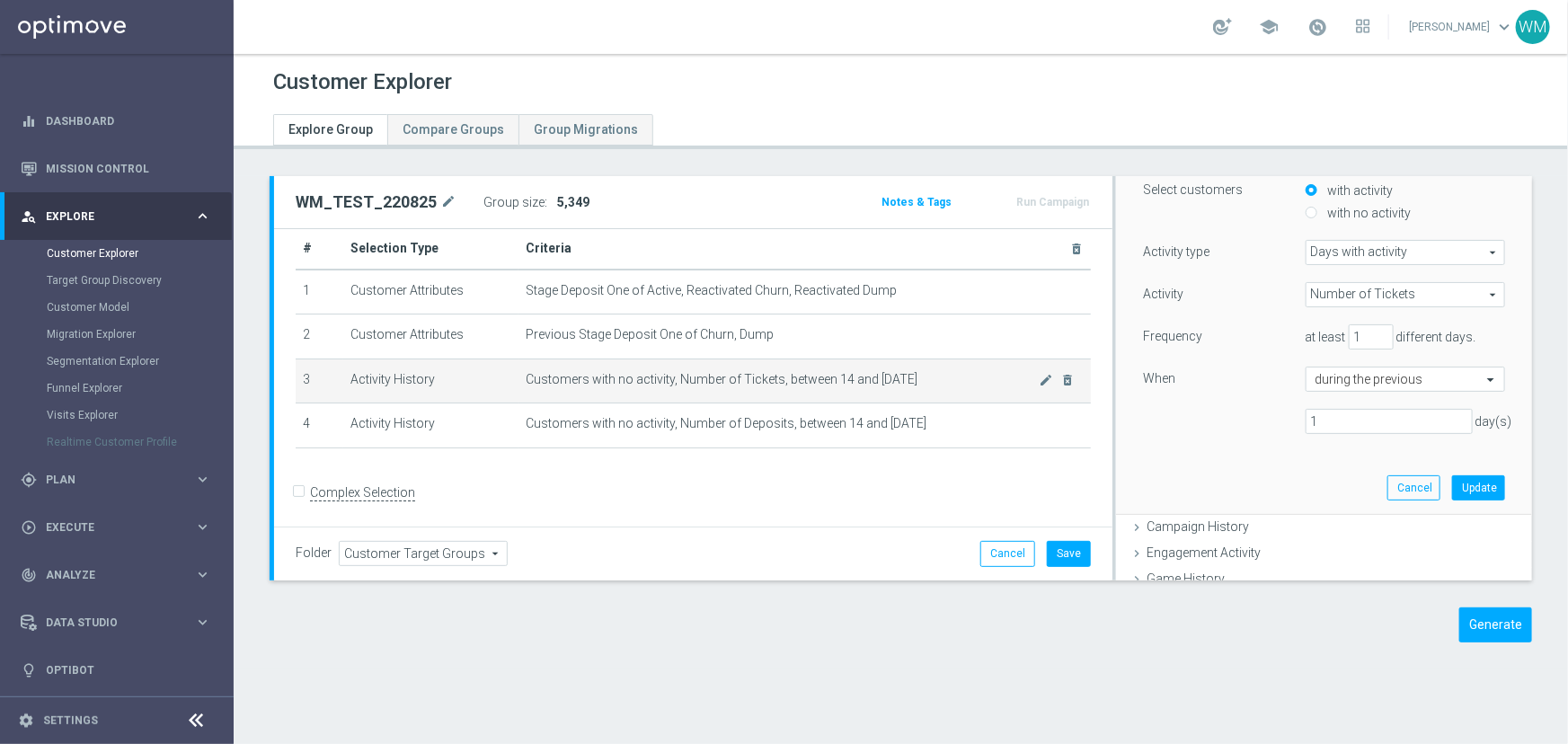
drag, startPoint x: 925, startPoint y: 435, endPoint x: 487, endPoint y: 374, distance: 442.2
click at [487, 374] on tbody "1 Customer Attributes Stage Deposit One of Active, Reactivated Churn, Reactivat…" at bounding box center [693, 359] width 795 height 178
click at [487, 374] on td "Activity History" at bounding box center [431, 381] width 176 height 45
click at [1384, 287] on span "Number of Tickets" at bounding box center [1405, 294] width 198 height 23
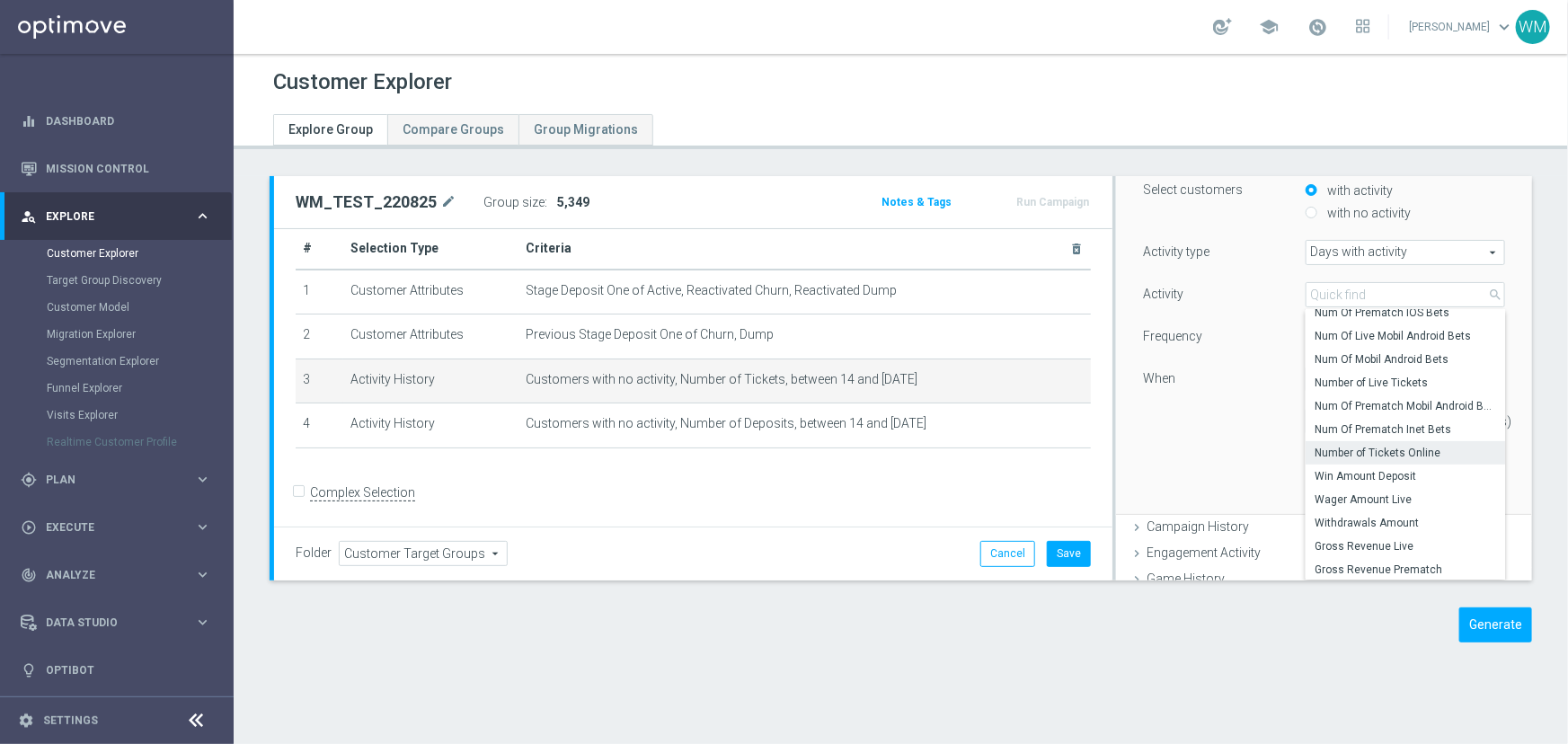
scroll to position [459, 0]
click at [1189, 351] on div "Activity Number of Tickets Number of Tickets arrow_drop_down search Num Of Prem…" at bounding box center [1324, 364] width 362 height 166
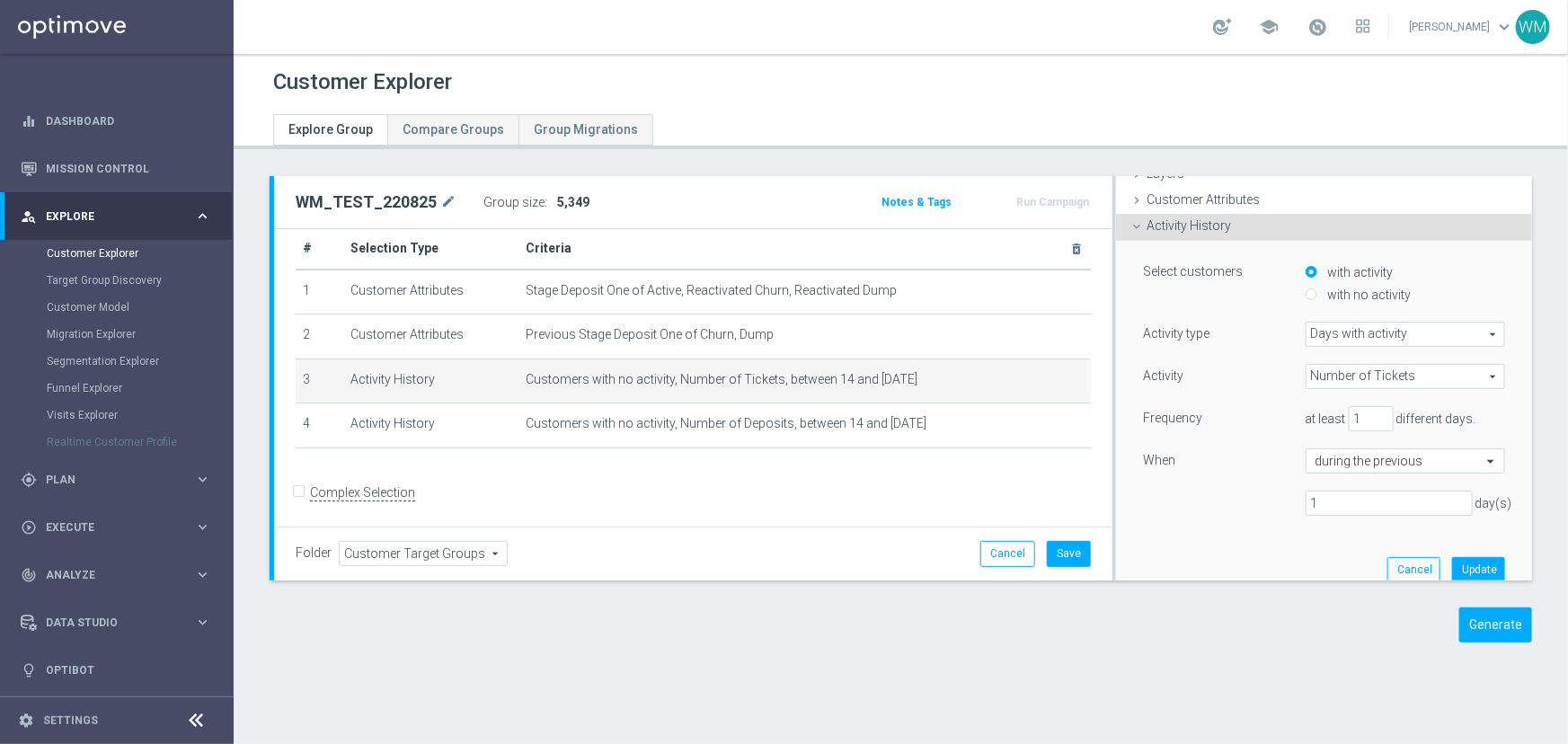
scroll to position [0, 0]
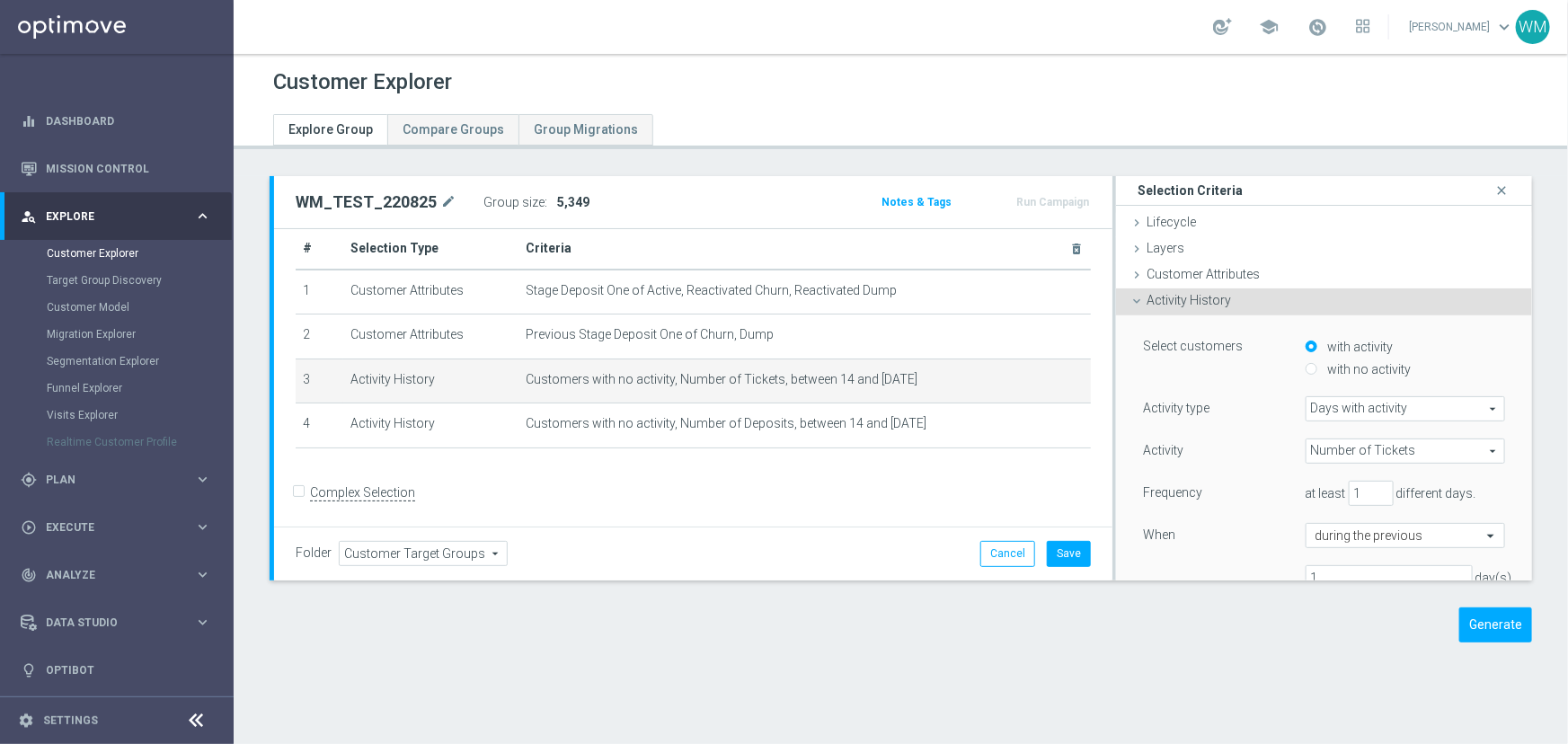
click at [1191, 316] on div "Select customers with activity with no activity Activity type Days with activit…" at bounding box center [1324, 493] width 389 height 355
click at [1190, 305] on span "Activity History" at bounding box center [1189, 300] width 85 height 14
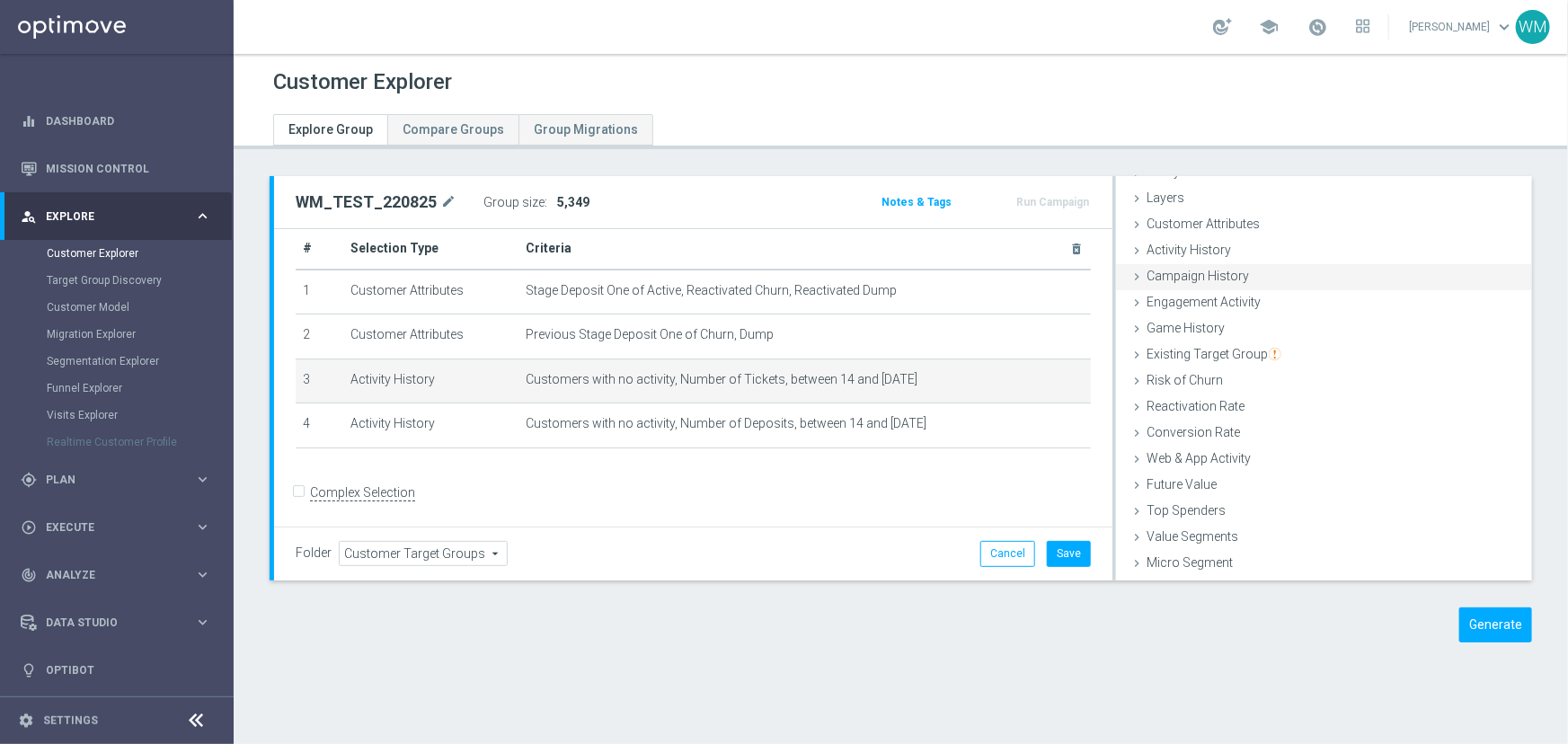
scroll to position [73, 0]
click at [1219, 232] on span "Activity History" at bounding box center [1189, 226] width 85 height 14
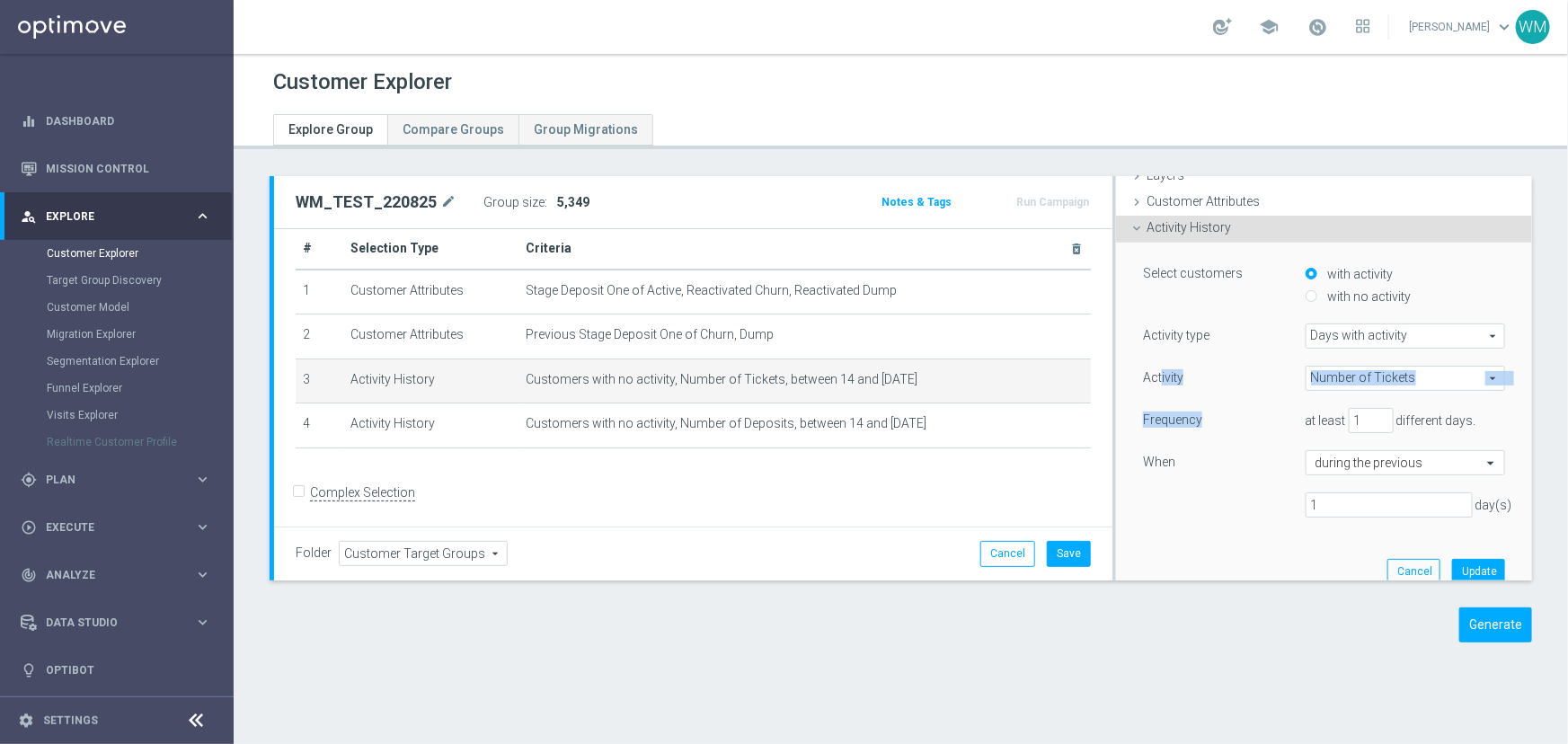
drag, startPoint x: 1151, startPoint y: 377, endPoint x: 1196, endPoint y: 394, distance: 48.1
click at [1196, 394] on div "Activity Number of Tickets Number of Tickets arrow_drop_down search Frequency a…" at bounding box center [1324, 448] width 362 height 166
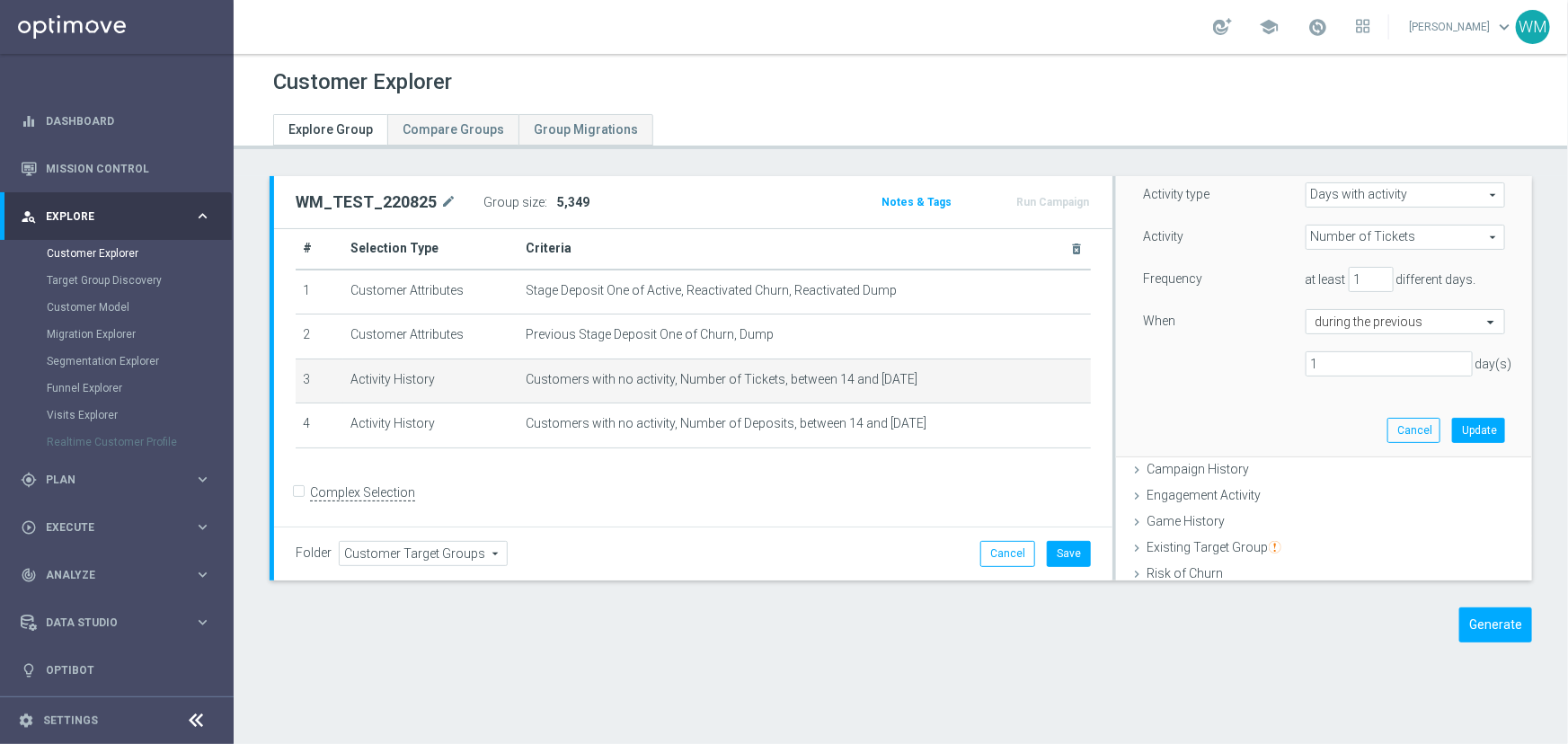
scroll to position [237, 0]
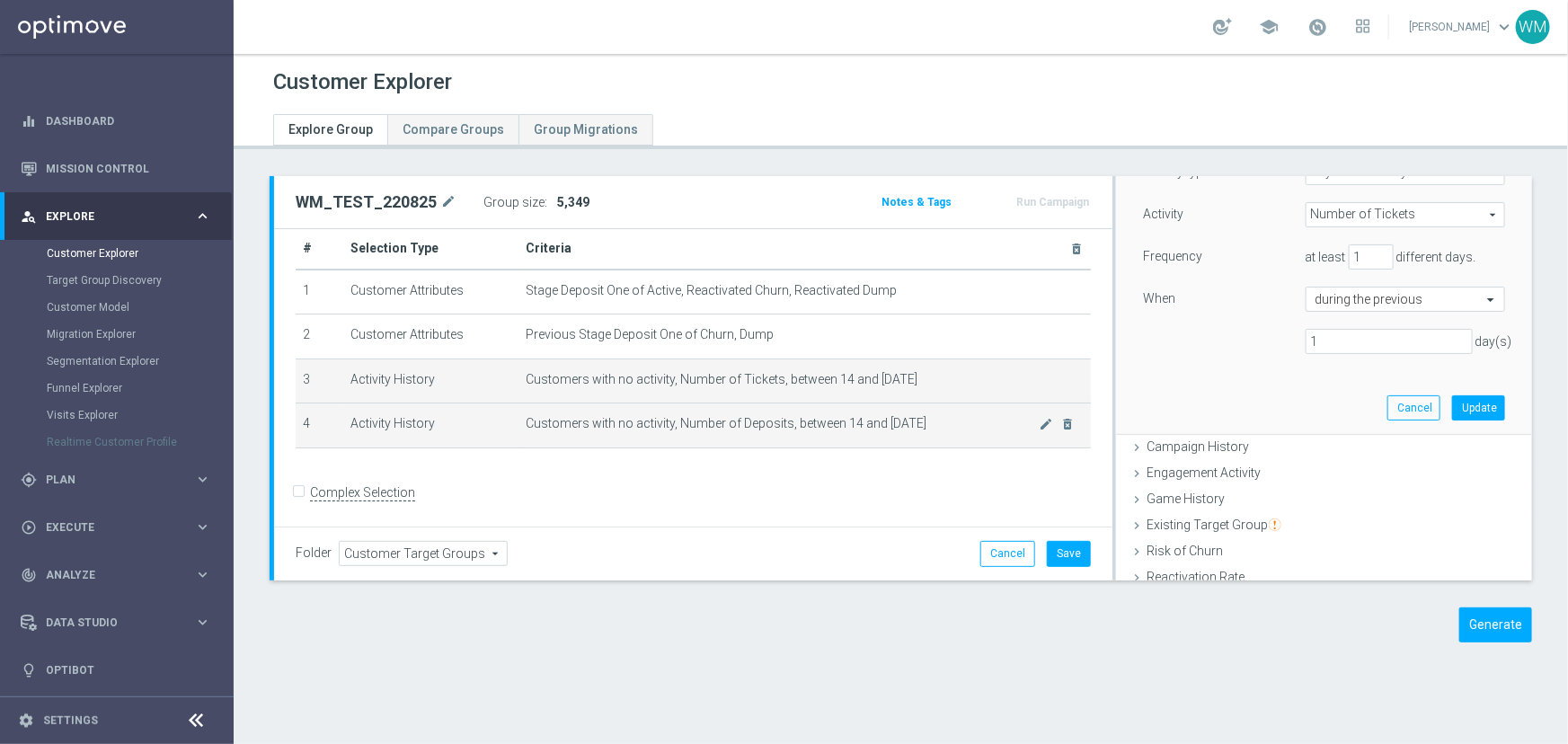
drag, startPoint x: 592, startPoint y: 372, endPoint x: 930, endPoint y: 431, distance: 343.1
click at [930, 431] on tbody "1 Customer Attributes Stage Deposit One of Active, Reactivated Churn, Reactivat…" at bounding box center [693, 359] width 795 height 178
click at [930, 431] on td "Customers with no activity, Number of Deposits, between 14 and 2 days ago mode_…" at bounding box center [805, 426] width 573 height 45
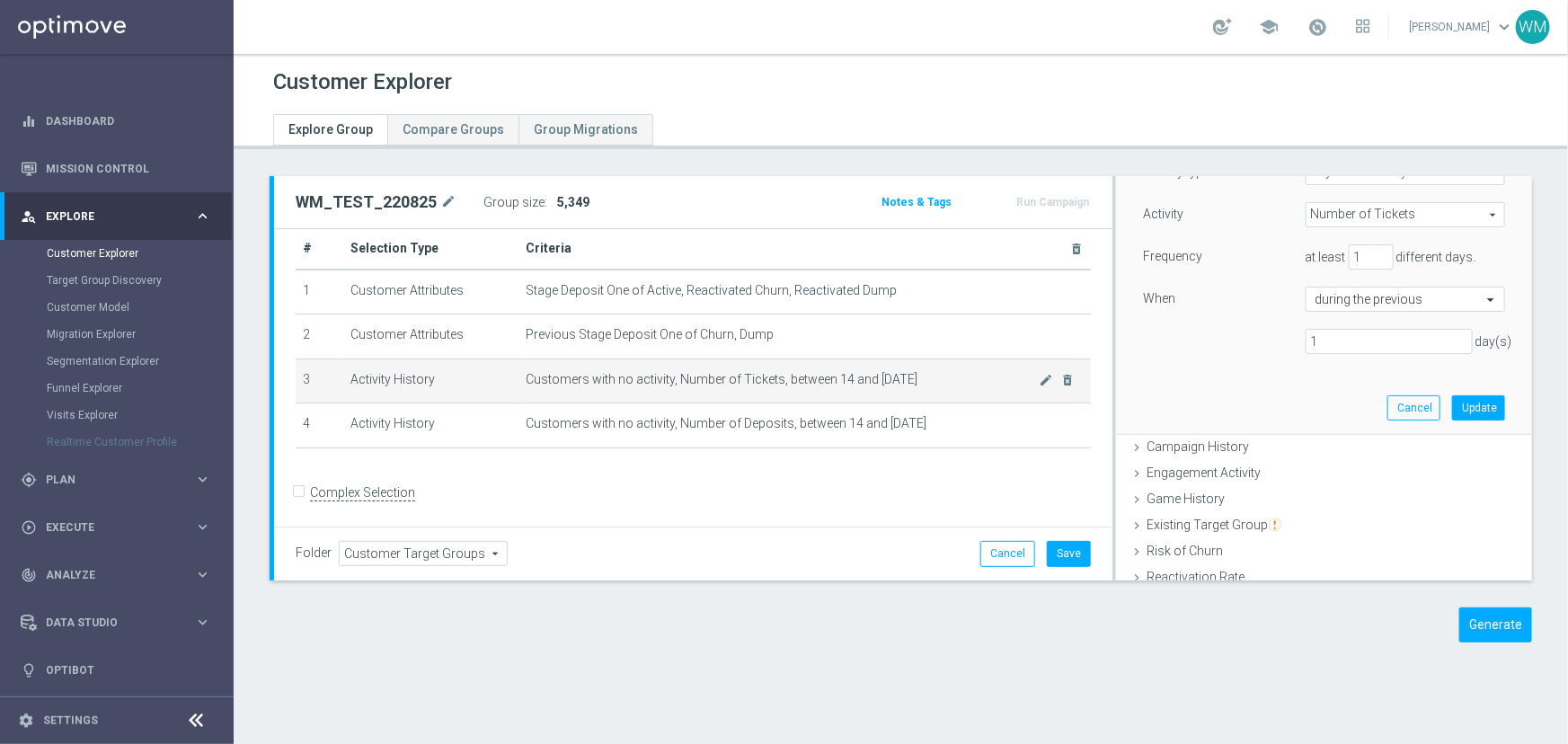
drag, startPoint x: 930, startPoint y: 431, endPoint x: 523, endPoint y: 381, distance: 410.1
click at [523, 381] on tbody "1 Customer Attributes Stage Deposit One of Active, Reactivated Churn, Reactivat…" at bounding box center [693, 359] width 795 height 178
click at [526, 381] on span "Customers with no activity, Number of Tickets, between 14 and [DATE]" at bounding box center [782, 380] width 514 height 15
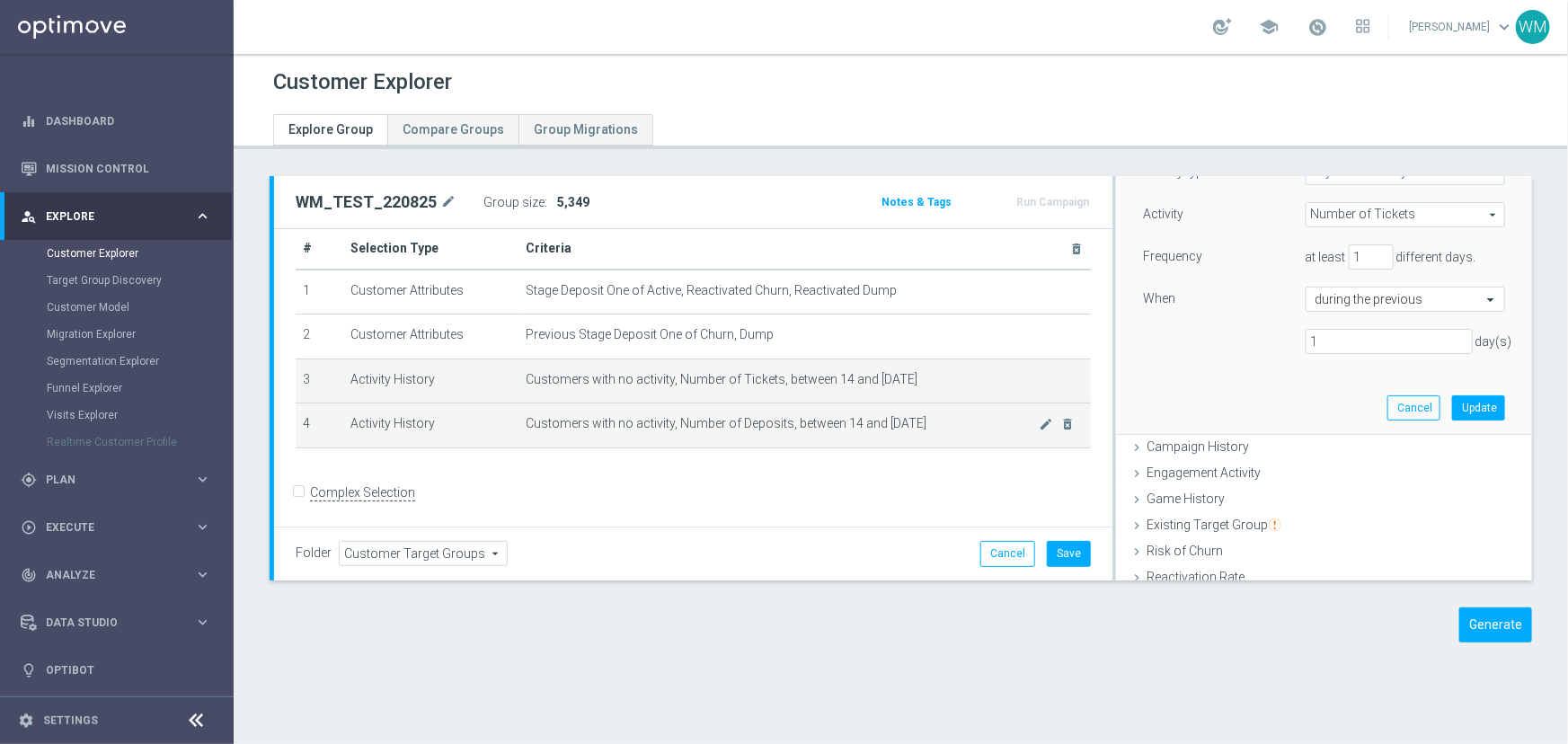
drag, startPoint x: 523, startPoint y: 381, endPoint x: 918, endPoint y: 442, distance: 399.7
click at [918, 442] on tbody "1 Customer Attributes Stage Deposit One of Active, Reactivated Churn, Reactivat…" at bounding box center [693, 359] width 795 height 178
click at [918, 442] on td "Customers with no activity, Number of Deposits, between 14 and 2 days ago mode_…" at bounding box center [805, 426] width 573 height 45
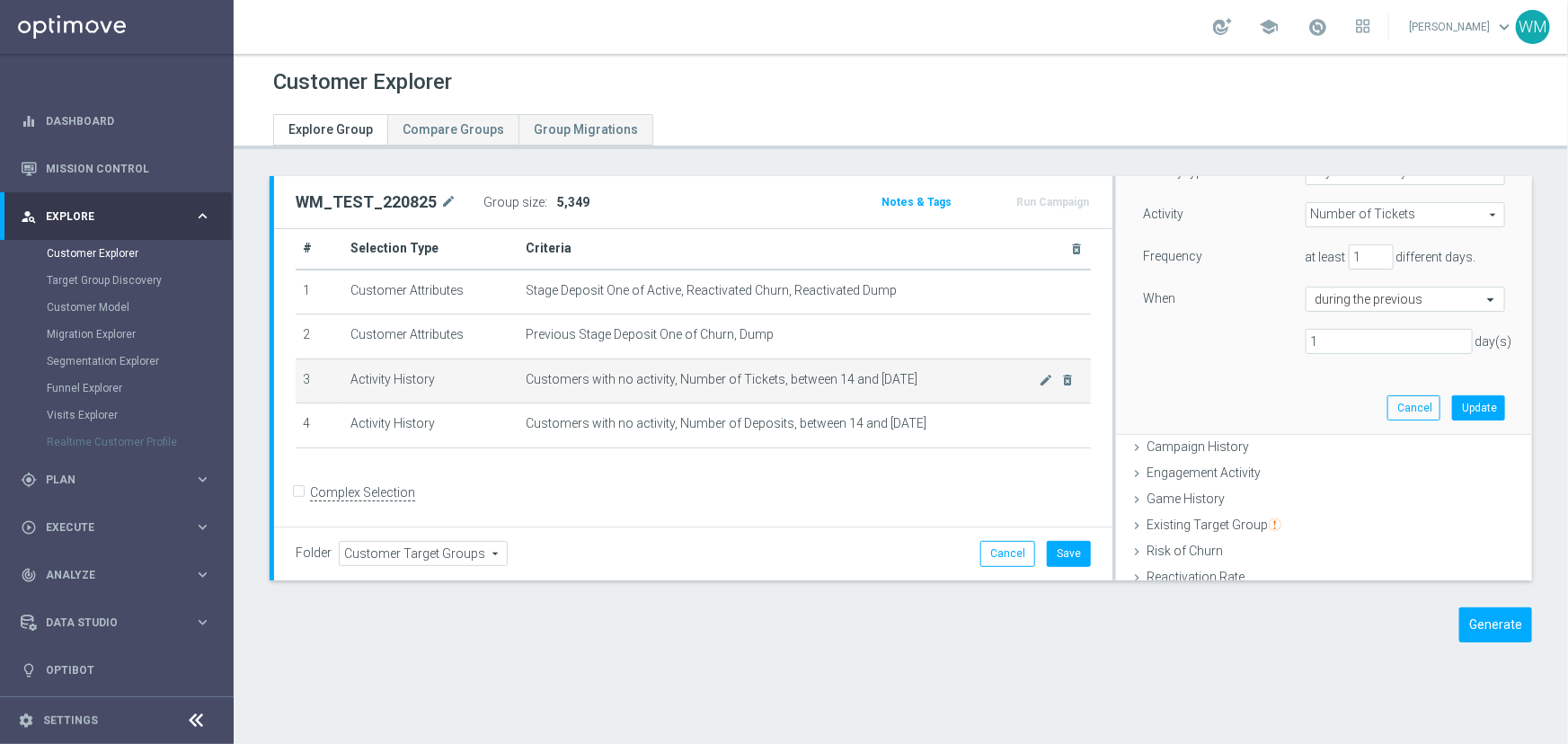
drag, startPoint x: 926, startPoint y: 431, endPoint x: 518, endPoint y: 378, distance: 411.4
click at [518, 378] on tbody "1 Customer Attributes Stage Deposit One of Active, Reactivated Churn, Reactivat…" at bounding box center [693, 359] width 795 height 178
click at [518, 378] on td "Customers with no activity, Number of Tickets, between 14 and 2 days ago mode_e…" at bounding box center [805, 381] width 573 height 45
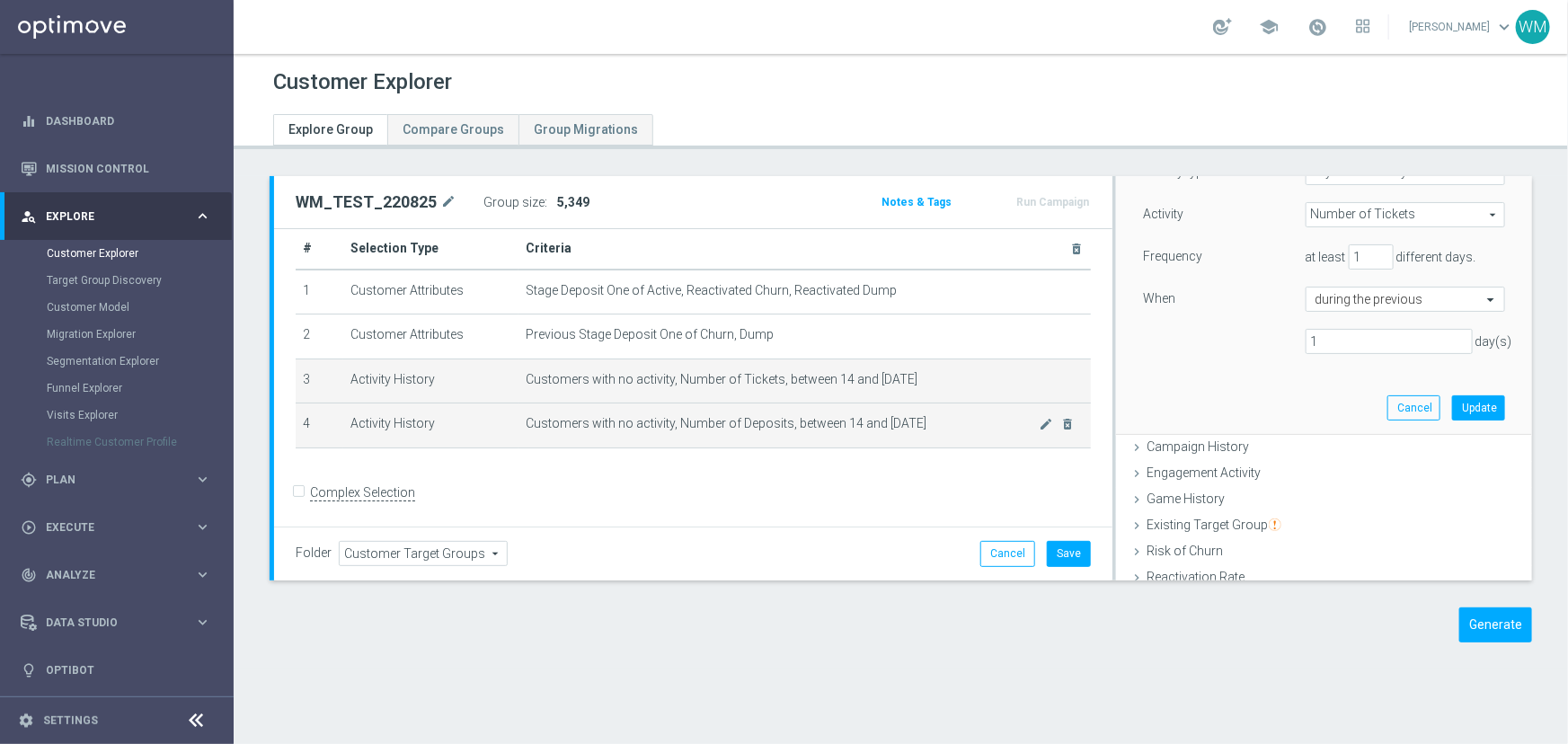
drag, startPoint x: 518, startPoint y: 378, endPoint x: 934, endPoint y: 422, distance: 418.3
click at [934, 422] on tbody "1 Customer Attributes Stage Deposit One of Active, Reactivated Churn, Reactivat…" at bounding box center [693, 359] width 795 height 178
click at [934, 422] on span "Customers with no activity, Number of Deposits, between 14 and [DATE]" at bounding box center [782, 424] width 514 height 15
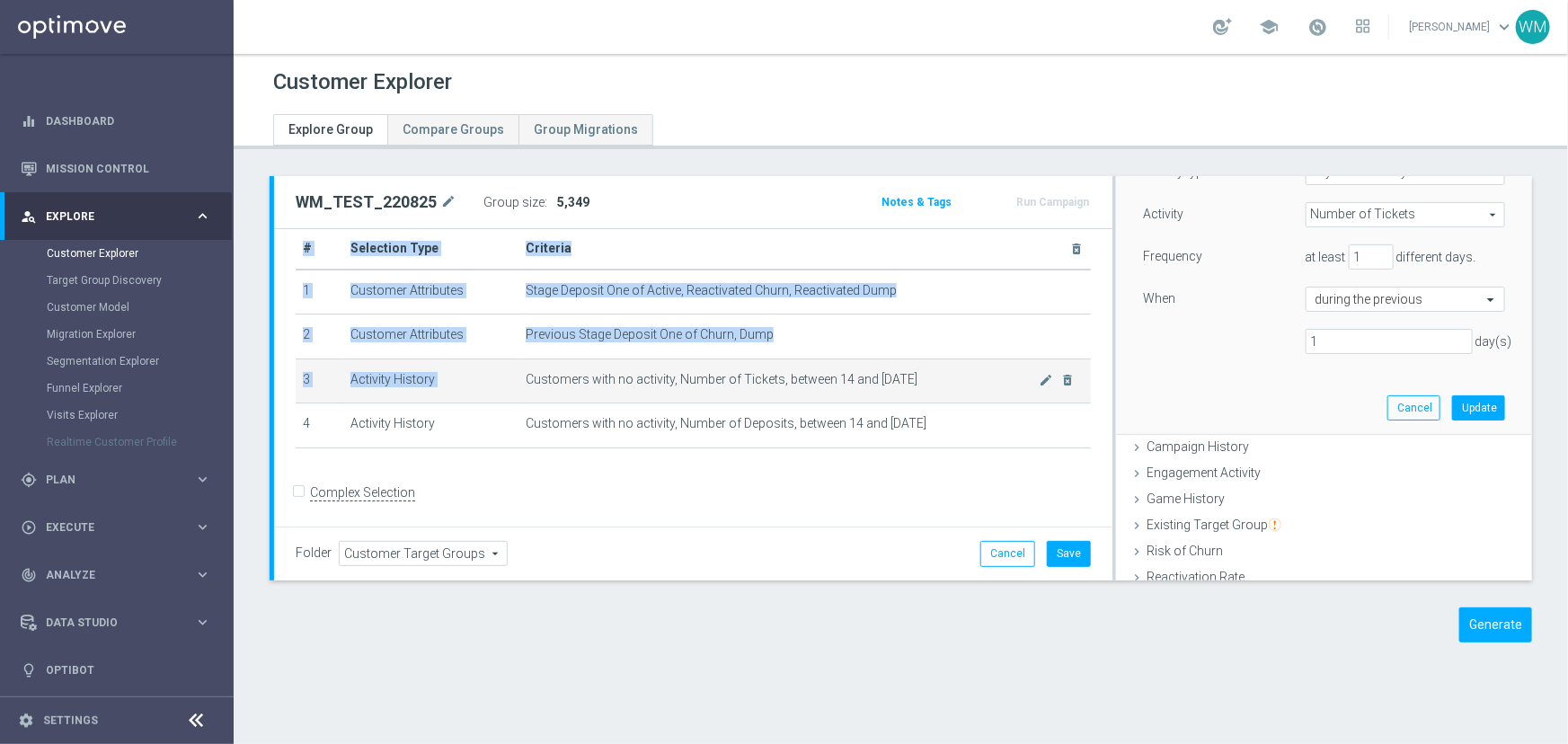
drag, startPoint x: 934, startPoint y: 422, endPoint x: 522, endPoint y: 372, distance: 415.0
click at [522, 372] on tbody "1 Customer Attributes Stage Deposit One of Active, Reactivated Churn, Reactivat…" at bounding box center [693, 359] width 795 height 178
click at [526, 372] on span "Customers with no activity, Number of Tickets, between 14 and [DATE]" at bounding box center [782, 380] width 514 height 15
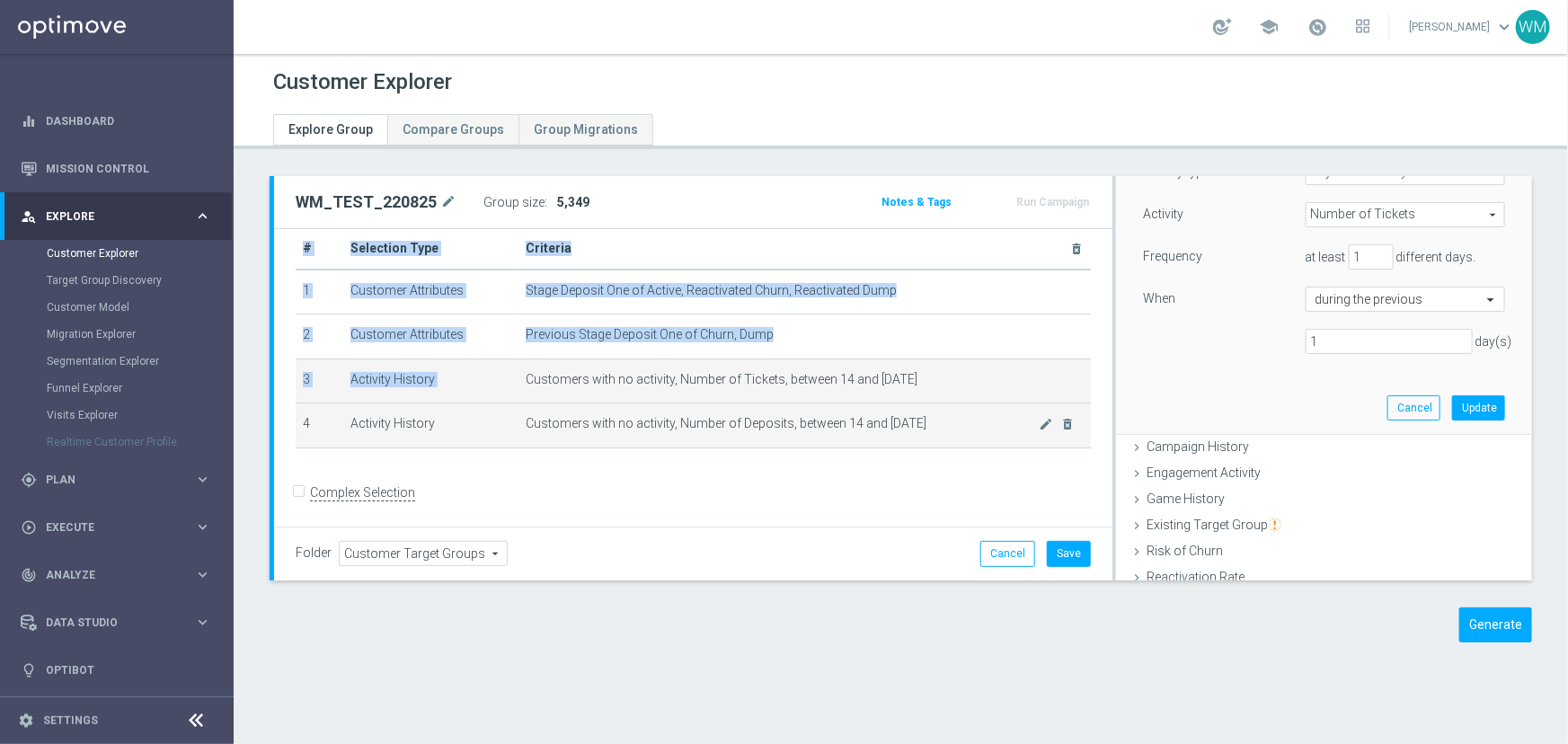
drag, startPoint x: 522, startPoint y: 372, endPoint x: 919, endPoint y: 431, distance: 401.4
click at [919, 431] on tbody "1 Customer Attributes Stage Deposit One of Active, Reactivated Churn, Reactivat…" at bounding box center [693, 359] width 795 height 178
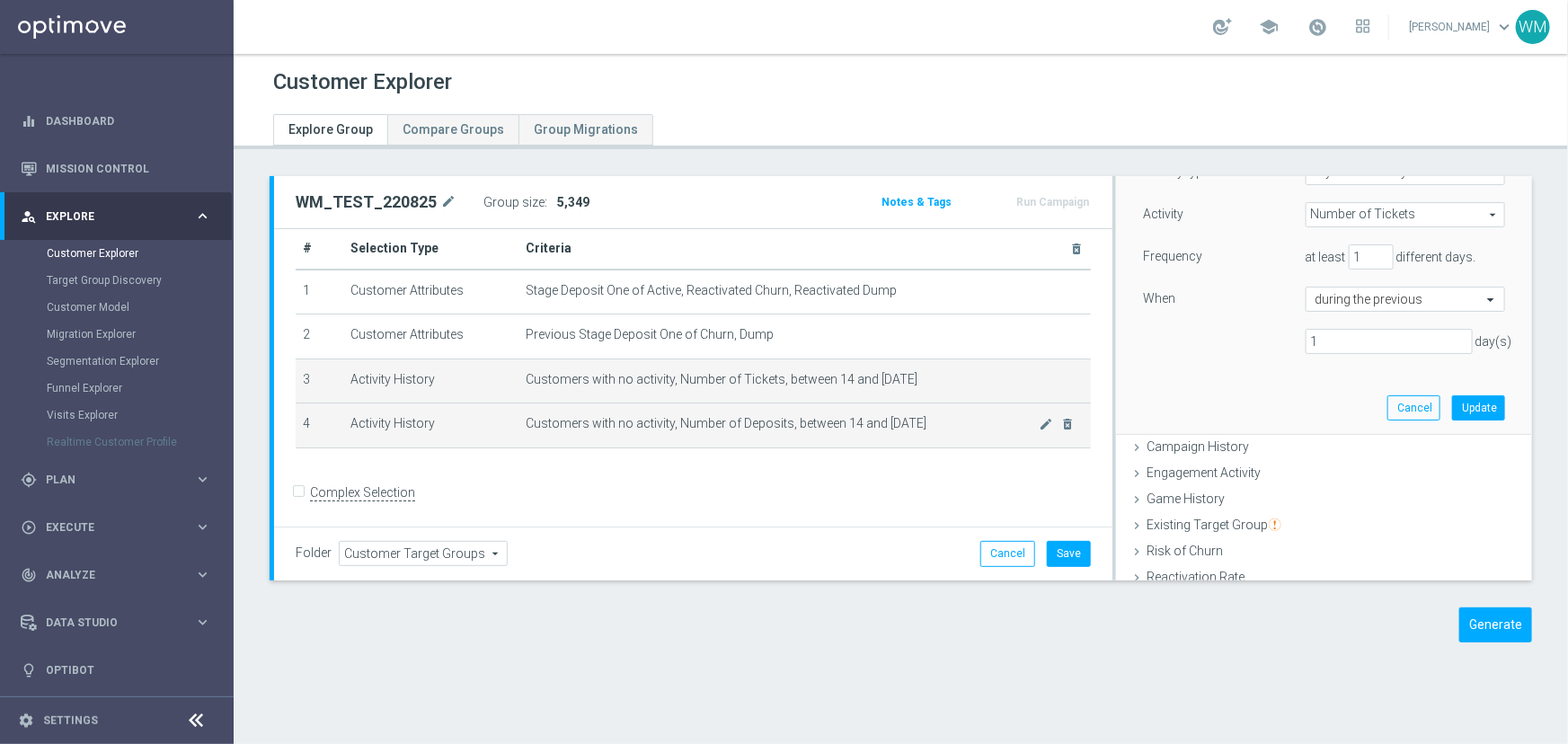
click at [919, 431] on td "Customers with no activity, Number of Deposits, between 14 and 2 days ago mode_…" at bounding box center [805, 426] width 573 height 45
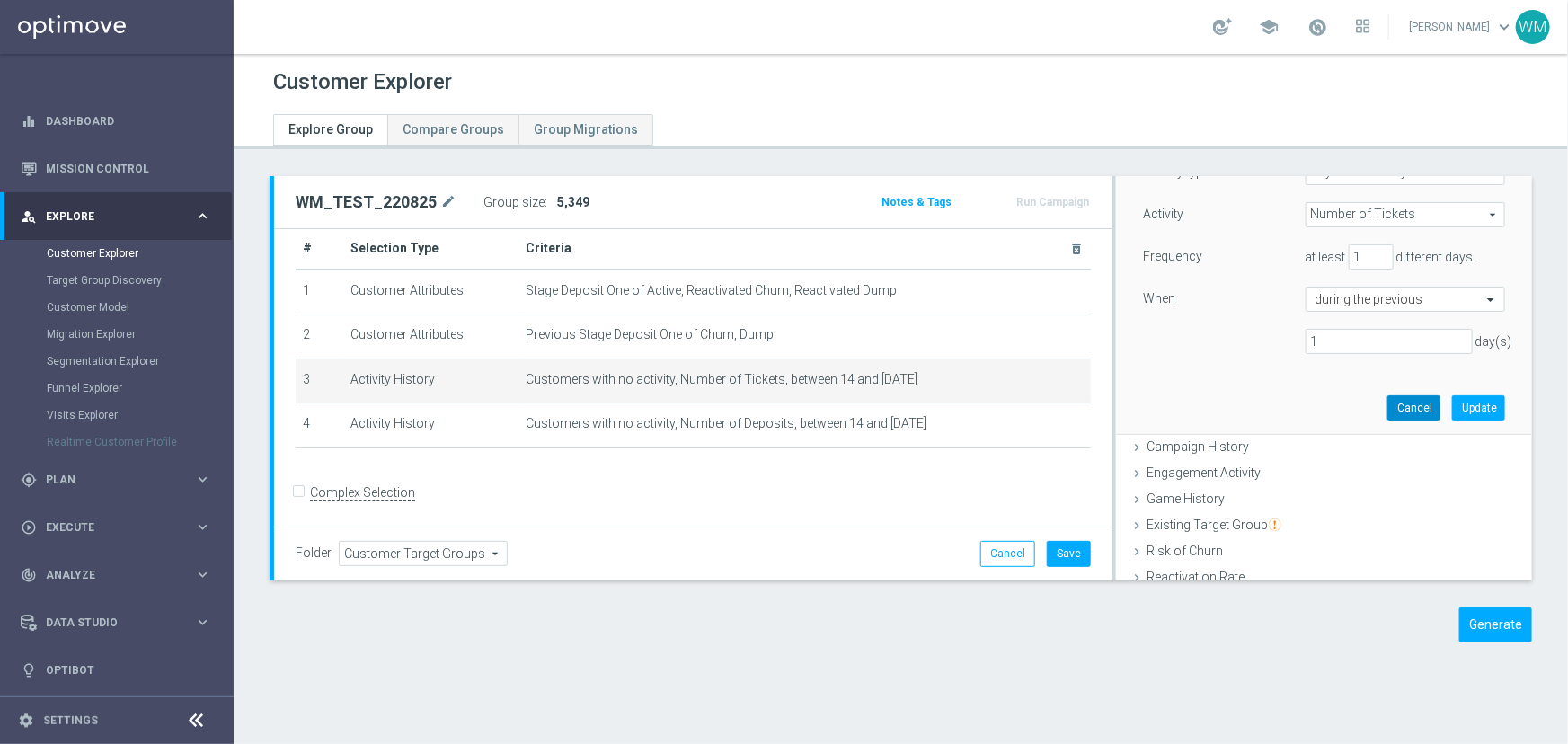
click at [1402, 411] on button "Cancel" at bounding box center [1414, 408] width 53 height 25
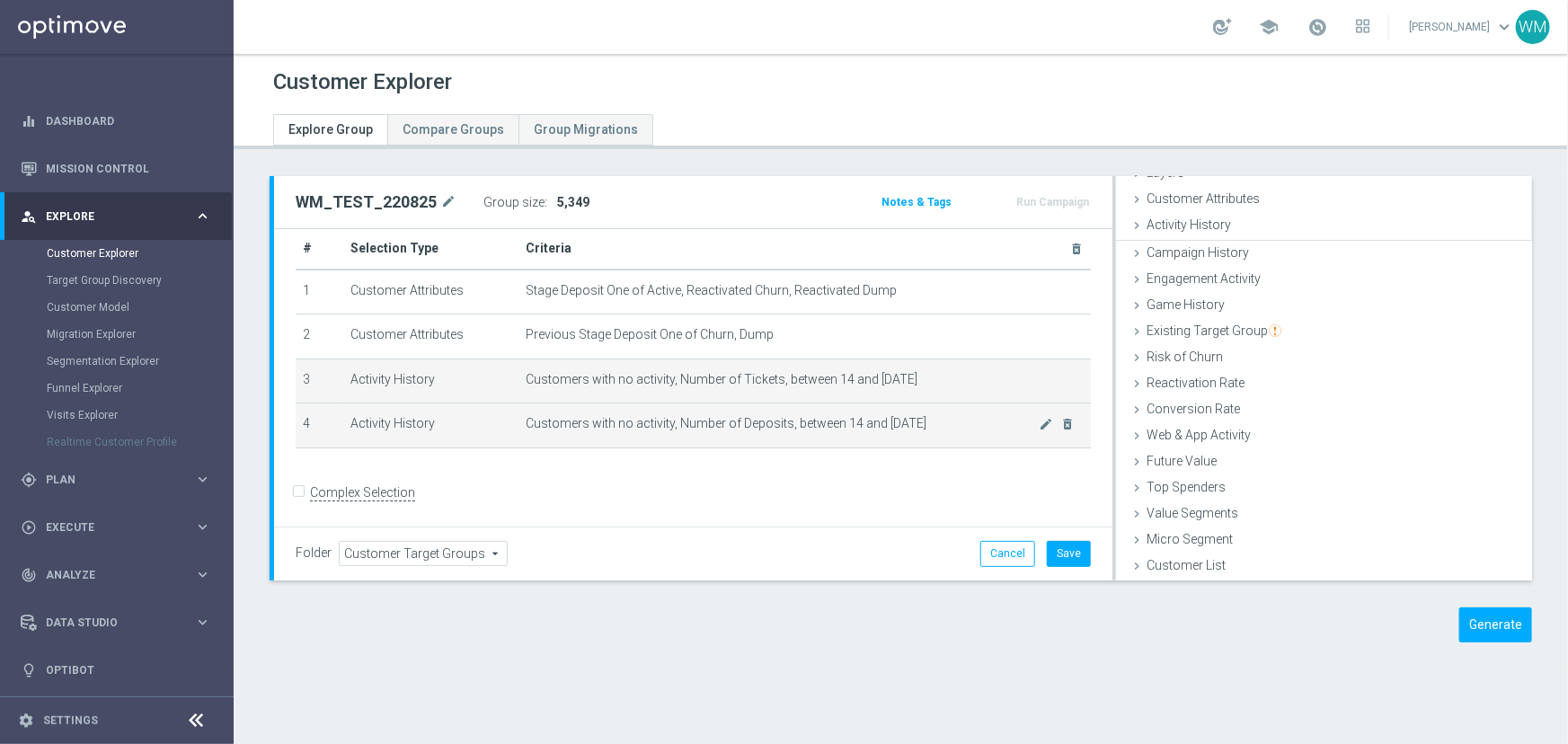
scroll to position [73, 0]
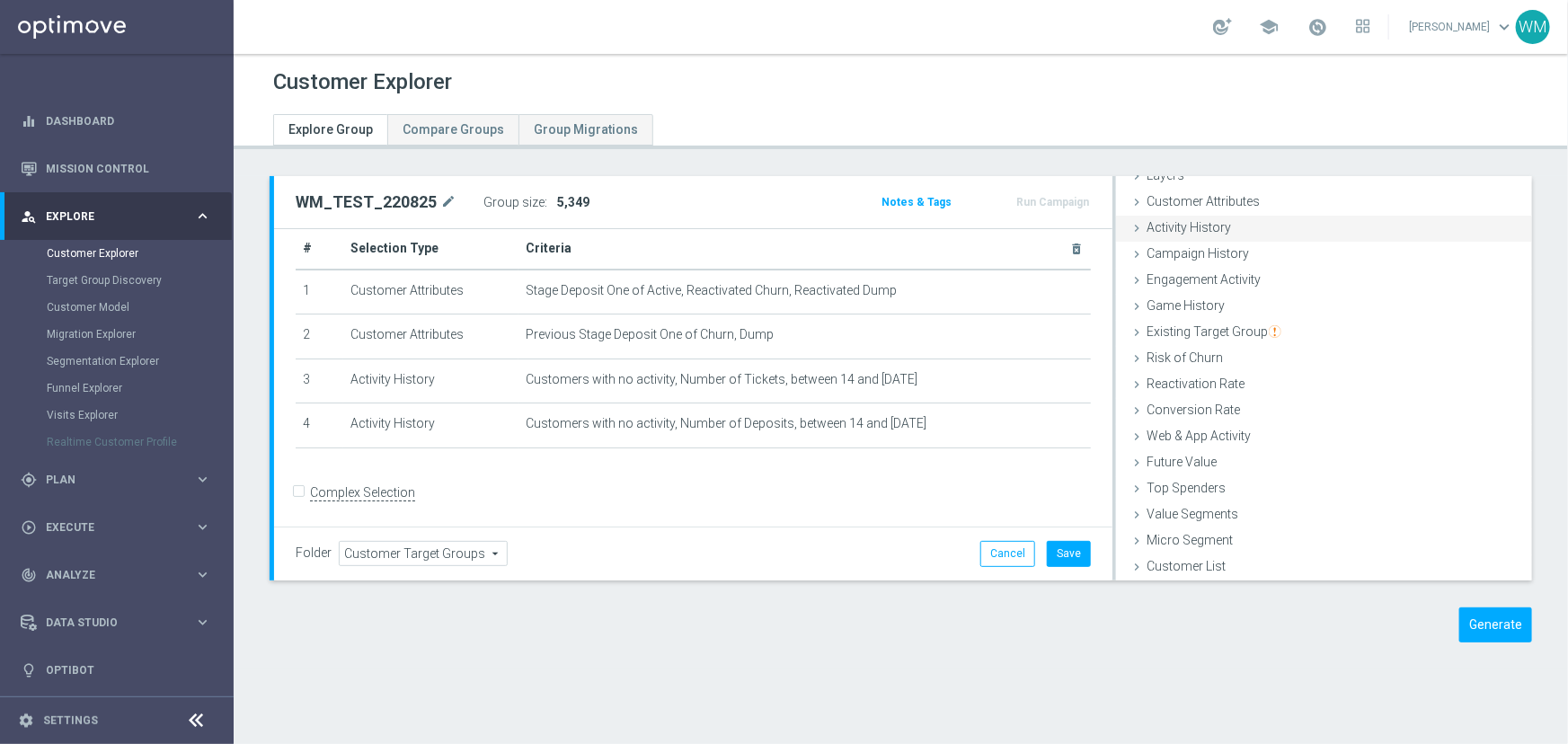
click at [1219, 234] on div "Activity History done selection saved" at bounding box center [1324, 229] width 416 height 27
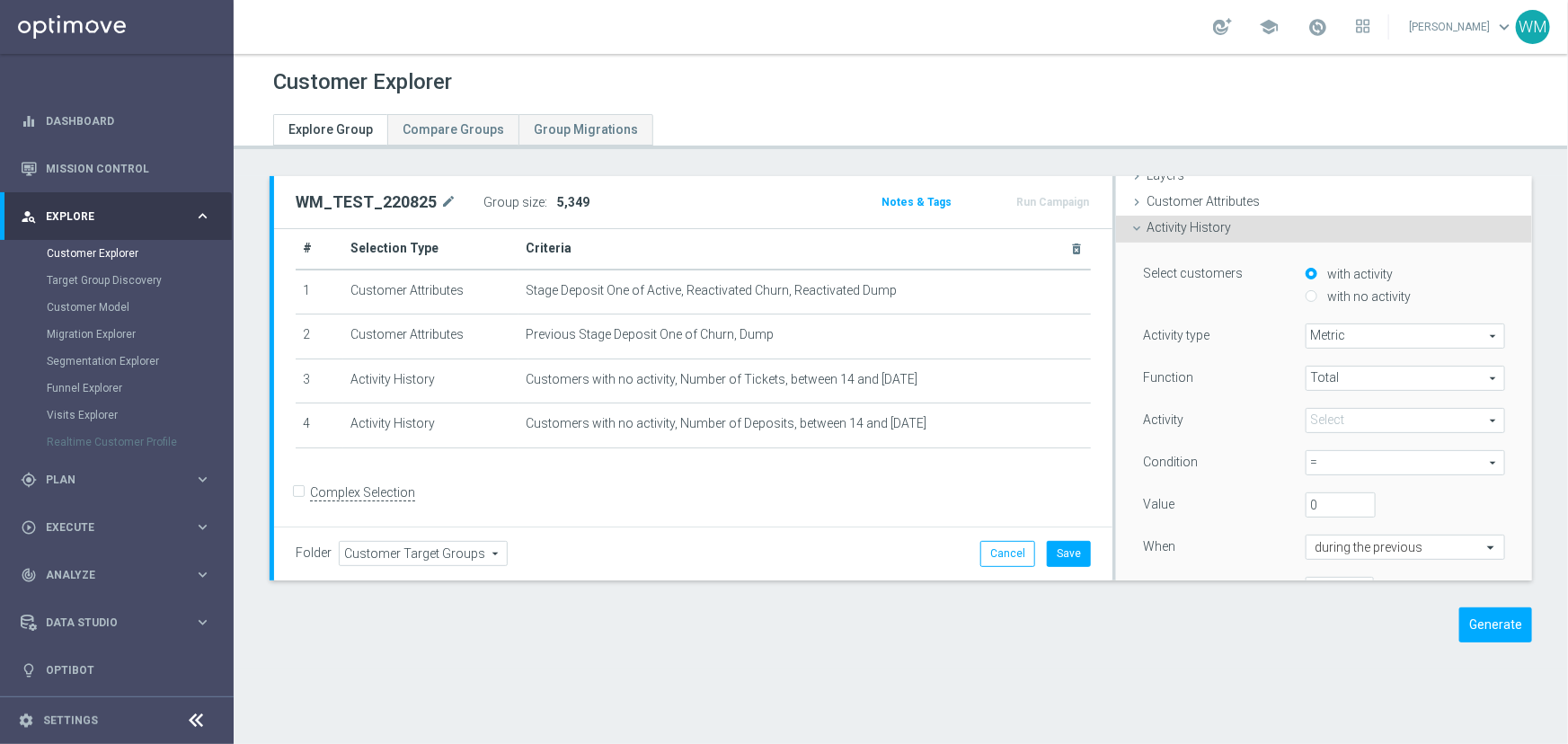
click at [1321, 334] on span "Metric" at bounding box center [1405, 335] width 198 height 23
click at [1329, 386] on span "Days with activity" at bounding box center [1405, 385] width 179 height 14
type input "Days with activity"
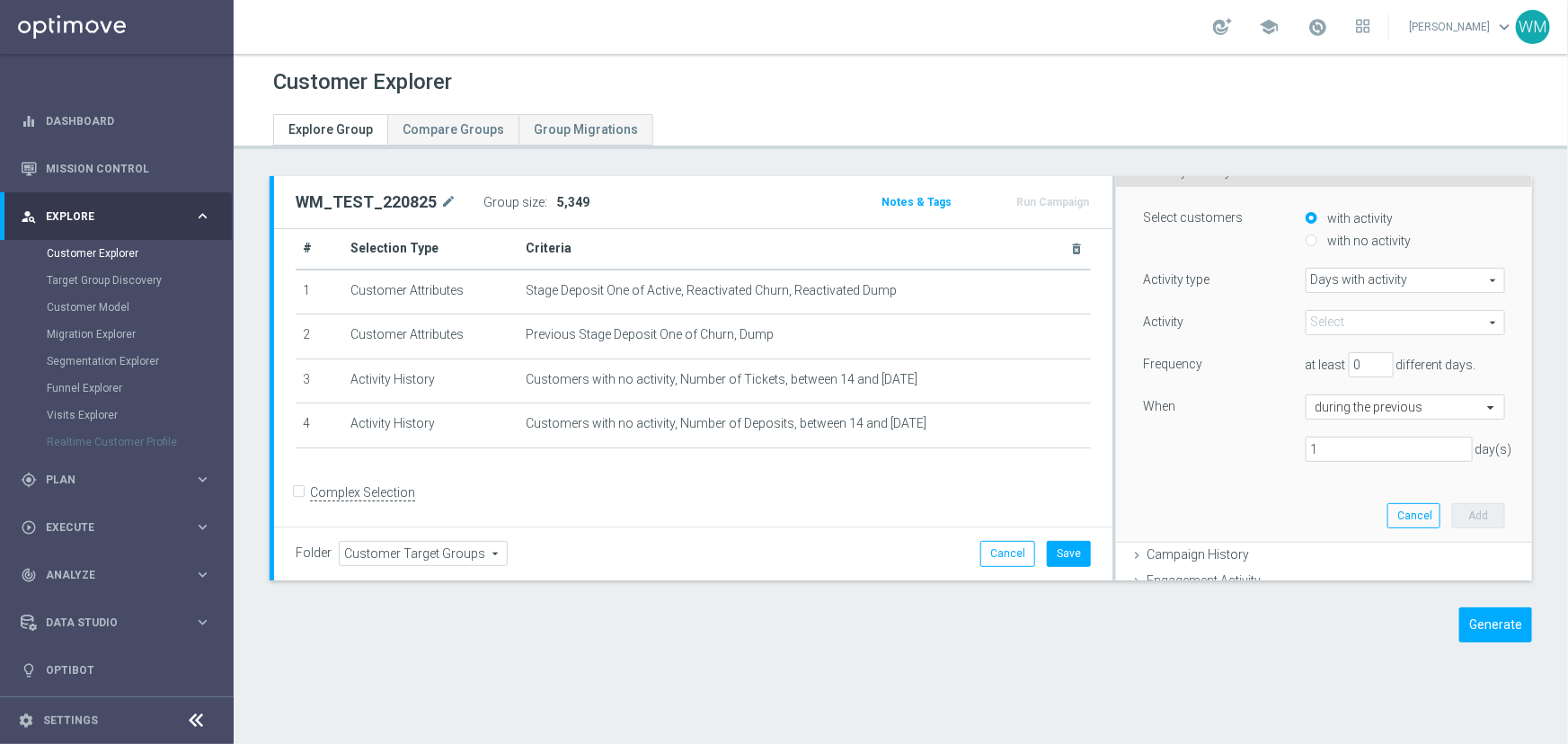
scroll to position [155, 0]
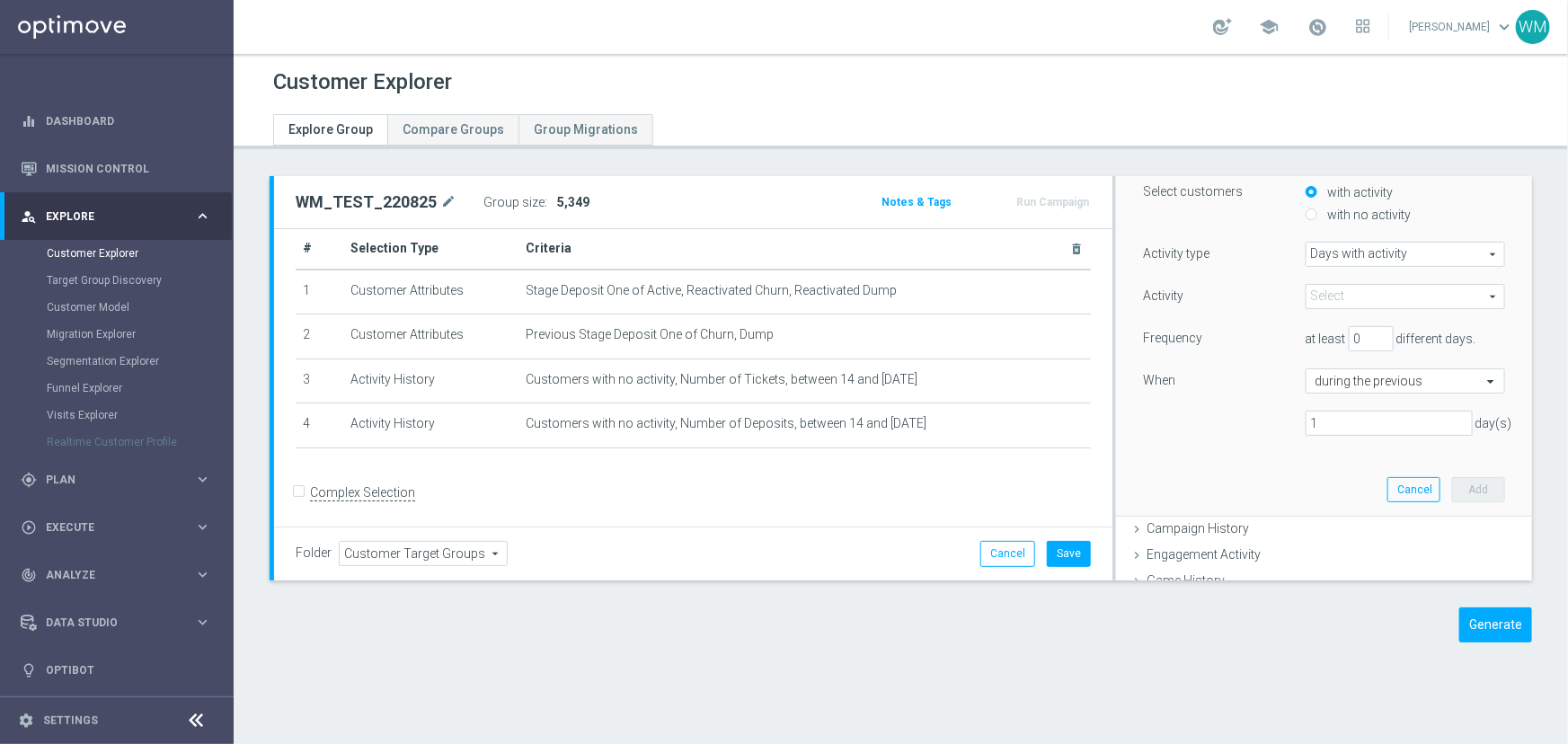
click at [1306, 294] on span at bounding box center [1405, 296] width 198 height 23
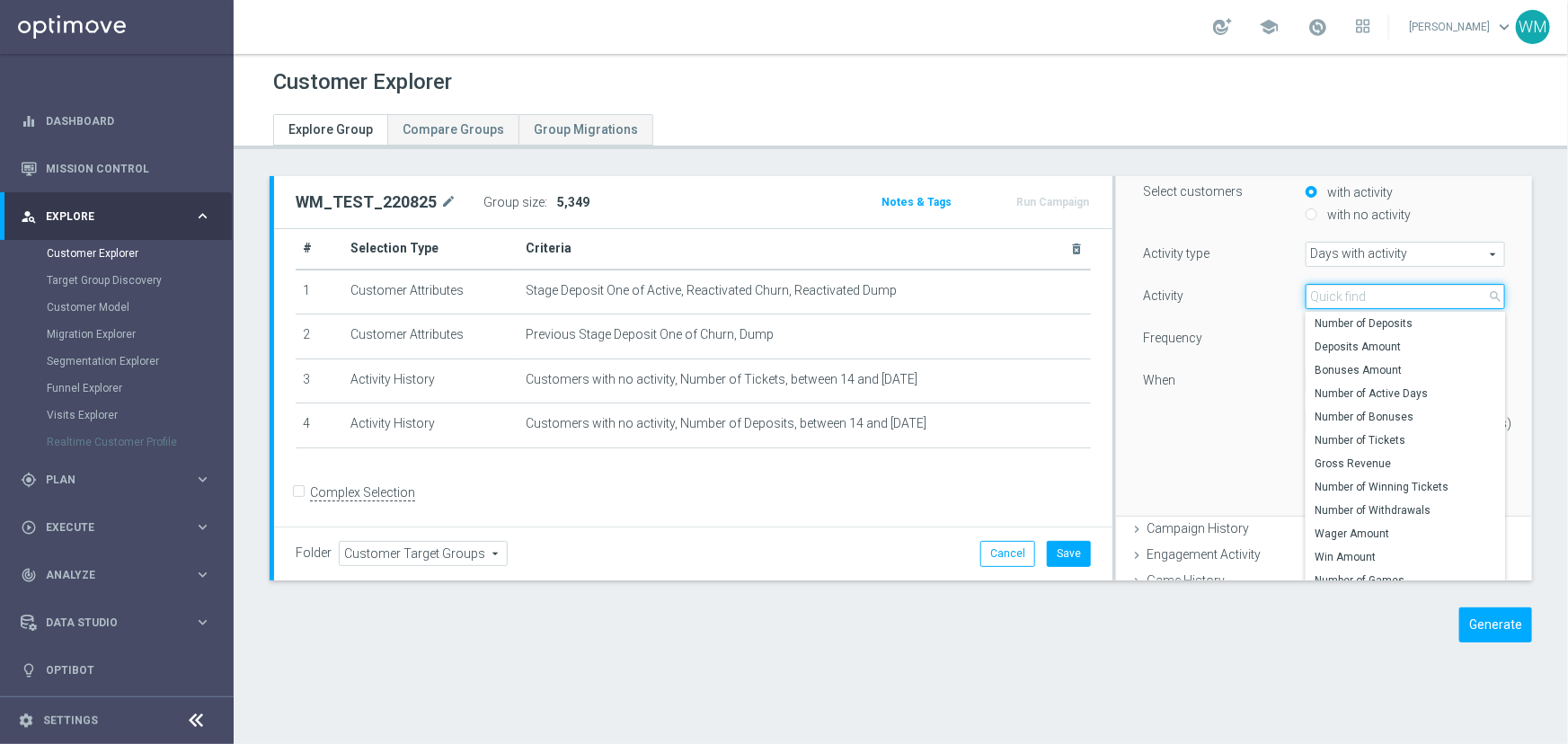
click at [1306, 294] on input "search" at bounding box center [1405, 296] width 199 height 25
click at [1329, 434] on span "Number of Tickets" at bounding box center [1405, 440] width 181 height 14
type input "Number of Tickets"
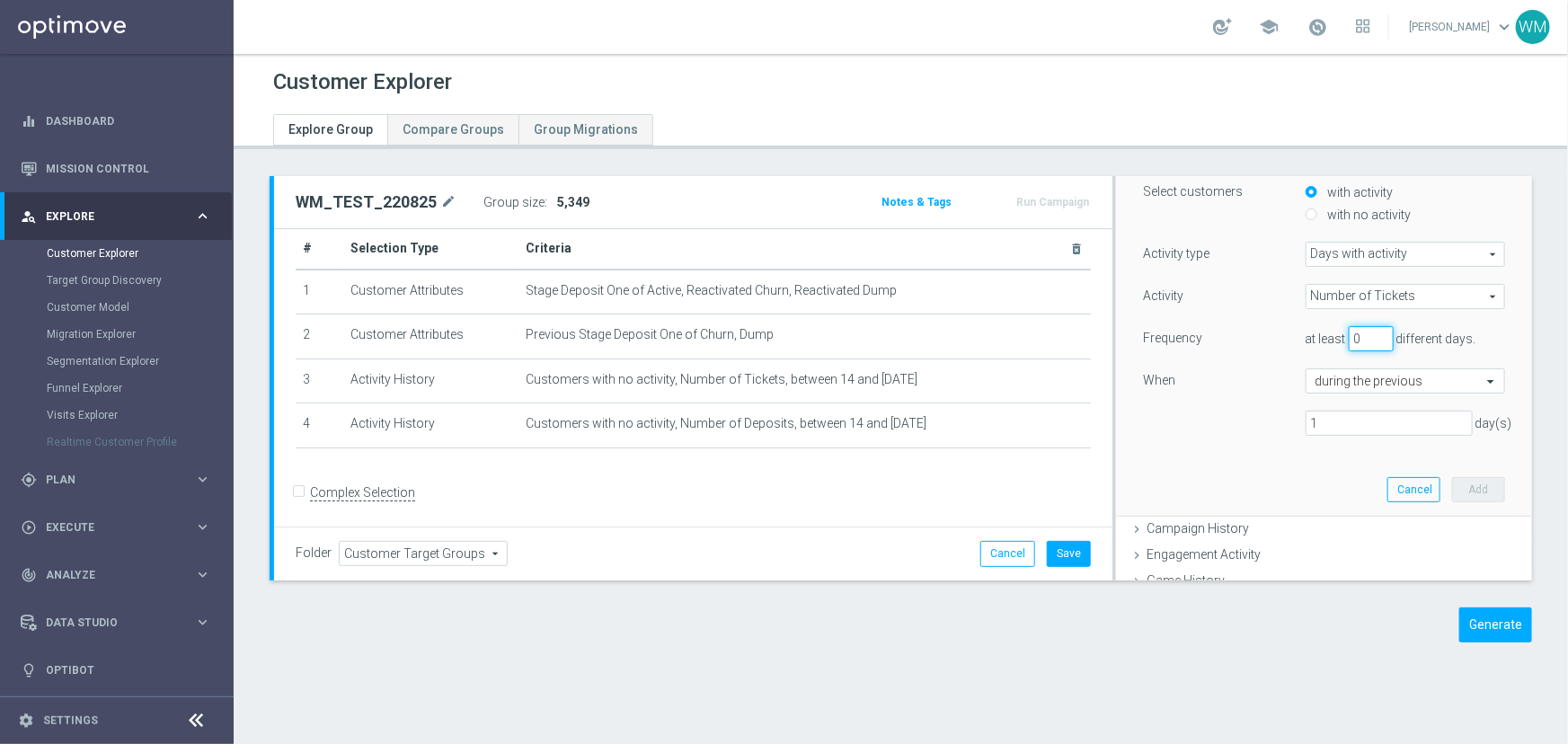
drag, startPoint x: 1353, startPoint y: 333, endPoint x: 1305, endPoint y: 330, distance: 48.1
click at [1305, 330] on div "at least 0 different days." at bounding box center [1405, 338] width 226 height 25
type input "1"
click at [1237, 386] on div "When" at bounding box center [1210, 382] width 161 height 29
click at [1452, 480] on button "Add" at bounding box center [1478, 489] width 53 height 25
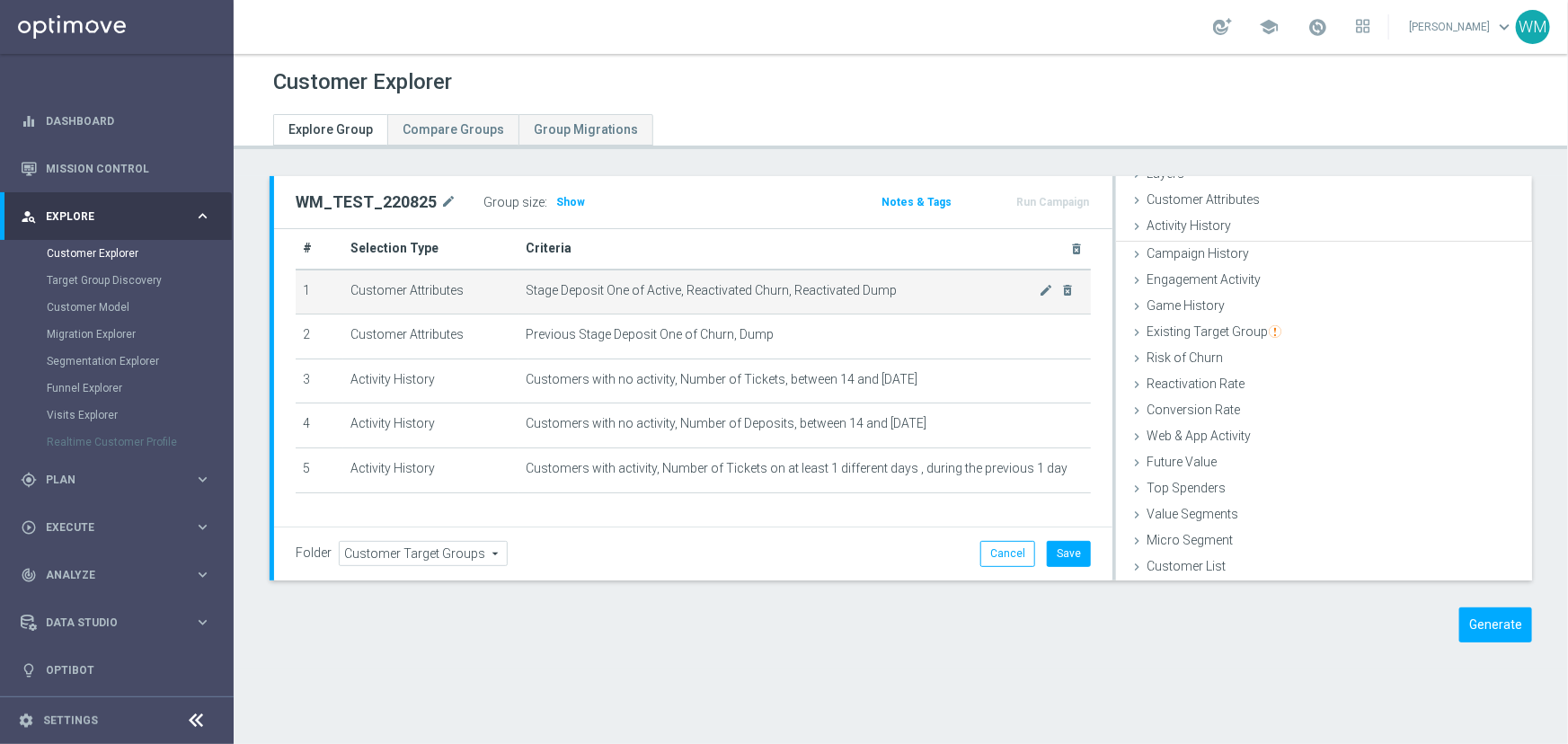
scroll to position [73, 0]
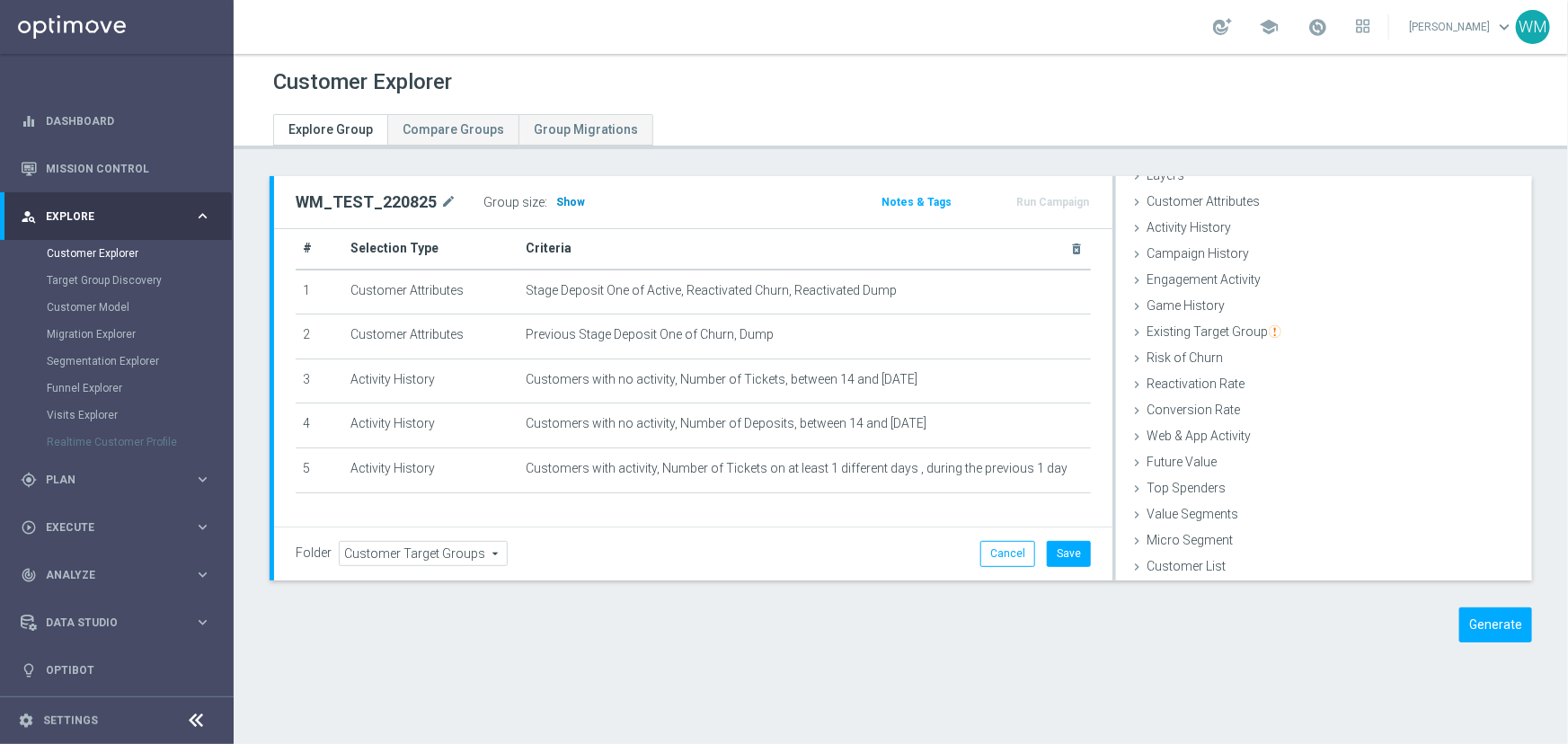
click at [560, 196] on span "Show" at bounding box center [570, 202] width 29 height 12
drag, startPoint x: 552, startPoint y: 200, endPoint x: 588, endPoint y: 200, distance: 36.0
click at [588, 200] on div "Group size : 3,869" at bounding box center [573, 202] width 179 height 25
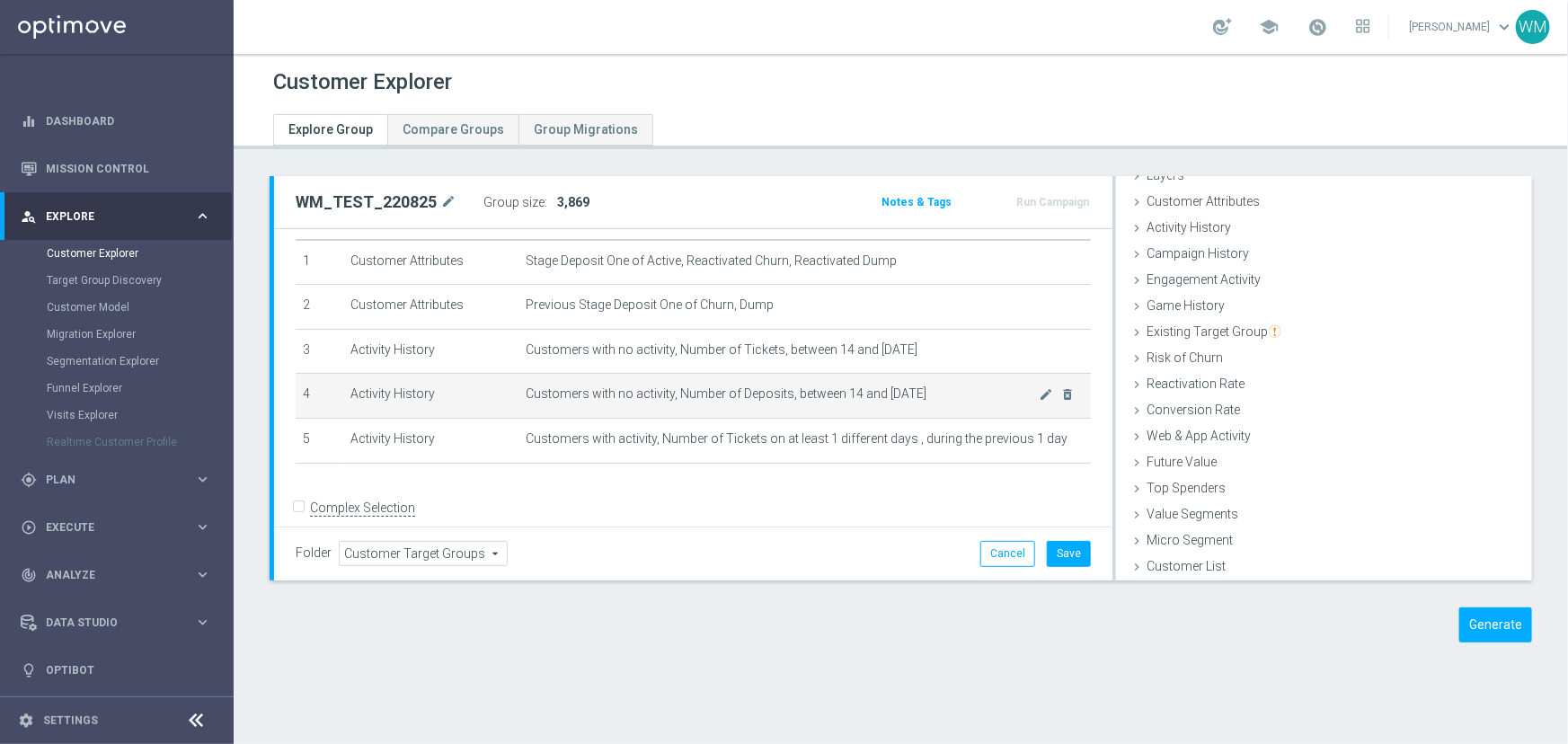
scroll to position [68, 0]
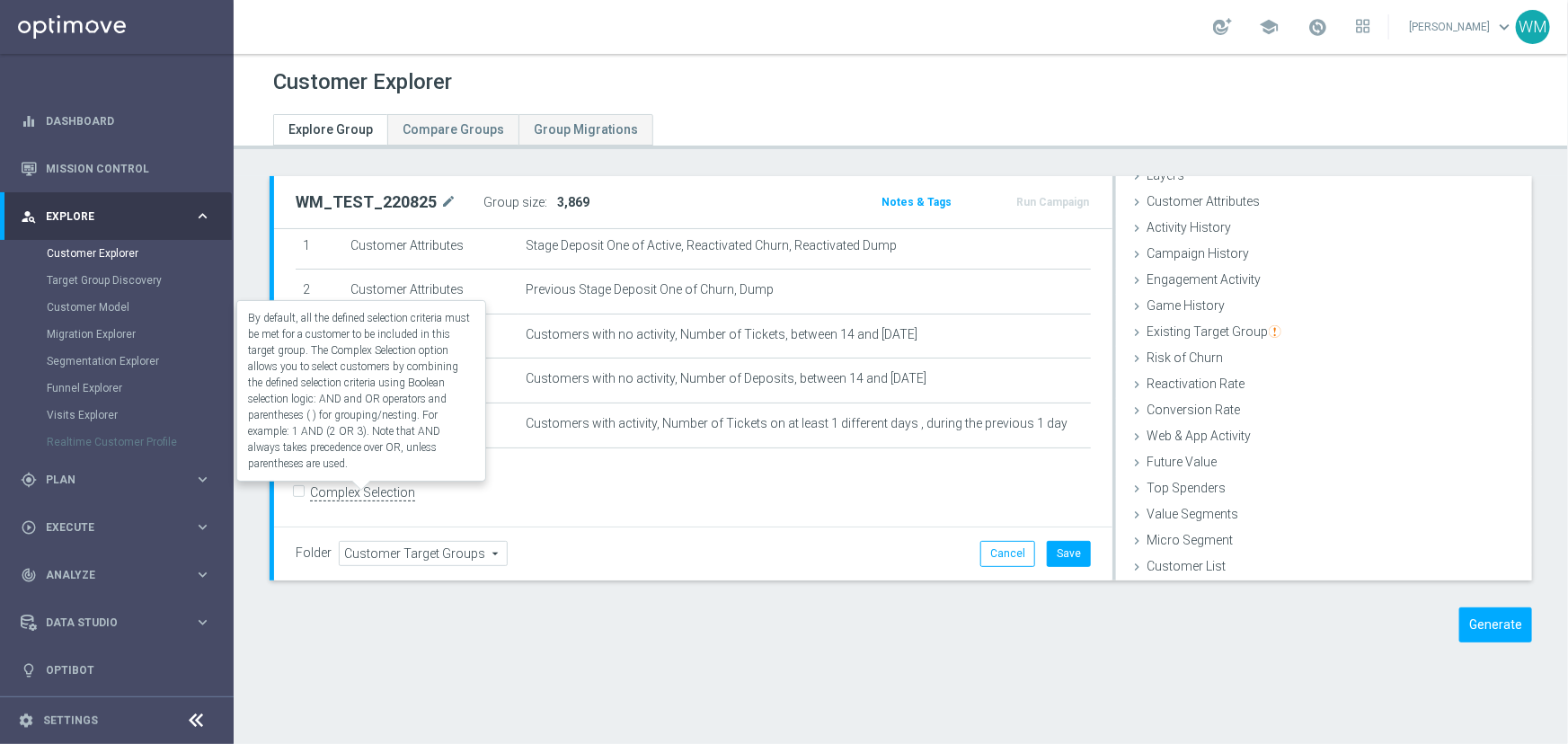
click at [396, 495] on label "Complex Selection" at bounding box center [362, 493] width 105 height 17
click at [307, 495] on input "Complex Selection" at bounding box center [301, 495] width 11 height 25
checkbox input "true"
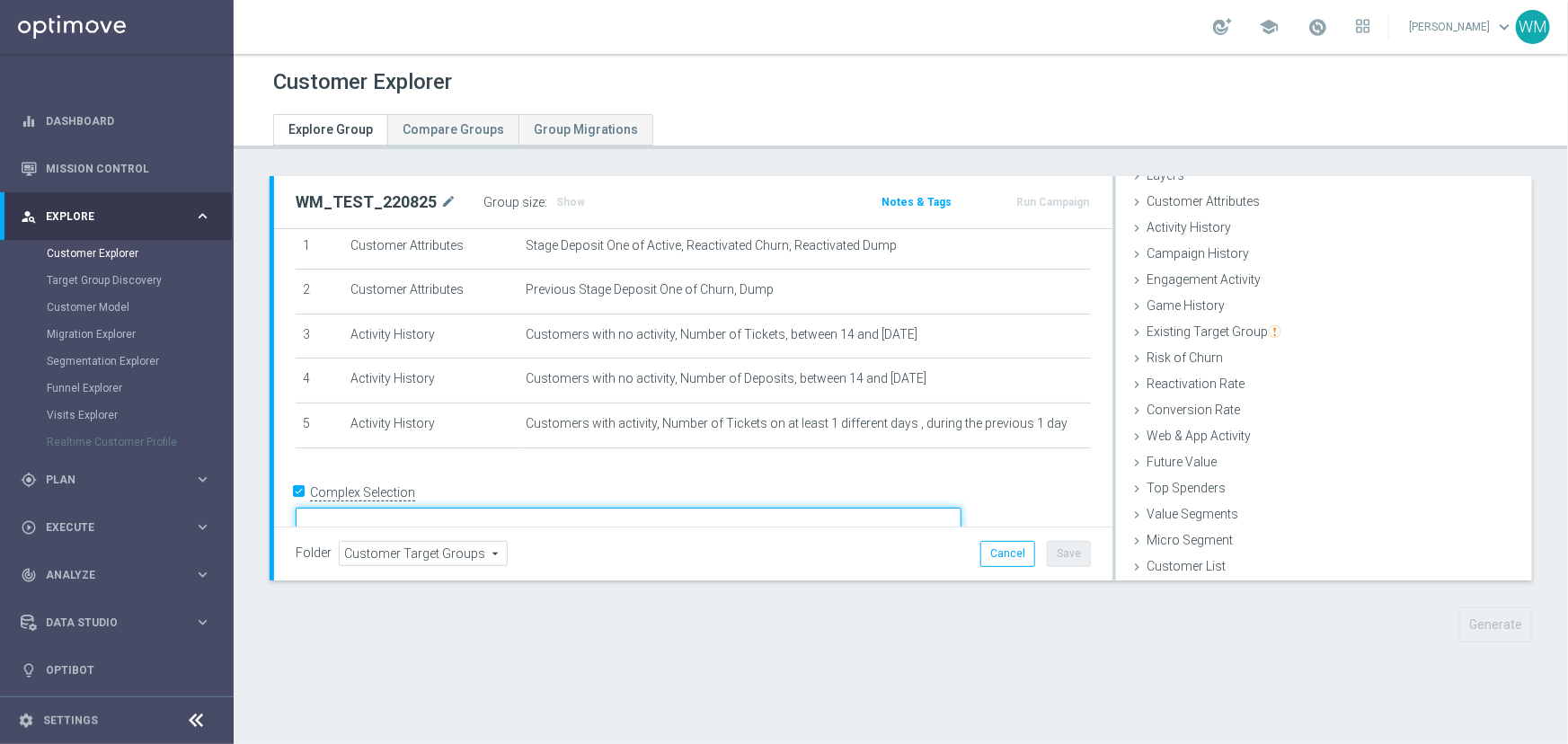
click at [490, 508] on textarea at bounding box center [628, 523] width 666 height 31
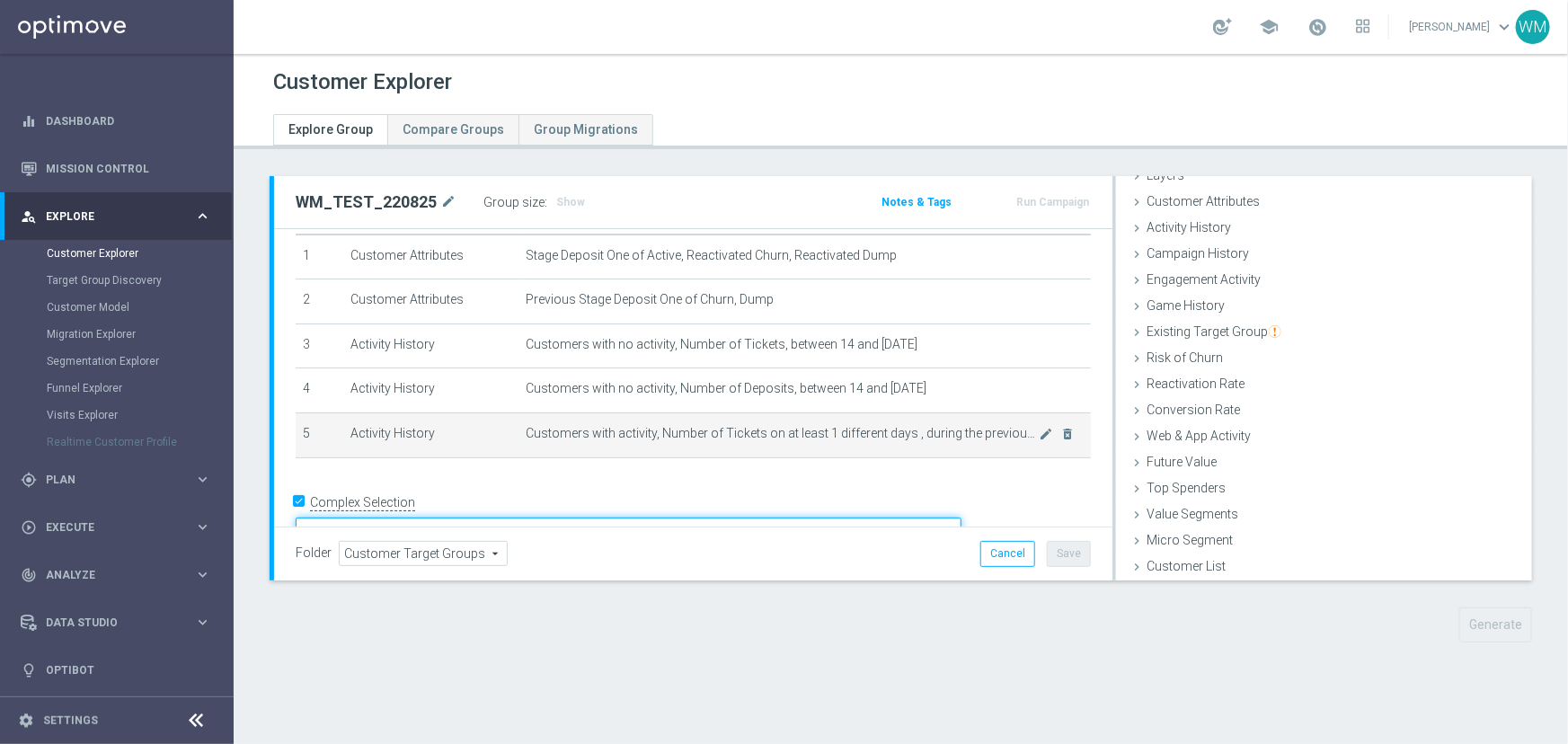
scroll to position [70, 0]
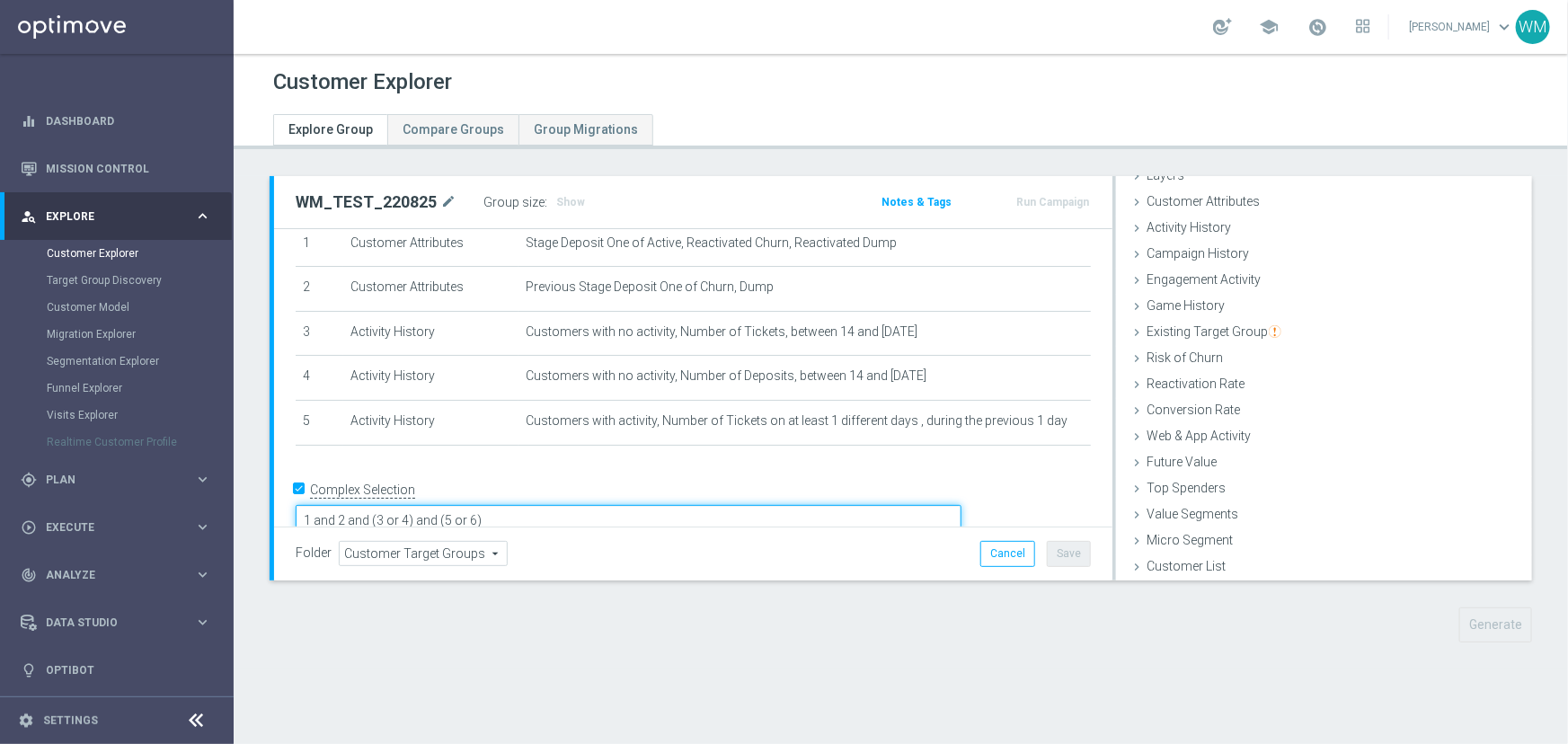
drag, startPoint x: 565, startPoint y: 493, endPoint x: 675, endPoint y: 492, distance: 110.0
click at [675, 505] on textarea "1 and 2 and (3 or 4) and (5 or 6)" at bounding box center [628, 520] width 666 height 31
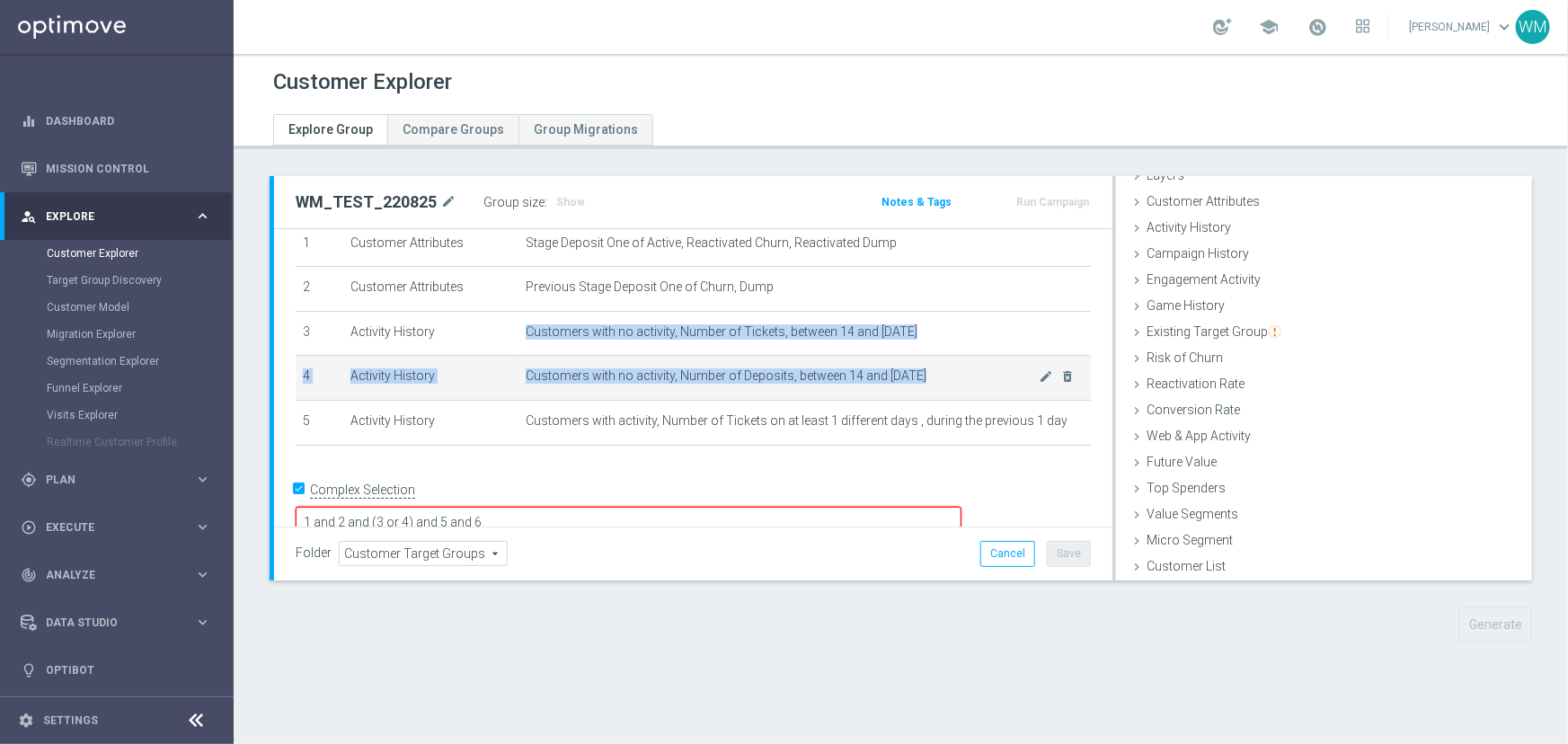
drag, startPoint x: 515, startPoint y: 329, endPoint x: 912, endPoint y: 376, distance: 399.8
click at [912, 376] on tbody "1 Customer Attributes Stage Deposit One of Active, Reactivated Churn, Reactivat…" at bounding box center [693, 333] width 795 height 223
click at [912, 376] on span "Customers with no activity, Number of Deposits, between 14 and [DATE]" at bounding box center [782, 376] width 514 height 15
drag, startPoint x: 912, startPoint y: 376, endPoint x: 531, endPoint y: 349, distance: 382.0
click at [531, 349] on tbody "1 Customer Attributes Stage Deposit One of Active, Reactivated Churn, Reactivat…" at bounding box center [693, 333] width 795 height 223
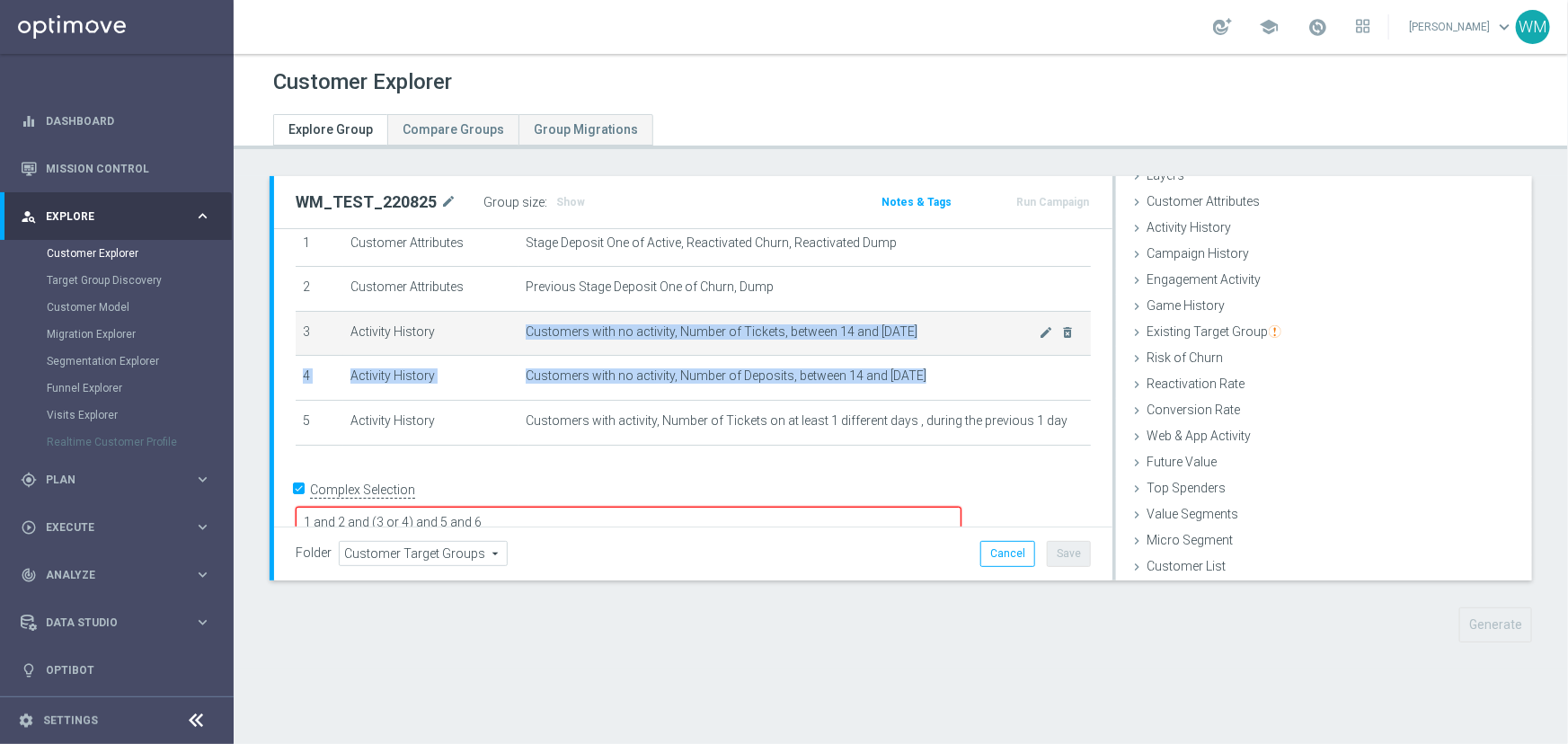
click at [531, 349] on td "Customers with no activity, Number of Tickets, between 14 and 2 days ago mode_e…" at bounding box center [805, 333] width 573 height 45
drag, startPoint x: 531, startPoint y: 331, endPoint x: 932, endPoint y: 380, distance: 404.0
click at [932, 380] on tbody "1 Customer Attributes Stage Deposit One of Active, Reactivated Churn, Reactivat…" at bounding box center [693, 333] width 795 height 223
click at [932, 380] on span "Customers with no activity, Number of Deposits, between 14 and [DATE]" at bounding box center [782, 376] width 514 height 15
drag, startPoint x: 934, startPoint y: 380, endPoint x: 519, endPoint y: 333, distance: 417.7
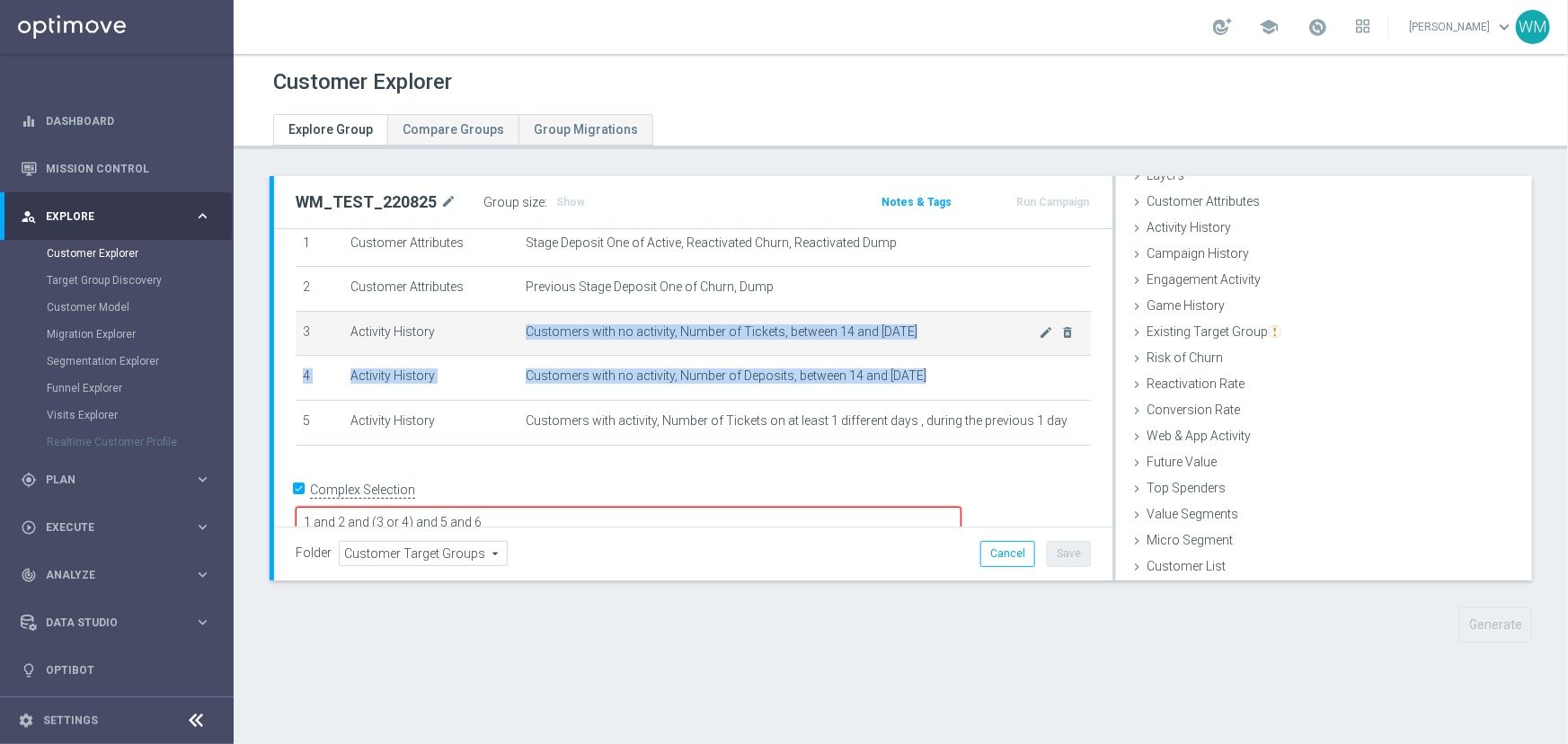
click at [519, 333] on tbody "1 Customer Attributes Stage Deposit One of Active, Reactivated Churn, Reactivat…" at bounding box center [693, 333] width 795 height 223
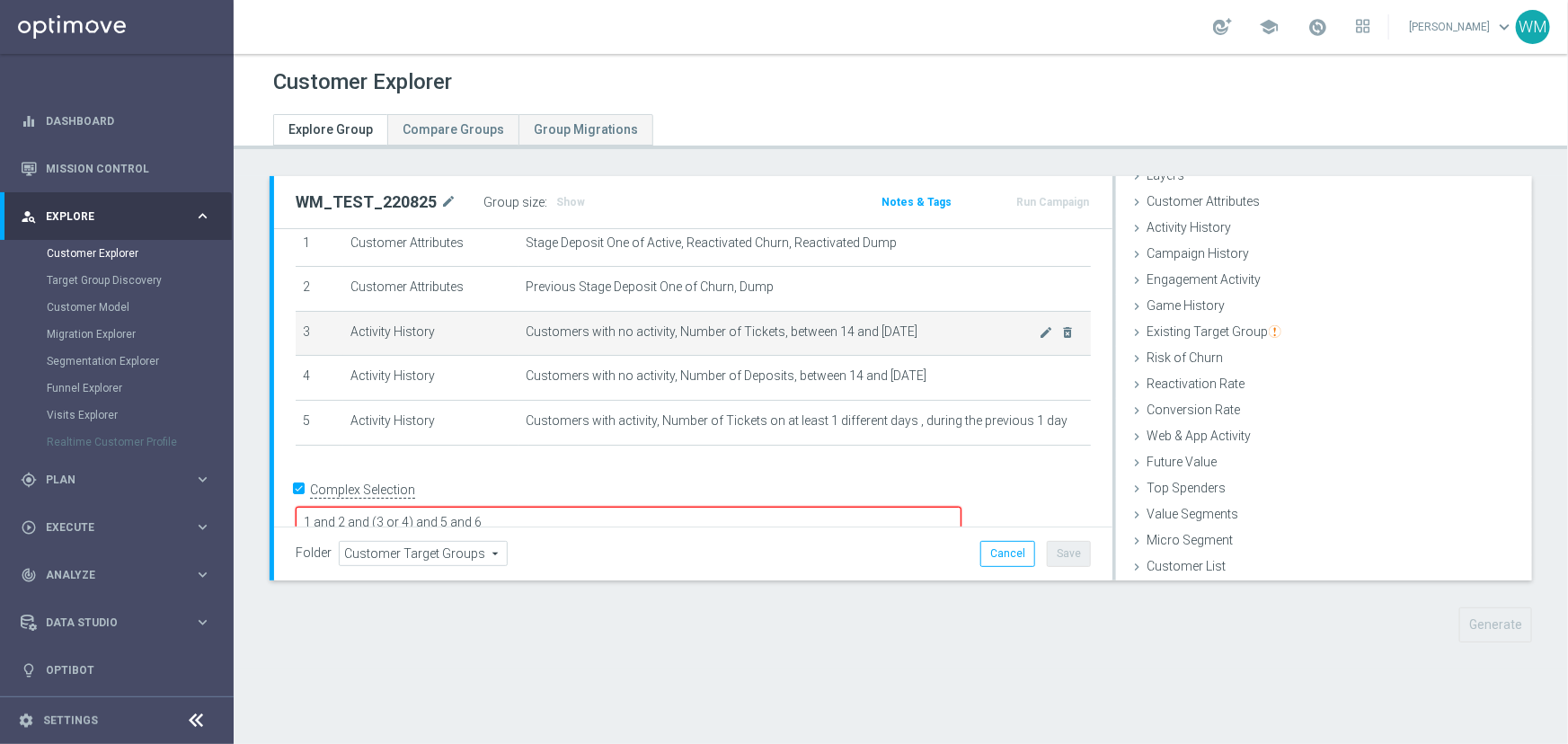
click at [526, 333] on span "Customers with no activity, Number of Tickets, between 14 and [DATE]" at bounding box center [782, 332] width 514 height 15
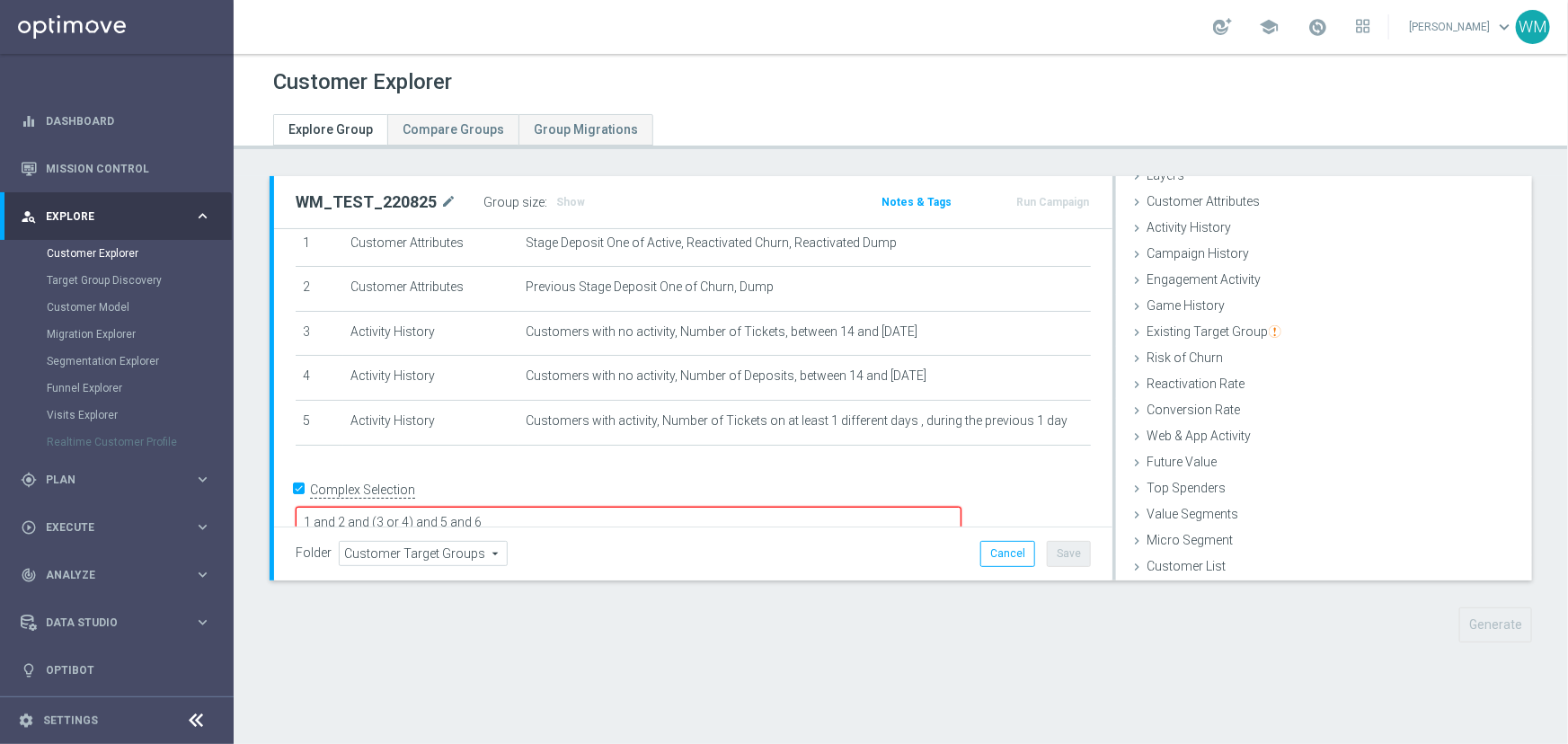
drag, startPoint x: 498, startPoint y: 492, endPoint x: 984, endPoint y: 498, distance: 486.0
click at [961, 507] on textarea "1 and 2 and (3 or 4) and 5 and 6" at bounding box center [628, 522] width 666 height 31
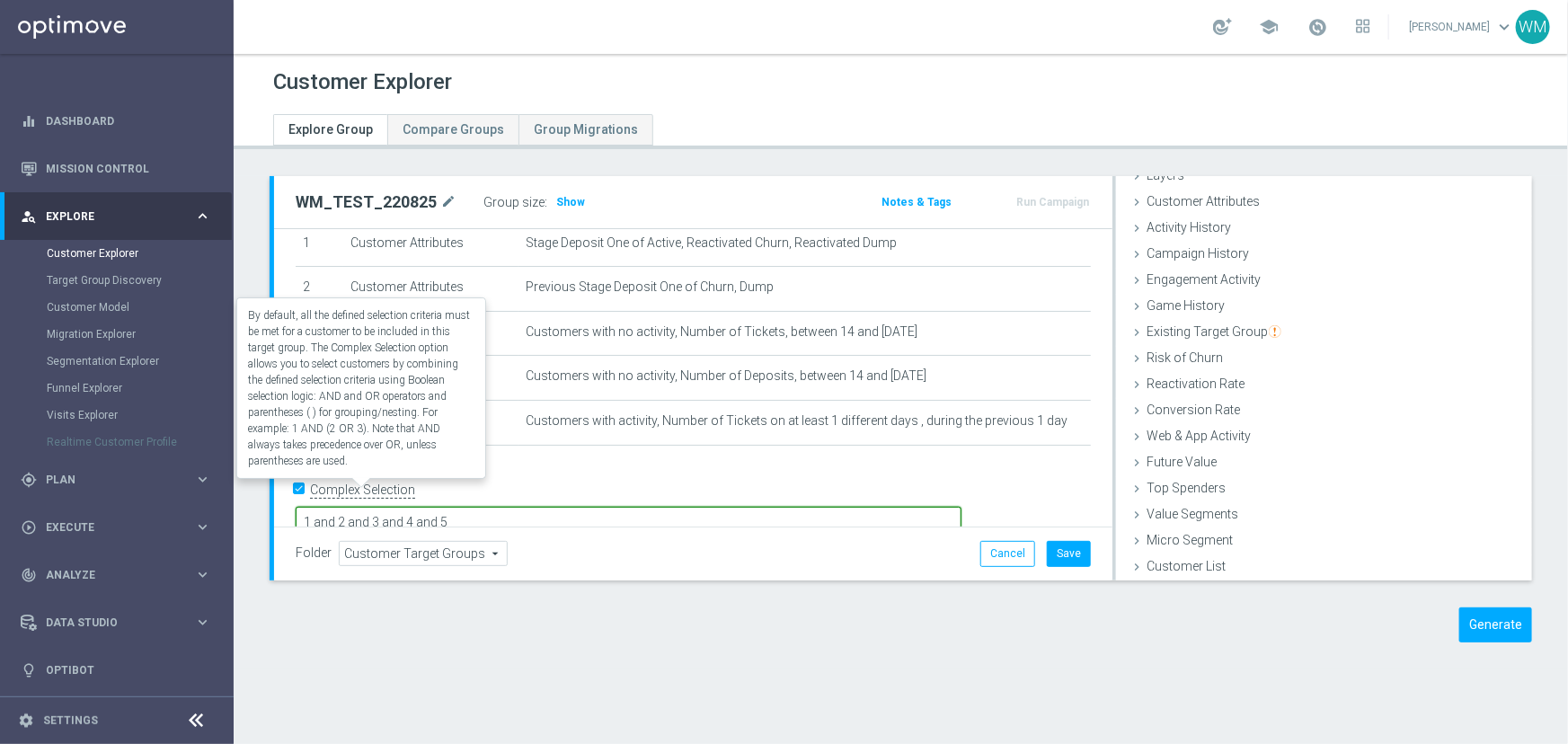
type textarea "1 and 2 and 3 and 4 and 5"
click at [400, 490] on label "Complex Selection" at bounding box center [362, 490] width 105 height 17
click at [307, 490] on input "Complex Selection" at bounding box center [301, 492] width 11 height 25
checkbox input "false"
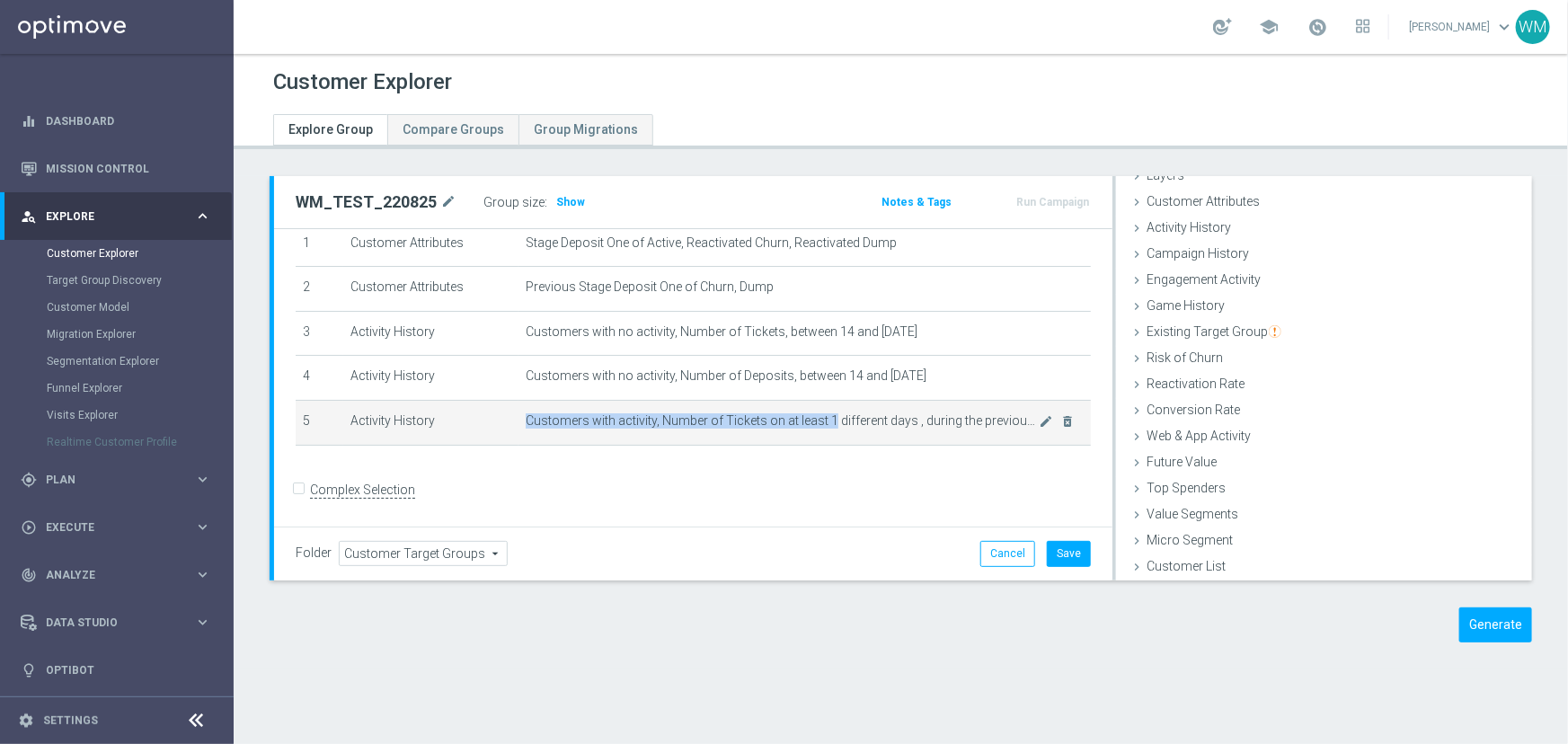
drag, startPoint x: 513, startPoint y: 422, endPoint x: 825, endPoint y: 430, distance: 312.1
click at [825, 430] on td "Customers with activity, Number of Tickets on at least 1 different days , durin…" at bounding box center [805, 423] width 573 height 45
click at [825, 428] on span "Customers with activity, Number of Tickets on at least 1 different days , durin…" at bounding box center [782, 421] width 514 height 15
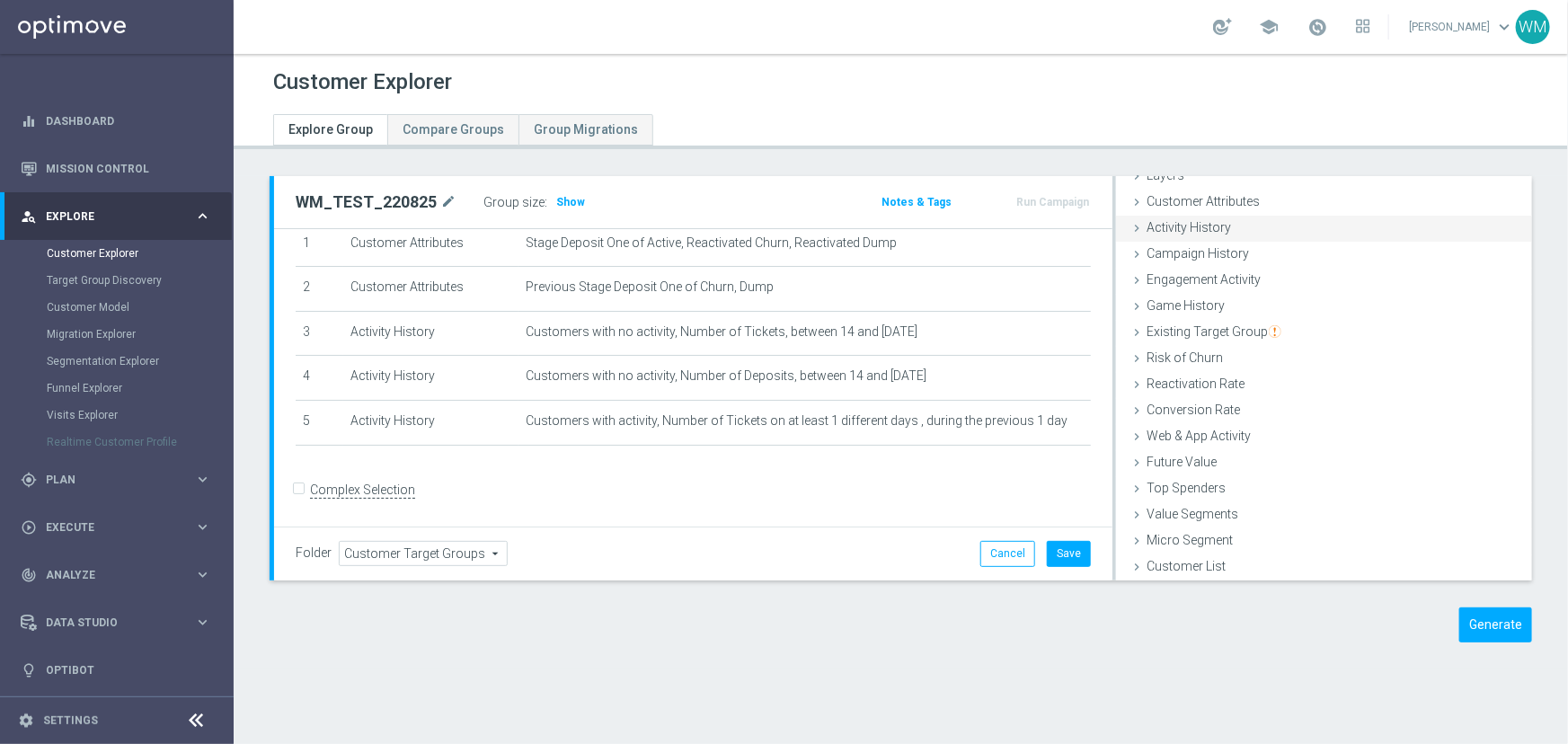
click at [1203, 234] on div "Activity History done selection saved" at bounding box center [1324, 229] width 416 height 27
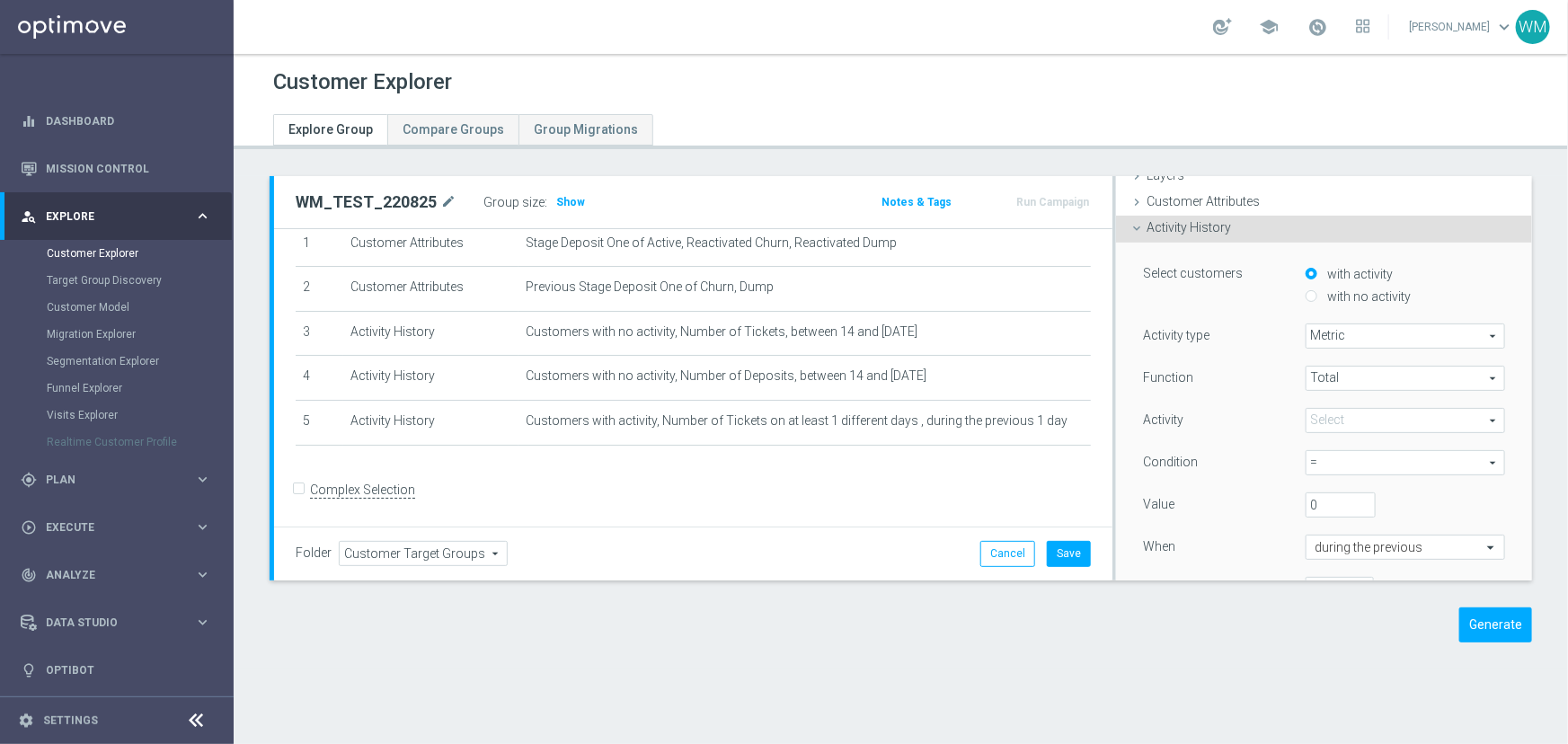
click at [1326, 333] on span "Metric" at bounding box center [1405, 335] width 198 height 23
click at [1322, 383] on span "Days with activity" at bounding box center [1405, 385] width 179 height 14
type input "Days with activity"
click at [1320, 369] on span at bounding box center [1405, 378] width 198 height 23
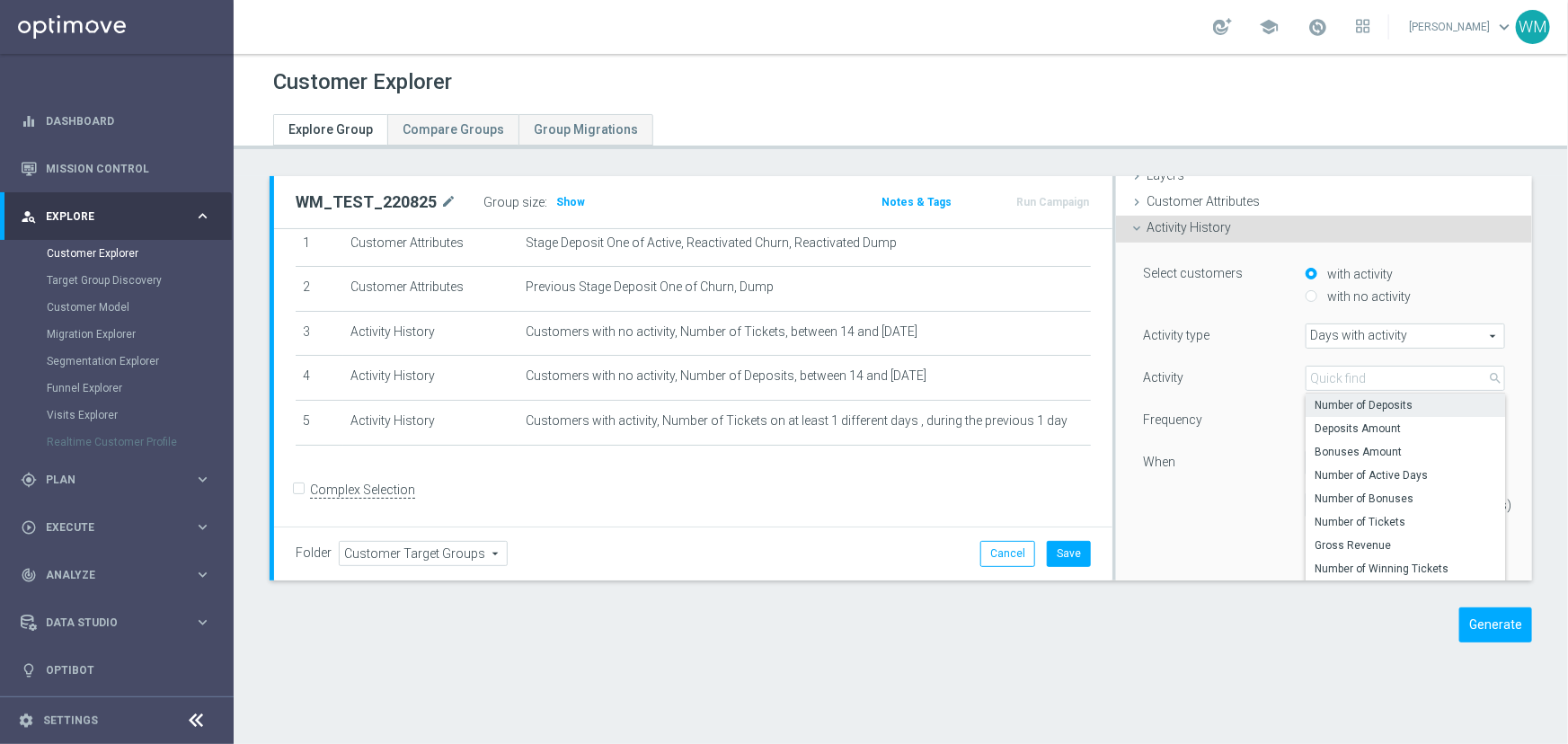
click at [1324, 404] on span "Number of Deposits" at bounding box center [1405, 405] width 181 height 14
type input "Number of Deposits"
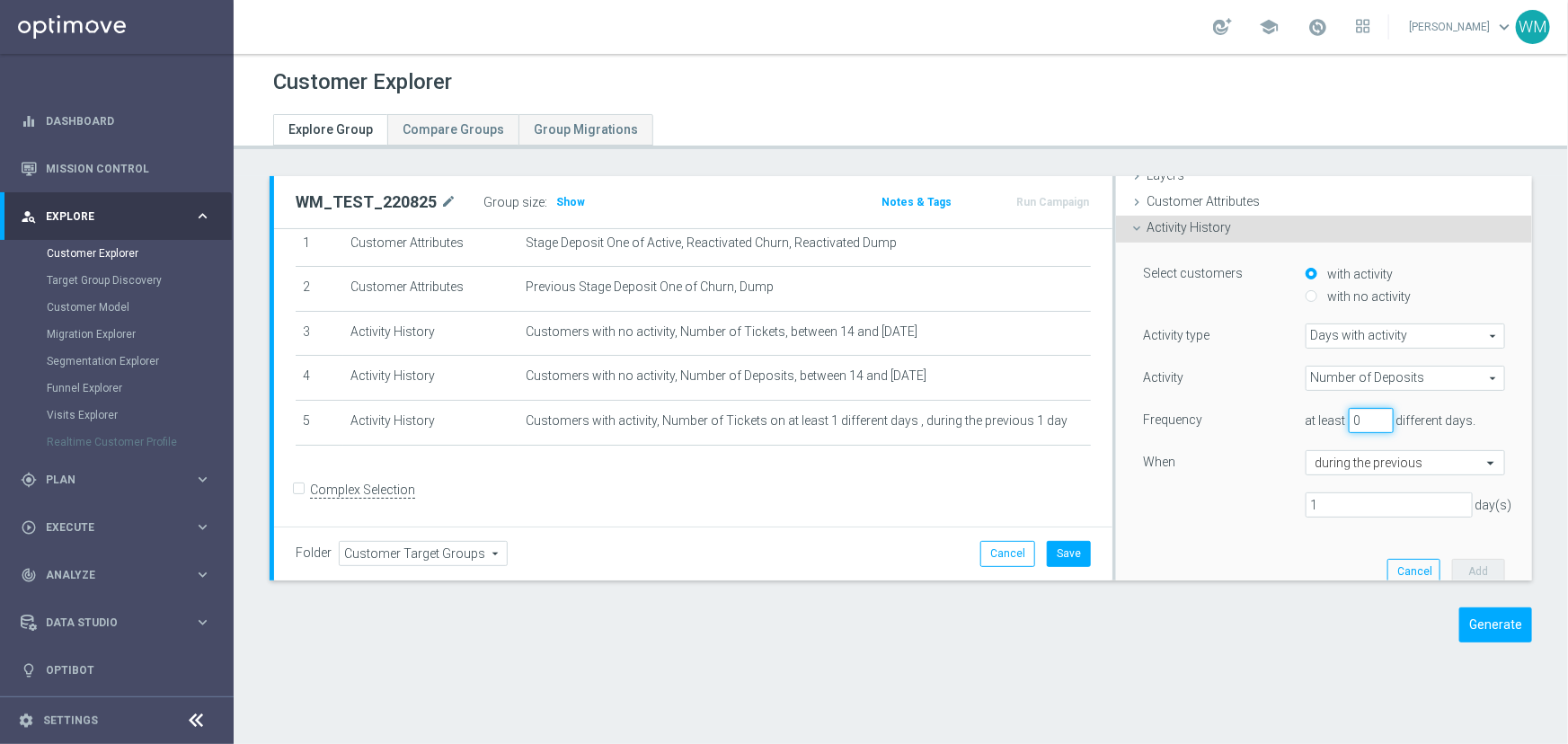
drag, startPoint x: 1344, startPoint y: 419, endPoint x: 1326, endPoint y: 422, distance: 18.2
click at [1326, 422] on div "at least 0 different days." at bounding box center [1405, 420] width 226 height 25
type input "1"
click at [1455, 566] on button "Add" at bounding box center [1478, 571] width 53 height 25
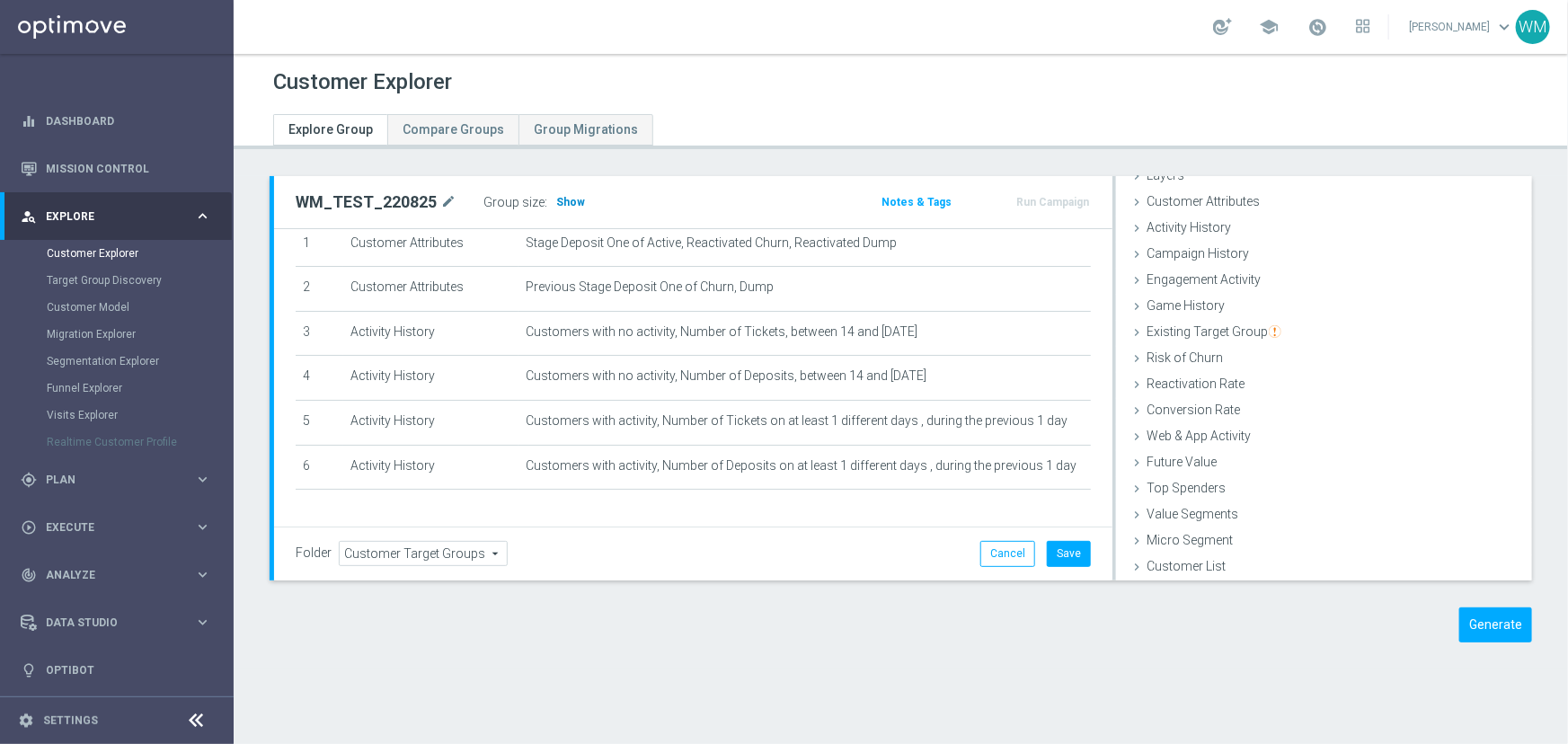
click at [554, 205] on h3 "Show" at bounding box center [570, 202] width 32 height 20
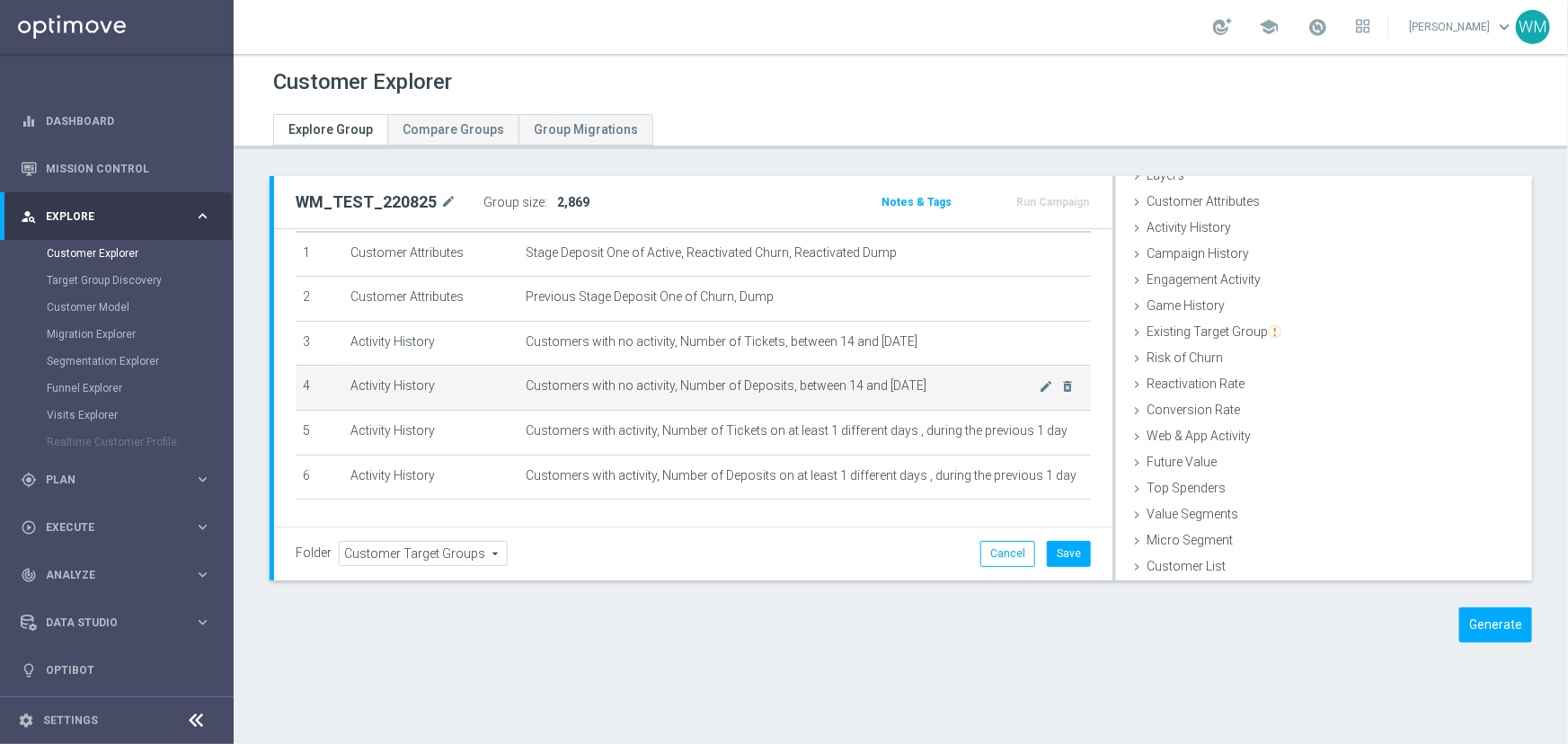
scroll to position [112, 0]
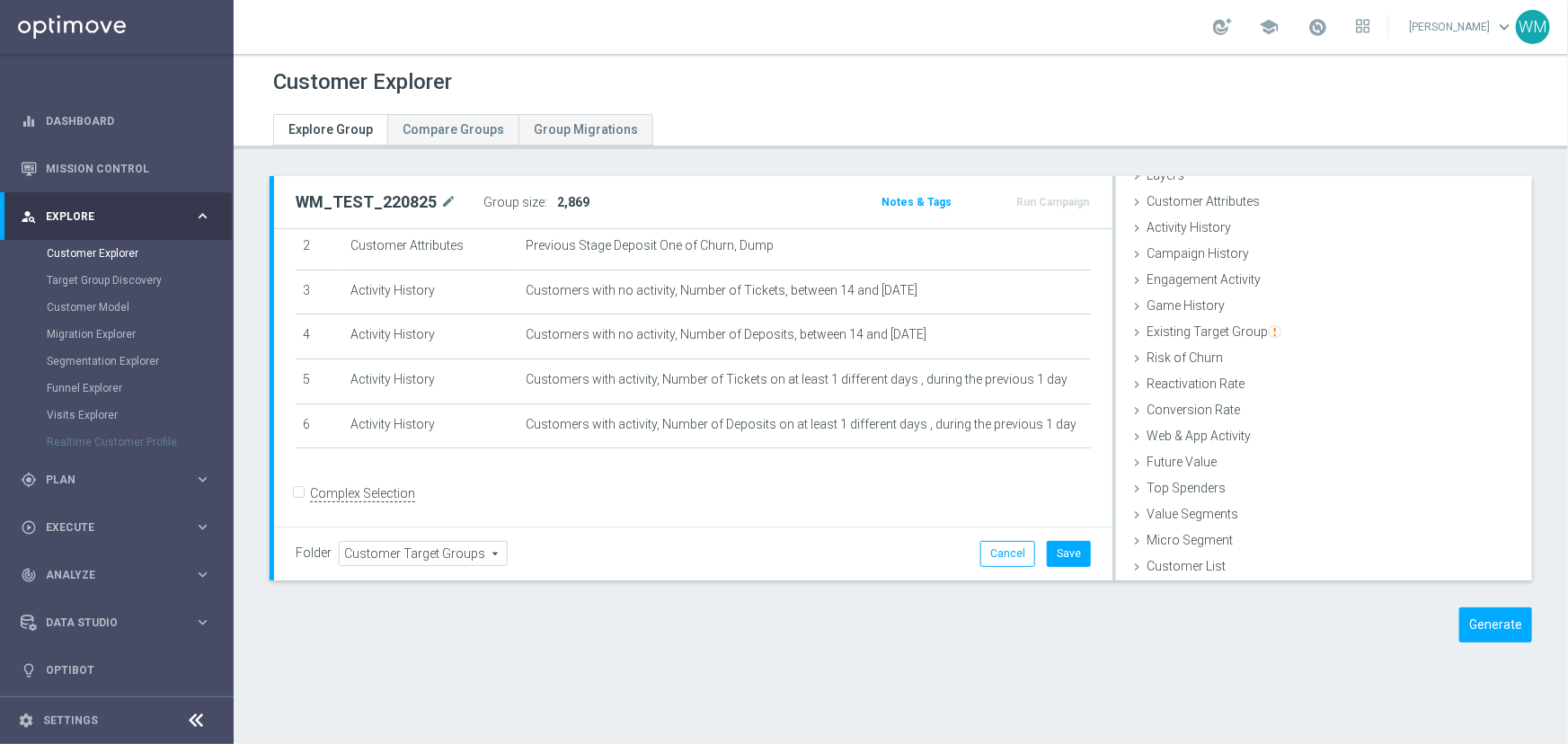
click at [1083, 550] on div "Folder Customer Target Groups Customer Target Groups arrow_drop_down search Can…" at bounding box center [693, 553] width 838 height 53
click at [1068, 557] on button "Save" at bounding box center [1068, 553] width 44 height 25
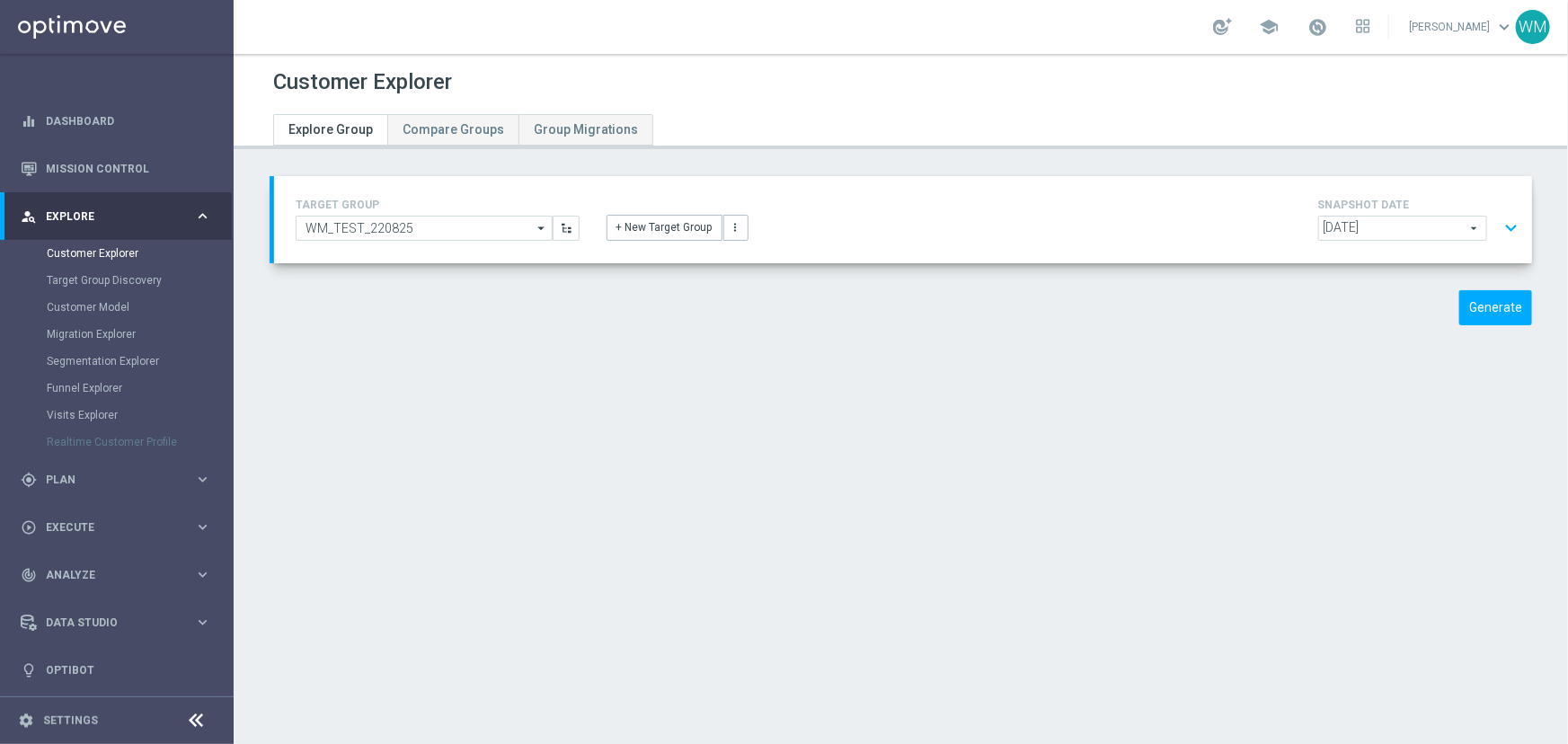
click at [1508, 226] on button "expand_more" at bounding box center [1511, 228] width 26 height 34
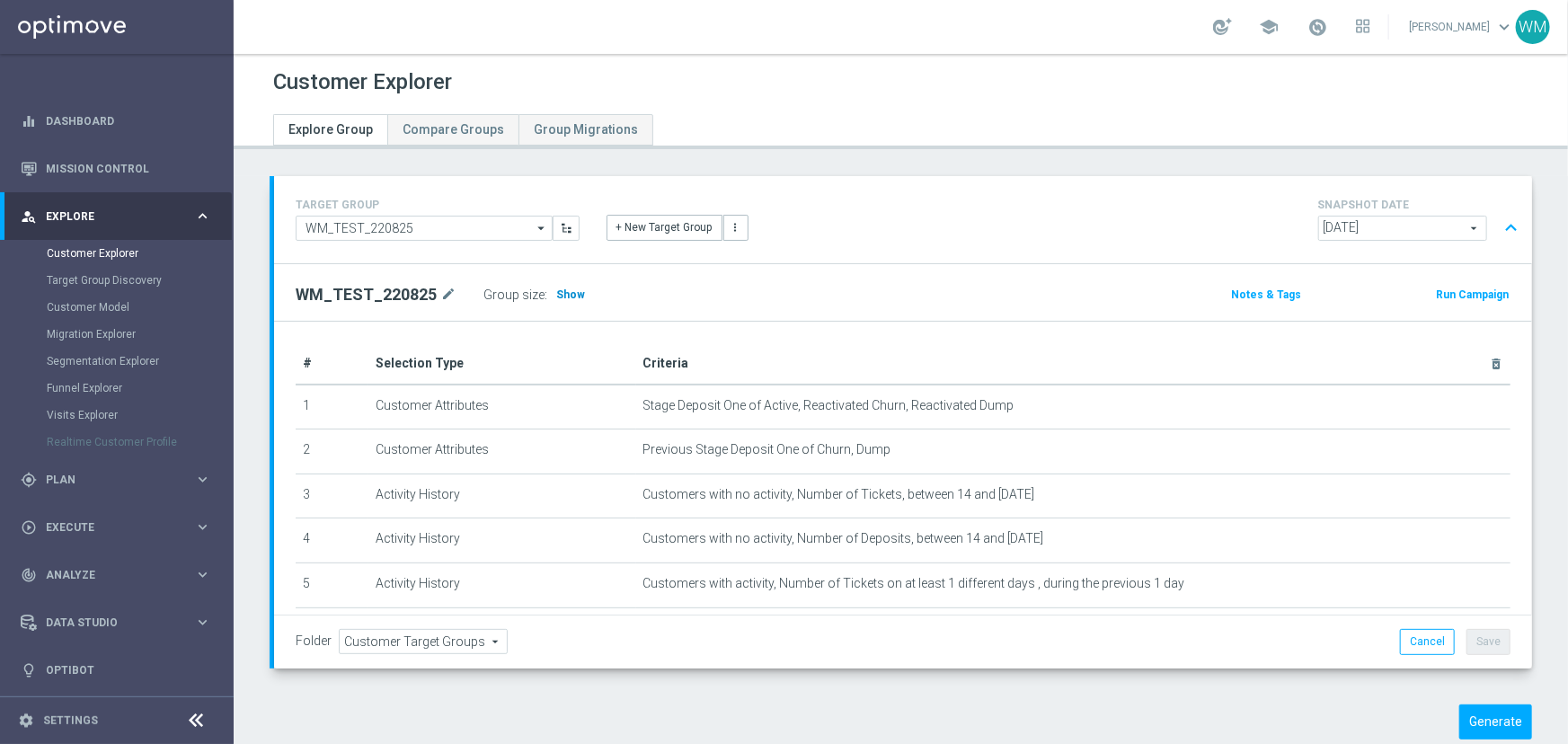
click at [561, 285] on h3 "Show" at bounding box center [570, 294] width 32 height 20
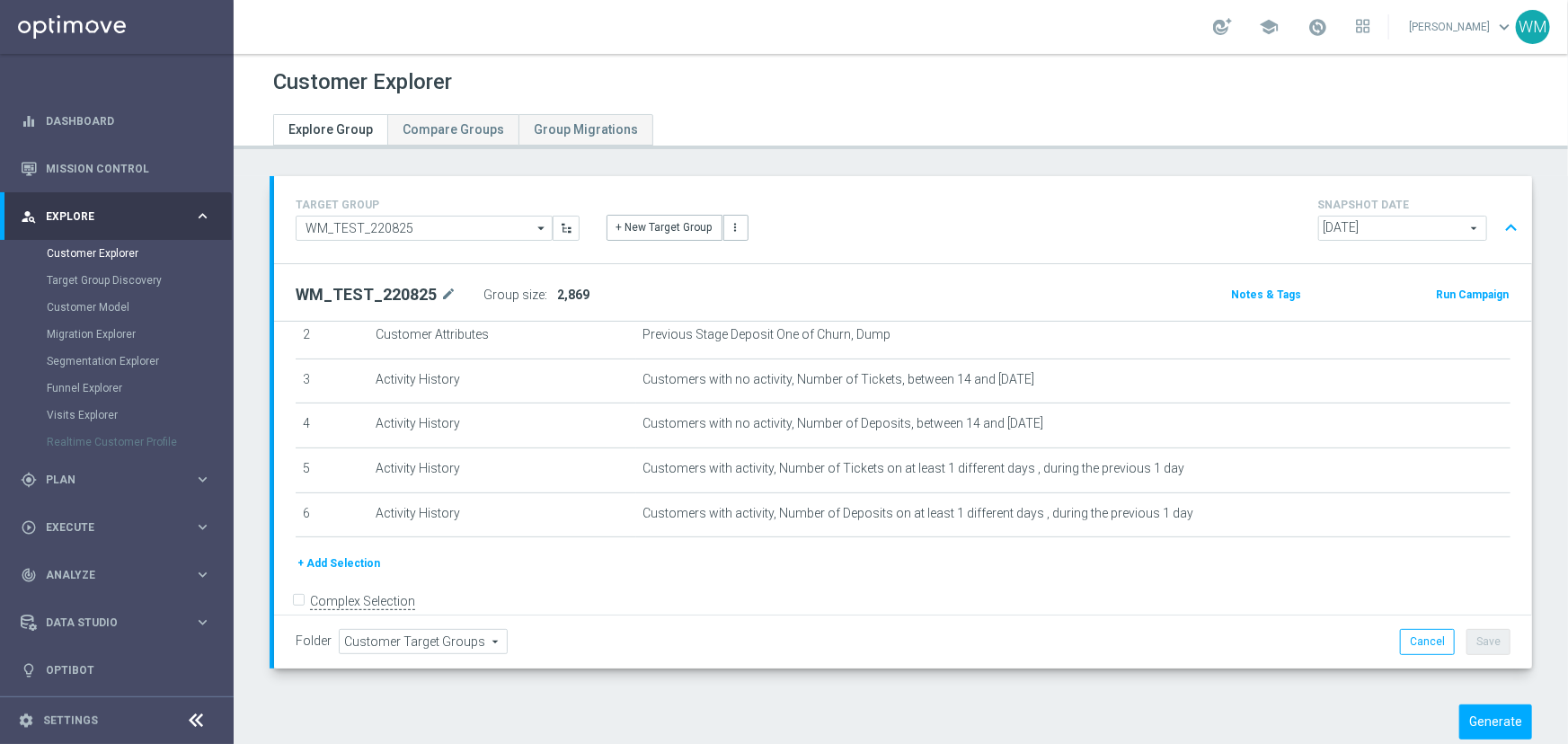
scroll to position [135, 0]
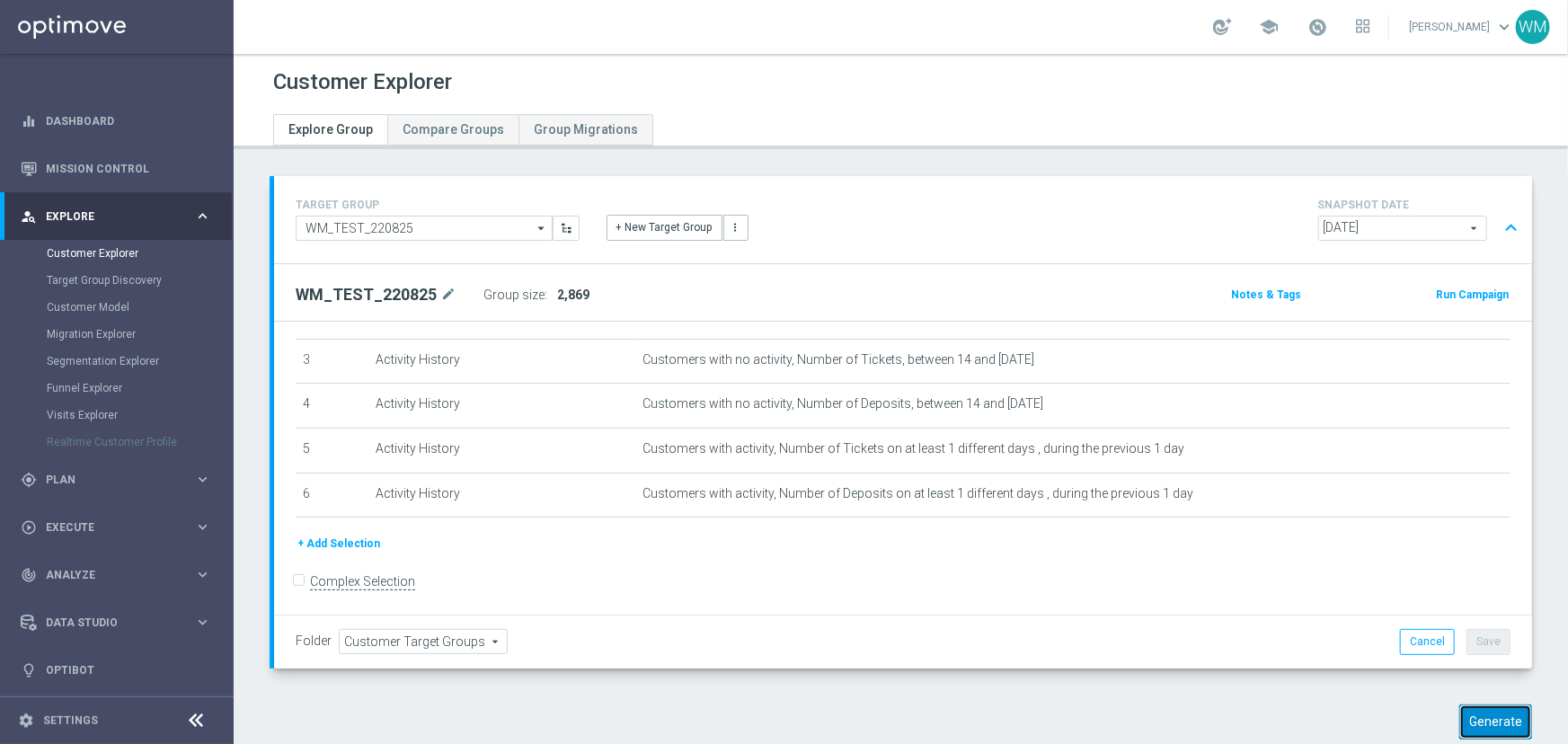
click at [1459, 718] on button "Generate" at bounding box center [1496, 721] width 73 height 35
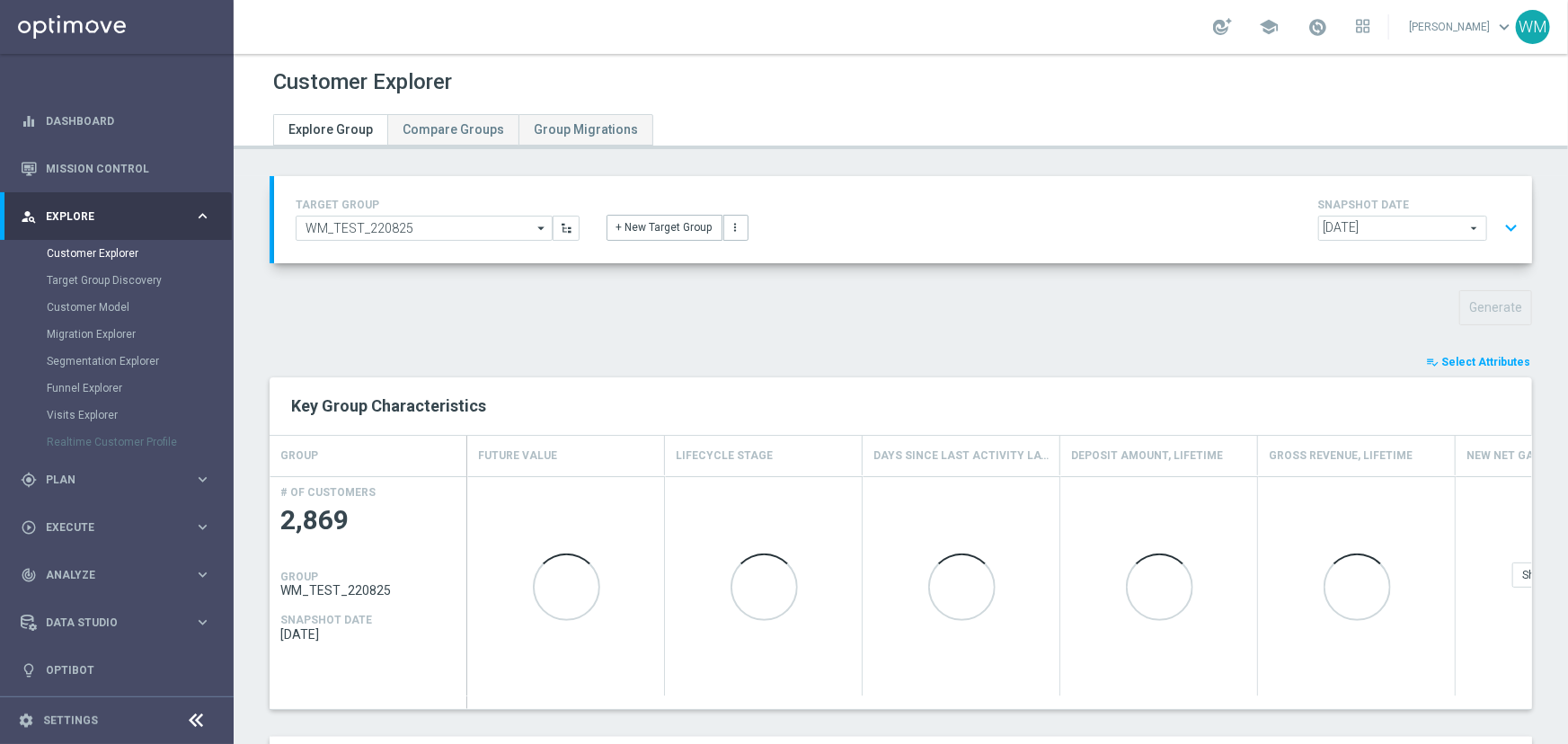
click at [1498, 228] on button "expand_more" at bounding box center [1511, 228] width 26 height 34
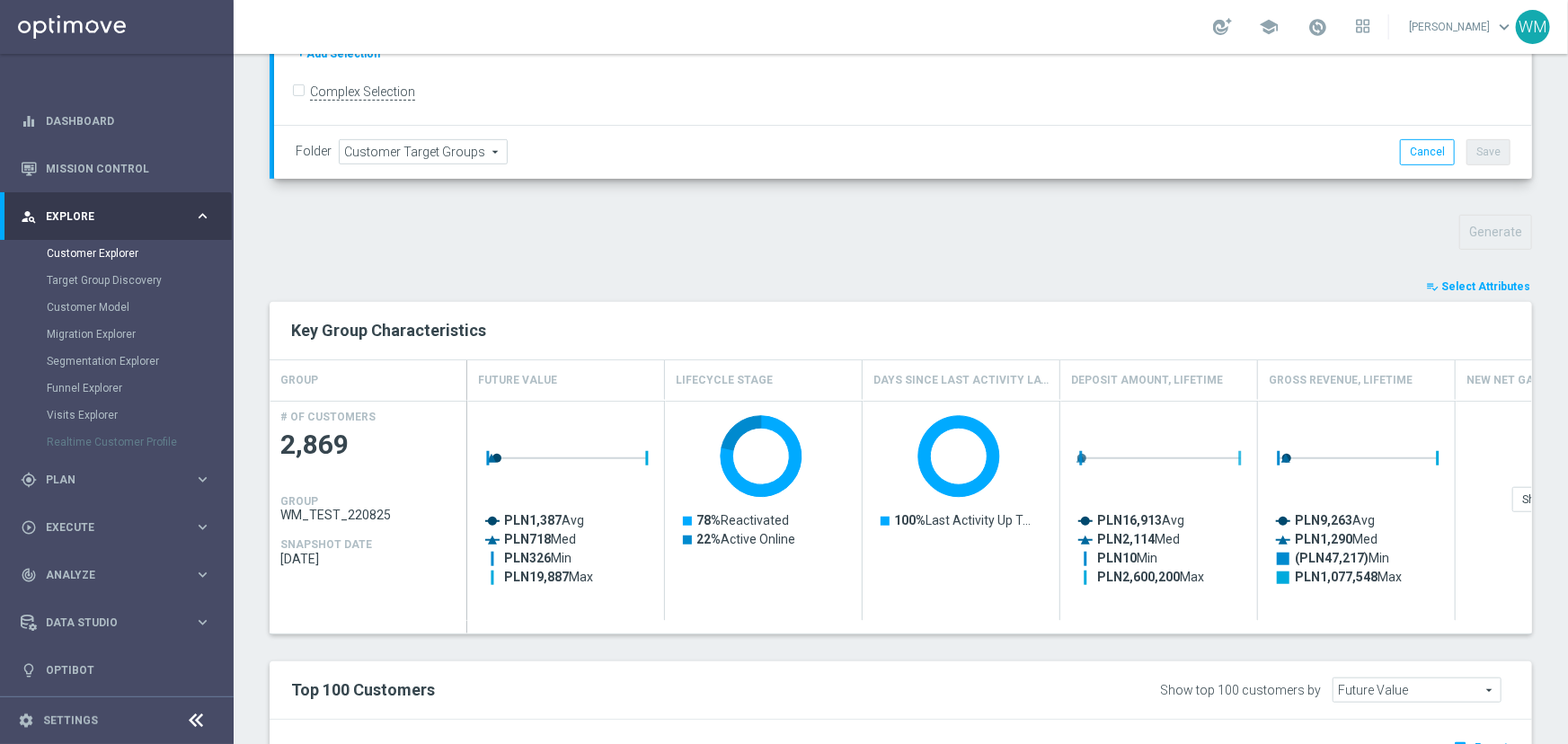
scroll to position [899, 0]
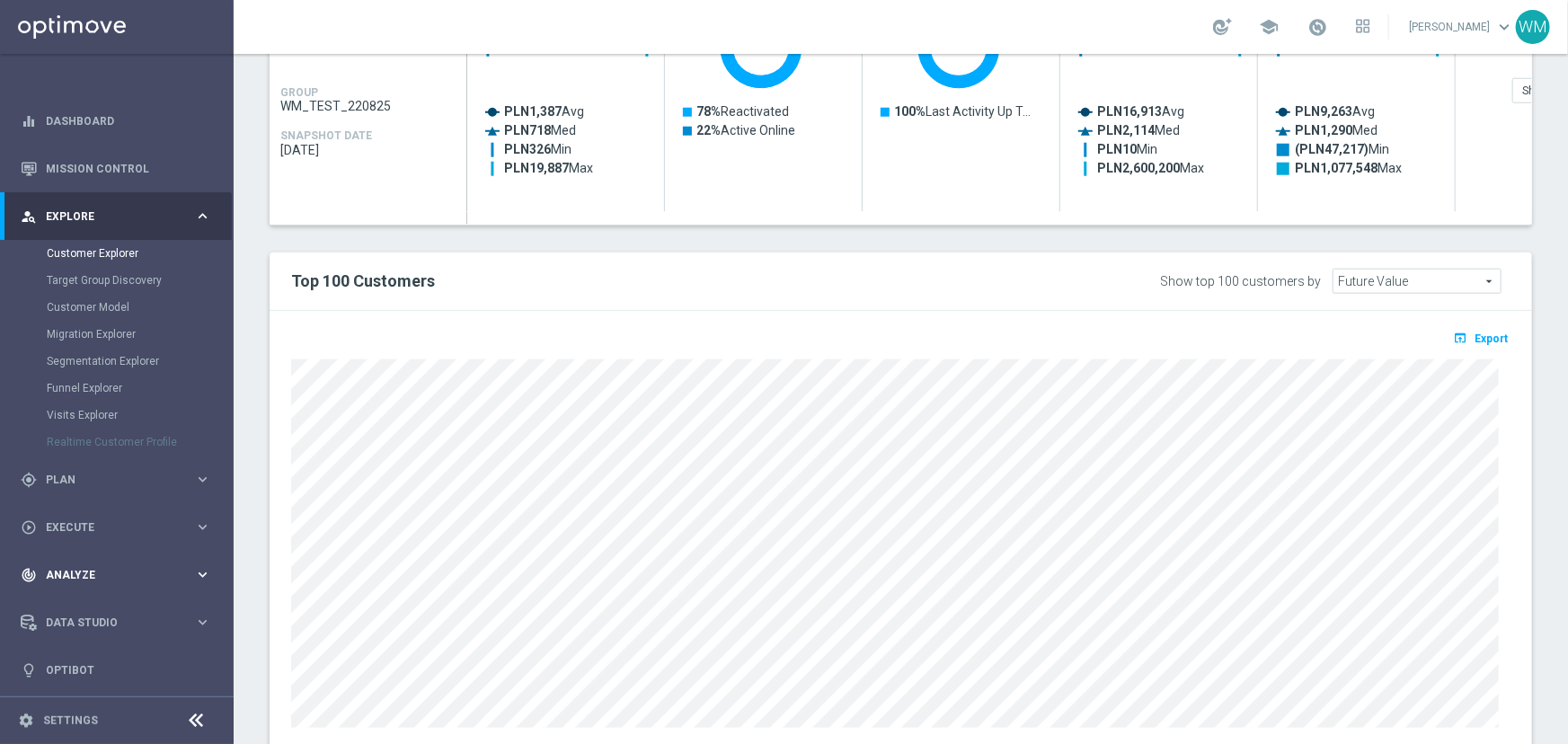
click at [86, 567] on div "track_changes Analyze" at bounding box center [107, 575] width 174 height 16
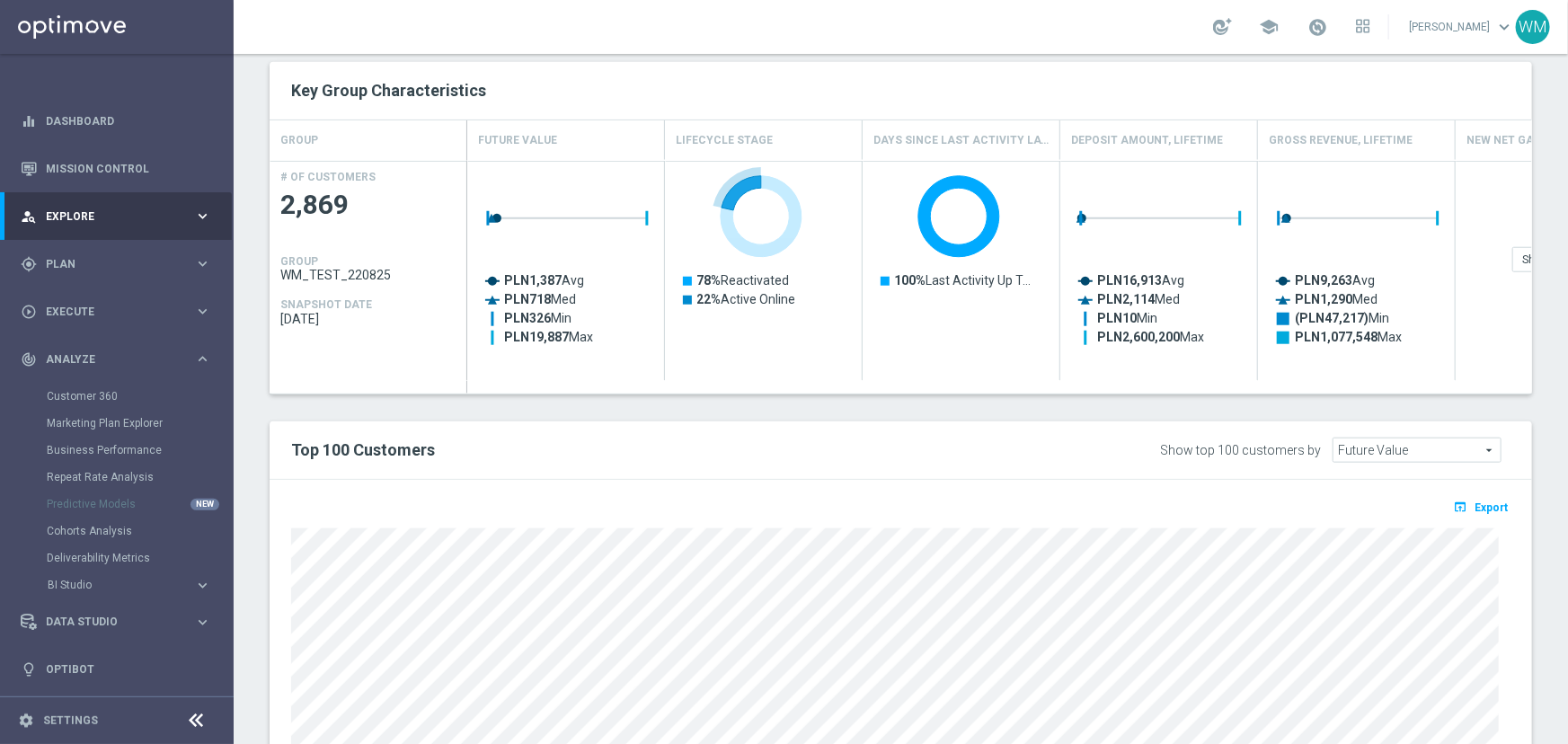
scroll to position [817, 0]
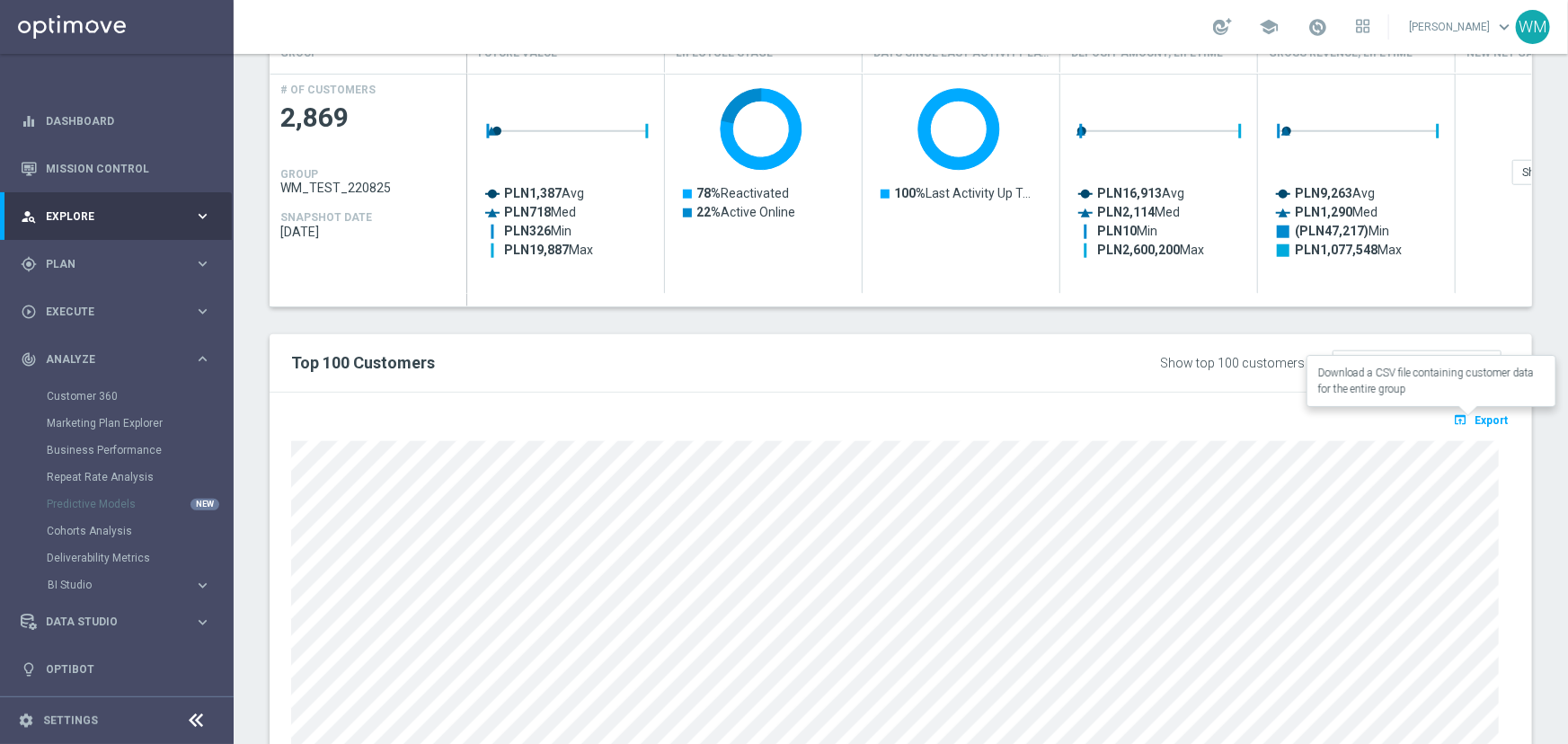
click at [1488, 424] on span "Export" at bounding box center [1490, 420] width 33 height 12
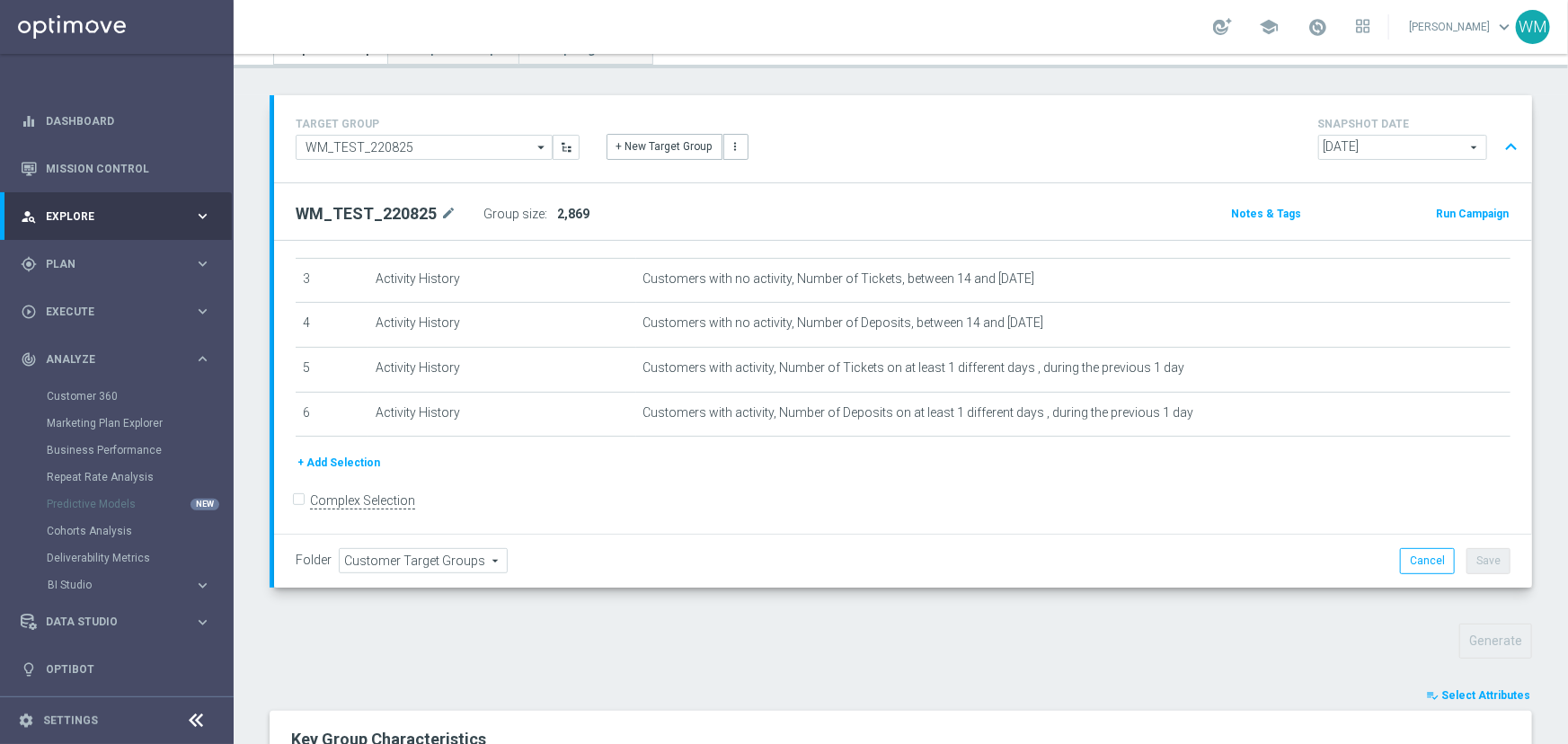
scroll to position [0, 0]
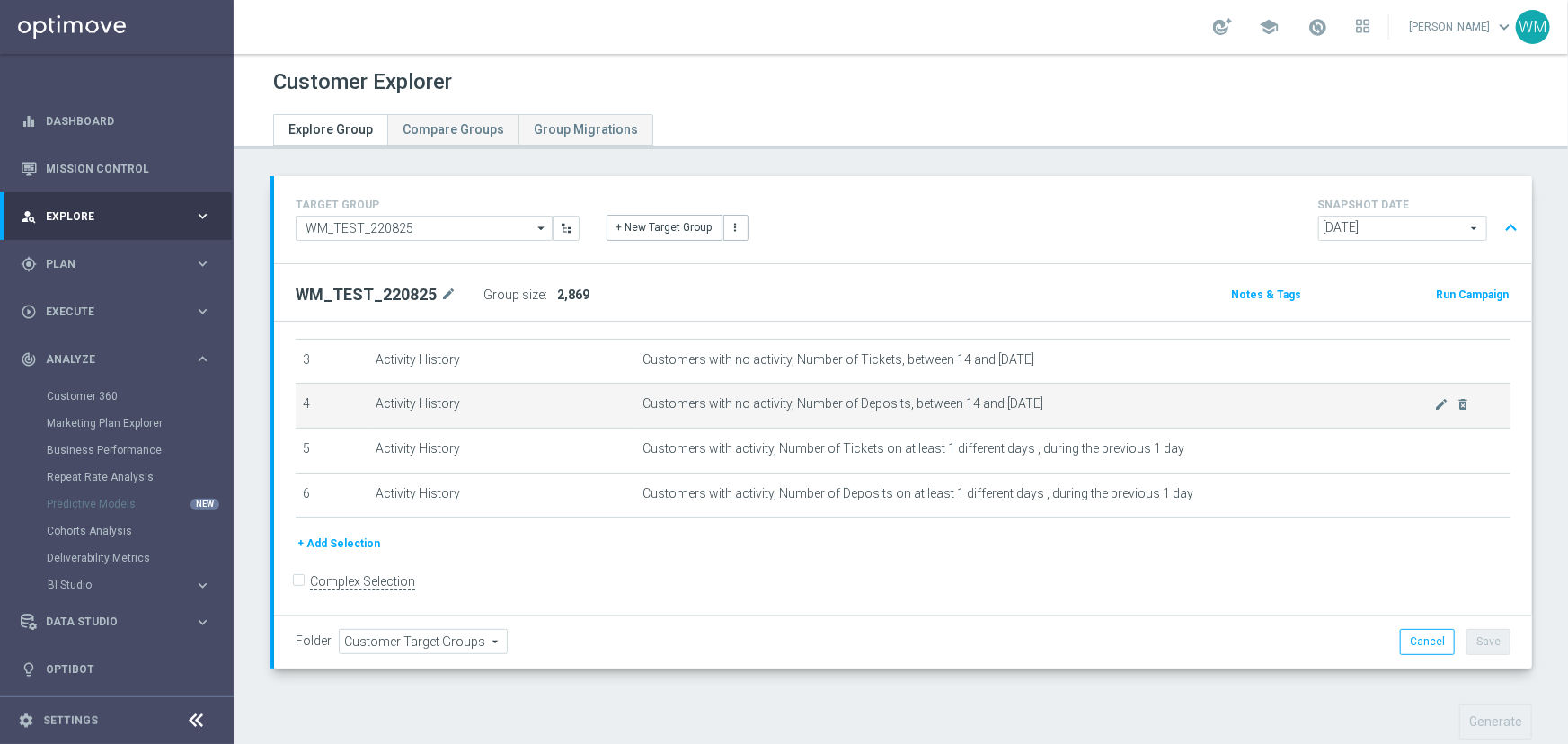
drag, startPoint x: 634, startPoint y: 365, endPoint x: 1127, endPoint y: 412, distance: 495.2
click at [1127, 412] on tbody "1 Customer Attributes Stage Deposit One of Active, Reactivated Churn, Reactivat…" at bounding box center [903, 383] width 1215 height 268
click at [1128, 412] on td "Customers with no activity, Number of Deposits, between 14 and 2 days ago mode_…" at bounding box center [1073, 407] width 874 height 45
click at [643, 397] on span "Customers with no activity, Number of Deposits, between 14 and [DATE]" at bounding box center [1038, 404] width 792 height 15
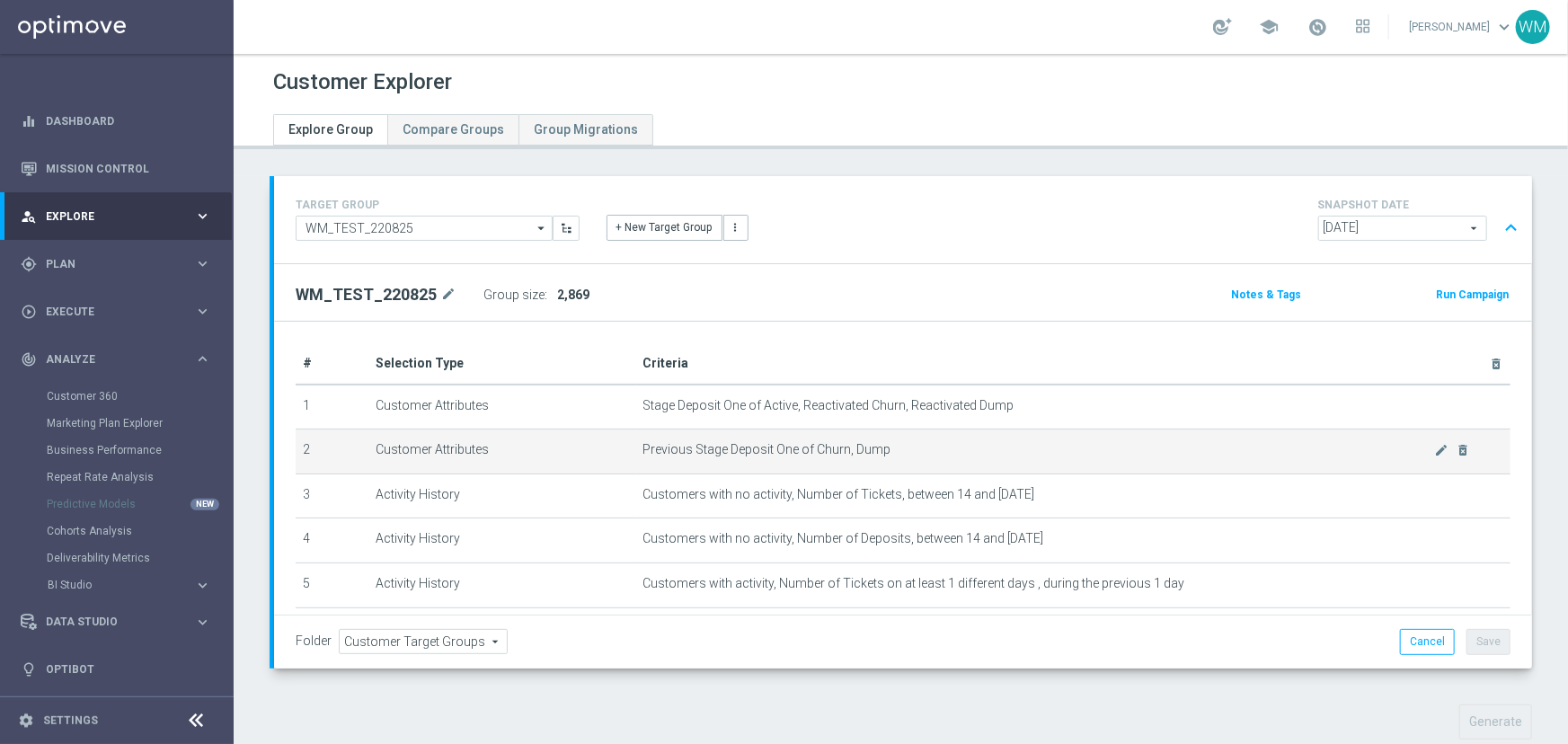
drag, startPoint x: 586, startPoint y: 449, endPoint x: 988, endPoint y: 444, distance: 402.0
click at [988, 444] on tr "2 Customer Attributes Previous Stage Deposit One of Churn, Dump mode_edit delet…" at bounding box center [903, 452] width 1215 height 45
click at [988, 444] on span "Previous Stage Deposit One of Churn, Dump" at bounding box center [1038, 450] width 792 height 15
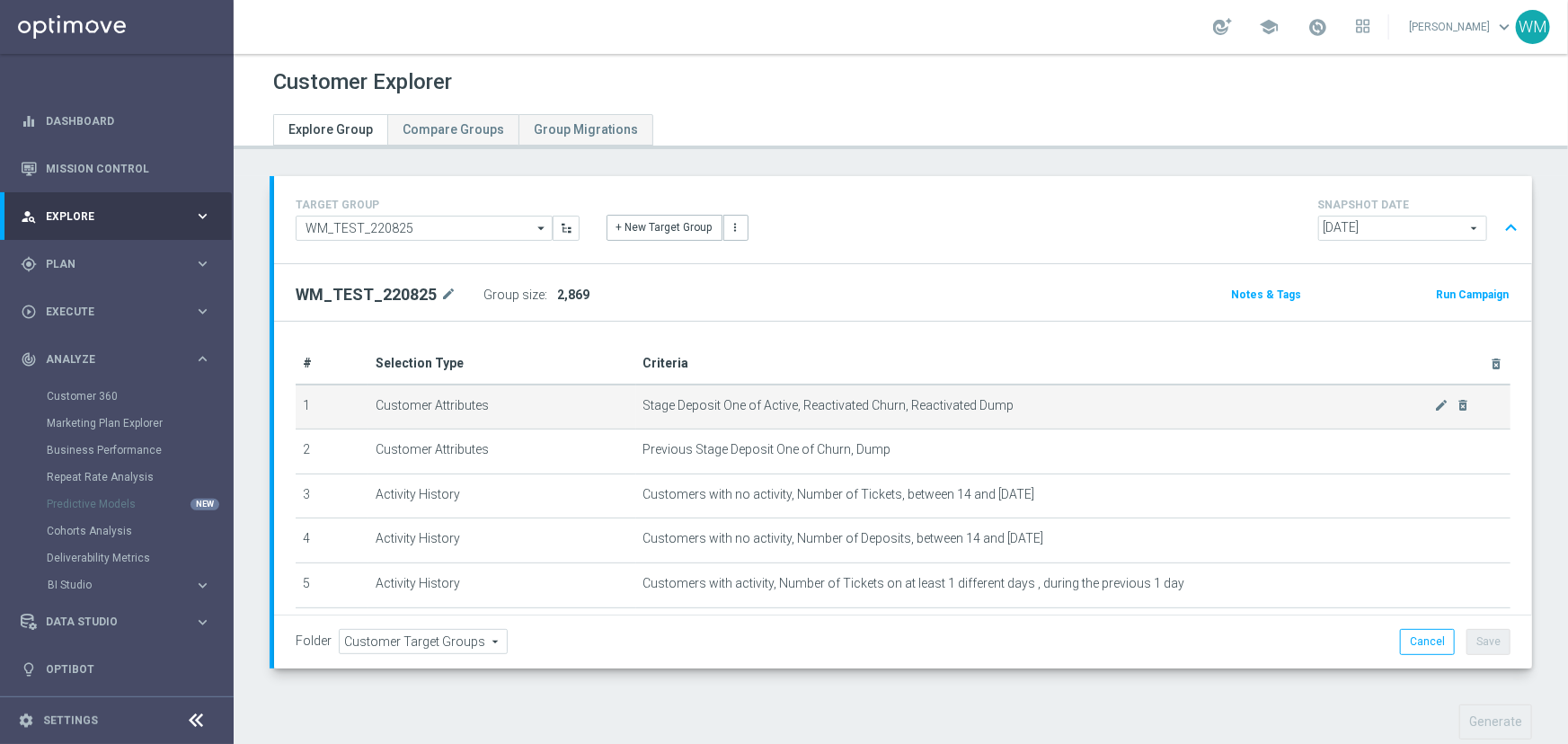
drag, startPoint x: 988, startPoint y: 444, endPoint x: 620, endPoint y: 408, distance: 369.8
click at [620, 408] on tbody "1 Customer Attributes Stage Deposit One of Active, Reactivated Churn, Reactivat…" at bounding box center [903, 519] width 1215 height 268
click at [620, 408] on td "Customer Attributes" at bounding box center [501, 408] width 267 height 45
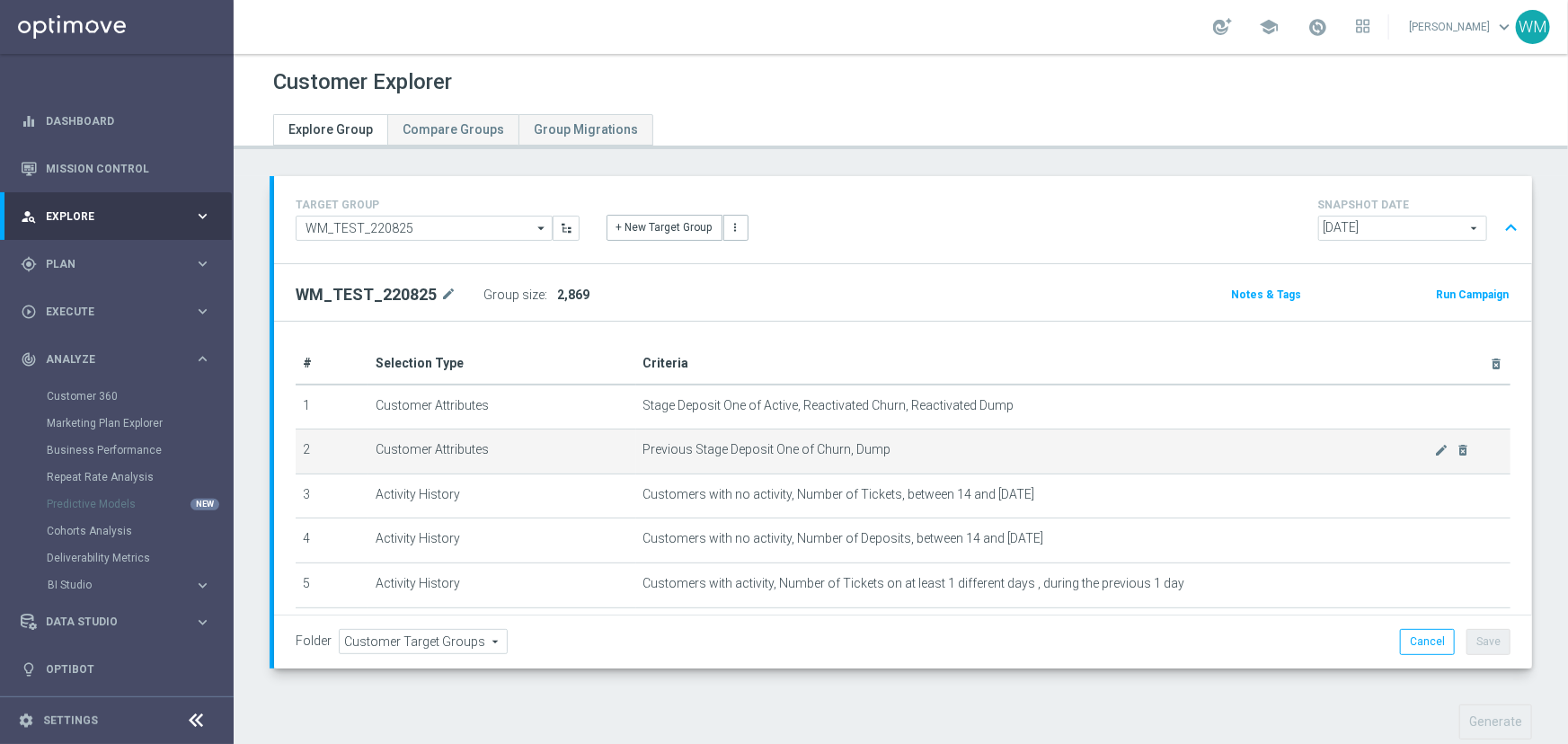
drag, startPoint x: 620, startPoint y: 408, endPoint x: 932, endPoint y: 449, distance: 314.7
click at [932, 449] on tbody "1 Customer Attributes Stage Deposit One of Active, Reactivated Churn, Reactivat…" at bounding box center [903, 519] width 1215 height 268
click at [932, 449] on span "Previous Stage Deposit One of Churn, Dump" at bounding box center [1038, 450] width 792 height 15
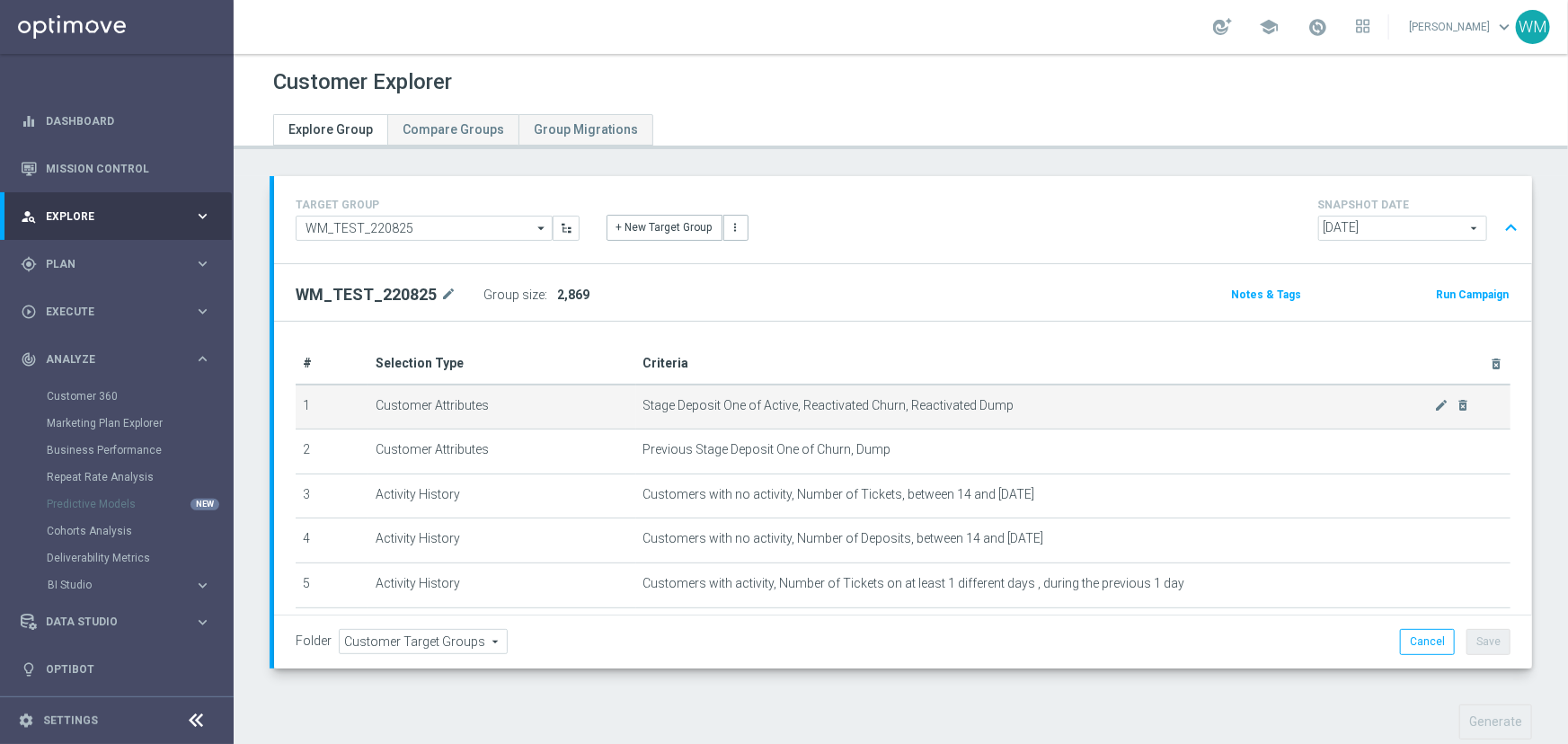
drag, startPoint x: 932, startPoint y: 449, endPoint x: 301, endPoint y: 406, distance: 632.5
click at [301, 406] on tbody "1 Customer Attributes Stage Deposit One of Active, Reactivated Churn, Reactivat…" at bounding box center [903, 519] width 1215 height 268
click at [301, 406] on td "1" at bounding box center [332, 408] width 73 height 45
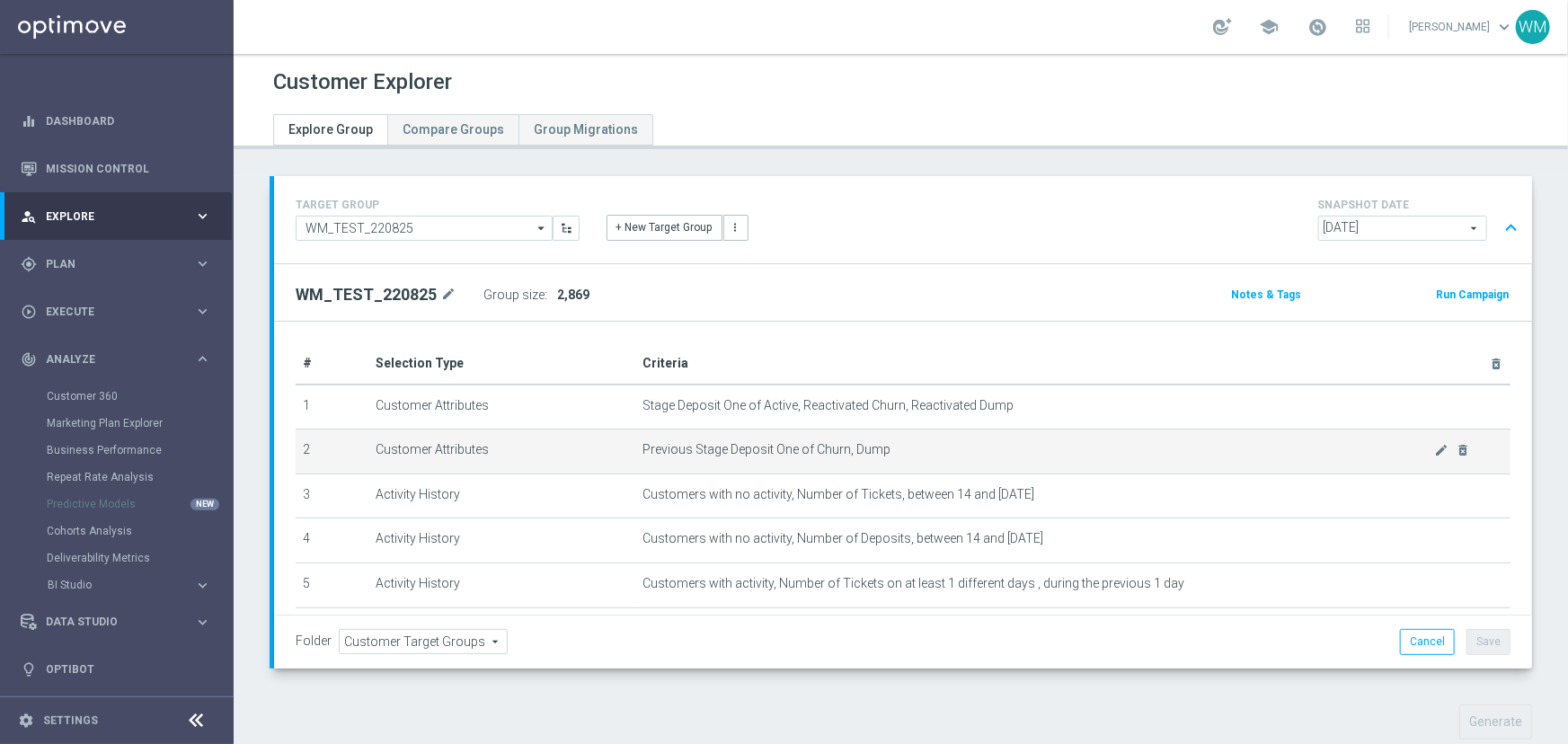
drag, startPoint x: 301, startPoint y: 406, endPoint x: 954, endPoint y: 454, distance: 654.8
click at [954, 454] on tbody "1 Customer Attributes Stage Deposit One of Active, Reactivated Churn, Reactivat…" at bounding box center [903, 519] width 1215 height 268
click at [954, 454] on span "Previous Stage Deposit One of Churn, Dump" at bounding box center [1038, 450] width 792 height 15
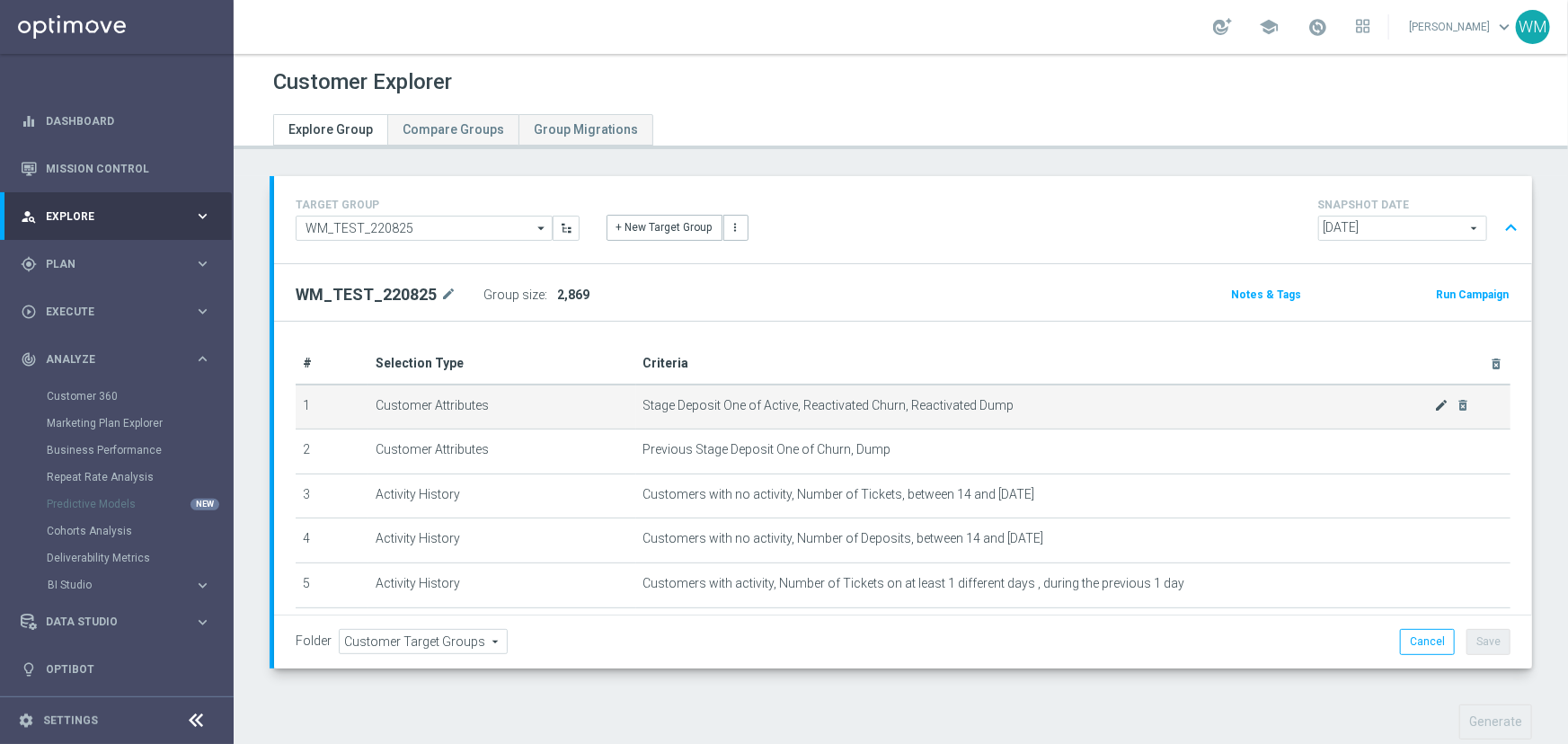
click at [1434, 410] on icon "mode_edit" at bounding box center [1440, 405] width 14 height 14
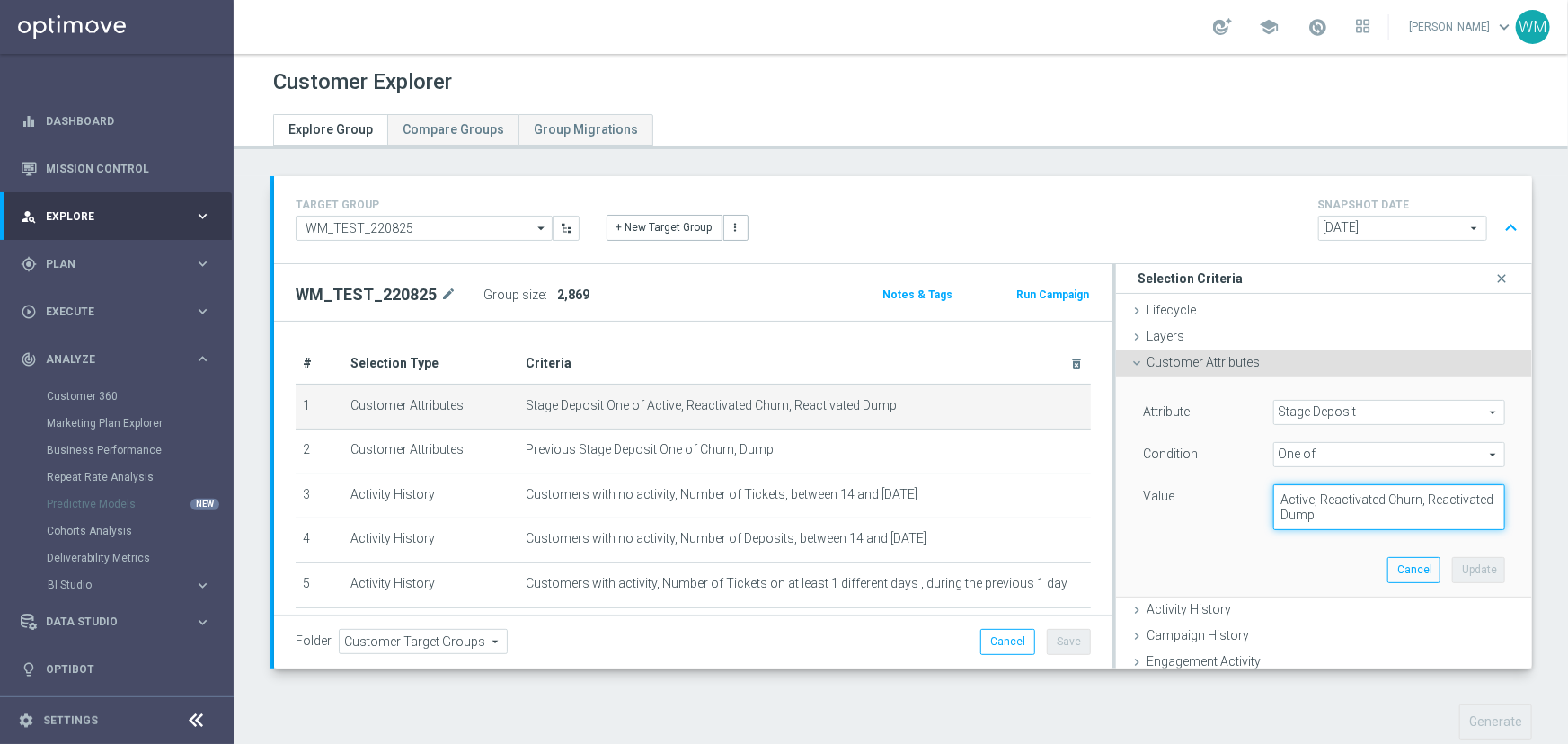
drag, startPoint x: 1300, startPoint y: 499, endPoint x: 1665, endPoint y: 546, distance: 368.0
click at [1567, 546] on html "equalizer Dashboard Mission Control" at bounding box center [784, 372] width 1568 height 744
type textarea "Active"
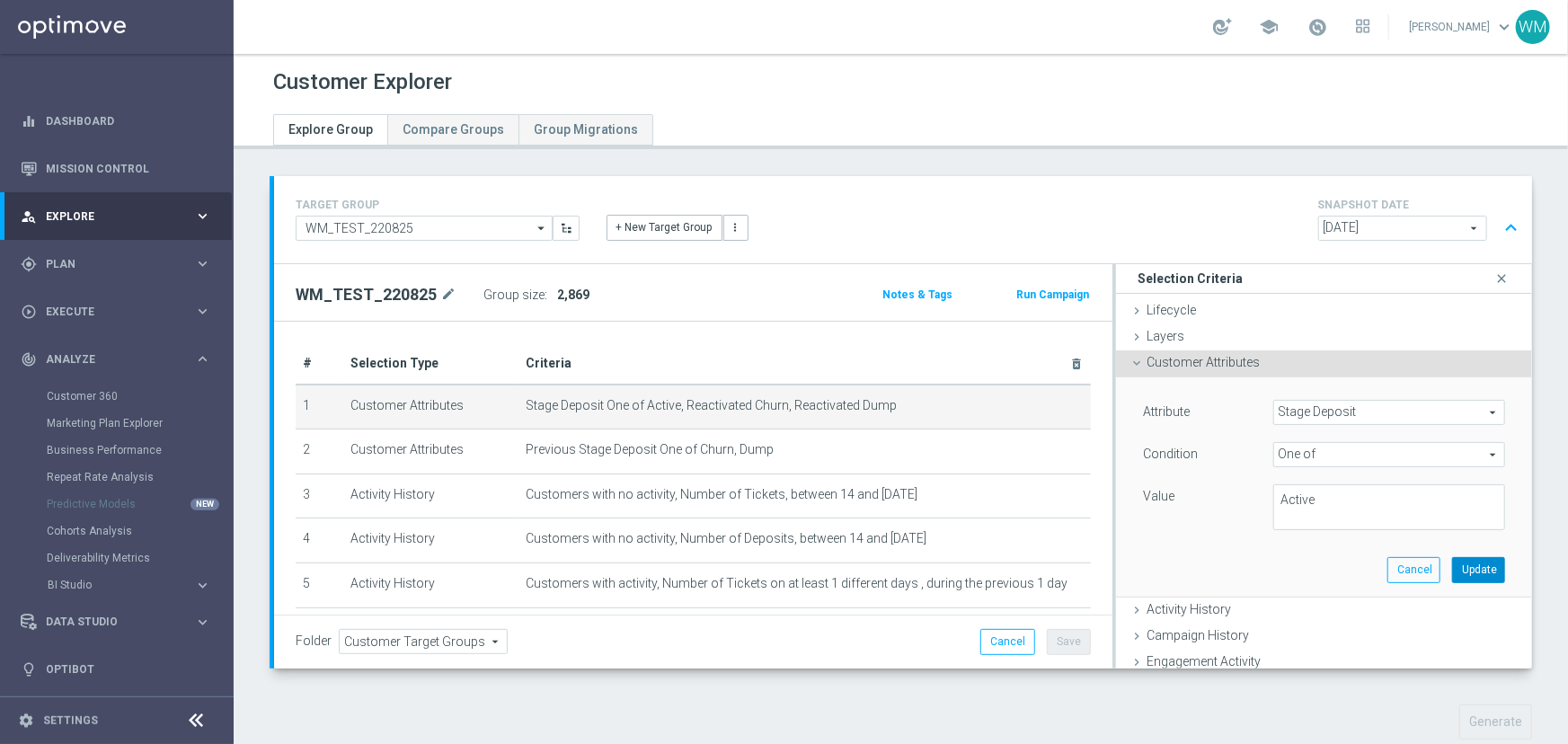
click at [1467, 563] on button "Update" at bounding box center [1478, 569] width 53 height 25
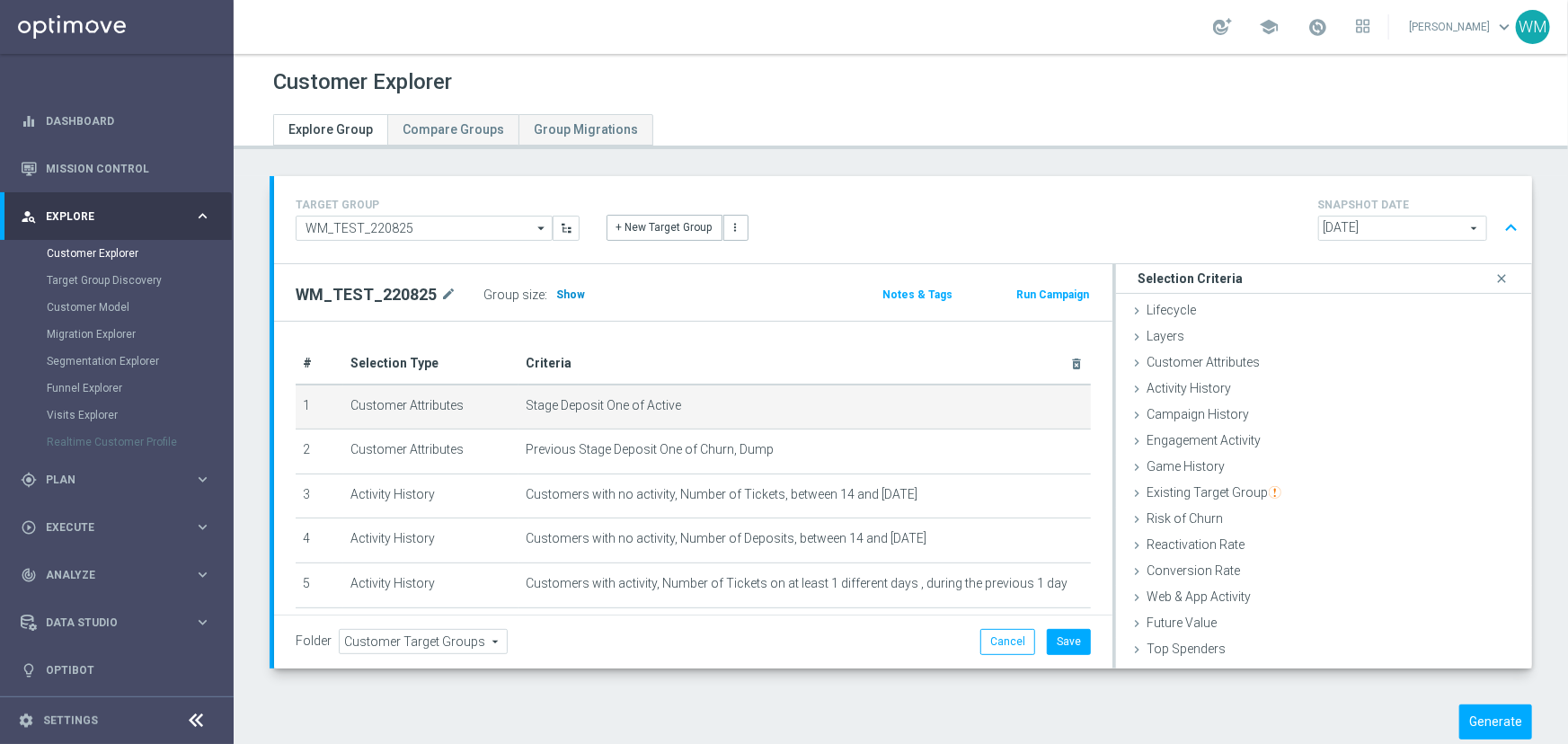
click at [572, 290] on span "Show" at bounding box center [570, 294] width 29 height 12
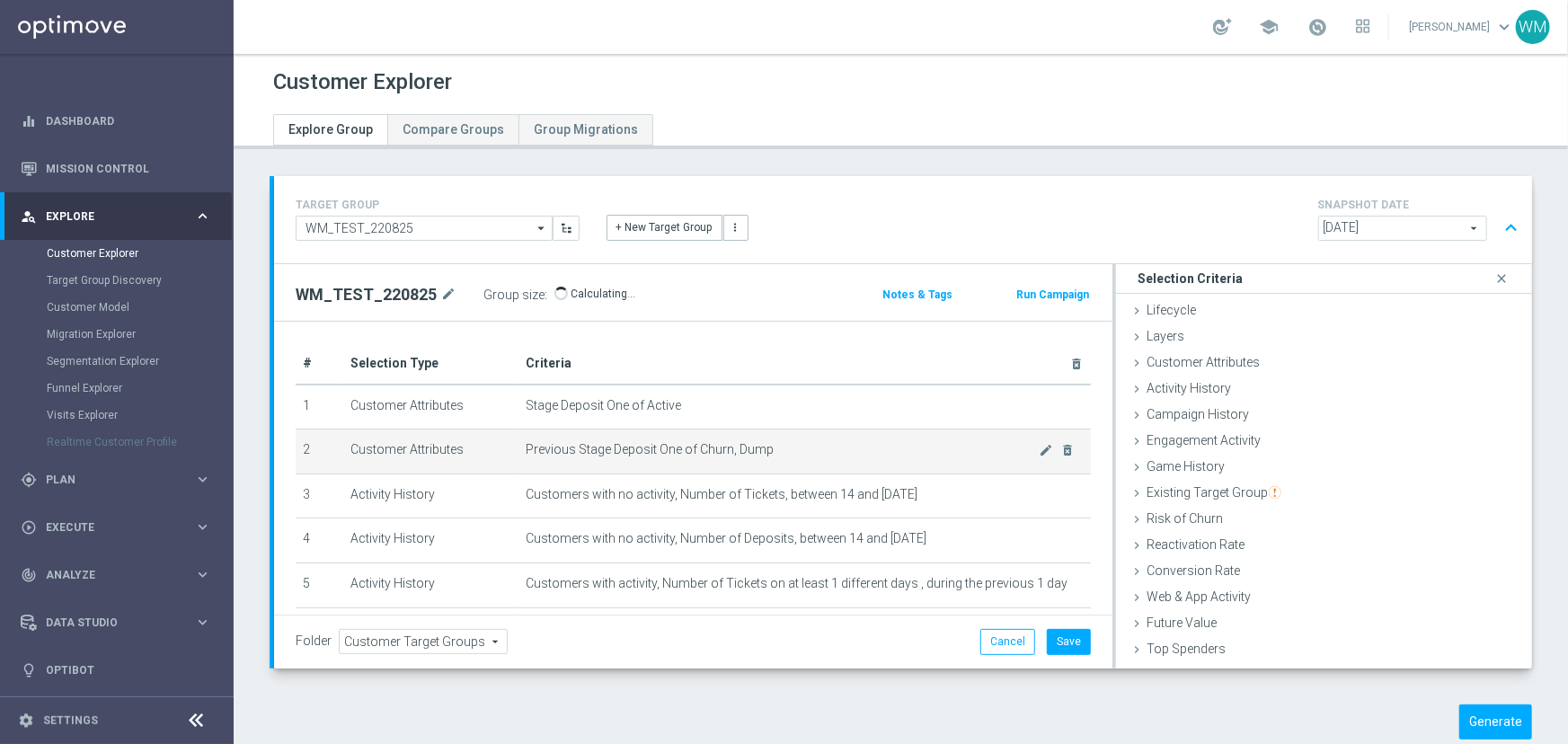
scroll to position [81, 0]
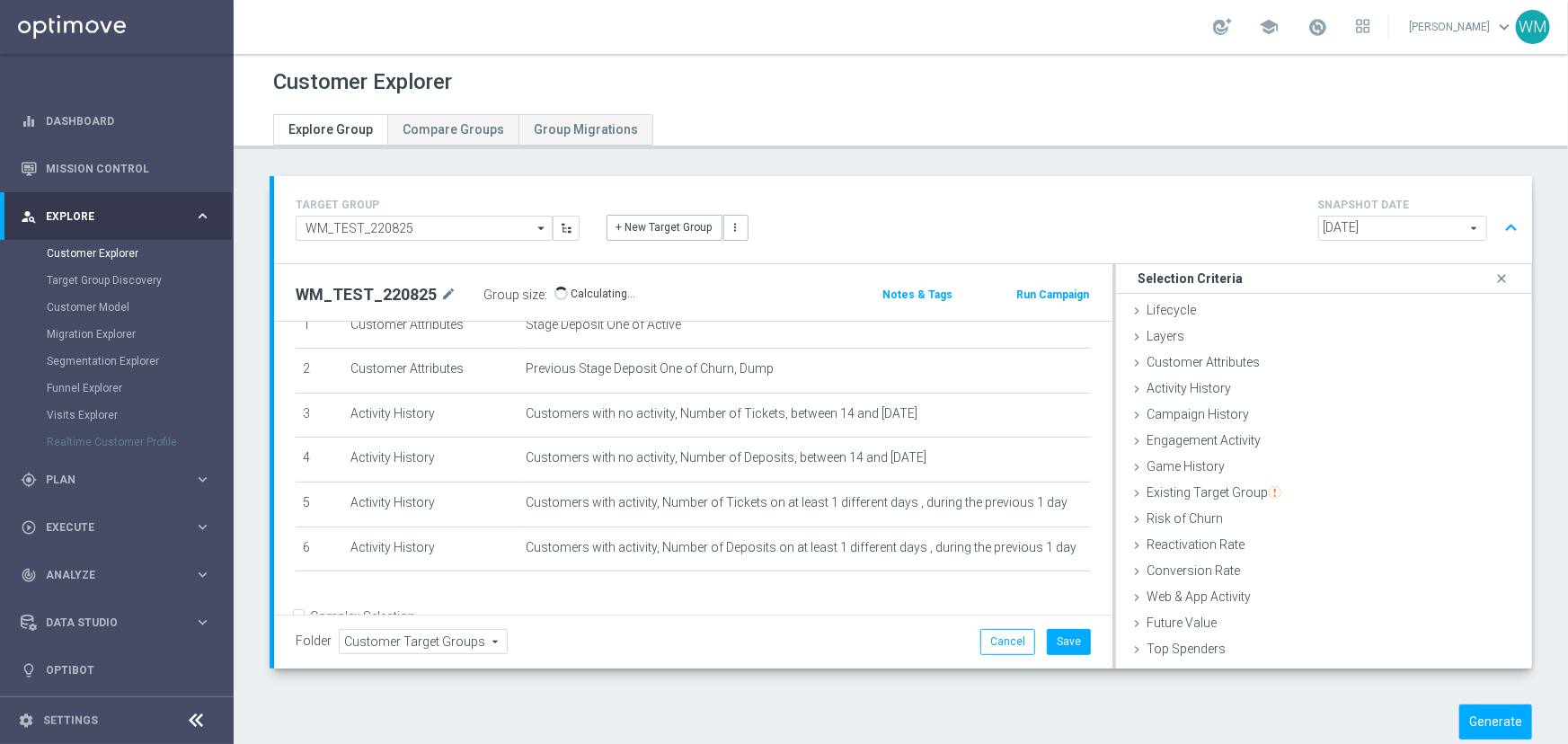
click at [378, 297] on h2 "WM_TEST_220825" at bounding box center [366, 294] width 141 height 22
copy h2 "WM_TEST_220825"
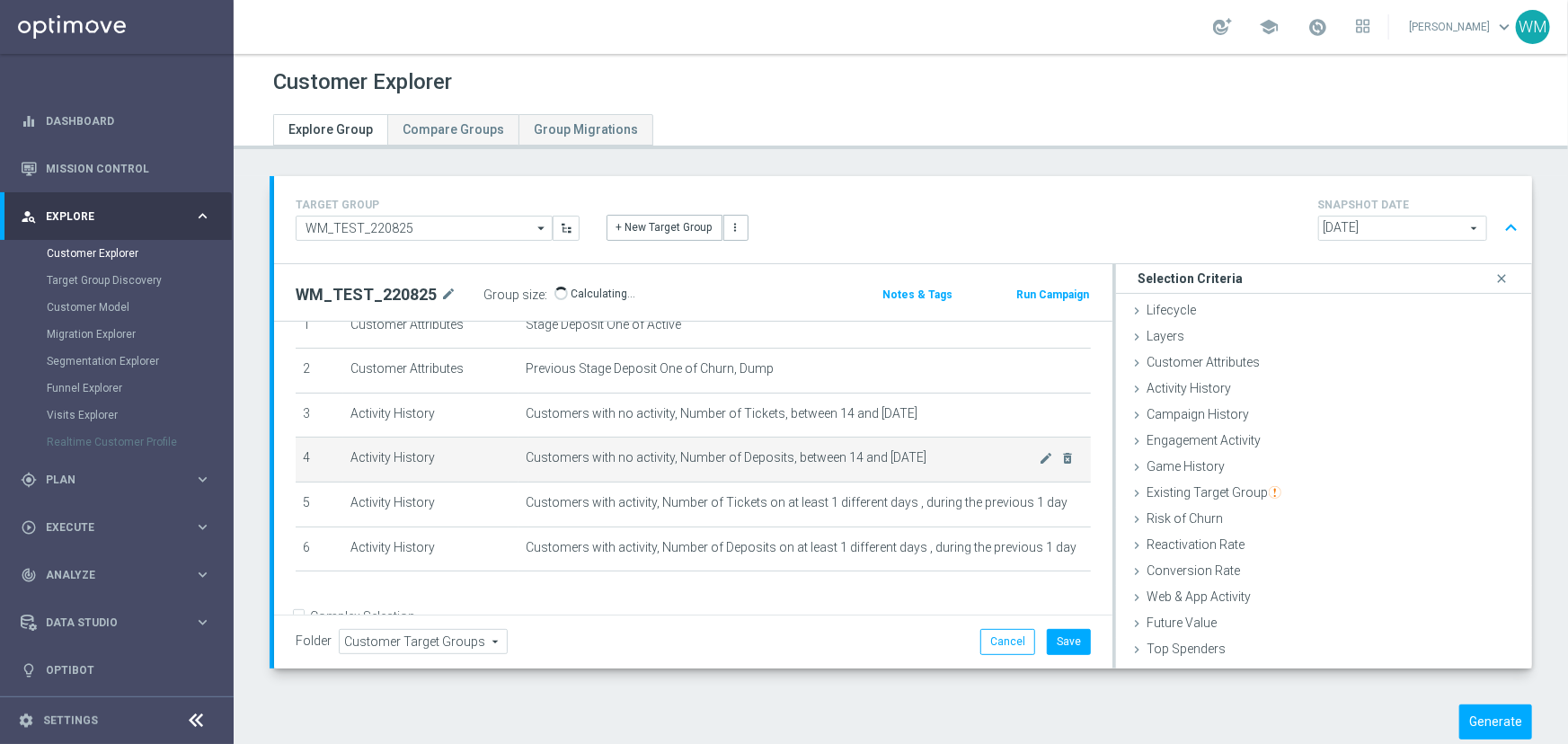
click at [511, 452] on td "Activity History" at bounding box center [431, 460] width 176 height 45
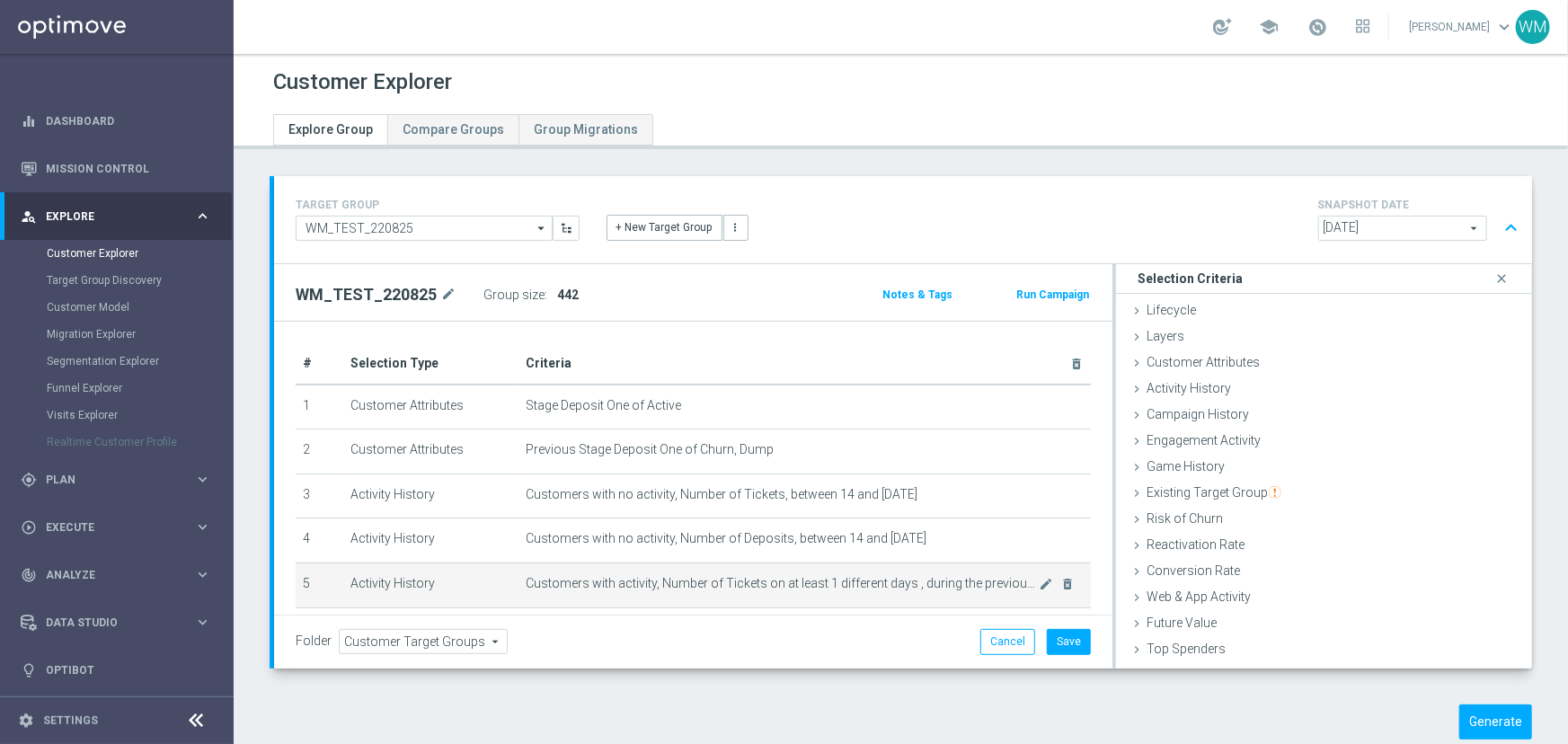
scroll to position [0, 0]
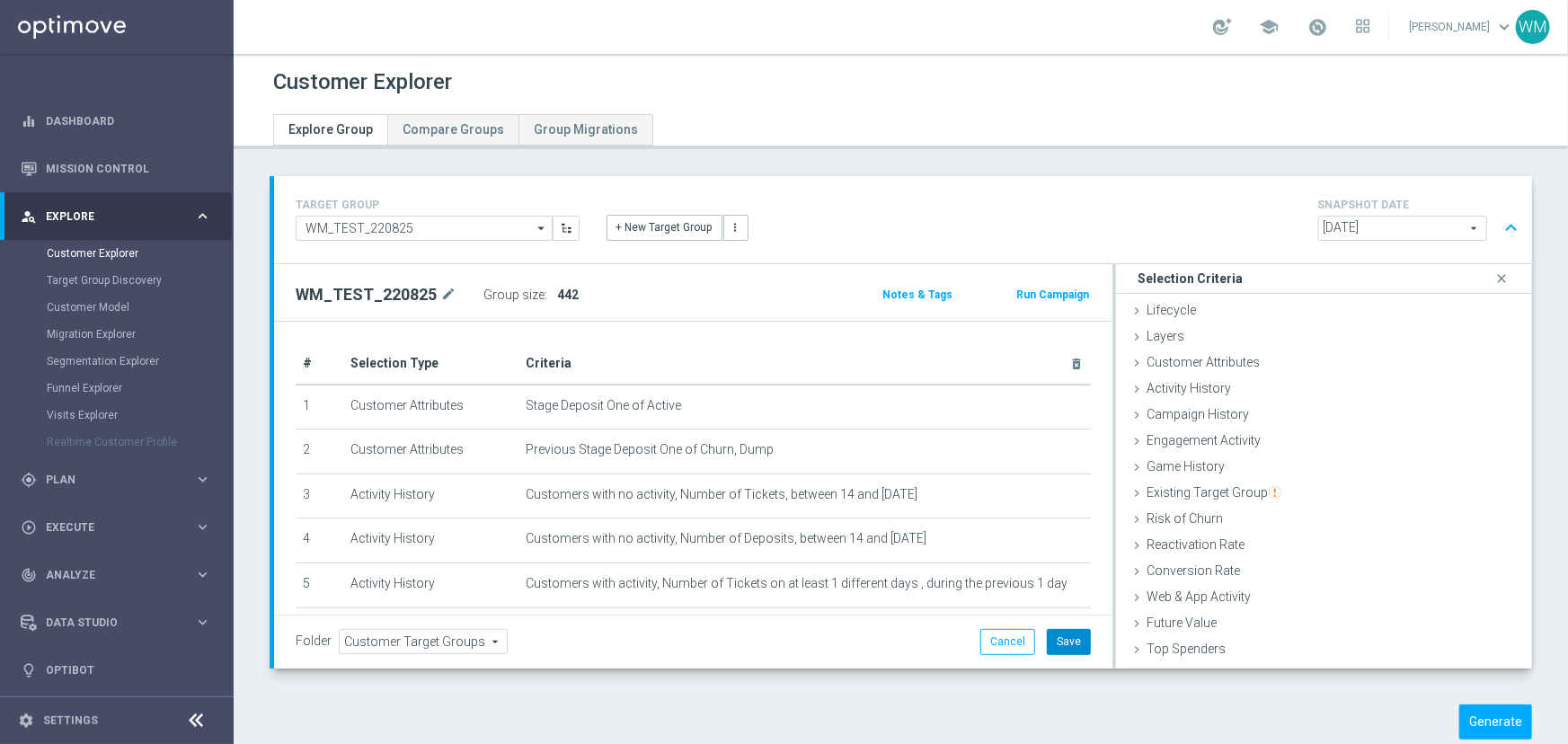
click at [1057, 639] on button "Save" at bounding box center [1068, 642] width 44 height 25
click at [1465, 715] on button "Generate" at bounding box center [1496, 721] width 73 height 35
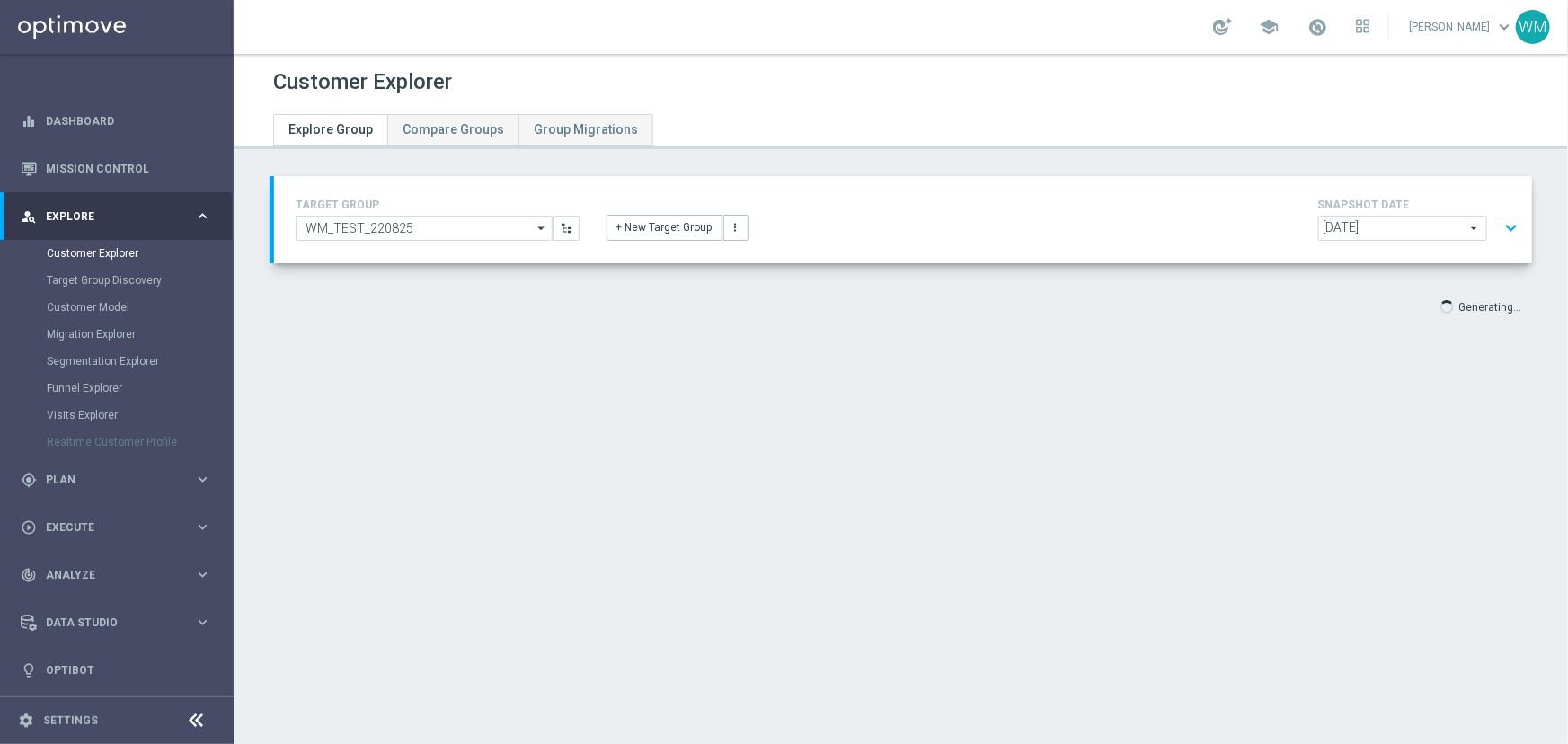
click at [1502, 220] on button "expand_more" at bounding box center [1511, 228] width 26 height 34
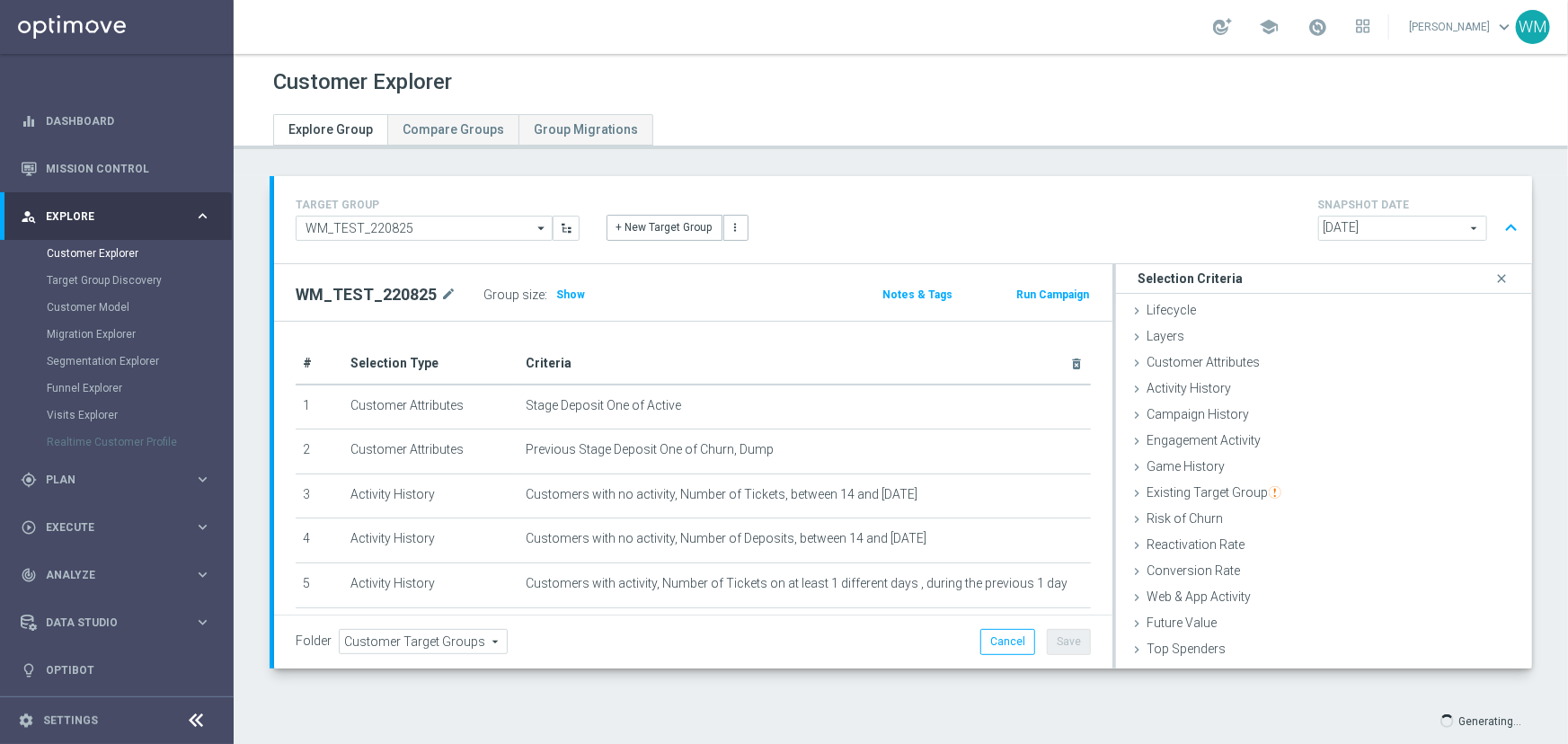
click at [345, 284] on h2 "WM_TEST_220825" at bounding box center [366, 294] width 141 height 22
copy h2 "WM_TEST_220825"
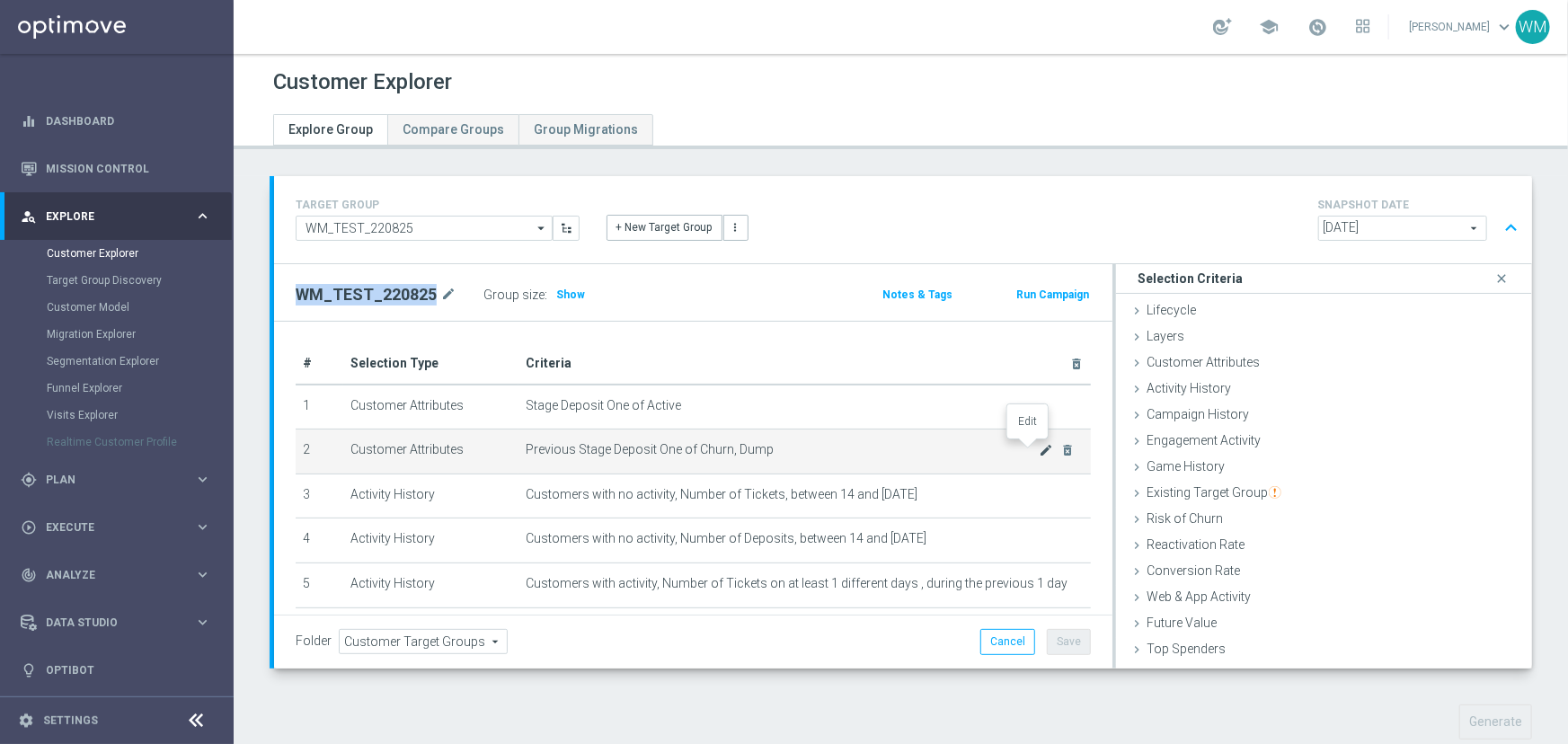
click at [1039, 449] on icon "mode_edit" at bounding box center [1046, 450] width 14 height 14
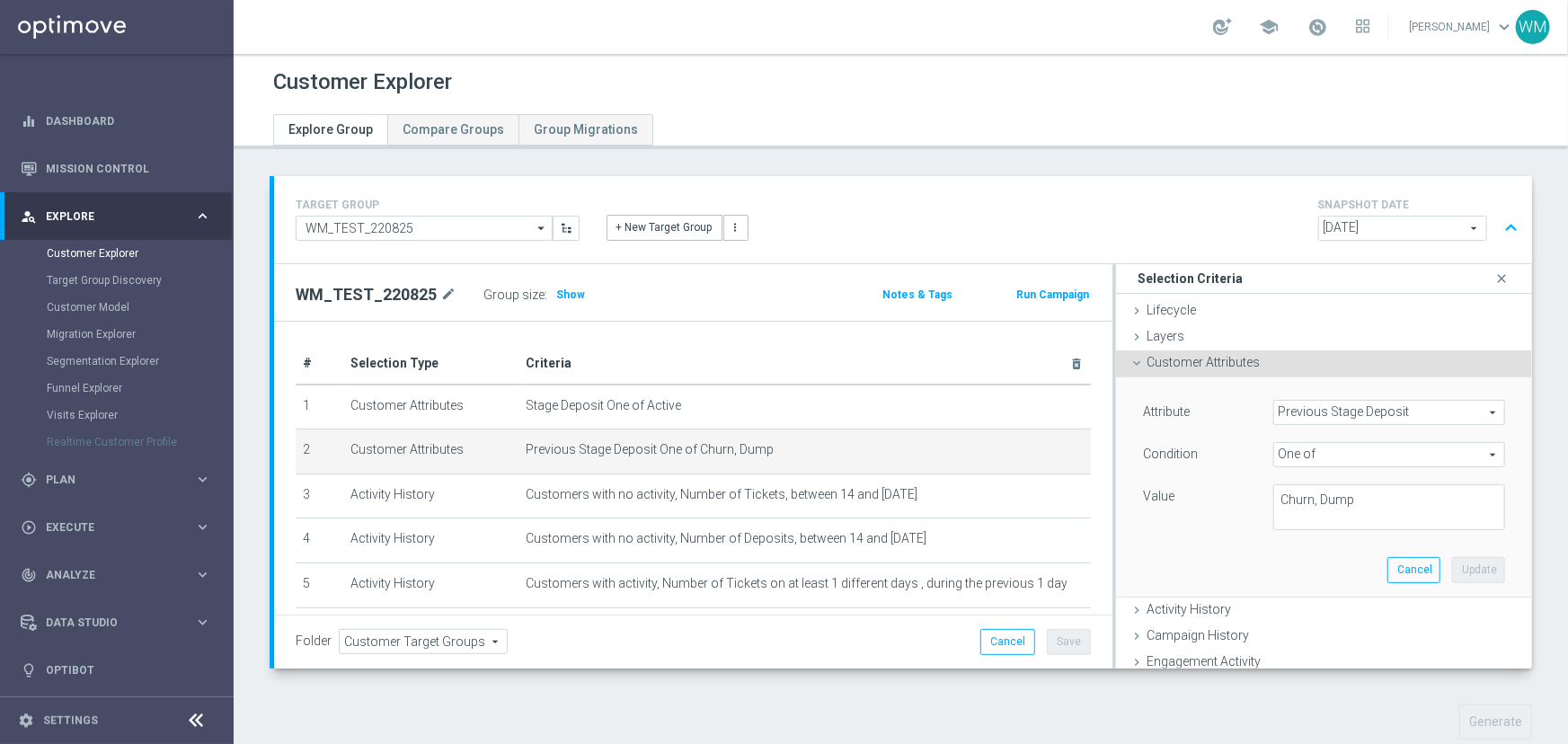
click at [1294, 451] on span "One of" at bounding box center [1389, 455] width 230 height 23
click at [1313, 554] on span "Does not equal" at bounding box center [1390, 551] width 214 height 14
type input "Does not equal"
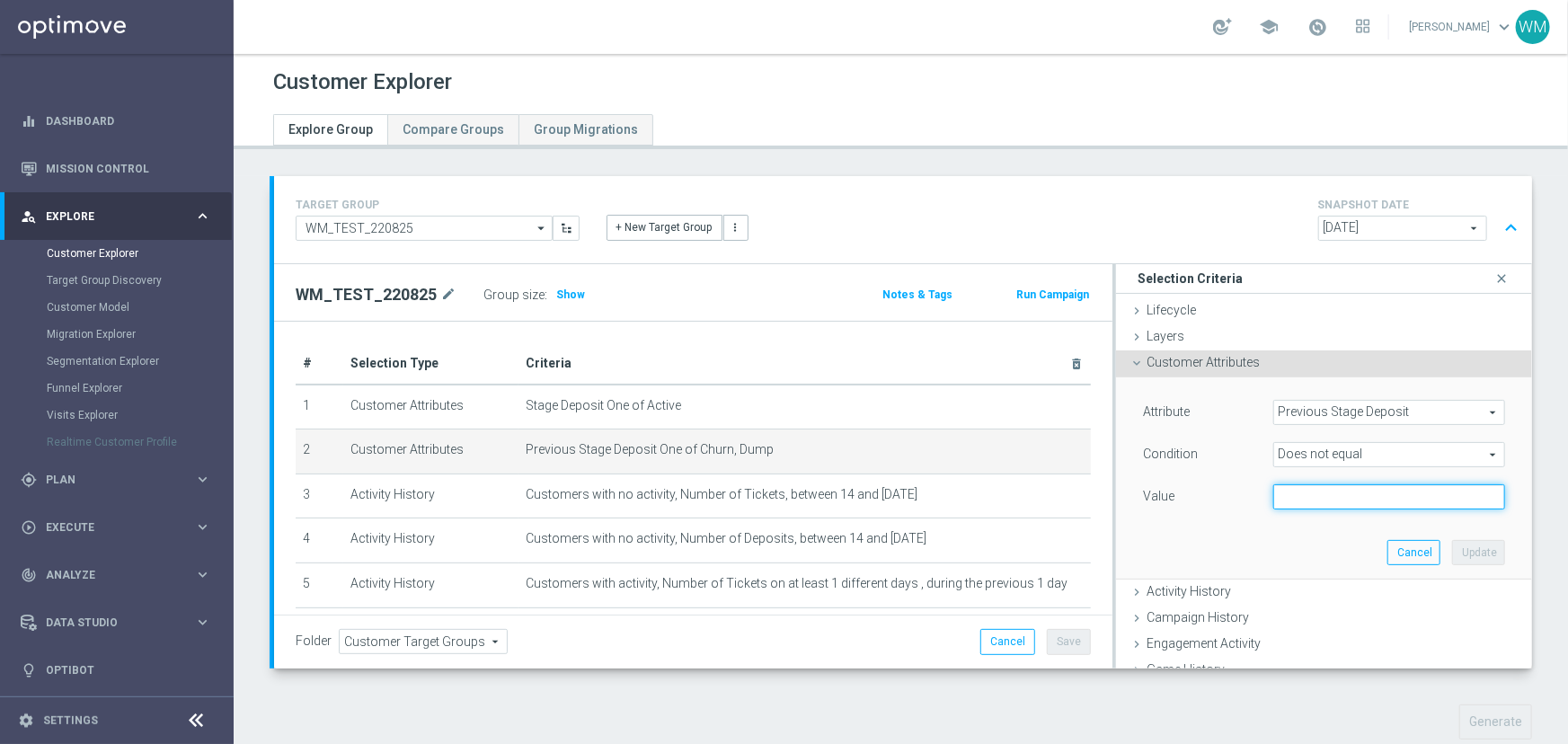
click at [1294, 507] on input "text" at bounding box center [1389, 497] width 232 height 25
type input "Active"
click at [1186, 459] on lable "Condition" at bounding box center [1170, 454] width 54 height 14
click at [1452, 557] on button "Update" at bounding box center [1478, 552] width 53 height 25
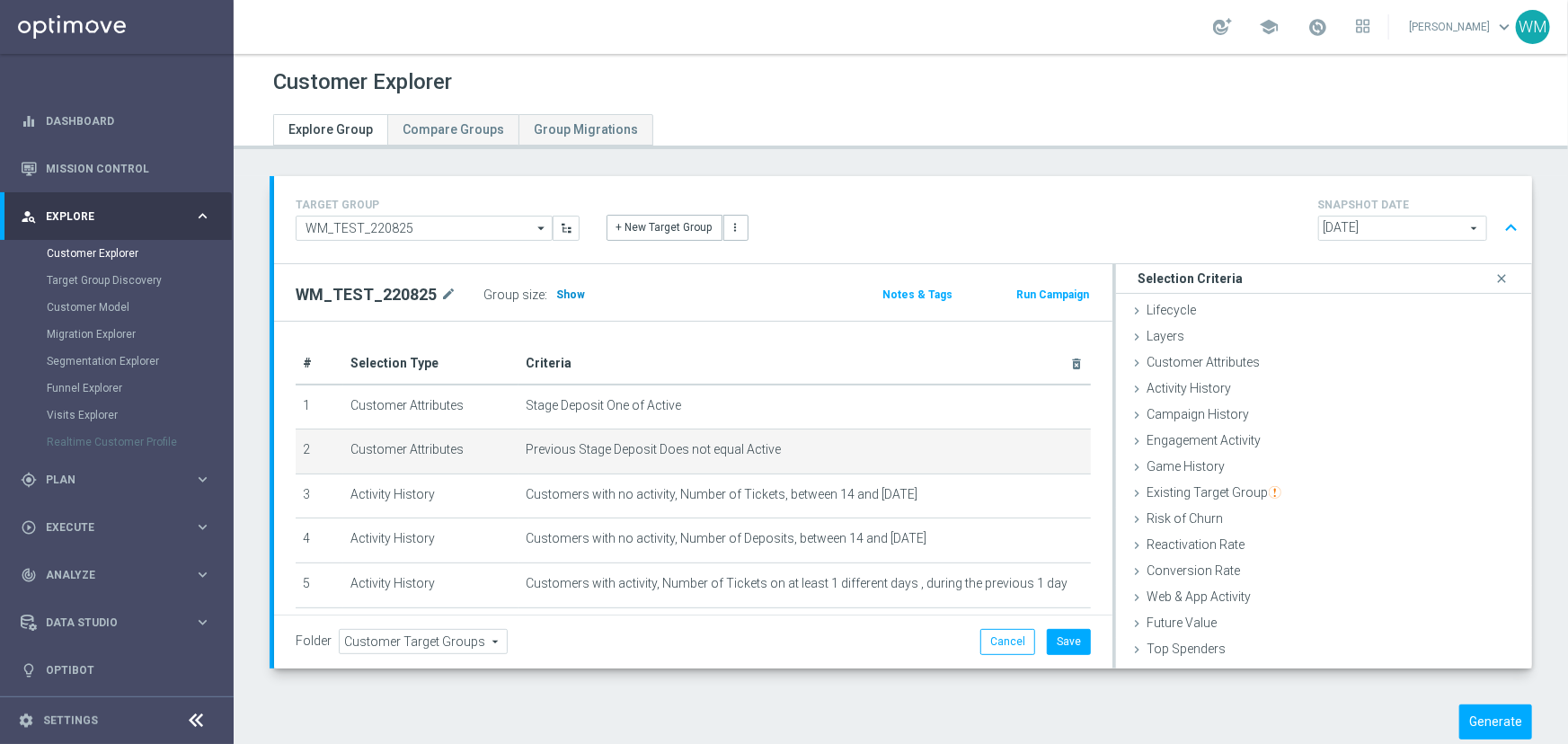
click at [570, 302] on h3 "Show" at bounding box center [570, 294] width 32 height 20
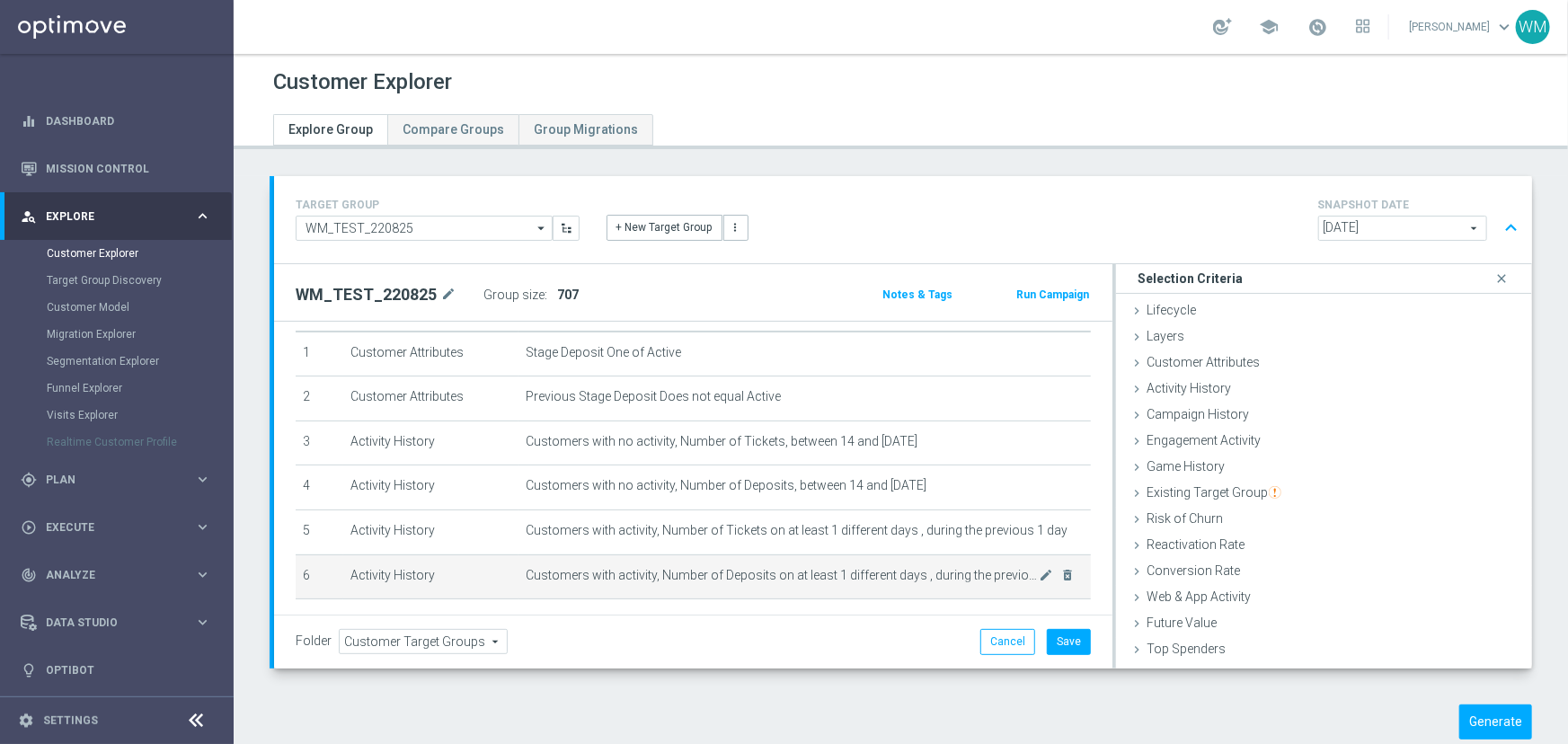
scroll to position [81, 0]
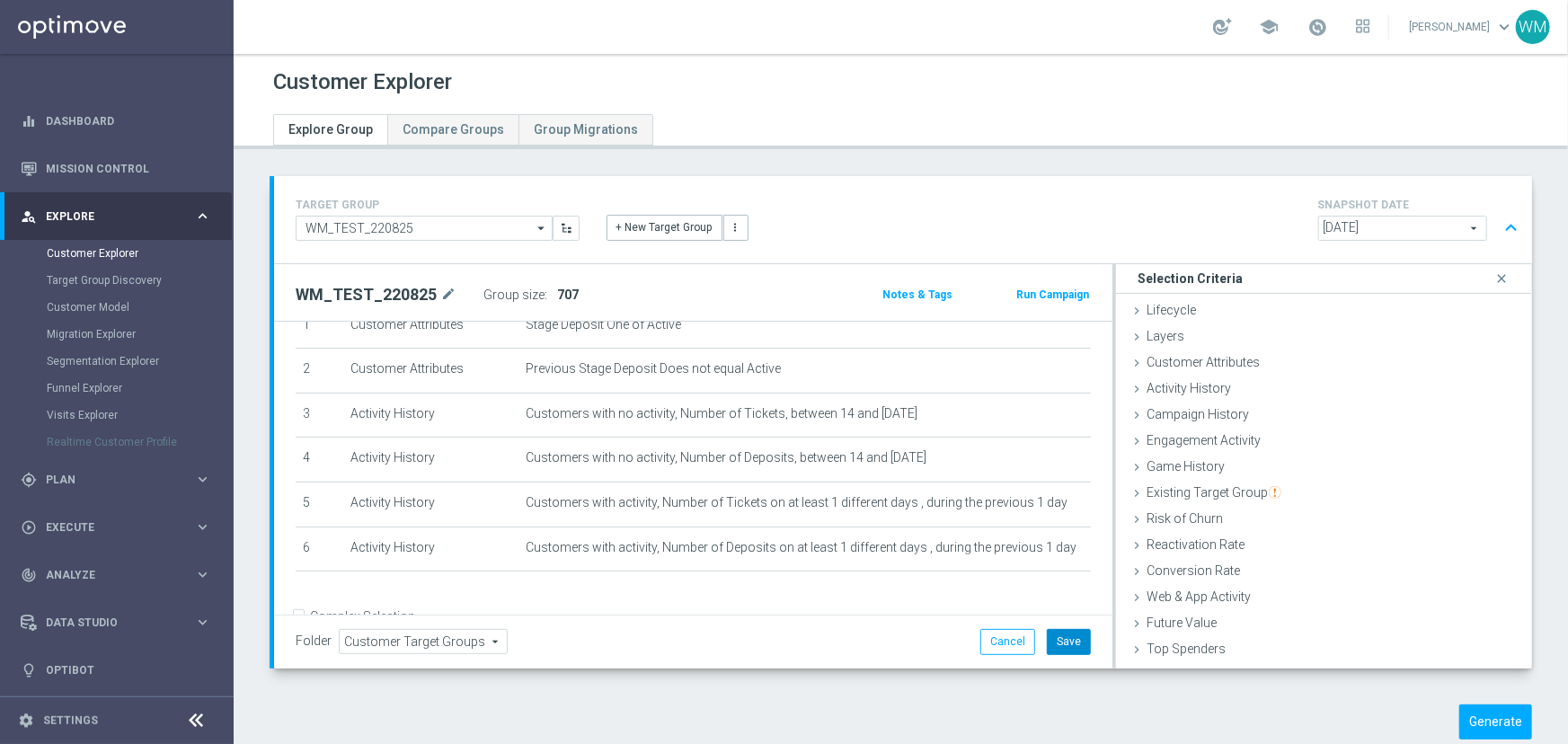
click at [1047, 637] on button "Save" at bounding box center [1068, 642] width 44 height 25
click at [1500, 727] on button "Generate" at bounding box center [1496, 721] width 73 height 35
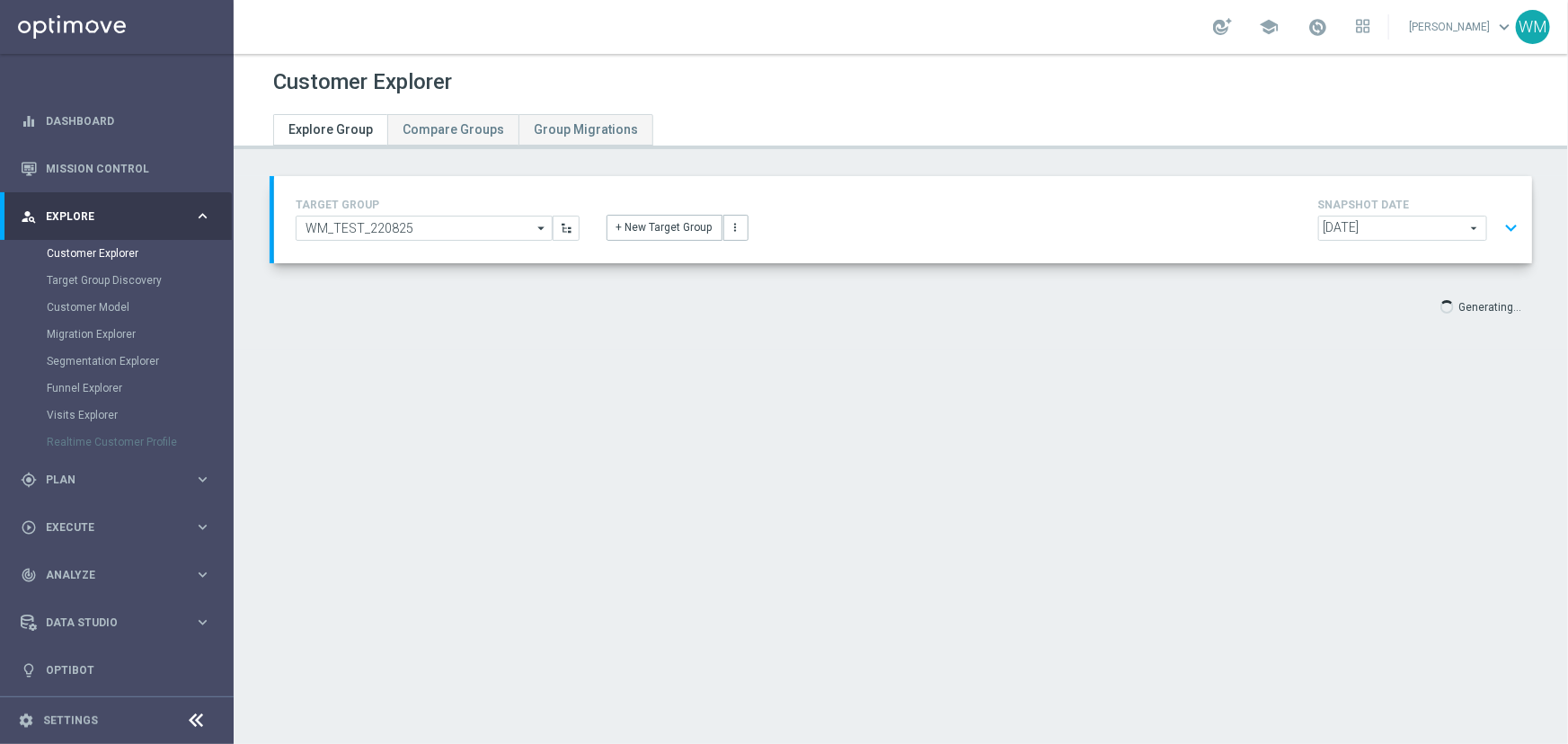
click at [1503, 220] on button "expand_more" at bounding box center [1511, 228] width 26 height 34
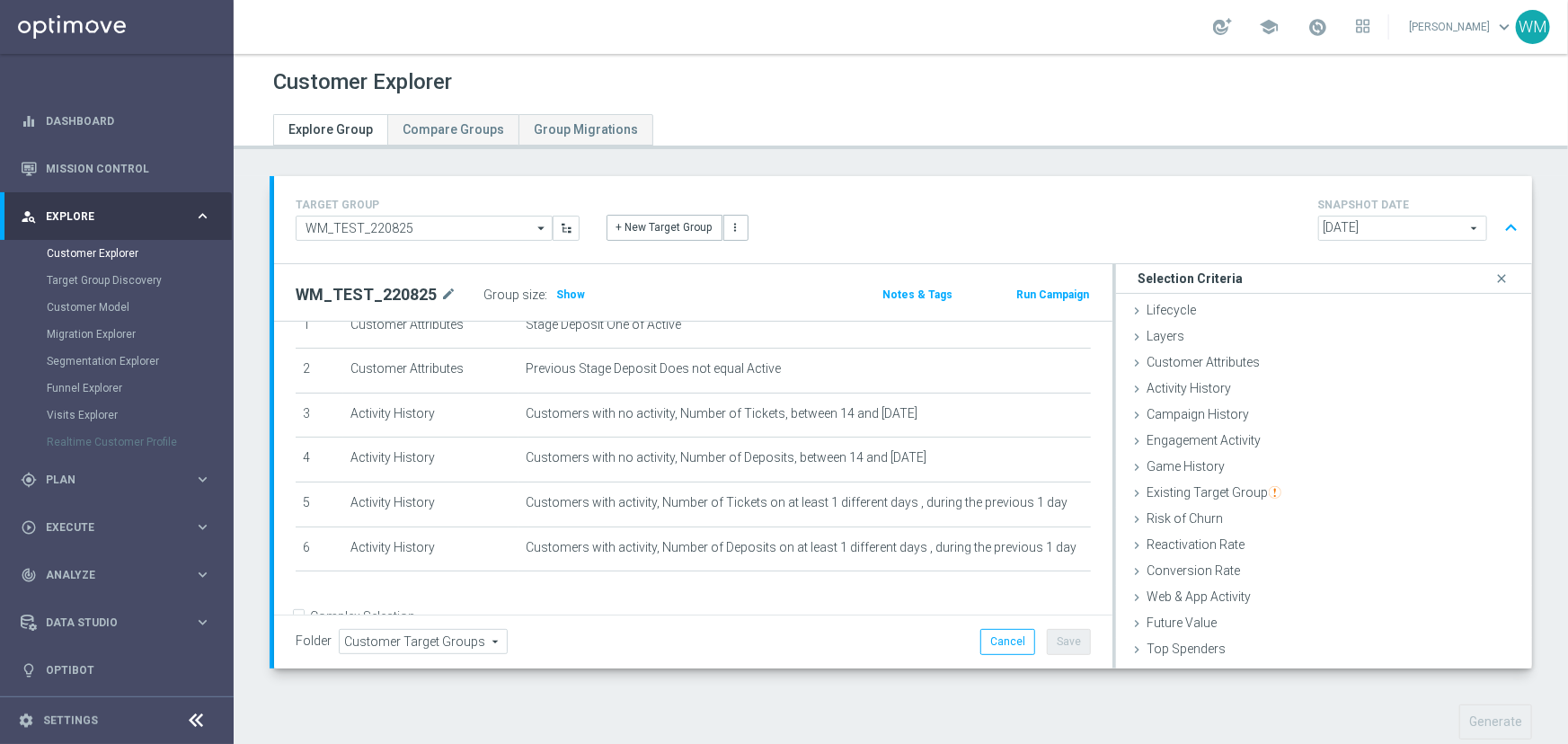
click at [369, 304] on h2 "WM_TEST_220825" at bounding box center [366, 294] width 141 height 22
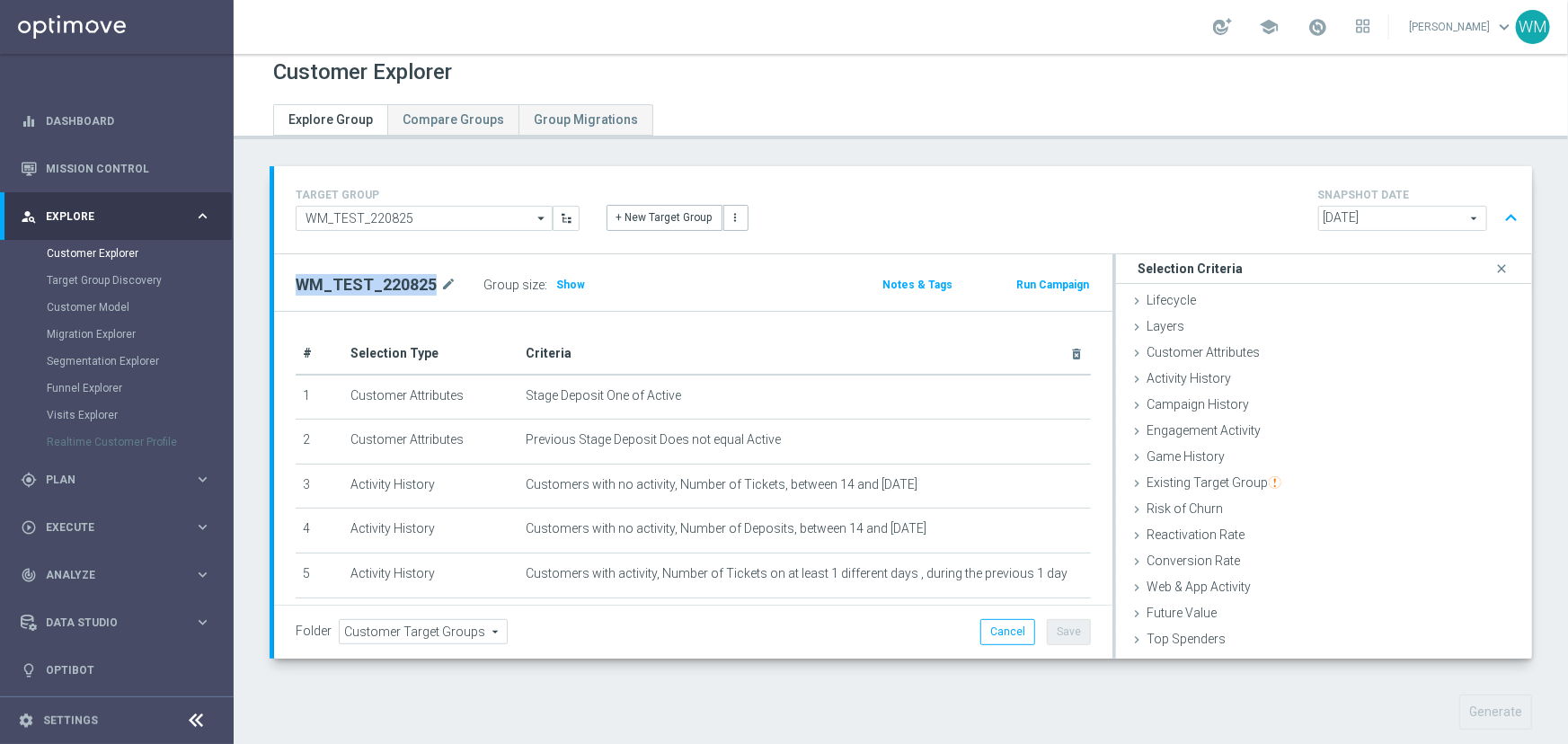
scroll to position [0, 0]
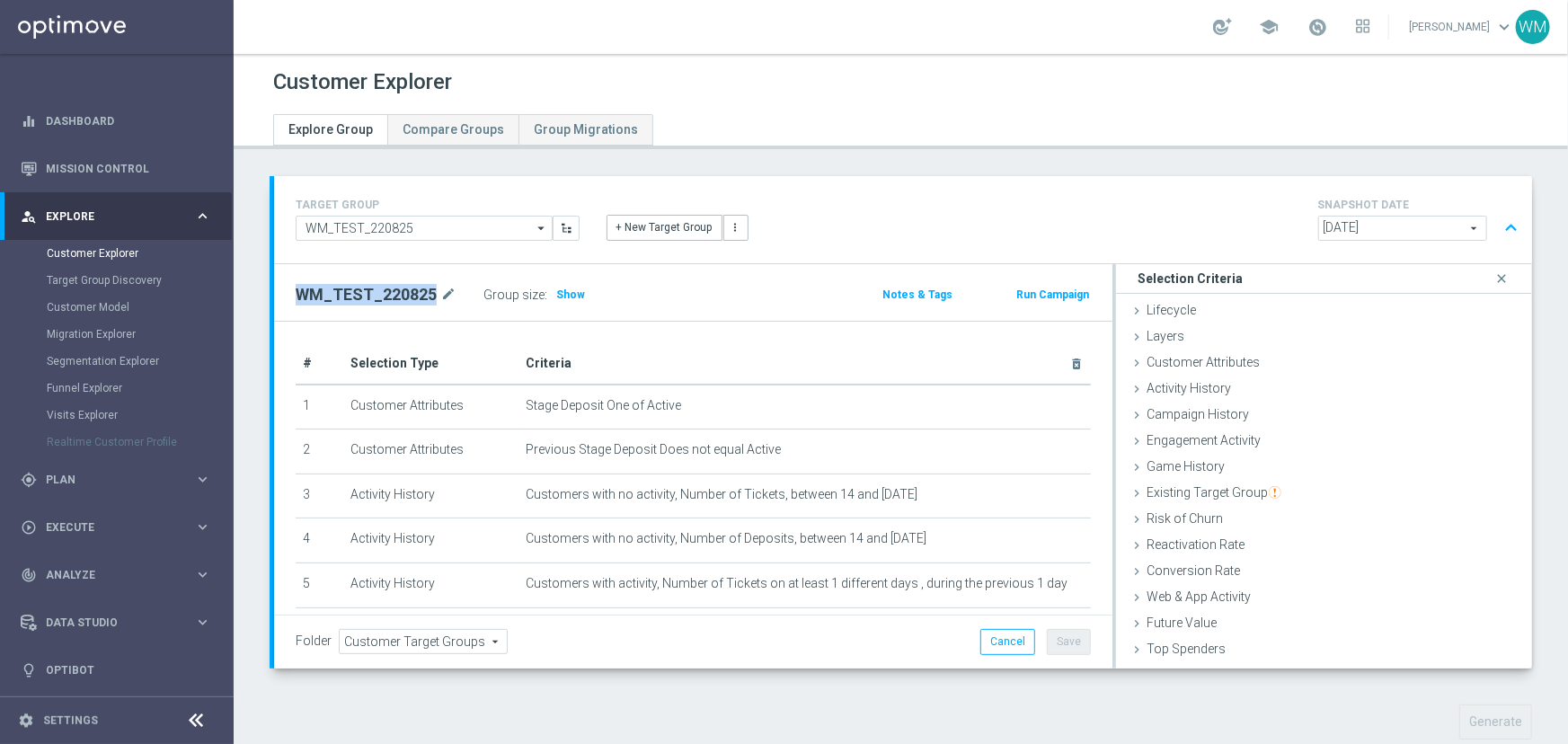
click at [365, 288] on h2 "WM_TEST_220825" at bounding box center [366, 294] width 141 height 22
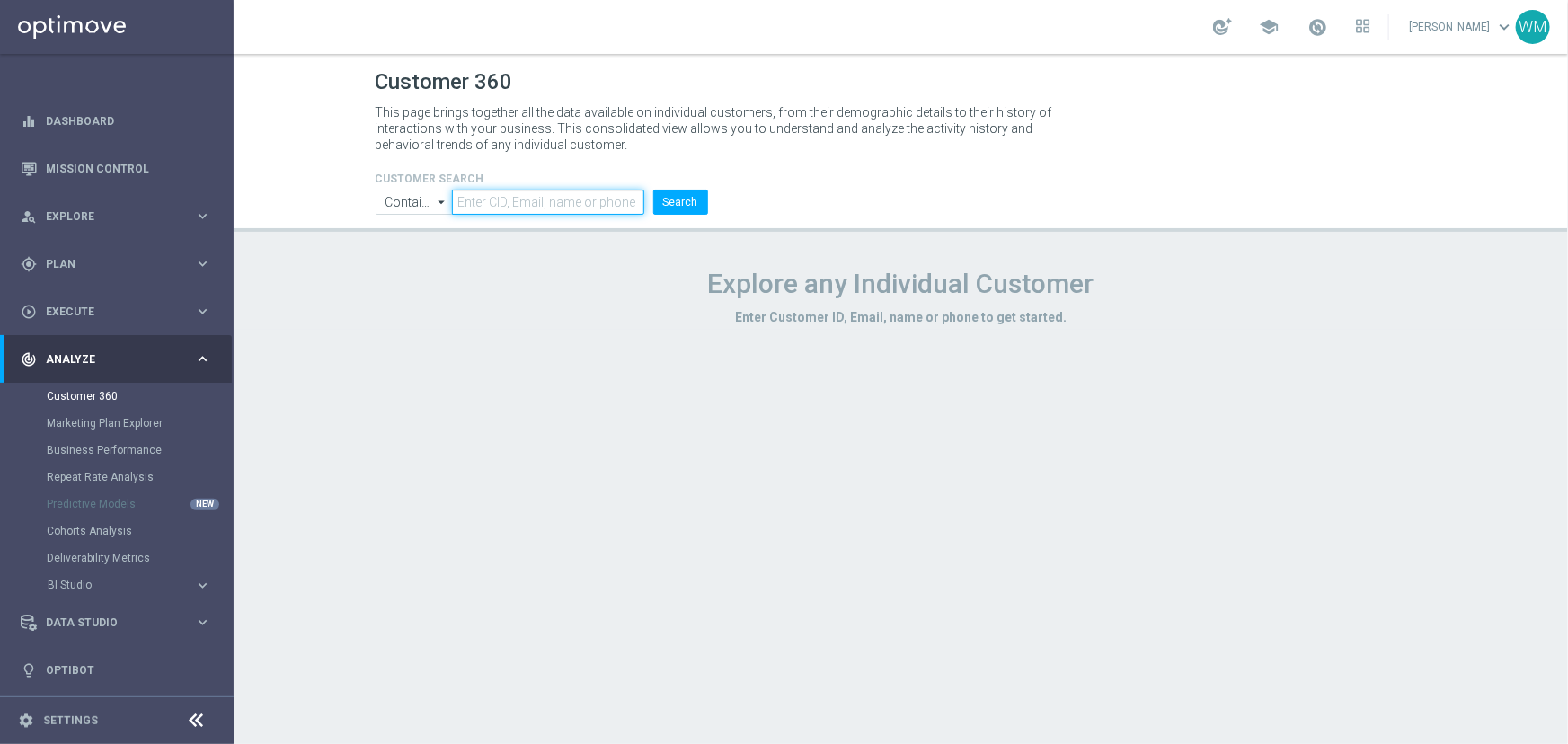
click at [567, 202] on input "text" at bounding box center [547, 202] width 192 height 25
paste input "1923571"
type input "1923571"
click at [678, 203] on button "Search" at bounding box center [681, 202] width 54 height 25
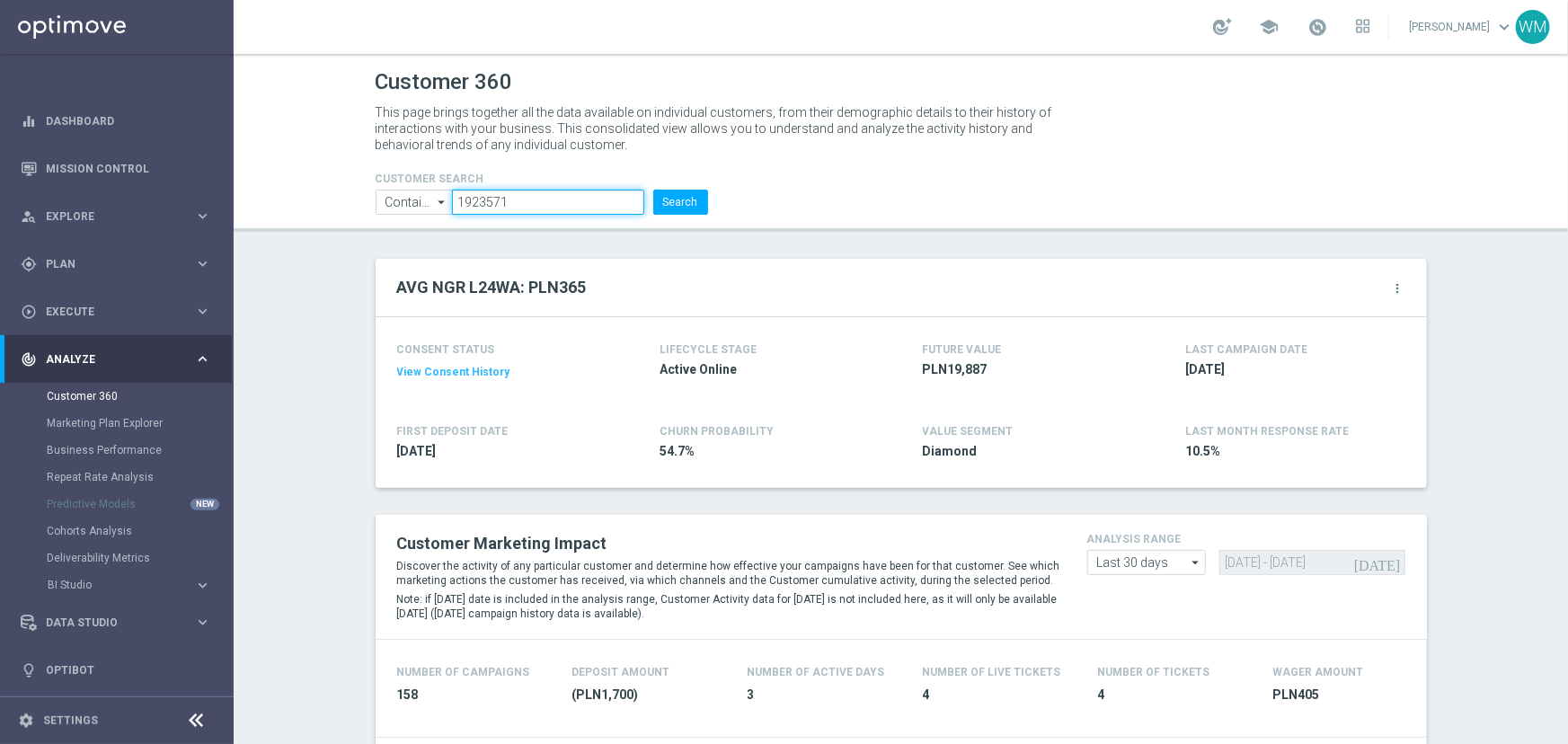
click at [545, 209] on input "1923571" at bounding box center [547, 202] width 192 height 25
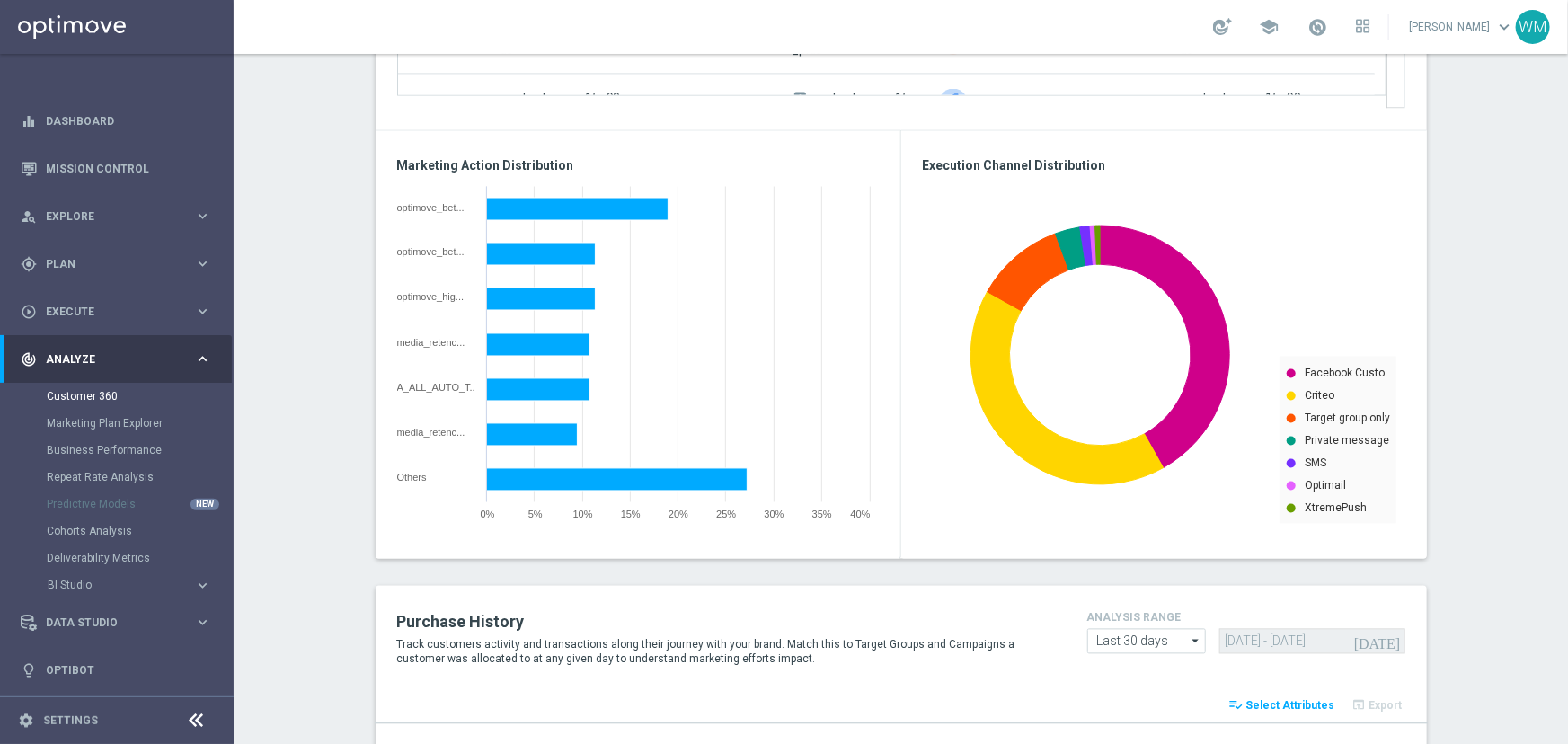
scroll to position [1879, 0]
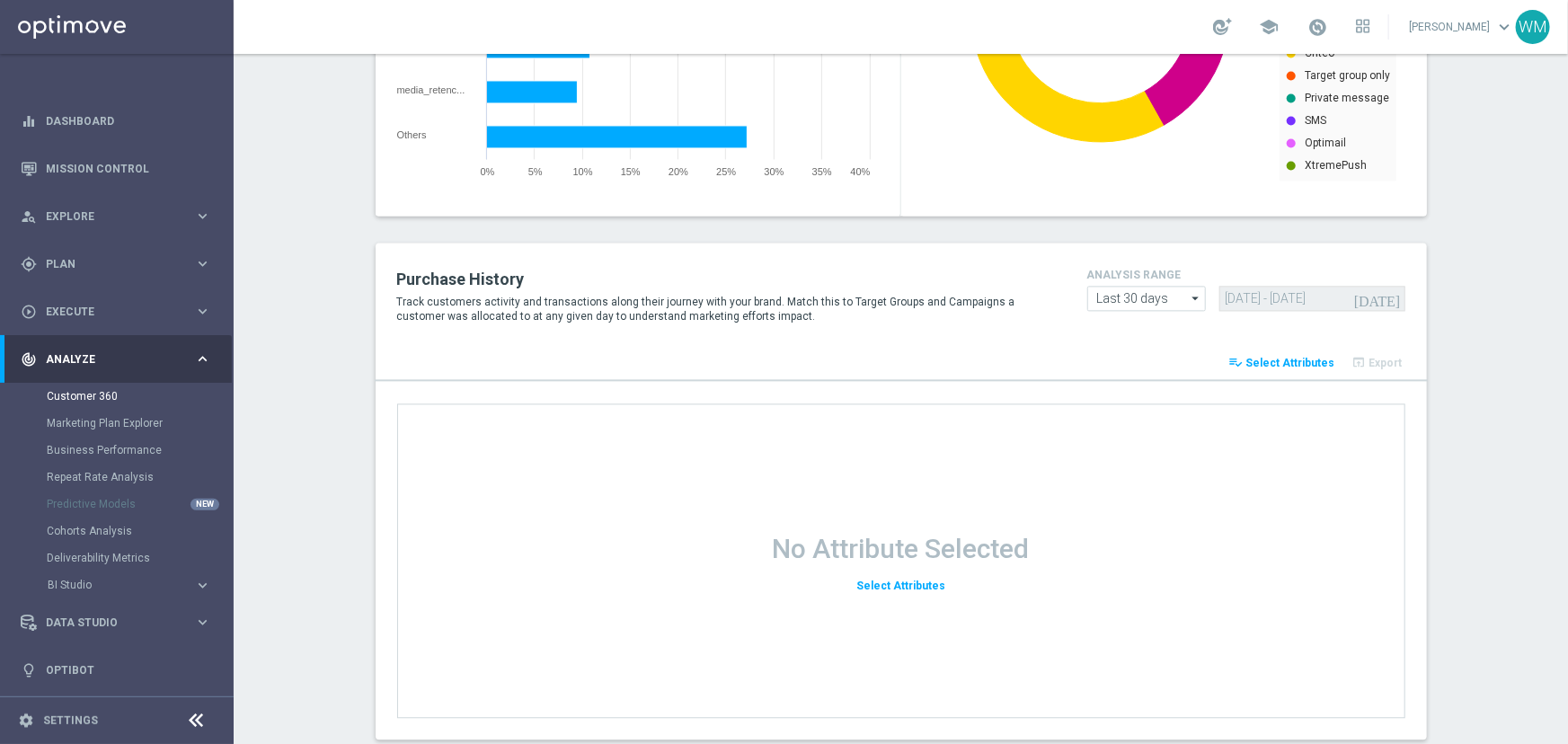
click at [1237, 362] on icon "playlist_add_check" at bounding box center [1236, 362] width 14 height 14
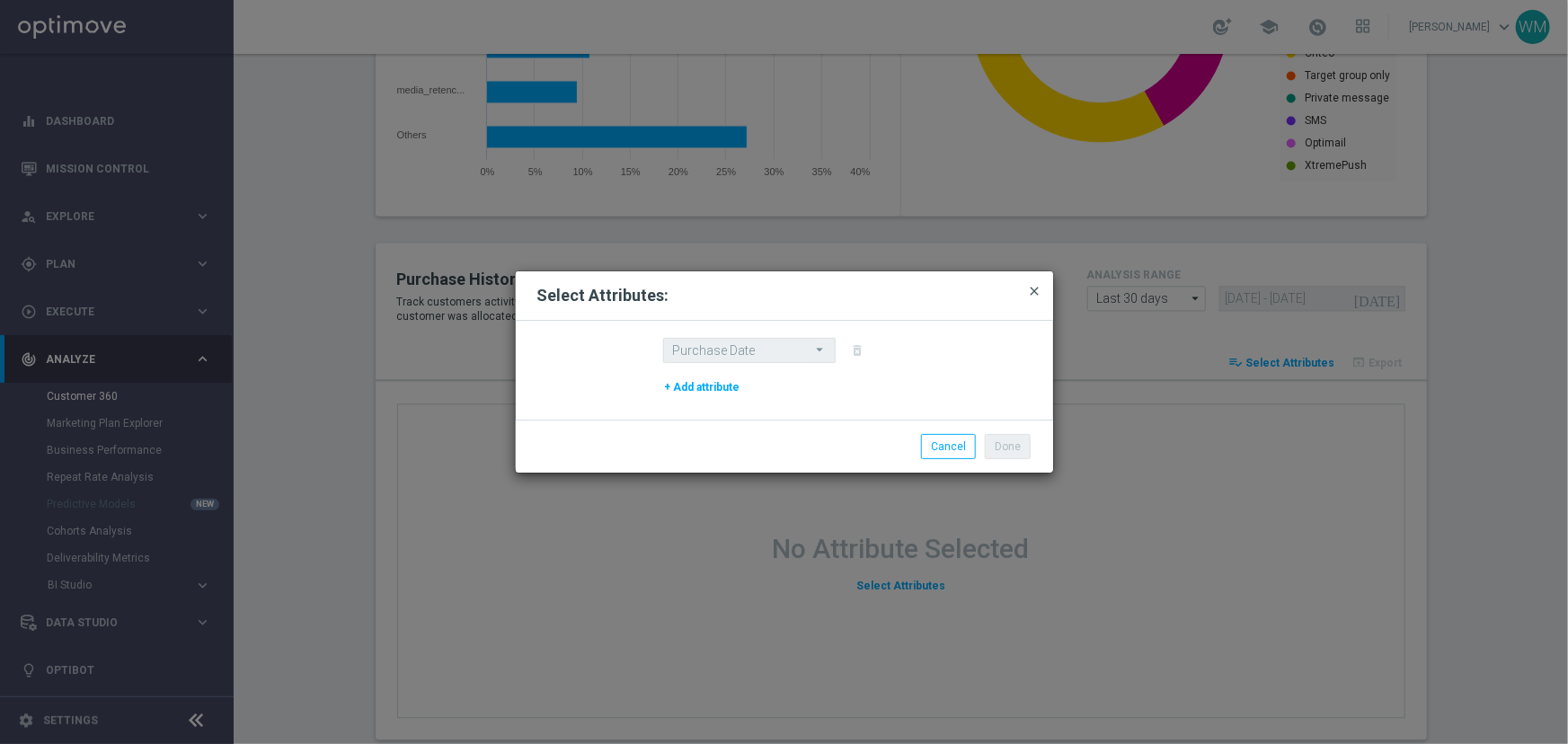
click at [1031, 287] on span "close" at bounding box center [1035, 290] width 14 height 14
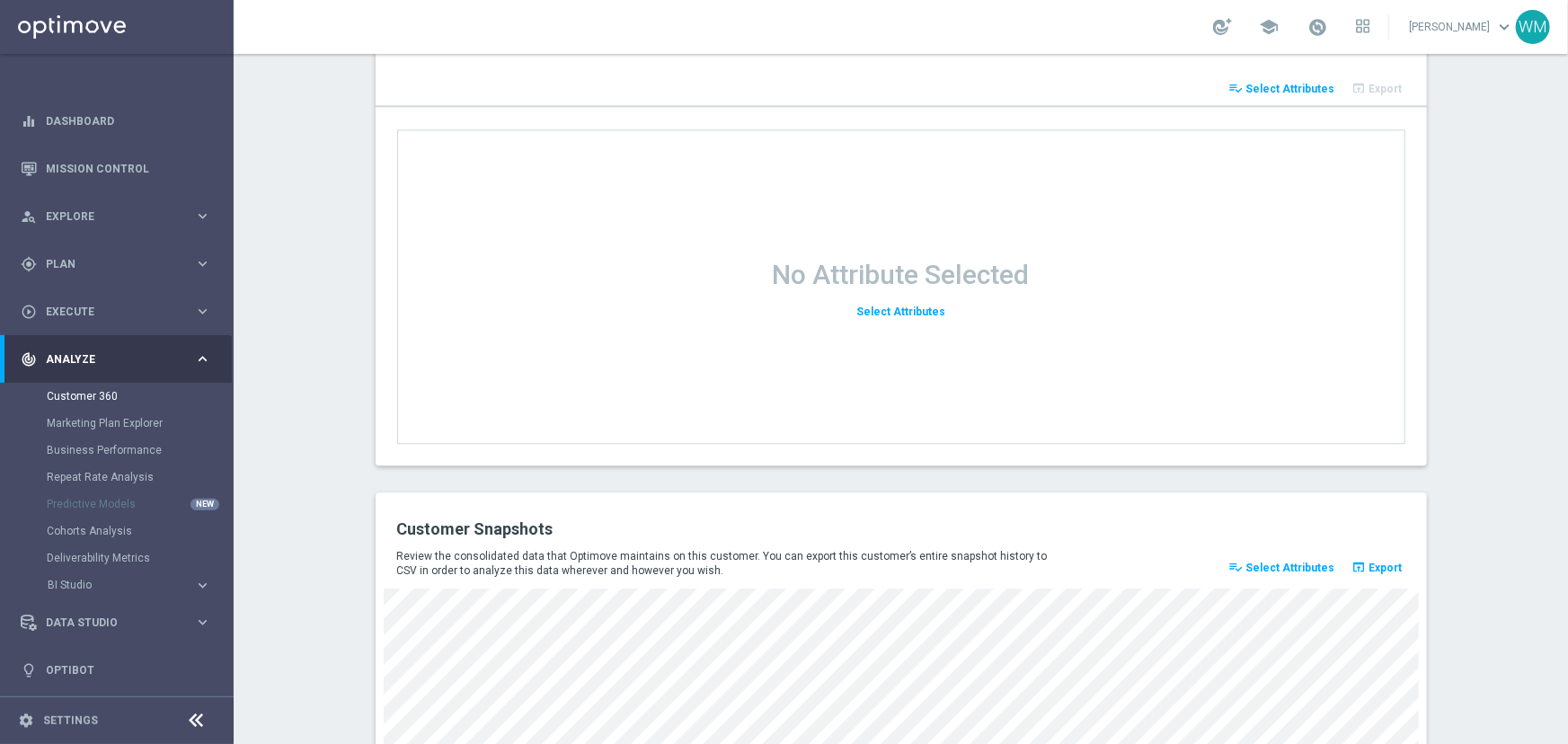
scroll to position [2376, 0]
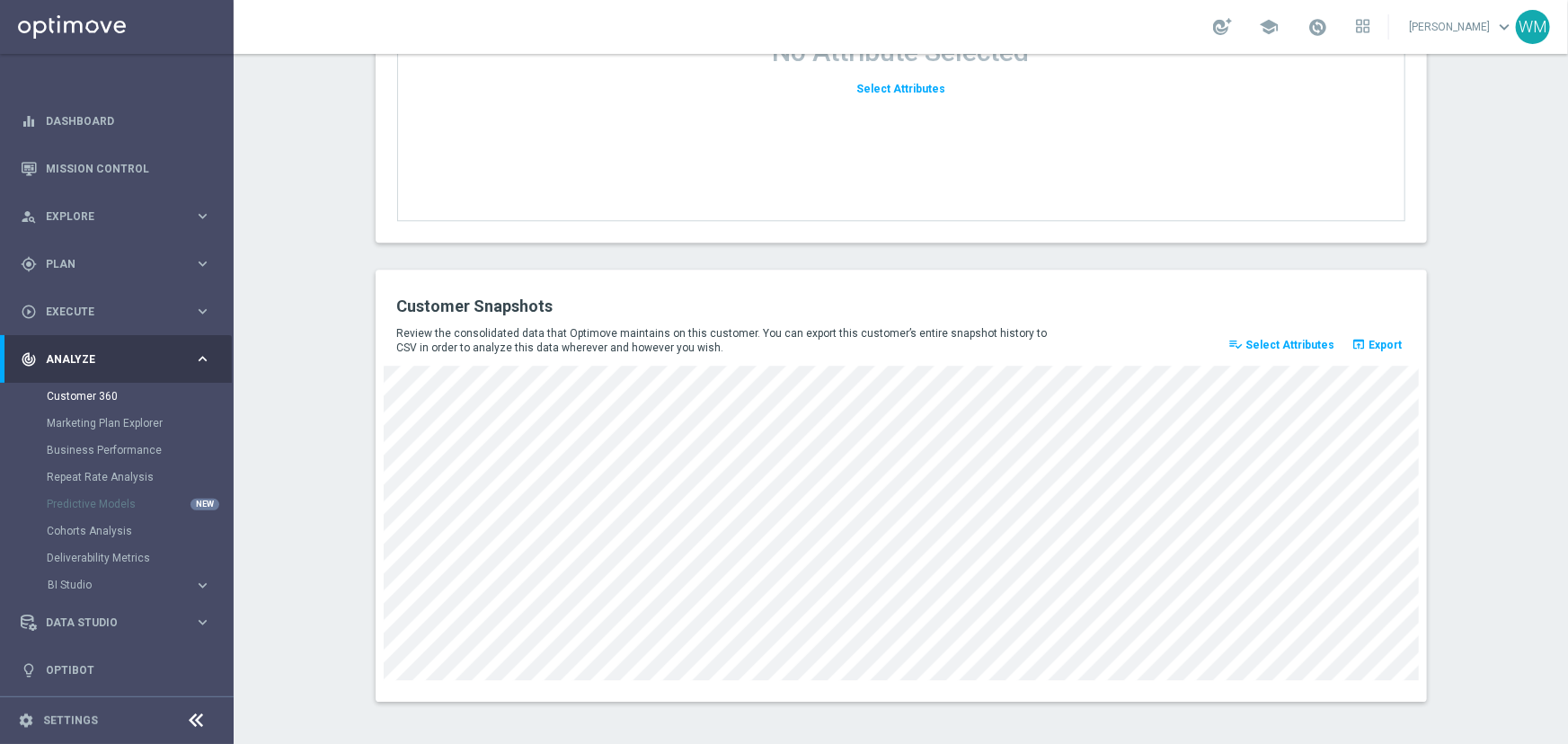
click at [1277, 339] on span "Select Attributes" at bounding box center [1290, 345] width 89 height 12
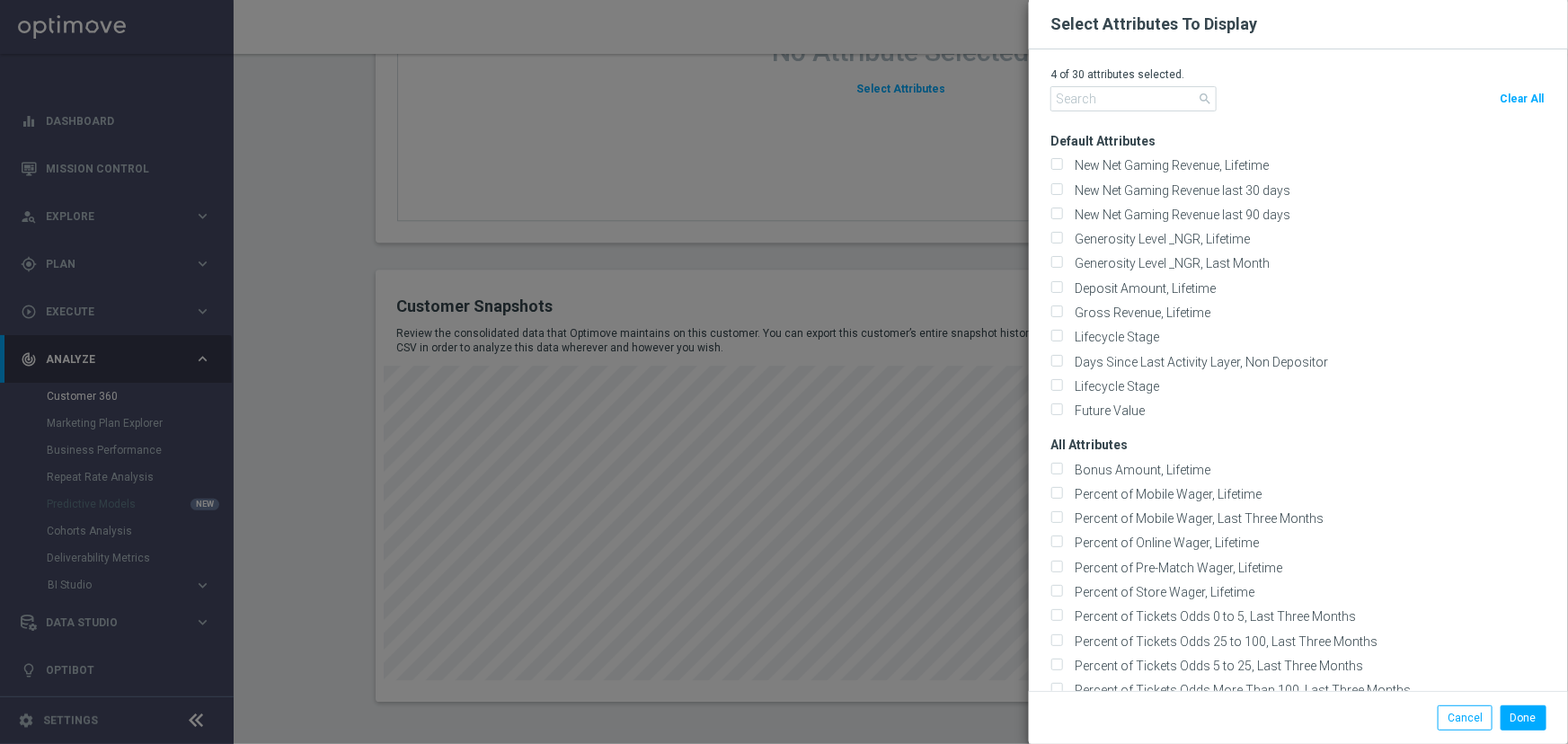
click at [1504, 106] on button "Clear All" at bounding box center [1521, 99] width 50 height 25
checkbox input "false"
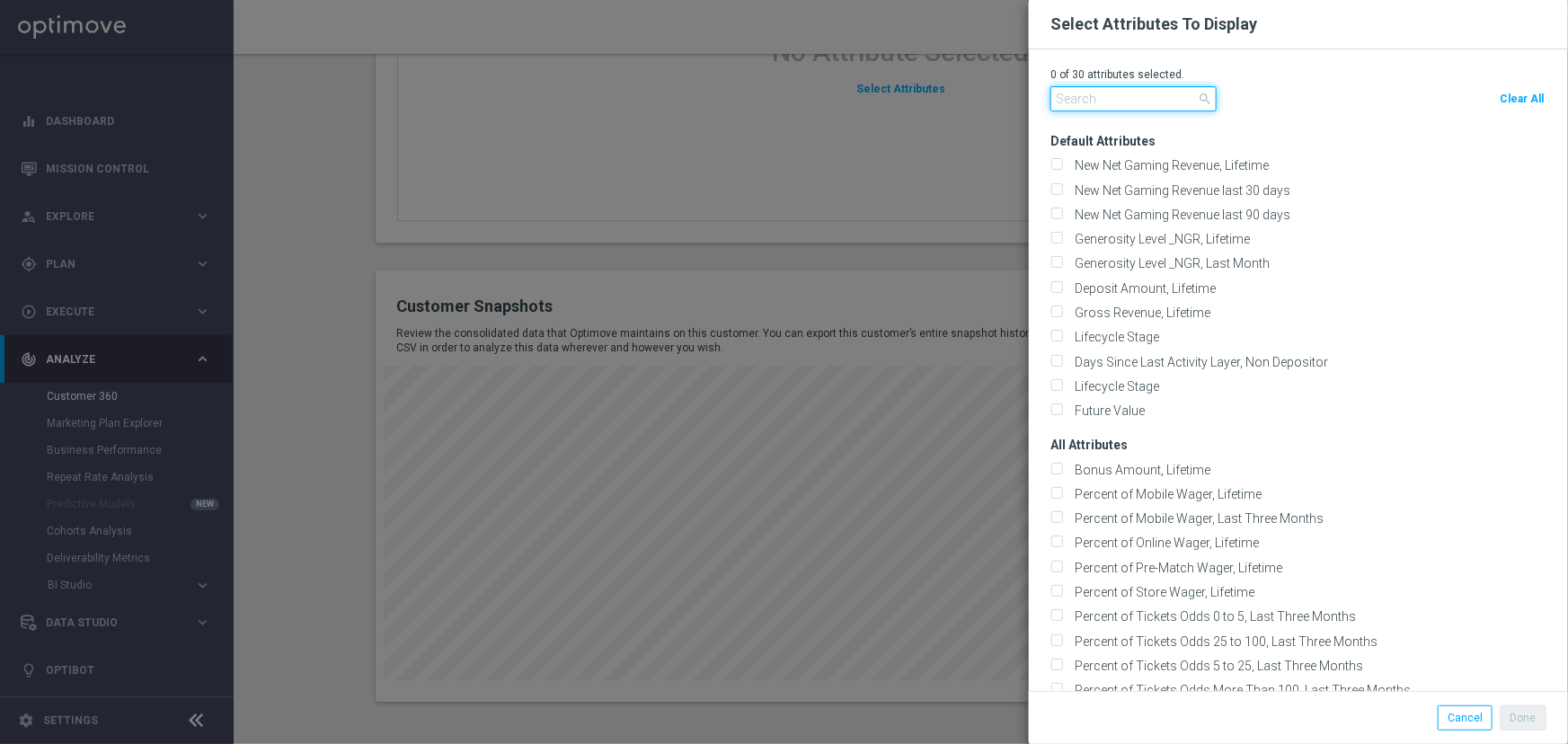
click at [1085, 93] on input "text" at bounding box center [1133, 99] width 166 height 25
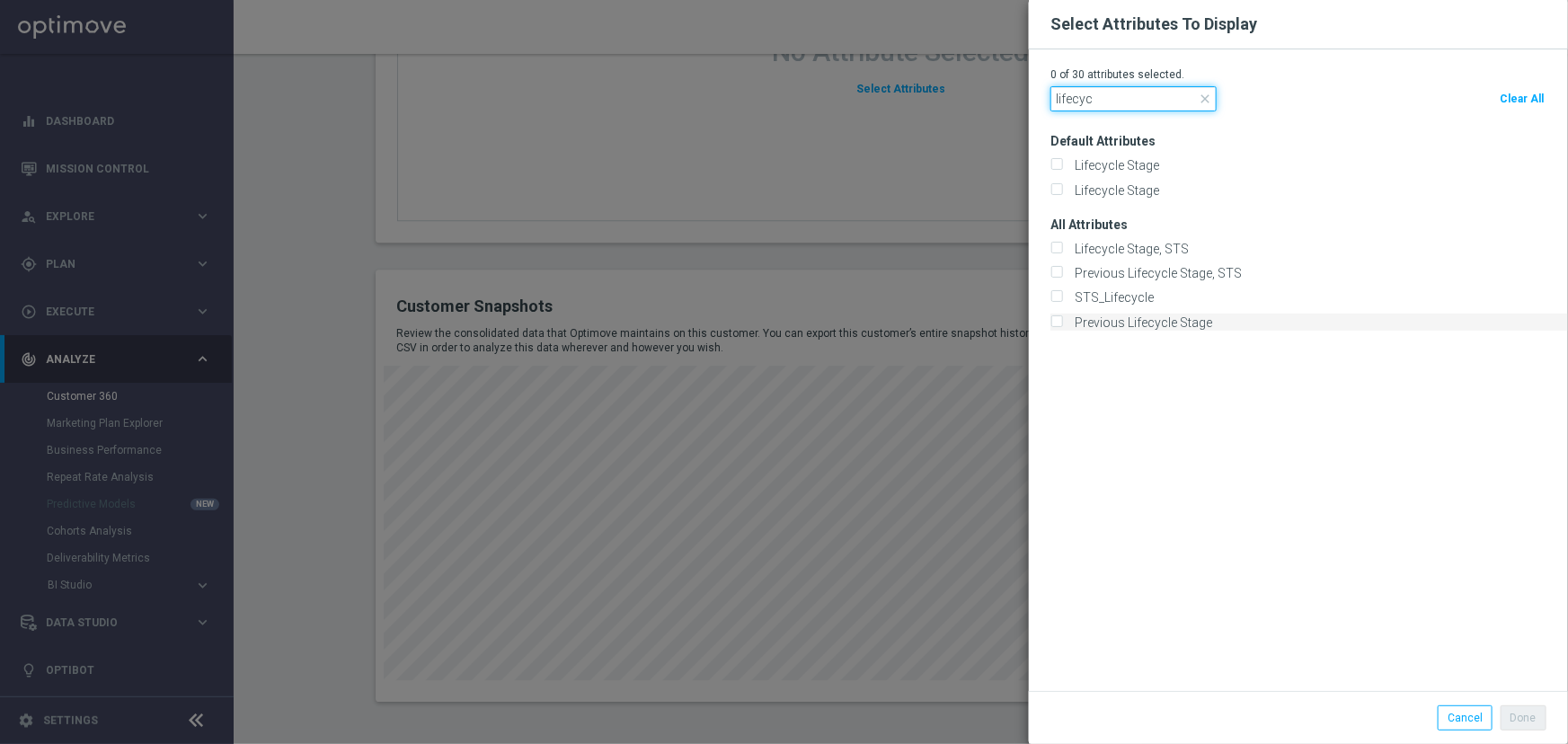
type input "lifecyc"
click at [1127, 320] on label "Previous Lifecycle Stage" at bounding box center [1140, 322] width 144 height 16
click at [1062, 320] on input "Previous Lifecycle Stage" at bounding box center [1056, 323] width 11 height 11
checkbox input "true"
click at [1132, 253] on label "Lifecycle Stage, STS" at bounding box center [1129, 248] width 120 height 16
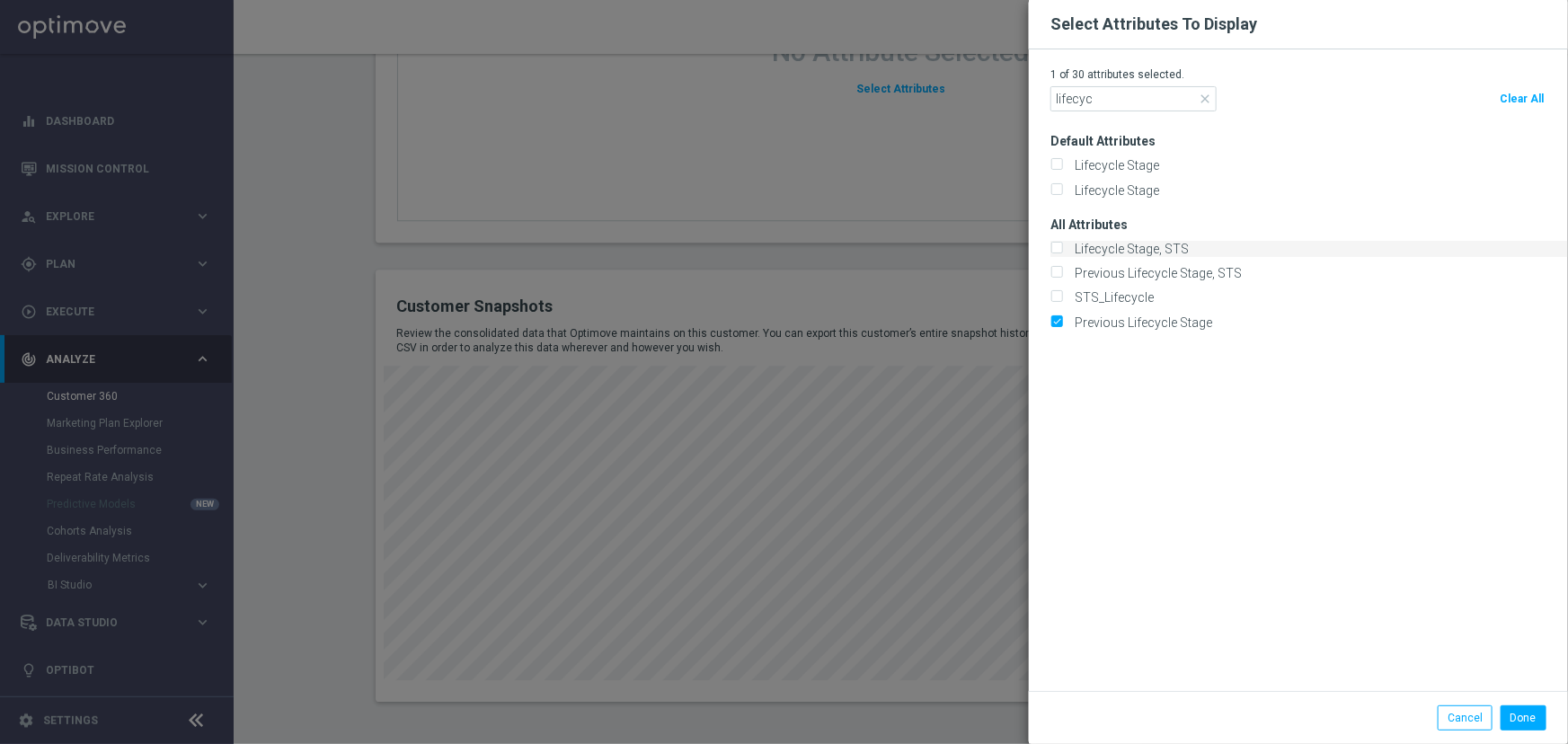
click at [1062, 253] on input "Lifecycle Stage, STS" at bounding box center [1056, 250] width 11 height 11
checkbox input "true"
click at [1168, 324] on label "Previous Lifecycle Stage" at bounding box center [1140, 322] width 144 height 16
click at [1062, 324] on input "Previous Lifecycle Stage" at bounding box center [1056, 323] width 11 height 11
checkbox input "false"
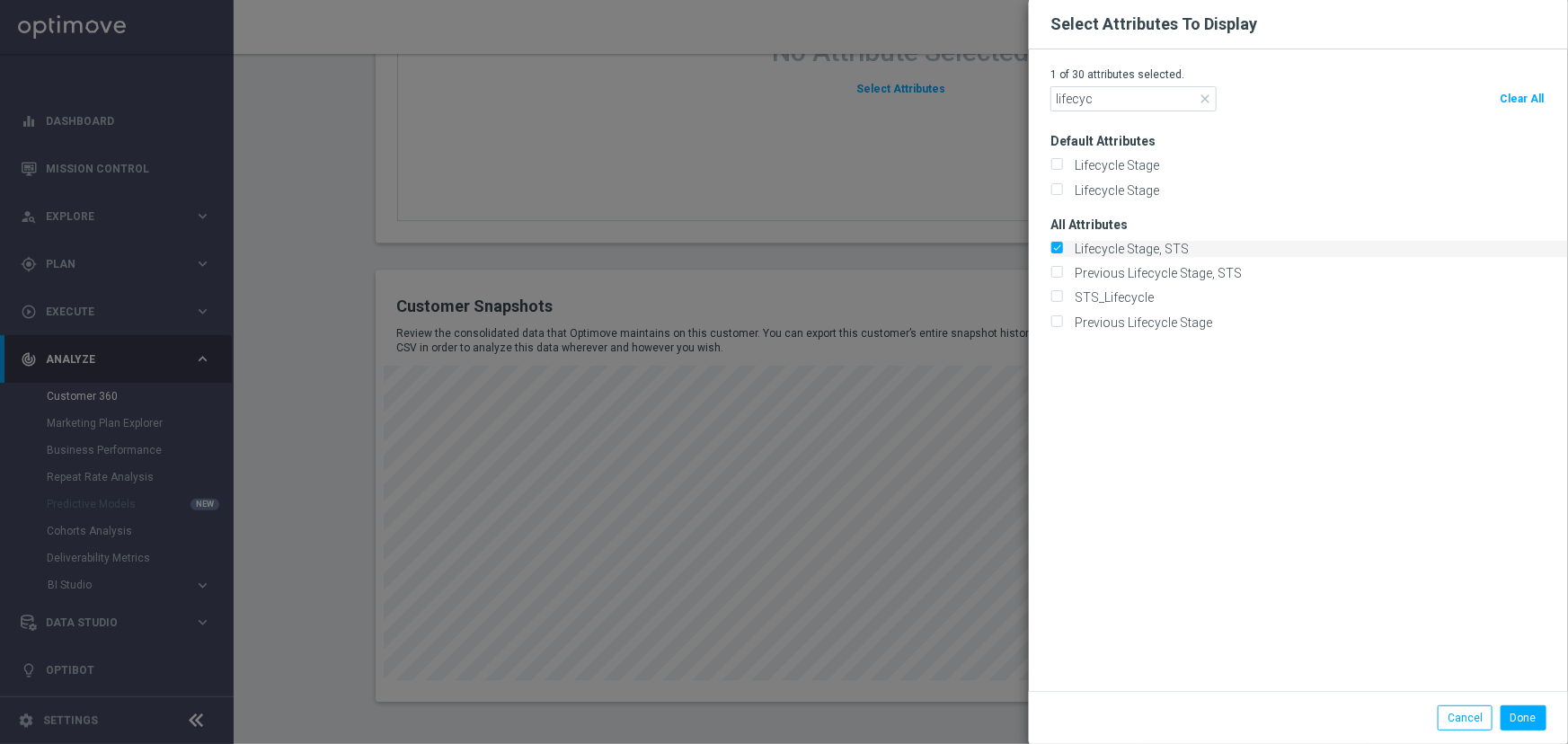
click at [1127, 247] on label "Lifecycle Stage, STS" at bounding box center [1129, 248] width 120 height 16
click at [1062, 247] on input "Lifecycle Stage, STS" at bounding box center [1056, 250] width 11 height 11
checkbox input "false"
click at [1133, 268] on label "Previous Lifecycle Stage, STS" at bounding box center [1155, 272] width 174 height 16
click at [1062, 269] on input "Previous Lifecycle Stage, STS" at bounding box center [1056, 274] width 11 height 11
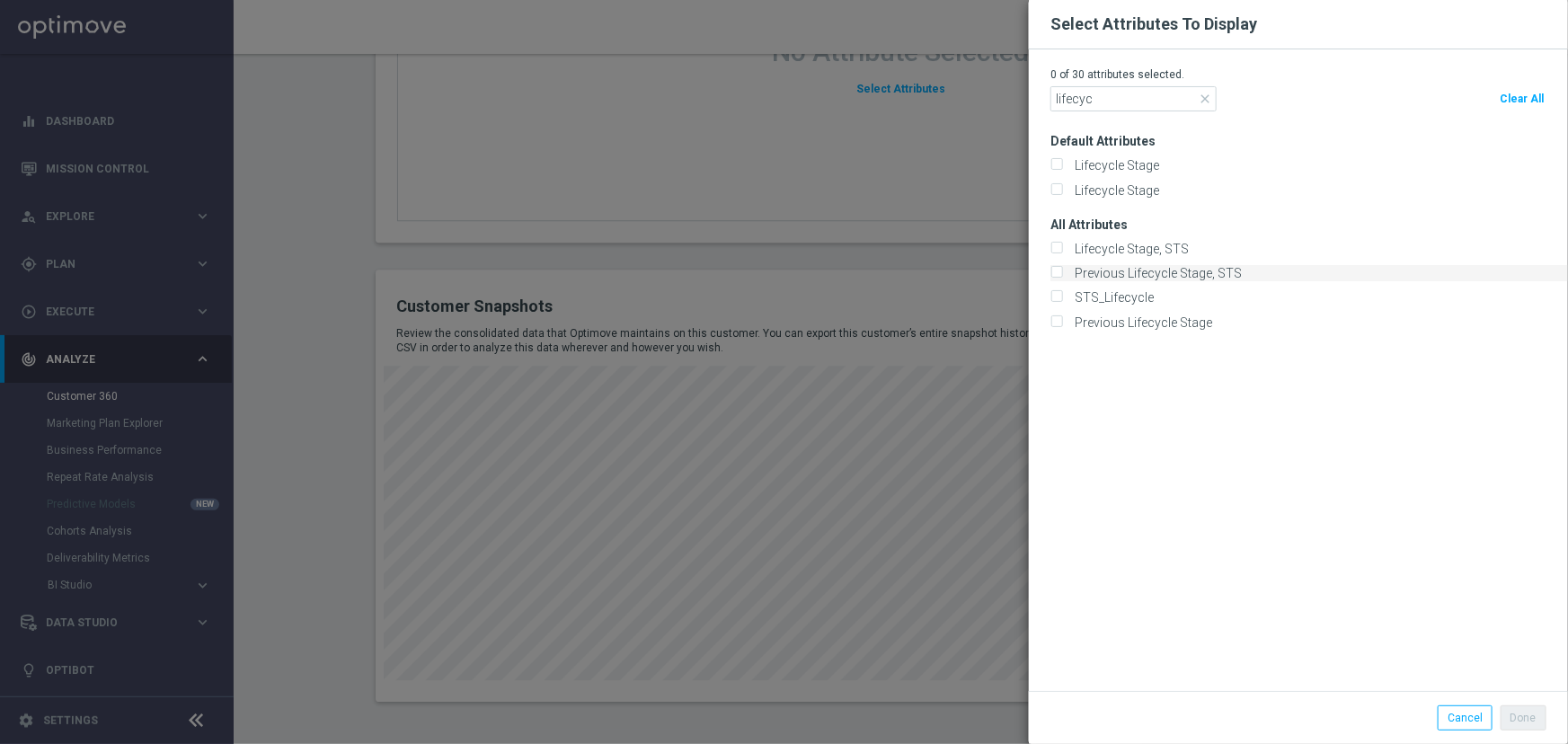
checkbox input "true"
click at [1132, 250] on label "Lifecycle Stage, STS" at bounding box center [1129, 248] width 120 height 16
click at [1062, 250] on input "Lifecycle Stage, STS" at bounding box center [1056, 250] width 11 height 11
click at [1104, 100] on input "lifecyc" at bounding box center [1133, 99] width 166 height 25
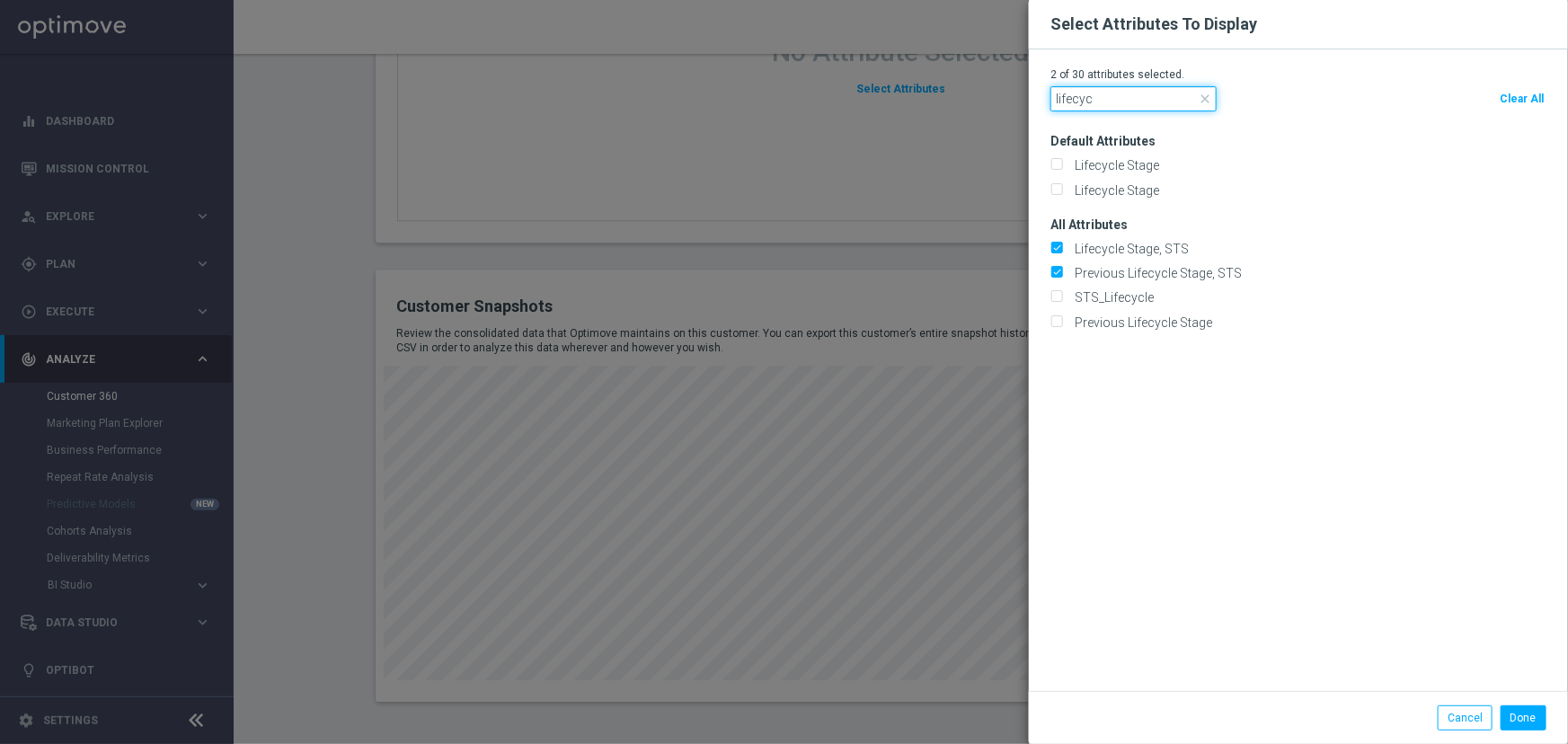
click at [1104, 100] on input "lifecyc" at bounding box center [1133, 99] width 166 height 25
click at [1520, 101] on span "Clear All" at bounding box center [1521, 99] width 44 height 12
checkbox input "false"
click at [1078, 94] on input "lifecyc" at bounding box center [1133, 99] width 166 height 25
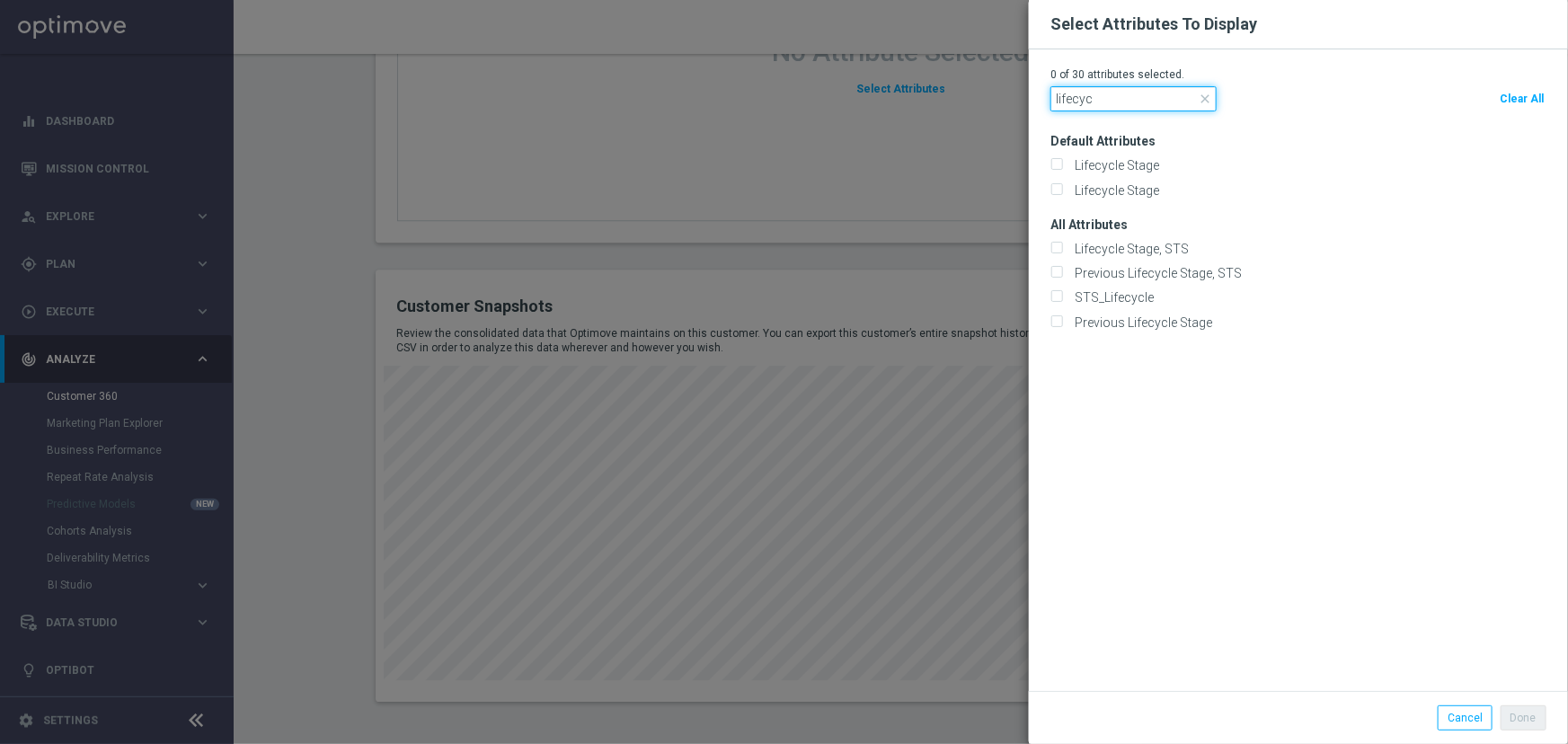
click at [1078, 94] on input "lifecyc" at bounding box center [1133, 99] width 166 height 25
type input "stage"
click at [1125, 293] on label "Stage Deposit" at bounding box center [1111, 297] width 85 height 16
click at [1062, 293] on input "Stage Deposit" at bounding box center [1056, 299] width 11 height 11
checkbox input "true"
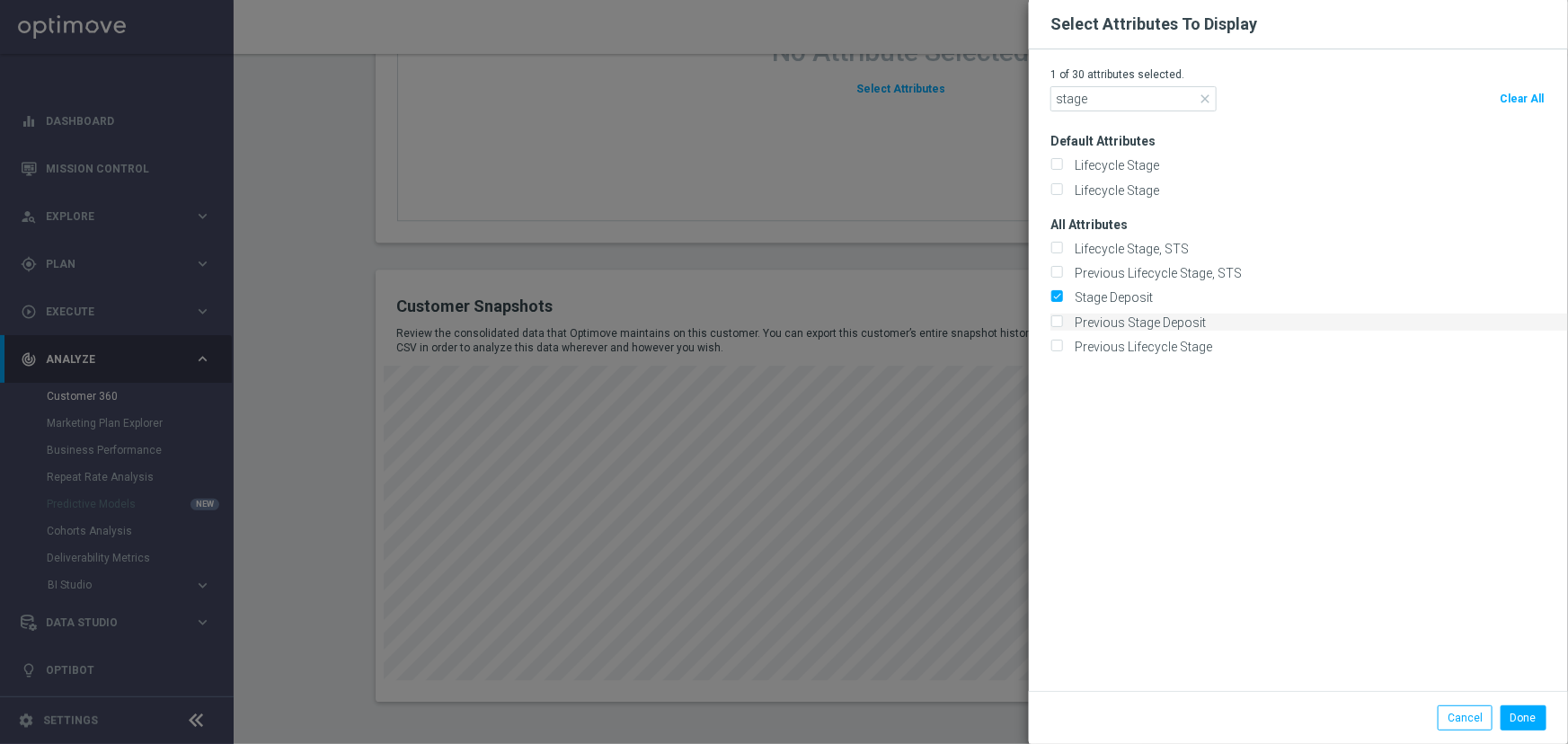
click at [1130, 319] on label "Previous Stage Deposit" at bounding box center [1137, 322] width 137 height 16
click at [1062, 319] on input "Previous Stage Deposit" at bounding box center [1056, 323] width 11 height 11
checkbox input "true"
click at [1512, 715] on button "Done" at bounding box center [1523, 718] width 46 height 25
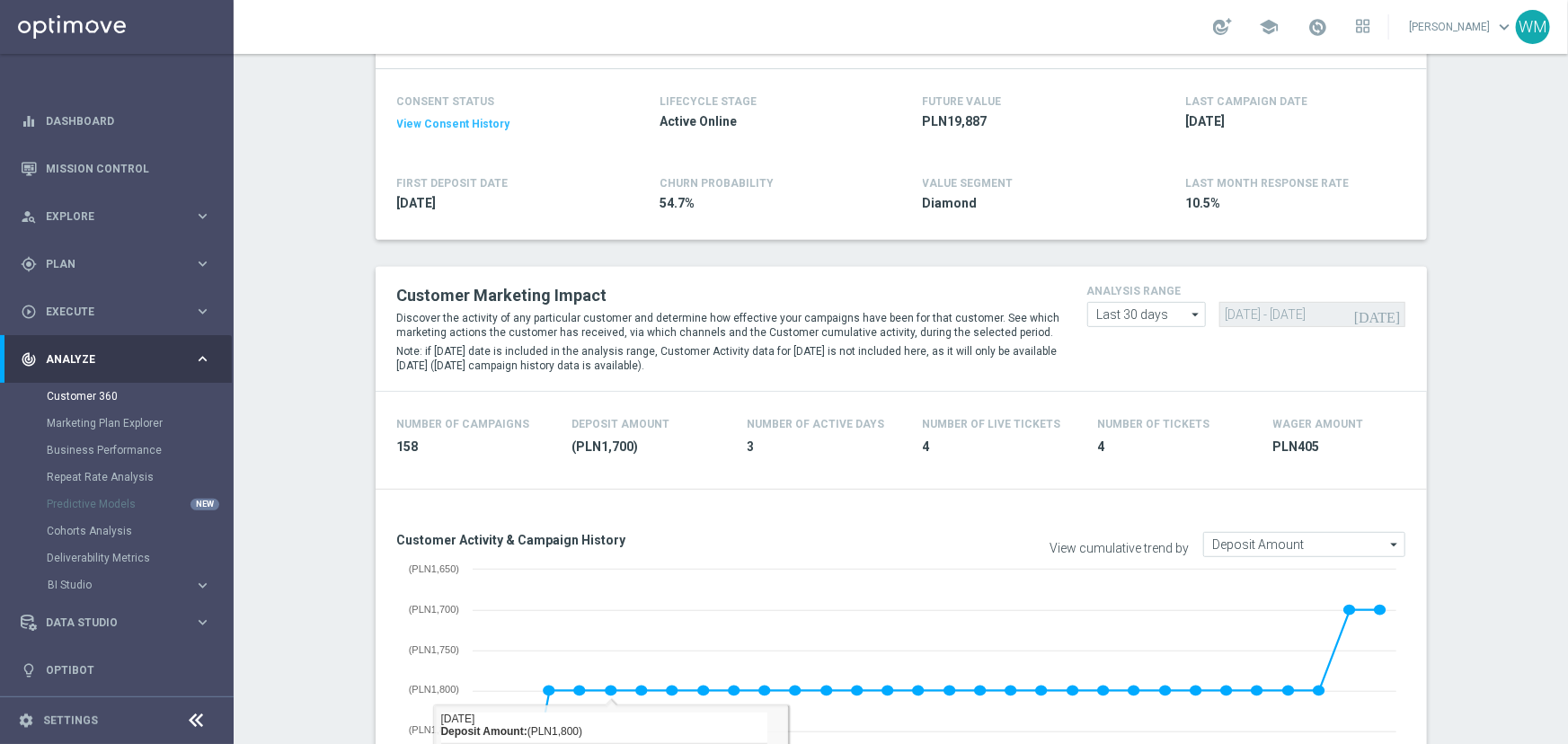
scroll to position [7, 0]
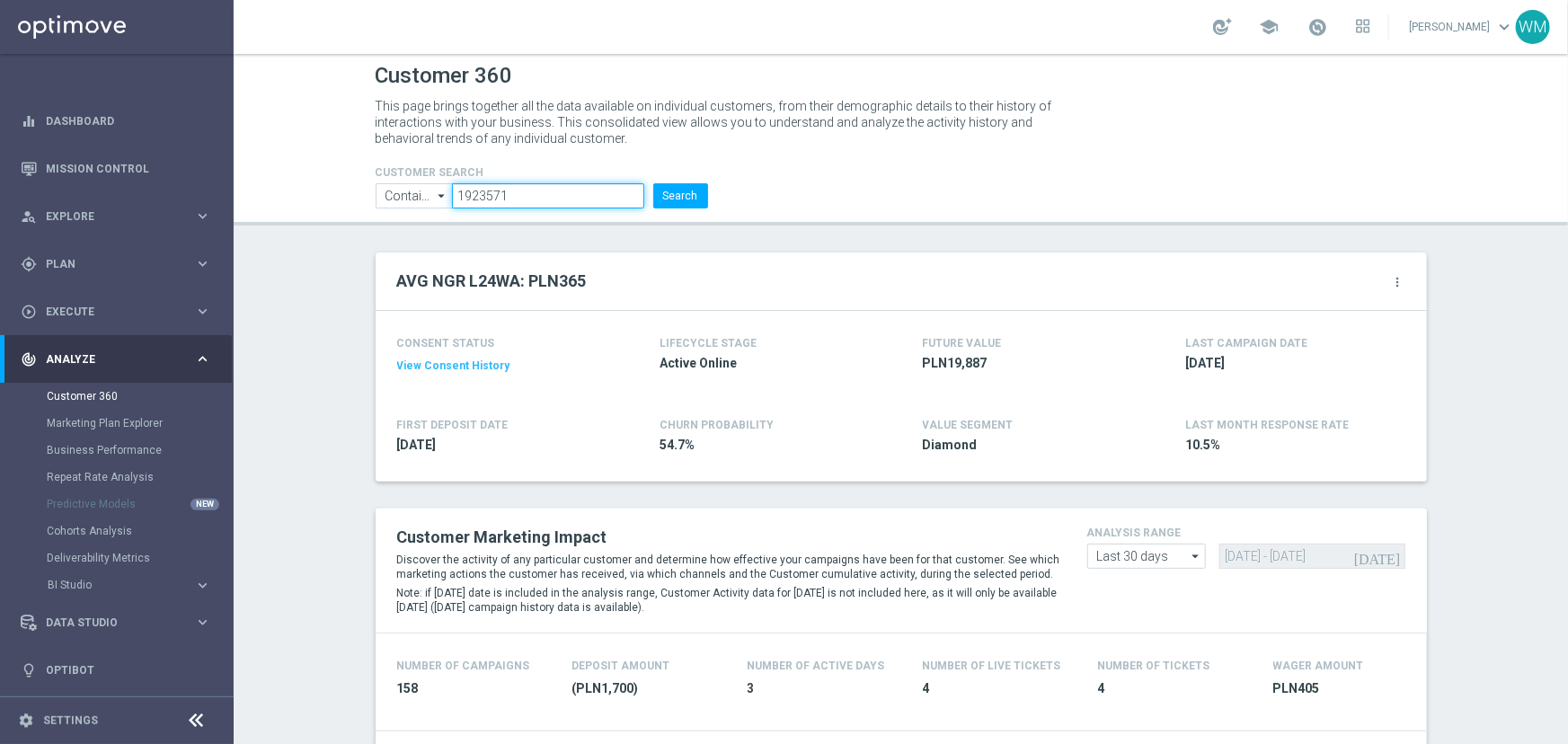
click at [541, 199] on input "1923571" at bounding box center [547, 195] width 192 height 25
paste input "300515"
type input "3005151"
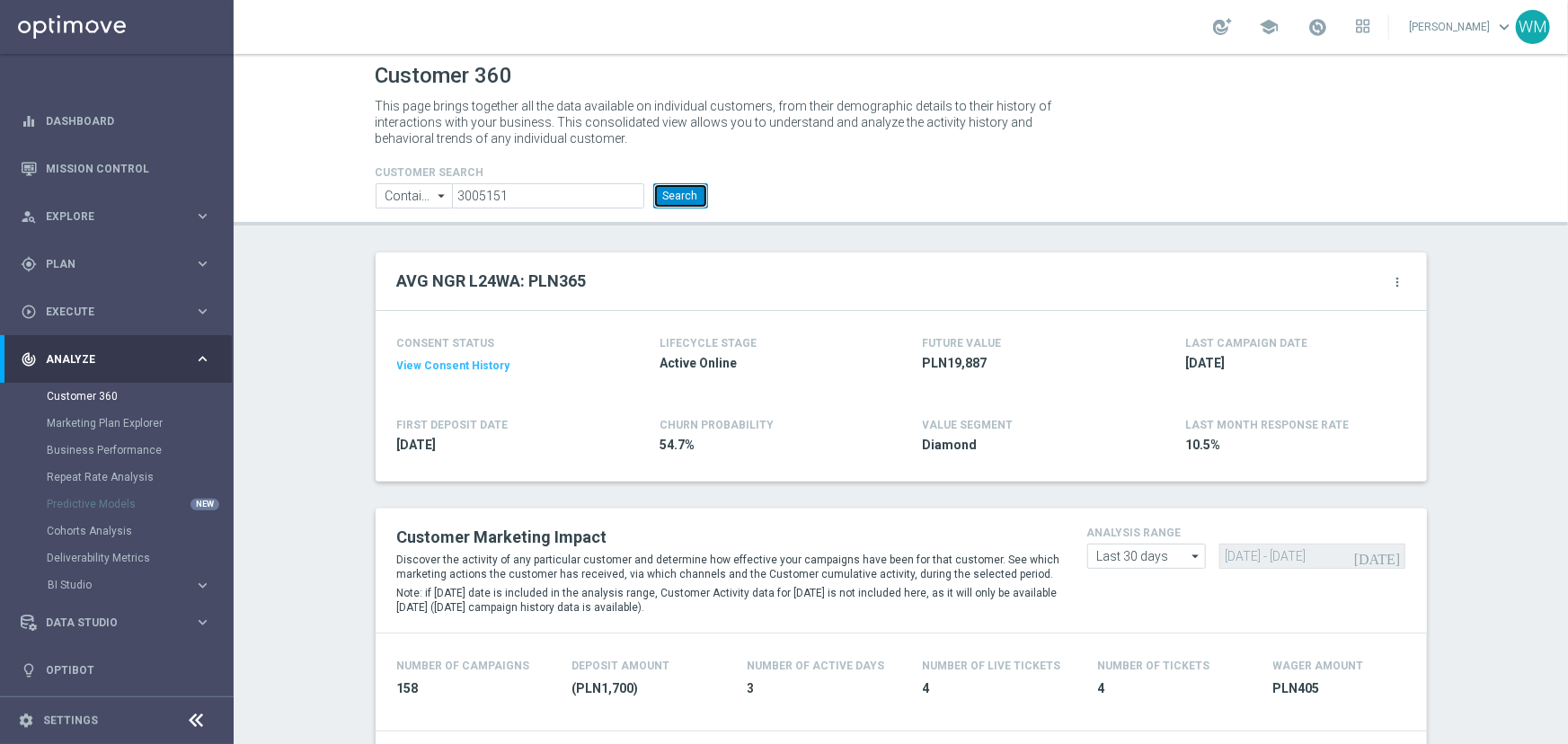
click at [671, 200] on button "Search" at bounding box center [681, 195] width 54 height 25
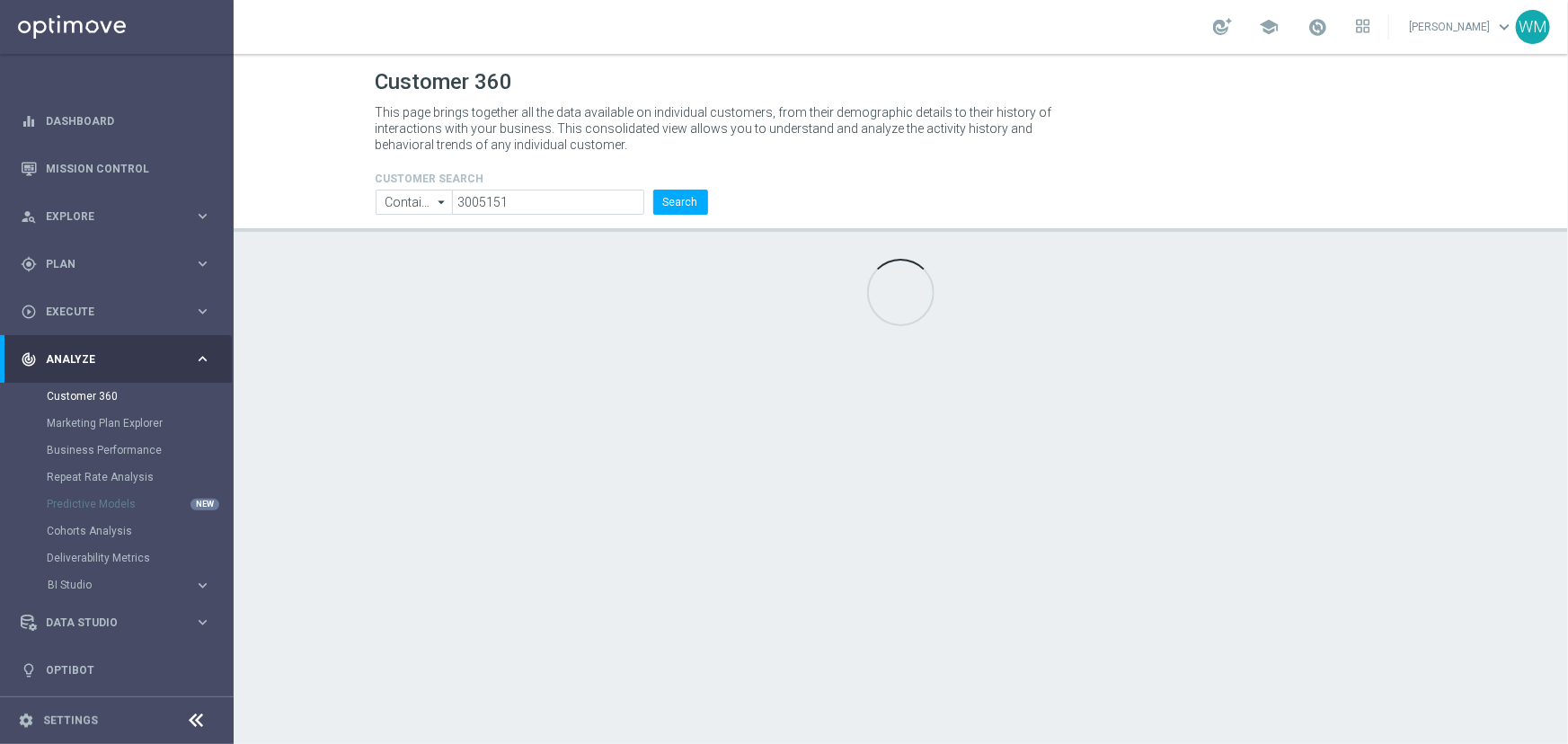
click at [849, 167] on div "CUSTOMER SEARCH Contains Contains arrow_drop_down Show Selected 0 of NaN Contai…" at bounding box center [901, 185] width 1078 height 57
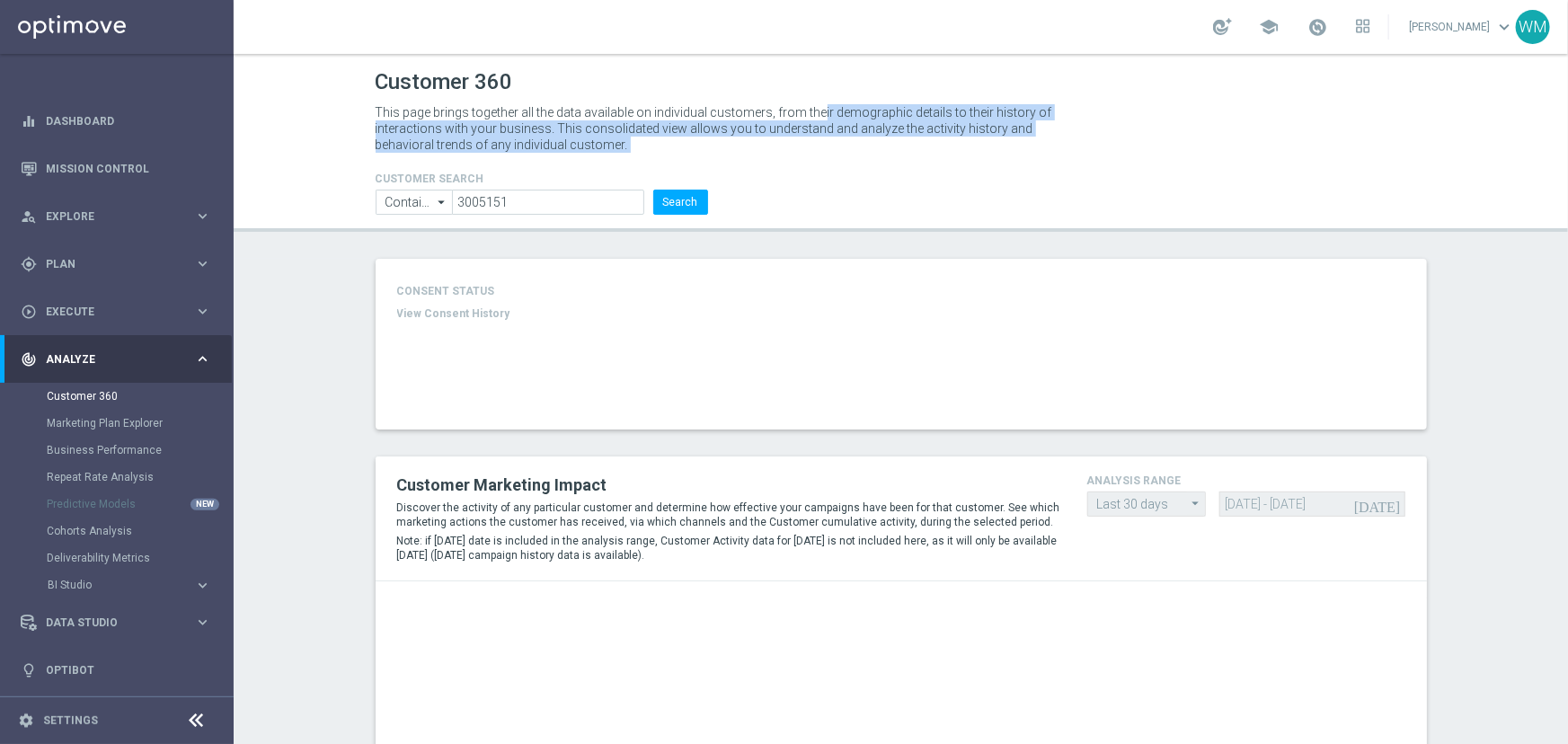
drag, startPoint x: 669, startPoint y: 99, endPoint x: 783, endPoint y: 173, distance: 135.9
click at [783, 173] on div "Customer 360 This page brings together all the data available on individual cus…" at bounding box center [901, 140] width 1078 height 150
click at [777, 163] on div "CUSTOMER SEARCH Contains Contains arrow_drop_down Show Selected 0 of NaN Contai…" at bounding box center [901, 185] width 1078 height 57
drag, startPoint x: 762, startPoint y: 161, endPoint x: 361, endPoint y: 114, distance: 403.7
click at [362, 114] on div "Customer 360 This page brings together all the data available on individual cus…" at bounding box center [901, 140] width 1078 height 150
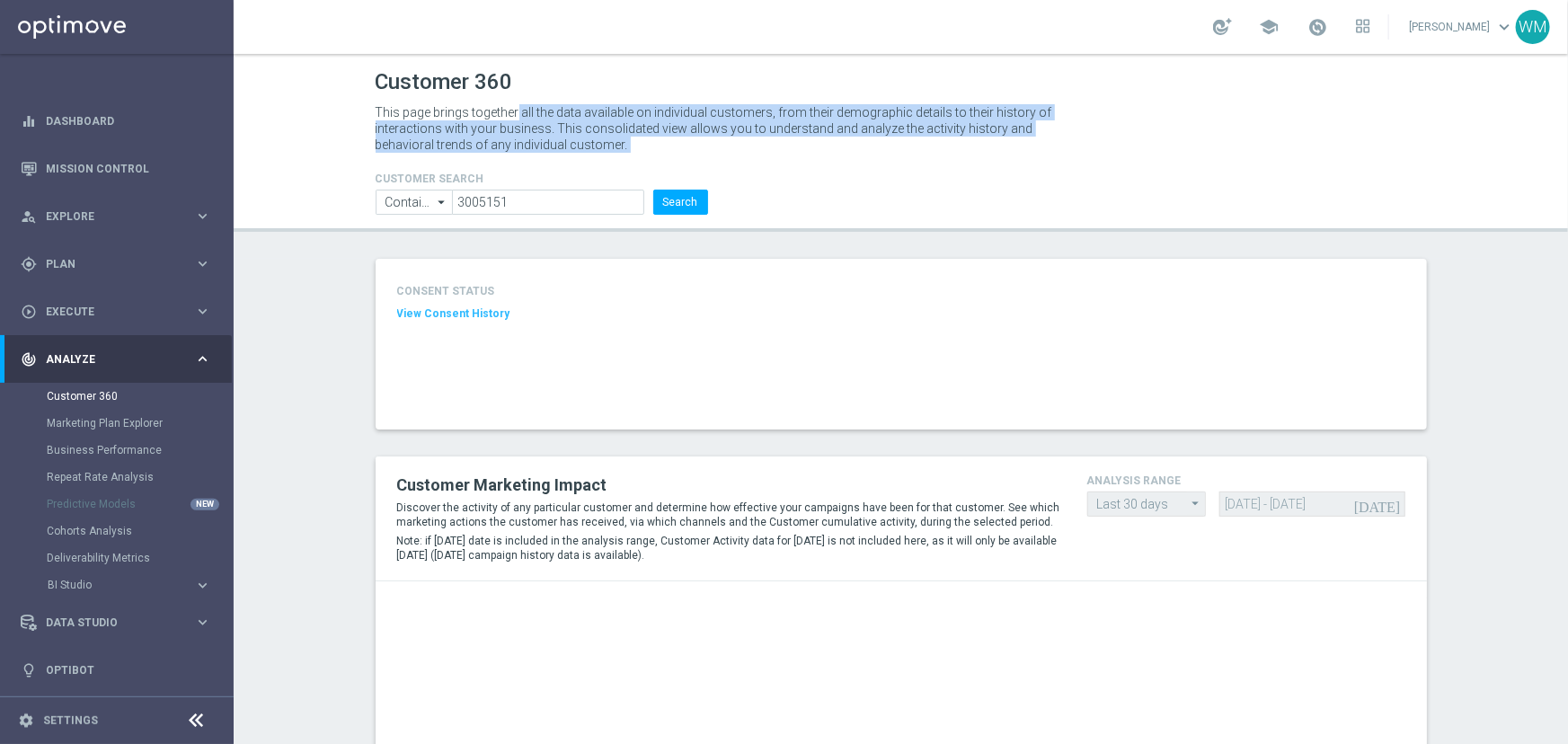
click at [362, 114] on div "This page brings together all the data available on individual customers, from …" at bounding box center [722, 128] width 719 height 57
drag, startPoint x: 361, startPoint y: 114, endPoint x: 790, endPoint y: 162, distance: 431.7
click at [790, 162] on div "Customer 360 This page brings together all the data available on individual cus…" at bounding box center [901, 140] width 1078 height 150
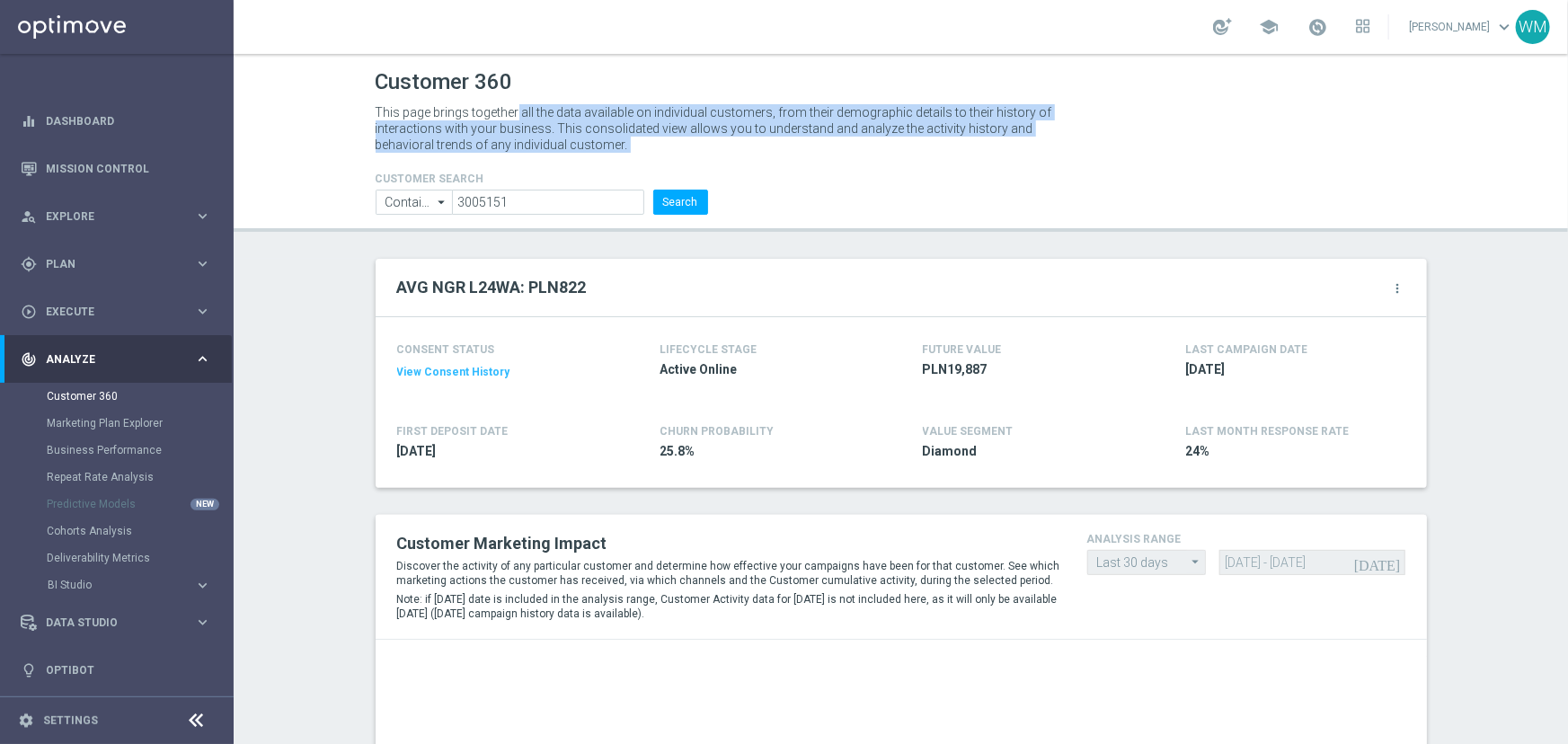
click at [790, 162] on div "CUSTOMER SEARCH Contains Contains arrow_drop_down Show Selected 0 of NaN Contai…" at bounding box center [901, 185] width 1078 height 57
drag, startPoint x: 719, startPoint y: 144, endPoint x: 342, endPoint y: 110, distance: 378.5
click at [342, 110] on header "Customer 360 This page brings together all the data available on individual cus…" at bounding box center [900, 142] width 1334 height 178
drag, startPoint x: 342, startPoint y: 110, endPoint x: 859, endPoint y: 155, distance: 519.0
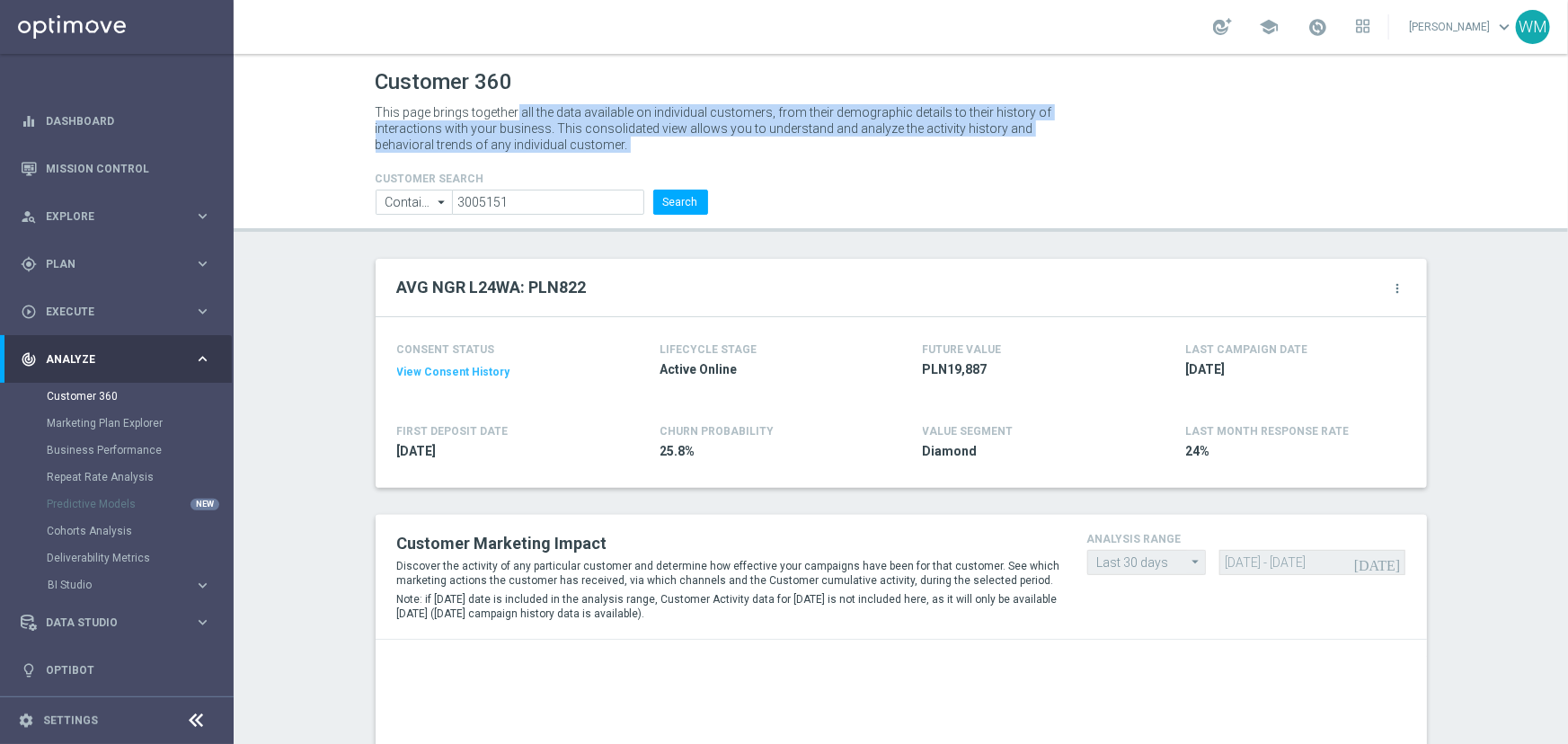
click at [859, 155] on header "Customer 360 This page brings together all the data available on individual cus…" at bounding box center [900, 142] width 1334 height 178
click at [859, 155] on div "This page brings together all the data available on individual customers, from …" at bounding box center [722, 128] width 719 height 57
drag, startPoint x: 859, startPoint y: 155, endPoint x: 319, endPoint y: 113, distance: 541.6
click at [319, 113] on header "Customer 360 This page brings together all the data available on individual cus…" at bounding box center [900, 142] width 1334 height 178
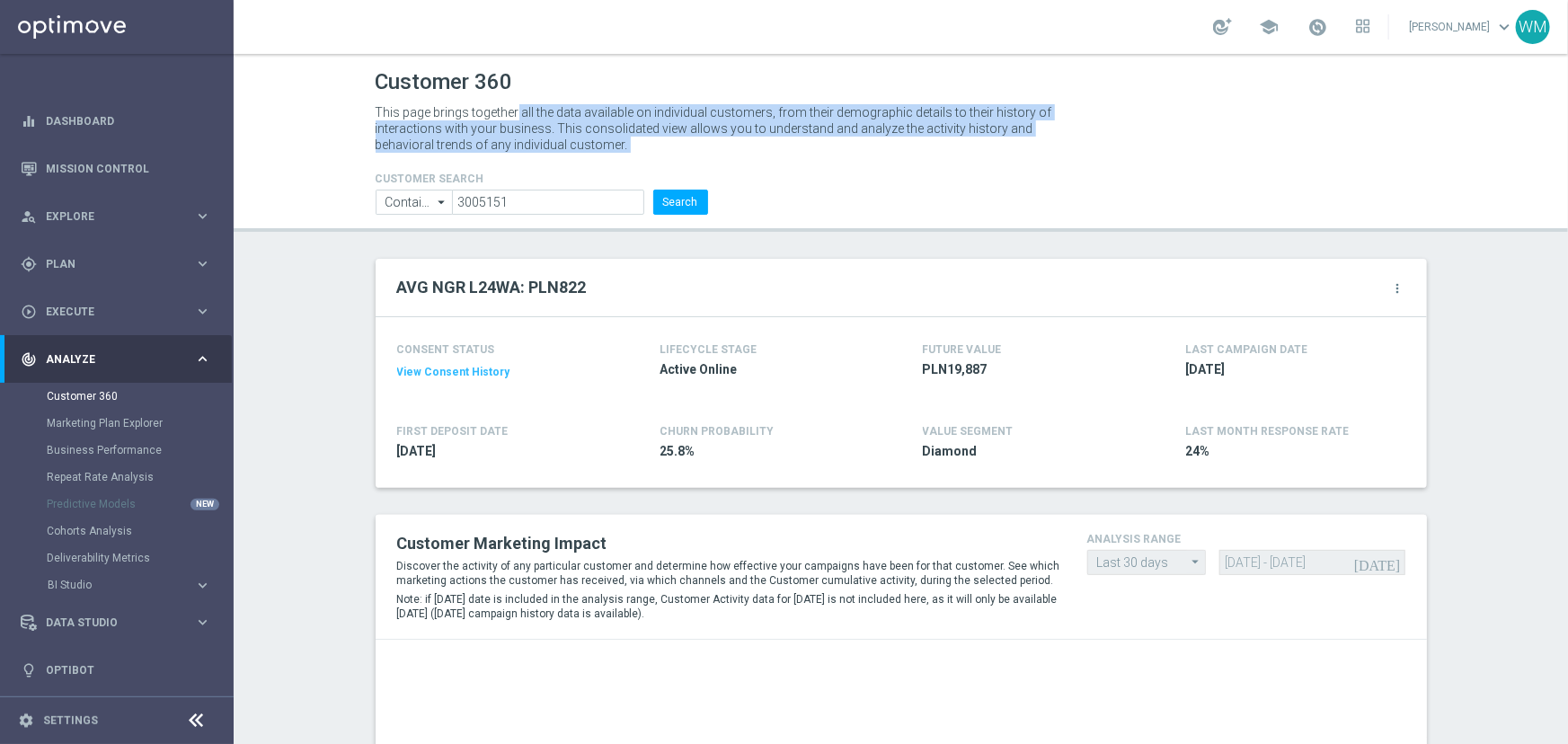
drag, startPoint x: 668, startPoint y: 127, endPoint x: 806, endPoint y: 151, distance: 140.1
click at [806, 151] on header "Customer 360 This page brings together all the data available on individual cus…" at bounding box center [900, 142] width 1334 height 178
click at [806, 151] on p "This page brings together all the data available on individual customers, from …" at bounding box center [721, 129] width 692 height 49
drag, startPoint x: 517, startPoint y: 123, endPoint x: 368, endPoint y: 115, distance: 149.2
click at [368, 115] on div "This page brings together all the data available on individual customers, from …" at bounding box center [722, 128] width 719 height 57
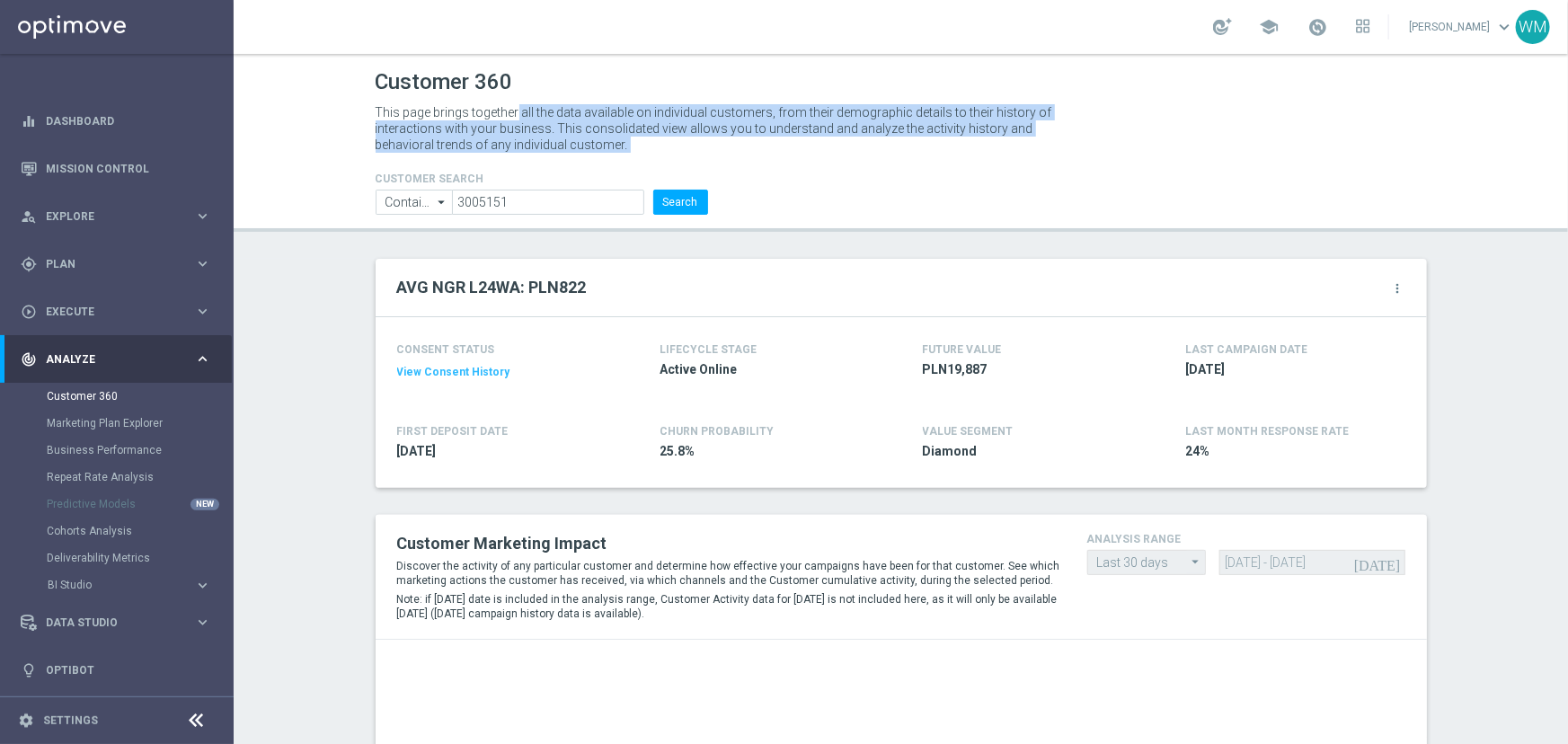
click at [368, 115] on div "This page brings together all the data available on individual customers, from …" at bounding box center [722, 128] width 719 height 57
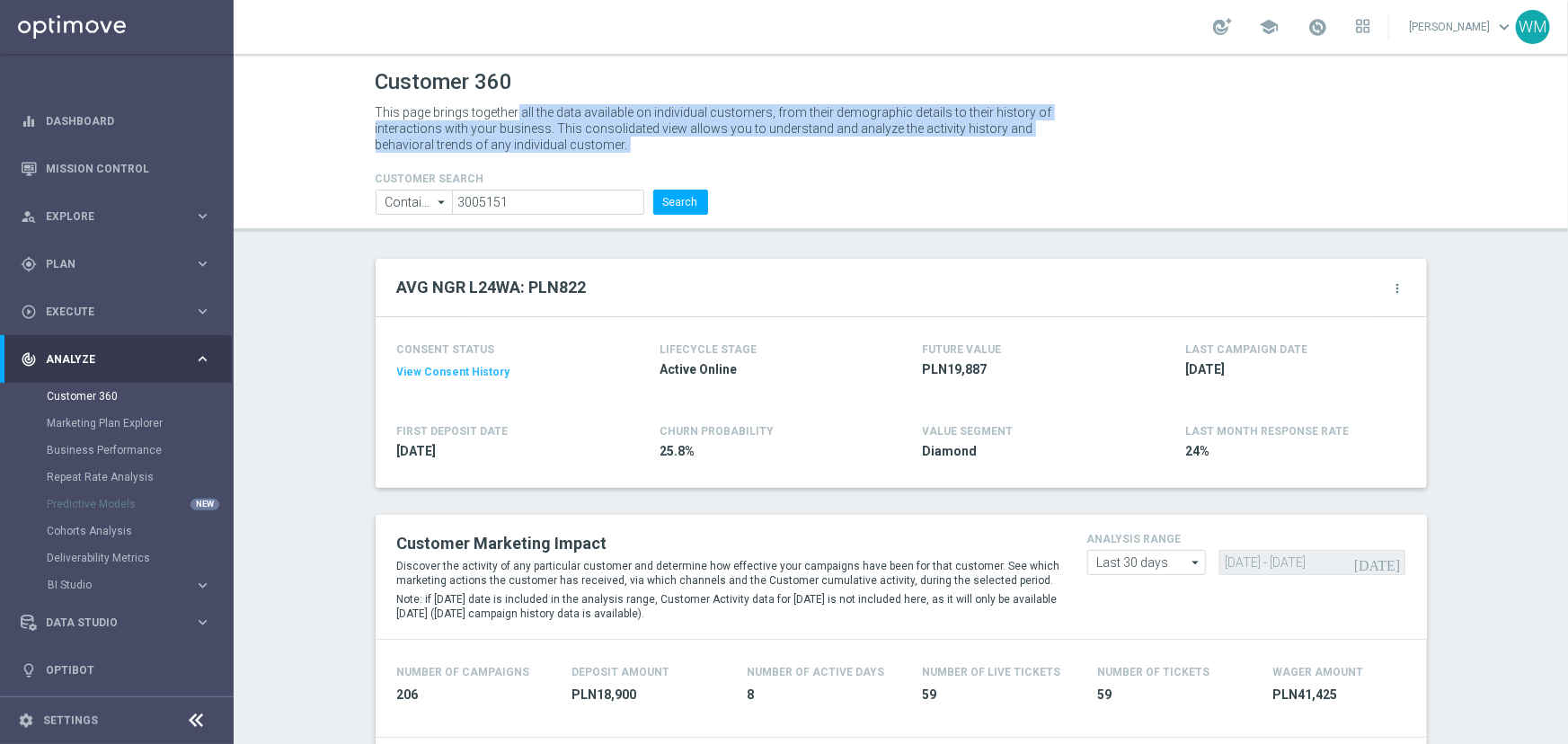
drag, startPoint x: 368, startPoint y: 115, endPoint x: 727, endPoint y: 149, distance: 360.6
click at [727, 149] on div "This page brings together all the data available on individual customers, from …" at bounding box center [722, 128] width 719 height 57
click at [727, 149] on p "This page brings together all the data available on individual customers, from …" at bounding box center [721, 129] width 692 height 49
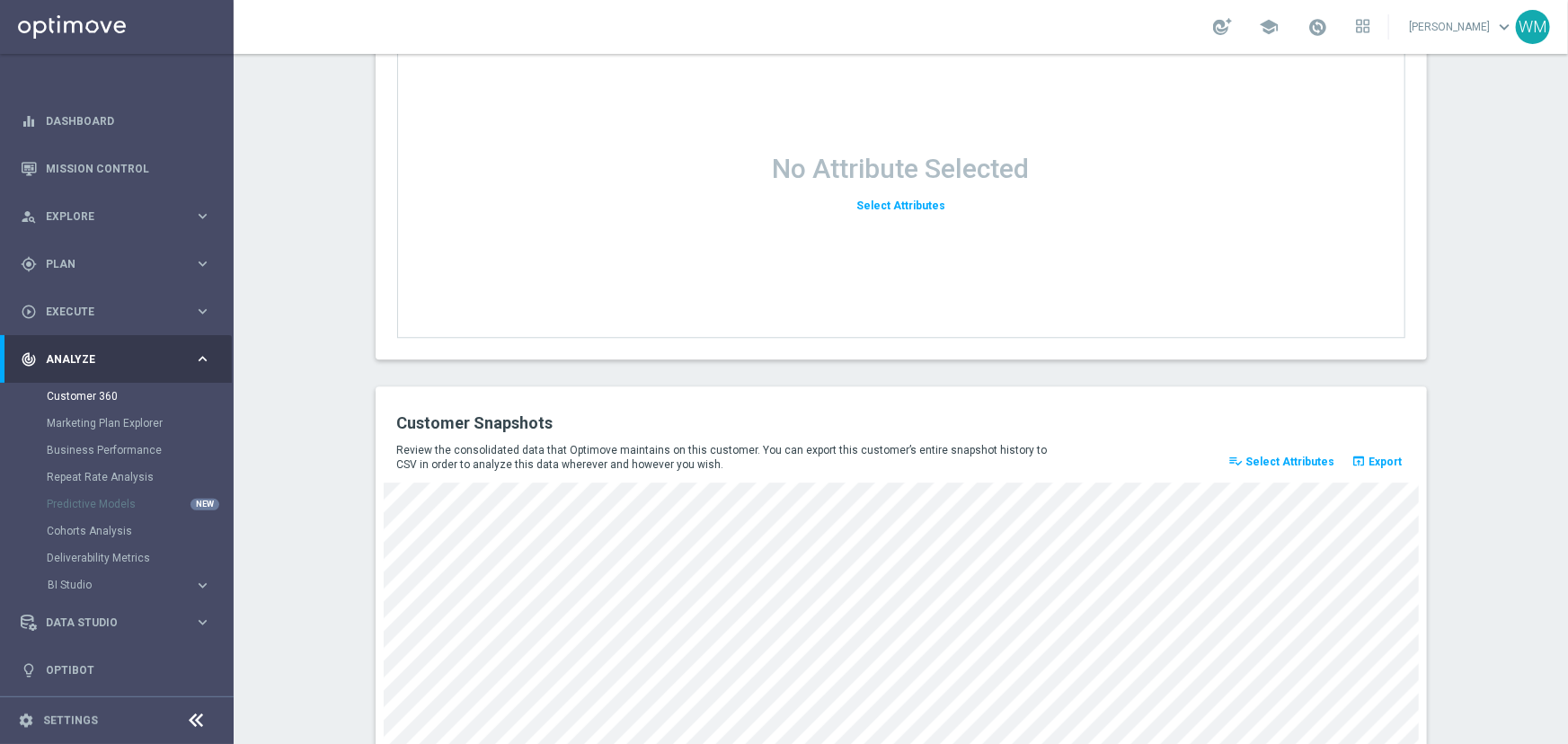
scroll to position [2288, 0]
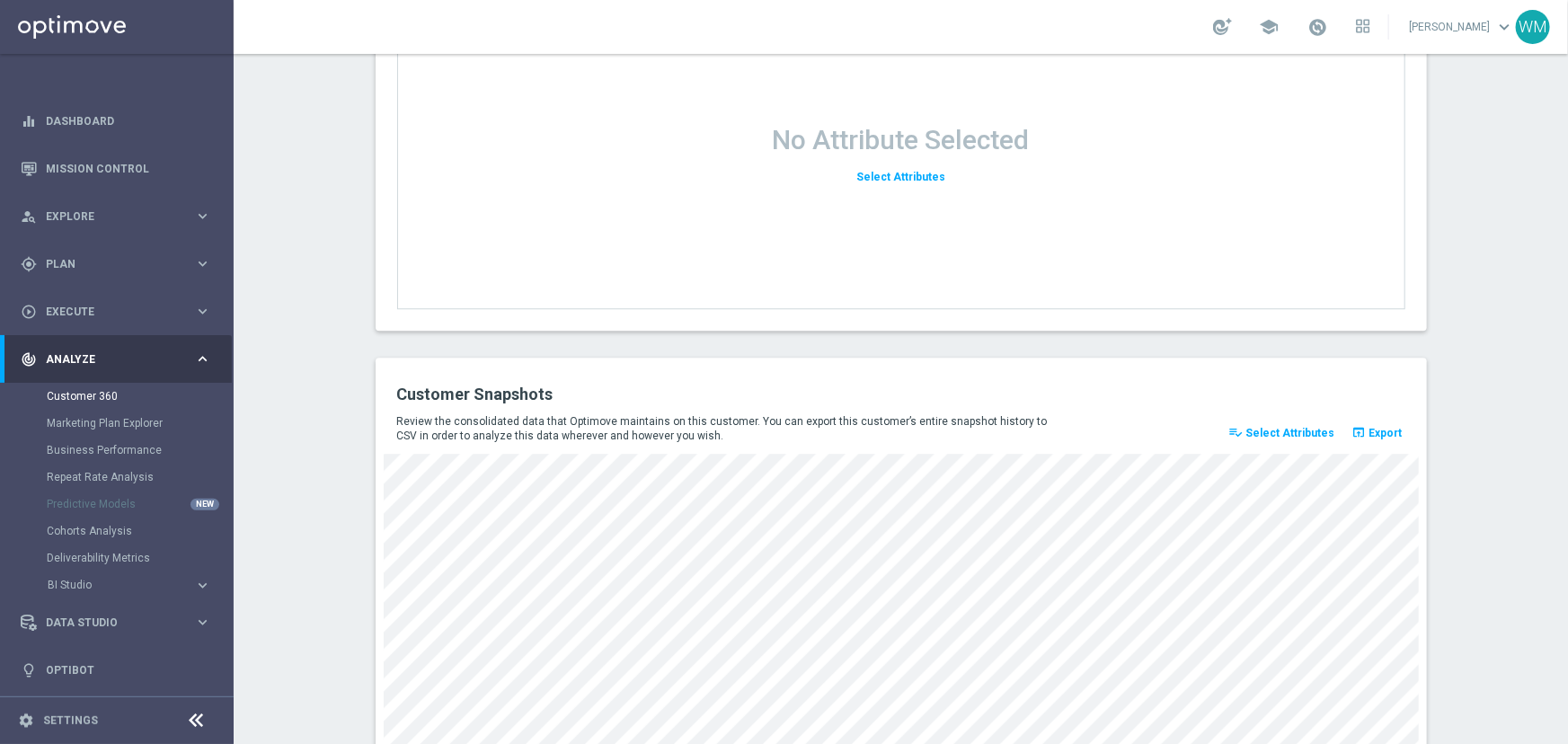
click at [1300, 423] on button "playlist_add_check Select Attributes" at bounding box center [1282, 433] width 112 height 25
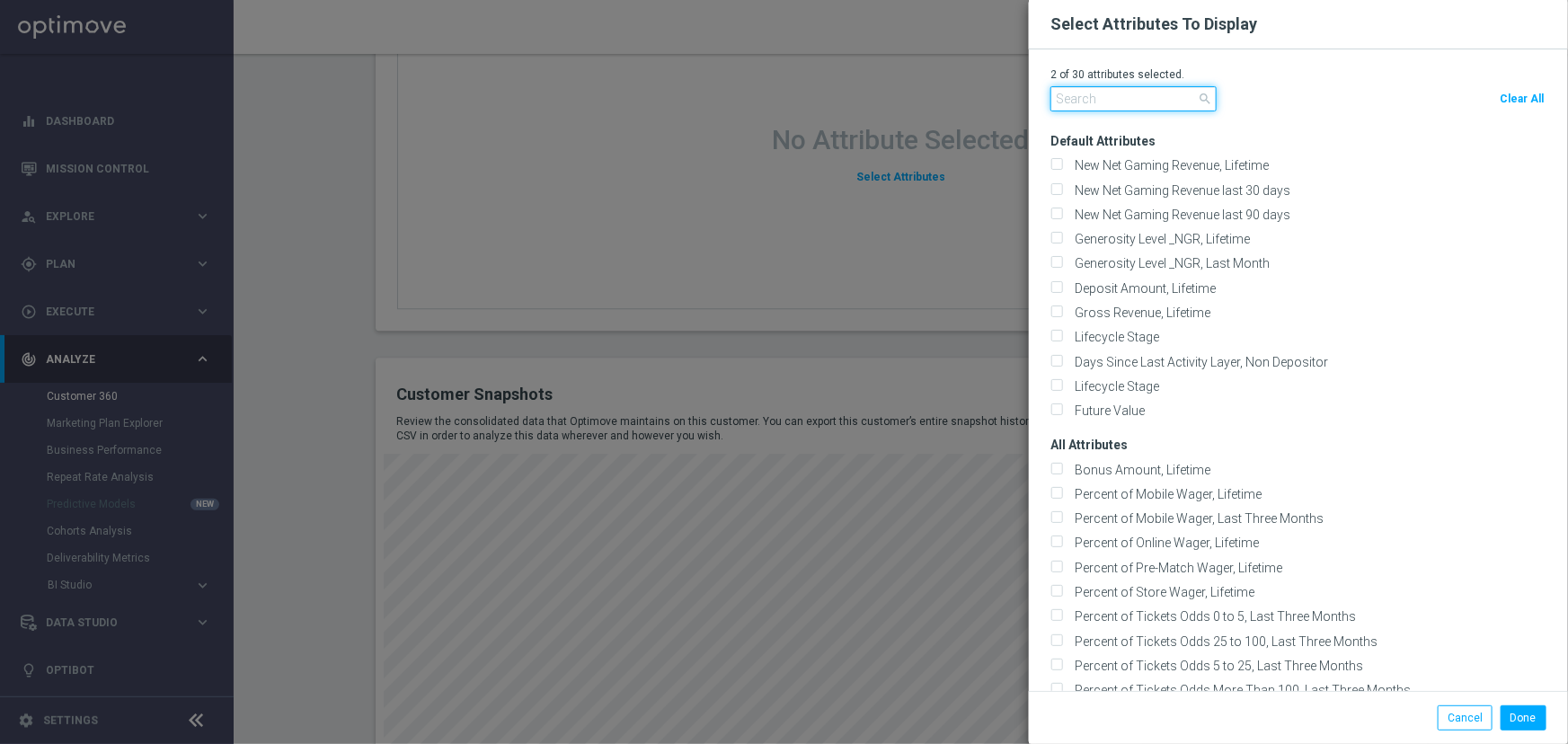
click at [1173, 95] on input "text" at bounding box center [1133, 99] width 166 height 25
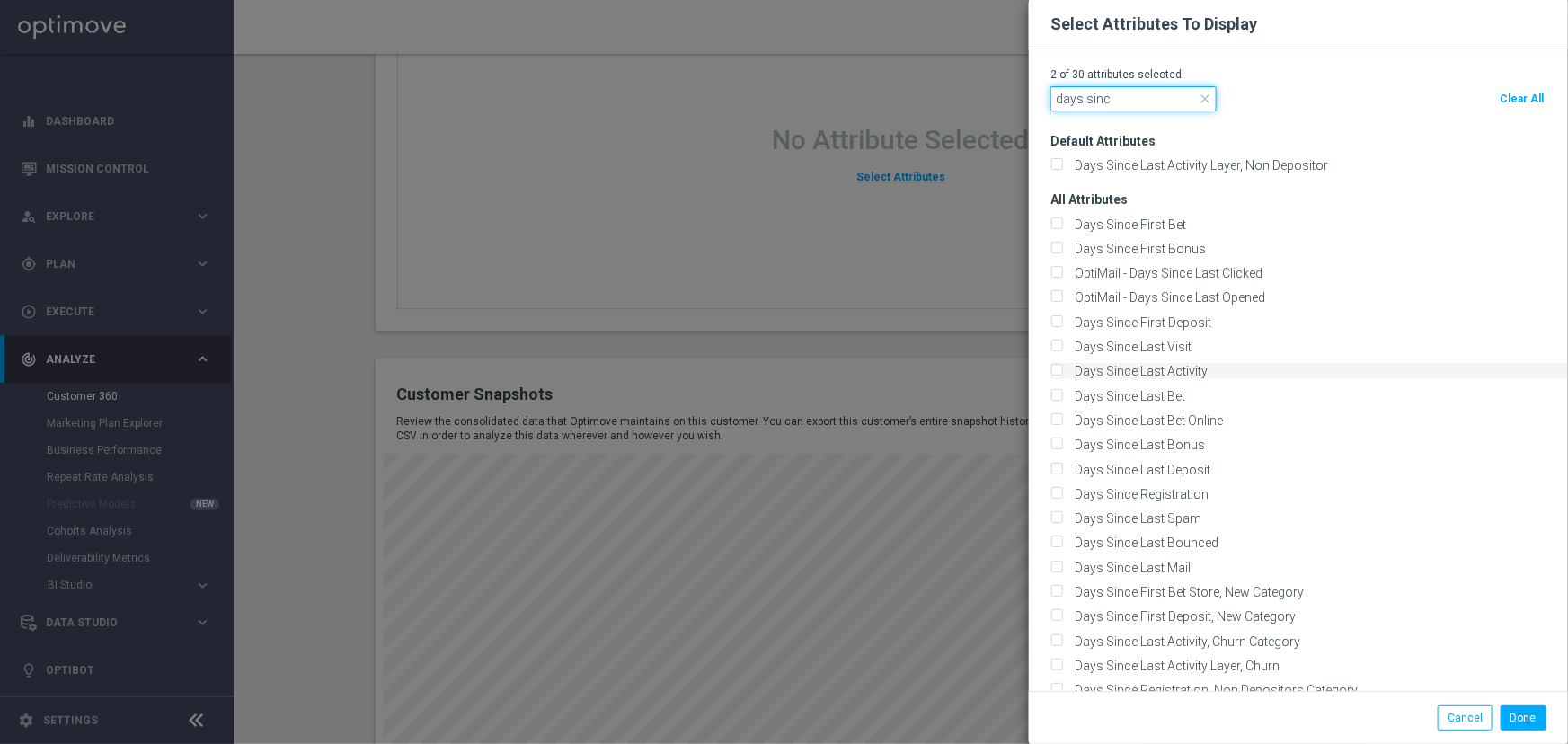
type input "days sinc"
click at [1166, 367] on label "Days Since Last Activity" at bounding box center [1138, 371] width 139 height 16
click at [1062, 367] on input "Days Since Last Activity" at bounding box center [1056, 372] width 11 height 11
checkbox input "true"
click at [1518, 724] on button "Done" at bounding box center [1523, 718] width 46 height 25
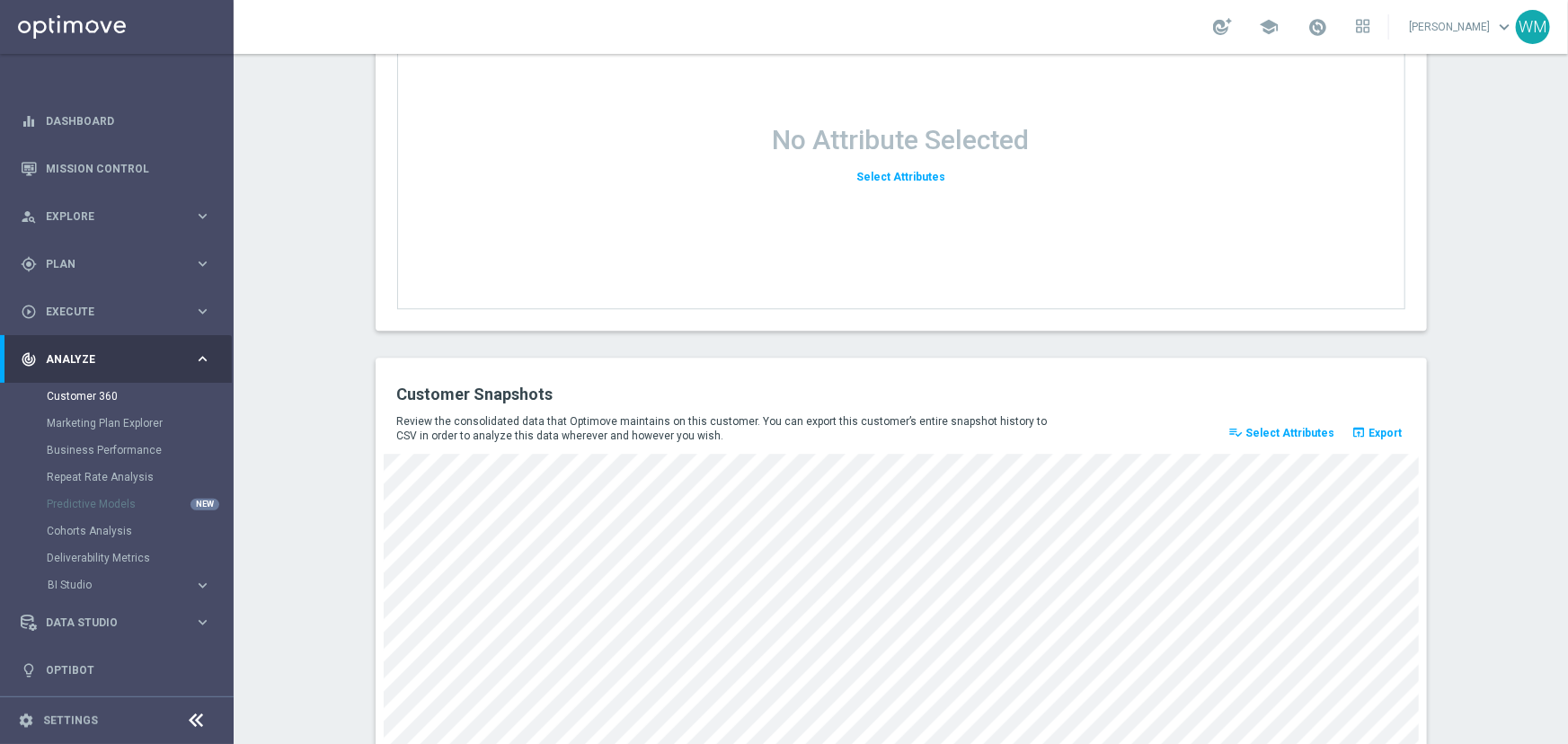
scroll to position [2370, 0]
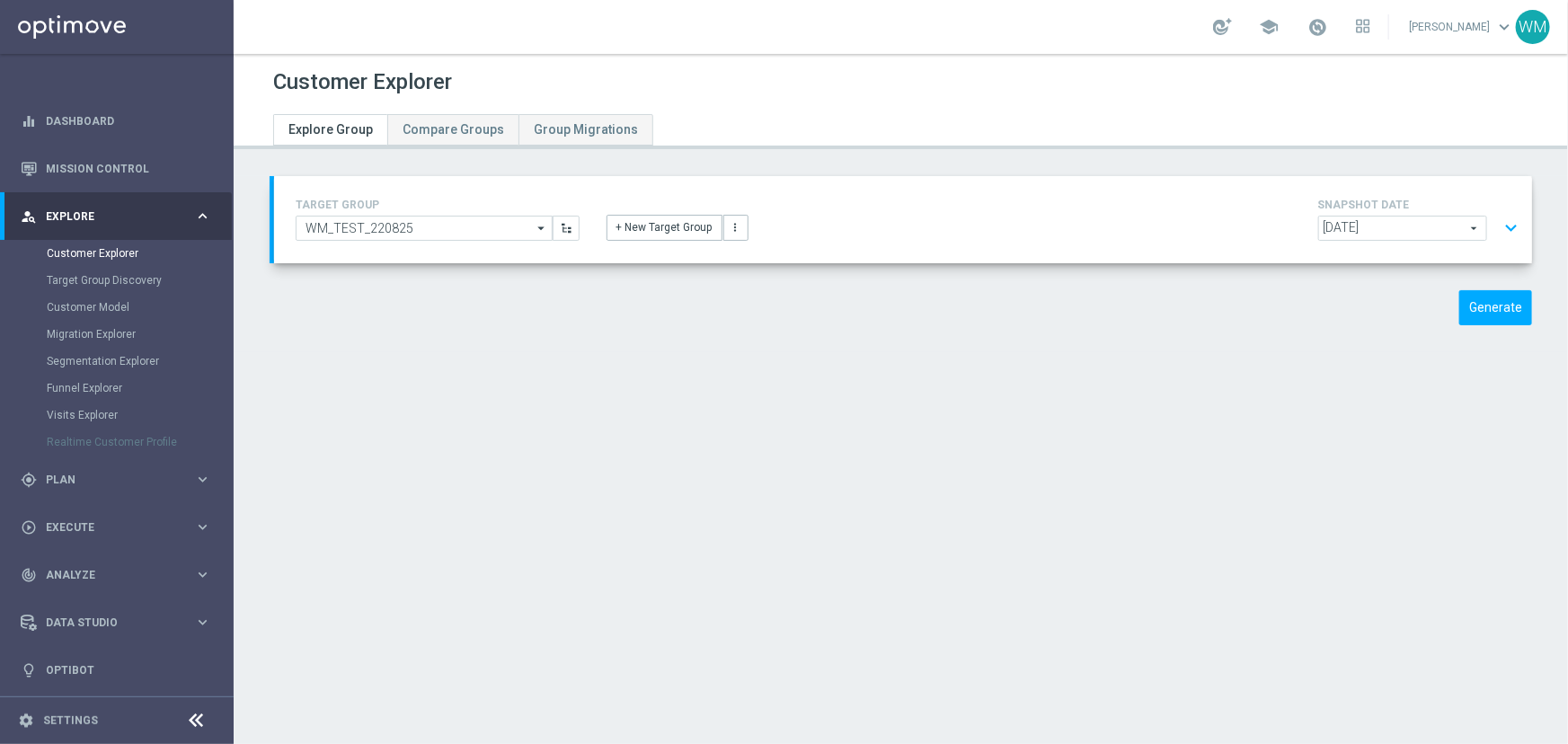
click at [1503, 234] on button "expand_more" at bounding box center [1511, 228] width 26 height 34
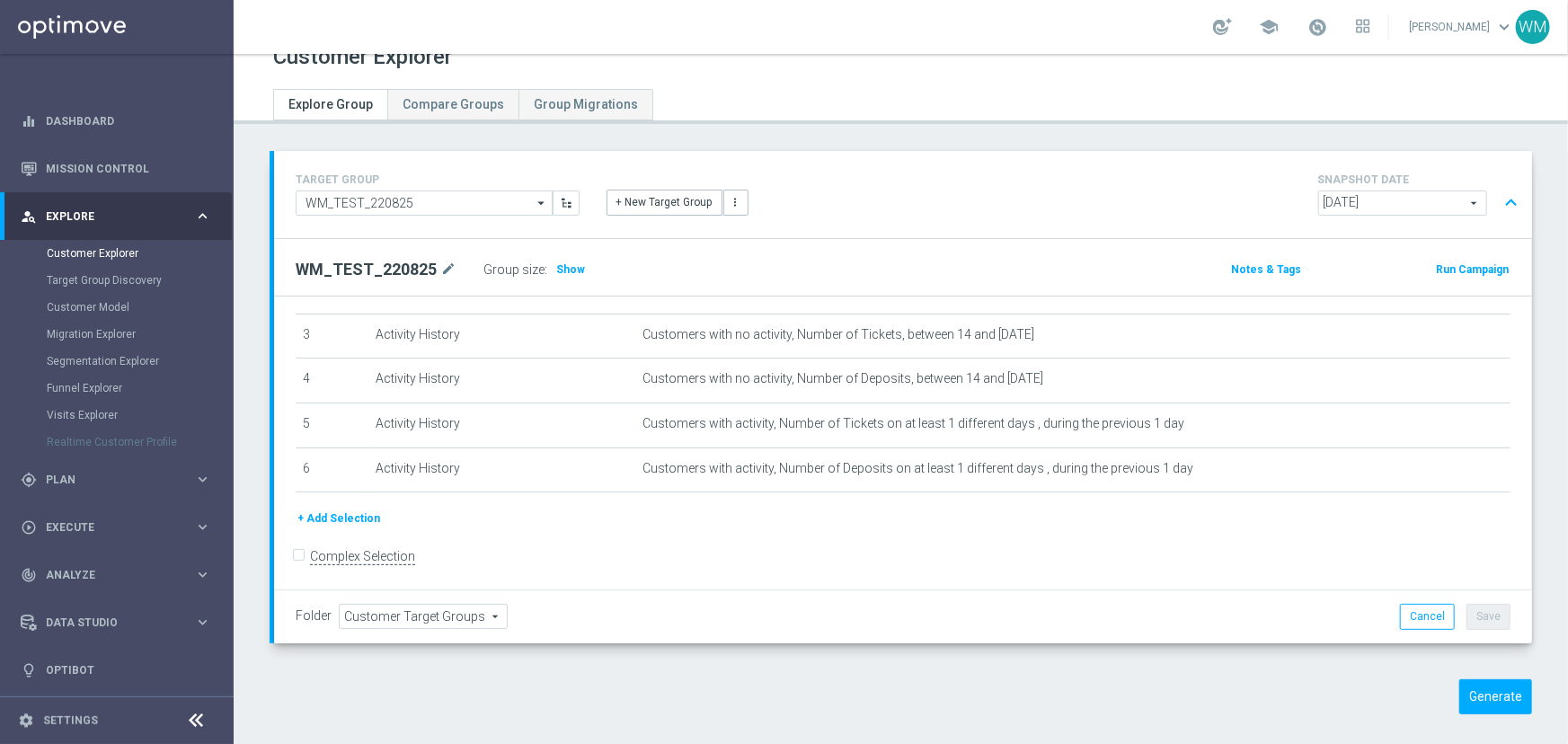
scroll to position [39, 0]
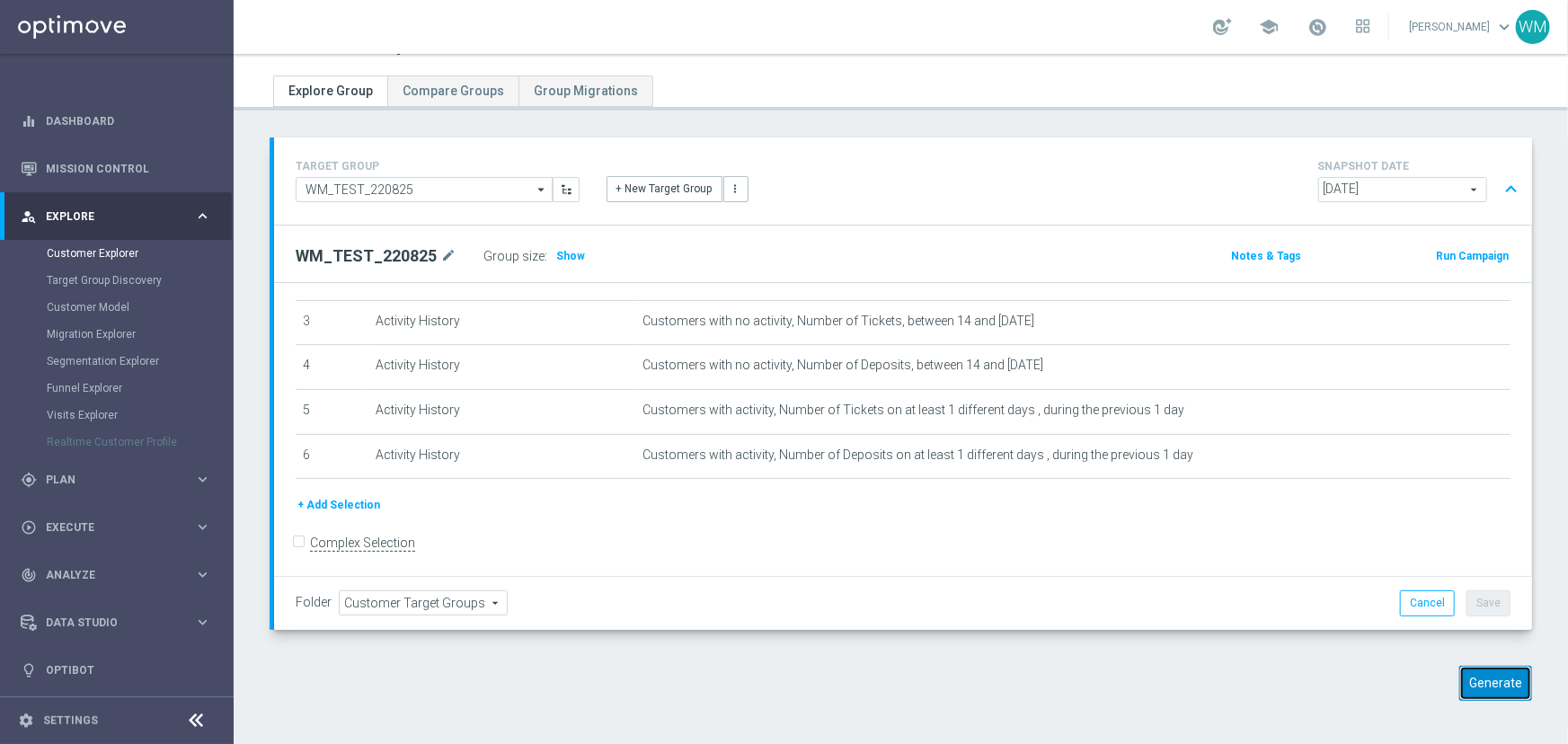
click at [1466, 666] on button "Generate" at bounding box center [1496, 683] width 73 height 35
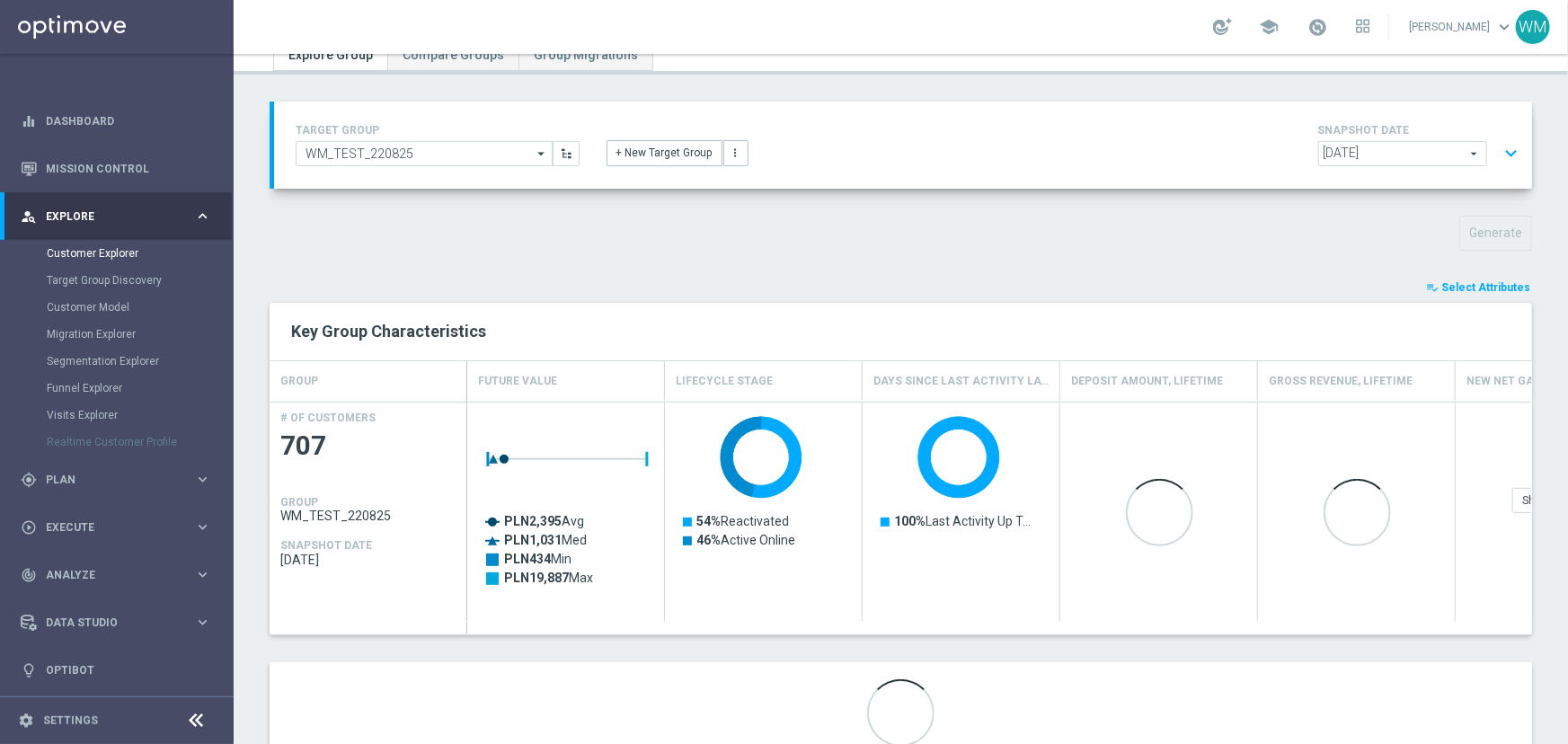
scroll to position [0, 0]
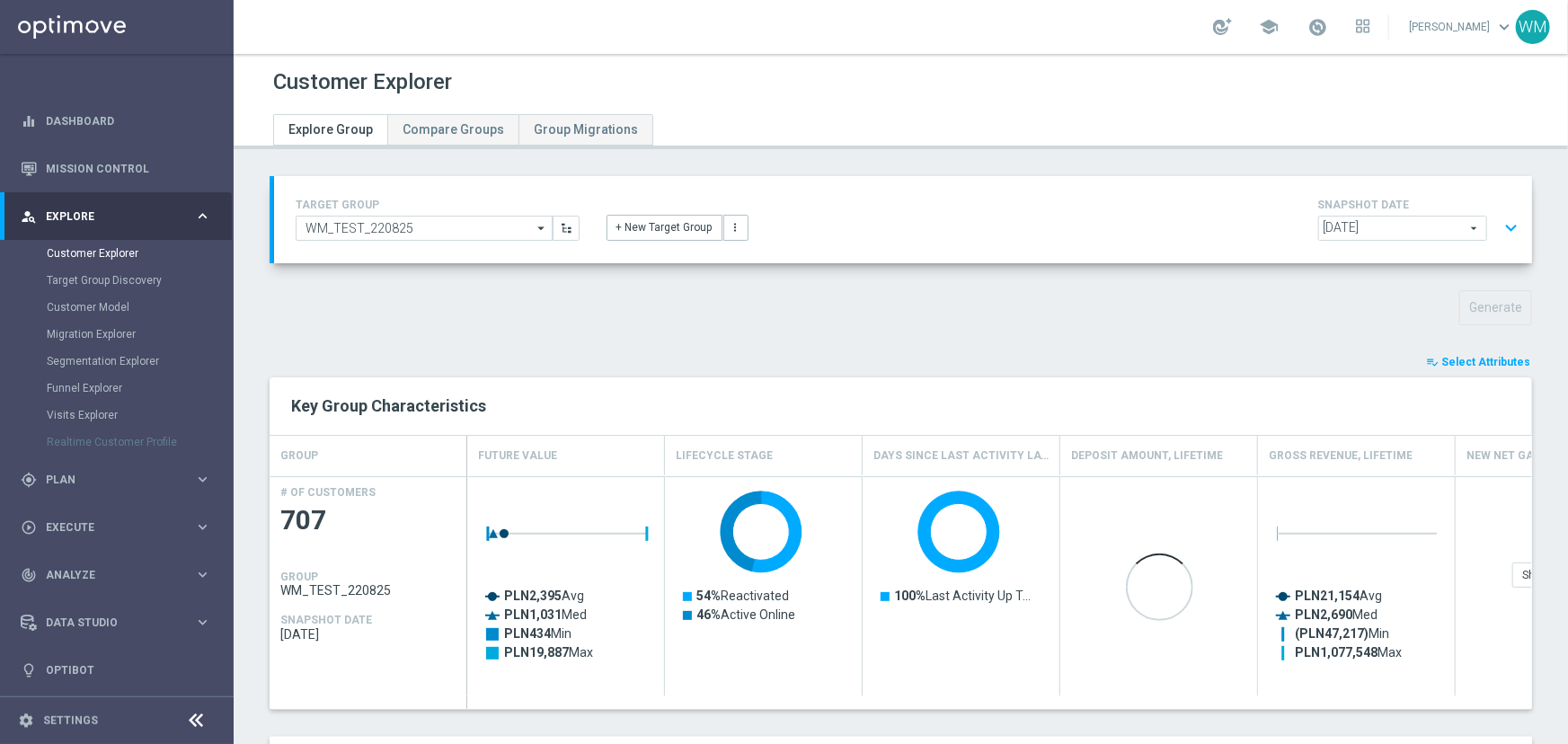
click at [1499, 220] on button "expand_more" at bounding box center [1511, 228] width 26 height 34
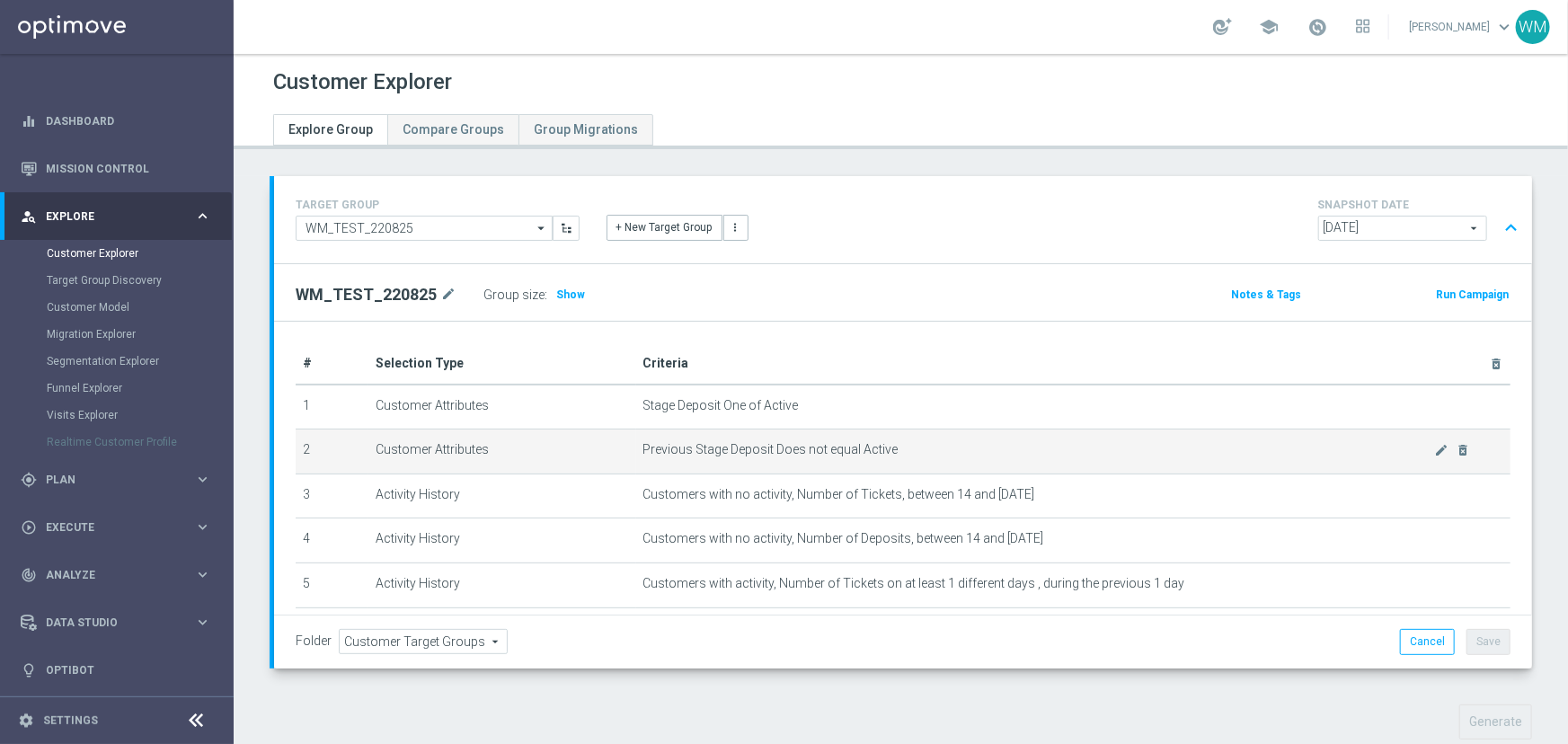
drag, startPoint x: 609, startPoint y: 445, endPoint x: 981, endPoint y: 456, distance: 372.2
click at [981, 456] on tr "2 Customer Attributes Previous Stage Deposit Does not equal Active mode_edit de…" at bounding box center [903, 452] width 1215 height 45
click at [981, 456] on span "Previous Stage Deposit Does not equal Active" at bounding box center [1038, 450] width 792 height 15
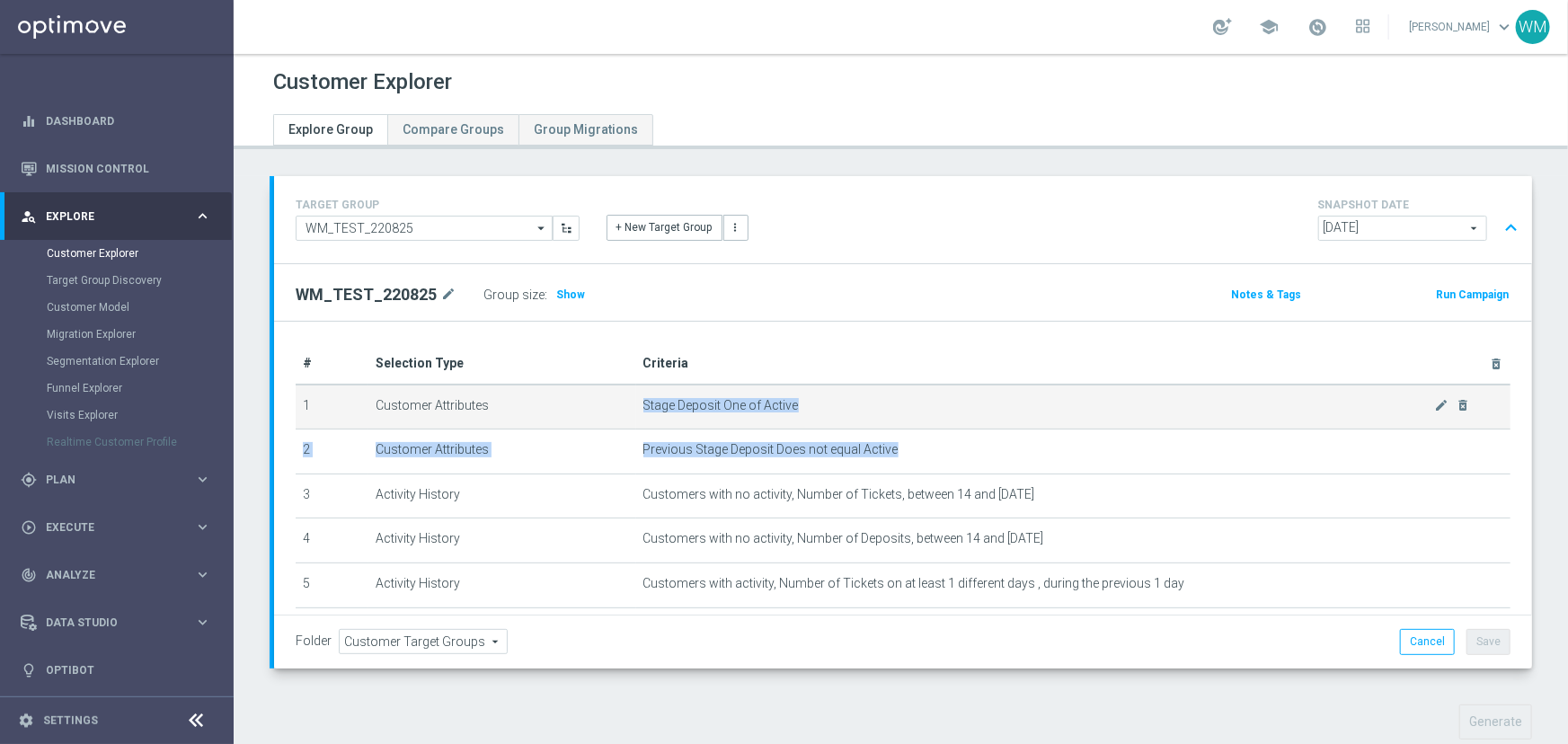
drag, startPoint x: 981, startPoint y: 456, endPoint x: 631, endPoint y: 405, distance: 353.7
click at [631, 405] on tbody "1 Customer Attributes Stage Deposit One of Active mode_edit delete_forever 2 Cu…" at bounding box center [903, 519] width 1215 height 268
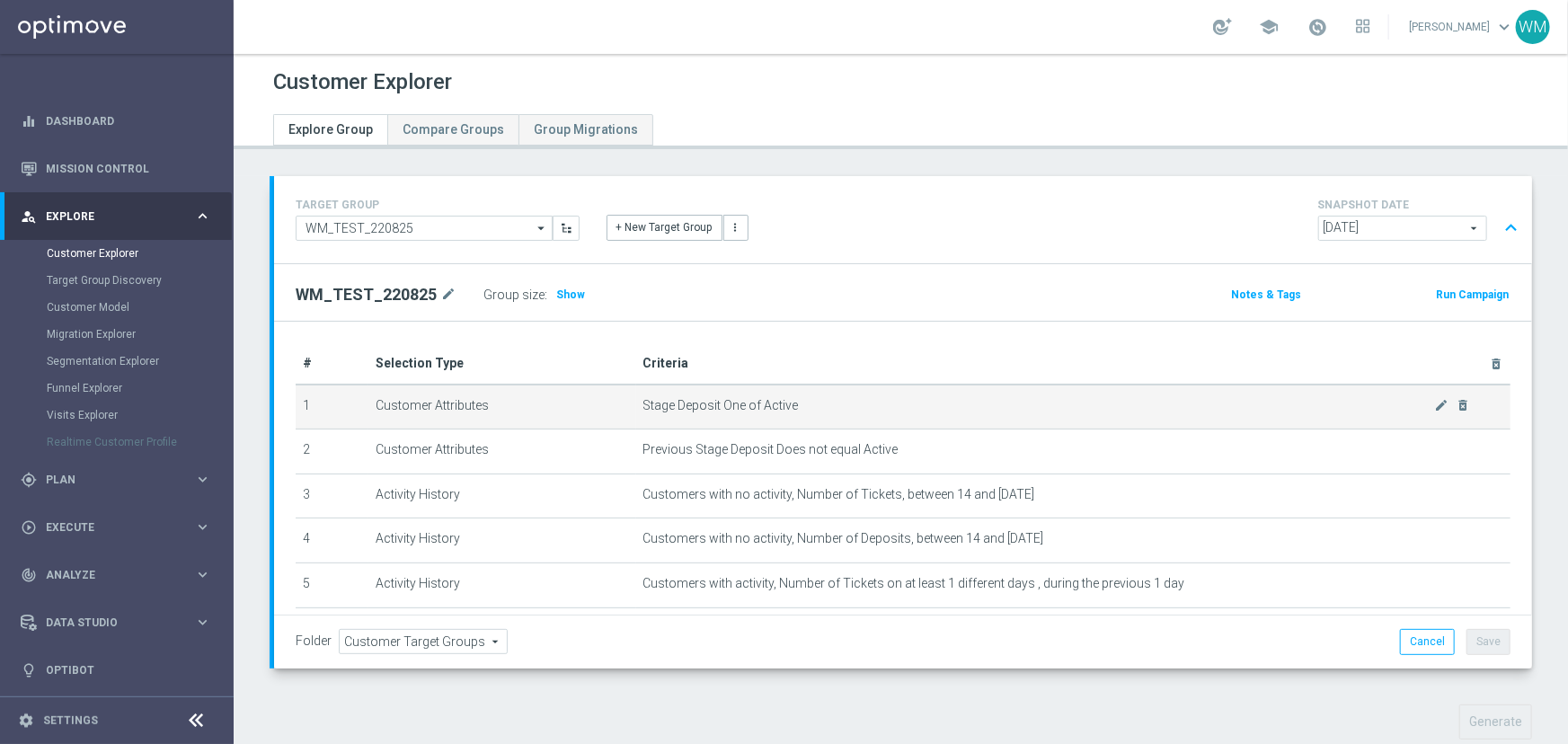
click at [637, 405] on td "Stage Deposit One of Active mode_edit delete_forever" at bounding box center [1073, 408] width 874 height 45
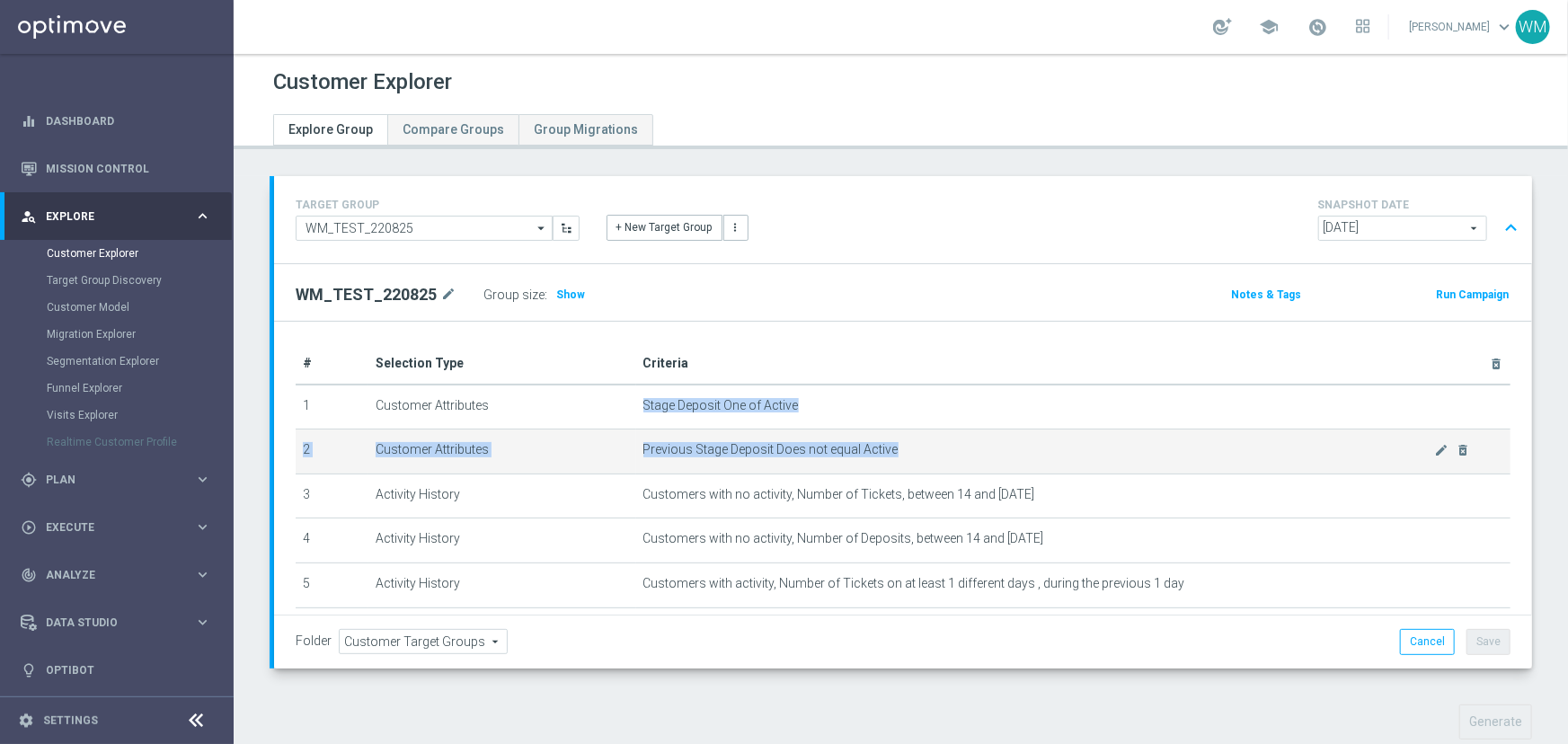
drag, startPoint x: 631, startPoint y: 405, endPoint x: 961, endPoint y: 457, distance: 334.1
click at [961, 457] on tbody "1 Customer Attributes Stage Deposit One of Active mode_edit delete_forever 2 Cu…" at bounding box center [903, 519] width 1215 height 268
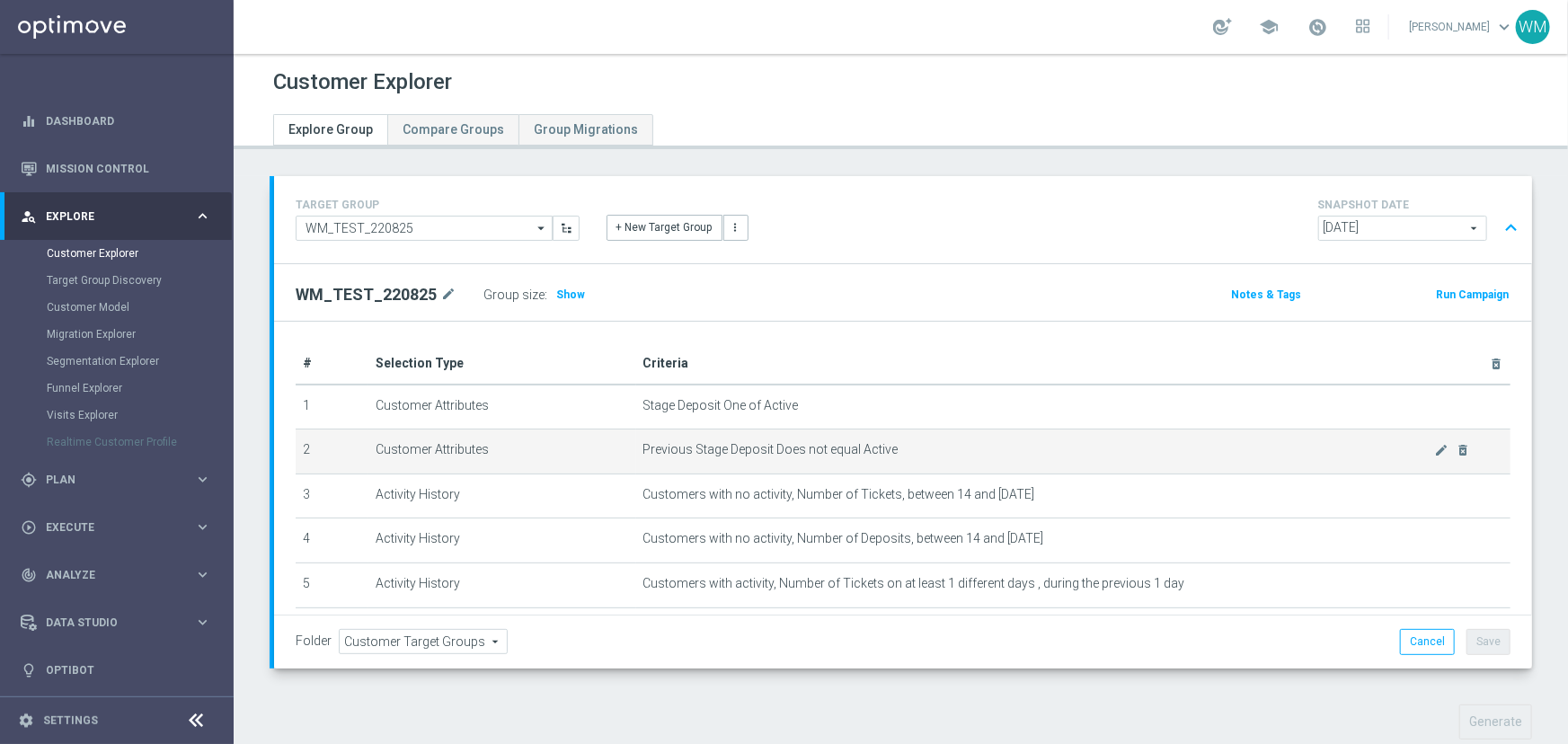
click at [961, 457] on td "Previous Stage Deposit Does not equal Active mode_edit delete_forever" at bounding box center [1073, 452] width 874 height 45
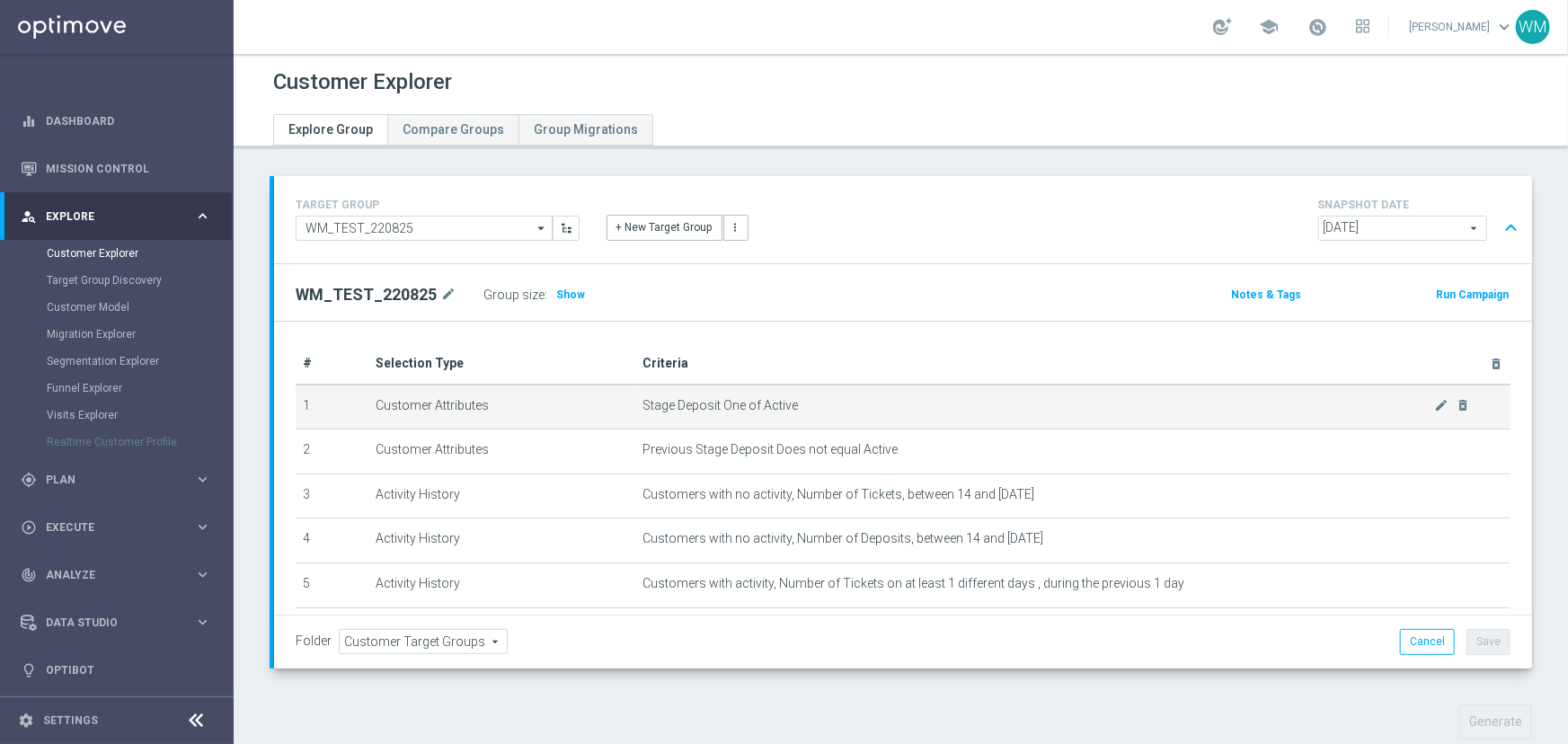
drag, startPoint x: 961, startPoint y: 457, endPoint x: 611, endPoint y: 411, distance: 353.0
click at [611, 411] on tbody "1 Customer Attributes Stage Deposit One of Active mode_edit delete_forever 2 Cu…" at bounding box center [903, 519] width 1215 height 268
click at [611, 411] on td "Customer Attributes" at bounding box center [501, 408] width 267 height 45
click at [1434, 404] on icon "mode_edit" at bounding box center [1440, 405] width 14 height 14
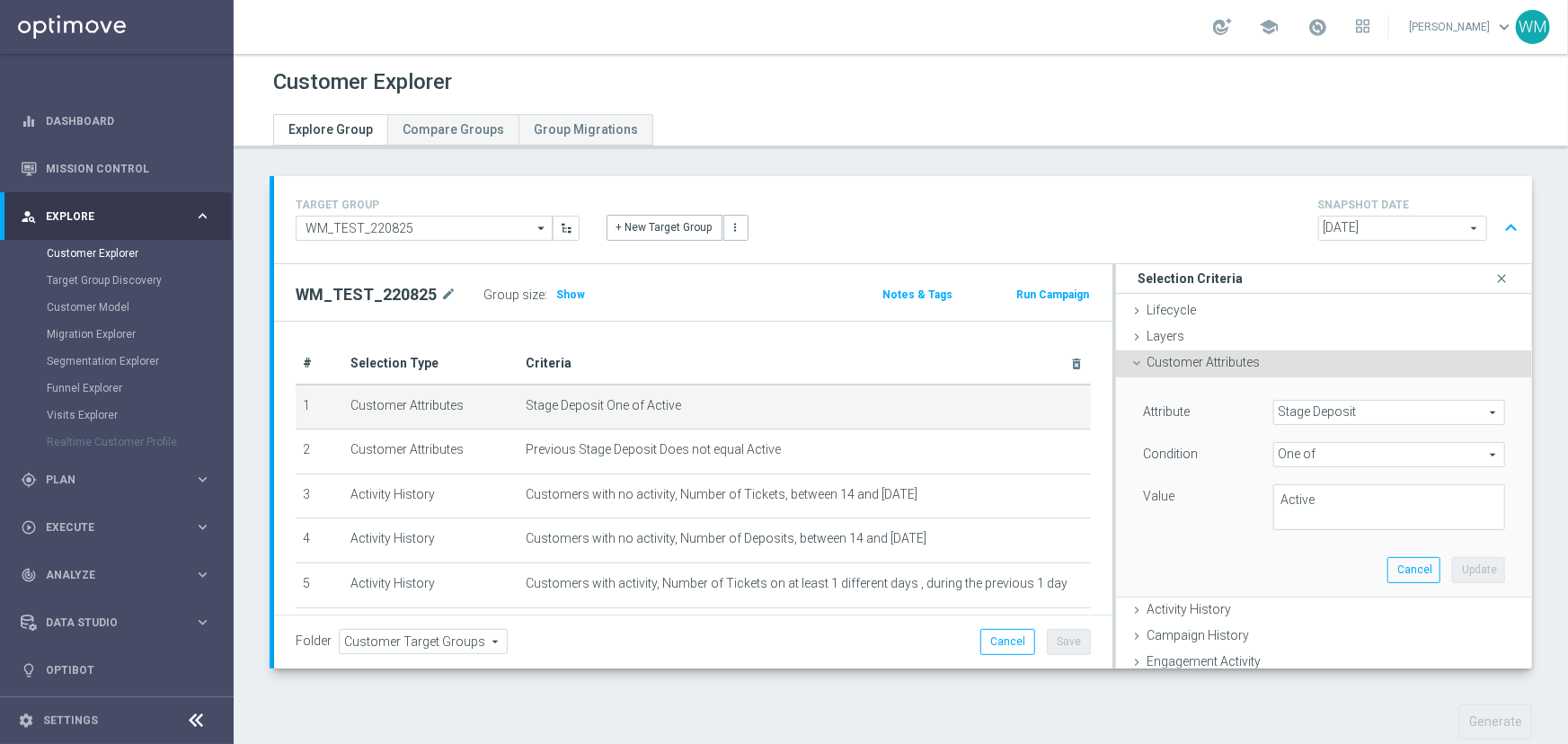
click at [1351, 448] on span "One of" at bounding box center [1389, 455] width 230 height 23
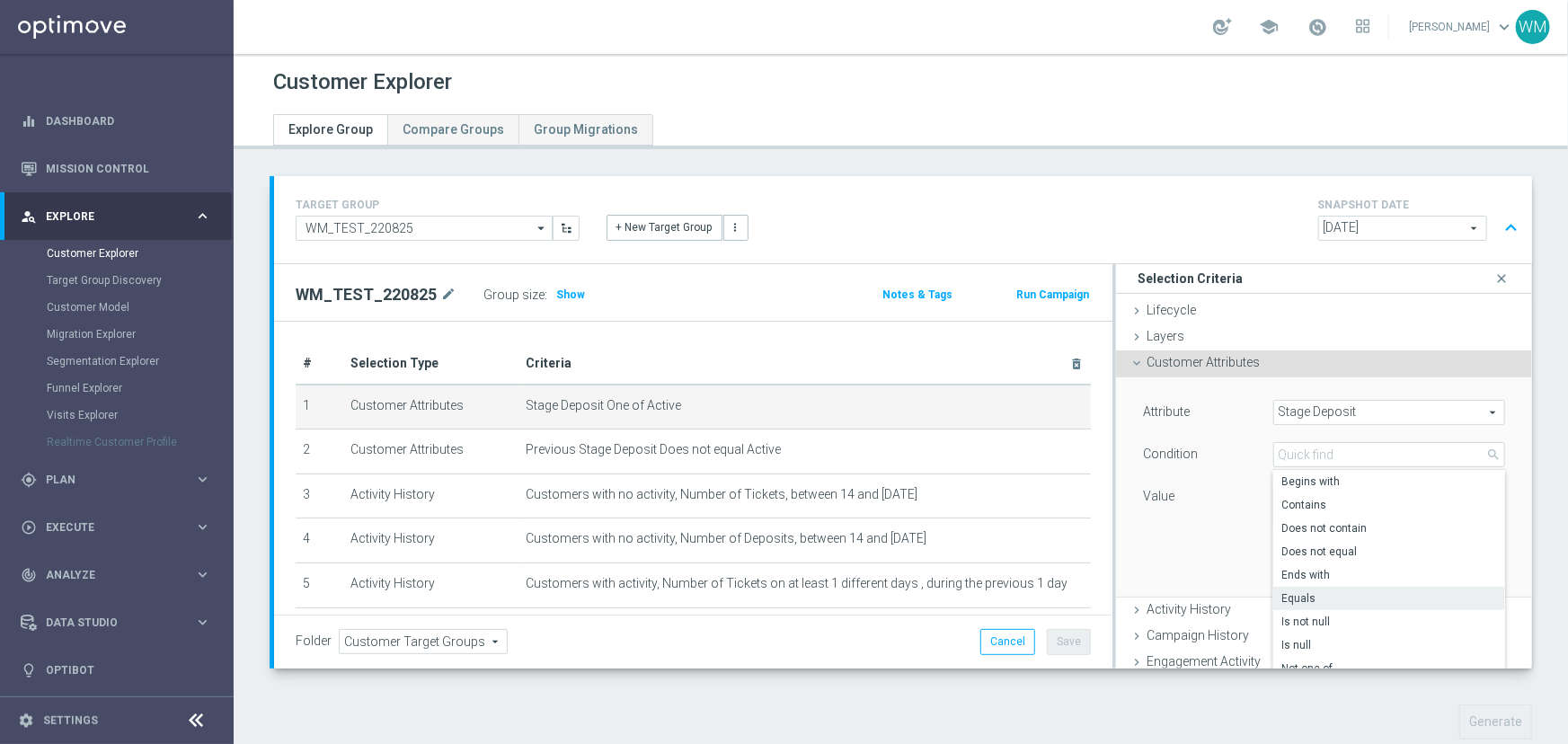
click at [1338, 595] on span "Equals" at bounding box center [1390, 598] width 214 height 14
type input "Equals"
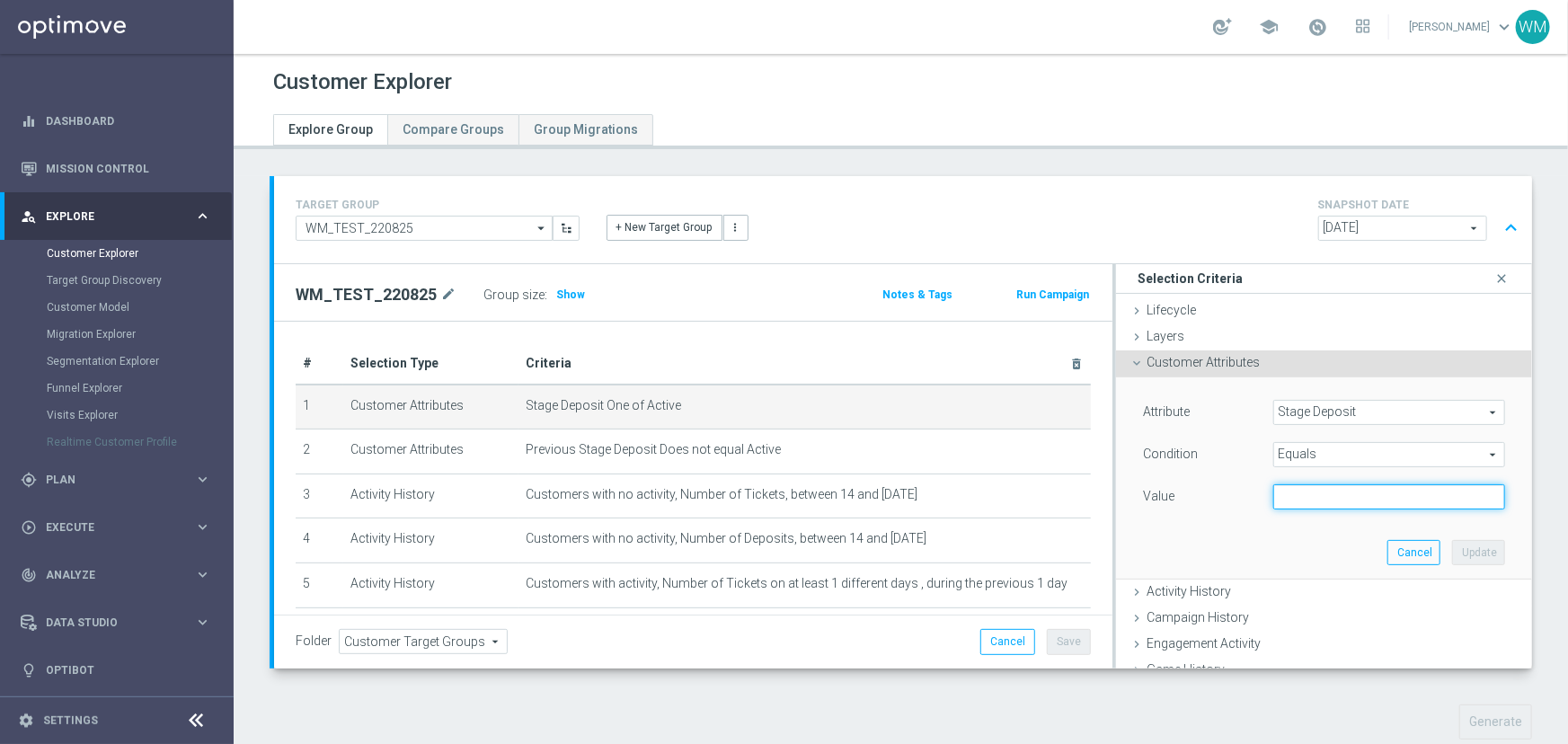
click at [1338, 493] on input "text" at bounding box center [1389, 497] width 232 height 25
type input "Active"
click at [1452, 545] on button "Update" at bounding box center [1478, 552] width 53 height 25
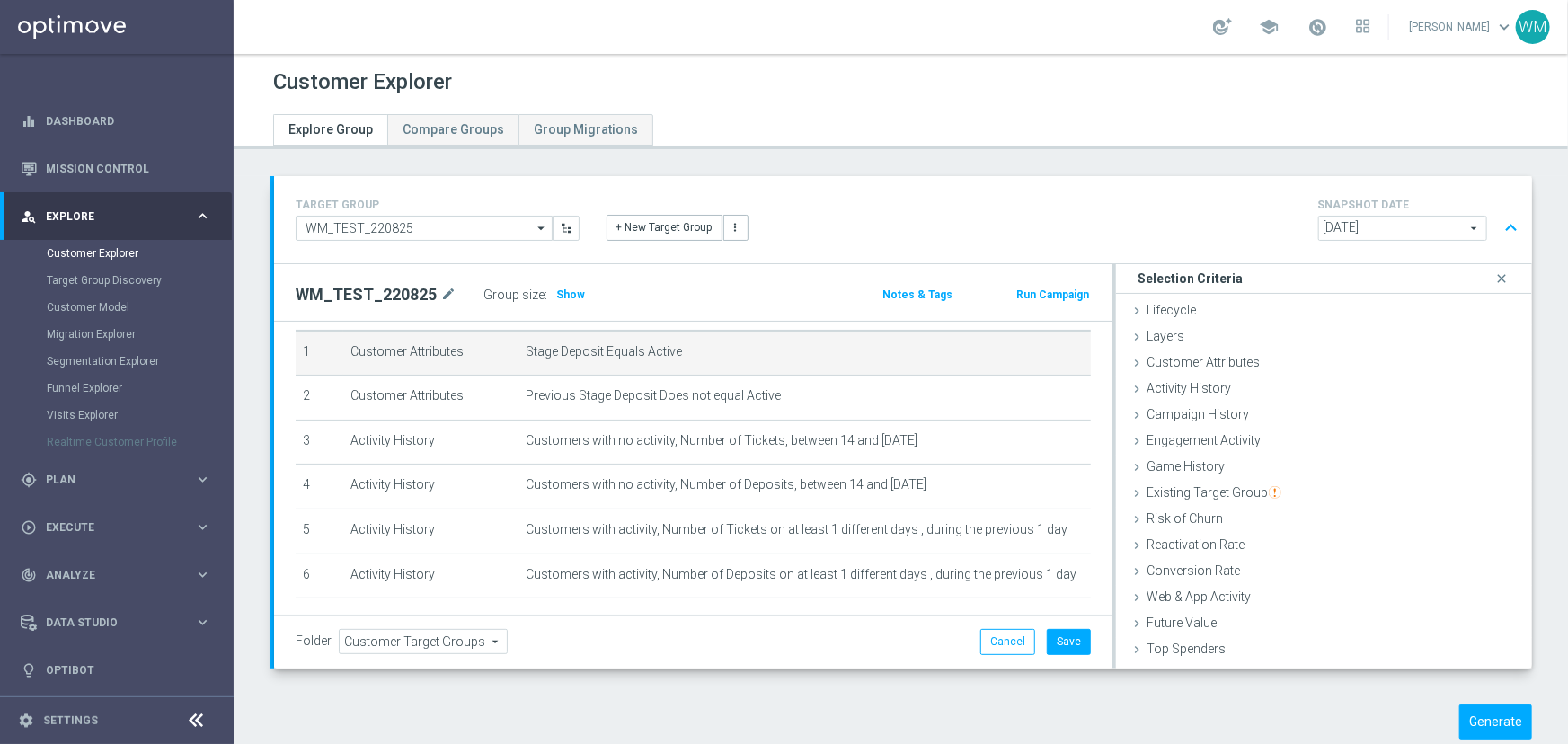
scroll to position [81, 0]
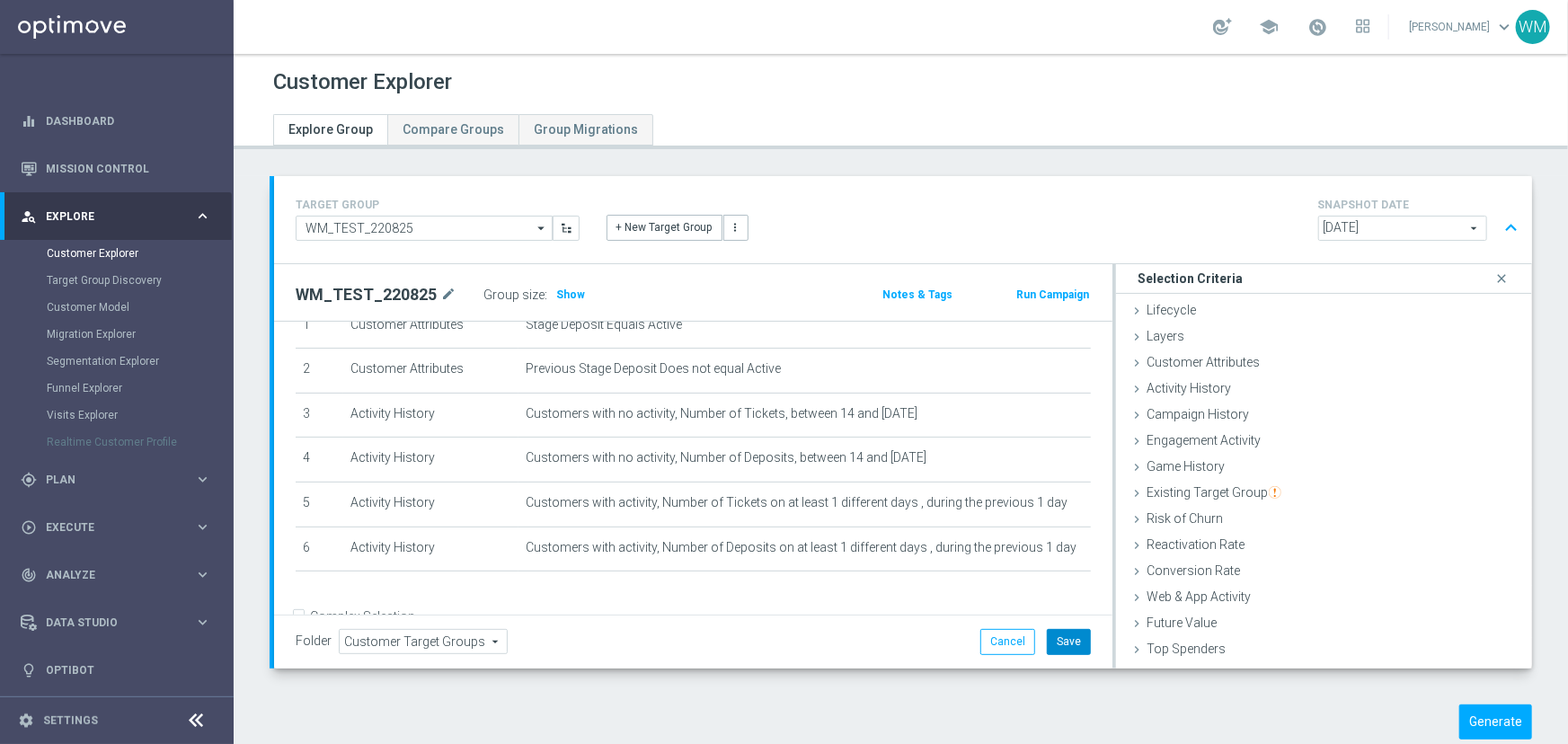
click at [1062, 640] on button "Save" at bounding box center [1068, 642] width 44 height 25
click at [1481, 719] on button "Generate" at bounding box center [1496, 721] width 73 height 35
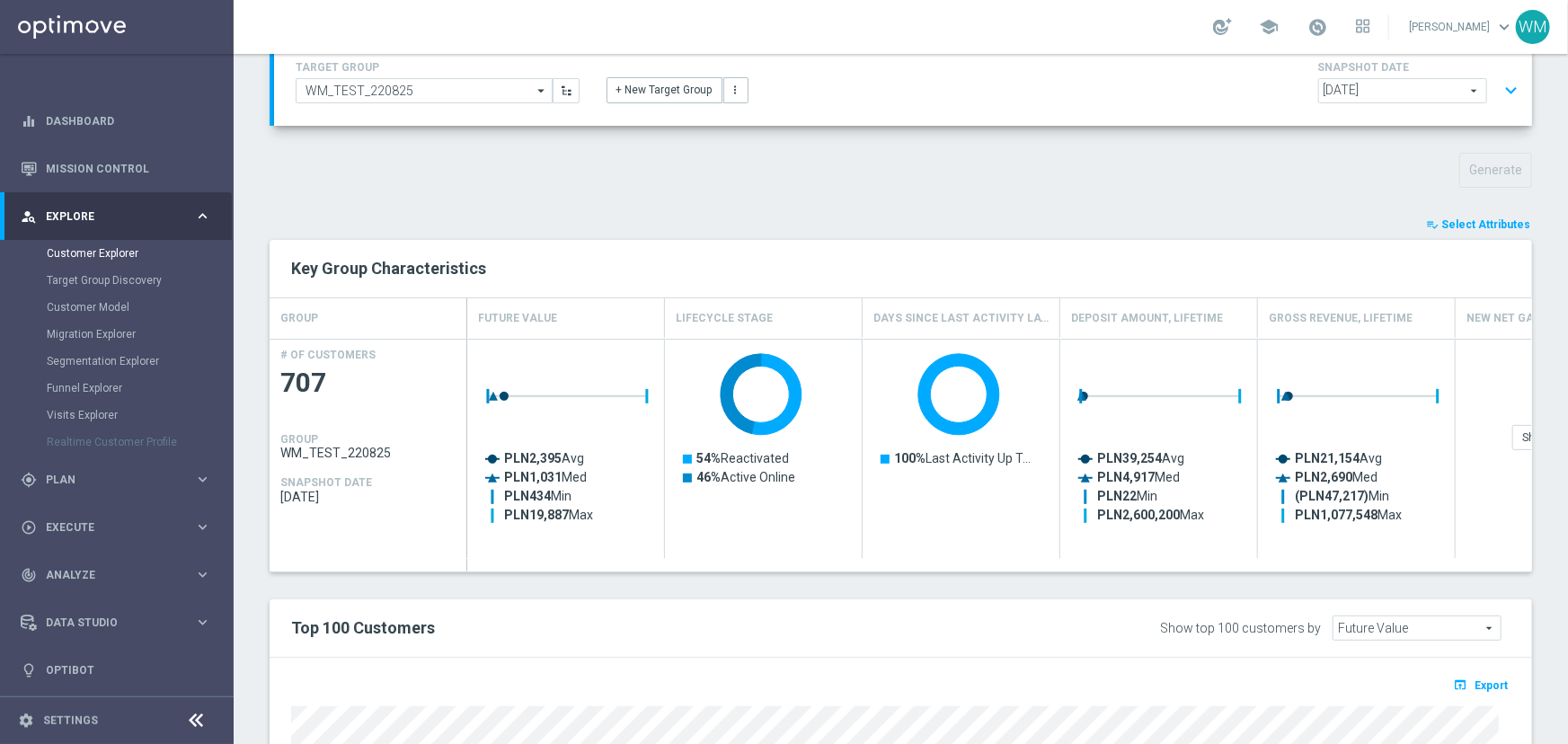
scroll to position [43, 0]
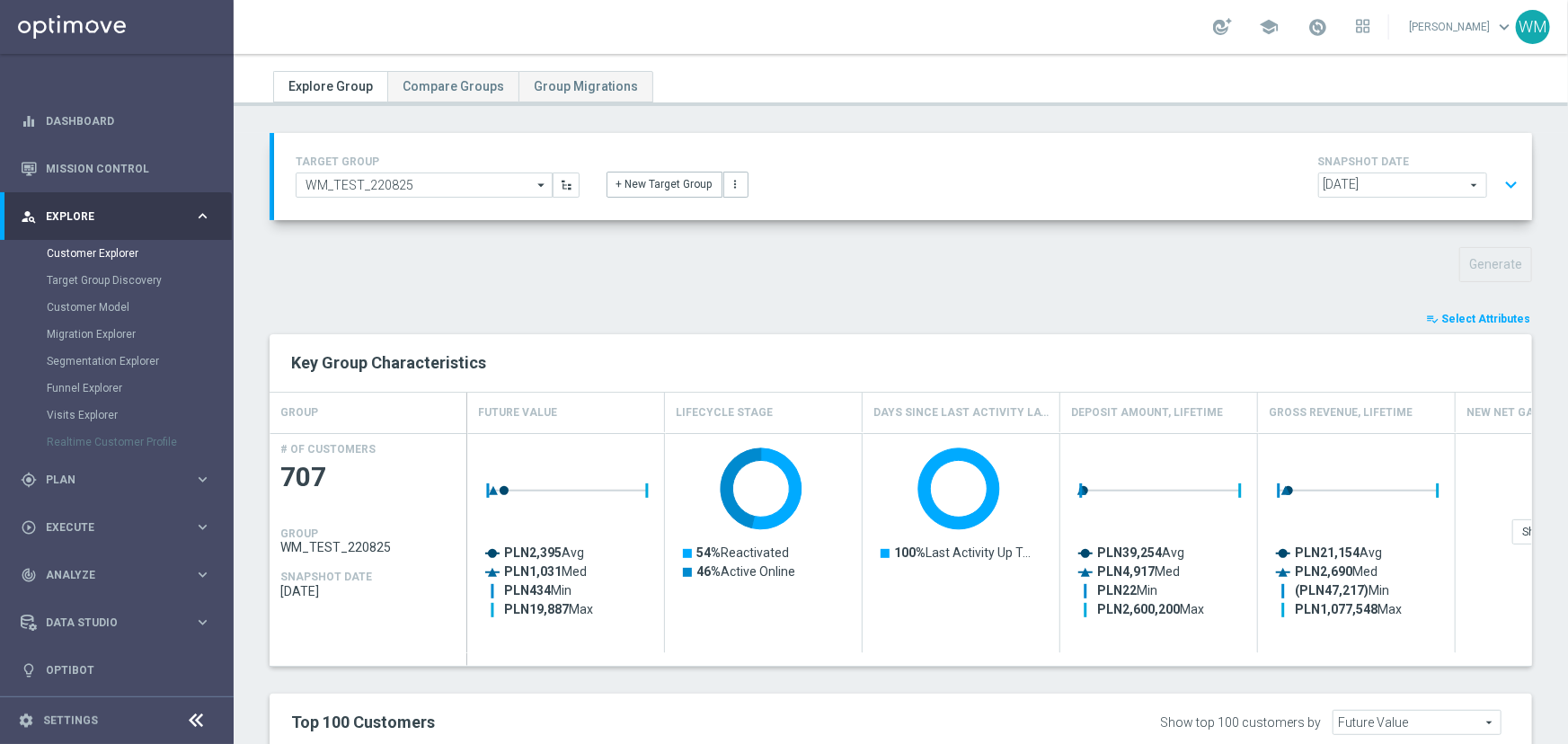
click at [1498, 176] on button "expand_more" at bounding box center [1511, 185] width 26 height 34
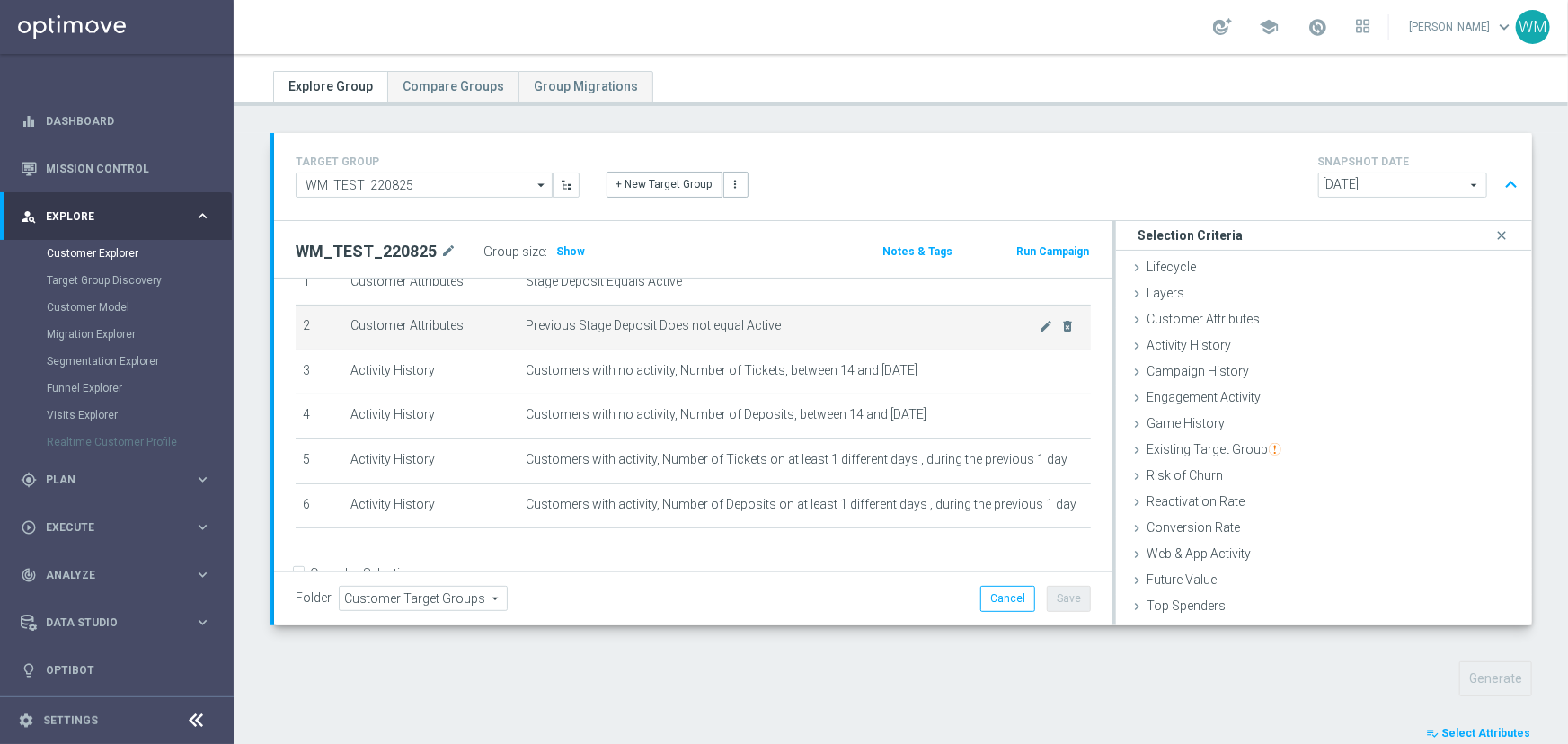
scroll to position [0, 0]
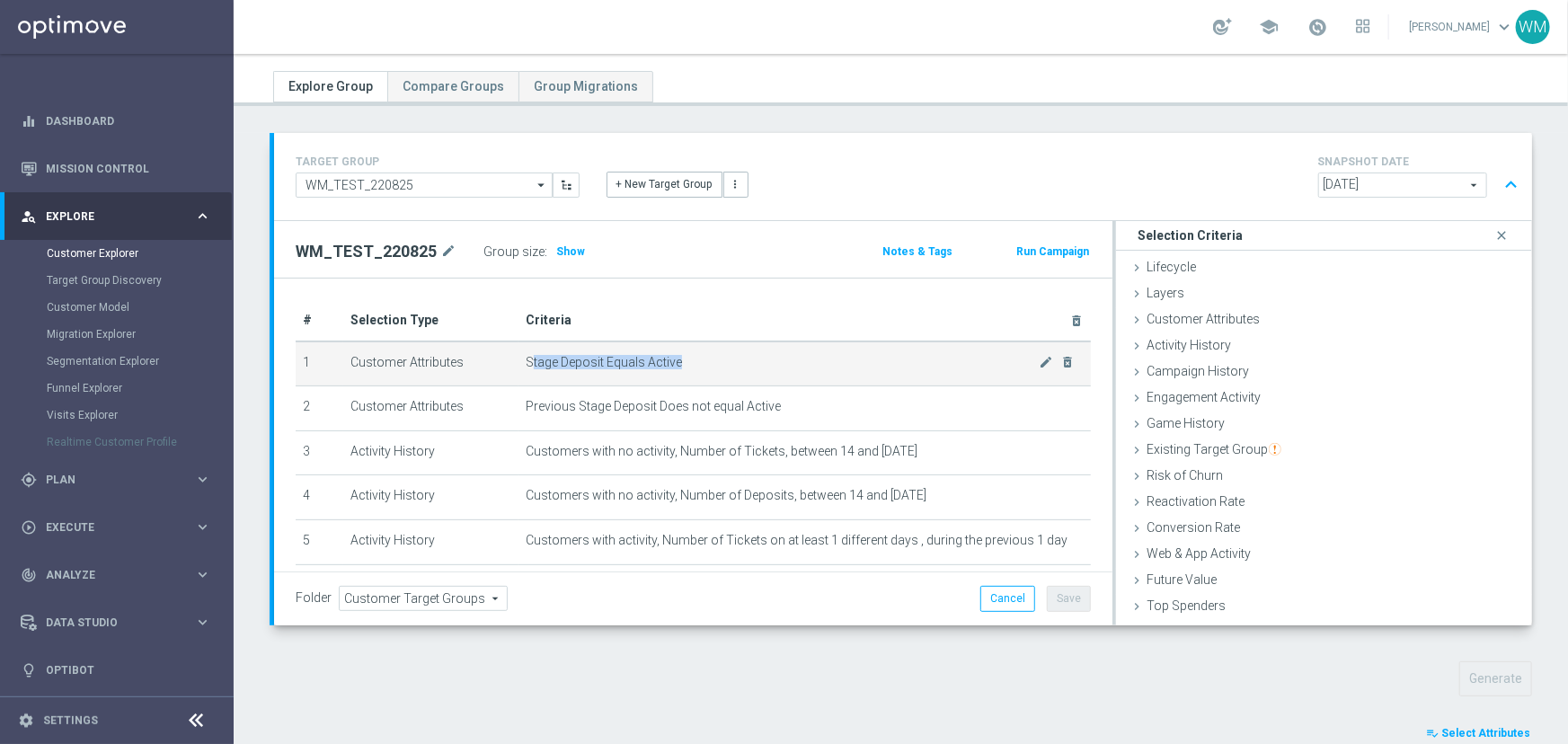
drag, startPoint x: 528, startPoint y: 360, endPoint x: 703, endPoint y: 361, distance: 175.0
click at [703, 361] on span "Stage Deposit Equals Active" at bounding box center [782, 363] width 514 height 15
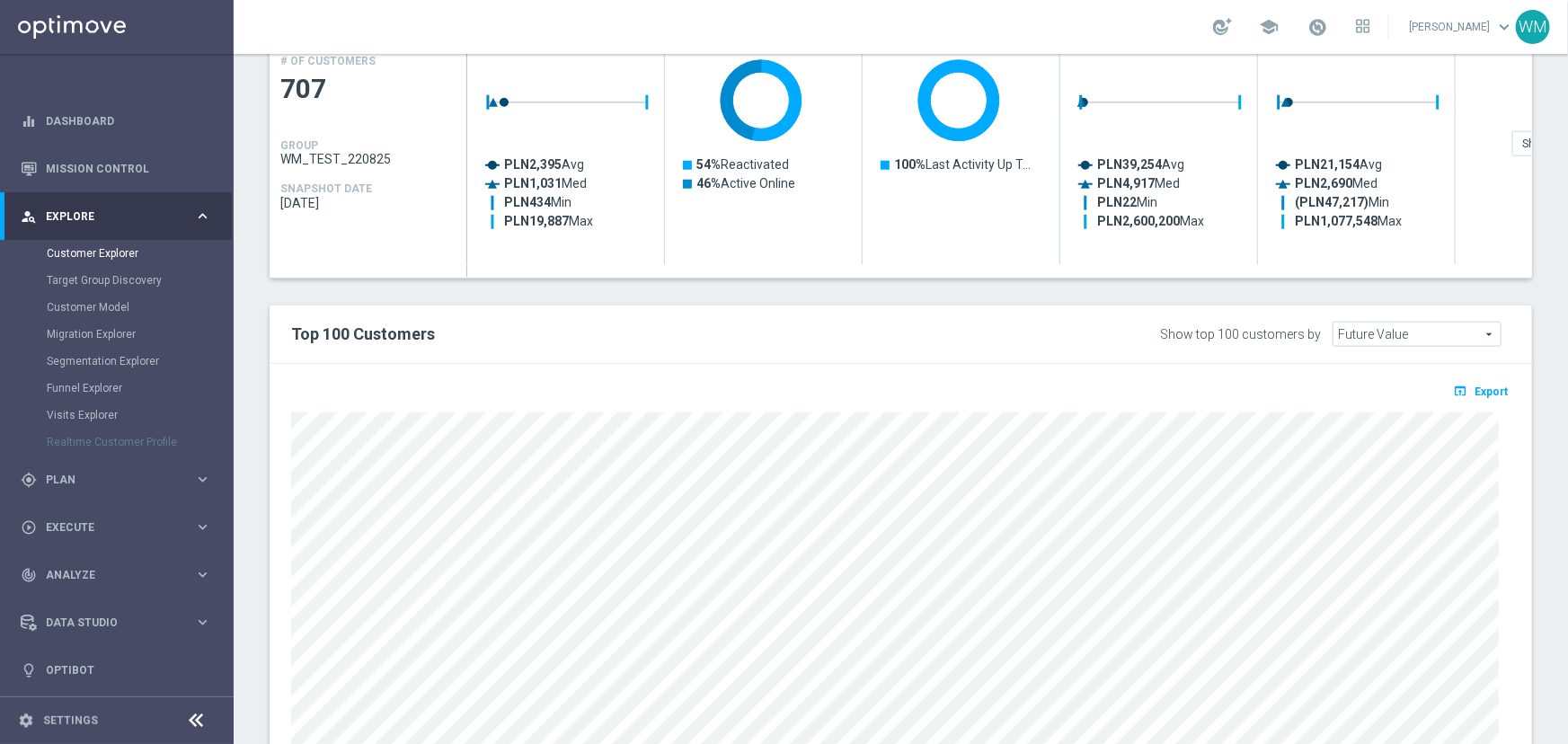
scroll to position [948, 0]
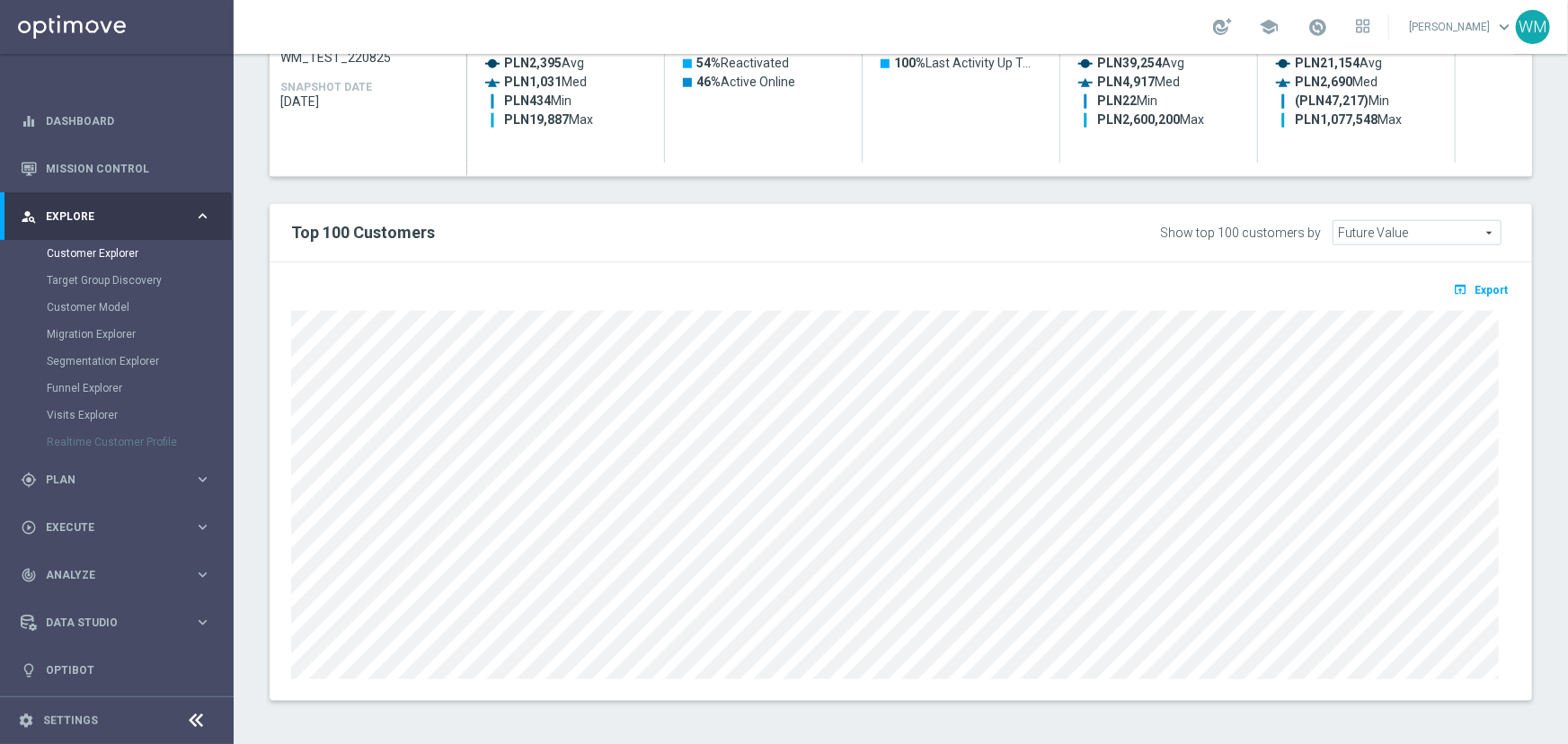
click at [1476, 271] on div "open_in_browser Export" at bounding box center [900, 481] width 1263 height 439
click at [1476, 280] on button "open_in_browser Export" at bounding box center [1481, 289] width 60 height 23
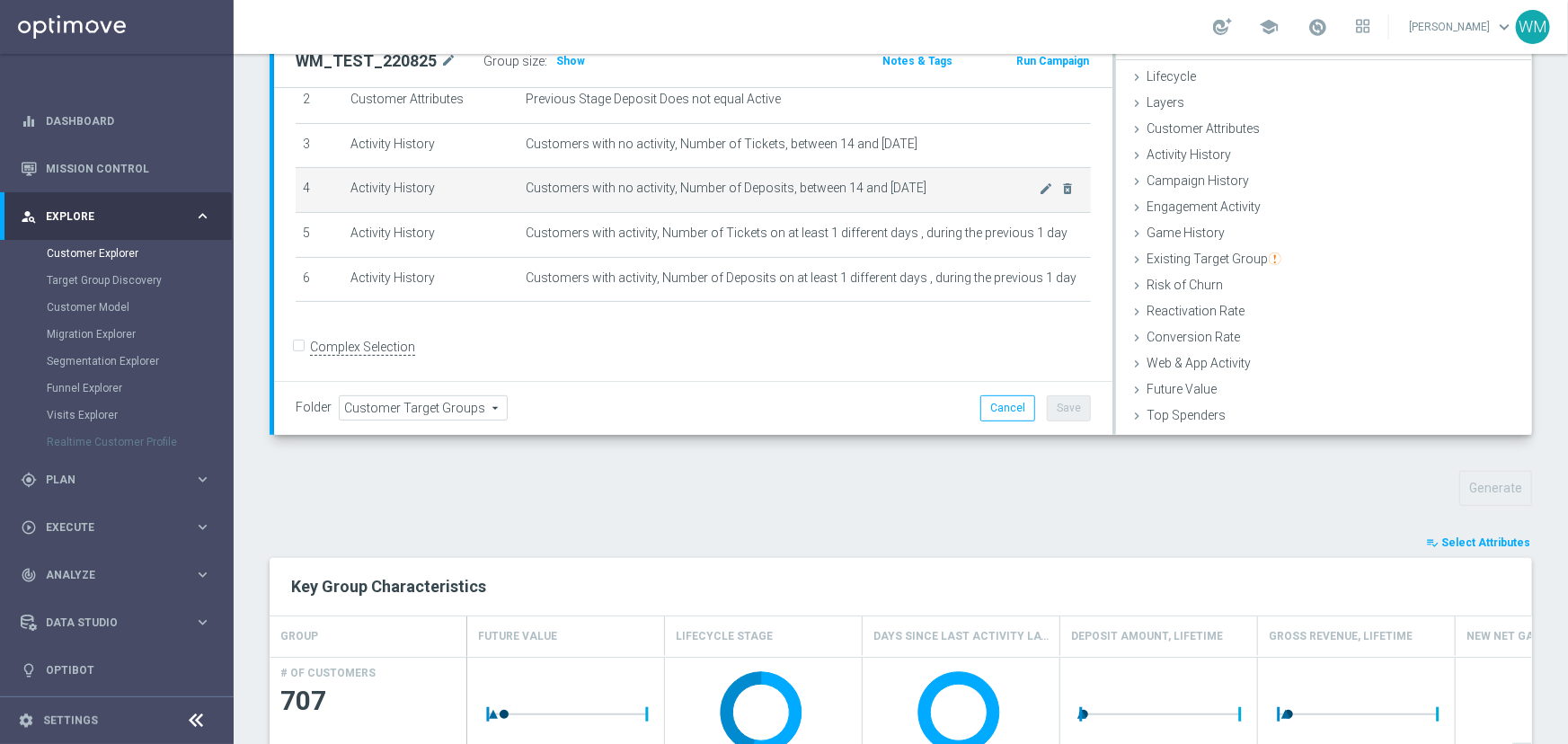
scroll to position [0, 0]
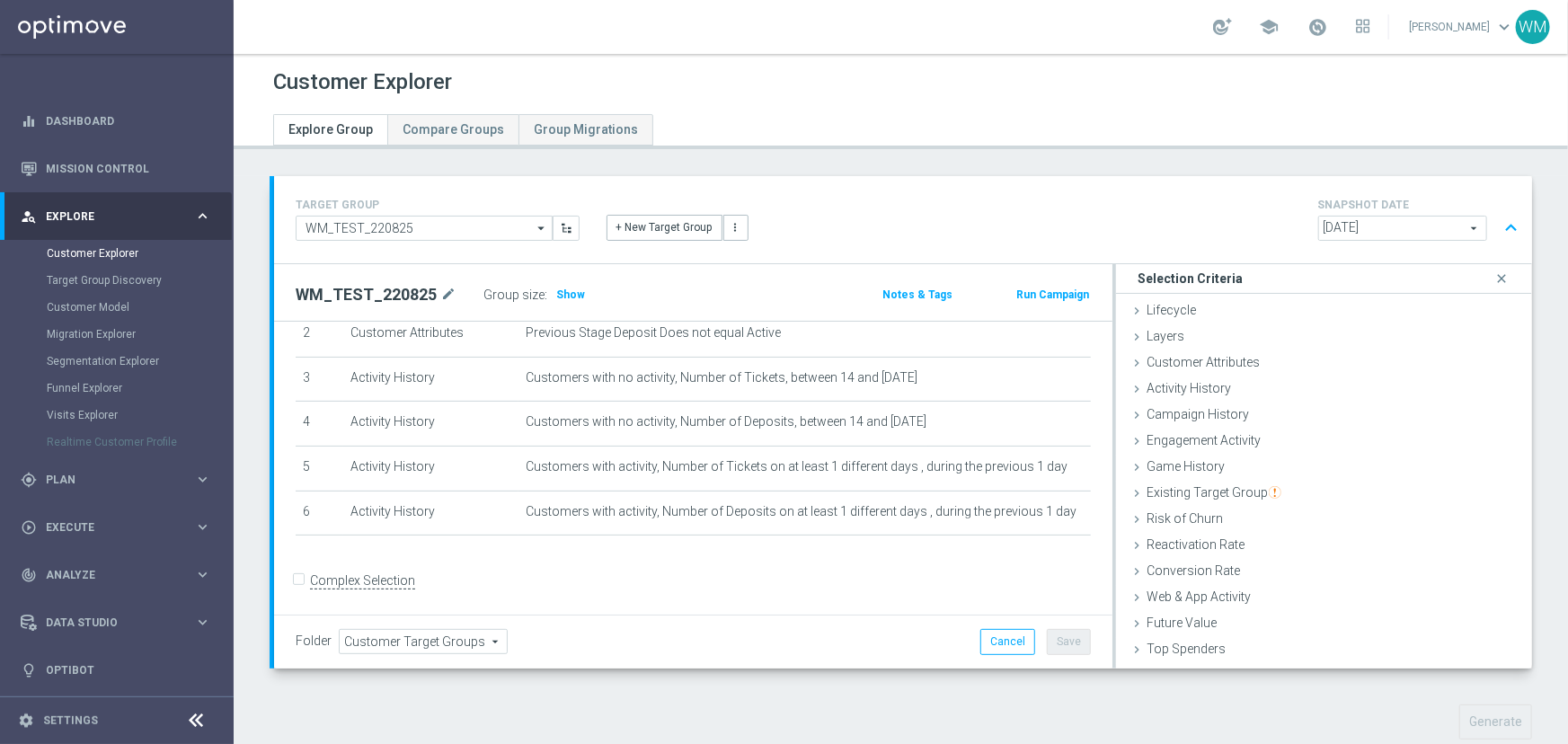
click at [392, 291] on h2 "WM_TEST_220825" at bounding box center [366, 294] width 141 height 22
copy div "WM_TEST_220825"
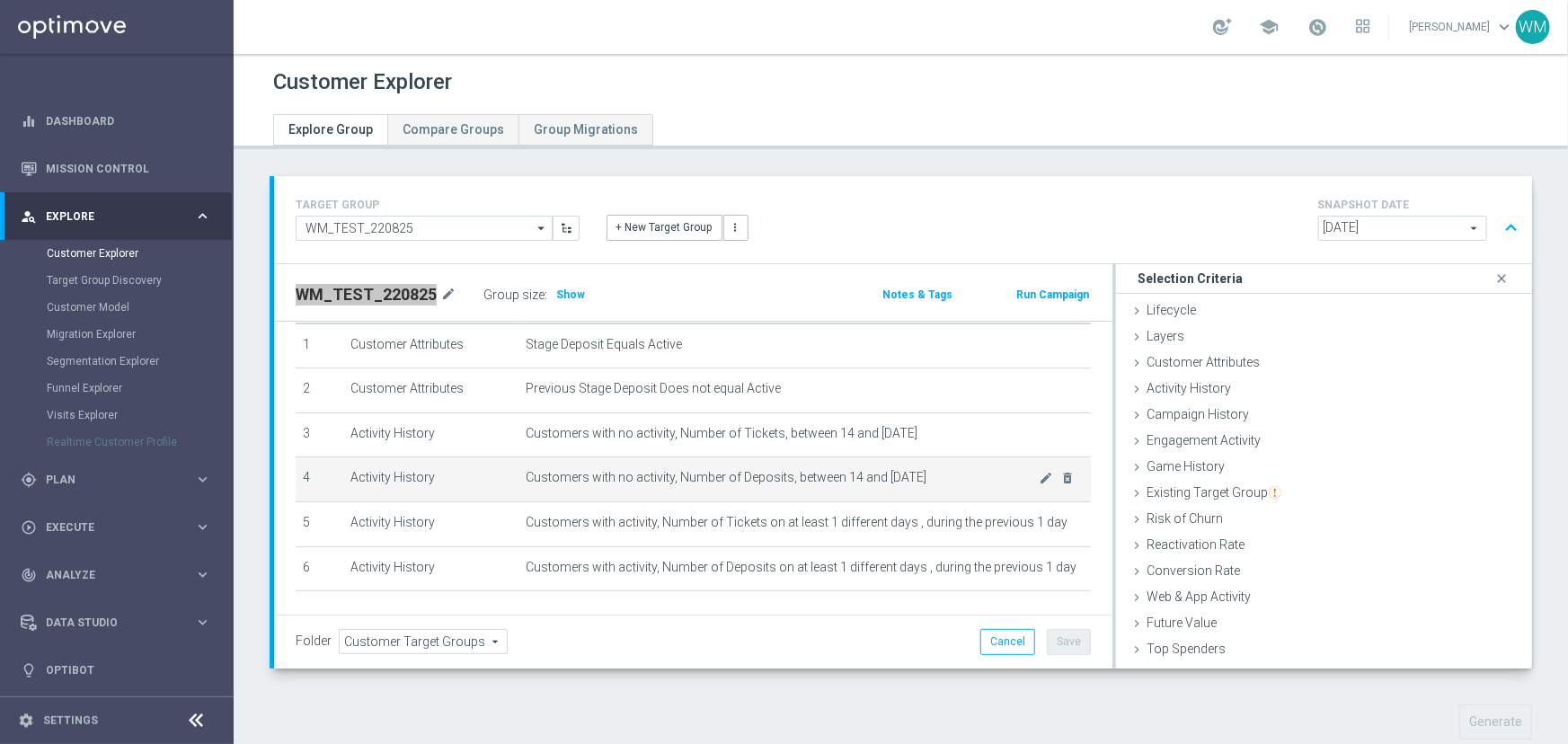
scroll to position [35, 0]
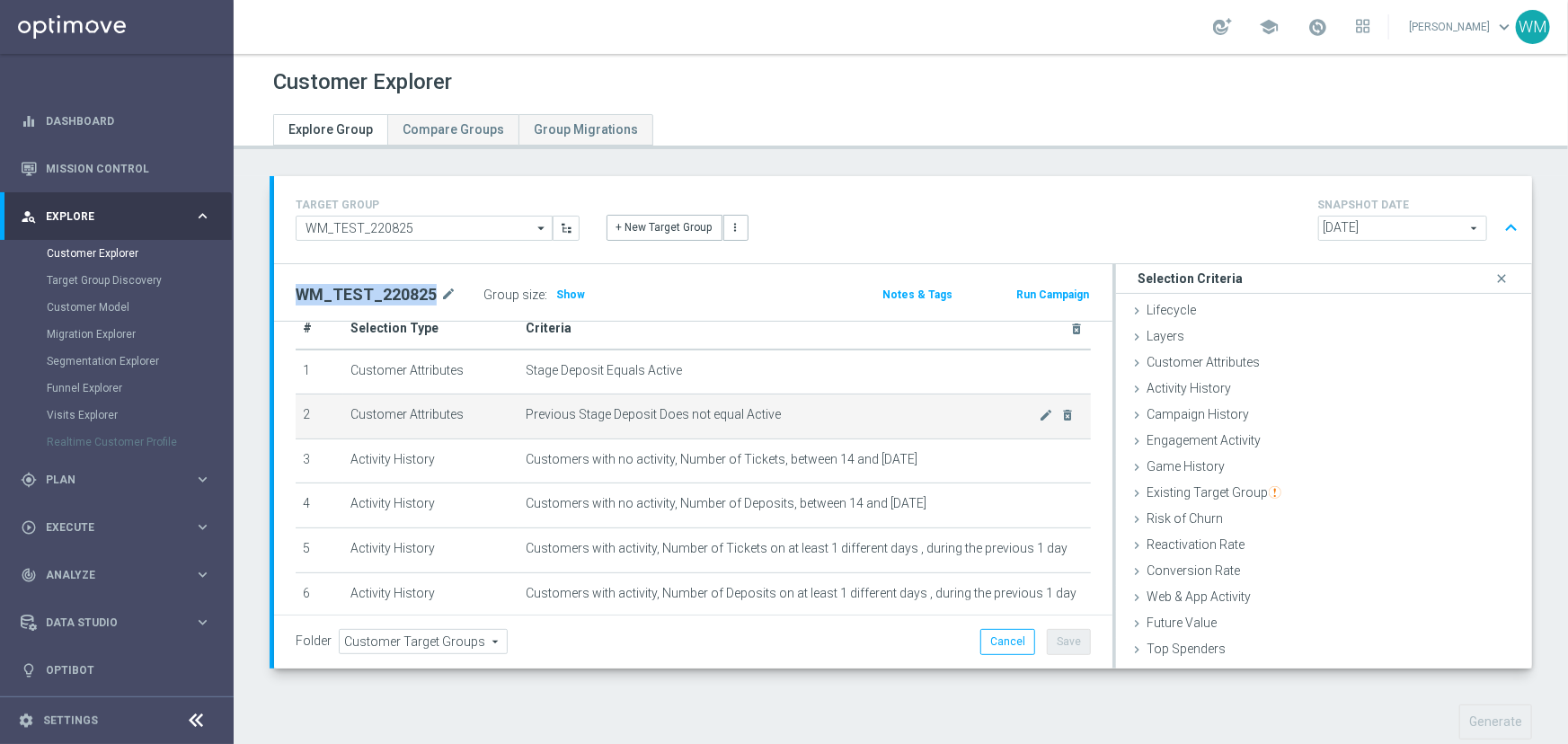
drag, startPoint x: 511, startPoint y: 420, endPoint x: 771, endPoint y: 424, distance: 260.0
click at [771, 424] on tr "2 Customer Attributes Previous Stage Deposit Does not equal Active mode_edit de…" at bounding box center [693, 417] width 795 height 45
click at [771, 424] on td "Previous Stage Deposit Does not equal Active mode_edit delete_forever" at bounding box center [805, 417] width 573 height 45
drag, startPoint x: 783, startPoint y: 415, endPoint x: 499, endPoint y: 415, distance: 284.0
click at [499, 415] on tr "2 Customer Attributes Previous Stage Deposit Does not equal Active mode_edit de…" at bounding box center [693, 417] width 795 height 45
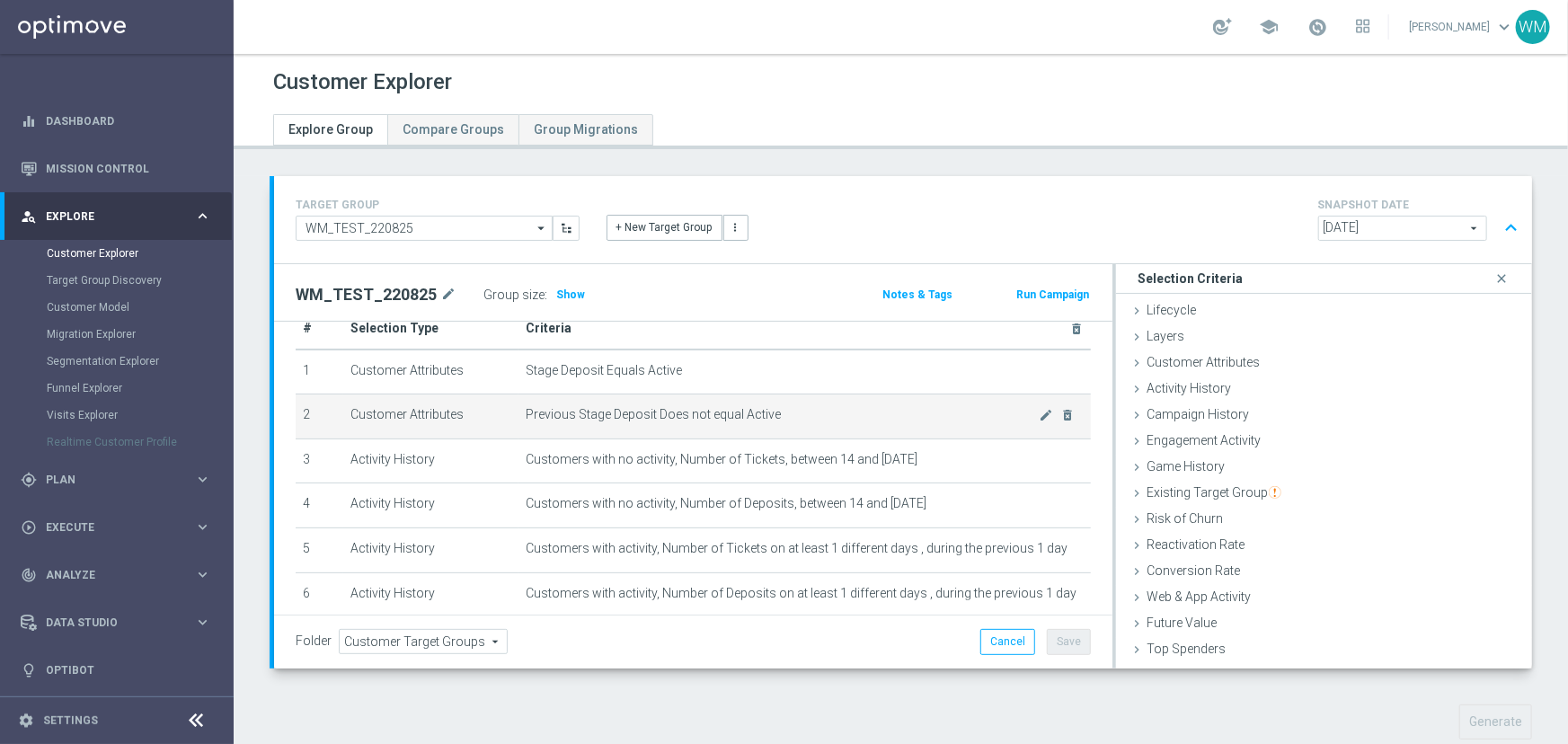
click at [499, 415] on td "Customer Attributes" at bounding box center [431, 417] width 176 height 45
drag, startPoint x: 499, startPoint y: 415, endPoint x: 763, endPoint y: 419, distance: 264.0
click at [763, 419] on tr "2 Customer Attributes Previous Stage Deposit Does not equal Active mode_edit de…" at bounding box center [693, 417] width 795 height 45
click at [763, 419] on span "Previous Stage Deposit Does not equal Active" at bounding box center [782, 415] width 514 height 15
drag, startPoint x: 778, startPoint y: 417, endPoint x: 520, endPoint y: 416, distance: 258.0
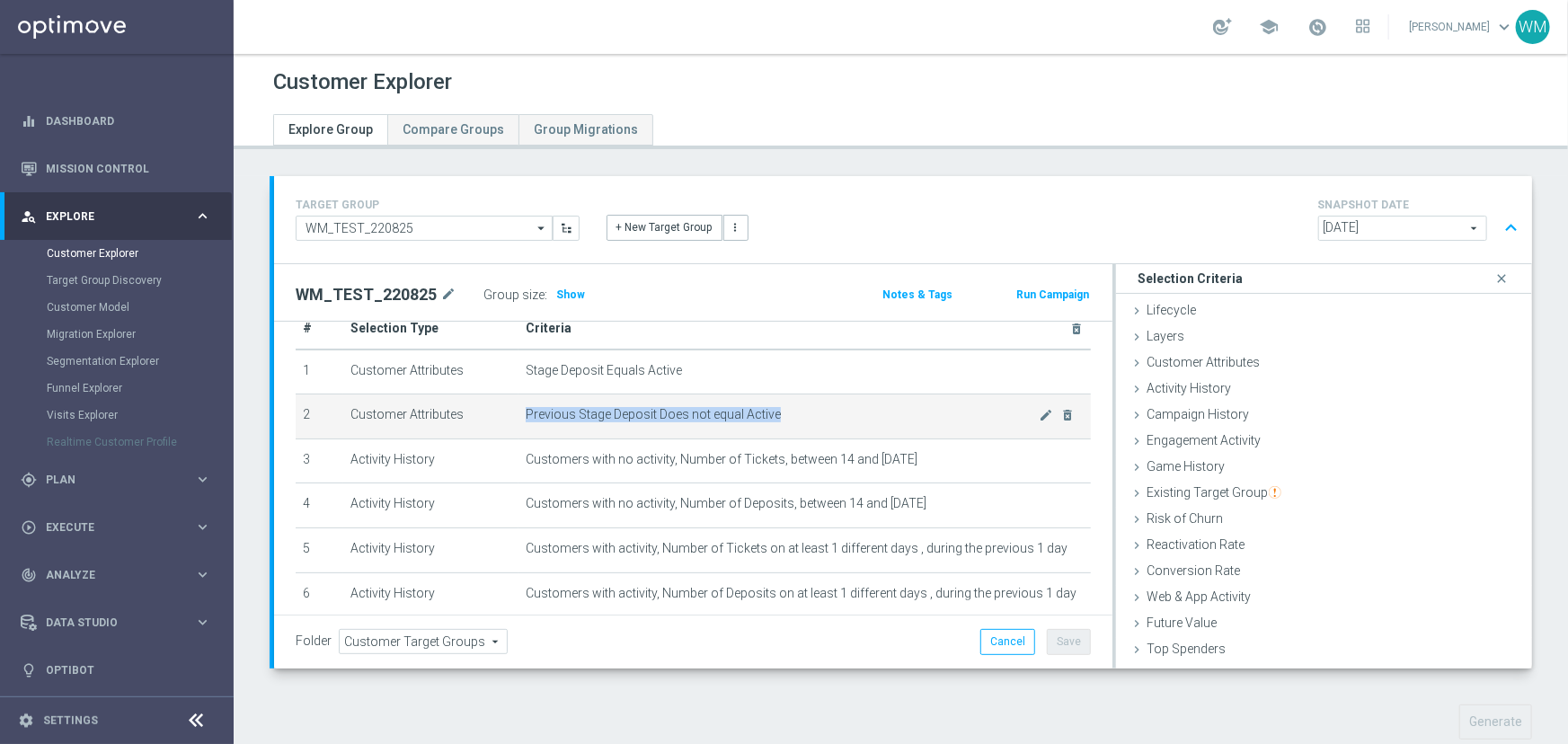
click at [526, 416] on span "Previous Stage Deposit Does not equal Active" at bounding box center [782, 415] width 514 height 15
drag, startPoint x: 520, startPoint y: 416, endPoint x: 788, endPoint y: 422, distance: 268.1
click at [788, 422] on span "Previous Stage Deposit Does not equal Active" at bounding box center [782, 415] width 514 height 15
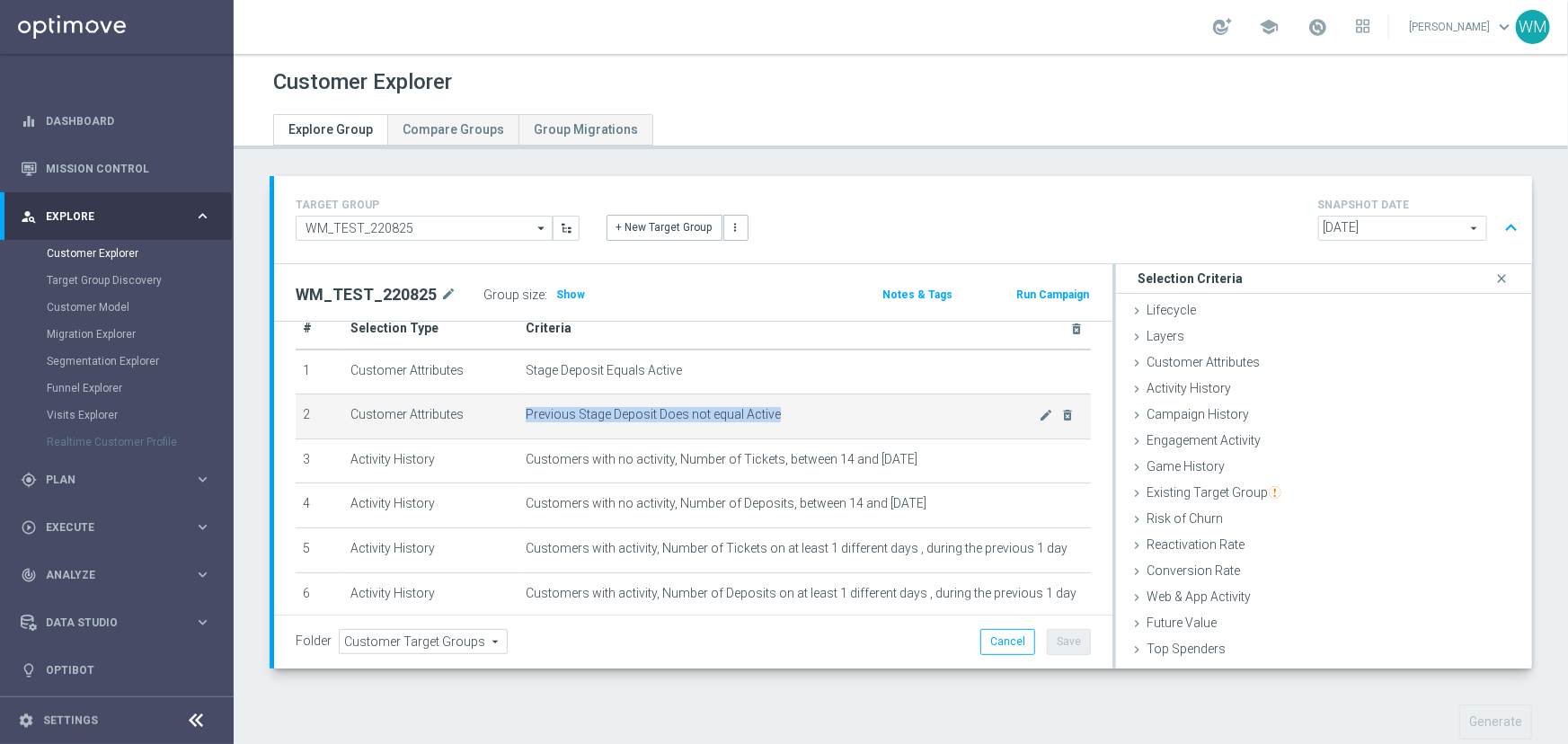
drag, startPoint x: 733, startPoint y: 419, endPoint x: 512, endPoint y: 415, distance: 221.0
click at [518, 415] on td "Previous Stage Deposit Does not equal Active mode_edit delete_forever" at bounding box center [805, 417] width 573 height 45
drag, startPoint x: 512, startPoint y: 415, endPoint x: 740, endPoint y: 419, distance: 228.0
click at [740, 419] on td "Previous Stage Deposit Does not equal Active mode_edit delete_forever" at bounding box center [805, 417] width 573 height 45
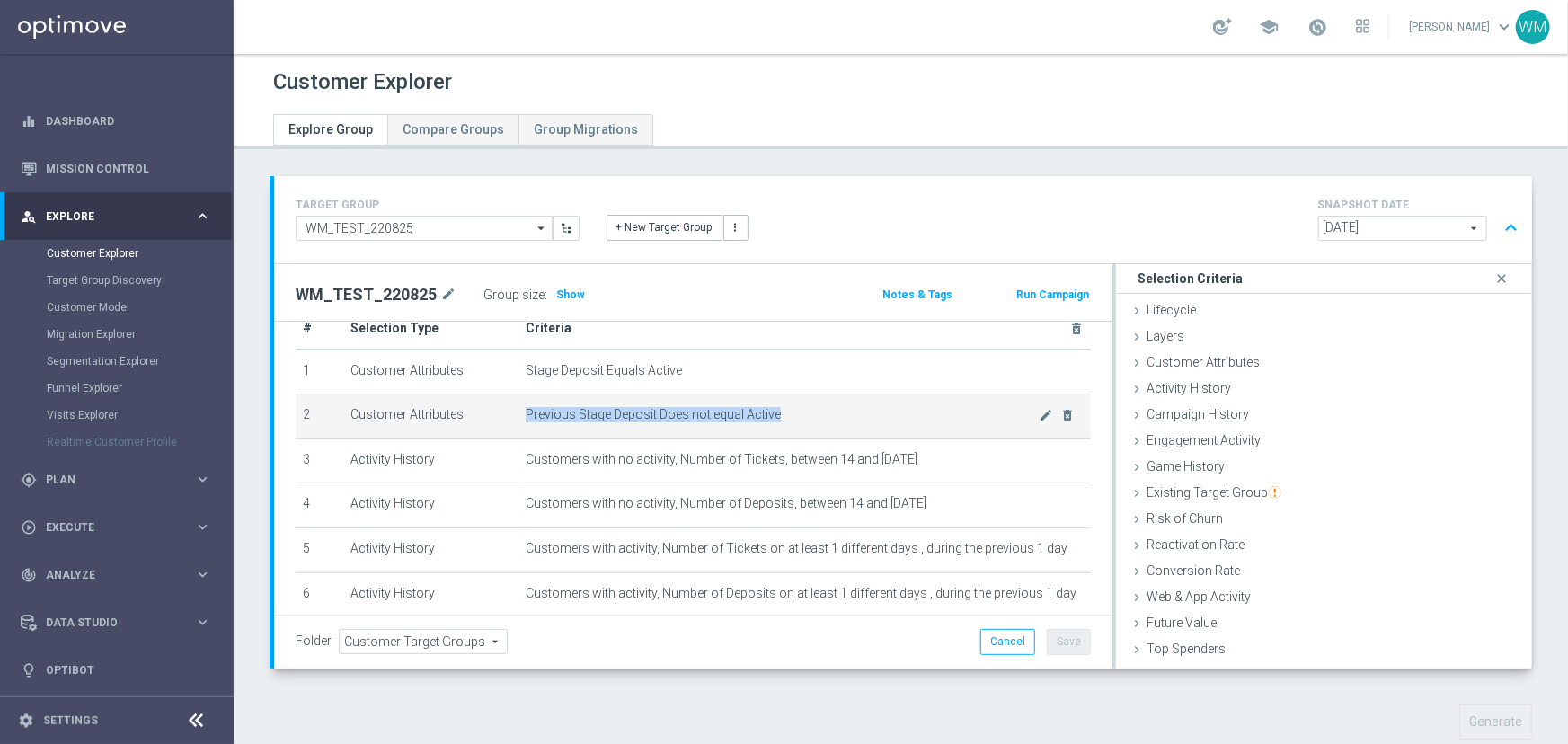
click at [740, 419] on span "Previous Stage Deposit Does not equal Active" at bounding box center [782, 415] width 514 height 15
click at [1061, 412] on icon "delete_forever" at bounding box center [1068, 414] width 14 height 14
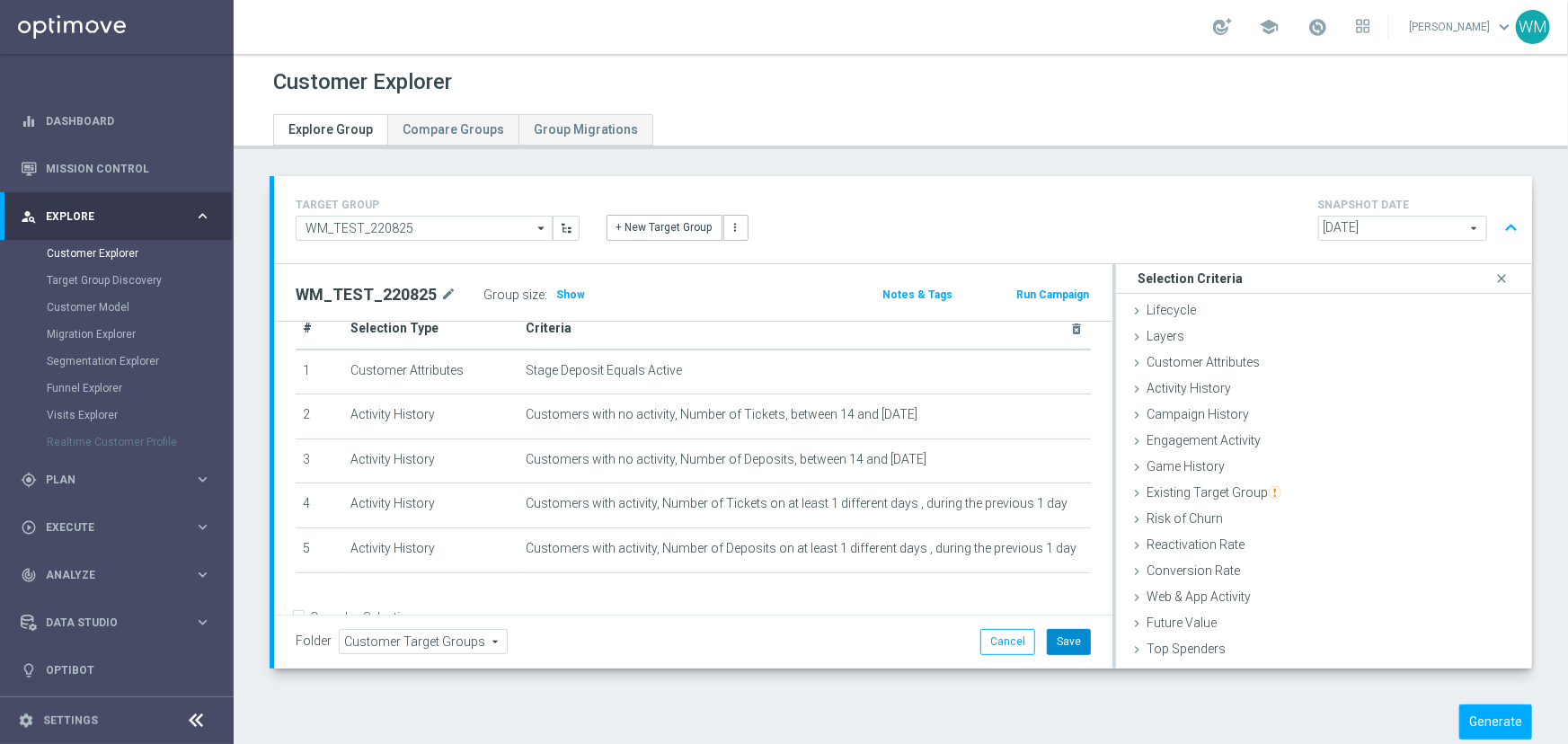
click at [1051, 639] on button "Save" at bounding box center [1068, 642] width 44 height 25
click at [1461, 705] on button "Generate" at bounding box center [1496, 721] width 73 height 35
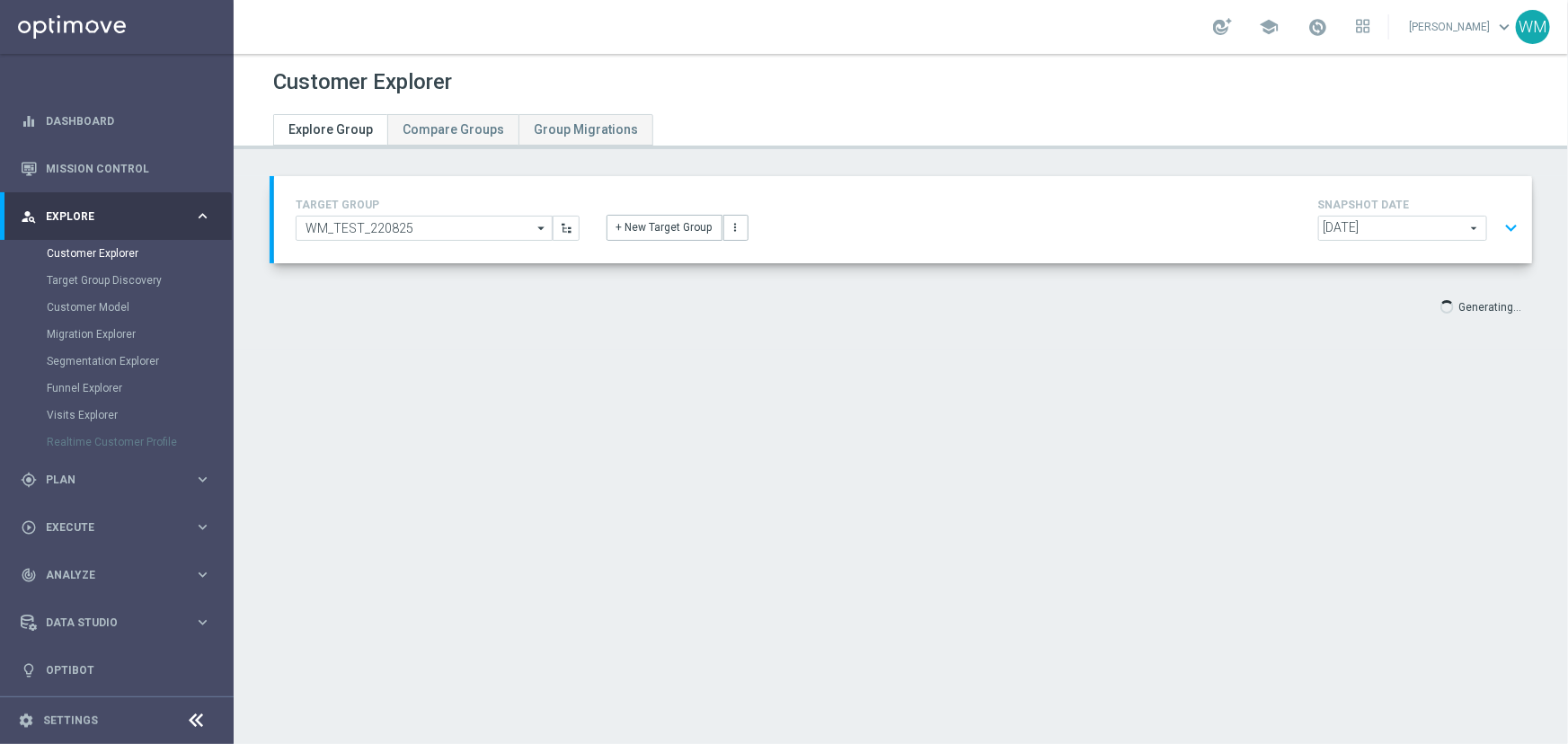
click at [1502, 224] on button "expand_more" at bounding box center [1511, 228] width 26 height 34
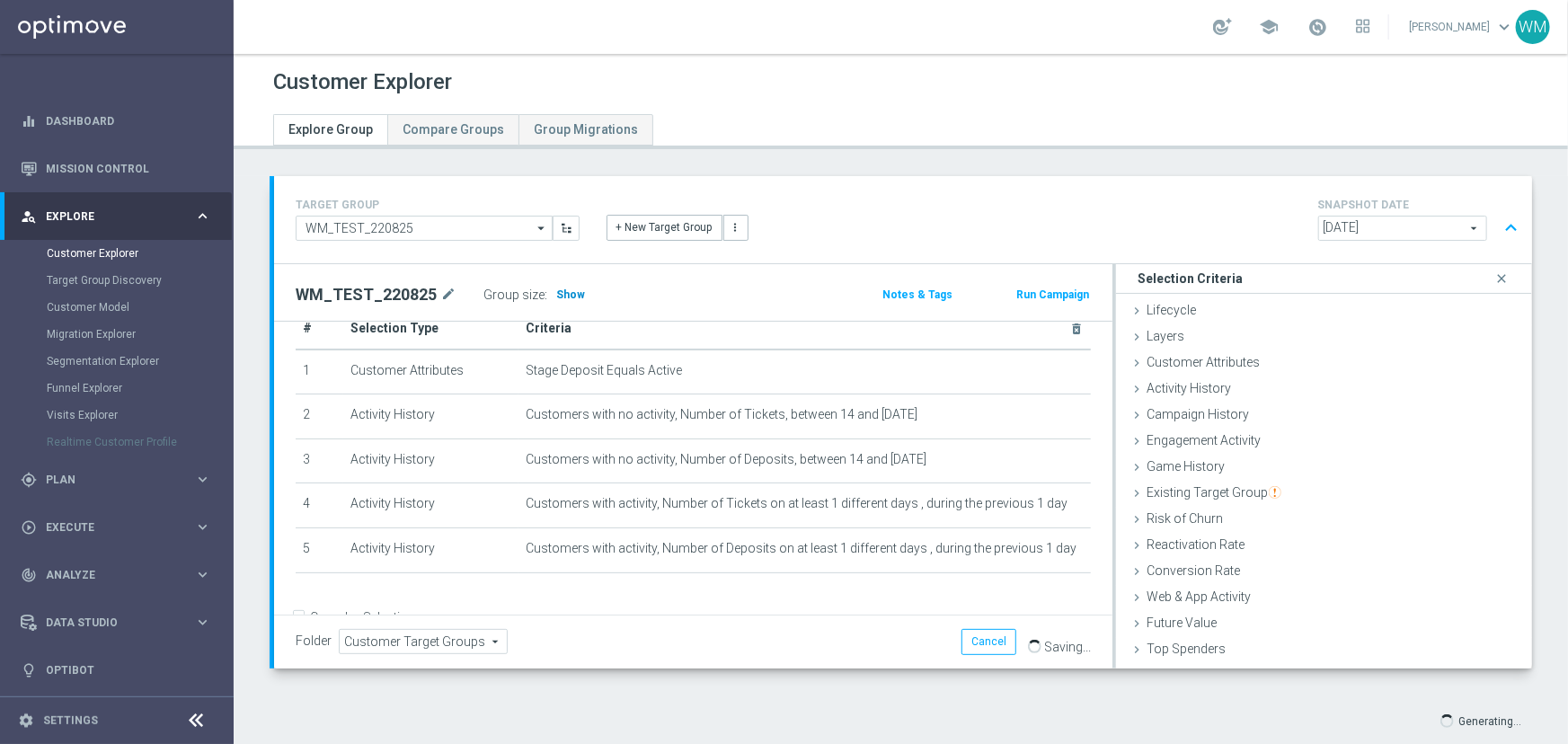
click at [562, 290] on span "Show" at bounding box center [570, 294] width 29 height 12
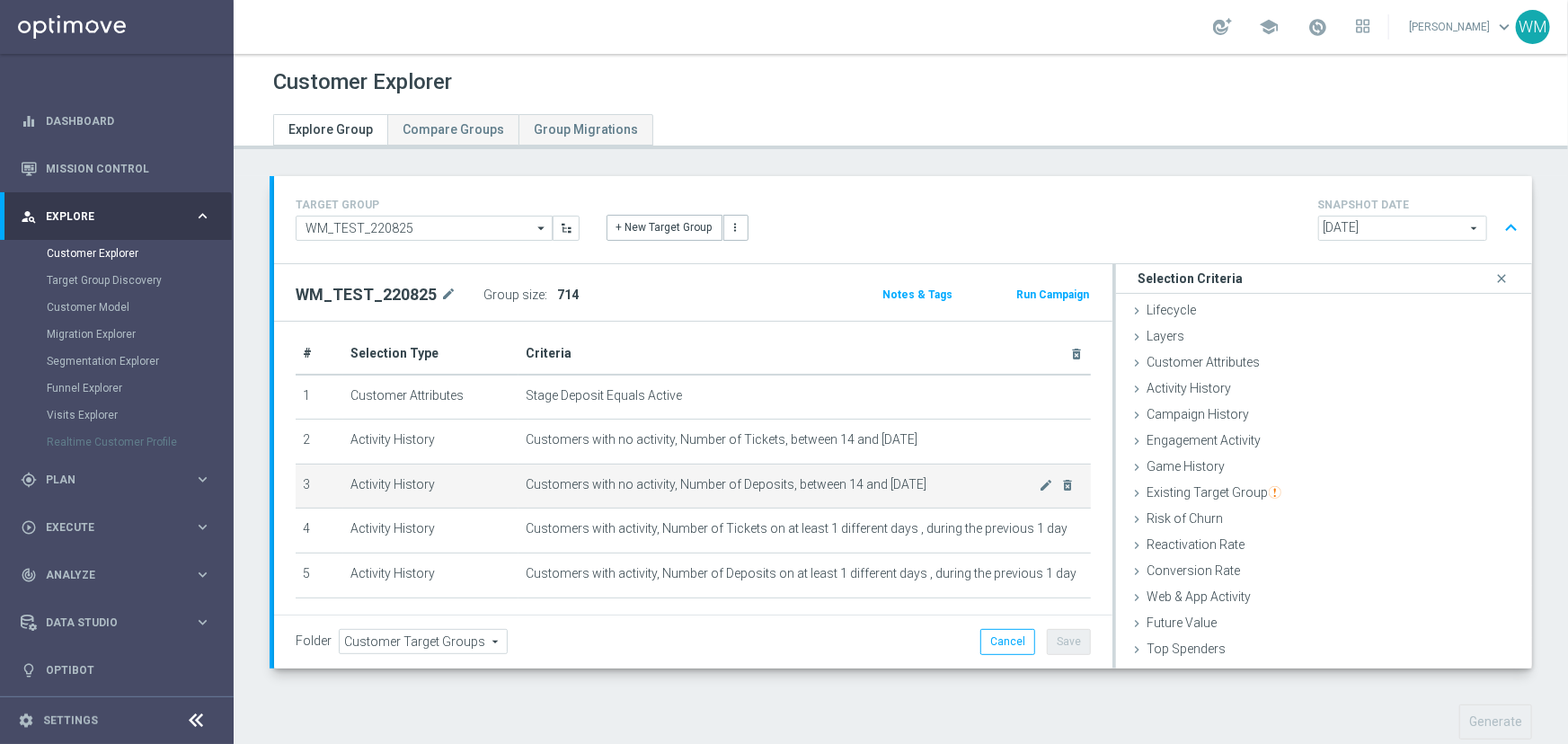
scroll to position [0, 0]
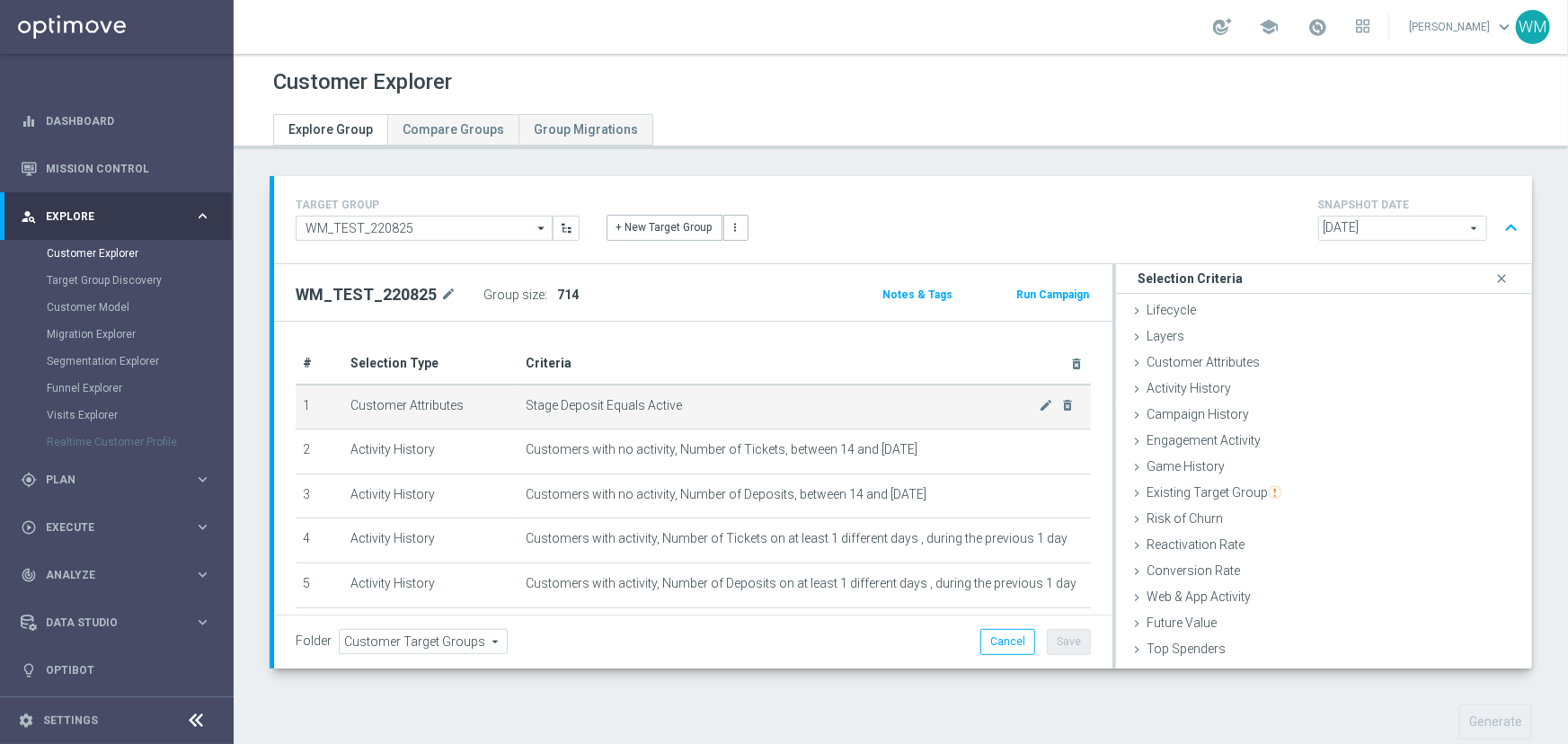
drag, startPoint x: 512, startPoint y: 404, endPoint x: 699, endPoint y: 403, distance: 187.0
click at [699, 403] on tr "1 Customer Attributes Stage Deposit Equals Active mode_edit delete_forever" at bounding box center [693, 408] width 795 height 45
click at [699, 403] on span "Stage Deposit Equals Active" at bounding box center [782, 406] width 514 height 15
drag, startPoint x: 570, startPoint y: 405, endPoint x: 517, endPoint y: 404, distance: 53.0
click at [518, 404] on td "Stage Deposit Equals Active mode_edit delete_forever" at bounding box center [805, 408] width 573 height 45
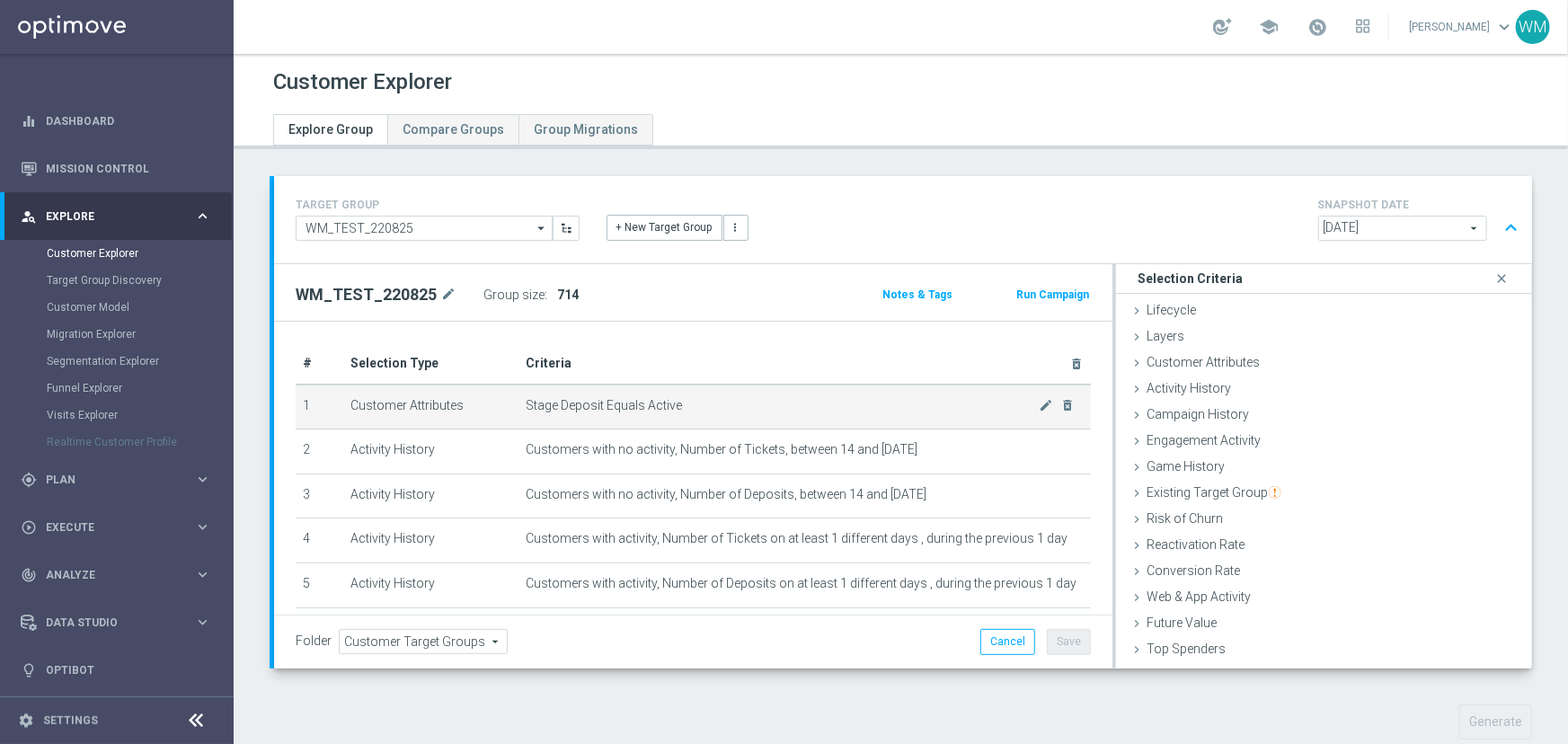
click at [518, 404] on td "Stage Deposit Equals Active mode_edit delete_forever" at bounding box center [805, 408] width 573 height 45
drag, startPoint x: 517, startPoint y: 404, endPoint x: 710, endPoint y: 403, distance: 193.0
click at [710, 403] on td "Stage Deposit Equals Active mode_edit delete_forever" at bounding box center [805, 408] width 573 height 45
click at [710, 403] on span "Stage Deposit Equals Active" at bounding box center [782, 406] width 514 height 15
drag, startPoint x: 710, startPoint y: 403, endPoint x: 522, endPoint y: 409, distance: 188.1
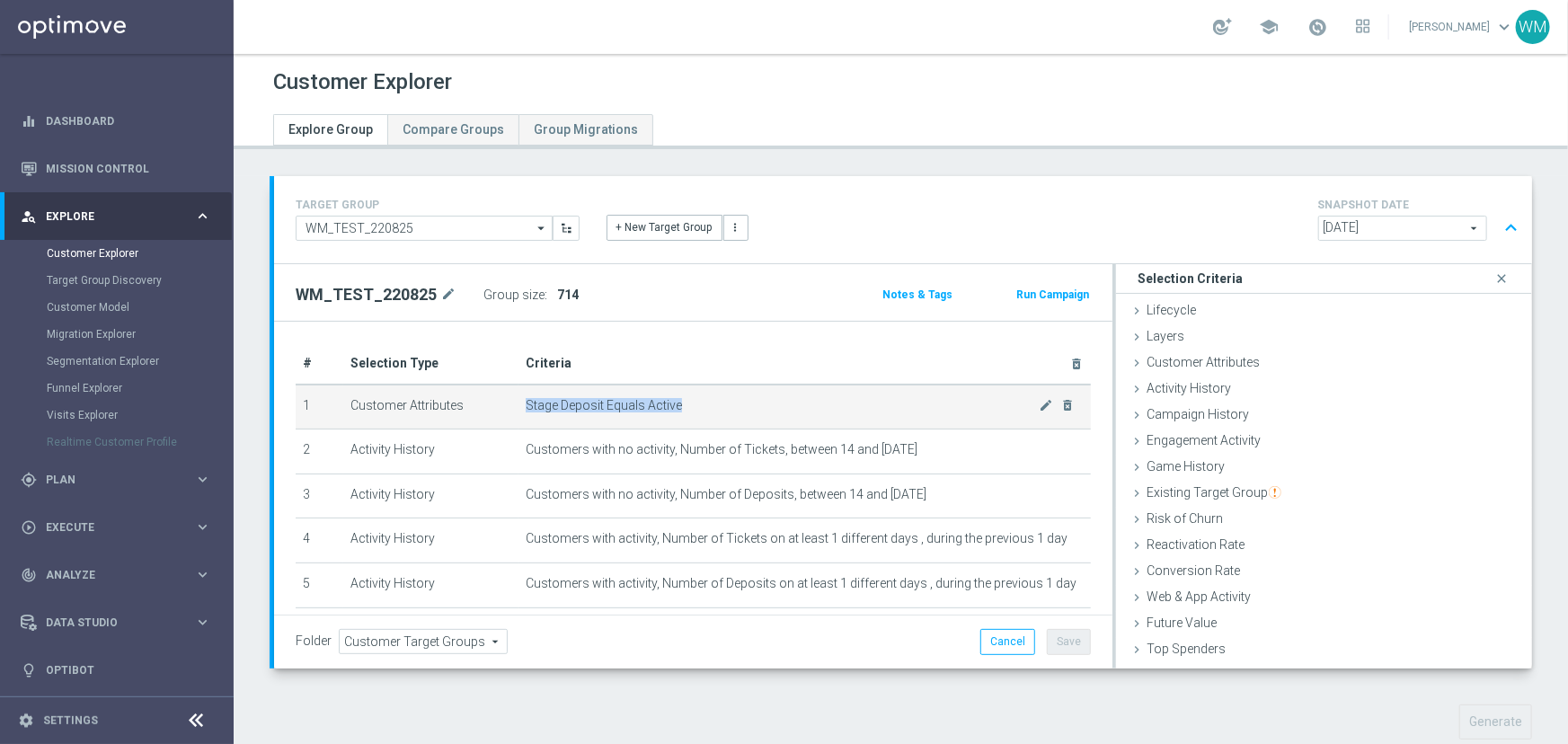
click at [526, 409] on span "Stage Deposit Equals Active" at bounding box center [782, 406] width 514 height 15
drag, startPoint x: 522, startPoint y: 409, endPoint x: 742, endPoint y: 410, distance: 220.0
click at [742, 410] on span "Stage Deposit Equals Active" at bounding box center [782, 406] width 514 height 15
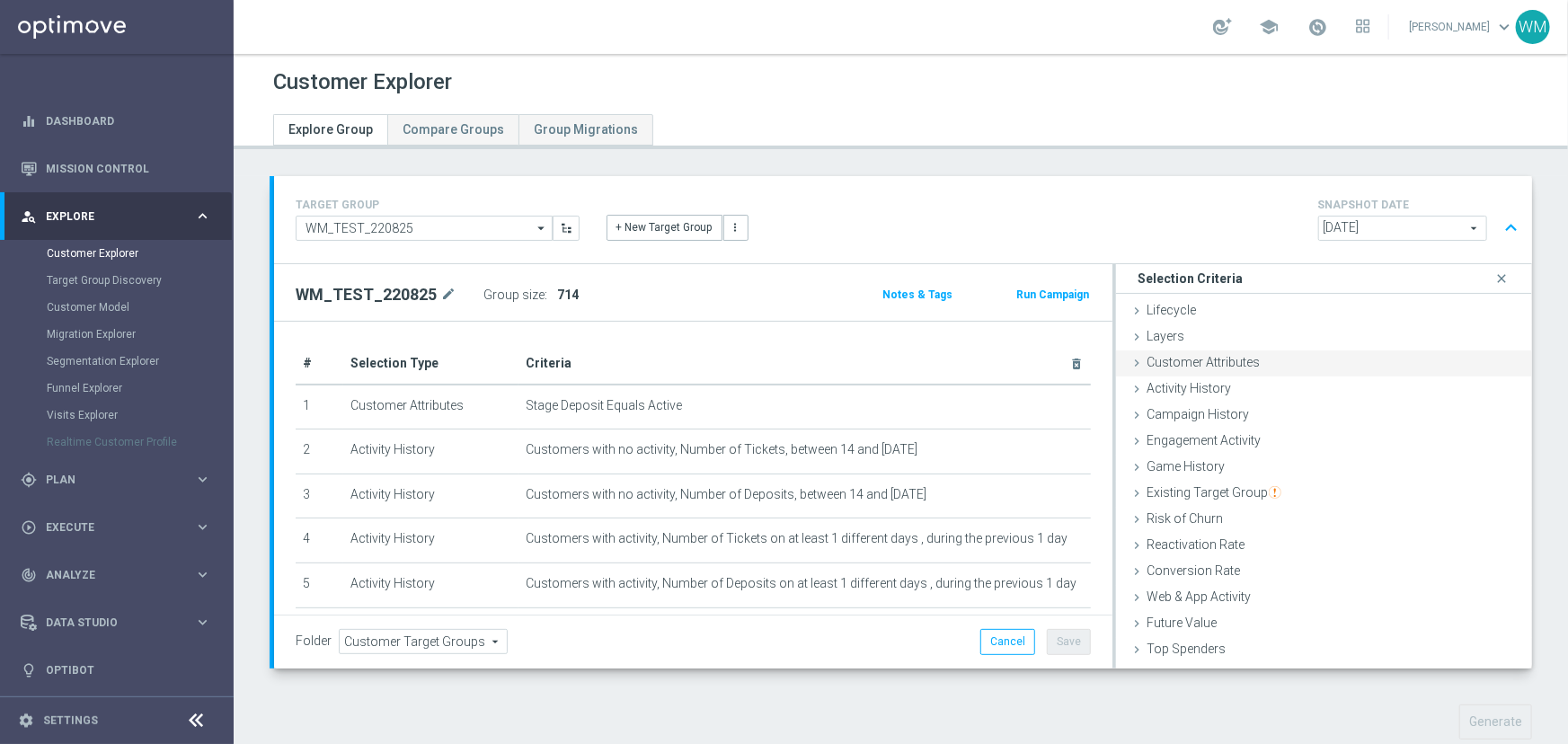
click at [1181, 360] on span "Customer Attributes" at bounding box center [1203, 362] width 114 height 14
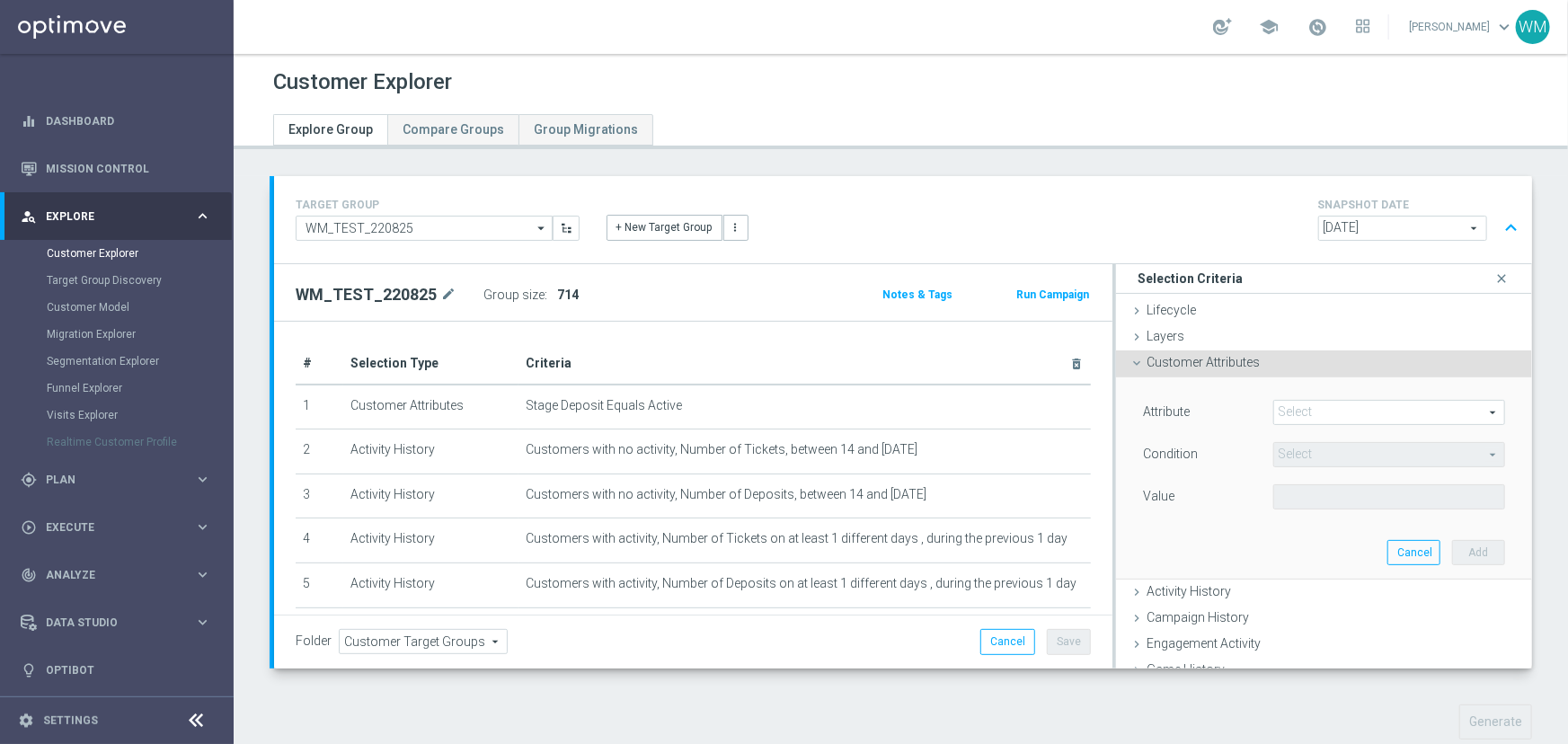
click at [1297, 395] on div "Attribute Select arrow_drop_down search Condition Select arrow_drop_down search…" at bounding box center [1324, 478] width 389 height 201
click at [1297, 406] on span at bounding box center [1389, 412] width 230 height 23
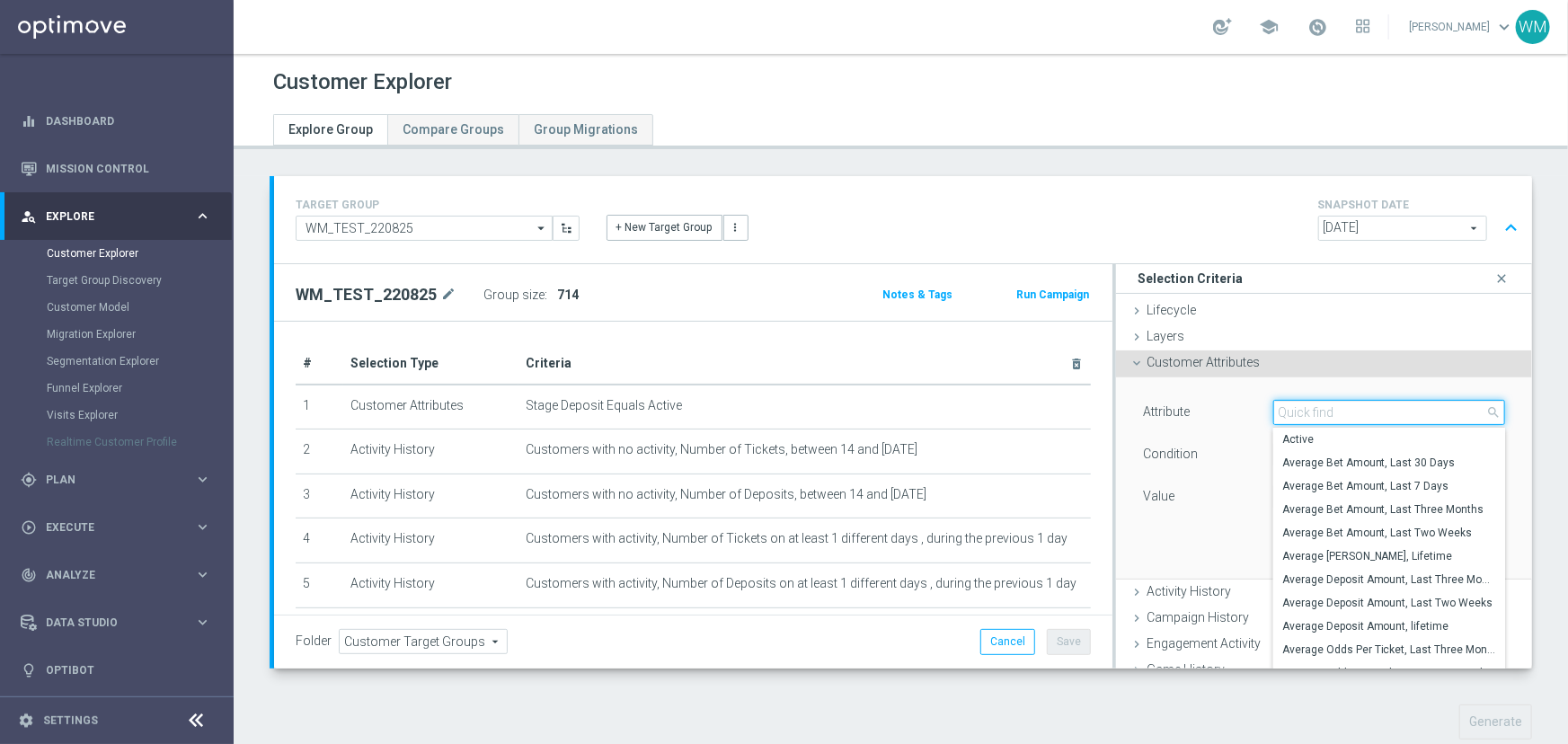
click at [1297, 406] on input "search" at bounding box center [1389, 412] width 232 height 25
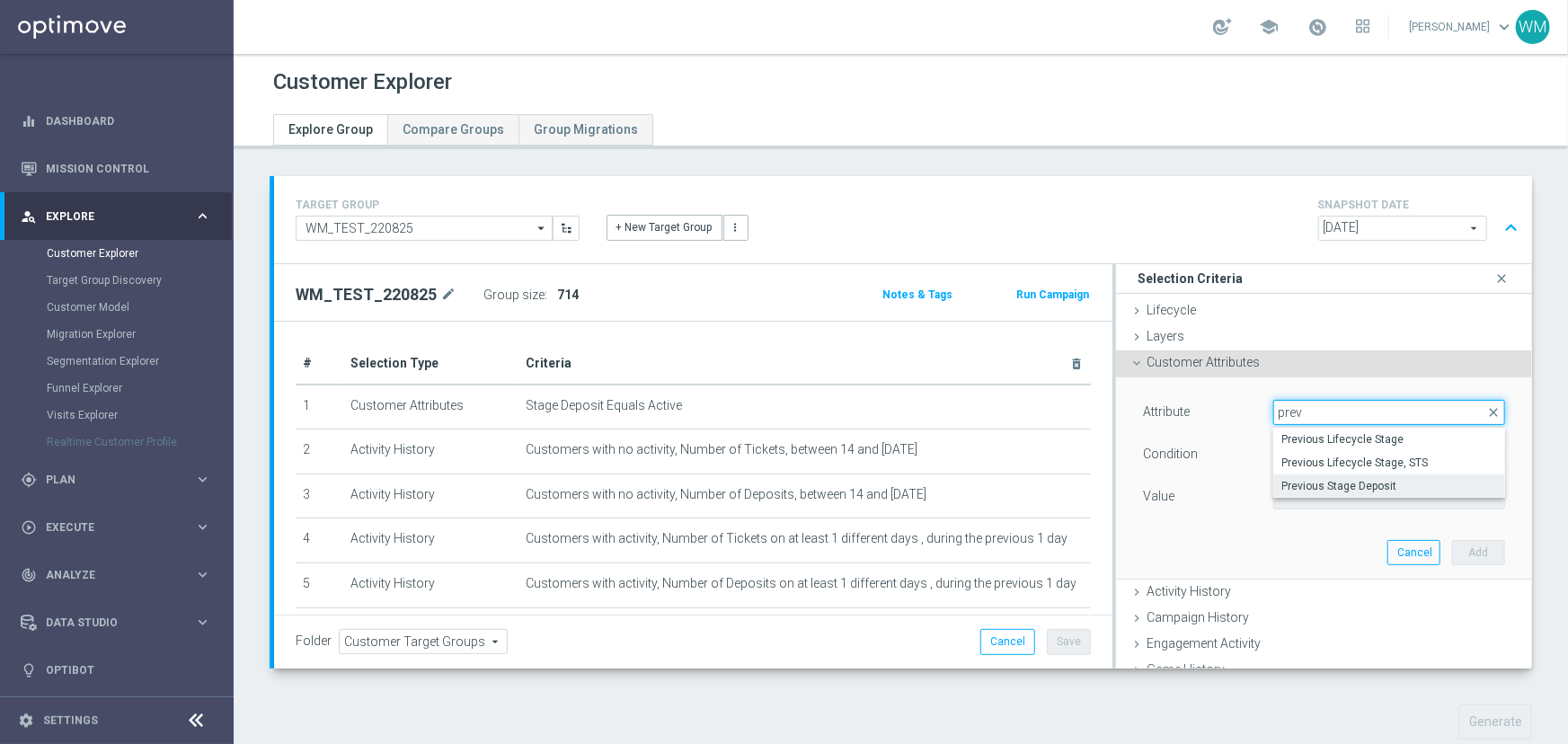
type input "prev"
click at [1321, 488] on span "Previous Stage Deposit" at bounding box center [1390, 486] width 214 height 14
type input "Previous Stage Deposit"
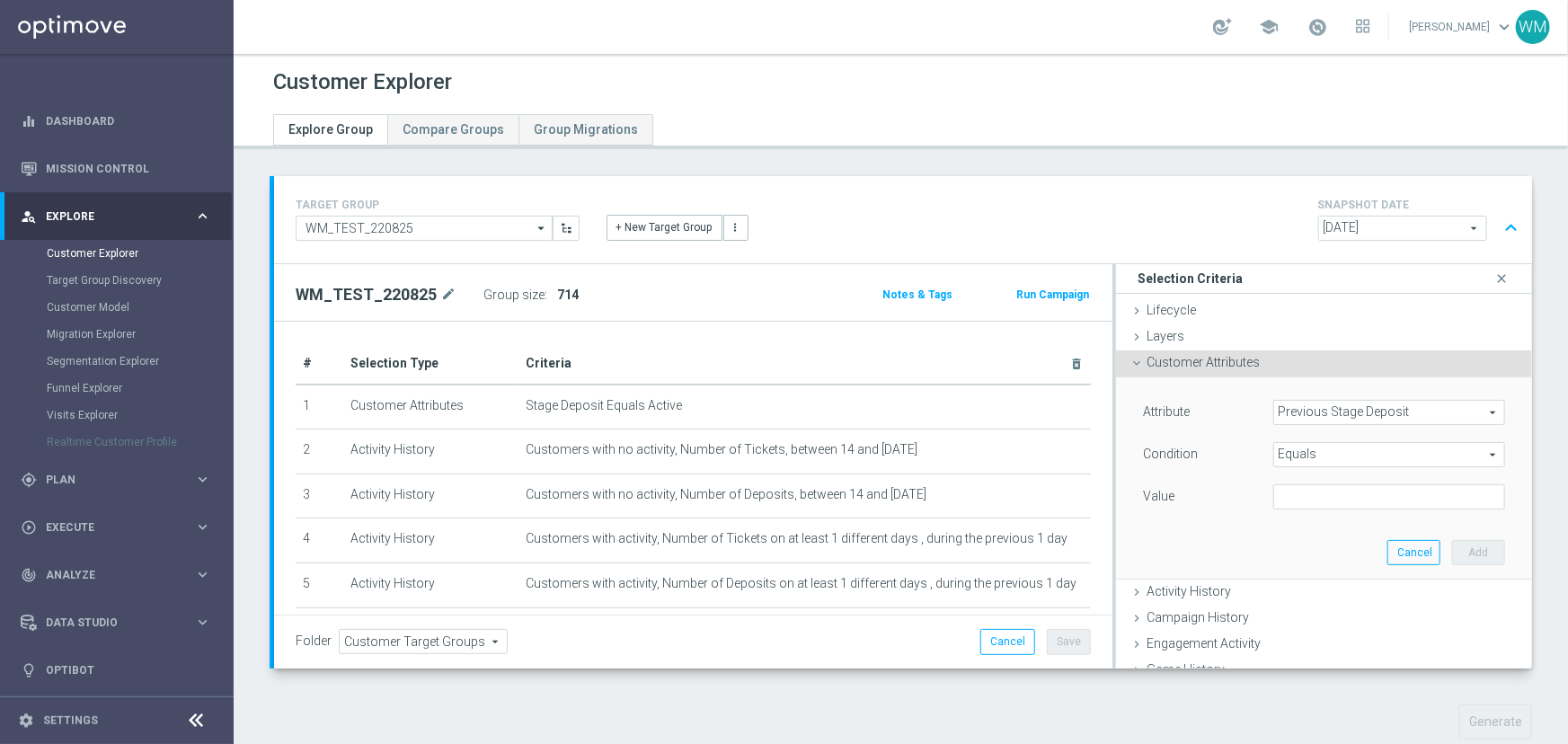
click at [1284, 449] on span "Equals" at bounding box center [1389, 455] width 230 height 23
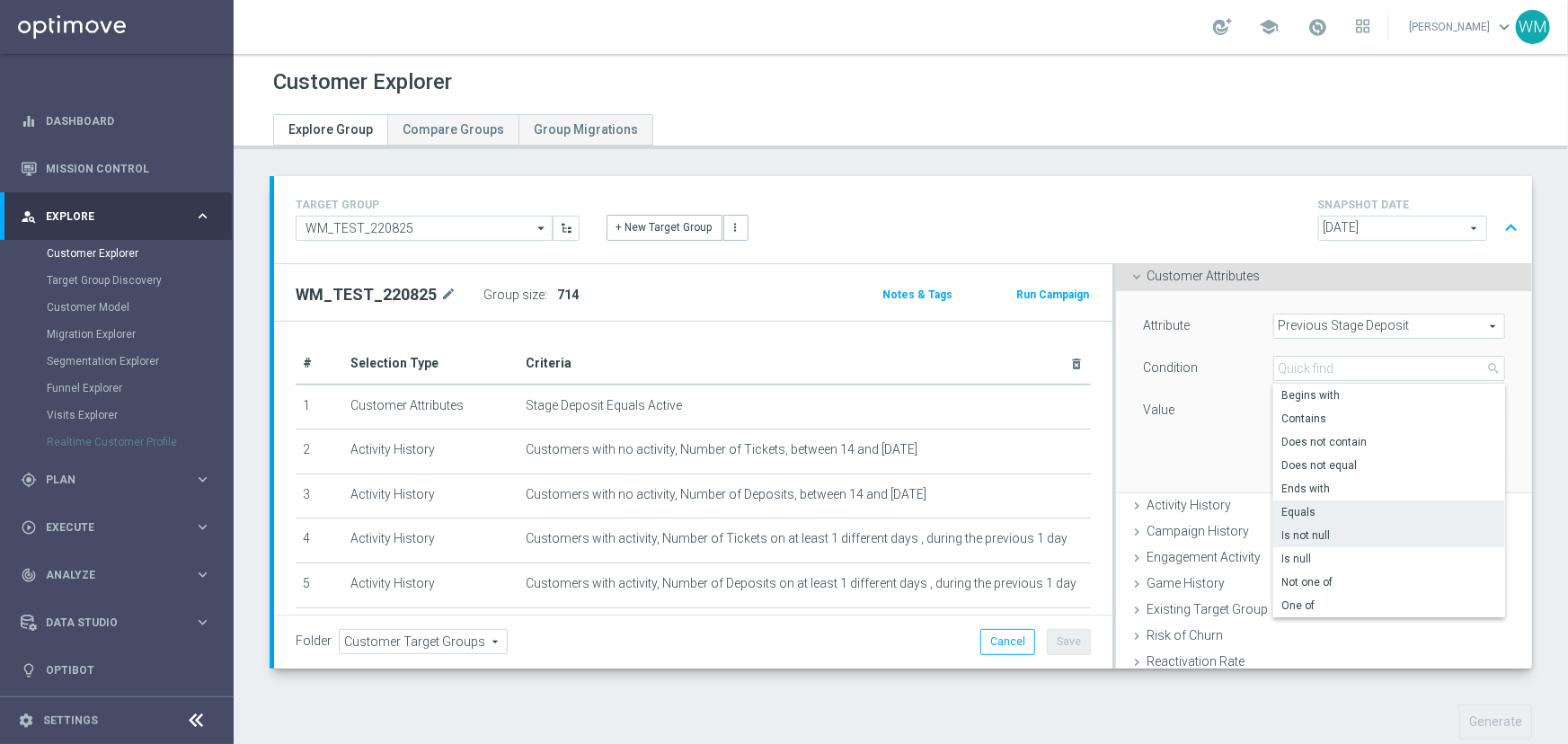
scroll to position [244, 0]
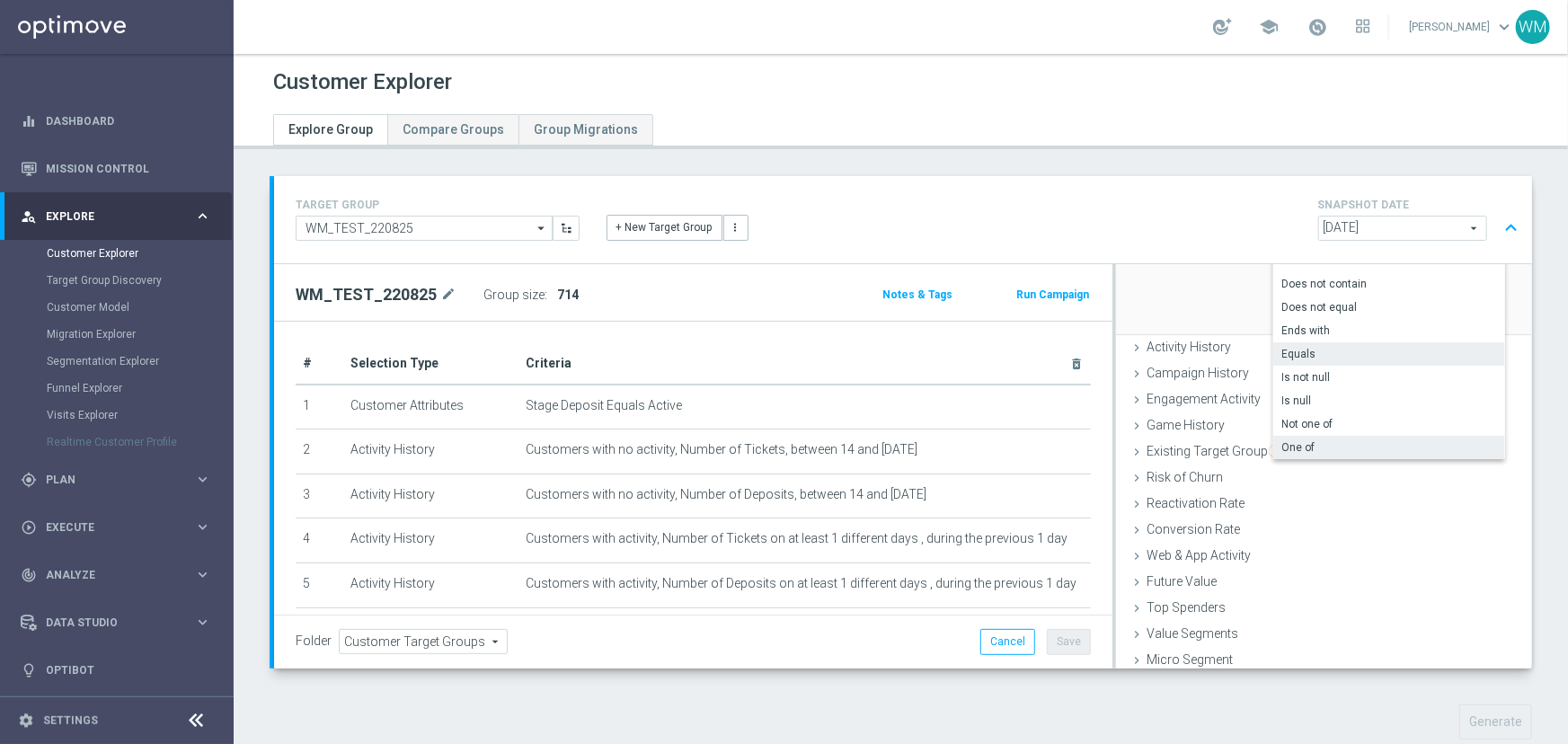
click at [1312, 441] on span "One of" at bounding box center [1390, 447] width 214 height 14
type input "One of"
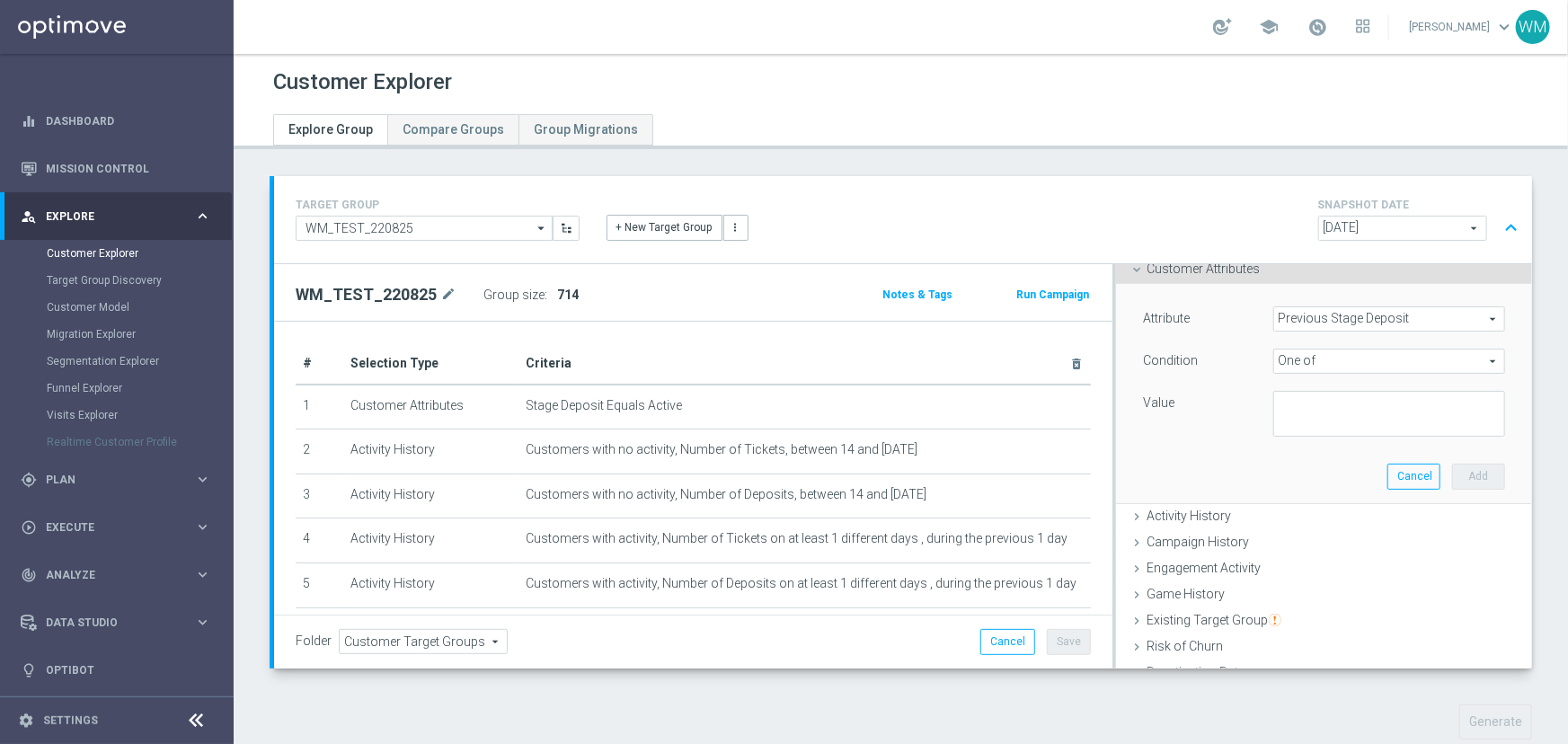
scroll to position [81, 0]
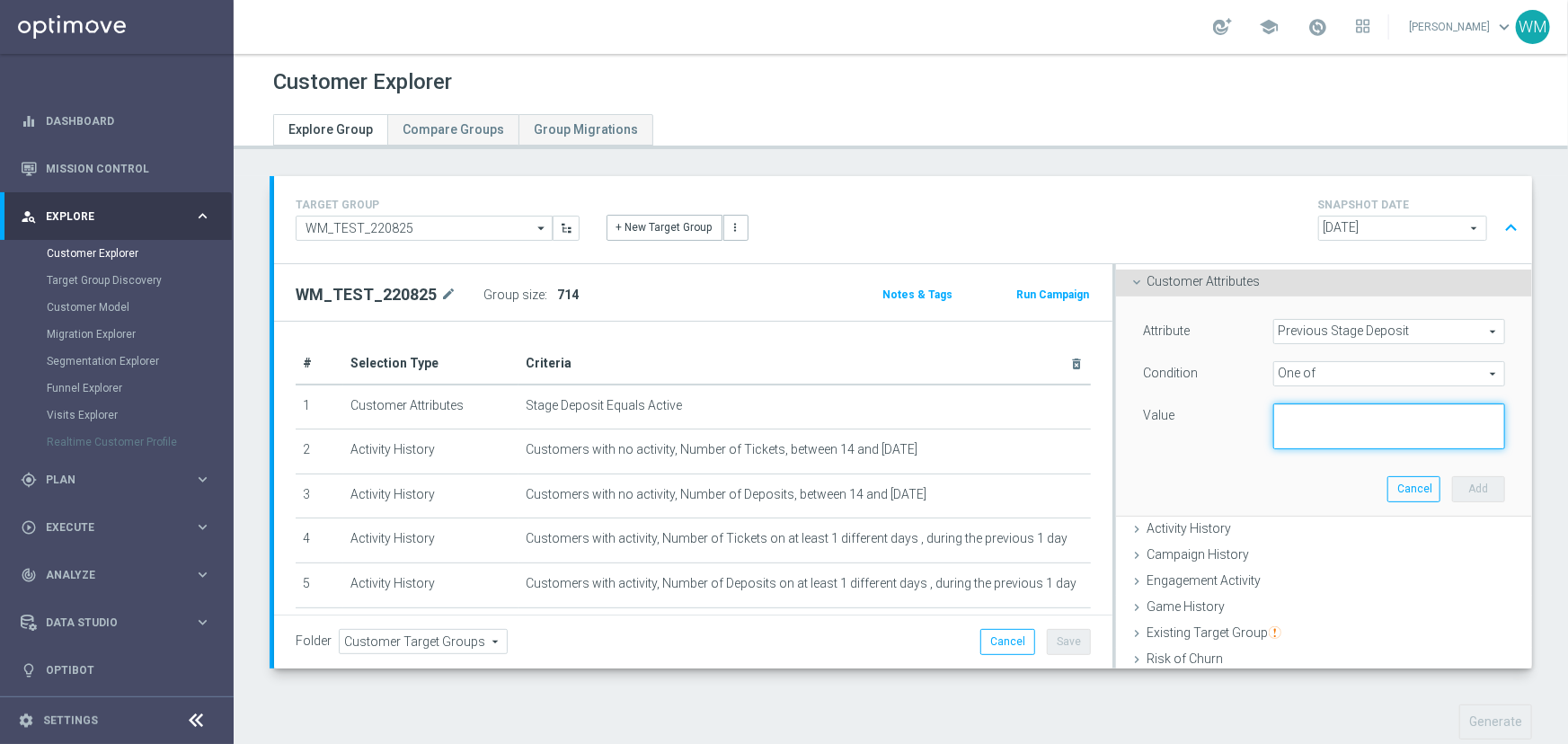
click at [1292, 411] on textarea at bounding box center [1389, 427] width 232 height 47
type textarea "Churn, Dump"
click at [1469, 479] on button "Add" at bounding box center [1478, 488] width 53 height 25
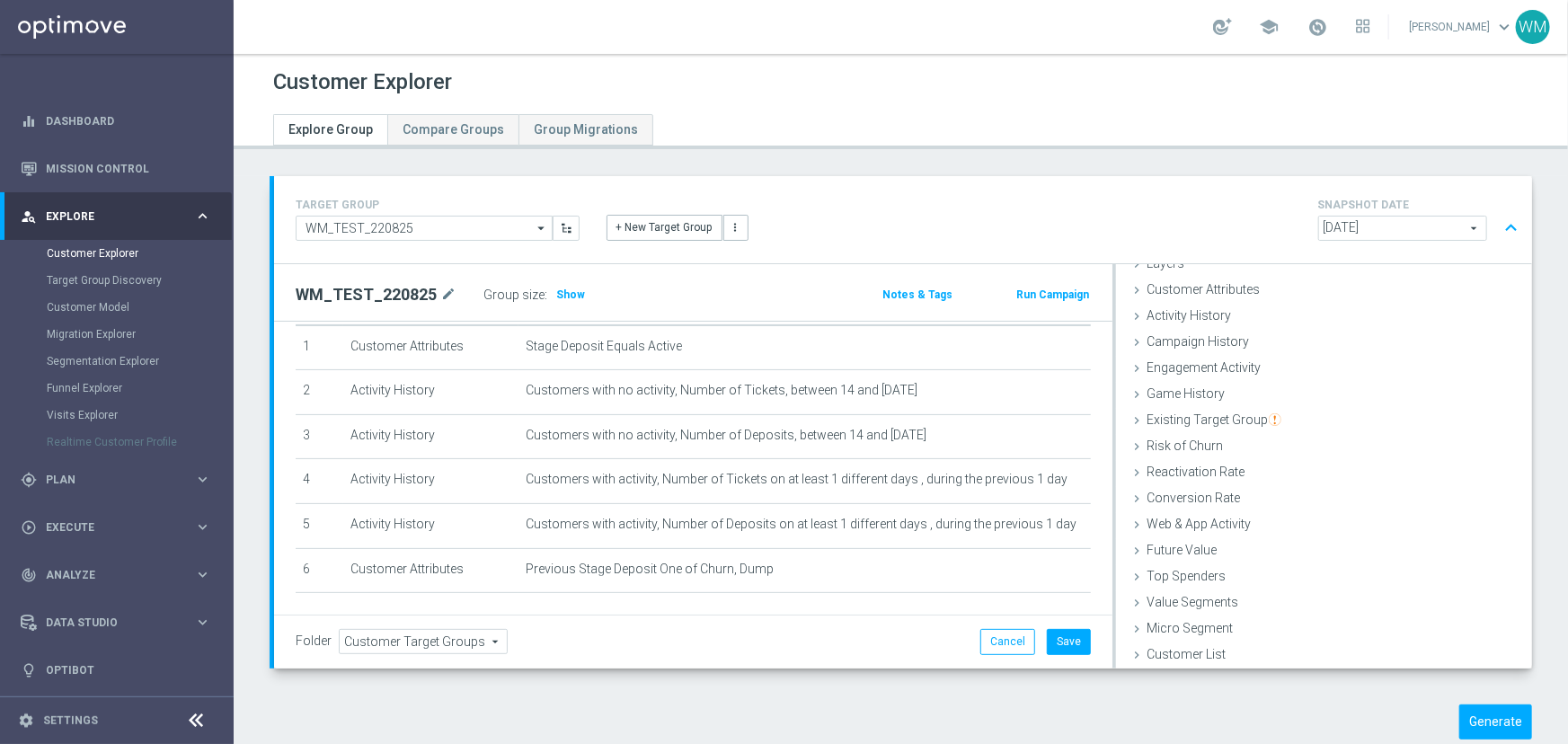
scroll to position [116, 0]
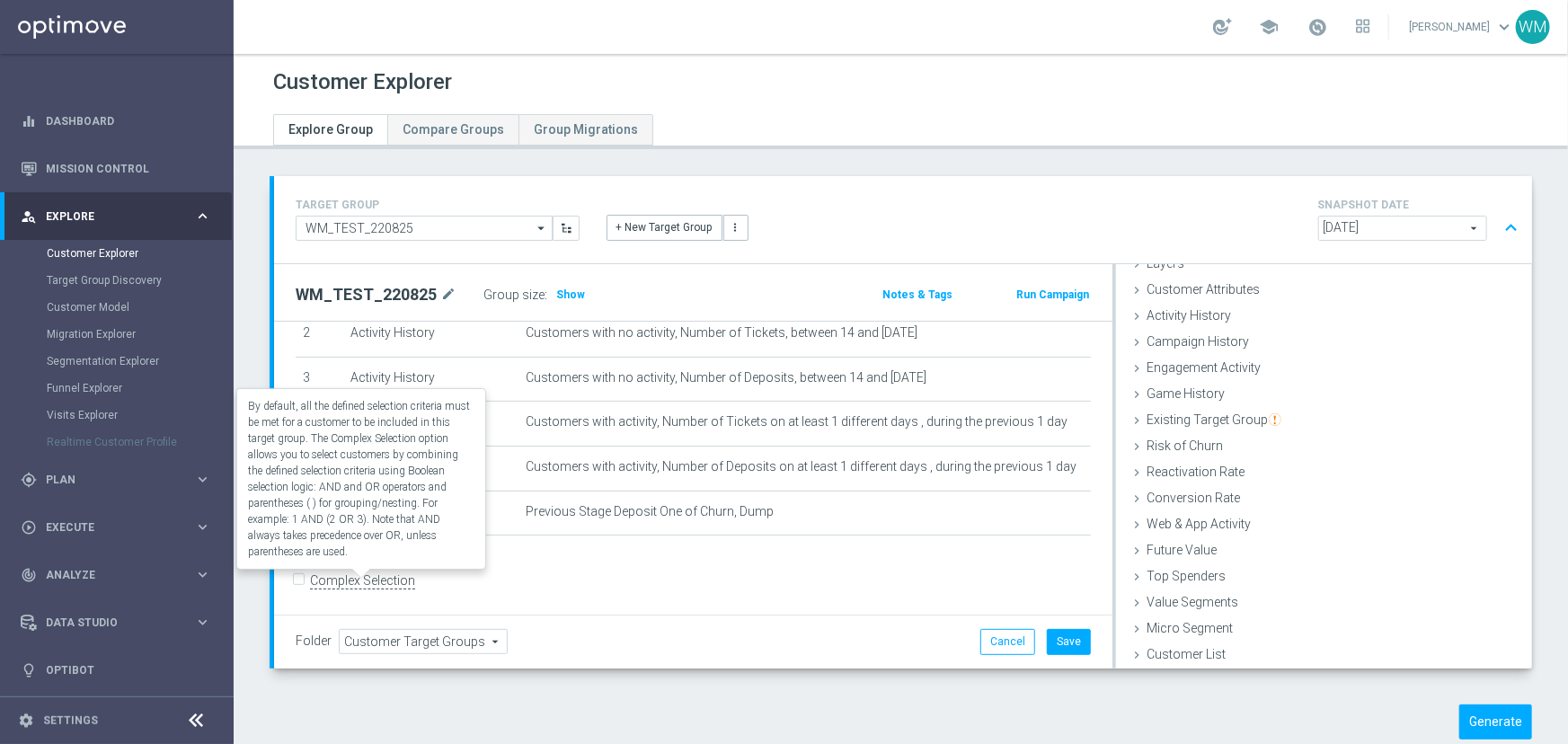
click at [380, 576] on label "Complex Selection" at bounding box center [362, 581] width 105 height 17
click at [307, 576] on input "Complex Selection" at bounding box center [301, 582] width 11 height 25
checkbox input "true"
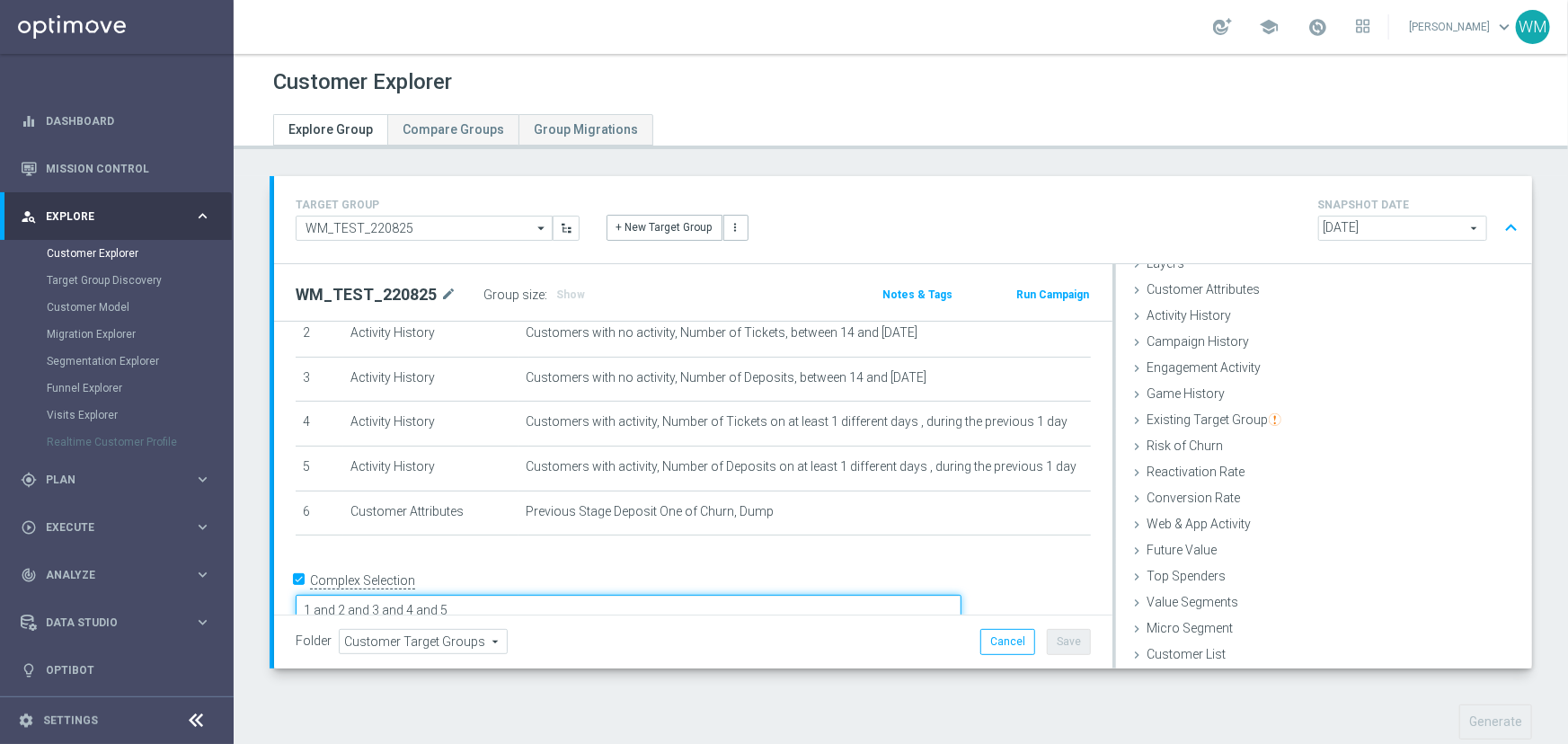
click at [428, 596] on textarea "1 and 2 and 3 and 4 and 5" at bounding box center [628, 611] width 666 height 31
drag, startPoint x: 581, startPoint y: 574, endPoint x: 345, endPoint y: 563, distance: 236.3
click at [345, 563] on div "# Selection Type Criteria delete_forever 1 Customer Attributes Stage Deposit Eq…" at bounding box center [693, 426] width 838 height 442
drag, startPoint x: 660, startPoint y: 584, endPoint x: 900, endPoint y: 601, distance: 240.6
click at [900, 601] on form "Complex Selection 1 and 2 and 3 and Invalid Expression" at bounding box center [693, 606] width 795 height 80
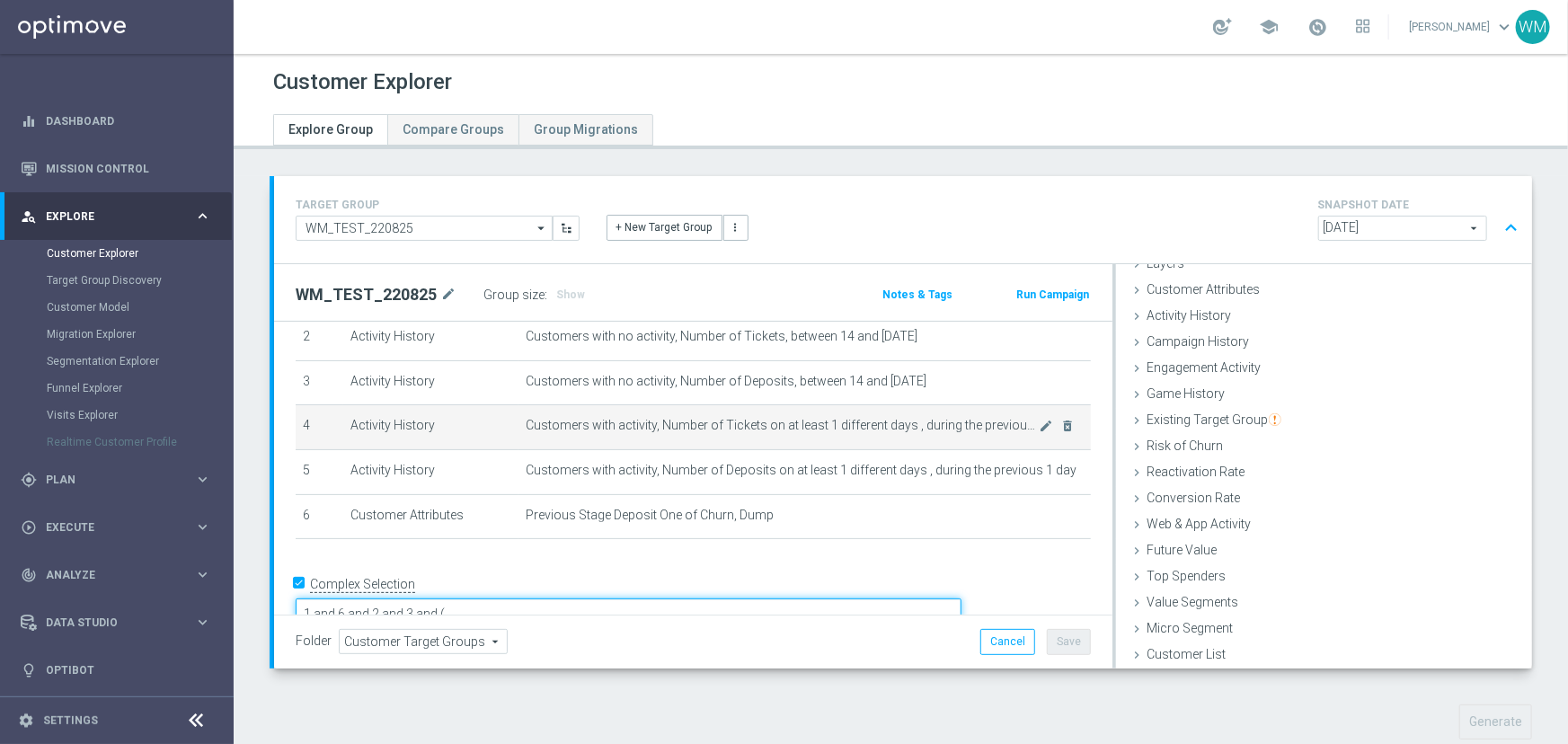
scroll to position [118, 0]
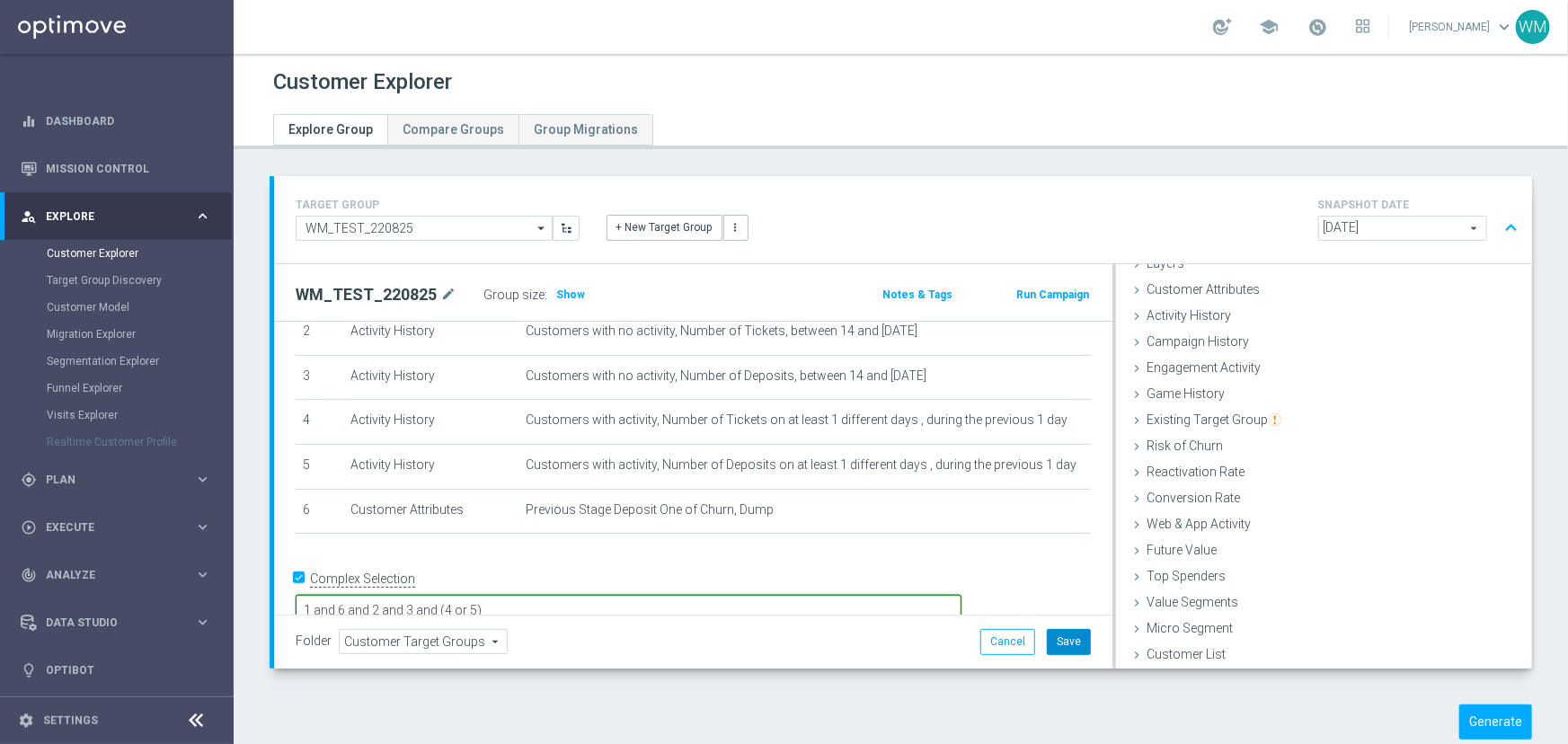
type textarea "1 and 6 and 2 and 3 and (4 or 5)"
click at [1054, 633] on button "Save" at bounding box center [1068, 642] width 44 height 25
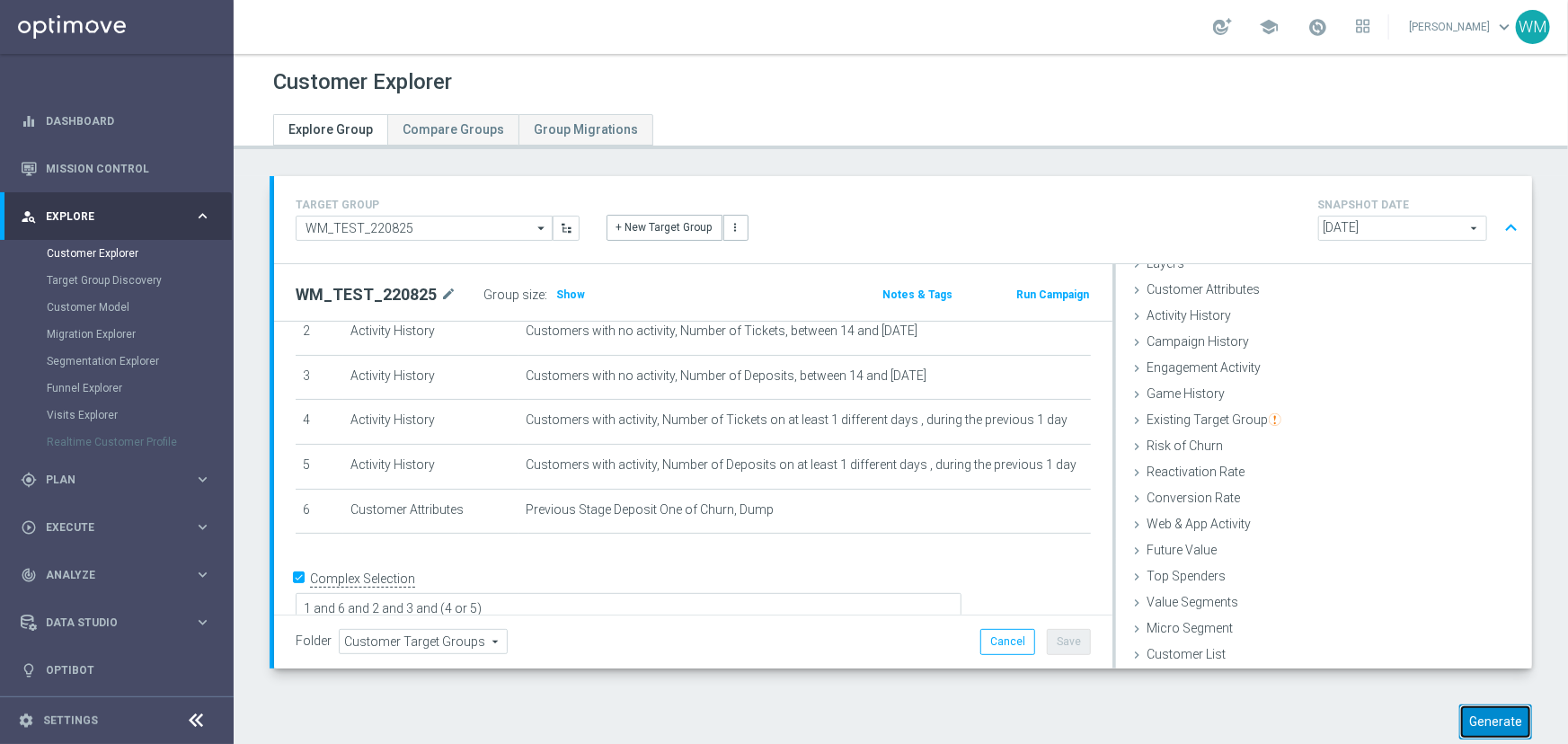
click at [1459, 719] on button "Generate" at bounding box center [1496, 721] width 73 height 35
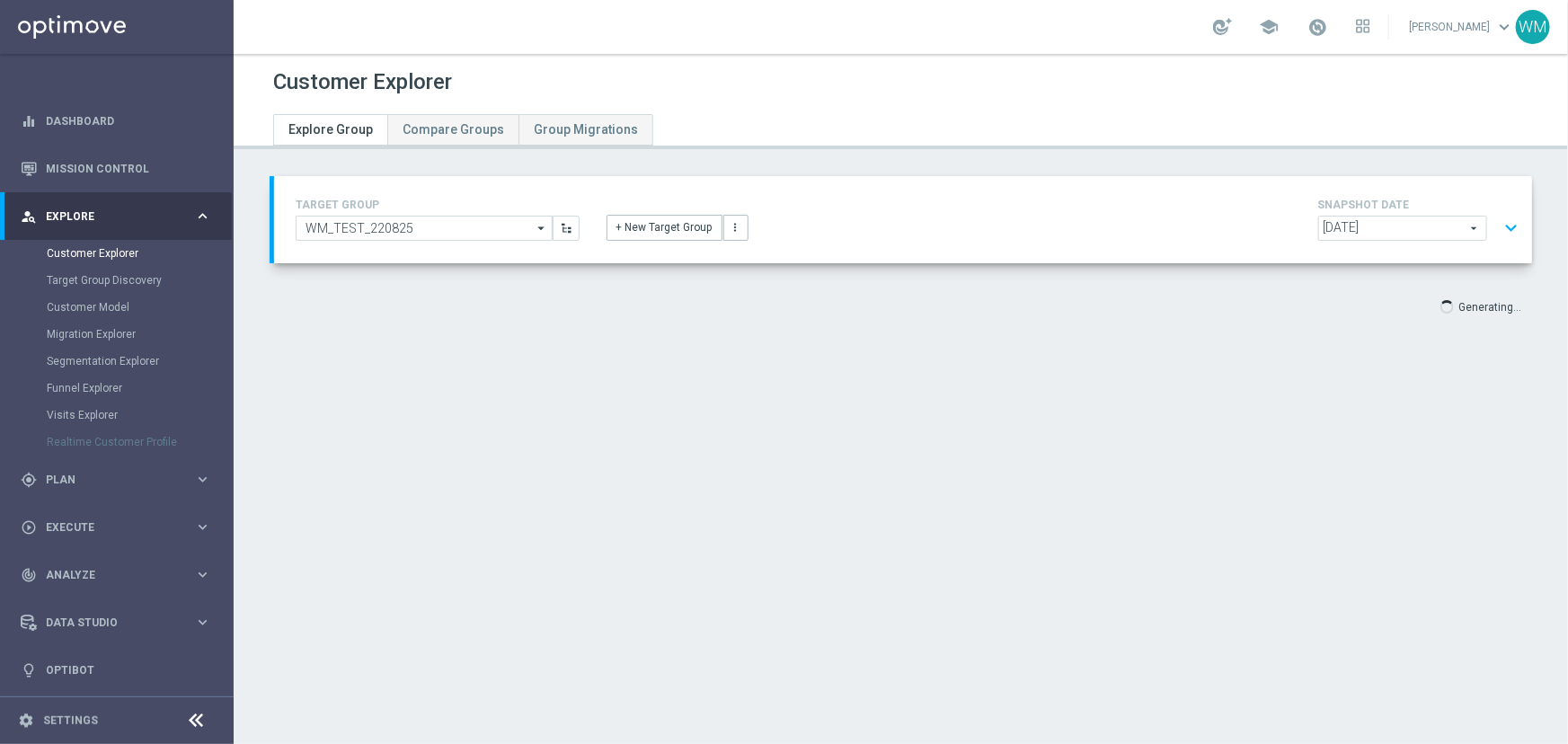
click at [1506, 230] on button "expand_more" at bounding box center [1511, 228] width 26 height 34
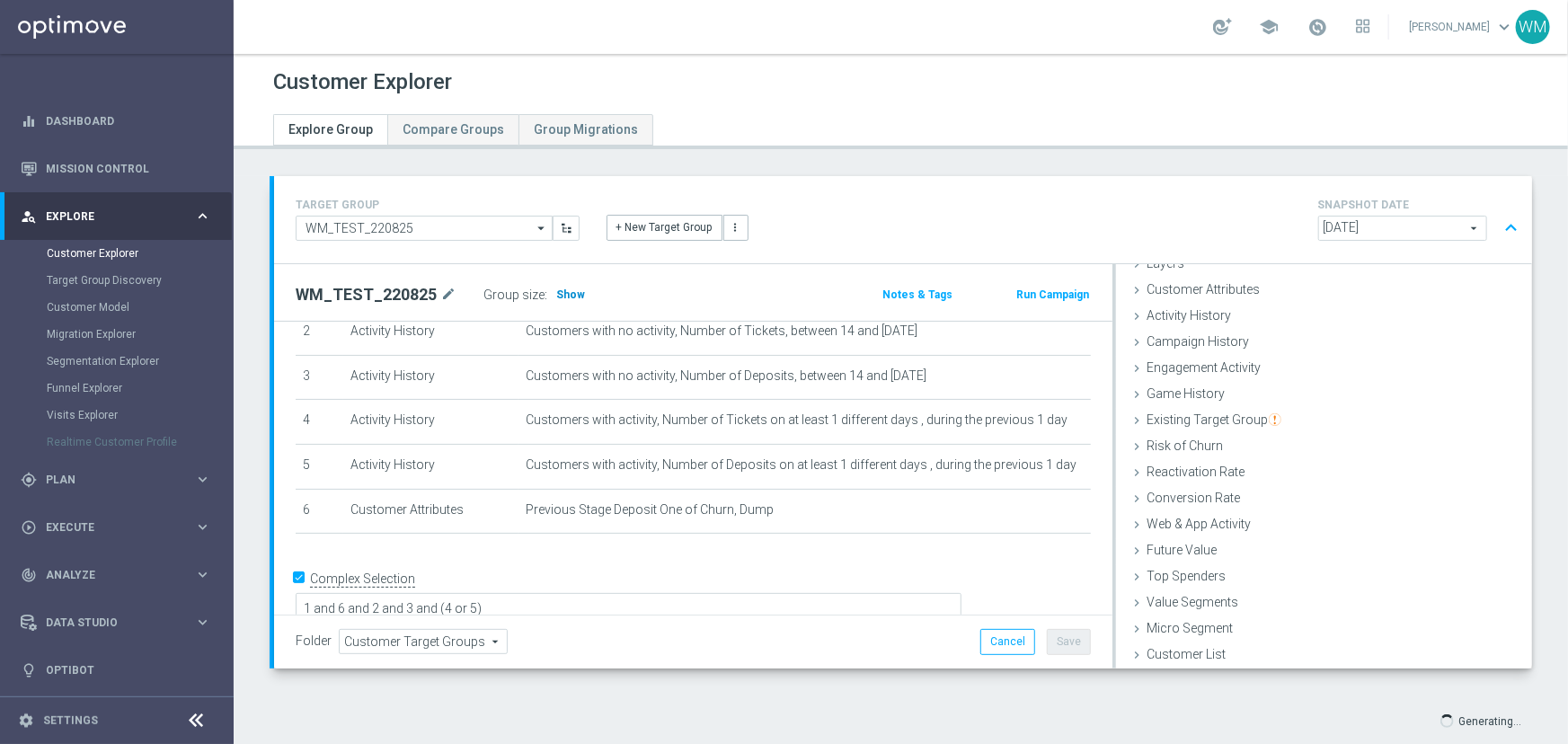
click at [566, 296] on span "Show" at bounding box center [570, 294] width 29 height 12
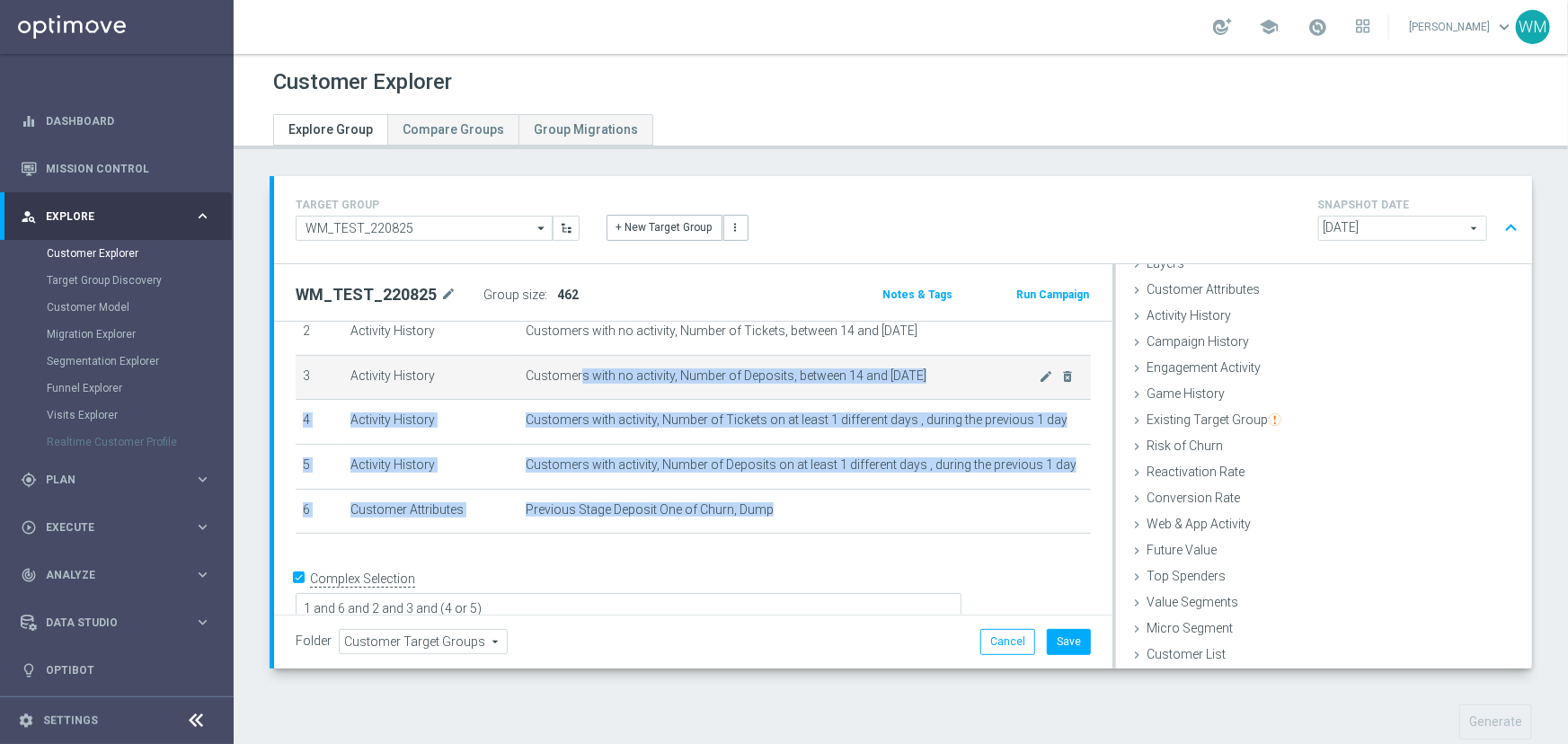
drag, startPoint x: 777, startPoint y: 516, endPoint x: 575, endPoint y: 378, distance: 244.6
click at [575, 378] on tbody "1 Customer Attributes Stage Deposit Equals Active mode_edit delete_forever 2 Ac…" at bounding box center [693, 399] width 795 height 268
click at [575, 378] on span "Customers with no activity, Number of Deposits, between 14 and [DATE]" at bounding box center [782, 376] width 514 height 15
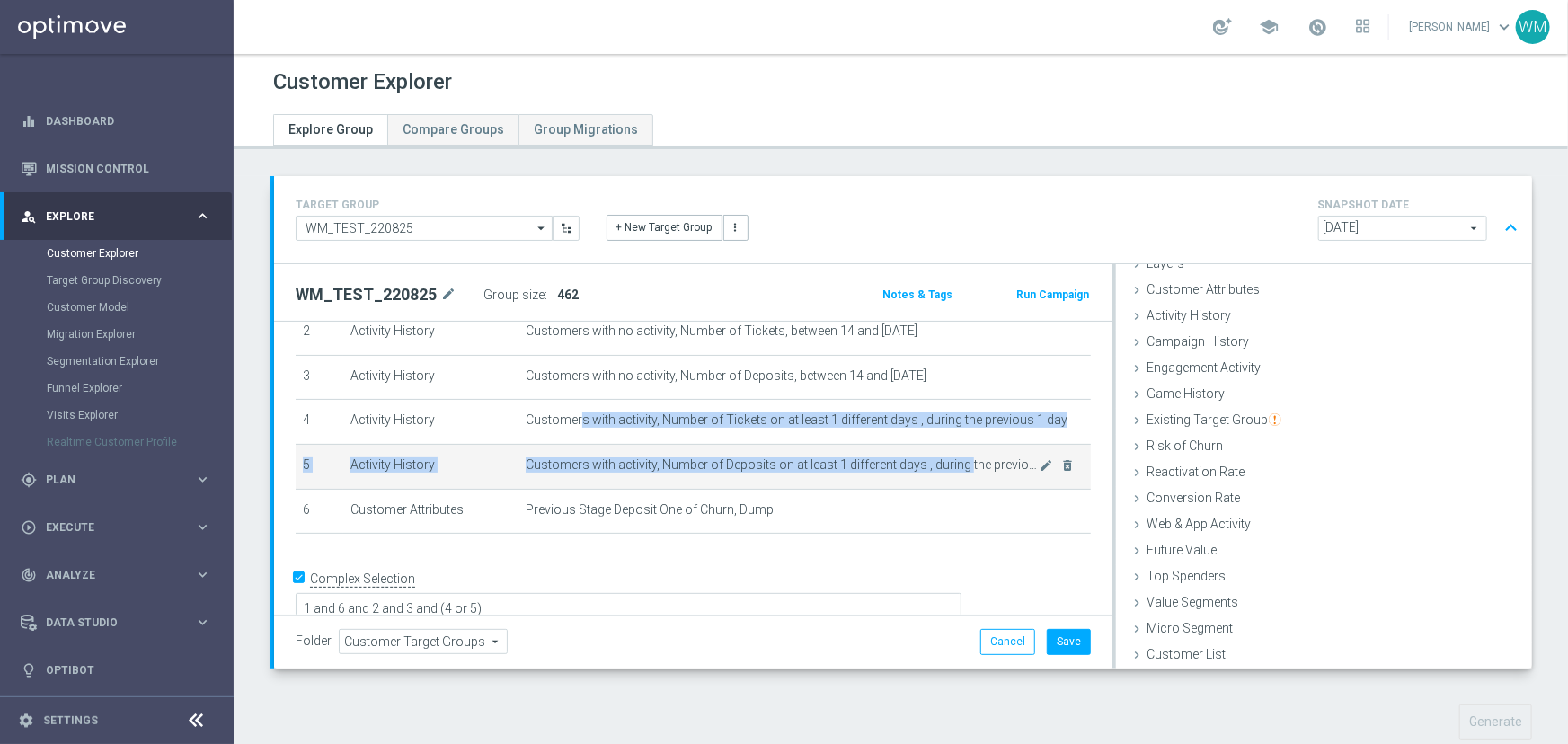
drag, startPoint x: 572, startPoint y: 422, endPoint x: 959, endPoint y: 464, distance: 389.3
click at [959, 464] on tbody "1 Customer Attributes Stage Deposit Equals Active mode_edit delete_forever 2 Ac…" at bounding box center [693, 399] width 795 height 268
click at [959, 464] on span "Customers with activity, Number of Deposits on at least 1 different days , duri…" at bounding box center [782, 465] width 514 height 15
drag, startPoint x: 959, startPoint y: 464, endPoint x: 521, endPoint y: 422, distance: 440.0
click at [521, 422] on tbody "1 Customer Attributes Stage Deposit Equals Active mode_edit delete_forever 2 Ac…" at bounding box center [693, 399] width 795 height 268
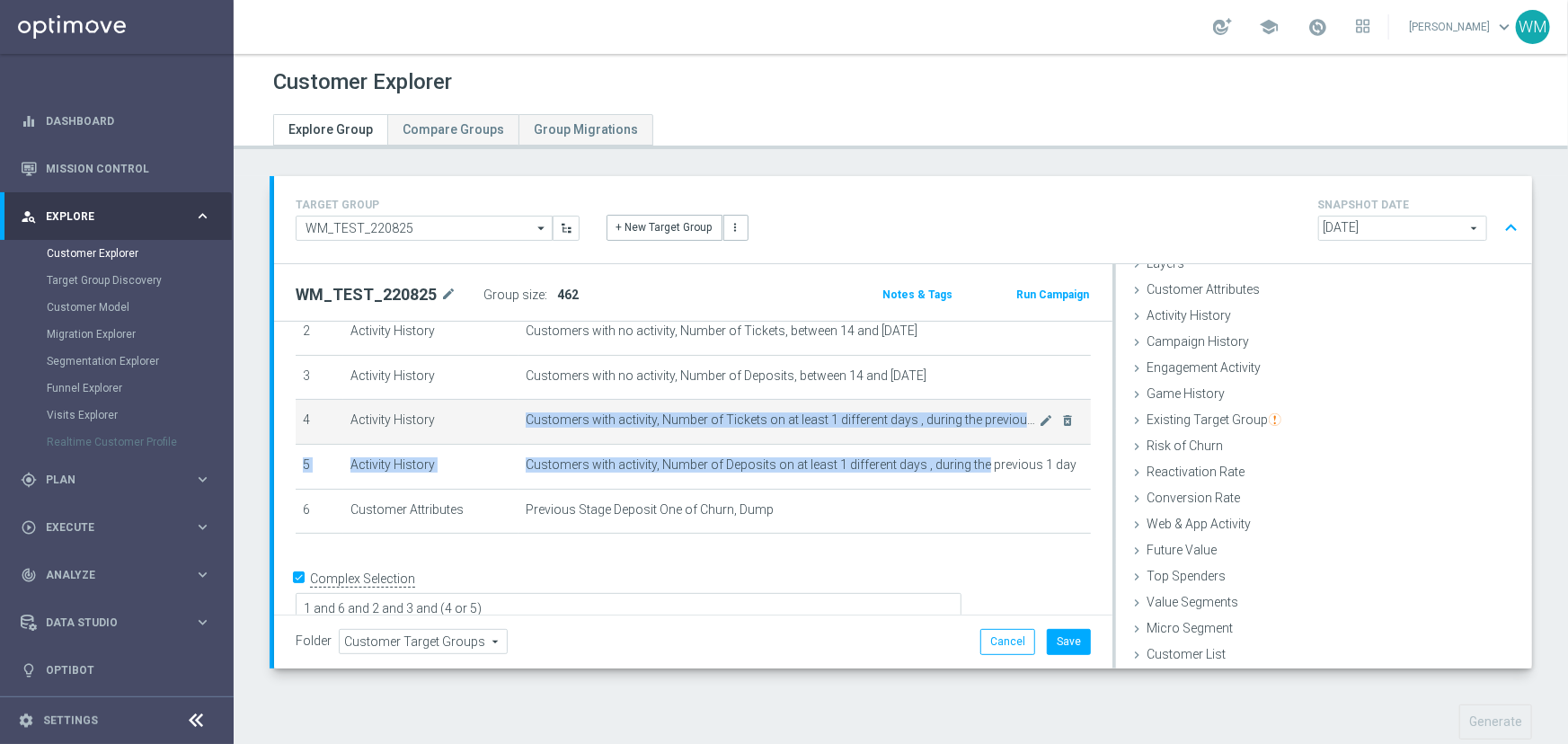
click at [526, 422] on span "Customers with activity, Number of Tickets on at least 1 different days , durin…" at bounding box center [782, 420] width 514 height 15
drag, startPoint x: 521, startPoint y: 422, endPoint x: 882, endPoint y: 469, distance: 364.0
click at [882, 469] on tbody "1 Customer Attributes Stage Deposit Equals Active mode_edit delete_forever 2 Ac…" at bounding box center [693, 399] width 795 height 268
click at [882, 469] on span "Customers with activity, Number of Deposits on at least 1 different days , duri…" at bounding box center [782, 465] width 514 height 15
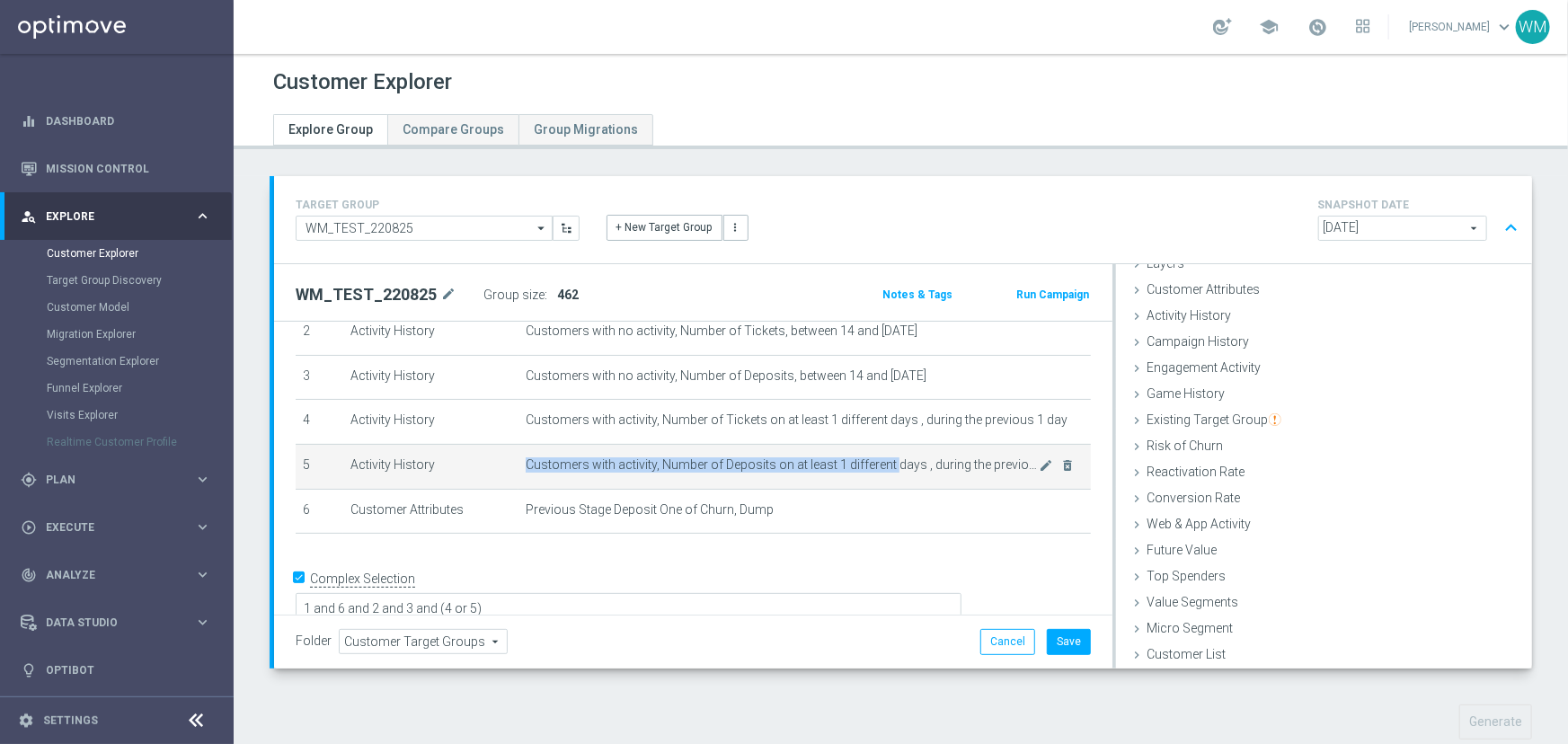
drag, startPoint x: 882, startPoint y: 469, endPoint x: 607, endPoint y: 442, distance: 276.3
click at [607, 444] on td "Customers with activity, Number of Deposits on at least 1 different days , duri…" at bounding box center [805, 467] width 573 height 45
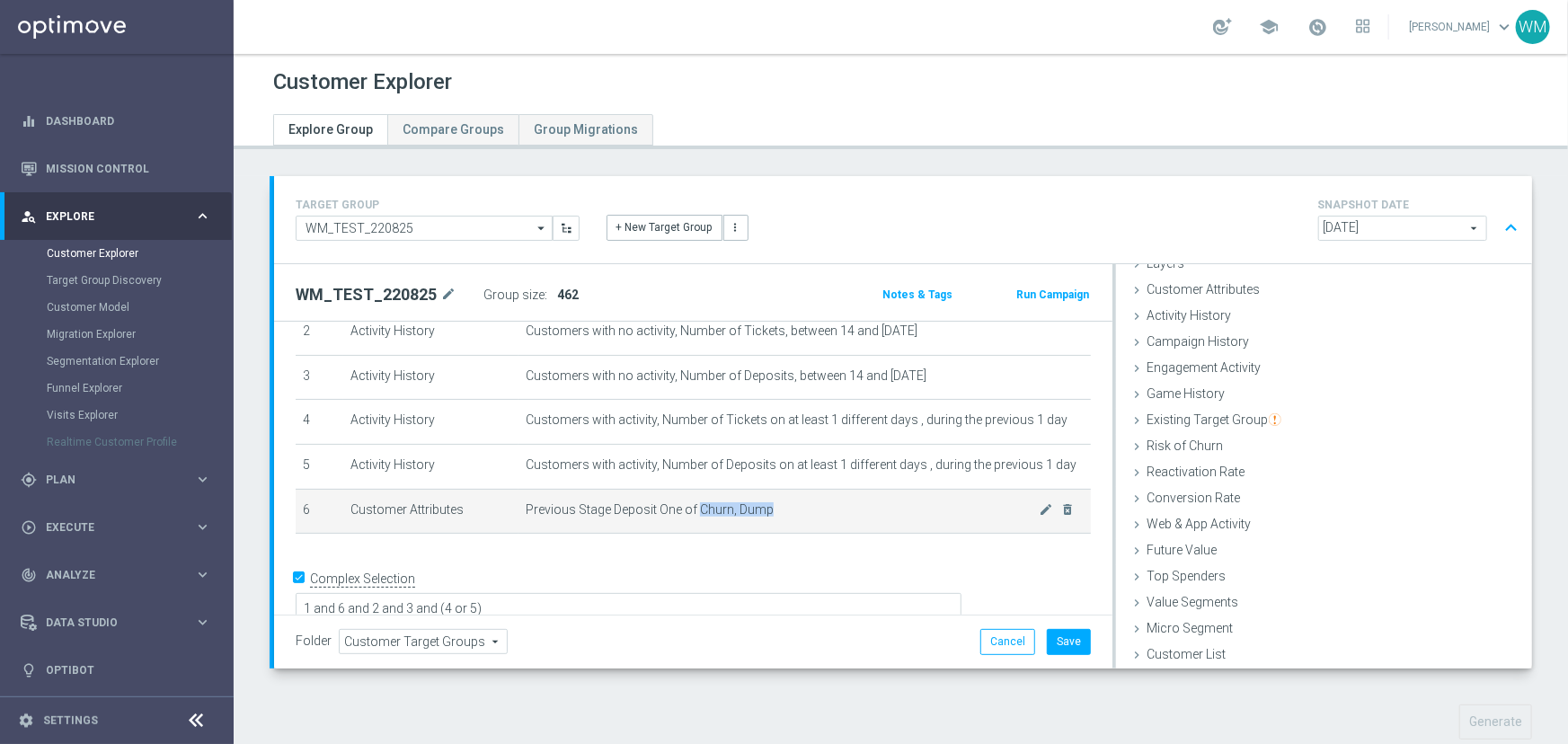
drag, startPoint x: 759, startPoint y: 508, endPoint x: 791, endPoint y: 507, distance: 32.0
click at [791, 507] on span "Previous Stage Deposit One of Churn, Dump" at bounding box center [782, 510] width 514 height 15
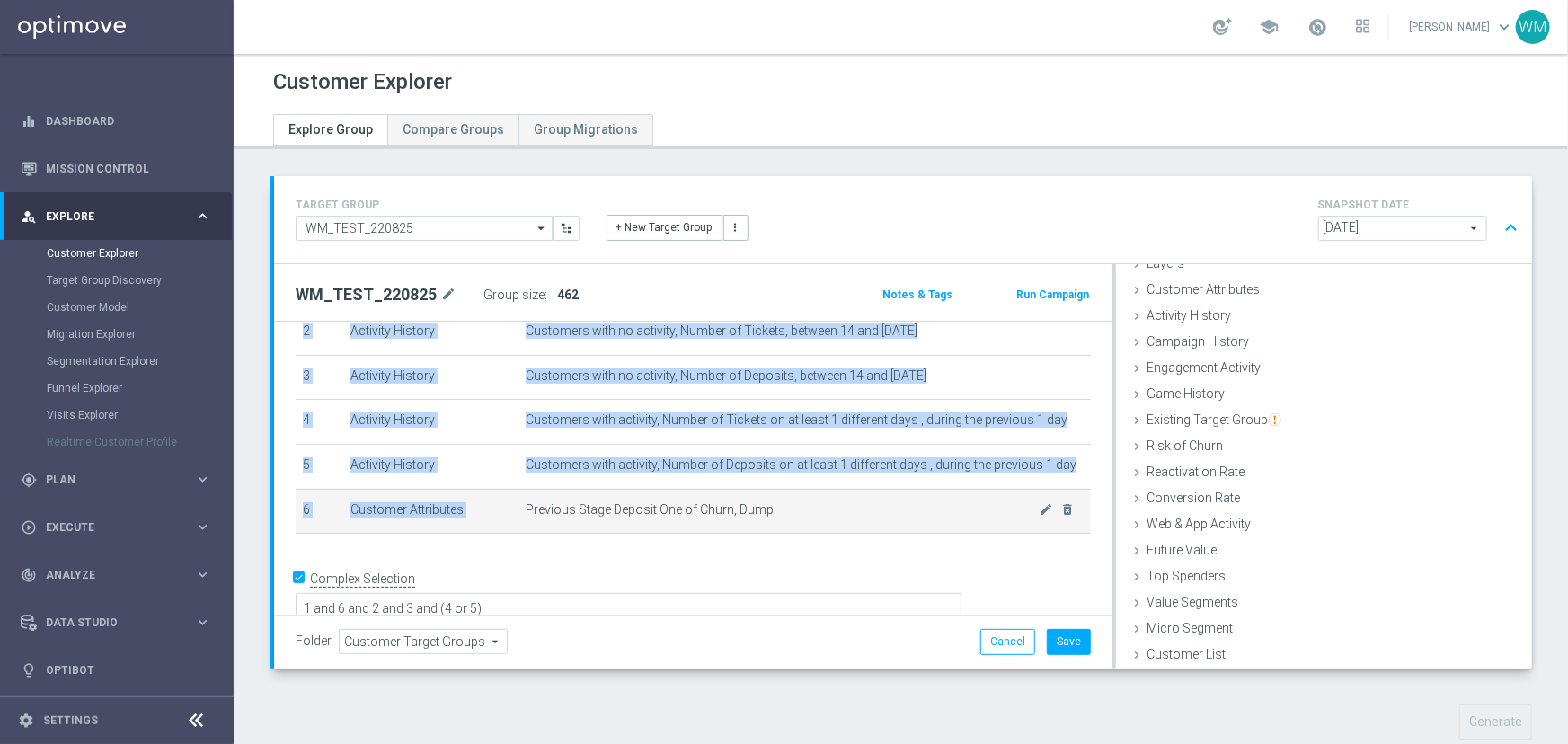
drag, startPoint x: 791, startPoint y: 507, endPoint x: 527, endPoint y: 514, distance: 264.1
click at [527, 514] on span "Previous Stage Deposit One of Churn, Dump" at bounding box center [782, 510] width 514 height 15
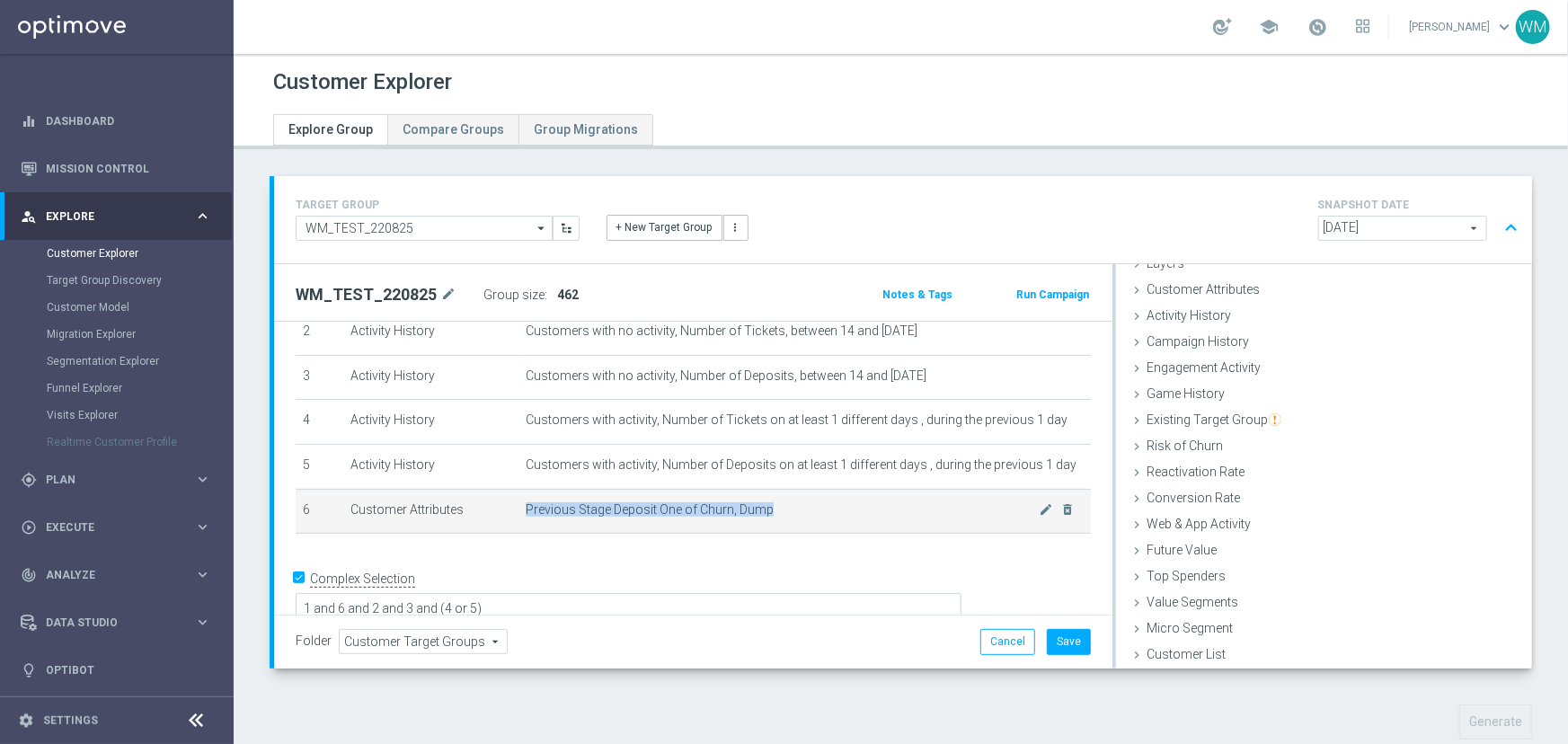
drag, startPoint x: 527, startPoint y: 514, endPoint x: 766, endPoint y: 512, distance: 239.0
click at [766, 512] on span "Previous Stage Deposit One of Churn, Dump" at bounding box center [782, 510] width 514 height 15
click at [1039, 506] on icon "mode_edit" at bounding box center [1046, 509] width 14 height 14
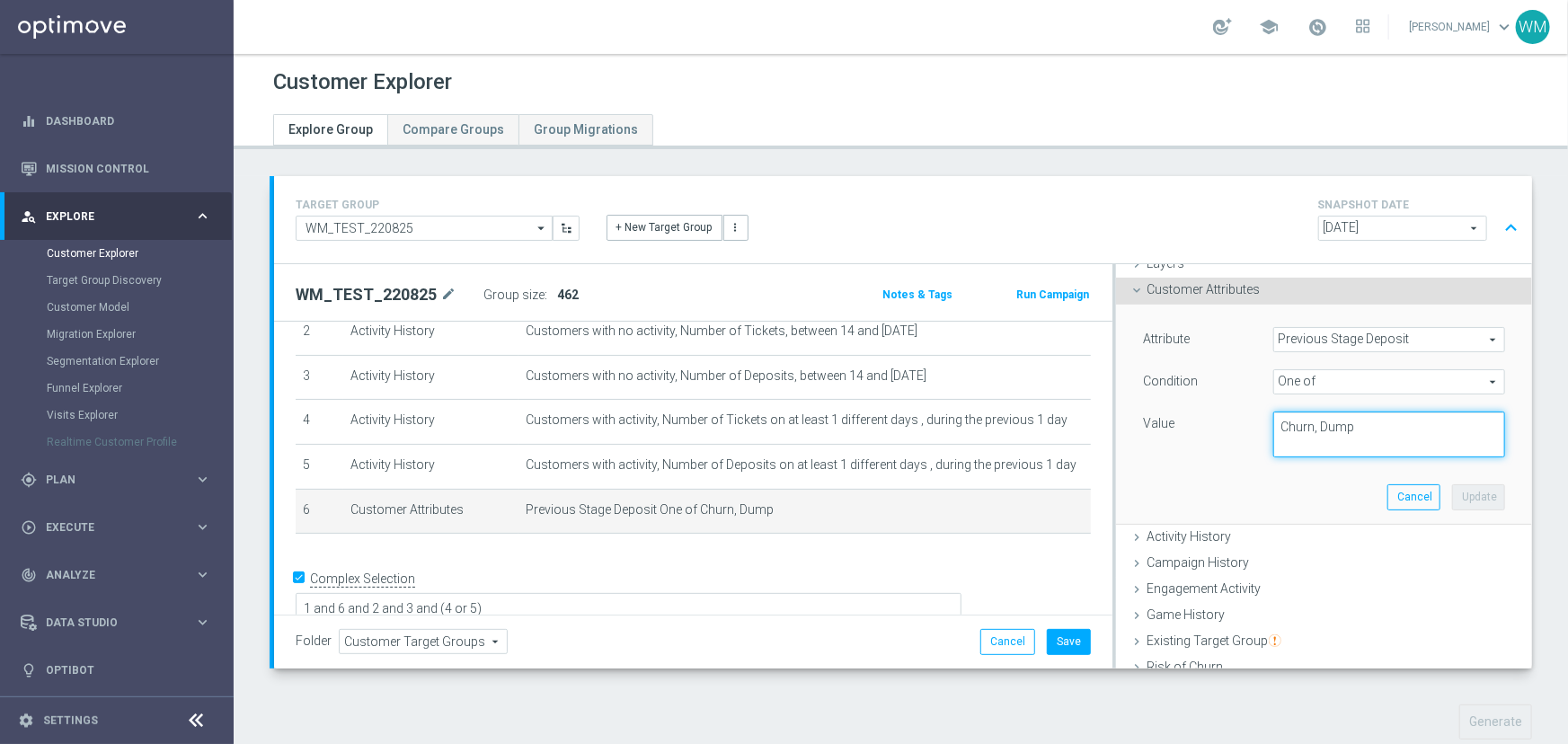
click at [1366, 432] on textarea "Churn, Dump" at bounding box center [1389, 435] width 232 height 47
type textarea "Churn, Dump, Reactivated Churn, Reactivated Dump"
click at [1467, 505] on button "Update" at bounding box center [1478, 497] width 53 height 25
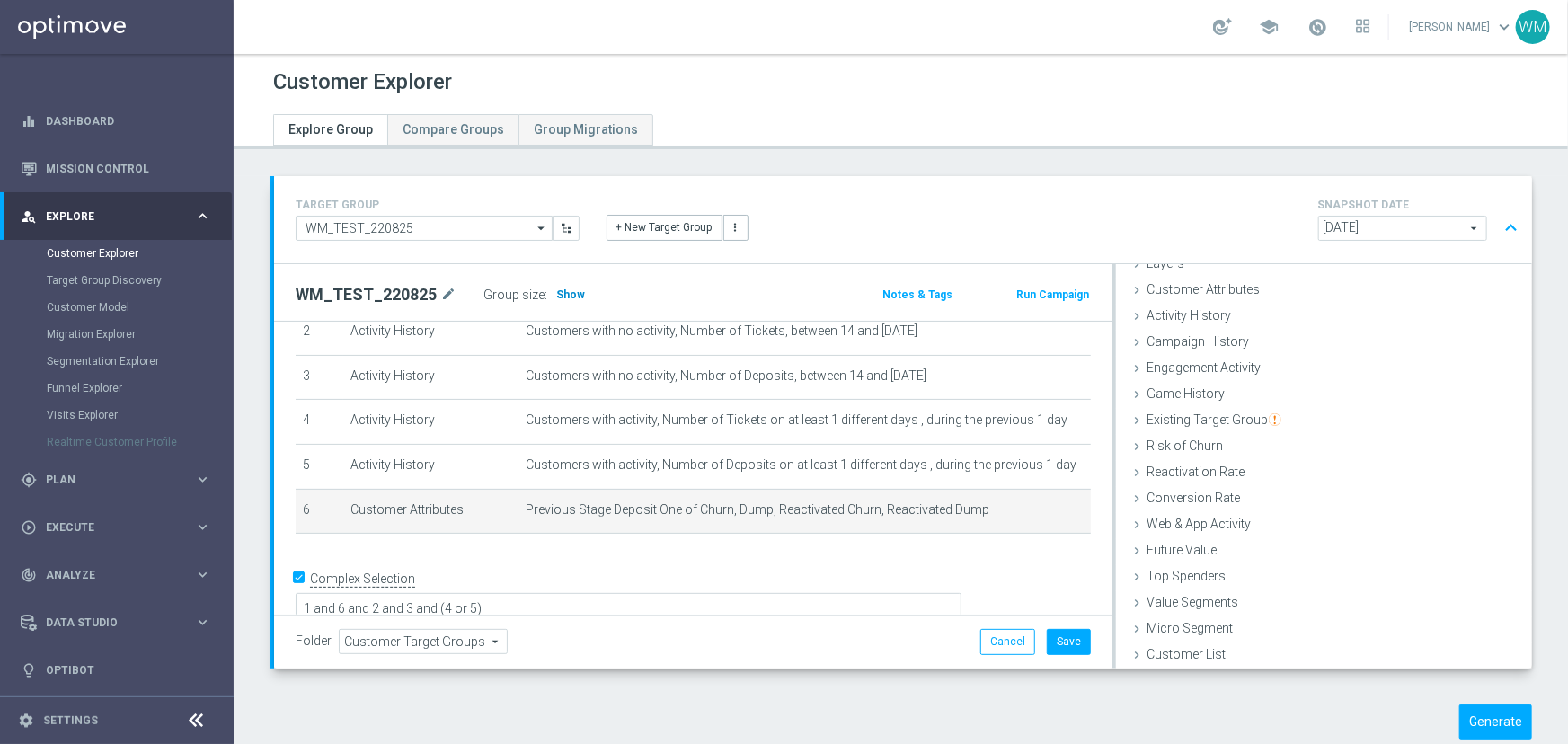
click at [573, 299] on span "Show" at bounding box center [570, 294] width 29 height 12
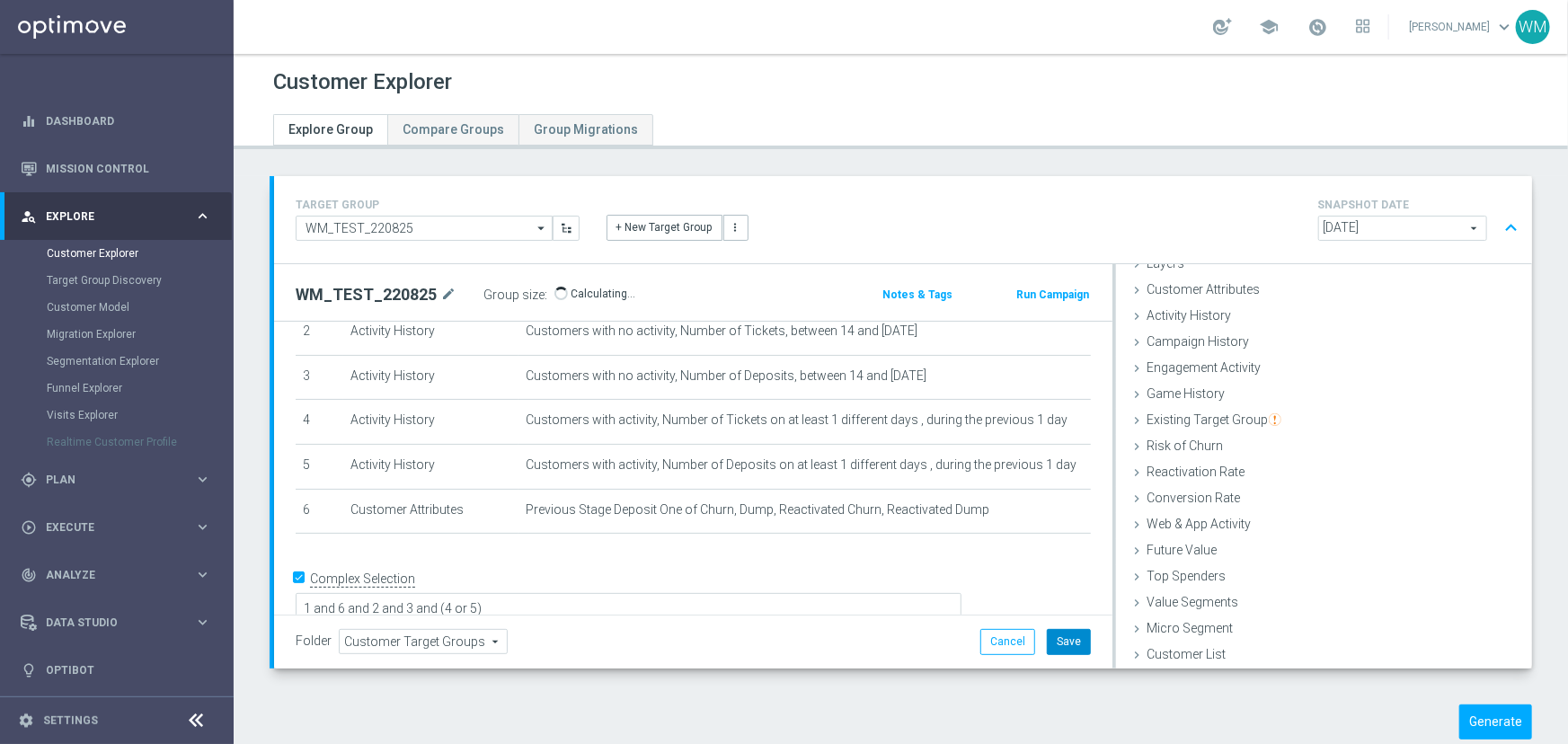
click at [1054, 635] on button "Save" at bounding box center [1068, 642] width 44 height 25
click at [1476, 723] on button "Generate" at bounding box center [1496, 721] width 73 height 35
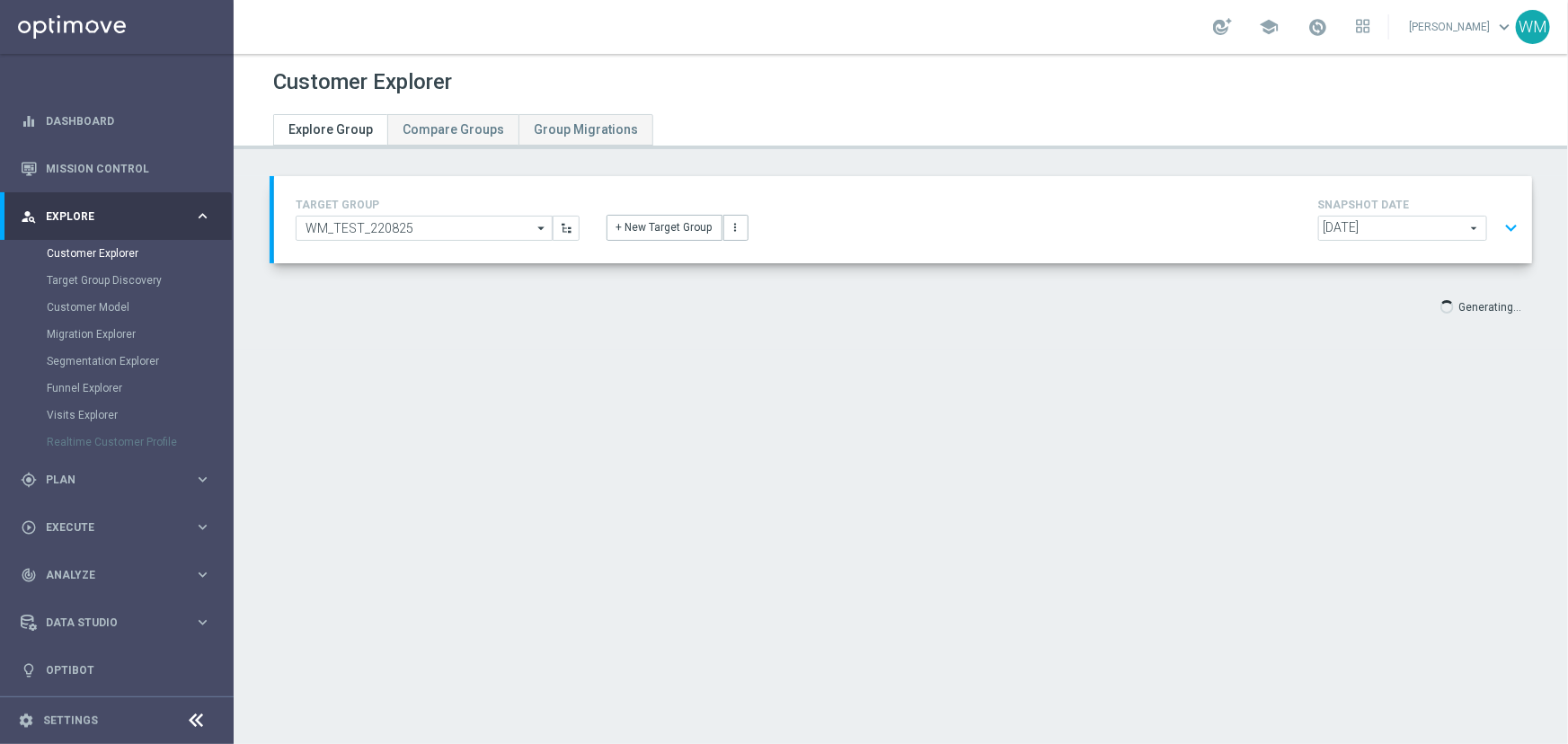
click at [1504, 230] on button "expand_more" at bounding box center [1511, 228] width 26 height 34
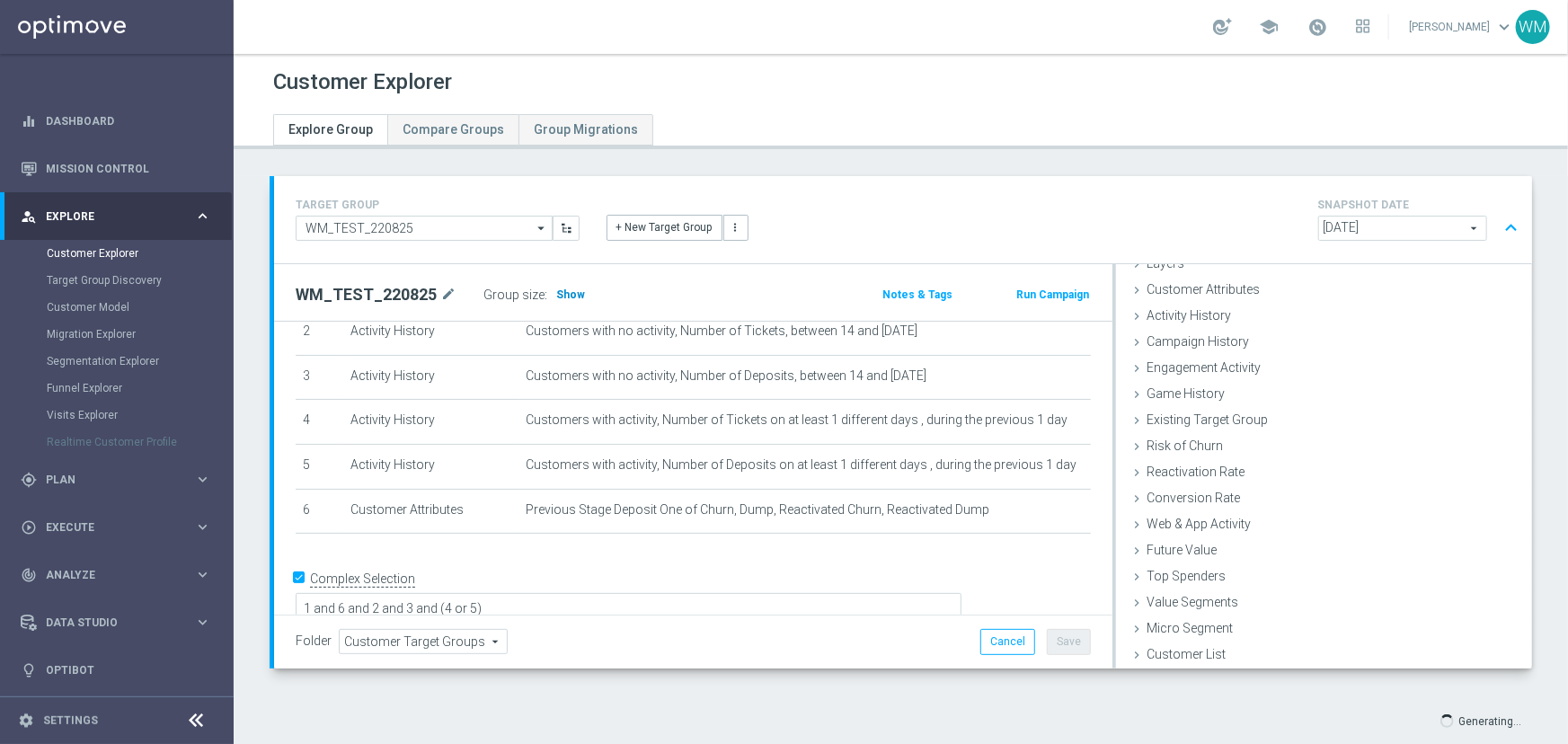
click at [567, 288] on span "Show" at bounding box center [570, 294] width 29 height 12
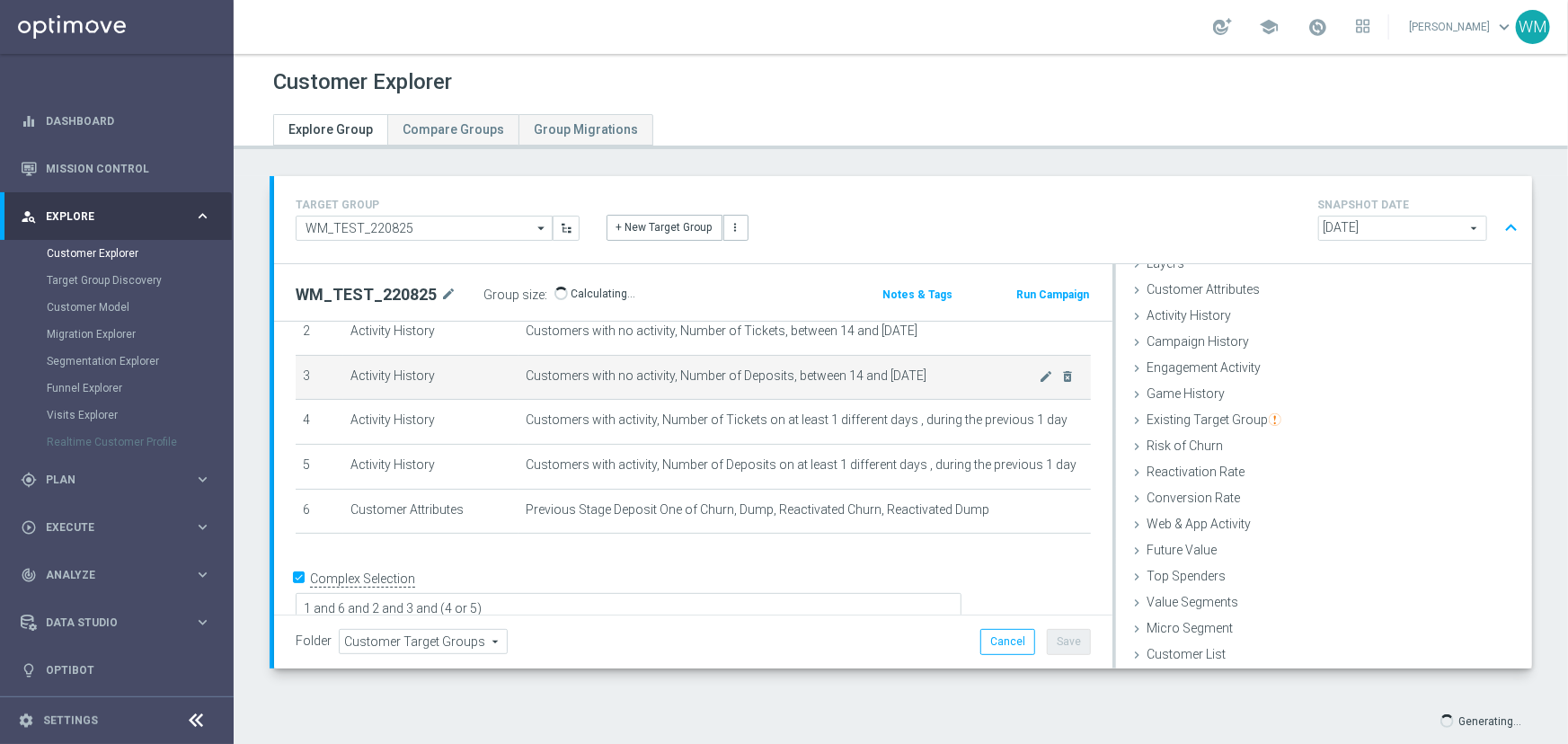
click at [694, 388] on td "Customers with no activity, Number of Deposits, between 14 and 2 days ago mode_…" at bounding box center [805, 378] width 573 height 45
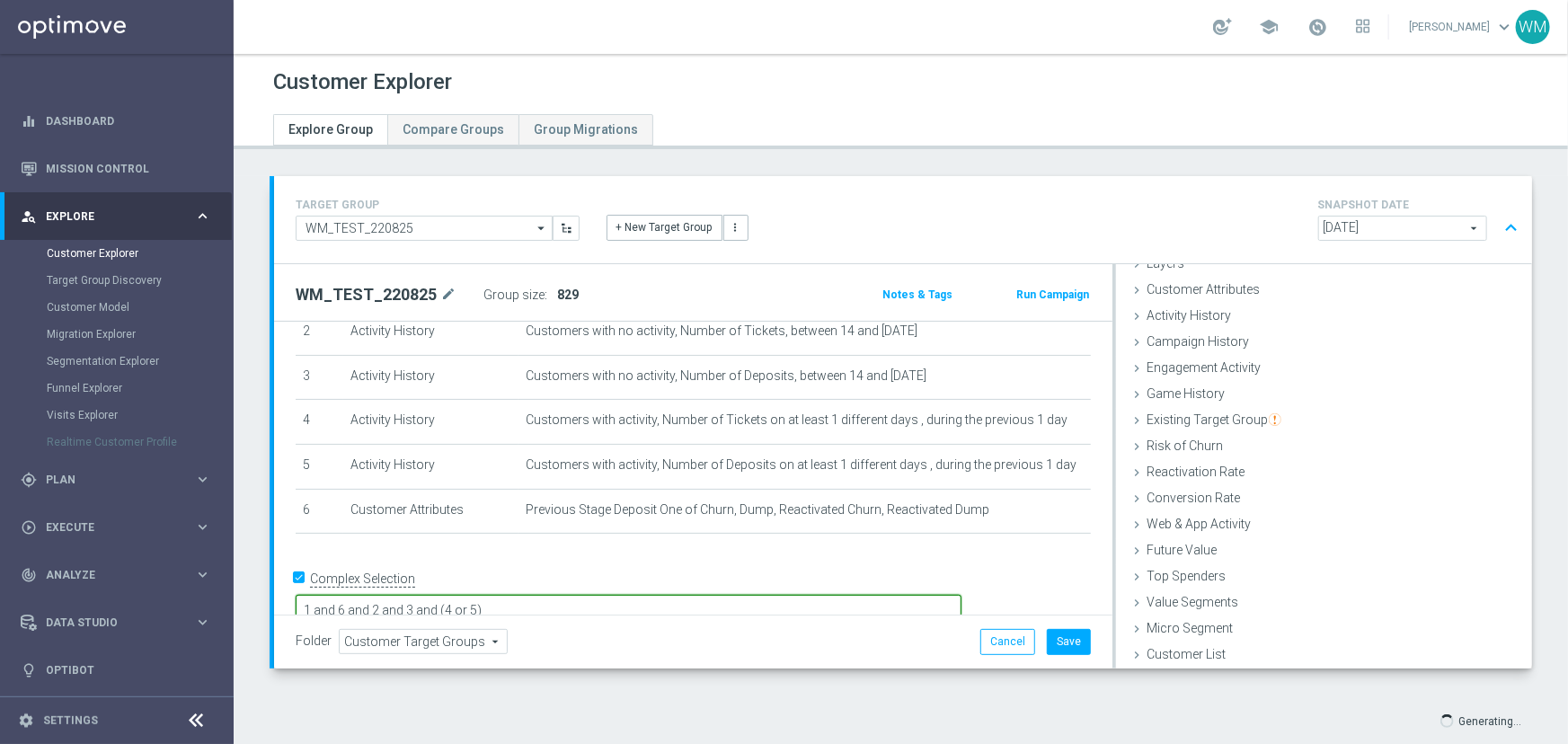
click at [638, 596] on textarea "1 and 6 and 2 and 3 and (4 or 5)" at bounding box center [628, 611] width 666 height 31
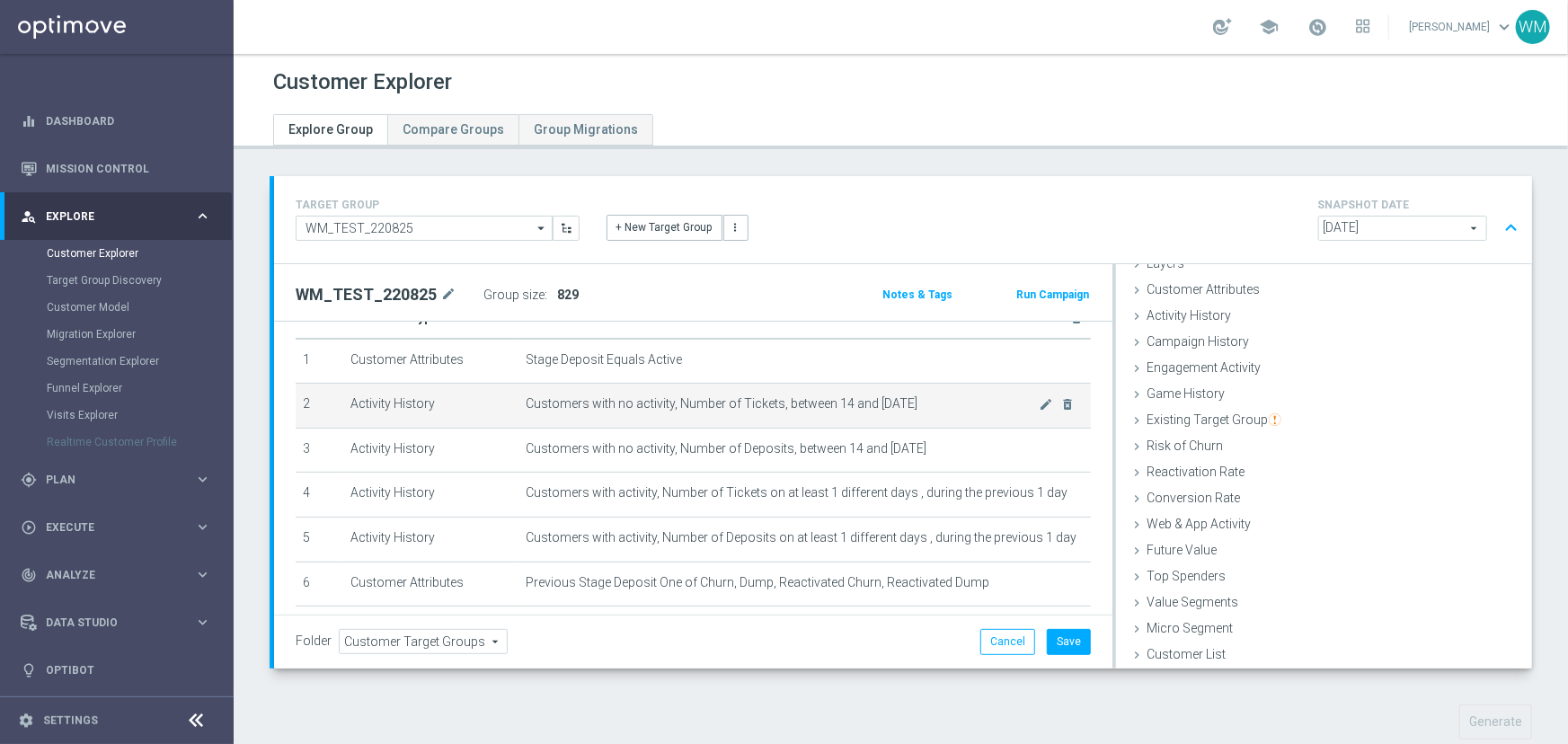
scroll to position [120, 0]
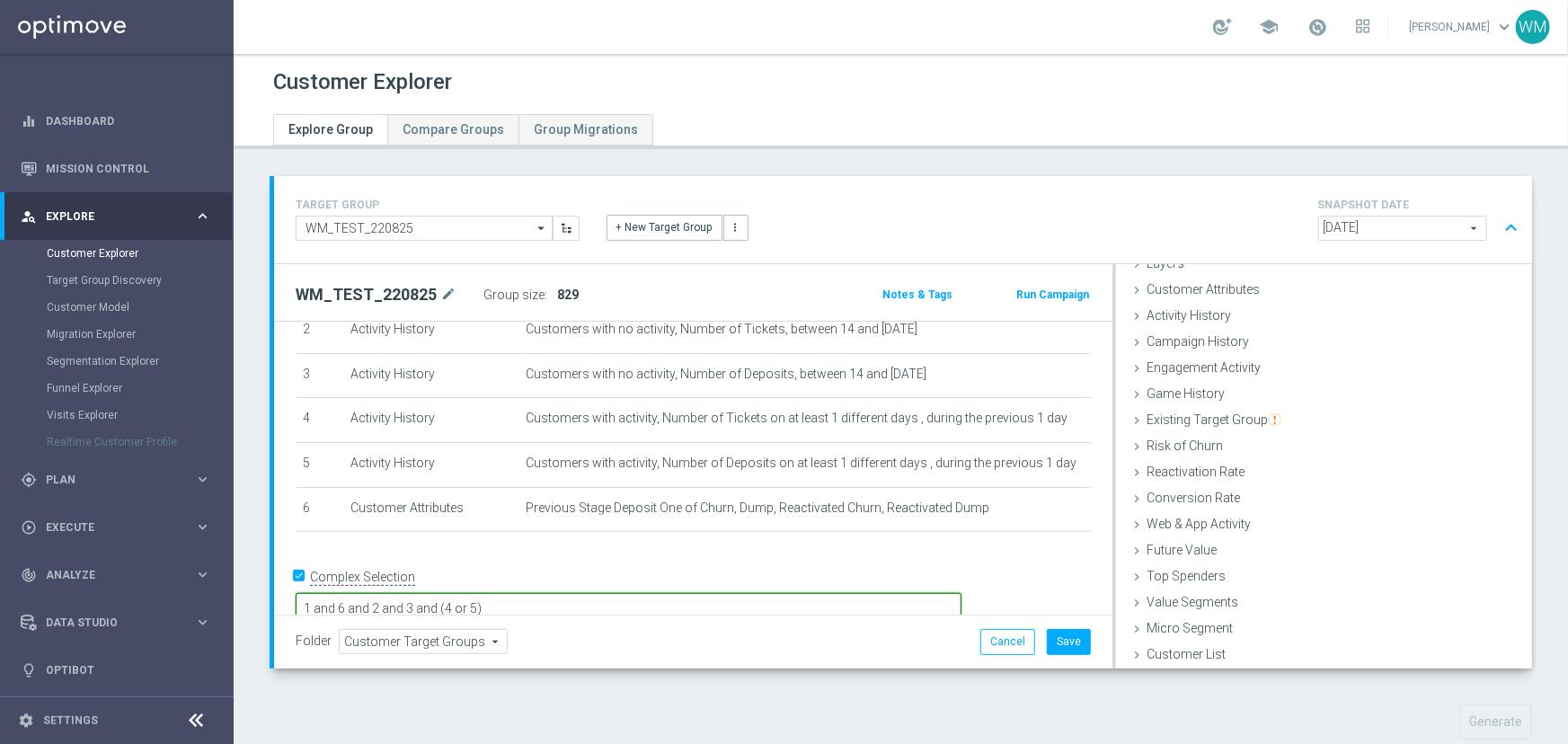
click at [434, 594] on textarea "1 and 6 and 2 and 3 and (4 or 5)" at bounding box center [628, 609] width 666 height 31
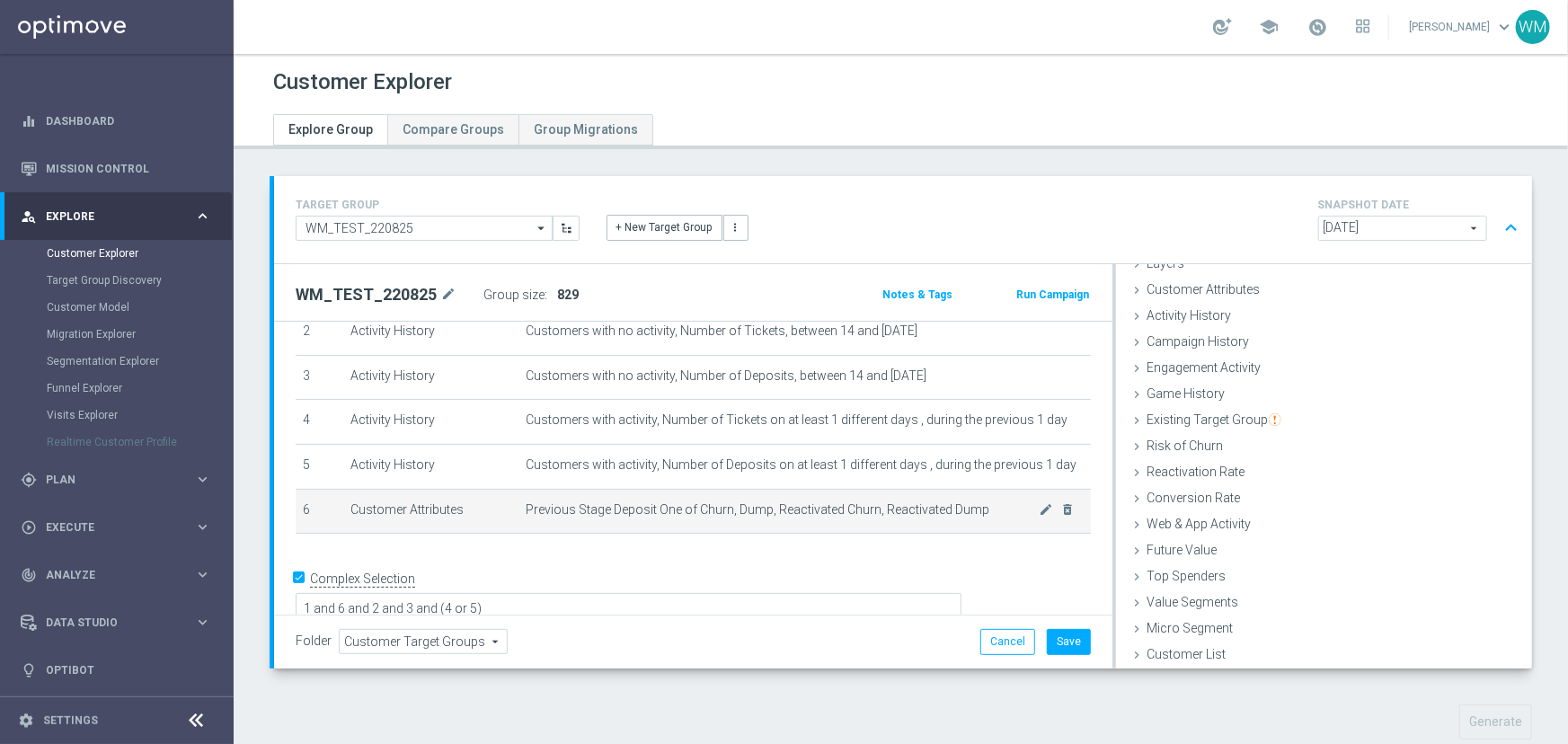
scroll to position [118, 0]
drag, startPoint x: 517, startPoint y: 507, endPoint x: 978, endPoint y: 505, distance: 461.0
click at [978, 505] on td "Previous Stage Deposit One of Churn, Dump, Reactivated Churn, Reactivated Dump …" at bounding box center [805, 512] width 573 height 45
click at [978, 505] on span "Previous Stage Deposit One of Churn, Dump, Reactivated Churn, Reactivated Dump" at bounding box center [782, 510] width 514 height 15
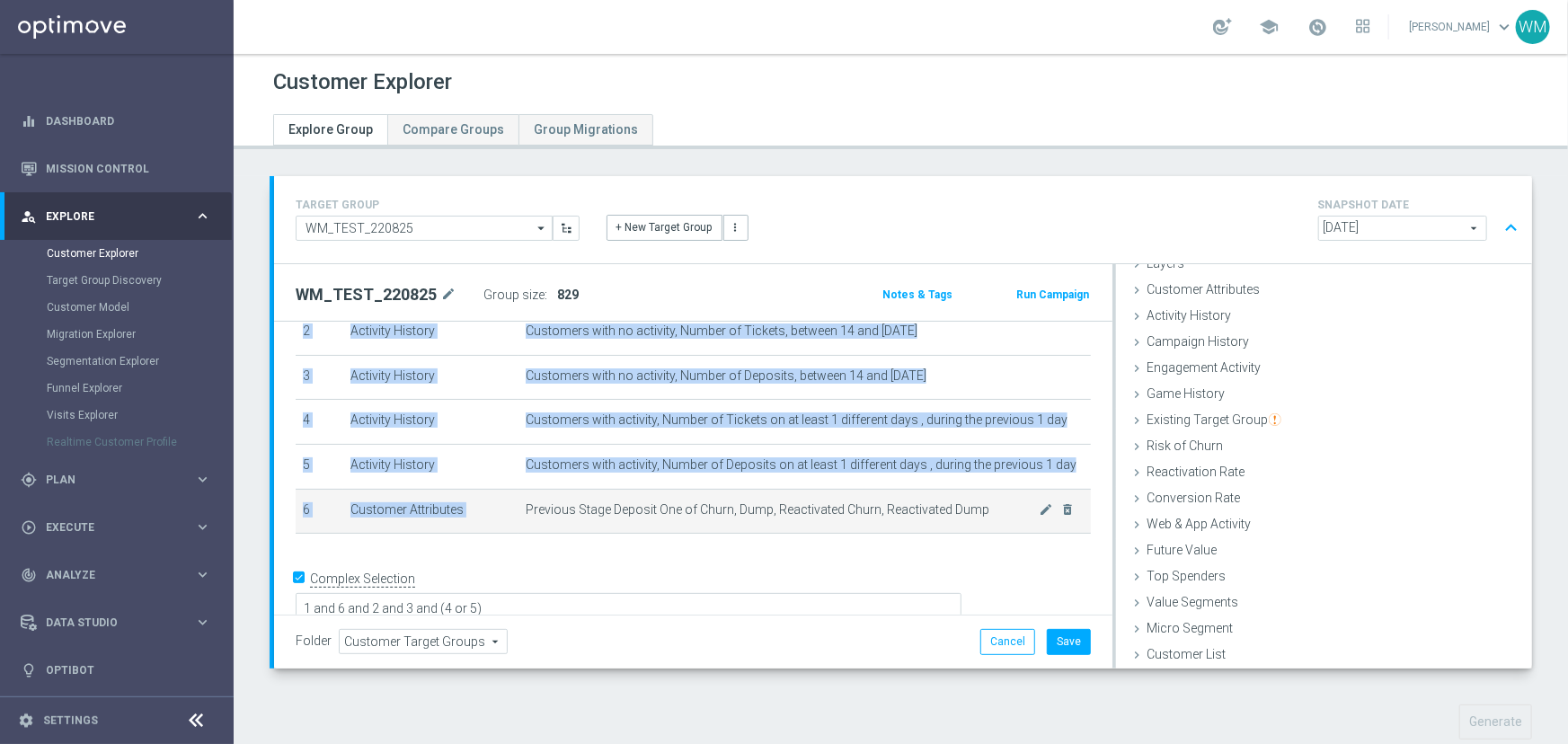
drag, startPoint x: 978, startPoint y: 505, endPoint x: 527, endPoint y: 512, distance: 451.1
click at [527, 512] on span "Previous Stage Deposit One of Churn, Dump, Reactivated Churn, Reactivated Dump" at bounding box center [782, 510] width 514 height 15
drag, startPoint x: 527, startPoint y: 512, endPoint x: 953, endPoint y: 506, distance: 426.0
click at [953, 506] on span "Previous Stage Deposit One of Churn, Dump, Reactivated Churn, Reactivated Dump" at bounding box center [782, 510] width 514 height 15
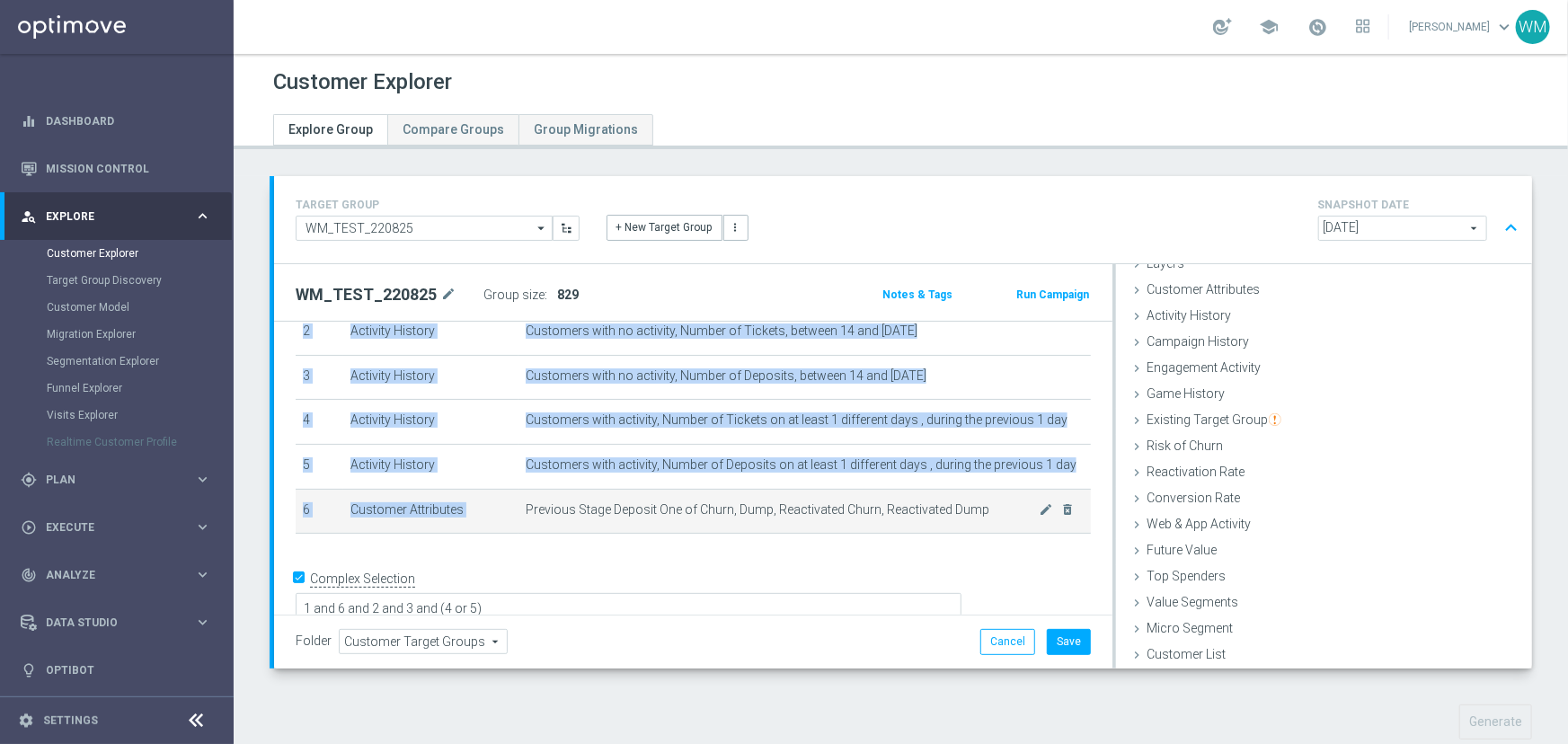
click at [953, 506] on span "Previous Stage Deposit One of Churn, Dump, Reactivated Churn, Reactivated Dump" at bounding box center [782, 510] width 514 height 15
drag, startPoint x: 953, startPoint y: 506, endPoint x: 527, endPoint y: 516, distance: 426.1
click at [527, 516] on span "Previous Stage Deposit One of Churn, Dump, Reactivated Churn, Reactivated Dump" at bounding box center [782, 510] width 514 height 15
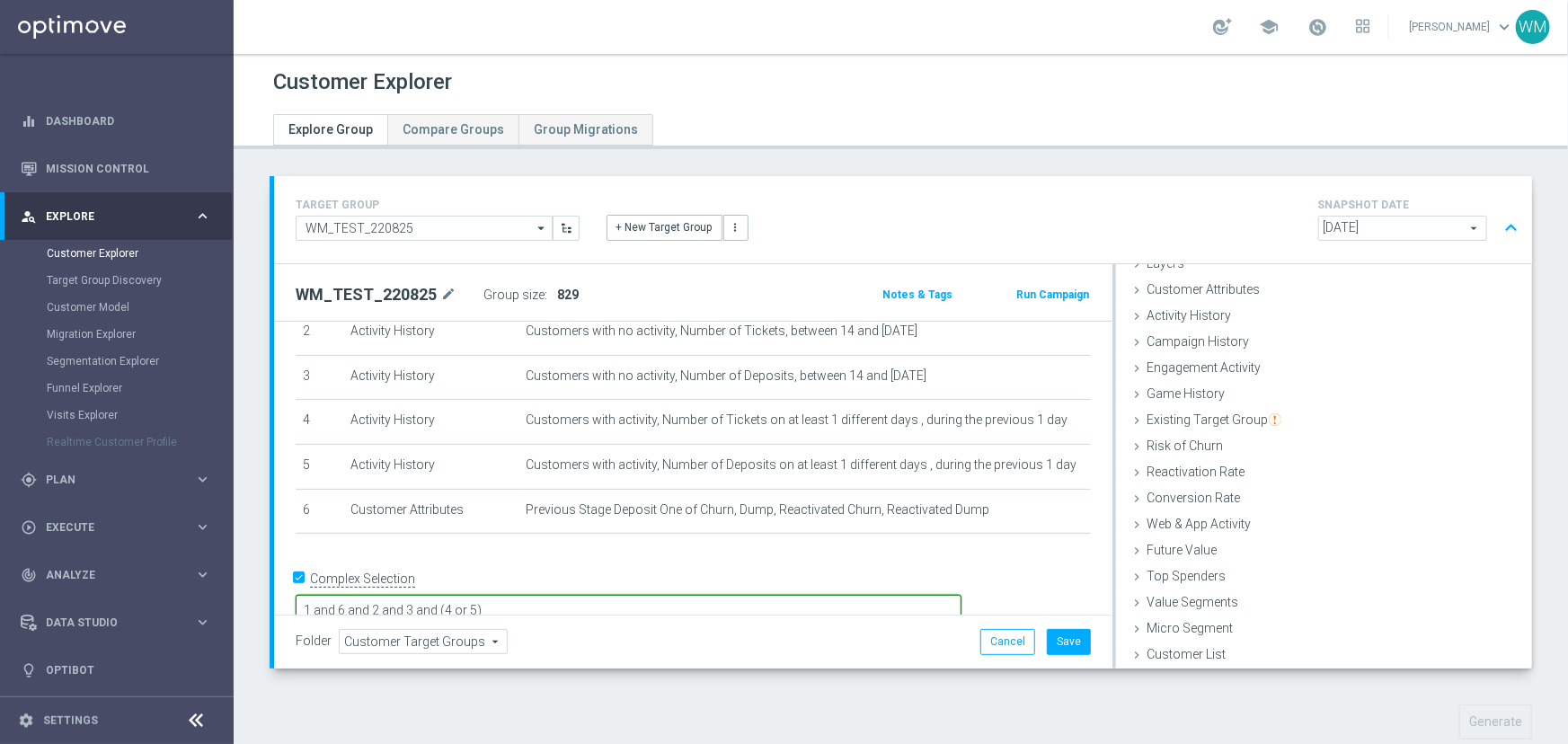
click at [639, 596] on textarea "1 and 6 and 2 and 3 and (4 or 5)" at bounding box center [628, 611] width 666 height 31
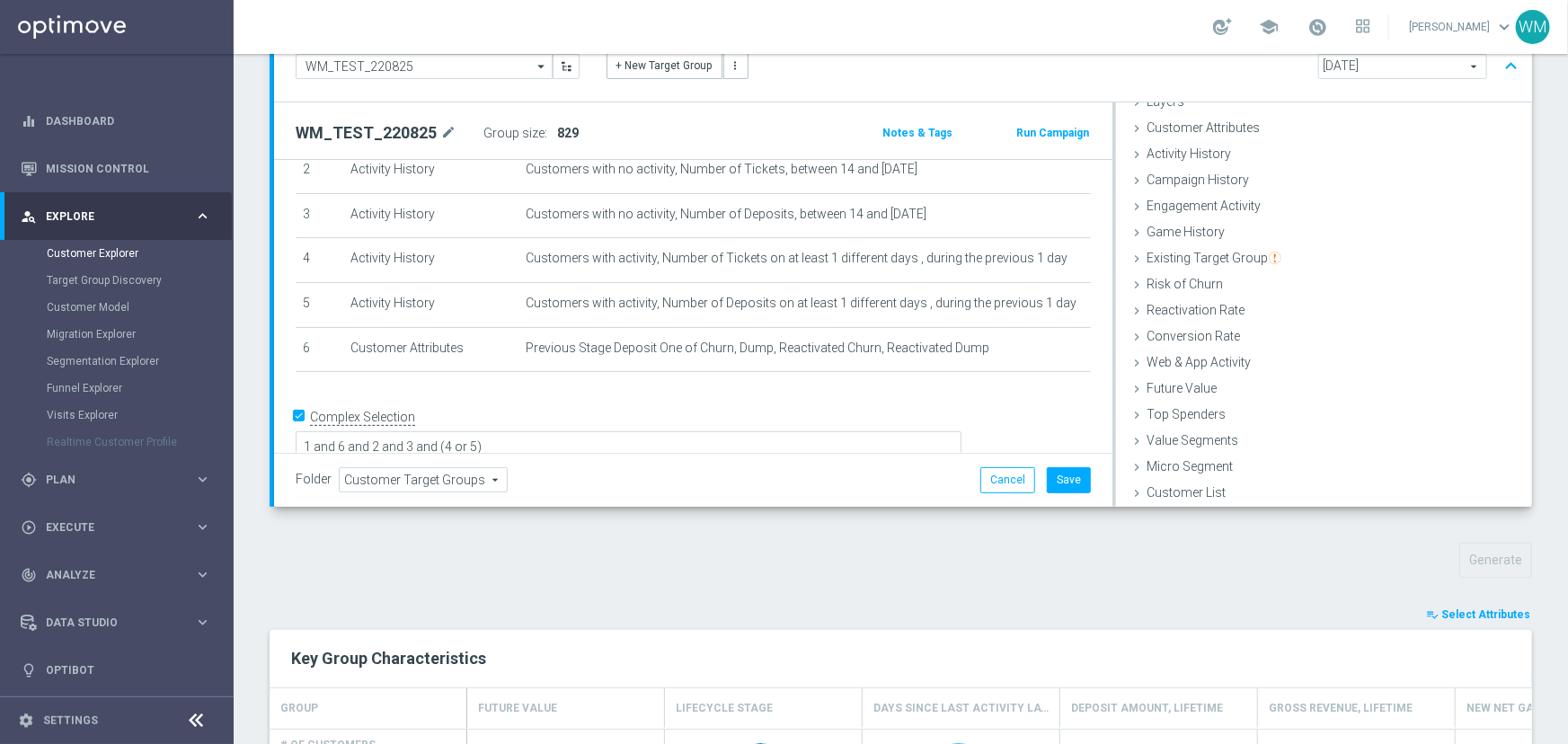
scroll to position [163, 0]
click at [635, 432] on textarea "1 and 6 and 2 and 3 and (4 or 5)" at bounding box center [628, 447] width 666 height 31
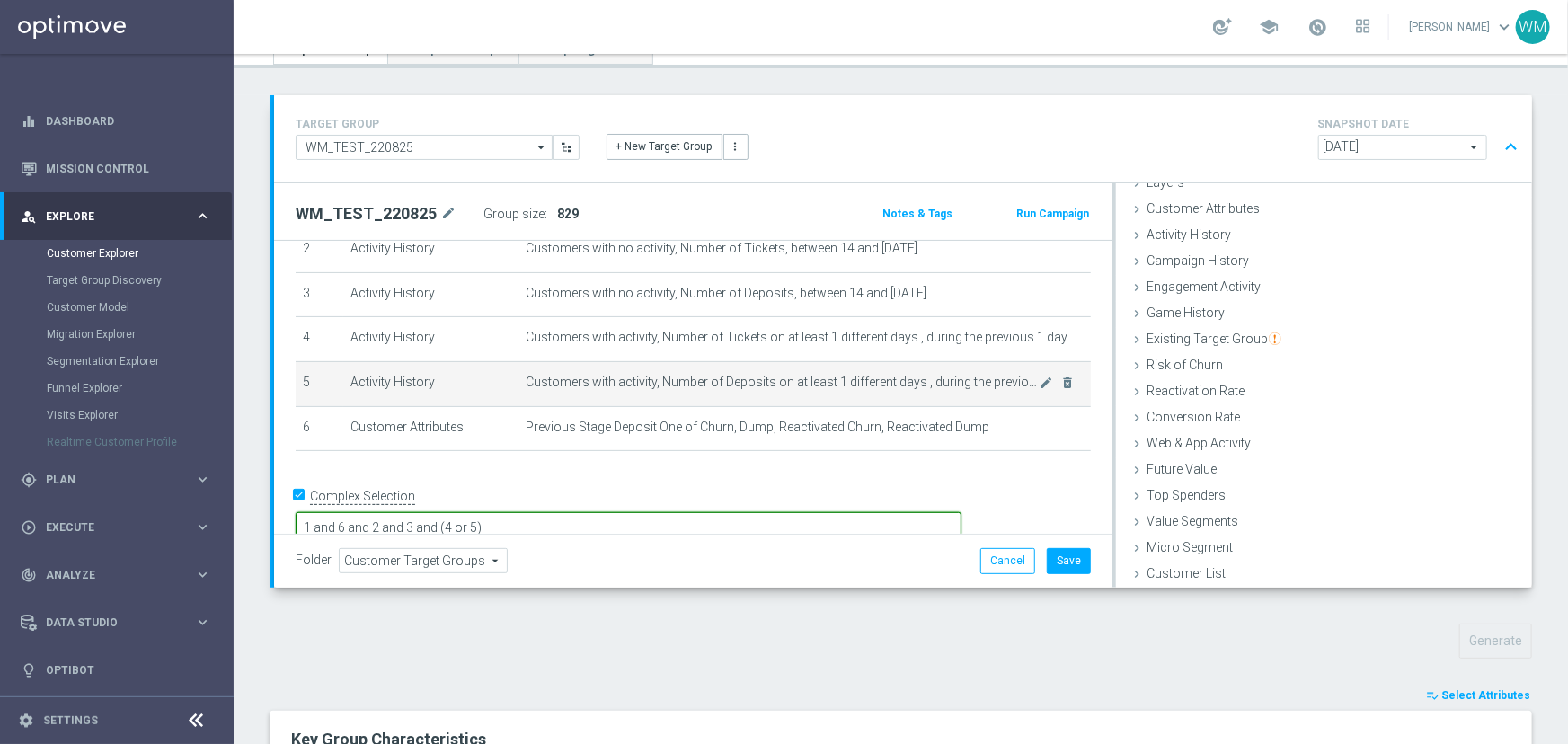
scroll to position [39, 0]
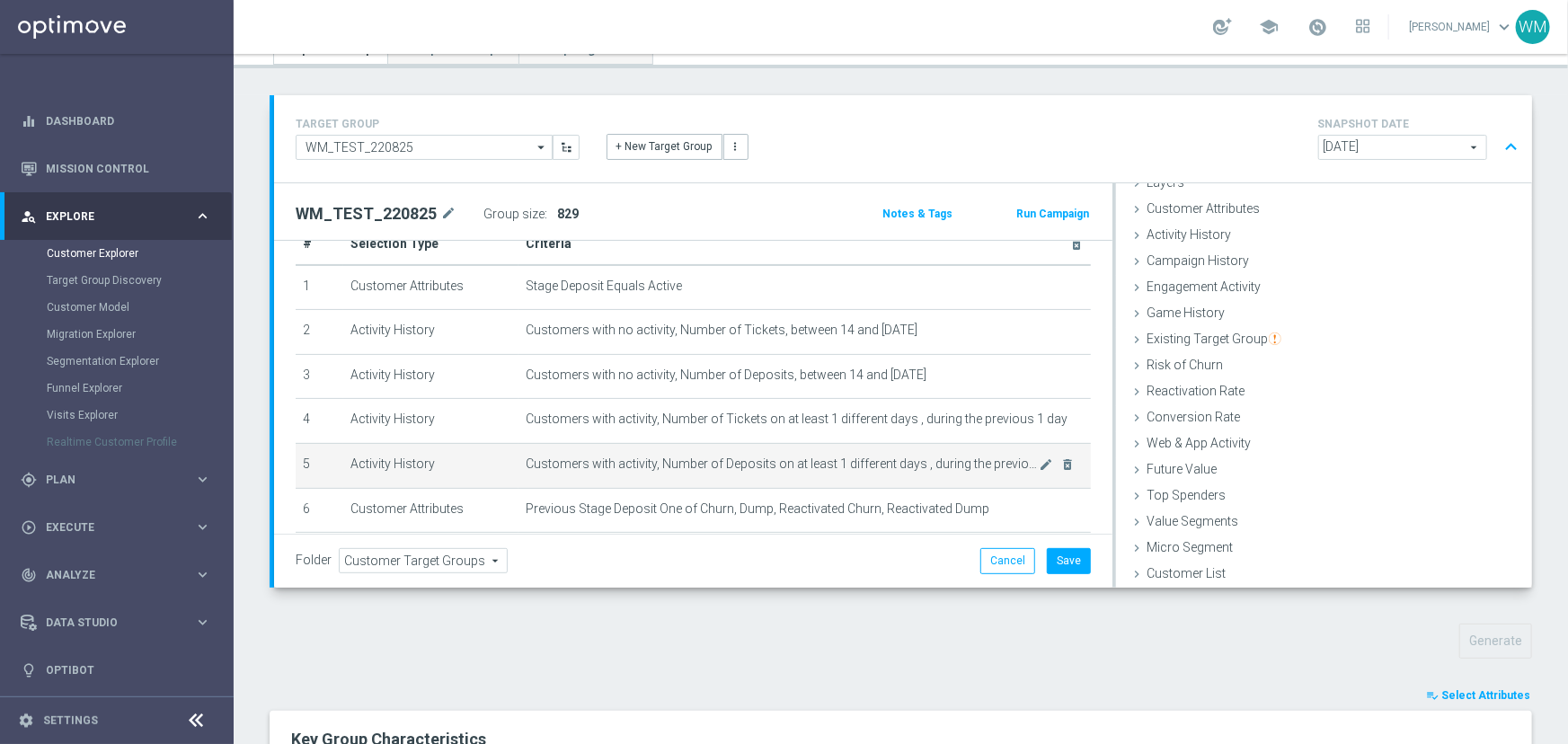
click at [706, 465] on span "Customers with activity, Number of Deposits on at least 1 different days , duri…" at bounding box center [782, 464] width 514 height 15
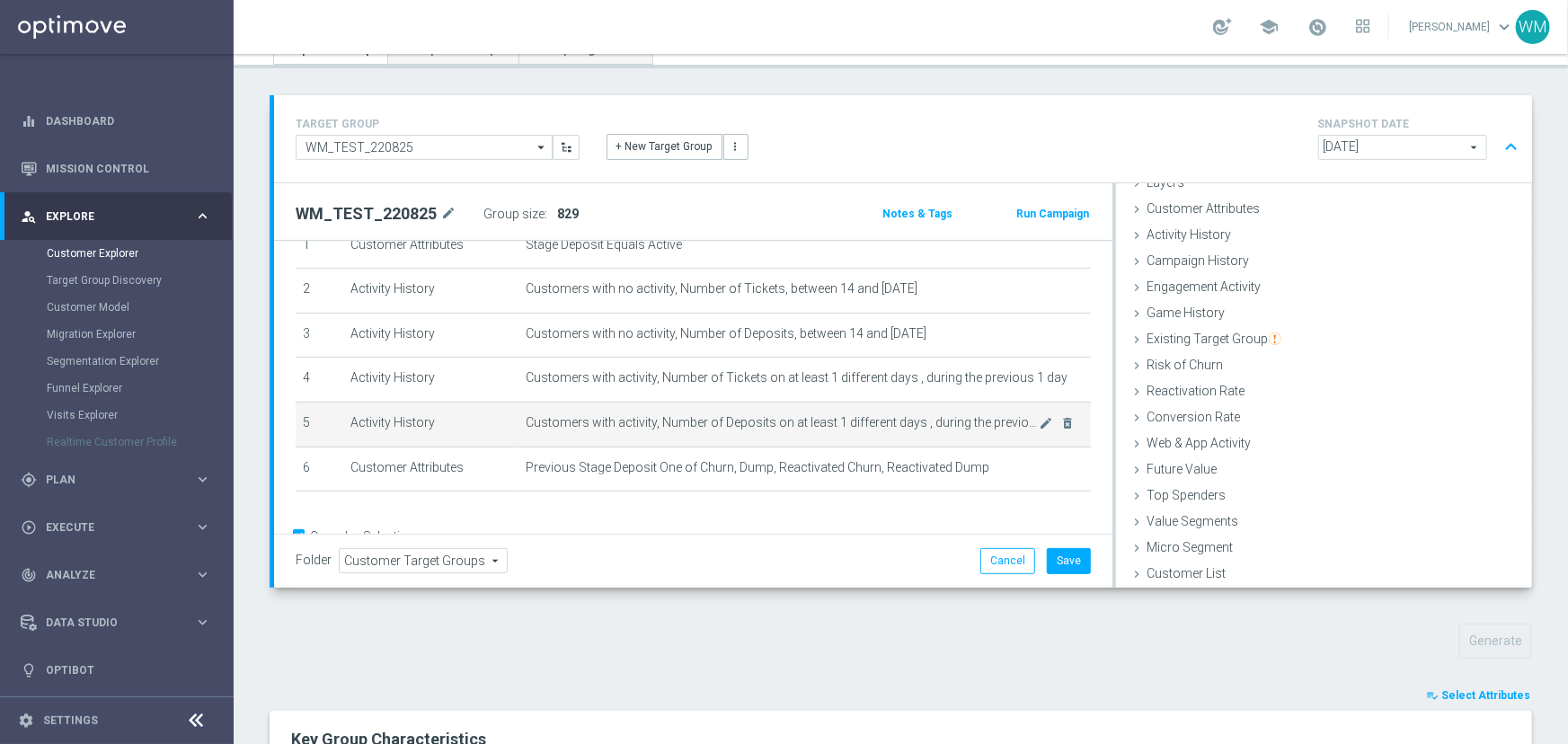
scroll to position [118, 0]
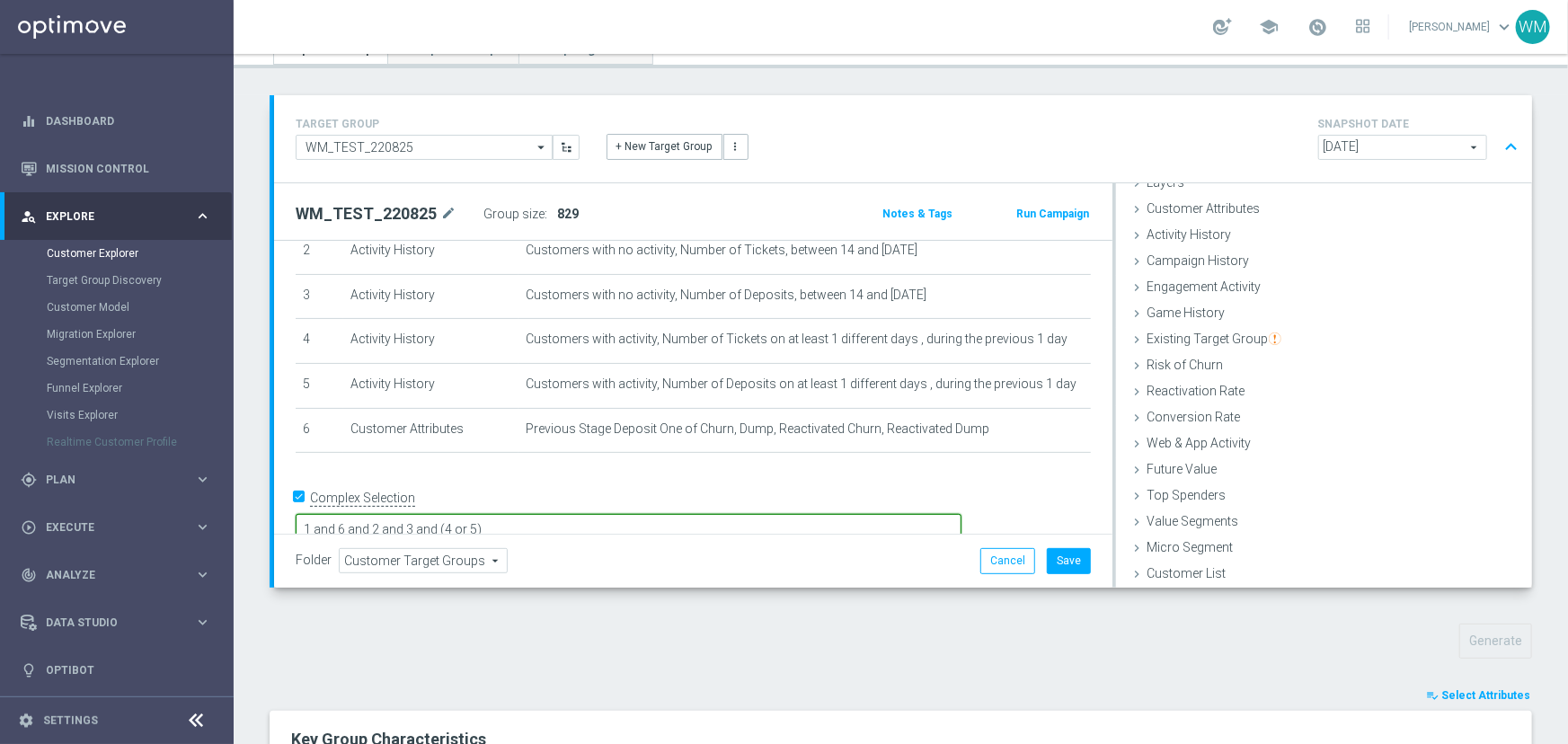
click at [428, 514] on textarea "1 and 6 and 2 and 3 and (4 or 5)" at bounding box center [628, 529] width 666 height 31
click at [737, 529] on form "Complex Selection (1 and 6 and 2 and 3 and (4 or 5)) or 1 Invalid Expression" at bounding box center [693, 524] width 795 height 82
drag, startPoint x: 615, startPoint y: 494, endPoint x: 686, endPoint y: 493, distance: 71.0
click at [614, 514] on textarea "(1 and 6 and 2 and 3 and (4 or 5)) or 1" at bounding box center [628, 529] width 666 height 31
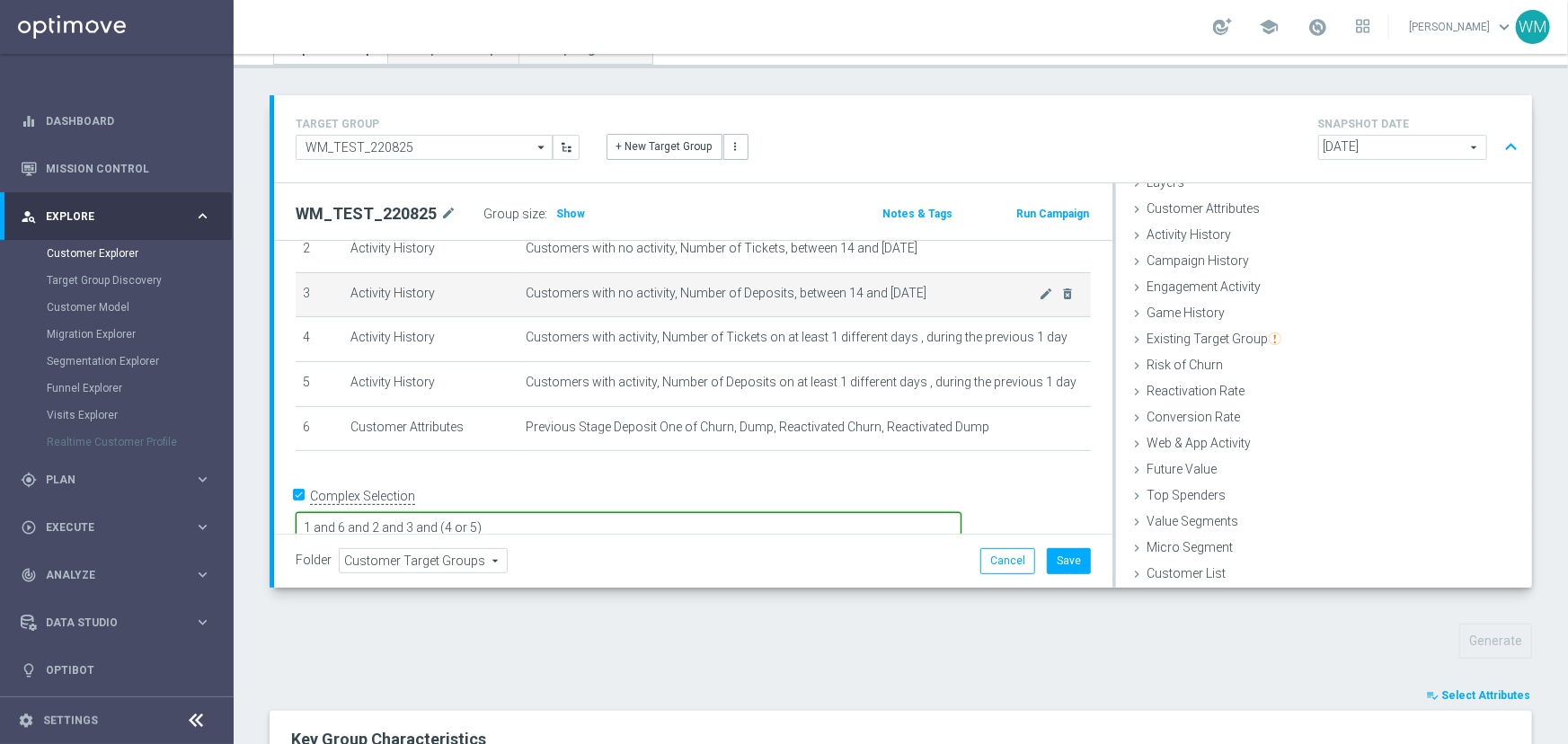
scroll to position [0, 0]
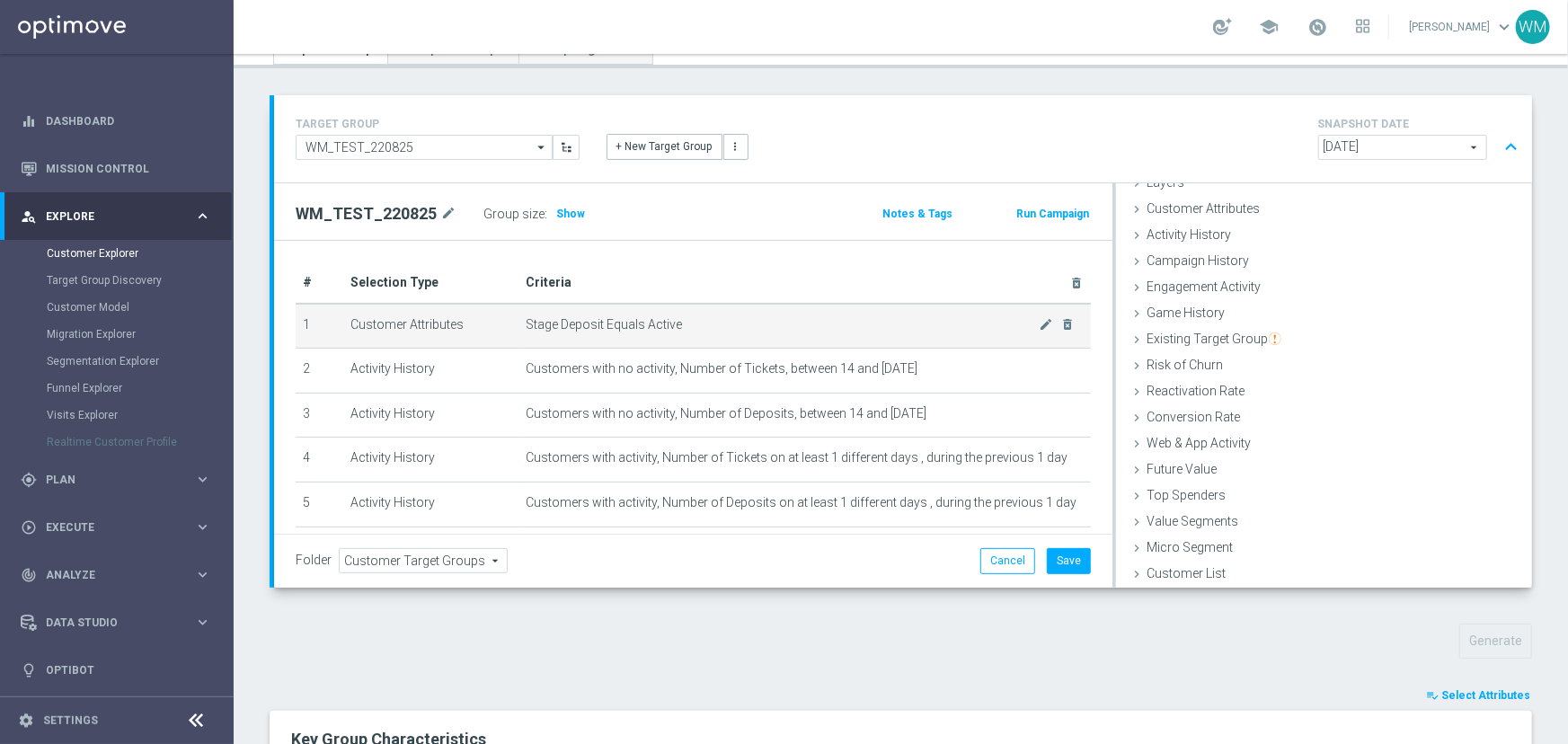
type textarea "1 and 6 and 2 and 3 and (4 or 5)"
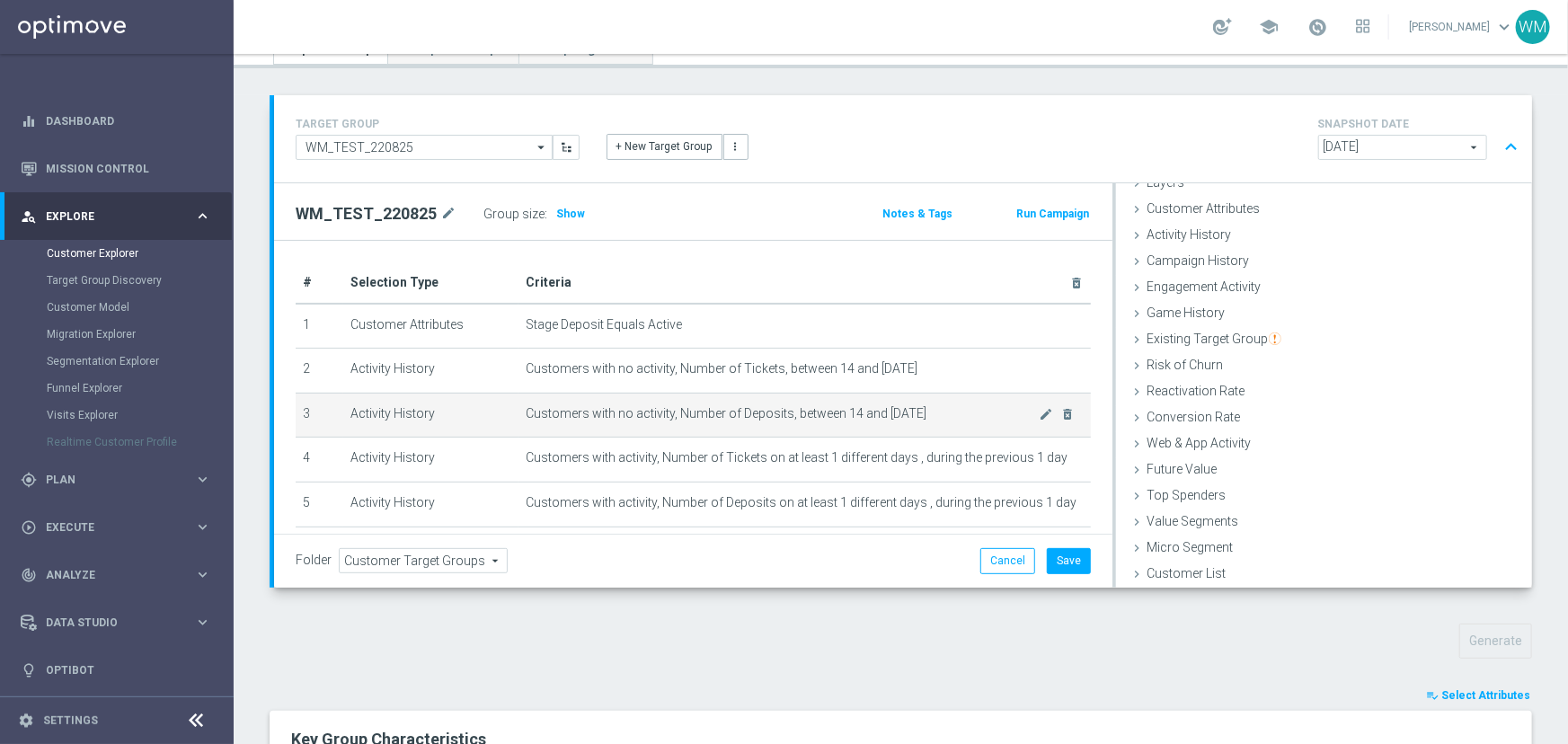
drag, startPoint x: 519, startPoint y: 320, endPoint x: 959, endPoint y: 406, distance: 448.3
click at [959, 406] on tbody "1 Customer Attributes Stage Deposit Equals Active mode_edit delete_forever 2 Ac…" at bounding box center [693, 437] width 795 height 268
click at [959, 407] on span "Customers with no activity, Number of Deposits, between 14 and [DATE]" at bounding box center [782, 414] width 514 height 15
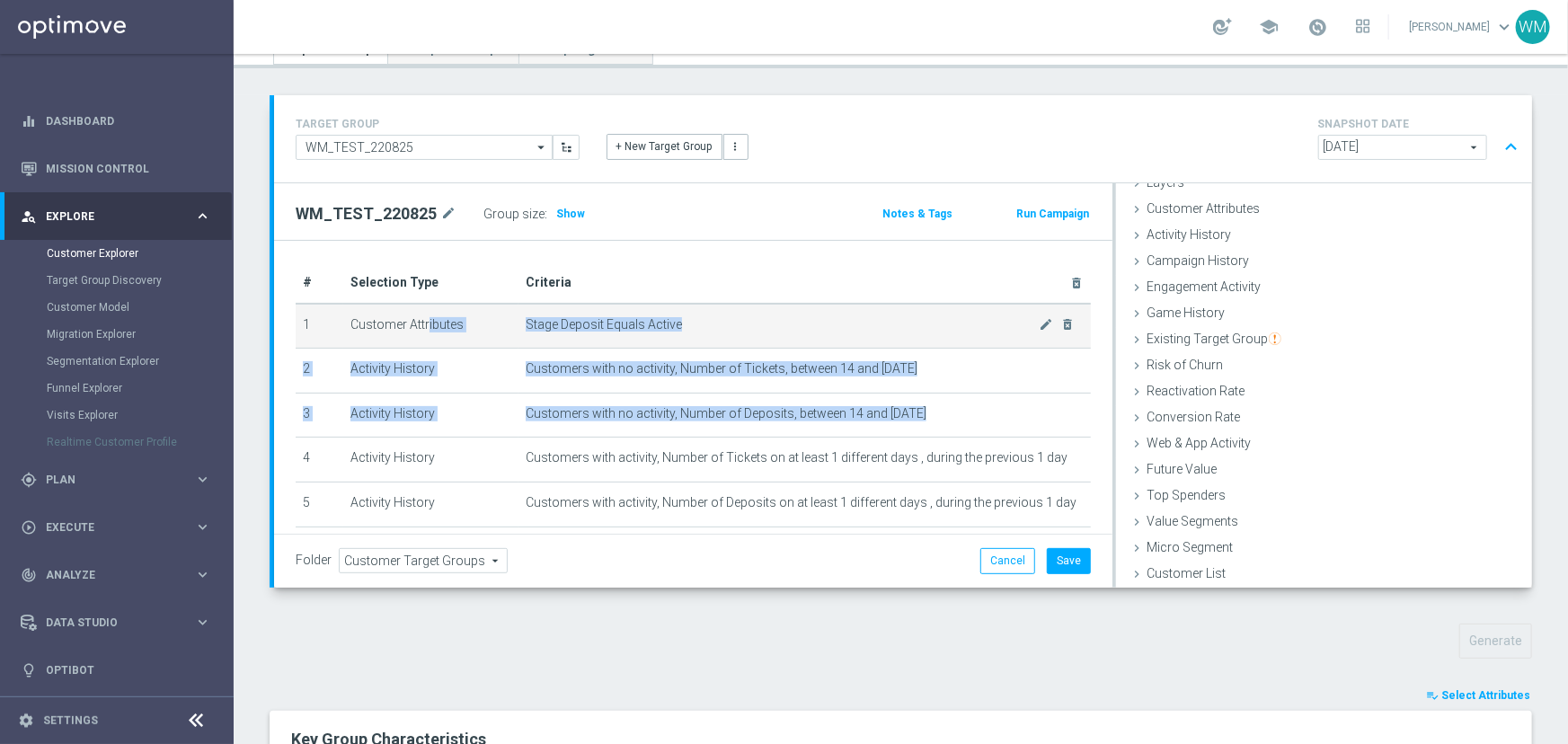
drag, startPoint x: 959, startPoint y: 406, endPoint x: 342, endPoint y: 324, distance: 622.4
click at [342, 324] on tbody "1 Customer Attributes Stage Deposit Equals Active mode_edit delete_forever 2 Ac…" at bounding box center [693, 437] width 795 height 268
click at [344, 324] on td "Customer Attributes" at bounding box center [431, 326] width 176 height 45
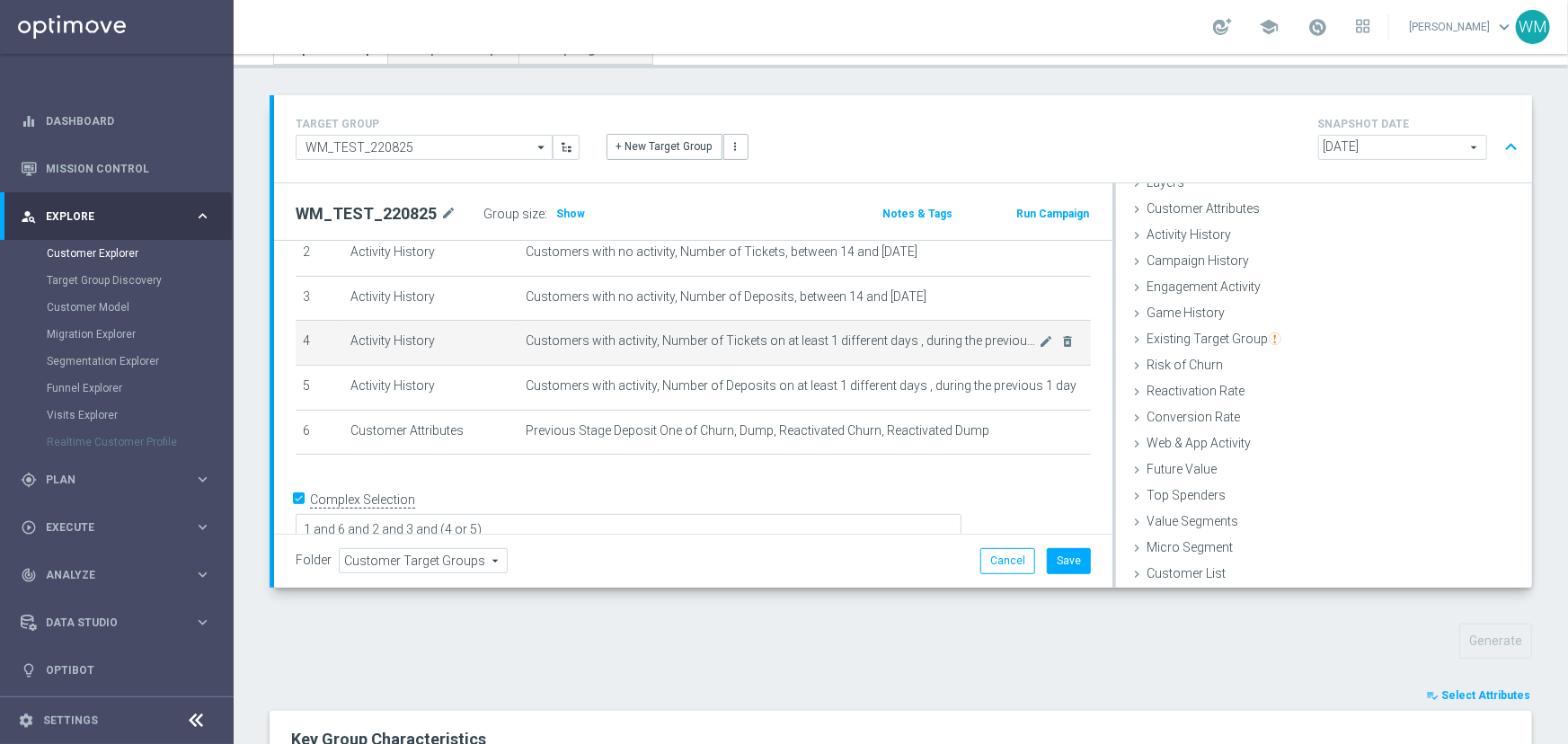
scroll to position [118, 0]
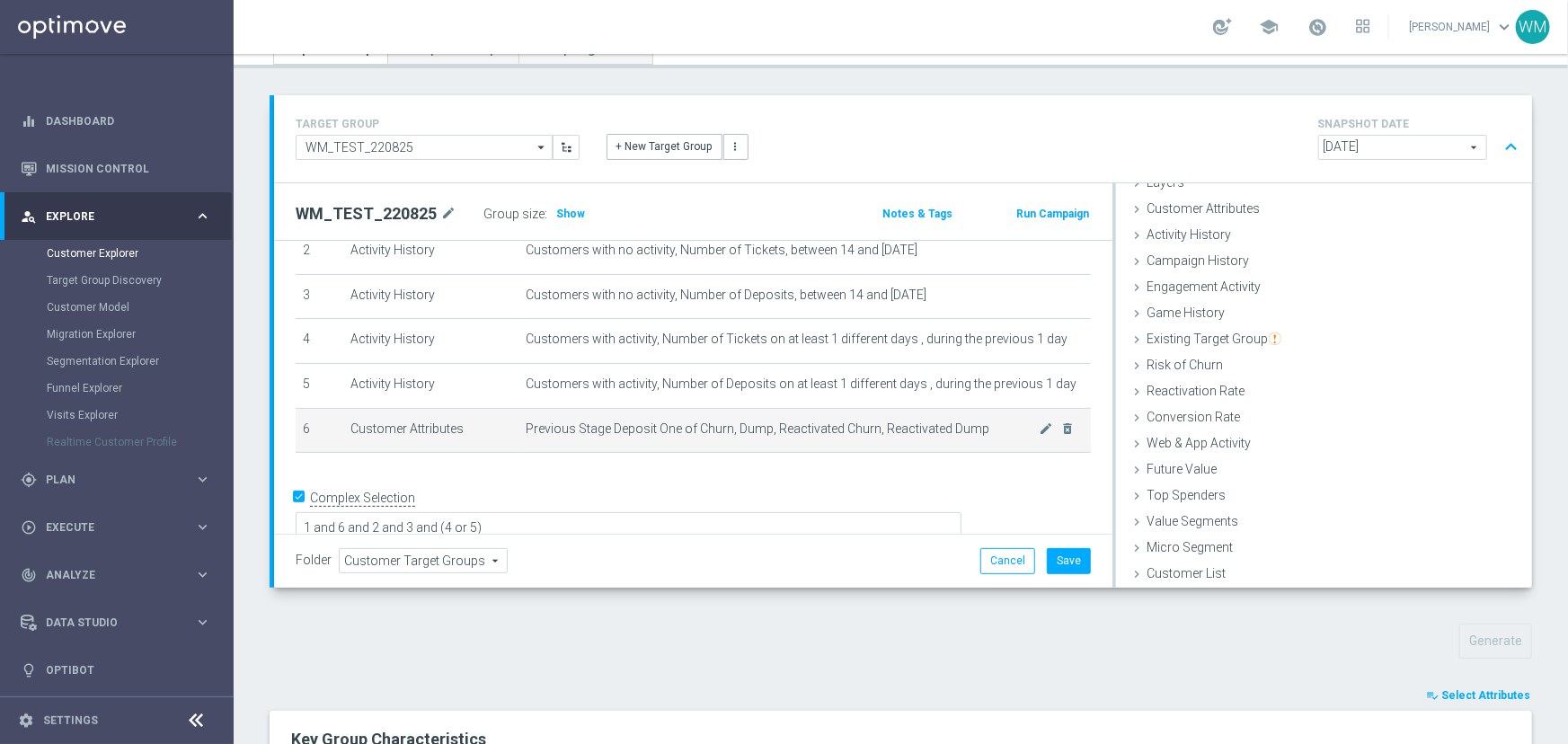
click at [658, 430] on span "Previous Stage Deposit One of Churn, Dump, Reactivated Churn, Reactivated Dump" at bounding box center [782, 429] width 514 height 15
drag, startPoint x: 615, startPoint y: 420, endPoint x: 922, endPoint y: 437, distance: 307.5
click at [922, 437] on td "Previous Stage Deposit One of Churn, Dump, Reactivated Churn, Reactivated Dump …" at bounding box center [805, 430] width 573 height 45
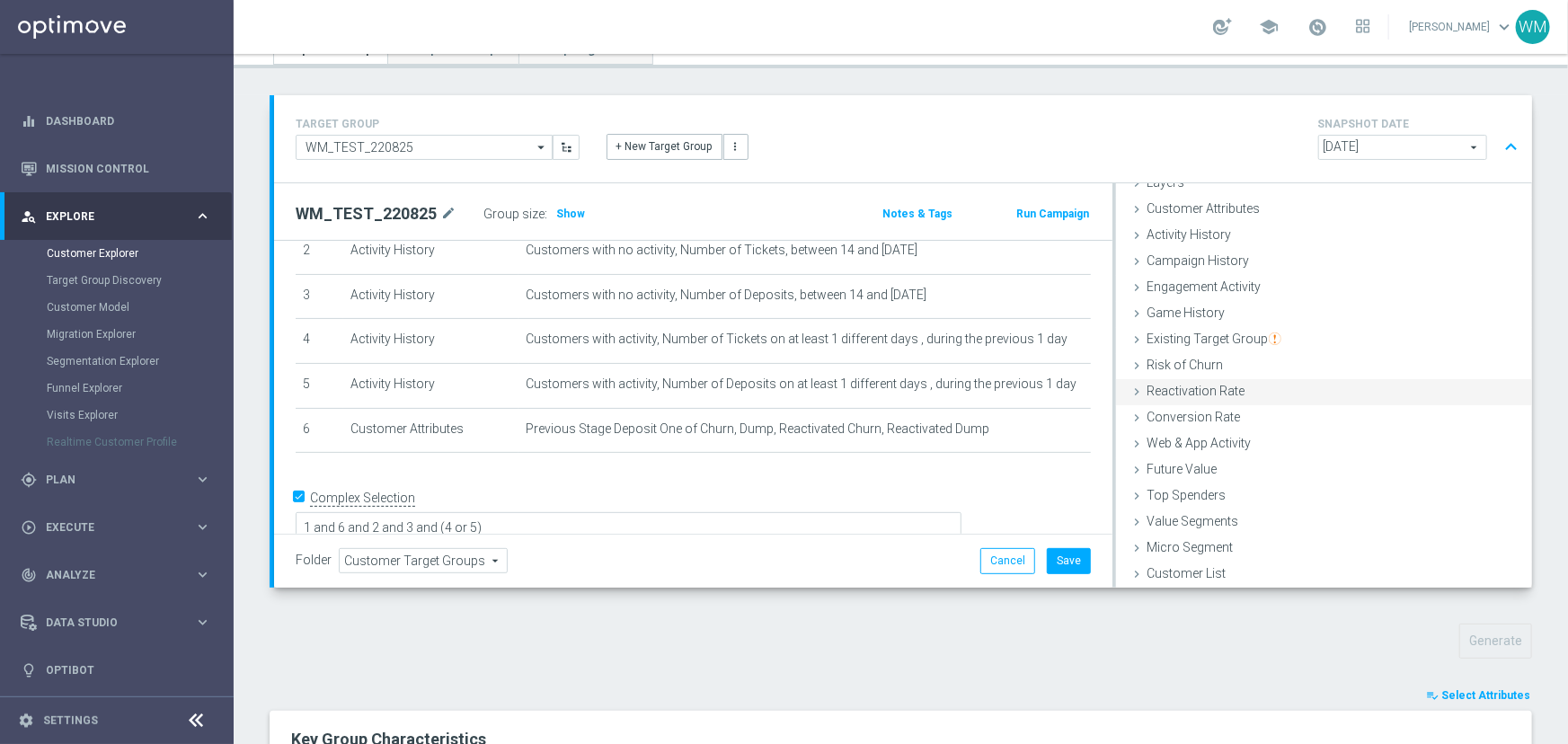
scroll to position [0, 0]
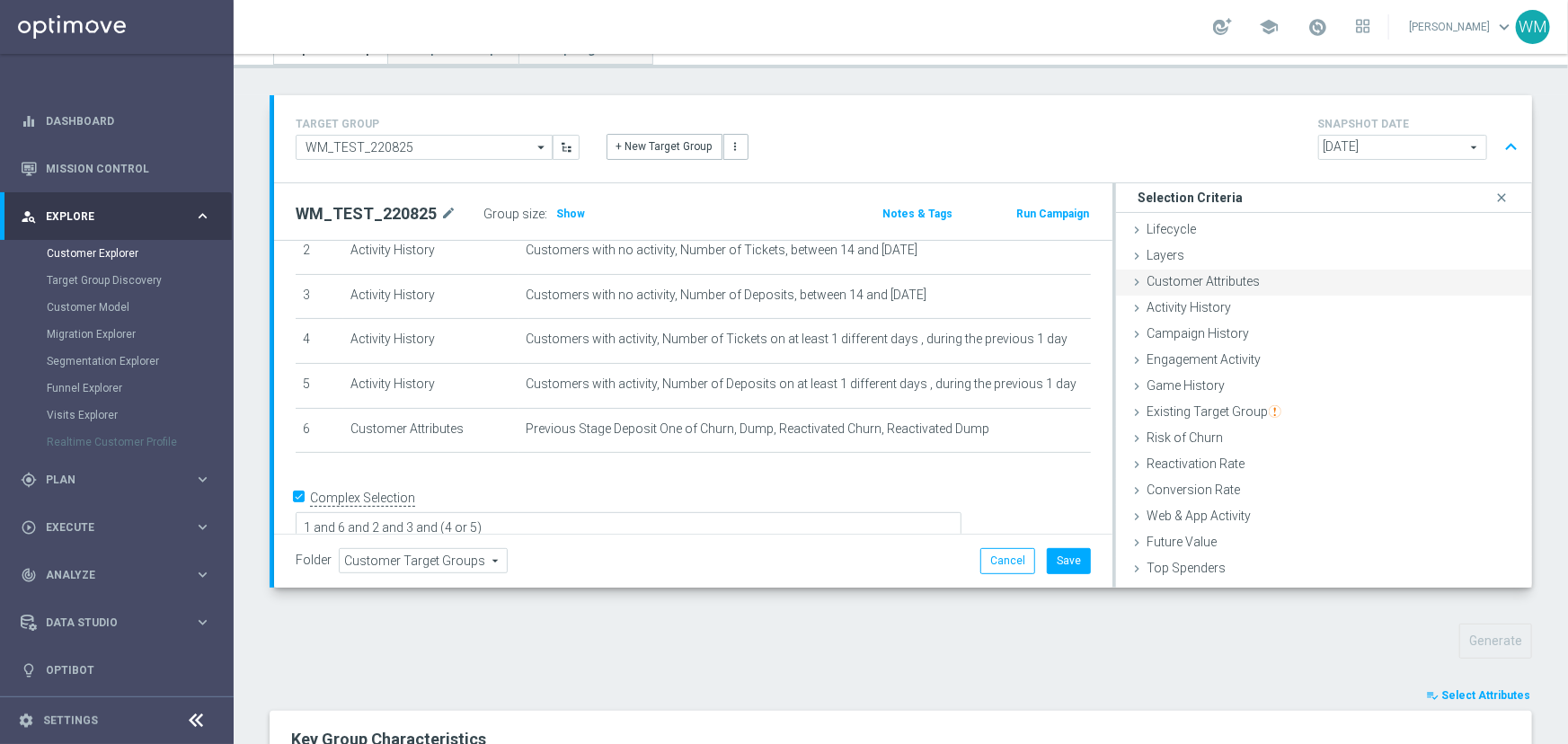
click at [1156, 277] on span "Customer Attributes" at bounding box center [1203, 281] width 114 height 14
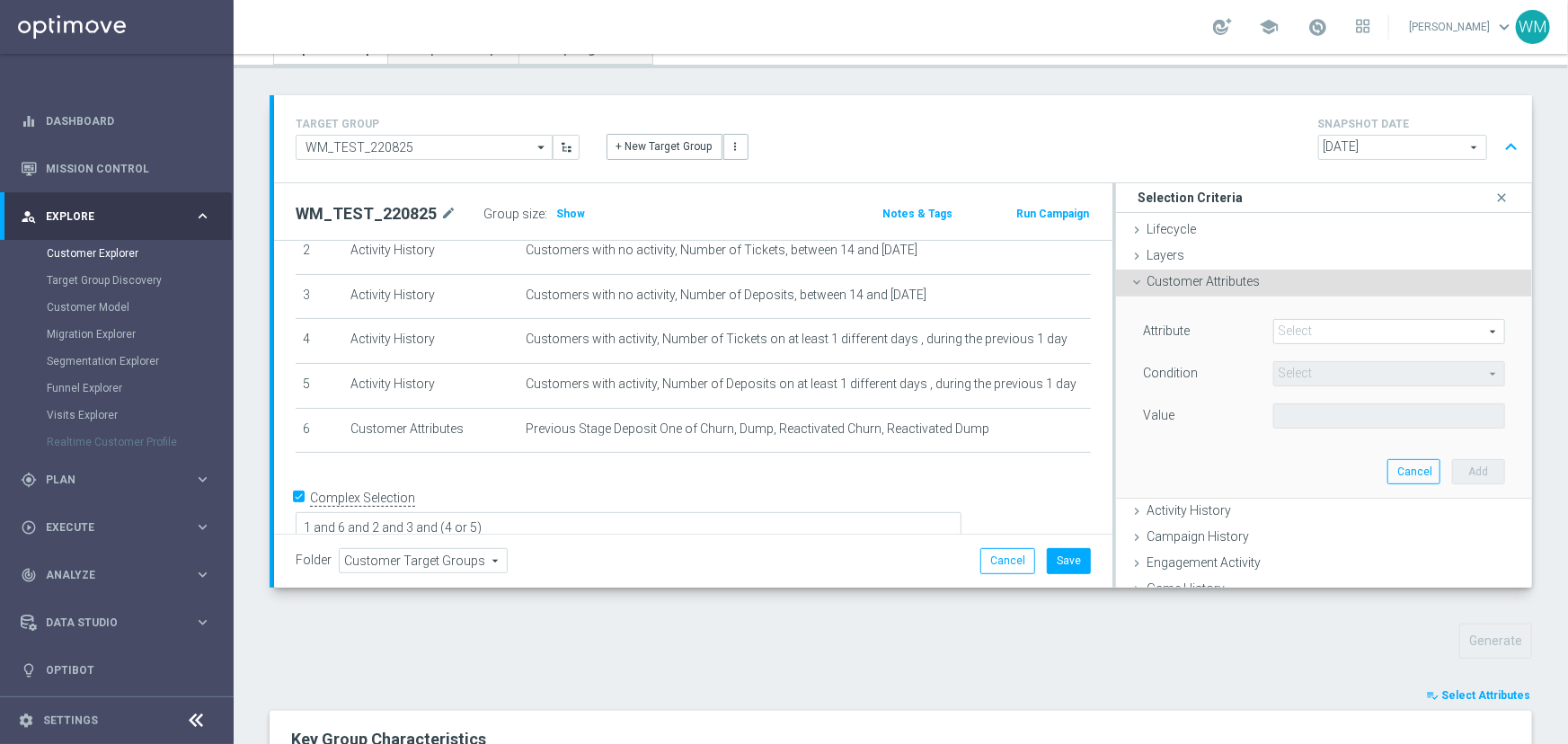
click at [1303, 338] on span at bounding box center [1389, 332] width 230 height 23
click at [0, 0] on input "search" at bounding box center [0, 0] width 0 height 0
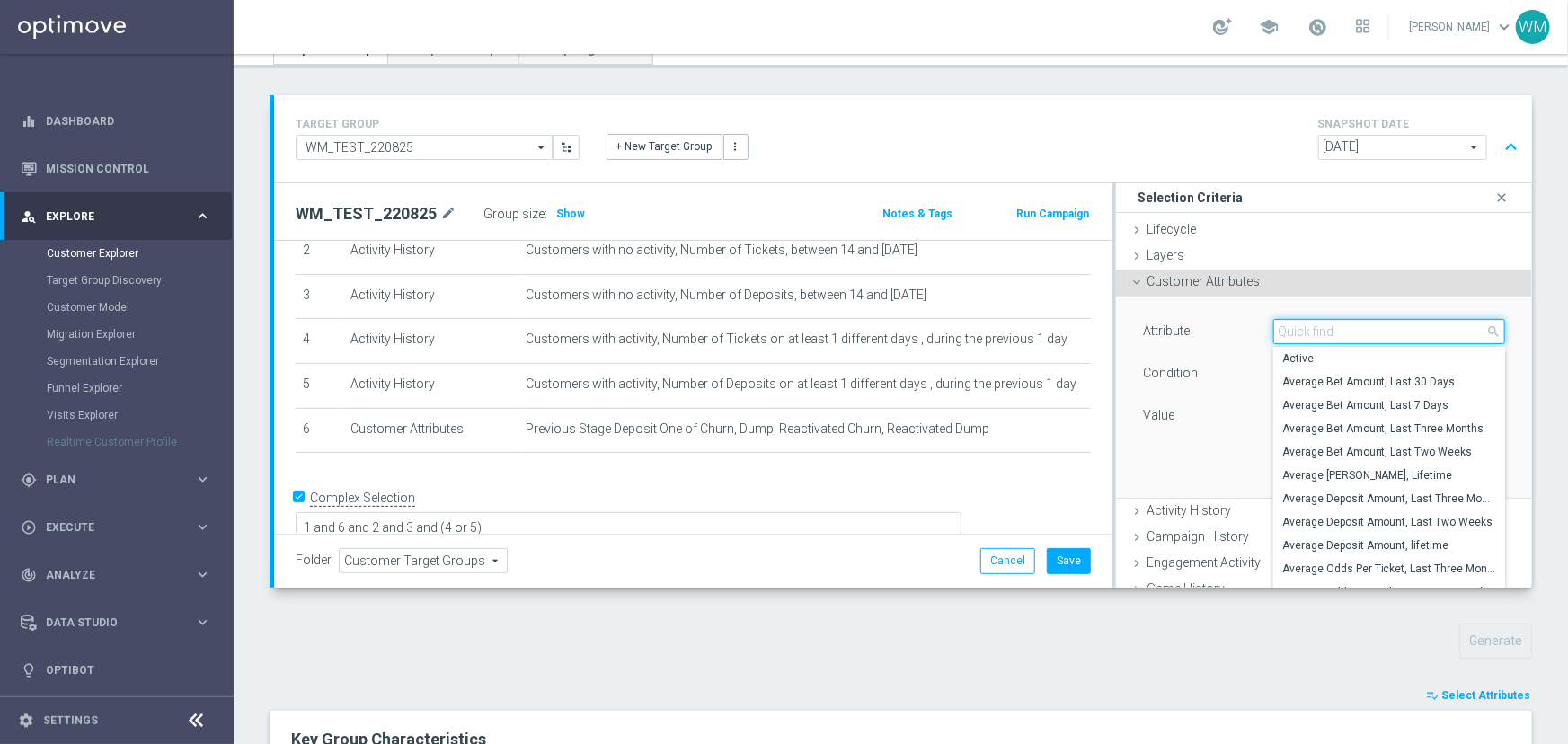
click at [1295, 330] on input "search" at bounding box center [1389, 332] width 232 height 25
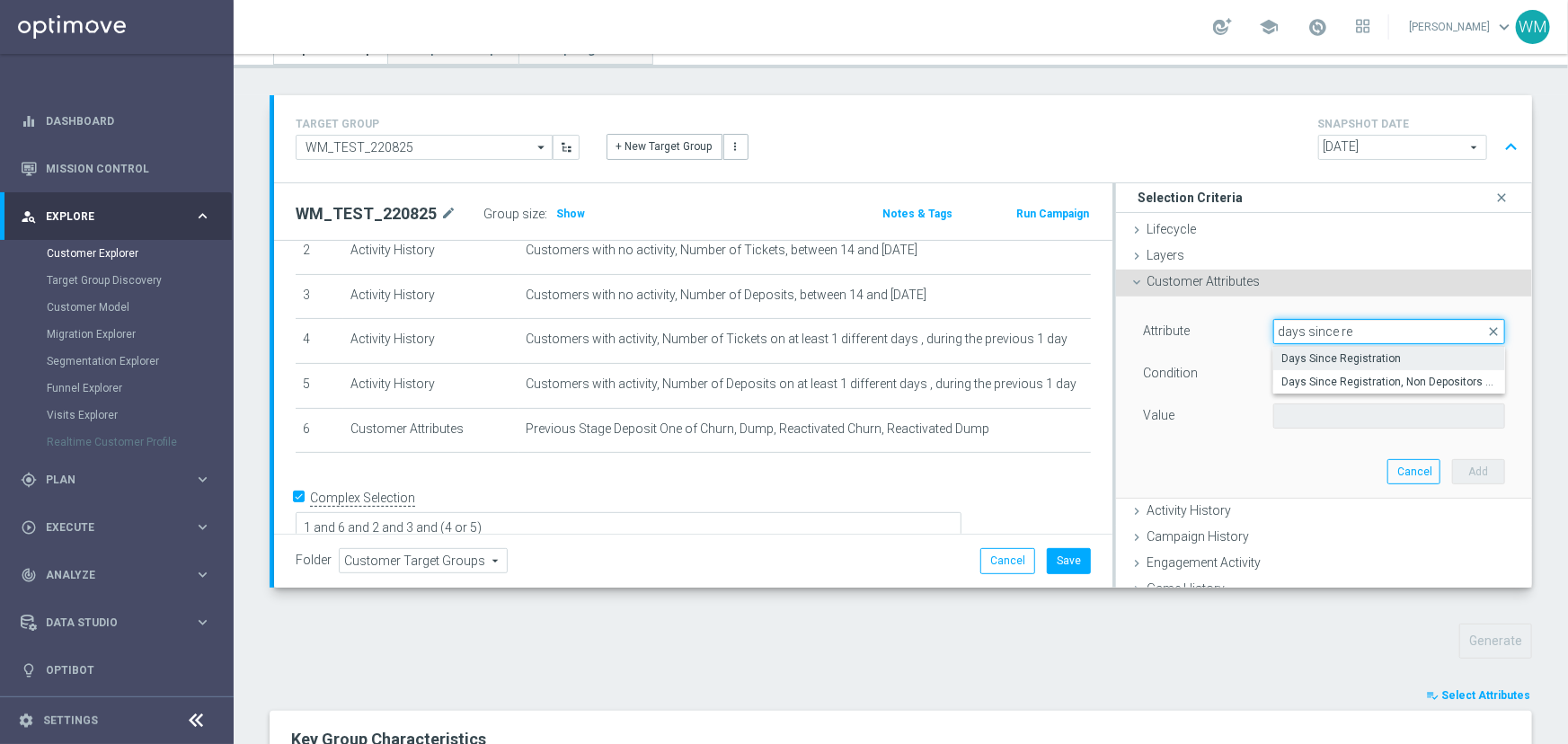
type input "days since re"
click at [1334, 358] on span "Days Since Registration" at bounding box center [1390, 358] width 214 height 14
type input "Days Since Registration"
type input "="
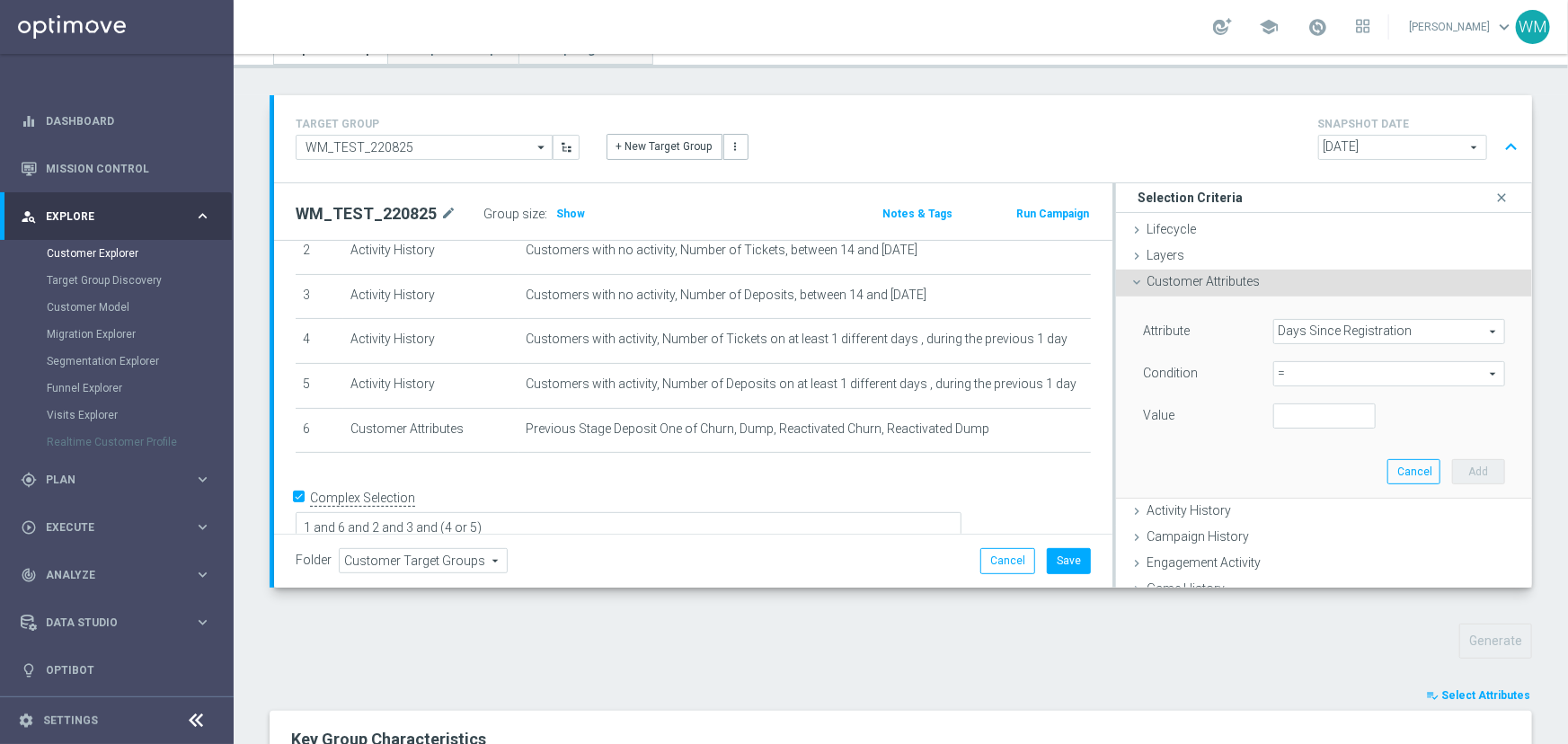
click at [1284, 373] on span "=" at bounding box center [1389, 374] width 230 height 23
click at [1284, 373] on input "search" at bounding box center [1389, 374] width 232 height 25
click at [1260, 365] on div "= = arrow_drop_down search < <= <> = > >= between" at bounding box center [1390, 374] width 259 height 25
click at [1293, 413] on input "number" at bounding box center [1324, 416] width 102 height 25
type input "30"
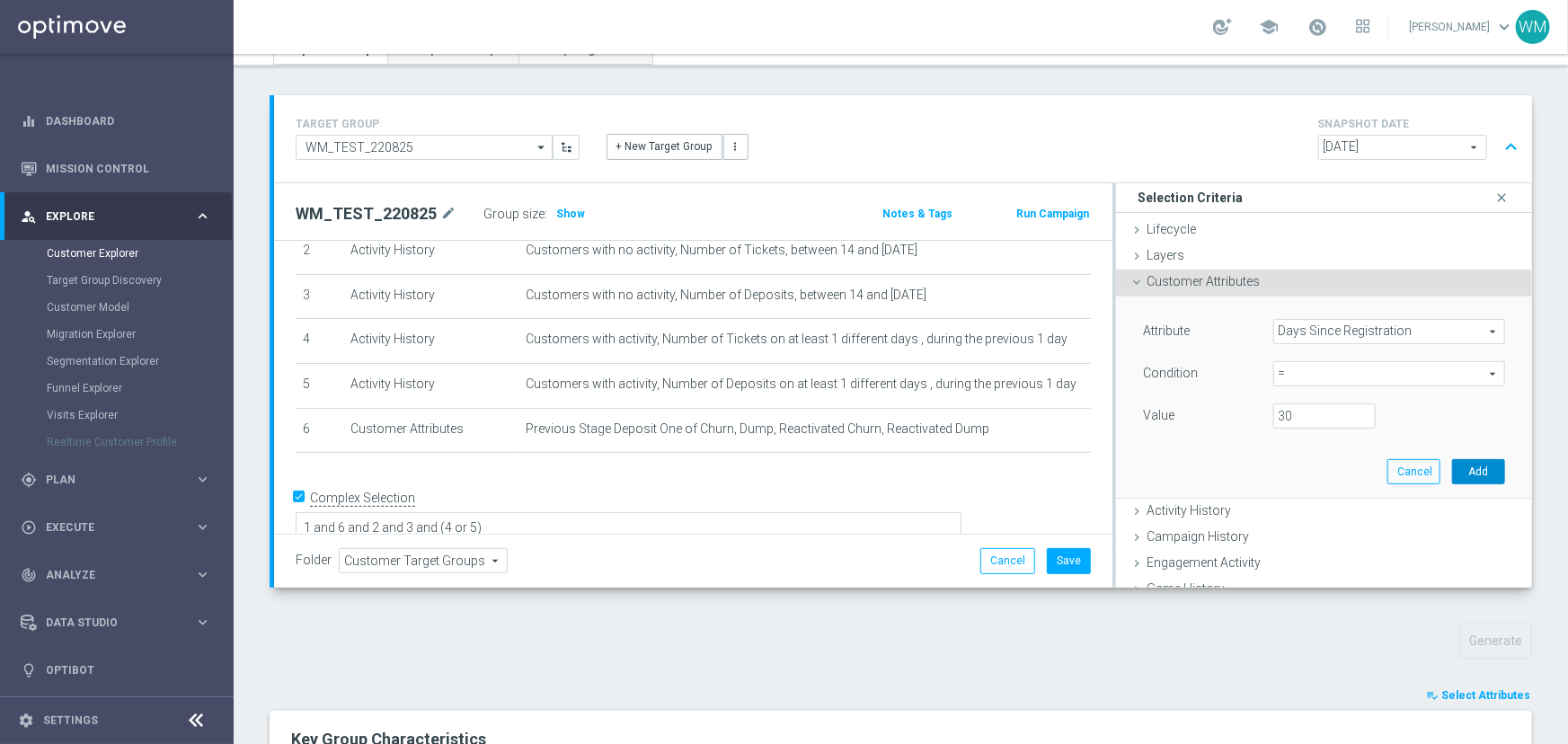
click at [1453, 470] on button "Add" at bounding box center [1478, 472] width 53 height 25
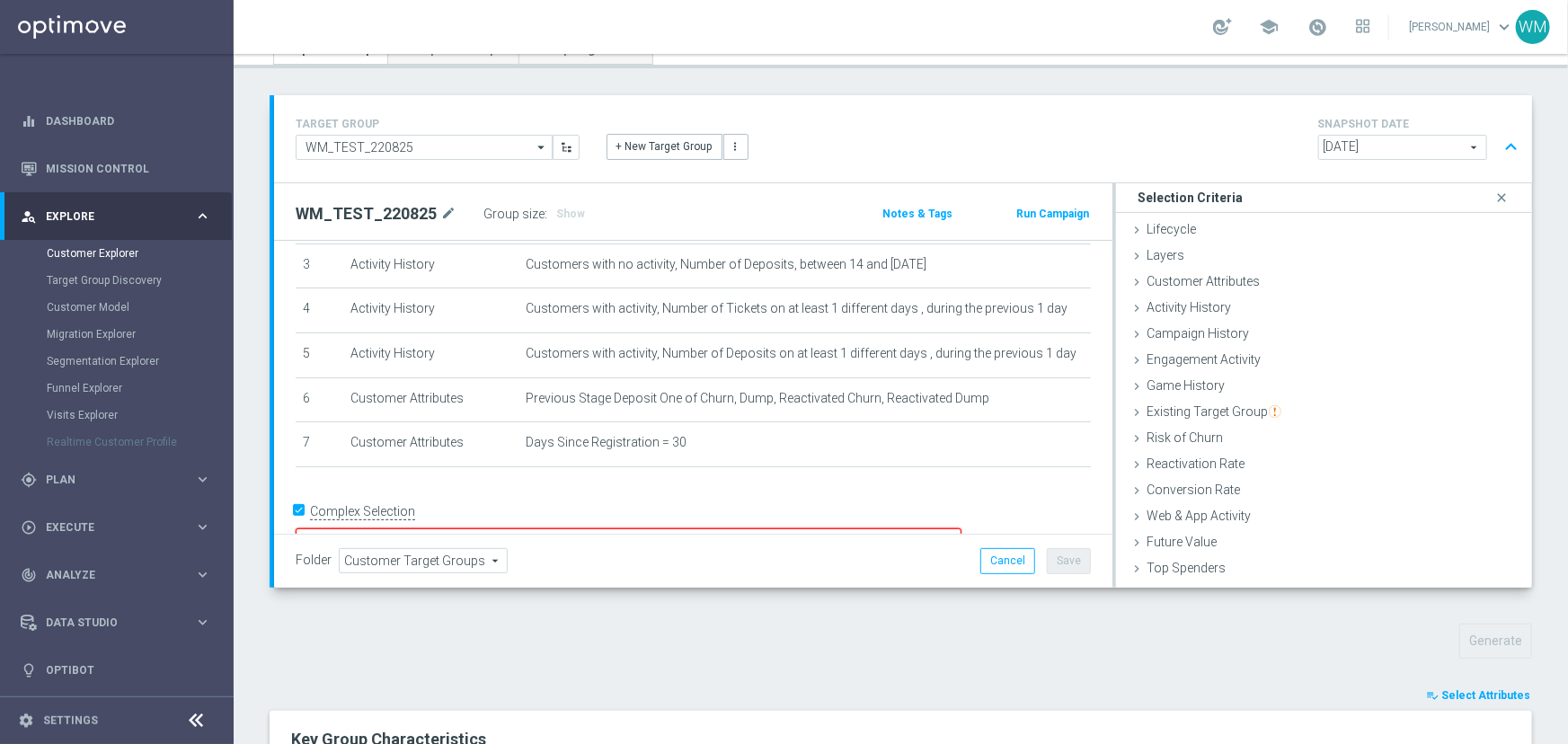
scroll to position [165, 0]
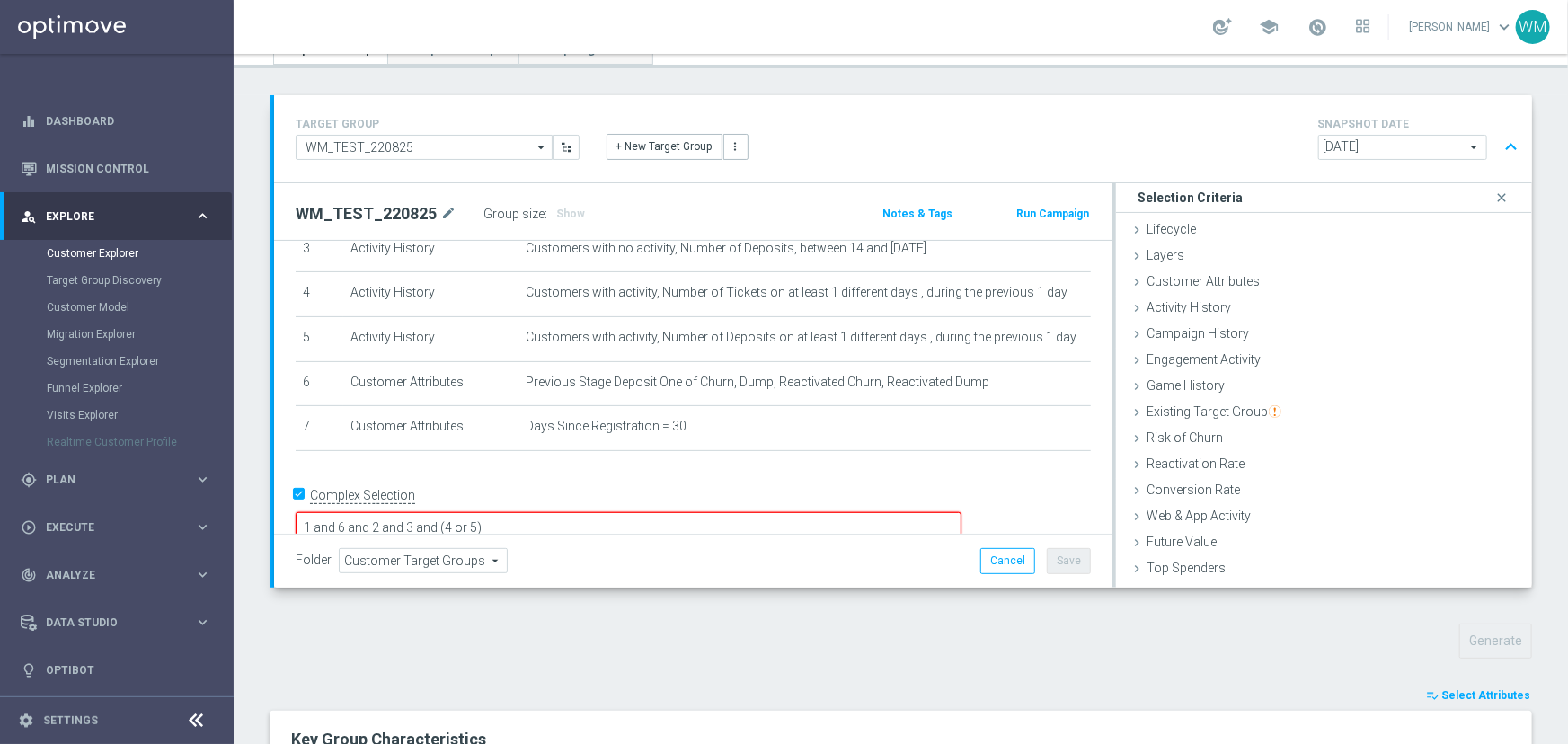
click at [663, 512] on textarea "1 and 6 and 2 and 3 and (4 or 5)" at bounding box center [628, 527] width 666 height 31
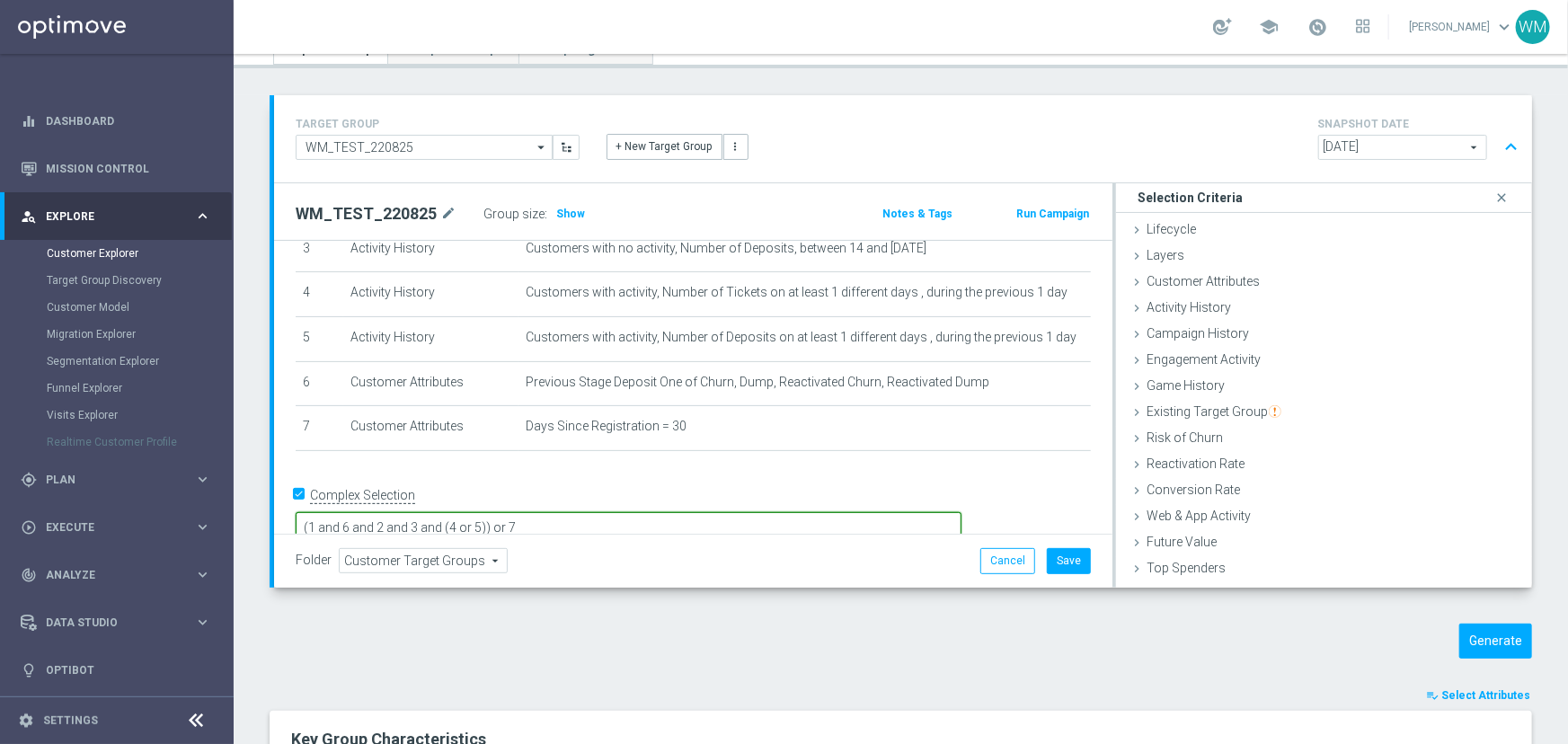
click at [633, 512] on textarea "(1 and 6 and 2 and 3 and (4 or 5)) or 7" at bounding box center [628, 527] width 666 height 31
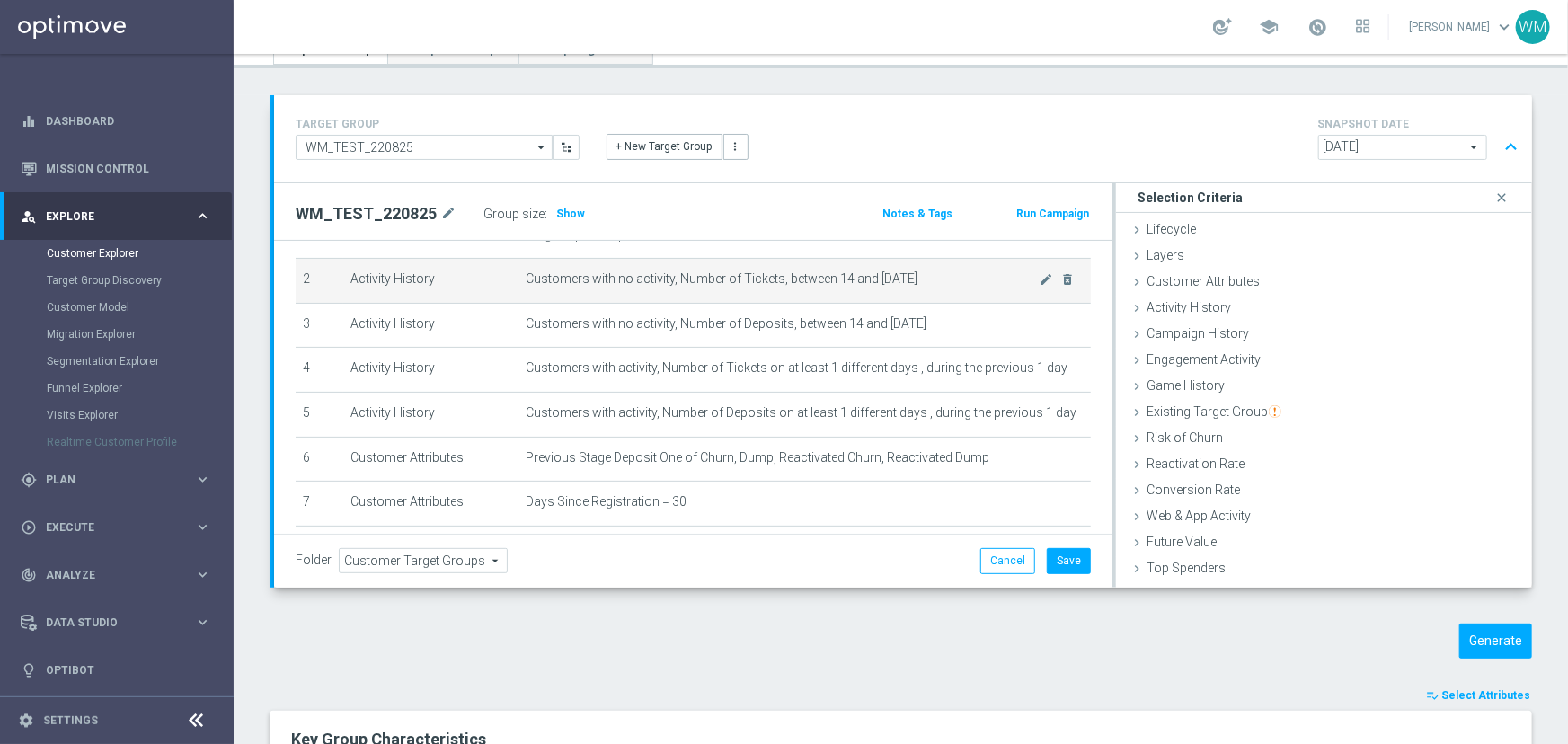
scroll to position [0, 0]
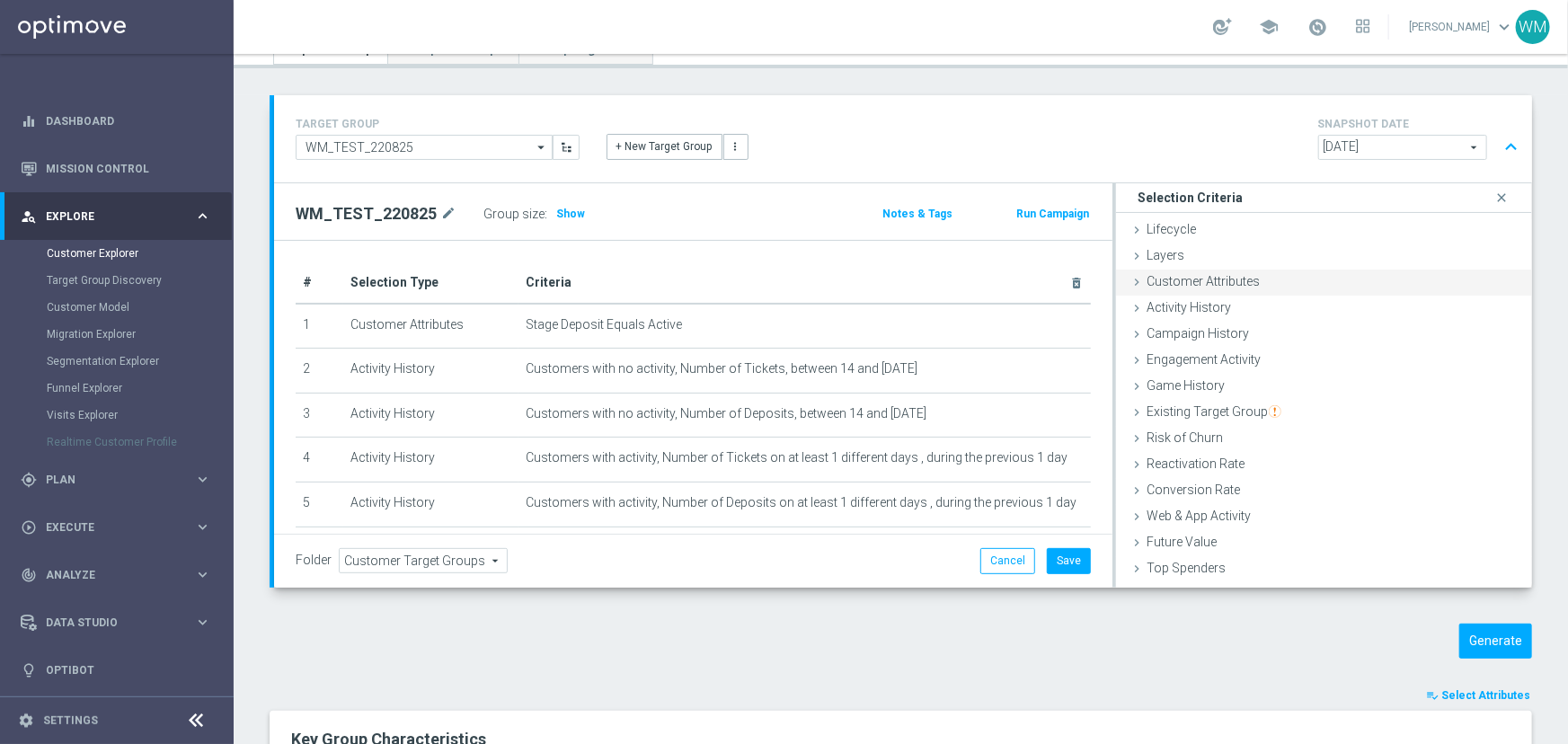
type textarea "(1 and 6 and 2 and 3 and (4 or 5)) or 7"
click at [1251, 282] on div "Customer Attributes done selection saved" at bounding box center [1324, 283] width 416 height 27
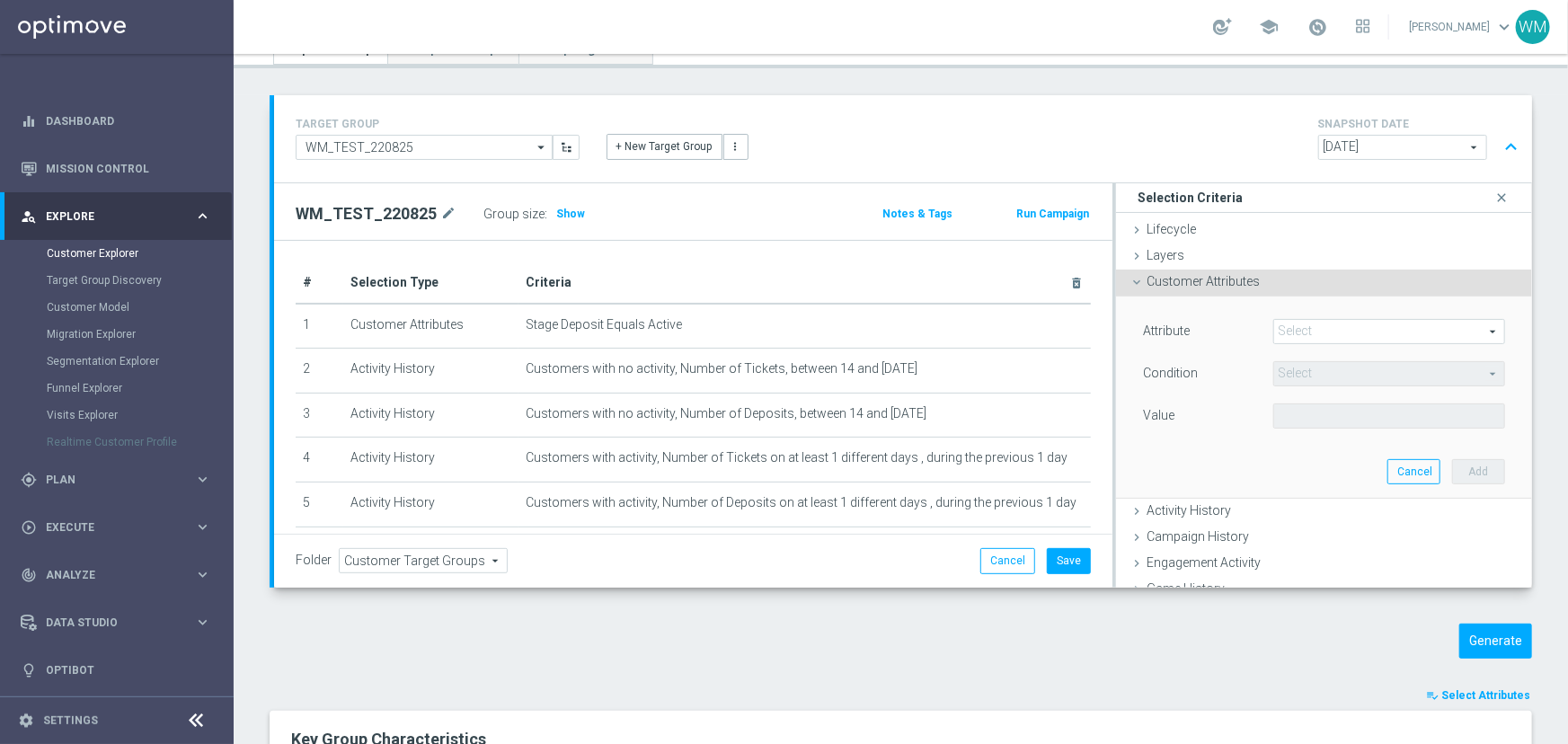
click at [1333, 328] on span at bounding box center [1389, 332] width 230 height 23
click at [0, 0] on input "search" at bounding box center [0, 0] width 0 height 0
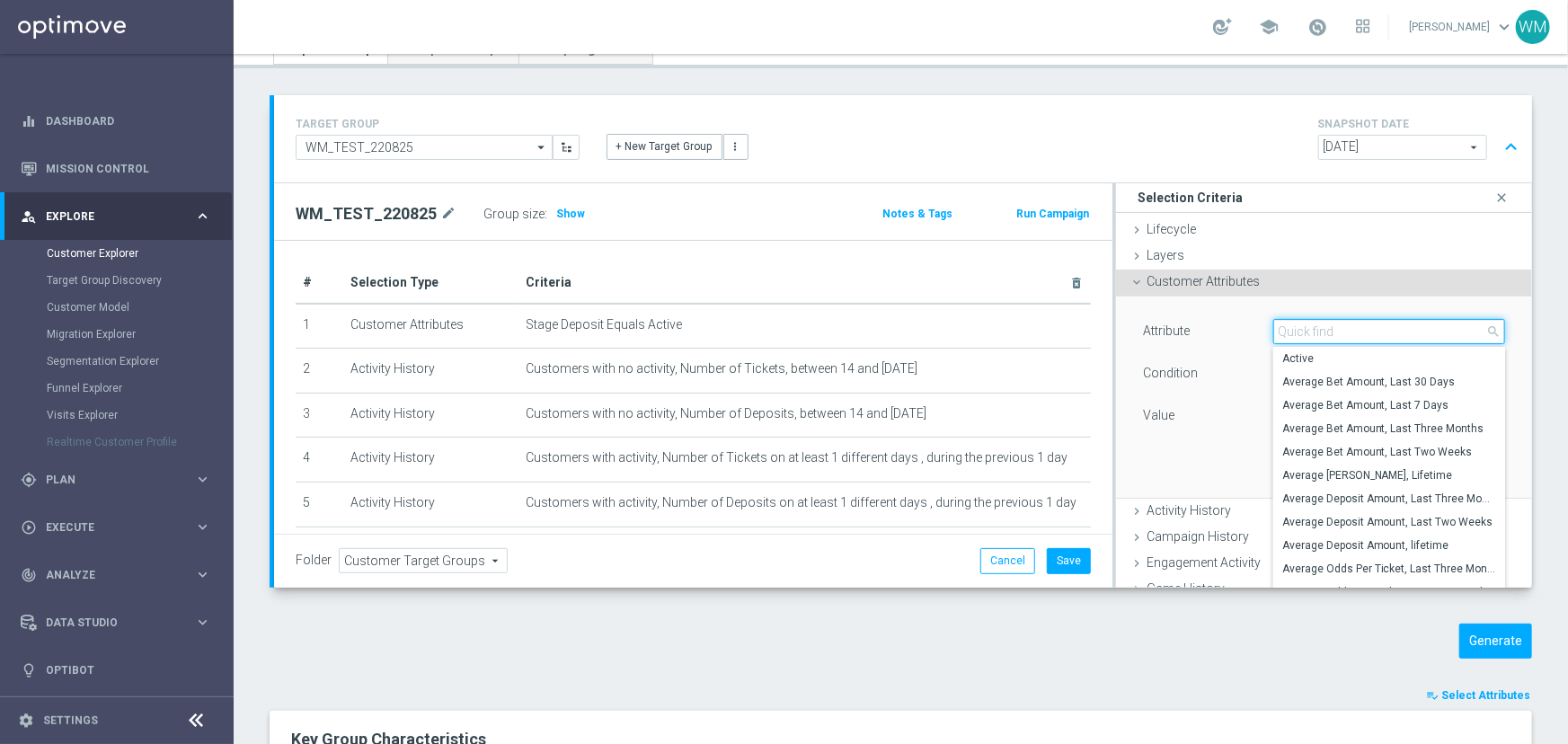
click at [1333, 328] on input "search" at bounding box center [1389, 332] width 232 height 25
type input "l"
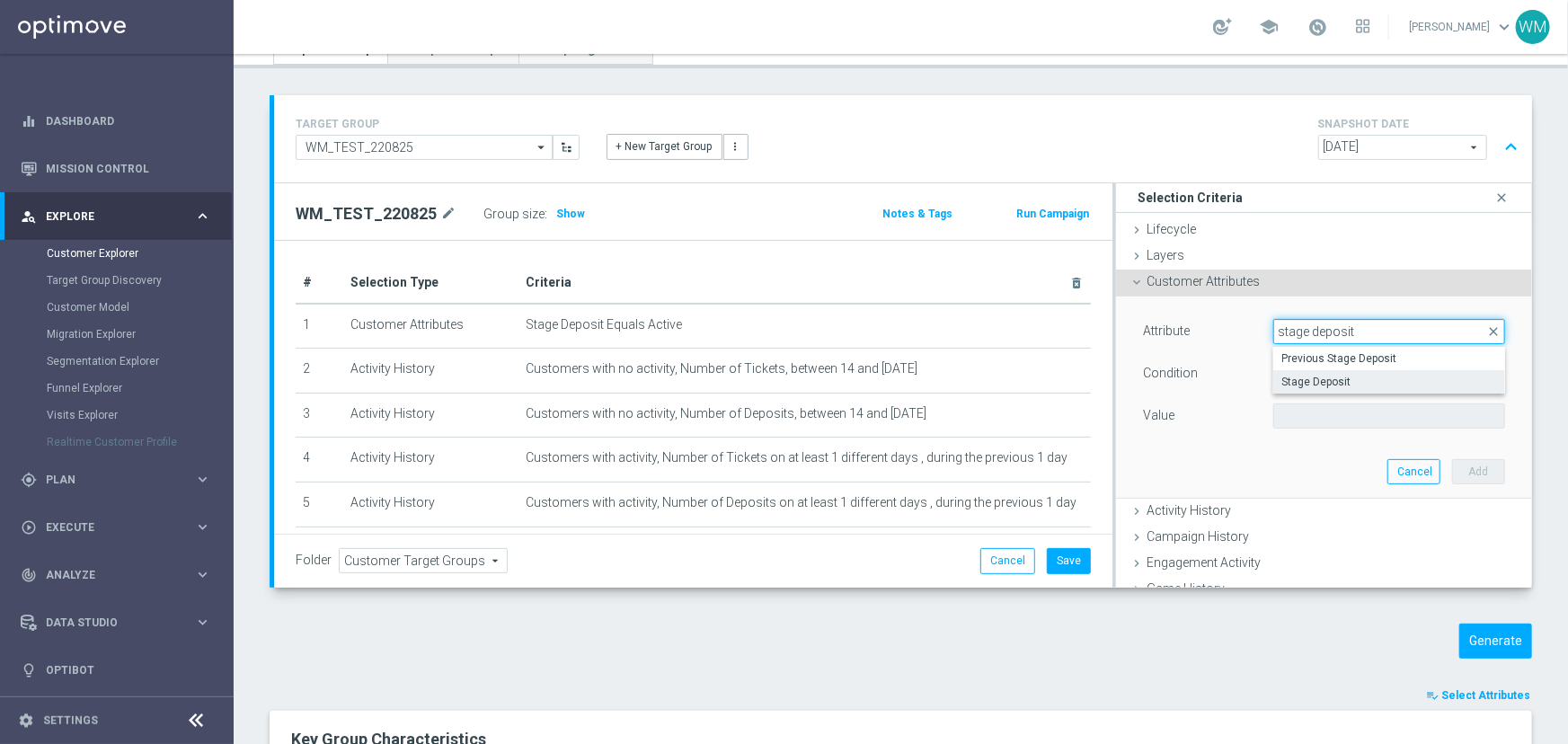
type input "stage deposit"
click at [1315, 380] on span "Stage Deposit" at bounding box center [1390, 381] width 214 height 14
type input "Stage Deposit"
type input "Equals"
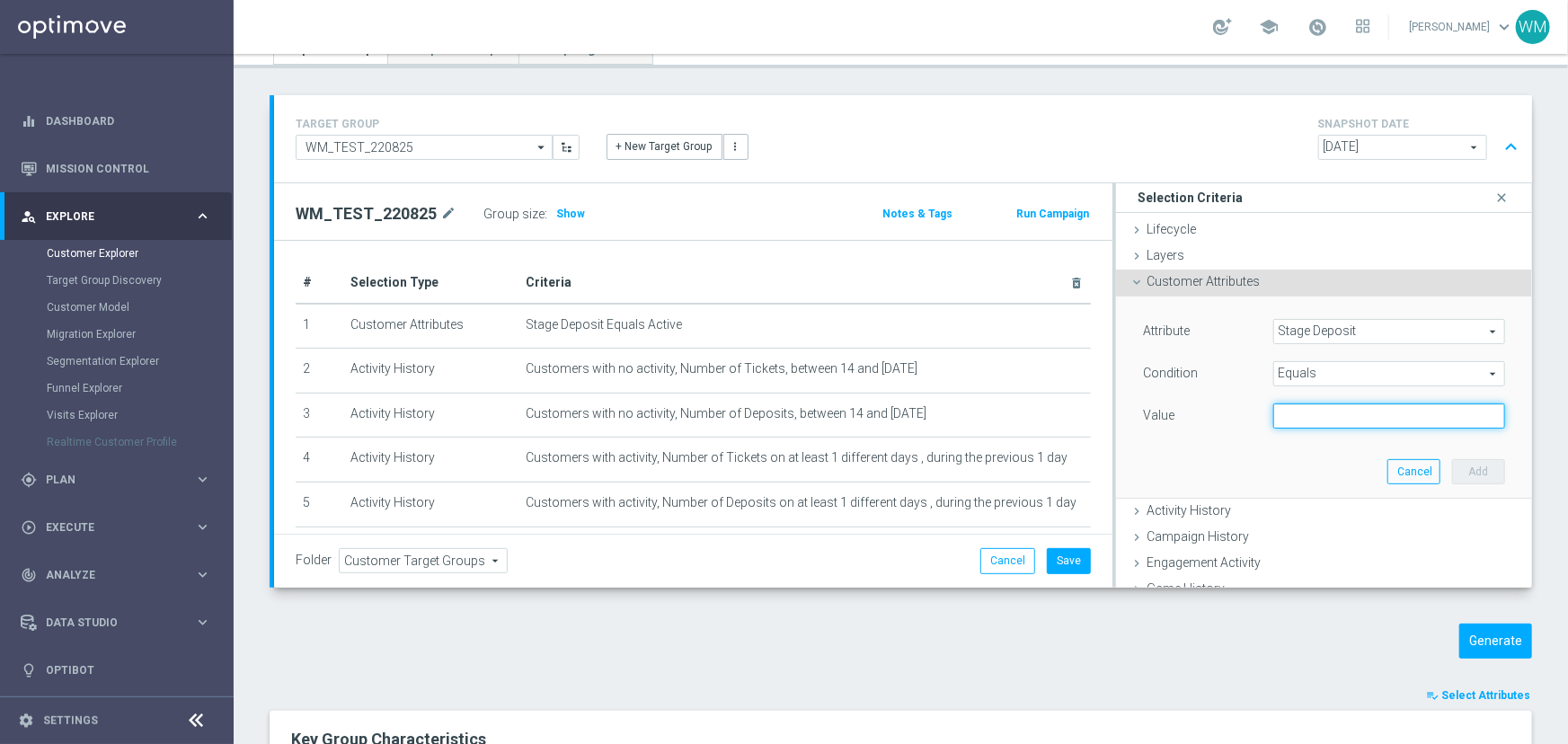
click at [1300, 411] on input "text" at bounding box center [1389, 416] width 232 height 25
type input "Active"
click at [1450, 457] on div "Attribute Stage Deposit Stage Deposit arrow_drop_down search Condition Equals E…" at bounding box center [1324, 397] width 389 height 201
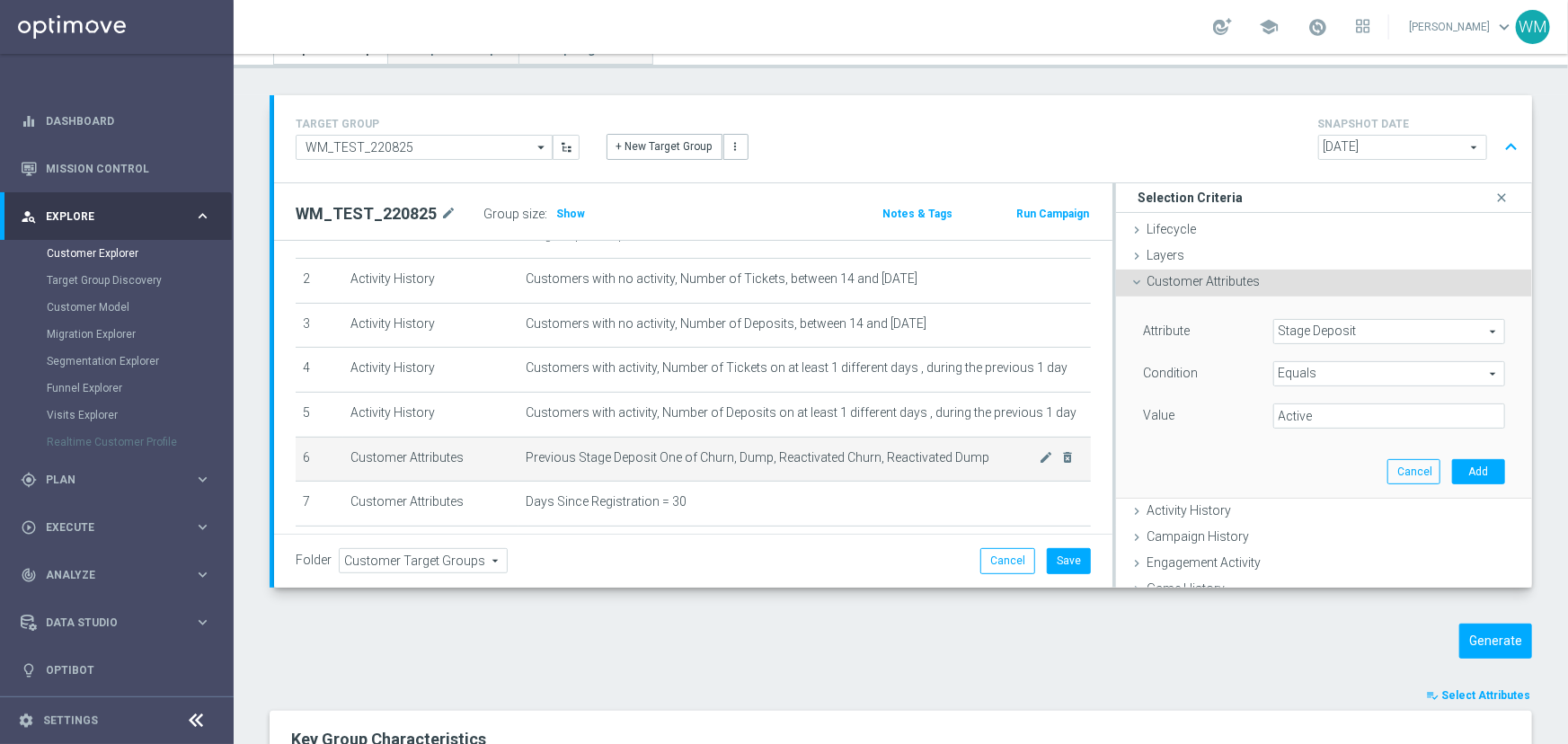
scroll to position [163, 0]
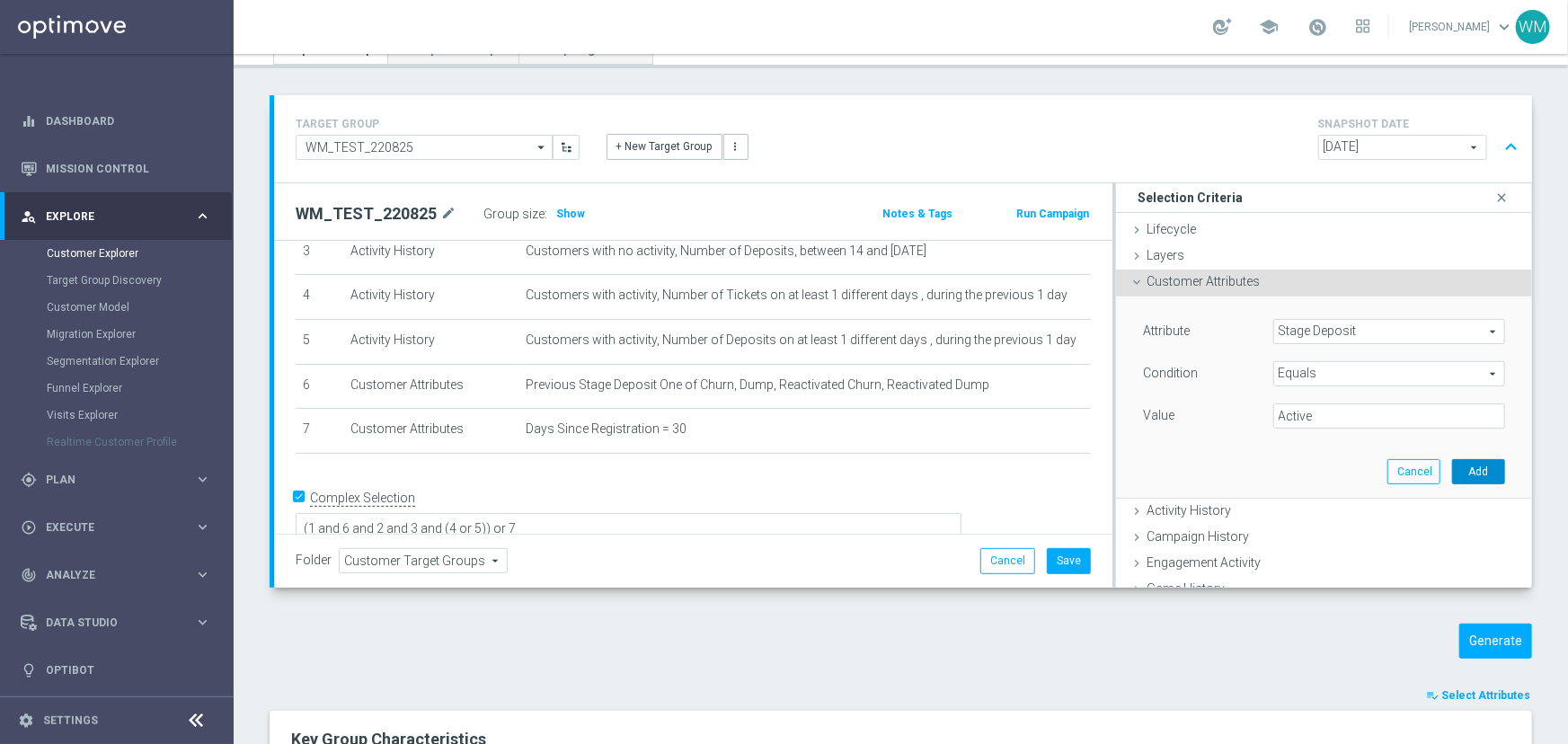
click at [1465, 471] on button "Add" at bounding box center [1478, 472] width 53 height 25
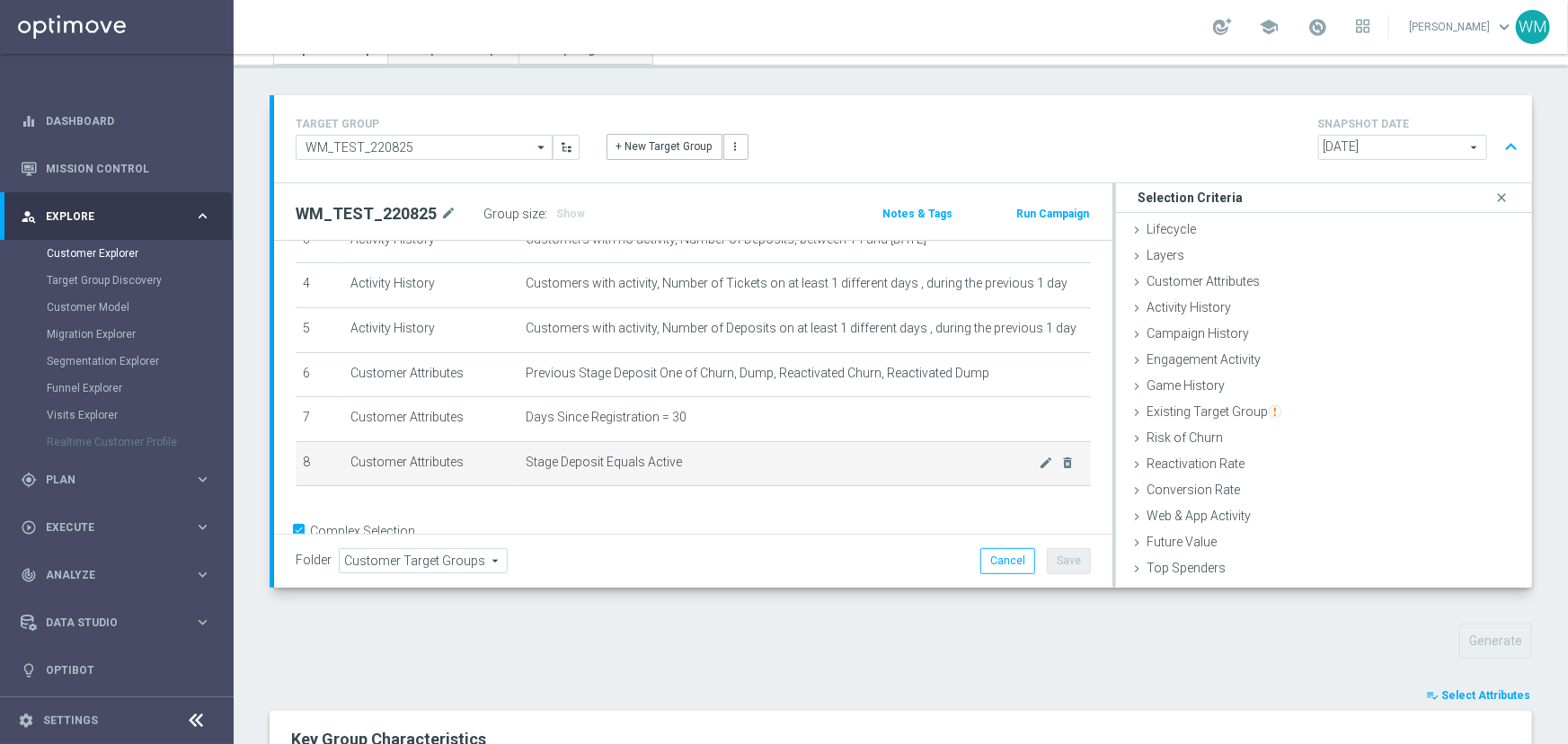
scroll to position [209, 0]
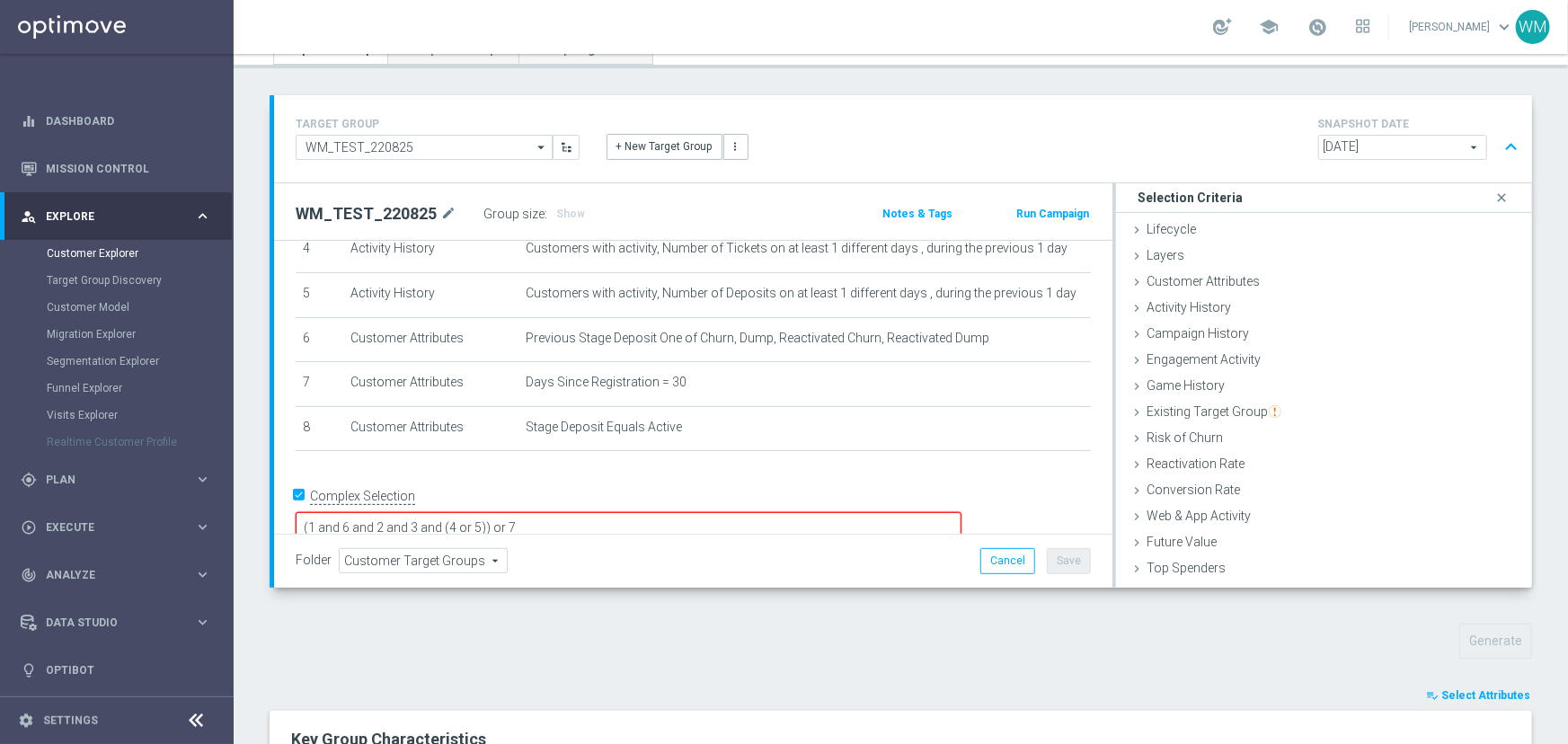
click at [633, 512] on textarea "(1 and 6 and 2 and 3 and (4 or 5)) or 7" at bounding box center [628, 527] width 666 height 31
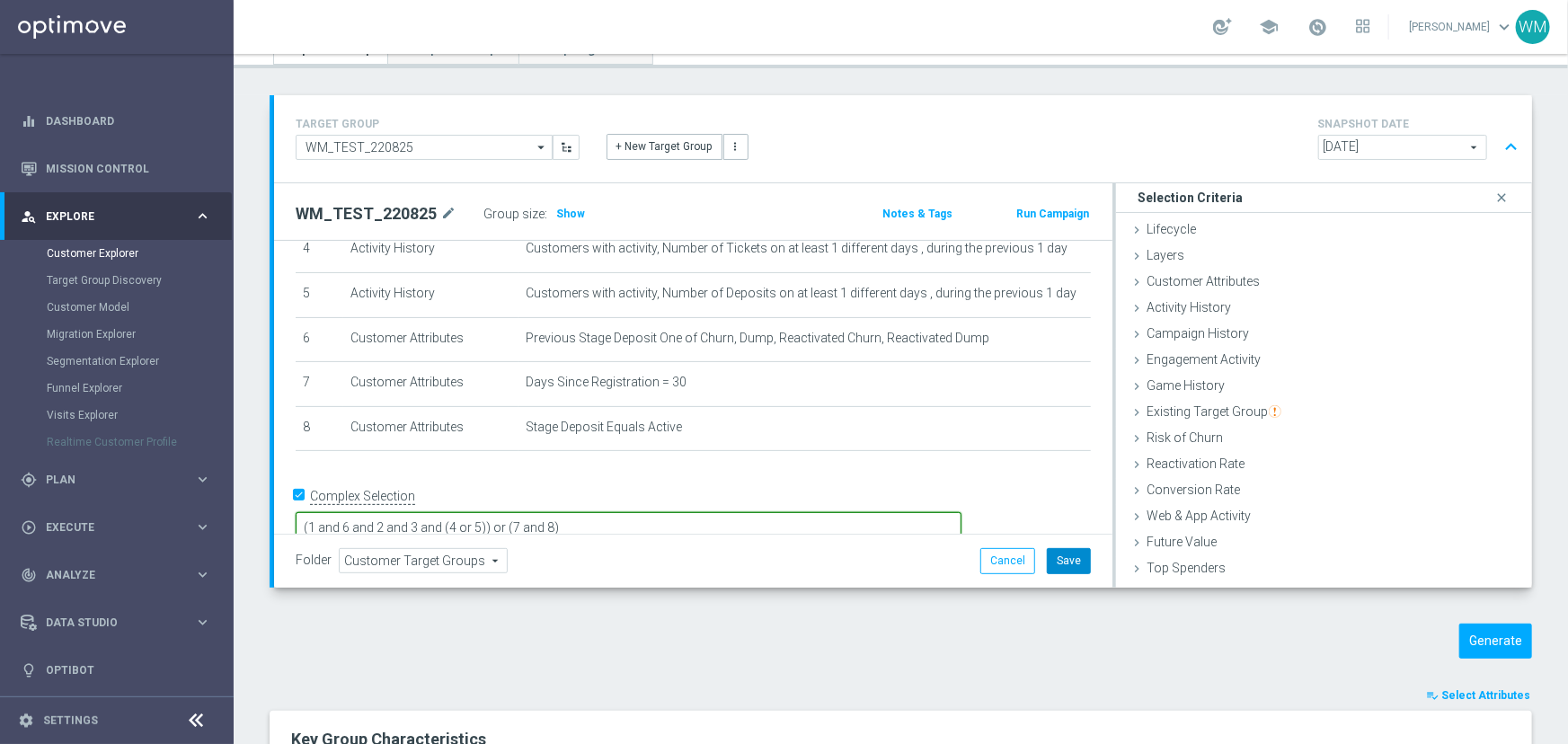
type textarea "(1 and 6 and 2 and 3 and (4 or 5)) or (7 and 8)"
click at [1062, 557] on button "Save" at bounding box center [1068, 561] width 44 height 25
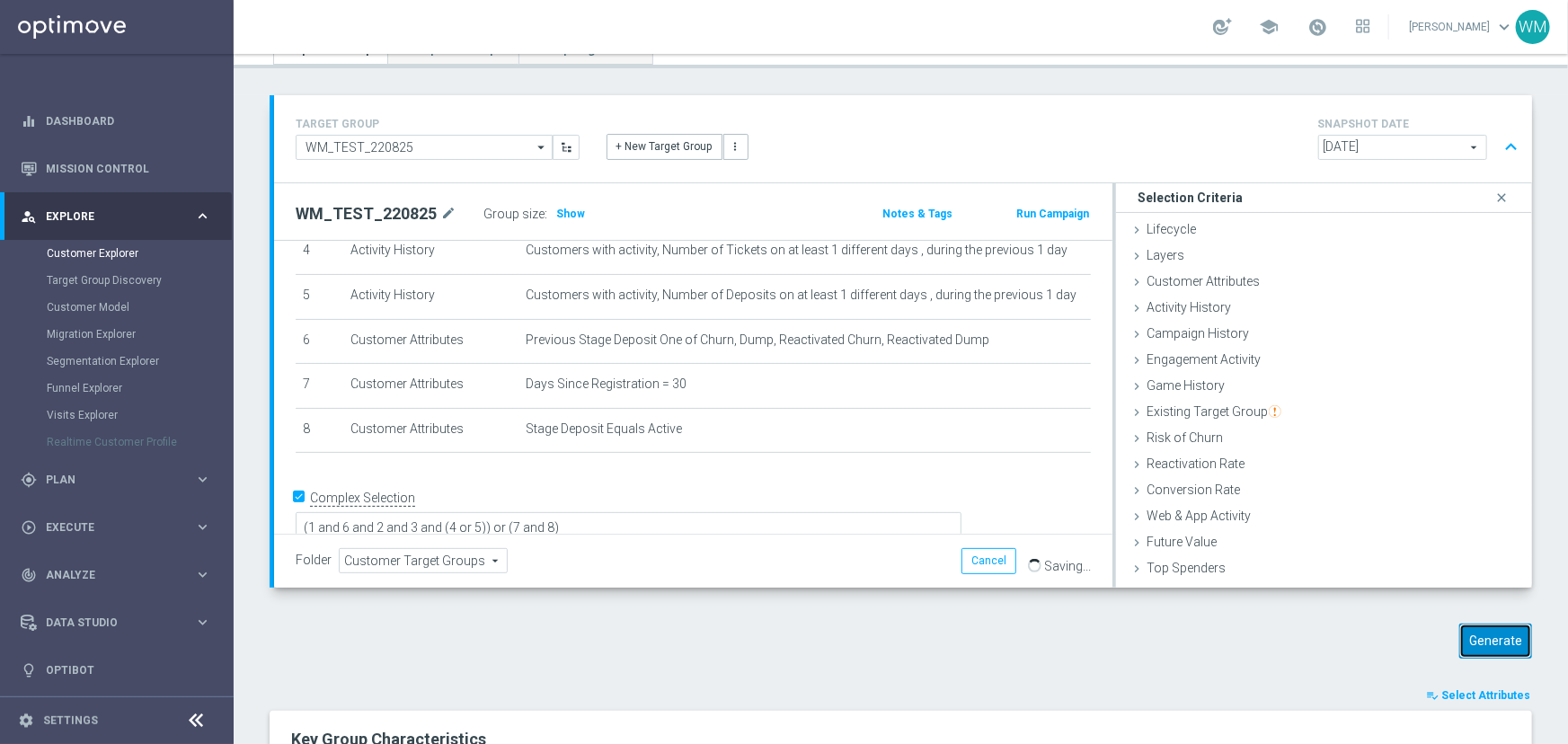
click at [1461, 637] on button "Generate" at bounding box center [1496, 641] width 73 height 35
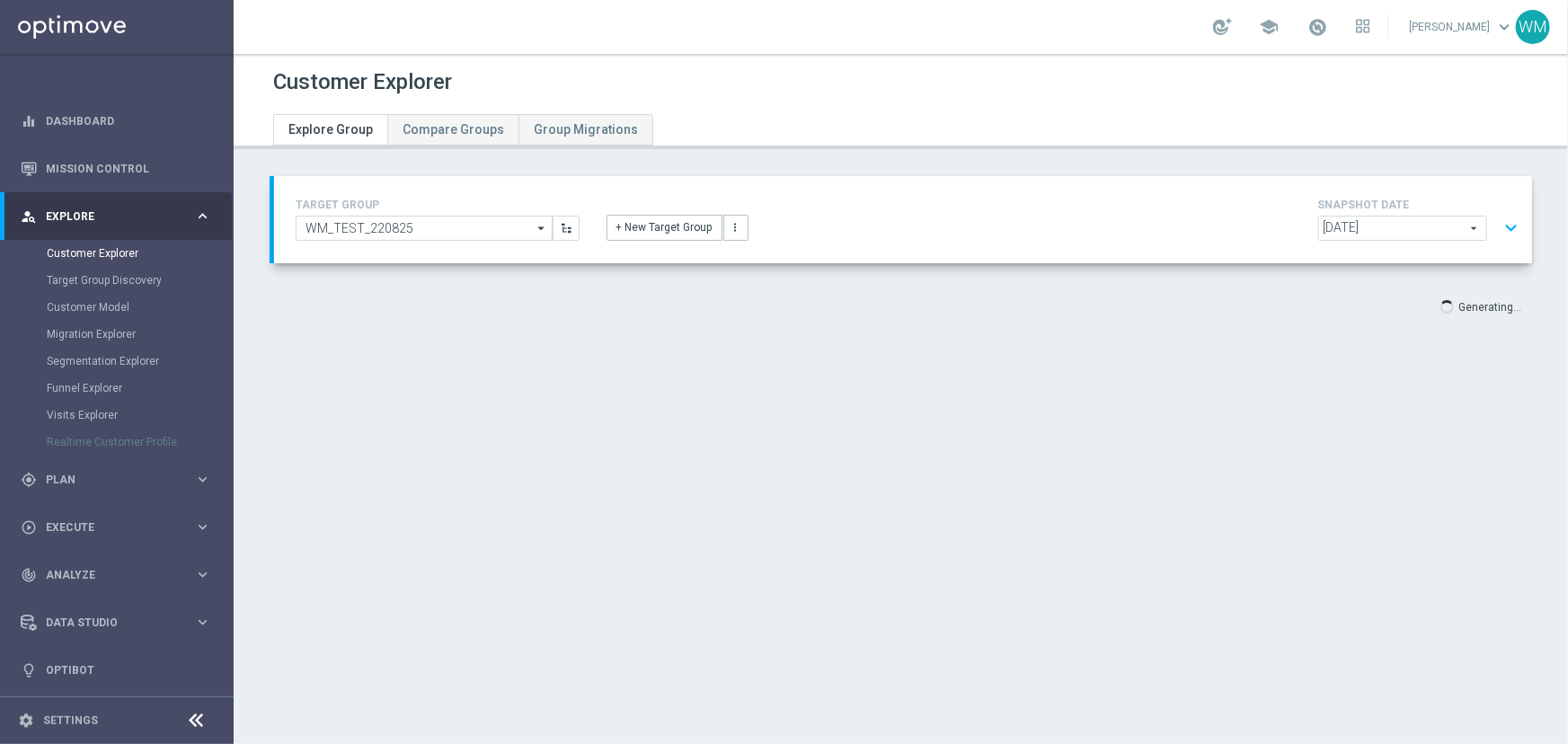
scroll to position [0, 0]
click at [1510, 225] on button "expand_more" at bounding box center [1511, 228] width 26 height 34
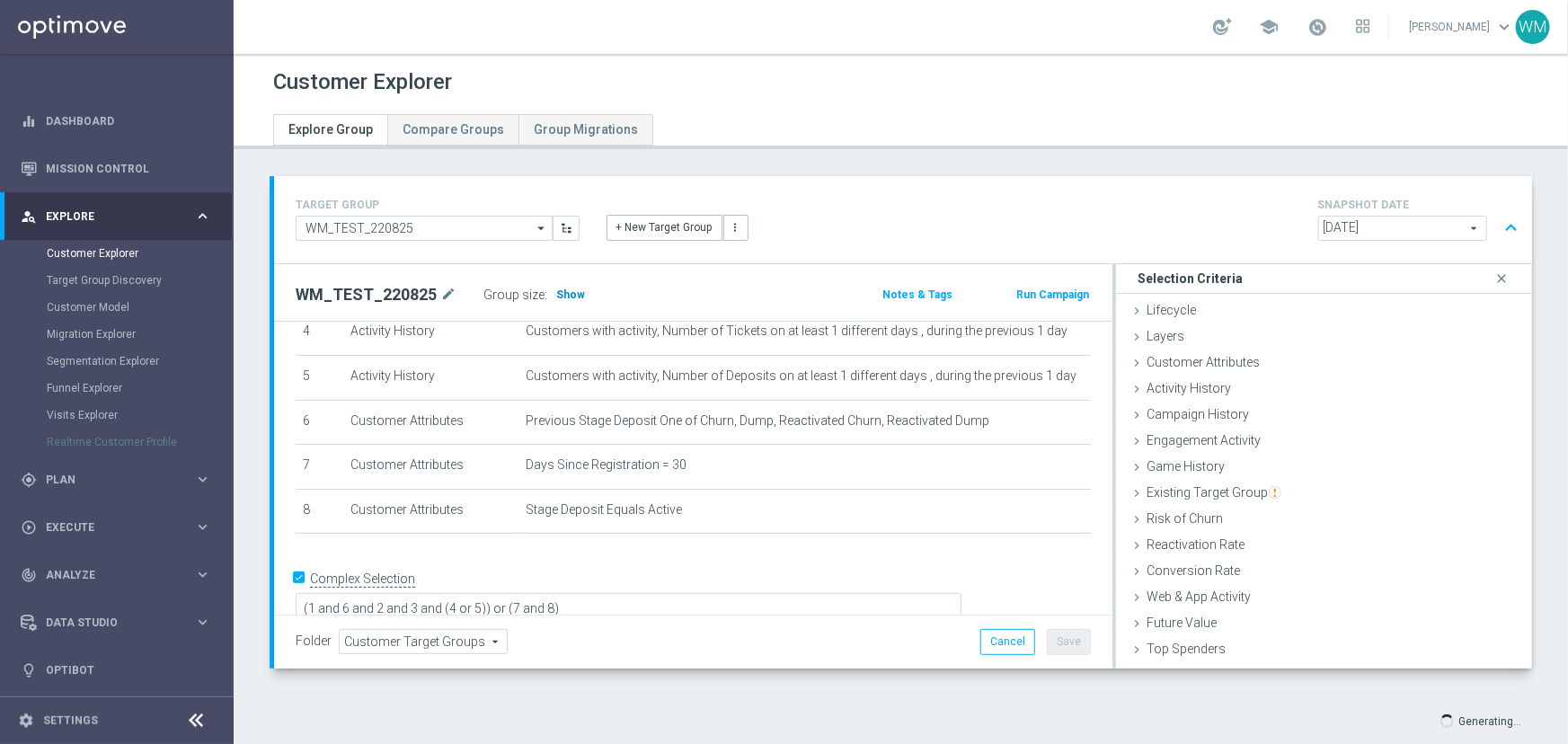
click at [561, 291] on span "Show" at bounding box center [570, 294] width 29 height 12
drag, startPoint x: 546, startPoint y: 292, endPoint x: 587, endPoint y: 293, distance: 41.0
click at [587, 293] on div "Group size : 829" at bounding box center [573, 294] width 179 height 25
click at [1066, 637] on button "Save" at bounding box center [1068, 642] width 44 height 25
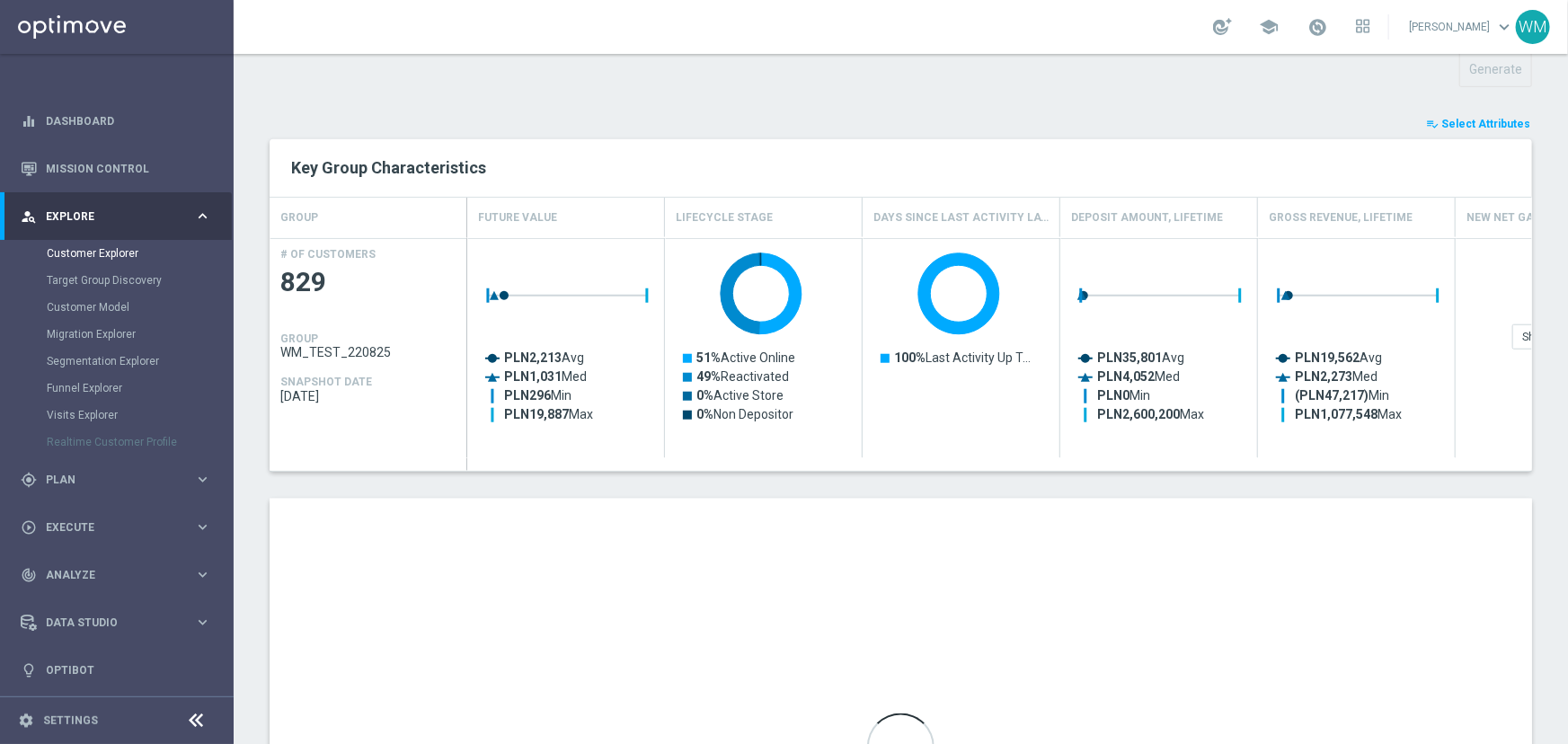
scroll to position [654, 0]
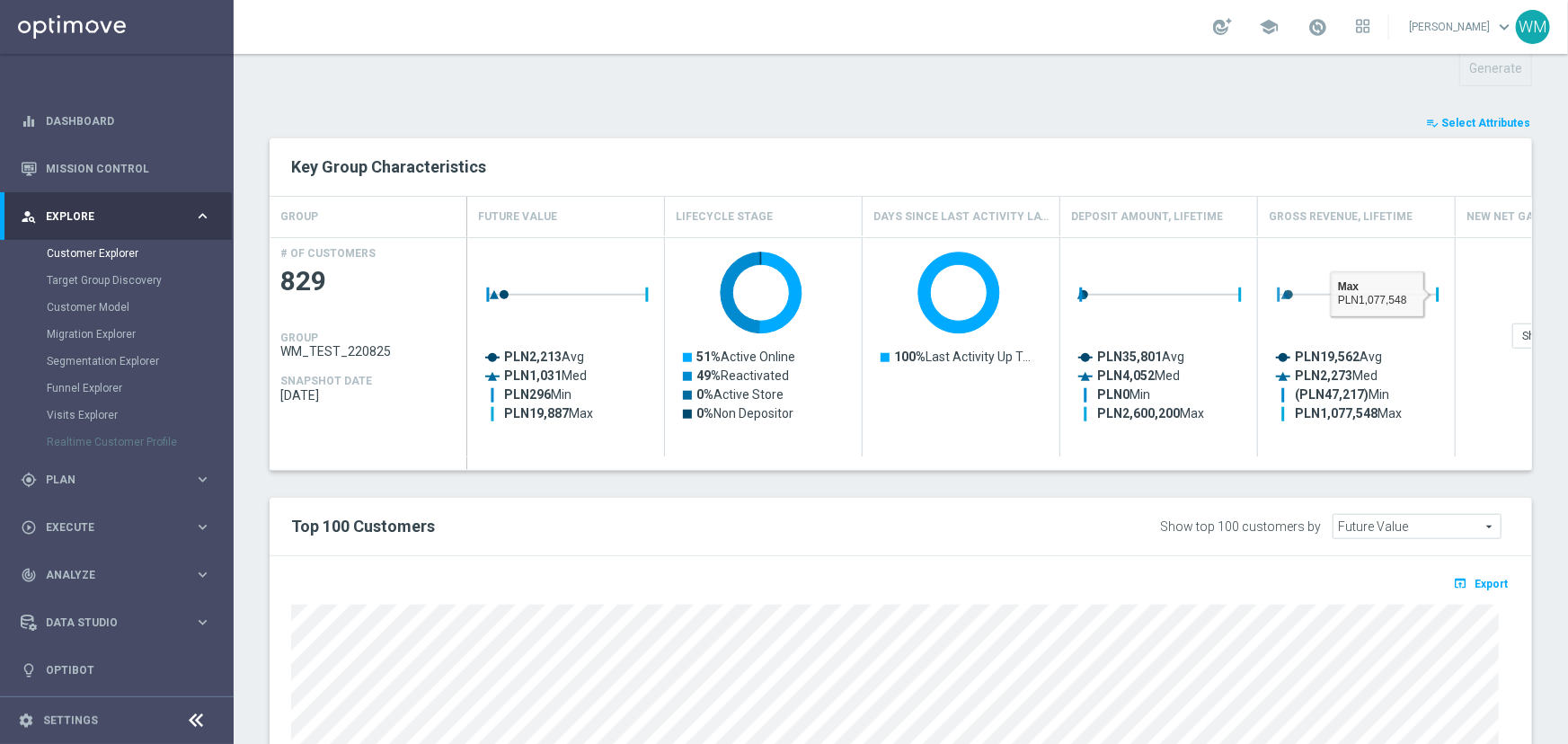
click at [1453, 127] on span "Select Attributes" at bounding box center [1485, 122] width 89 height 12
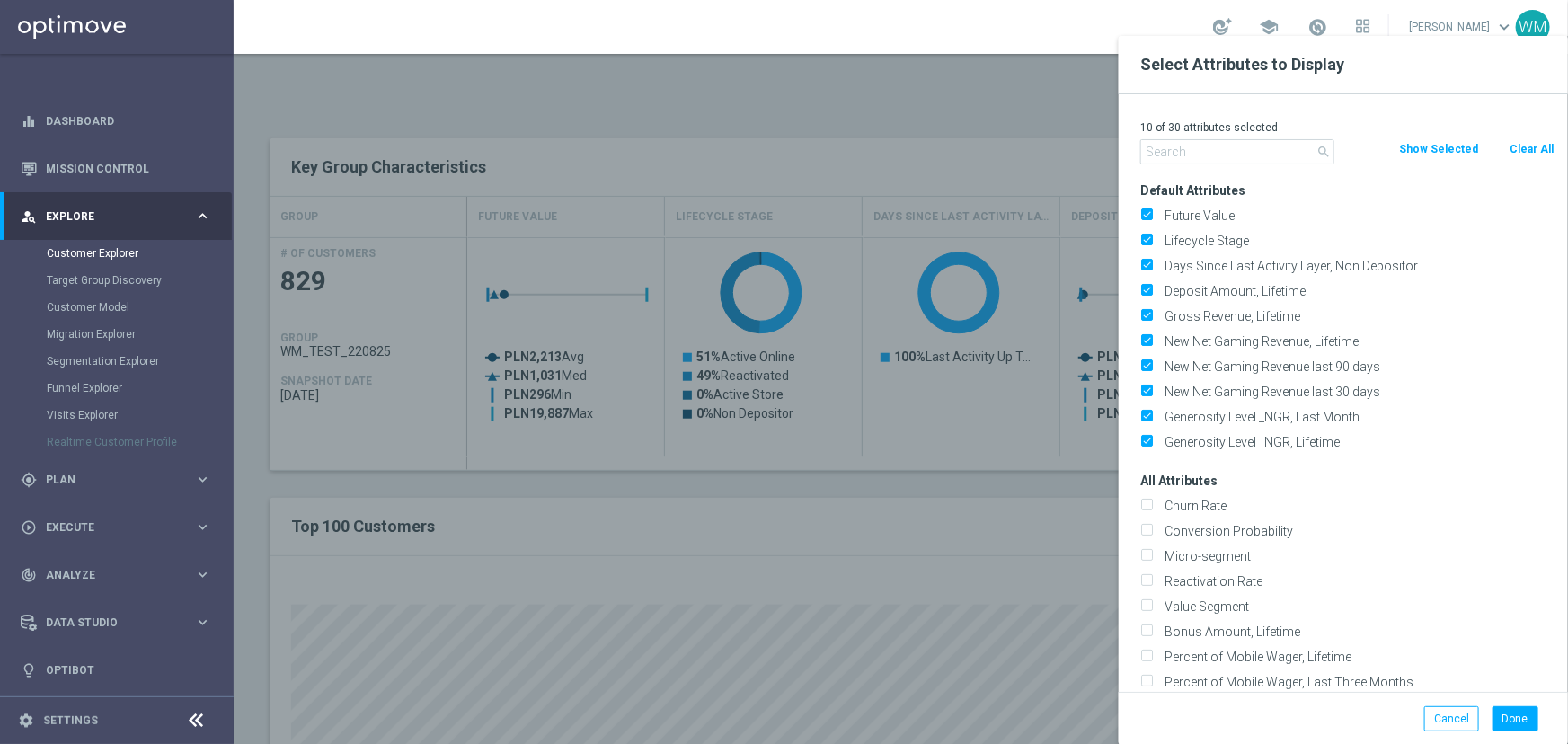
click at [1500, 147] on div "Clear All" at bounding box center [1530, 148] width 73 height 20
click at [1518, 147] on button "Clear All" at bounding box center [1531, 148] width 48 height 20
checkbox input "false"
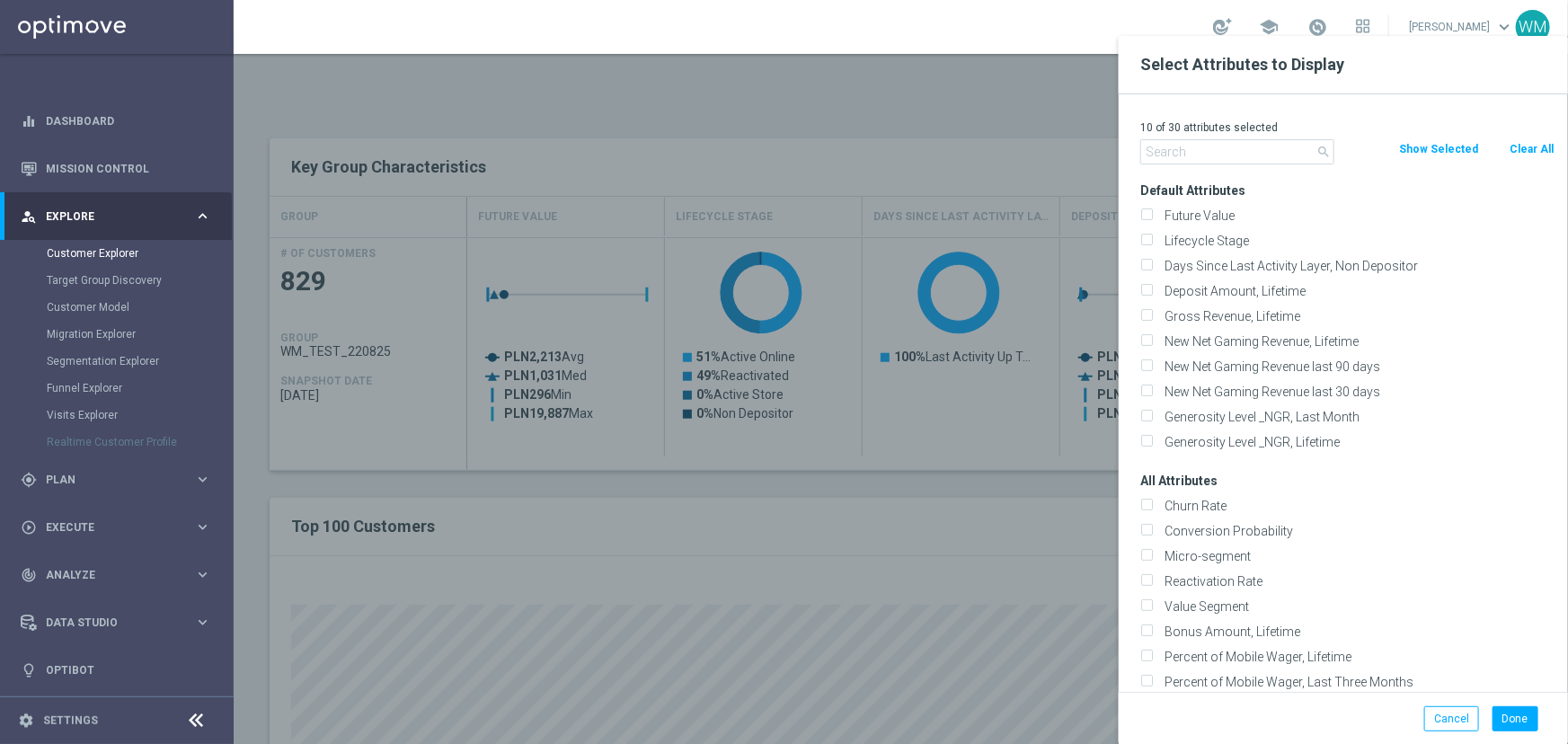
checkbox input "false"
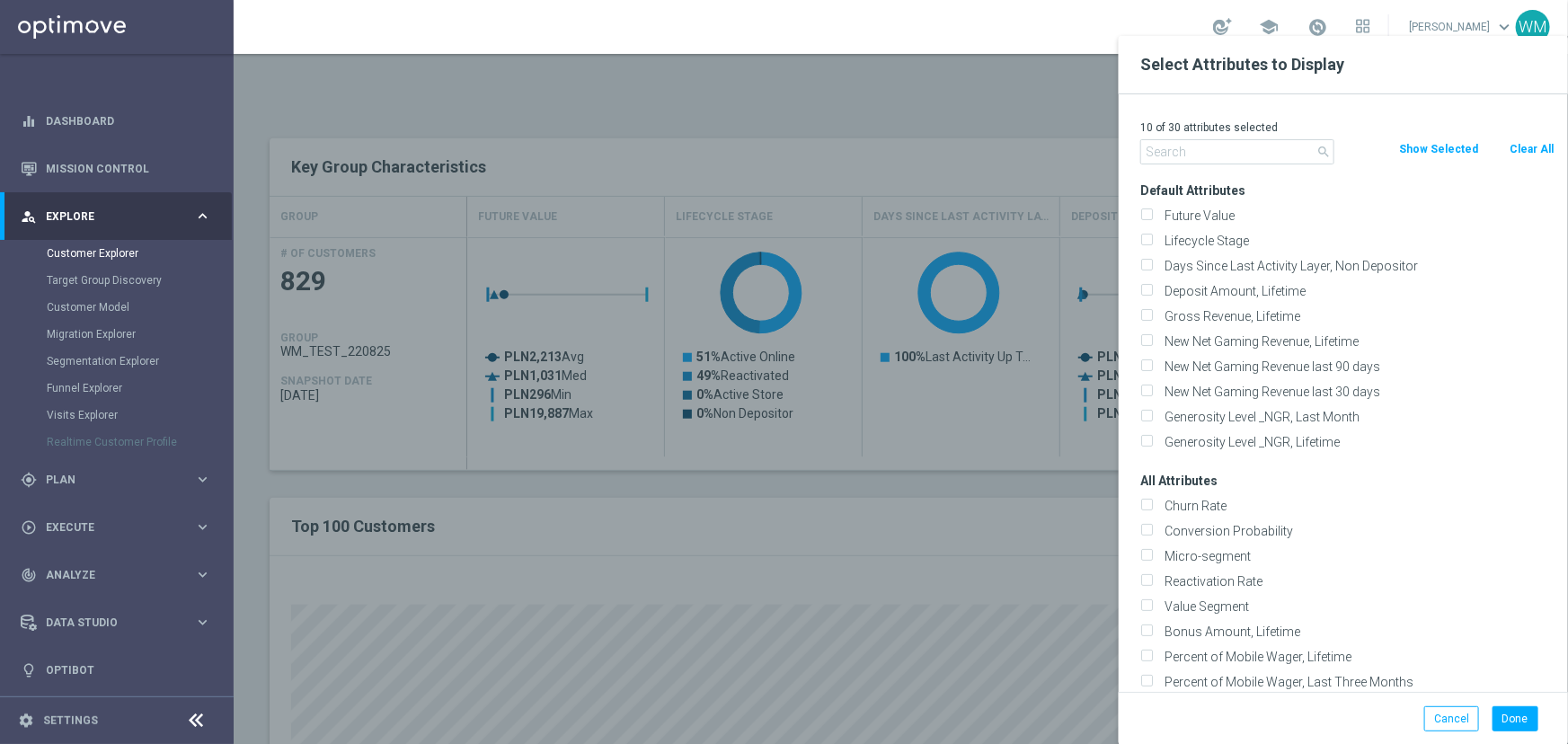
checkbox input "false"
click at [1212, 153] on input "text" at bounding box center [1237, 151] width 194 height 25
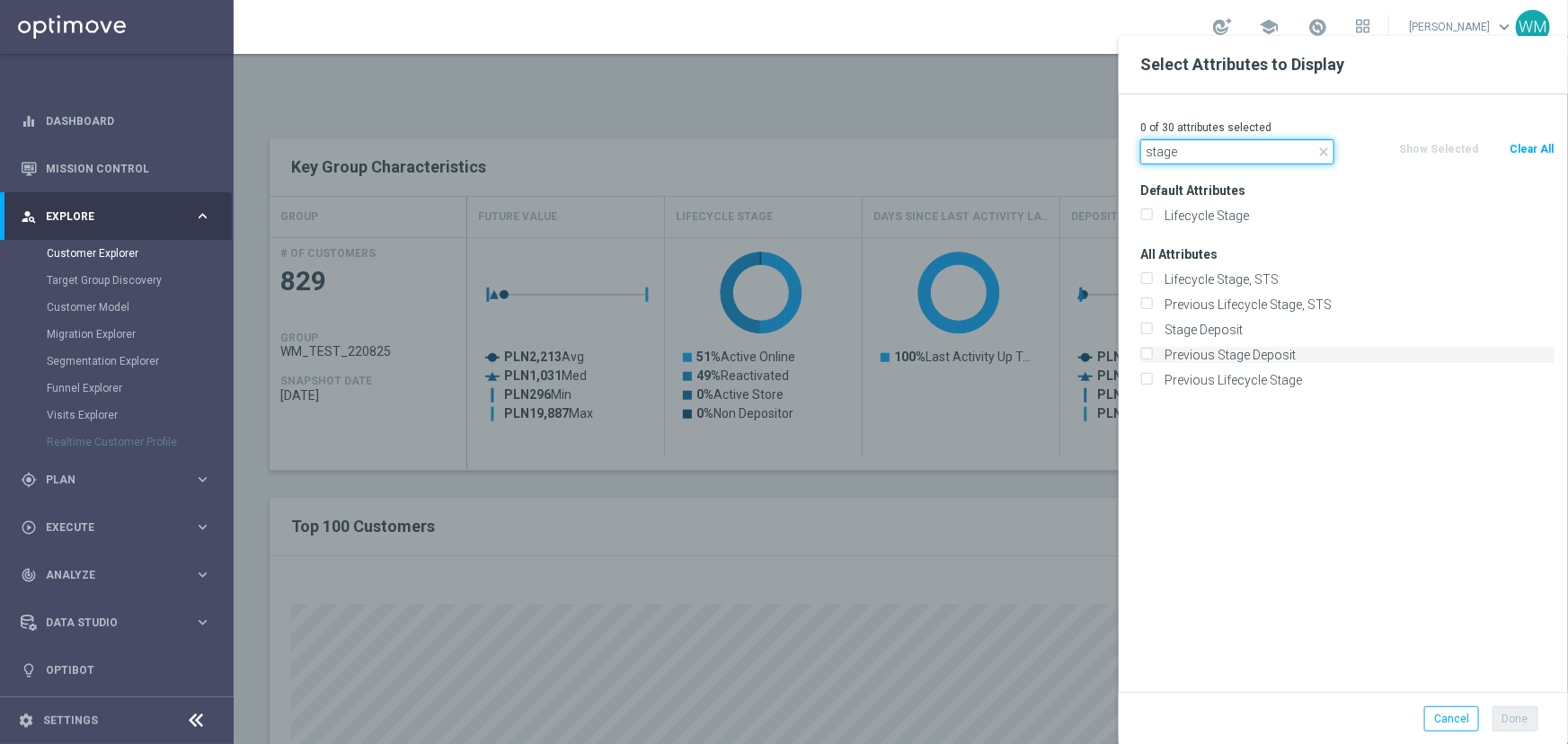
type input "stage"
click at [1195, 356] on label "Previous Stage Deposit" at bounding box center [1357, 354] width 396 height 16
click at [1152, 356] on input "Previous Stage Deposit" at bounding box center [1145, 357] width 11 height 11
checkbox input "true"
click at [1195, 333] on label "Stage Deposit" at bounding box center [1357, 330] width 396 height 16
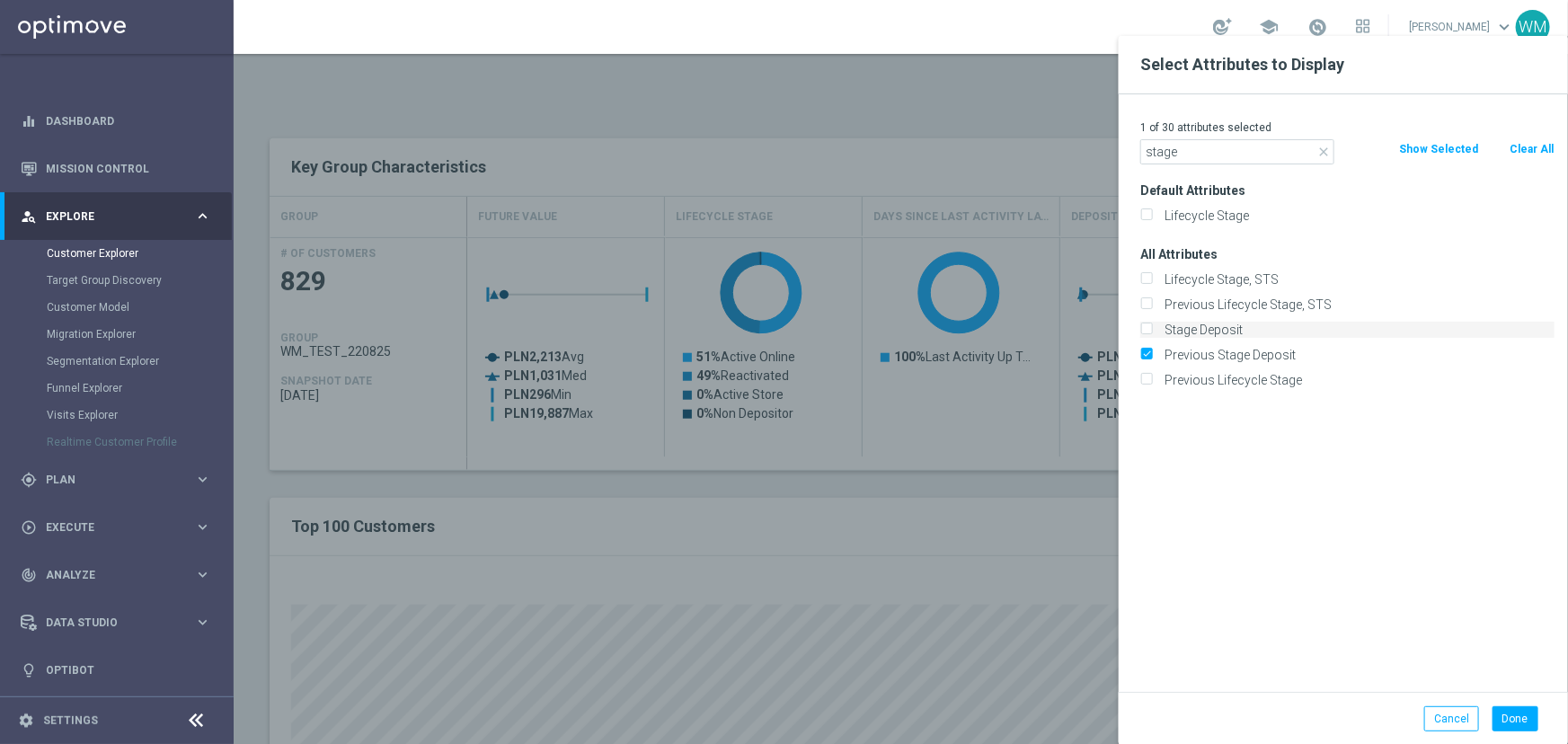
click at [1152, 333] on input "Stage Deposit" at bounding box center [1145, 332] width 11 height 11
checkbox input "true"
click at [1522, 714] on button "Done" at bounding box center [1515, 719] width 46 height 25
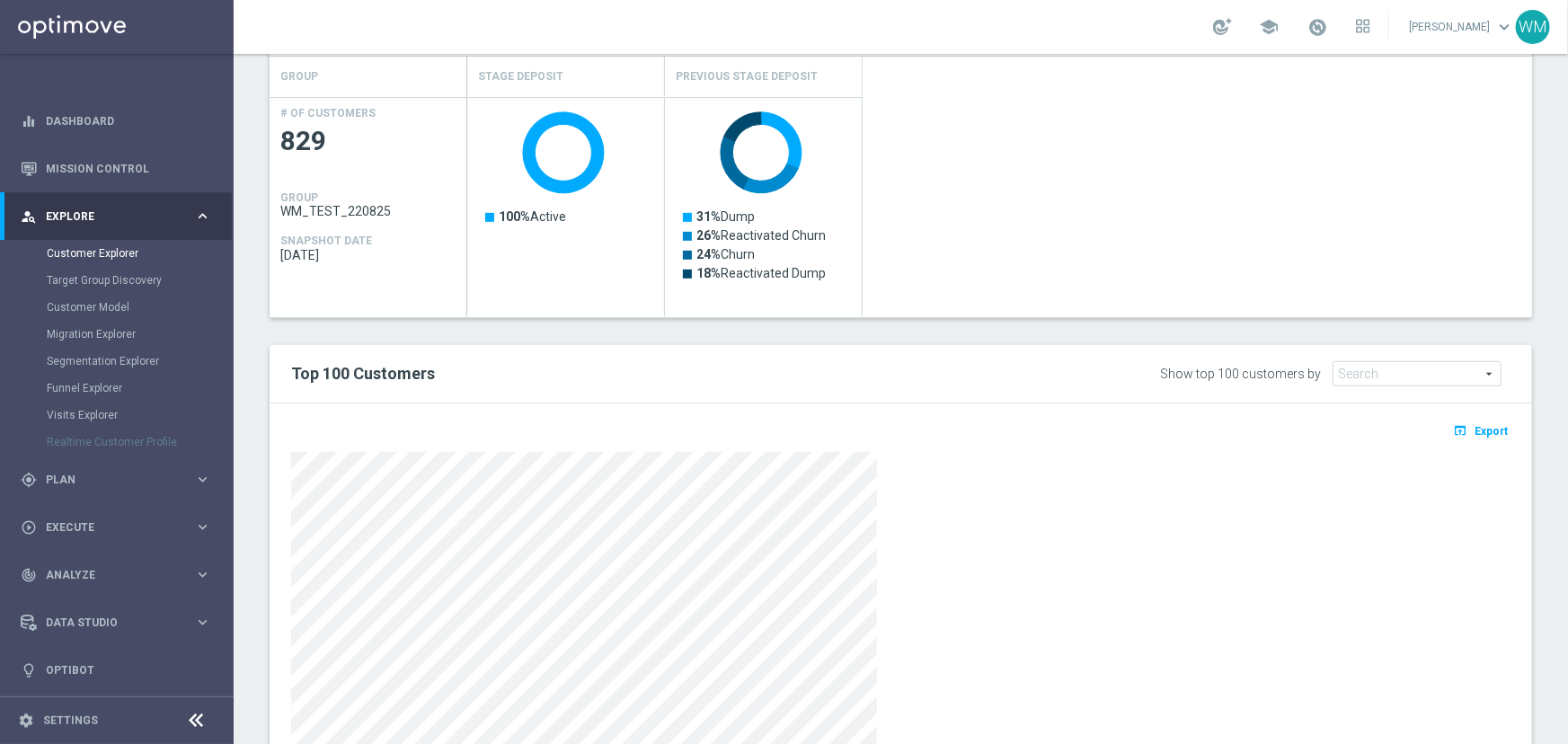
scroll to position [408, 0]
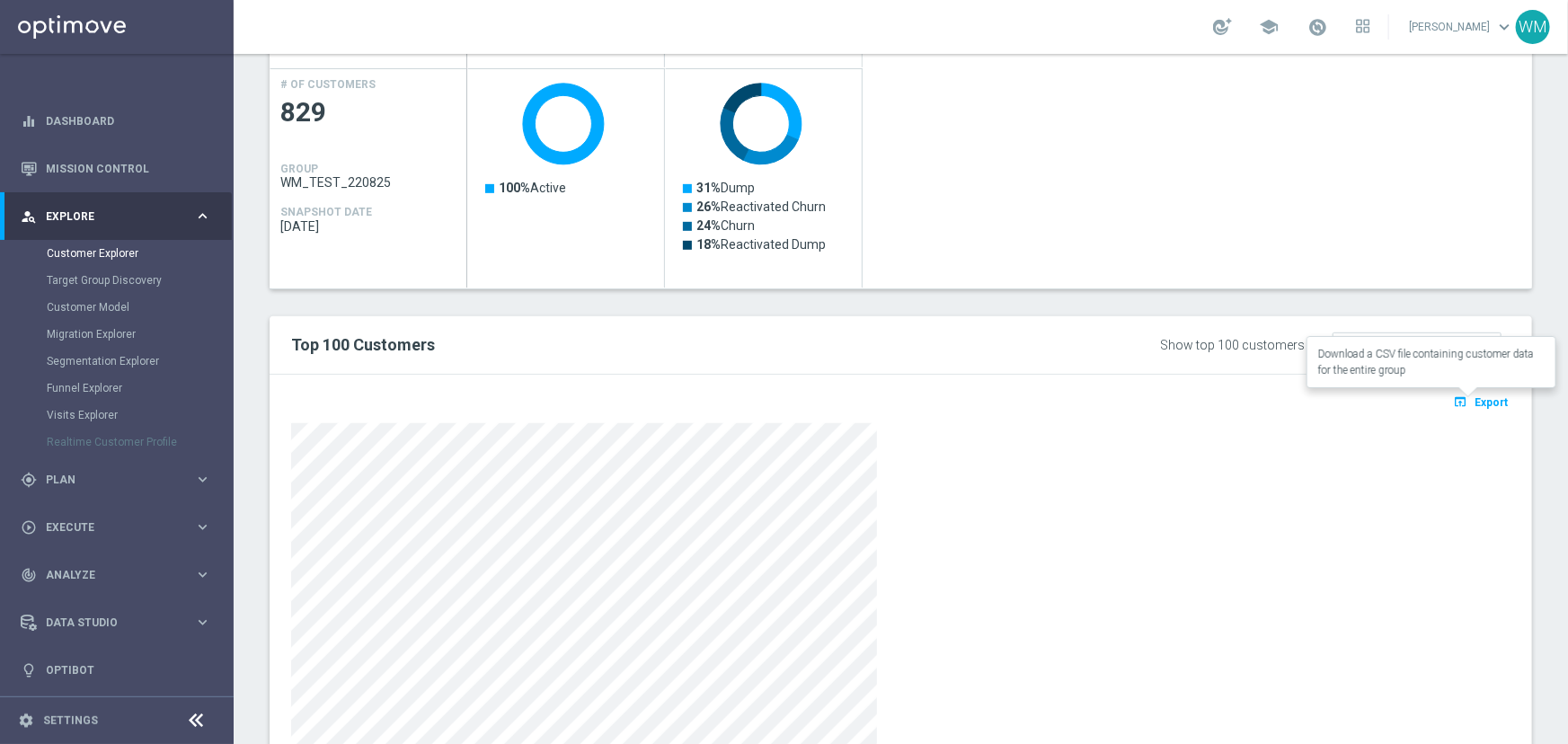
click at [1494, 399] on span "Export" at bounding box center [1490, 402] width 33 height 12
click at [1347, 346] on span "Future Value" at bounding box center [1417, 345] width 167 height 23
click at [1348, 411] on span "Previous Stage Deposit" at bounding box center [1418, 418] width 149 height 14
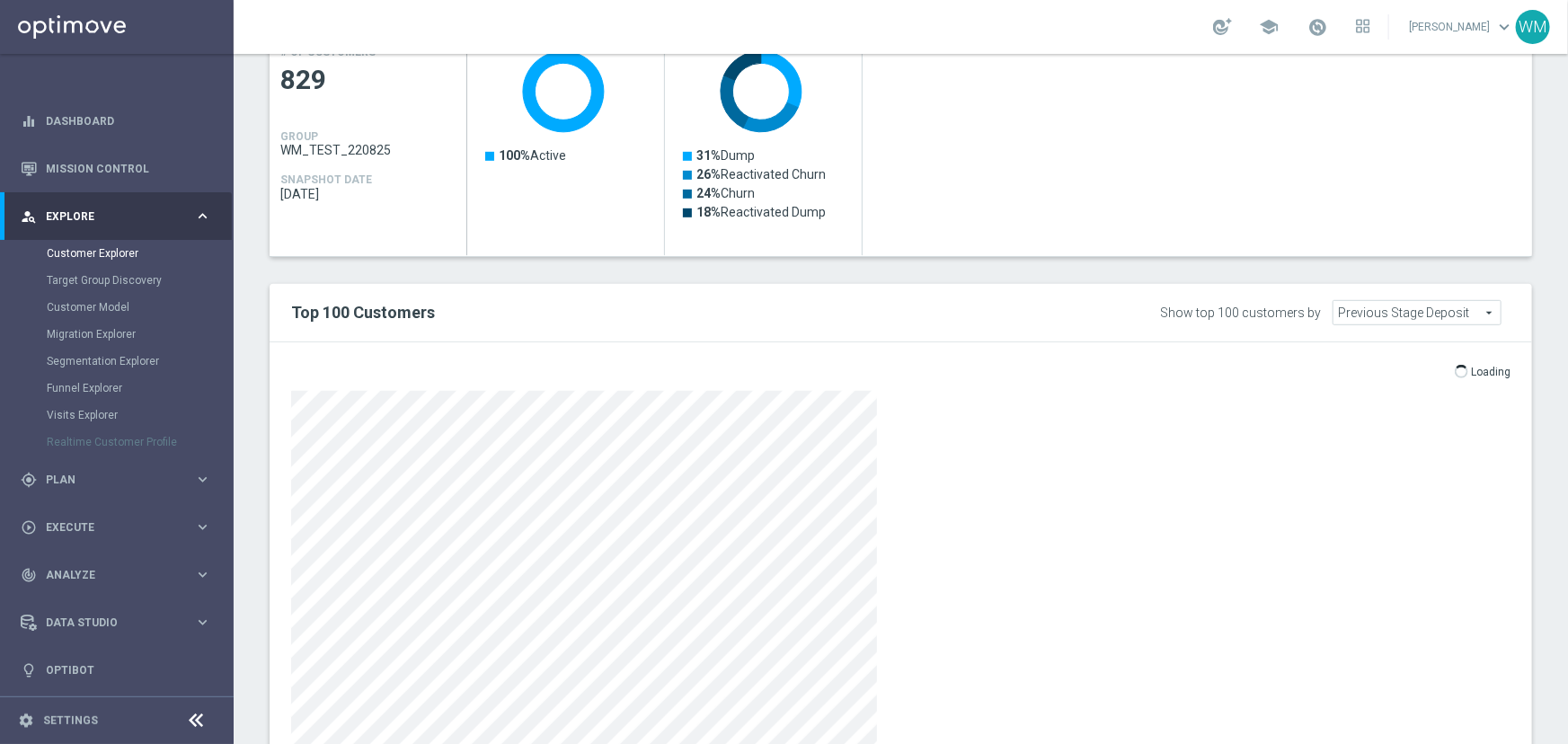
scroll to position [521, 0]
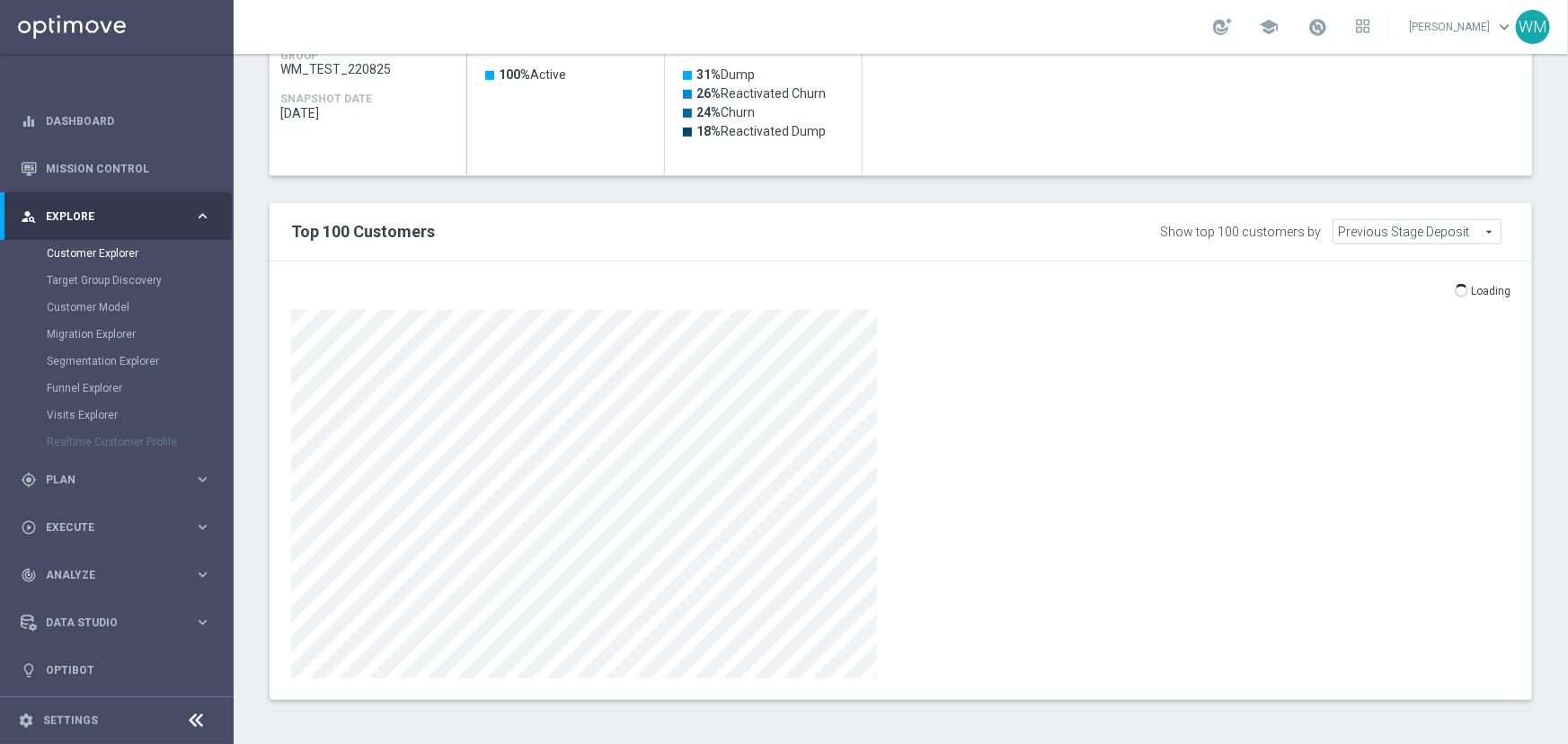
click at [1222, 234] on div "Show top 100 customers by" at bounding box center [1239, 232] width 161 height 15
click at [1450, 227] on span "Previous Stage Deposit" at bounding box center [1417, 231] width 167 height 23
click at [1393, 255] on span "Customer ID" at bounding box center [1418, 258] width 149 height 14
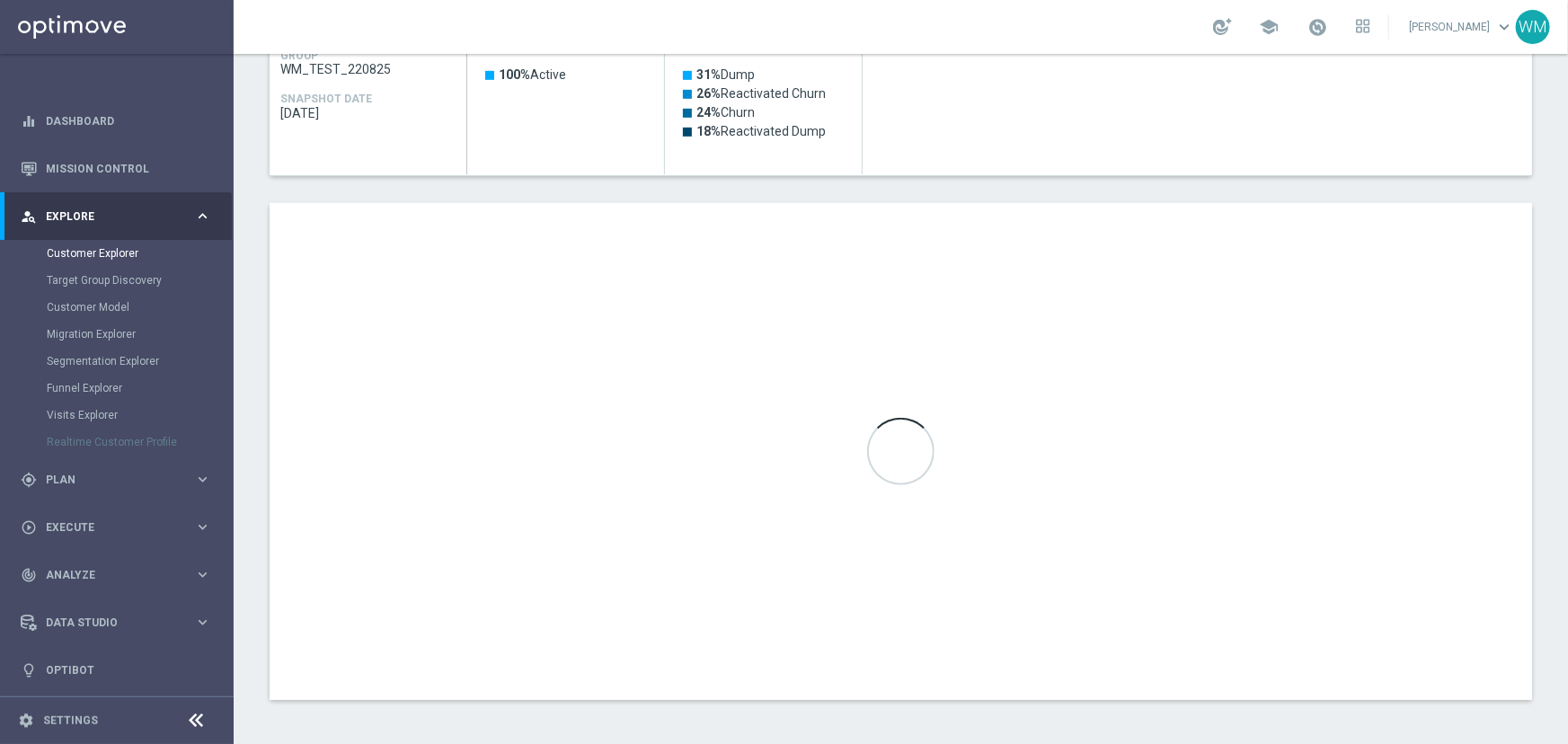
click at [1068, 266] on div at bounding box center [900, 451] width 1263 height 497
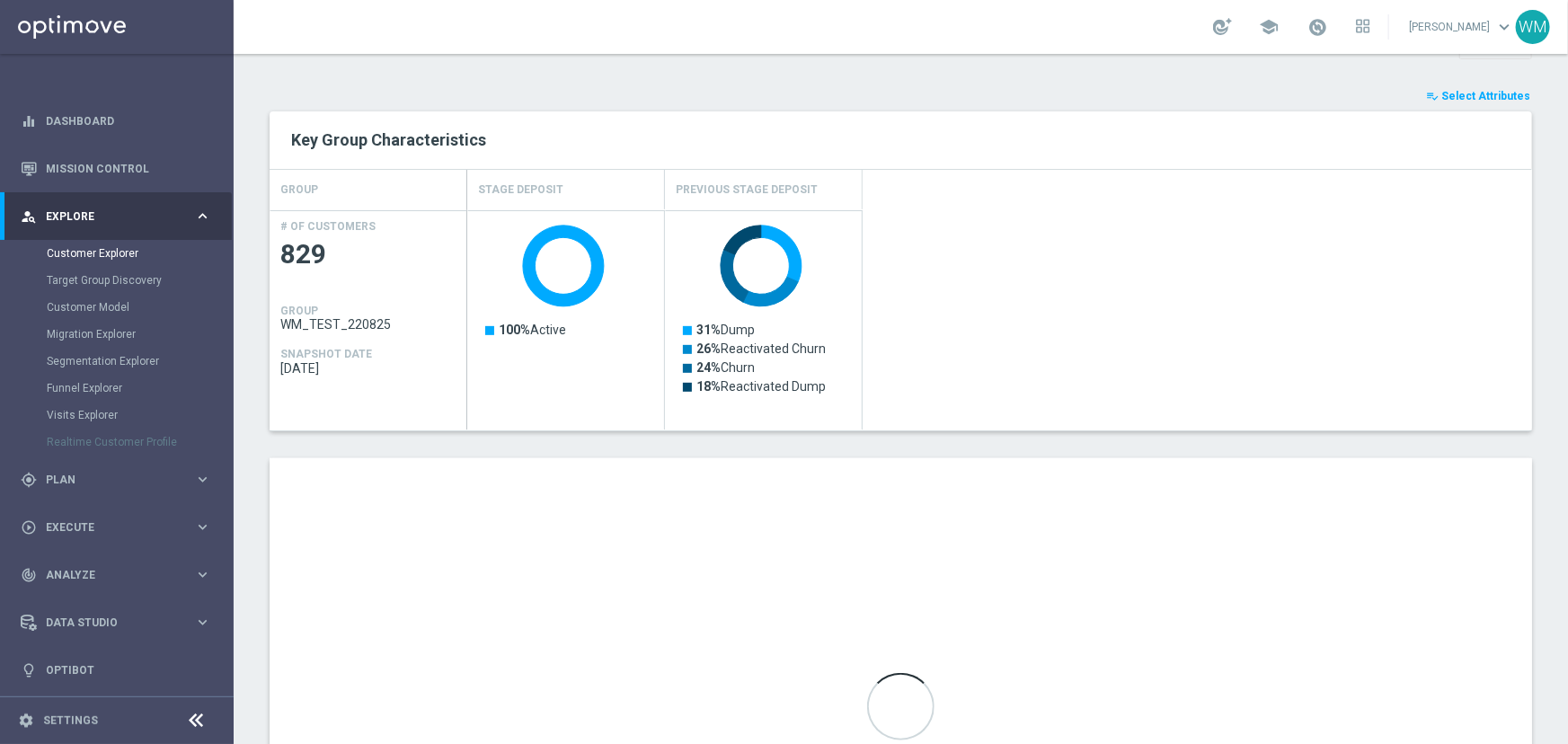
scroll to position [276, 0]
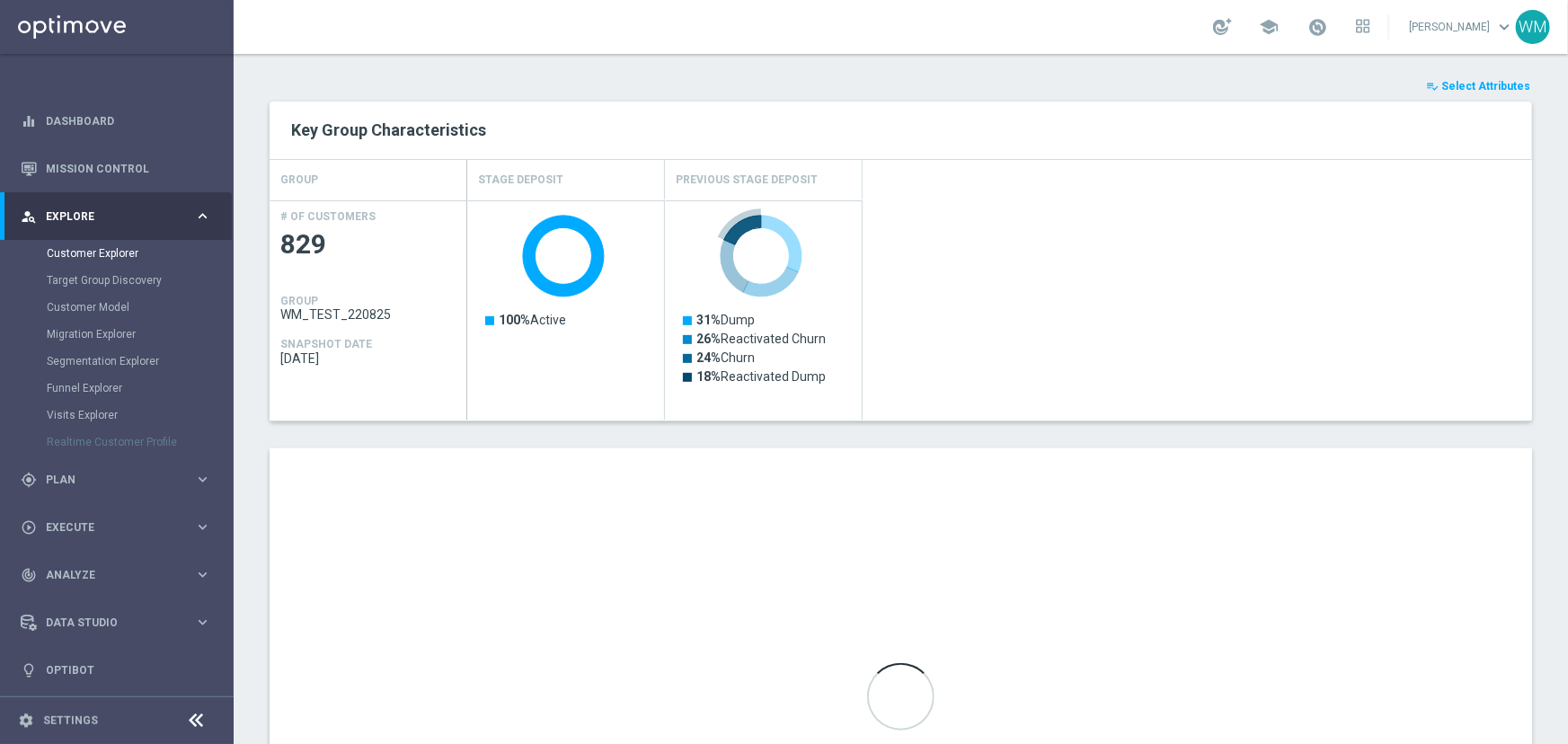
type input "Customer ID"
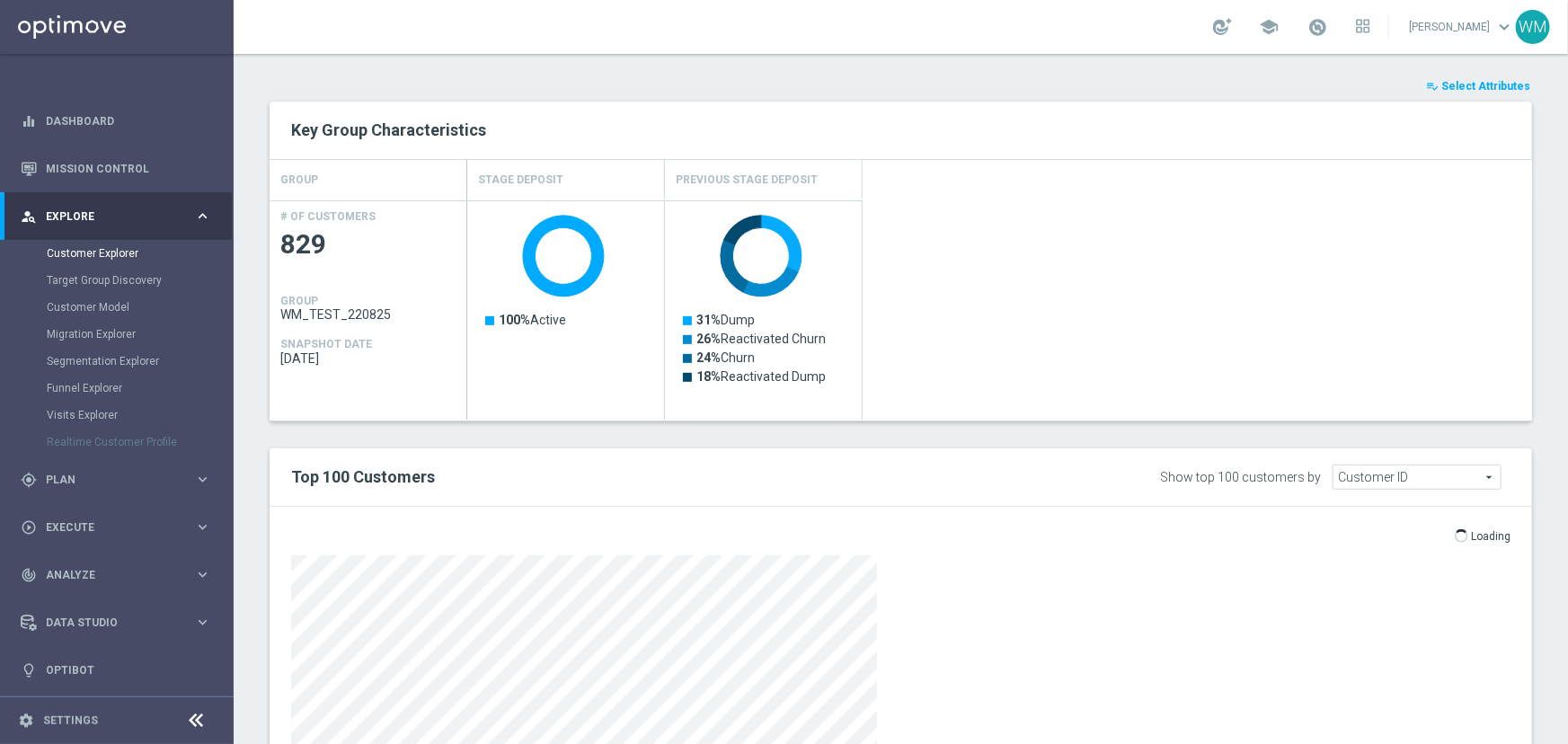
scroll to position [31, 0]
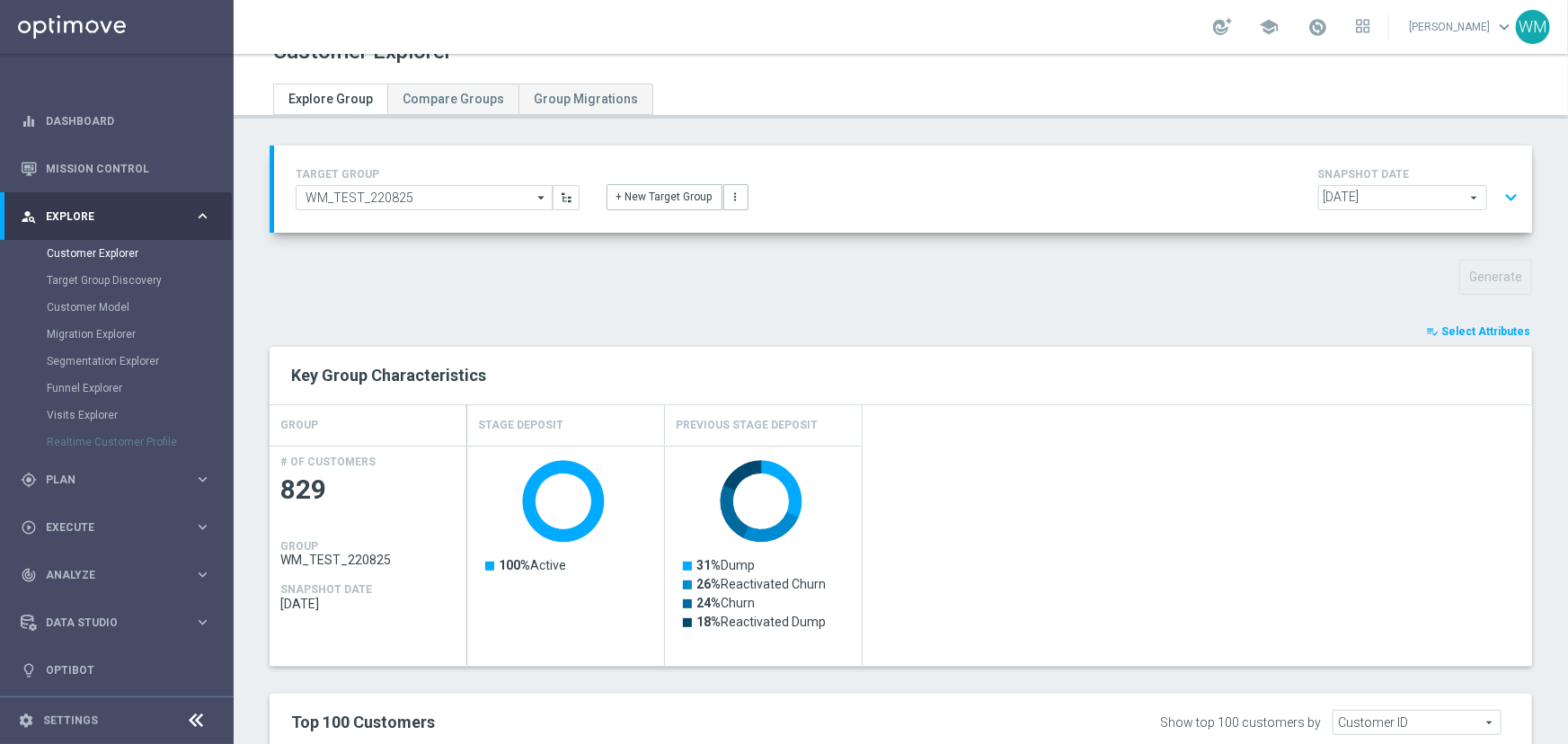
click at [1471, 326] on span "Select Attributes" at bounding box center [1485, 331] width 89 height 12
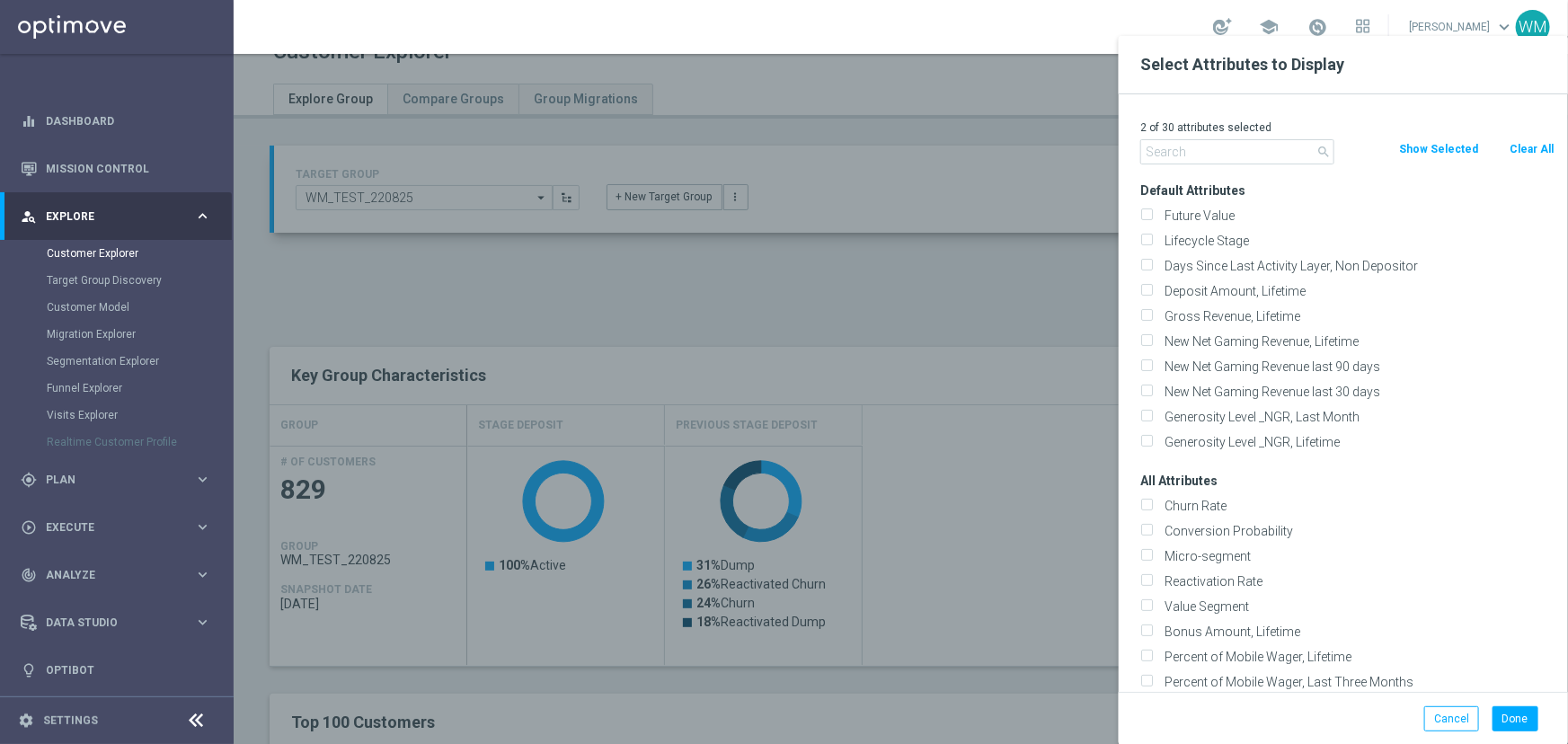
click at [899, 289] on div at bounding box center [1018, 408] width 1568 height 744
click at [930, 180] on div at bounding box center [1018, 408] width 1568 height 744
click at [1441, 708] on button "Cancel" at bounding box center [1452, 719] width 54 height 25
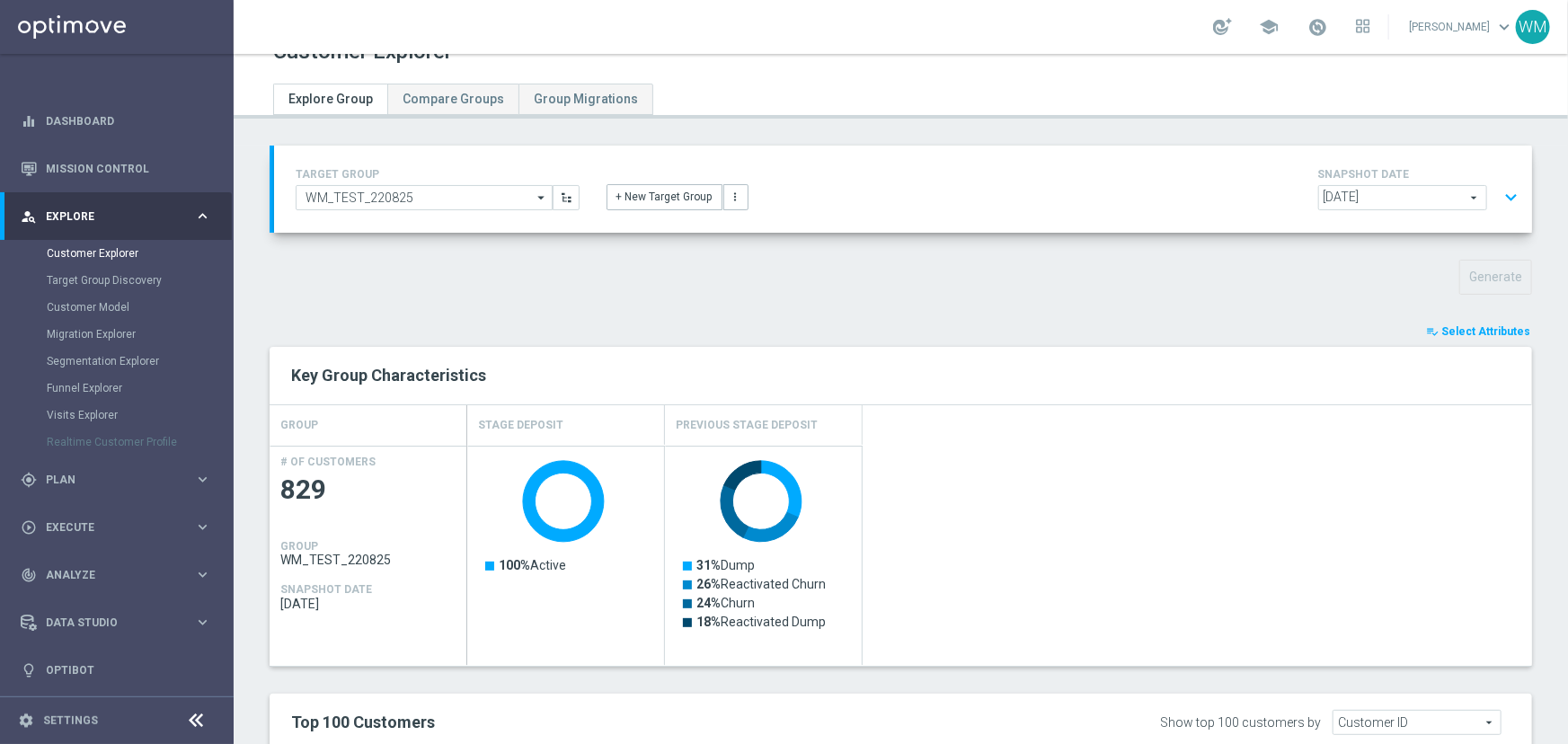
click at [1498, 192] on button "expand_more" at bounding box center [1511, 197] width 26 height 34
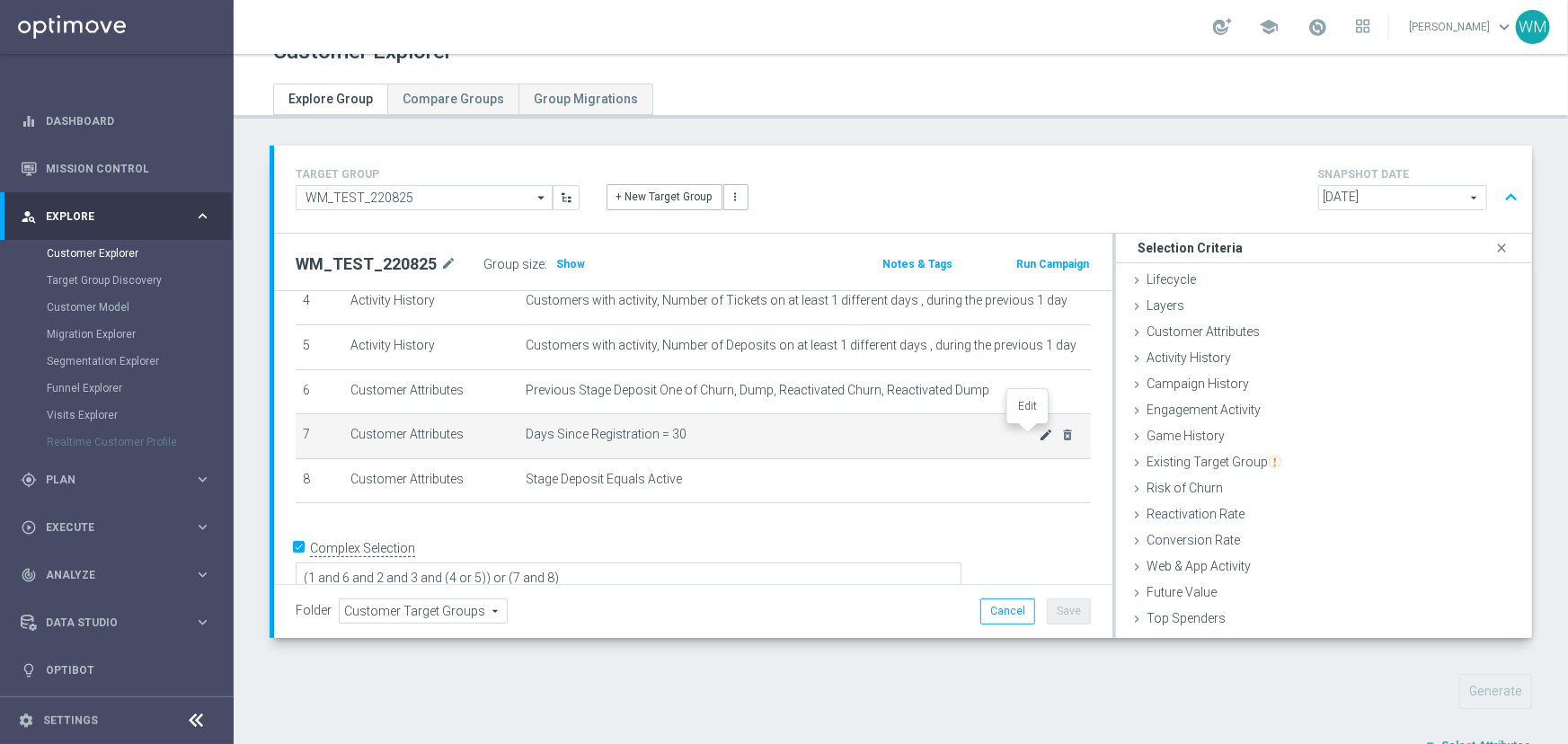
click at [1039, 434] on icon "mode_edit" at bounding box center [1046, 435] width 14 height 14
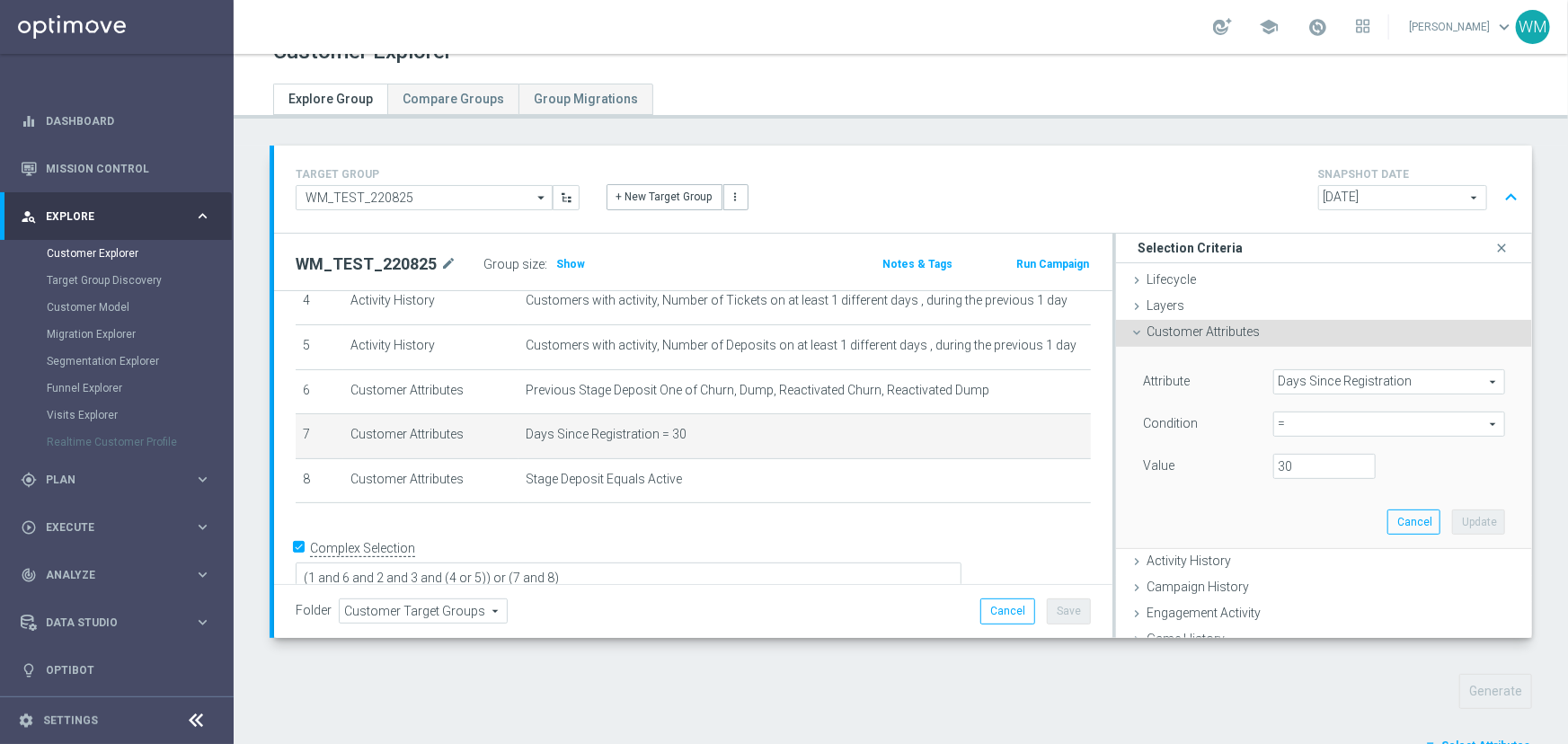
click at [1297, 427] on span "=" at bounding box center [1389, 424] width 230 height 23
click at [1305, 480] on label "<=" at bounding box center [1389, 474] width 232 height 23
type input "<="
click at [1291, 465] on input "number" at bounding box center [1324, 466] width 102 height 25
click at [1282, 428] on span "<=" at bounding box center [1389, 424] width 230 height 23
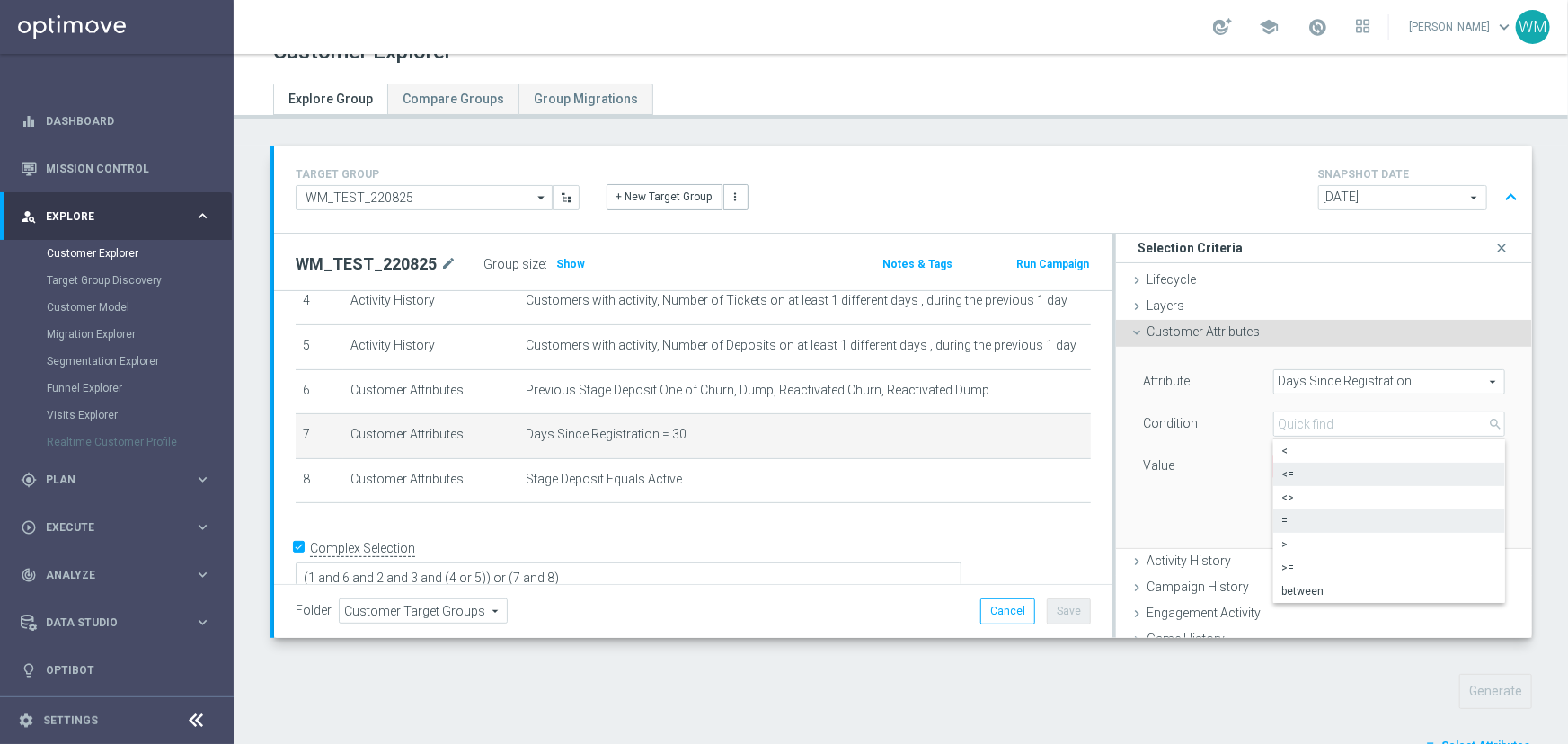
click at [1283, 510] on label "=" at bounding box center [1389, 521] width 232 height 23
type input "="
click at [1284, 457] on input "number" at bounding box center [1324, 466] width 102 height 25
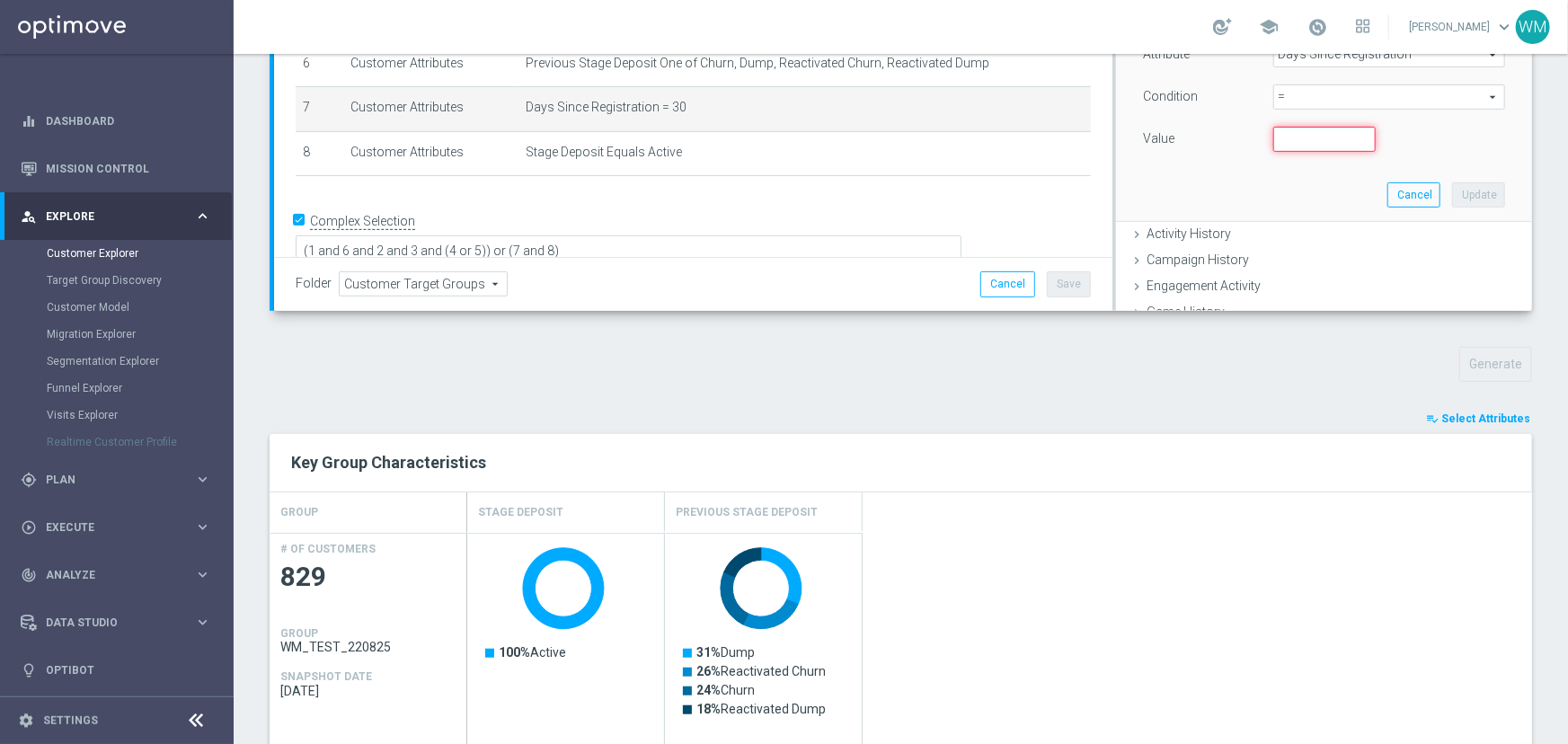
scroll to position [113, 0]
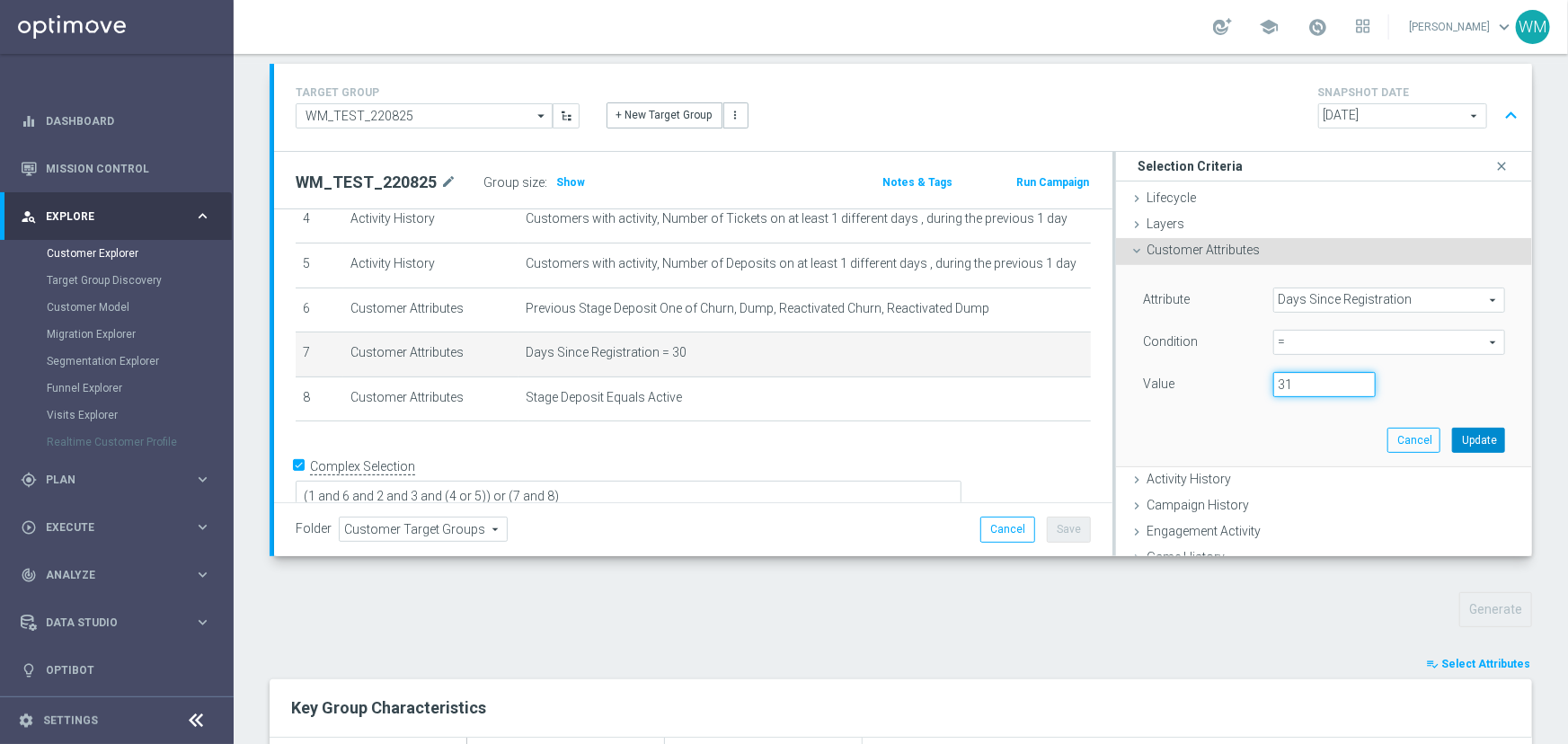
type input "31"
click at [1462, 440] on button "Update" at bounding box center [1478, 441] width 53 height 25
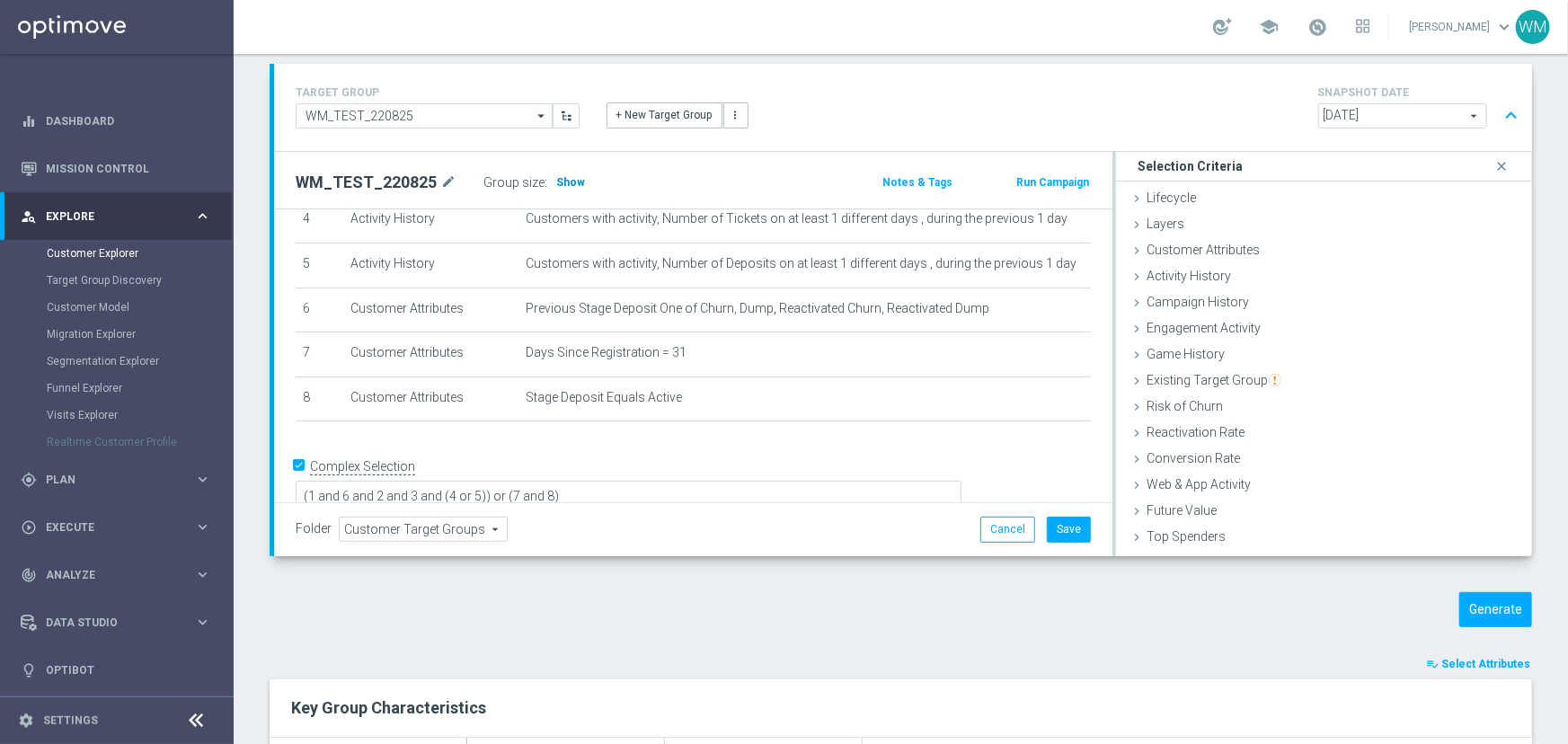
click at [568, 187] on span "Show" at bounding box center [570, 182] width 29 height 12
drag, startPoint x: 442, startPoint y: 463, endPoint x: 794, endPoint y: 468, distance: 352.0
click at [794, 483] on textarea "(1 and 6 and 2 and 3 and (4 or 5)) or (7 and 8)" at bounding box center [628, 498] width 666 height 31
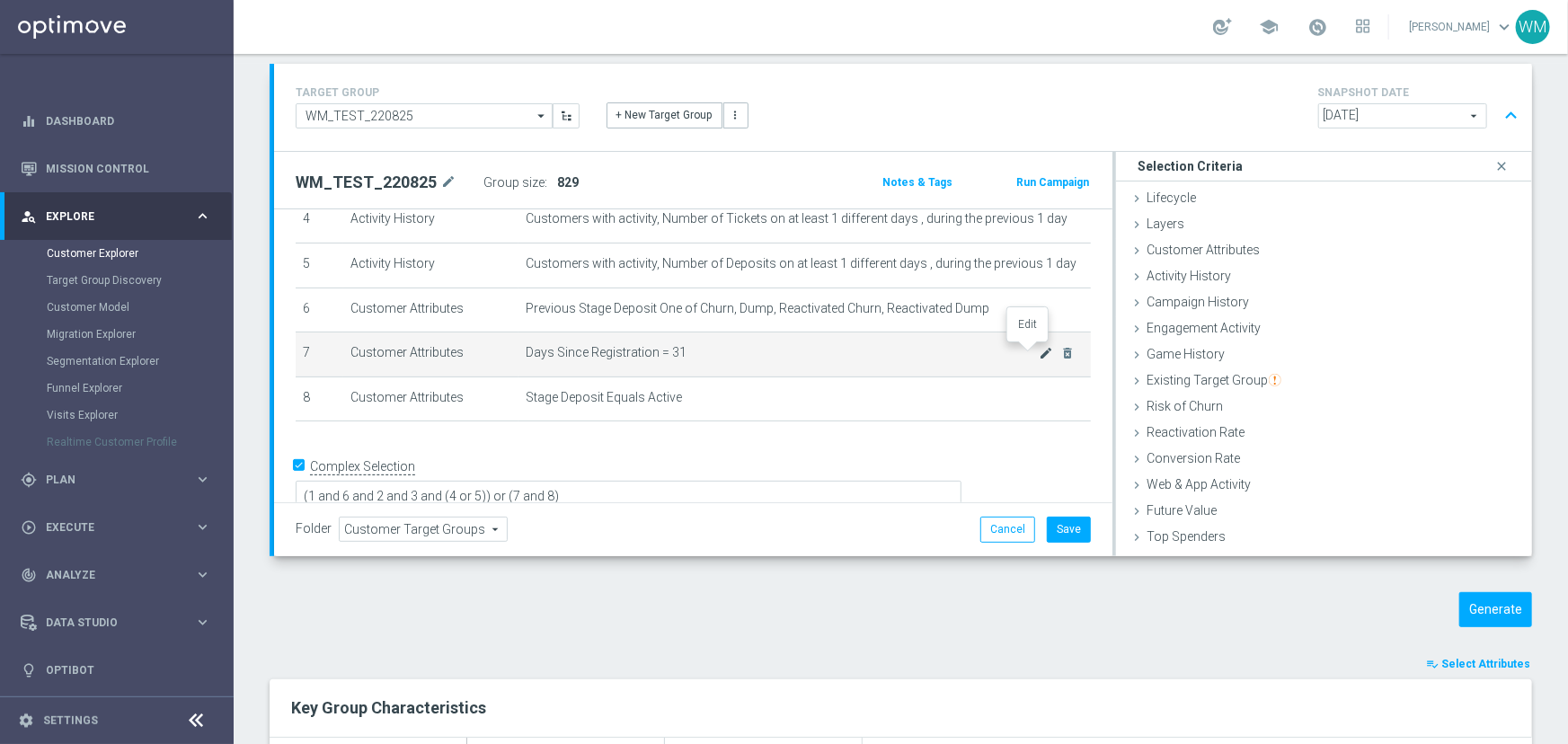
click at [1039, 351] on icon "mode_edit" at bounding box center [1046, 352] width 14 height 14
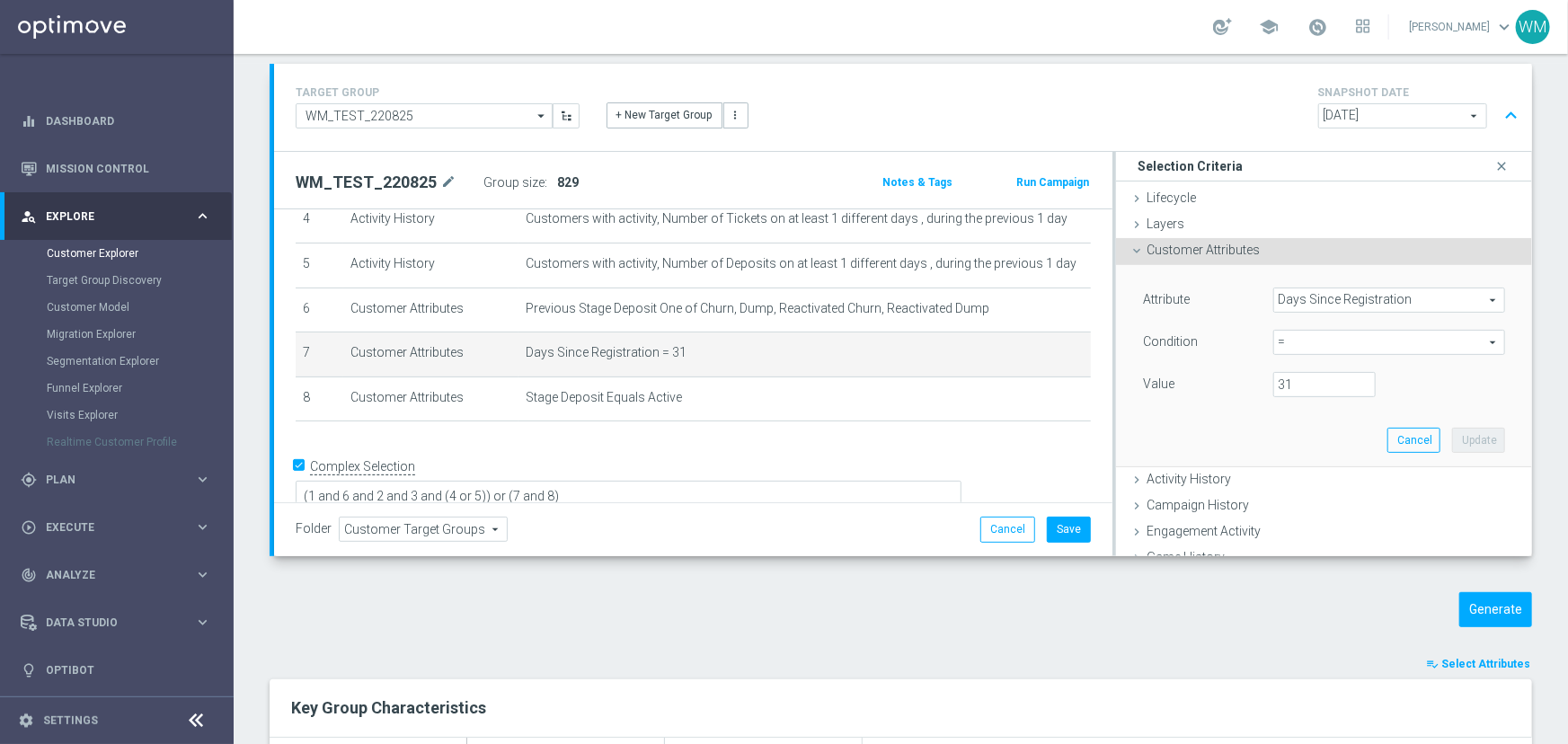
click at [1343, 344] on span "=" at bounding box center [1389, 342] width 230 height 23
click at [1304, 480] on span ">=" at bounding box center [1390, 486] width 214 height 14
type input ">="
click at [1290, 380] on input "number" at bounding box center [1324, 384] width 102 height 25
type input "30"
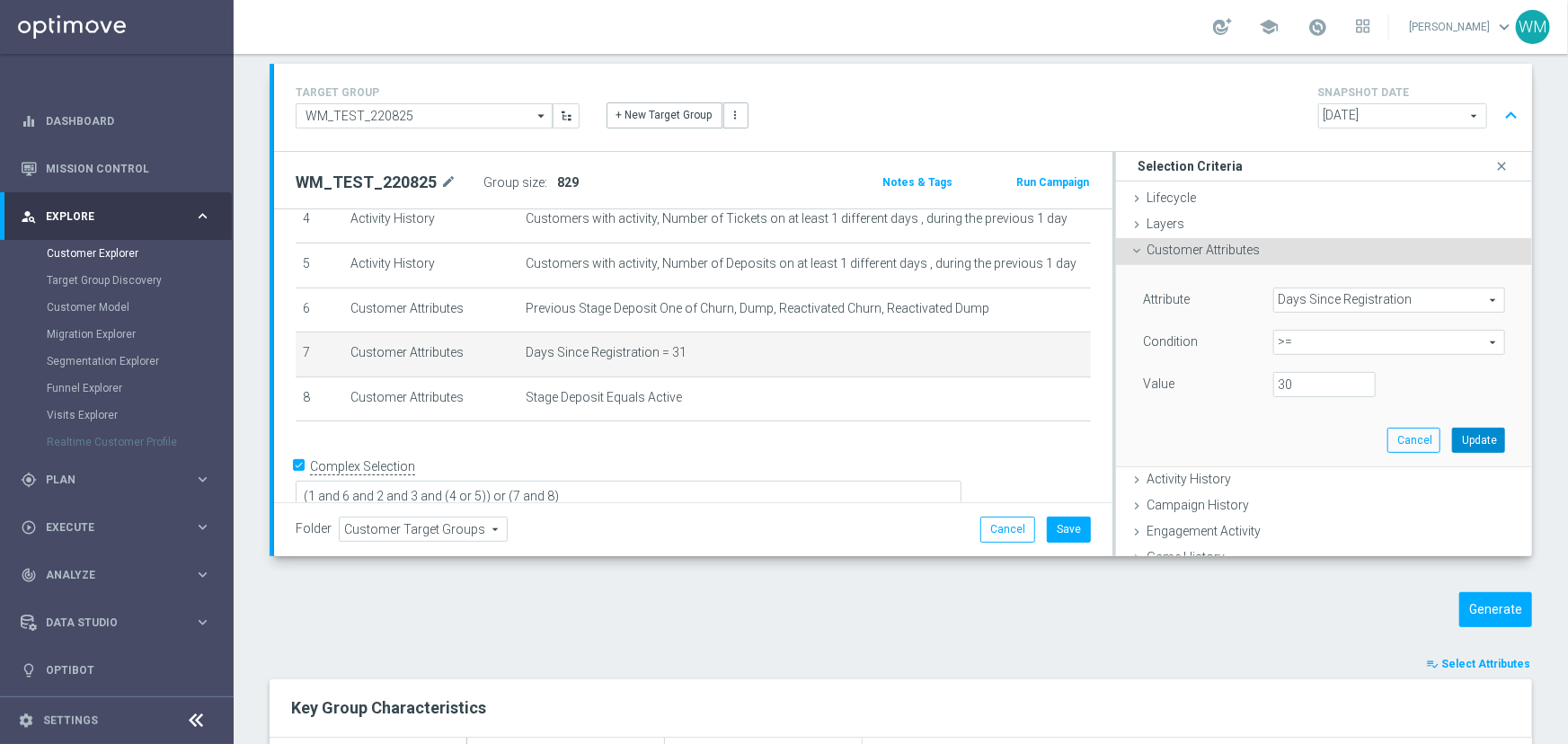
click at [1458, 449] on button "Update" at bounding box center [1478, 441] width 53 height 25
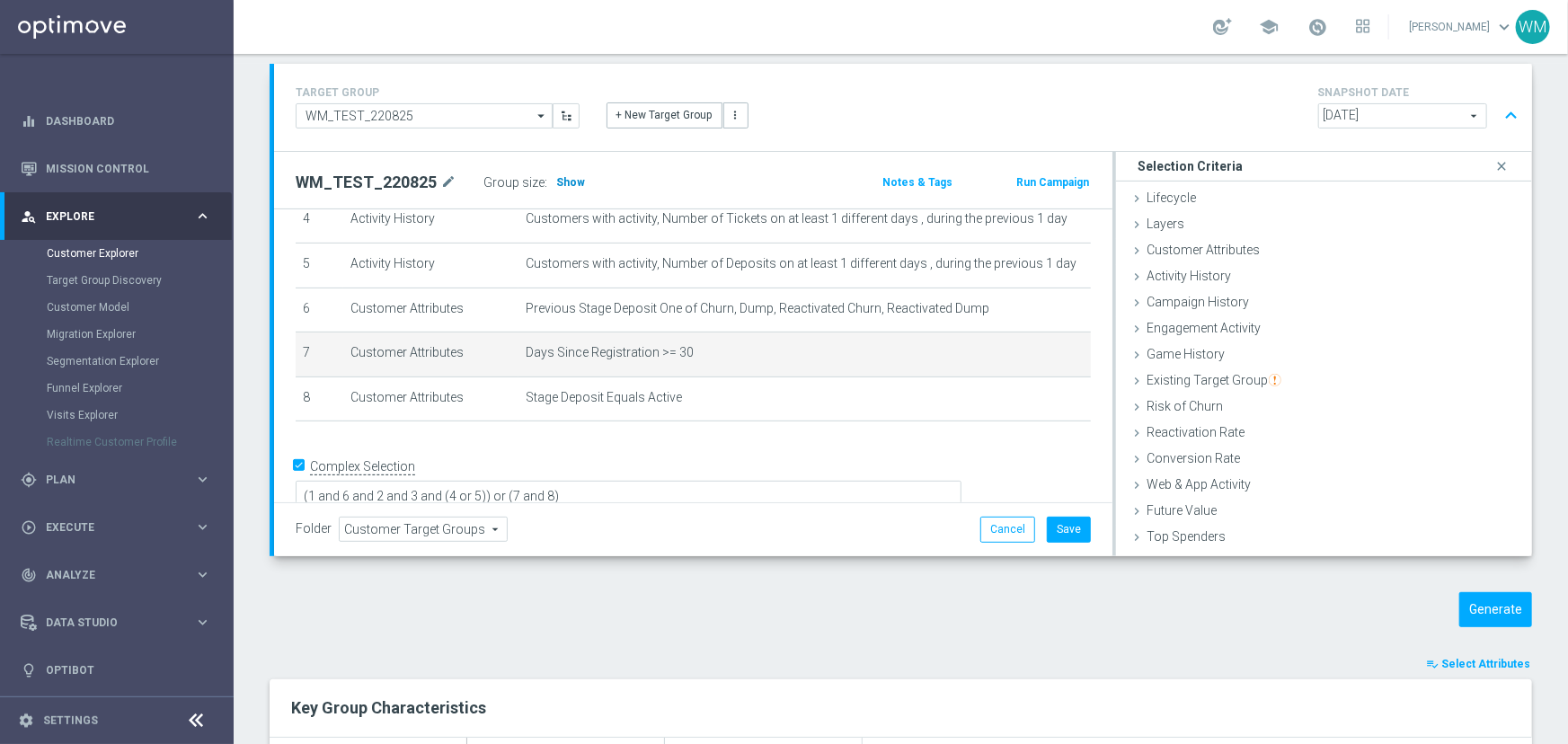
click at [573, 178] on span "Show" at bounding box center [570, 182] width 29 height 12
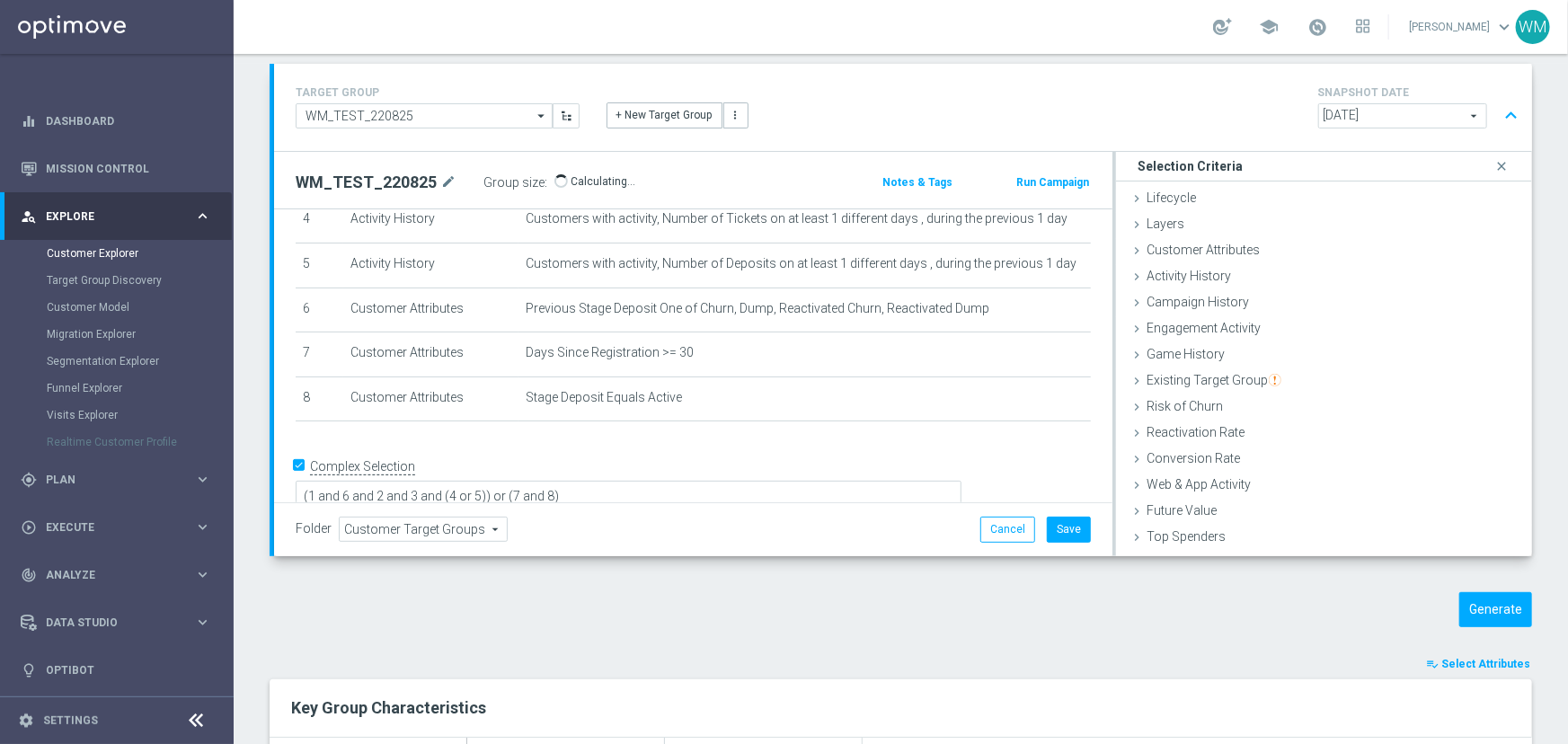
click at [682, 187] on div "WM_TEST_220825 mode_edit Group size : Show Calculating…" at bounding box center [556, 182] width 548 height 25
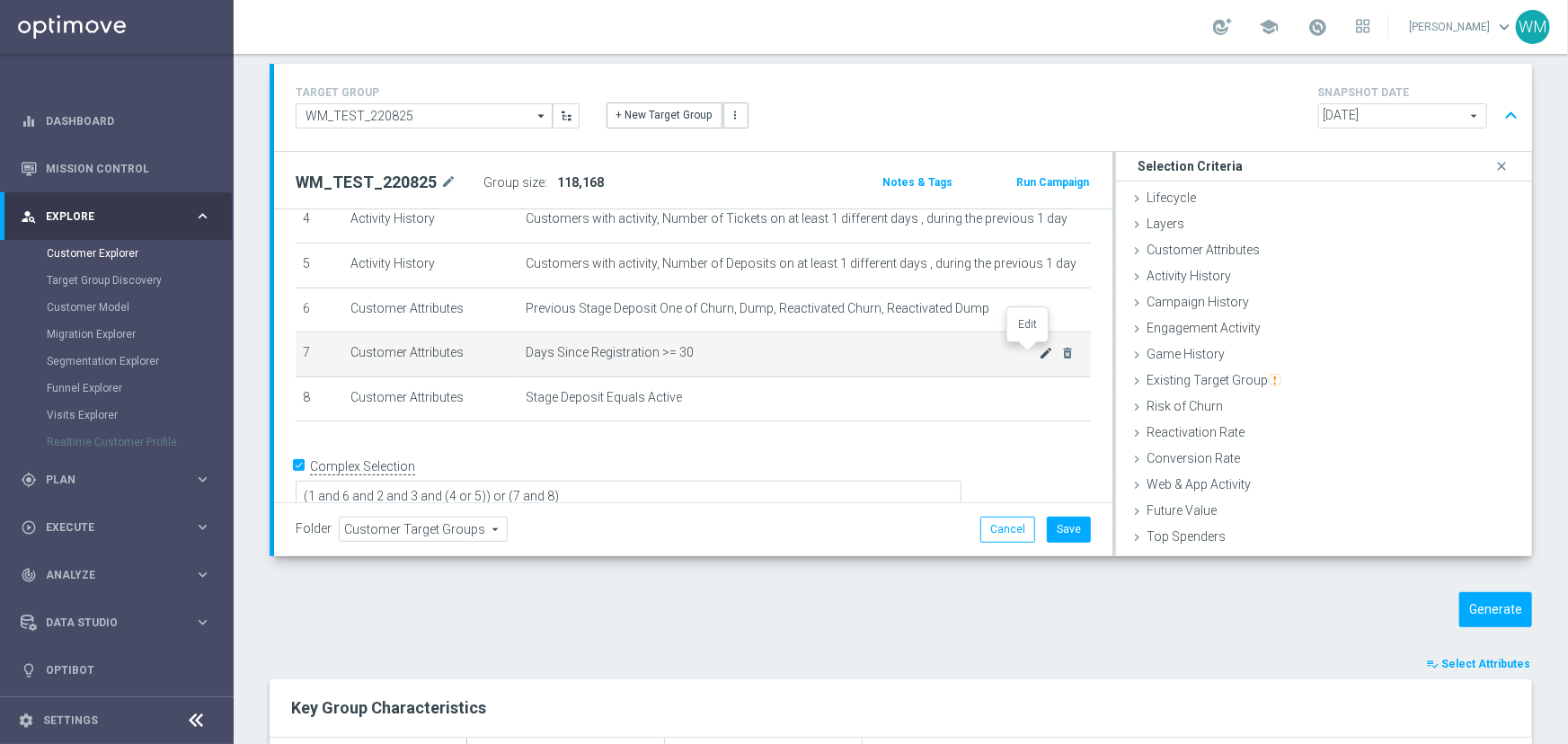
click at [1039, 352] on icon "mode_edit" at bounding box center [1046, 352] width 14 height 14
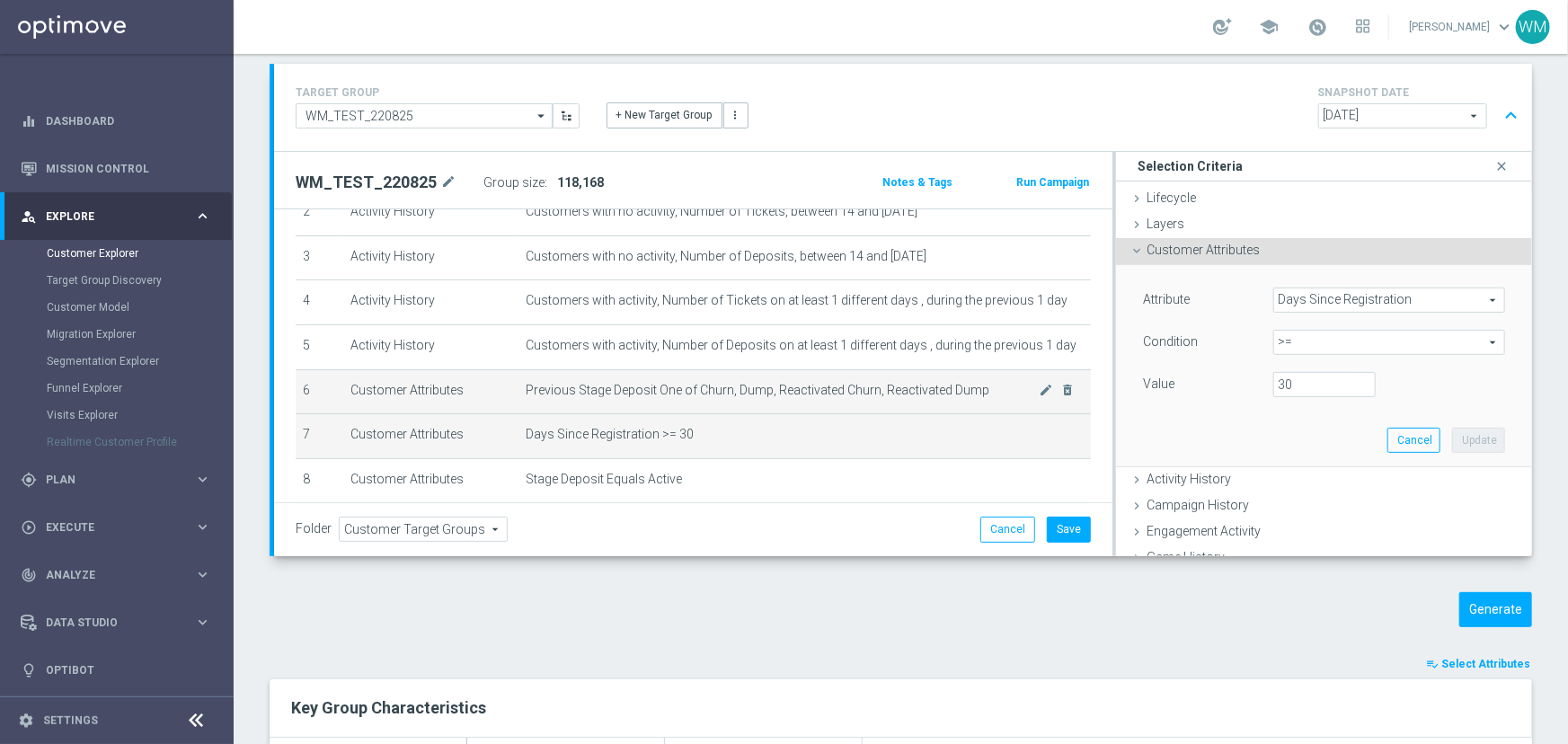
scroll to position [208, 0]
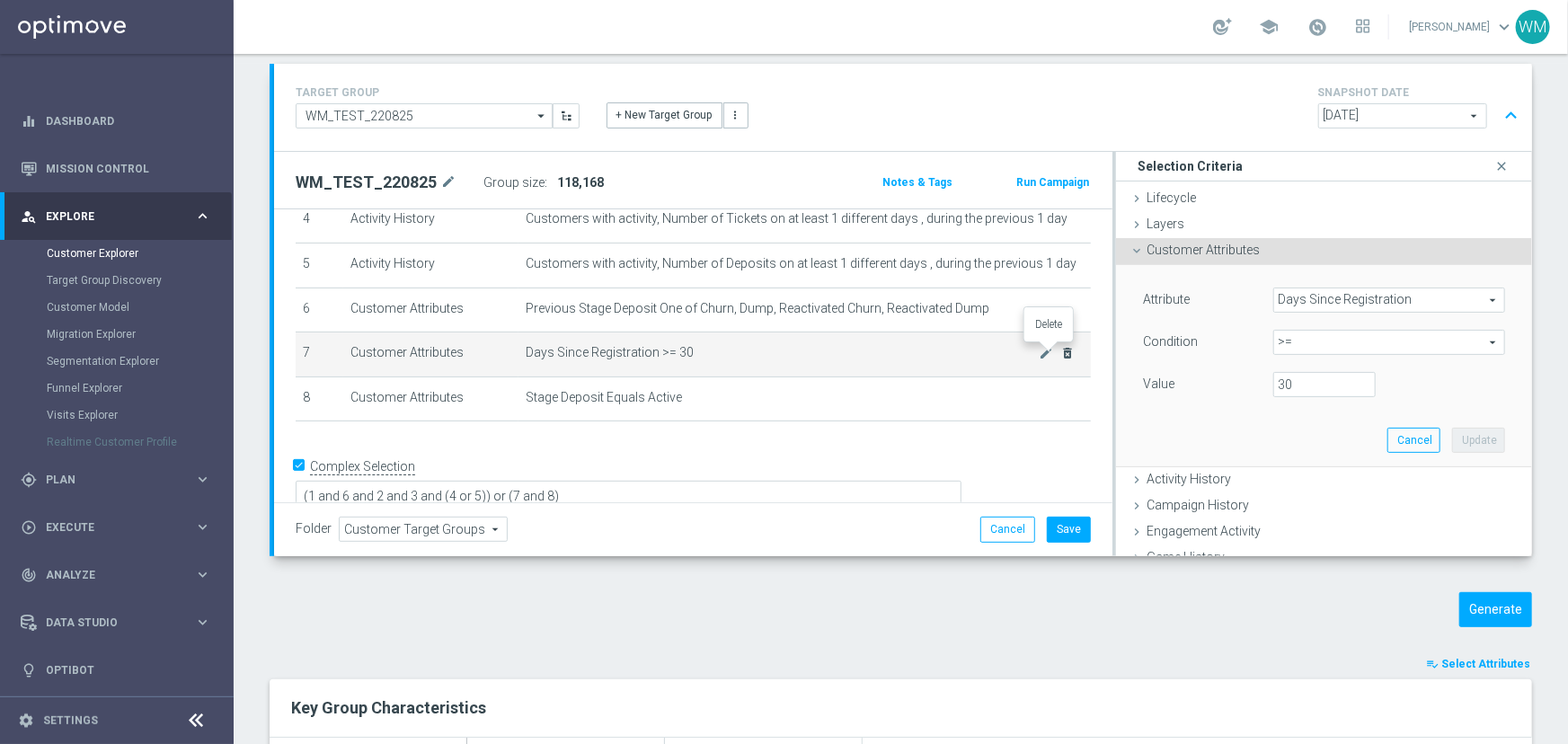
click at [1061, 349] on icon "delete_forever" at bounding box center [1068, 352] width 14 height 14
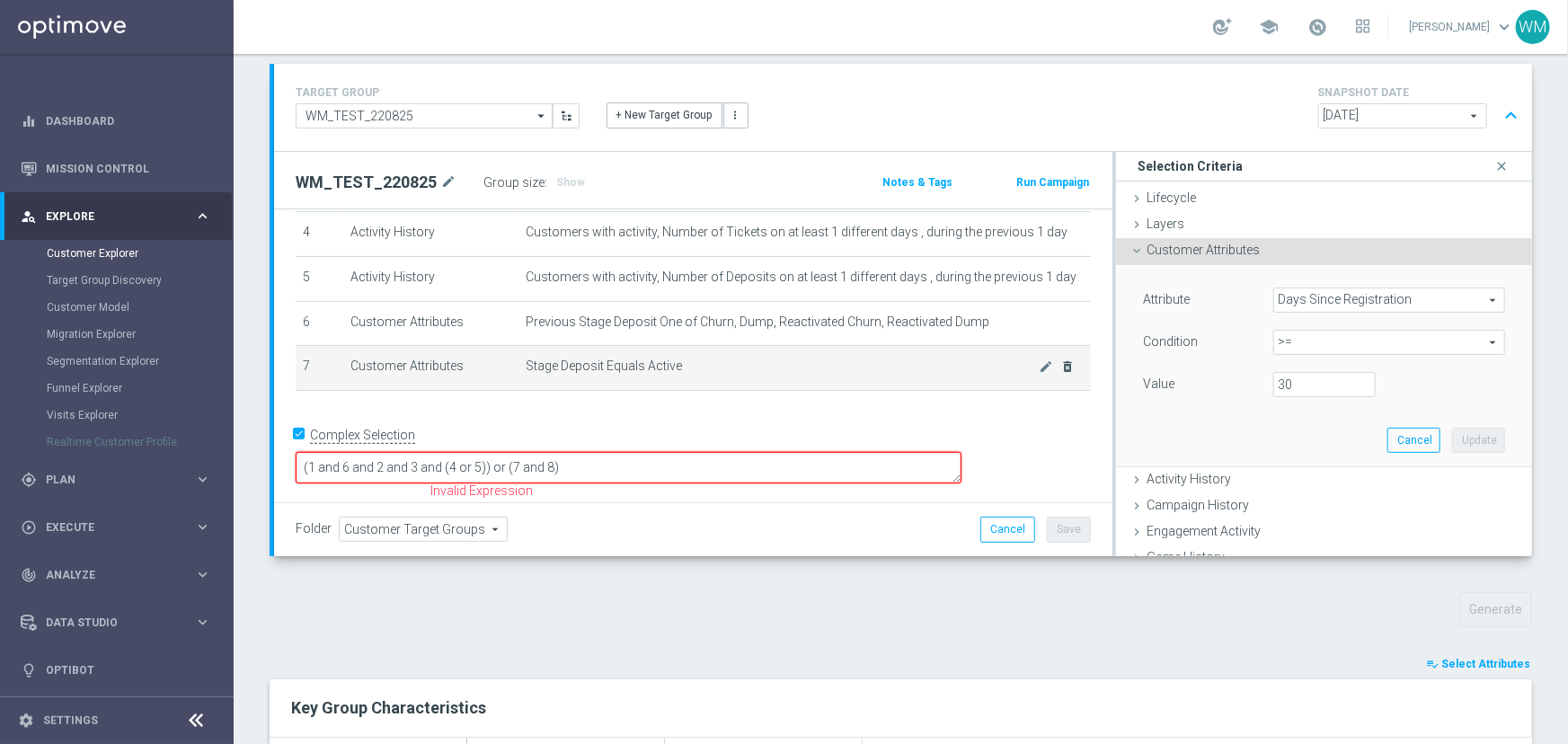
scroll to position [165, 0]
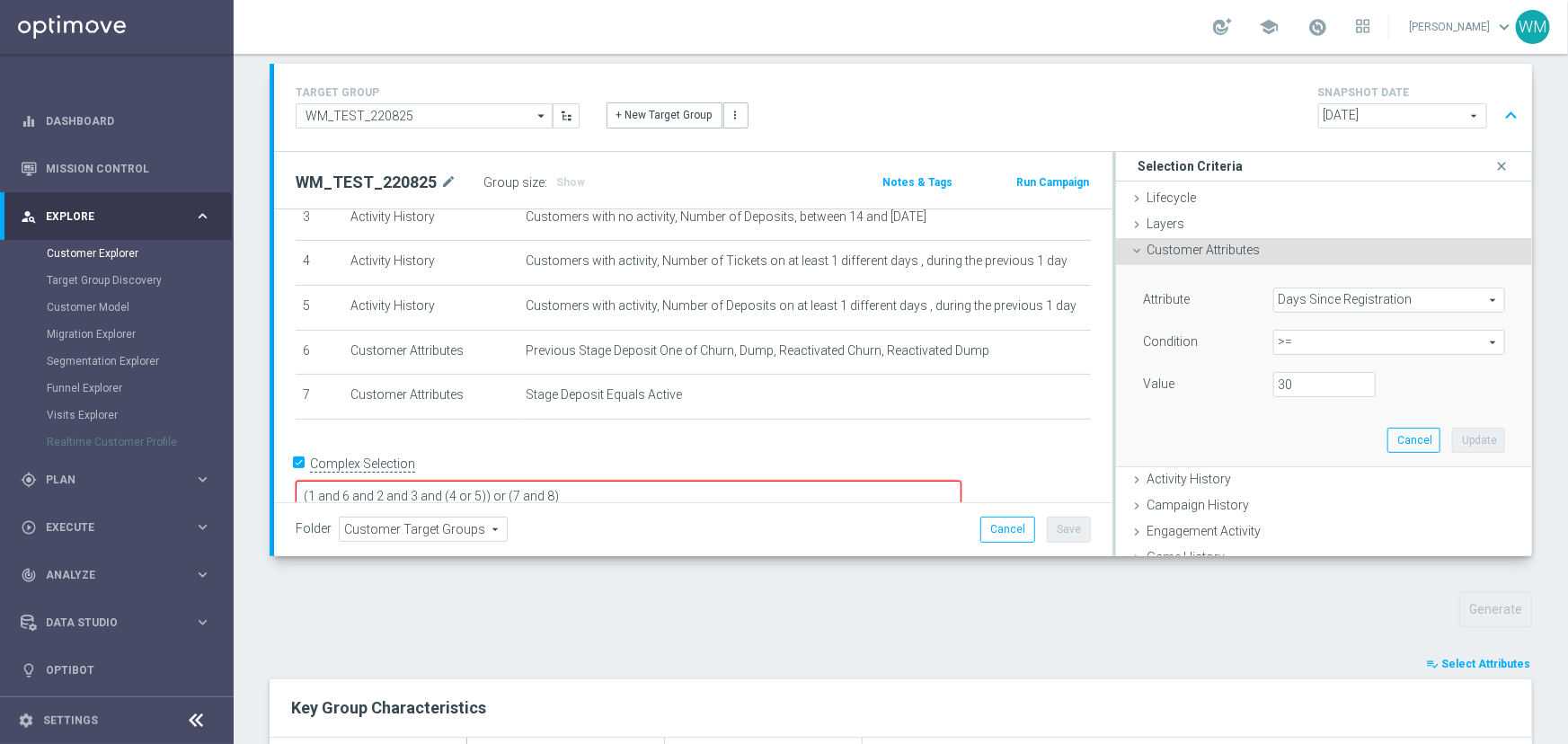
drag, startPoint x: 616, startPoint y: 473, endPoint x: 967, endPoint y: 453, distance: 351.6
click at [961, 481] on textarea "(1 and 6 and 2 and 3 and (4 or 5)) or (7 and 8)" at bounding box center [628, 496] width 666 height 31
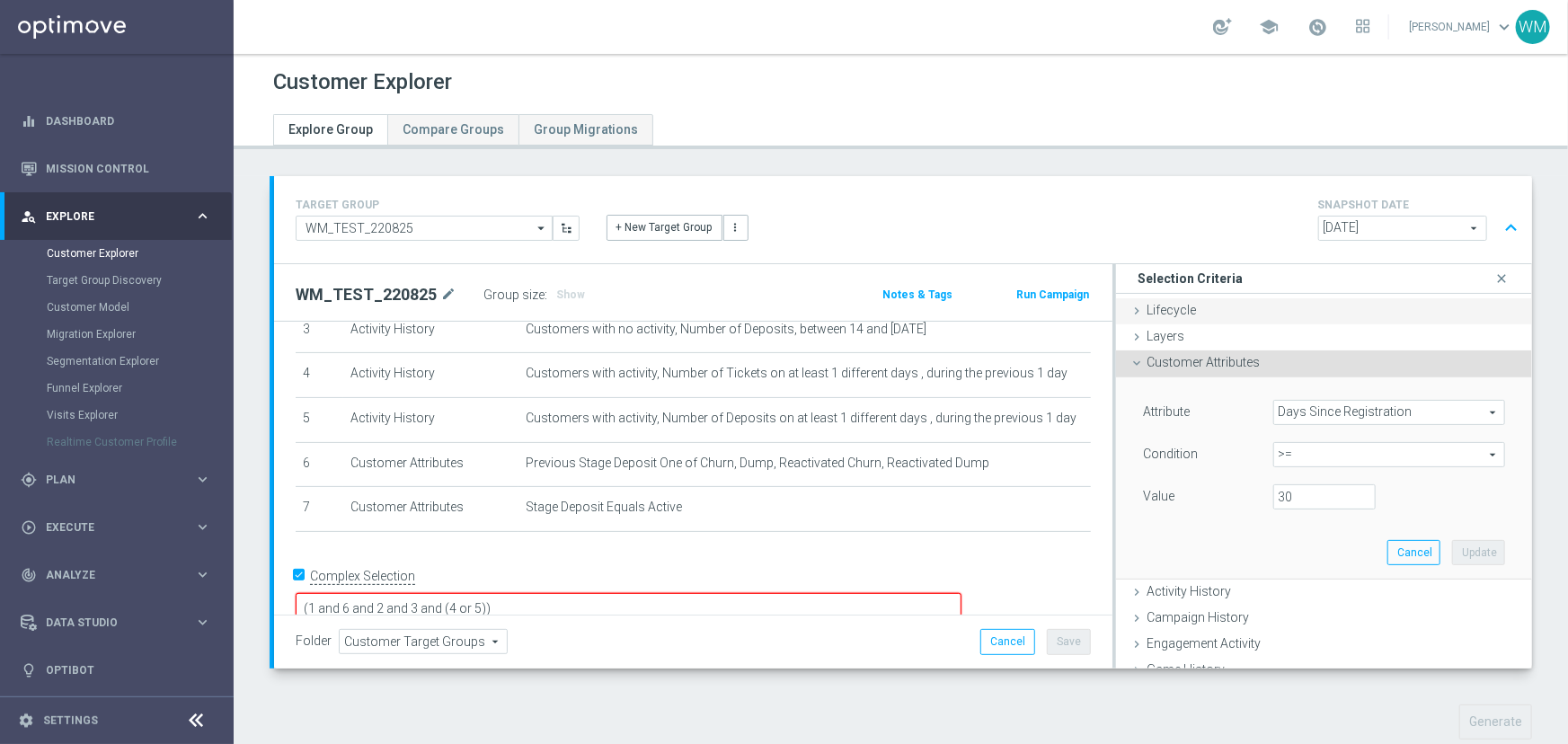
scroll to position [0, 0]
type textarea "(1 and 6 and 2 and 3 and (4 or 5))"
click at [1212, 365] on span "Customer Attributes" at bounding box center [1203, 362] width 114 height 14
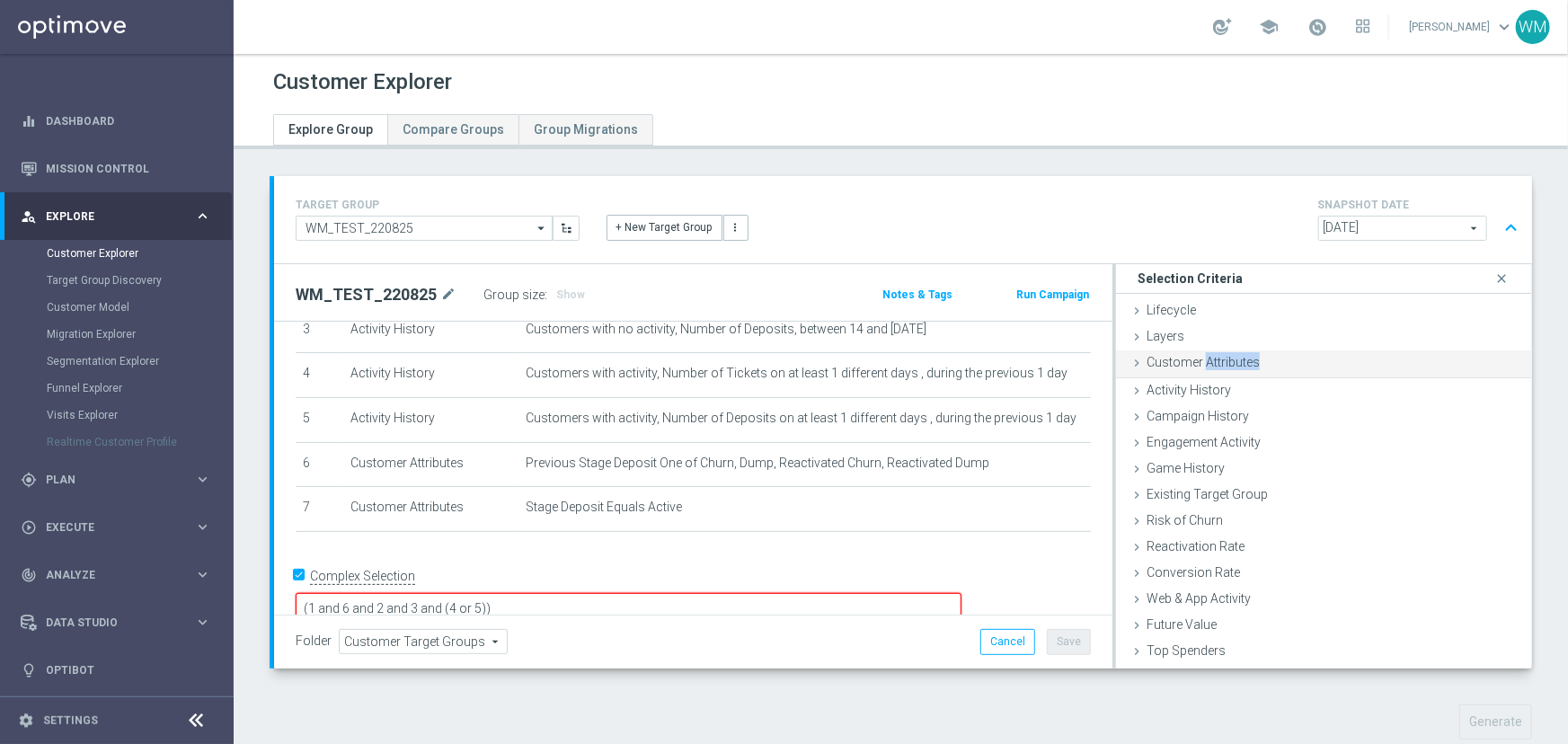
click at [1212, 365] on span "Customer Attributes" at bounding box center [1203, 362] width 114 height 14
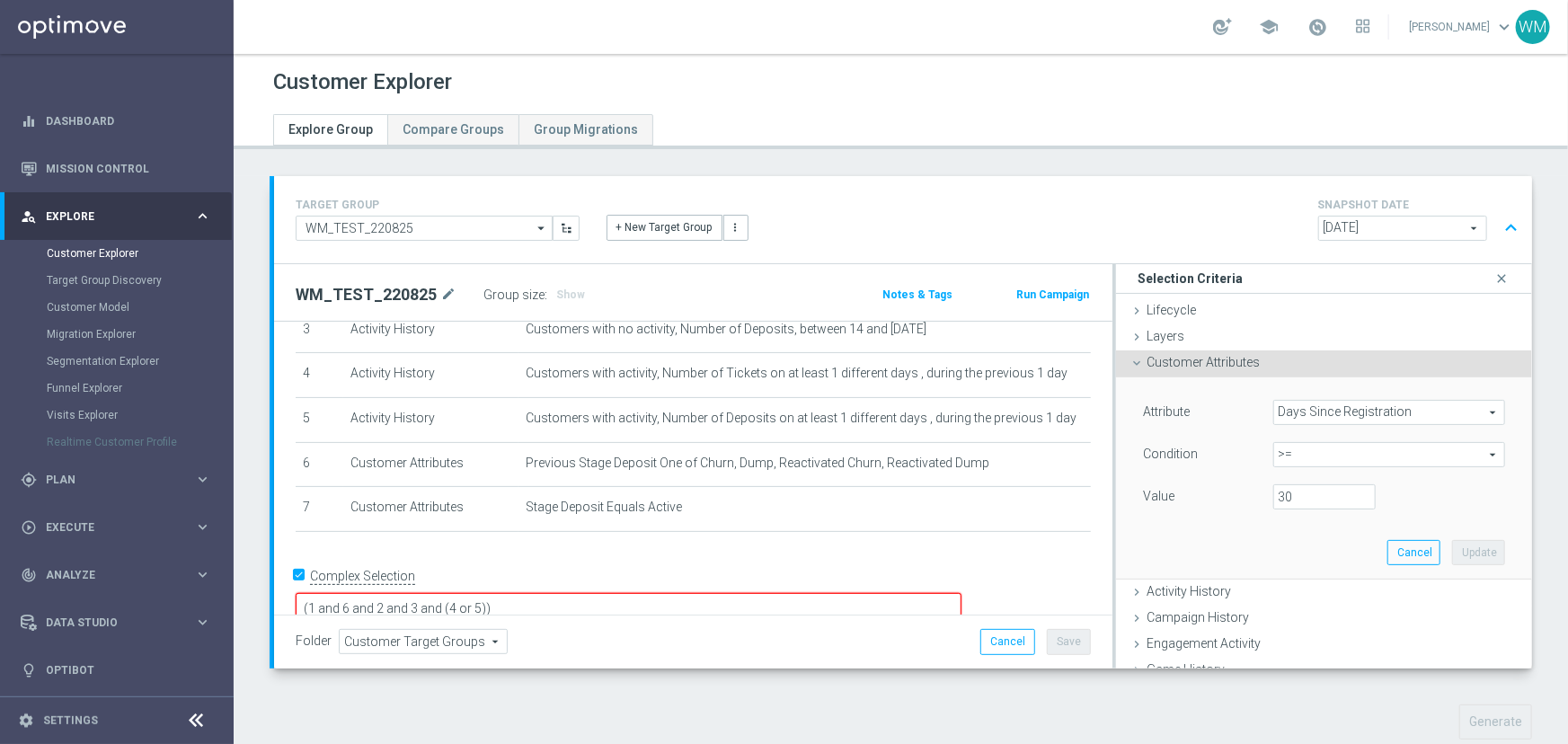
click at [1305, 409] on span "Days Since Registration" at bounding box center [1389, 412] width 230 height 23
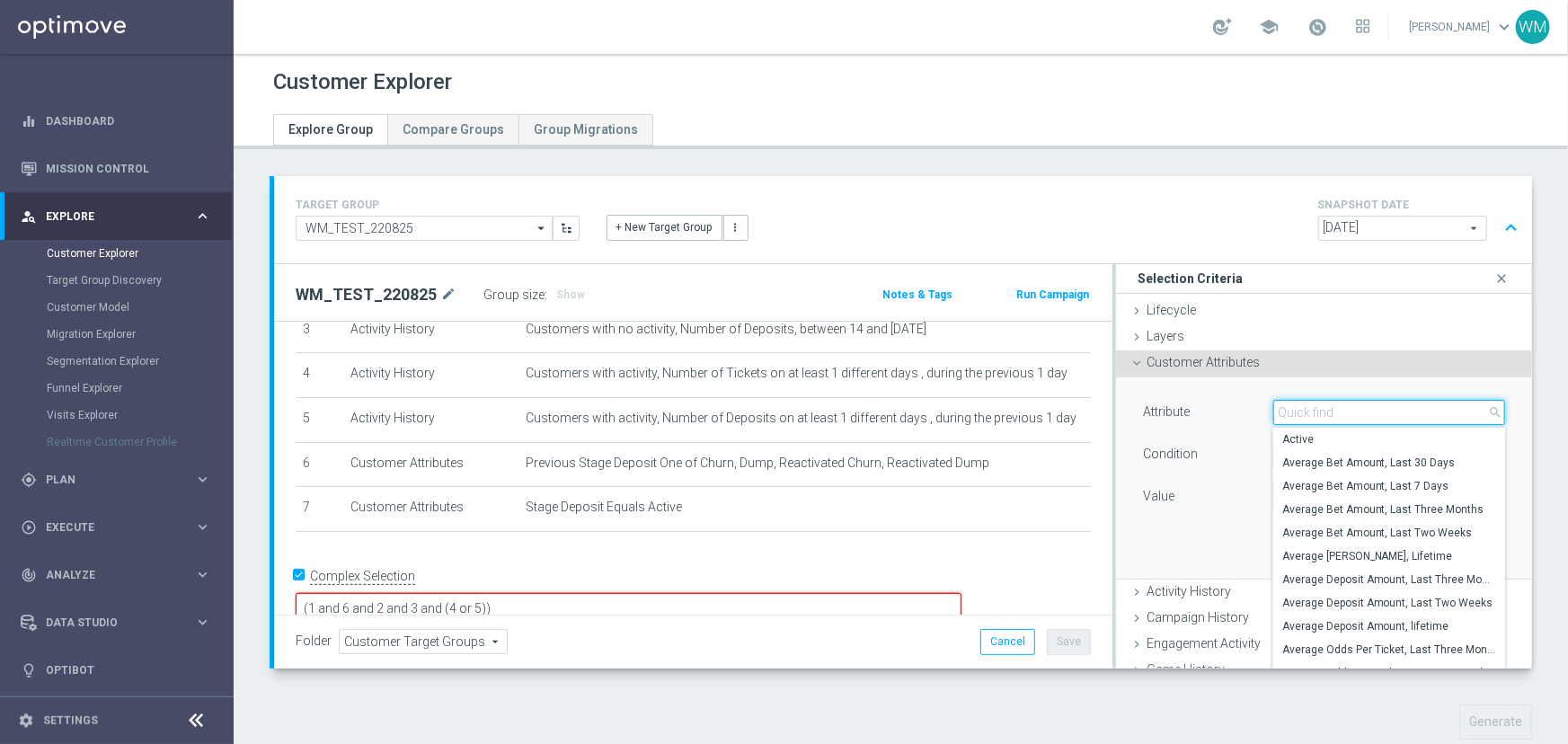
click at [1305, 409] on input "search" at bounding box center [1389, 412] width 232 height 25
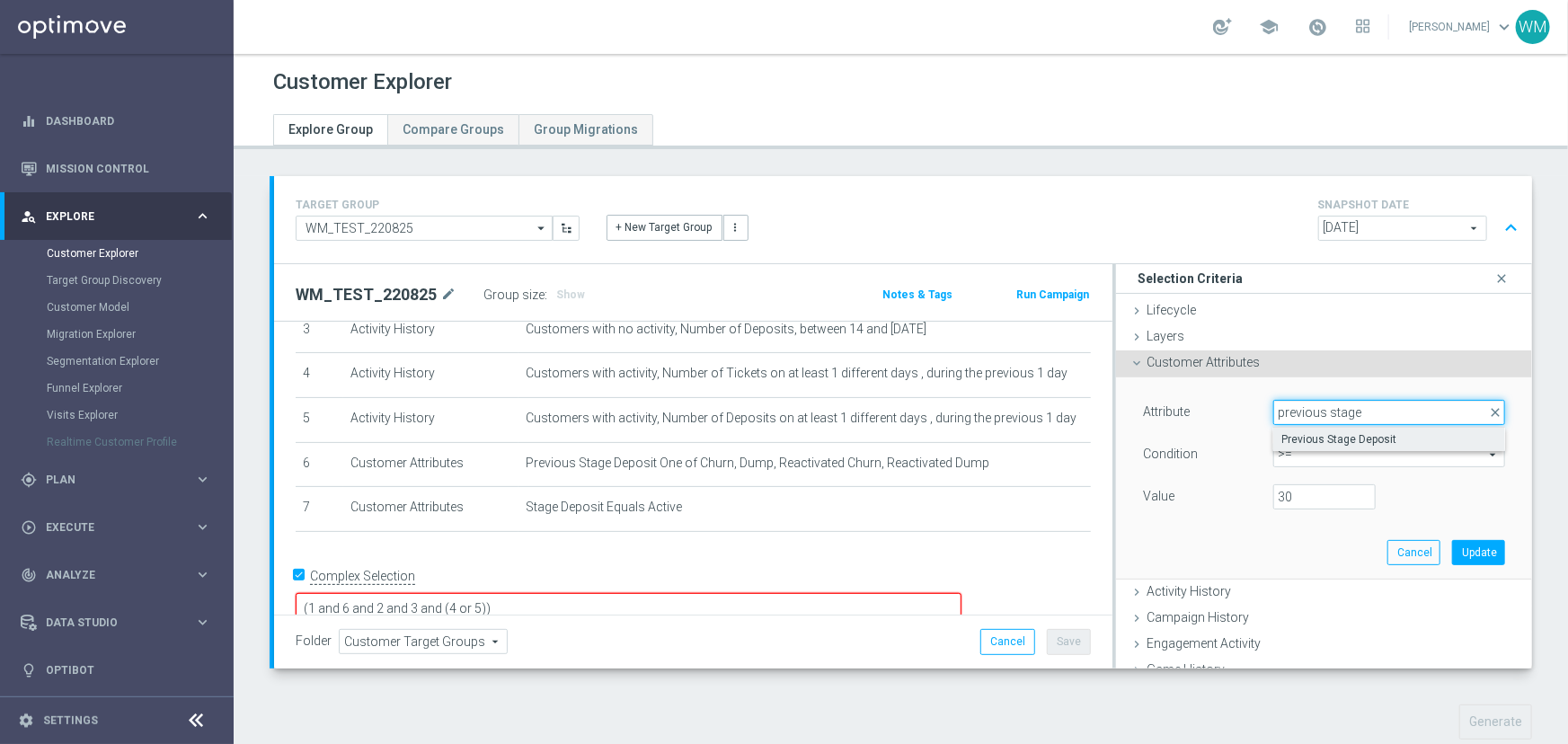
type input "previous stage"
click at [1318, 429] on label "Previous Stage Deposit" at bounding box center [1389, 440] width 232 height 23
type input "Previous Stage Deposit"
type input "Equals"
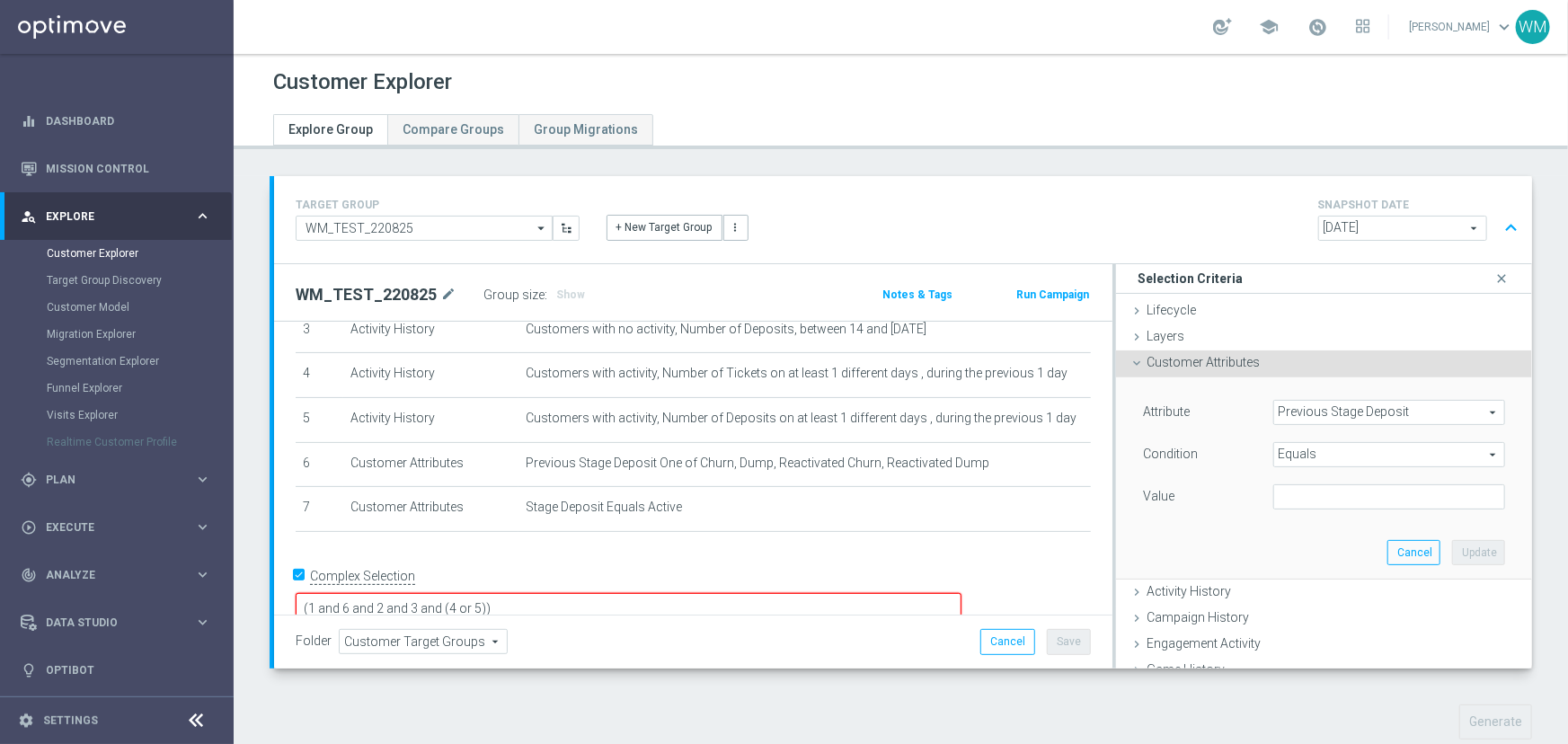
click at [1285, 510] on div "Value" at bounding box center [1324, 499] width 389 height 29
click at [1285, 504] on input "text" at bounding box center [1389, 497] width 232 height 25
type input "Early"
click at [1452, 558] on button "Update" at bounding box center [1478, 552] width 53 height 25
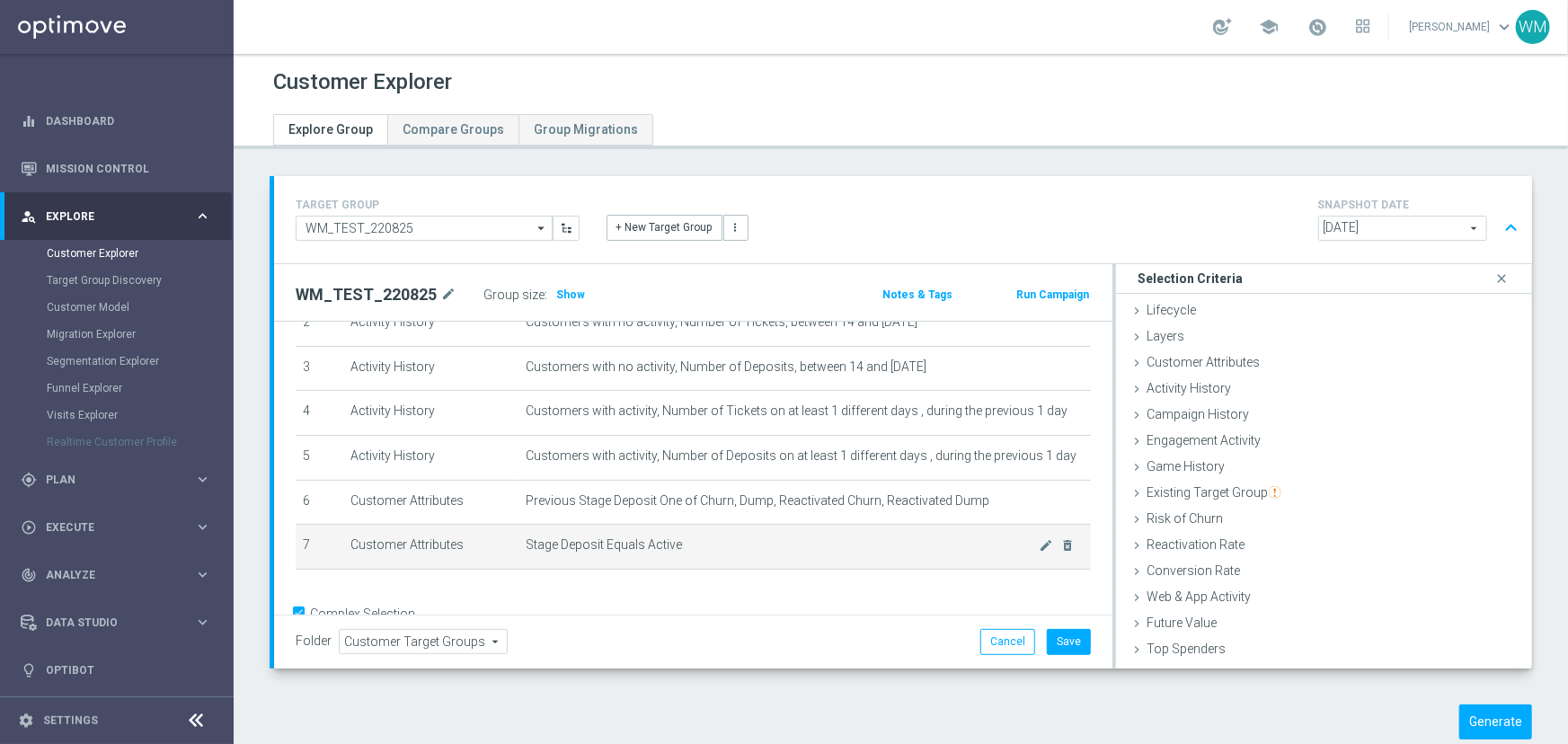
scroll to position [163, 0]
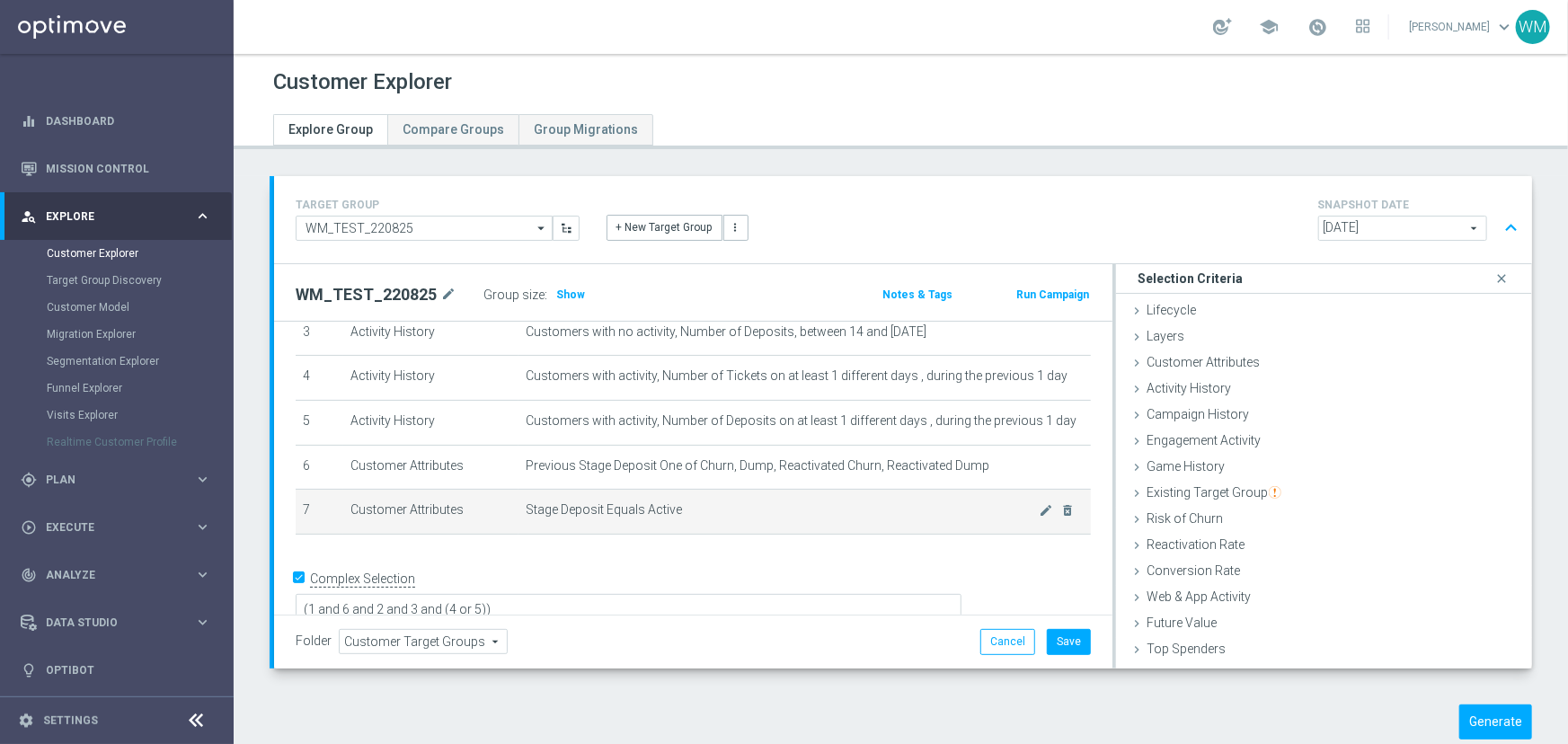
click at [691, 519] on td "Stage Deposit Equals Active mode_edit delete_forever" at bounding box center [805, 513] width 573 height 45
drag, startPoint x: 688, startPoint y: 506, endPoint x: 512, endPoint y: 511, distance: 176.1
click at [518, 511] on td "Stage Deposit Equals Active mode_edit delete_forever" at bounding box center [805, 513] width 573 height 45
drag, startPoint x: 566, startPoint y: 511, endPoint x: 747, endPoint y: 512, distance: 181.0
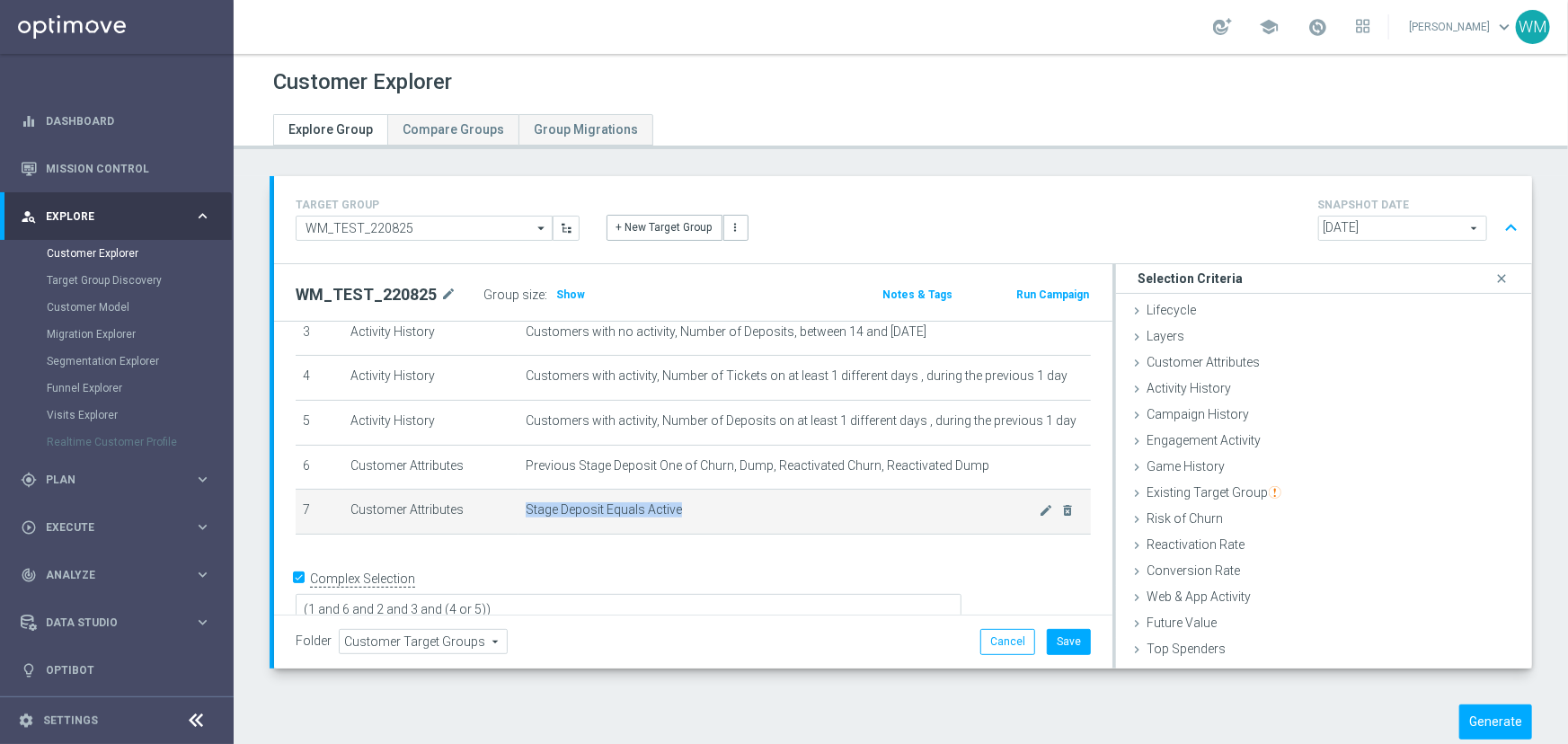
click at [747, 512] on td "Stage Deposit Equals Active mode_edit delete_forever" at bounding box center [805, 513] width 573 height 45
click at [747, 512] on span "Stage Deposit Equals Active" at bounding box center [782, 510] width 514 height 15
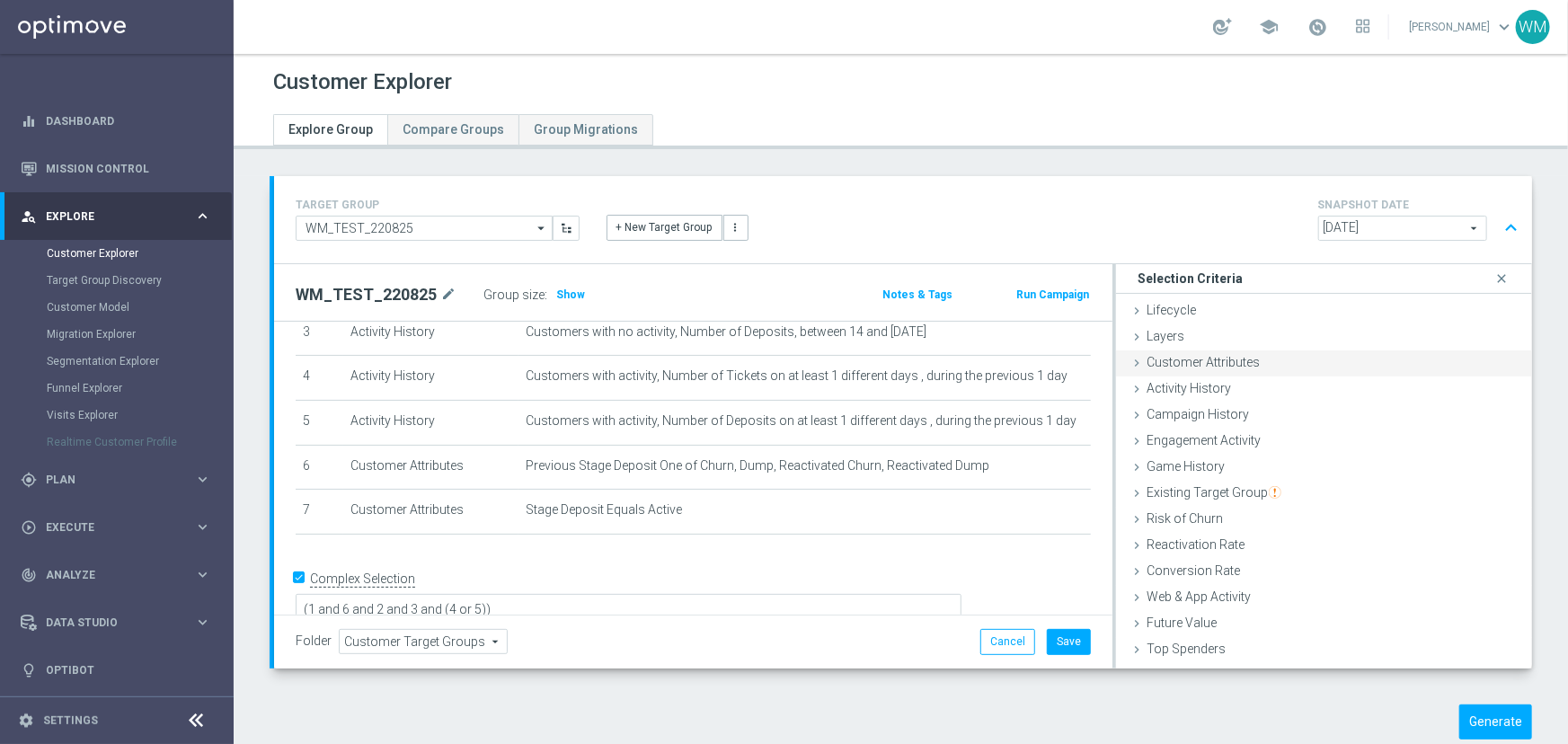
click at [1200, 362] on span "Customer Attributes" at bounding box center [1203, 362] width 114 height 14
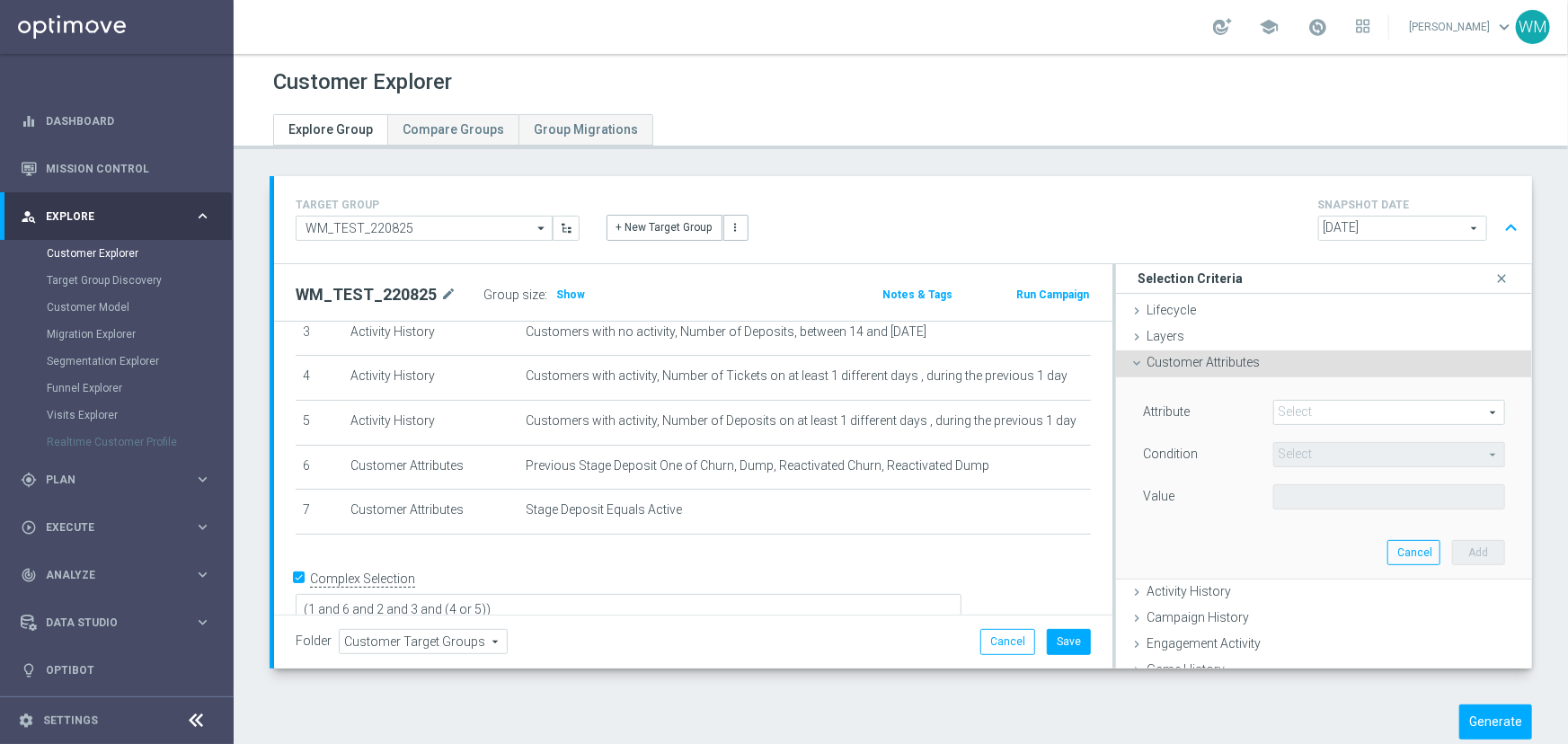
click at [1310, 411] on span at bounding box center [1389, 412] width 230 height 23
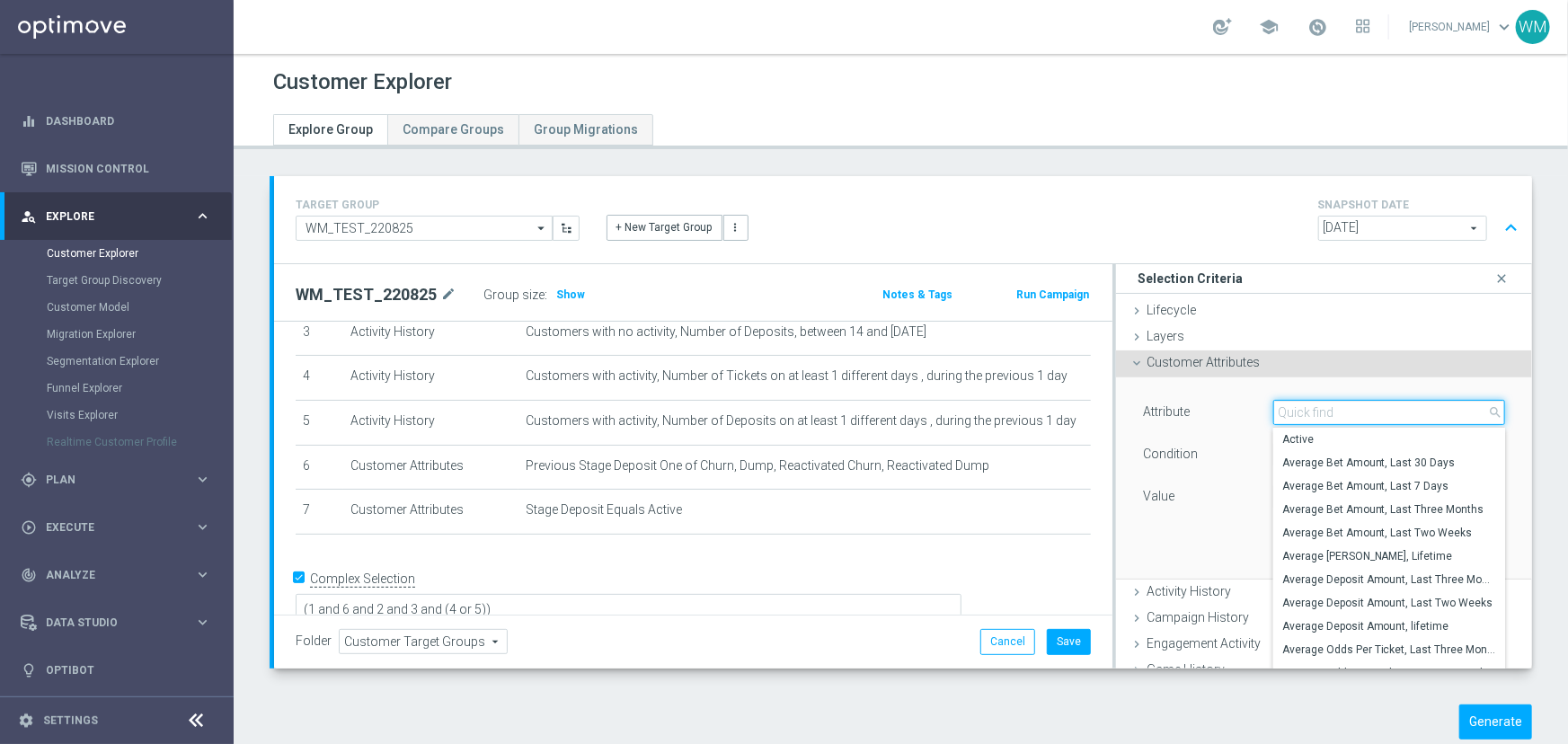
click at [1310, 411] on input "search" at bounding box center [1389, 412] width 232 height 25
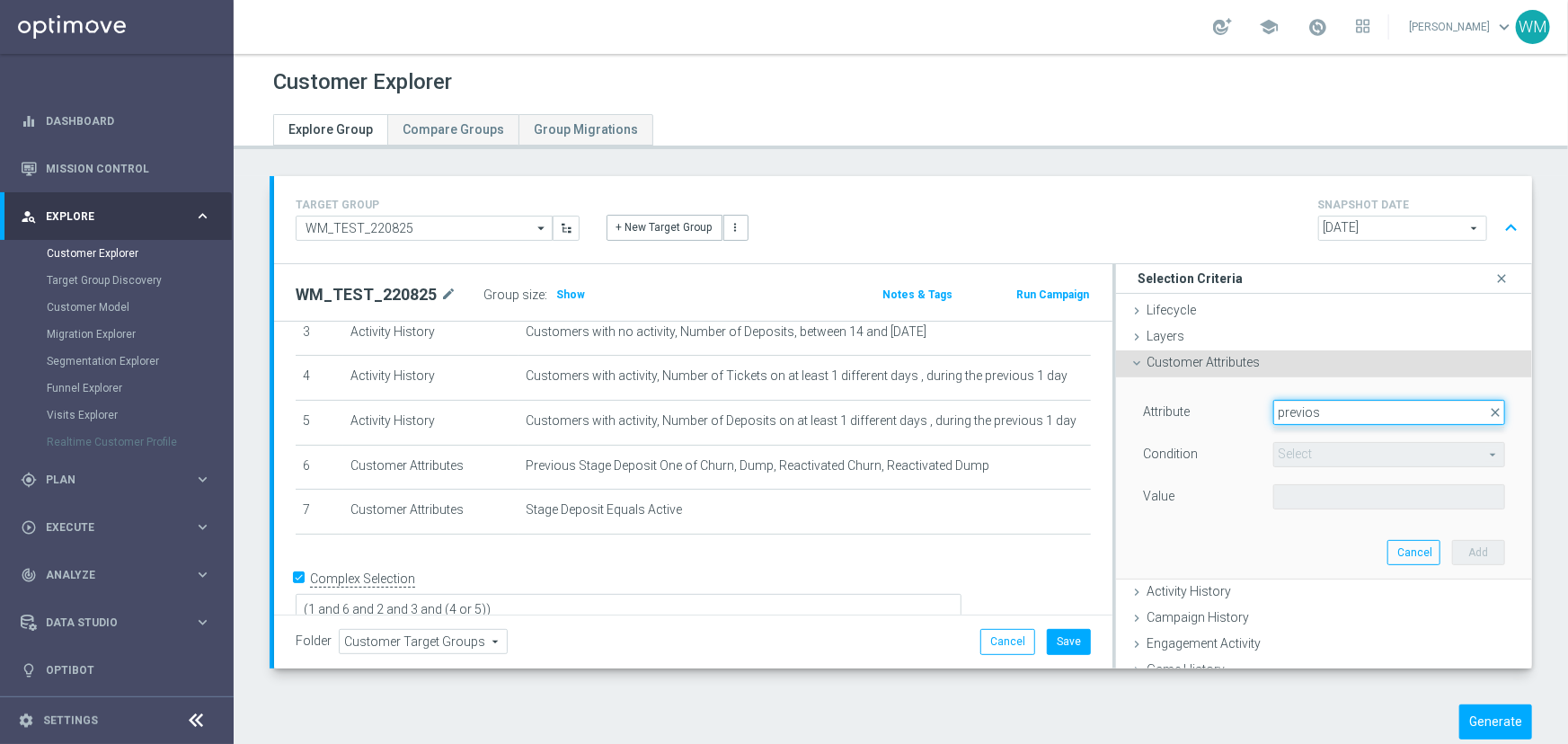
click at [1318, 419] on input "previos" at bounding box center [1389, 412] width 232 height 25
type input "previous"
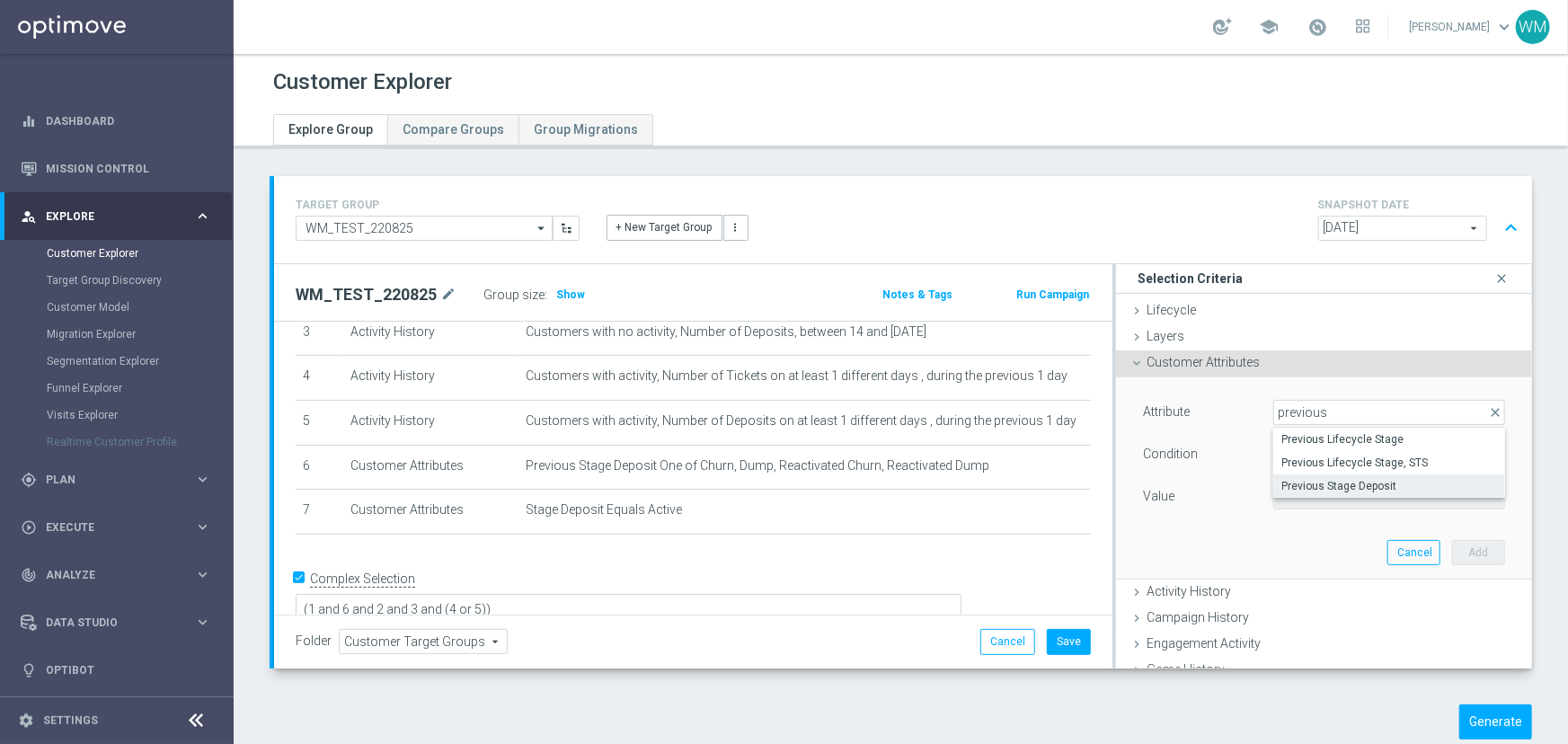
click at [1303, 488] on span "Previous Stage Deposit" at bounding box center [1390, 486] width 214 height 14
type input "Previous Stage Deposit"
type input "Equals"
click at [1289, 498] on input "text" at bounding box center [1389, 497] width 232 height 25
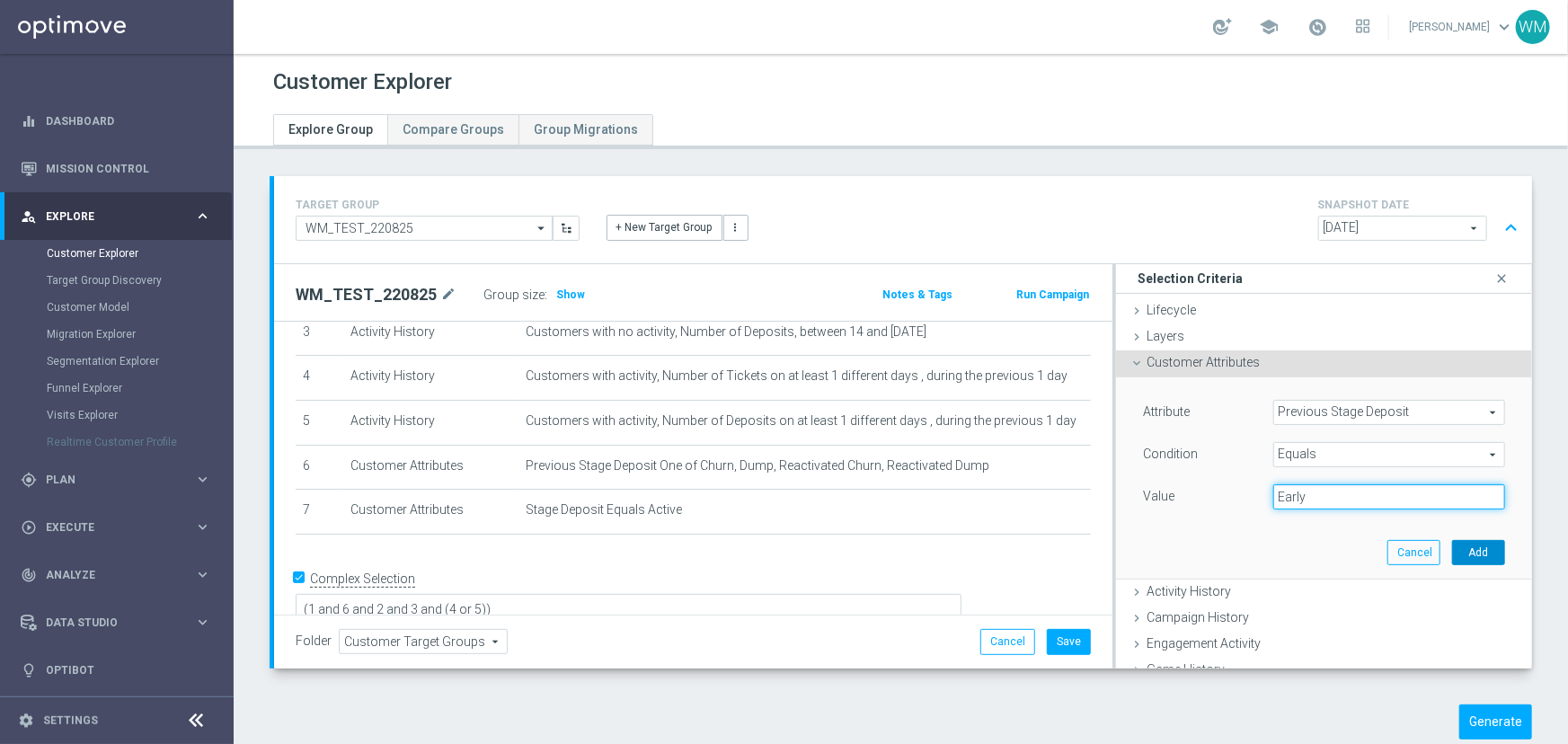
type input "Early"
click at [1472, 552] on button "Add" at bounding box center [1478, 552] width 53 height 25
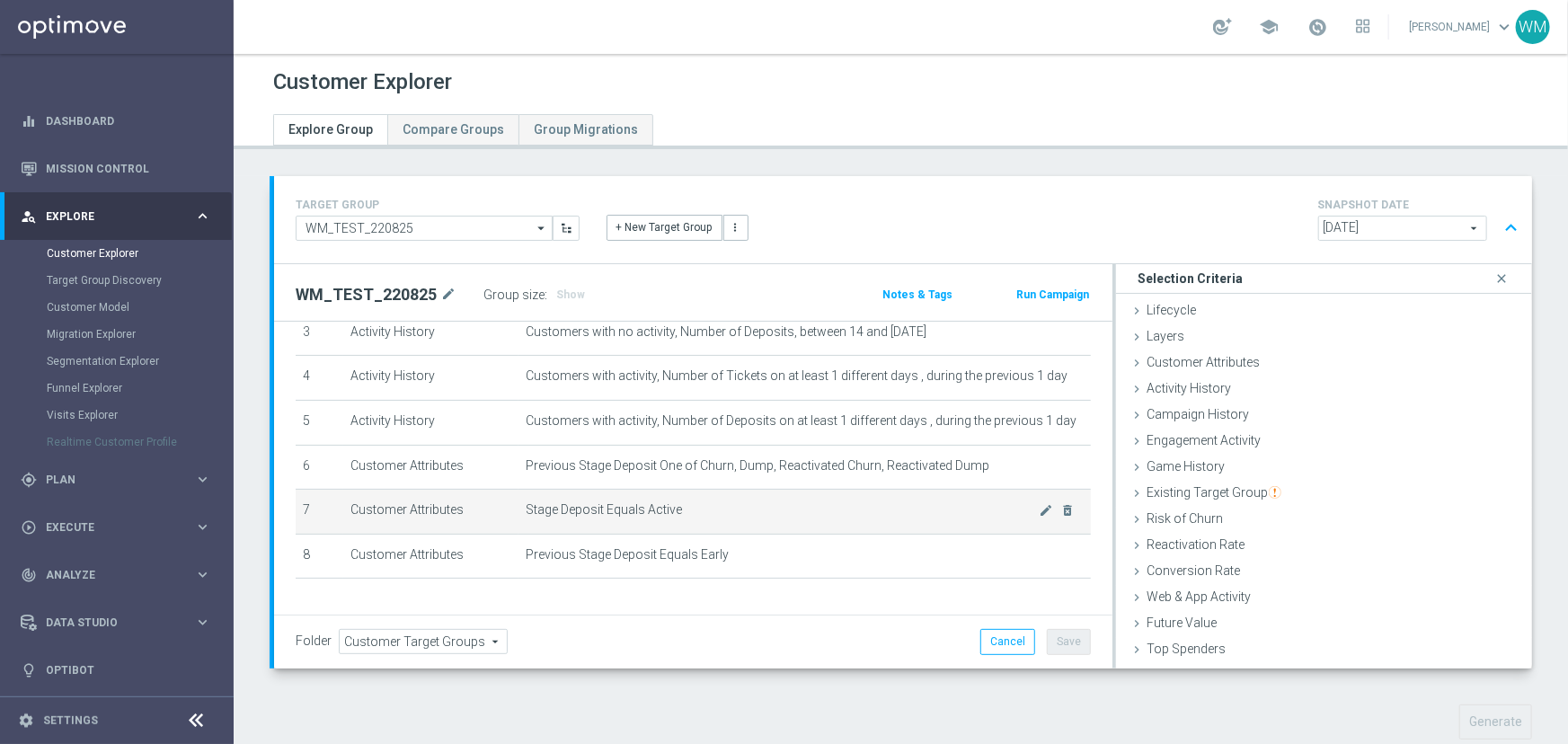
scroll to position [209, 0]
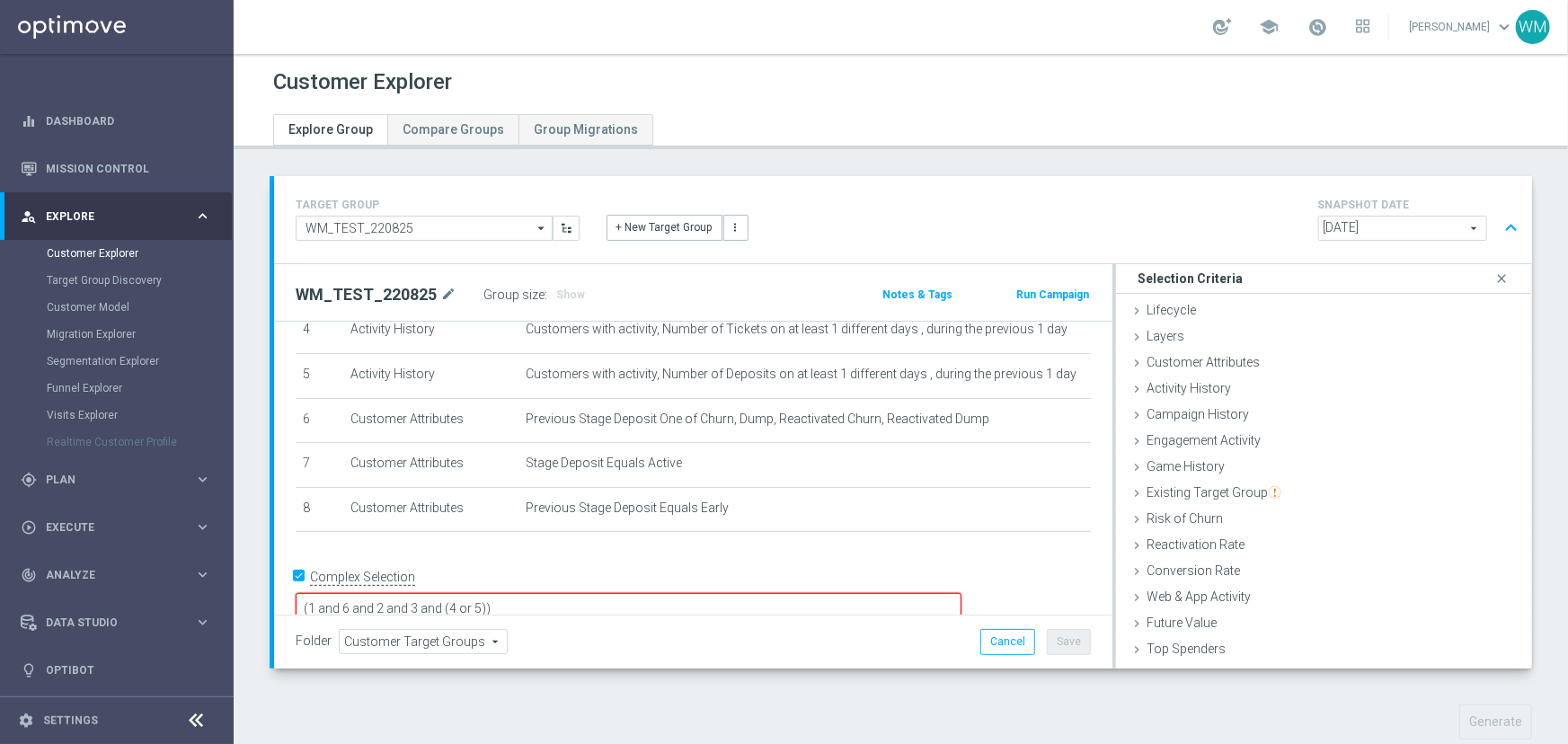
click at [691, 594] on textarea "(1 and 6 and 2 and 3 and (4 or 5))" at bounding box center [628, 609] width 666 height 31
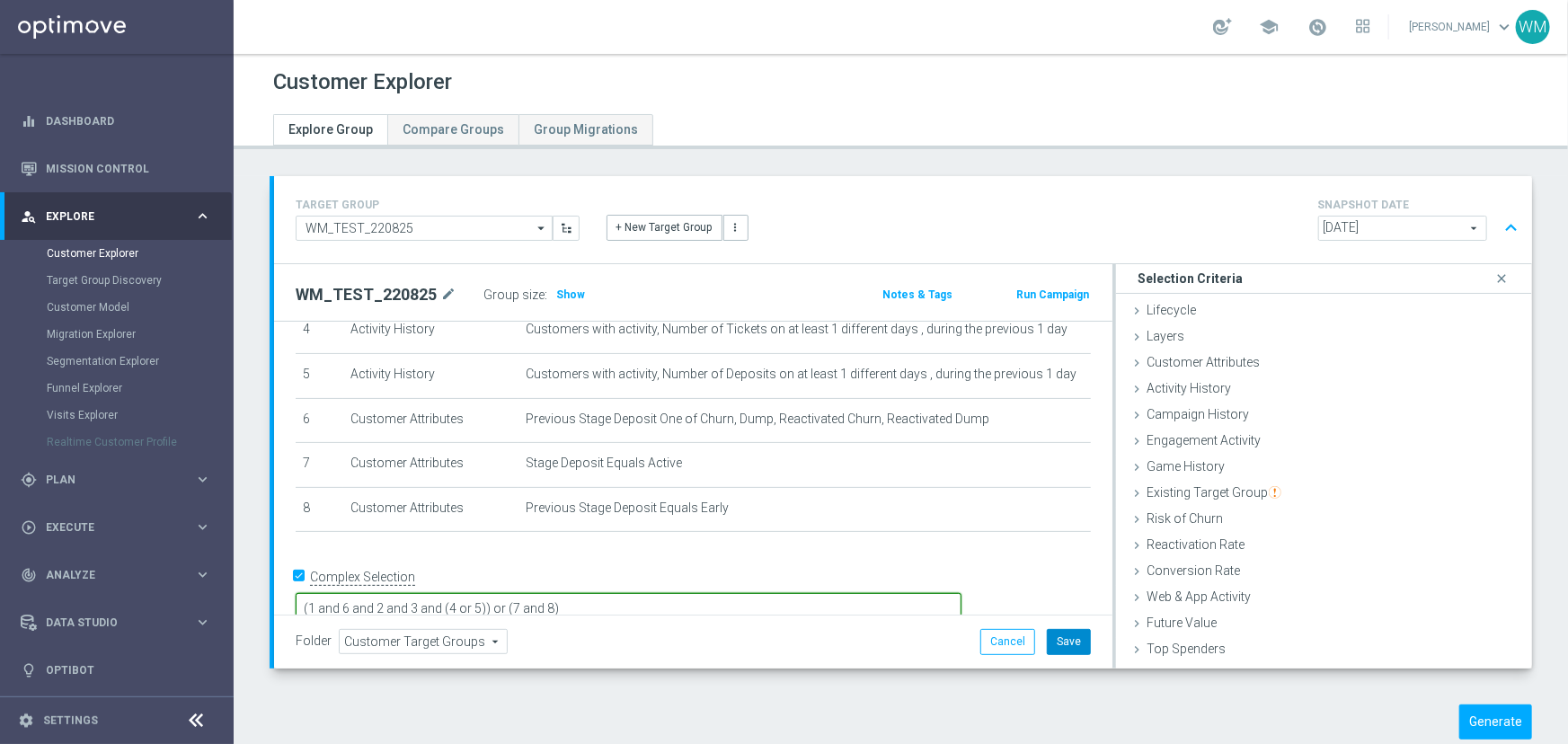
type textarea "(1 and 6 and 2 and 3 and (4 or 5)) or (7 and 8)"
click at [1063, 639] on button "Save" at bounding box center [1068, 642] width 44 height 25
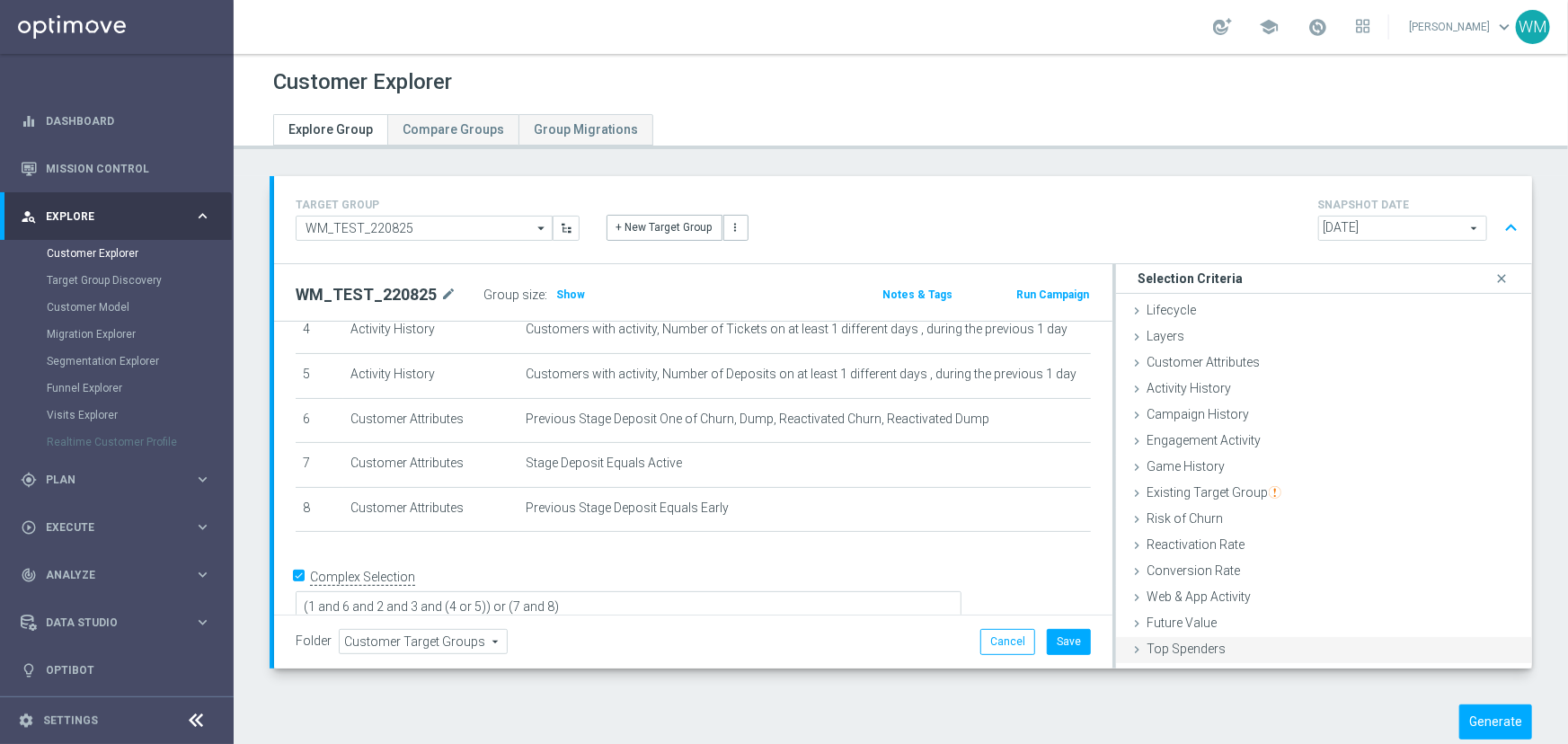
scroll to position [208, 0]
click at [1478, 712] on button "Generate" at bounding box center [1496, 721] width 73 height 35
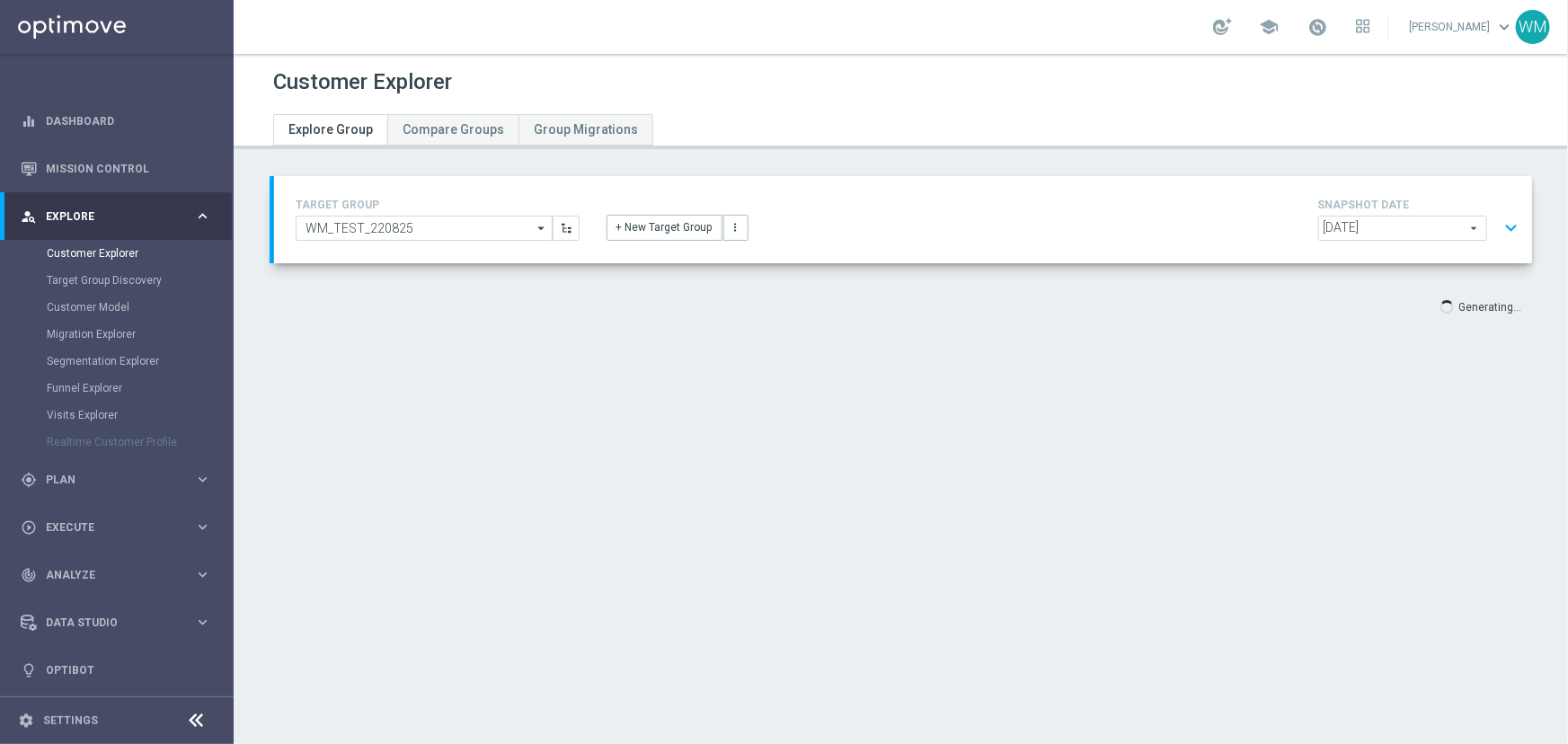
click at [1498, 231] on button "expand_more" at bounding box center [1511, 228] width 26 height 34
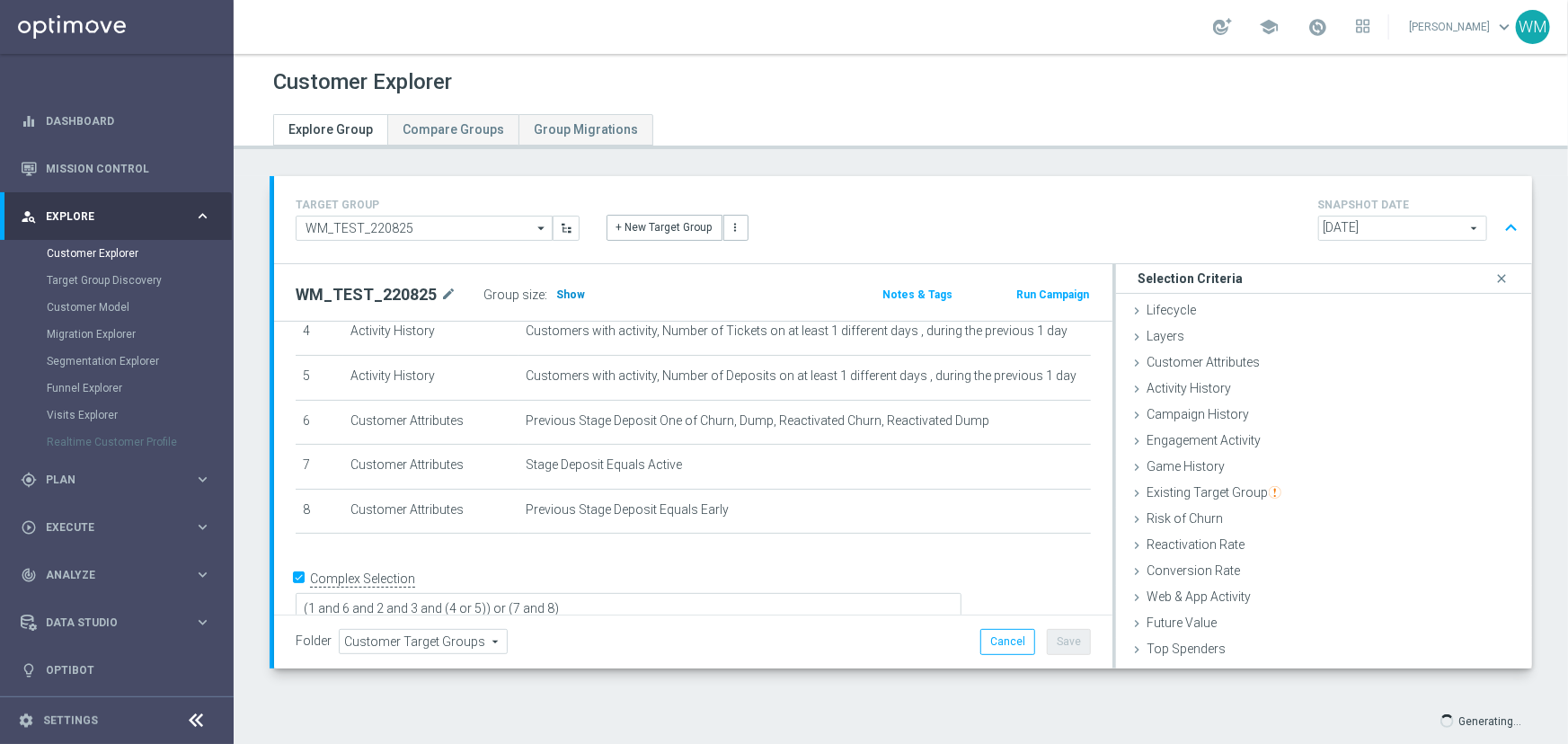
click at [565, 288] on span "Show" at bounding box center [570, 294] width 29 height 12
click at [709, 596] on textarea "(1 and 6 and 2 and 3 and (4 or 5)) or (7 and 8)" at bounding box center [628, 611] width 666 height 31
click at [1198, 363] on span "Customer Attributes" at bounding box center [1203, 362] width 114 height 14
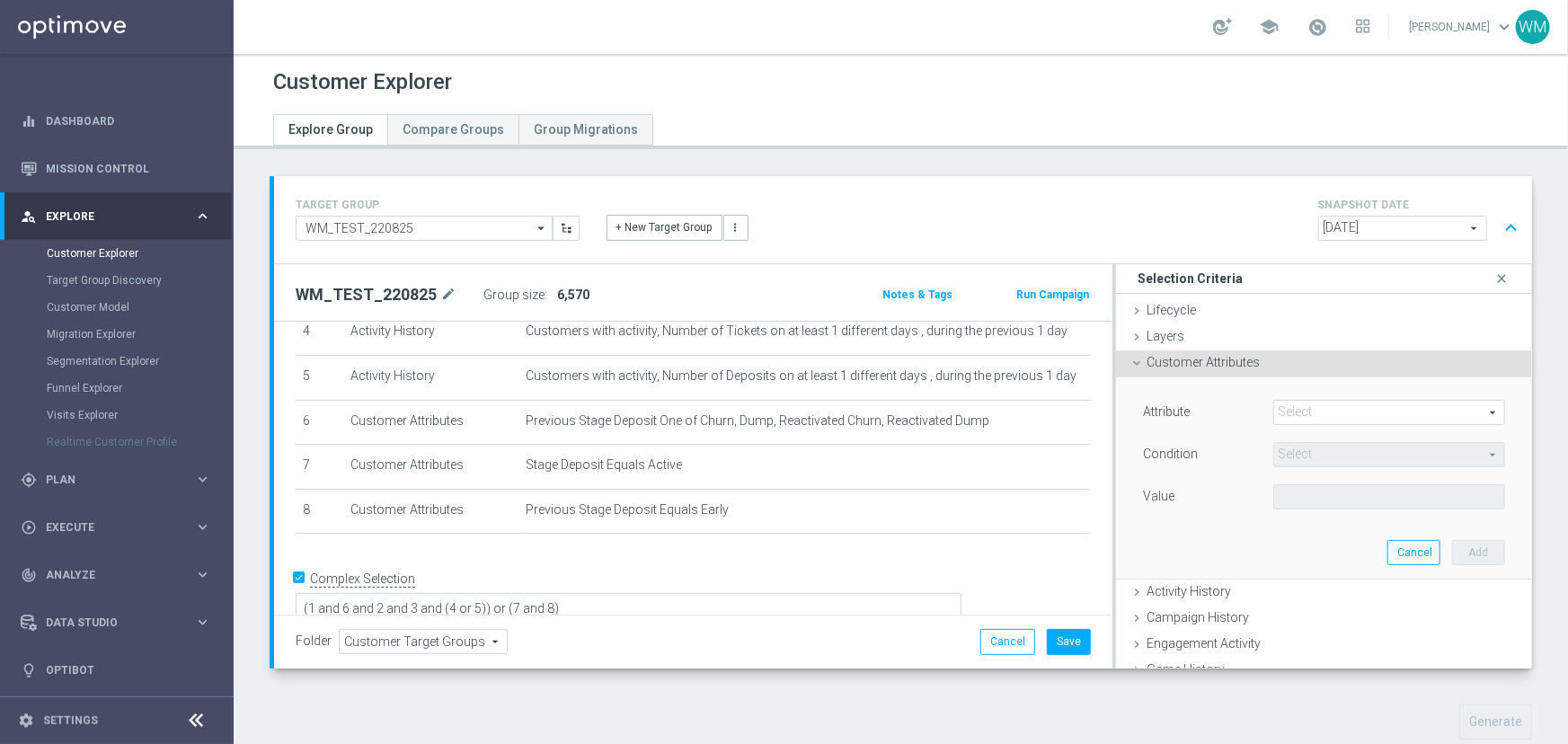
click at [1289, 407] on span at bounding box center [1389, 412] width 230 height 23
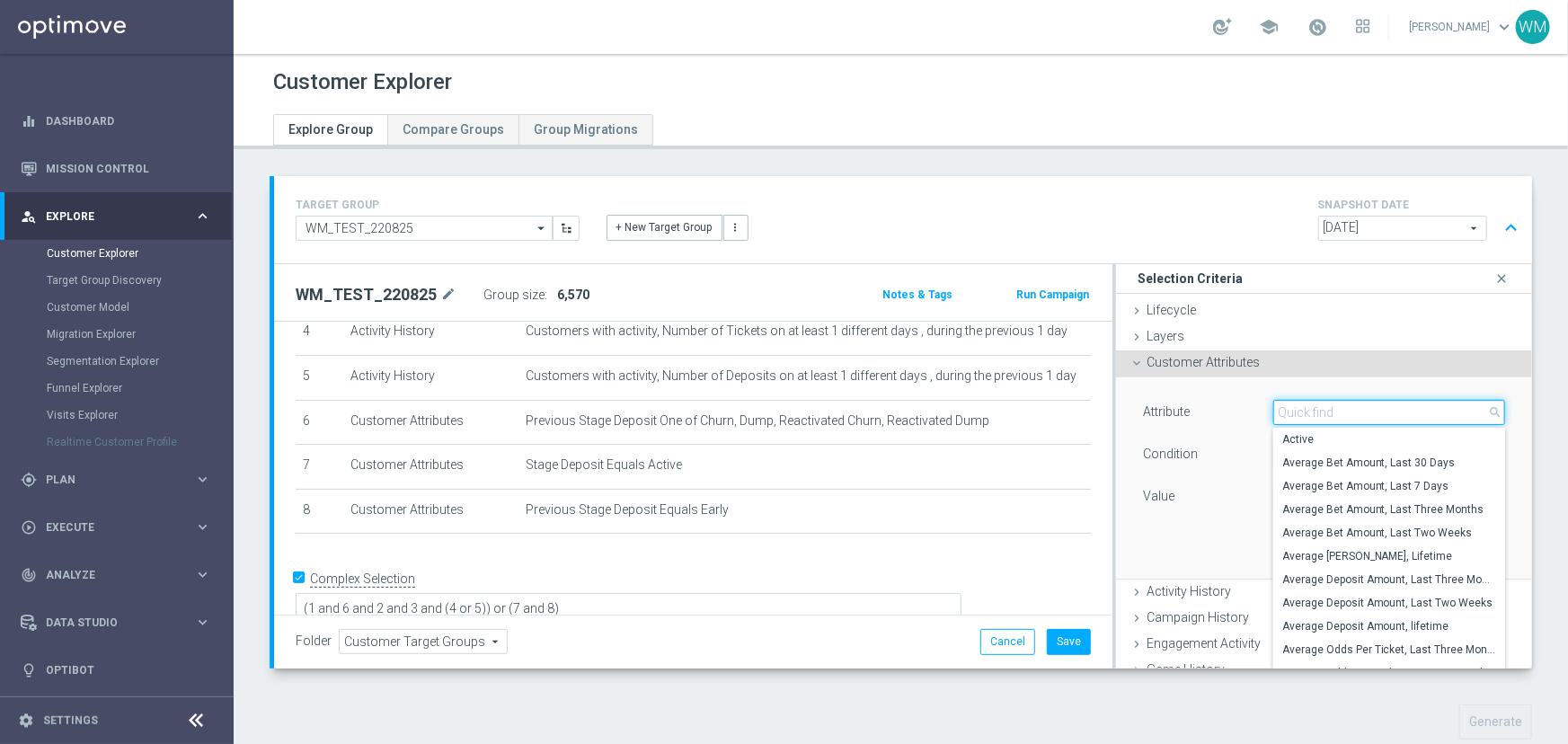
click at [1289, 407] on input "search" at bounding box center [1389, 412] width 232 height 25
type input "Customer ID"
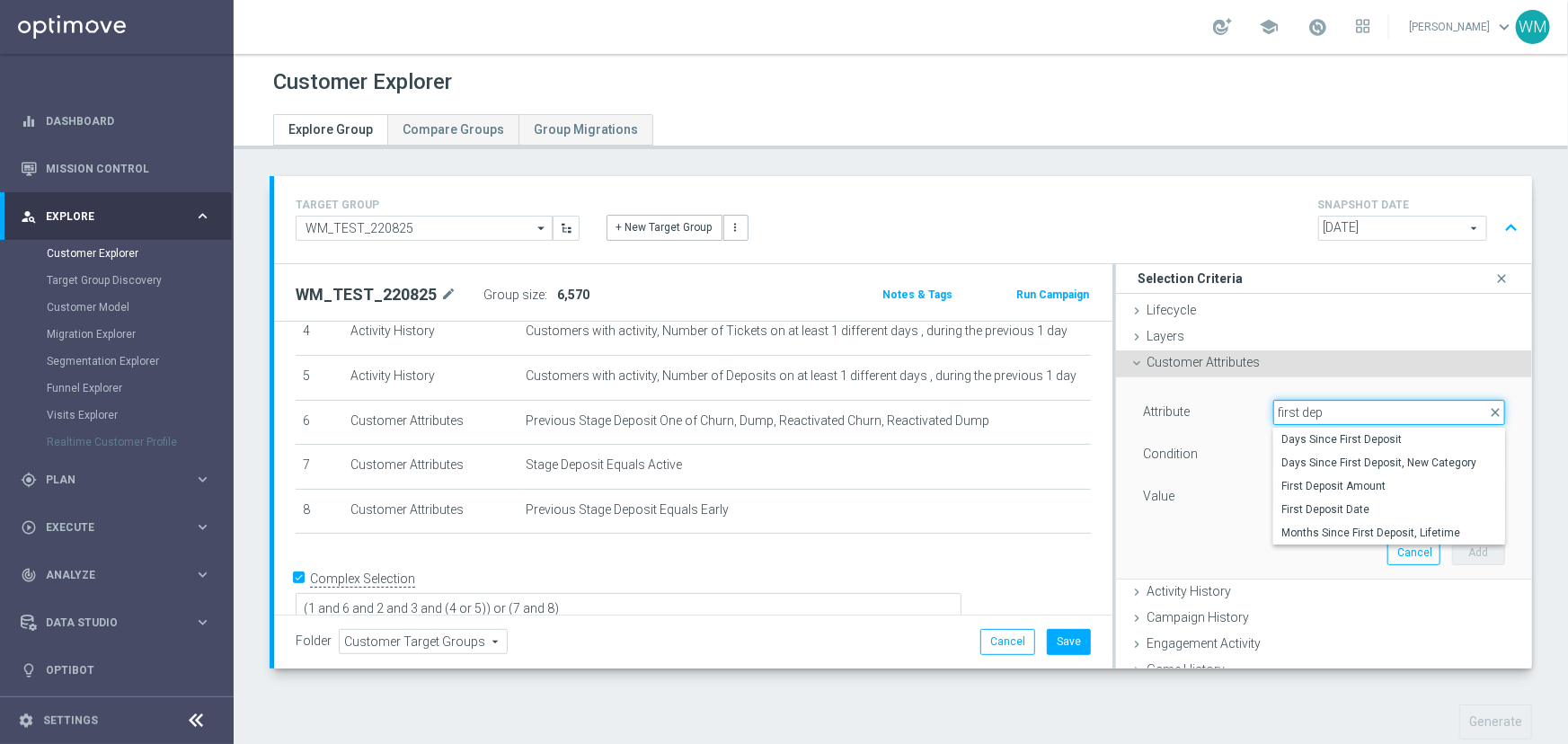
click at [1296, 404] on input "first dep" at bounding box center [1389, 412] width 232 height 25
type input "registra"
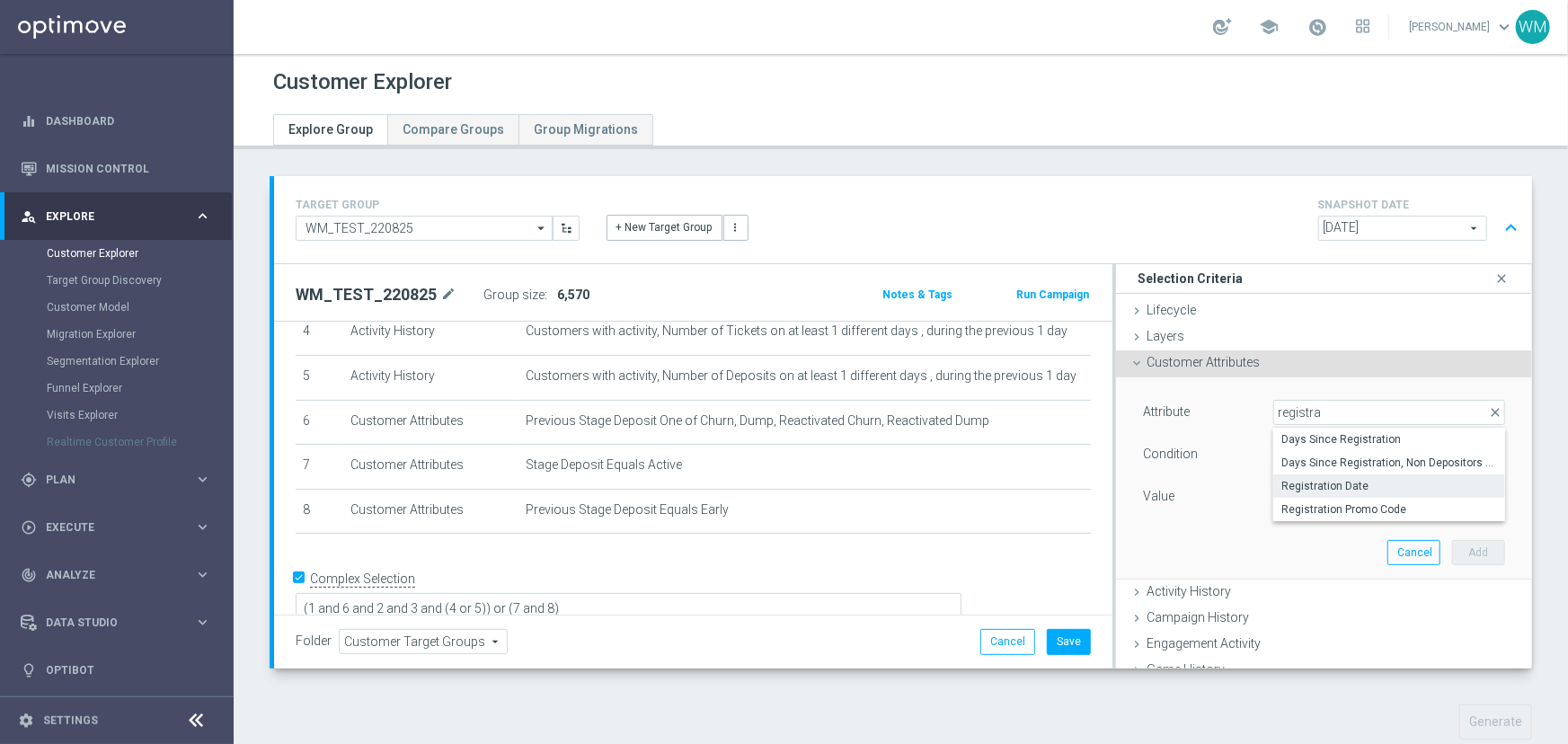
click at [1286, 476] on label "Registration Date" at bounding box center [1389, 486] width 232 height 23
type input "Registration Date"
type input "Equals"
click at [1311, 410] on span "Registration Date" at bounding box center [1389, 412] width 230 height 23
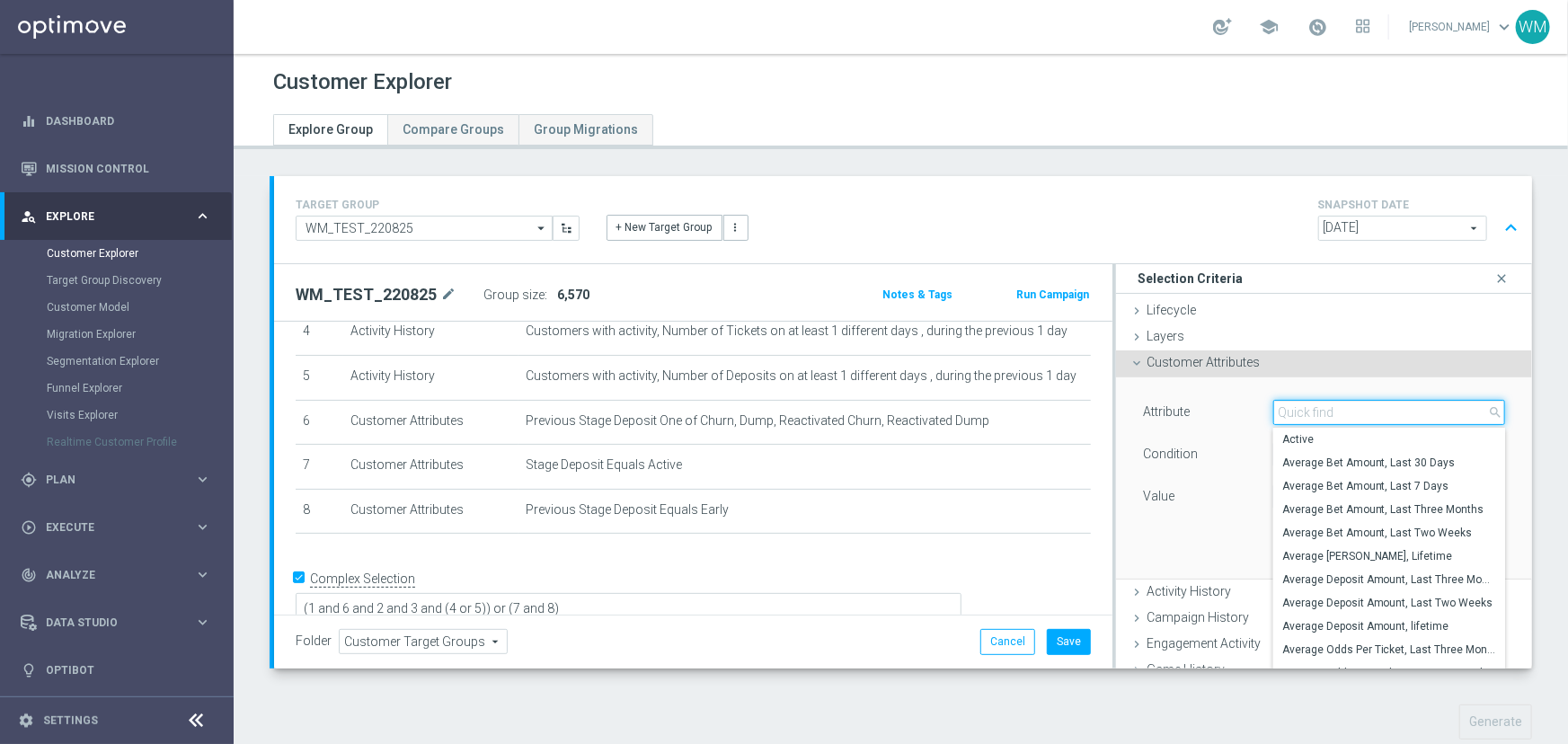
click at [1311, 410] on input "search" at bounding box center [1389, 412] width 232 height 25
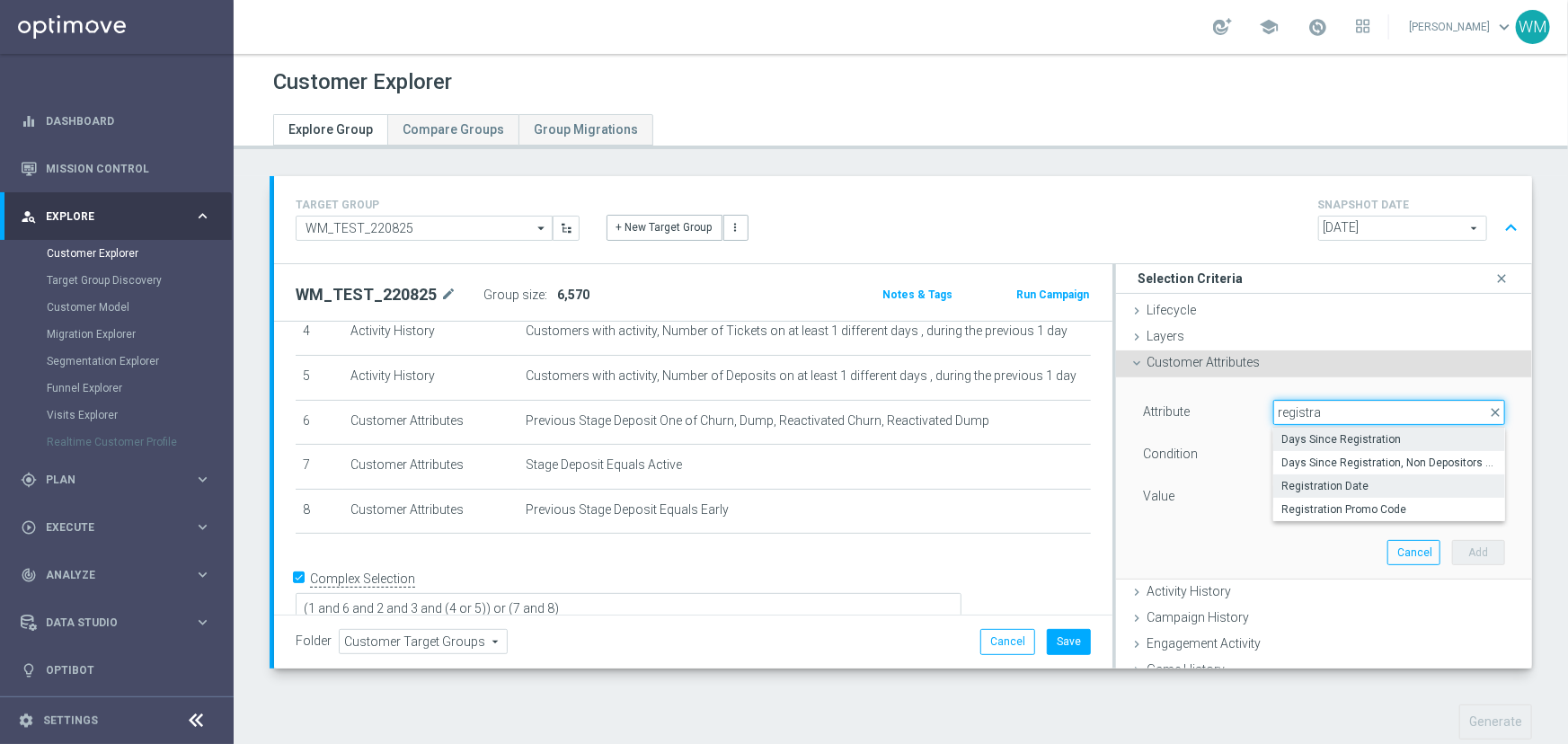
type input "registra"
click at [1309, 437] on span "Days Since Registration" at bounding box center [1390, 439] width 214 height 14
type input "Days Since Registration"
type input "="
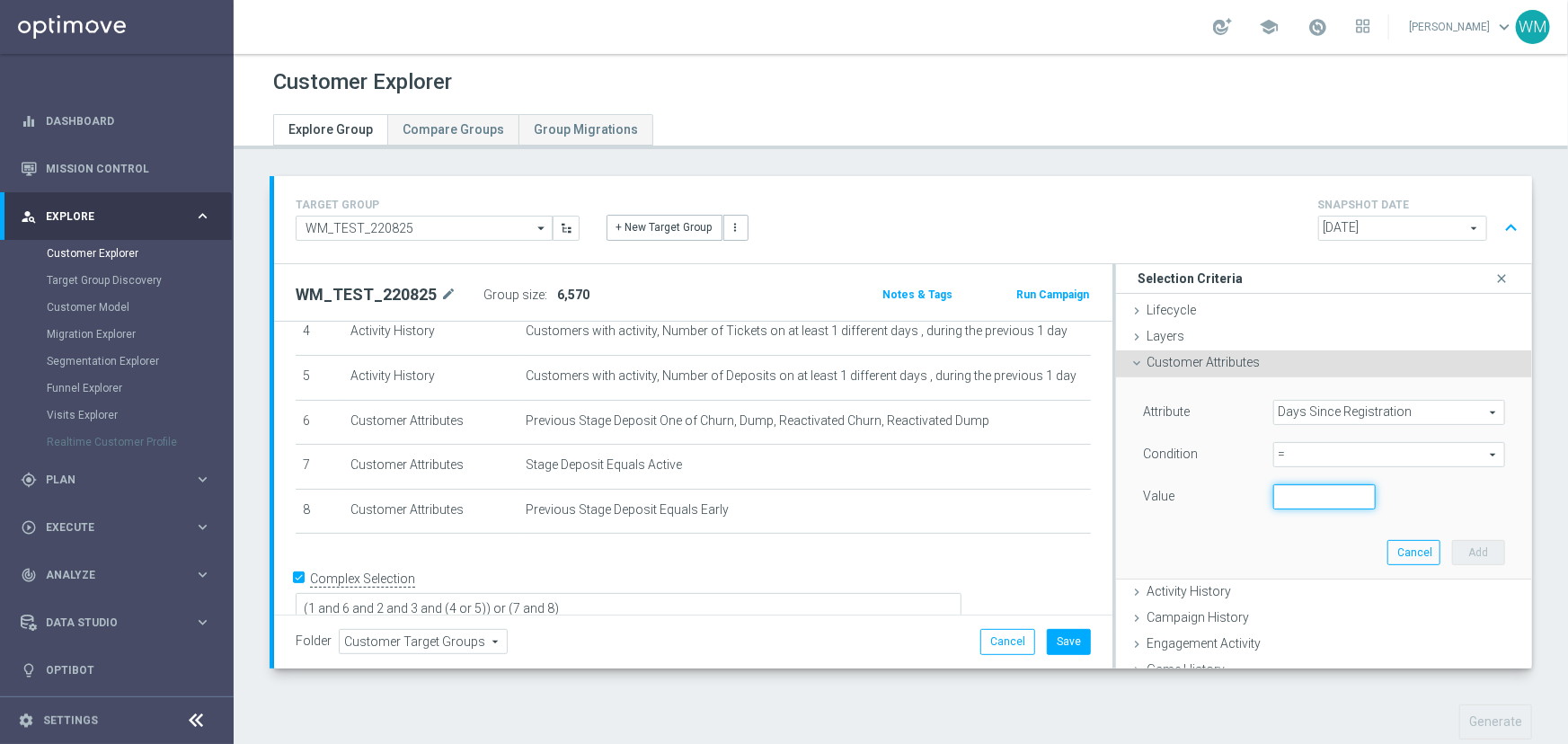
click at [1279, 494] on input "number" at bounding box center [1324, 497] width 102 height 25
type input "29"
click at [1463, 554] on button "Add" at bounding box center [1478, 552] width 53 height 25
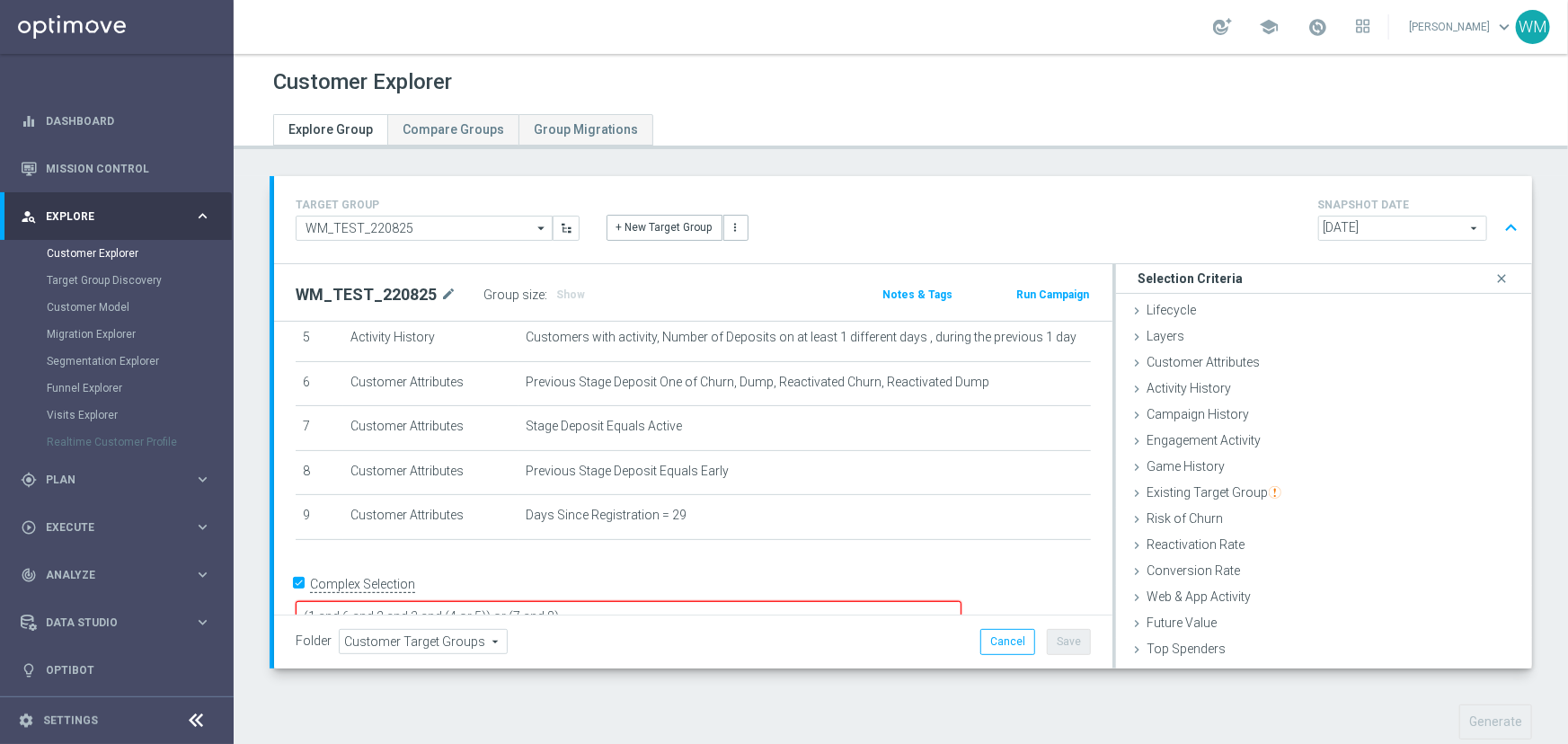
scroll to position [255, 0]
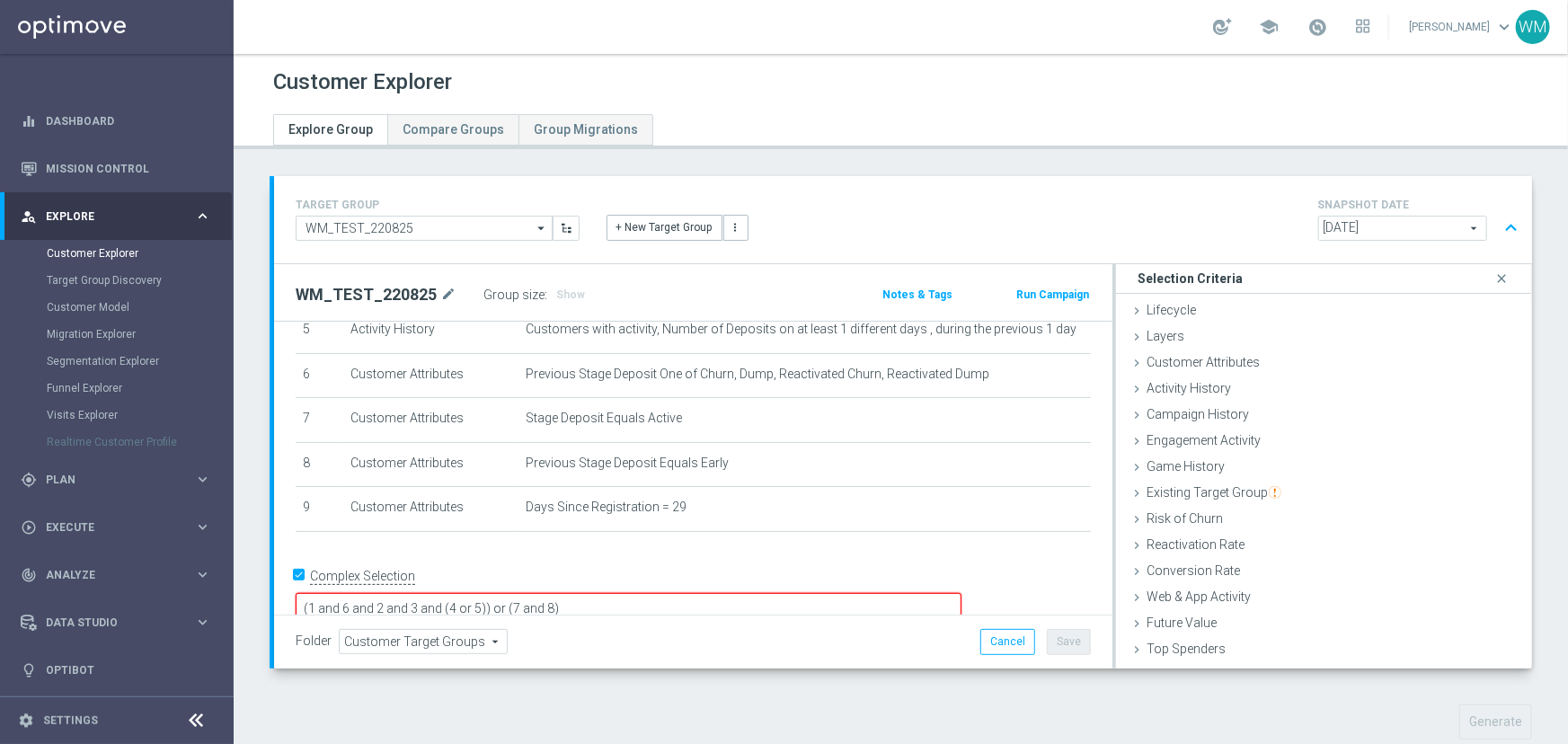
click at [676, 594] on textarea "(1 and 6 and 2 and 3 and (4 or 5)) or (7 and 8)" at bounding box center [628, 609] width 666 height 31
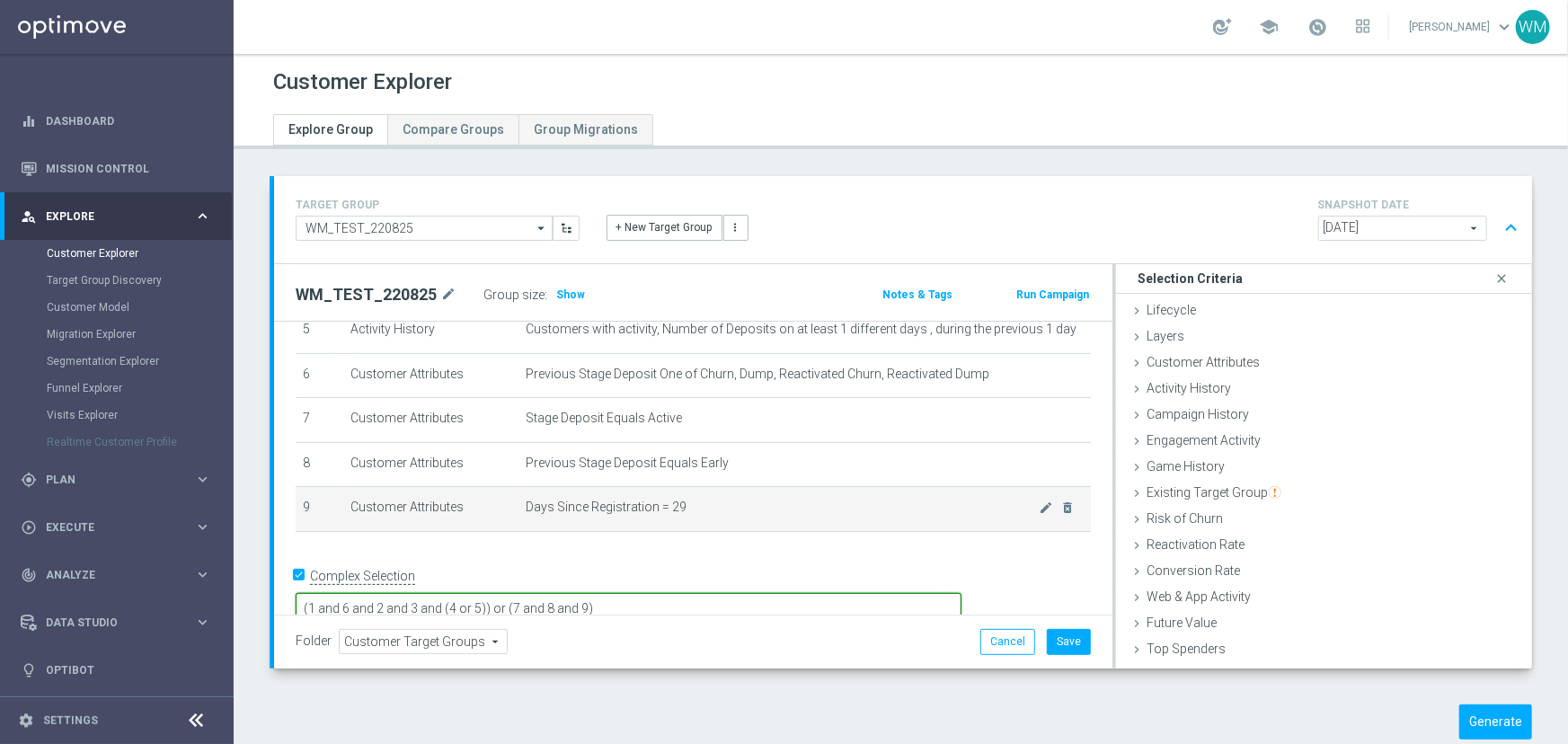
type textarea "(1 and 6 and 2 and 3 and (4 or 5)) or (7 and 8 and 9)"
click at [848, 511] on span "Days Since Registration = 29" at bounding box center [782, 507] width 514 height 15
click at [1039, 506] on icon "mode_edit" at bounding box center [1046, 509] width 14 height 14
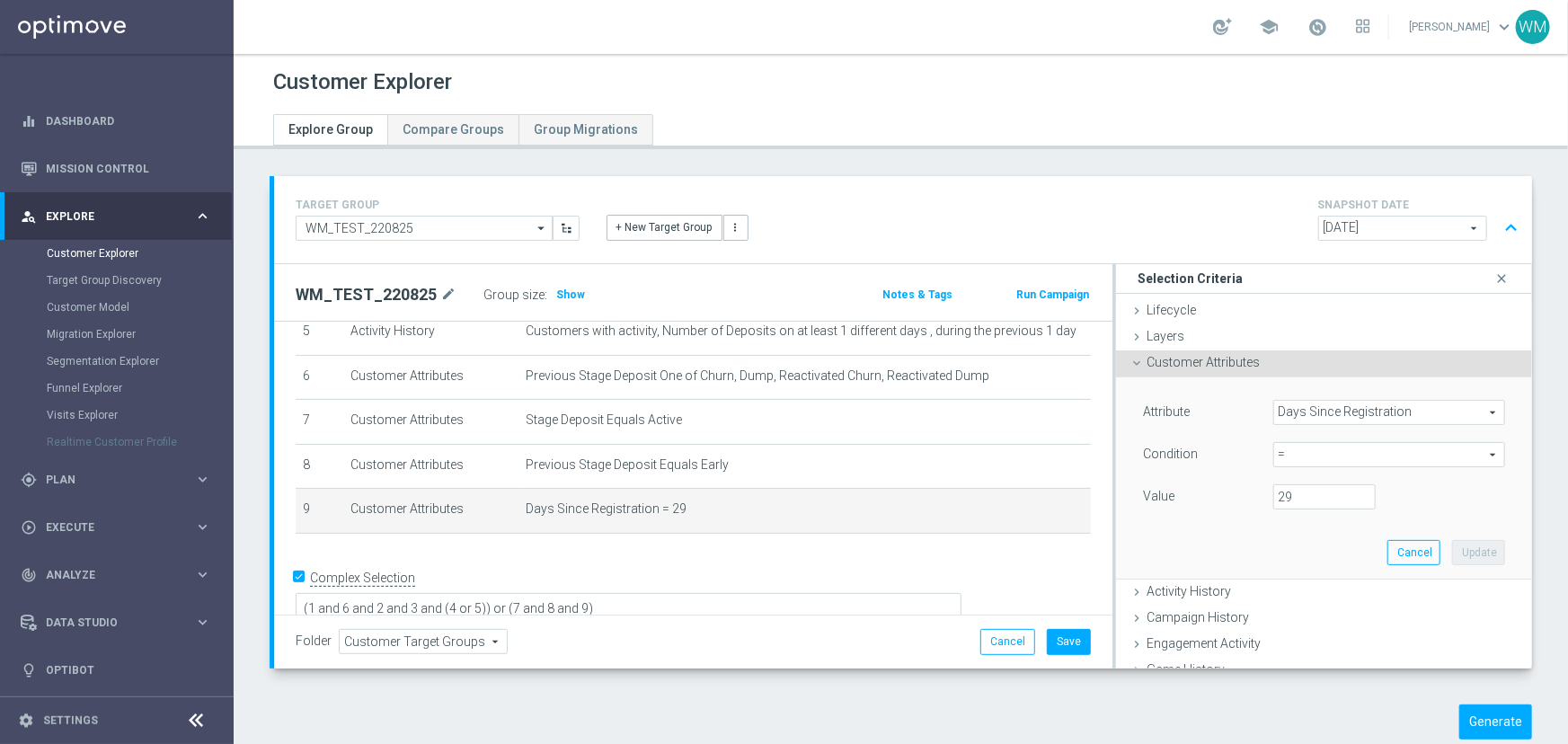
click at [1291, 449] on span "=" at bounding box center [1389, 455] width 230 height 23
click at [1300, 503] on span "<=" at bounding box center [1390, 504] width 214 height 14
type input "<="
click at [1276, 496] on input "number" at bounding box center [1324, 497] width 102 height 25
type input "30"
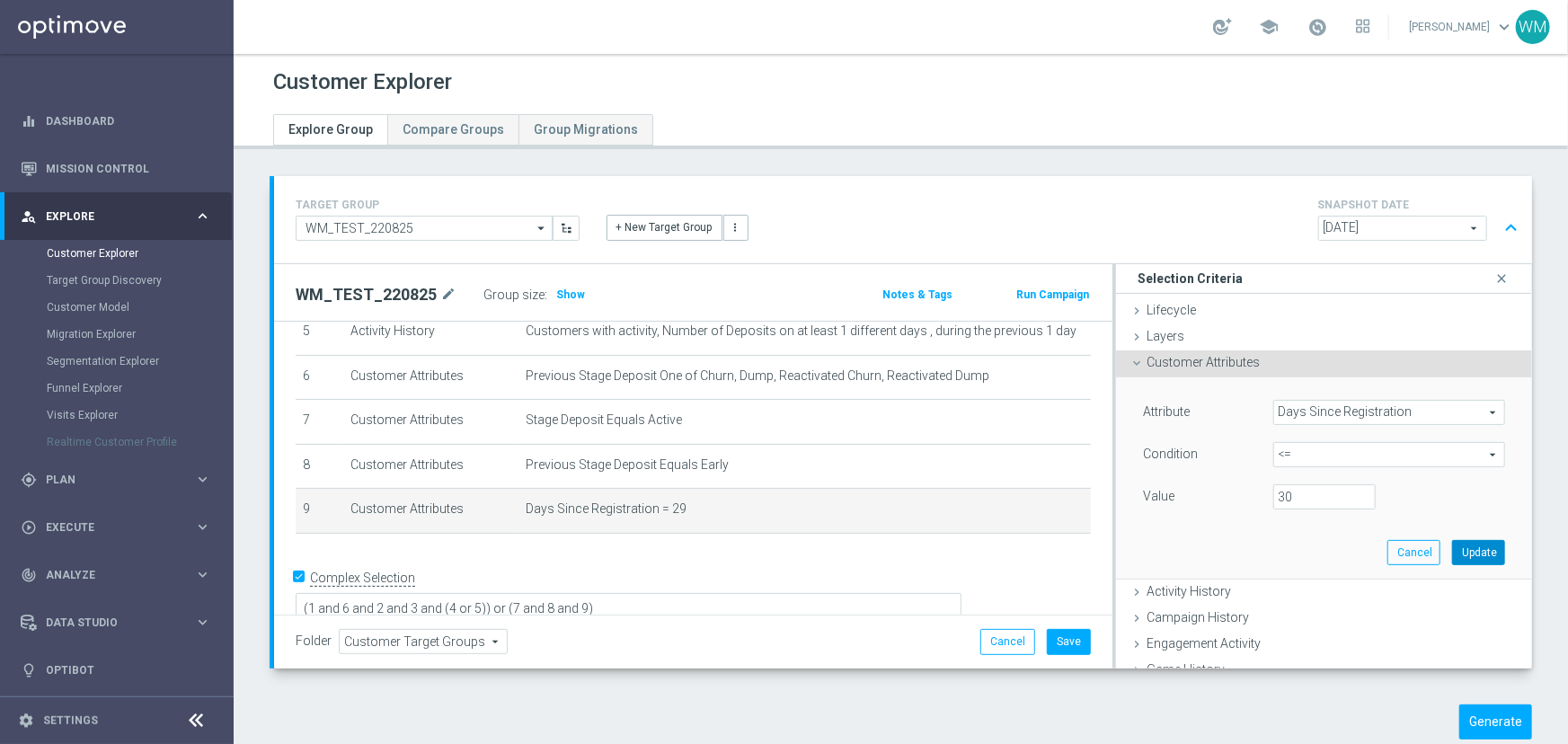
click at [1452, 553] on button "Update" at bounding box center [1478, 552] width 53 height 25
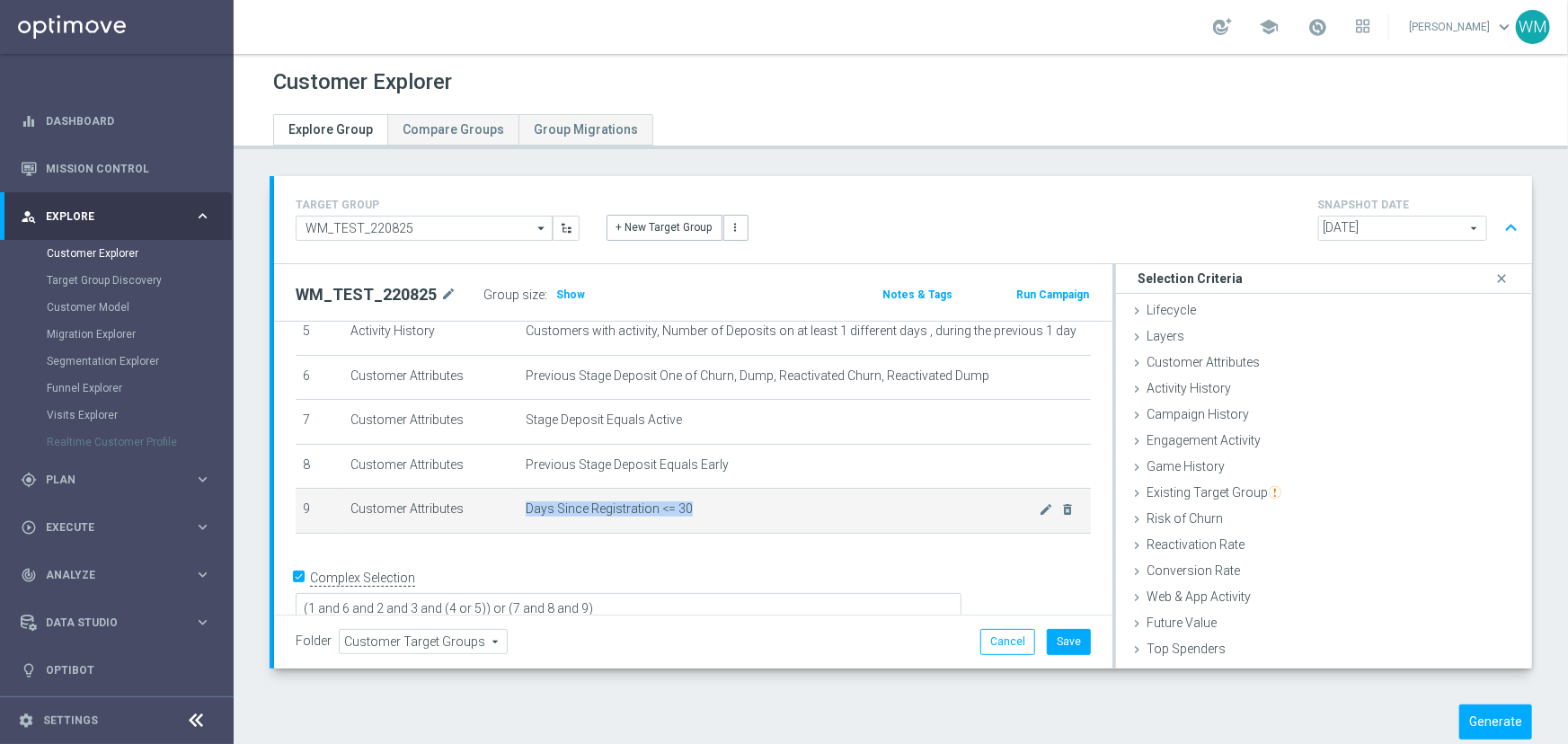
drag, startPoint x: 683, startPoint y: 512, endPoint x: 521, endPoint y: 512, distance: 162.0
click at [526, 512] on span "Days Since Registration <= 30" at bounding box center [782, 509] width 514 height 15
drag, startPoint x: 521, startPoint y: 512, endPoint x: 708, endPoint y: 512, distance: 187.0
click at [708, 512] on span "Days Since Registration <= 30" at bounding box center [782, 509] width 514 height 15
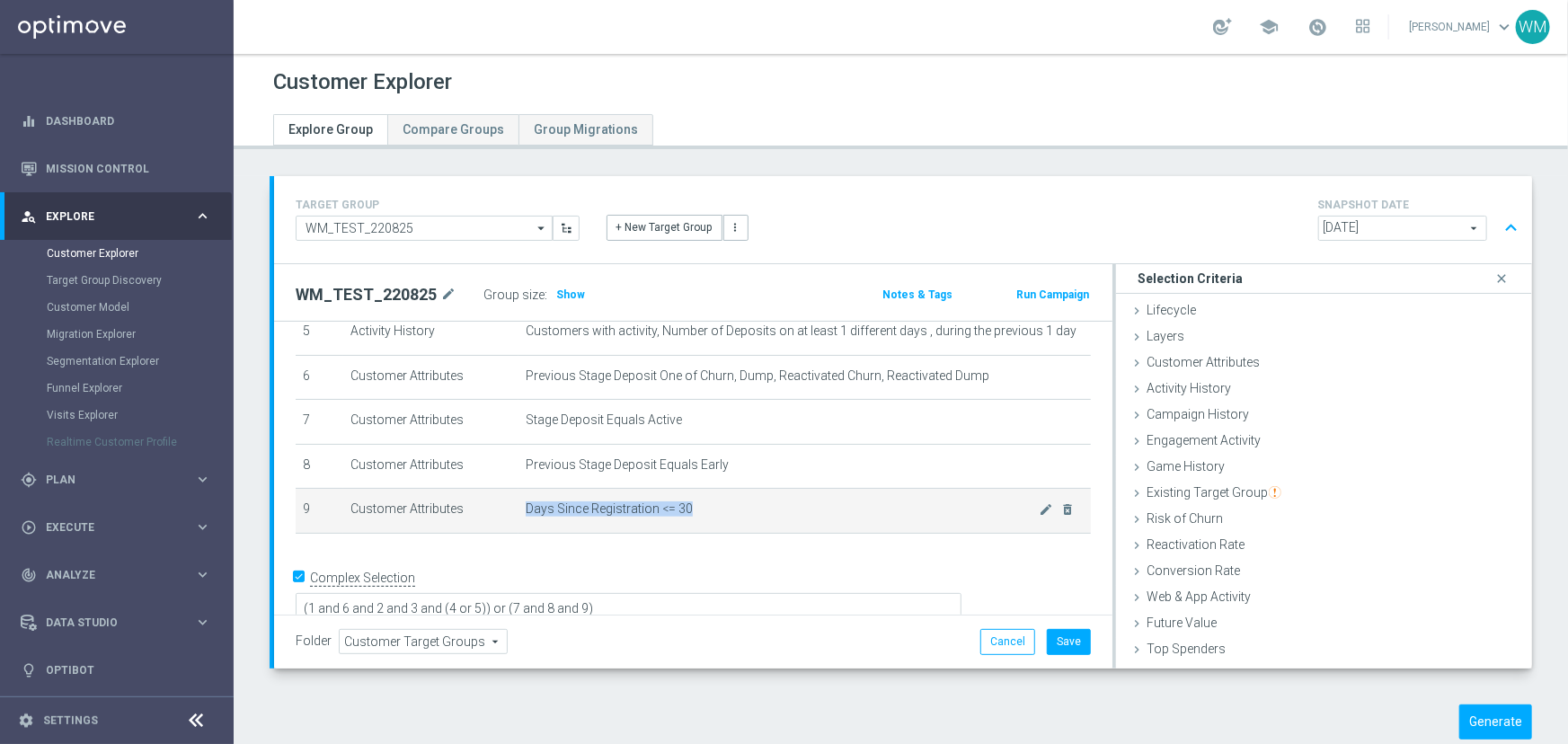
click at [708, 512] on span "Days Since Registration <= 30" at bounding box center [782, 509] width 514 height 15
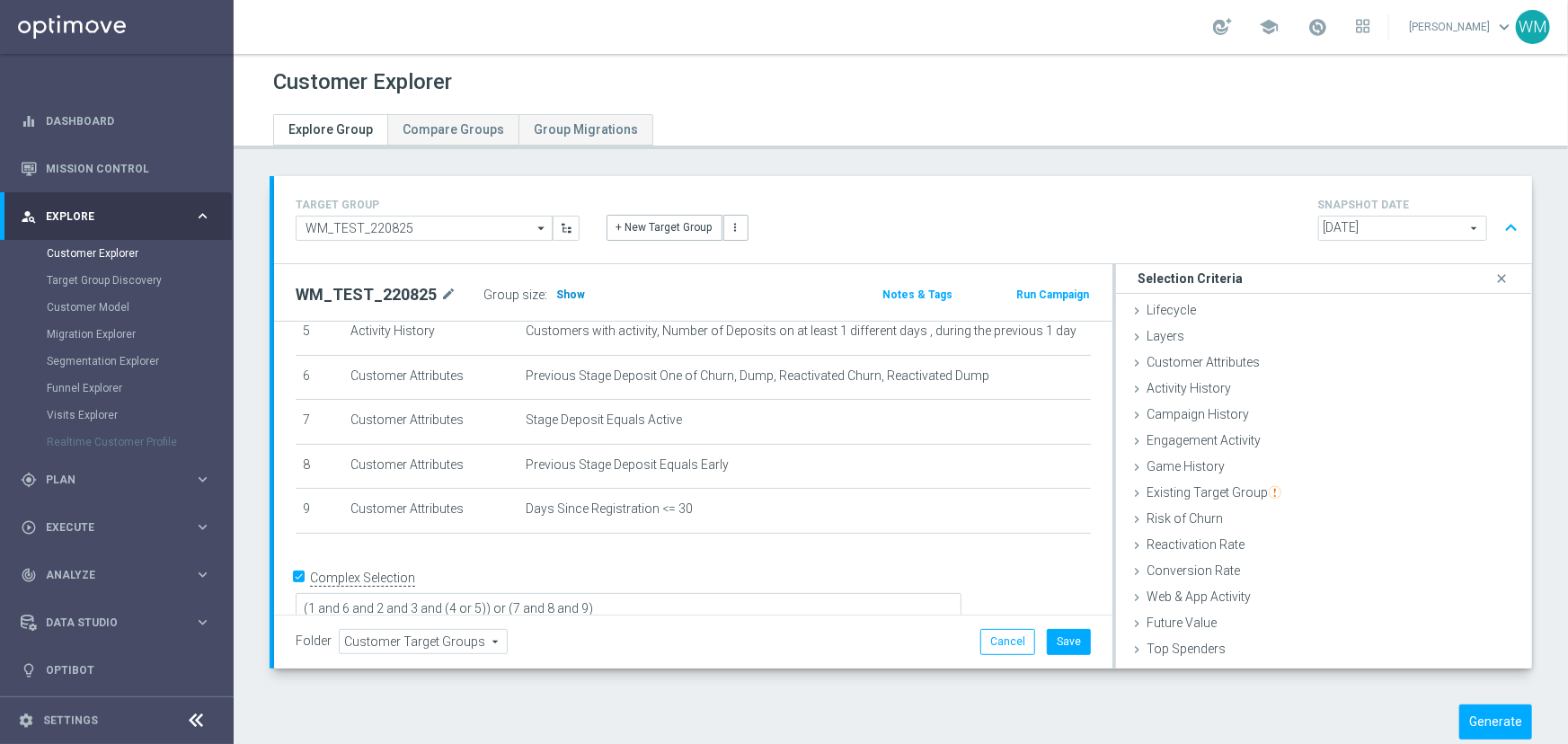
click at [558, 289] on span "Show" at bounding box center [570, 294] width 29 height 12
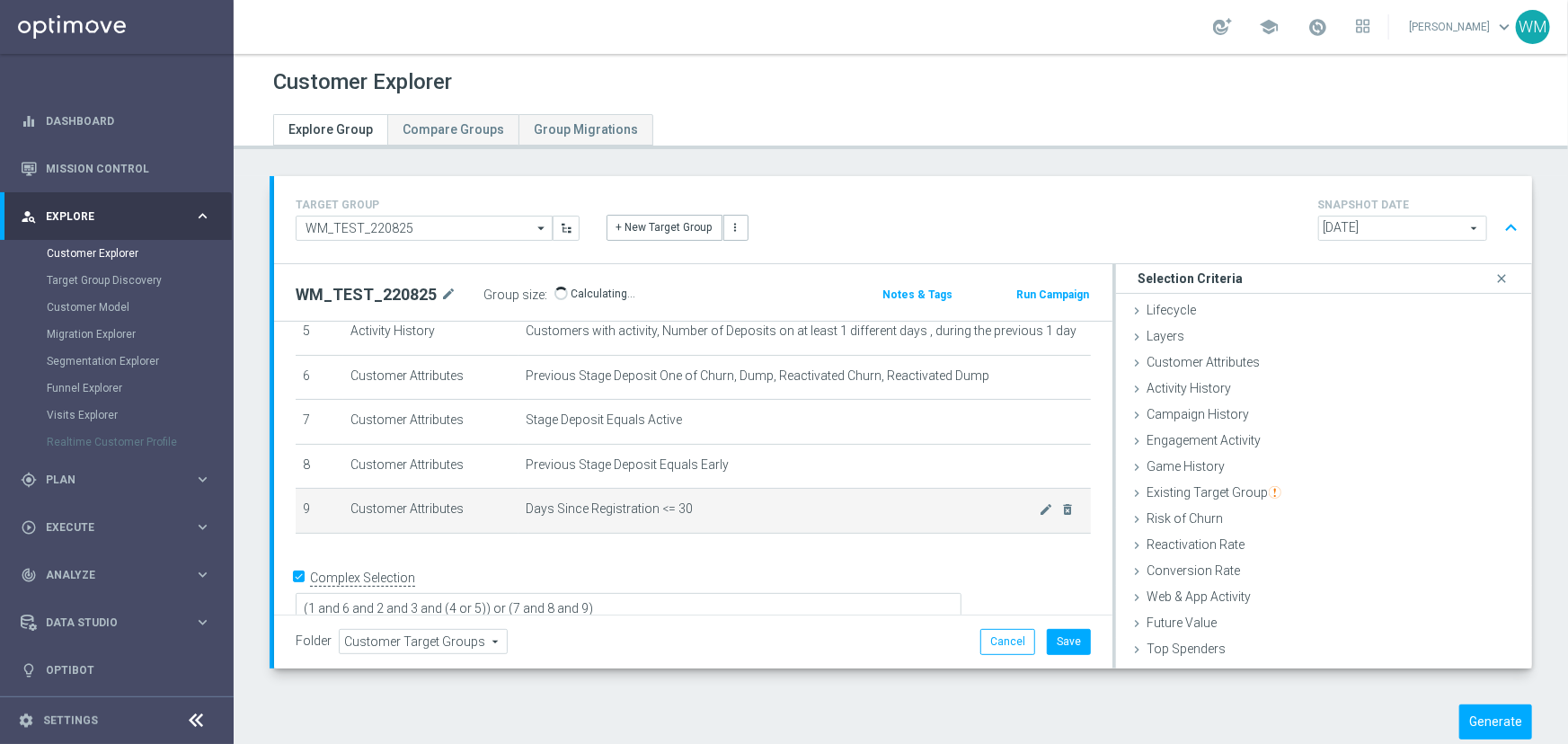
click at [734, 519] on td "Days Since Registration <= 30 mode_edit delete_forever" at bounding box center [805, 512] width 573 height 45
click at [1039, 507] on icon "mode_edit" at bounding box center [1046, 509] width 14 height 14
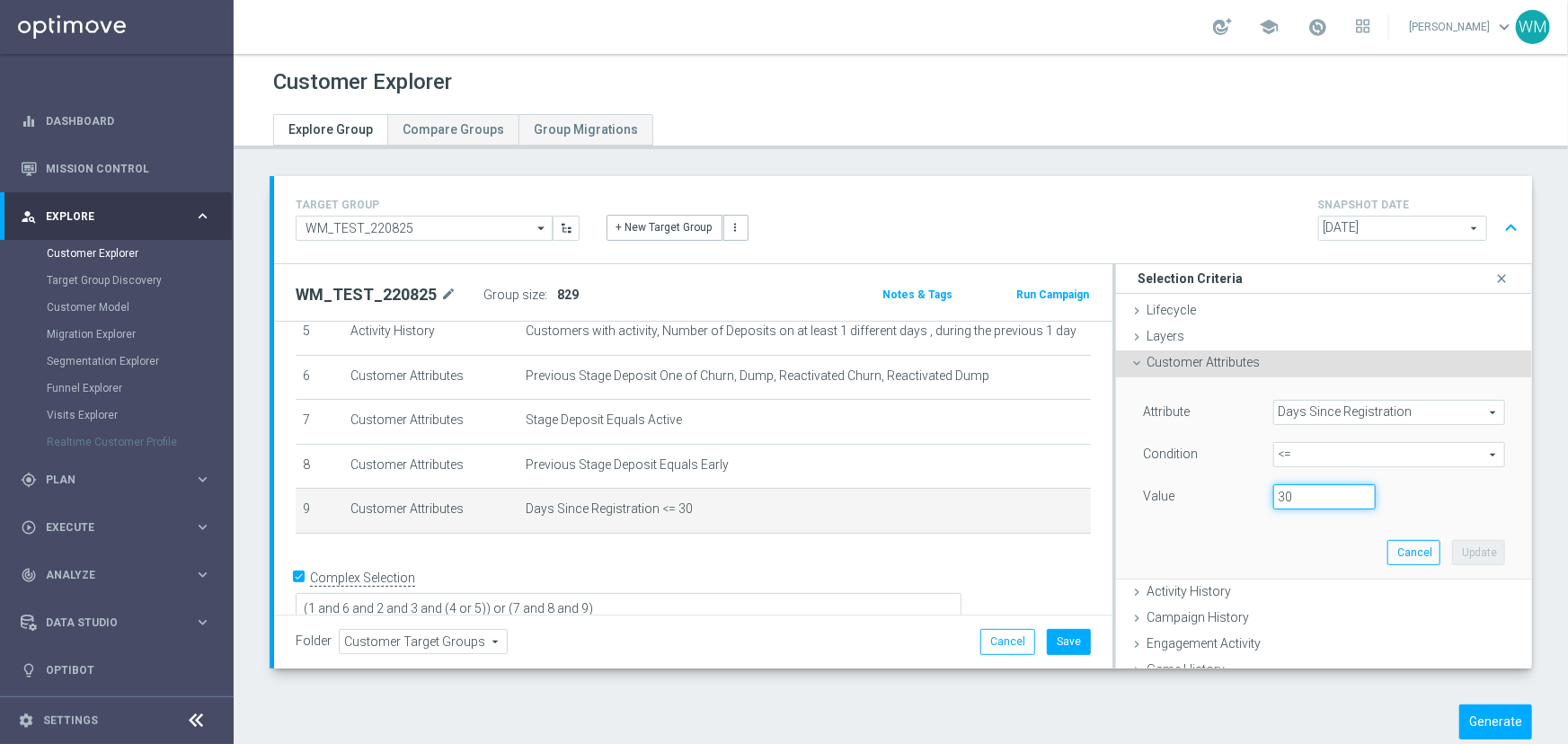
click at [1303, 499] on input "30" at bounding box center [1324, 497] width 102 height 25
drag, startPoint x: 1303, startPoint y: 499, endPoint x: 1507, endPoint y: 566, distance: 214.7
click at [1330, 512] on div "Attribute Days Since Registration Days Since Registration arrow_drop_down searc…" at bounding box center [1324, 478] width 389 height 201
type input "31"
click at [1455, 549] on button "Update" at bounding box center [1478, 552] width 53 height 25
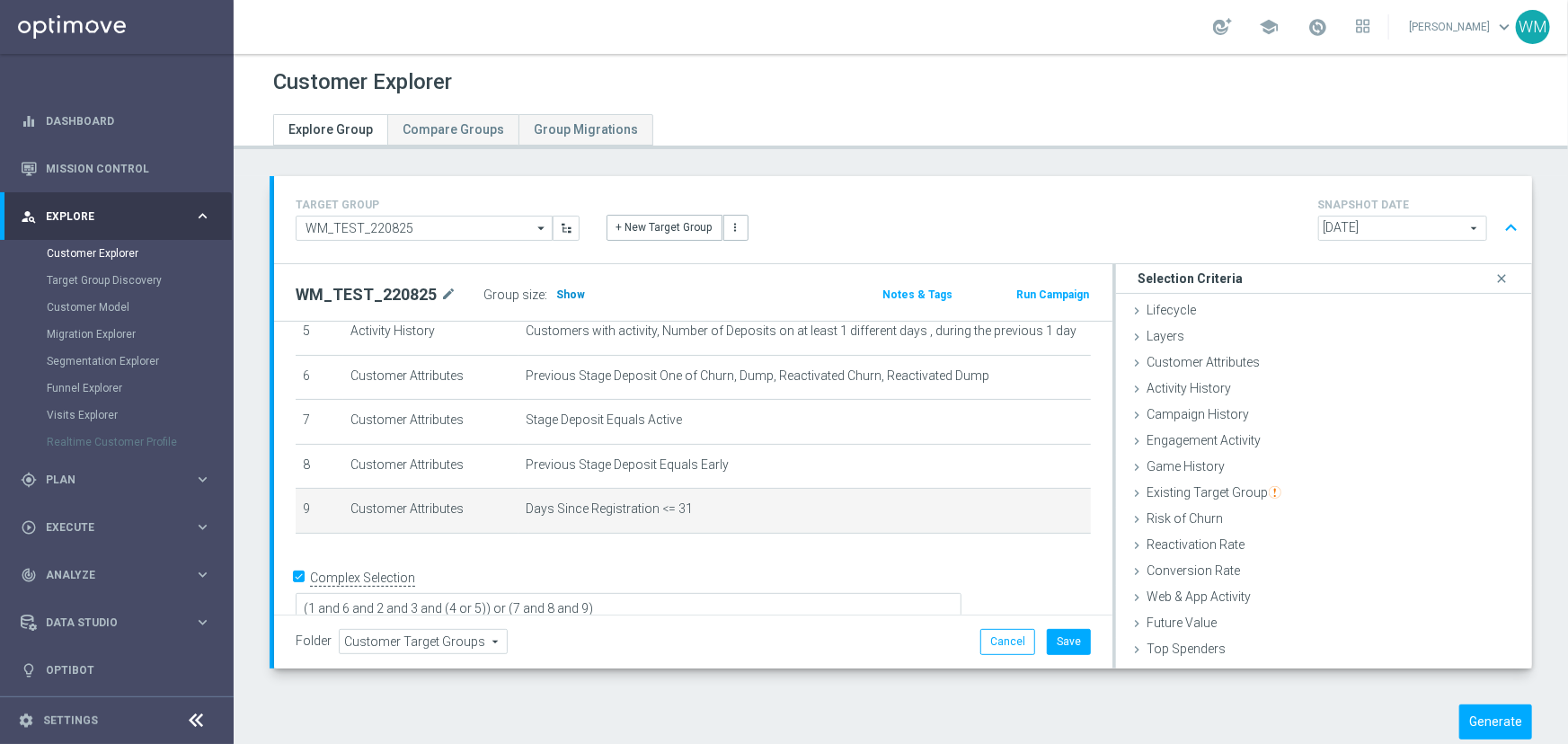
click at [571, 299] on span "Show" at bounding box center [570, 294] width 29 height 12
click at [1039, 512] on div "mode_edit delete_forever" at bounding box center [1057, 509] width 36 height 15
click at [1039, 510] on icon "mode_edit" at bounding box center [1046, 509] width 14 height 14
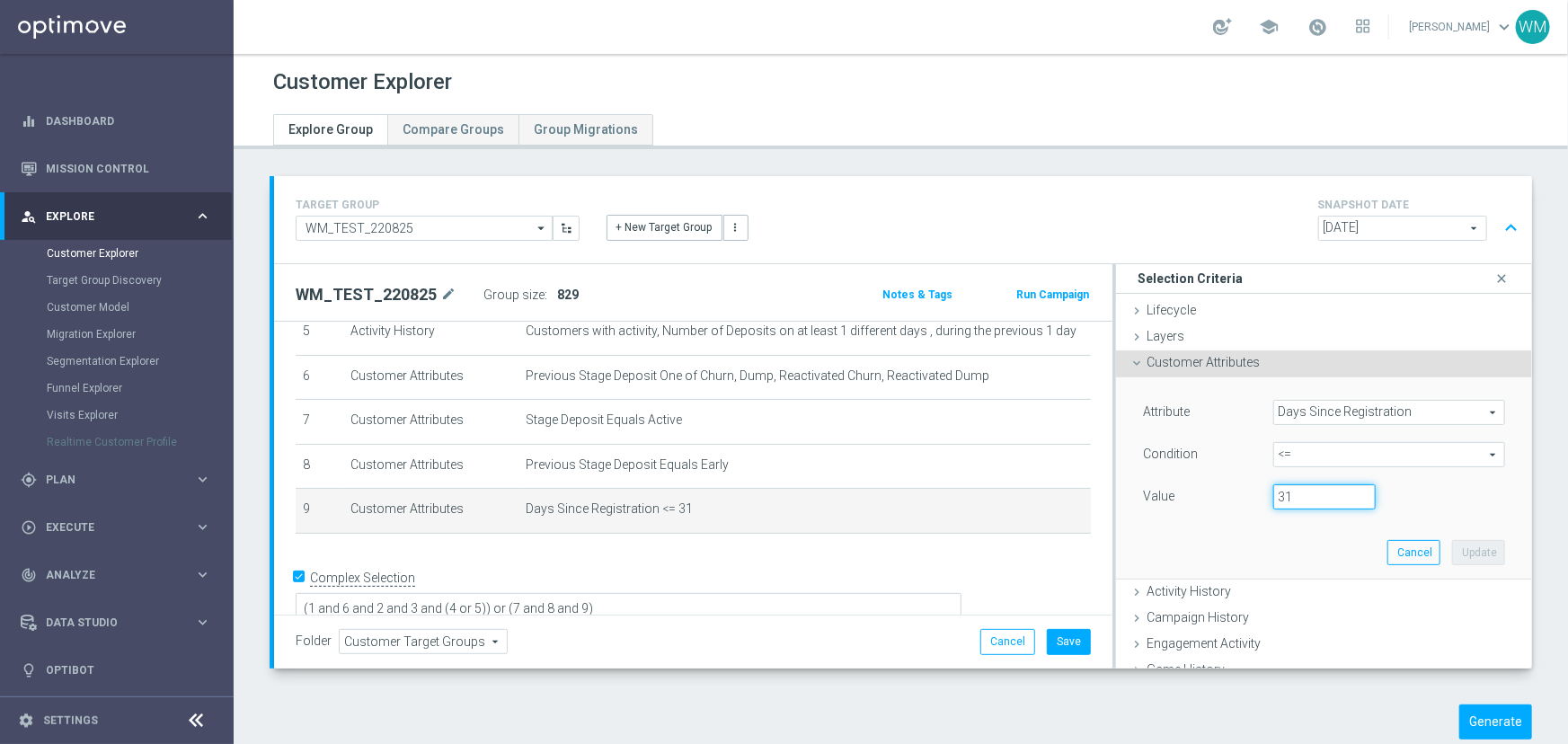
drag, startPoint x: 1262, startPoint y: 500, endPoint x: 1099, endPoint y: 486, distance: 163.6
click at [1130, 494] on div "Value 31" at bounding box center [1324, 499] width 389 height 29
type input "40"
click at [1464, 561] on button "Update" at bounding box center [1478, 552] width 53 height 25
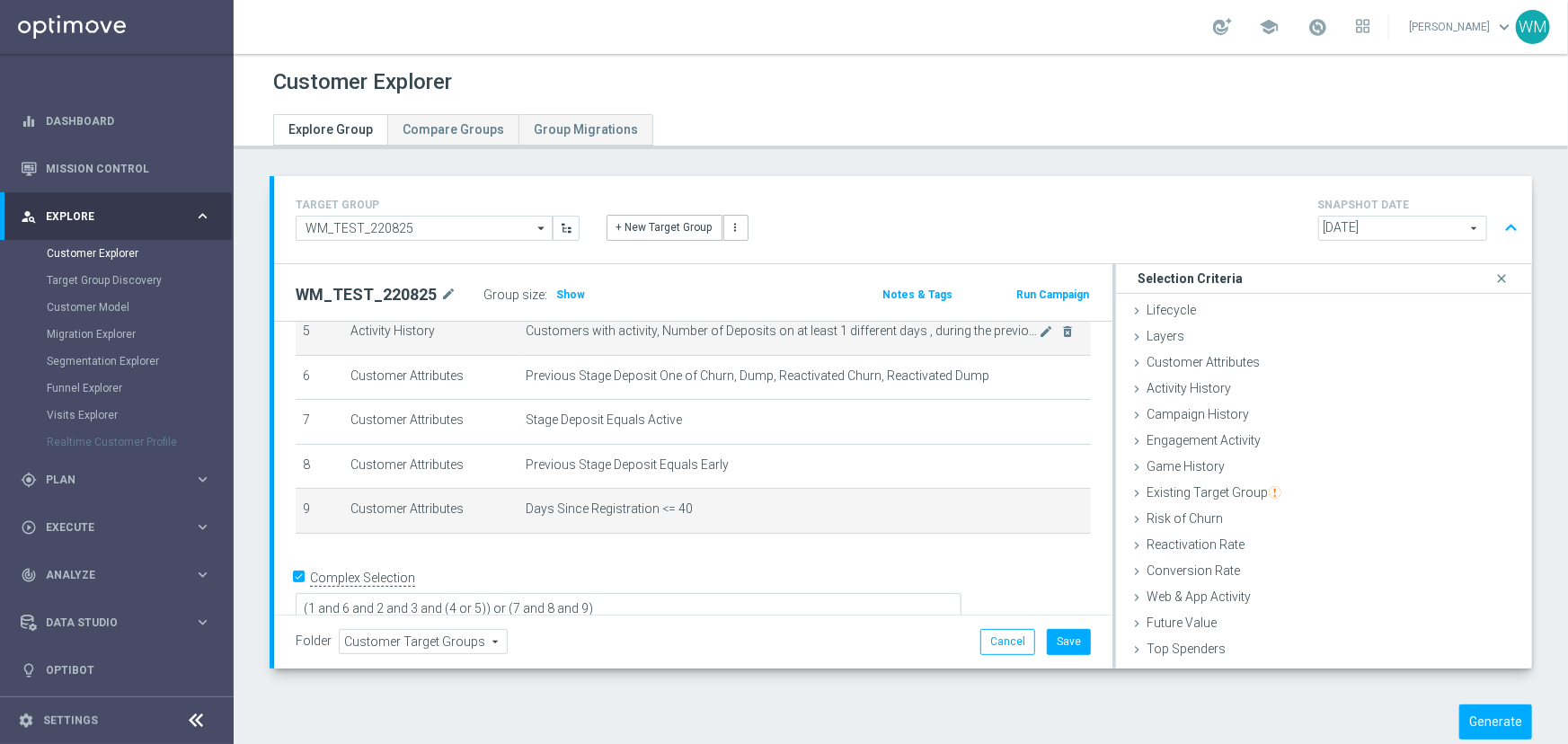
drag, startPoint x: 564, startPoint y: 287, endPoint x: 629, endPoint y: 352, distance: 91.9
click at [564, 288] on span "Show" at bounding box center [570, 294] width 29 height 12
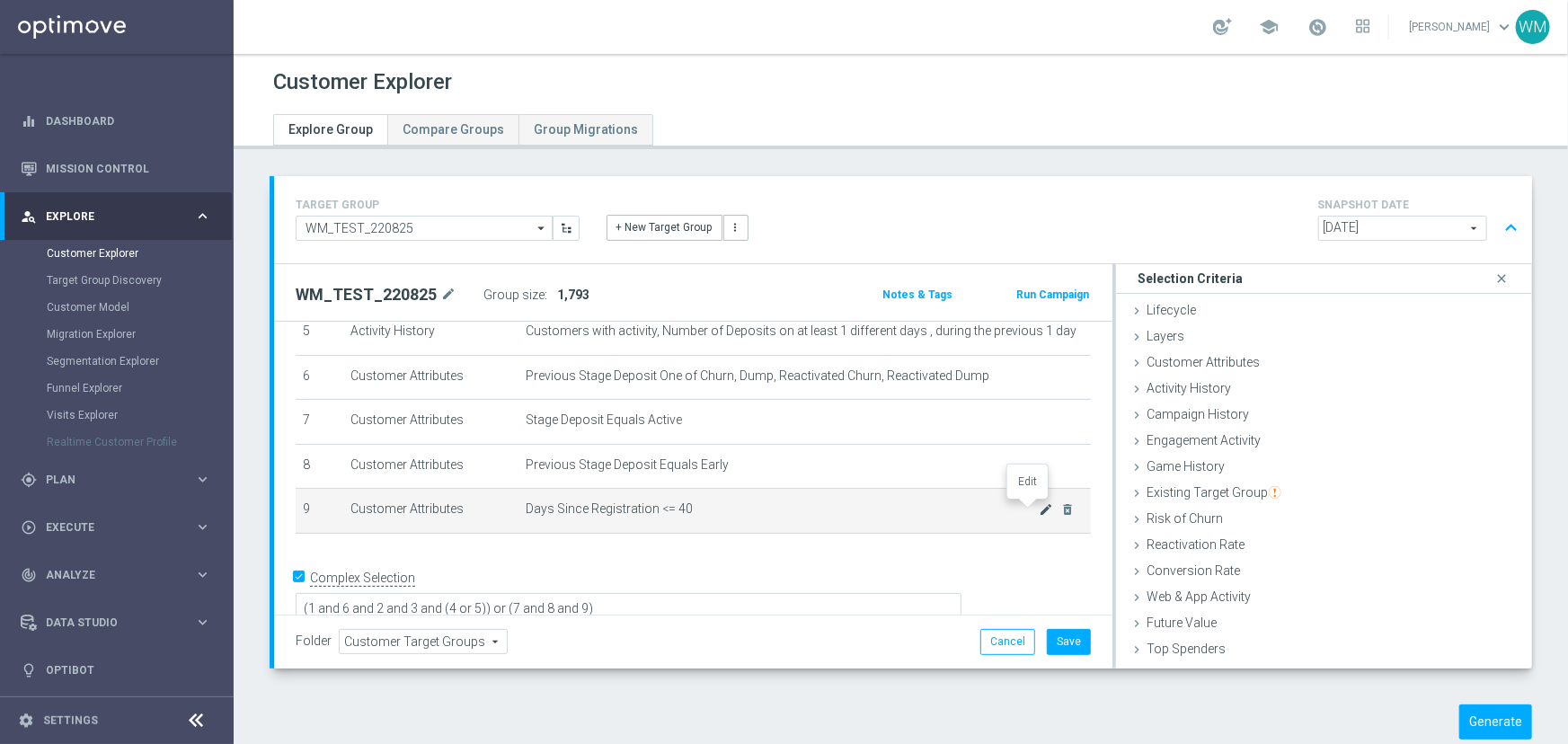
click at [1039, 509] on icon "mode_edit" at bounding box center [1046, 509] width 14 height 14
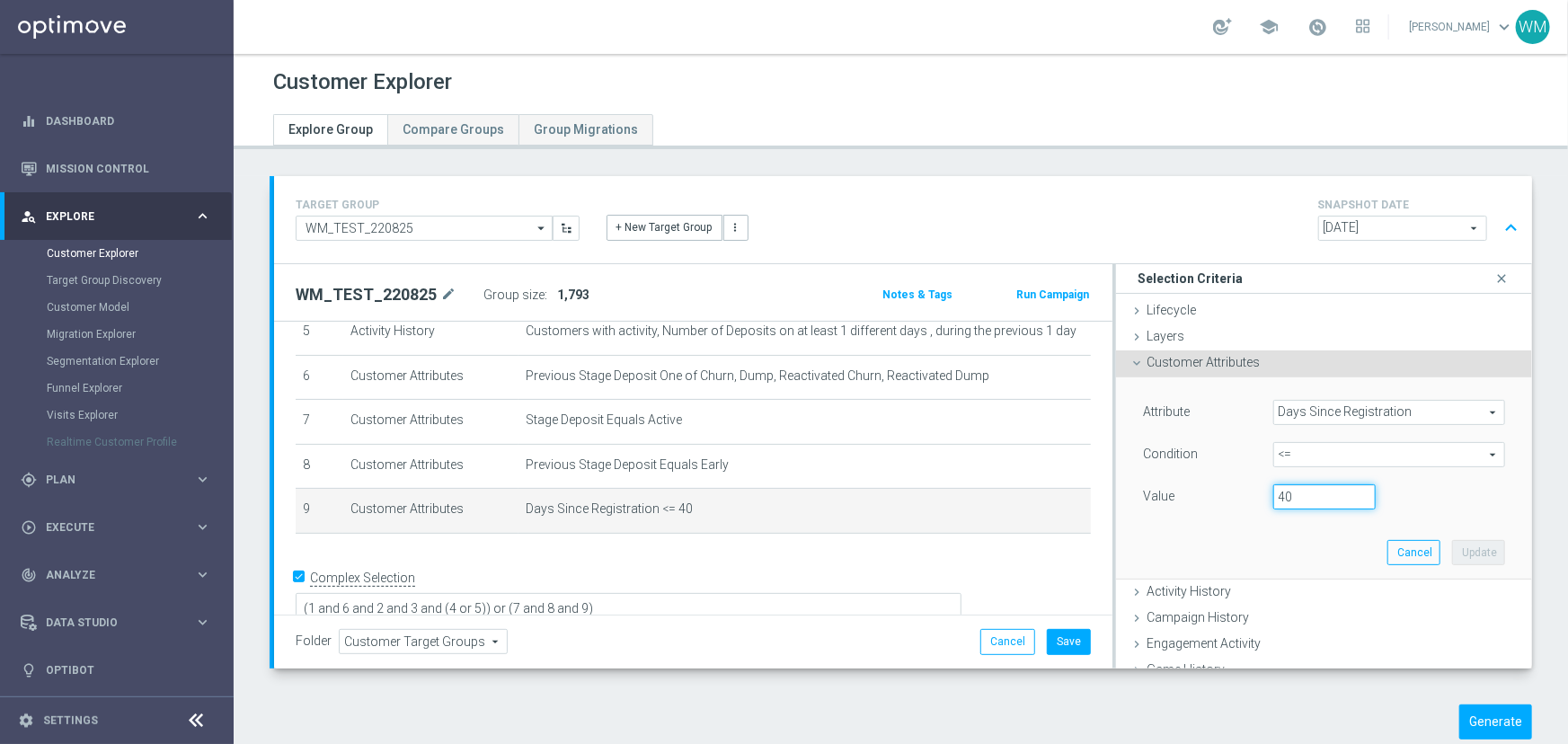
drag, startPoint x: 1323, startPoint y: 502, endPoint x: 1080, endPoint y: 497, distance: 243.1
click at [1084, 496] on div "WM_TEST_220825 mode_edit Group size : 1,793 Notes & Tags Run Campaign # Selecti…" at bounding box center [903, 466] width 1258 height 405
type input "32"
click at [1452, 552] on button "Update" at bounding box center [1478, 552] width 53 height 25
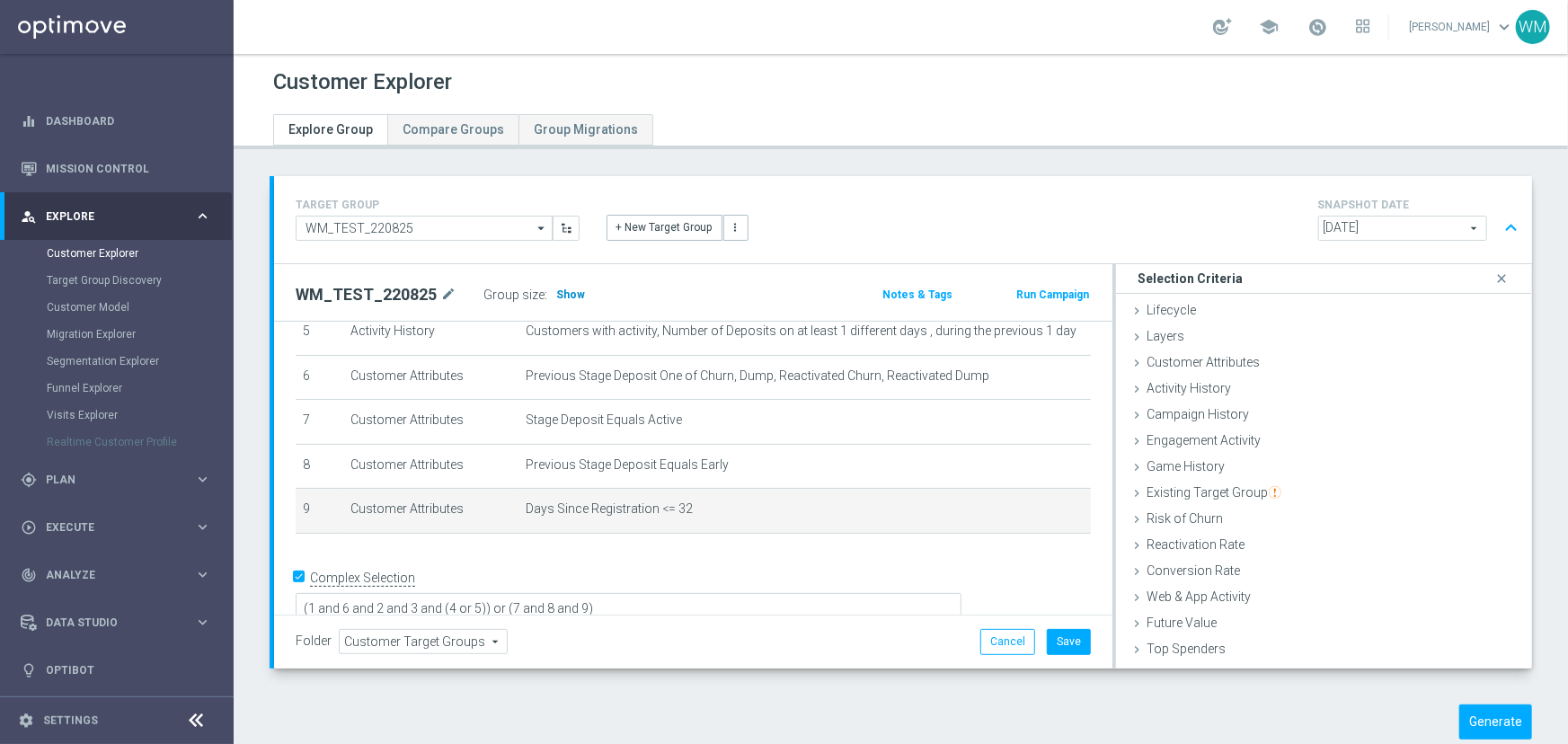
click at [561, 291] on span "Show" at bounding box center [570, 294] width 29 height 12
click at [738, 509] on span "Days Since Registration <= 32" at bounding box center [782, 509] width 514 height 15
drag, startPoint x: 737, startPoint y: 512, endPoint x: 507, endPoint y: 510, distance: 230.0
click at [507, 510] on tr "9 Customer Attributes Days Since Registration <= 32 mode_edit delete_forever" at bounding box center [693, 512] width 795 height 45
click at [507, 510] on td "Customer Attributes" at bounding box center [431, 512] width 176 height 45
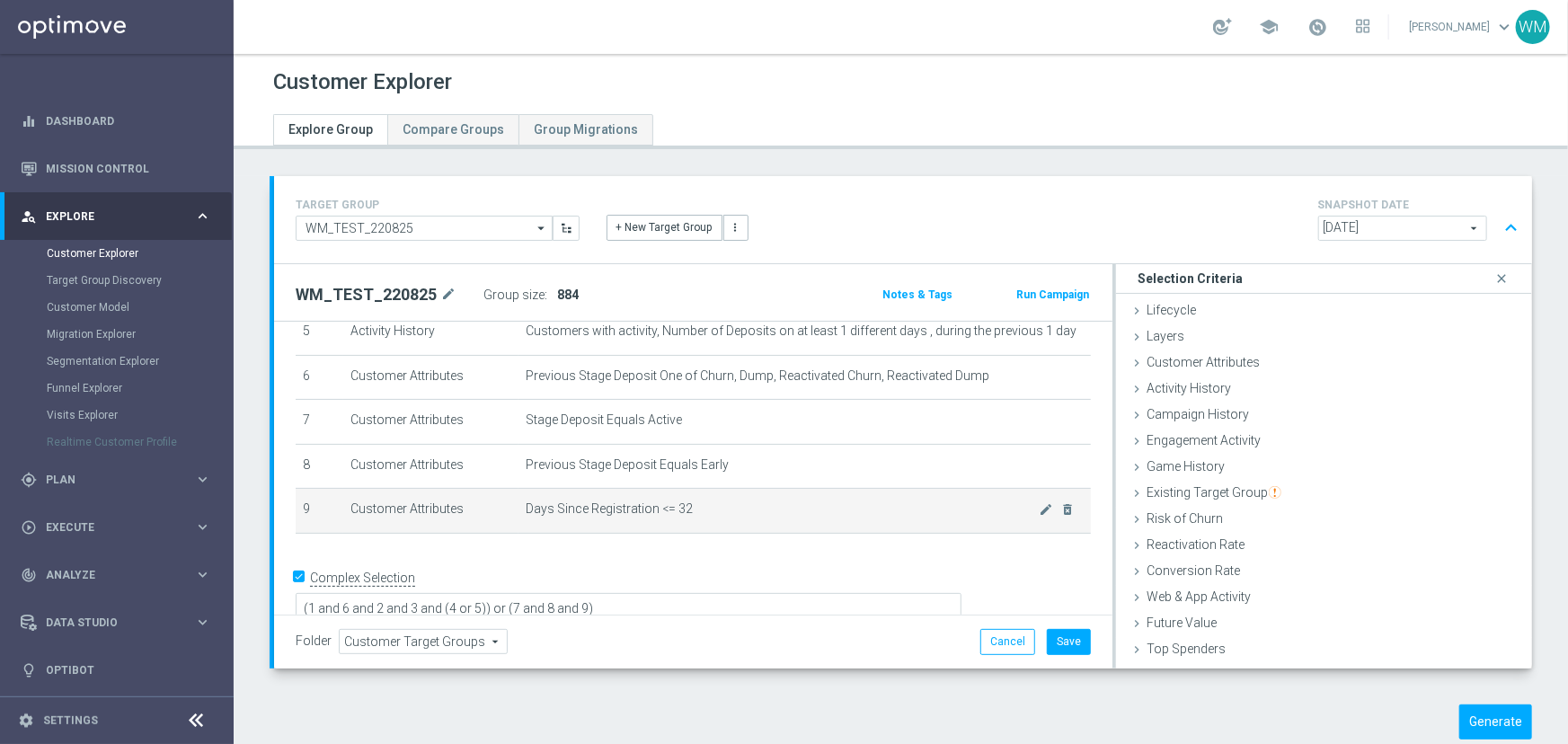
drag, startPoint x: 507, startPoint y: 510, endPoint x: 758, endPoint y: 509, distance: 251.0
click at [758, 509] on tr "9 Customer Attributes Days Since Registration <= 32 mode_edit delete_forever" at bounding box center [693, 512] width 795 height 45
click at [758, 509] on span "Days Since Registration <= 32" at bounding box center [782, 509] width 514 height 15
click at [1039, 508] on icon "mode_edit" at bounding box center [1046, 509] width 14 height 14
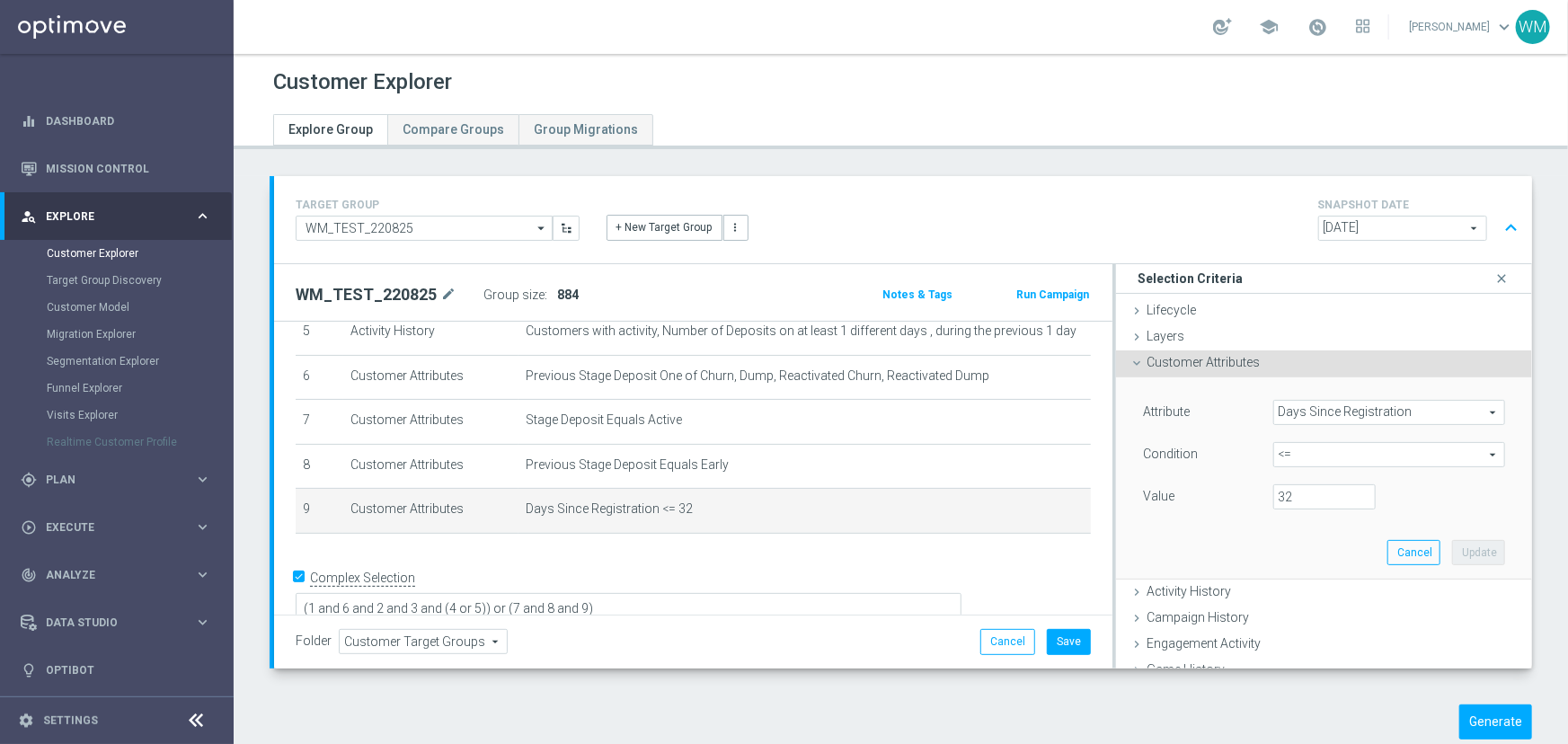
click at [1287, 451] on span "<=" at bounding box center [1389, 455] width 230 height 23
click at [1285, 540] on label "=" at bounding box center [1389, 551] width 232 height 23
type input "="
click at [1288, 485] on input "number" at bounding box center [1324, 497] width 102 height 25
type input "32"
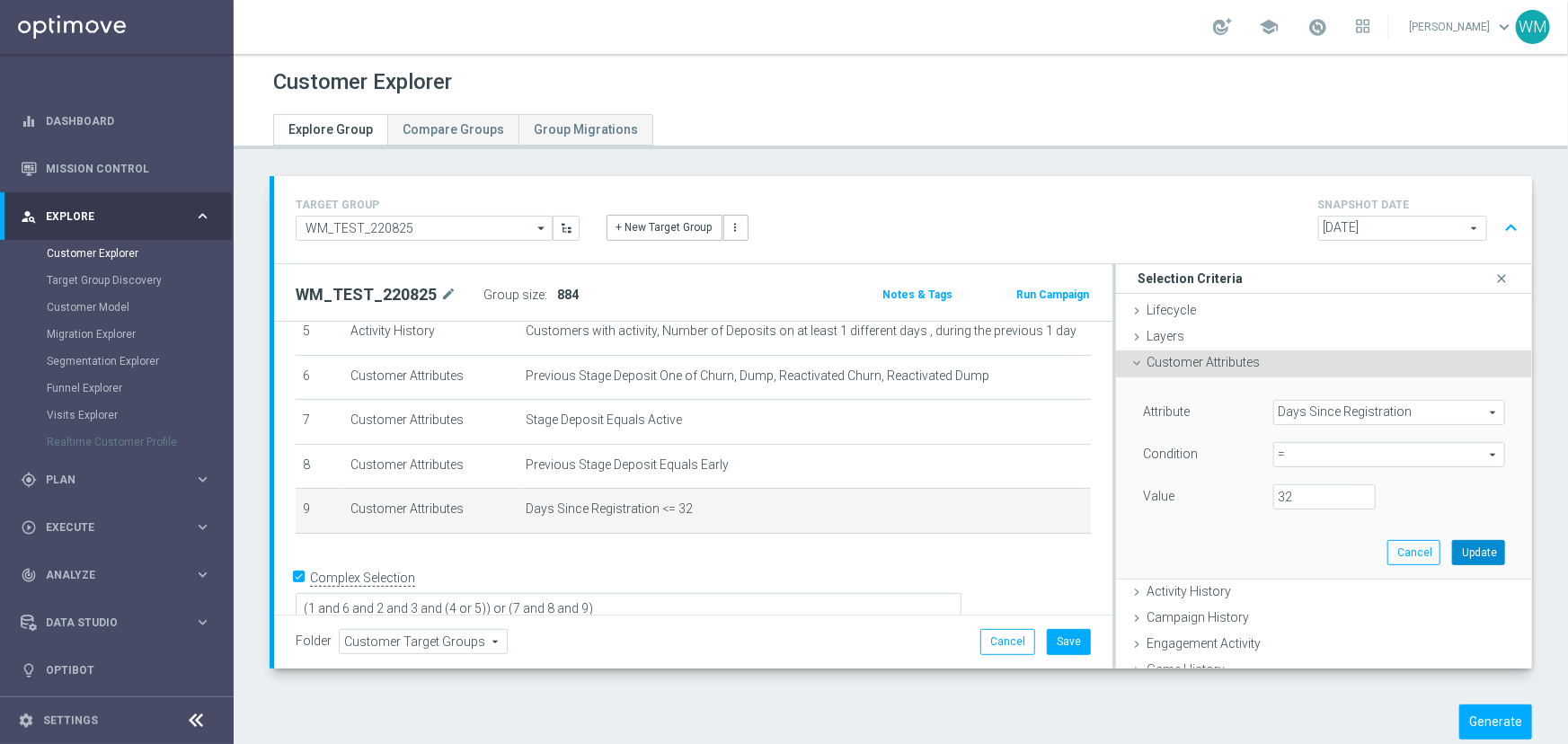
click at [1452, 547] on button "Update" at bounding box center [1478, 552] width 53 height 25
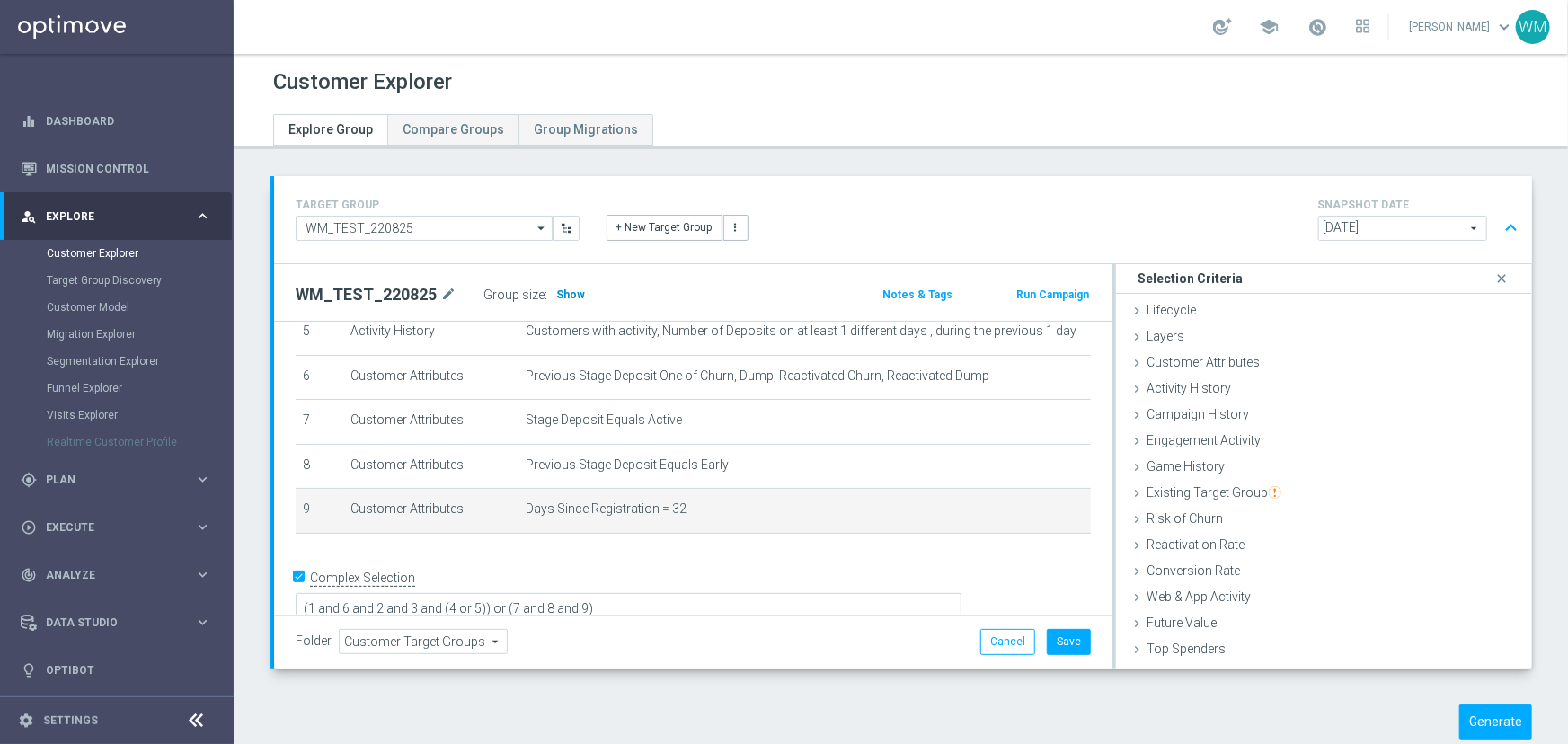
click at [556, 302] on h3 "Show" at bounding box center [570, 294] width 32 height 20
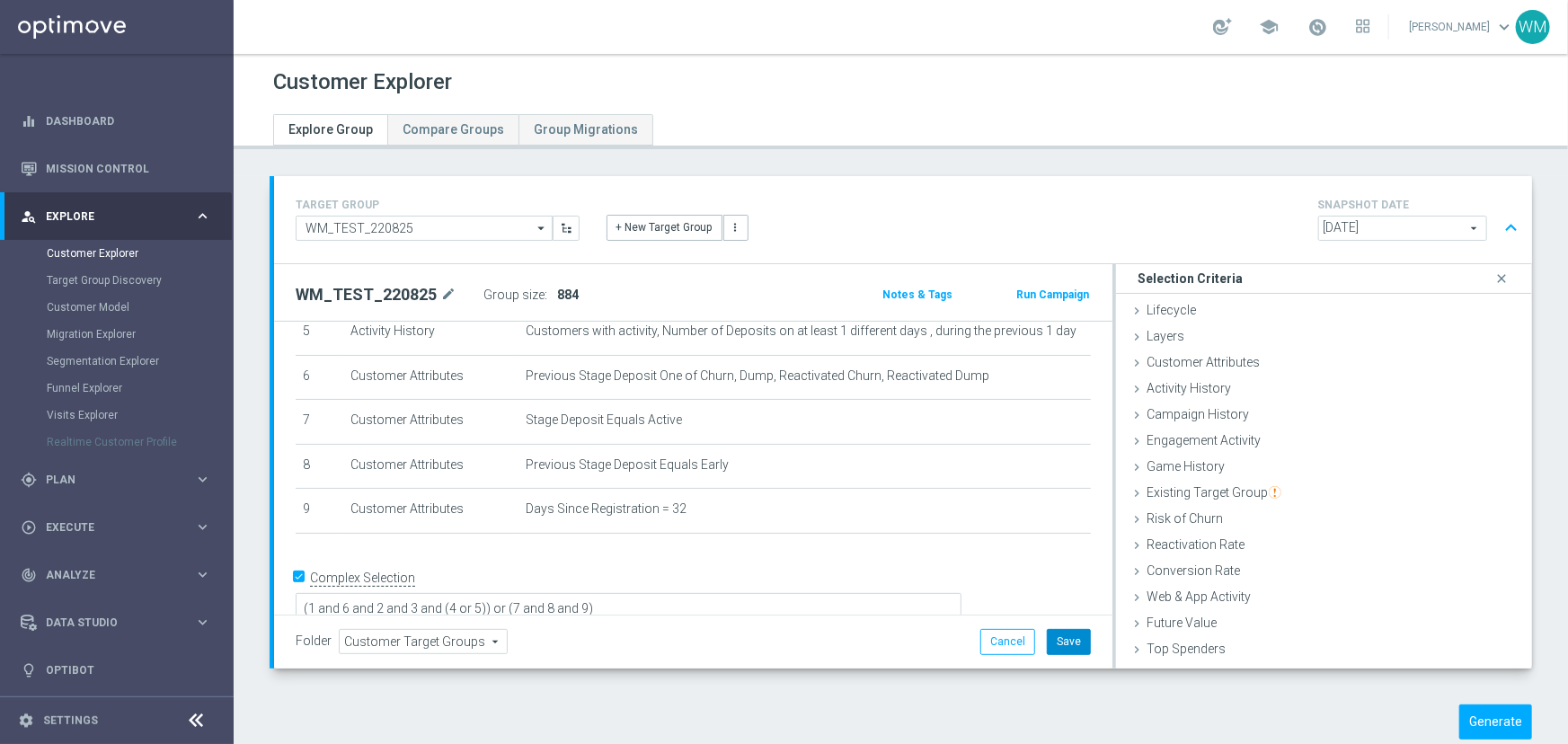
click at [1058, 643] on button "Save" at bounding box center [1068, 642] width 44 height 25
click at [1459, 718] on button "Generate" at bounding box center [1496, 721] width 73 height 35
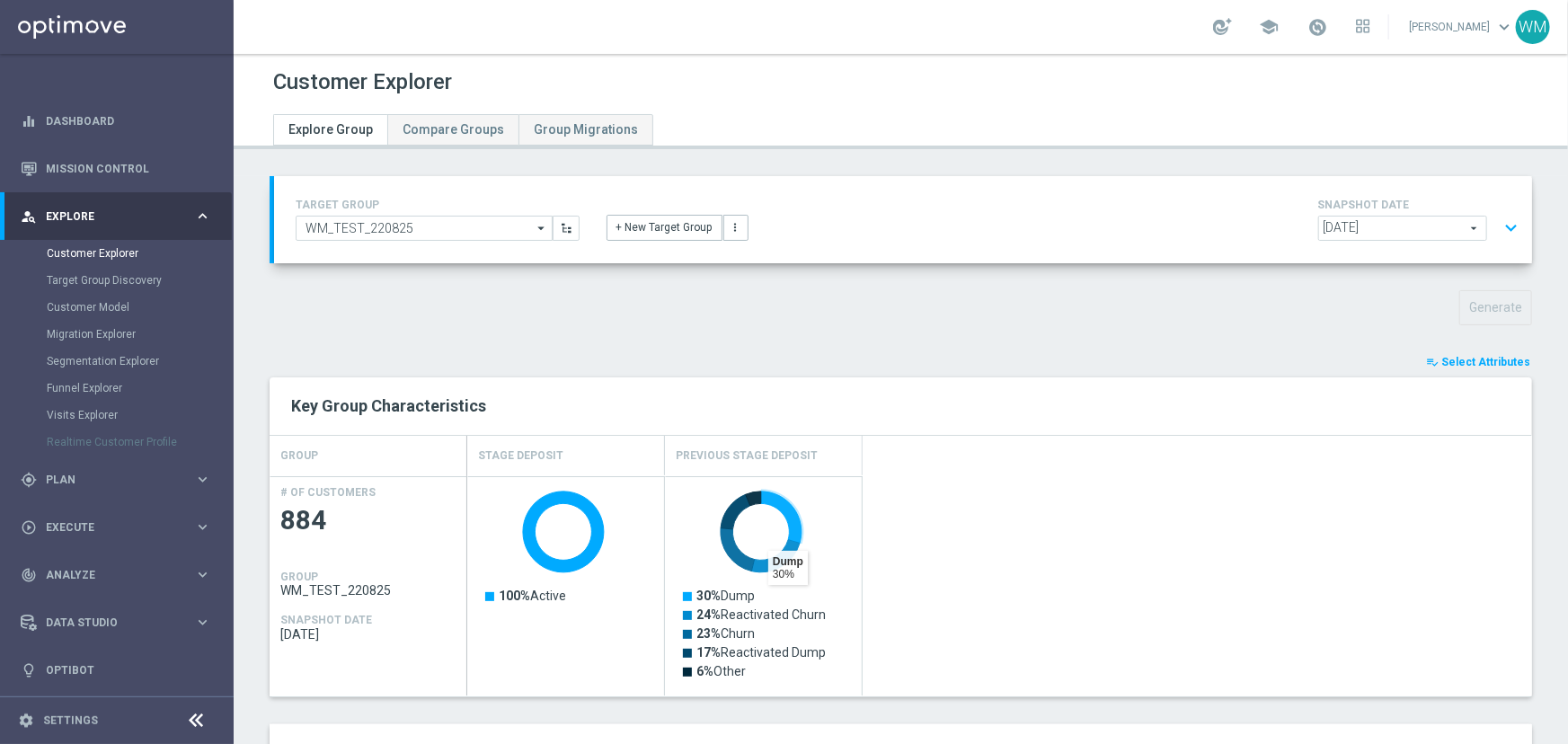
type input "Customer ID"
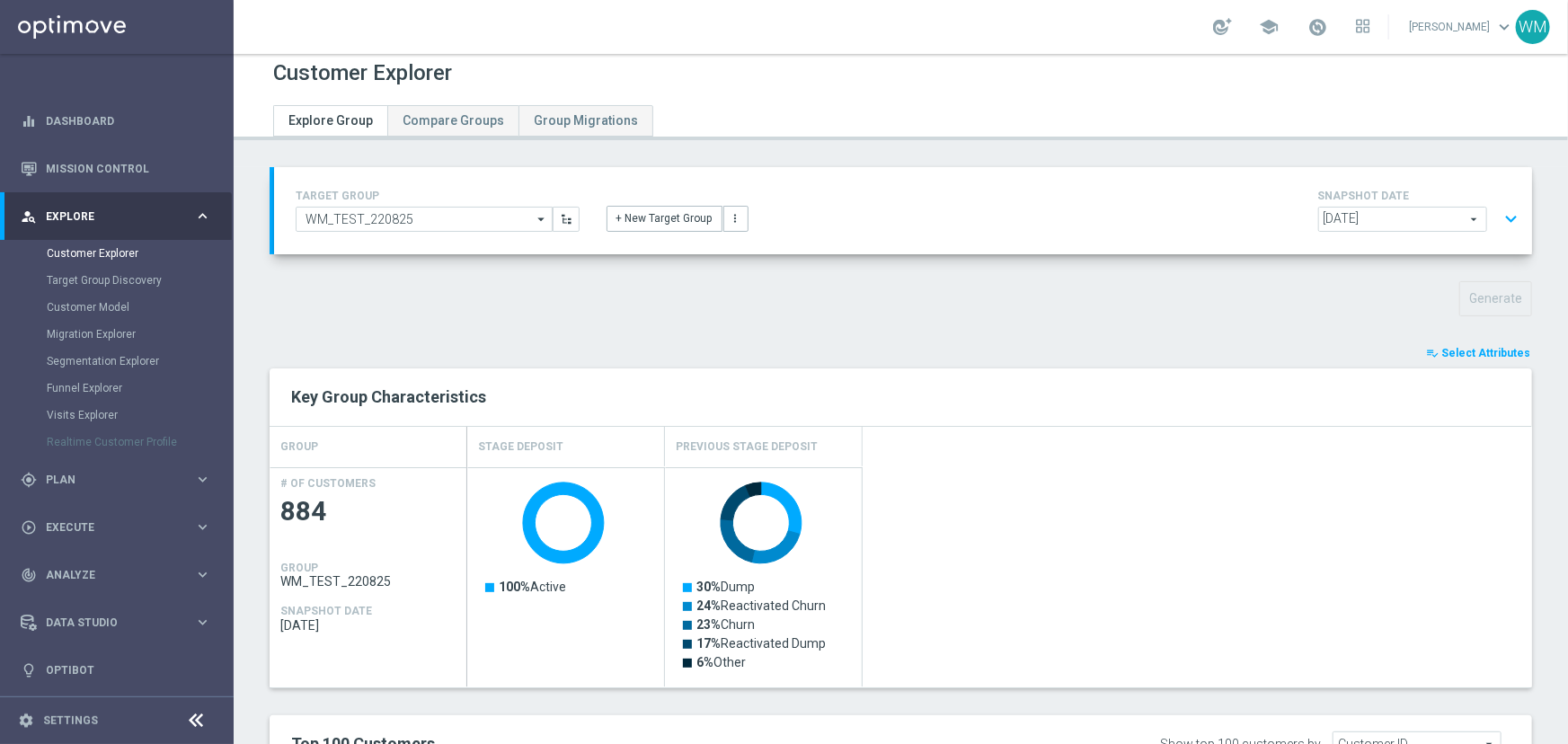
scroll to position [0, 0]
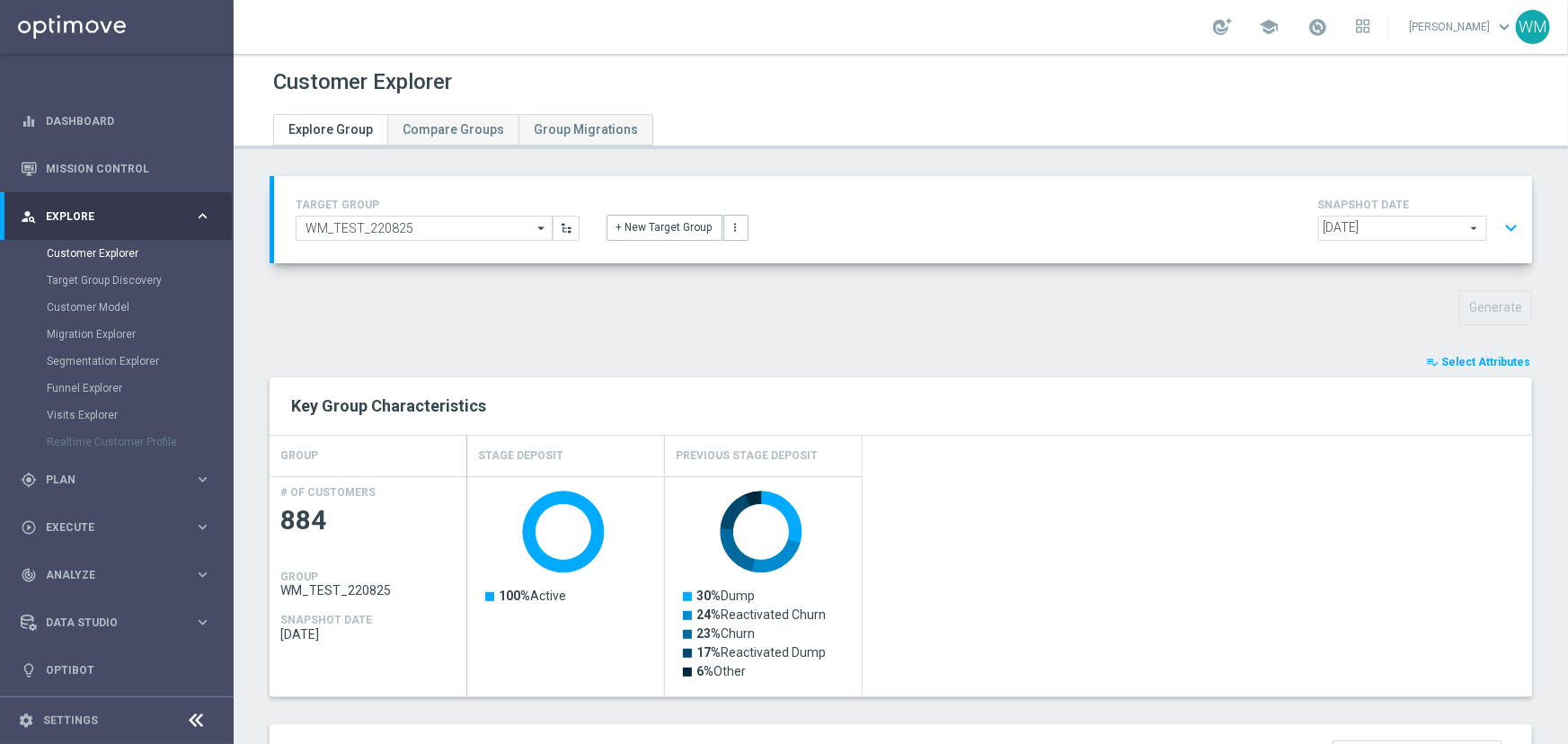
click at [1498, 230] on button "expand_more" at bounding box center [1511, 228] width 26 height 34
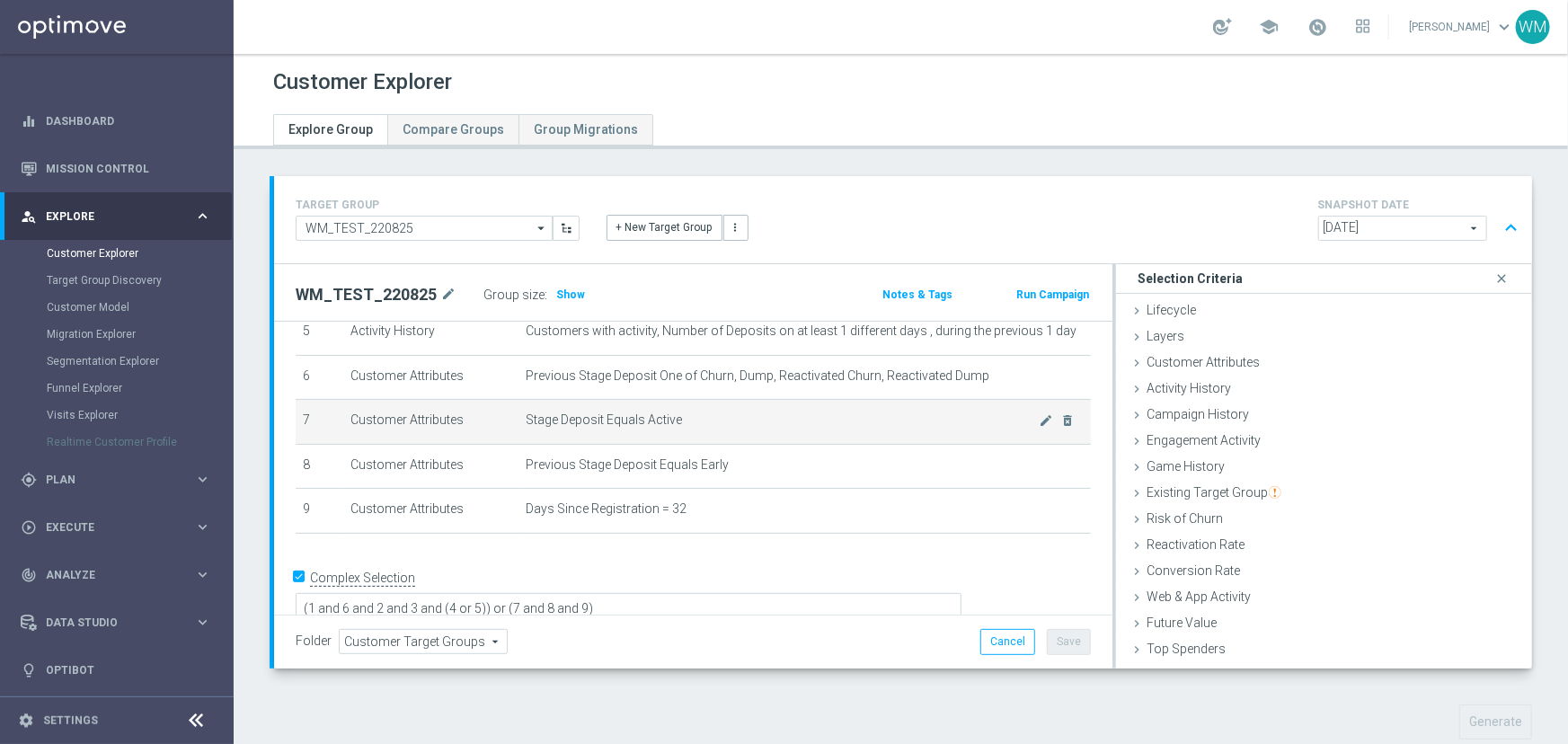
drag, startPoint x: 724, startPoint y: 516, endPoint x: 491, endPoint y: 423, distance: 250.9
click at [491, 423] on tbody "1 Customer Attributes Stage Deposit Equals Active mode_edit delete_forever 2 Ac…" at bounding box center [693, 333] width 795 height 402
click at [491, 423] on td "Customer Attributes" at bounding box center [431, 423] width 176 height 45
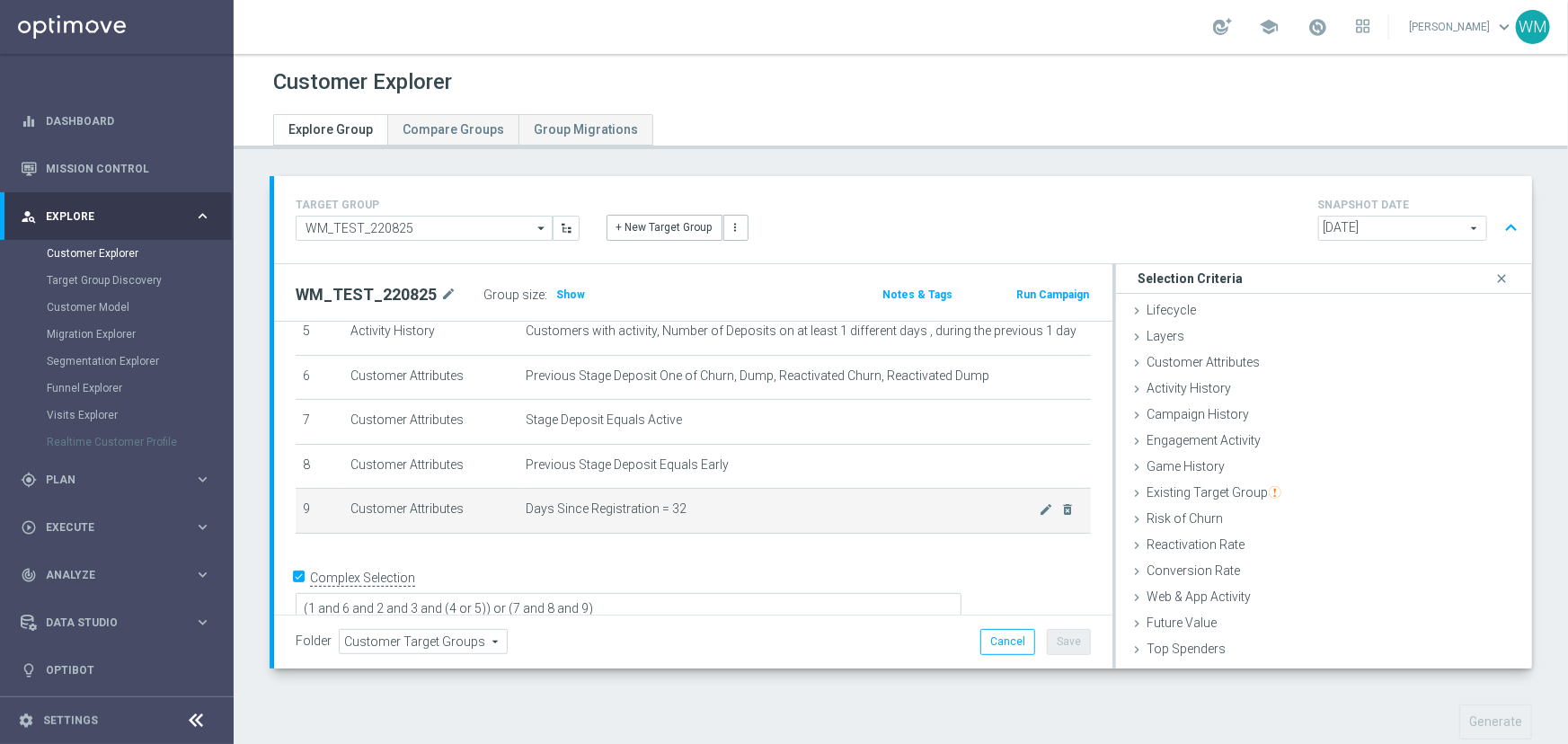
drag, startPoint x: 304, startPoint y: 415, endPoint x: 792, endPoint y: 512, distance: 497.5
click at [792, 512] on tbody "1 Customer Attributes Stage Deposit Equals Active mode_edit delete_forever 2 Ac…" at bounding box center [693, 333] width 795 height 402
click at [792, 512] on span "Days Since Registration = 32" at bounding box center [782, 509] width 514 height 15
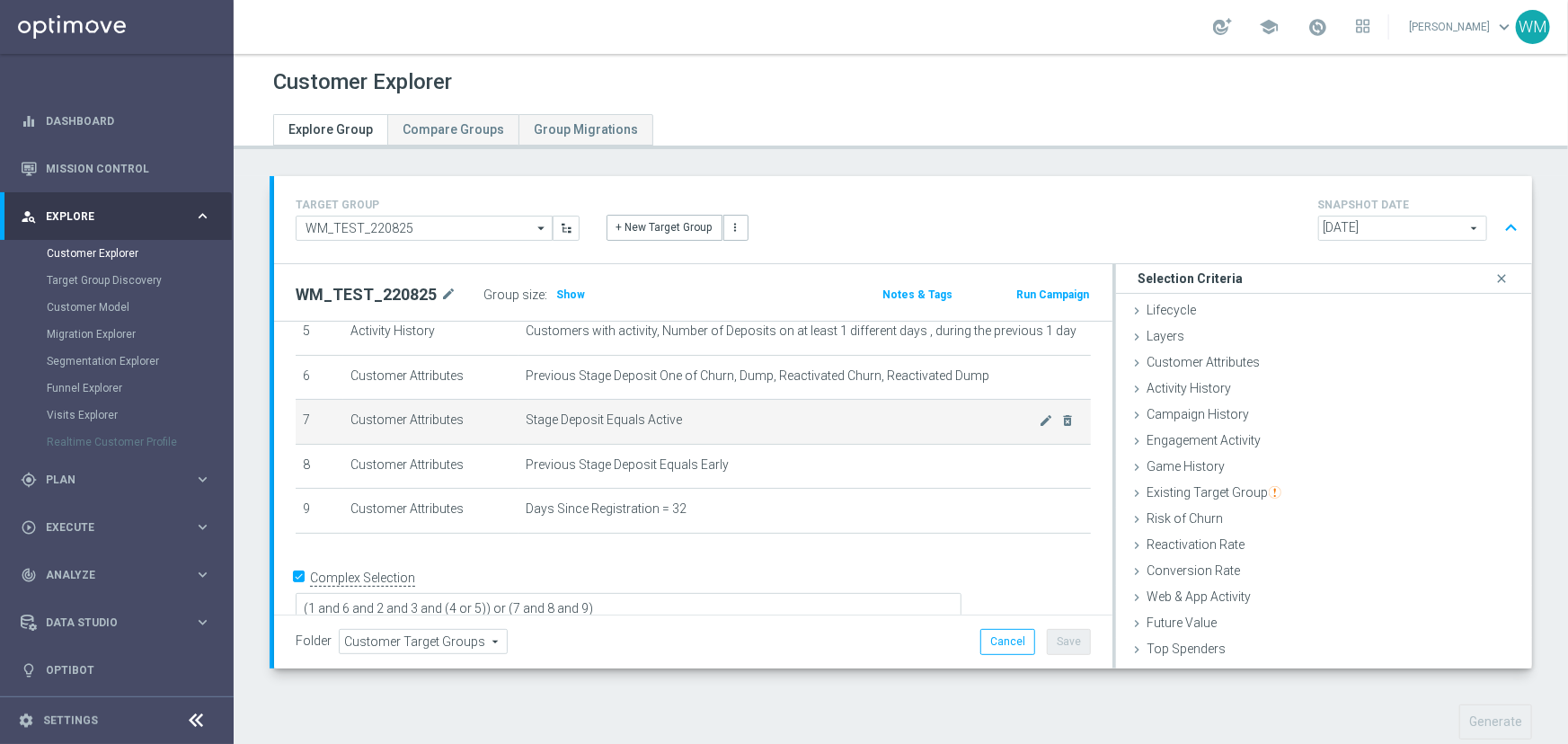
drag, startPoint x: 792, startPoint y: 512, endPoint x: 299, endPoint y: 417, distance: 502.1
click at [299, 417] on tbody "1 Customer Attributes Stage Deposit Equals Active mode_edit delete_forever 2 Ac…" at bounding box center [693, 333] width 795 height 402
click at [299, 417] on td "7" at bounding box center [319, 423] width 48 height 45
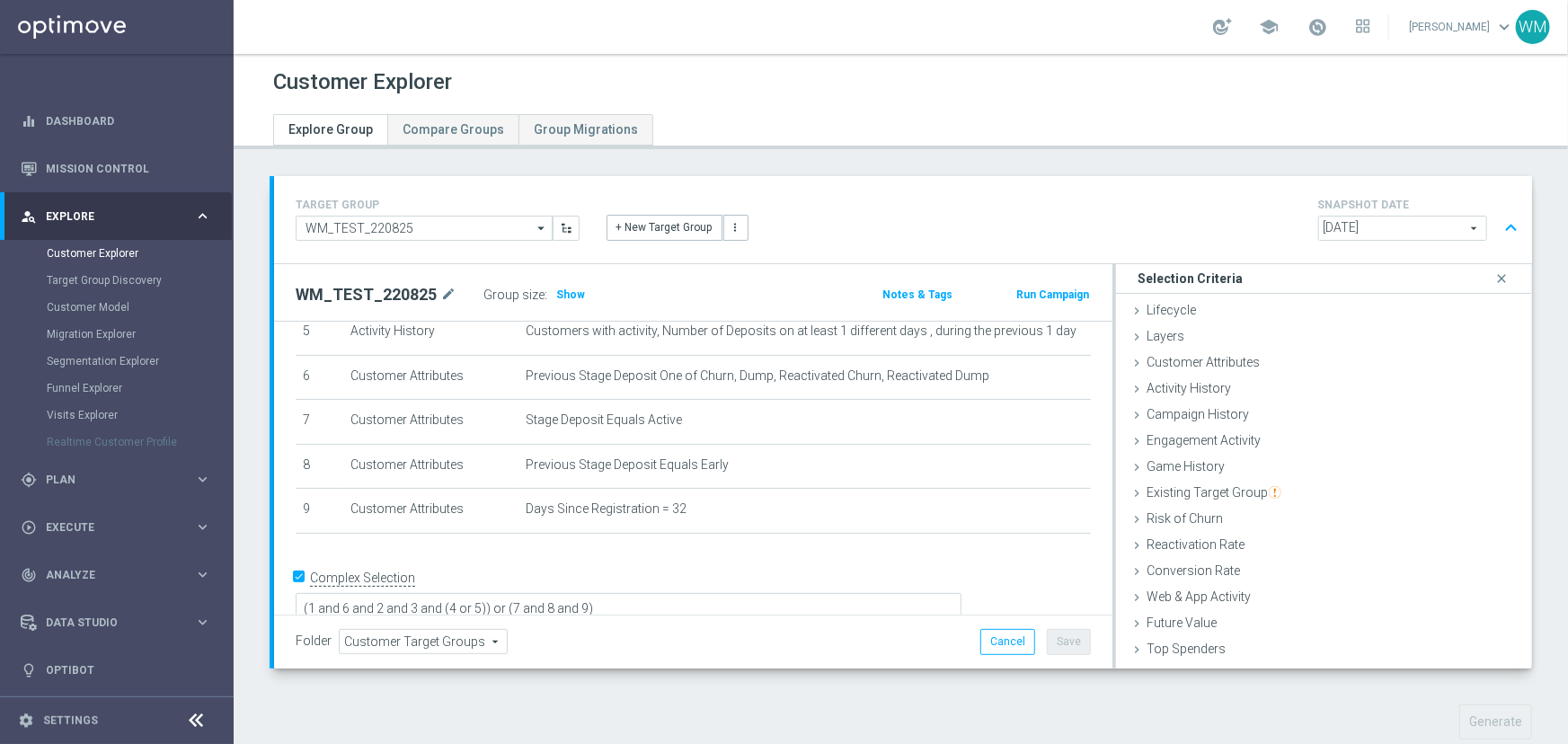
drag, startPoint x: 299, startPoint y: 417, endPoint x: 801, endPoint y: 551, distance: 519.6
click at [801, 551] on div "# Selection Type Criteria delete_forever 1 Customer Attributes Stage Deposit Eq…" at bounding box center [693, 357] width 838 height 575
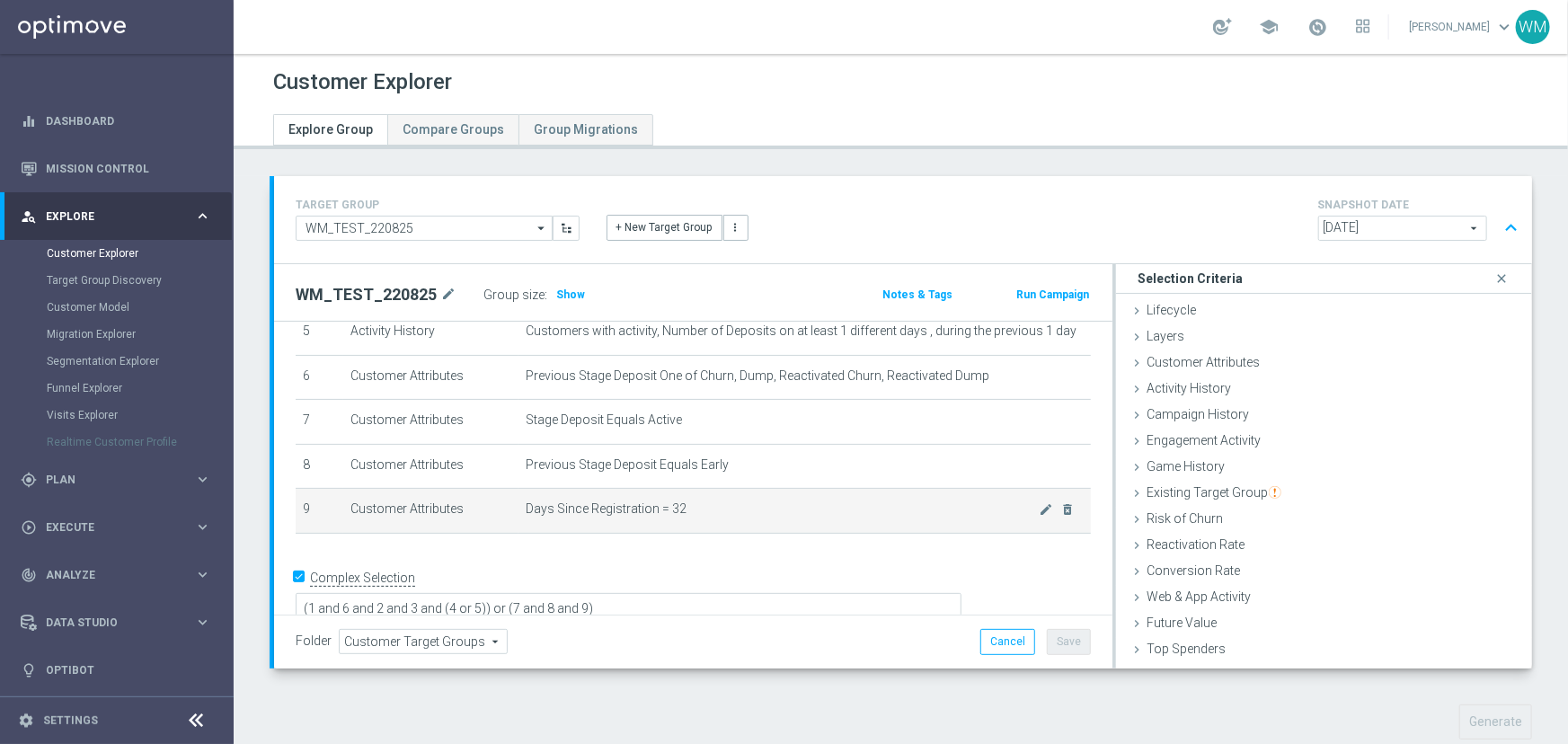
click at [742, 516] on span "Days Since Registration = 32" at bounding box center [782, 509] width 514 height 15
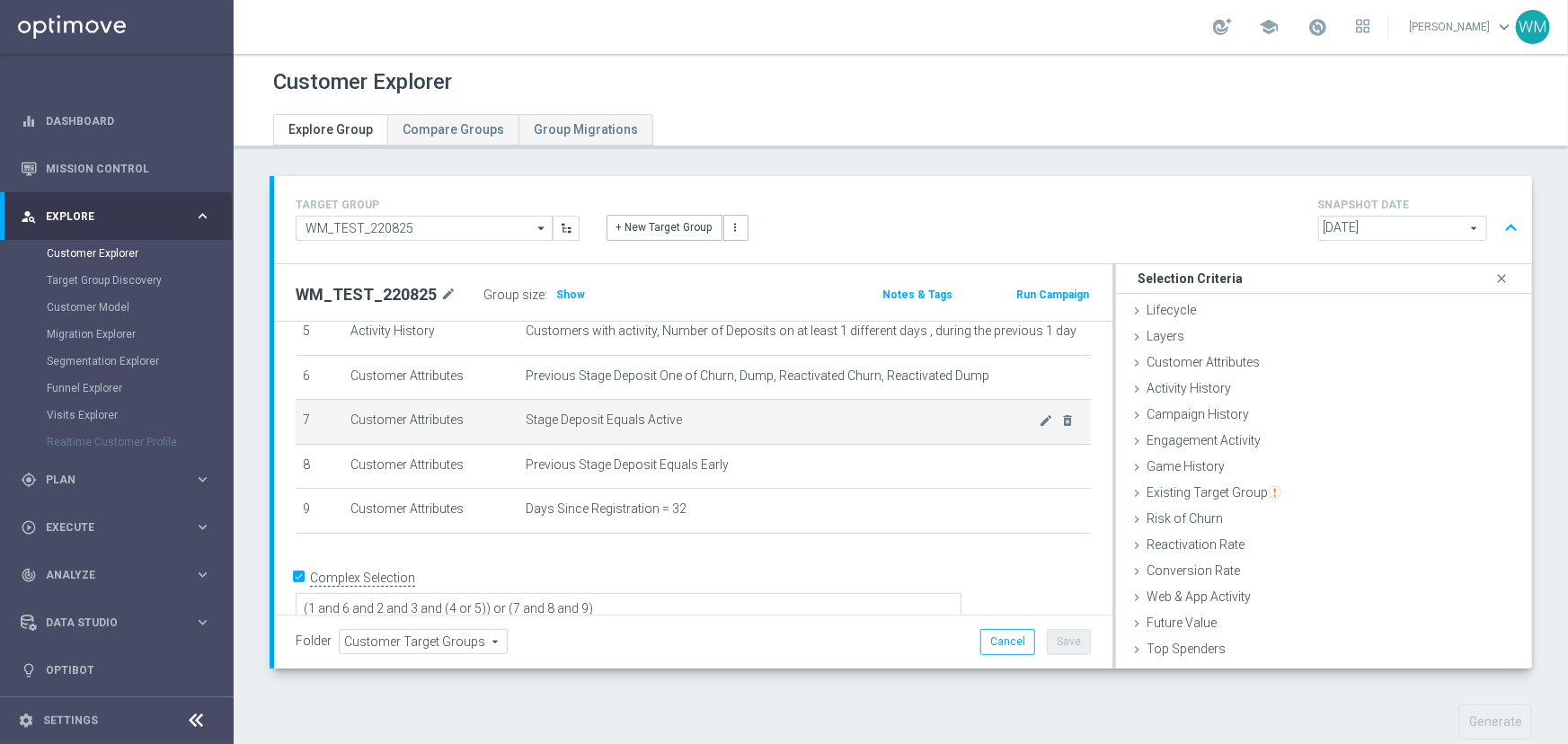
drag, startPoint x: 739, startPoint y: 516, endPoint x: 297, endPoint y: 412, distance: 454.1
click at [297, 412] on tbody "1 Customer Attributes Stage Deposit Equals Active mode_edit delete_forever 2 Ac…" at bounding box center [693, 333] width 795 height 402
click at [297, 412] on td "7" at bounding box center [319, 423] width 48 height 45
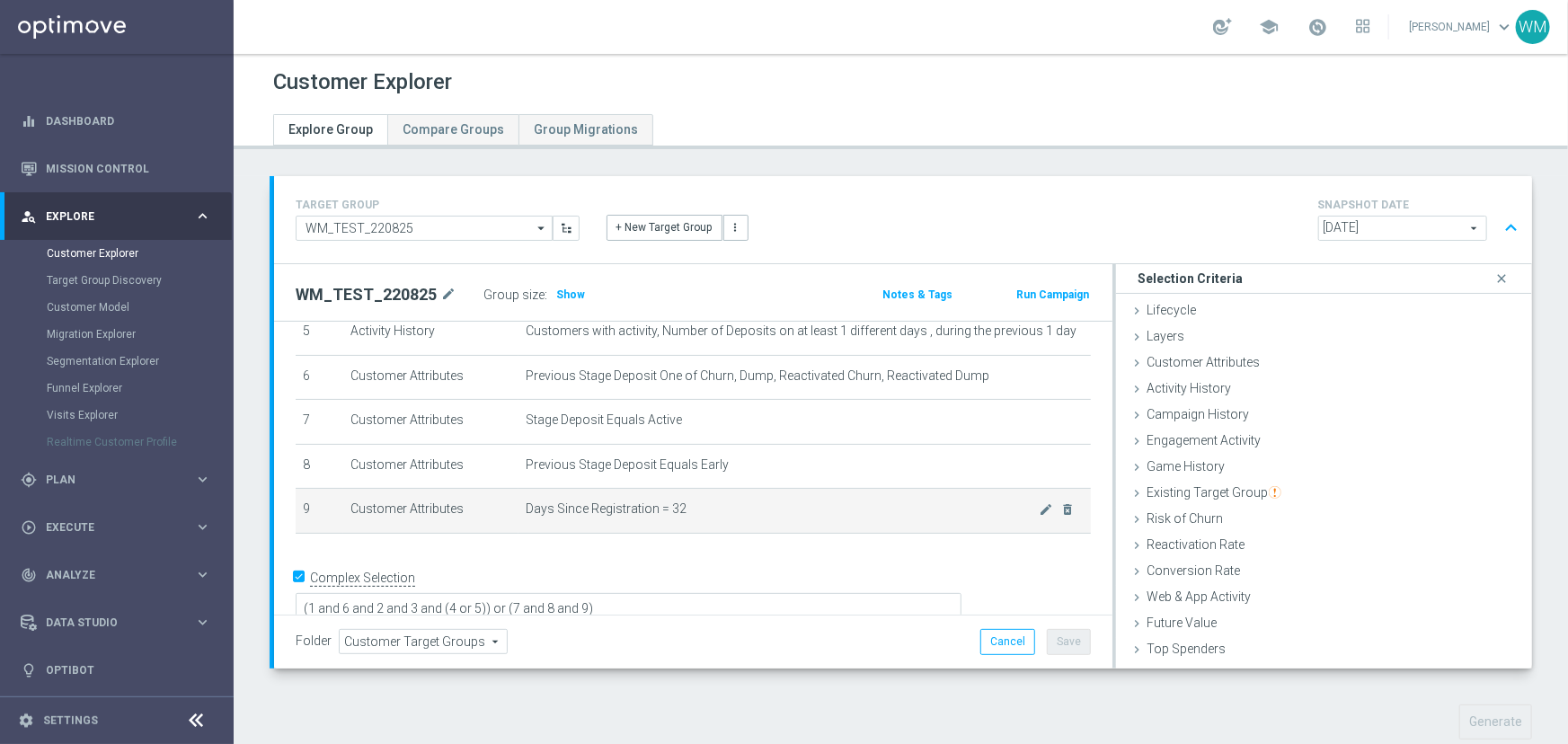
drag, startPoint x: 303, startPoint y: 412, endPoint x: 805, endPoint y: 531, distance: 515.9
click at [805, 531] on tbody "1 Customer Attributes Stage Deposit Equals Active mode_edit delete_forever 2 Ac…" at bounding box center [693, 333] width 795 height 402
click at [805, 531] on td "Days Since Registration = 32 mode_edit delete_forever" at bounding box center [805, 512] width 573 height 45
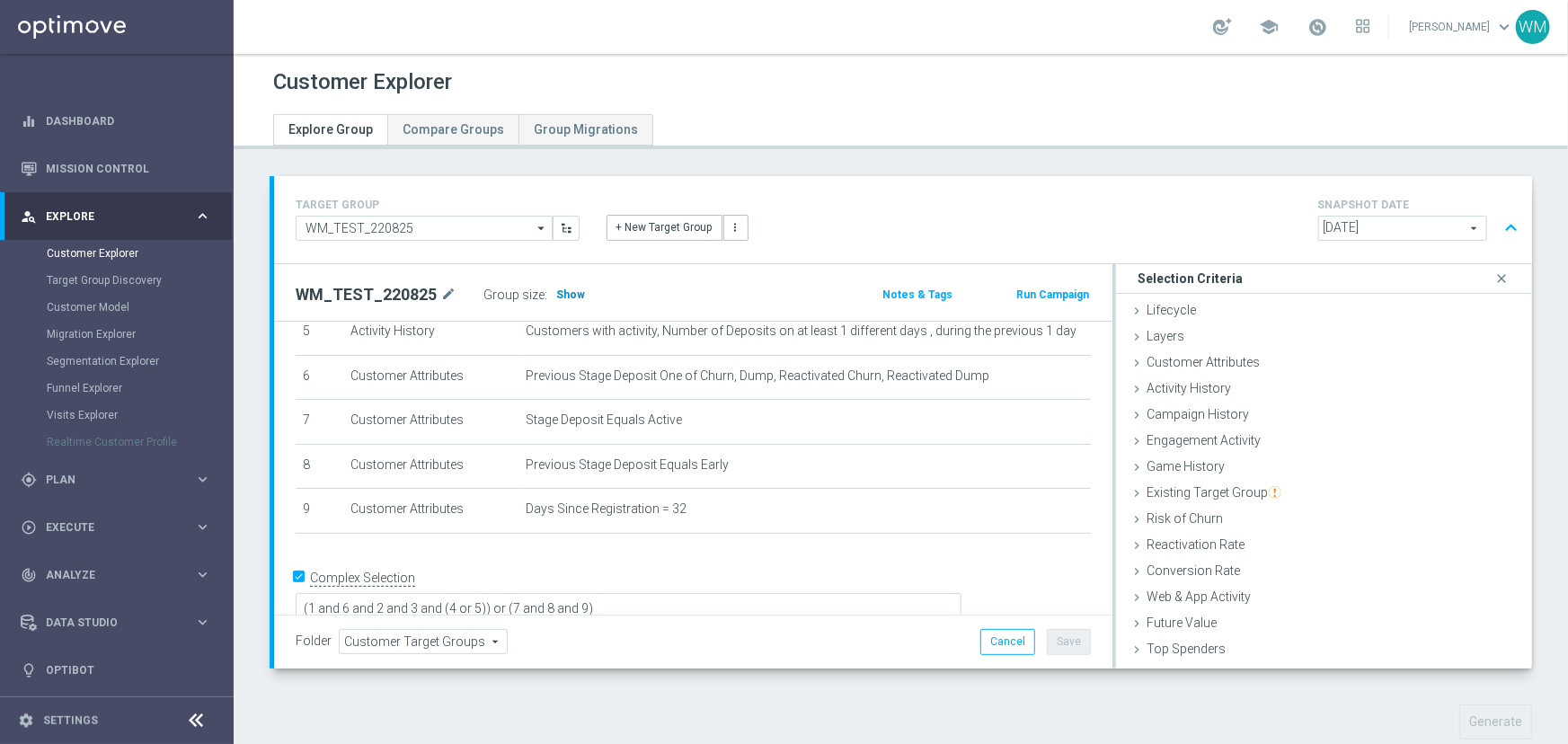
click at [564, 301] on h3 "Show" at bounding box center [570, 294] width 32 height 20
click at [1064, 641] on button "Save" at bounding box center [1068, 642] width 44 height 25
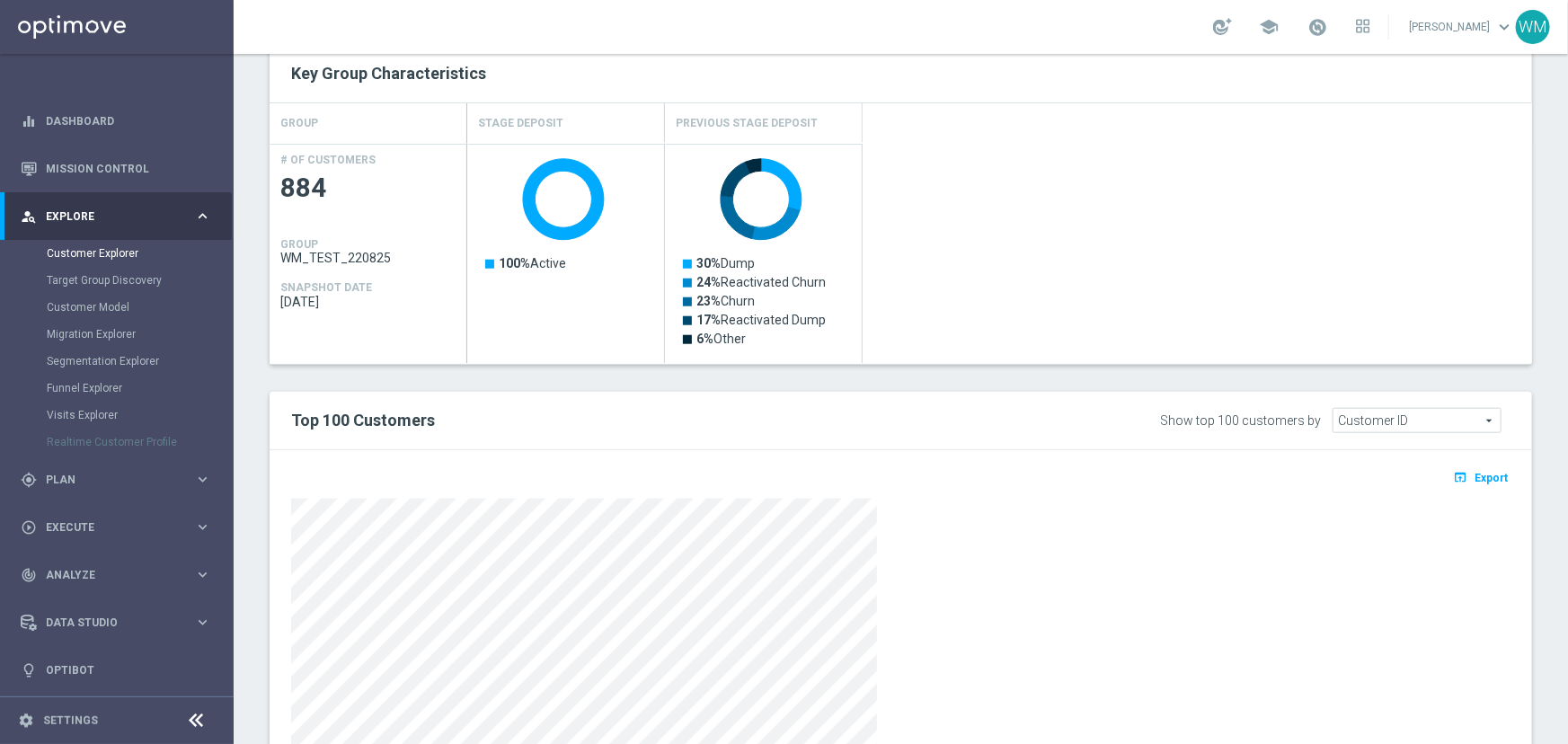
scroll to position [935, 0]
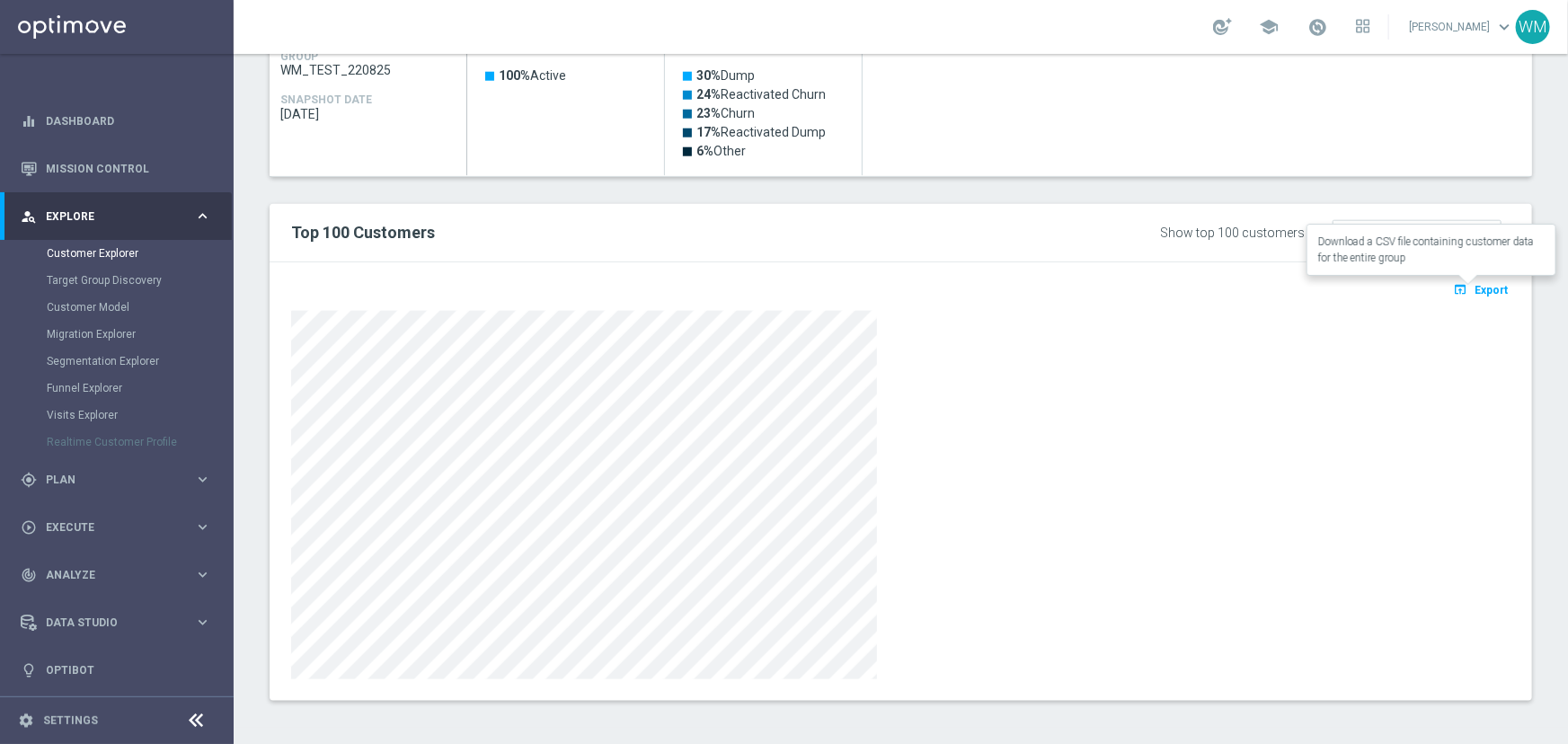
click at [1496, 279] on button "open_in_browser Export" at bounding box center [1481, 289] width 60 height 23
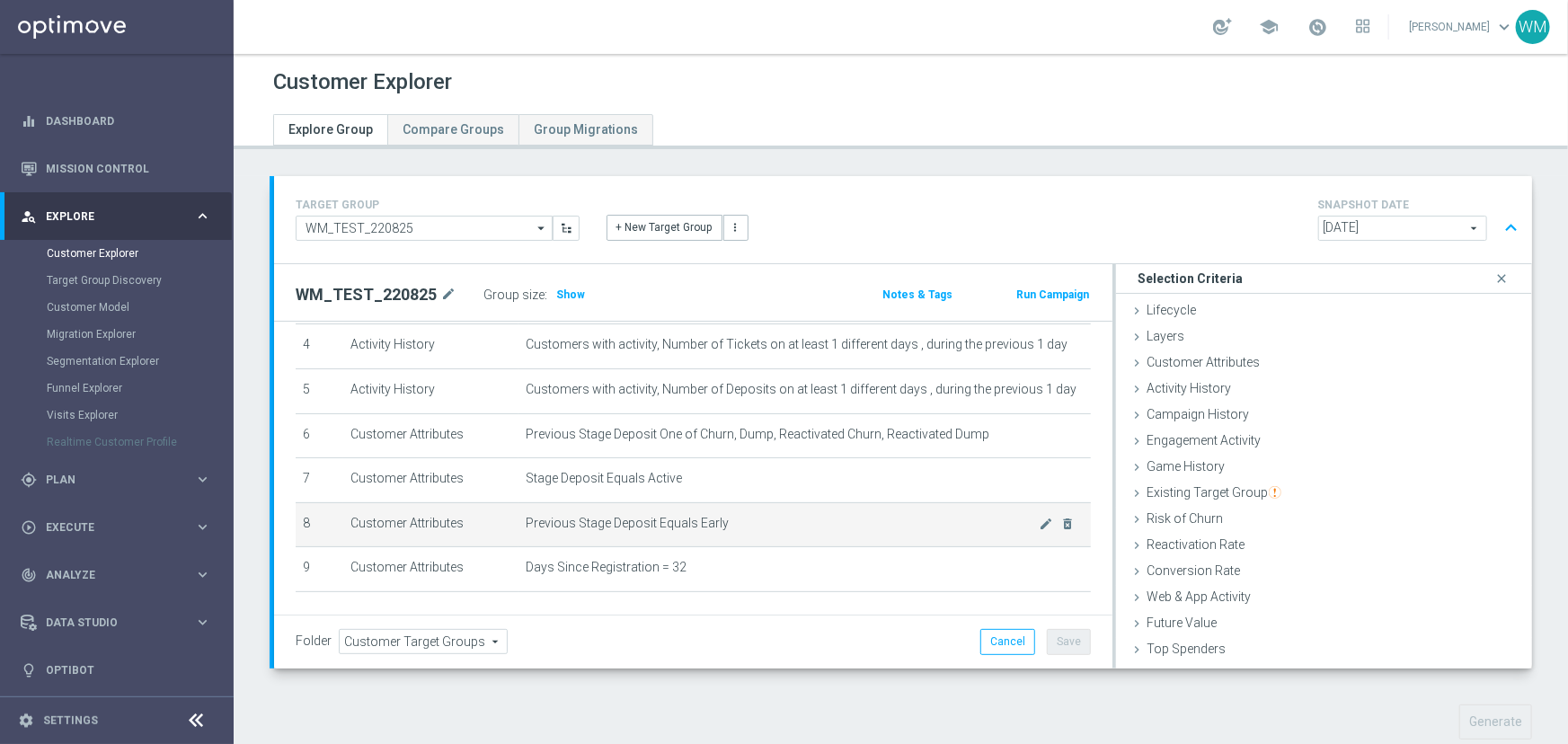
scroll to position [253, 0]
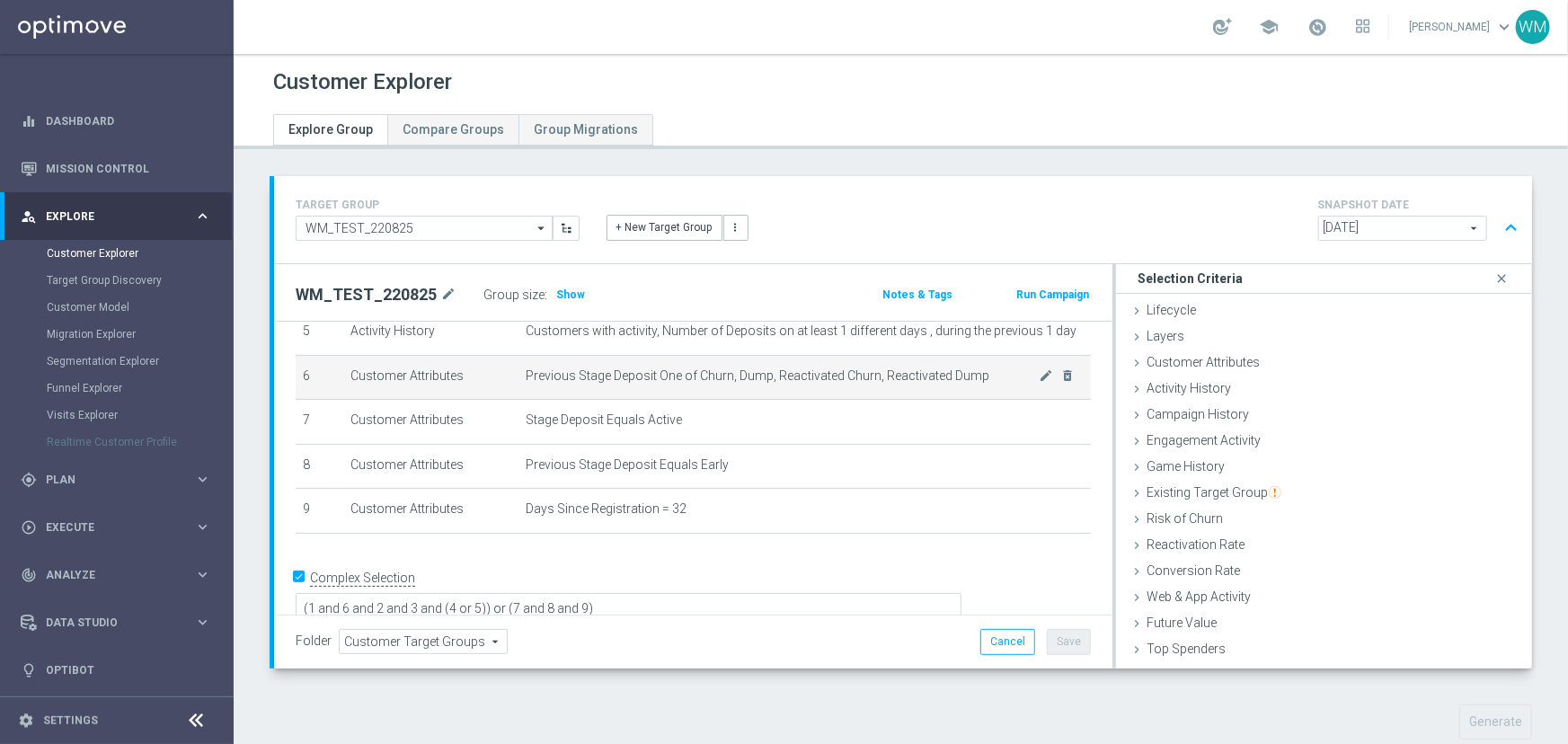
drag, startPoint x: 725, startPoint y: 495, endPoint x: 298, endPoint y: 389, distance: 440.0
click at [298, 389] on tbody "1 Customer Attributes Stage Deposit Equals Active mode_edit delete_forever 2 Ac…" at bounding box center [693, 333] width 795 height 402
click at [298, 389] on td "6" at bounding box center [319, 378] width 48 height 45
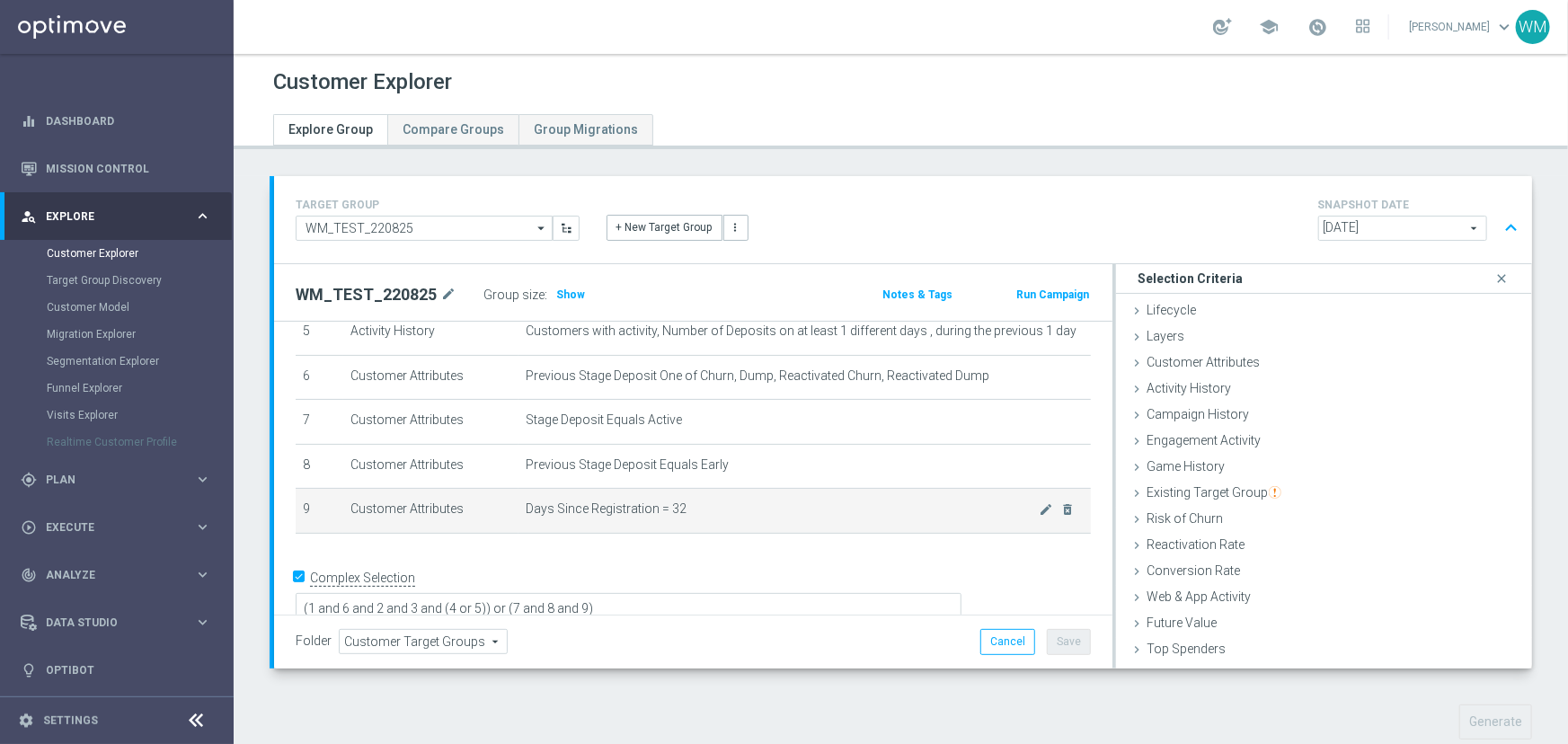
drag, startPoint x: 298, startPoint y: 389, endPoint x: 685, endPoint y: 511, distance: 405.8
click at [685, 511] on tbody "1 Customer Attributes Stage Deposit Equals Active mode_edit delete_forever 2 Ac…" at bounding box center [693, 333] width 795 height 402
click at [685, 511] on span "Days Since Registration = 32" at bounding box center [782, 509] width 514 height 15
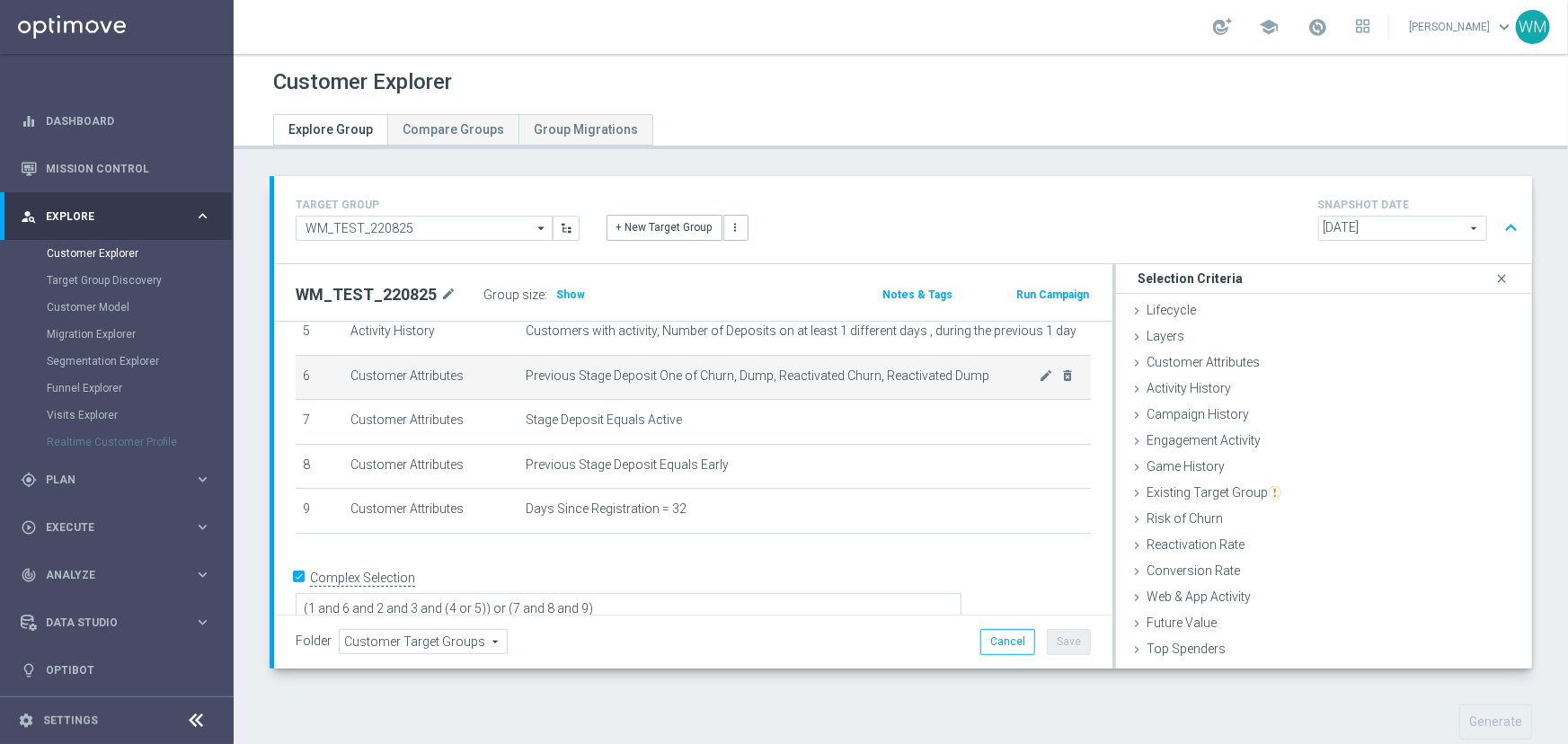
drag, startPoint x: 685, startPoint y: 511, endPoint x: 301, endPoint y: 369, distance: 409.4
click at [301, 369] on tbody "1 Customer Attributes Stage Deposit Equals Active mode_edit delete_forever 2 Ac…" at bounding box center [693, 333] width 795 height 402
click at [301, 369] on td "6" at bounding box center [319, 378] width 48 height 45
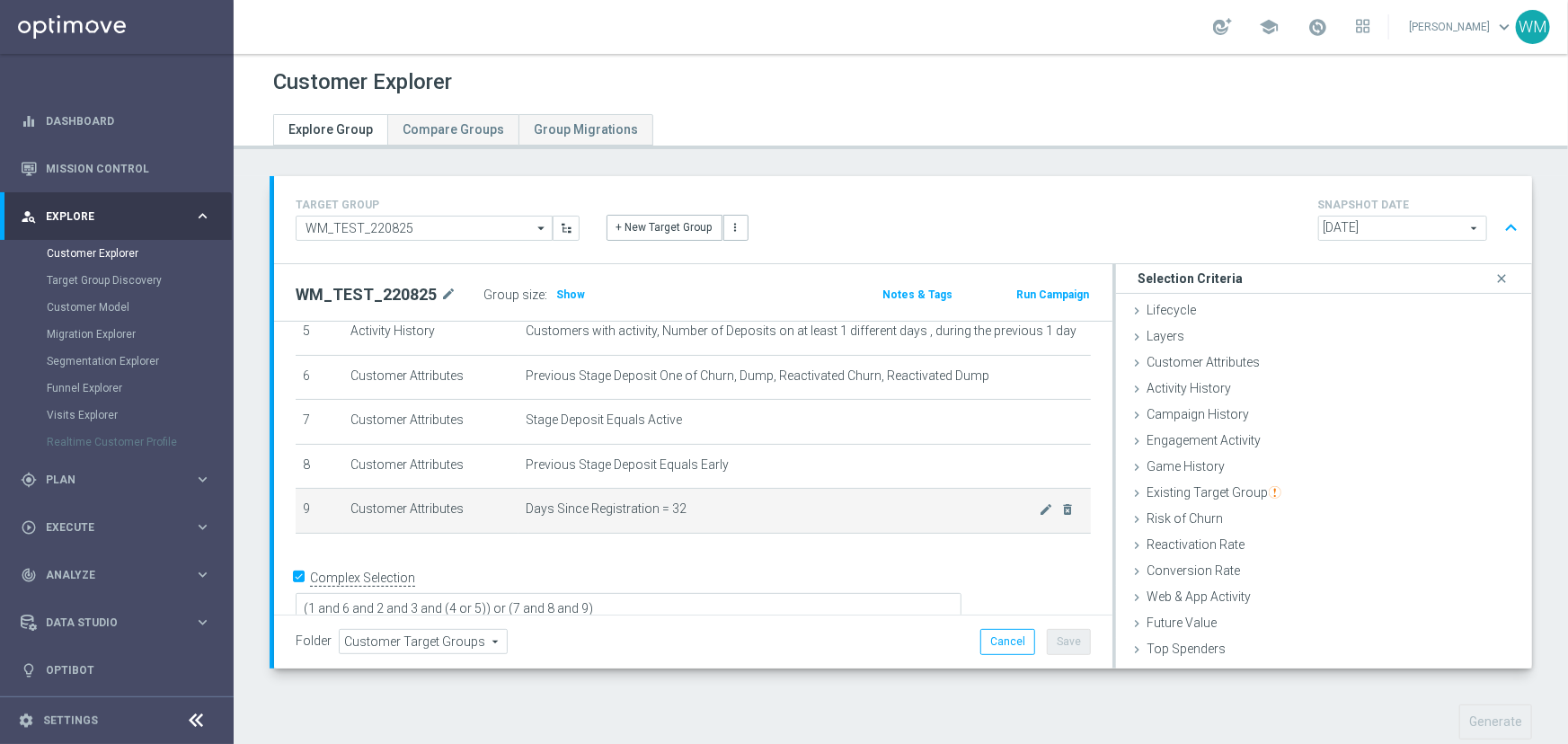
drag, startPoint x: 530, startPoint y: 457, endPoint x: 690, endPoint y: 519, distance: 171.6
click at [690, 519] on tbody "1 Customer Attributes Stage Deposit Equals Active mode_edit delete_forever 2 Ac…" at bounding box center [693, 333] width 795 height 402
click at [690, 519] on td "Days Since Registration = 32 mode_edit delete_forever" at bounding box center [805, 512] width 573 height 45
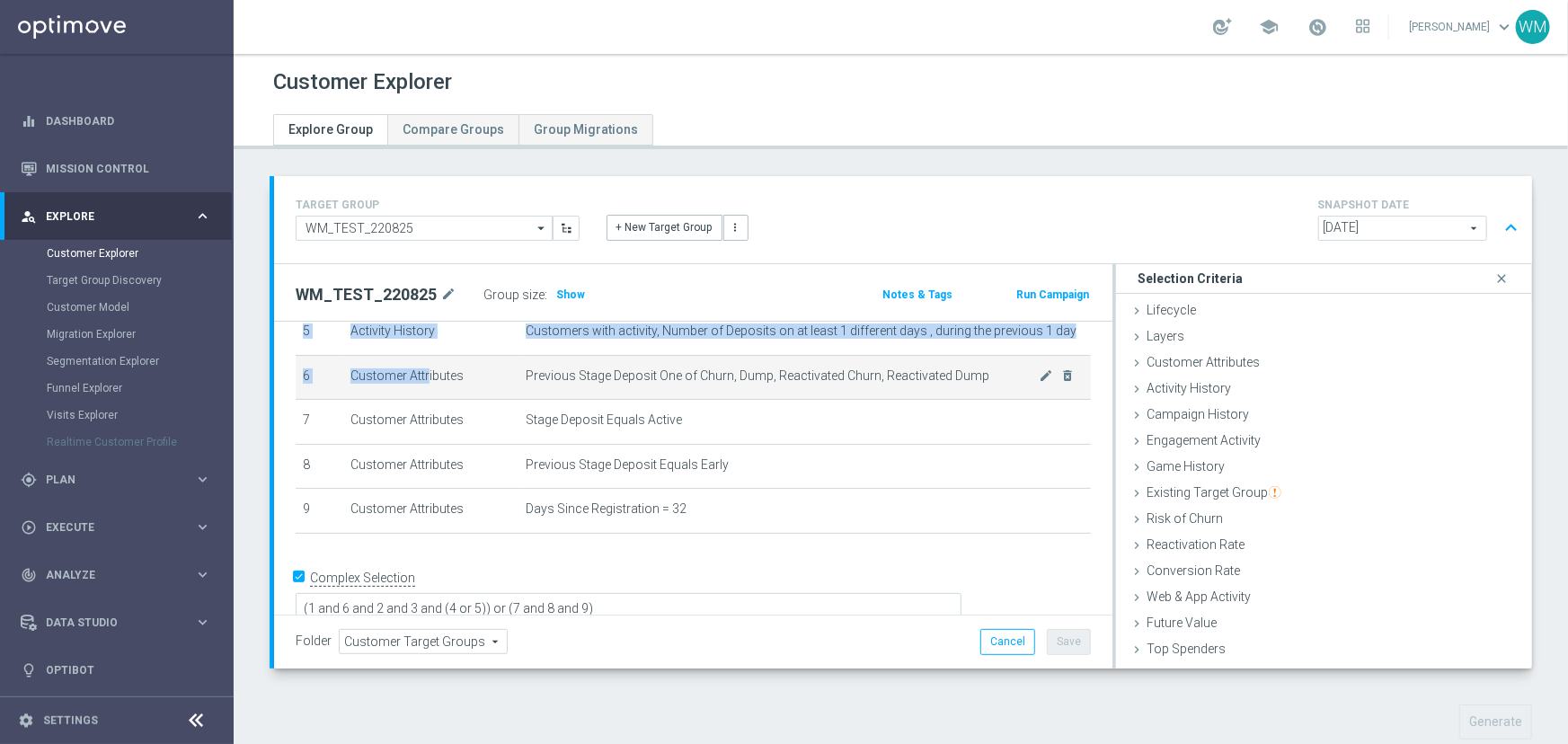
drag, startPoint x: 690, startPoint y: 519, endPoint x: 350, endPoint y: 387, distance: 364.7
click at [350, 387] on tbody "1 Customer Attributes Stage Deposit Equals Active mode_edit delete_forever 2 Ac…" at bounding box center [693, 333] width 795 height 402
click at [350, 387] on td "Customer Attributes" at bounding box center [431, 378] width 176 height 45
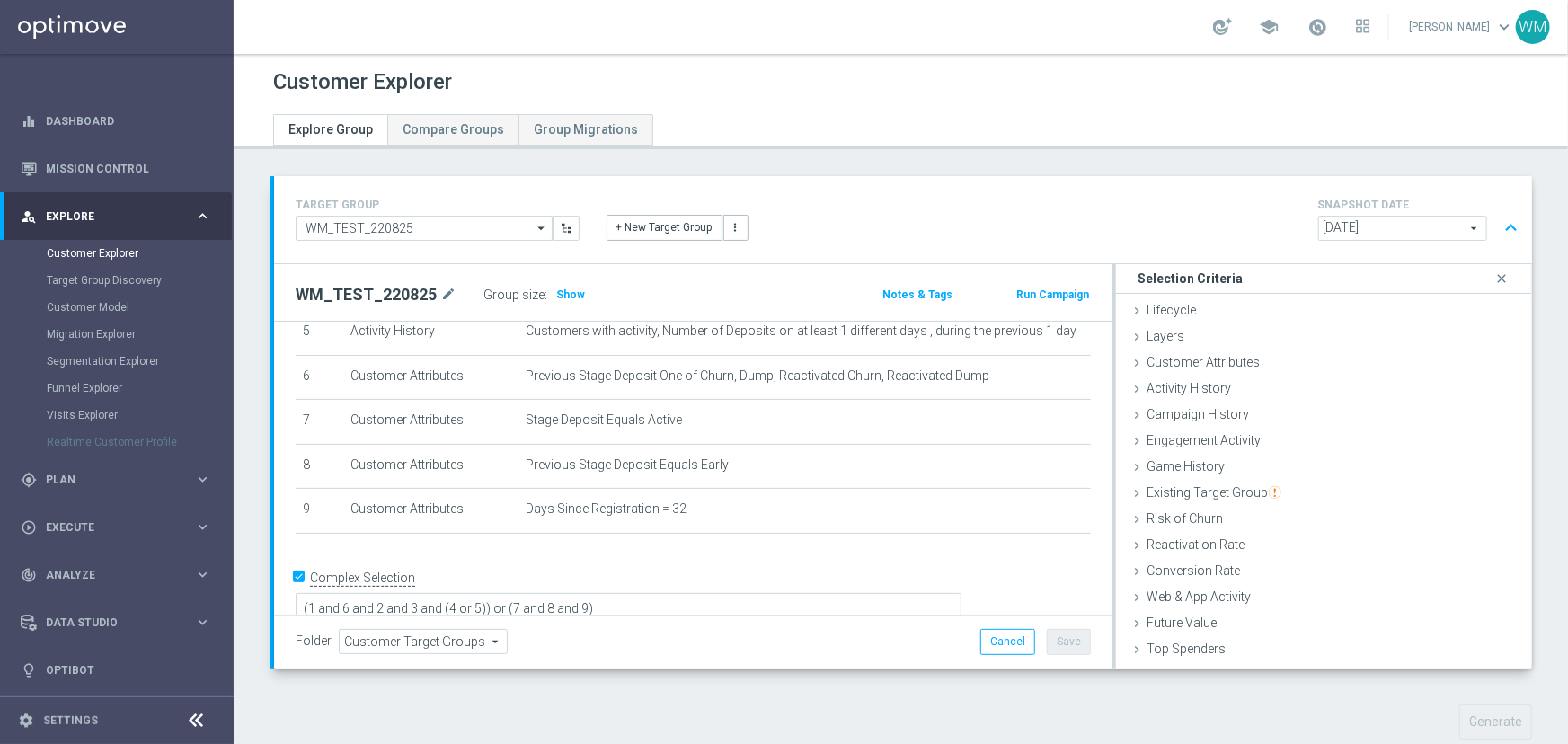
click at [1007, 152] on div "Customer Explorer Explore Group Compare Groups Group Migrations TARGET GROUP WM…" at bounding box center [900, 398] width 1334 height 690
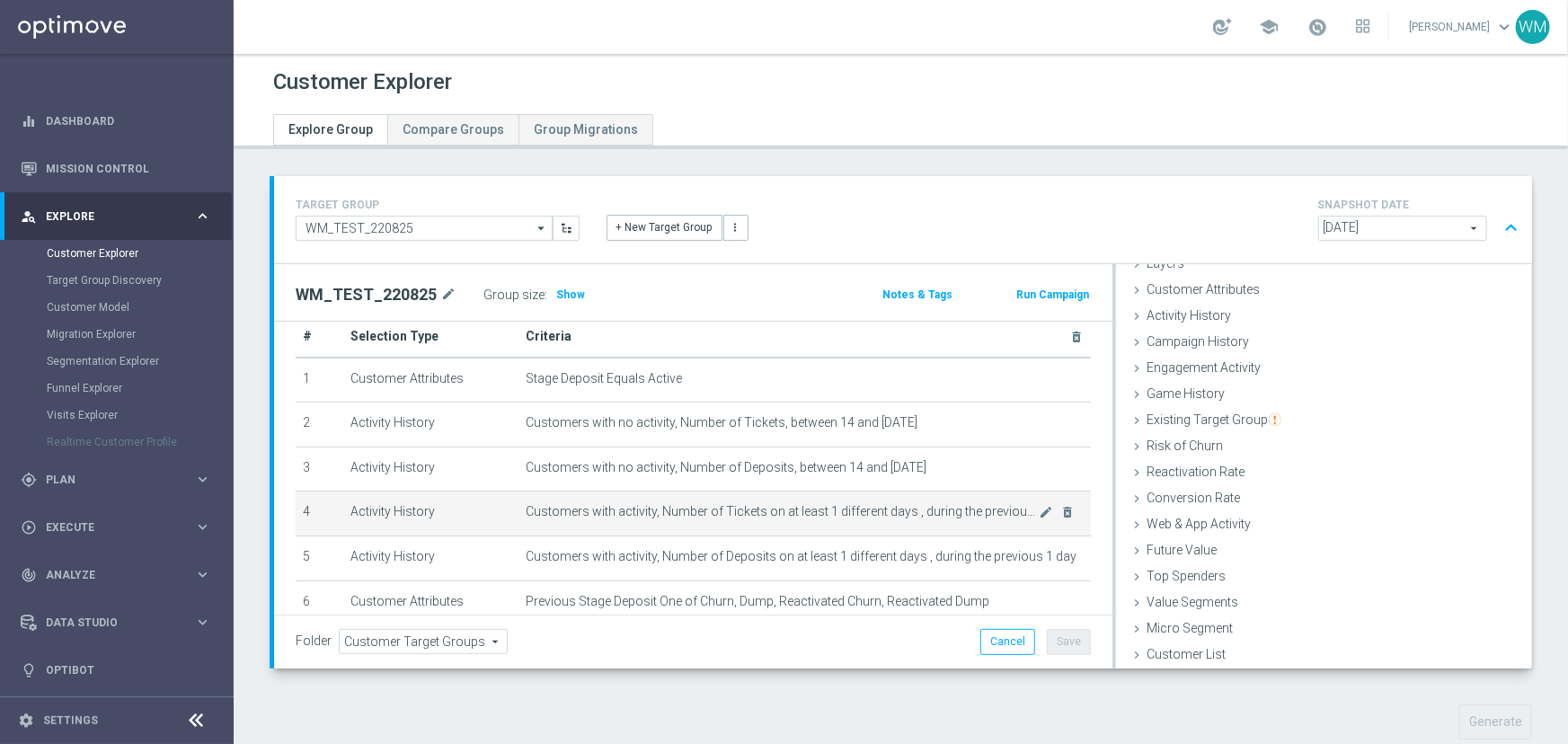
scroll to position [0, 0]
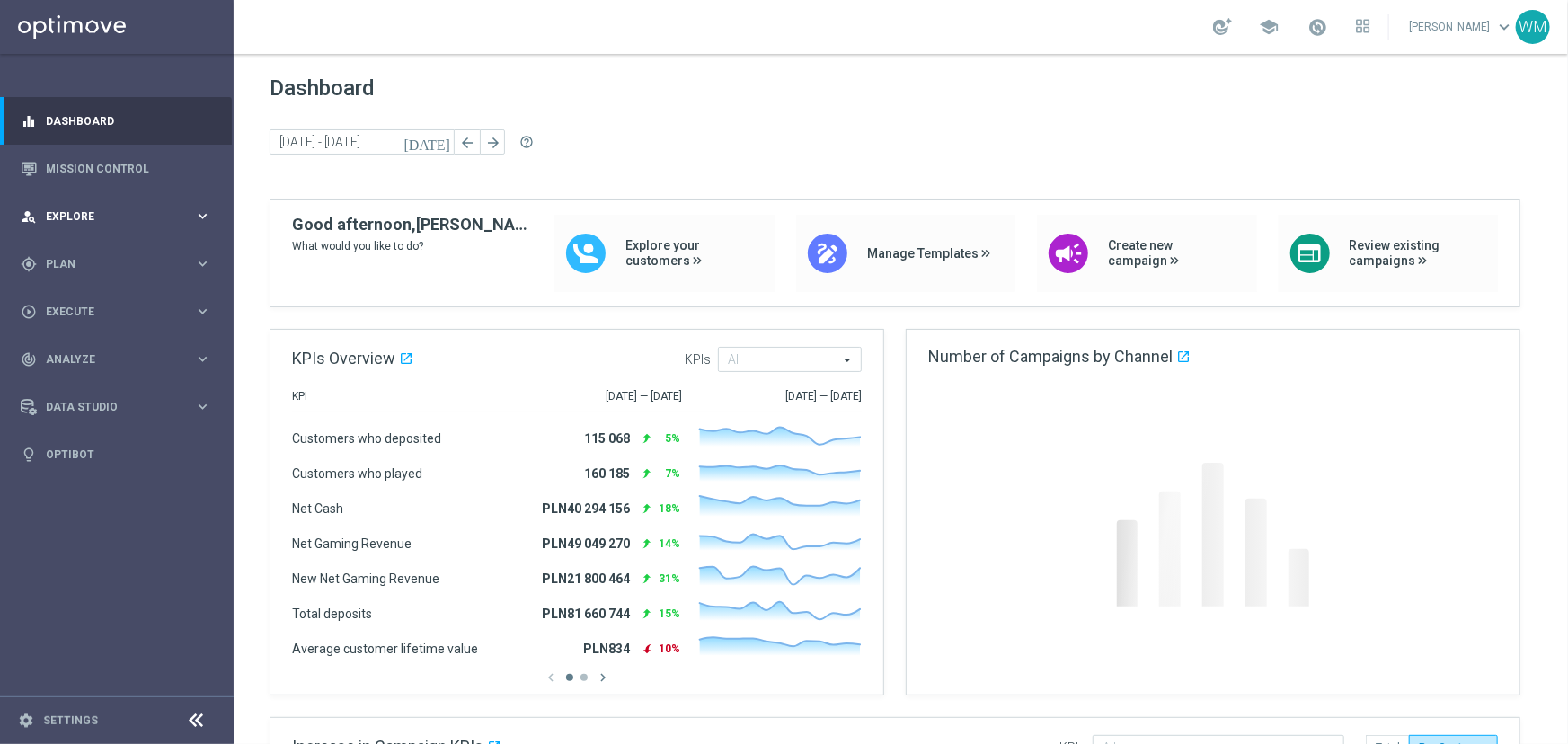
click at [82, 223] on div "person_search Explore" at bounding box center [107, 216] width 174 height 16
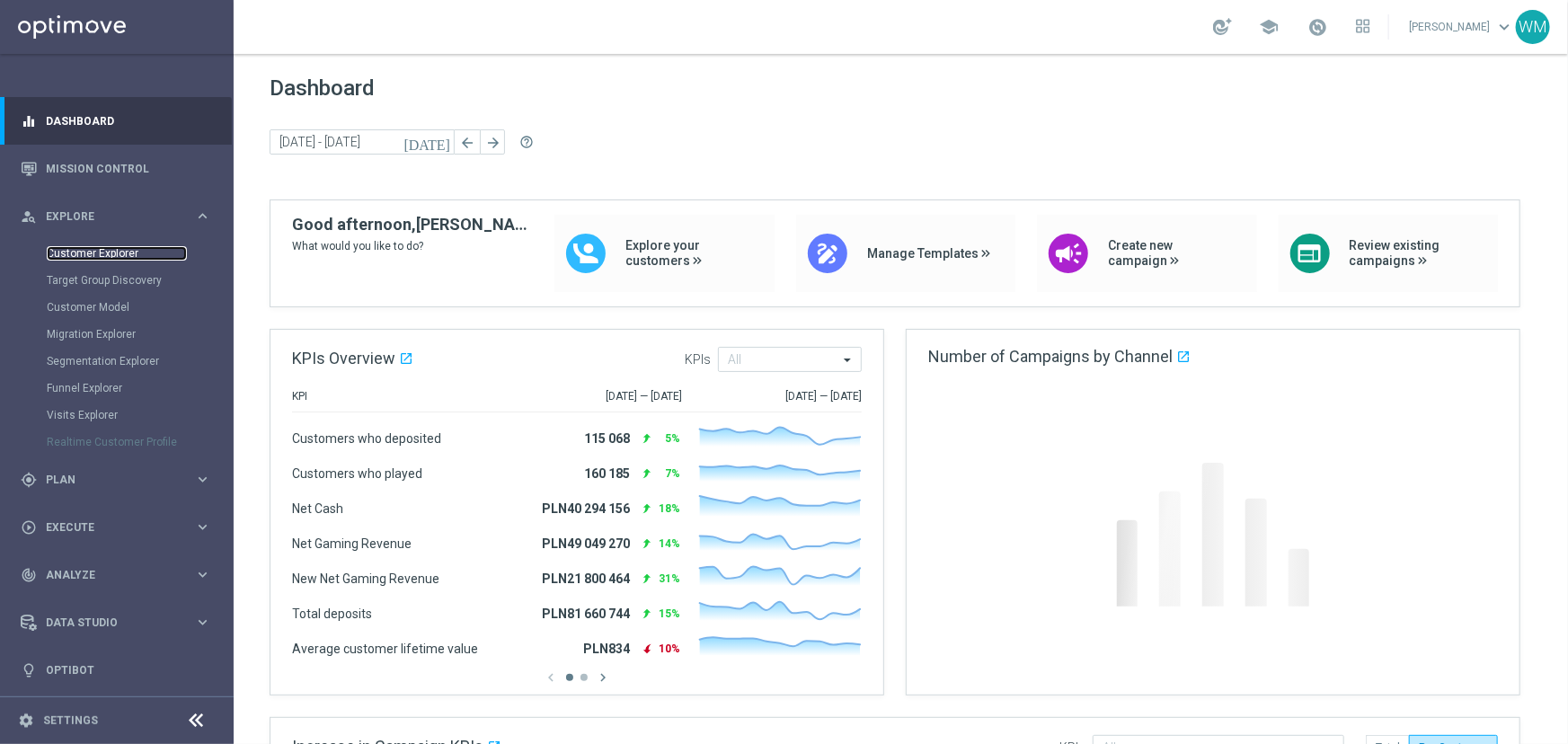
click at [83, 256] on link "Customer Explorer" at bounding box center [116, 253] width 140 height 14
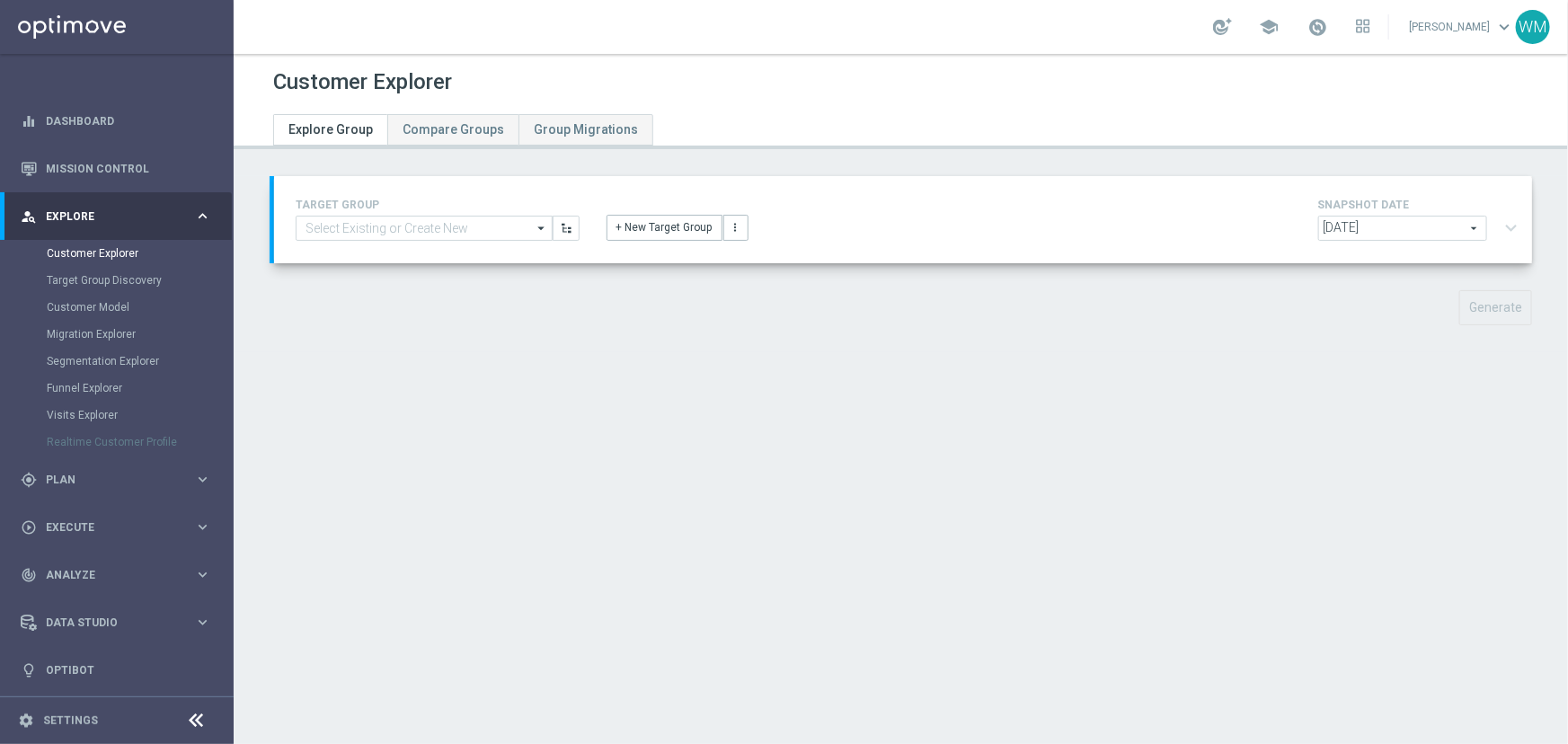
click at [469, 215] on div "TARGET GROUP arrow_drop_down Show Selected 0 of 6956 - Campaign 1" at bounding box center [437, 218] width 311 height 47
click at [469, 216] on input at bounding box center [424, 228] width 257 height 25
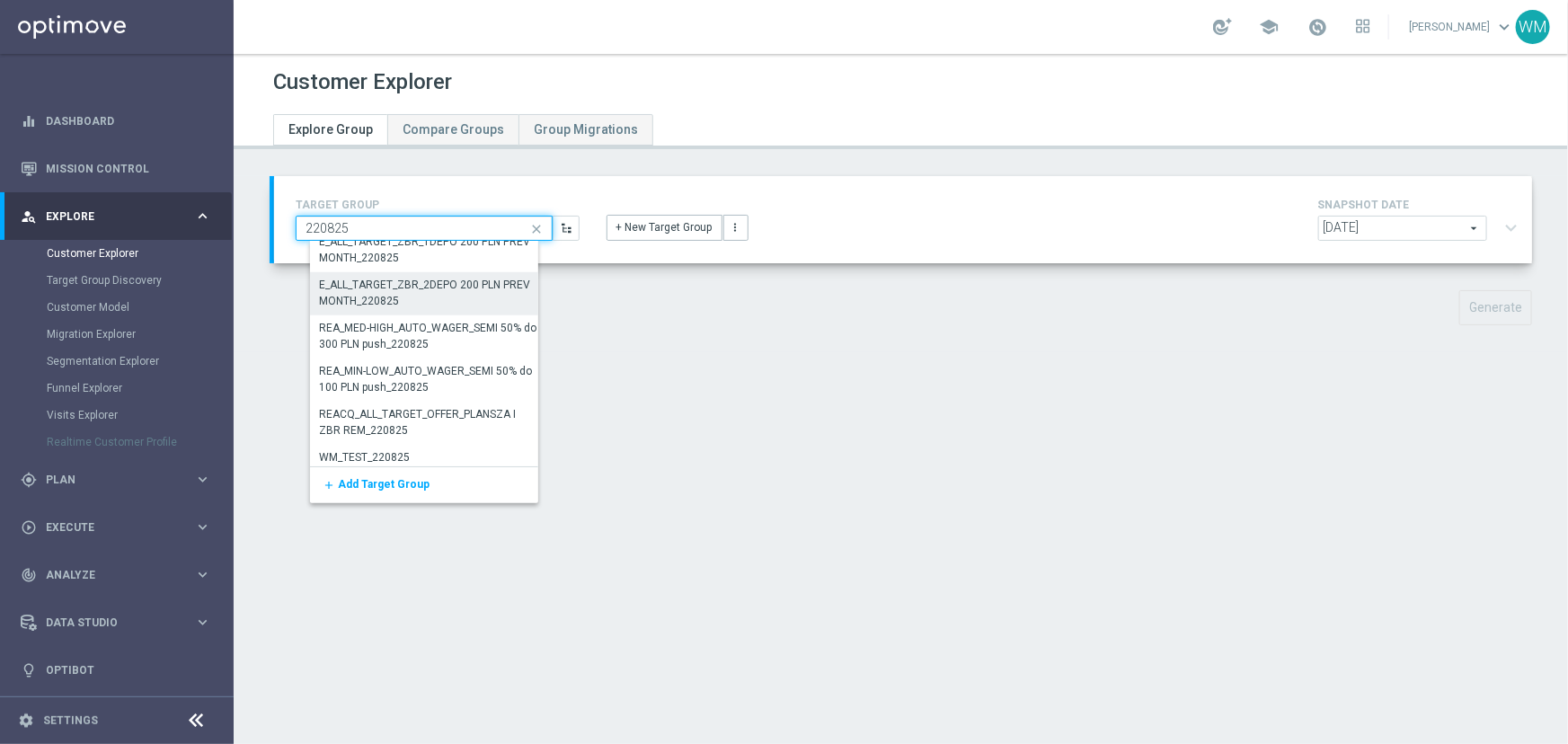
scroll to position [881, 0]
type input "220825"
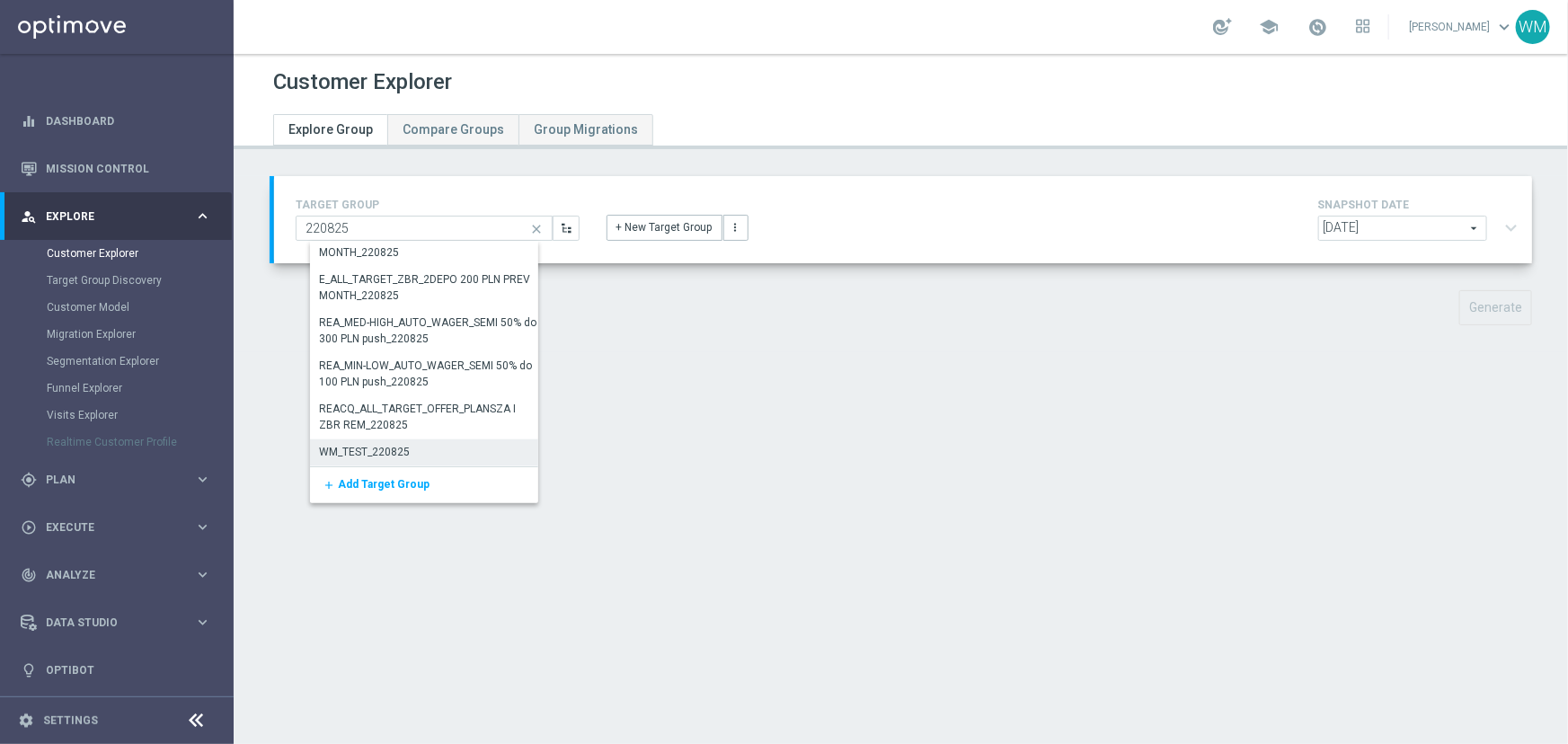
click at [438, 455] on div "WM_TEST_220825" at bounding box center [429, 452] width 238 height 25
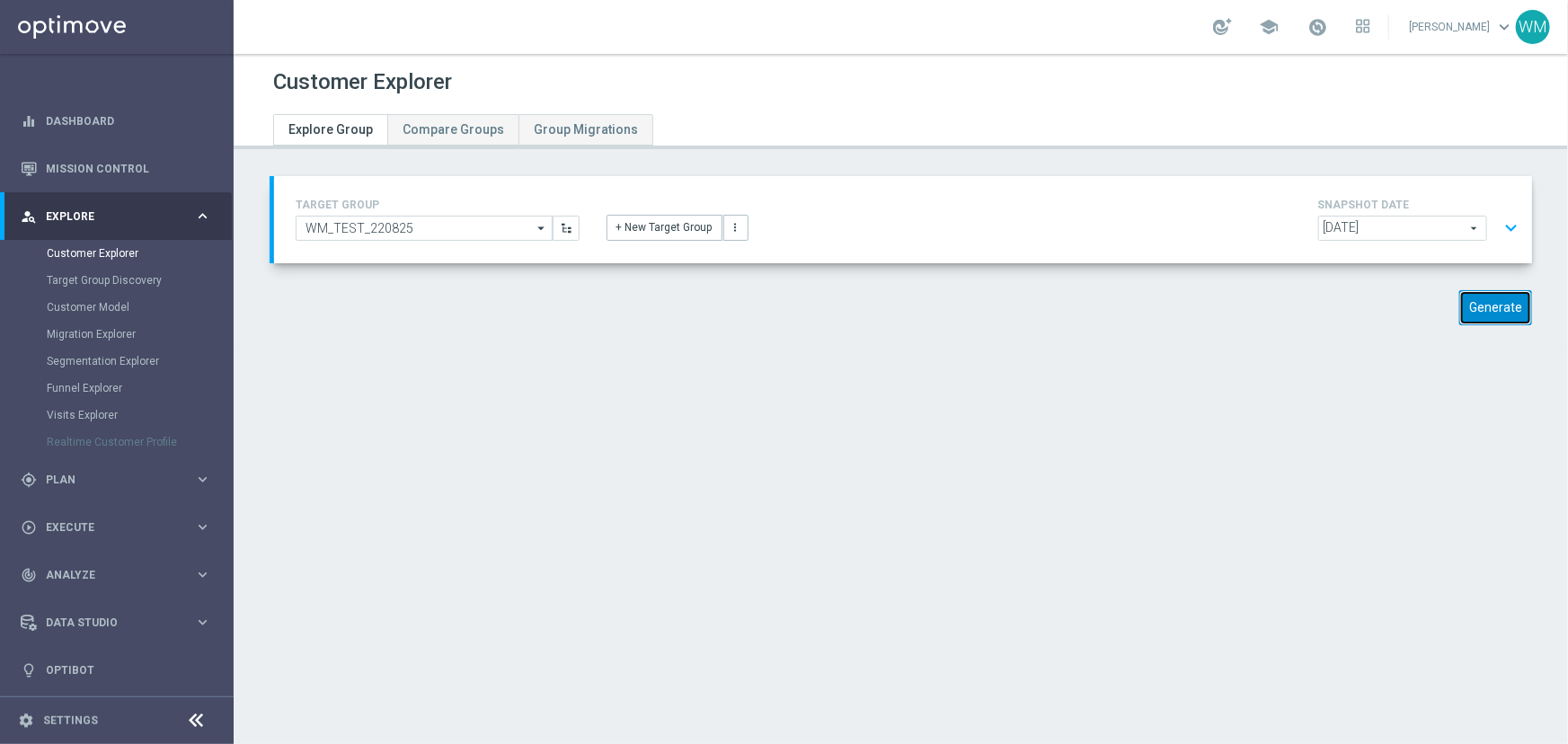
click at [1463, 310] on button "Generate" at bounding box center [1496, 307] width 73 height 35
click at [1505, 220] on button "expand_more" at bounding box center [1511, 228] width 26 height 34
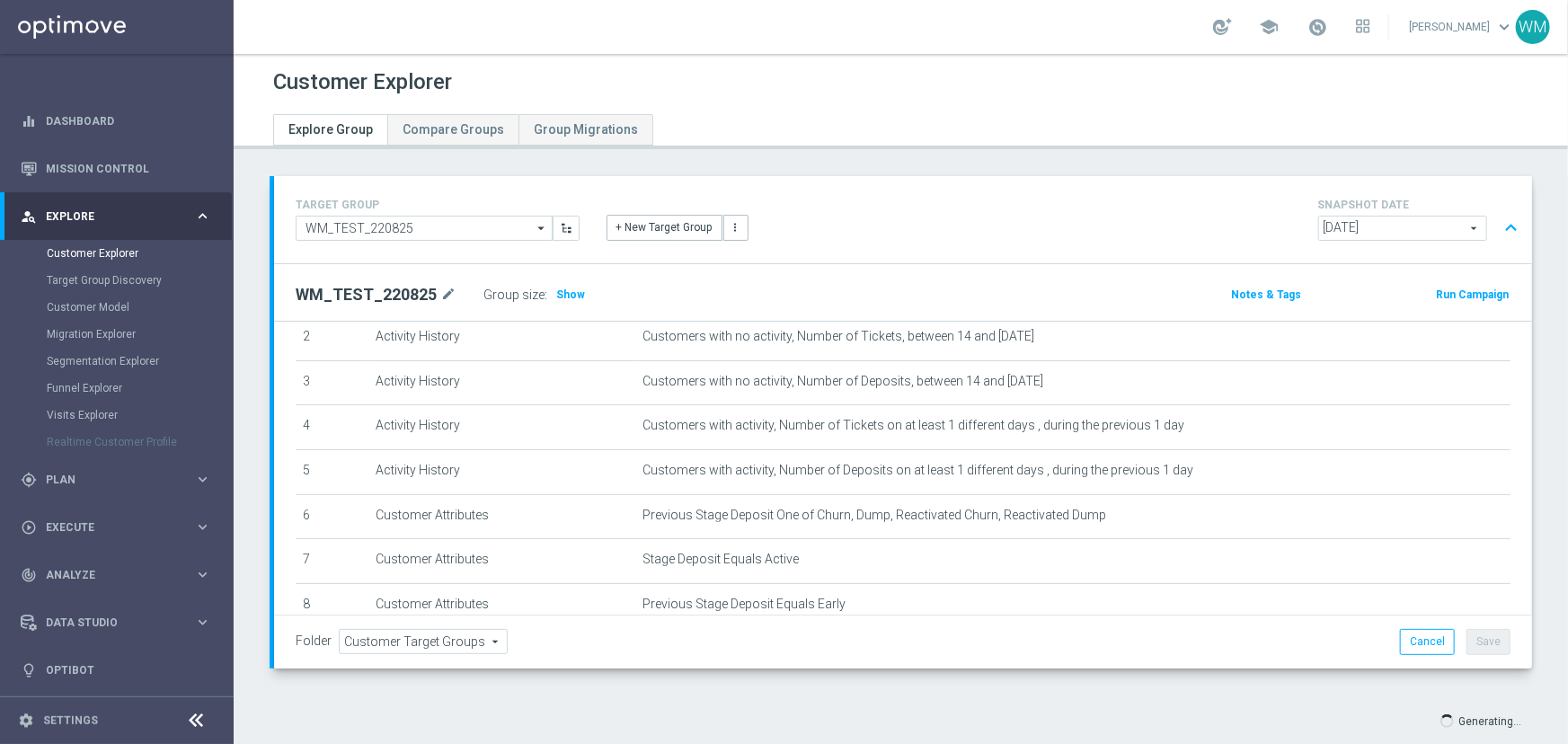
scroll to position [271, 0]
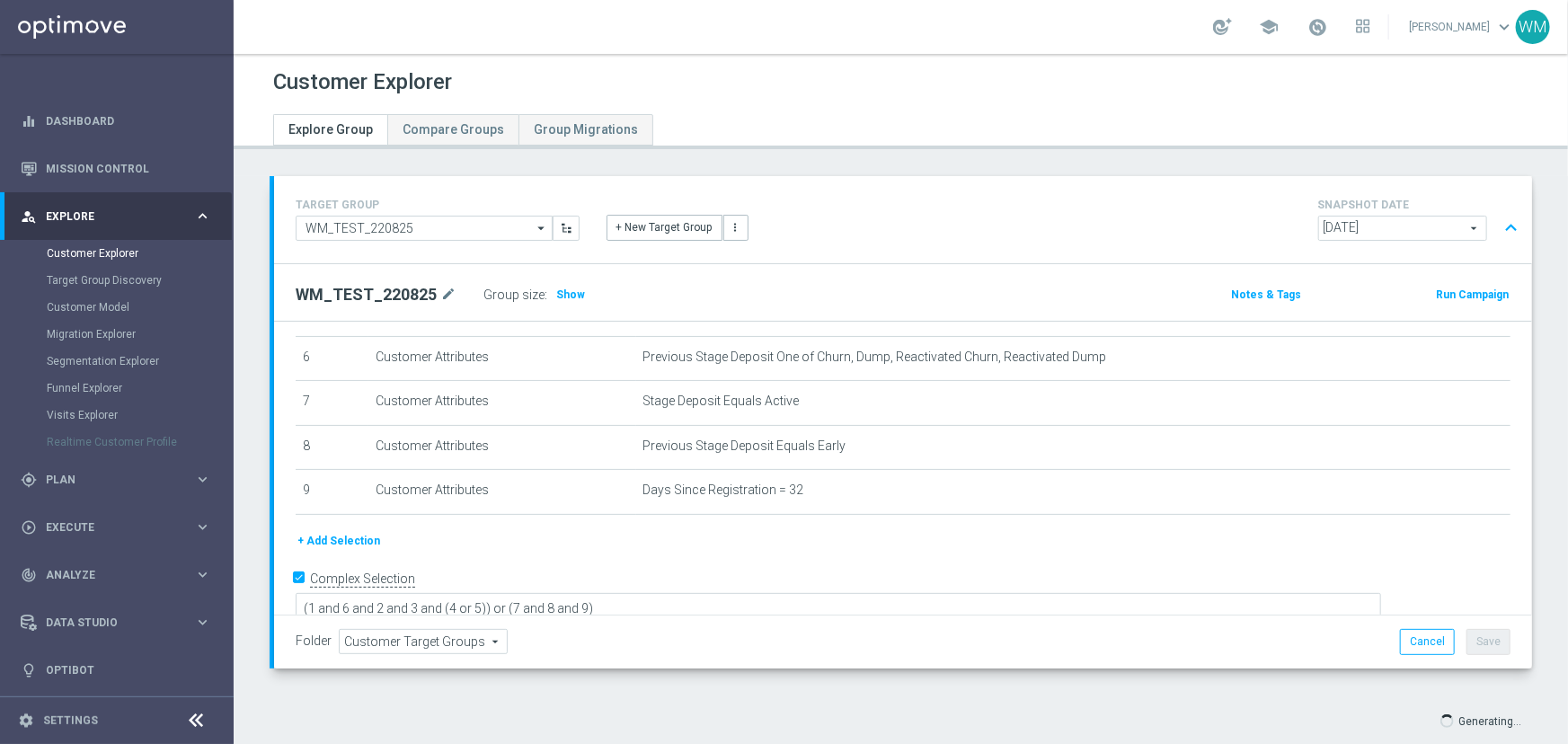
click at [318, 538] on button "+ Add Selection" at bounding box center [339, 541] width 86 height 20
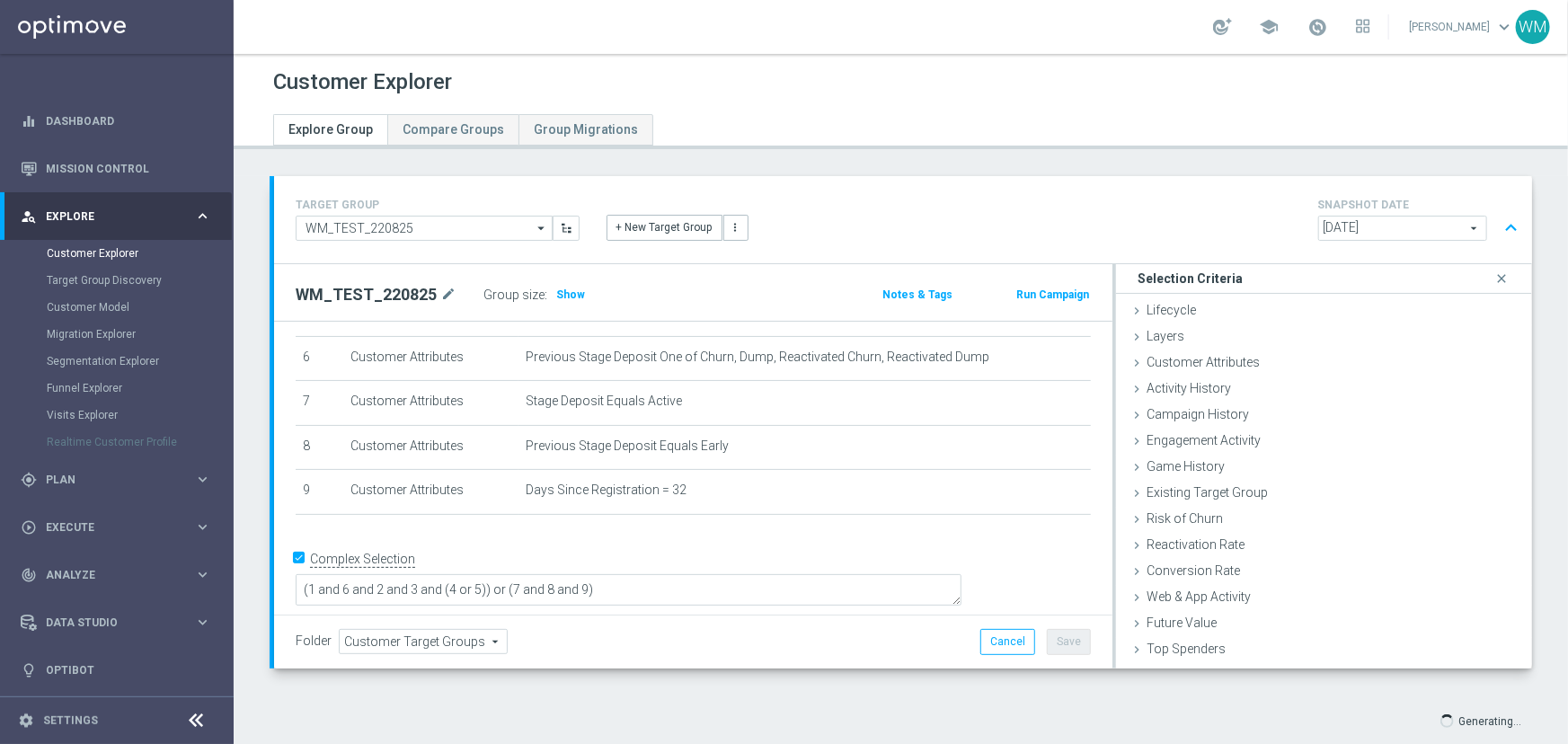
scroll to position [253, 0]
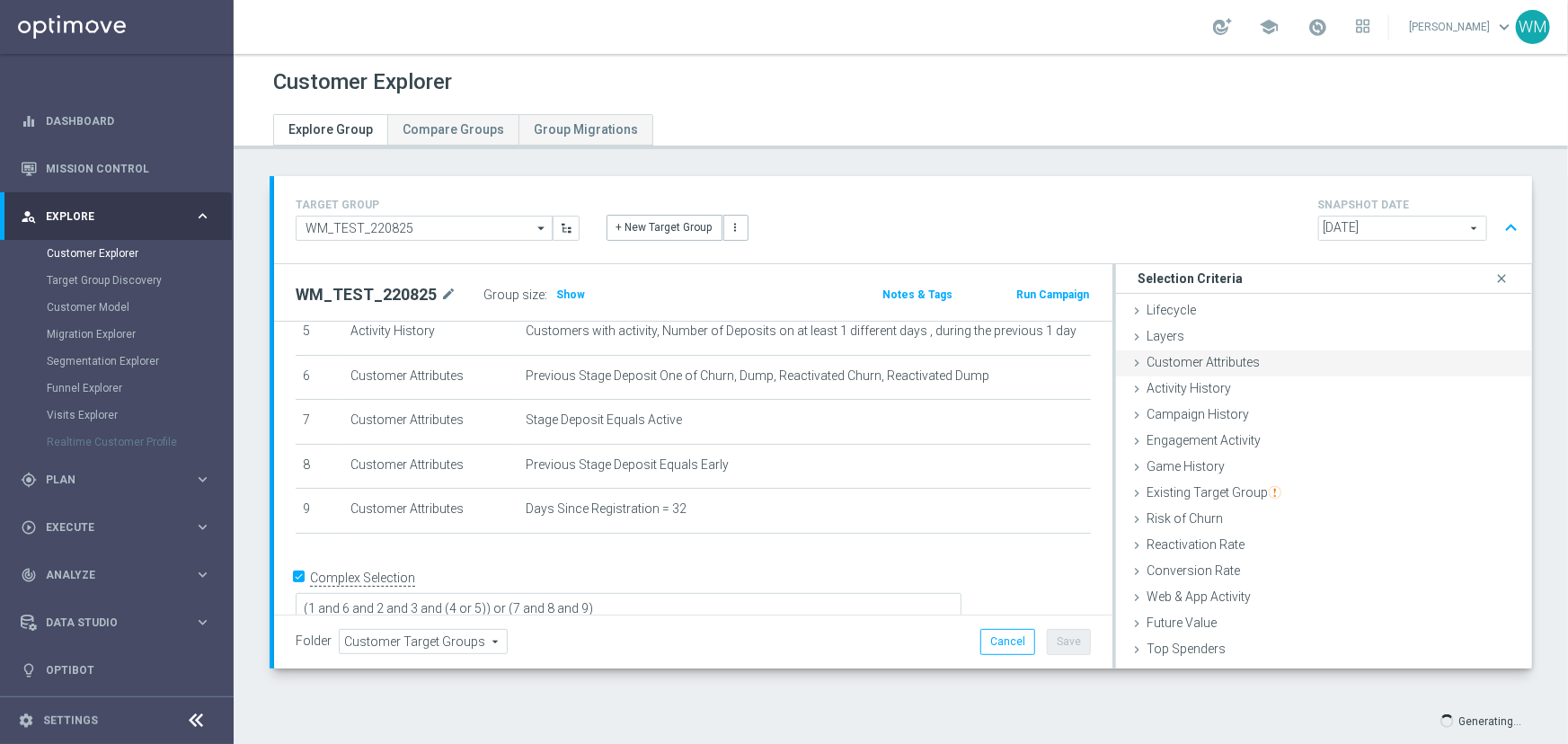
click at [1204, 361] on span "Customer Attributes" at bounding box center [1203, 362] width 114 height 14
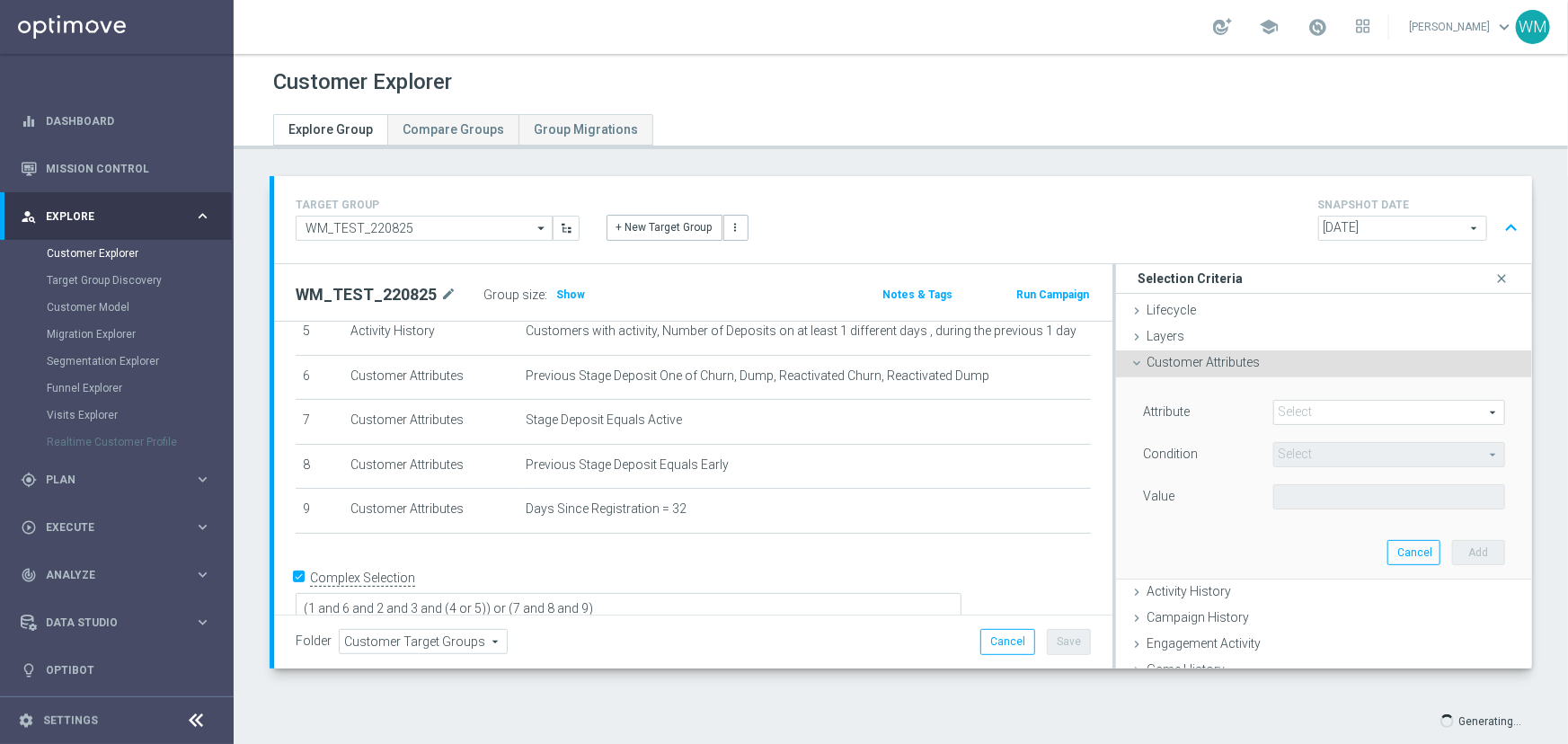
click at [1274, 409] on span at bounding box center [1389, 412] width 230 height 23
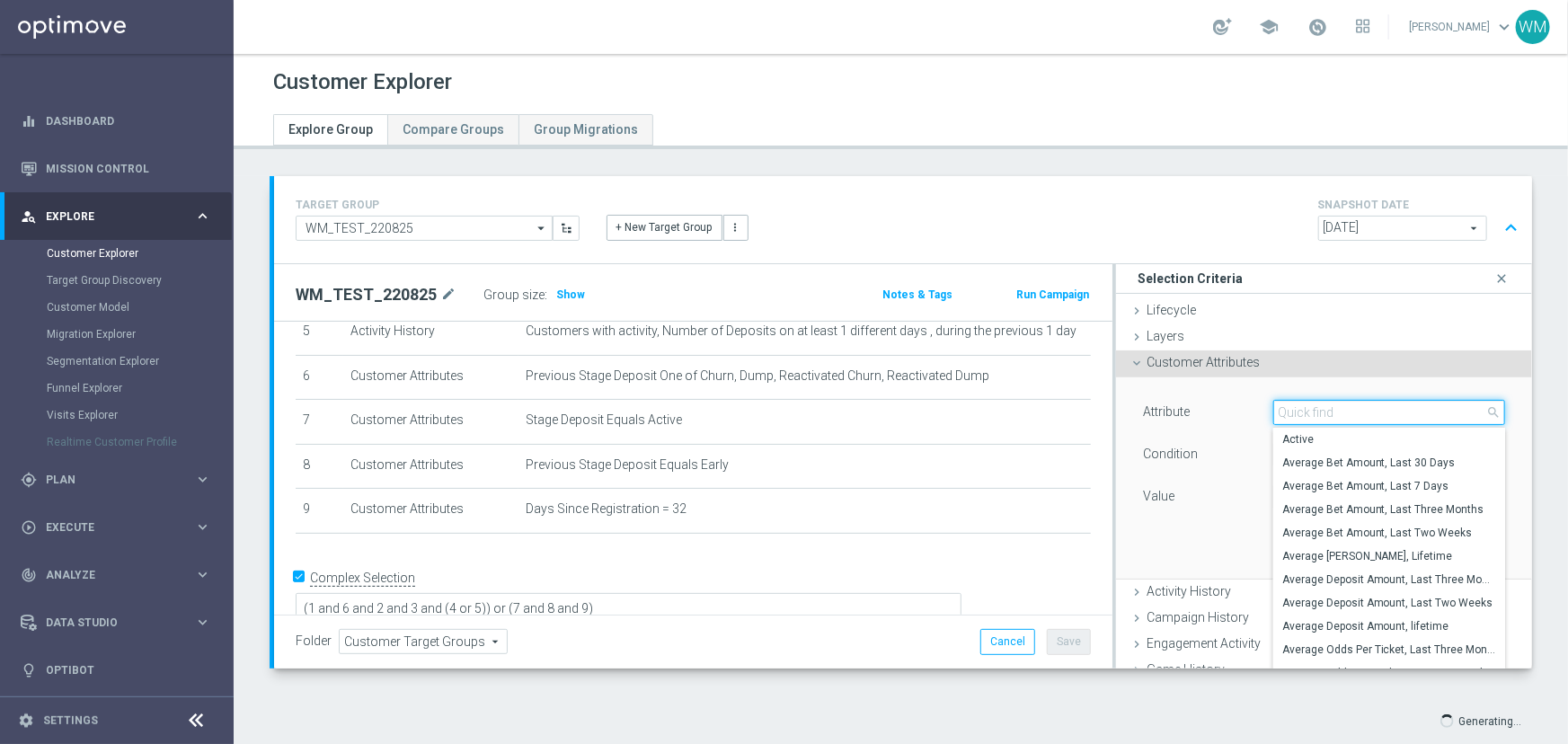
click at [1273, 409] on input "search" at bounding box center [1389, 412] width 232 height 25
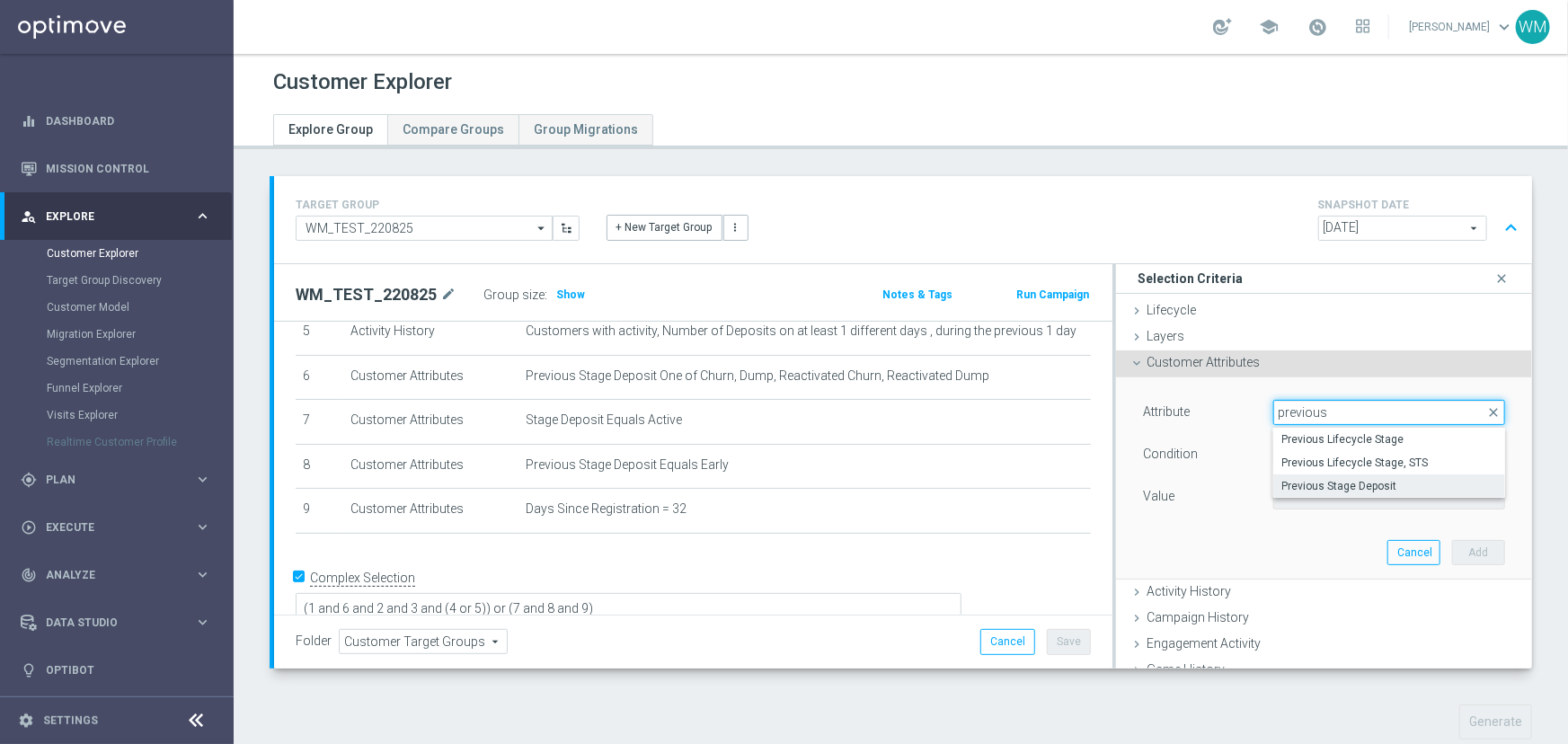
type input "previous"
click at [1386, 474] on label "Previous Stage Deposit" at bounding box center [1389, 486] width 232 height 23
type input "Previous Stage Deposit"
type input "Equals"
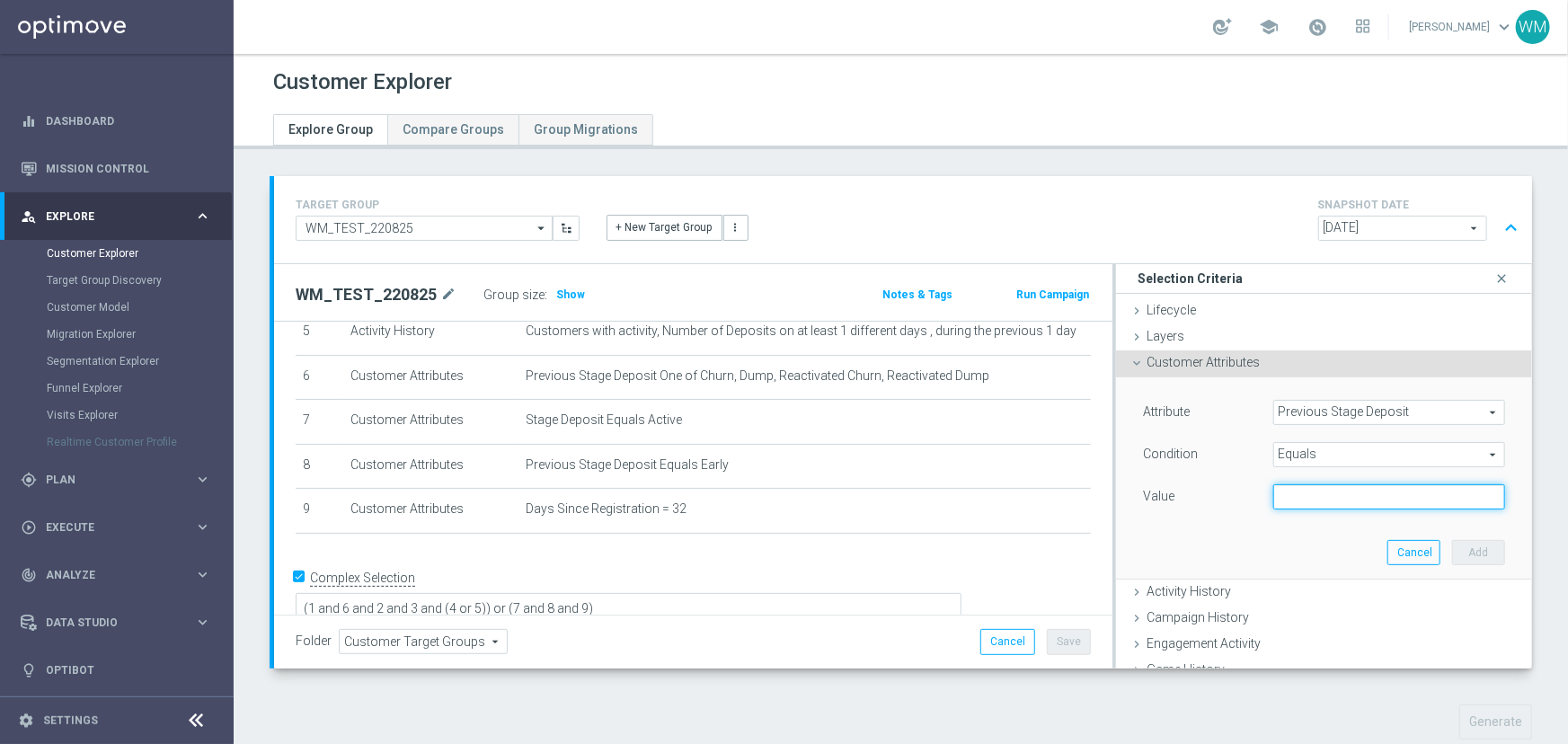
click at [1303, 498] on input "text" at bounding box center [1389, 497] width 232 height 25
type input "Reacquisition"
click at [1452, 549] on button "Add" at bounding box center [1478, 552] width 53 height 25
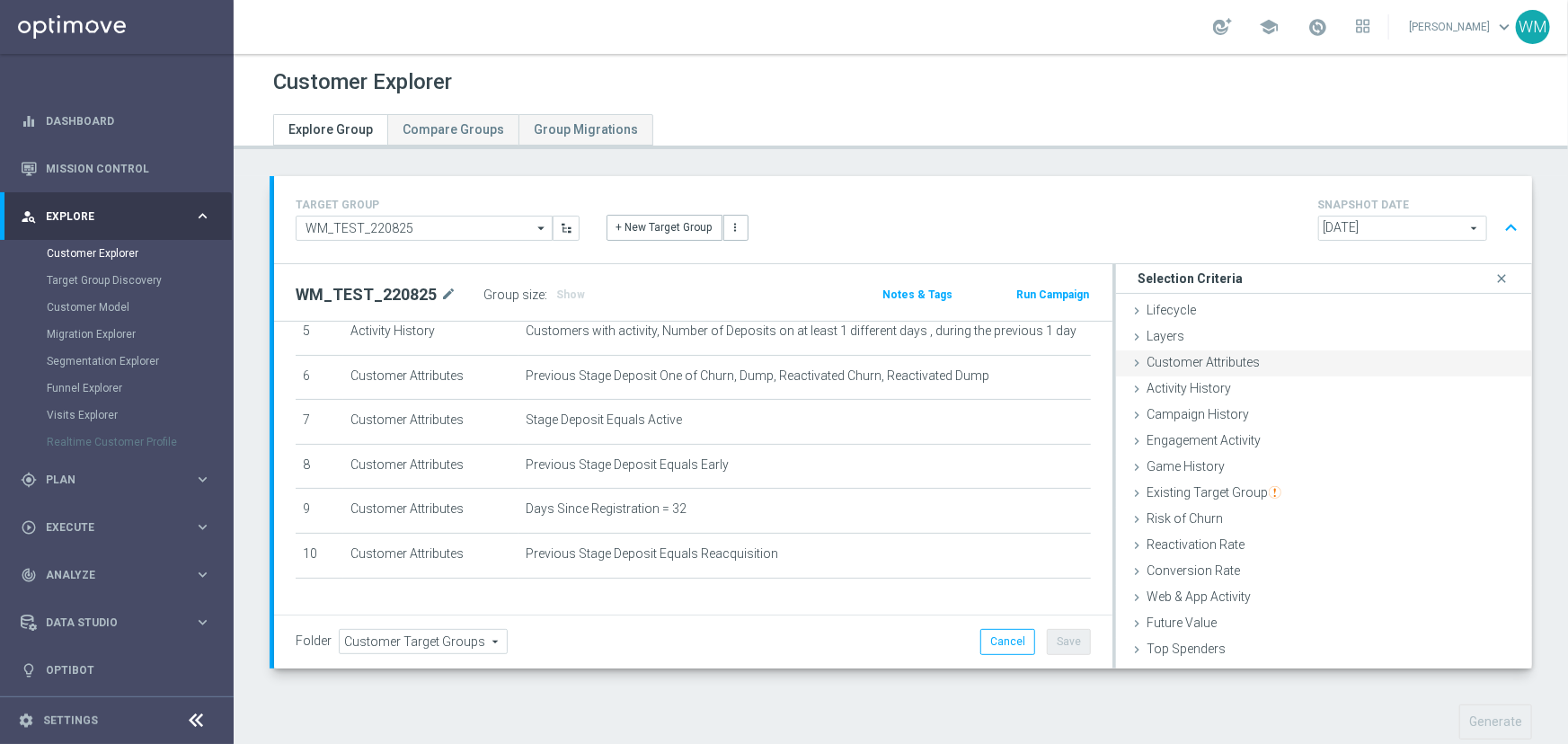
click at [1236, 368] on span "Customer Attributes" at bounding box center [1203, 362] width 114 height 14
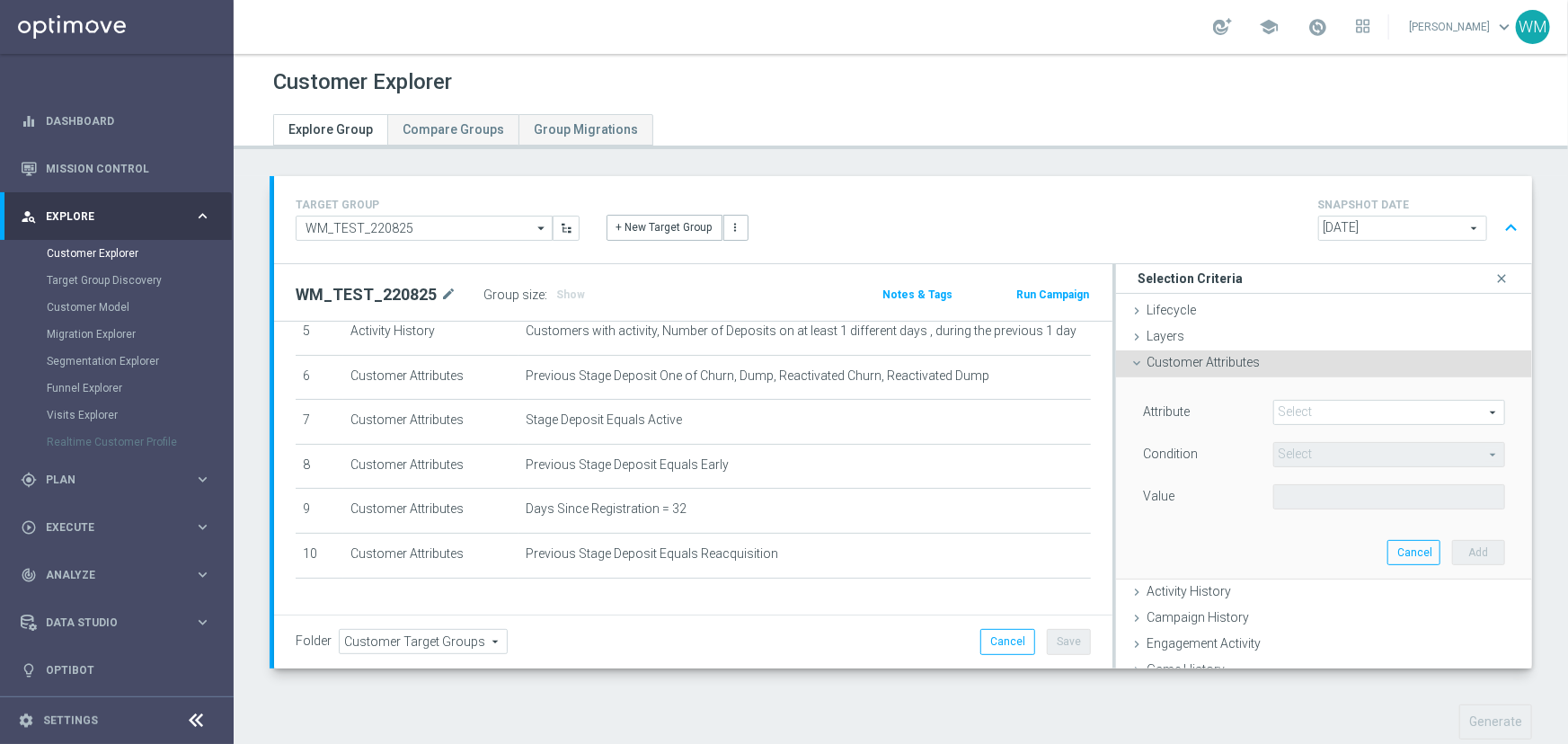
click at [1274, 401] on span at bounding box center [1389, 412] width 230 height 23
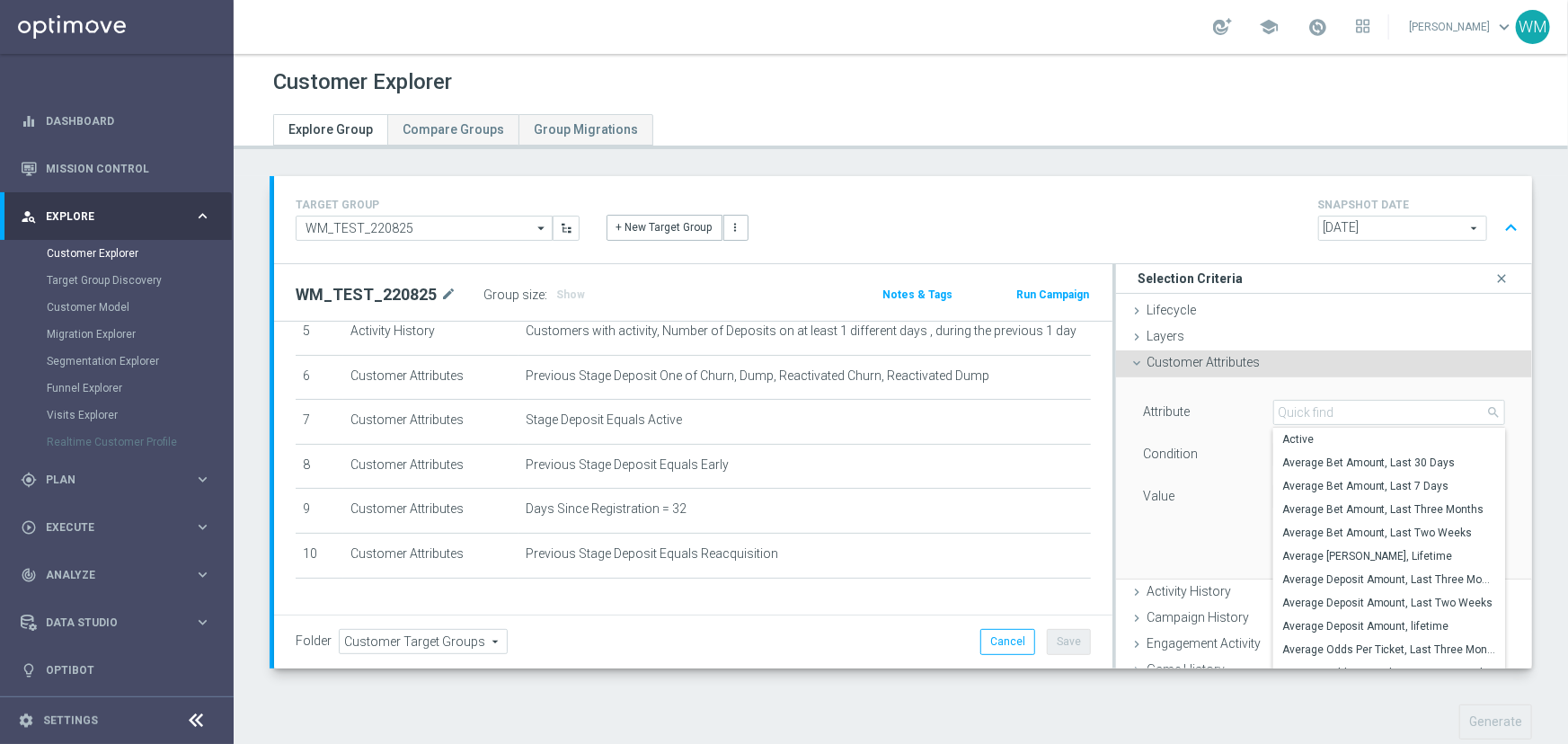
click at [1273, 401] on input "search" at bounding box center [1389, 412] width 232 height 25
click at [1273, 406] on input "search" at bounding box center [1389, 412] width 232 height 25
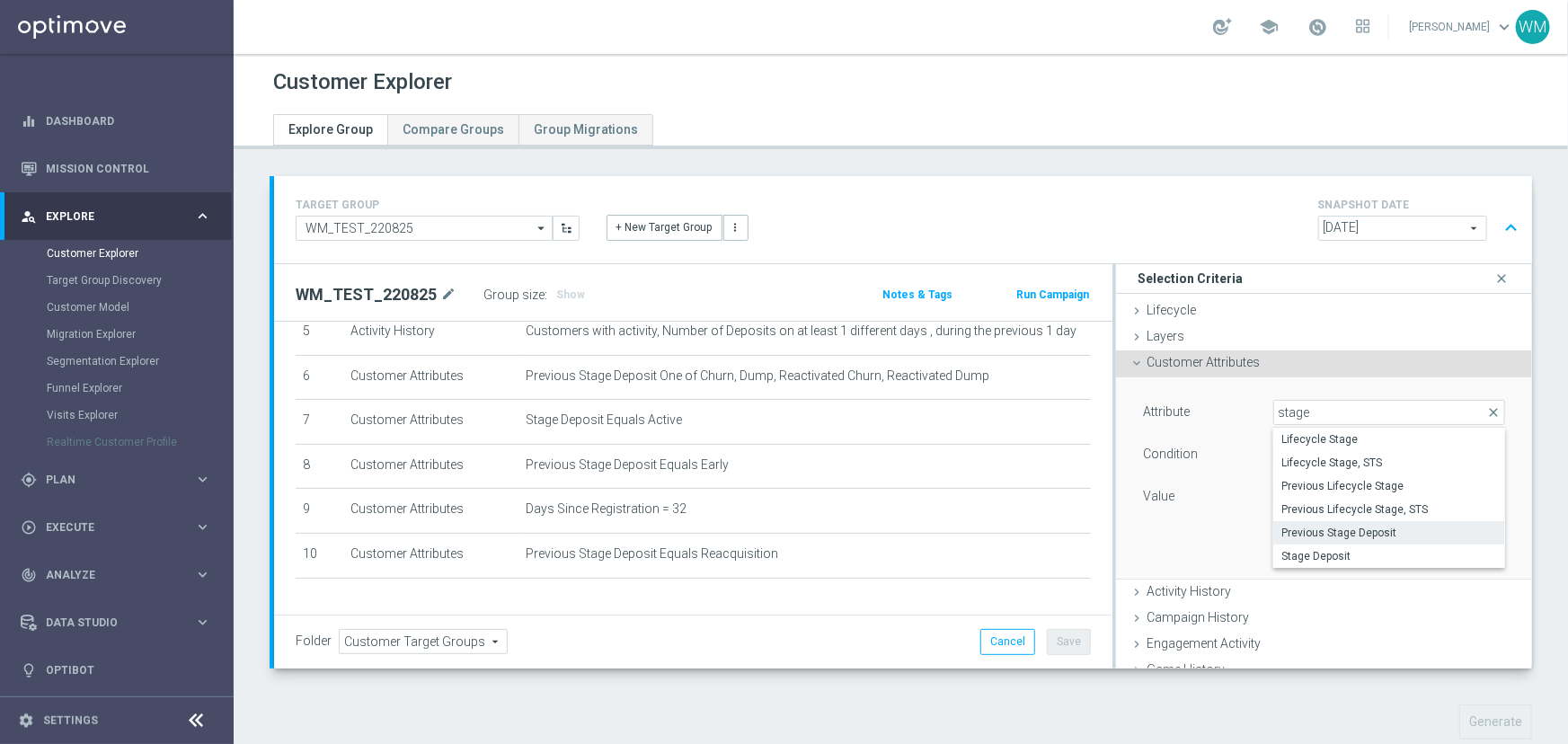
type input "stage"
click at [1343, 529] on span "Previous Stage Deposit" at bounding box center [1390, 533] width 214 height 14
type input "Previous Stage Deposit"
type input "Equals"
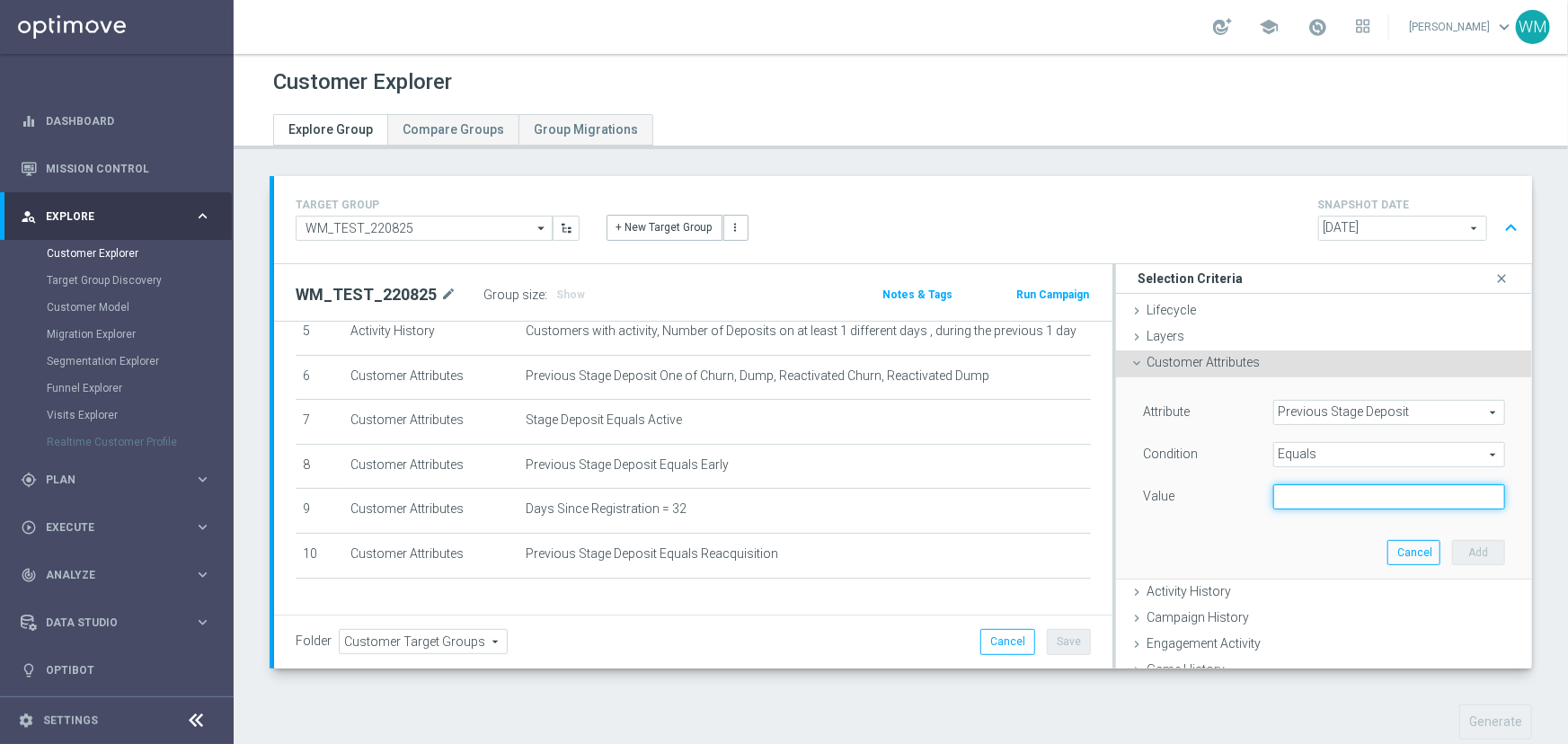
click at [1296, 503] on input "text" at bounding box center [1389, 497] width 232 height 25
click at [1322, 409] on span "Previous Stage Deposit" at bounding box center [1389, 412] width 230 height 23
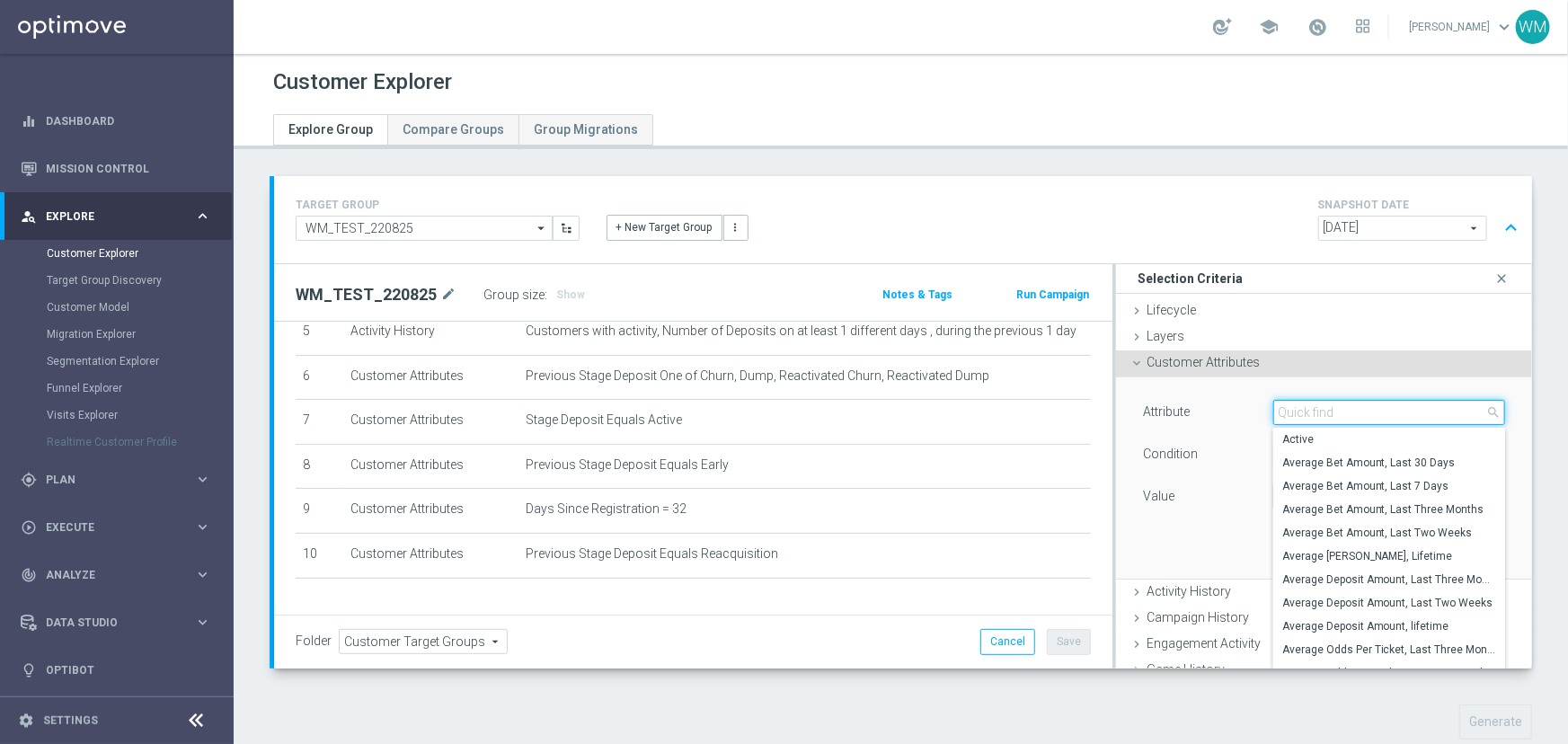
click at [1322, 409] on input "search" at bounding box center [1389, 412] width 232 height 25
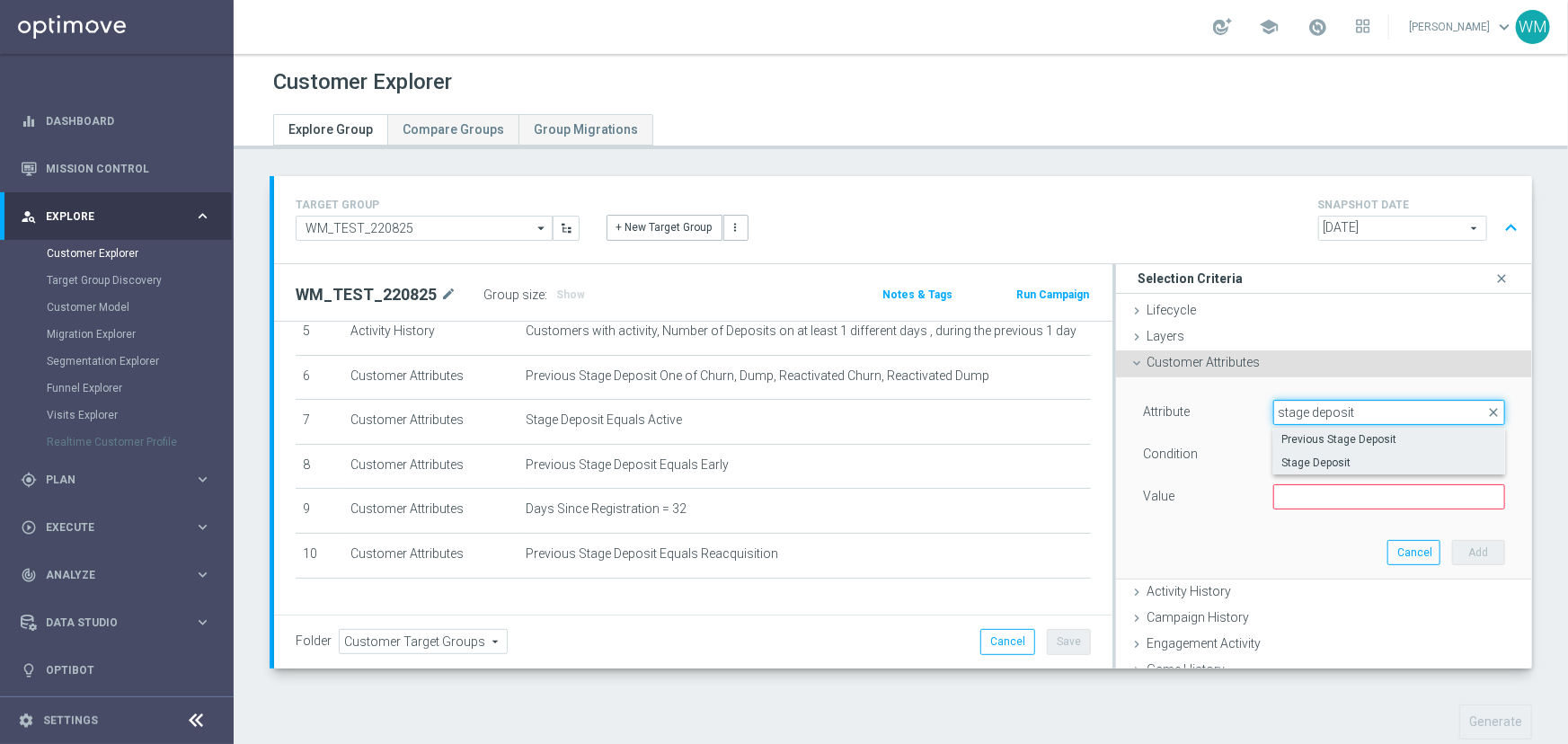
type input "stage deposit"
click at [1301, 456] on span "Stage Deposit" at bounding box center [1390, 462] width 214 height 14
type input "Stage Deposit"
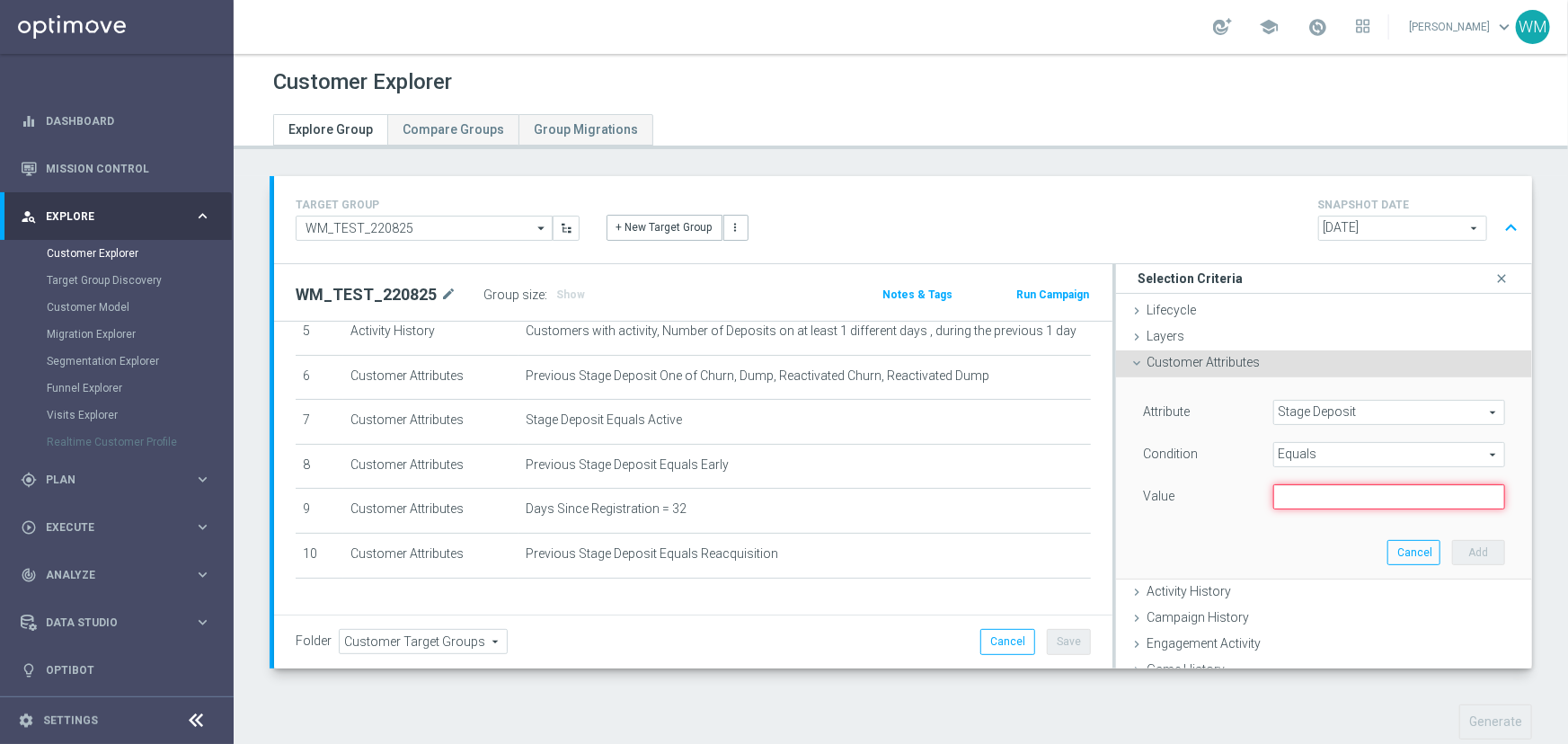
click at [1300, 490] on input "text" at bounding box center [1389, 497] width 232 height 25
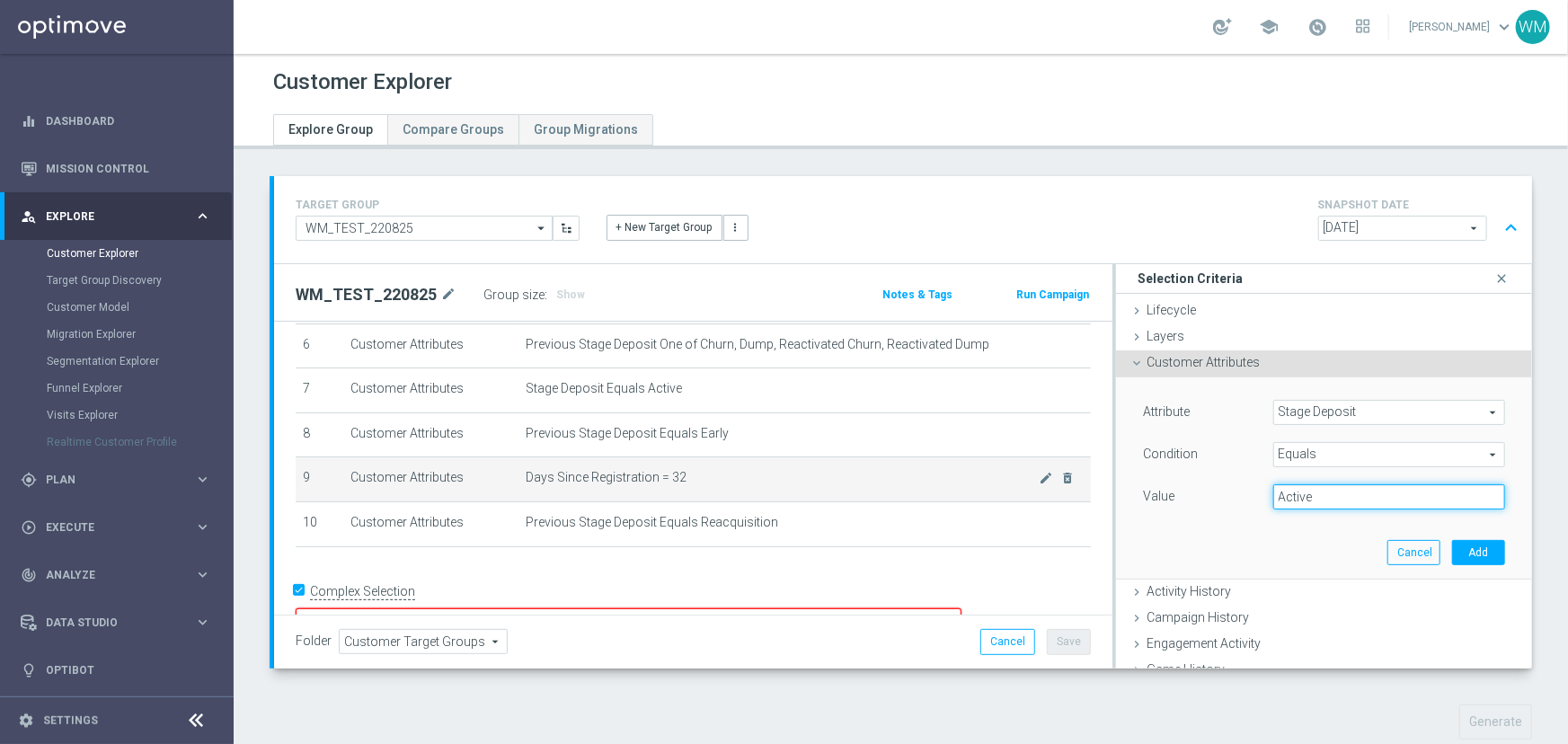
scroll to position [300, 0]
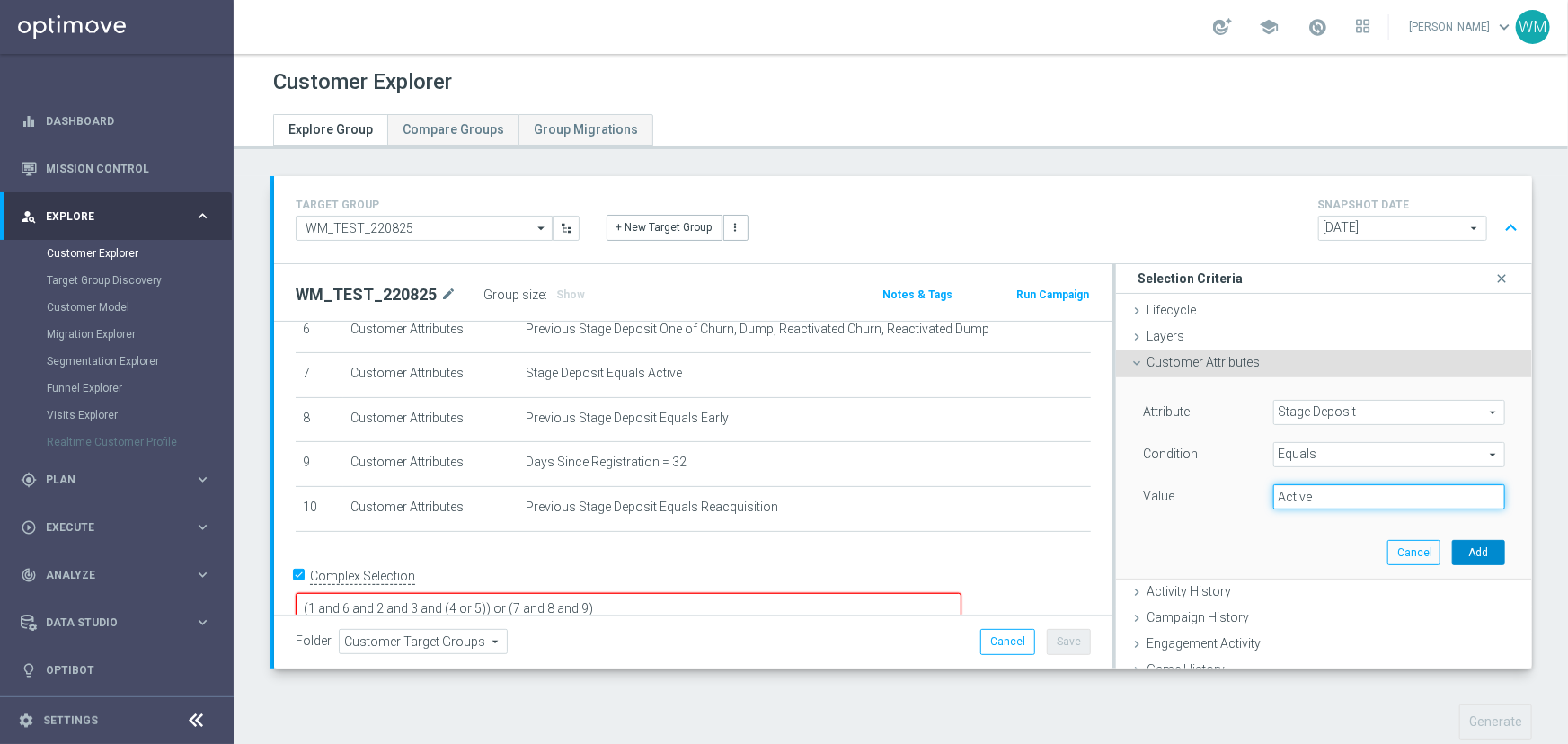
type input "Active"
click at [1452, 553] on button "Add" at bounding box center [1478, 552] width 53 height 25
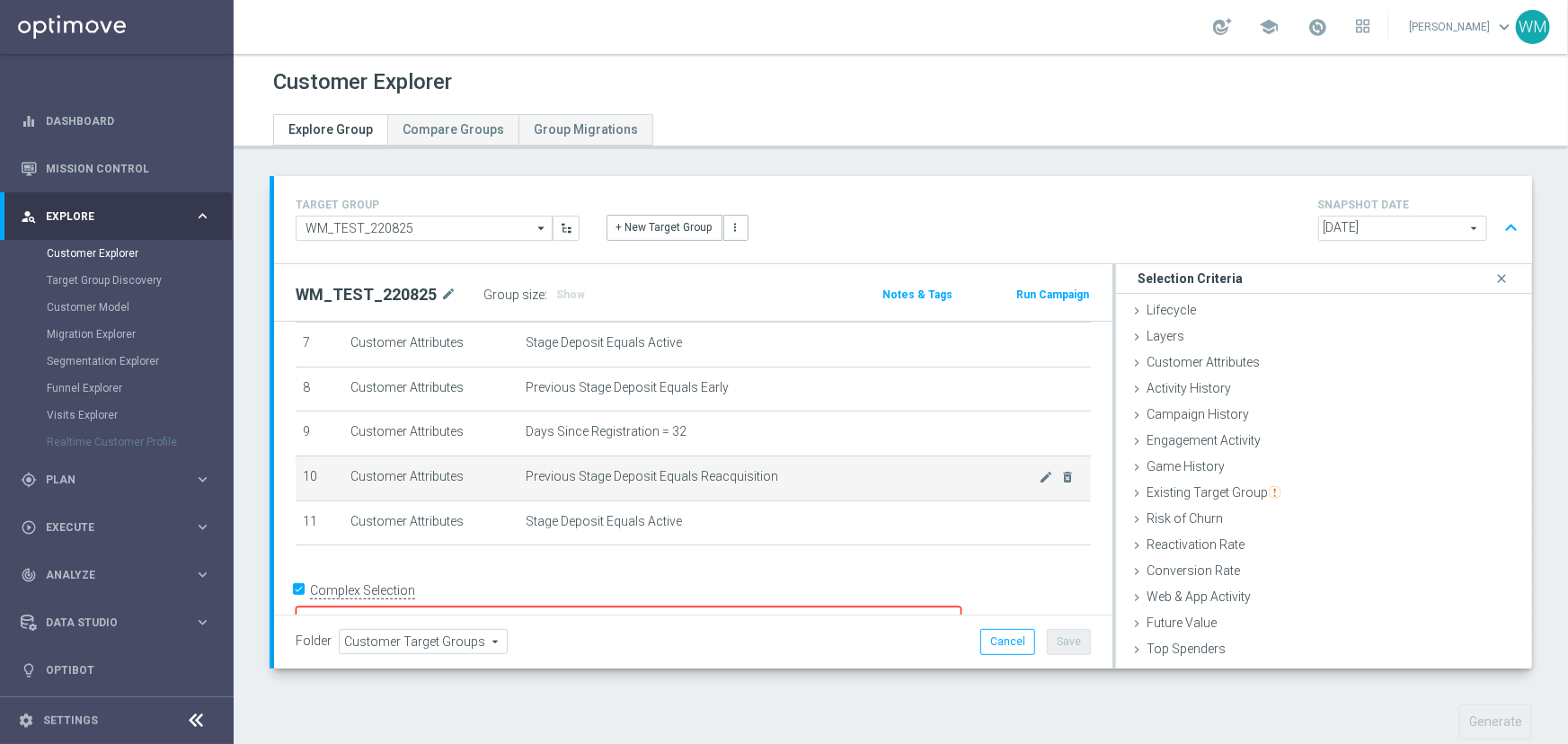
scroll to position [345, 0]
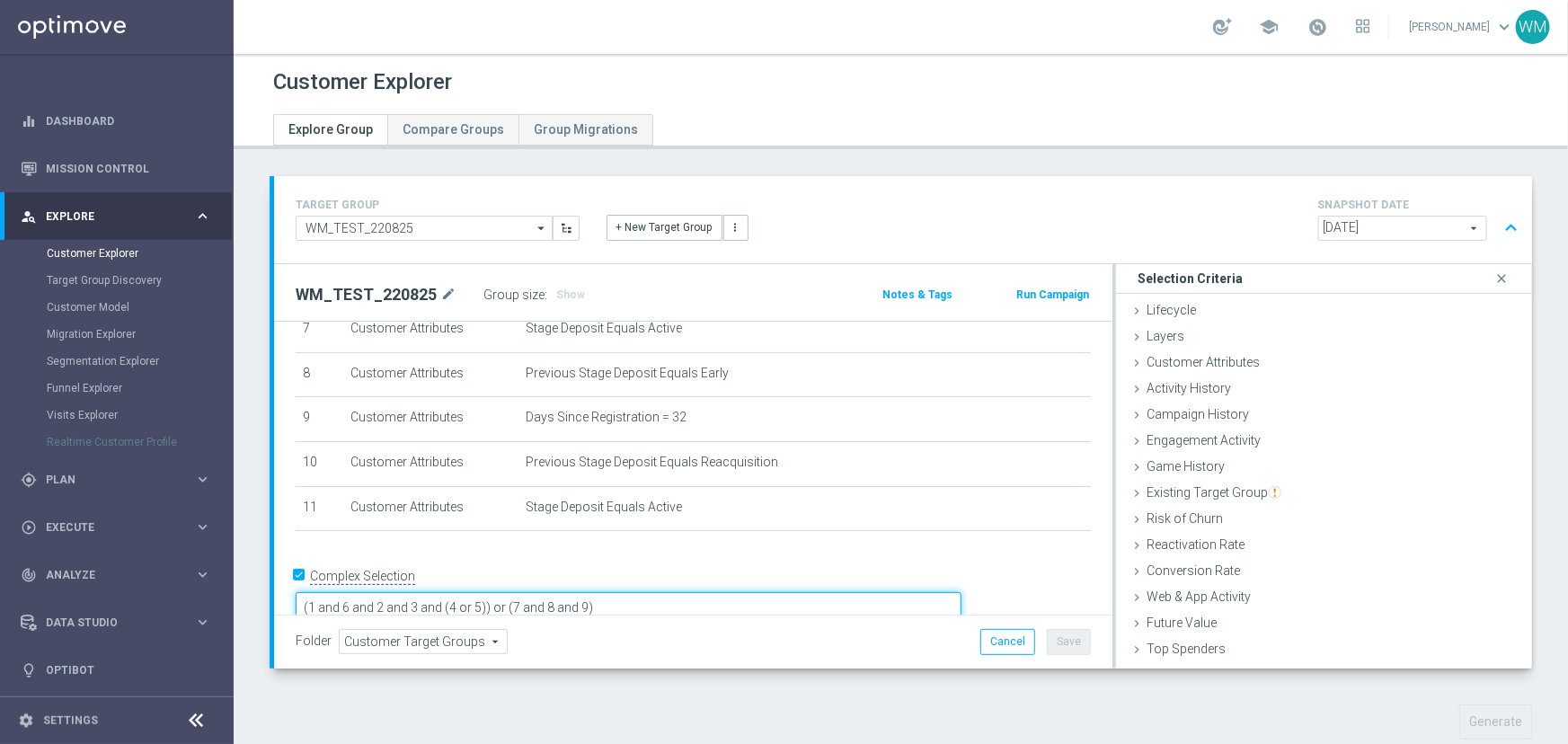
click at [740, 593] on textarea "(1 and 6 and 2 and 3 and (4 or 5)) or (7 and 8 and 9)" at bounding box center [628, 608] width 666 height 31
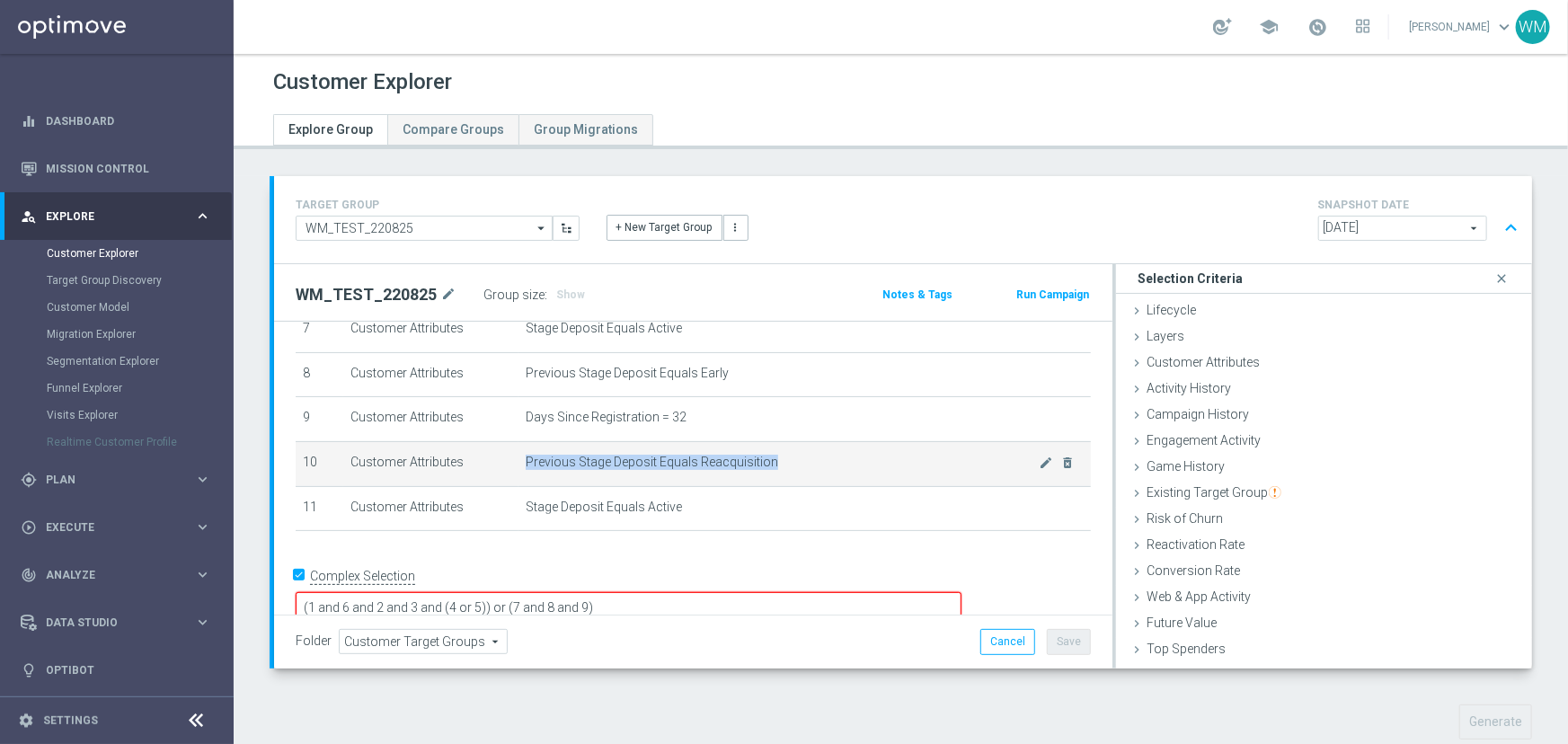
drag, startPoint x: 790, startPoint y: 467, endPoint x: 520, endPoint y: 468, distance: 270.0
click at [526, 468] on span "Previous Stage Deposit Equals Reacquisition" at bounding box center [782, 462] width 514 height 15
click at [1061, 465] on icon "delete_forever" at bounding box center [1068, 462] width 14 height 14
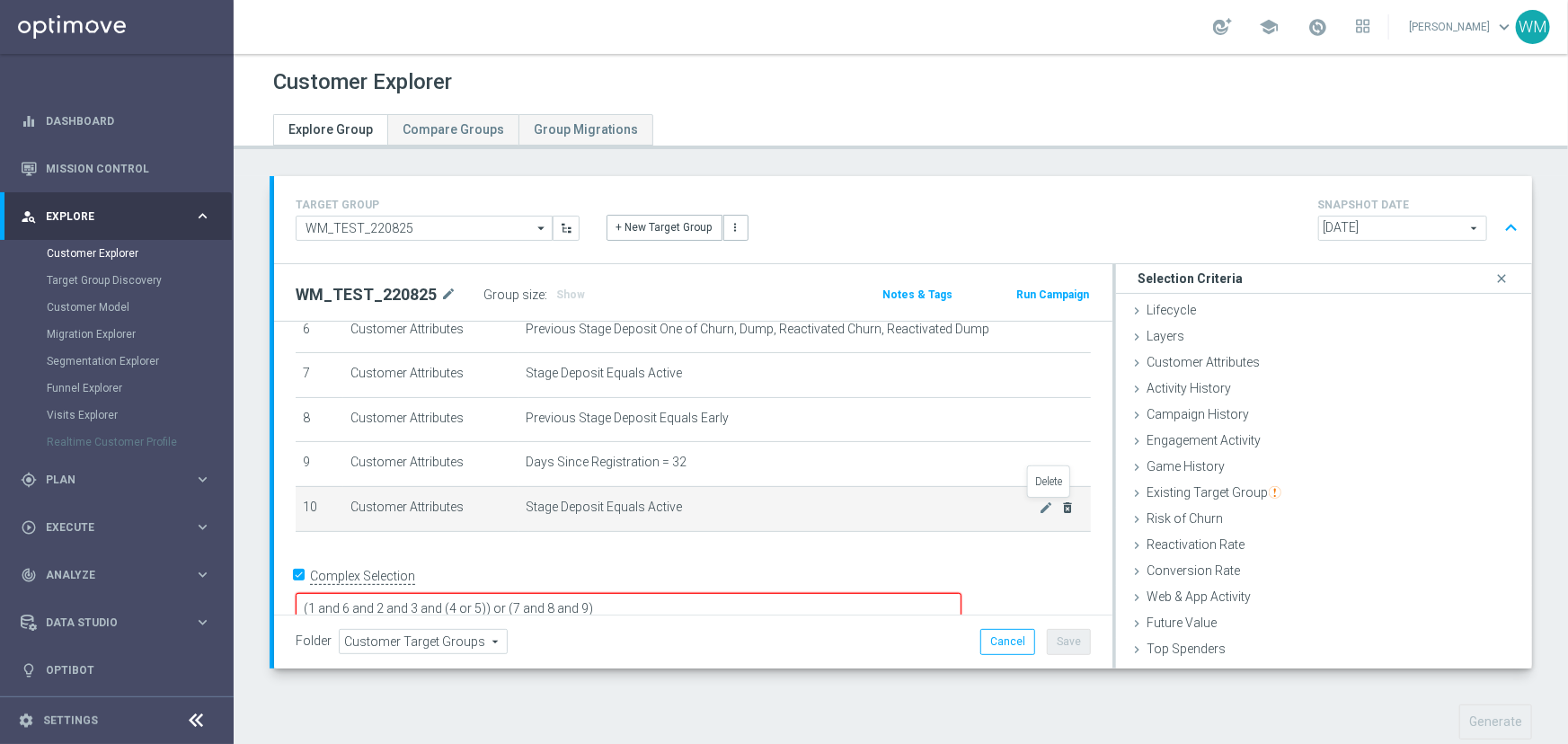
click at [1061, 508] on icon "delete_forever" at bounding box center [1068, 507] width 14 height 14
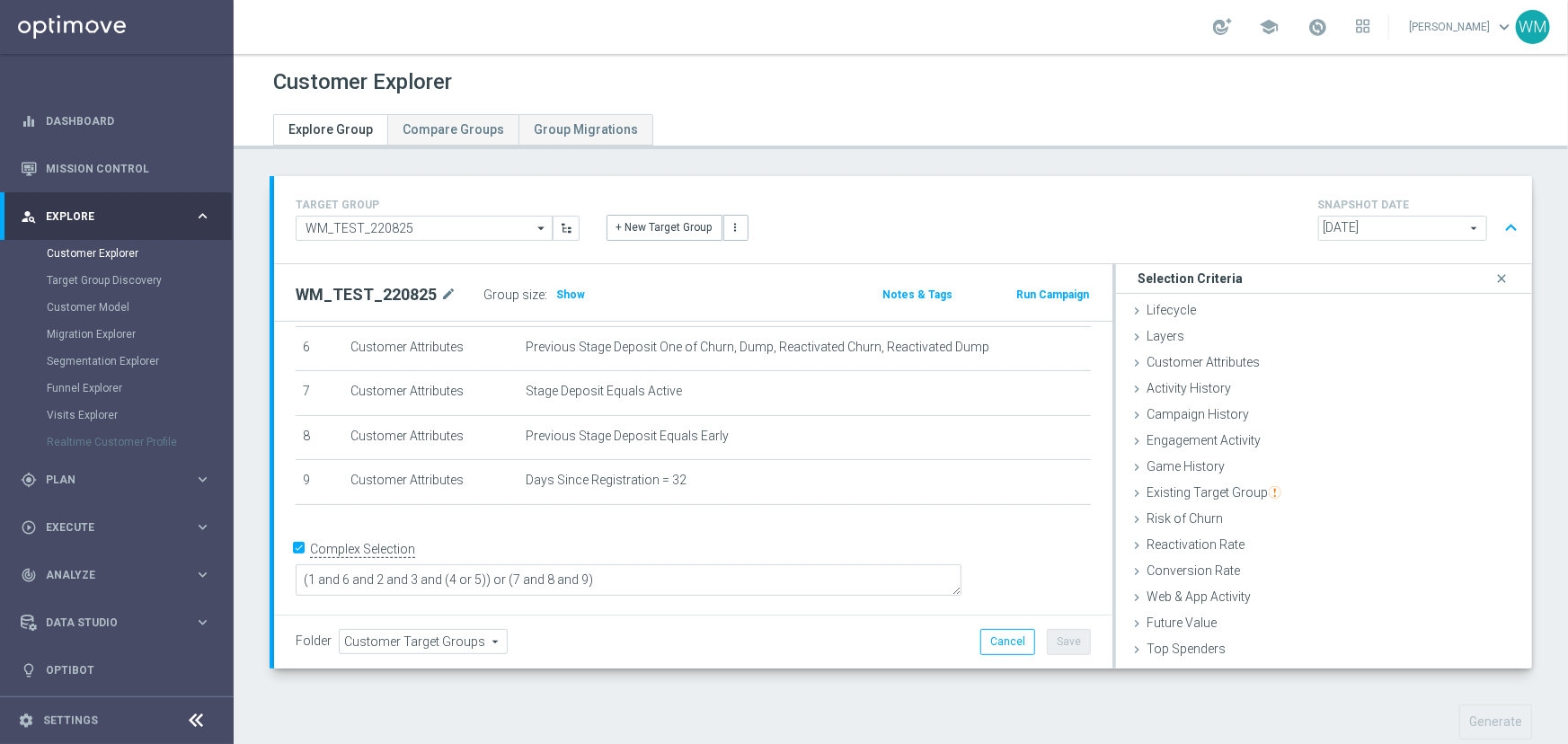
scroll to position [253, 0]
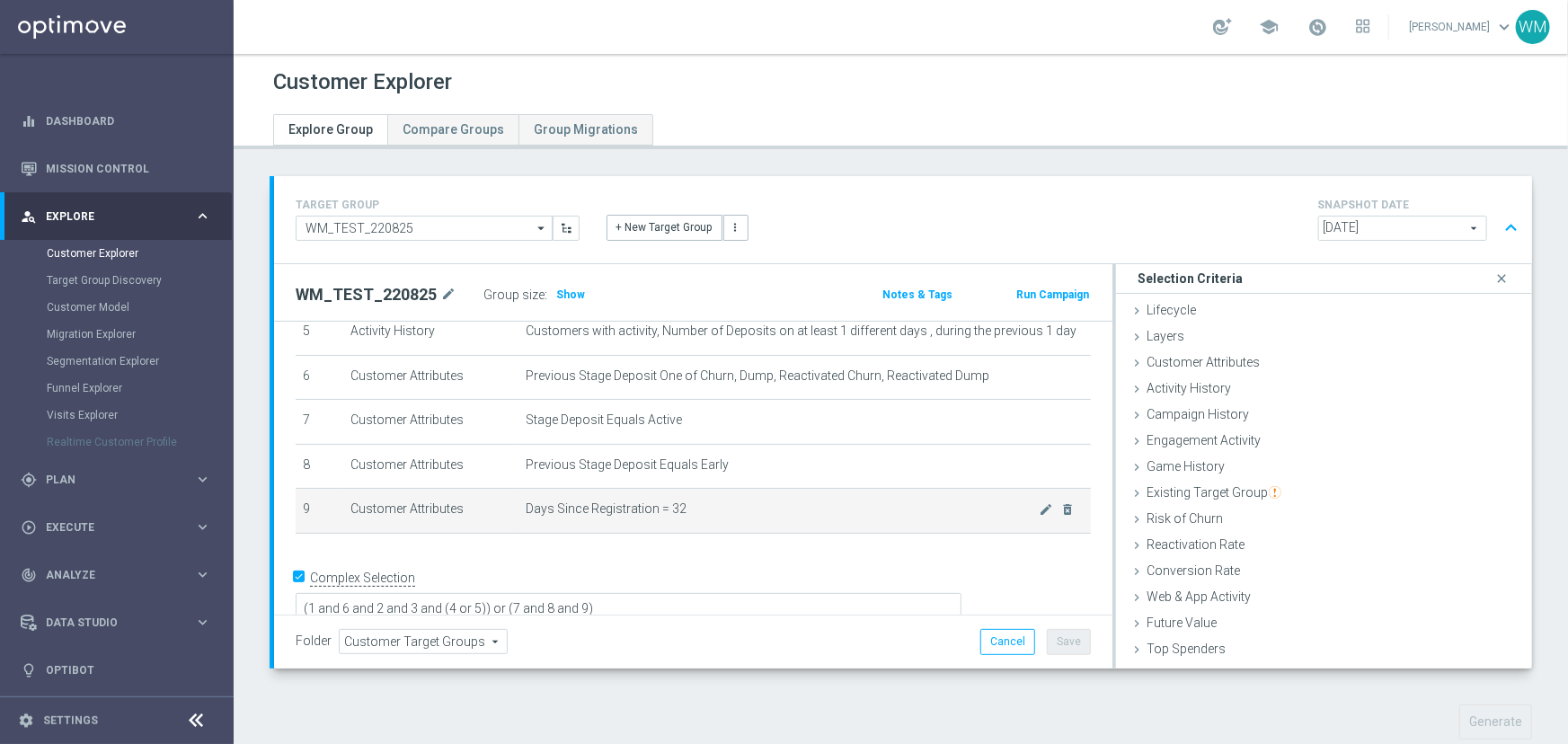
click at [742, 510] on span "Days Since Registration = 32" at bounding box center [782, 509] width 514 height 15
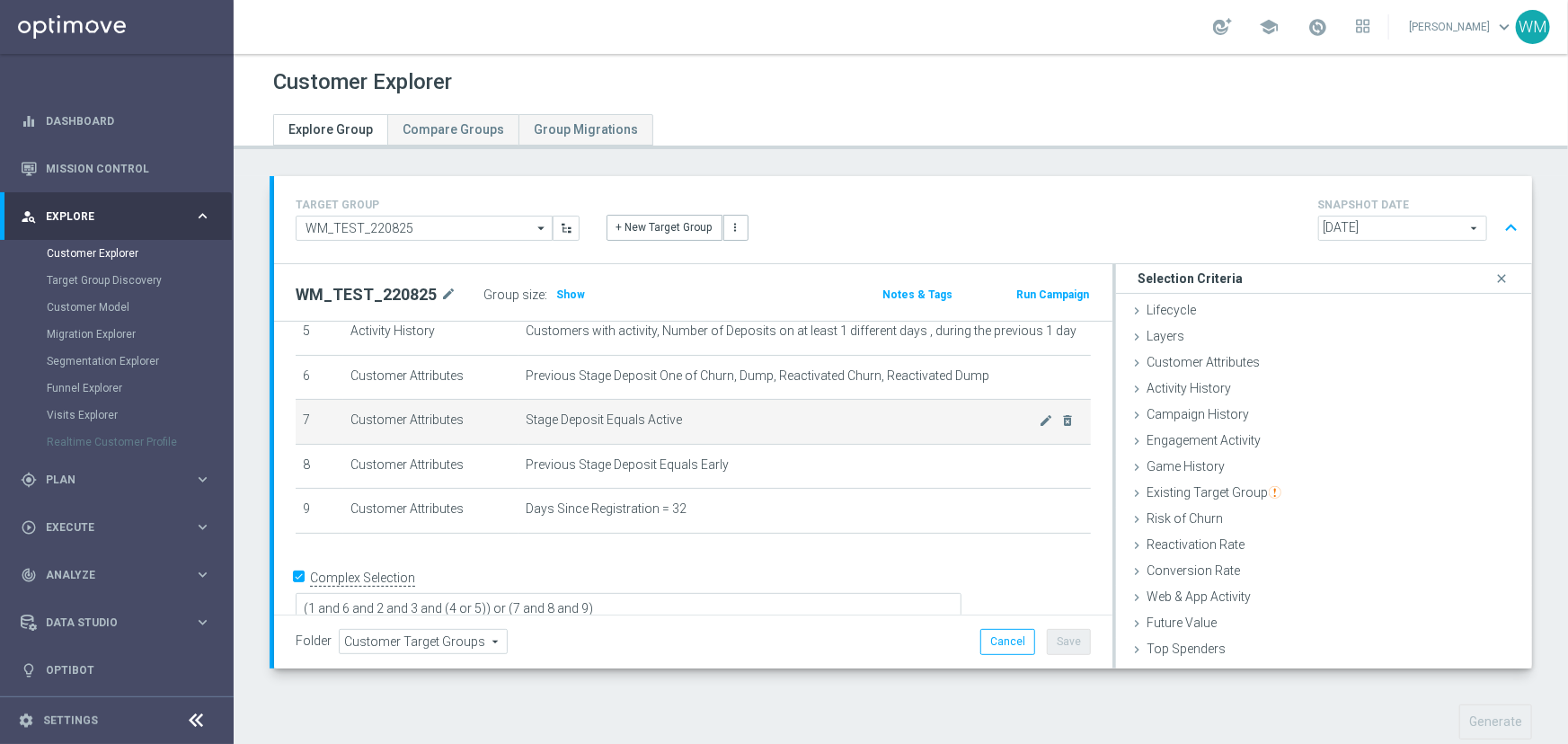
drag, startPoint x: 822, startPoint y: 526, endPoint x: 298, endPoint y: 415, distance: 535.6
click at [298, 415] on tbody "1 Customer Attributes Stage Deposit Equals Active mode_edit delete_forever 2 Ac…" at bounding box center [693, 333] width 795 height 402
click at [298, 415] on td "7" at bounding box center [319, 423] width 48 height 45
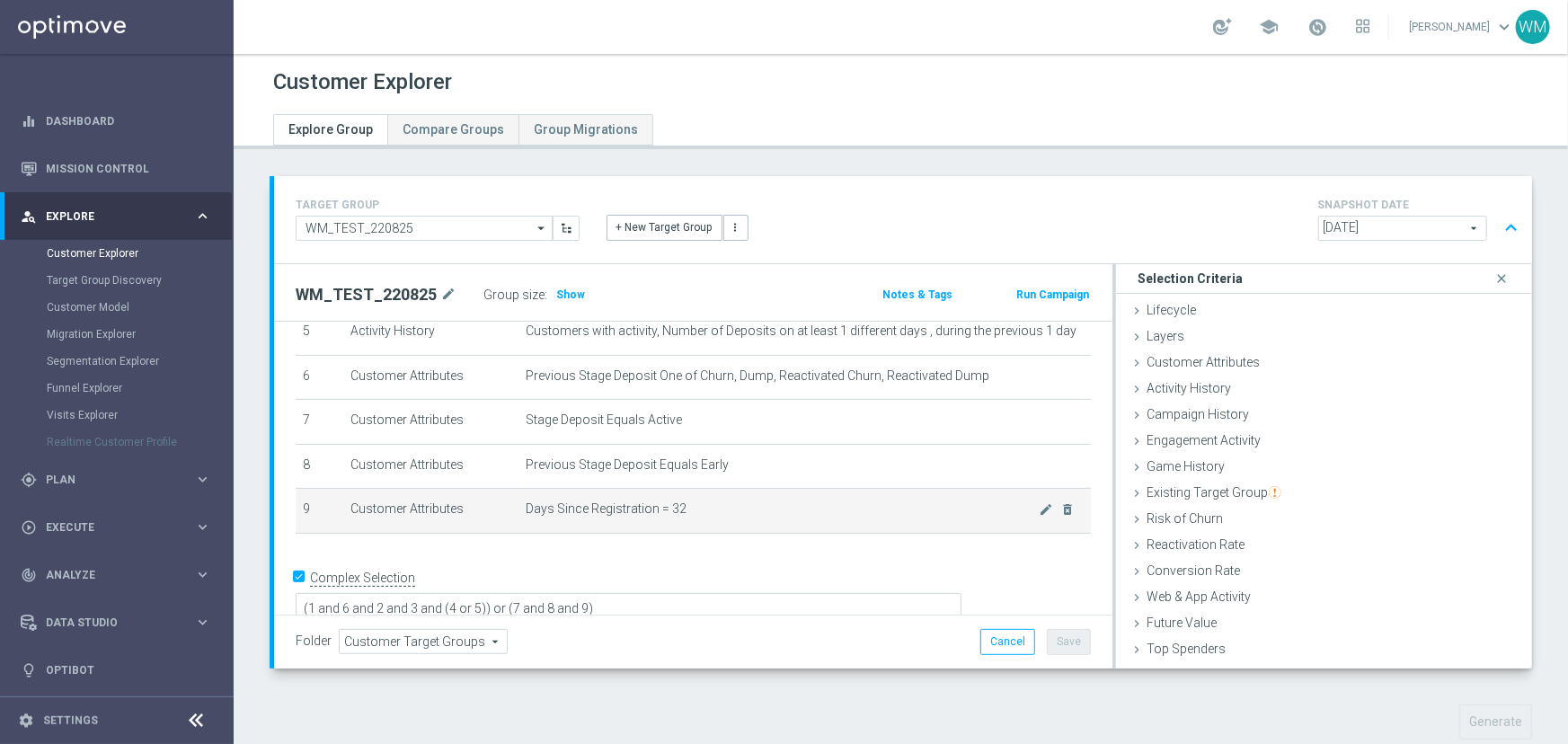
drag, startPoint x: 298, startPoint y: 415, endPoint x: 728, endPoint y: 502, distance: 438.7
click at [728, 502] on tbody "1 Customer Attributes Stage Deposit Equals Active mode_edit delete_forever 2 Ac…" at bounding box center [693, 333] width 795 height 402
click at [728, 502] on span "Days Since Registration = 32" at bounding box center [782, 509] width 514 height 15
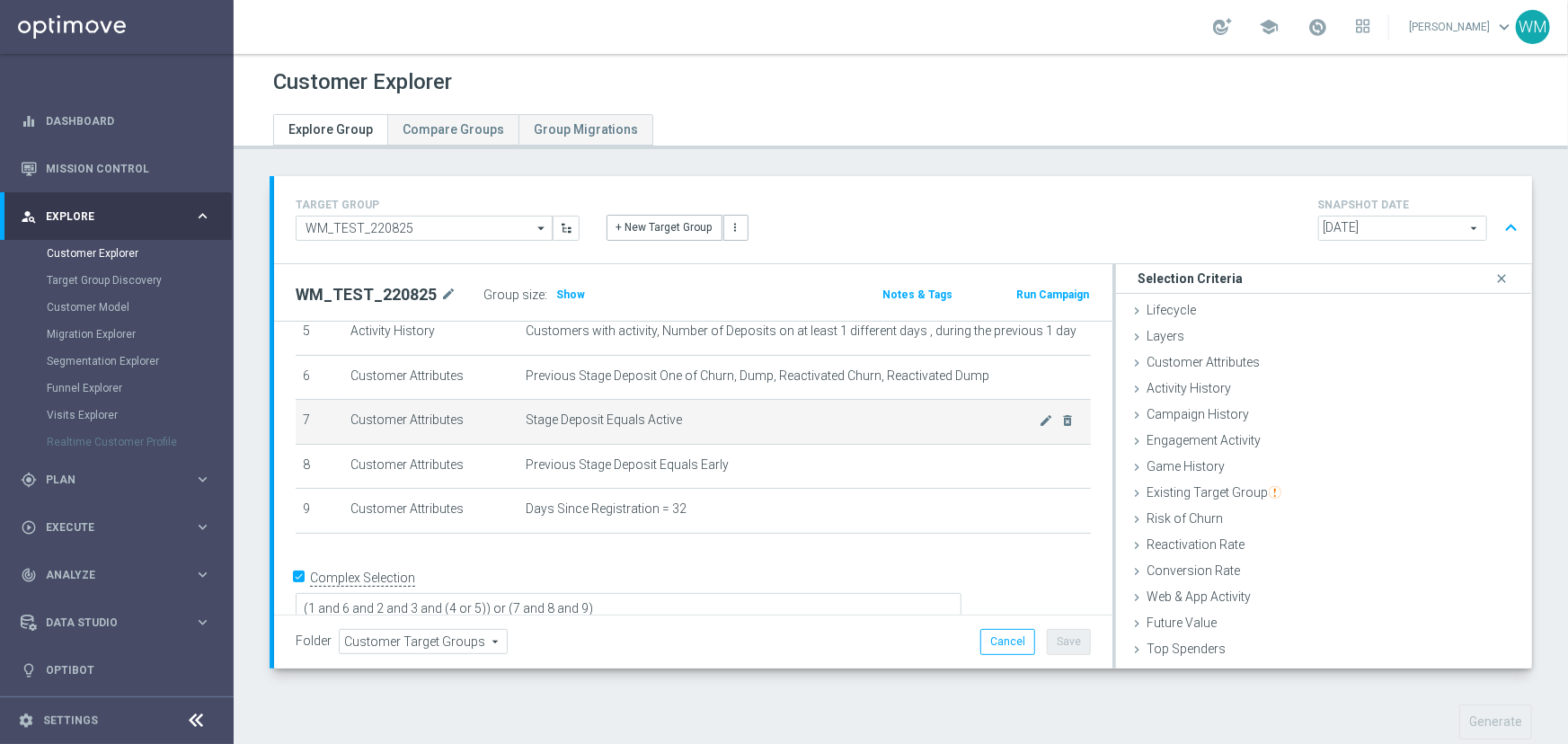
drag, startPoint x: 728, startPoint y: 502, endPoint x: 302, endPoint y: 415, distance: 434.8
click at [302, 415] on tbody "1 Customer Attributes Stage Deposit Equals Active mode_edit delete_forever 2 Ac…" at bounding box center [693, 333] width 795 height 402
click at [302, 415] on td "7" at bounding box center [319, 423] width 48 height 45
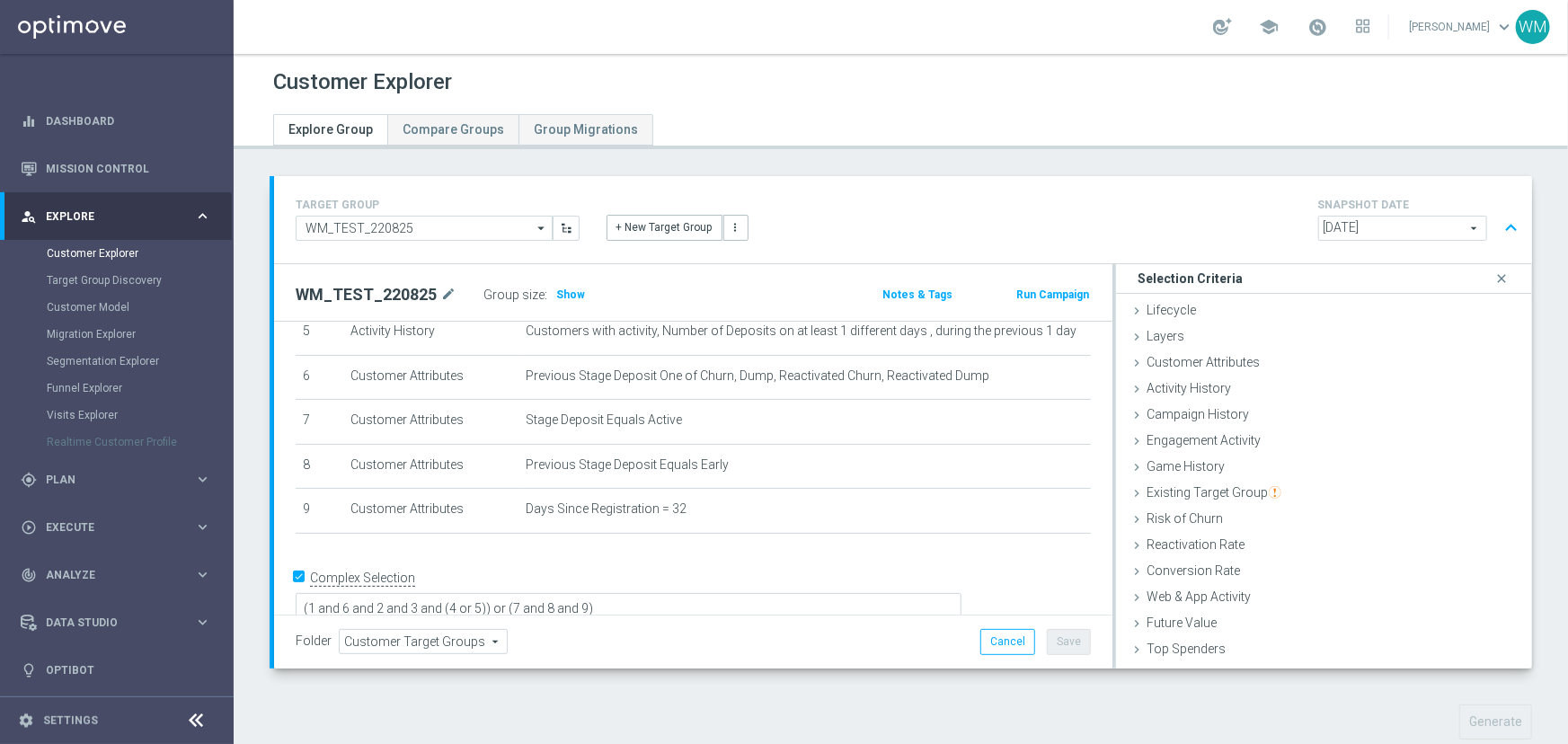
drag, startPoint x: 302, startPoint y: 415, endPoint x: 735, endPoint y: 538, distance: 450.1
click at [735, 538] on div "# Selection Type Criteria delete_forever 1 Customer Attributes Stage Deposit Eq…" at bounding box center [693, 320] width 822 height 459
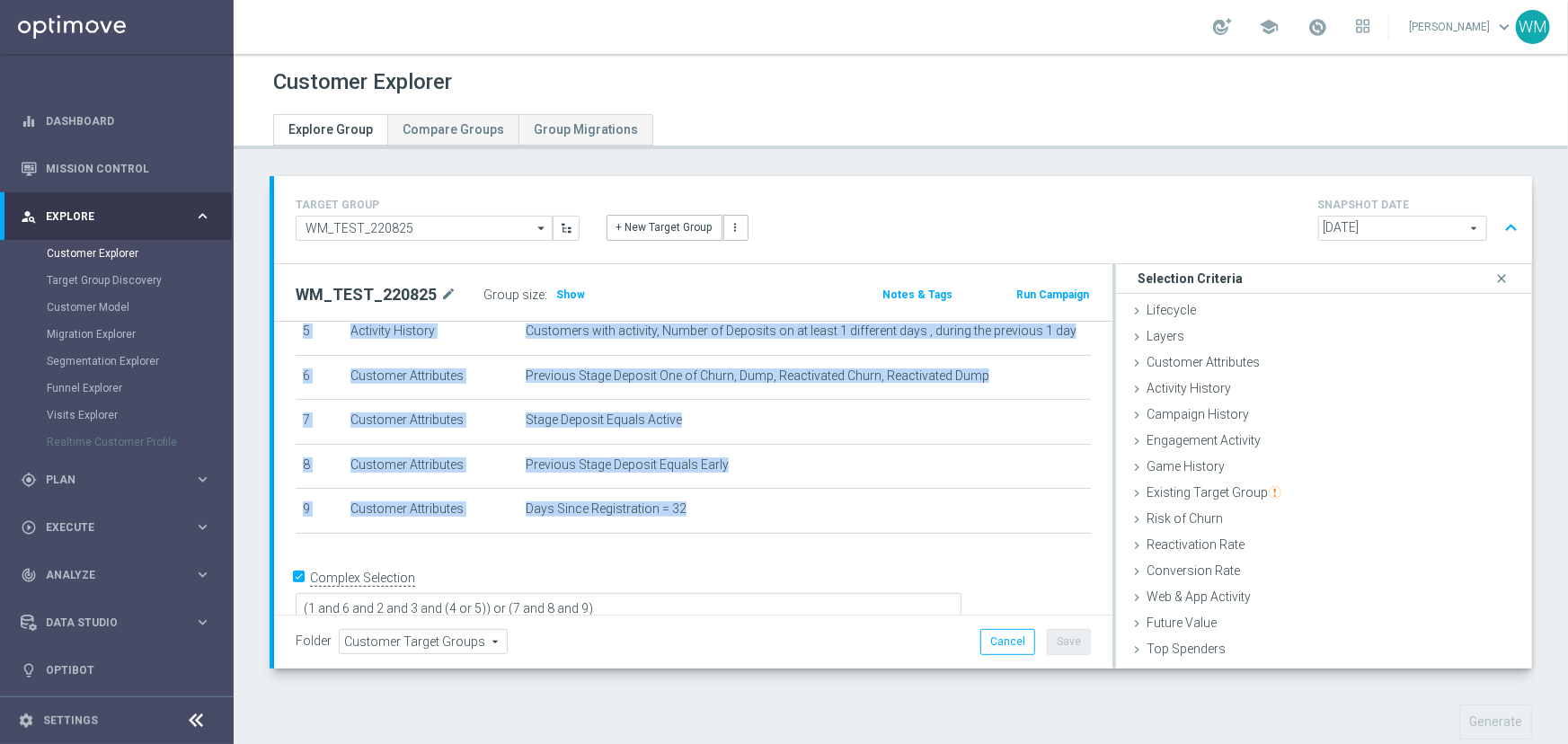
drag, startPoint x: 714, startPoint y: 515, endPoint x: 284, endPoint y: 408, distance: 443.1
click at [284, 408] on div "# Selection Type Criteria delete_forever 1 Customer Attributes Stage Deposit Eq…" at bounding box center [693, 320] width 822 height 459
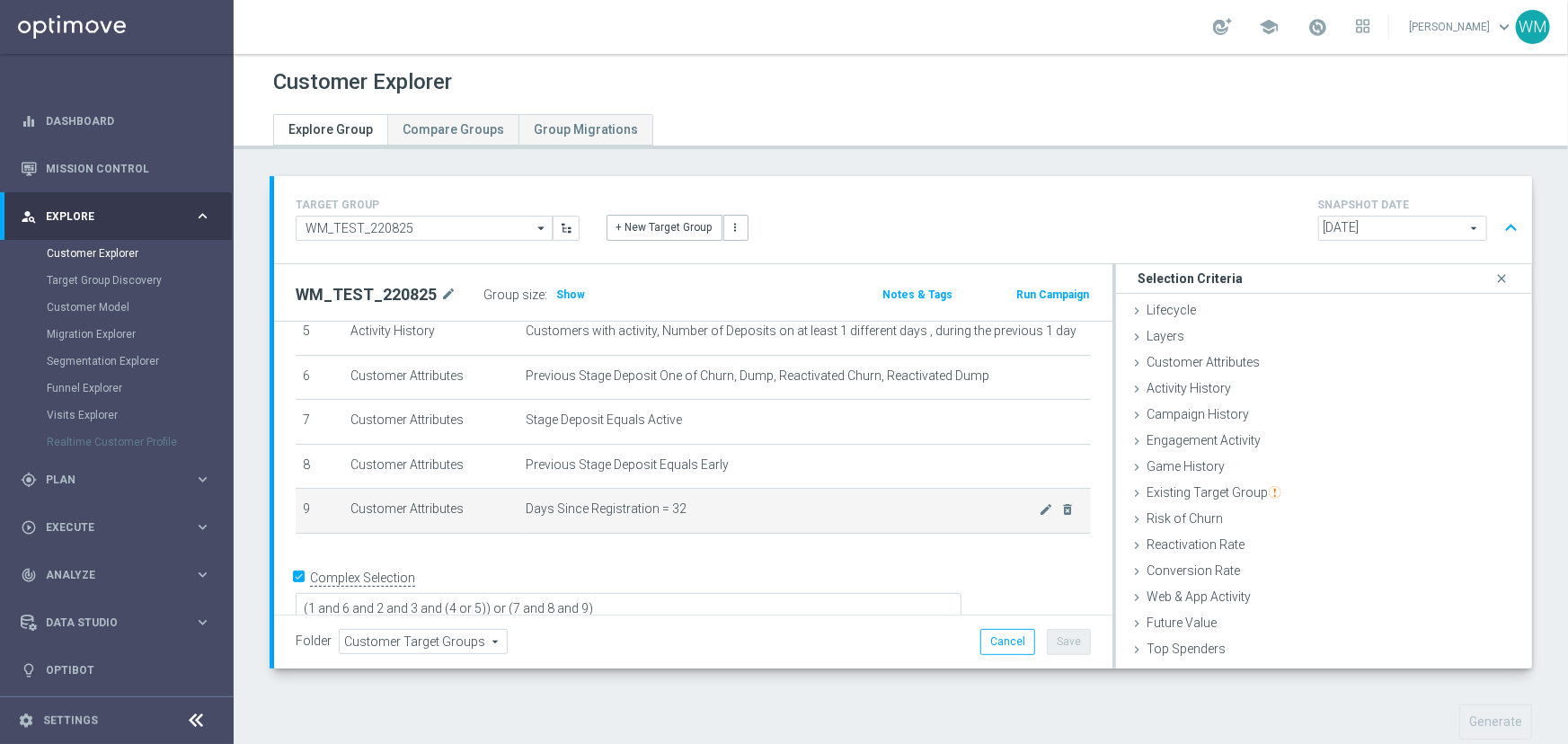
drag, startPoint x: 476, startPoint y: 461, endPoint x: 631, endPoint y: 491, distance: 157.9
click at [575, 486] on tbody "1 Customer Attributes Stage Deposit Equals Active mode_edit delete_forever 2 Ac…" at bounding box center [693, 333] width 795 height 402
click at [631, 491] on td "Days Since Registration = 32 mode_edit delete_forever" at bounding box center [805, 512] width 573 height 45
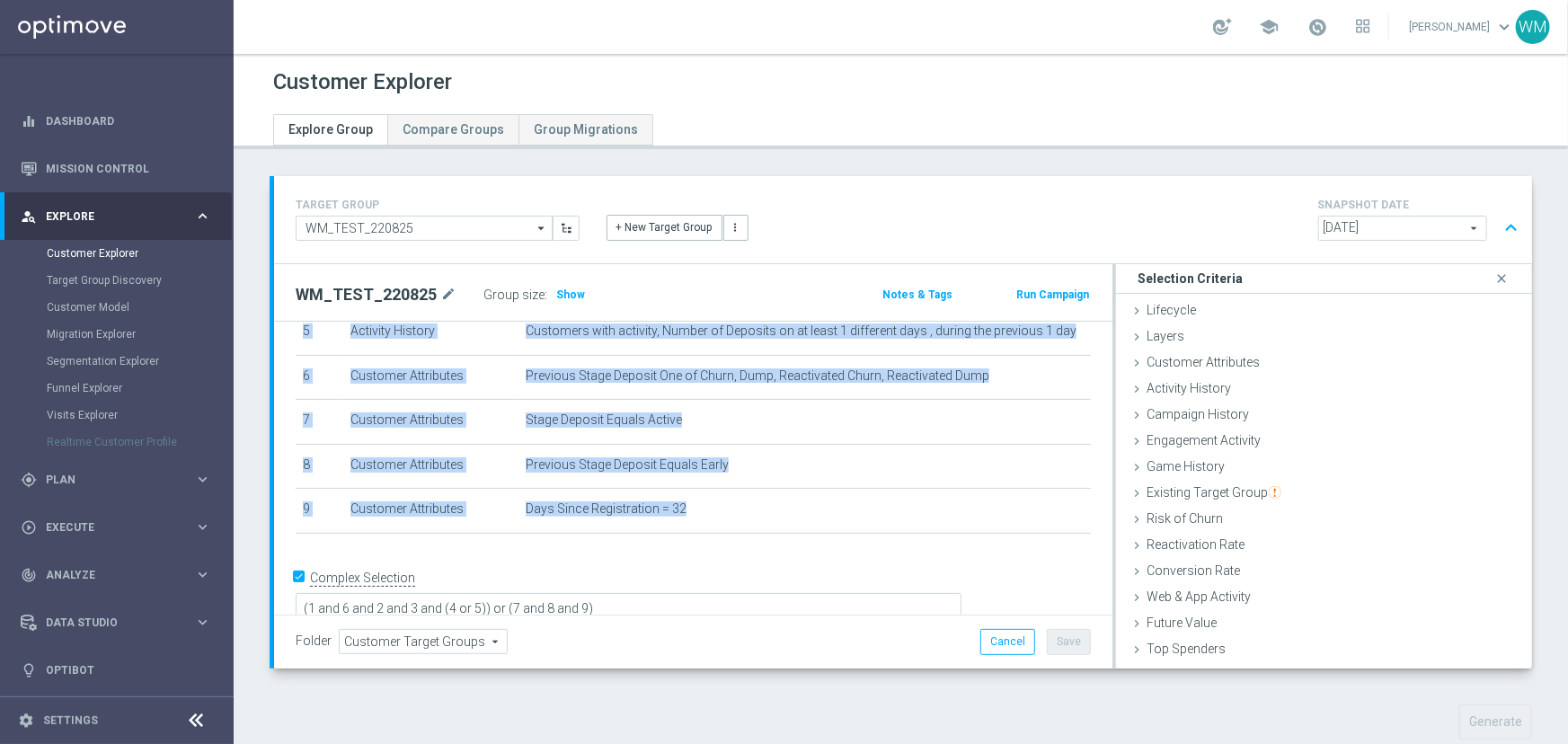
drag, startPoint x: 765, startPoint y: 511, endPoint x: 294, endPoint y: 415, distance: 480.7
click at [294, 415] on div "# Selection Type Criteria delete_forever 1 Customer Attributes Stage Deposit Eq…" at bounding box center [693, 320] width 822 height 459
drag, startPoint x: 294, startPoint y: 415, endPoint x: 674, endPoint y: 512, distance: 392.2
click at [674, 512] on div "# Selection Type Criteria delete_forever 1 Customer Attributes Stage Deposit Eq…" at bounding box center [693, 320] width 822 height 459
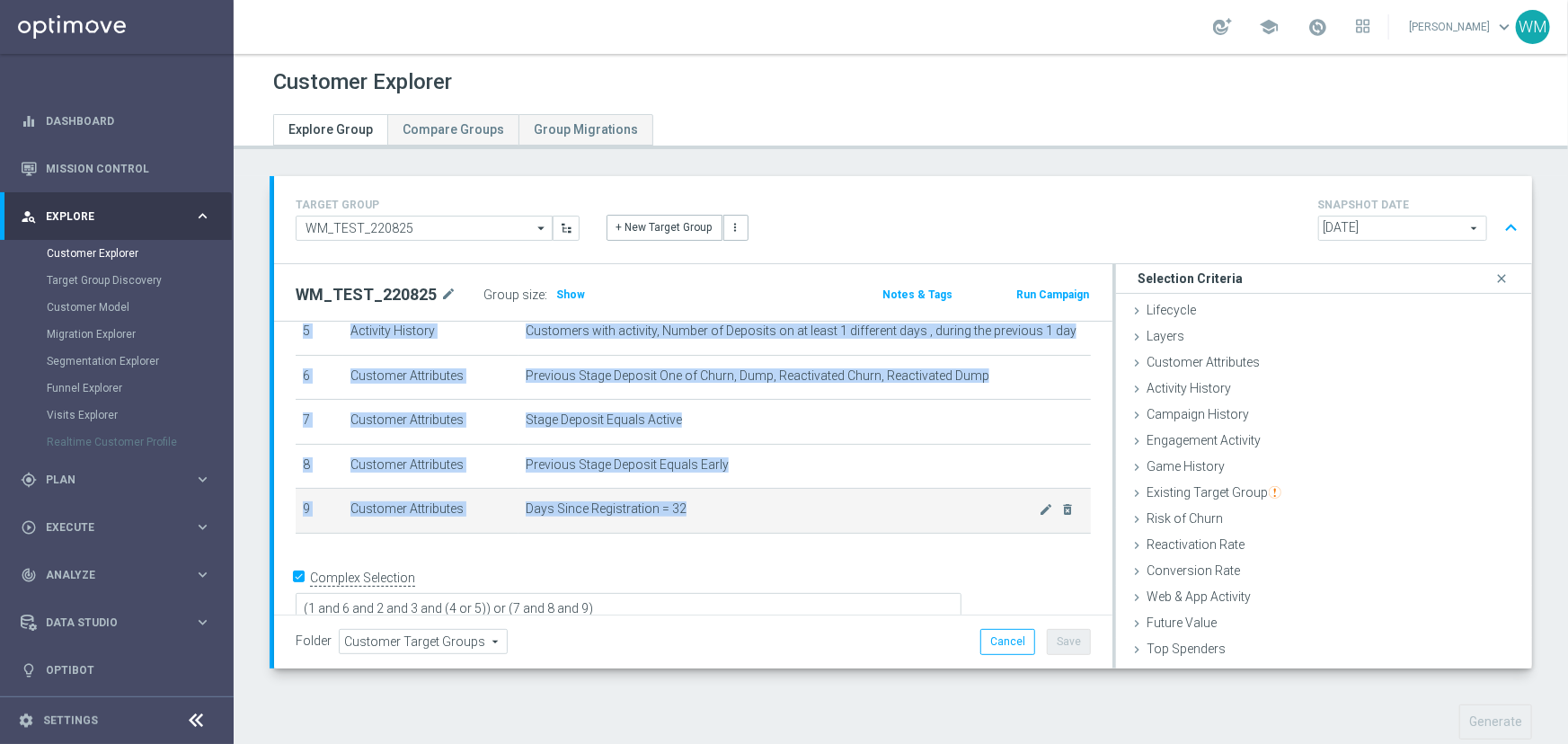
click at [674, 512] on span "Days Since Registration = 32" at bounding box center [782, 509] width 514 height 15
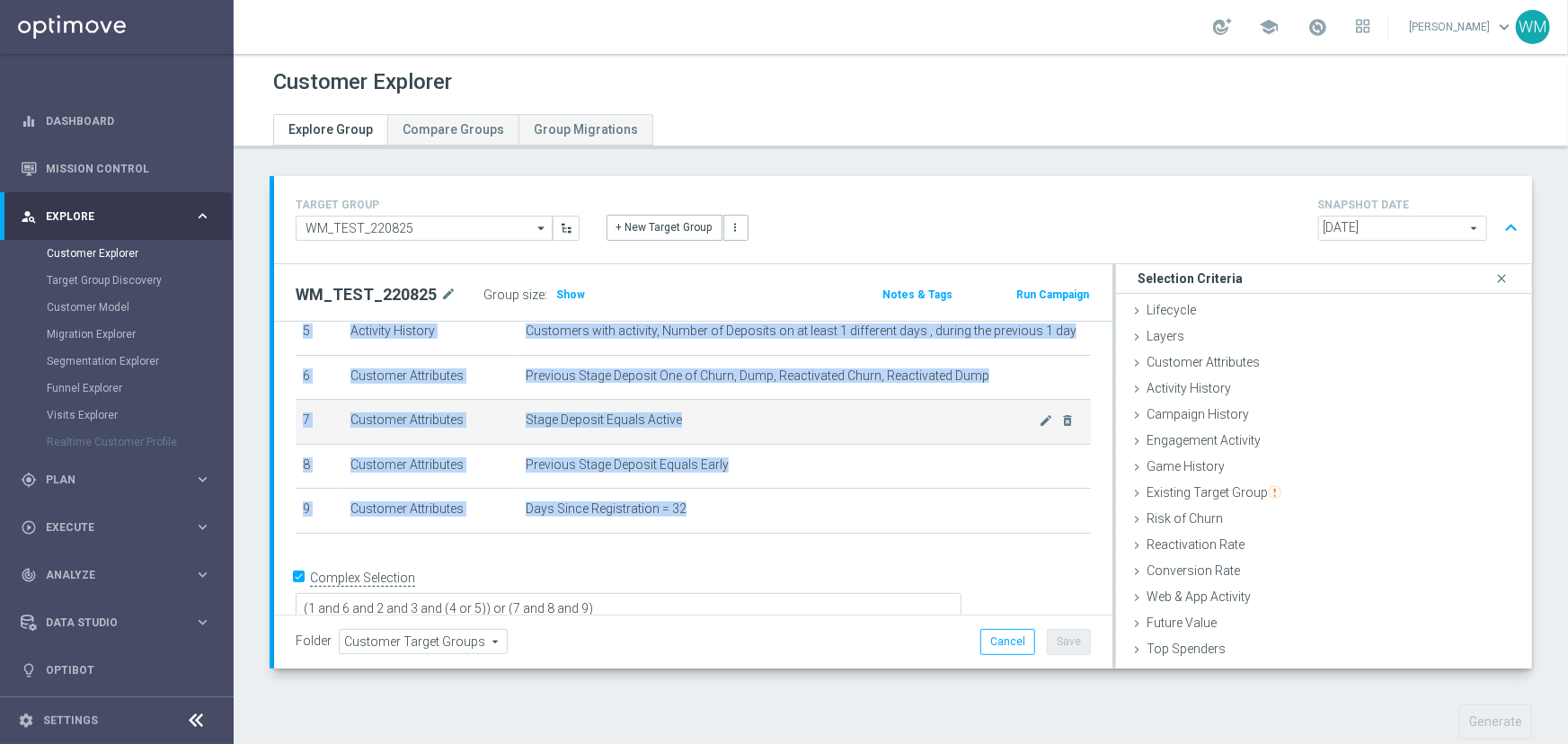
drag, startPoint x: 710, startPoint y: 515, endPoint x: 303, endPoint y: 408, distance: 420.8
click at [303, 408] on tbody "1 Customer Attributes Stage Deposit Equals Active mode_edit delete_forever 2 Ac…" at bounding box center [693, 333] width 795 height 402
click at [303, 408] on td "7" at bounding box center [319, 423] width 48 height 45
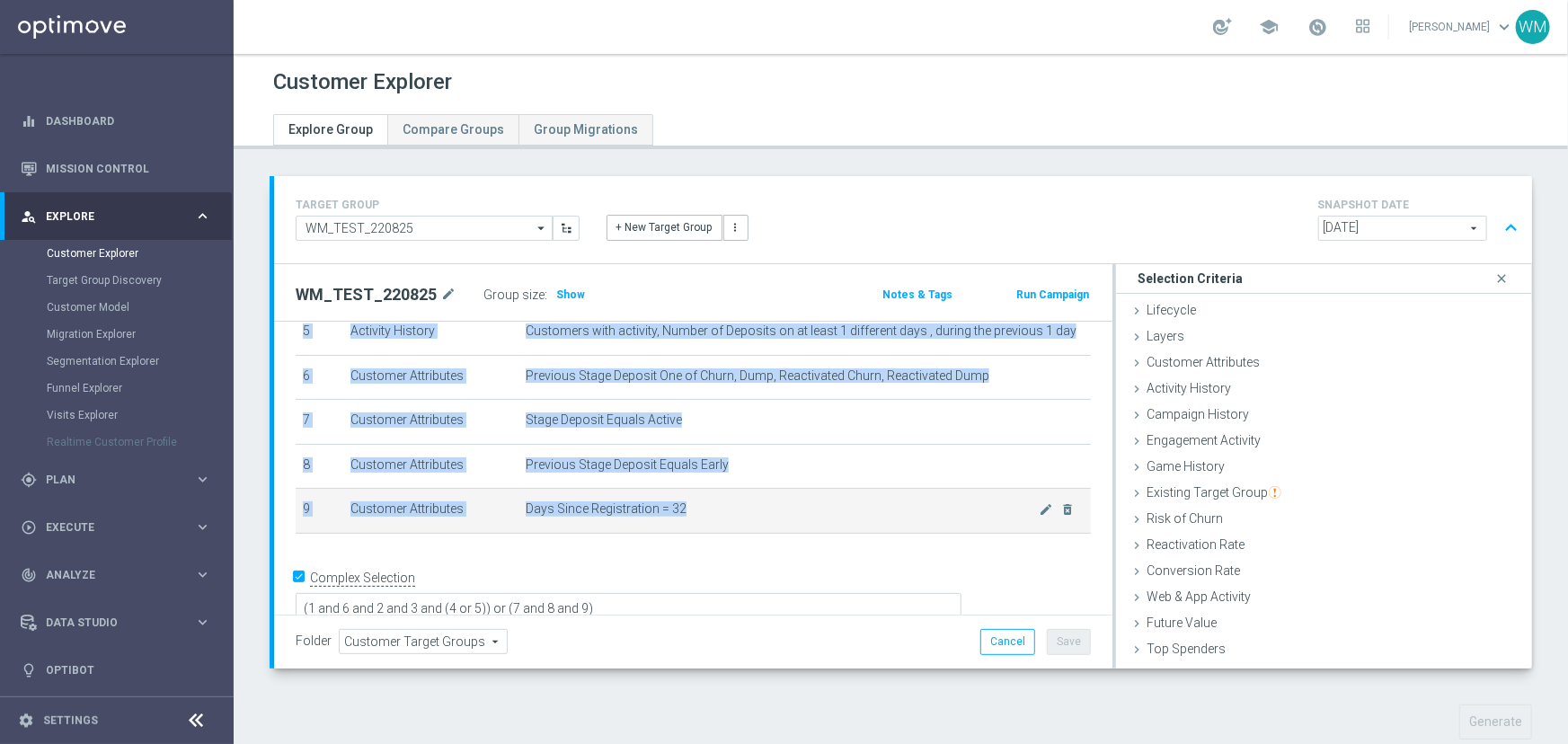
drag, startPoint x: 302, startPoint y: 408, endPoint x: 705, endPoint y: 516, distance: 417.2
click at [705, 516] on tbody "1 Customer Attributes Stage Deposit Equals Active mode_edit delete_forever 2 Ac…" at bounding box center [693, 333] width 795 height 402
click at [705, 516] on span "Days Since Registration = 32" at bounding box center [782, 509] width 514 height 15
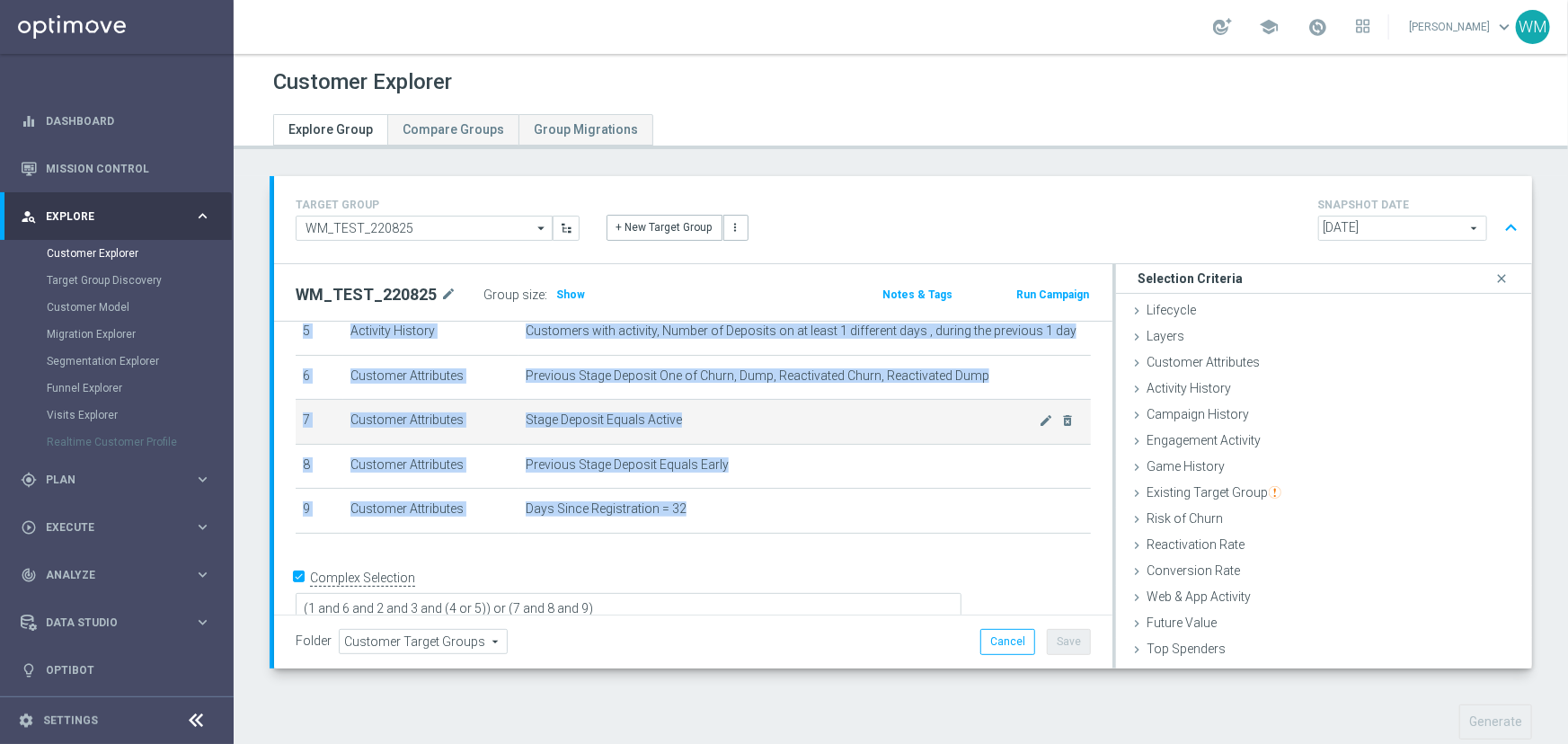
drag, startPoint x: 705, startPoint y: 516, endPoint x: 307, endPoint y: 416, distance: 410.4
click at [307, 416] on tbody "1 Customer Attributes Stage Deposit Equals Active mode_edit delete_forever 2 Ac…" at bounding box center [693, 333] width 795 height 402
click at [307, 416] on td "7" at bounding box center [319, 423] width 48 height 45
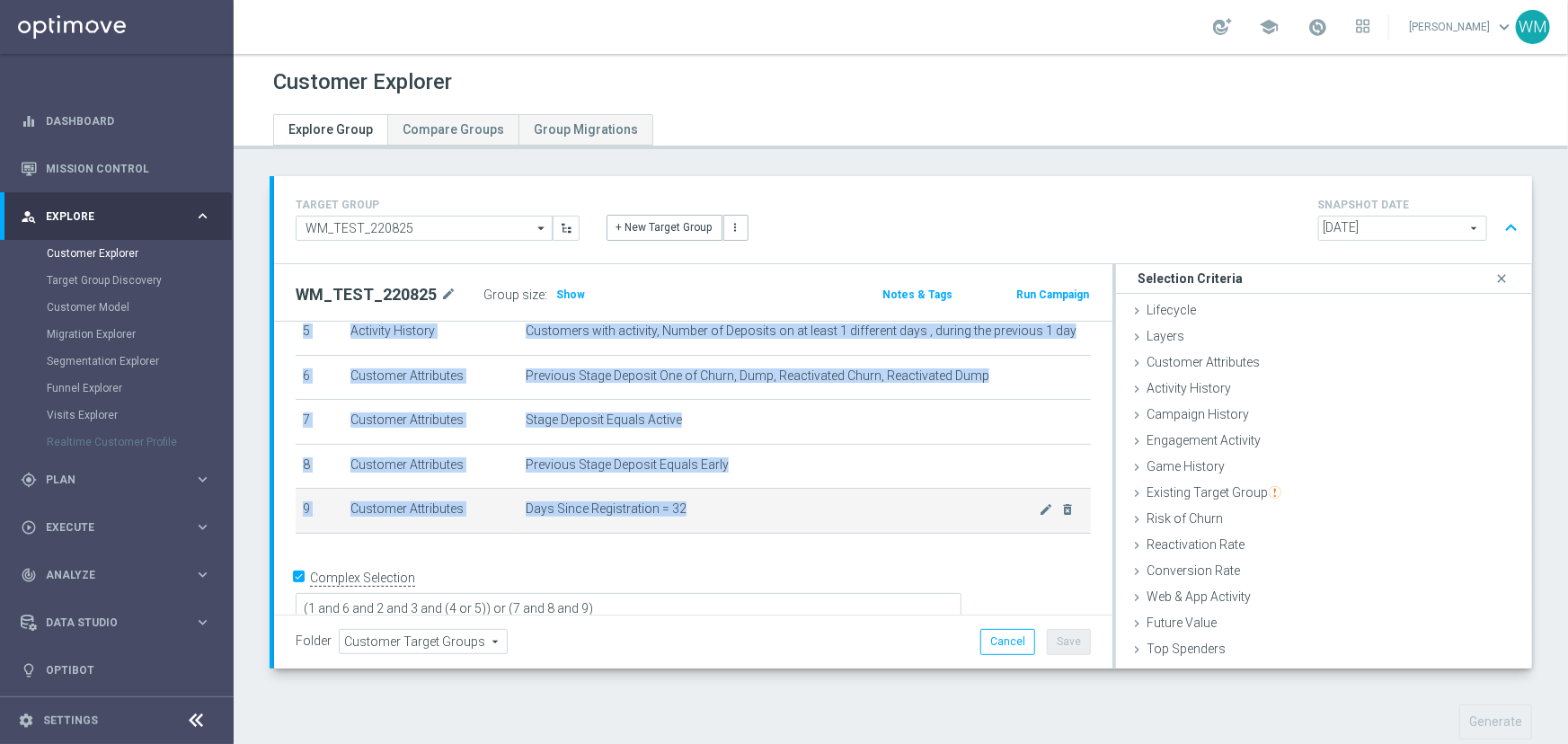
drag, startPoint x: 307, startPoint y: 416, endPoint x: 687, endPoint y: 527, distance: 395.9
click at [687, 527] on tbody "1 Customer Attributes Stage Deposit Equals Active mode_edit delete_forever 2 Ac…" at bounding box center [693, 333] width 795 height 402
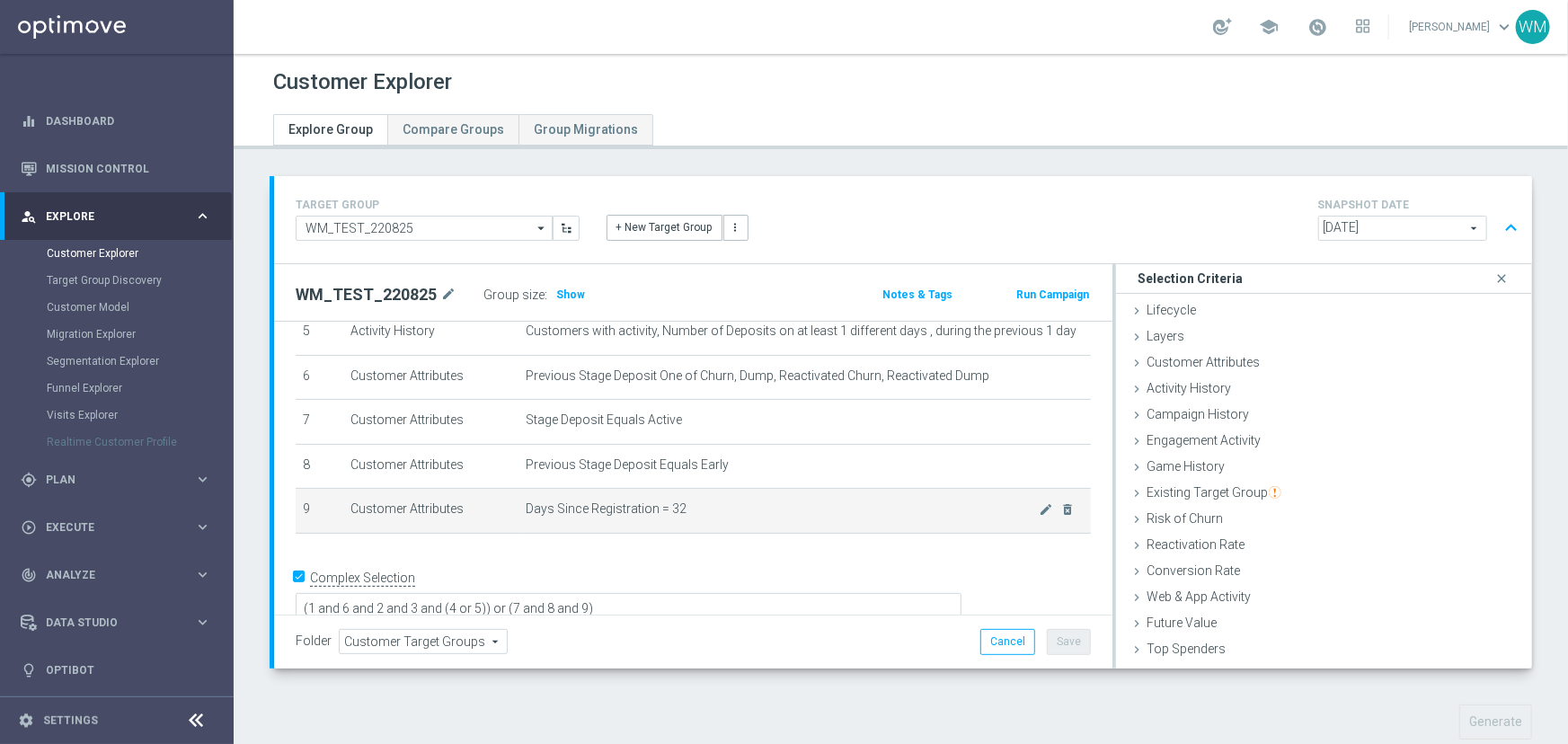
click at [687, 527] on td "Days Since Registration = 32 mode_edit delete_forever" at bounding box center [805, 512] width 573 height 45
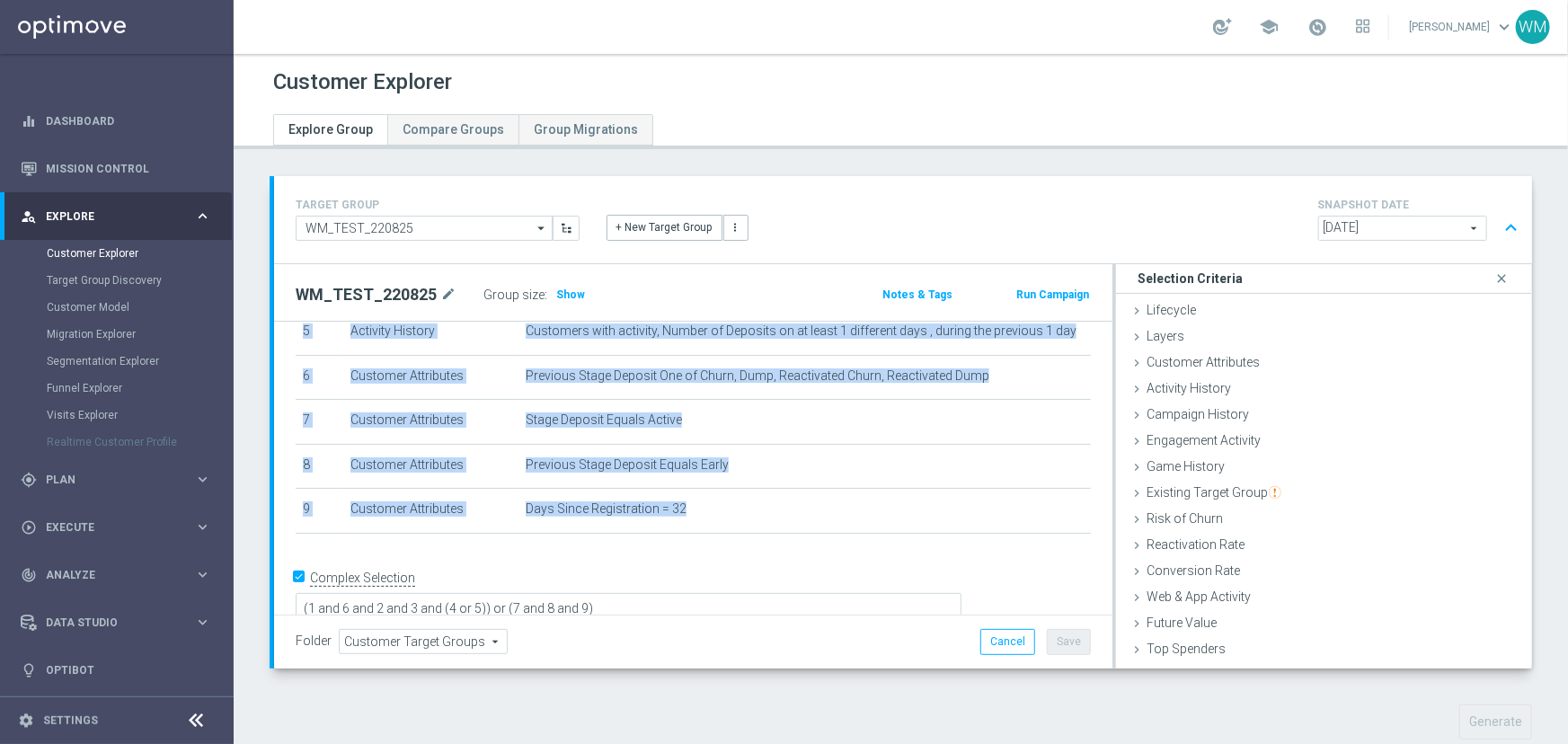
drag, startPoint x: 590, startPoint y: 487, endPoint x: 289, endPoint y: 420, distance: 308.4
click at [289, 420] on div "# Selection Type Criteria delete_forever 1 Customer Attributes Stage Deposit Eq…" at bounding box center [693, 320] width 822 height 459
drag, startPoint x: 289, startPoint y: 420, endPoint x: 695, endPoint y: 516, distance: 417.2
click at [695, 516] on div "# Selection Type Criteria delete_forever 1 Customer Attributes Stage Deposit Eq…" at bounding box center [693, 320] width 822 height 459
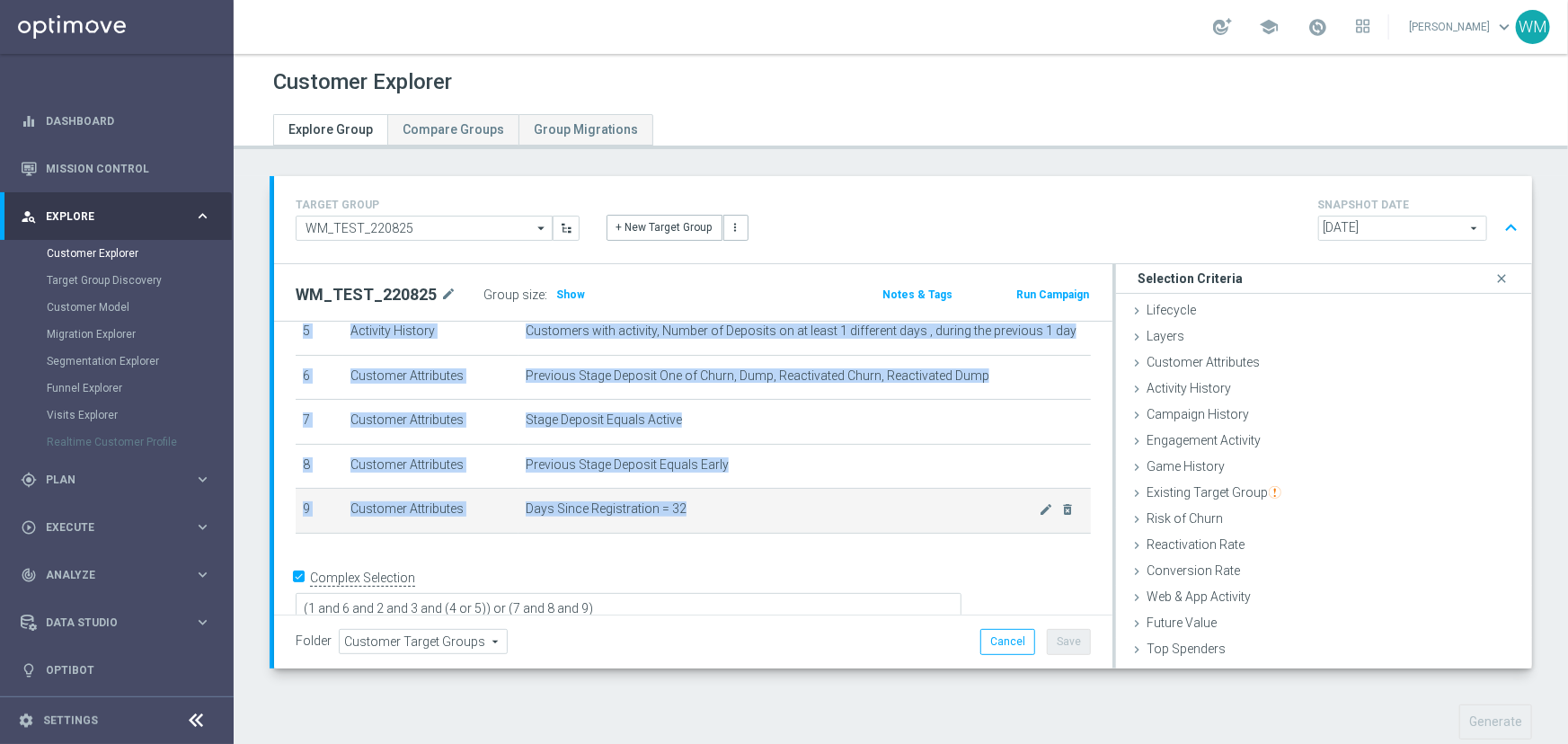
click at [695, 516] on span "Days Since Registration = 32" at bounding box center [782, 509] width 514 height 15
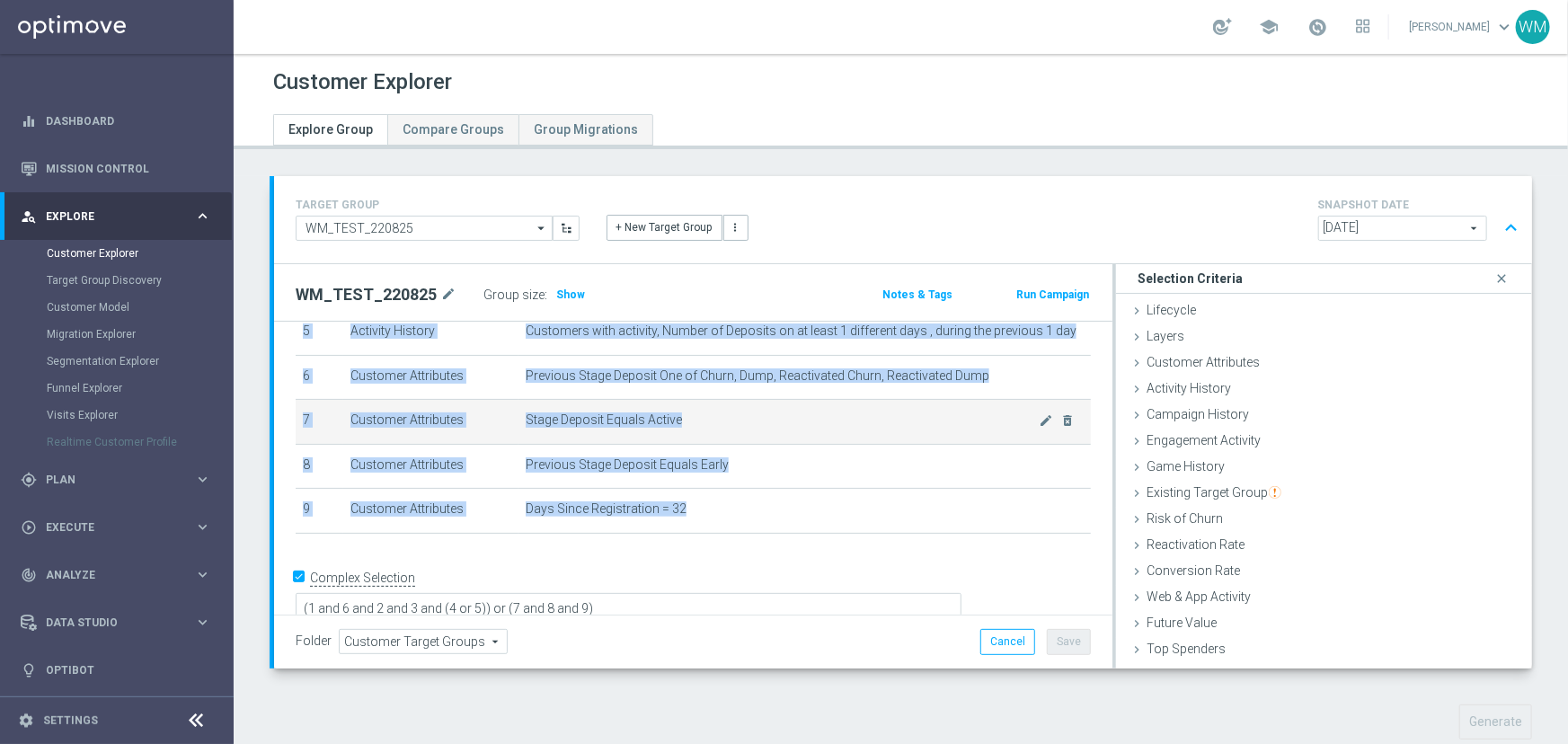
drag, startPoint x: 695, startPoint y: 516, endPoint x: 303, endPoint y: 420, distance: 403.6
click at [303, 420] on tbody "1 Customer Attributes Stage Deposit Equals Active mode_edit delete_forever 2 Ac…" at bounding box center [693, 333] width 795 height 402
click at [303, 420] on td "7" at bounding box center [319, 423] width 48 height 45
